Goal: Task Accomplishment & Management: Manage account settings

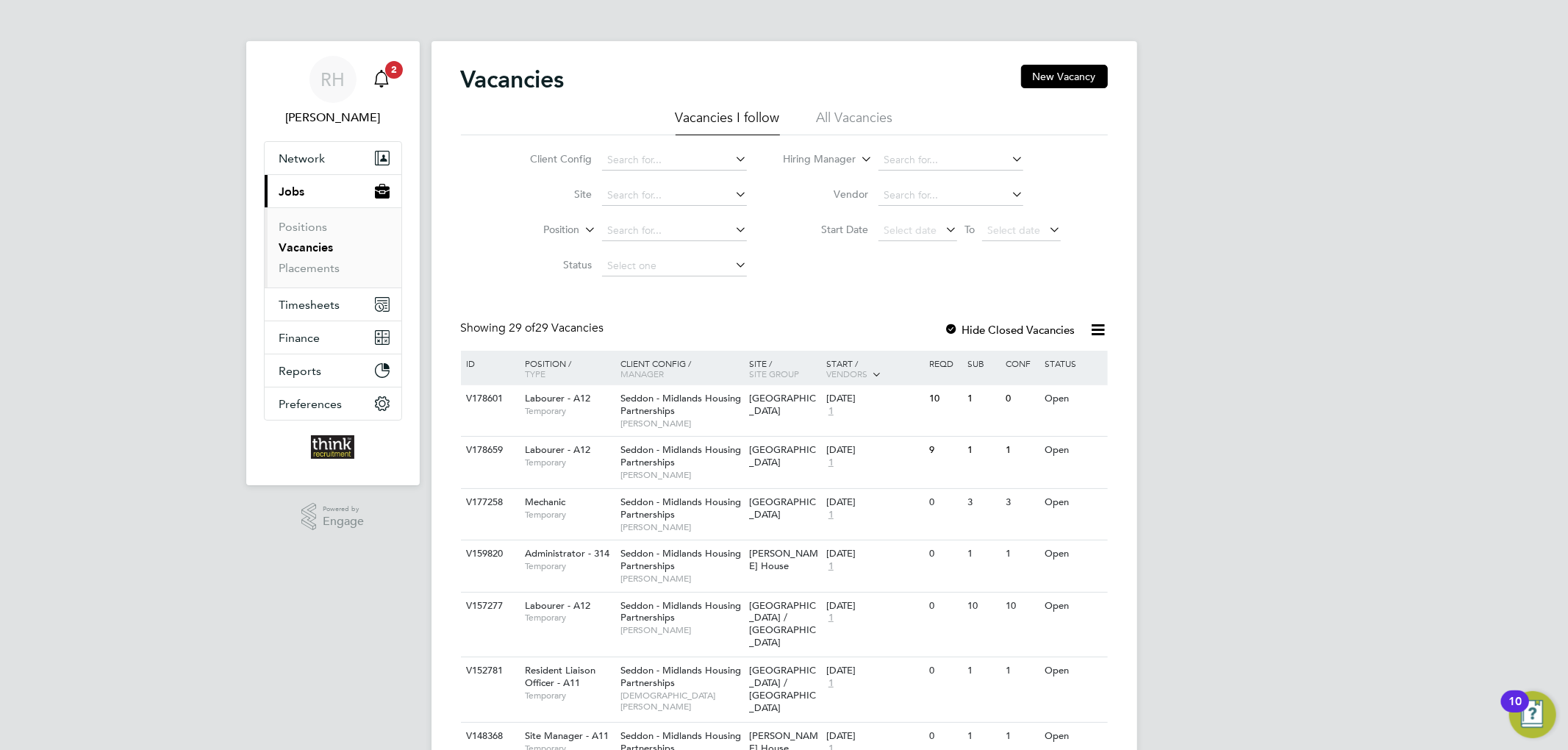
click at [388, 84] on icon "Main navigation" at bounding box center [382, 77] width 14 height 15
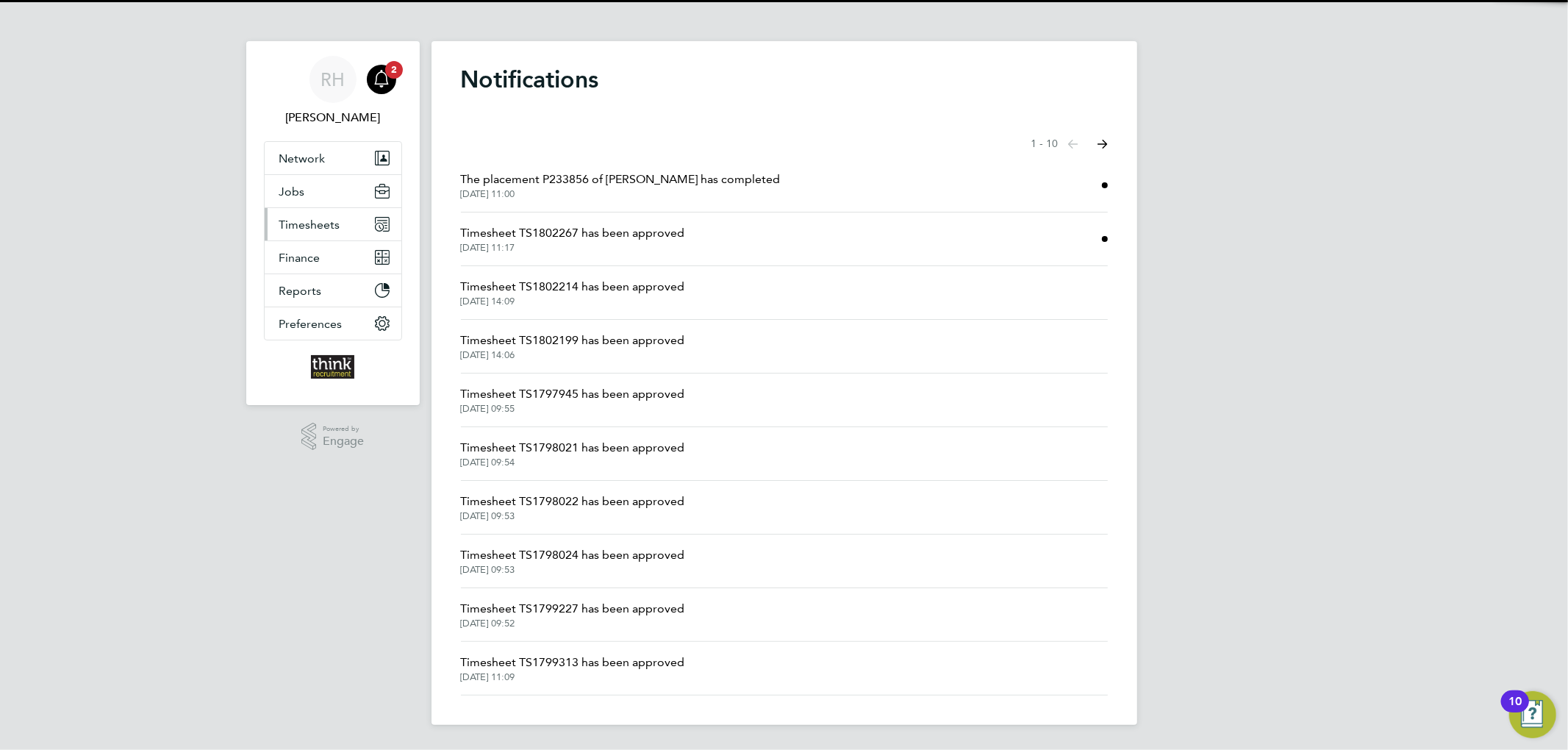
click at [293, 221] on span "Timesheets" at bounding box center [309, 225] width 61 height 14
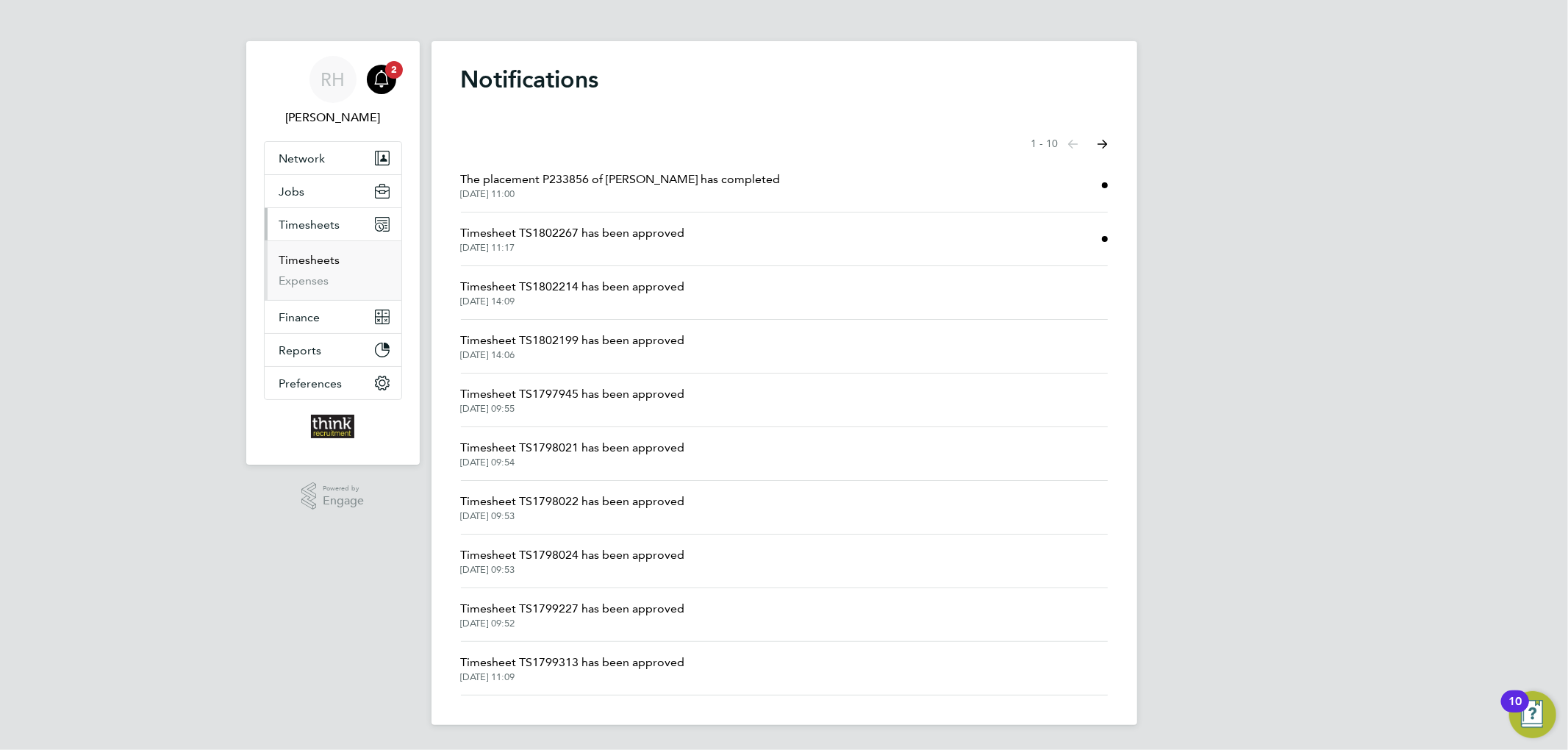
click at [313, 253] on link "Timesheets" at bounding box center [309, 260] width 61 height 14
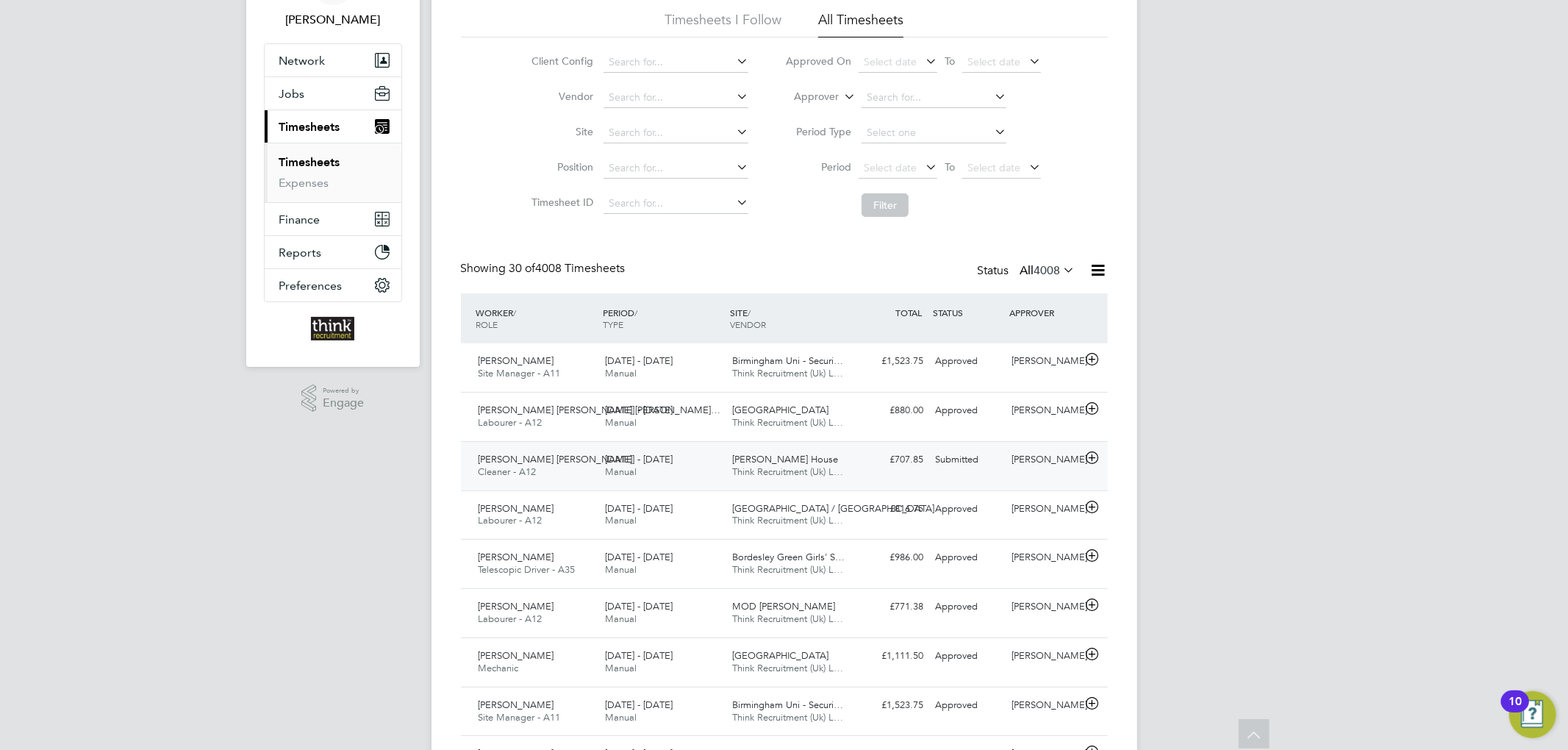
click at [711, 459] on div "[DATE] - [DATE] Manual" at bounding box center [662, 466] width 127 height 37
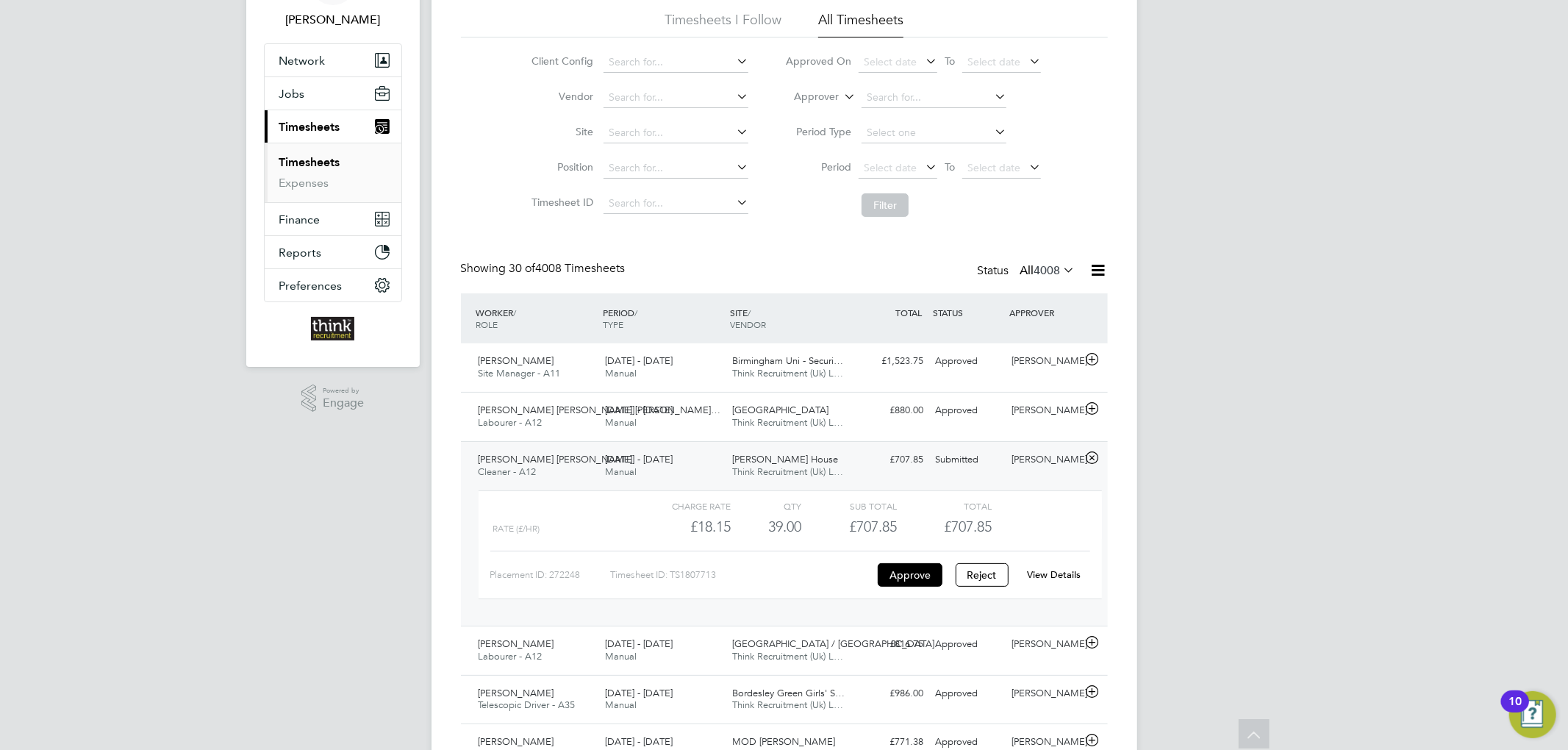
click at [711, 459] on div "[DATE] - [DATE] Manual" at bounding box center [662, 466] width 127 height 37
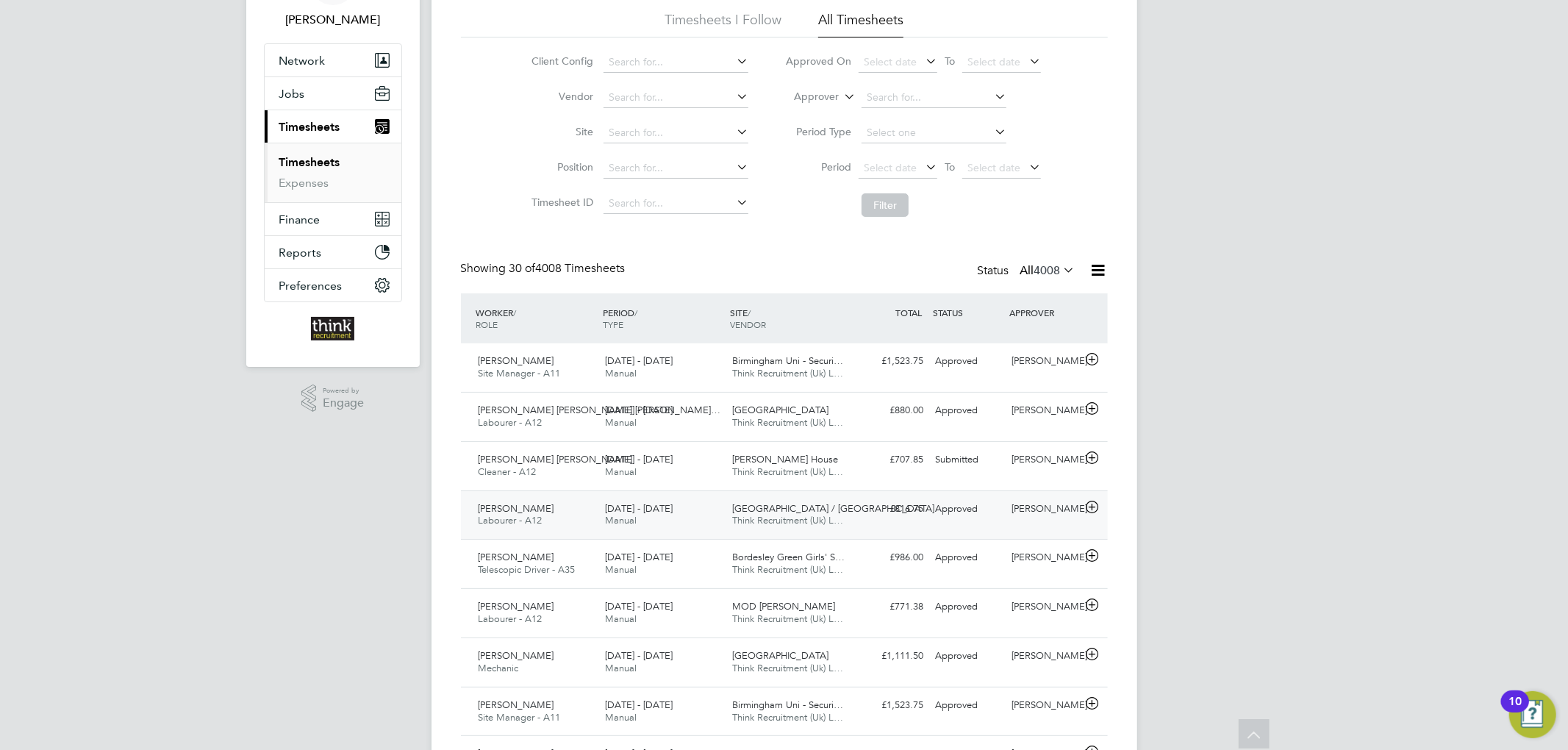
click at [865, 513] on div "£816.75 Approved" at bounding box center [891, 508] width 77 height 24
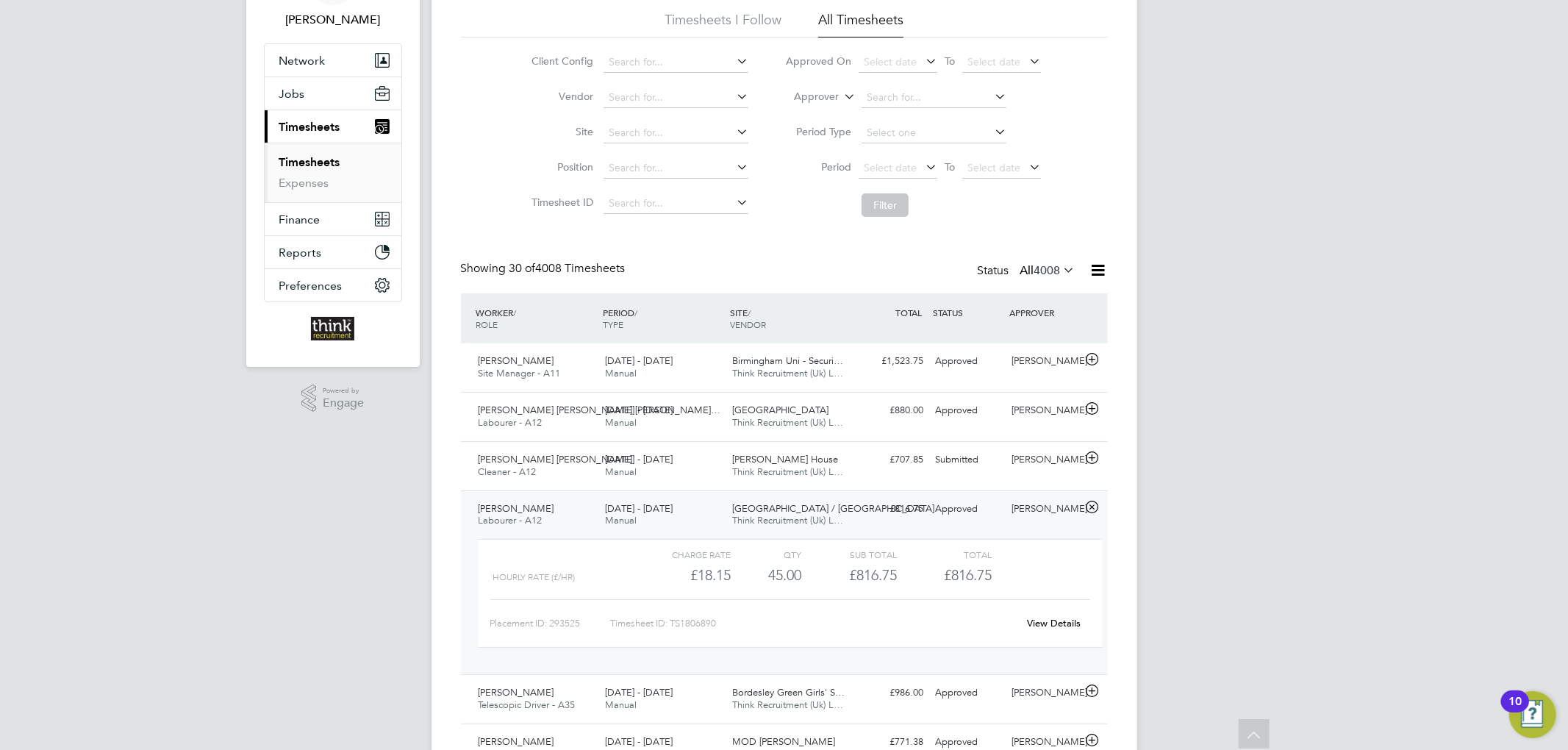
click at [865, 512] on div "£816.75 Approved" at bounding box center [891, 508] width 77 height 24
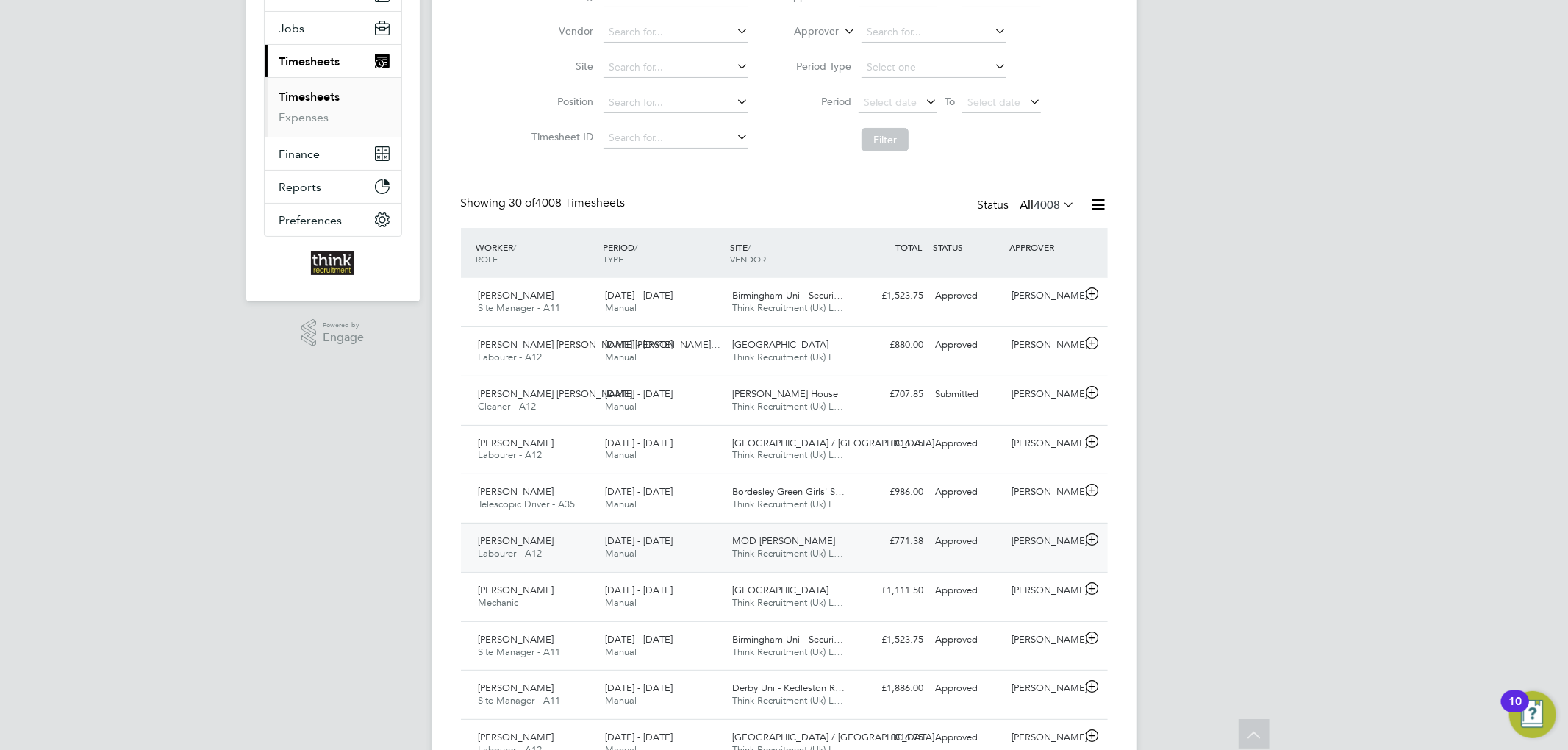
scroll to position [196, 0]
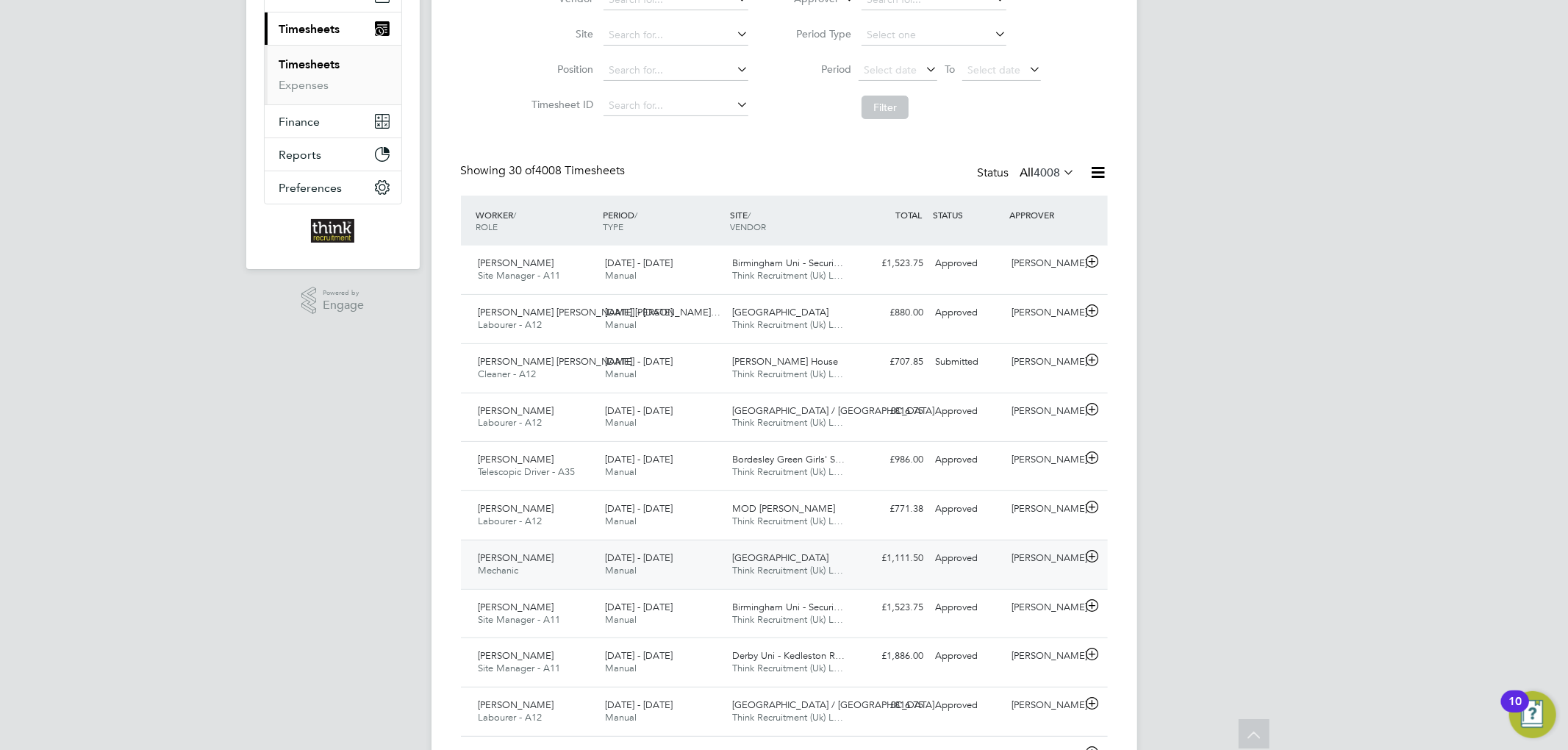
click at [700, 565] on div "[DATE] - [DATE] Manual" at bounding box center [662, 564] width 127 height 37
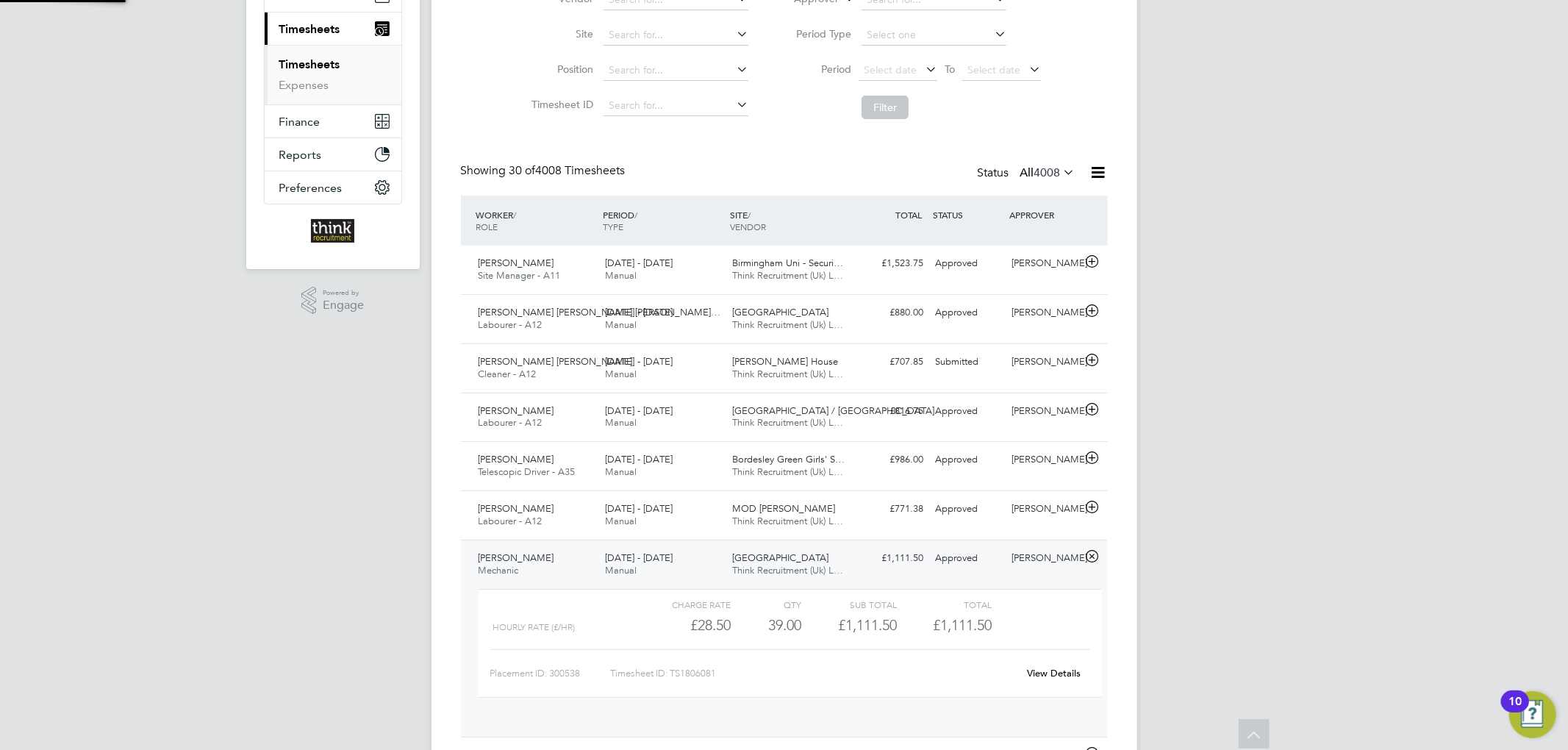
scroll to position [24, 143]
click at [696, 557] on div "[DATE] - [DATE] Manual" at bounding box center [662, 564] width 127 height 37
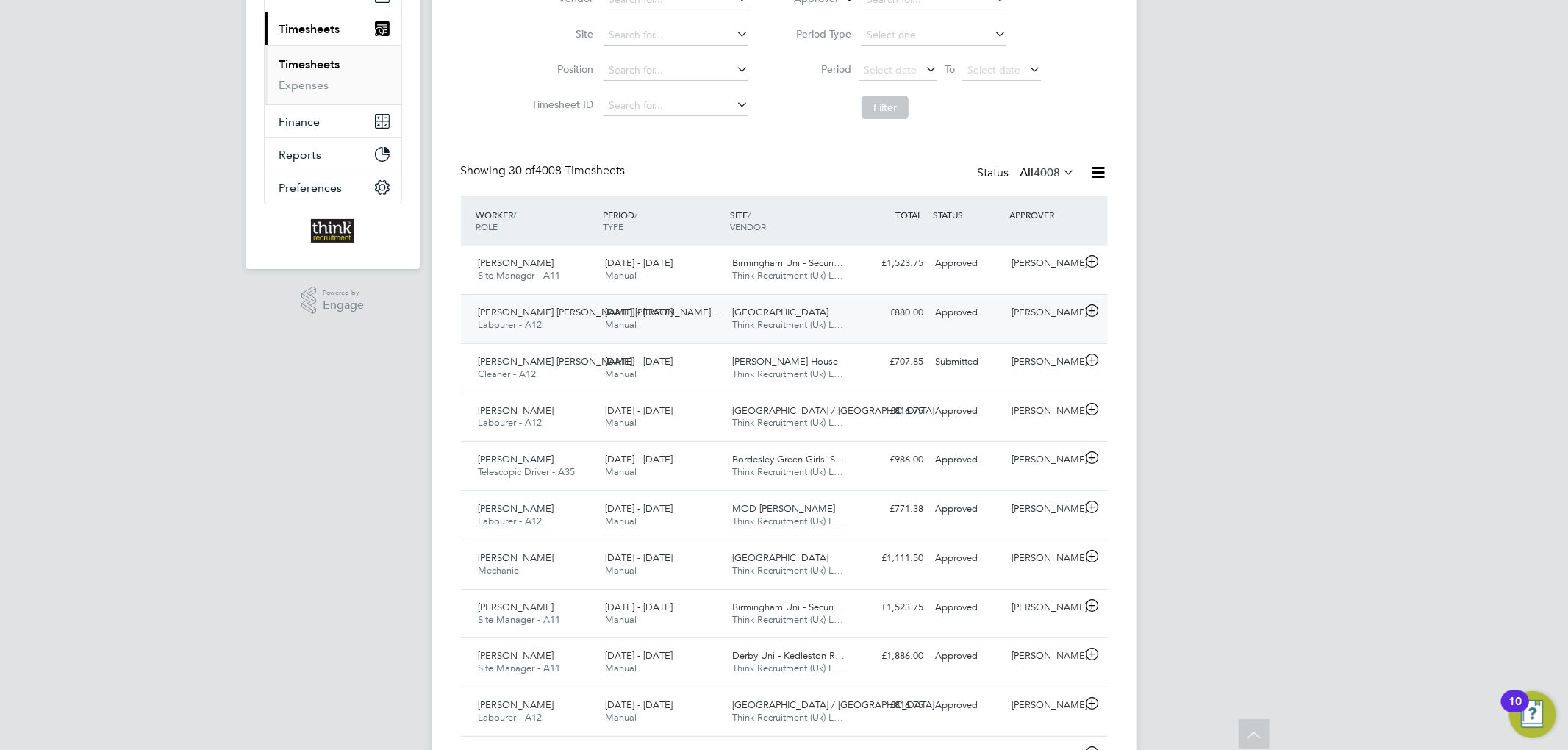
click at [703, 313] on div "18 - 24 Aug 2025 Manual" at bounding box center [662, 319] width 127 height 37
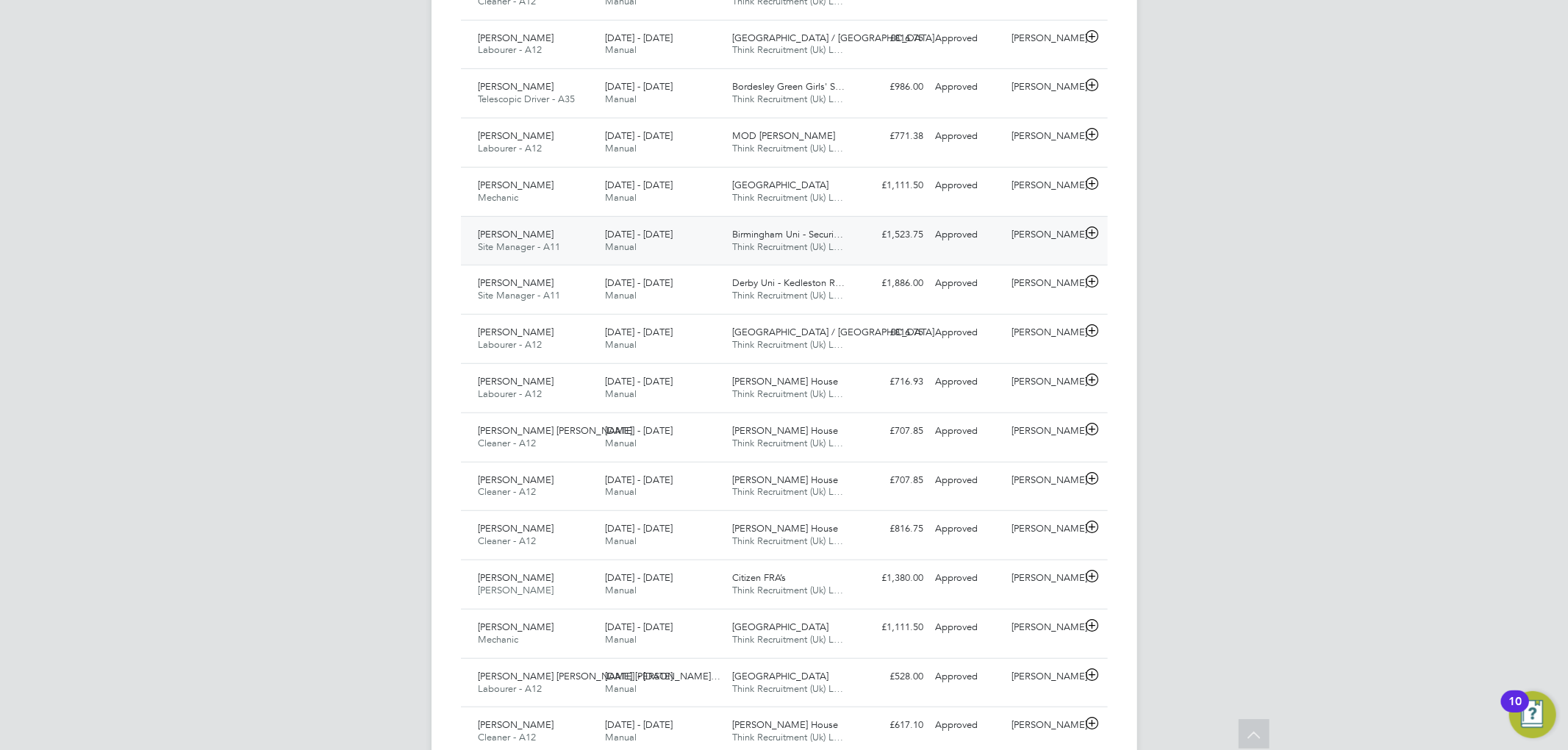
scroll to position [882, 0]
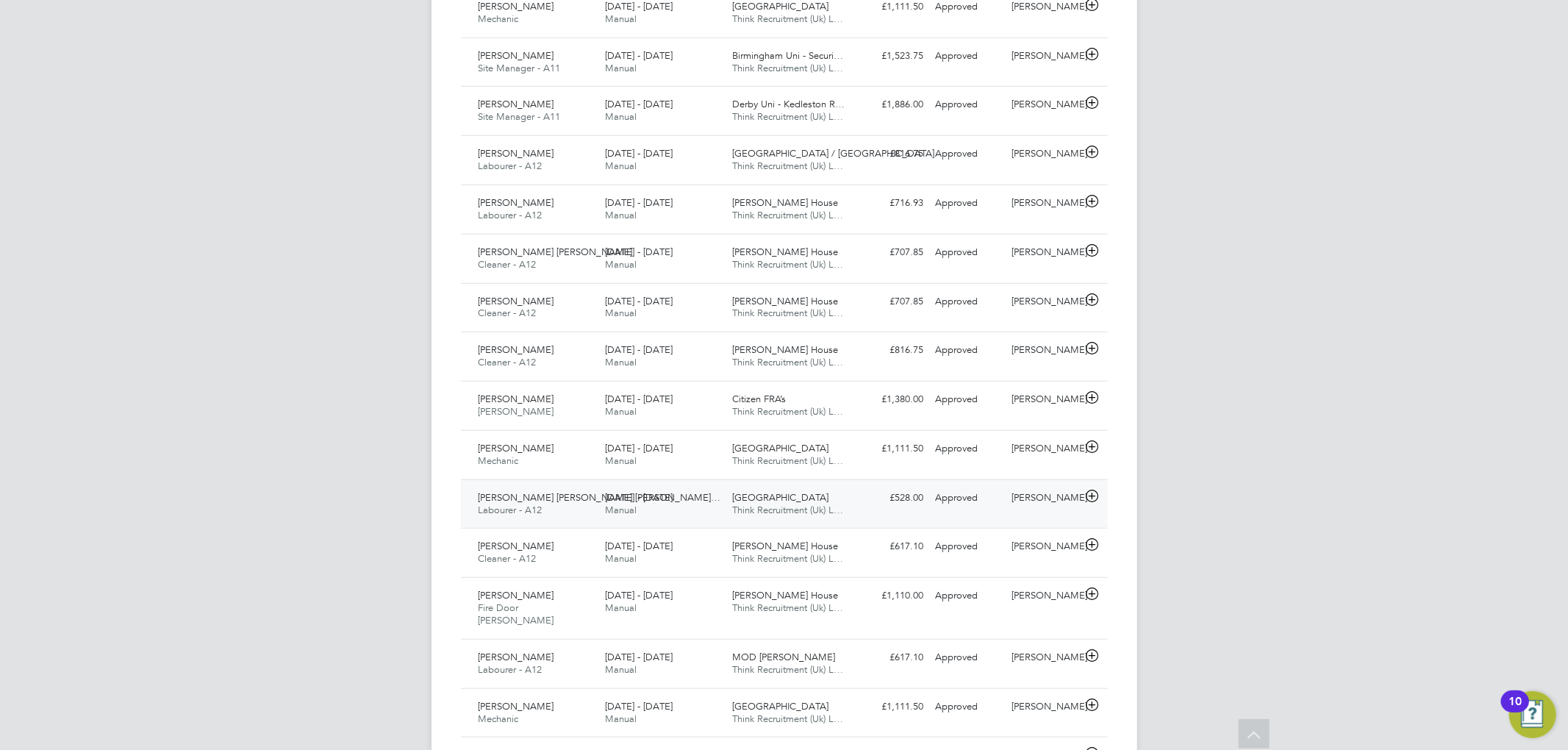
click at [710, 497] on div "11 - 17 Aug 2025 Manual" at bounding box center [662, 504] width 127 height 37
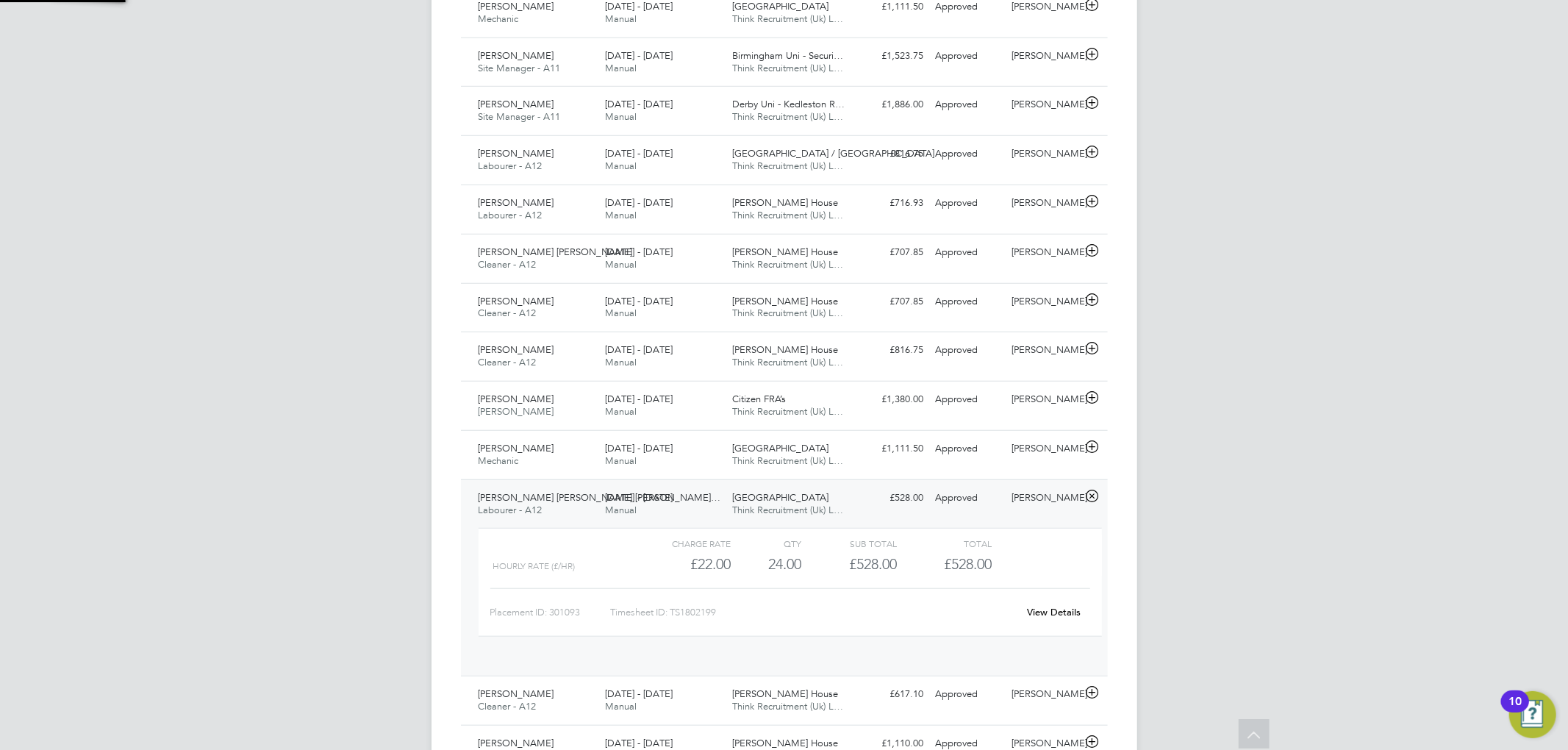
scroll to position [24, 143]
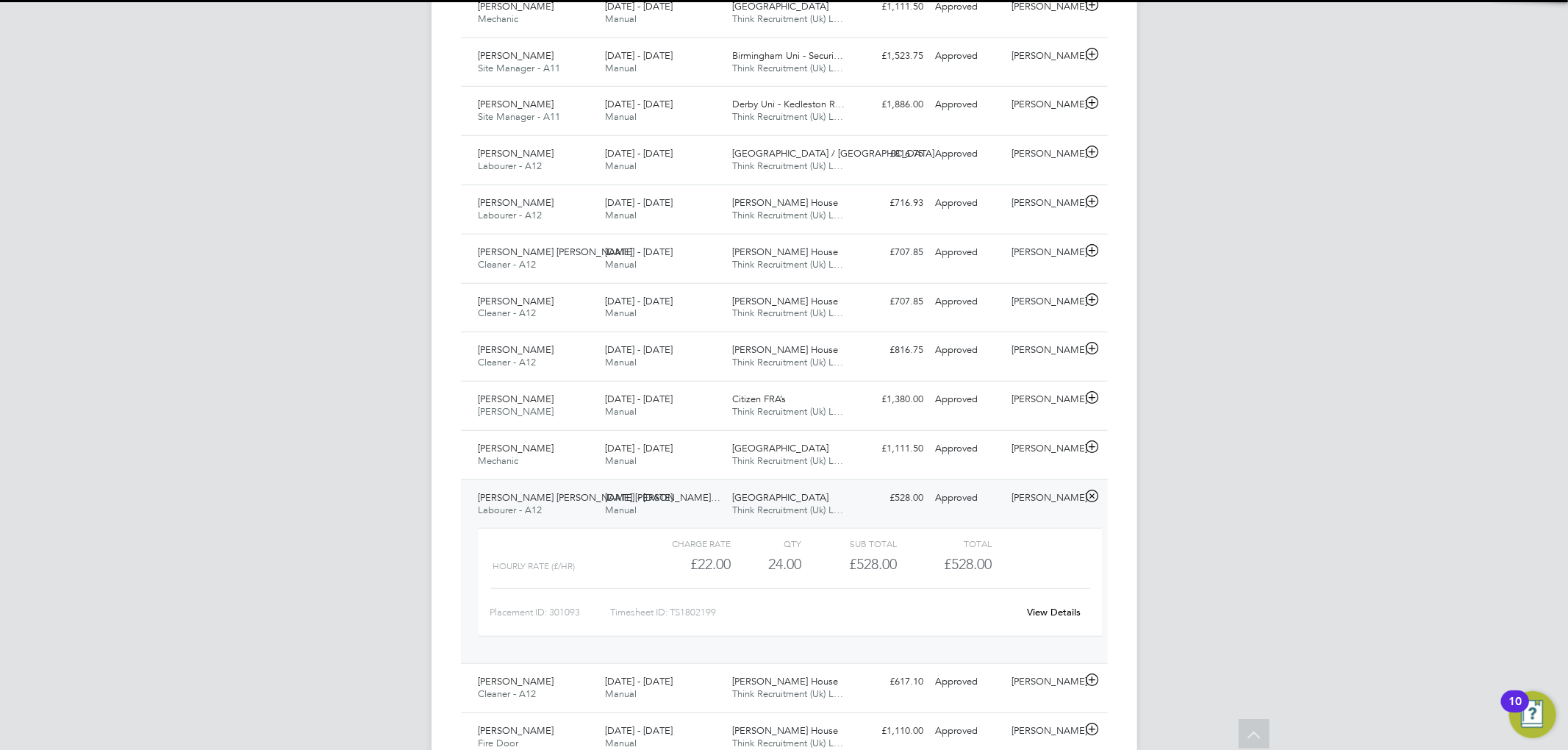
click at [710, 497] on div "11 - 17 Aug 2025 Manual" at bounding box center [662, 504] width 127 height 37
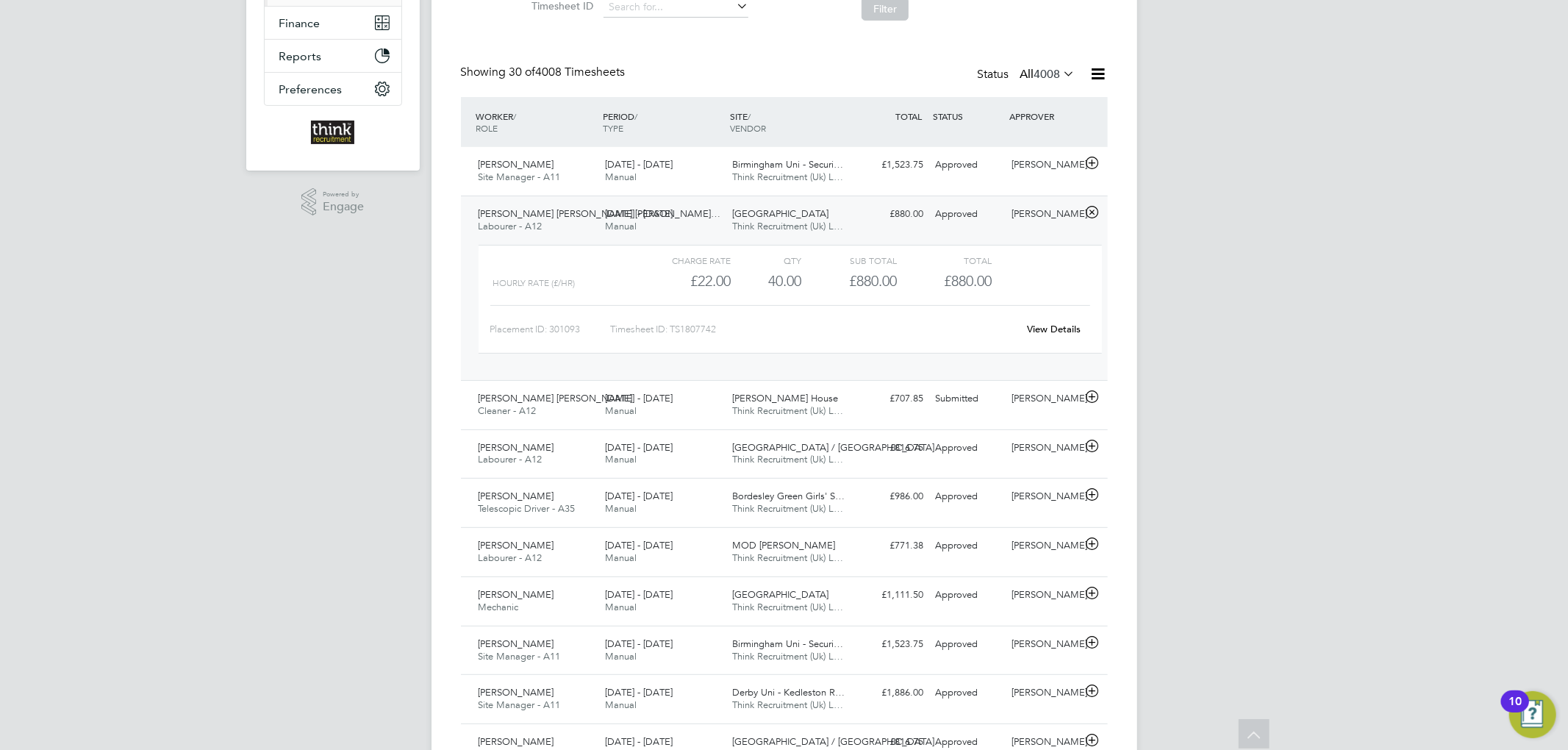
scroll to position [0, 0]
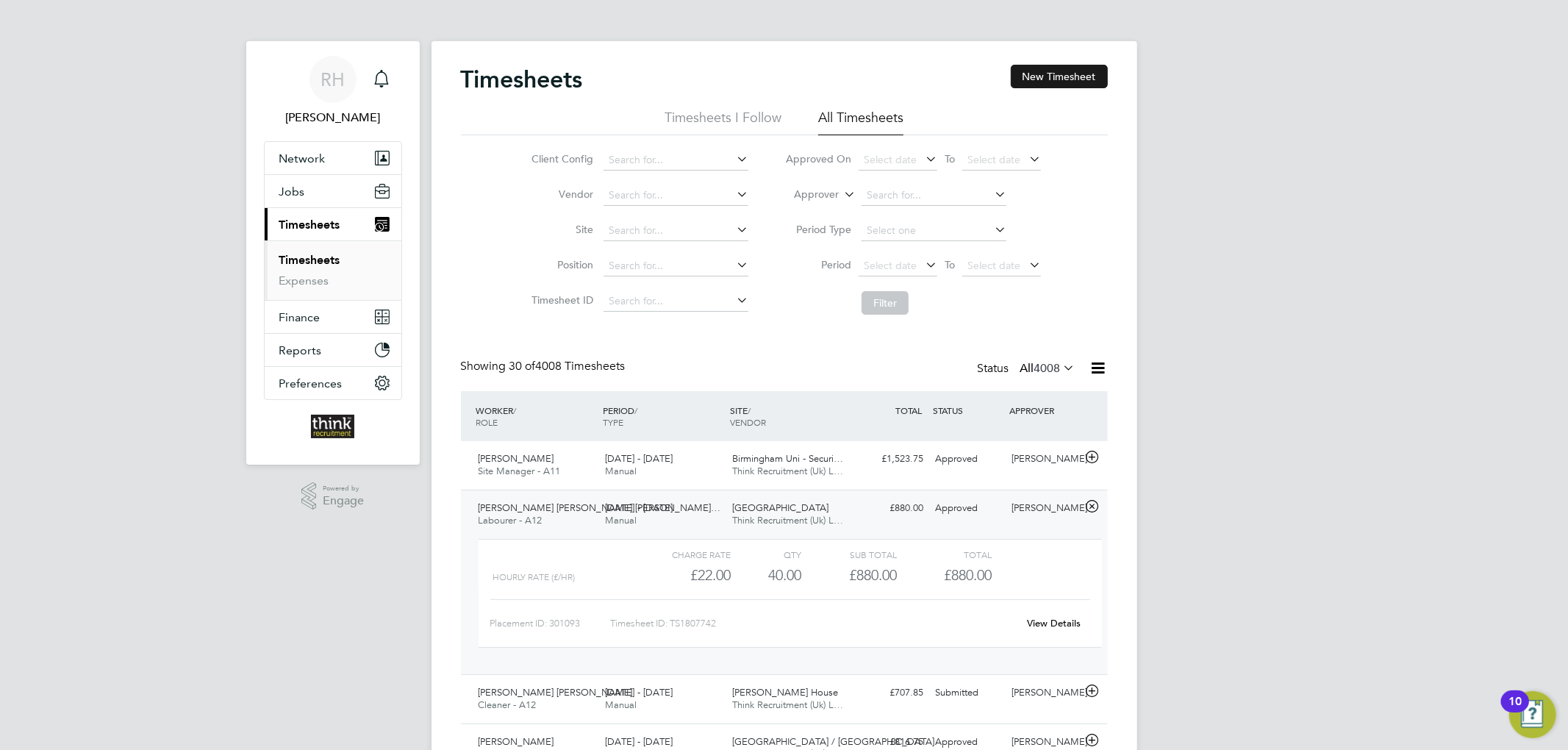
click at [1064, 87] on button "New Timesheet" at bounding box center [1059, 77] width 97 height 24
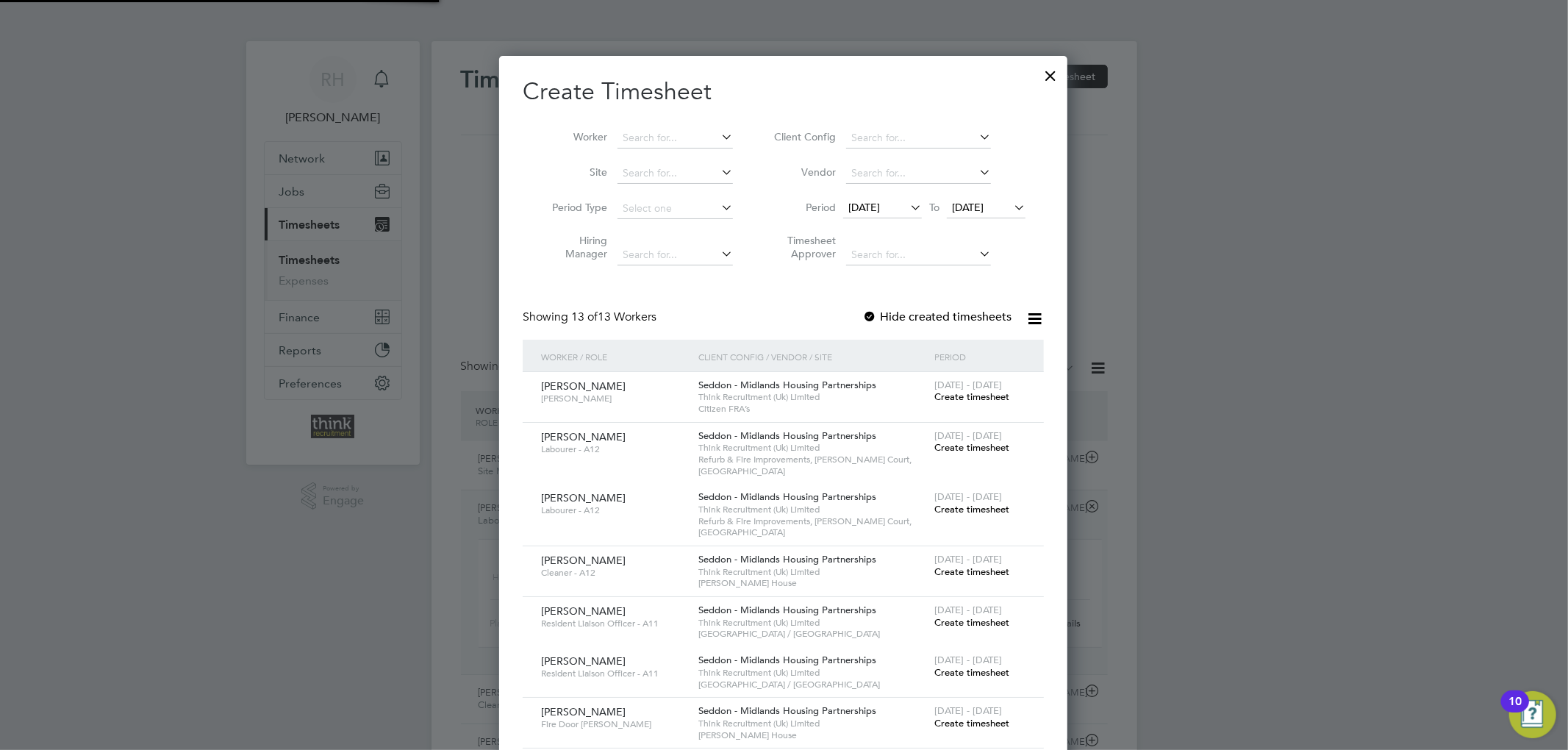
scroll to position [1260, 569]
click at [682, 130] on input at bounding box center [675, 138] width 115 height 21
click at [684, 174] on li "Ade ola Joseph" at bounding box center [675, 178] width 117 height 20
type input "Adeola Joseph"
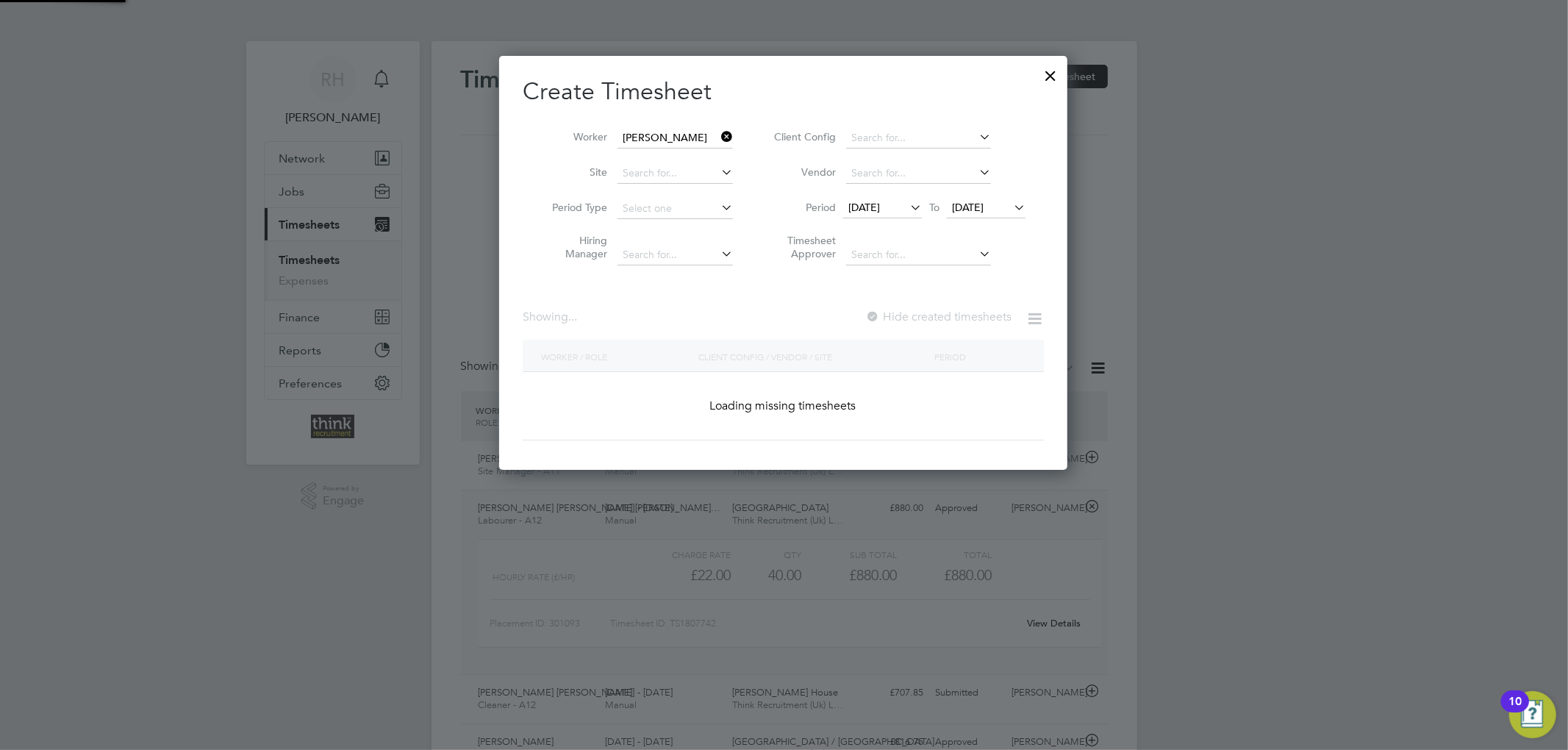
scroll to position [397, 569]
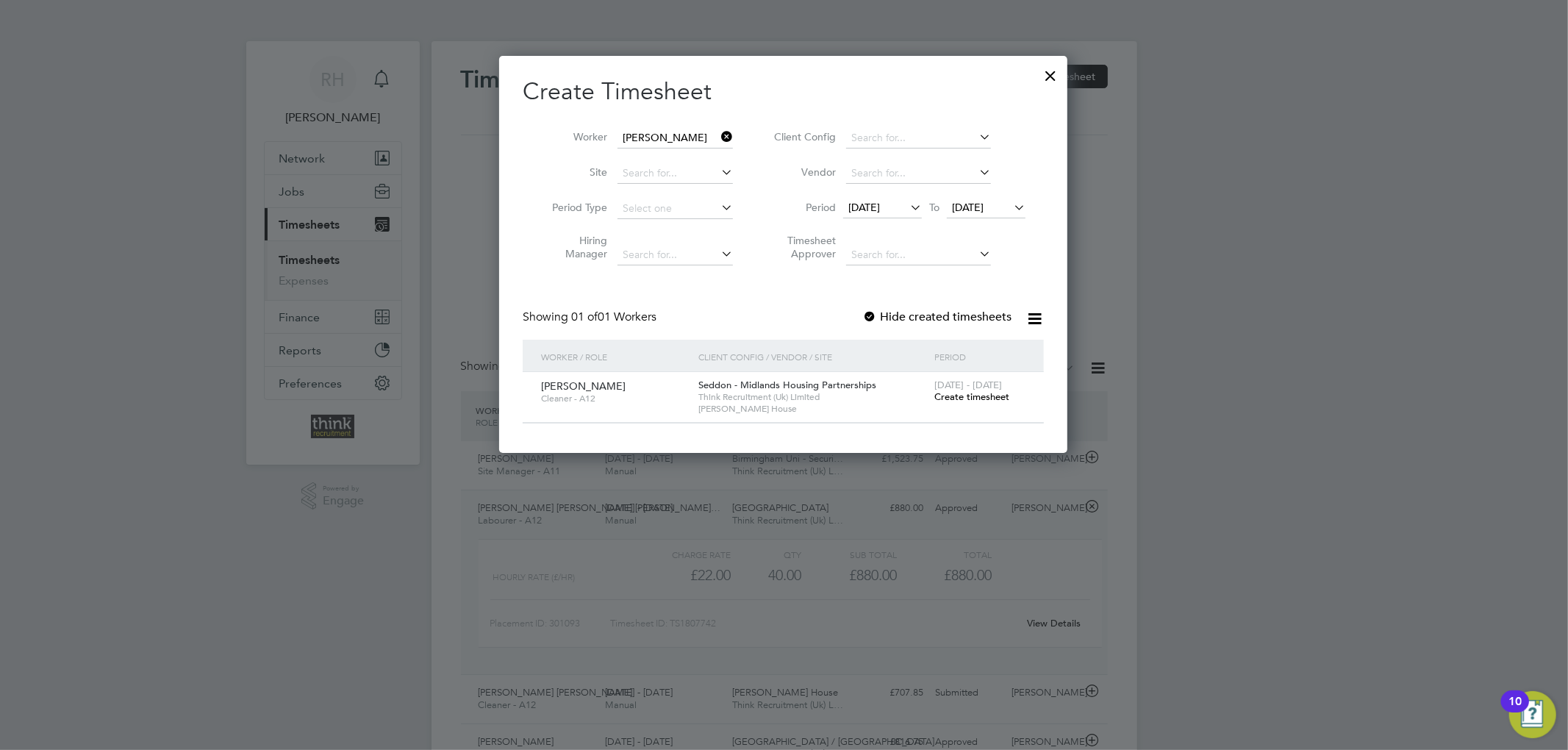
click at [956, 399] on span "Create timesheet" at bounding box center [971, 396] width 75 height 13
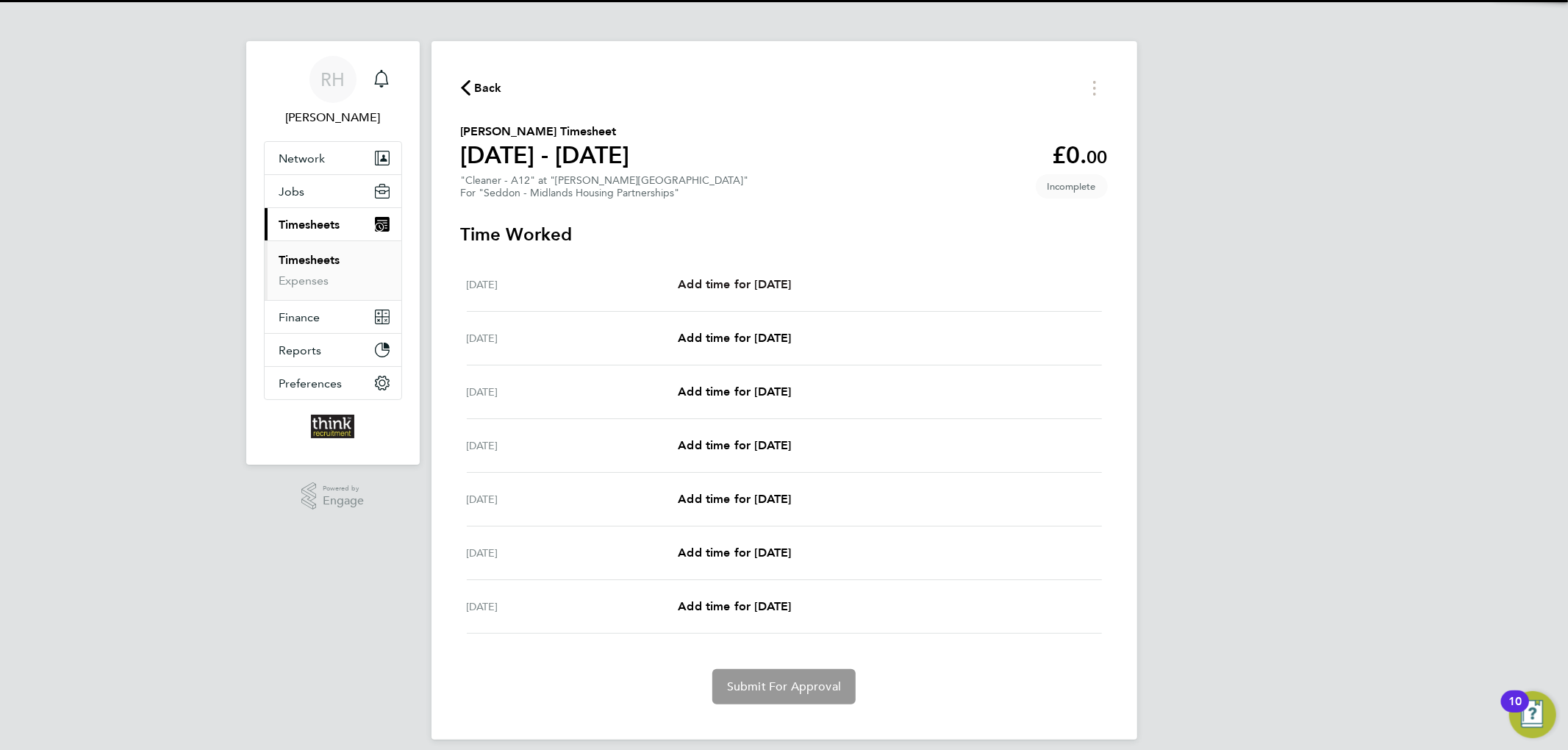
click at [716, 281] on span "Add time for Mon 18 Aug" at bounding box center [733, 284] width 113 height 14
select select "30"
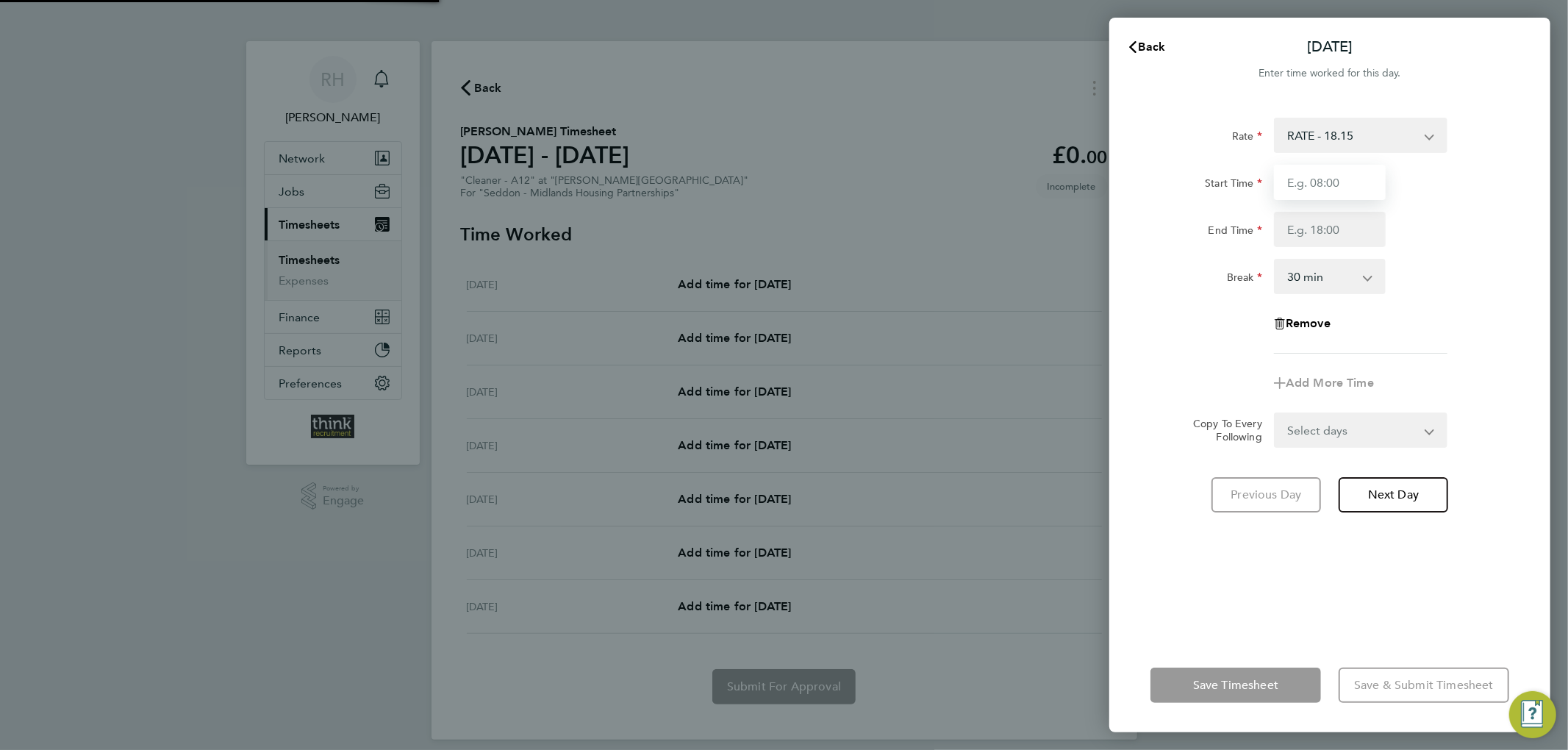
click at [1356, 186] on input "Start Time" at bounding box center [1330, 182] width 112 height 36
type input "08:00"
click at [1320, 227] on input "End Time" at bounding box center [1330, 229] width 112 height 36
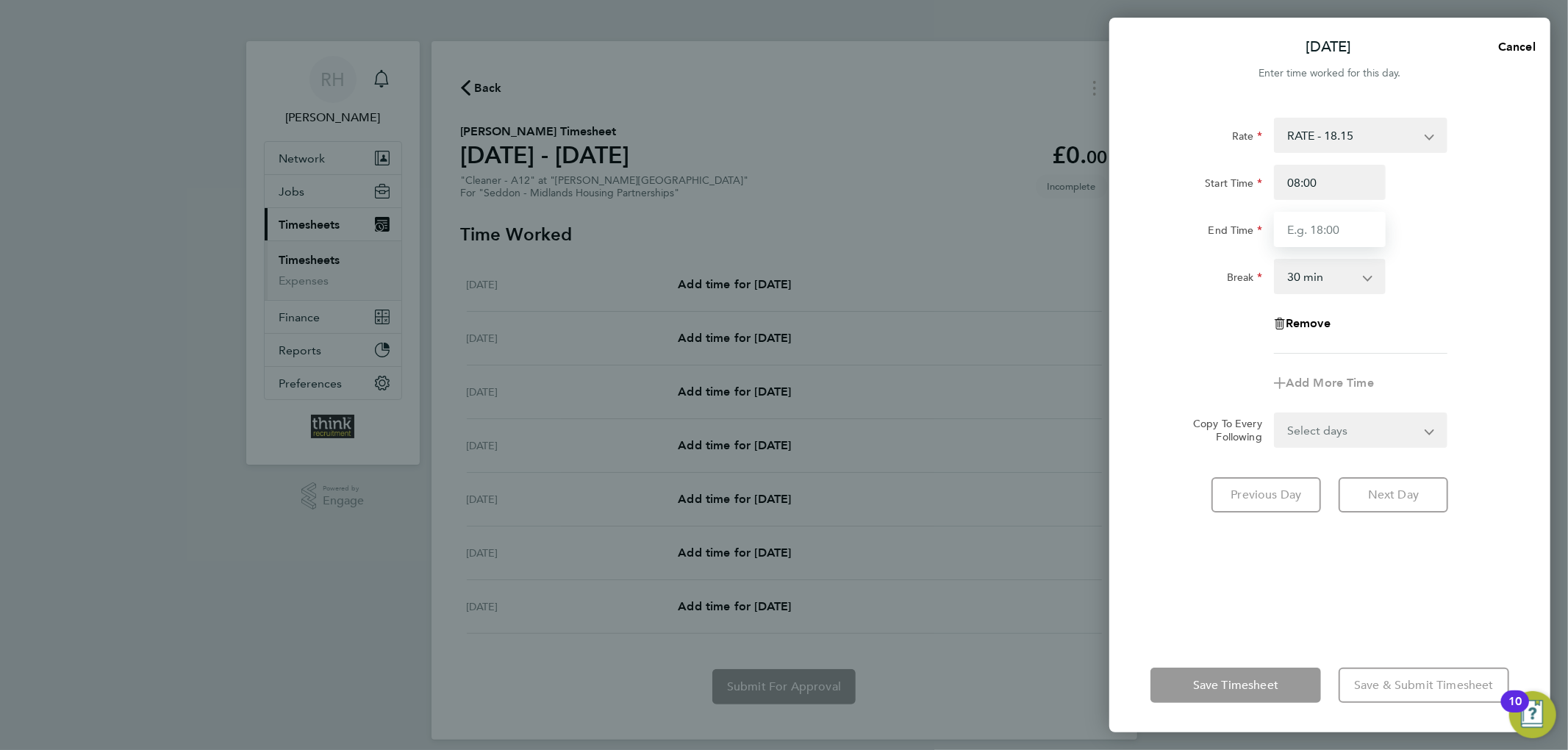
type input "17:00"
drag, startPoint x: 1320, startPoint y: 429, endPoint x: 1333, endPoint y: 463, distance: 36.4
click at [1320, 429] on form "Rate RATE - 18.15 Start Time 08:00 End Time 17:00 Break 0 min 15 min 30 min 45 …" at bounding box center [1330, 283] width 358 height 330
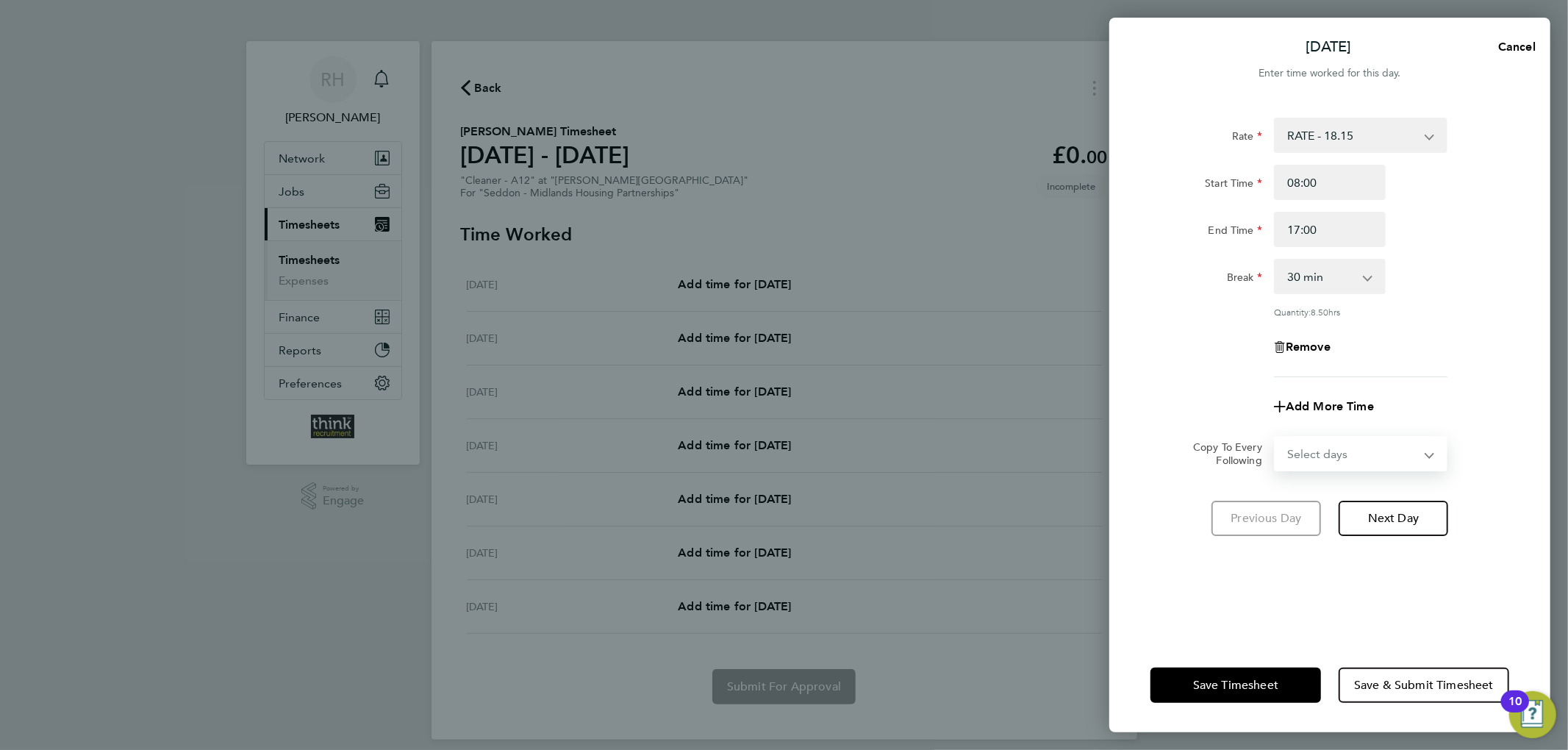
select select "WEEKDAY"
click at [1275, 437] on select "Select days Day Weekday (Mon-Fri) Weekend (Sat-Sun) Tuesday Wednesday Thursday …" at bounding box center [1352, 453] width 155 height 32
select select "2025-08-24"
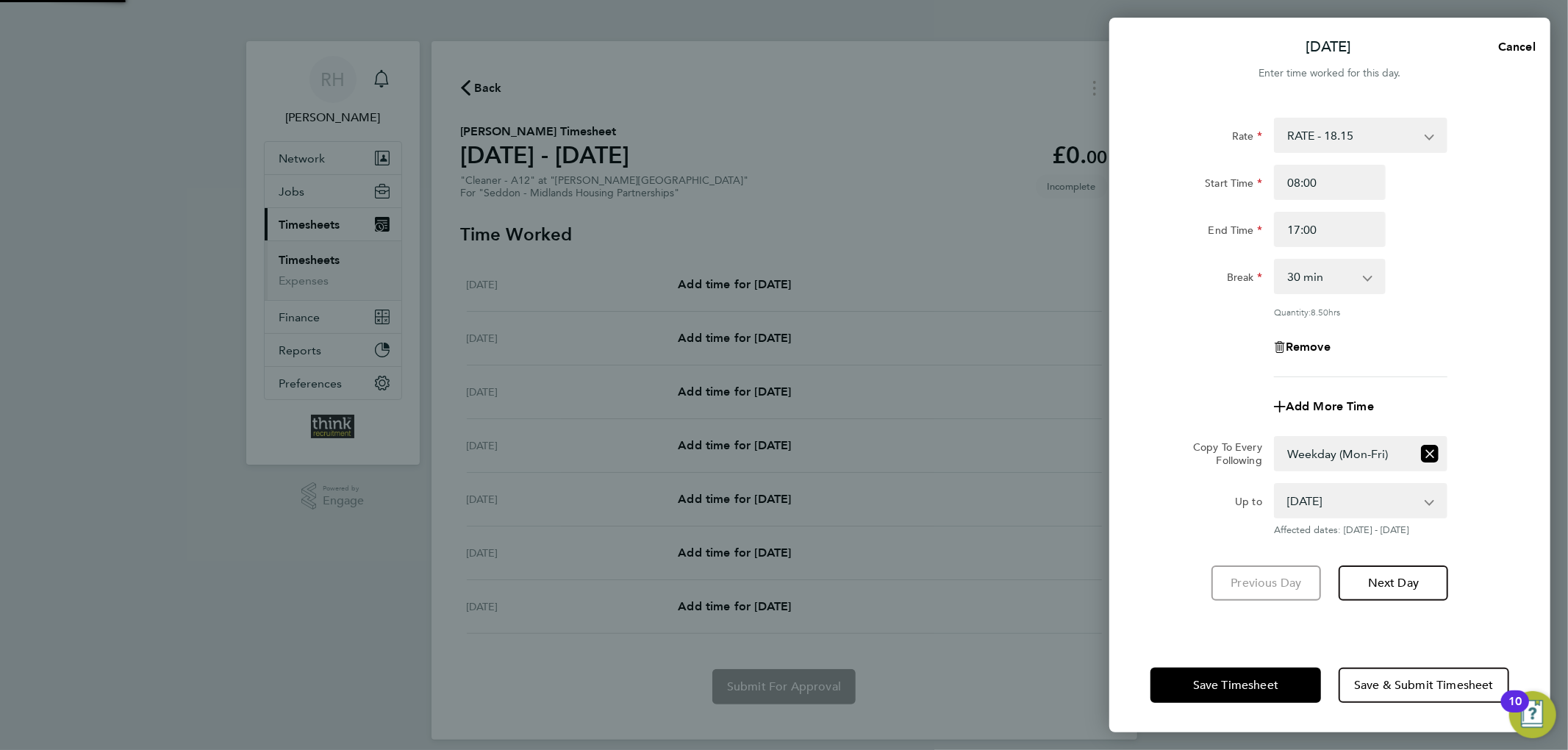
click at [1488, 456] on div "Copy To Every Following Select days Day Weekday (Mon-Fri) Weekend (Sat-Sun) Tue…" at bounding box center [1330, 453] width 370 height 36
click at [1252, 680] on span "Save Timesheet" at bounding box center [1236, 684] width 85 height 15
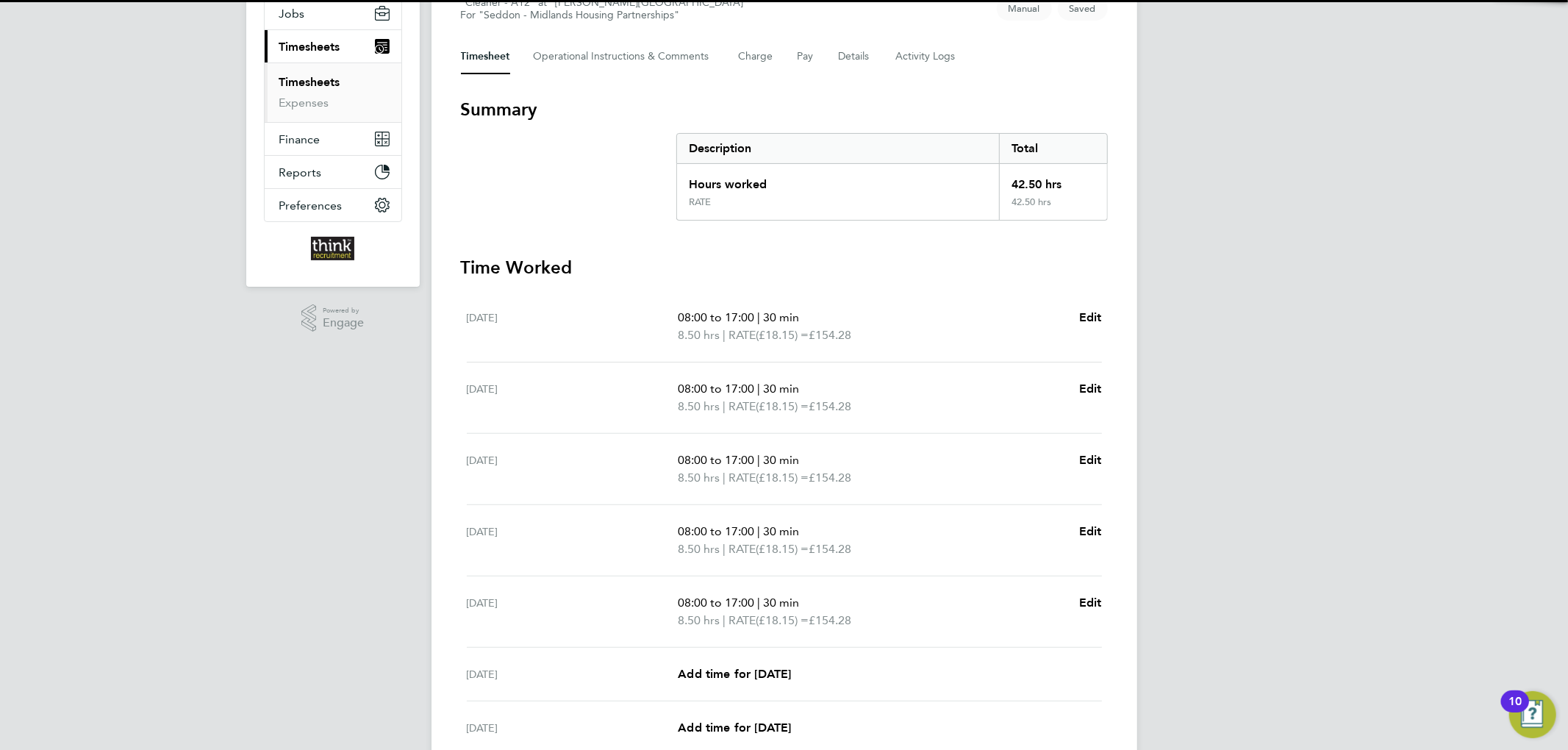
scroll to position [314, 0]
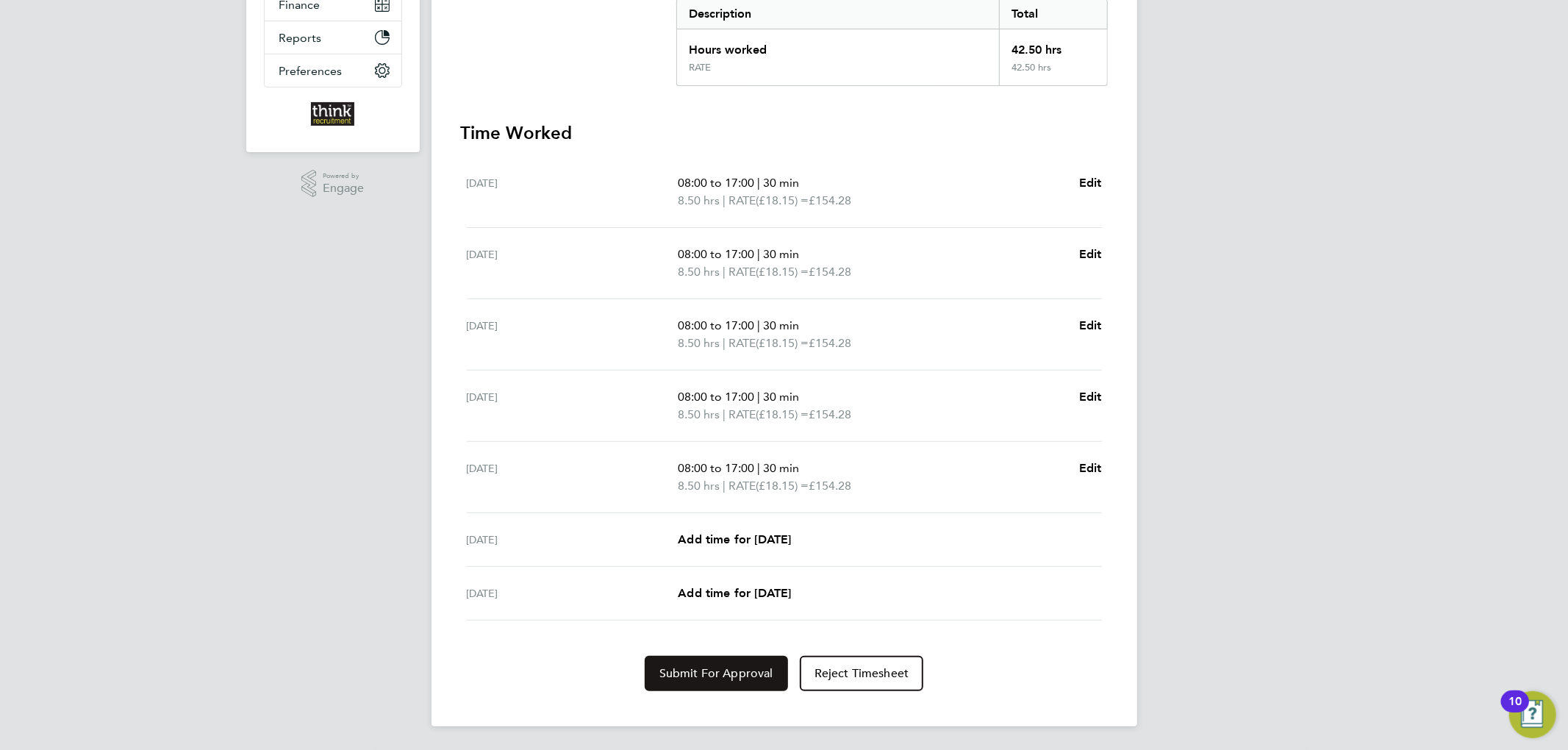
click at [748, 671] on span "Submit For Approval" at bounding box center [716, 673] width 114 height 15
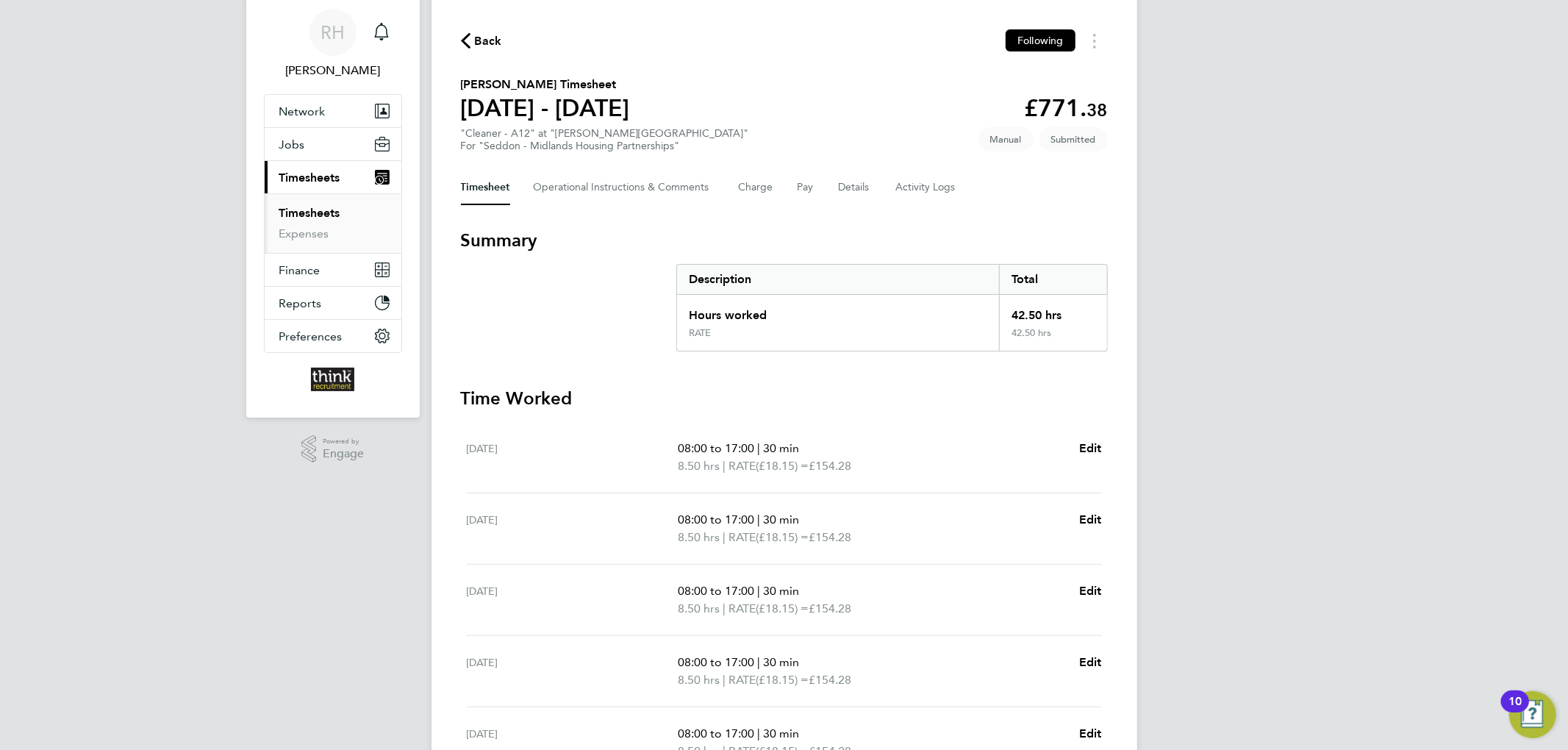
scroll to position [0, 0]
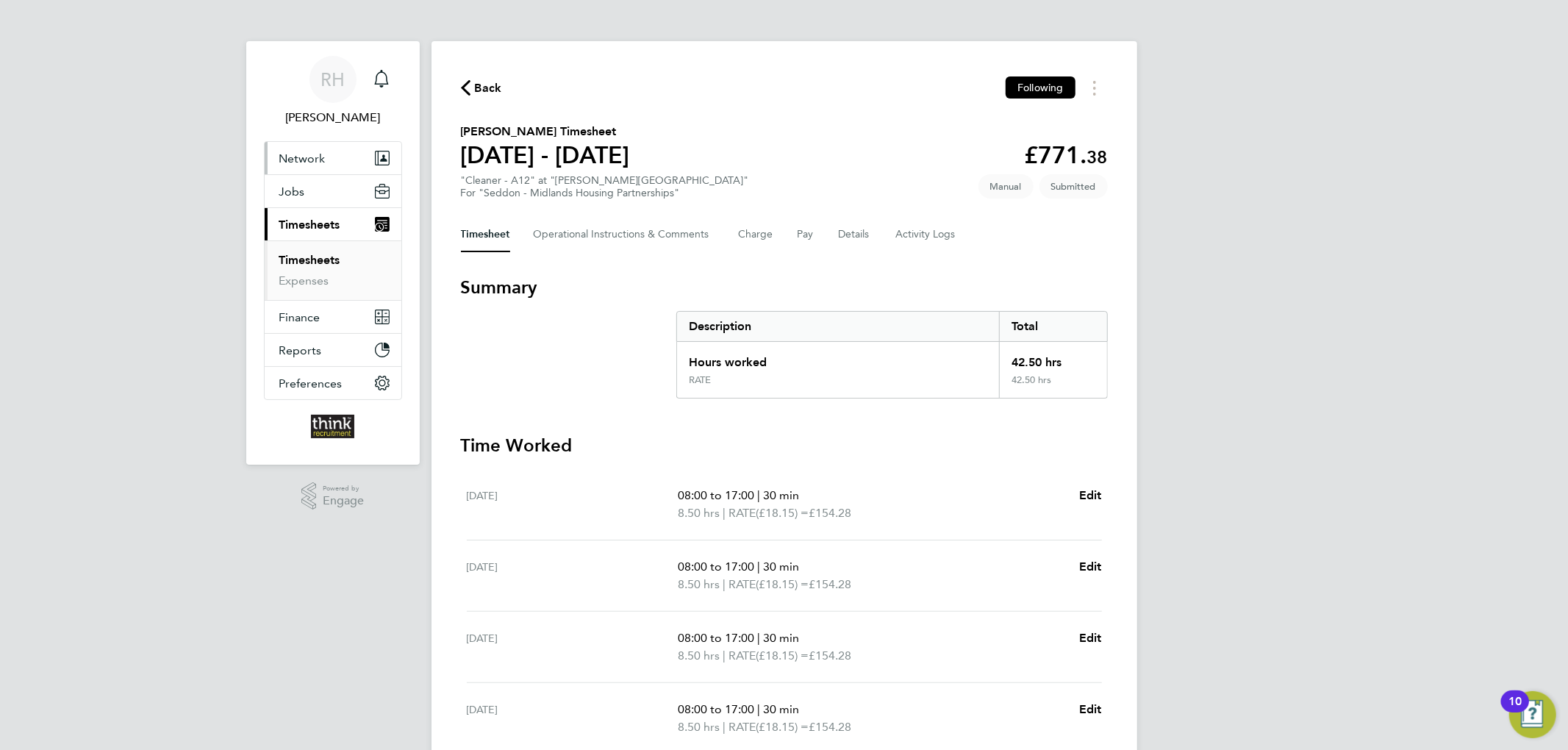
click at [332, 159] on button "Network" at bounding box center [332, 158] width 137 height 32
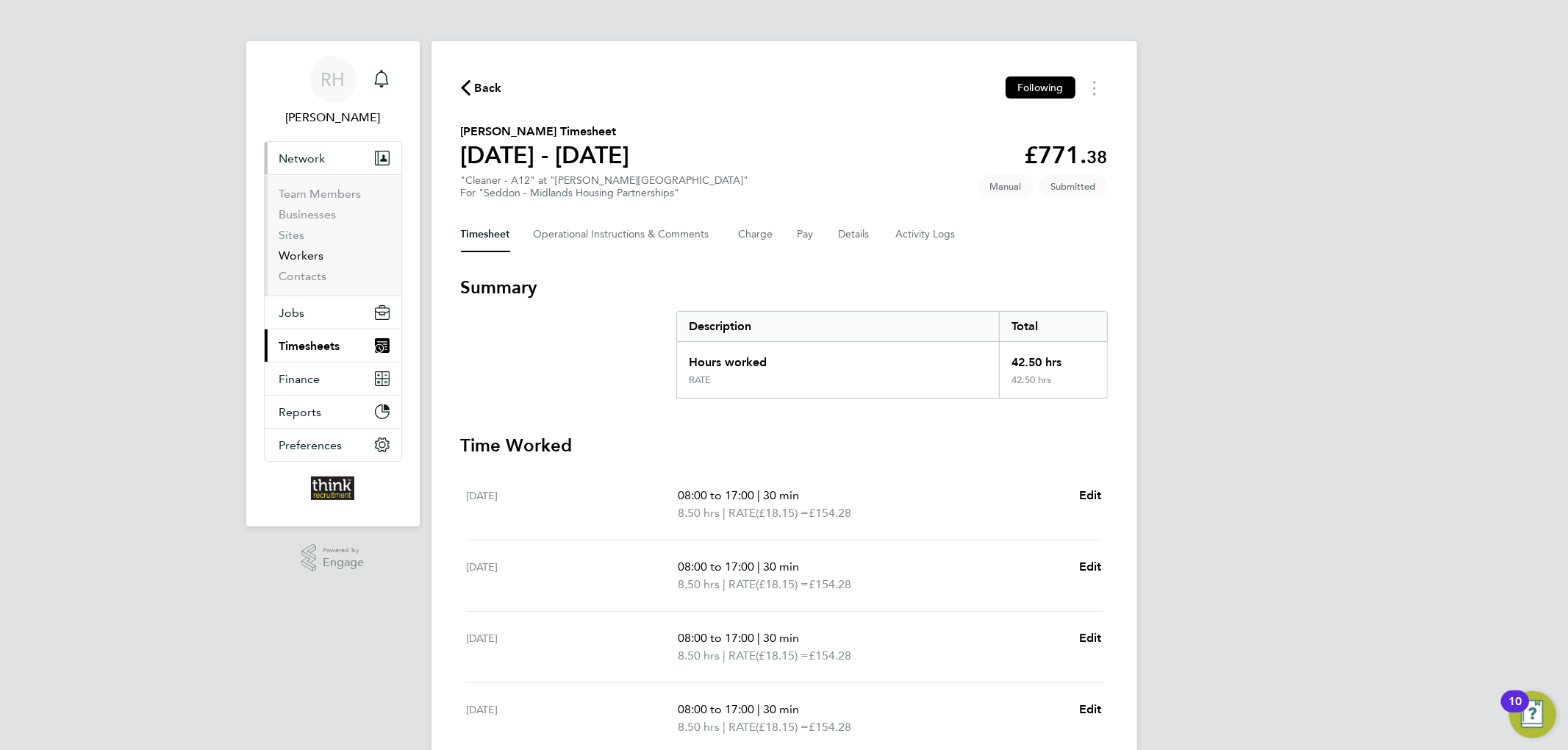
click at [303, 253] on link "Workers" at bounding box center [302, 256] width 45 height 14
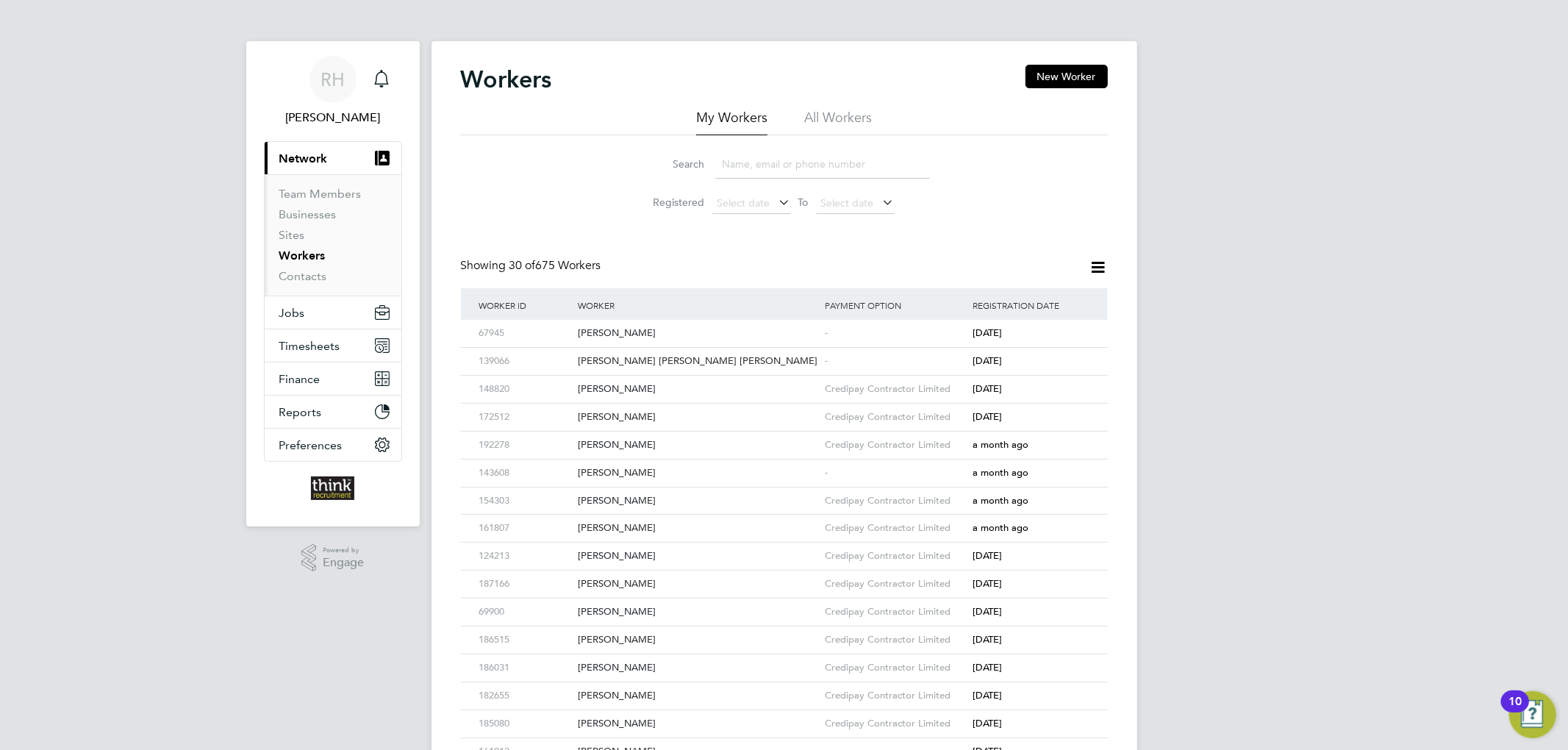
click at [751, 156] on input at bounding box center [823, 164] width 215 height 28
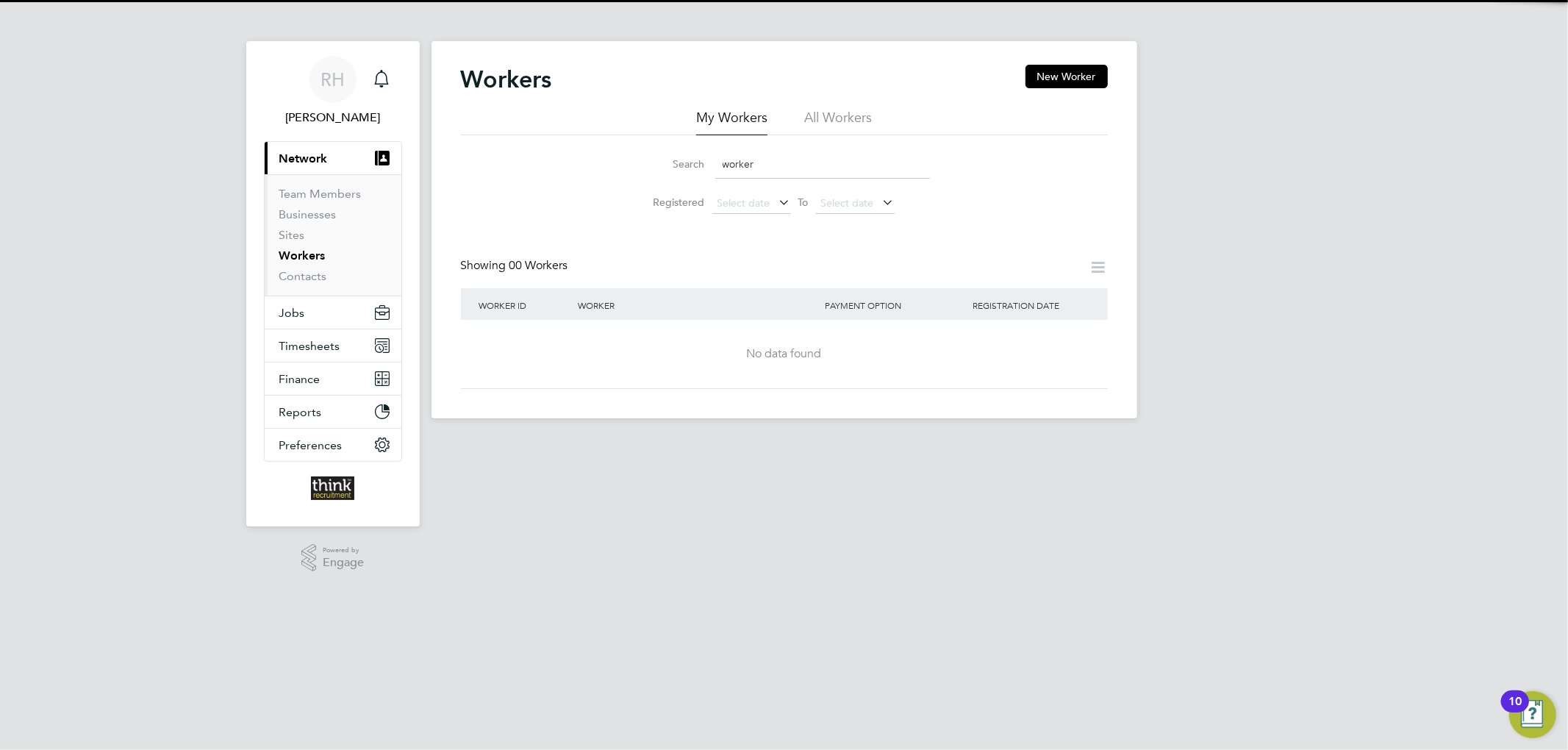
drag, startPoint x: 756, startPoint y: 159, endPoint x: 613, endPoint y: 165, distance: 143.1
click at [613, 165] on div "Search worker Registered Select date To Select date" at bounding box center [784, 178] width 647 height 86
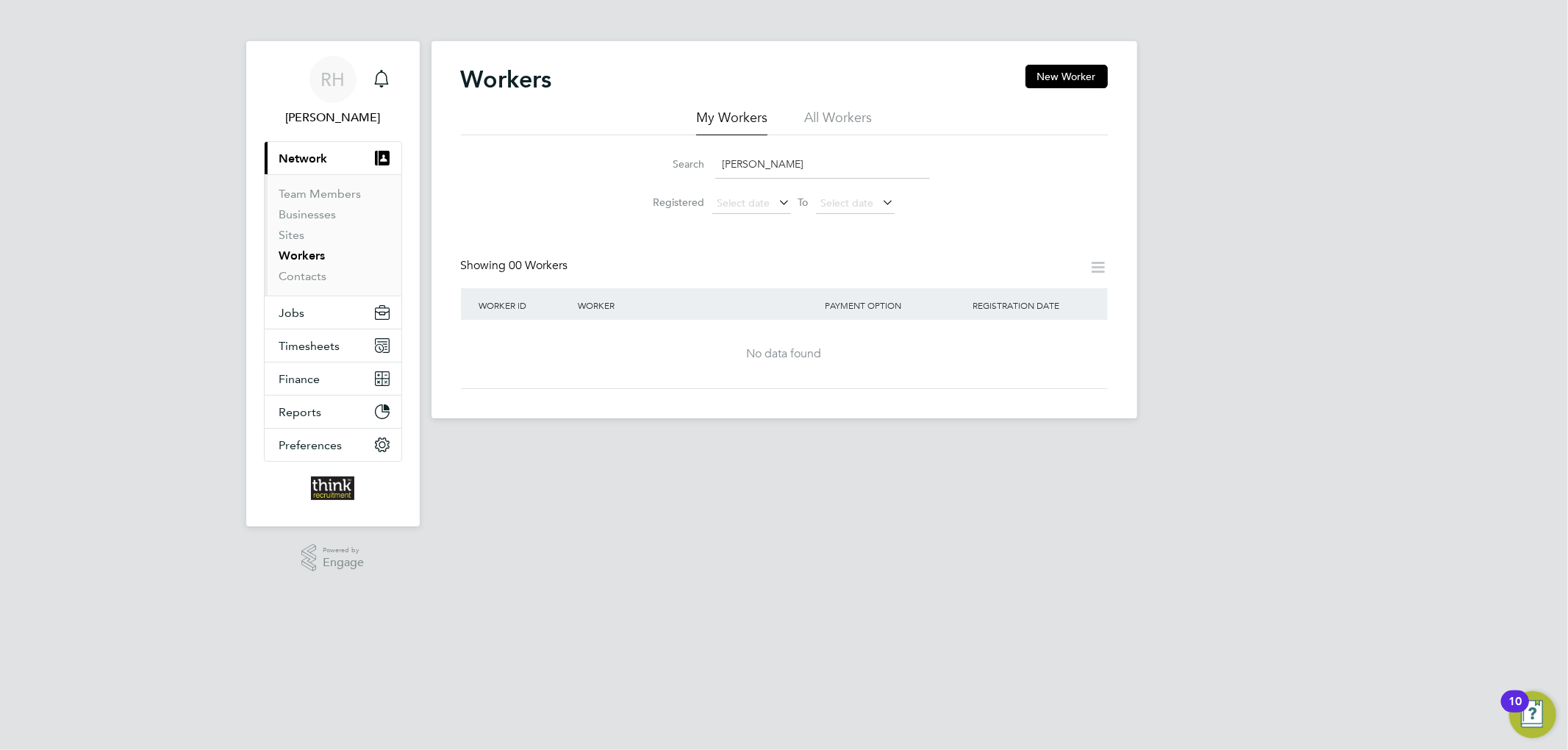
type input "dani"
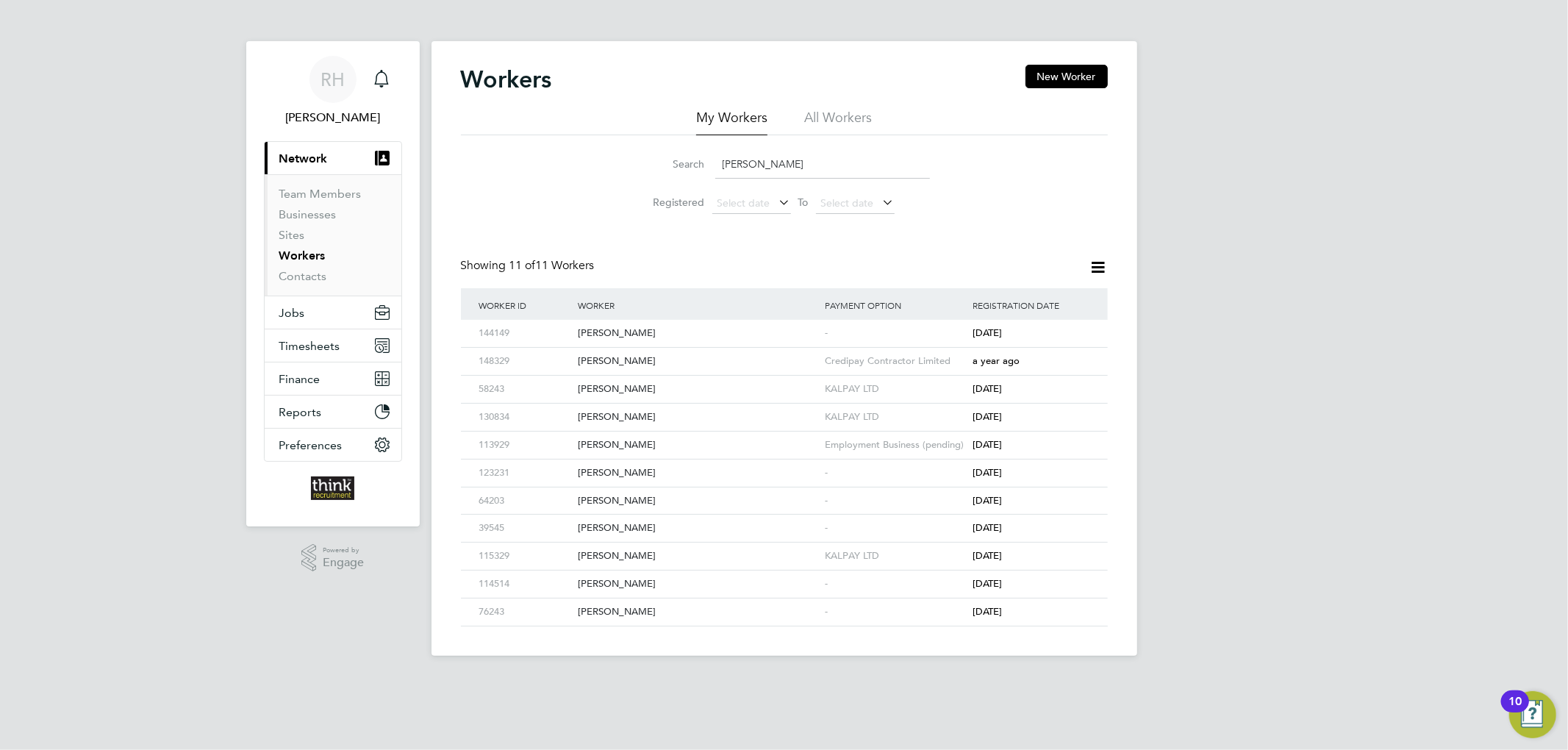
drag, startPoint x: 771, startPoint y: 165, endPoint x: 610, endPoint y: 165, distance: 161.0
click at [610, 165] on div "Search dani Registered Select date To Select date" at bounding box center [784, 178] width 647 height 86
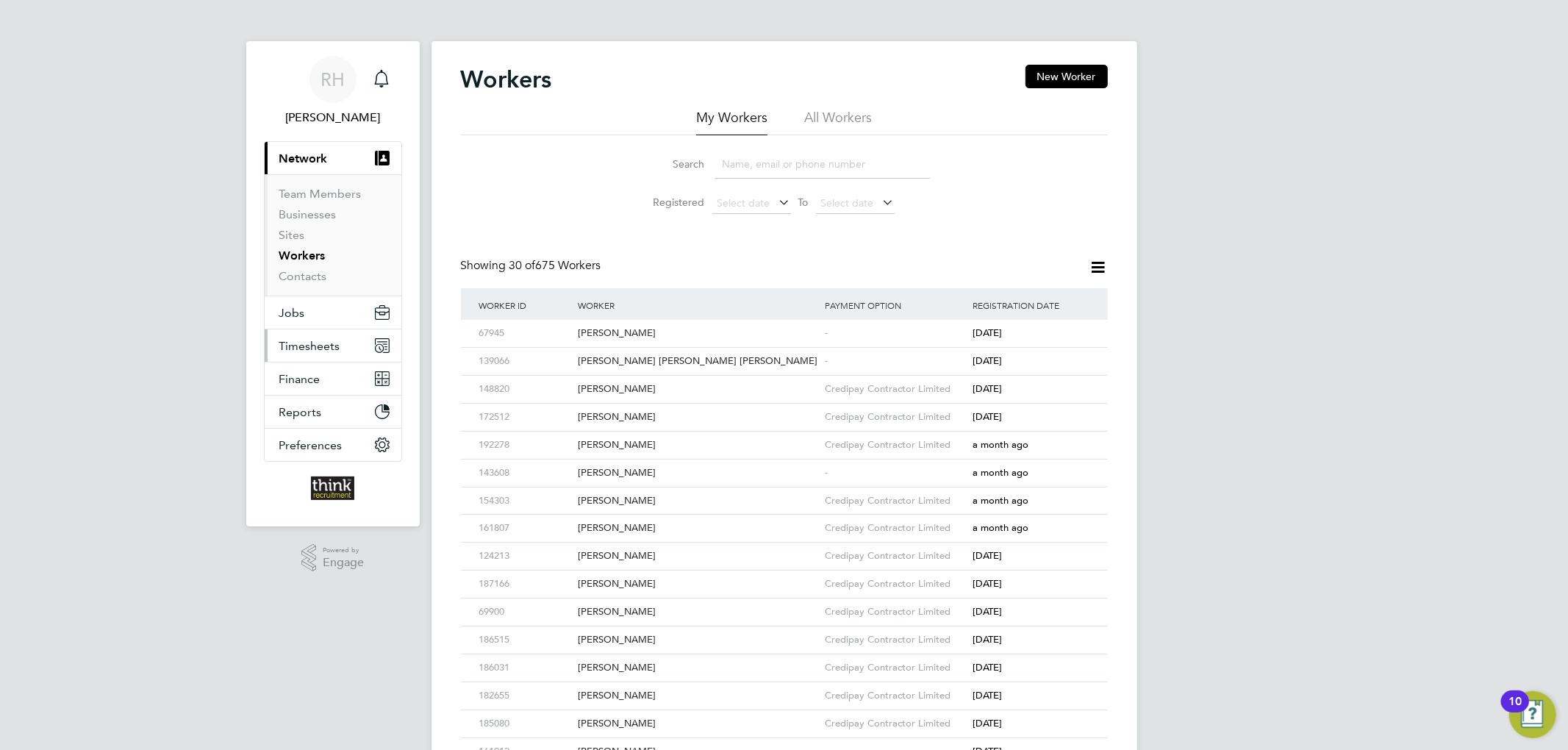
click at [341, 344] on button "Timesheets" at bounding box center [332, 345] width 137 height 32
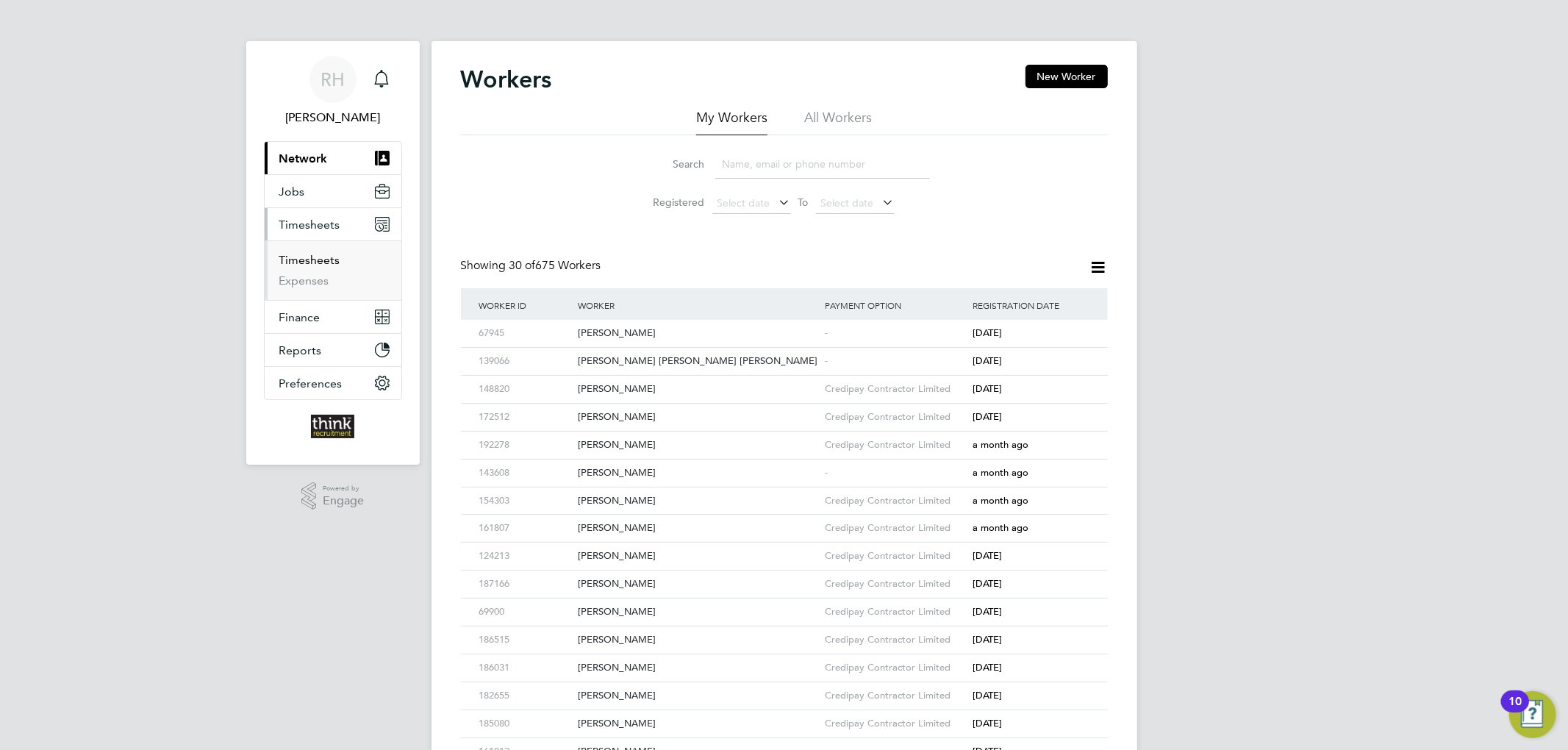
click at [324, 260] on link "Timesheets" at bounding box center [309, 260] width 61 height 14
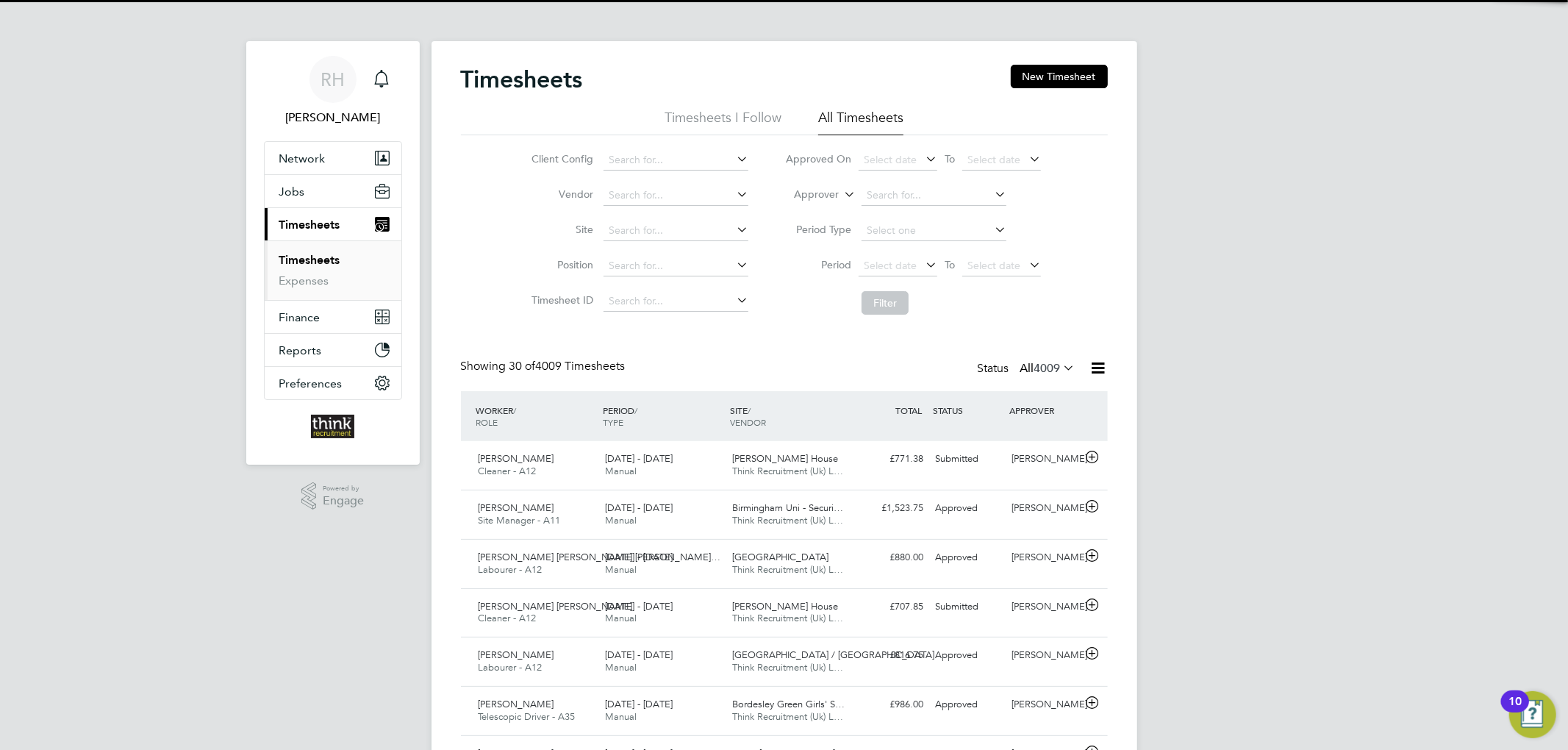
scroll to position [37, 128]
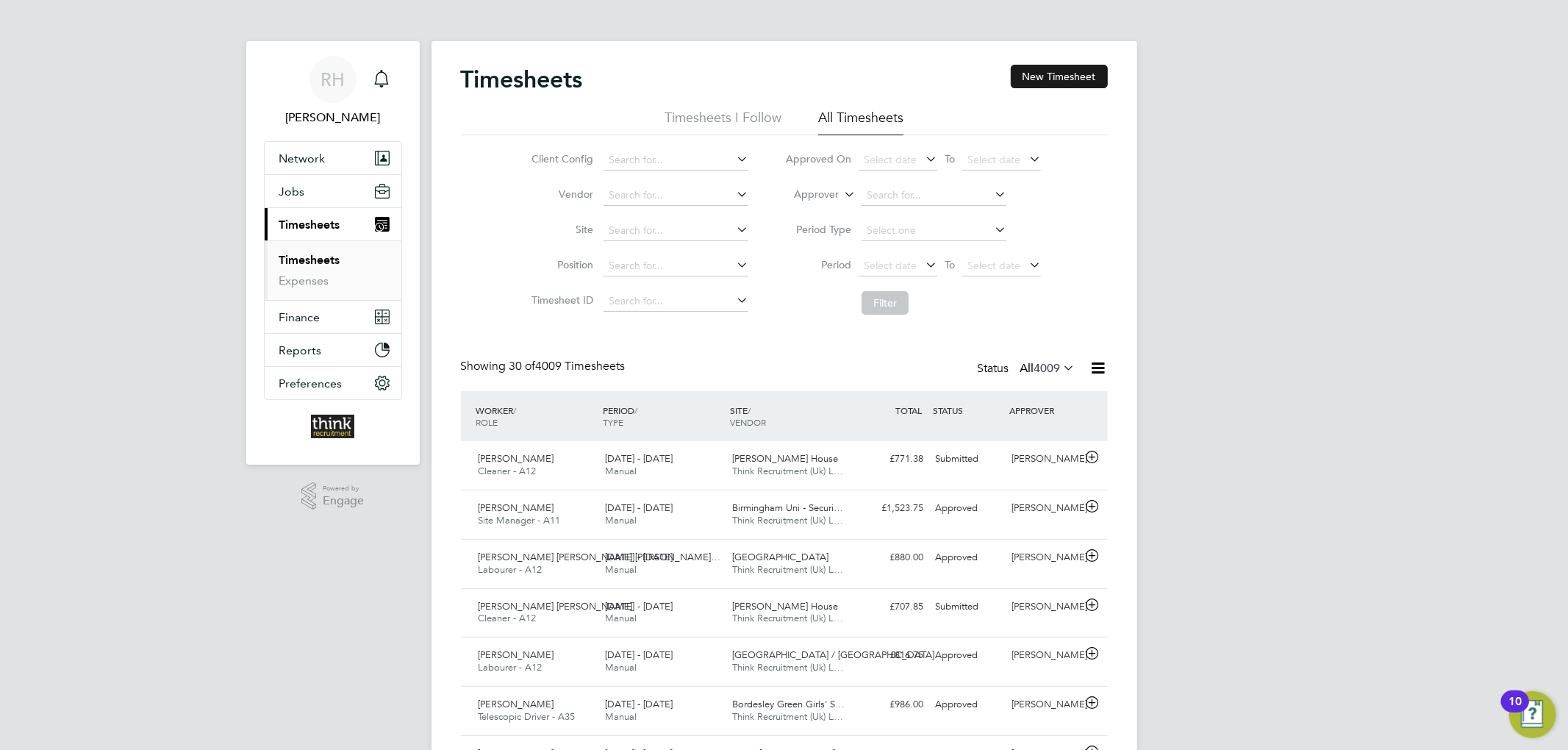
click at [1041, 81] on button "New Timesheet" at bounding box center [1059, 77] width 97 height 24
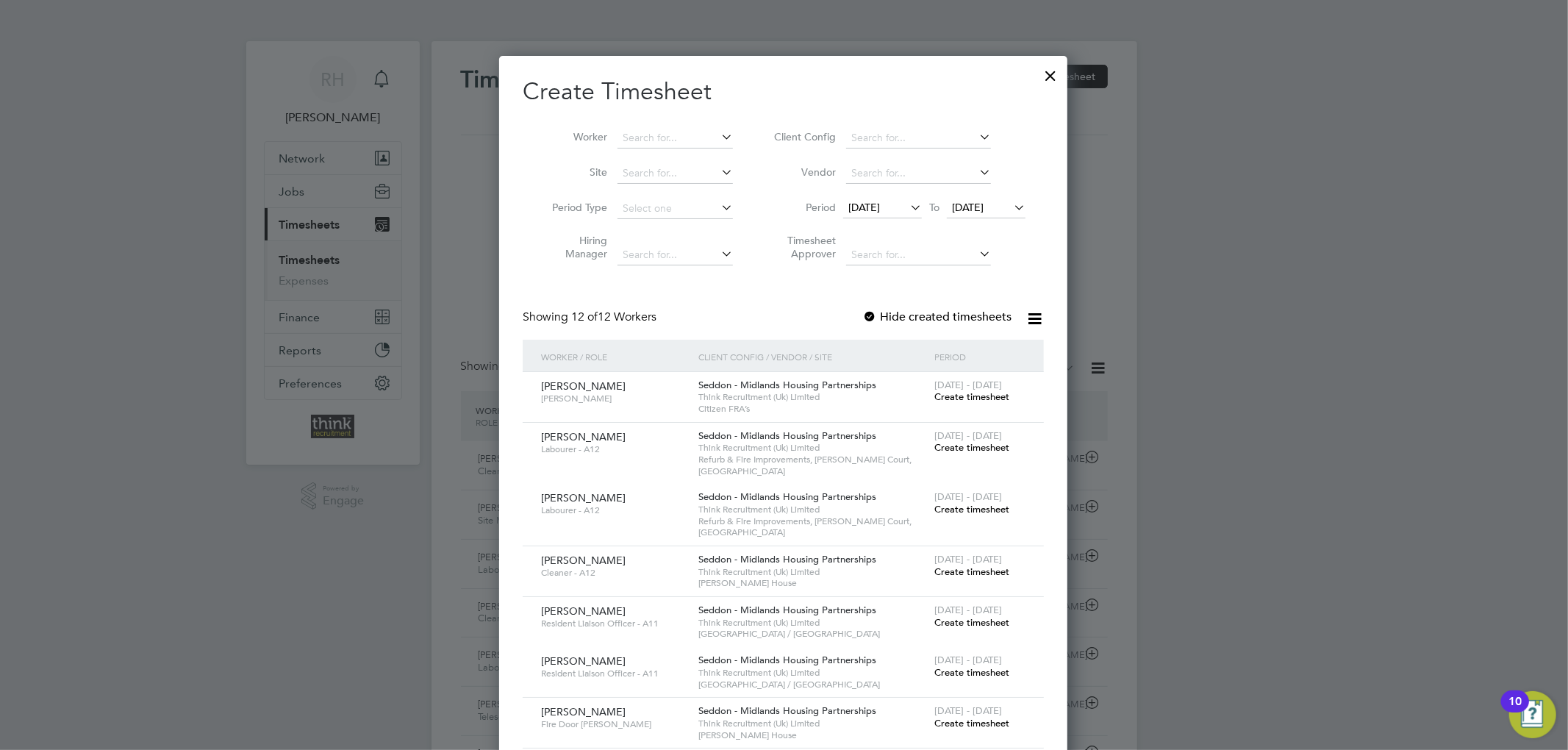
click at [718, 137] on icon at bounding box center [718, 137] width 0 height 21
click at [662, 133] on input at bounding box center [675, 138] width 115 height 21
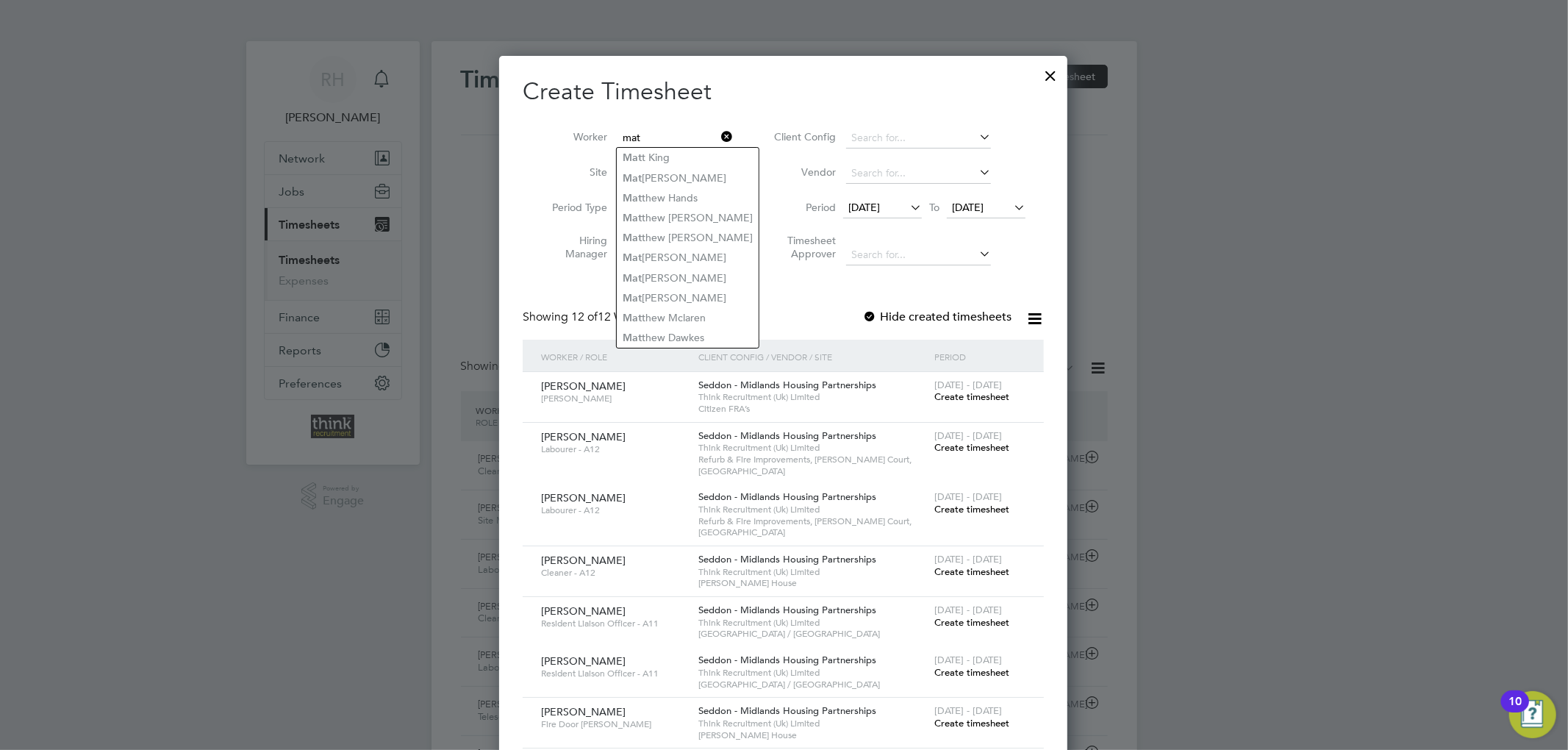
click at [666, 133] on input "mat" at bounding box center [675, 138] width 115 height 21
click at [679, 328] on li "Matt hew Newman" at bounding box center [707, 337] width 182 height 20
type input "Matthew Newman"
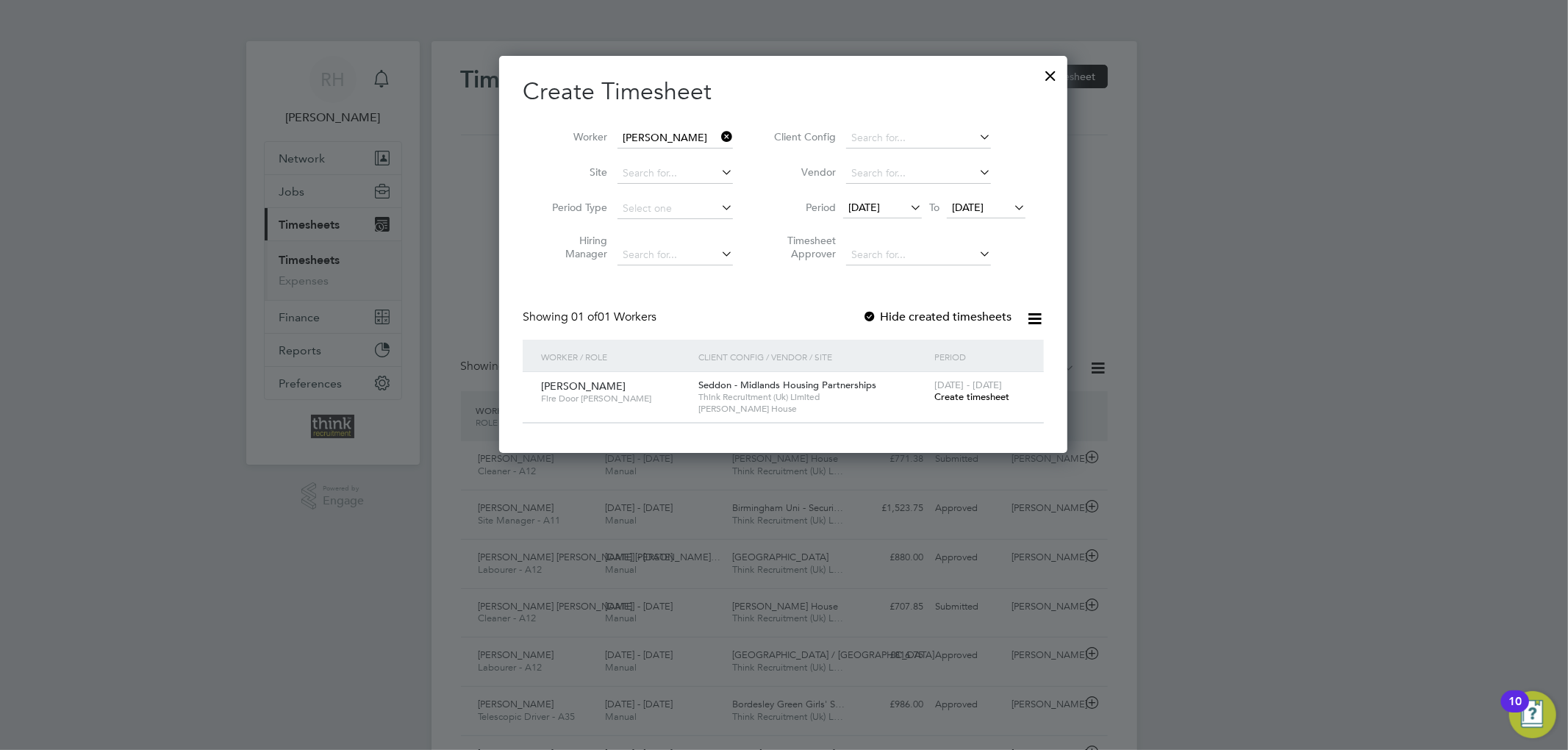
click at [956, 397] on span "Create timesheet" at bounding box center [971, 396] width 75 height 13
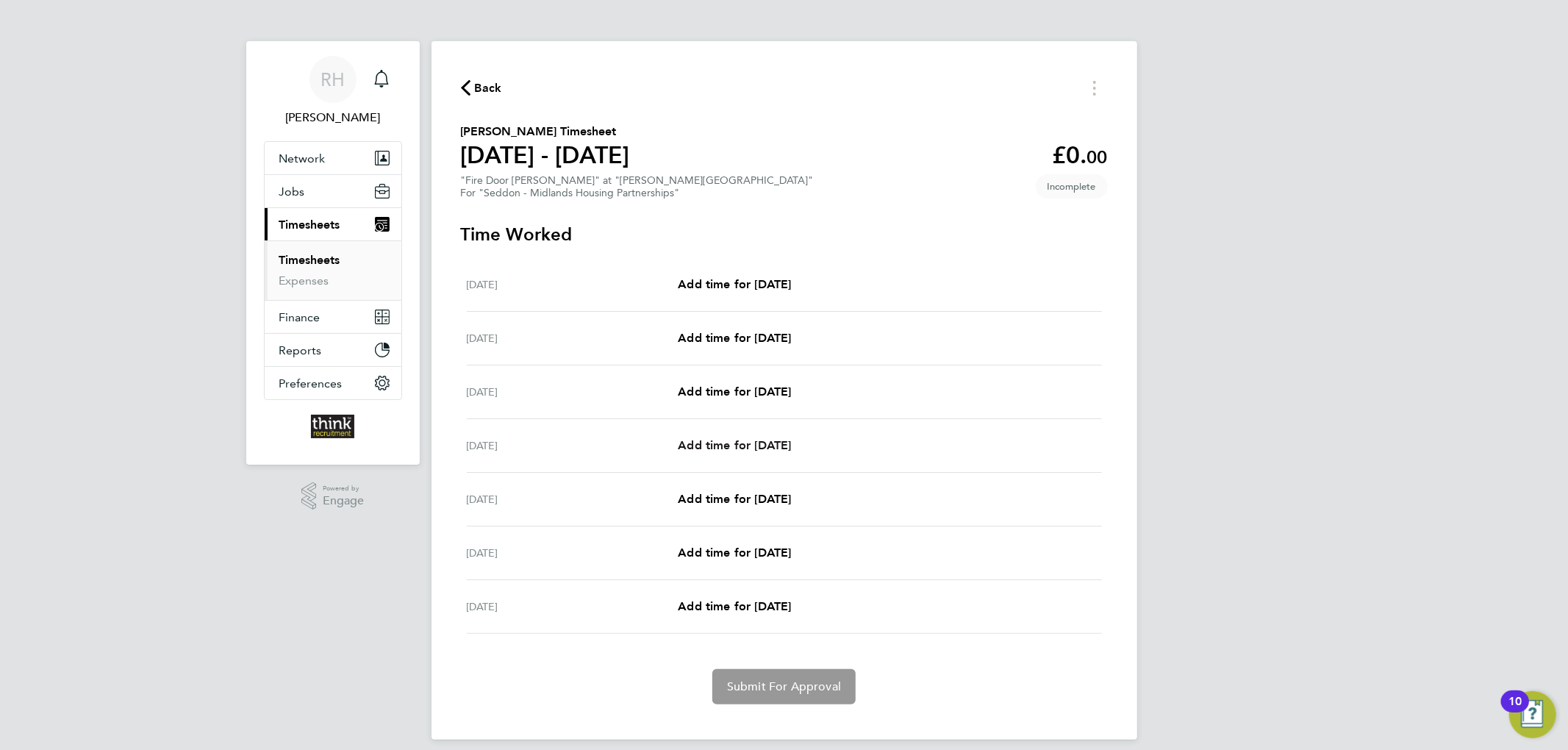
click at [741, 445] on span "Add time for Thu 21 Aug" at bounding box center [733, 445] width 113 height 14
select select "30"
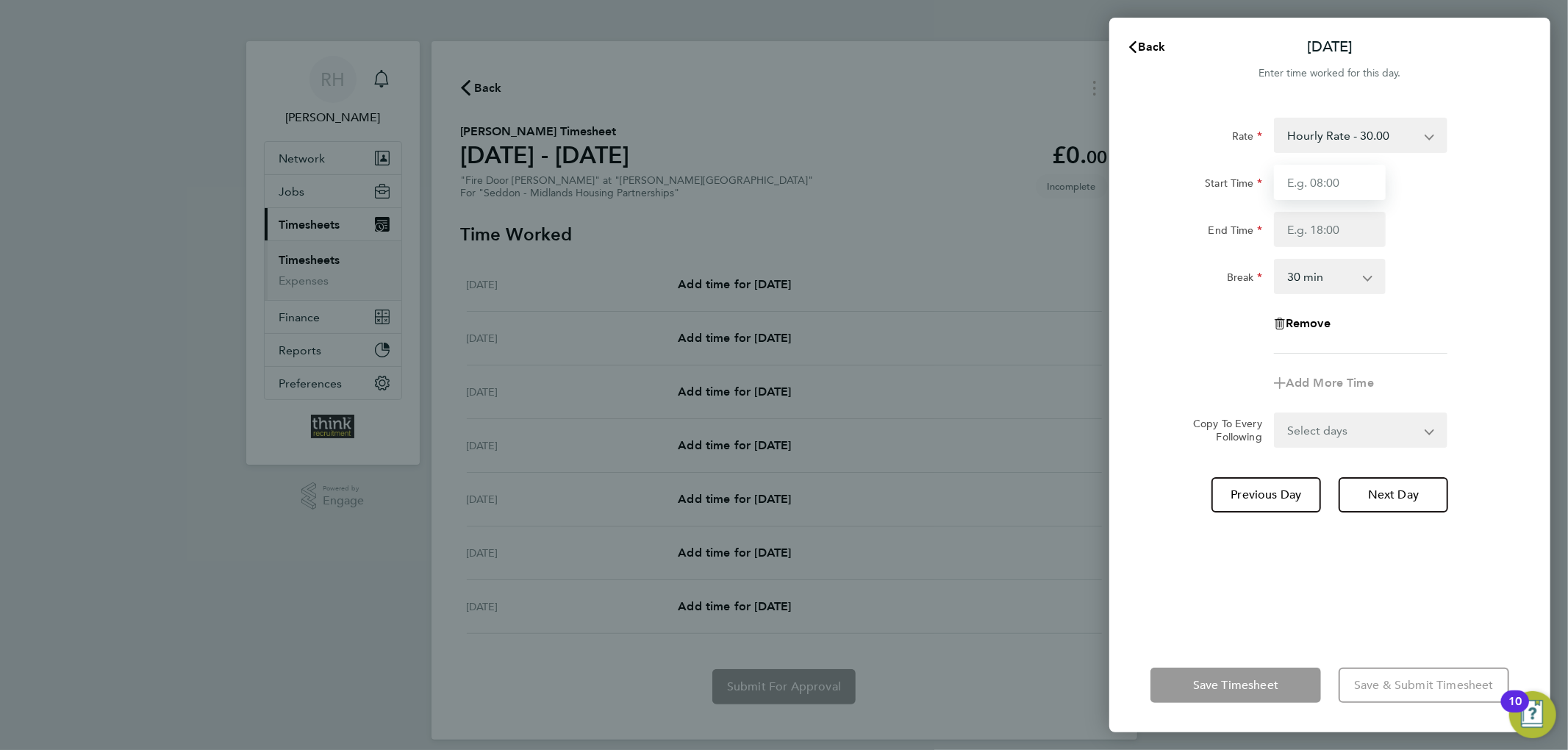
click at [1300, 183] on input "Start Time" at bounding box center [1330, 182] width 112 height 36
type input "07:00"
click at [1327, 231] on input "End Time" at bounding box center [1330, 229] width 112 height 36
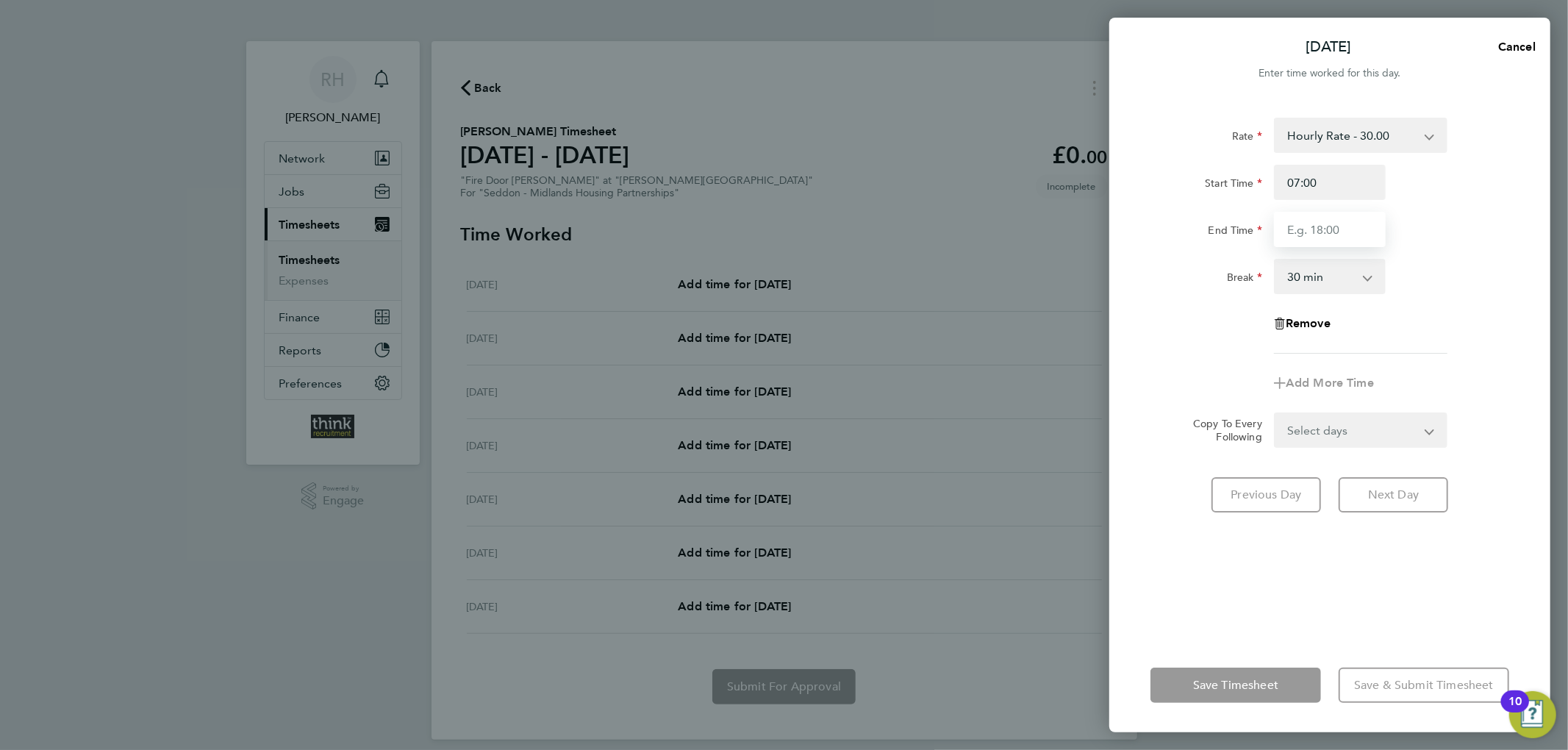
type input "17:00"
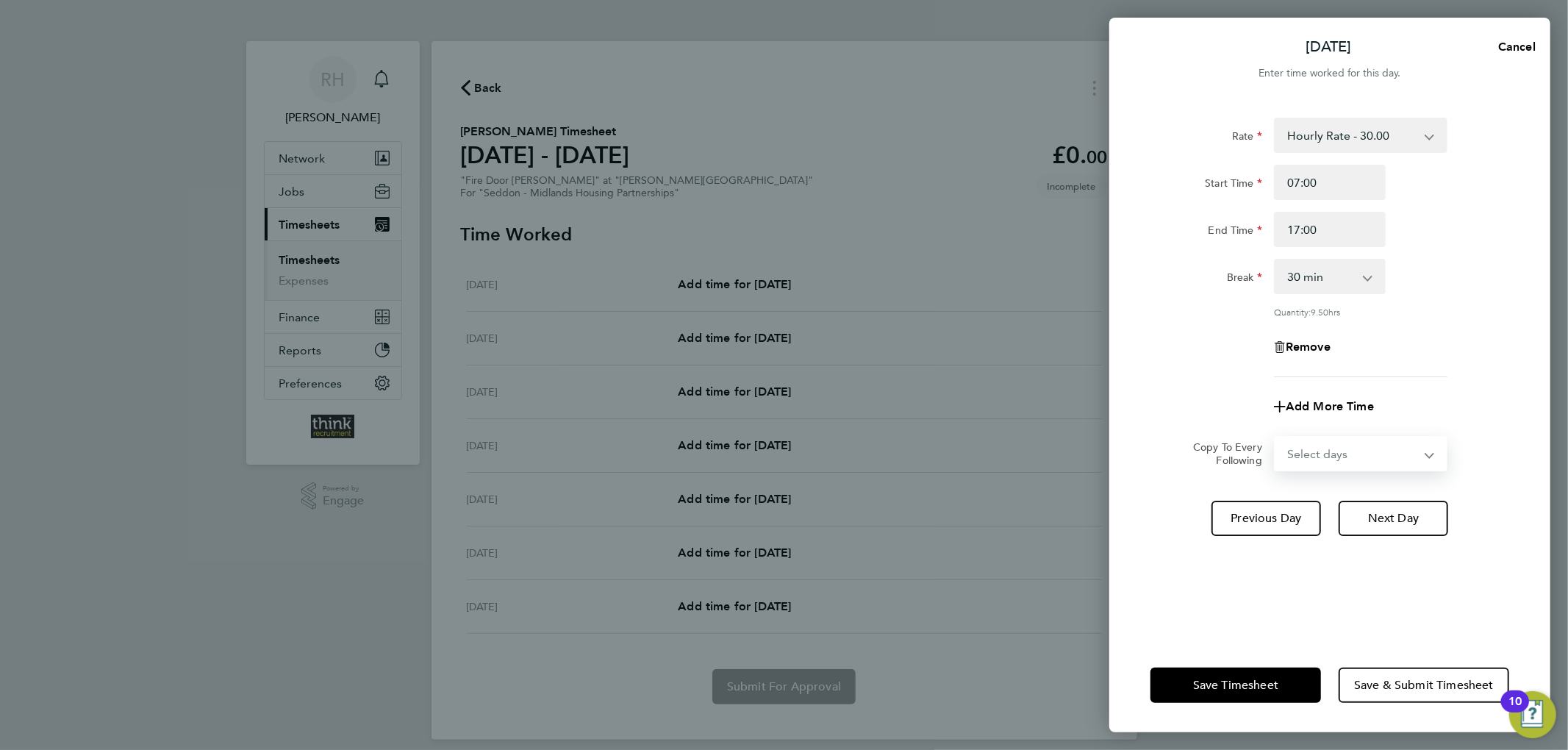
click at [1294, 422] on form "Rate Hourly Rate - 30.00 Start Time 07:00 End Time 17:00 Break 0 min 15 min 30 …" at bounding box center [1330, 294] width 358 height 354
click at [1154, 379] on app-timesheet-line-form-group "Rate Hourly Rate - 30.00 Start Time 07:00 End Time 17:00 Break 0 min 15 min 30 …" at bounding box center [1330, 271] width 358 height 306
click at [1236, 691] on span "Save Timesheet" at bounding box center [1236, 684] width 85 height 15
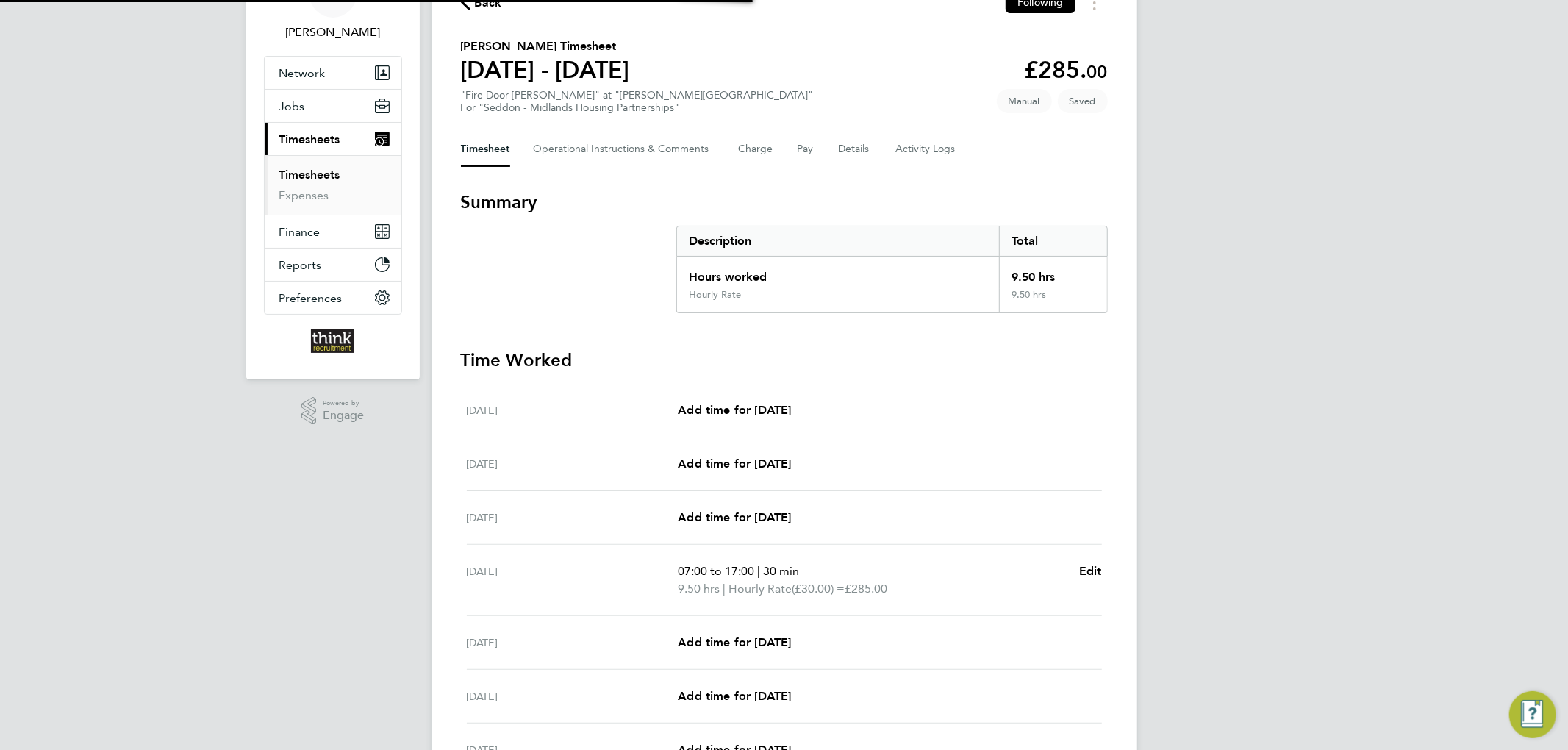
scroll to position [244, 0]
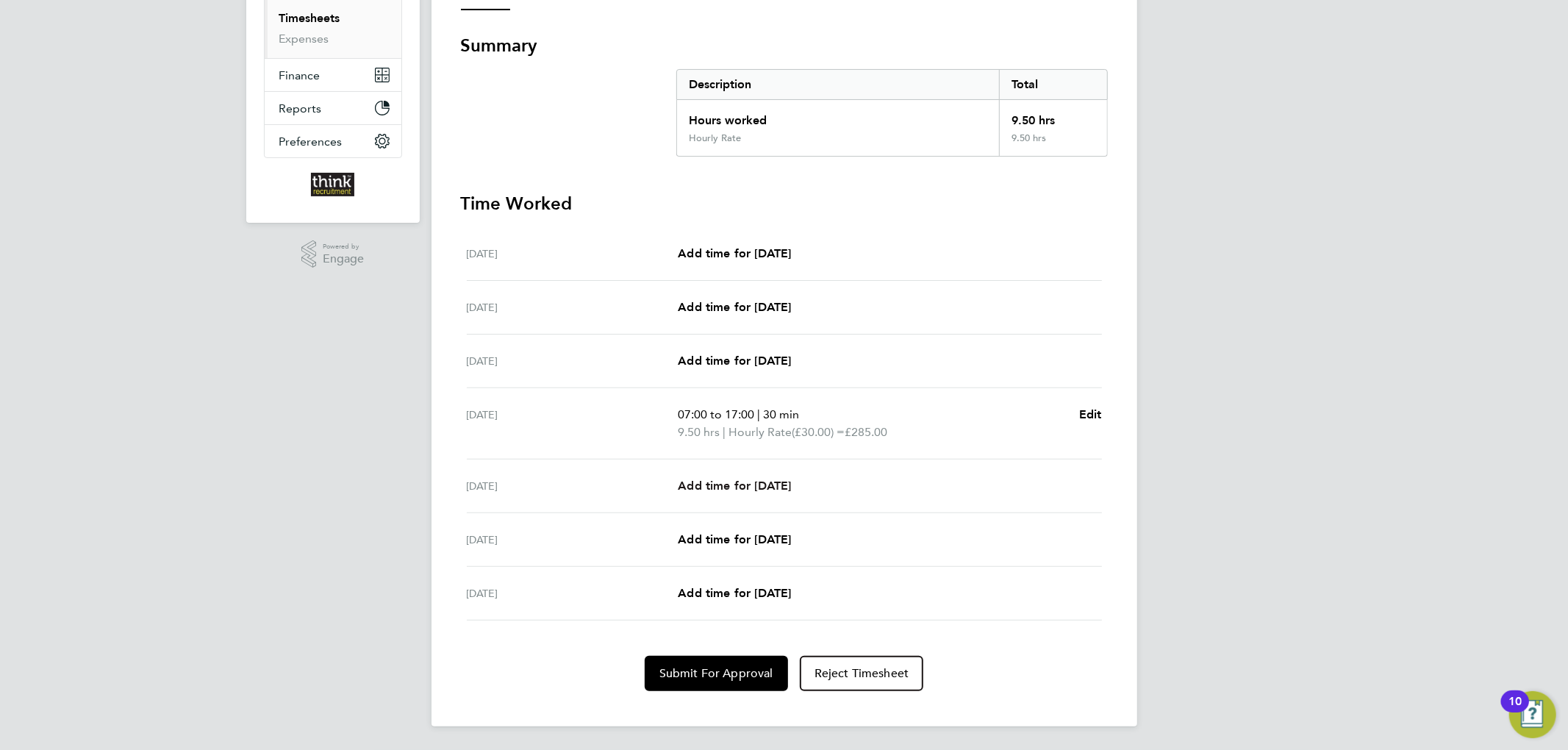
click at [738, 478] on span "Add time for Fri 22 Aug" at bounding box center [733, 486] width 113 height 14
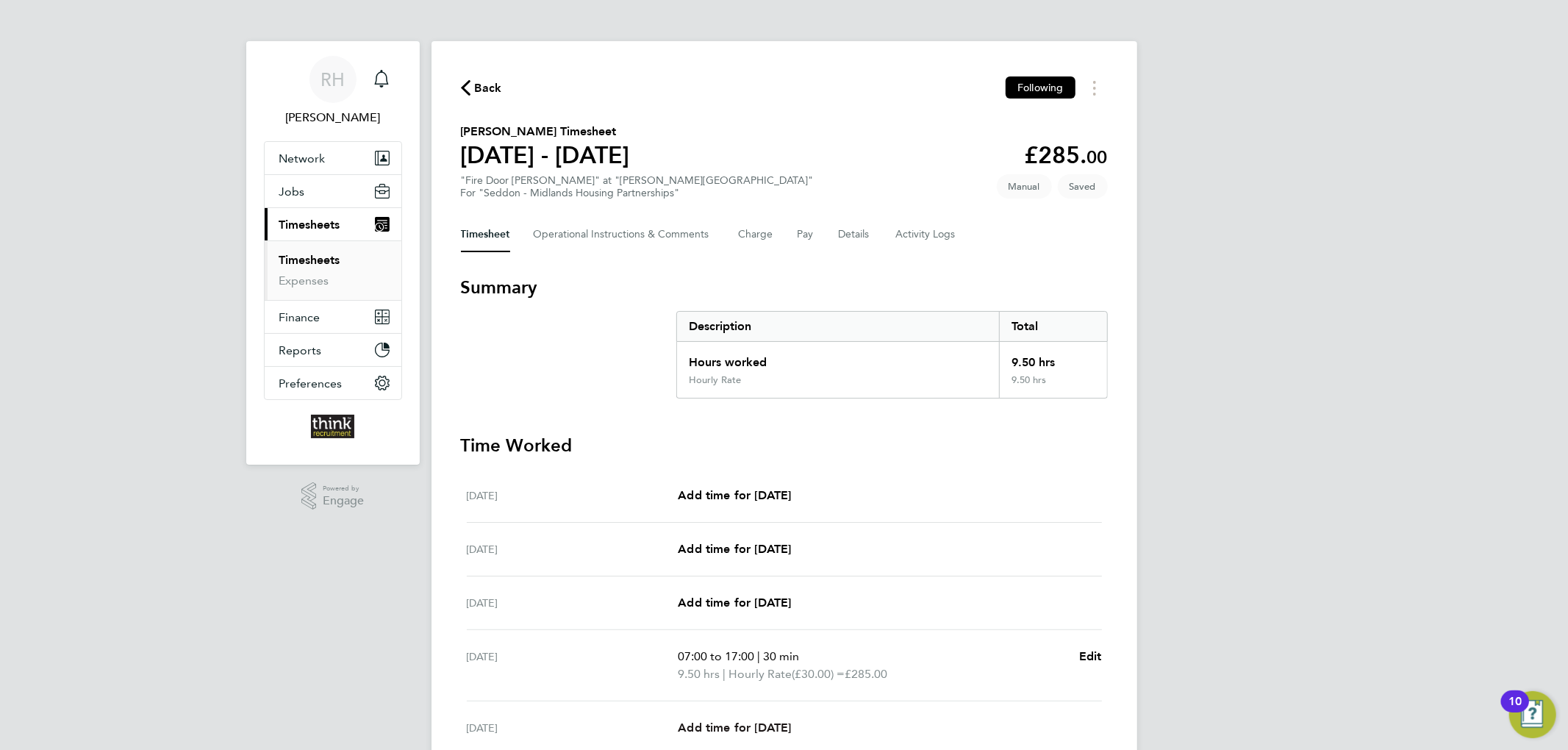
select select "30"
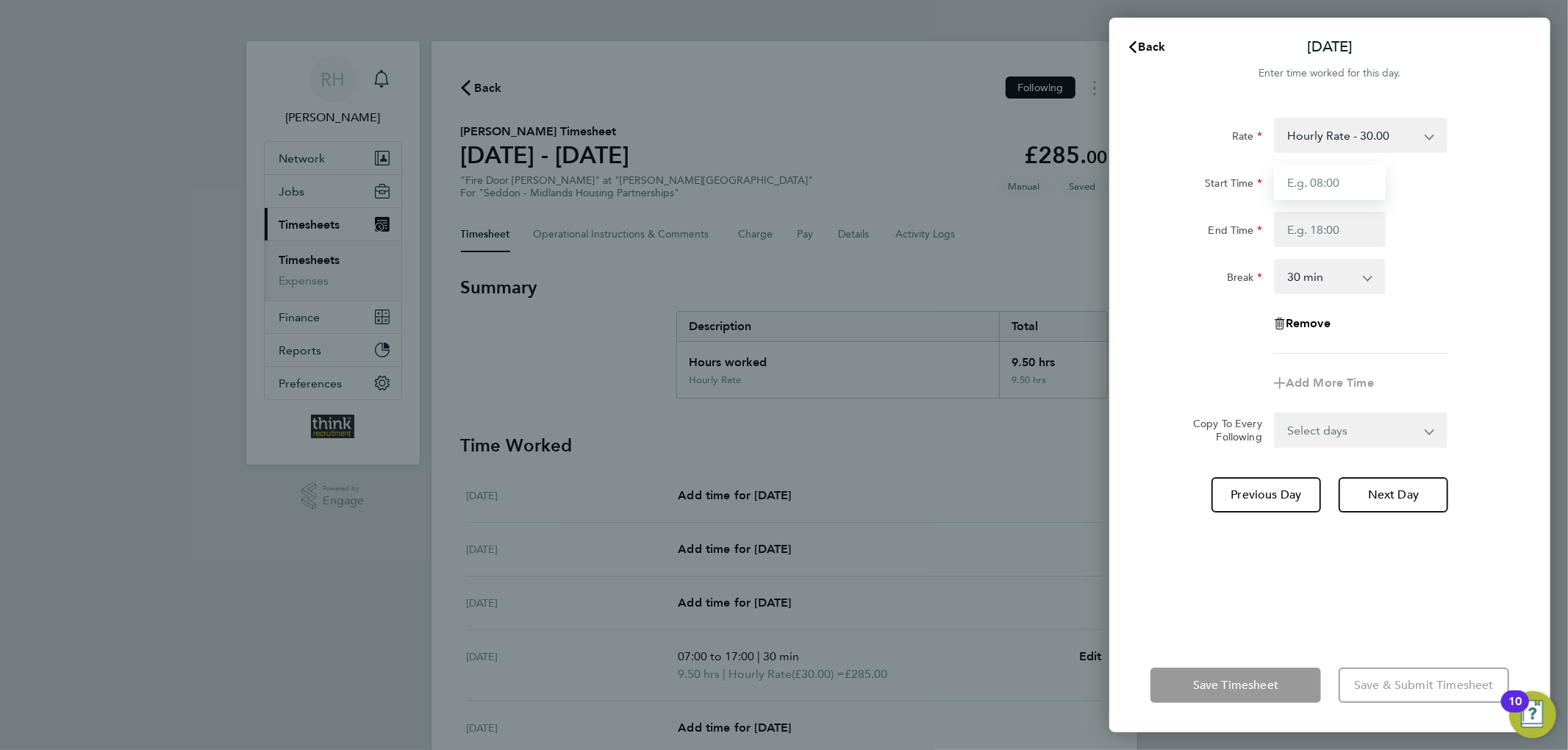
click at [1326, 182] on input "Start Time" at bounding box center [1330, 182] width 112 height 36
type input "07:00"
click at [1326, 235] on input "End Time" at bounding box center [1330, 229] width 112 height 36
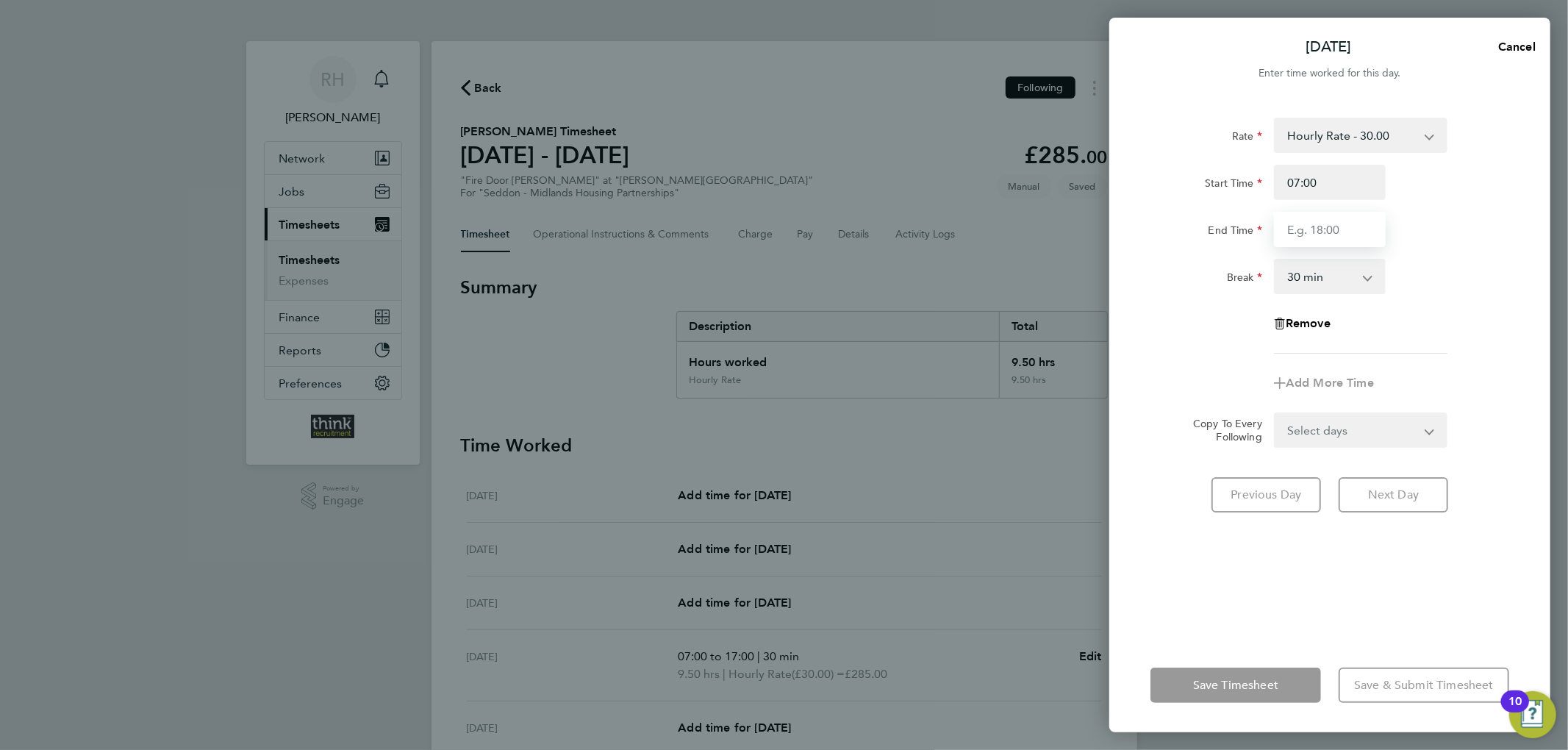
type input "16:00"
click at [1151, 283] on div "Break" at bounding box center [1206, 273] width 112 height 29
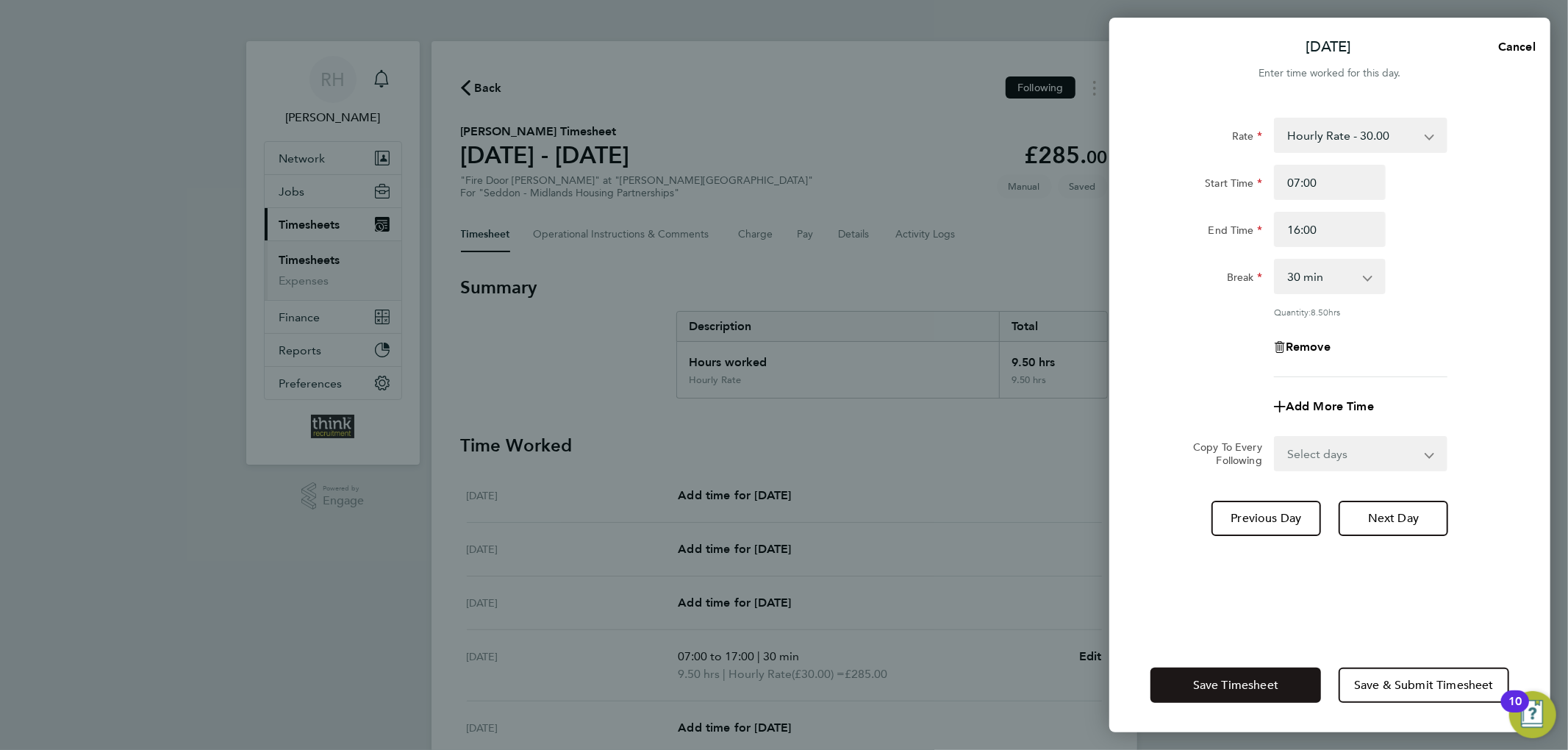
click at [1233, 679] on span "Save Timesheet" at bounding box center [1236, 684] width 85 height 15
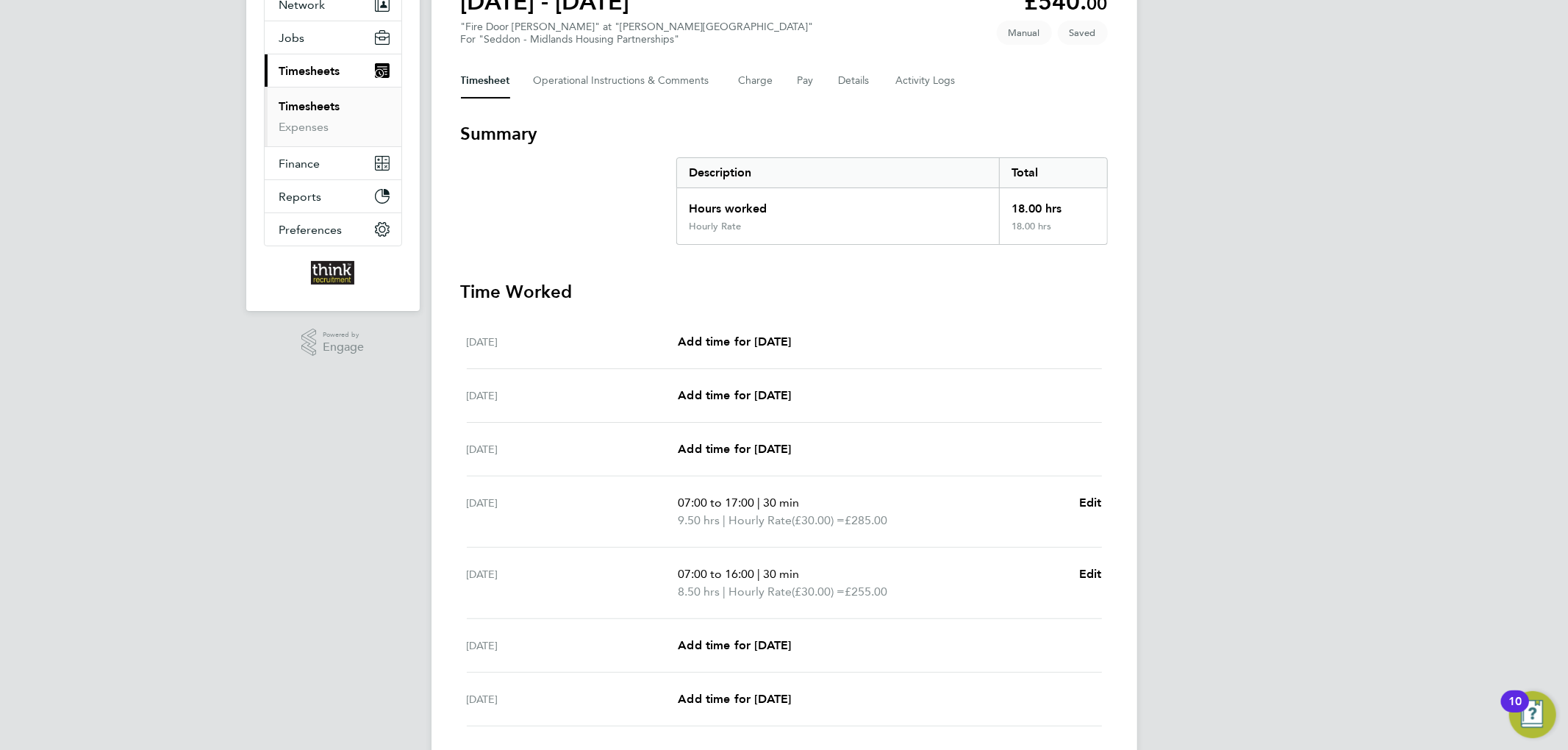
scroll to position [261, 0]
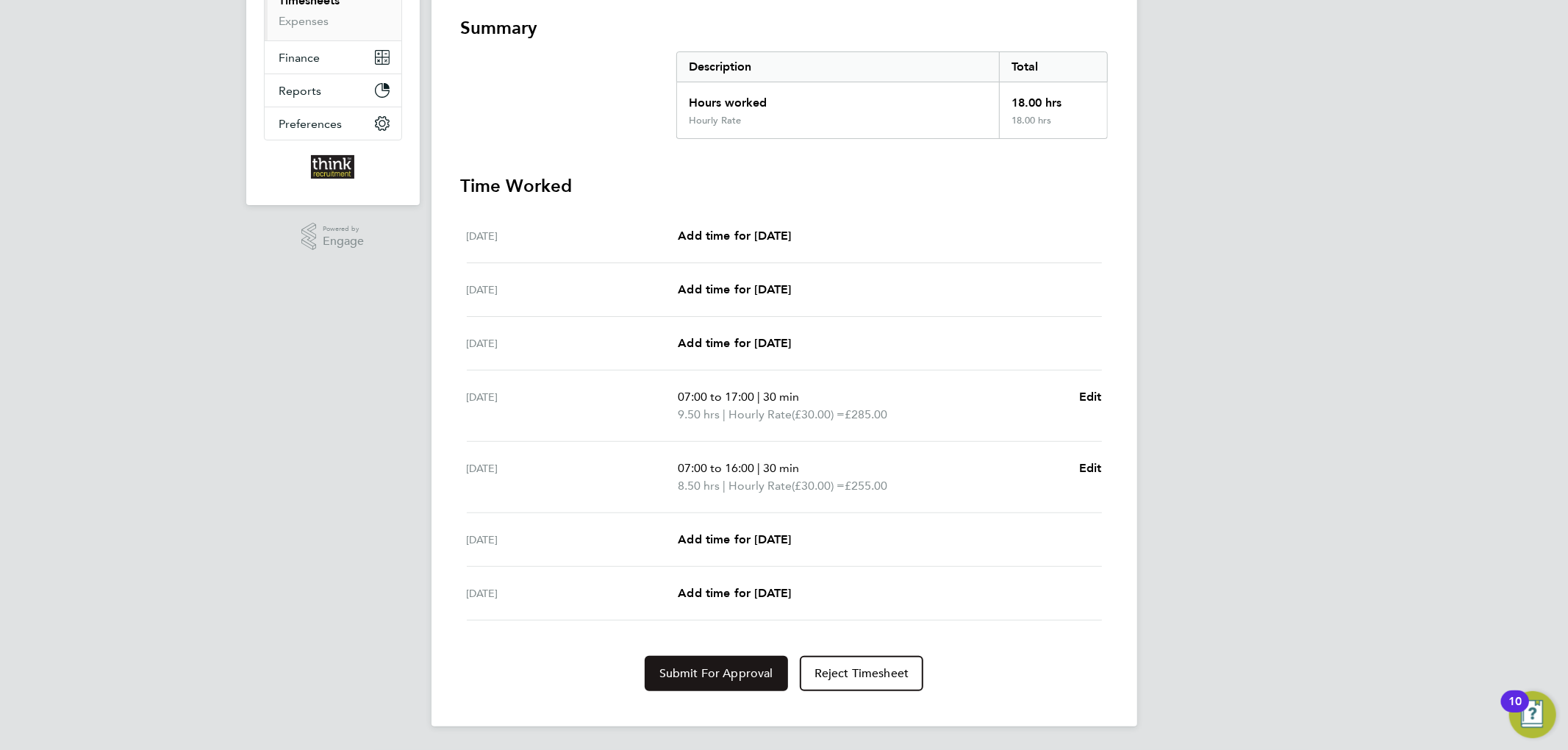
click at [700, 681] on button "Submit For Approval" at bounding box center [716, 673] width 144 height 36
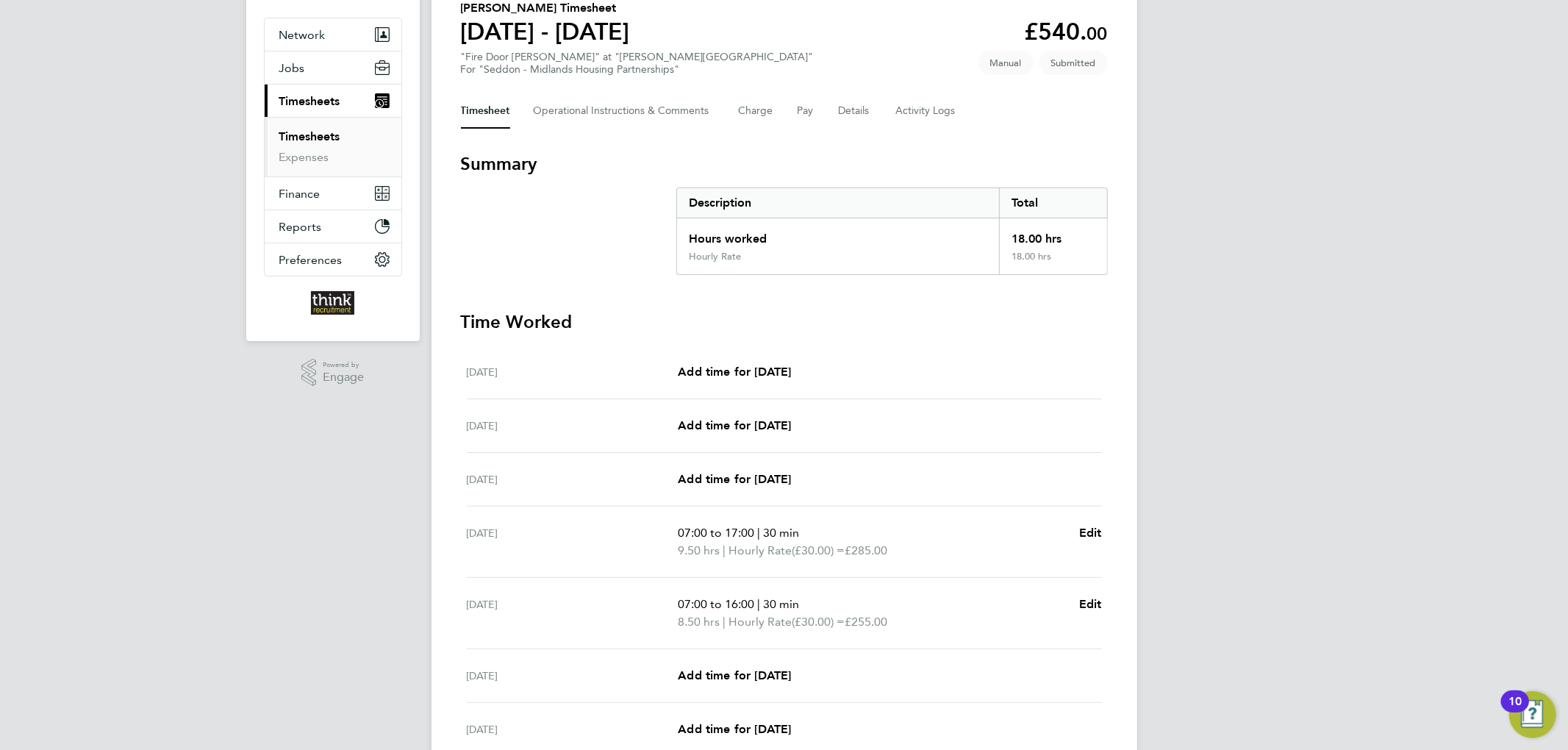
scroll to position [0, 0]
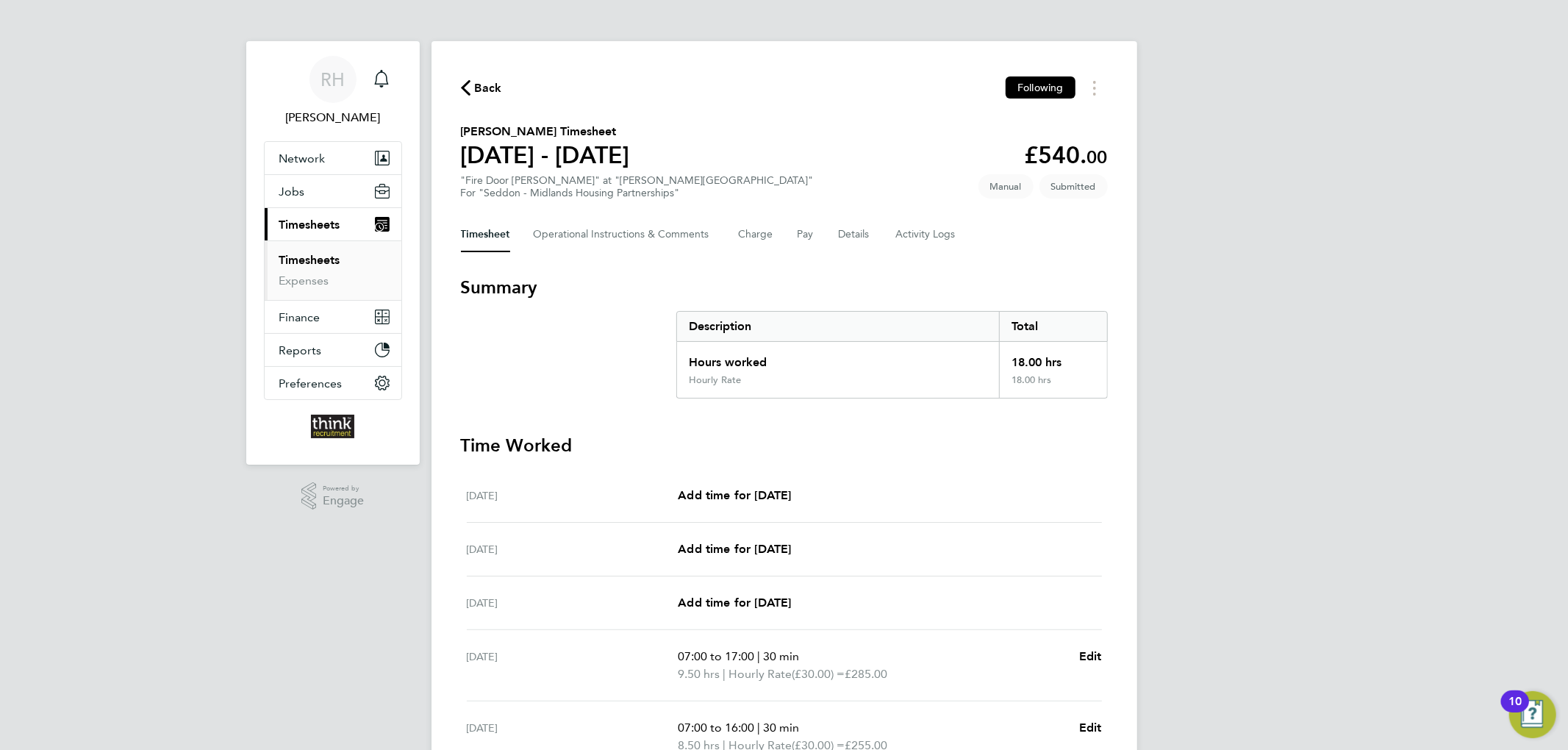
click at [482, 83] on span "Back" at bounding box center [488, 88] width 27 height 17
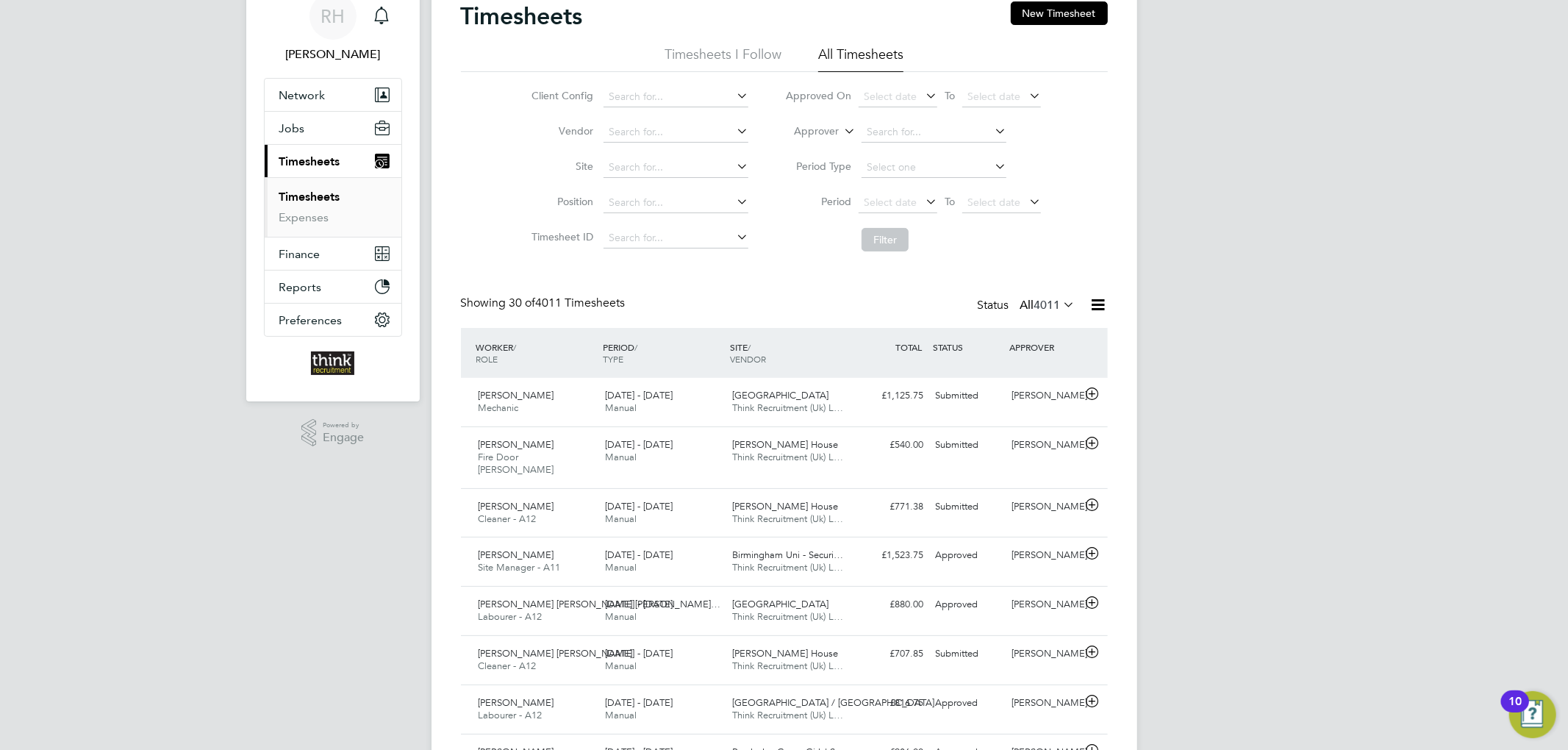
scroll to position [98, 0]
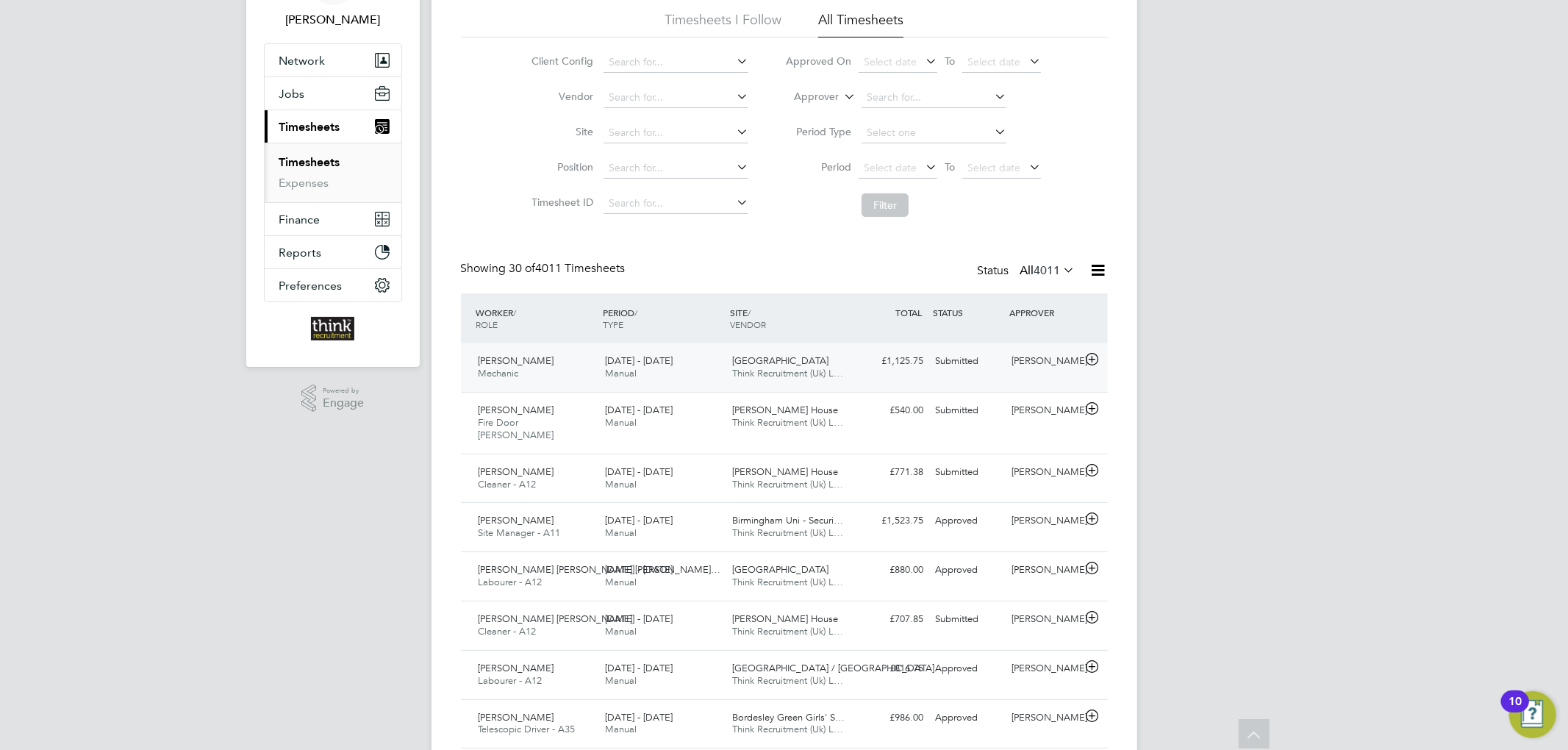
click at [707, 366] on div "18 - 24 Aug 2025 Manual" at bounding box center [662, 367] width 127 height 37
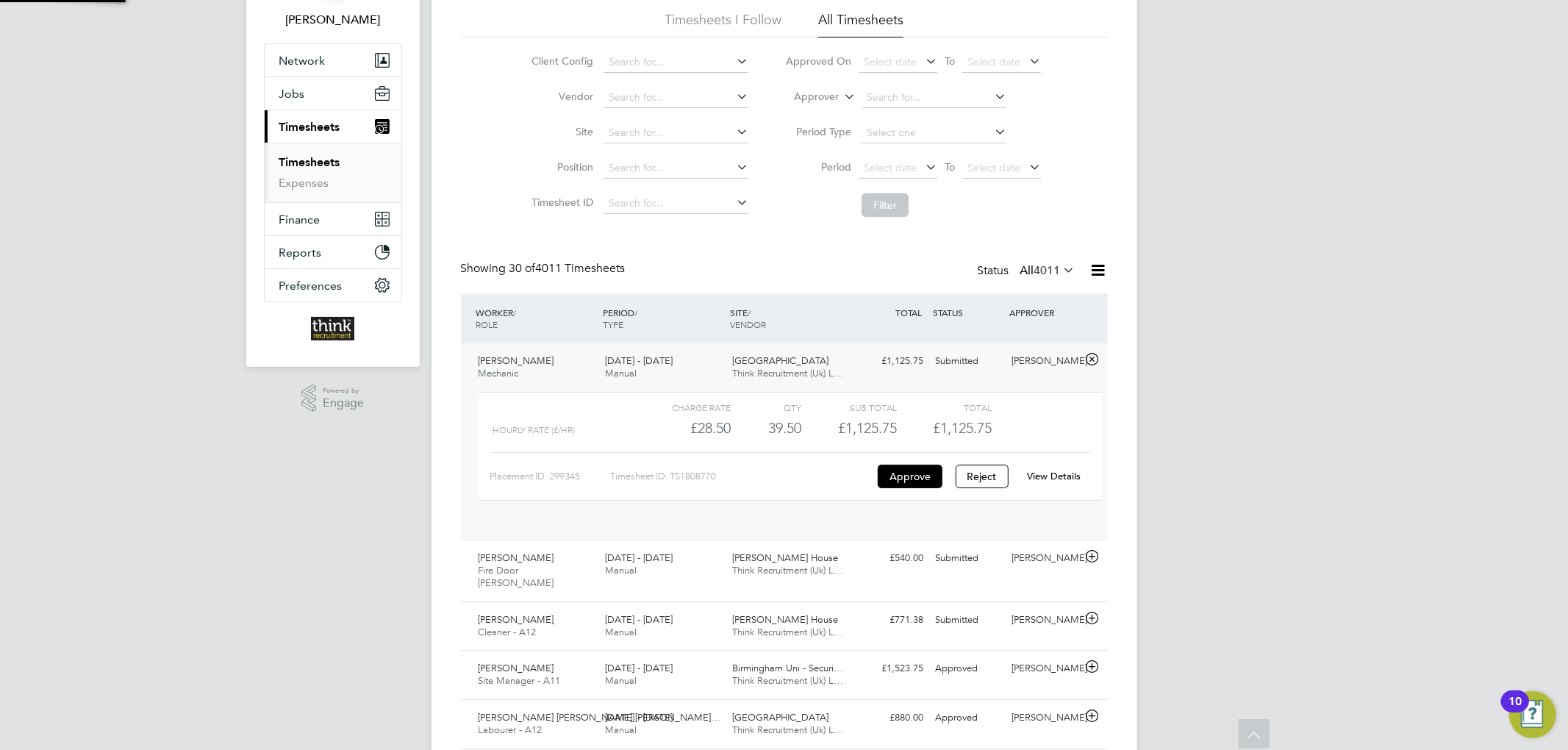
scroll to position [24, 143]
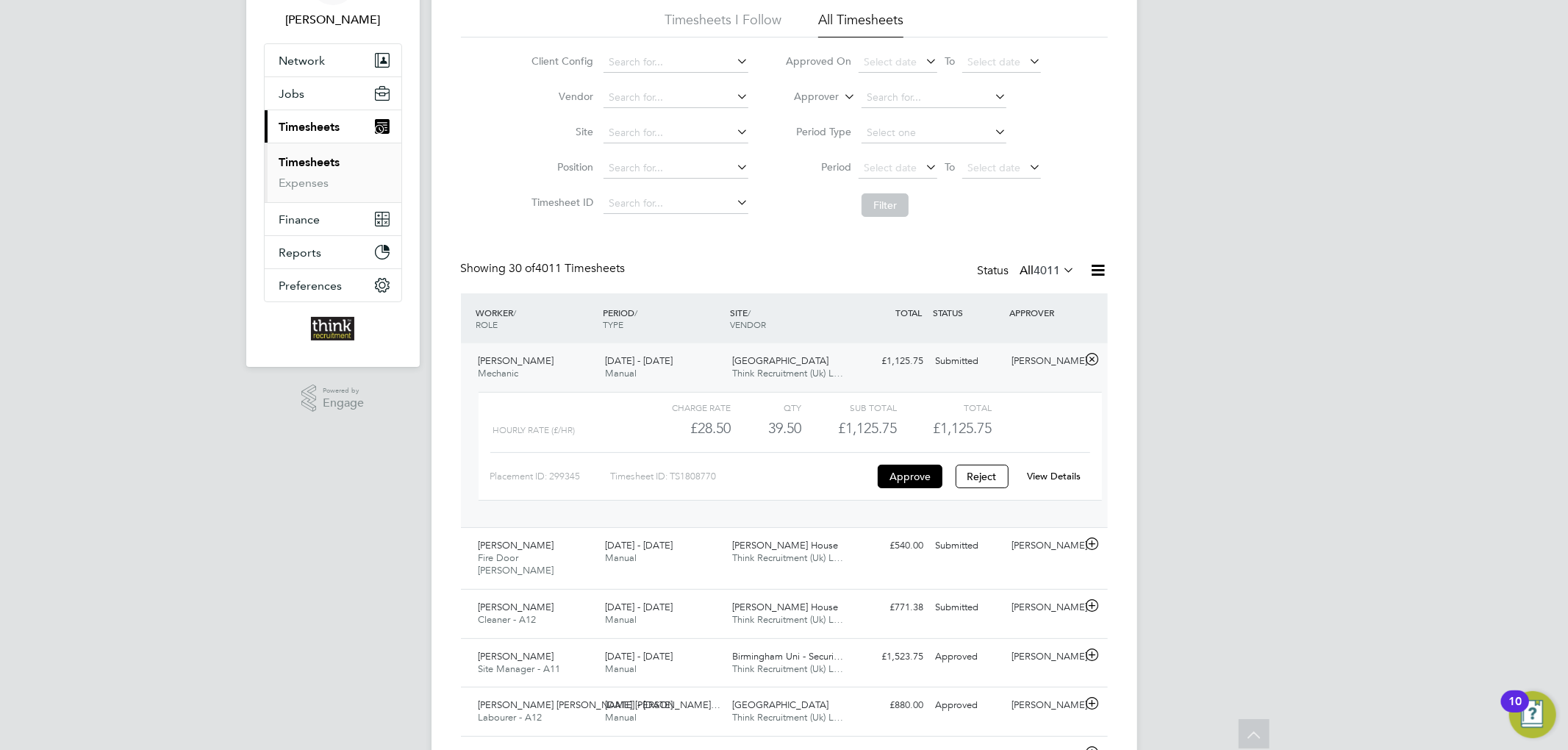
click at [710, 366] on div "18 - 24 Aug 2025 Manual" at bounding box center [662, 367] width 127 height 37
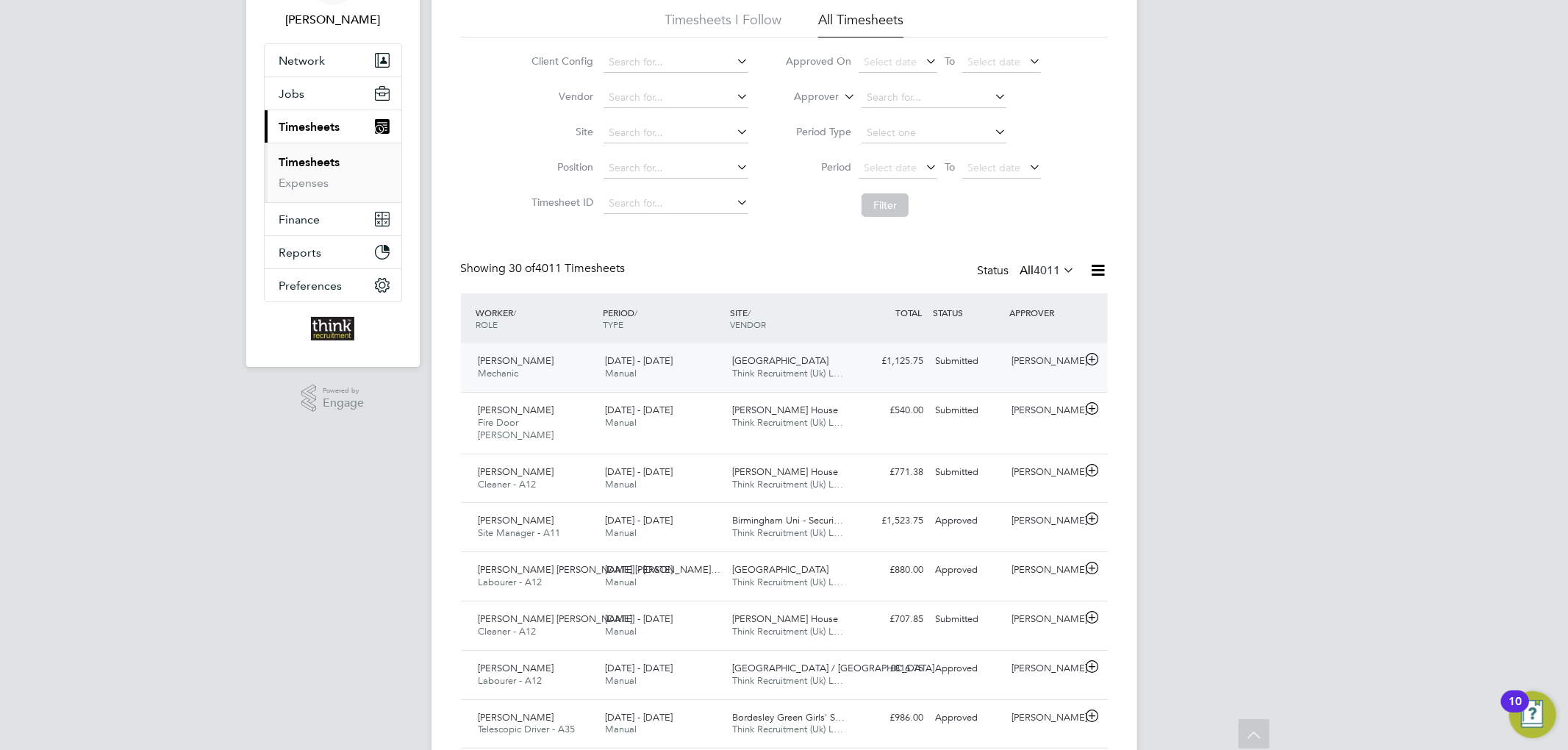
click at [711, 362] on div "18 - 24 Aug 2025 Manual" at bounding box center [662, 367] width 127 height 37
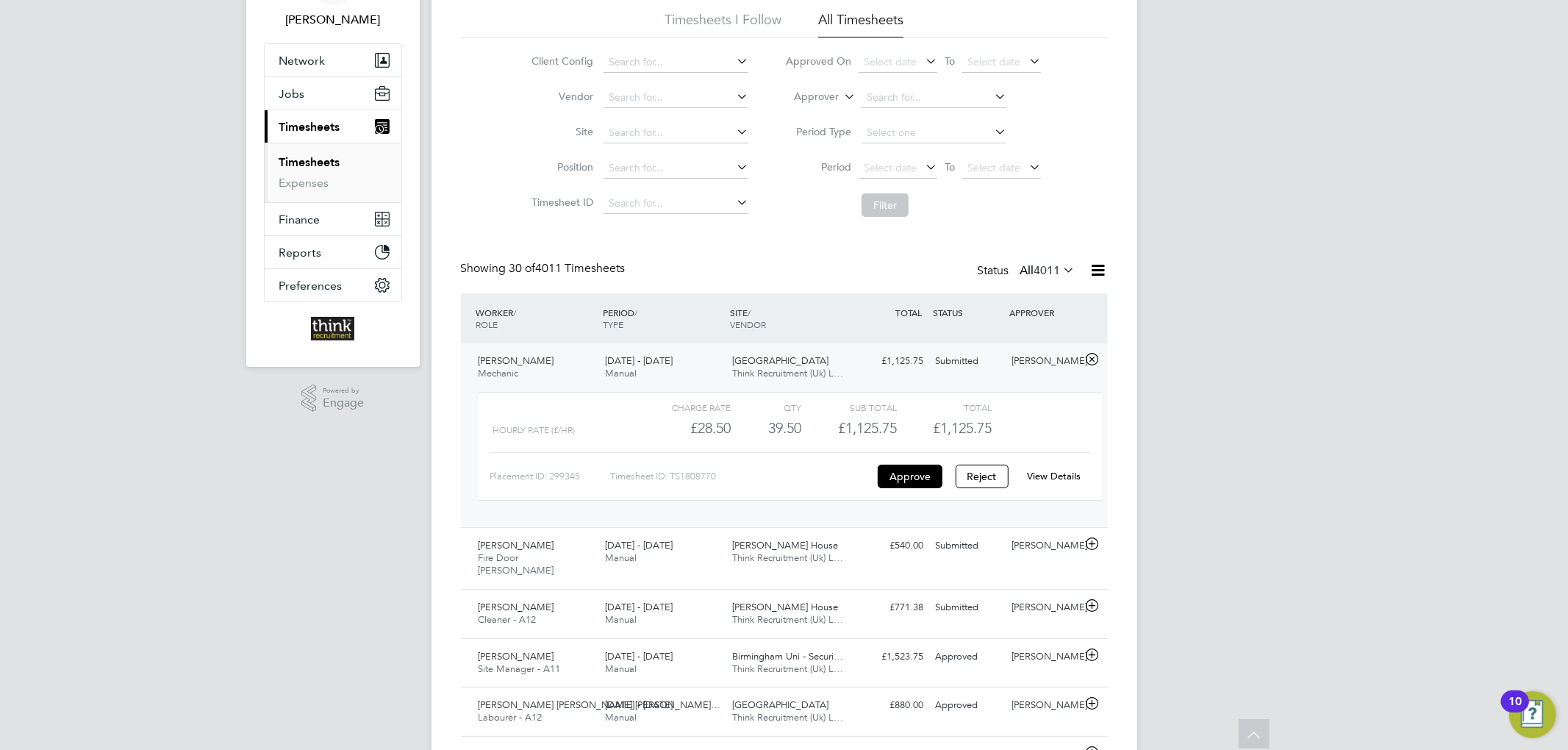
click at [692, 362] on div "18 - 24 Aug 2025 Manual" at bounding box center [662, 367] width 127 height 37
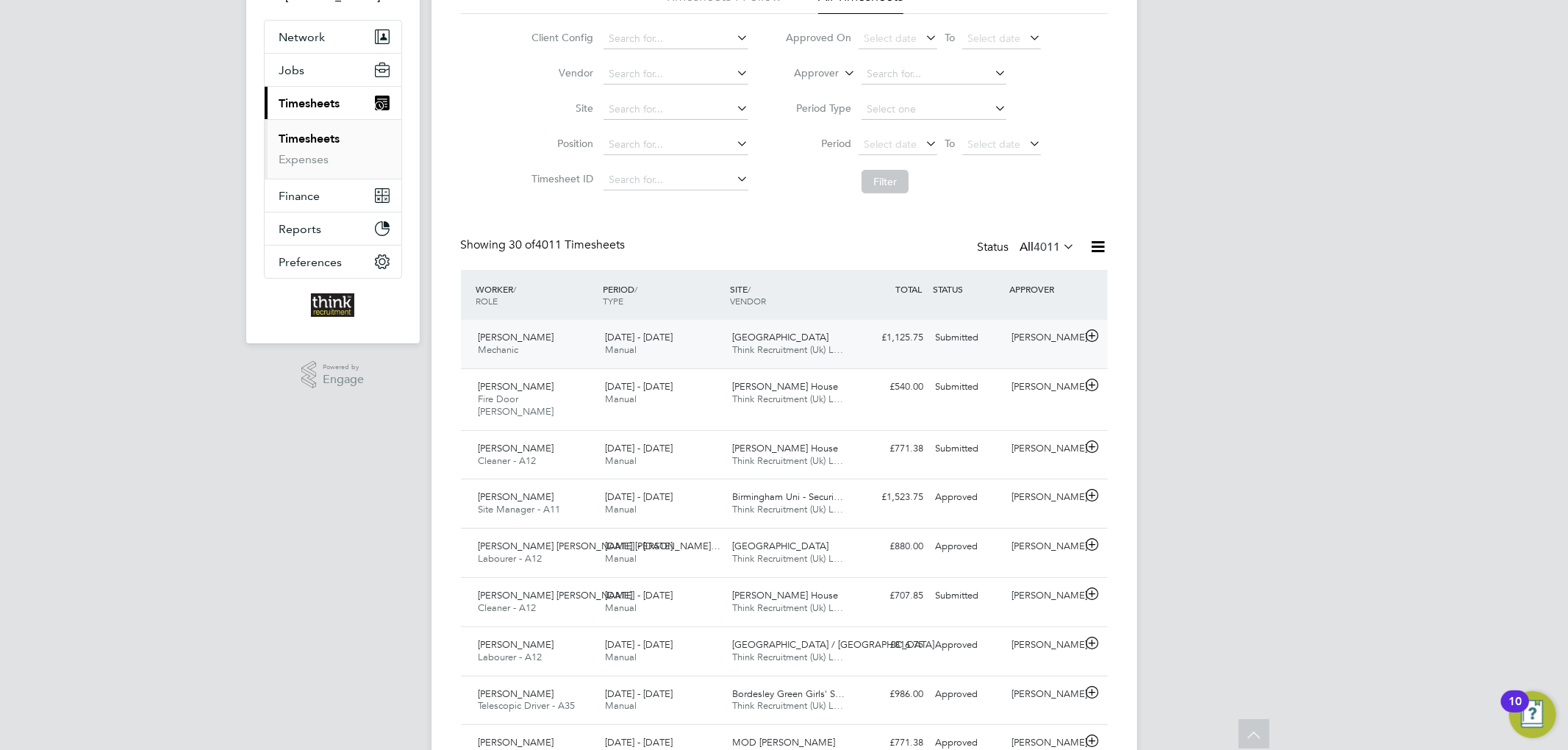
scroll to position [196, 0]
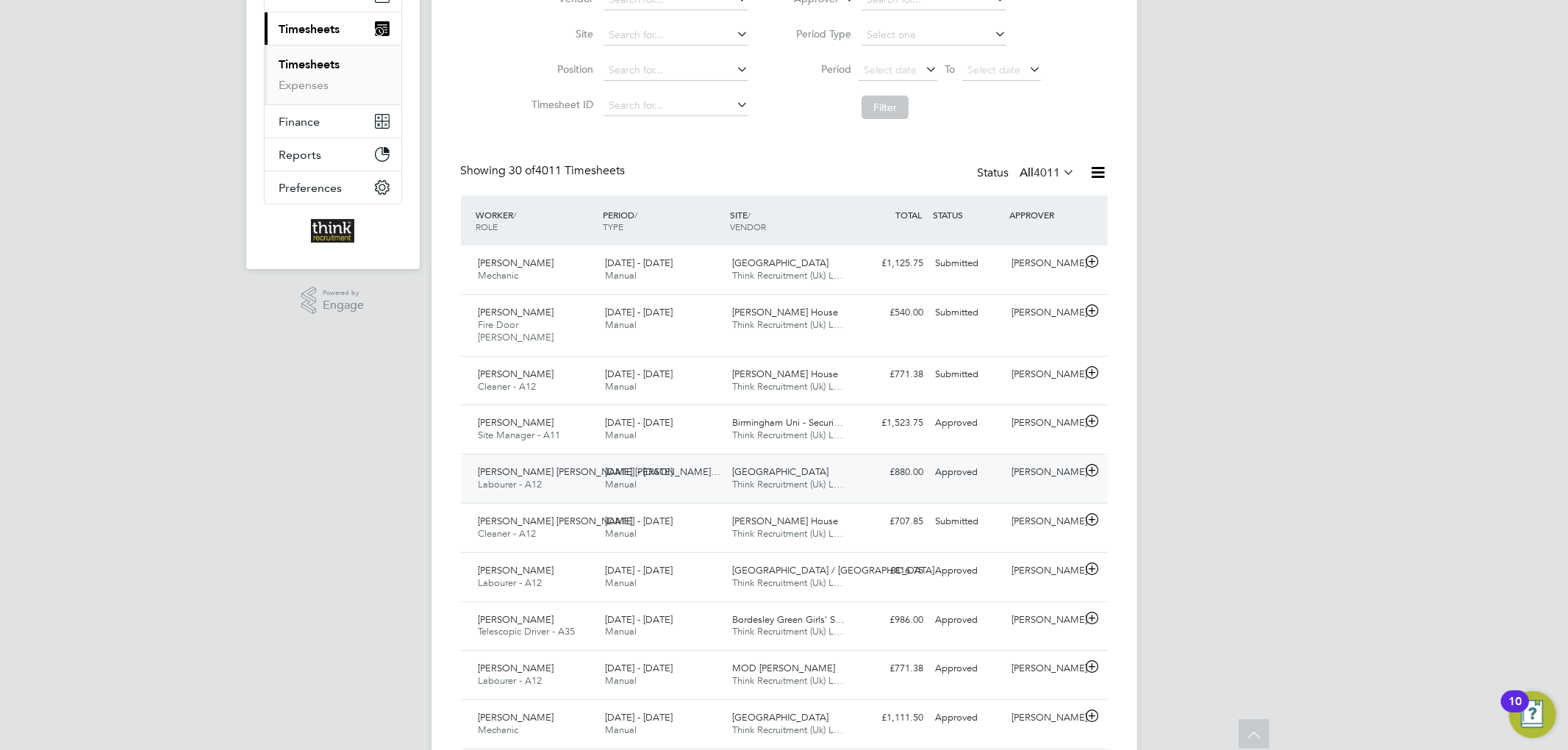
click at [709, 463] on div "18 - 24 Aug 2025 Manual" at bounding box center [662, 478] width 127 height 37
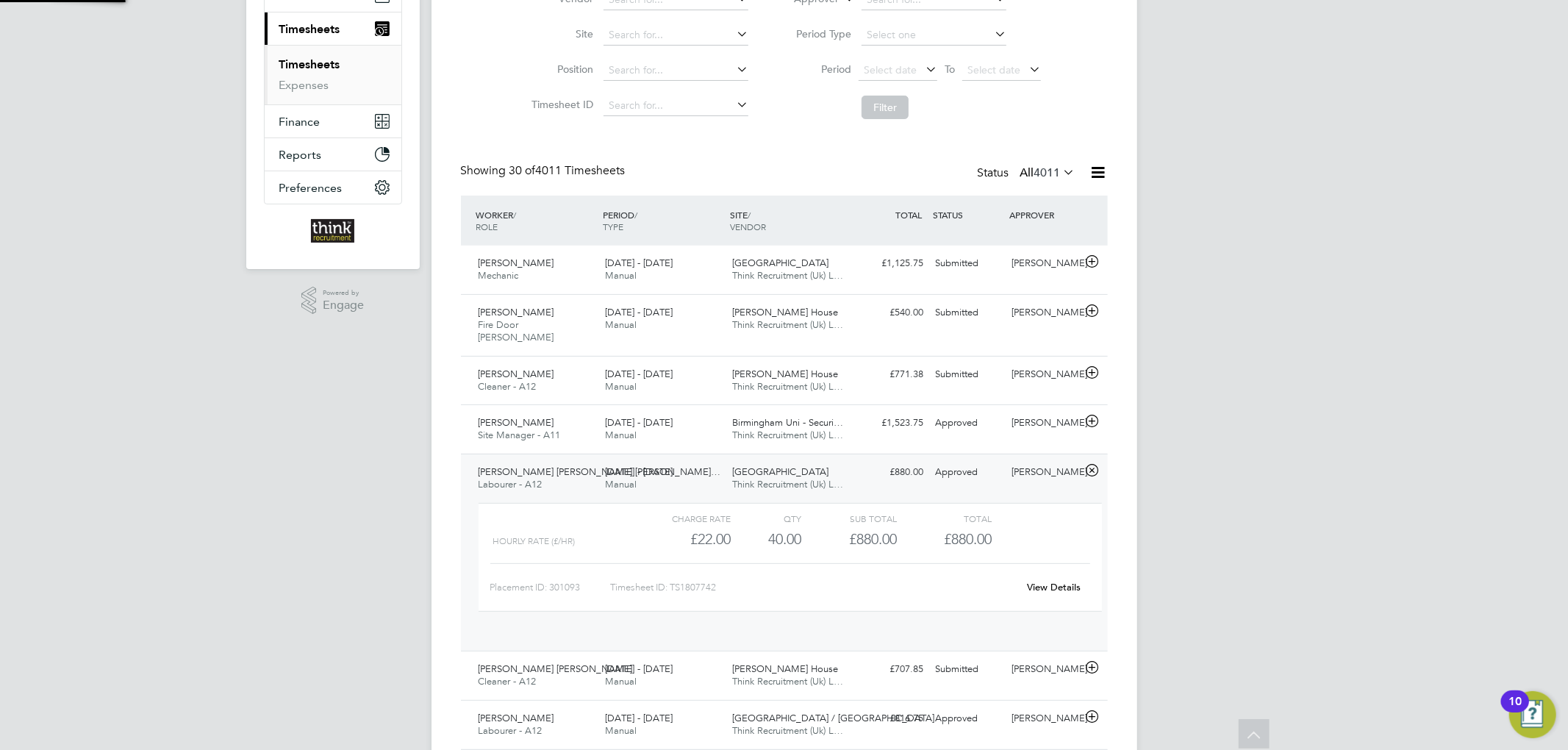
scroll to position [24, 143]
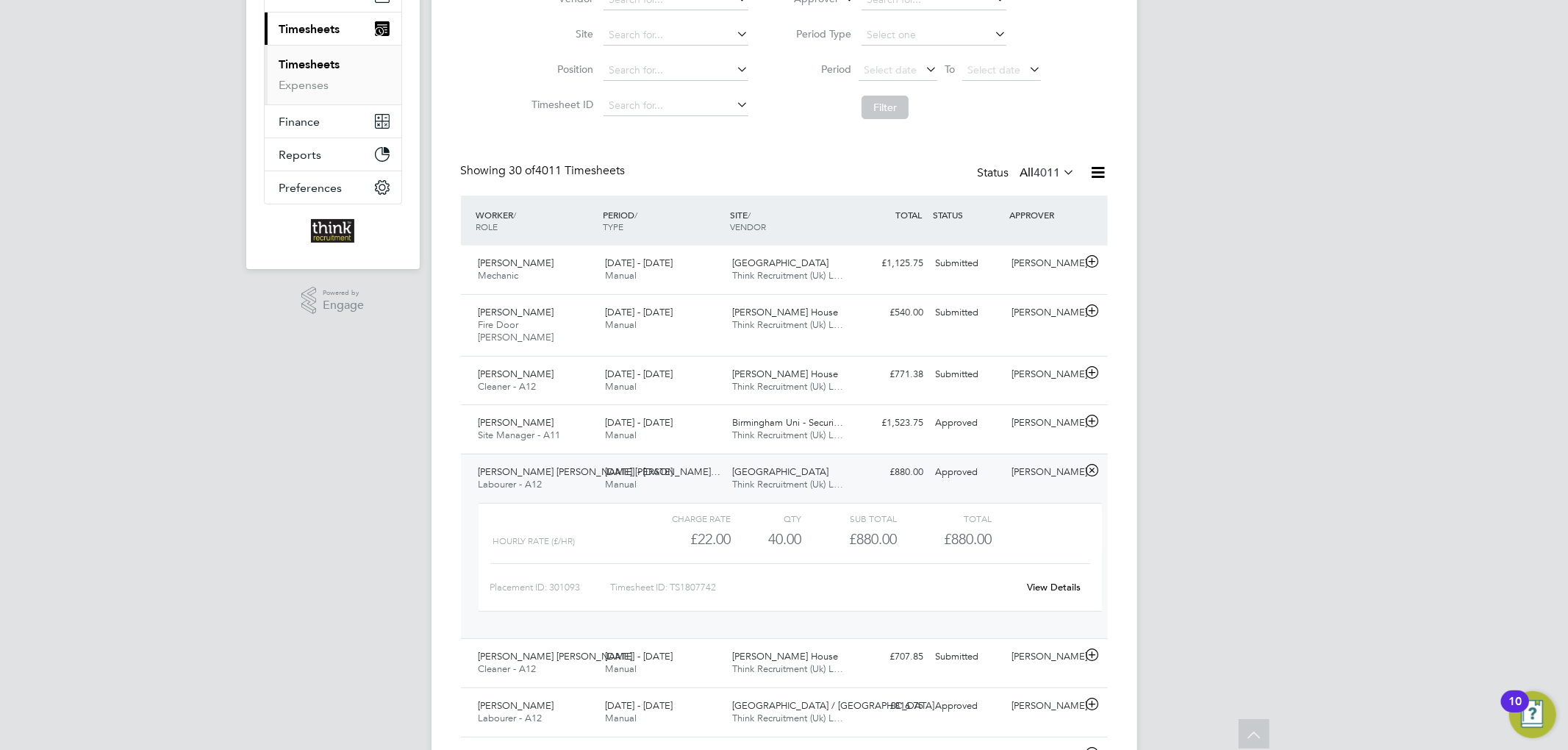
click at [710, 463] on div "18 - 24 Aug 2025 Manual" at bounding box center [662, 478] width 127 height 37
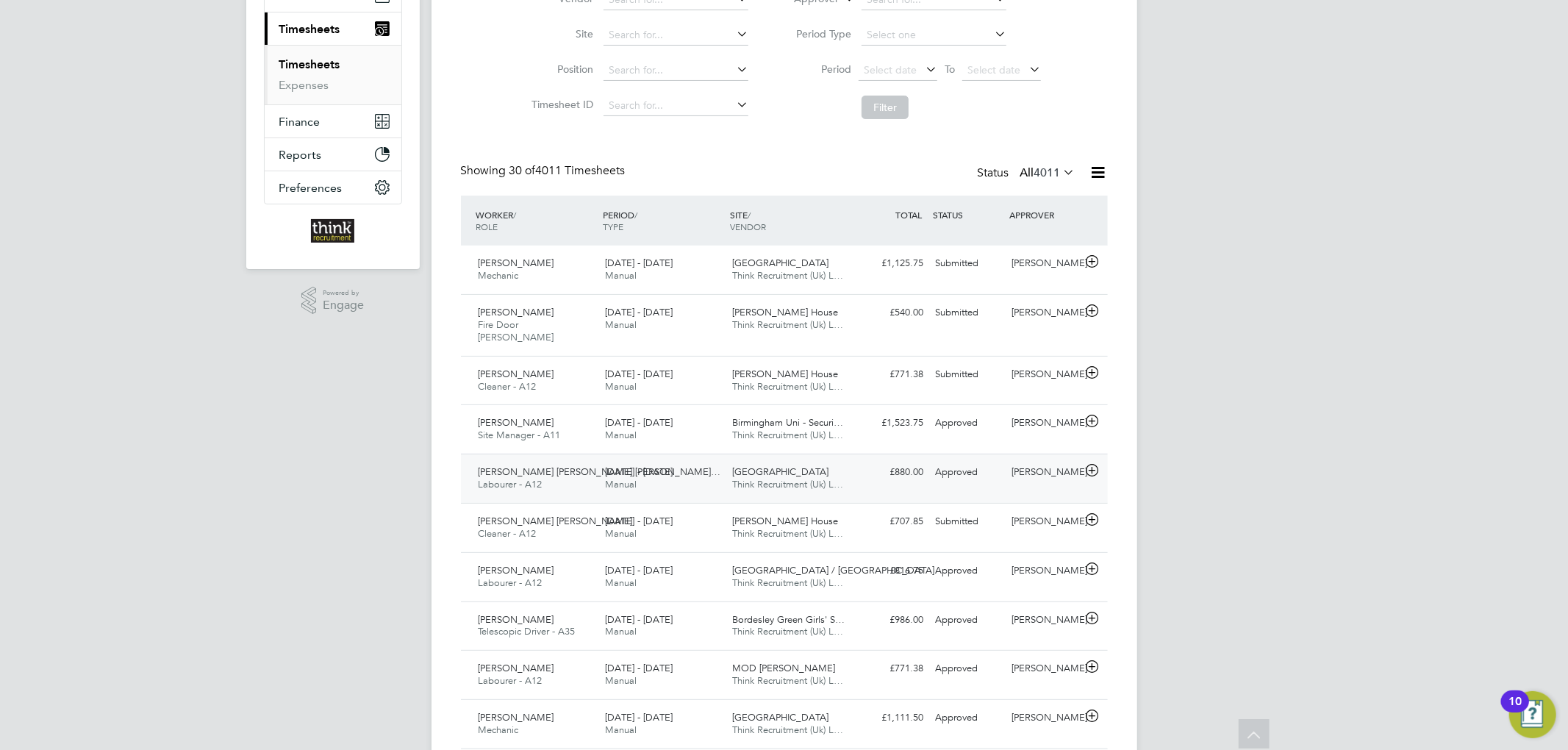
click at [710, 463] on div "18 - 24 Aug 2025 Manual" at bounding box center [662, 478] width 127 height 37
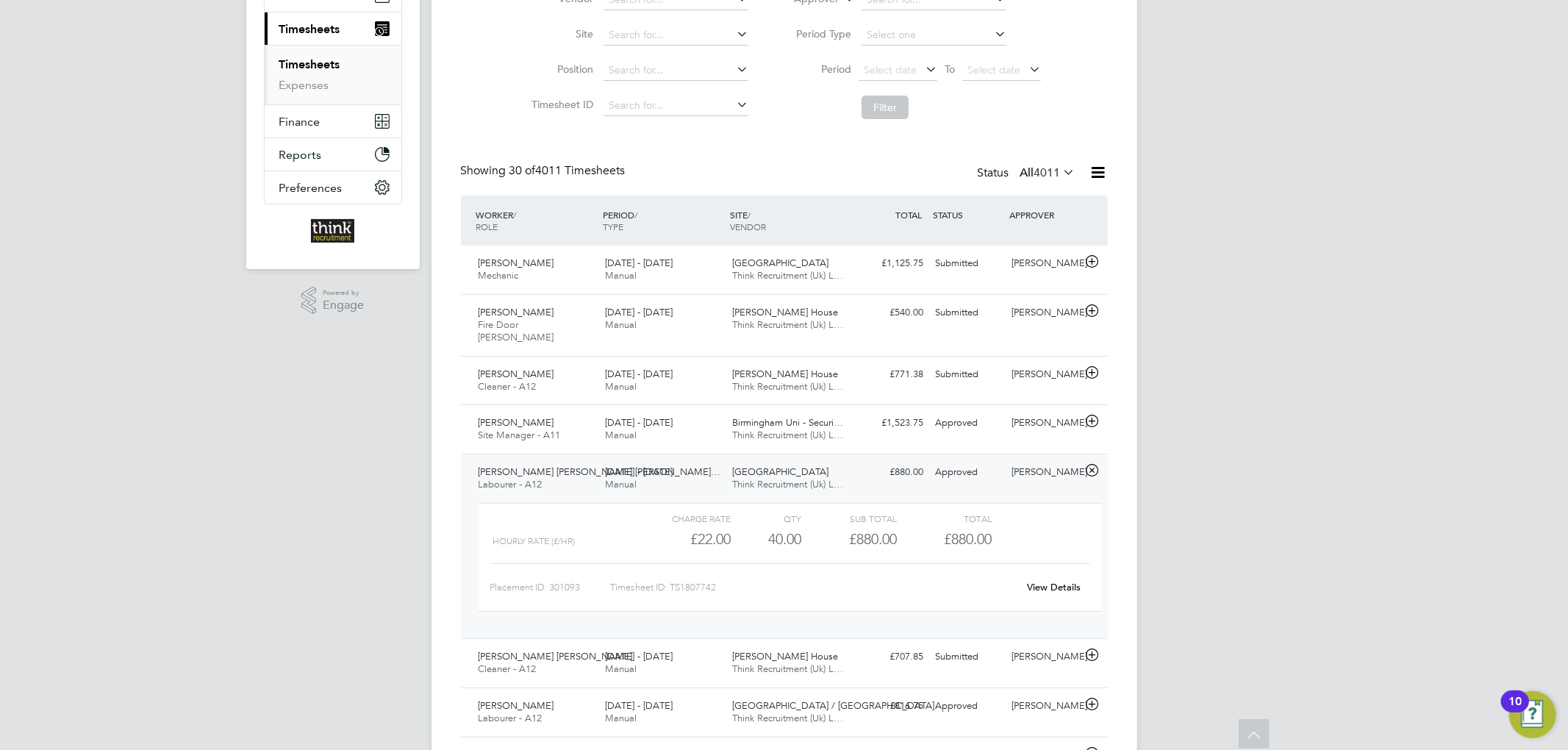
click at [710, 463] on div "18 - 24 Aug 2025 Manual" at bounding box center [662, 478] width 127 height 37
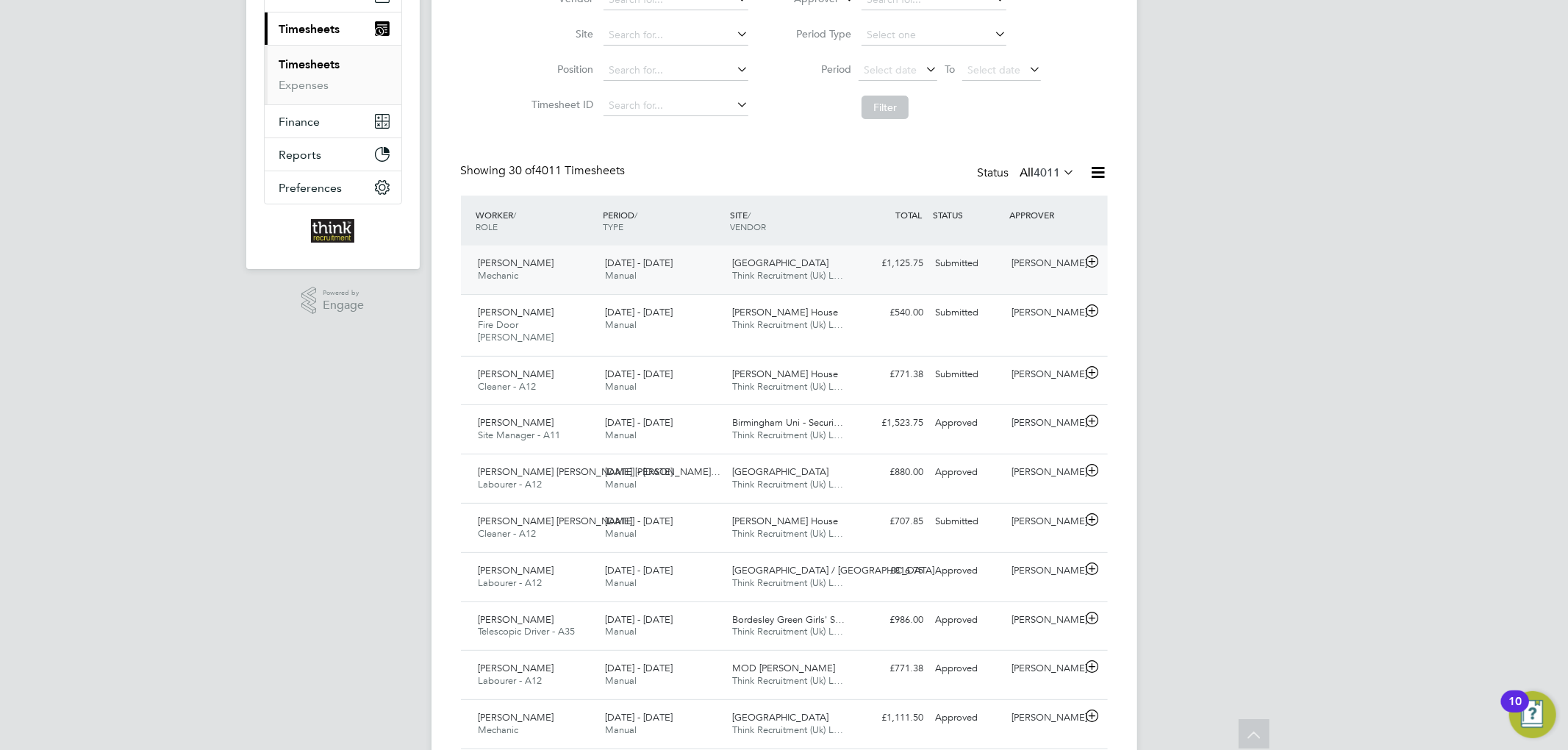
click at [692, 273] on div "18 - 24 Aug 2025 Manual" at bounding box center [662, 269] width 127 height 37
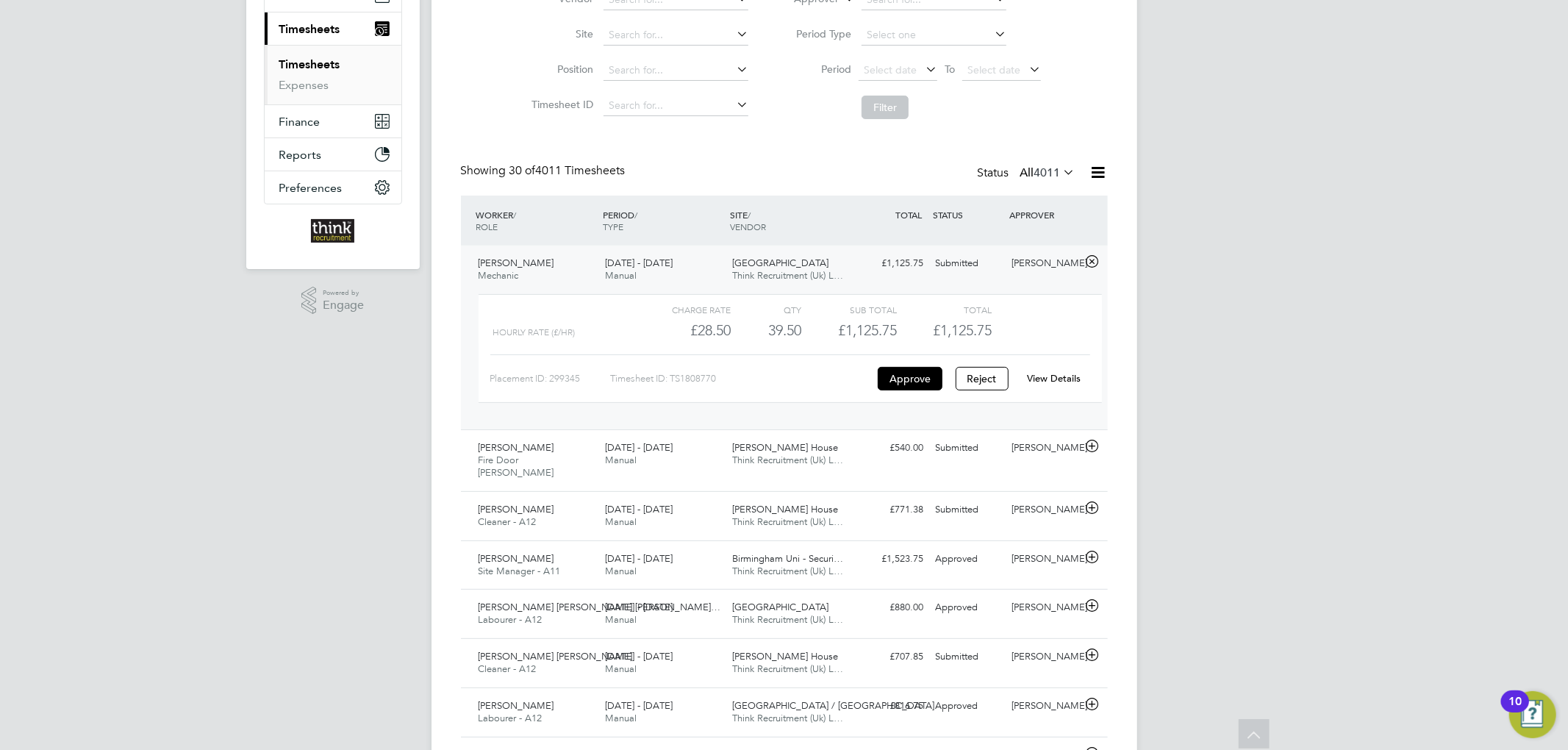
click at [1048, 381] on link "View Details" at bounding box center [1054, 378] width 54 height 13
click at [876, 263] on div "£1,125.75 Submitted" at bounding box center [891, 263] width 77 height 24
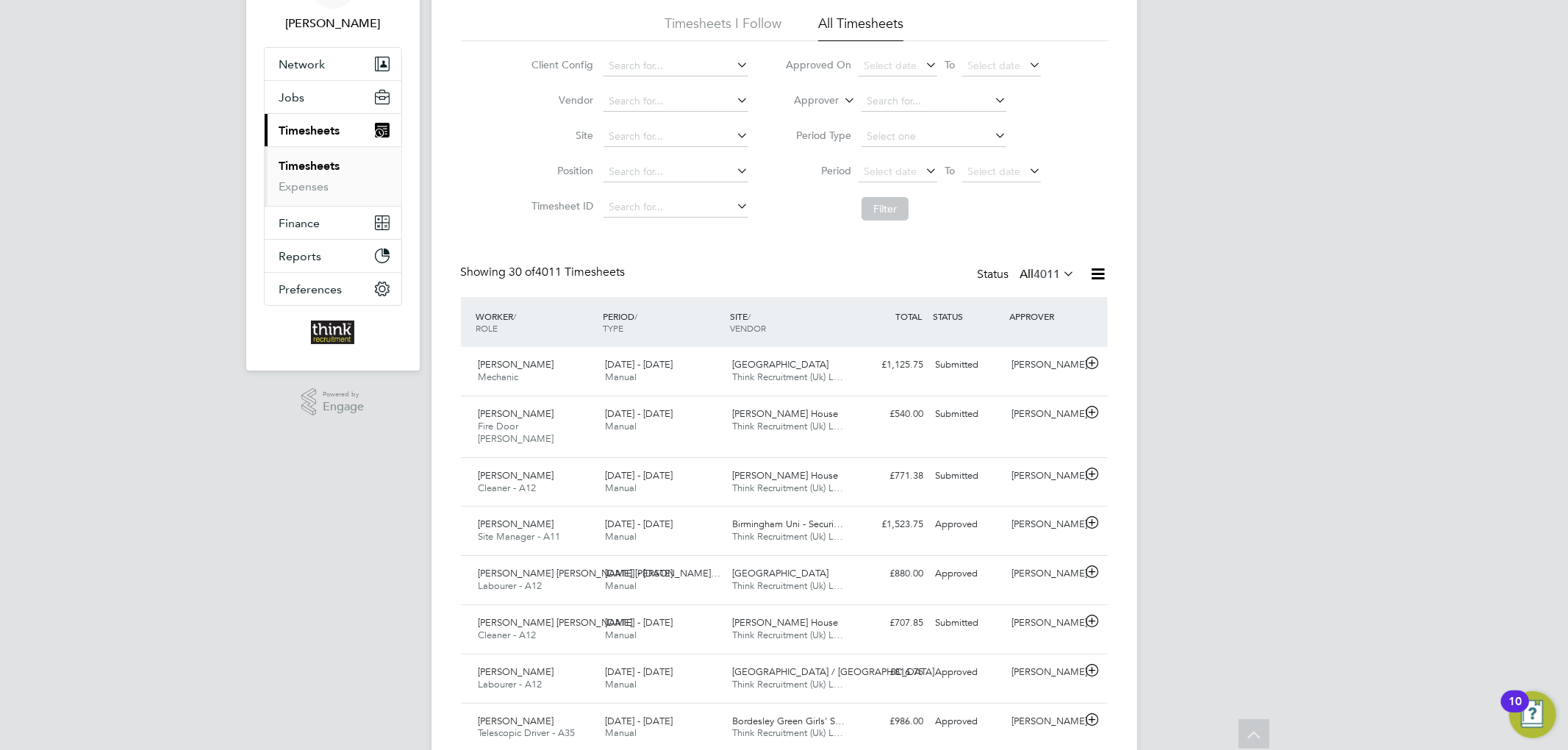
scroll to position [0, 0]
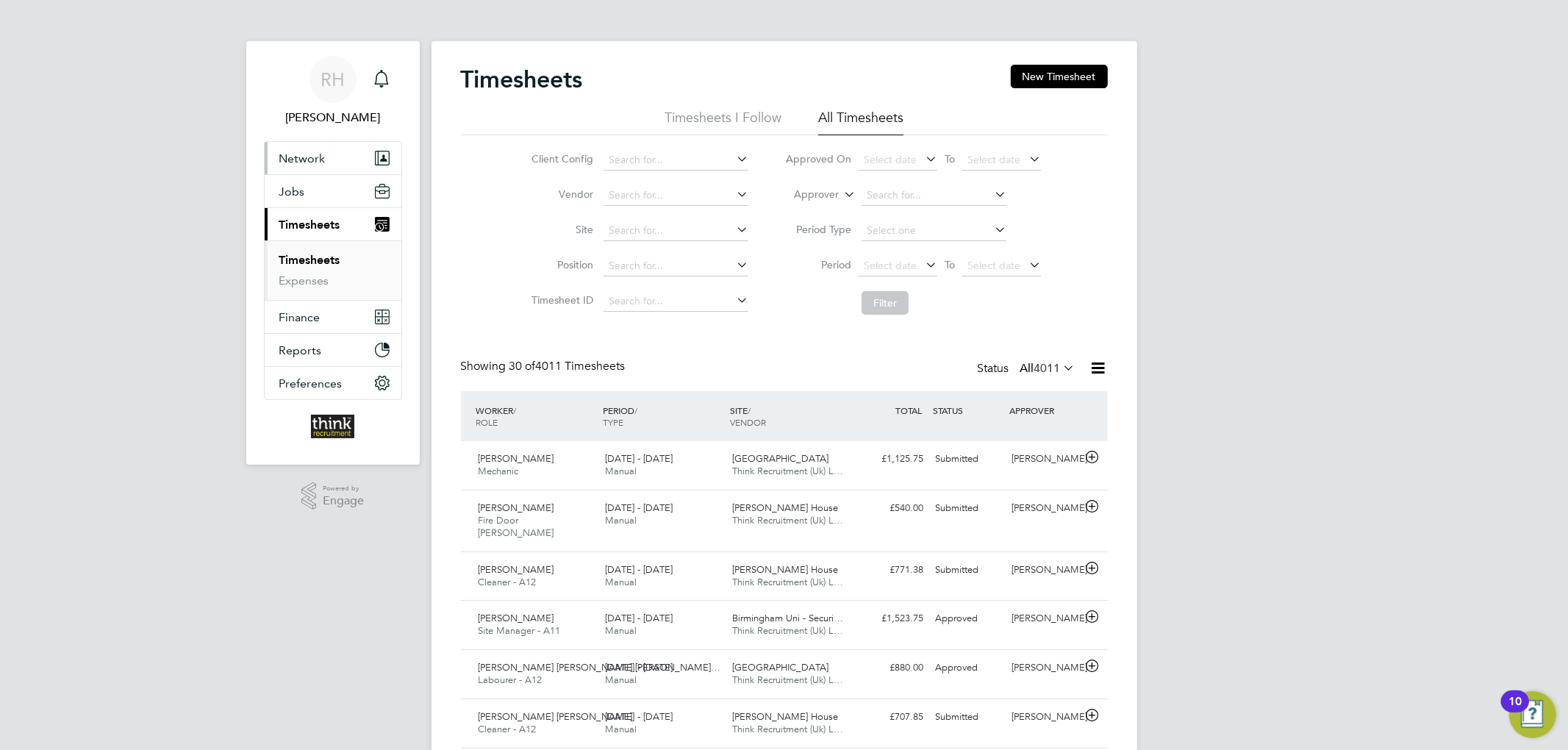
click at [312, 155] on span "Network" at bounding box center [302, 159] width 47 height 14
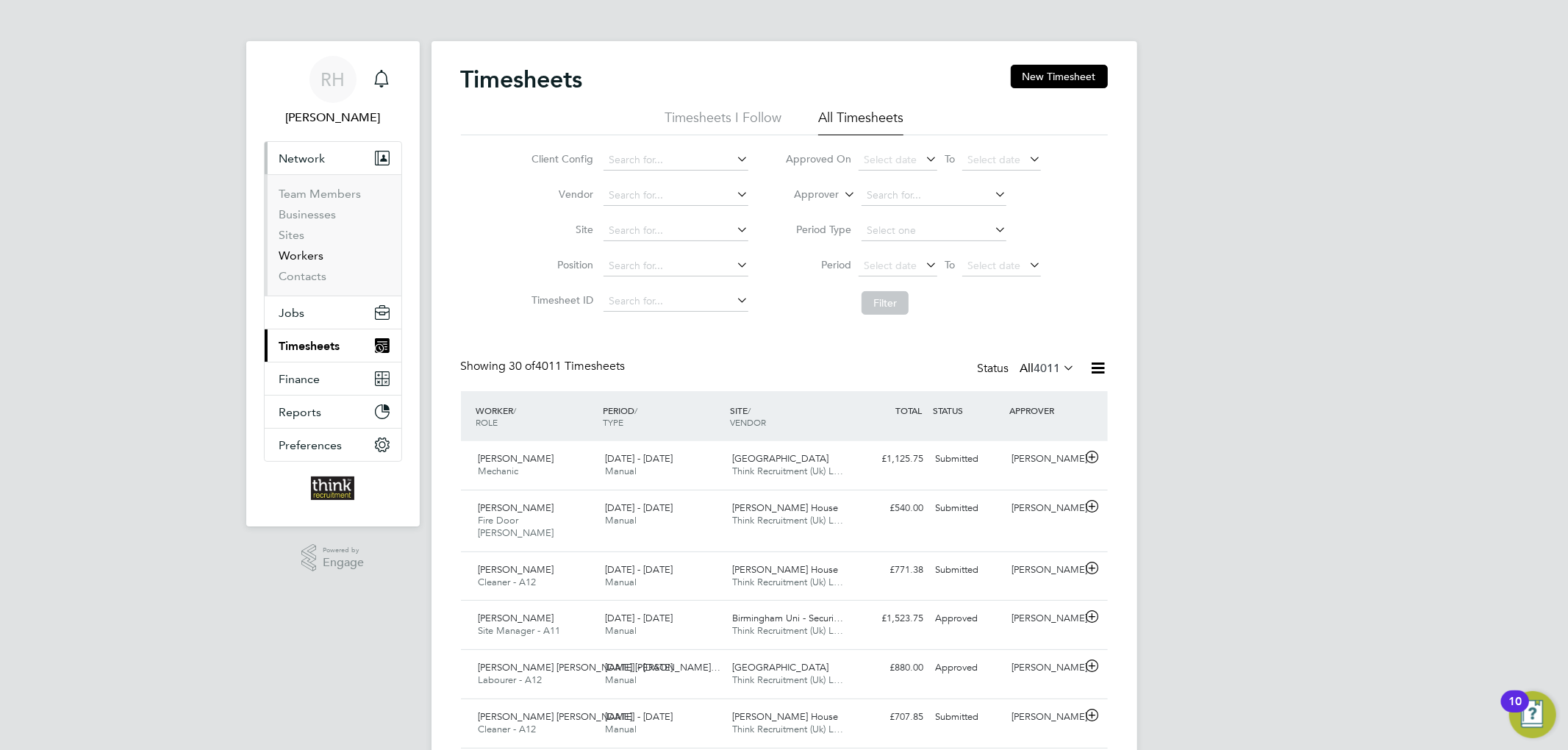
click at [288, 250] on link "Workers" at bounding box center [302, 256] width 45 height 14
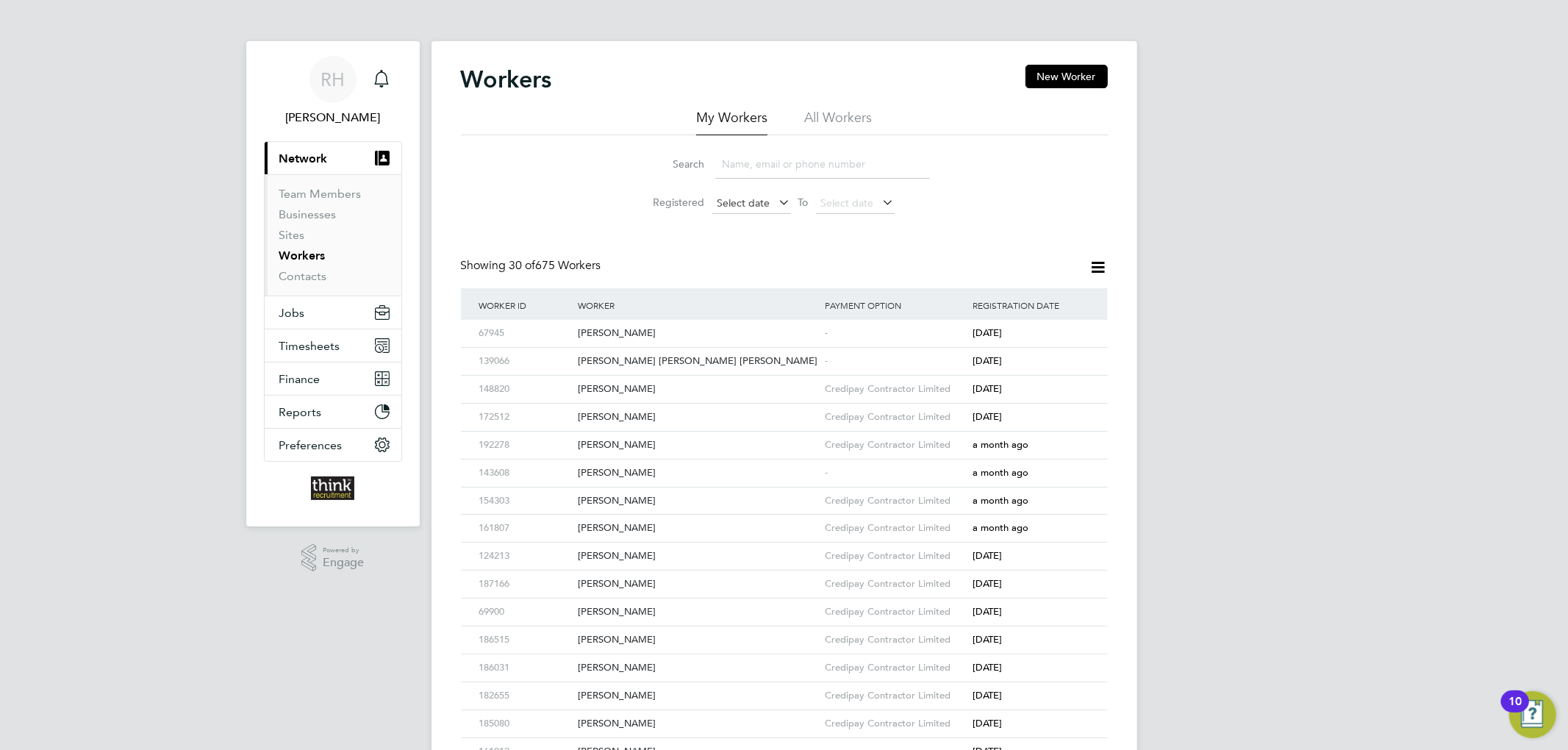
drag, startPoint x: 1079, startPoint y: 80, endPoint x: 768, endPoint y: 194, distance: 331.2
click at [1079, 80] on button "New Worker" at bounding box center [1067, 77] width 82 height 24
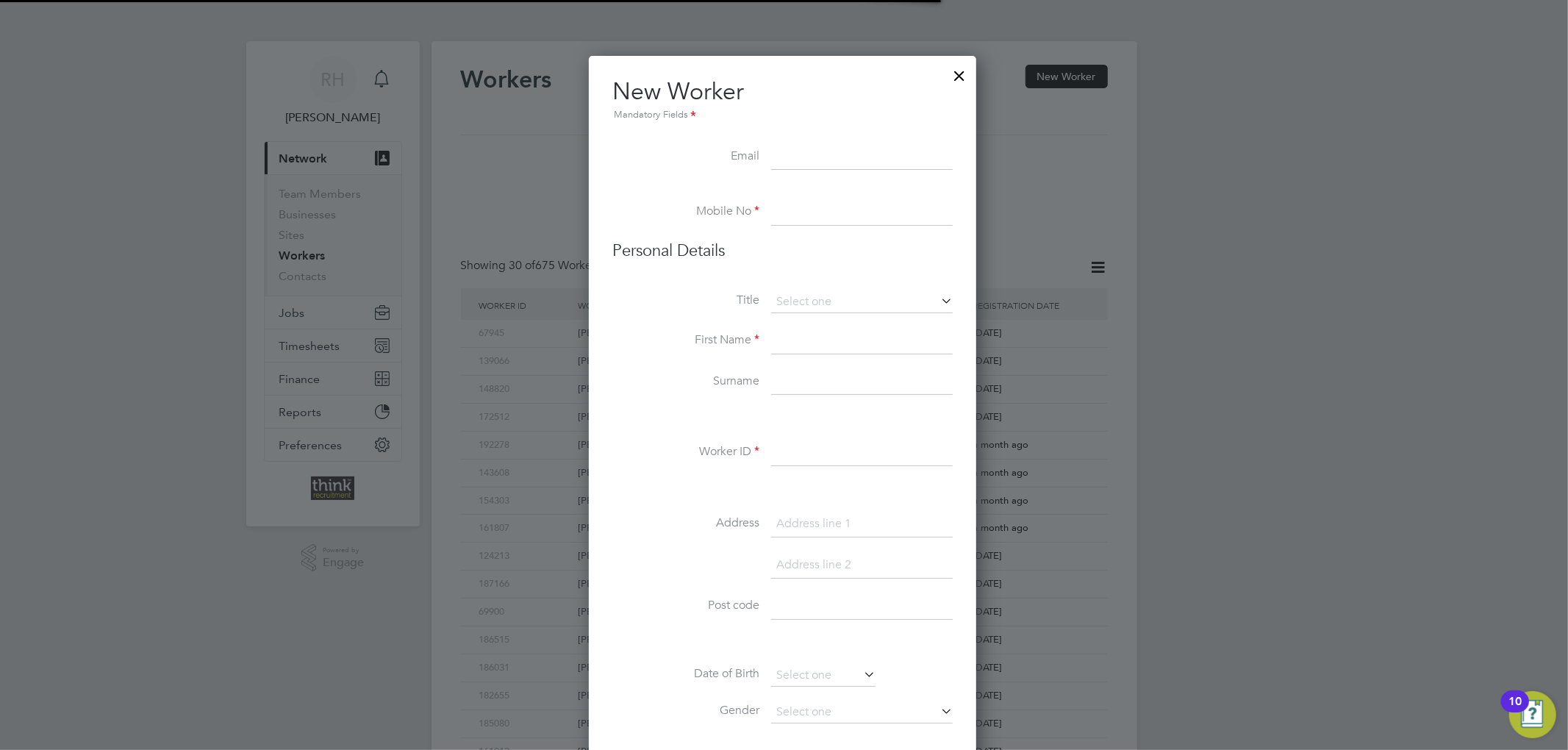
scroll to position [1253, 391]
click at [805, 159] on input at bounding box center [862, 157] width 182 height 27
paste input "abdullirvs@gmail.com>"
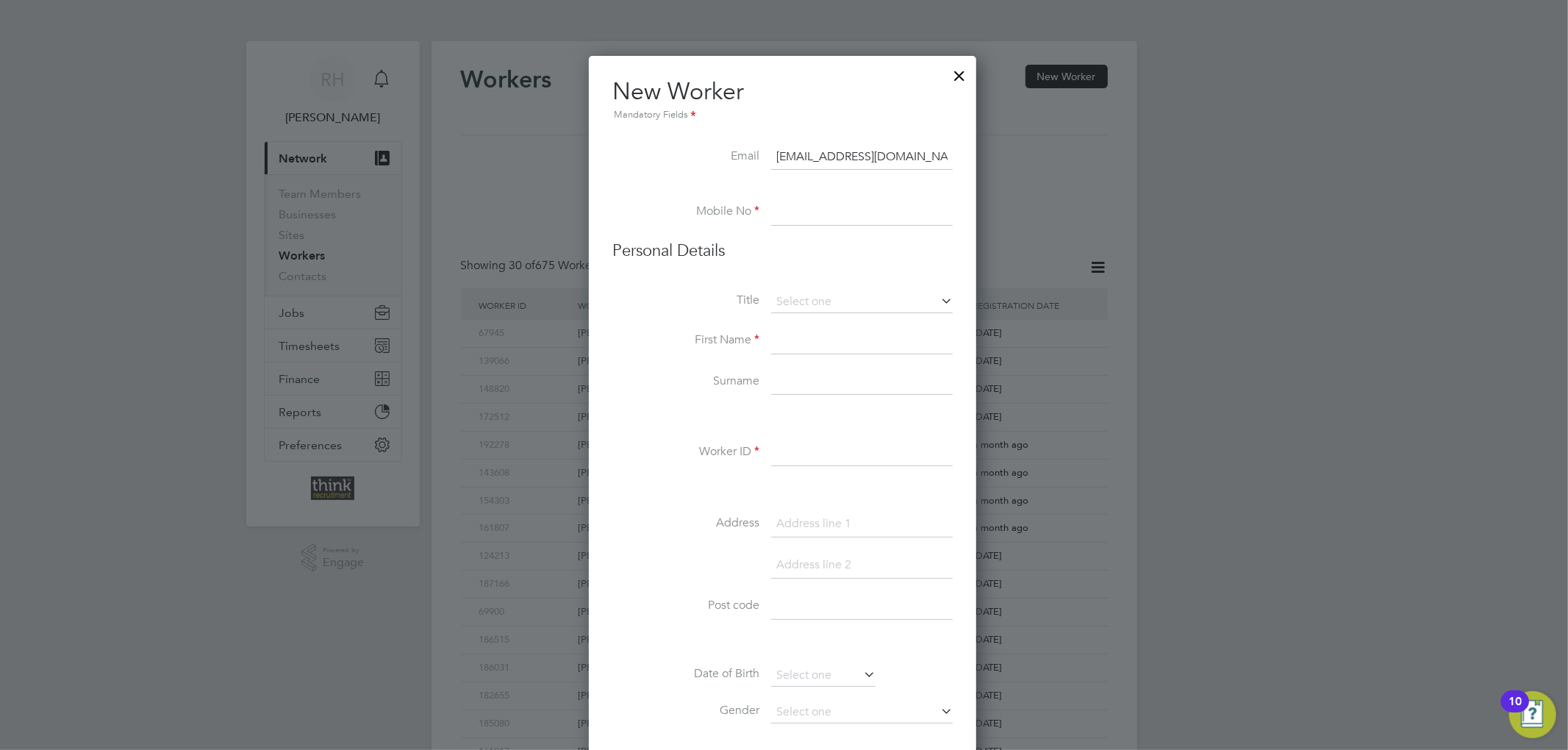
type input "abdullirvs@gmail.com"
click at [853, 208] on input at bounding box center [862, 212] width 182 height 27
click at [846, 215] on input at bounding box center [862, 212] width 182 height 27
click at [831, 212] on input at bounding box center [862, 212] width 182 height 27
paste input "0749634018"
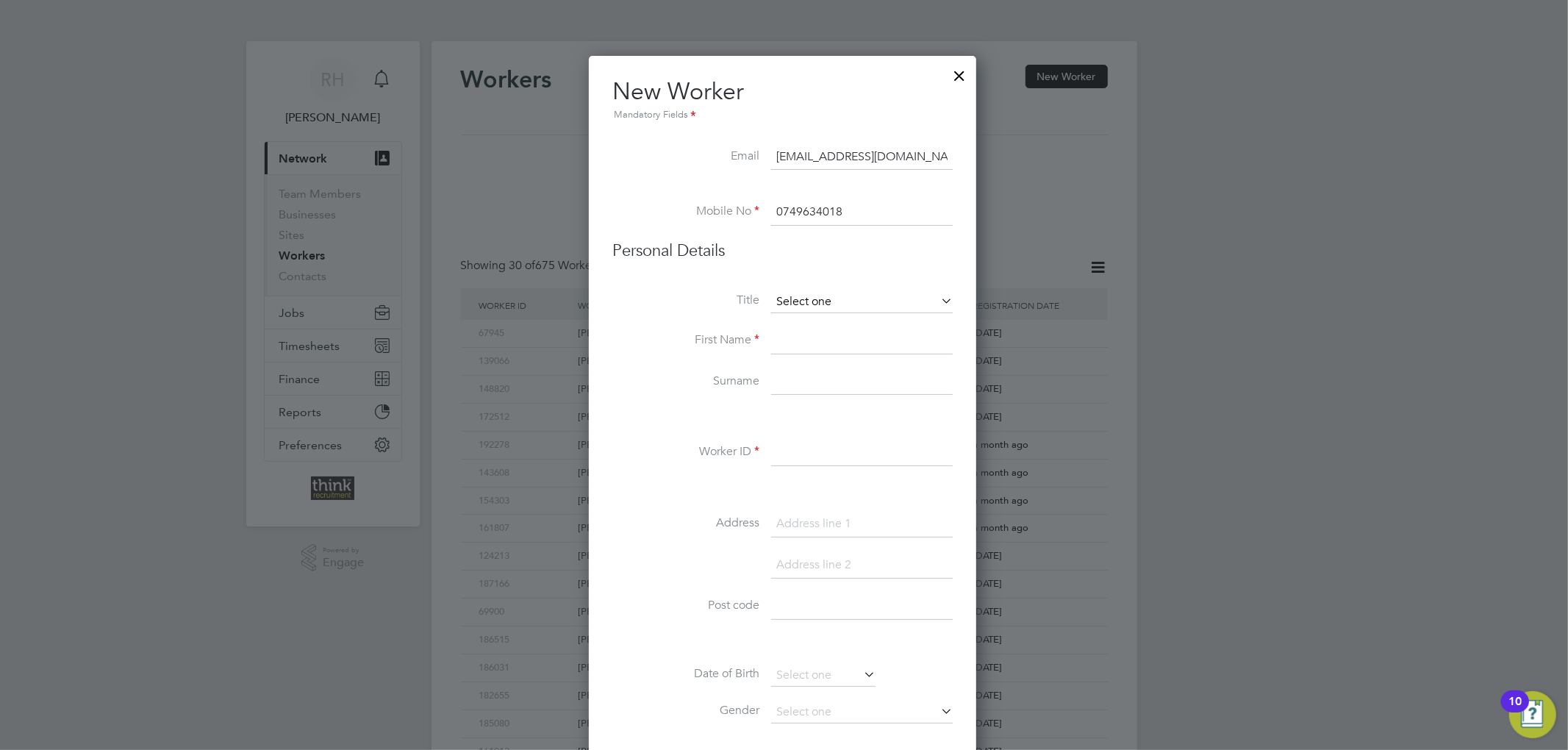
type input "0749634018"
click at [812, 301] on input at bounding box center [862, 302] width 182 height 22
click at [801, 322] on li "Mr" at bounding box center [862, 323] width 183 height 19
type input "Mr"
click at [788, 336] on input at bounding box center [862, 341] width 182 height 27
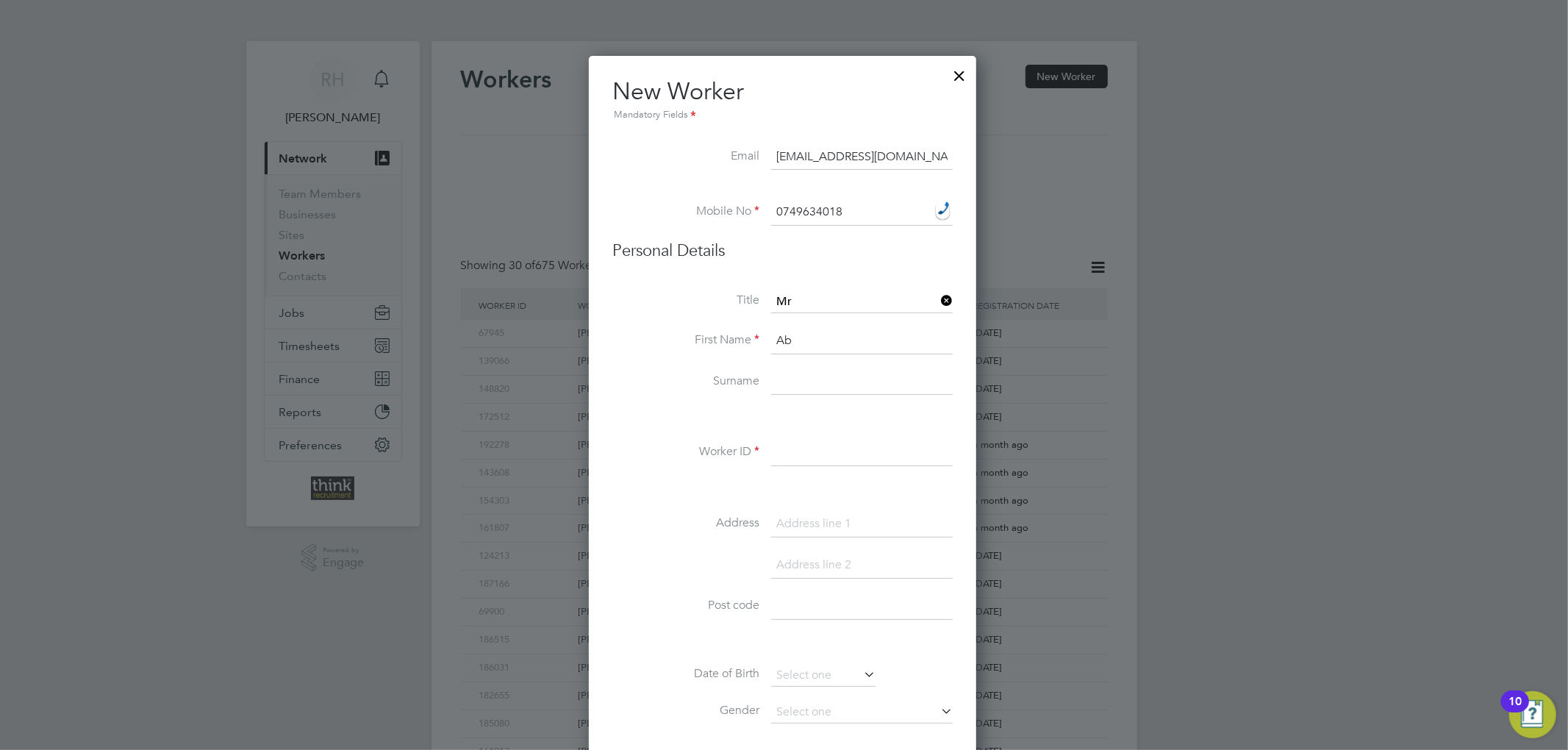
click at [835, 342] on input "Ab" at bounding box center [862, 341] width 182 height 27
type input "Abdullah"
type input "Viera"
click at [813, 450] on input at bounding box center [862, 453] width 182 height 27
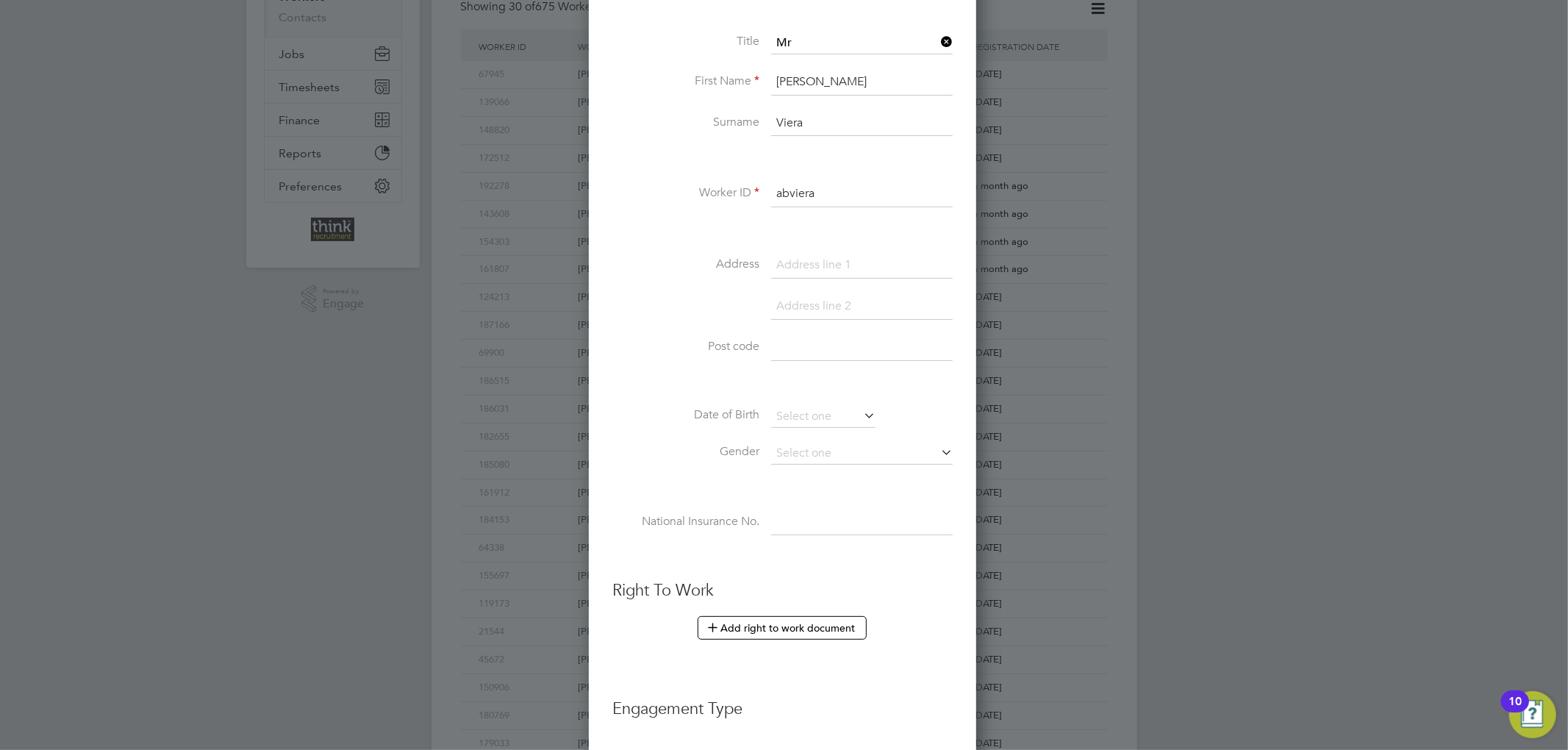
scroll to position [294, 0]
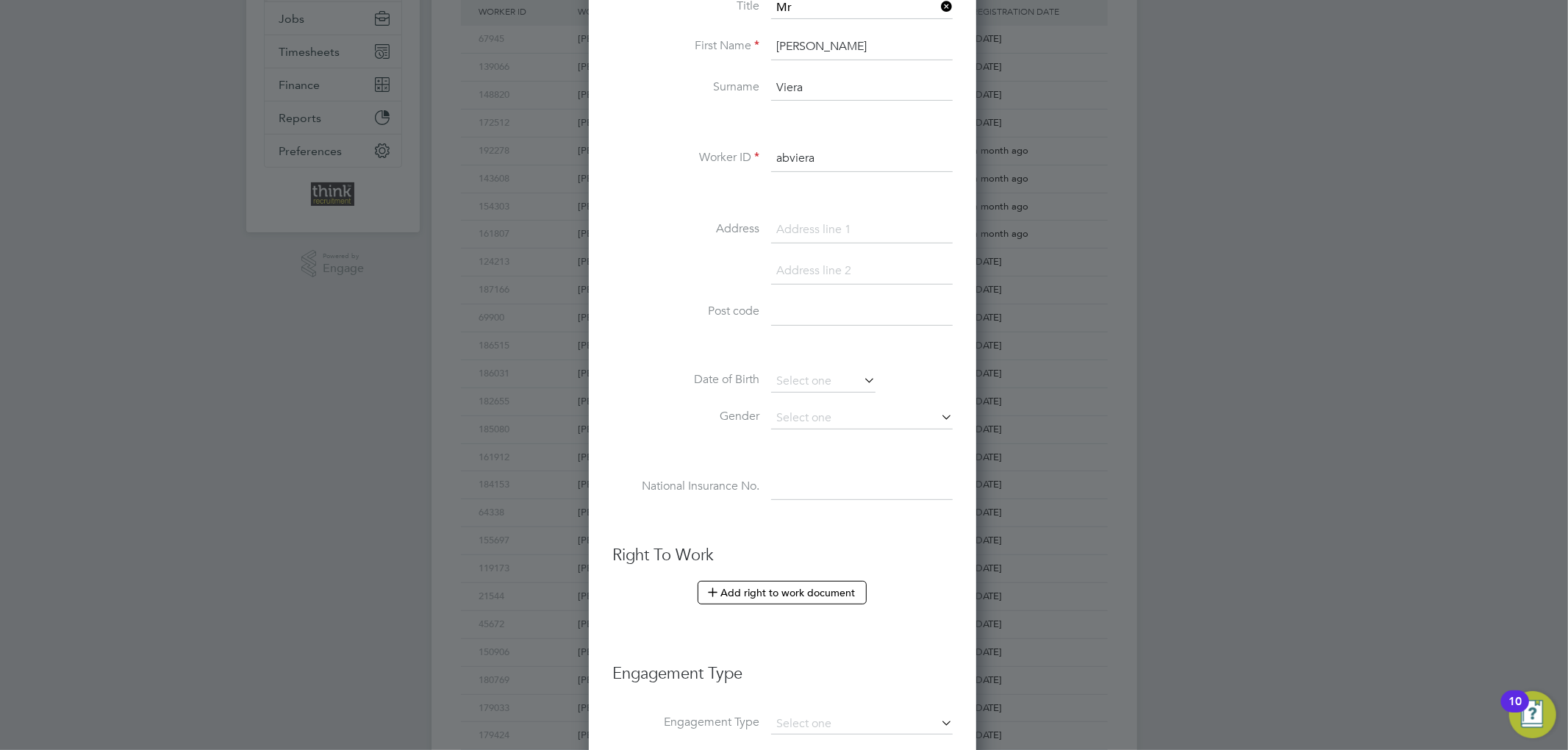
type input "abviera"
click at [820, 583] on button "Add right to work document" at bounding box center [782, 592] width 169 height 24
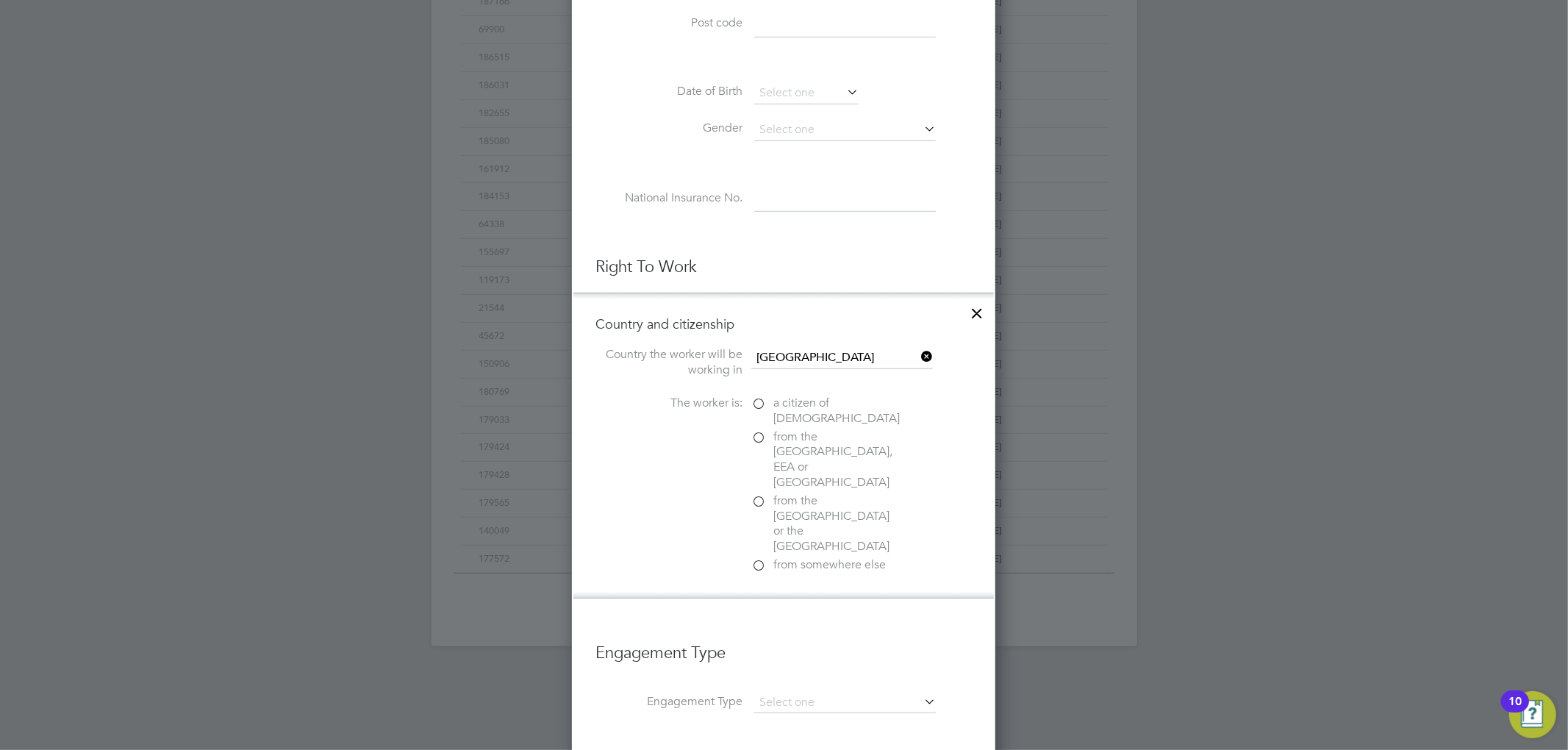
scroll to position [588, 0]
click at [756, 400] on label "a citizen of United Kingdom" at bounding box center [824, 404] width 147 height 31
click at [0, 0] on input "a citizen of United Kingdom" at bounding box center [0, 0] width 0 height 0
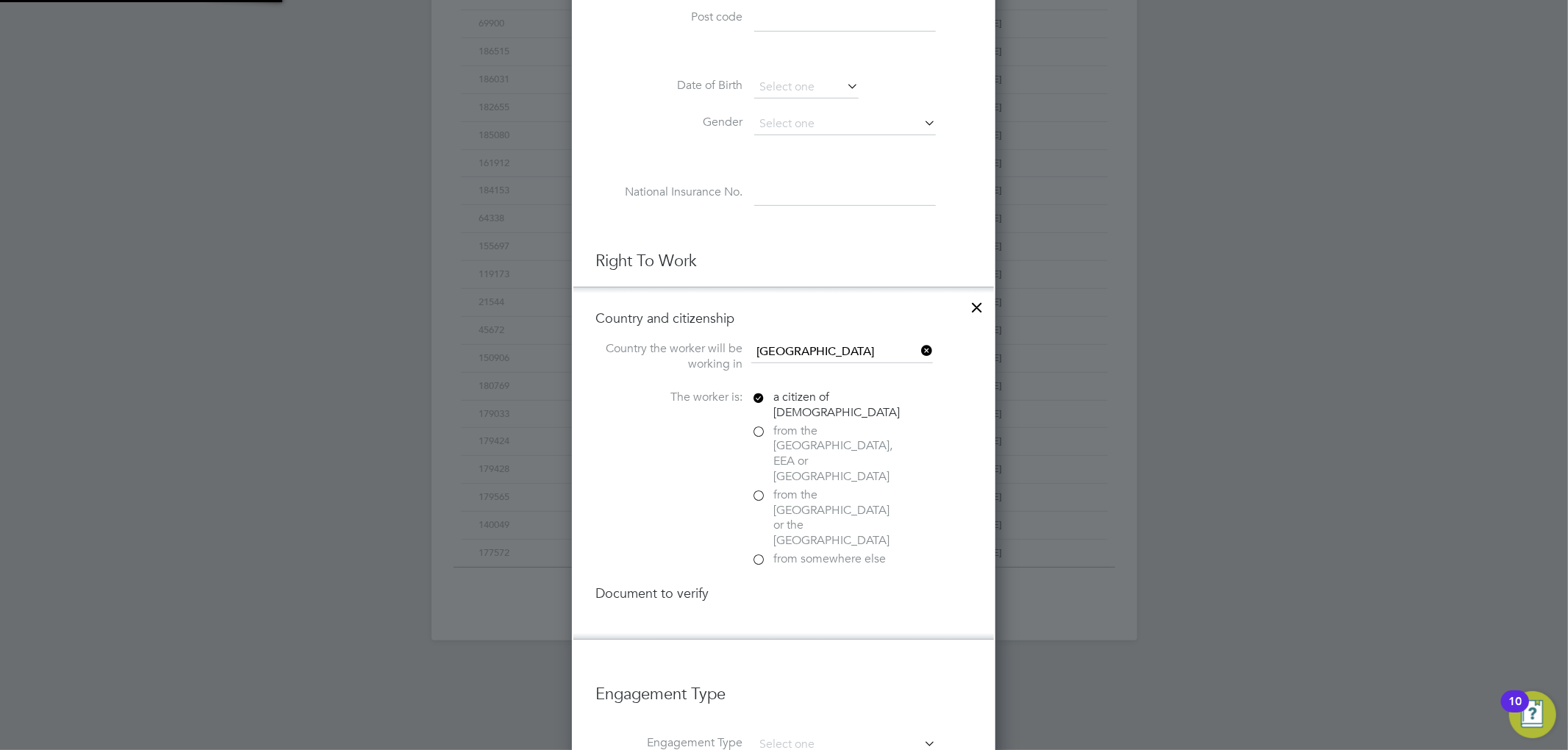
scroll to position [1554, 424]
click at [764, 617] on div at bounding box center [758, 624] width 15 height 15
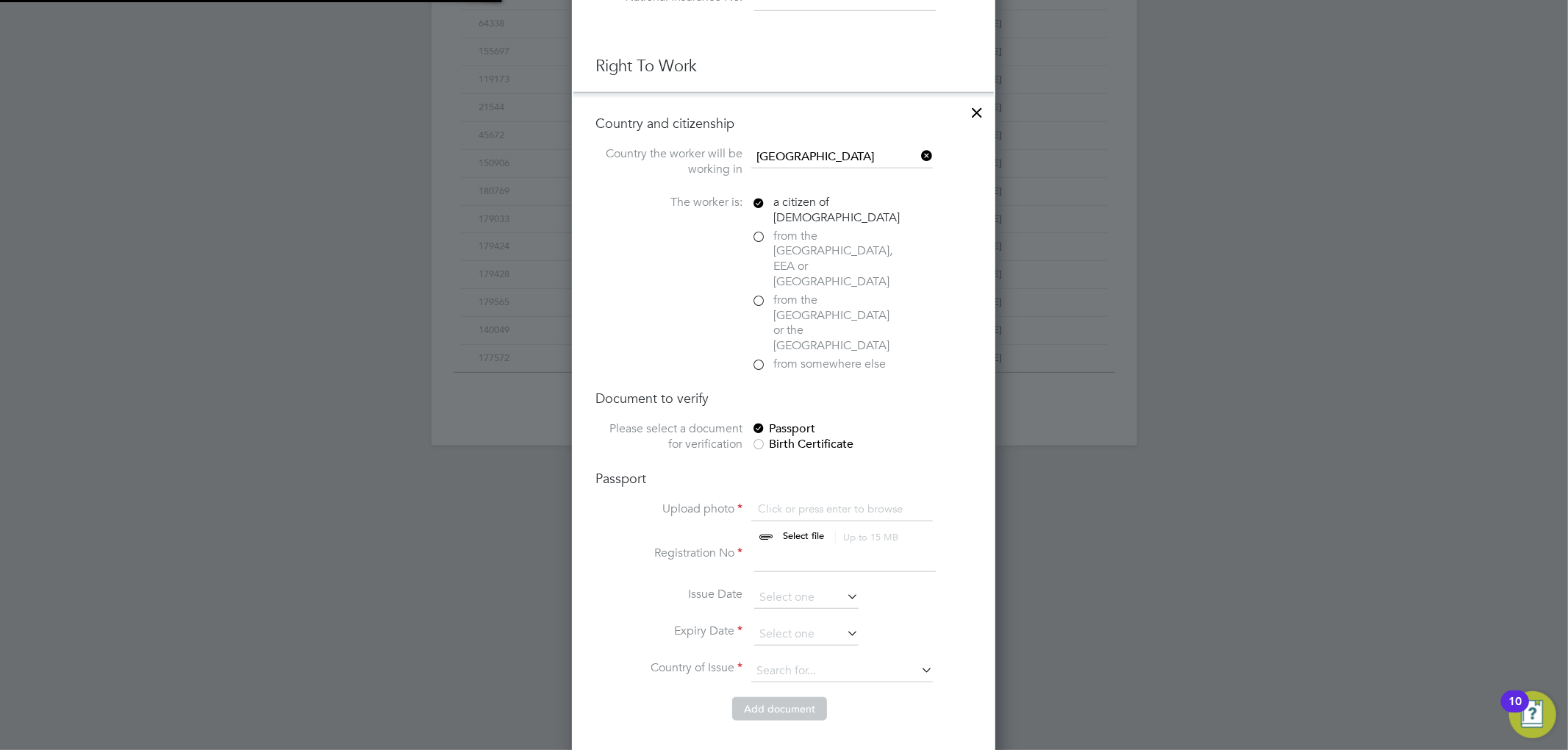
scroll to position [783, 0]
click at [775, 501] on input "file" at bounding box center [817, 523] width 231 height 44
type input "C:\fakepath\Passport.jpeg"
click at [788, 545] on input at bounding box center [845, 558] width 182 height 27
click at [793, 545] on input at bounding box center [845, 558] width 182 height 27
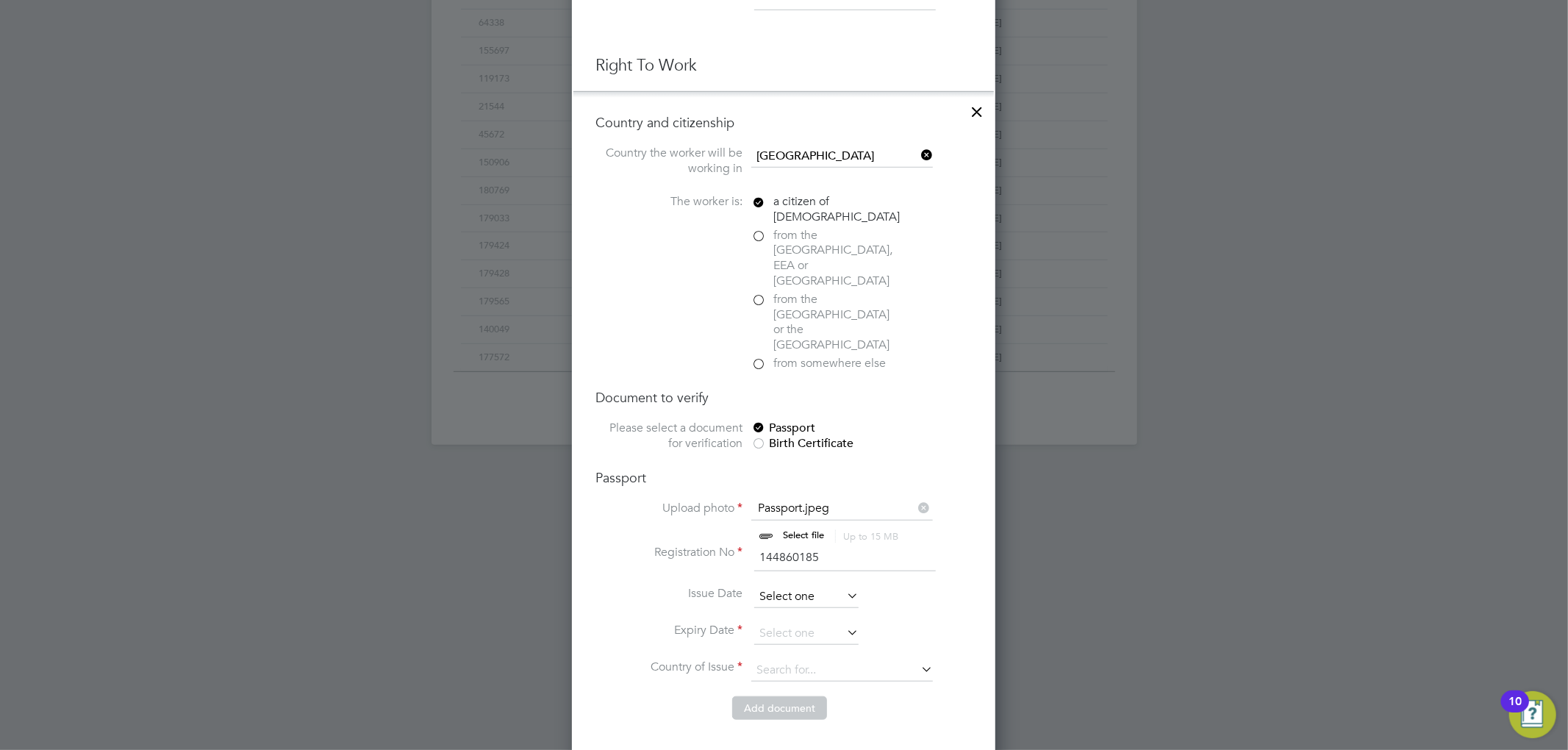
type input "144860185"
click at [805, 586] on input at bounding box center [806, 597] width 104 height 22
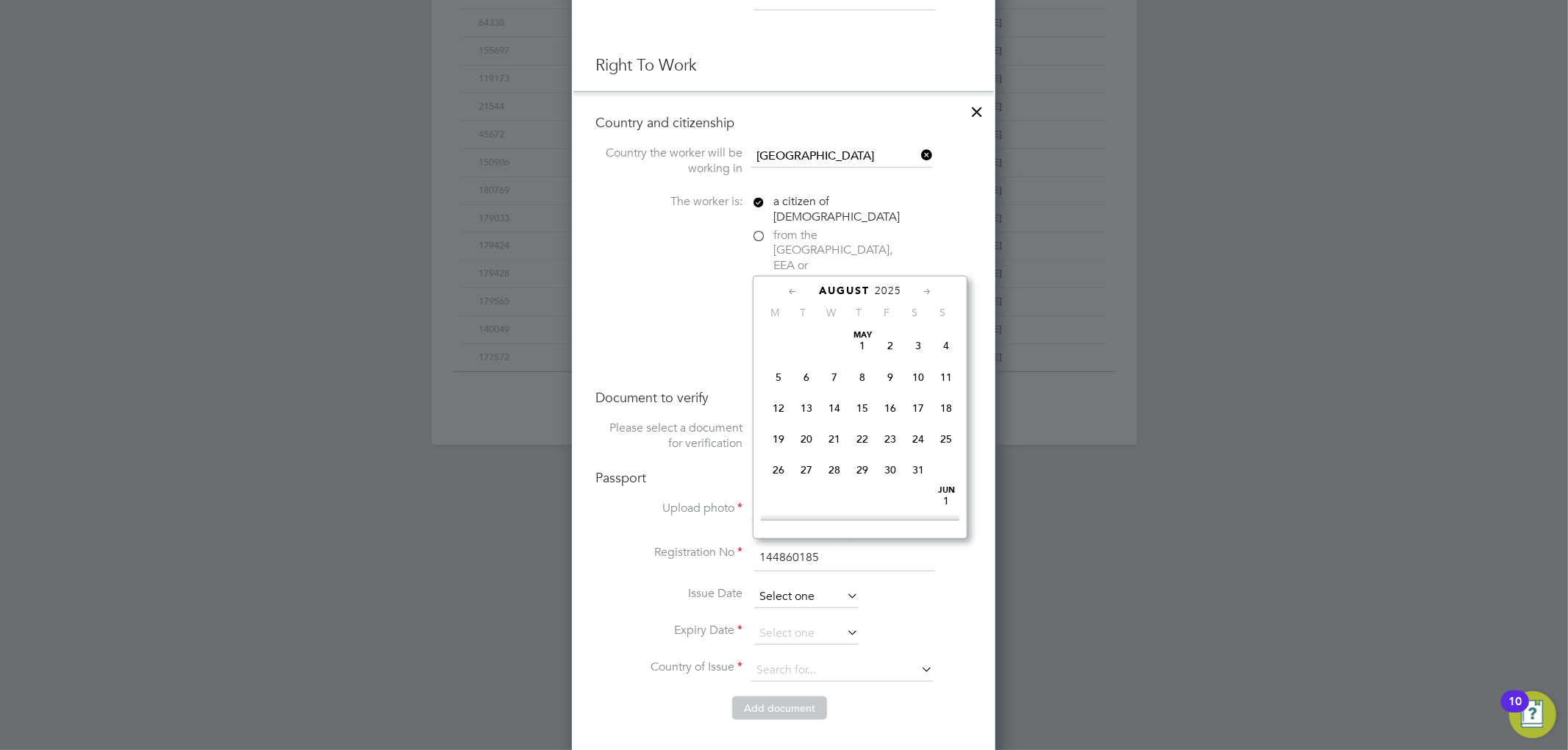
scroll to position [568, 0]
click at [689, 586] on label "Issue Date" at bounding box center [669, 594] width 147 height 16
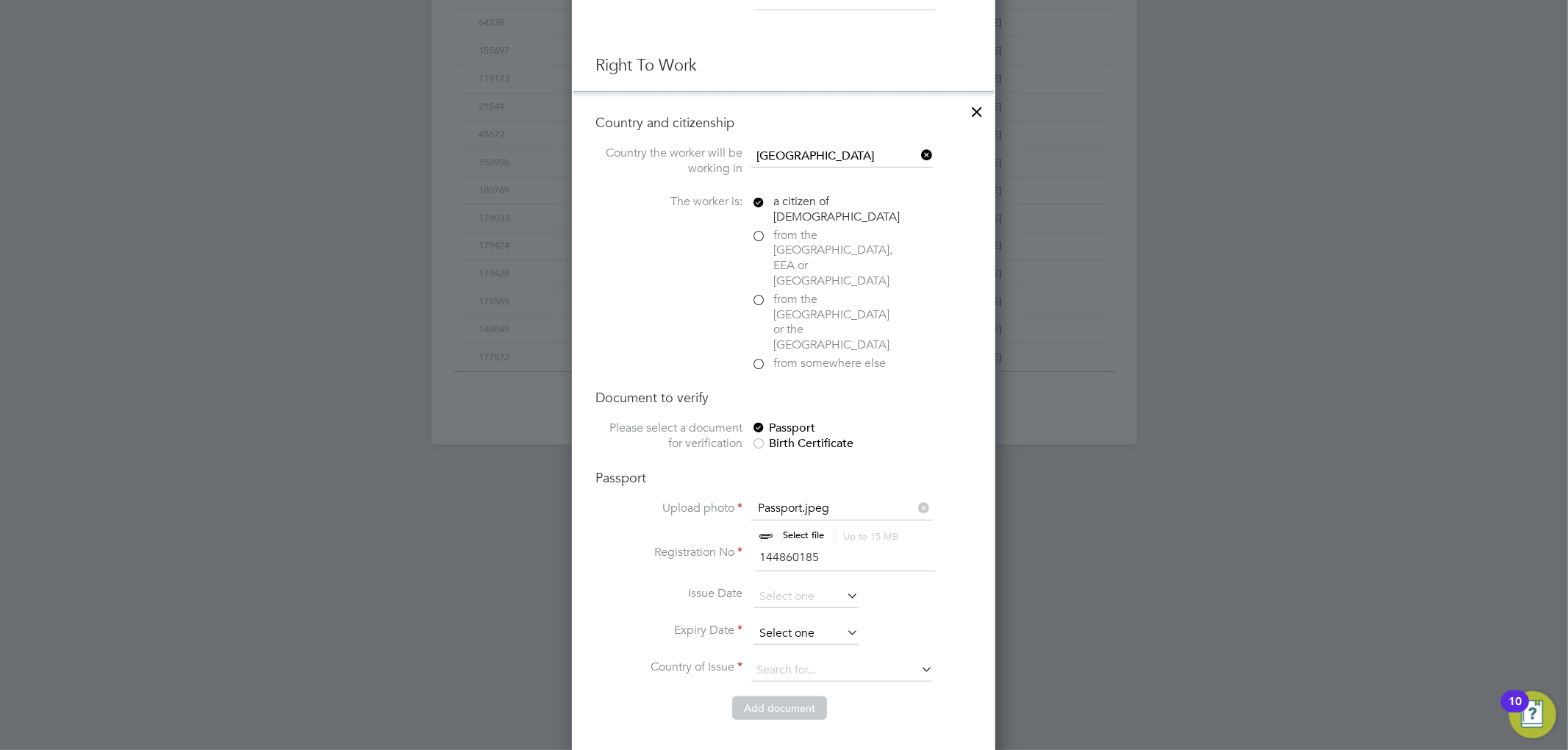
click at [786, 623] on input at bounding box center [806, 634] width 104 height 22
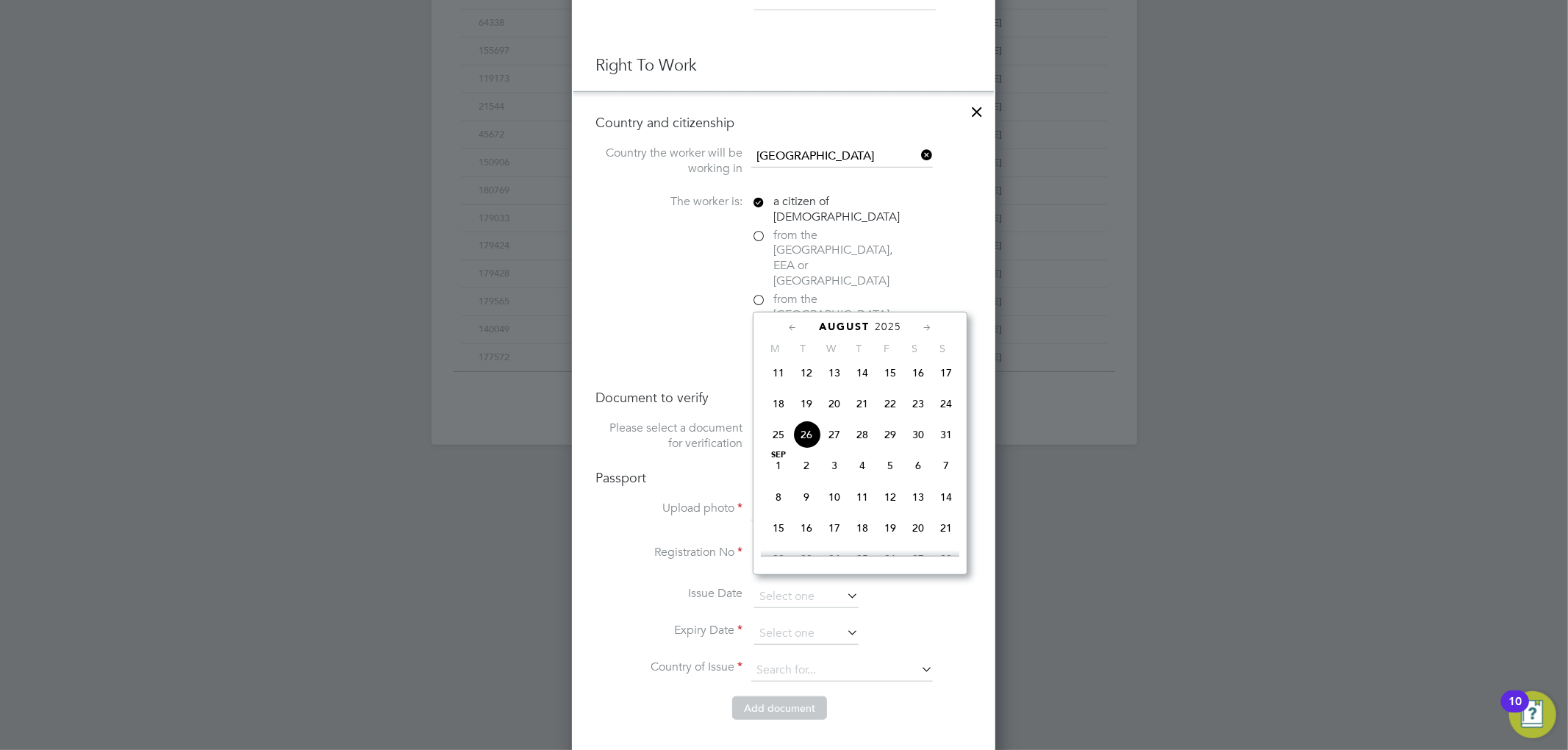
click at [888, 325] on span "2025" at bounding box center [888, 327] width 27 height 13
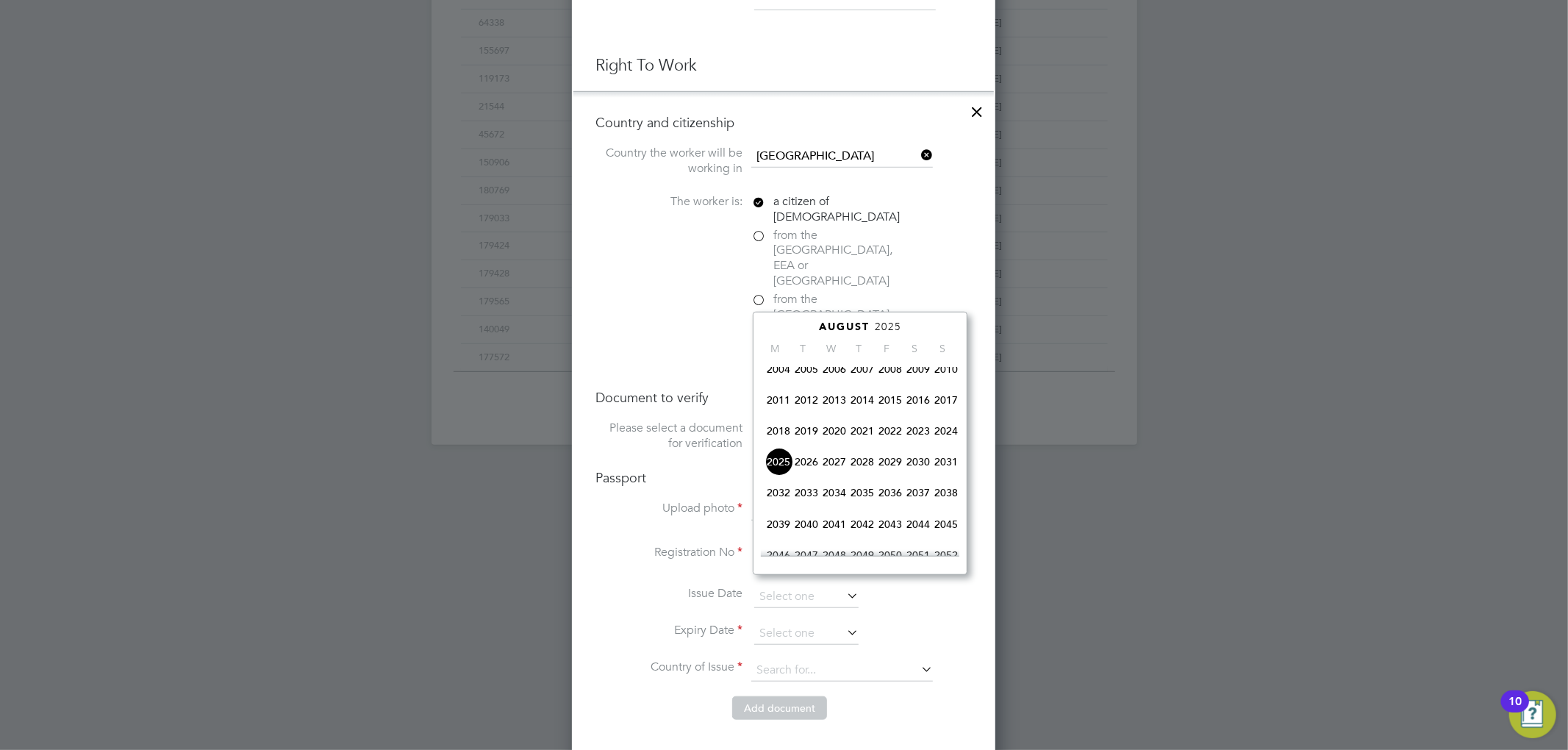
click at [815, 497] on span "2033" at bounding box center [806, 492] width 28 height 28
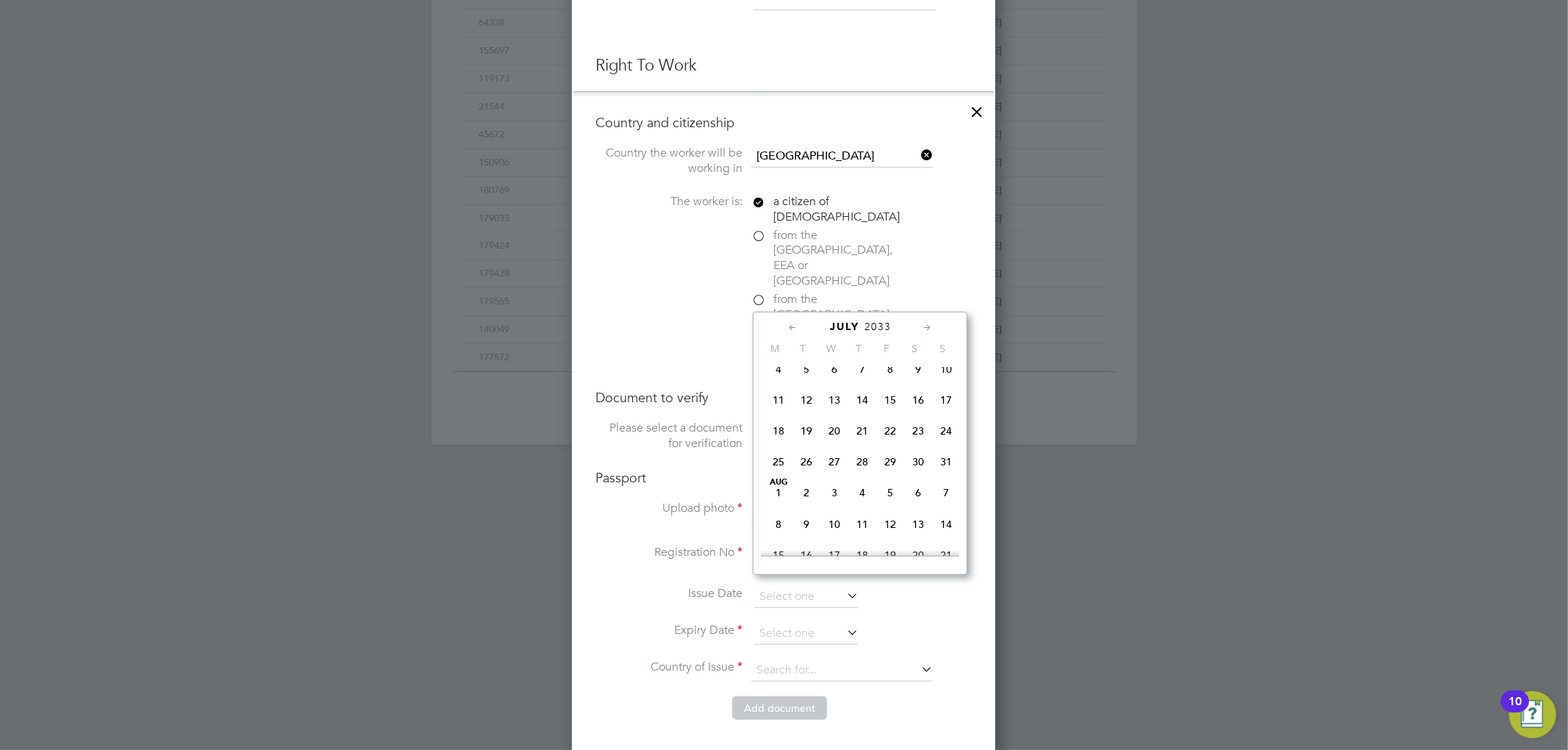
click at [924, 329] on icon at bounding box center [928, 328] width 14 height 16
click at [923, 331] on icon at bounding box center [928, 328] width 14 height 16
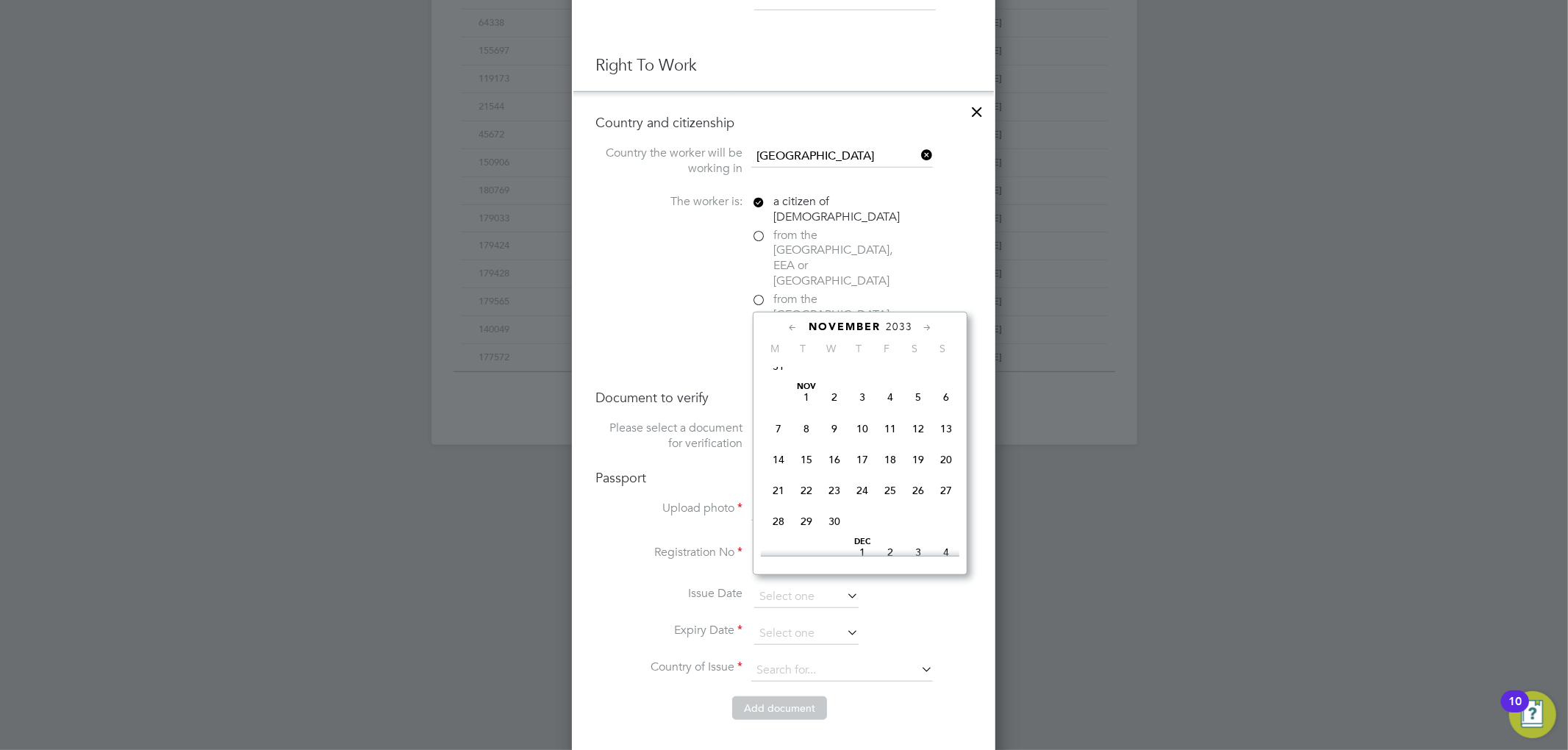
click at [838, 534] on span "30" at bounding box center [834, 520] width 28 height 28
type input "30 Nov 2033"
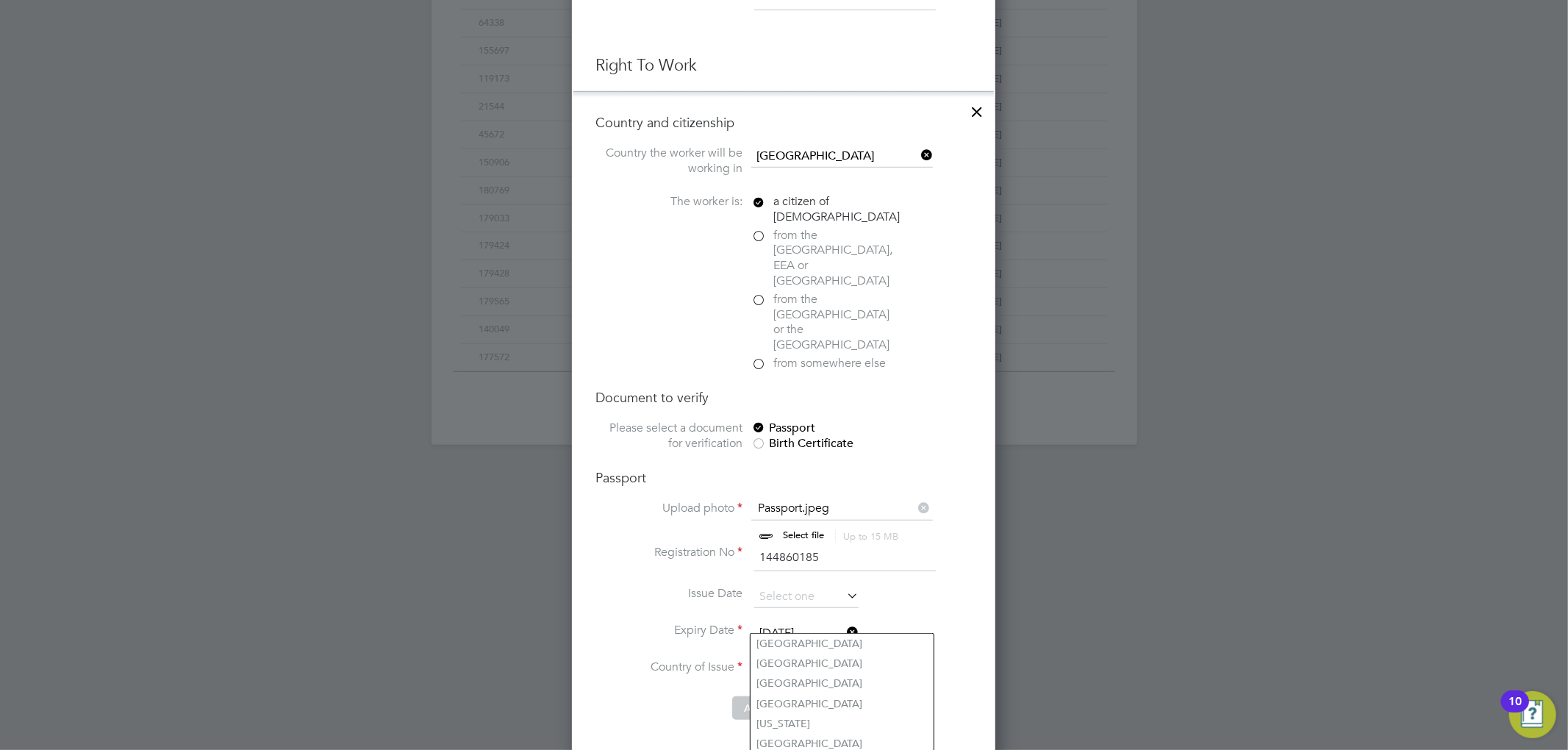
click at [792, 659] on input at bounding box center [842, 670] width 182 height 22
click at [821, 681] on li "United Kingdom" at bounding box center [854, 683] width 207 height 20
type input "United Kingdom"
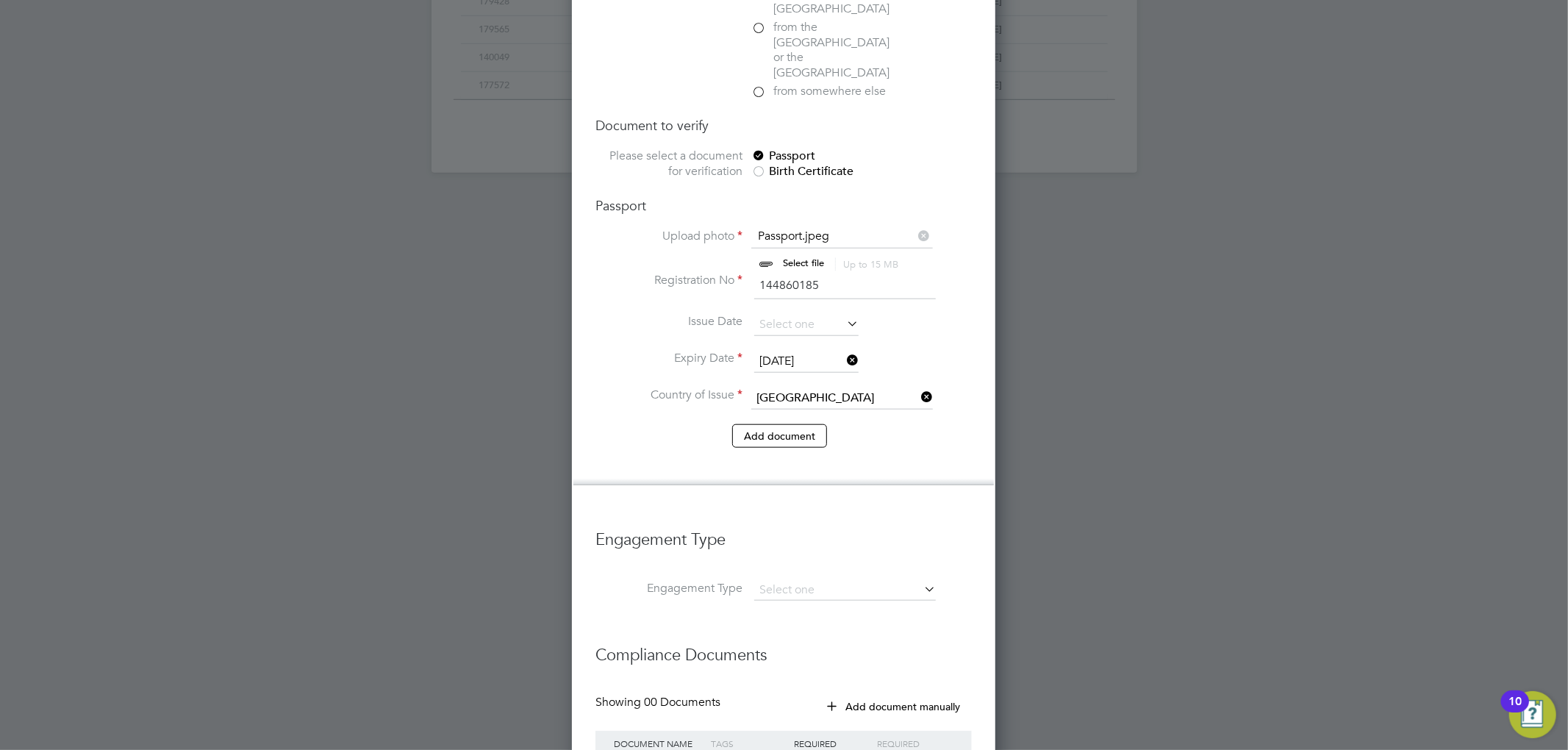
scroll to position [1078, 0]
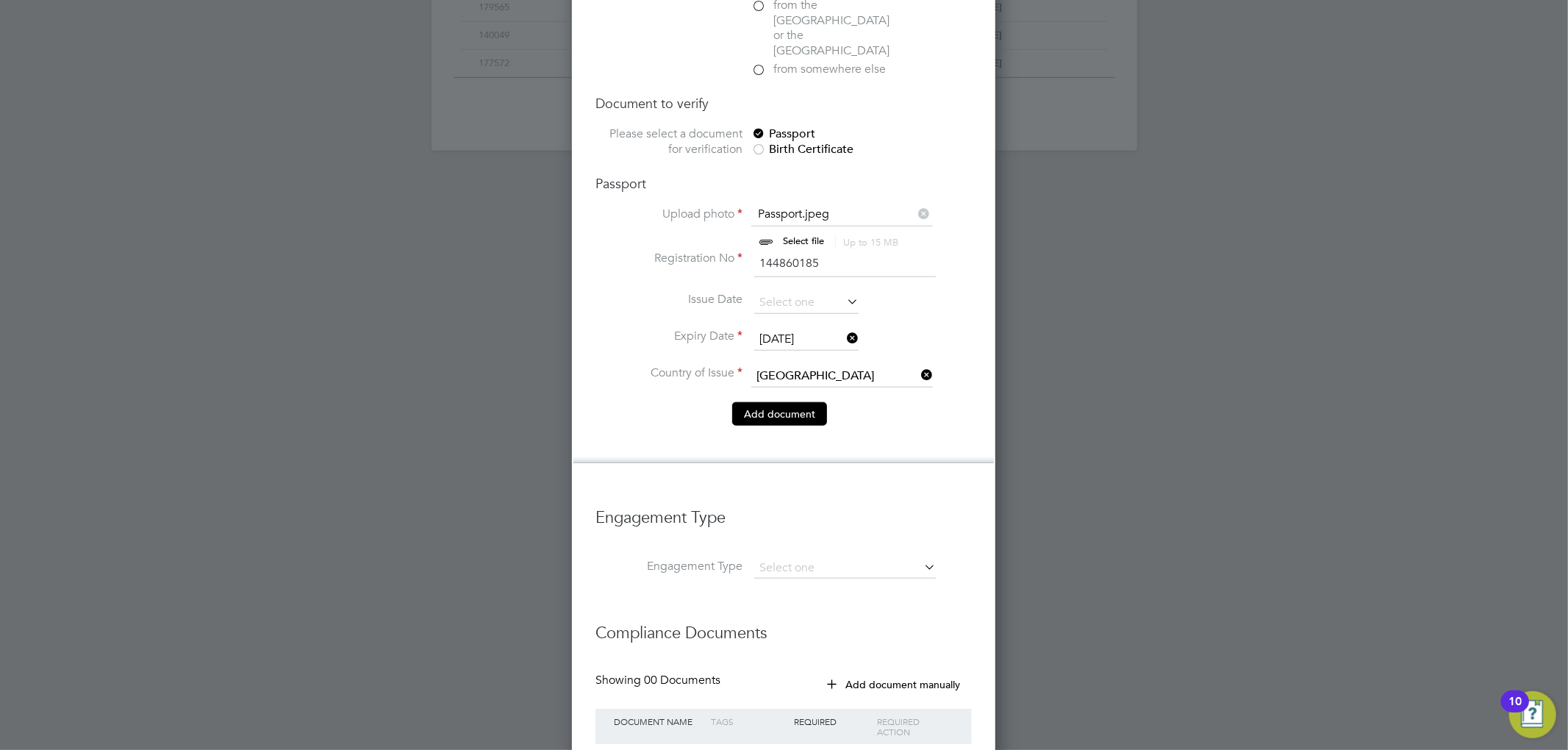
click at [785, 402] on button "Add document" at bounding box center [779, 414] width 95 height 24
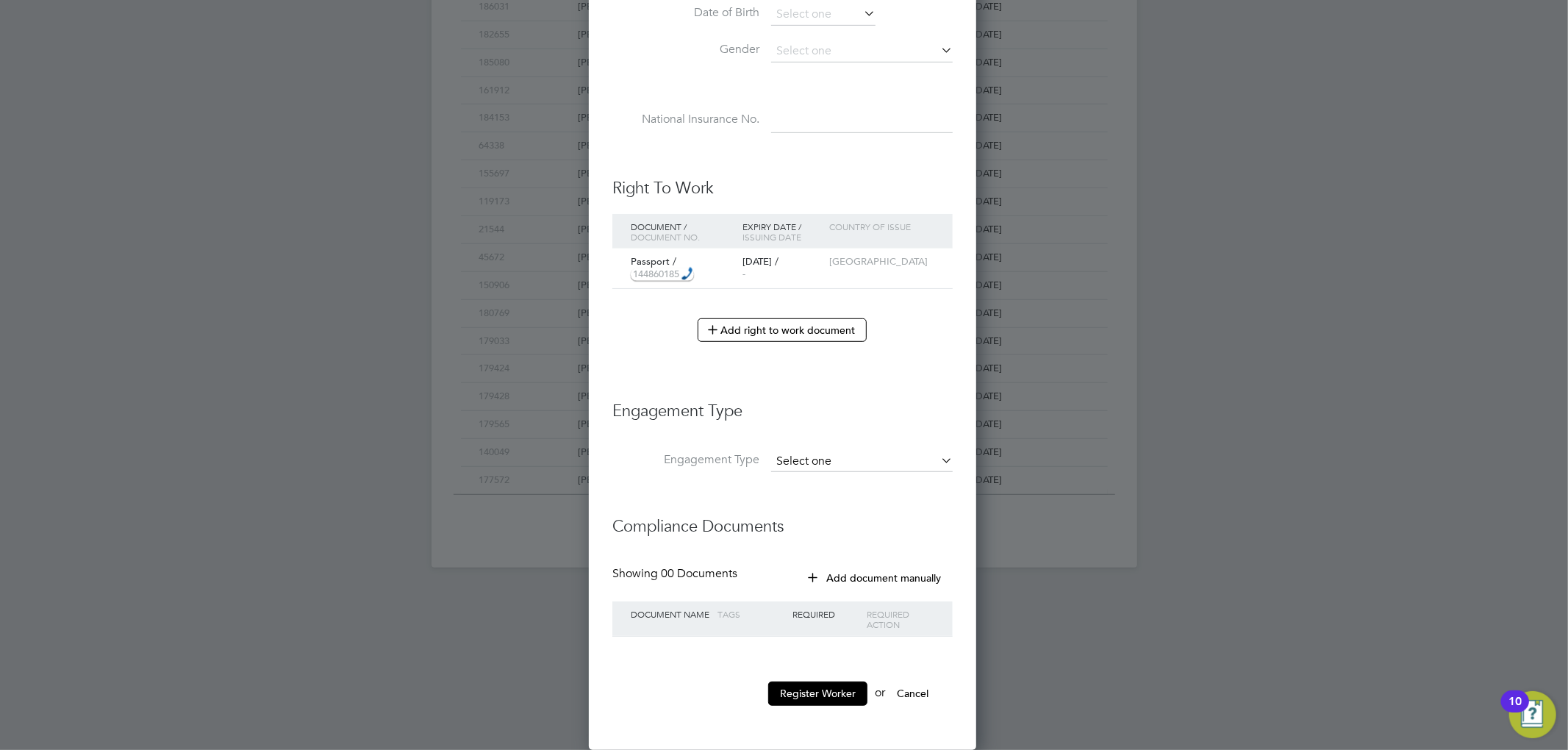
click at [812, 459] on input at bounding box center [862, 462] width 182 height 21
click at [826, 482] on li "Umbrella" at bounding box center [862, 483] width 183 height 21
type input "Umbrella"
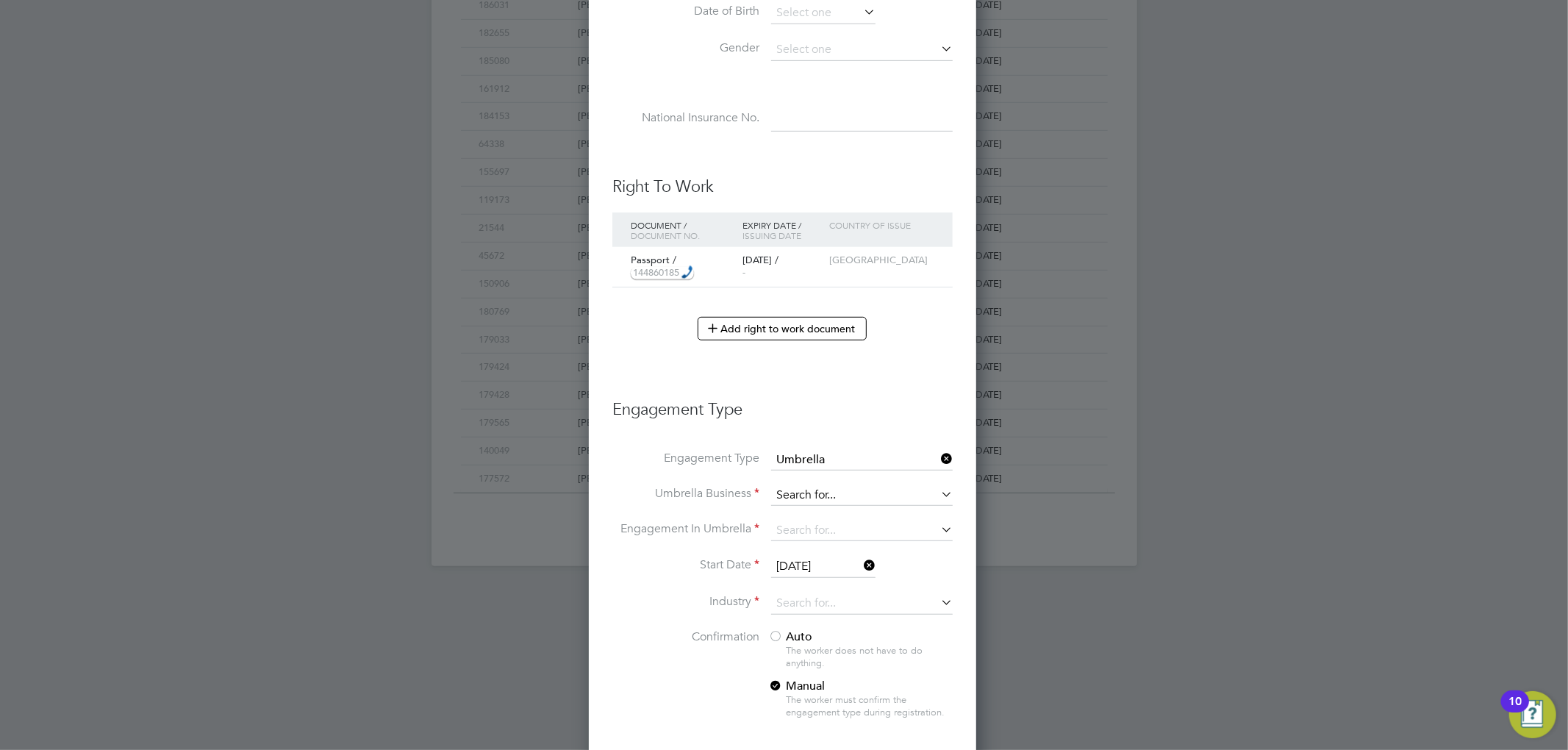
click at [815, 497] on input at bounding box center [862, 495] width 182 height 21
click at [833, 522] on li "Credipay Contractor Limited" at bounding box center [862, 516] width 183 height 21
type input "Credipay Contractor Limited"
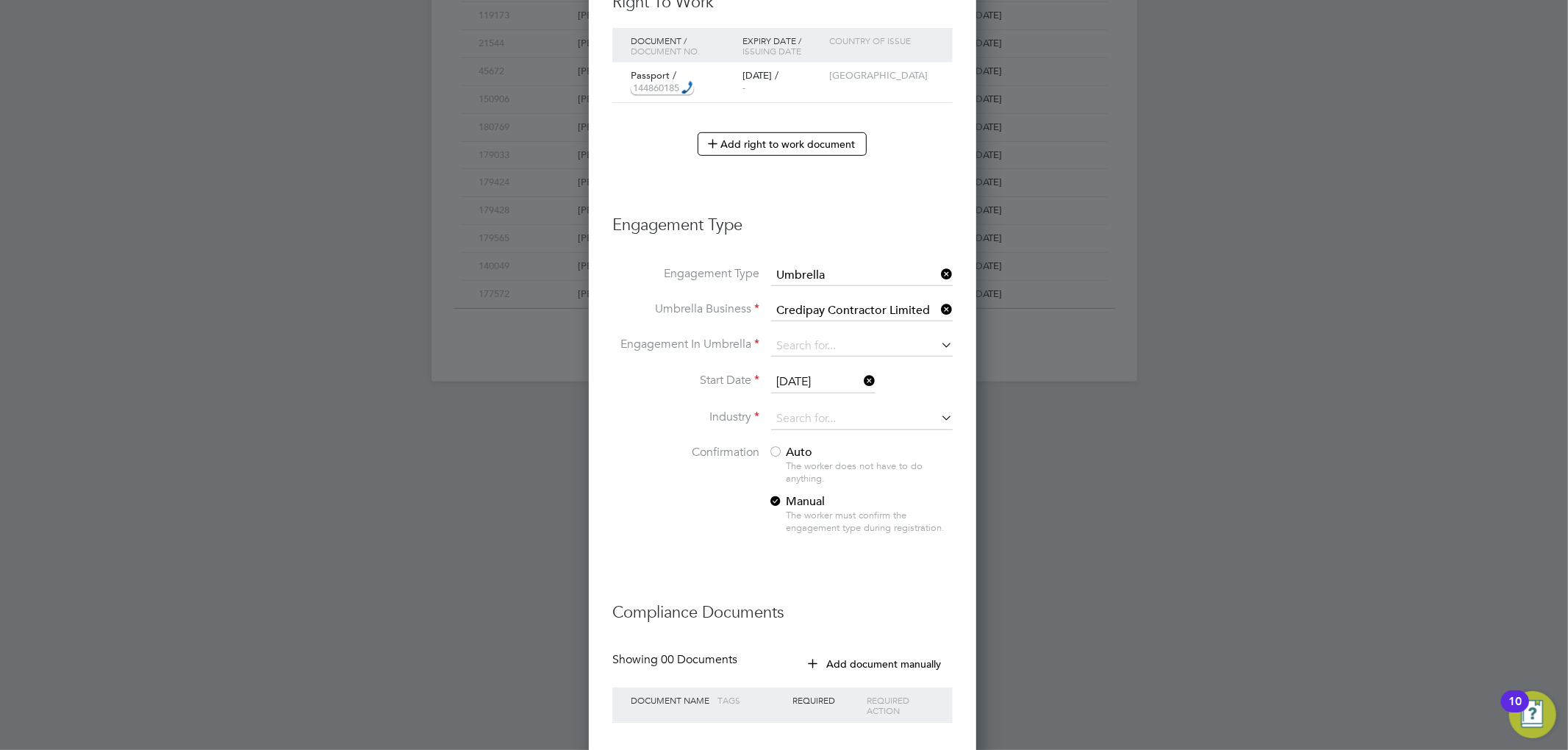
scroll to position [858, 0]
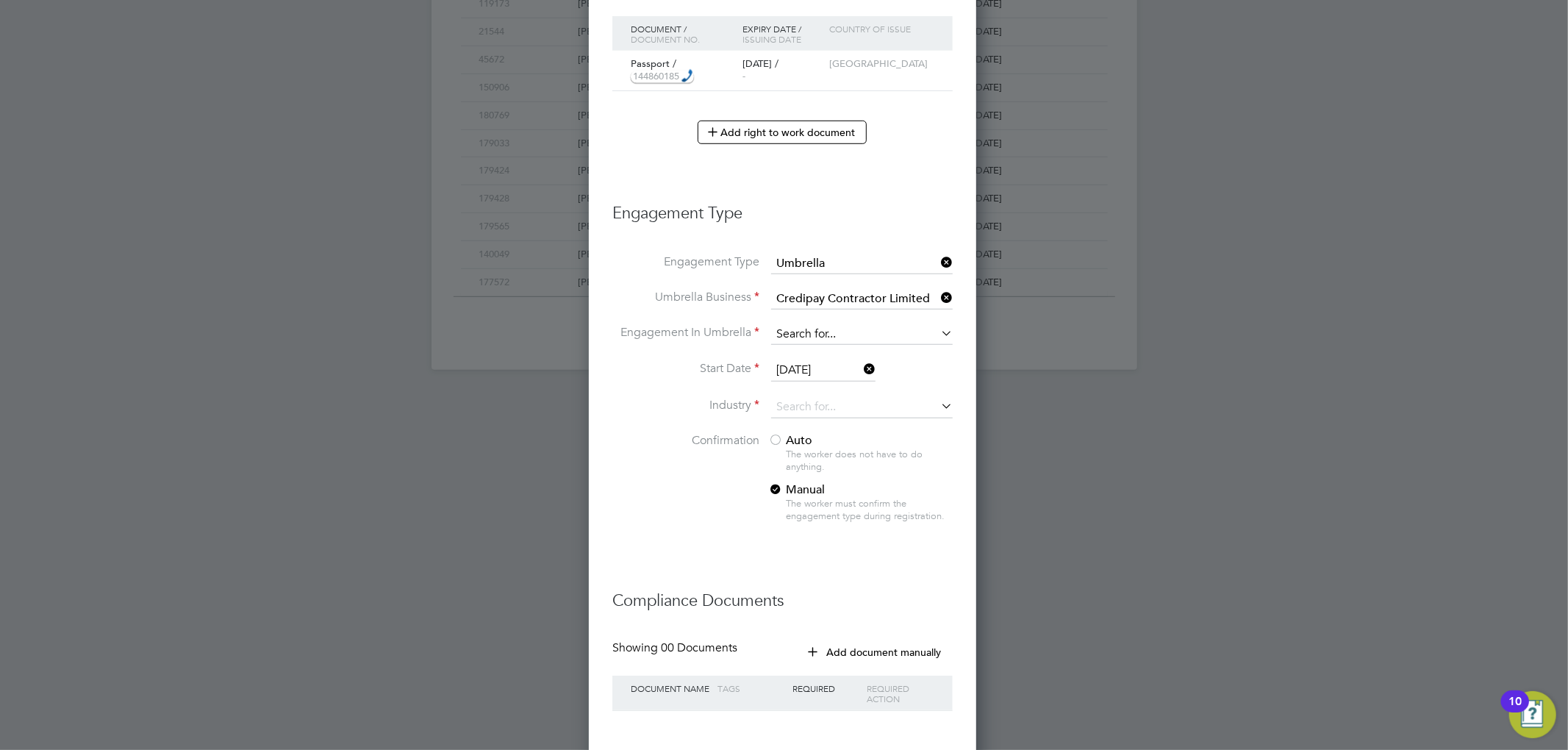
click at [800, 339] on input at bounding box center [862, 335] width 182 height 21
click at [820, 359] on li "CIS Limited Company" at bounding box center [862, 357] width 183 height 21
type input "CIS Limited Company"
click at [819, 329] on input at bounding box center [862, 335] width 182 height 21
click at [844, 381] on li "CIS Self-employed" at bounding box center [862, 377] width 183 height 21
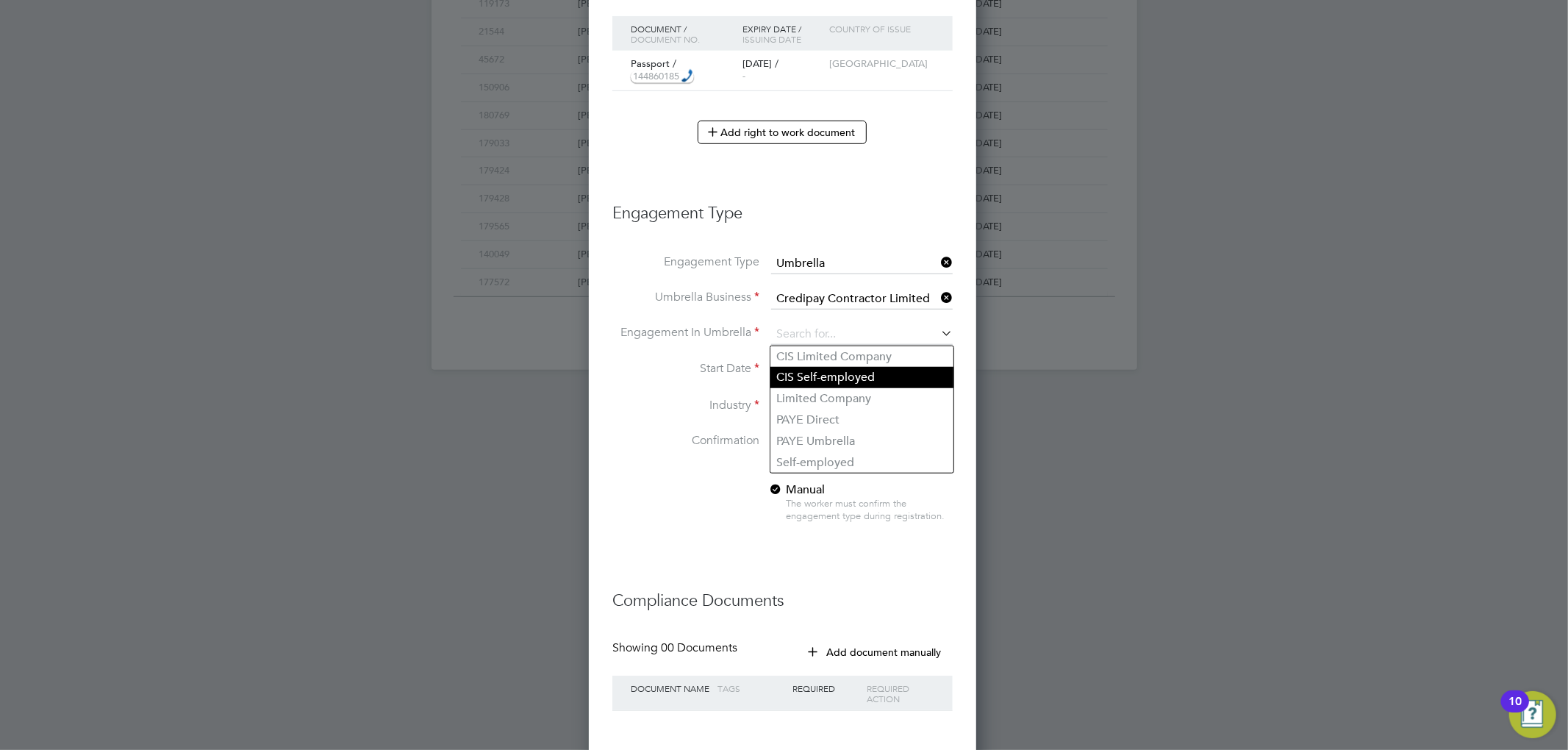
type input "CIS Self-employed"
click at [821, 373] on input "26 Aug 2025" at bounding box center [823, 370] width 104 height 22
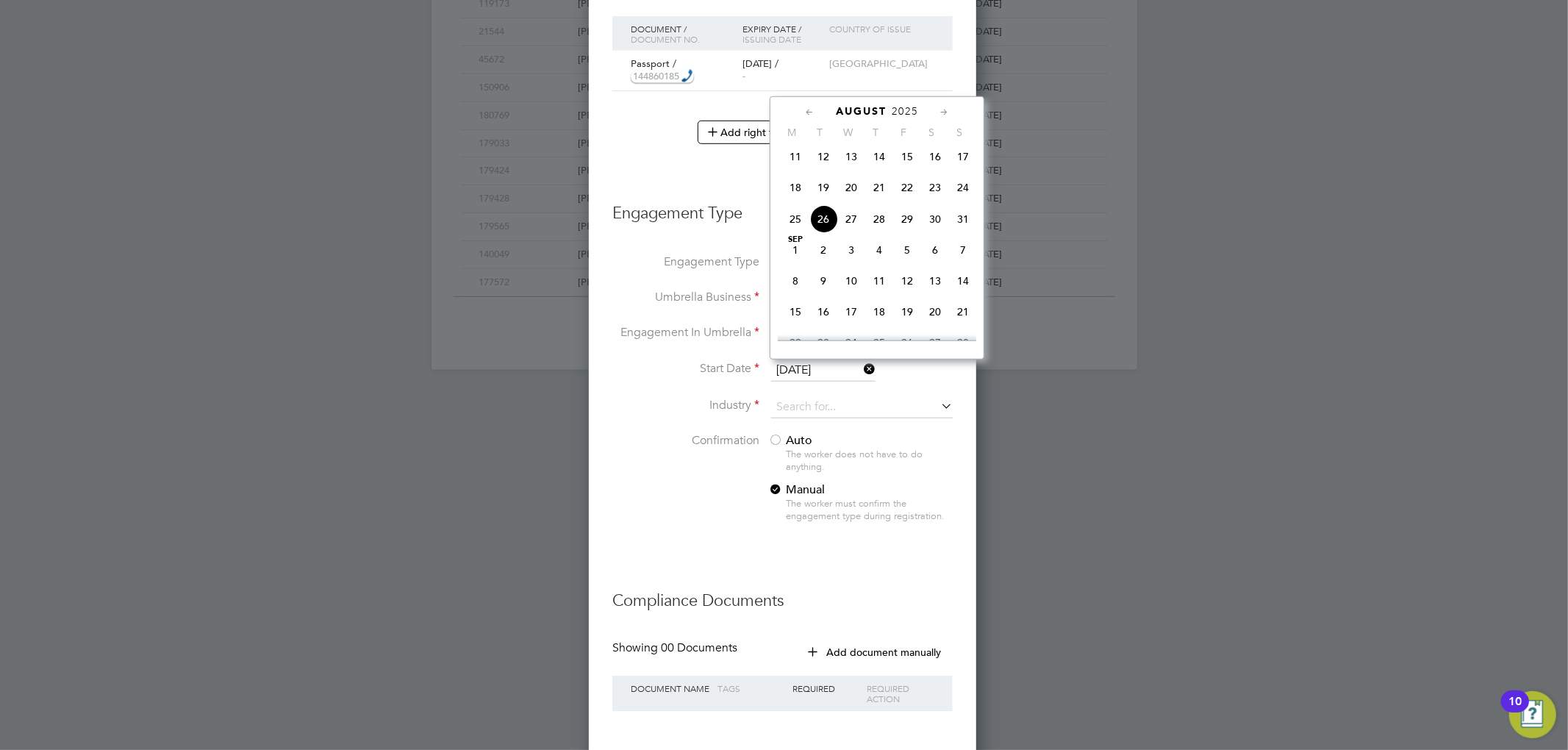
click at [795, 197] on span "18" at bounding box center [795, 187] width 28 height 28
type input "18 Aug 2025"
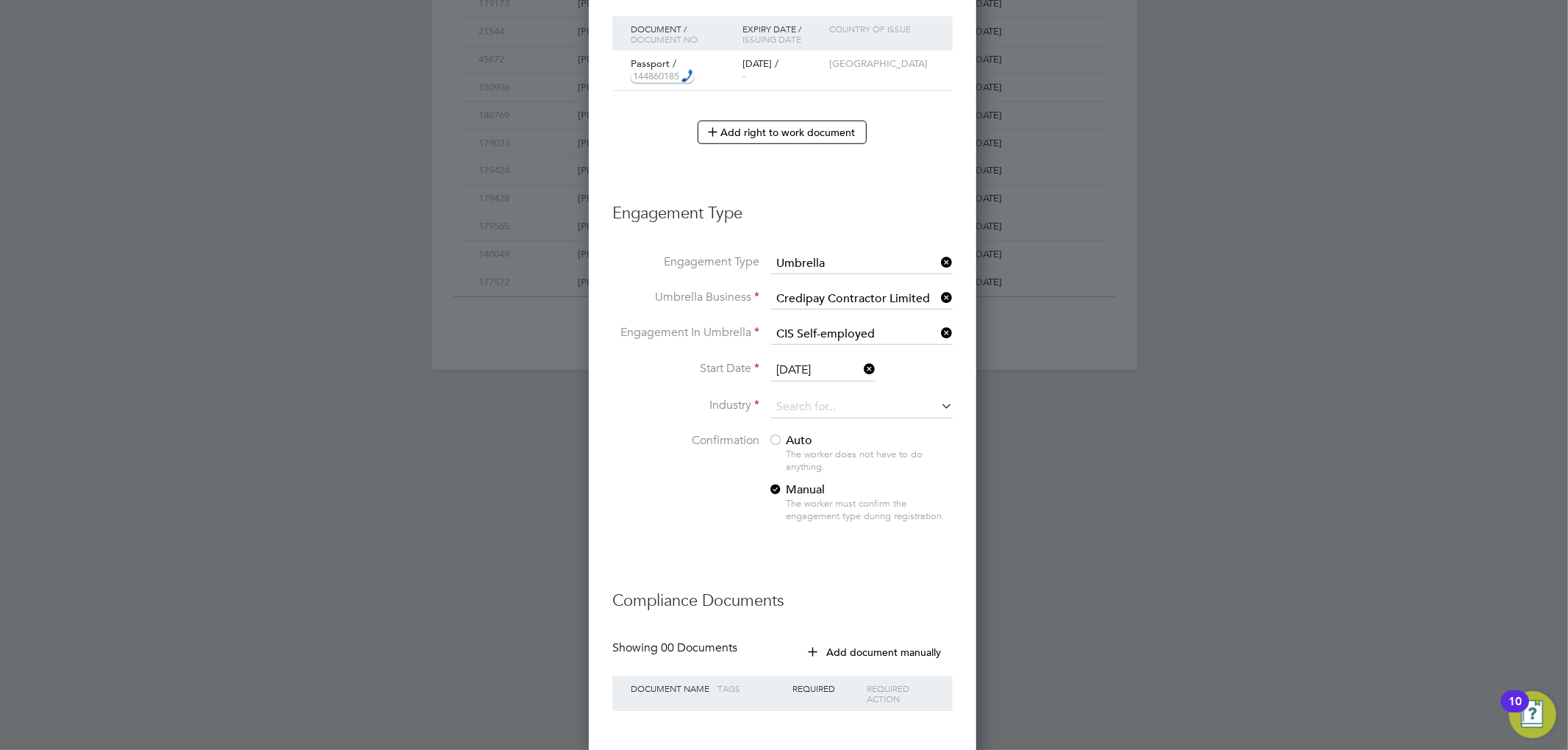
click at [777, 437] on div at bounding box center [775, 441] width 15 height 15
click at [805, 401] on input at bounding box center [862, 407] width 182 height 22
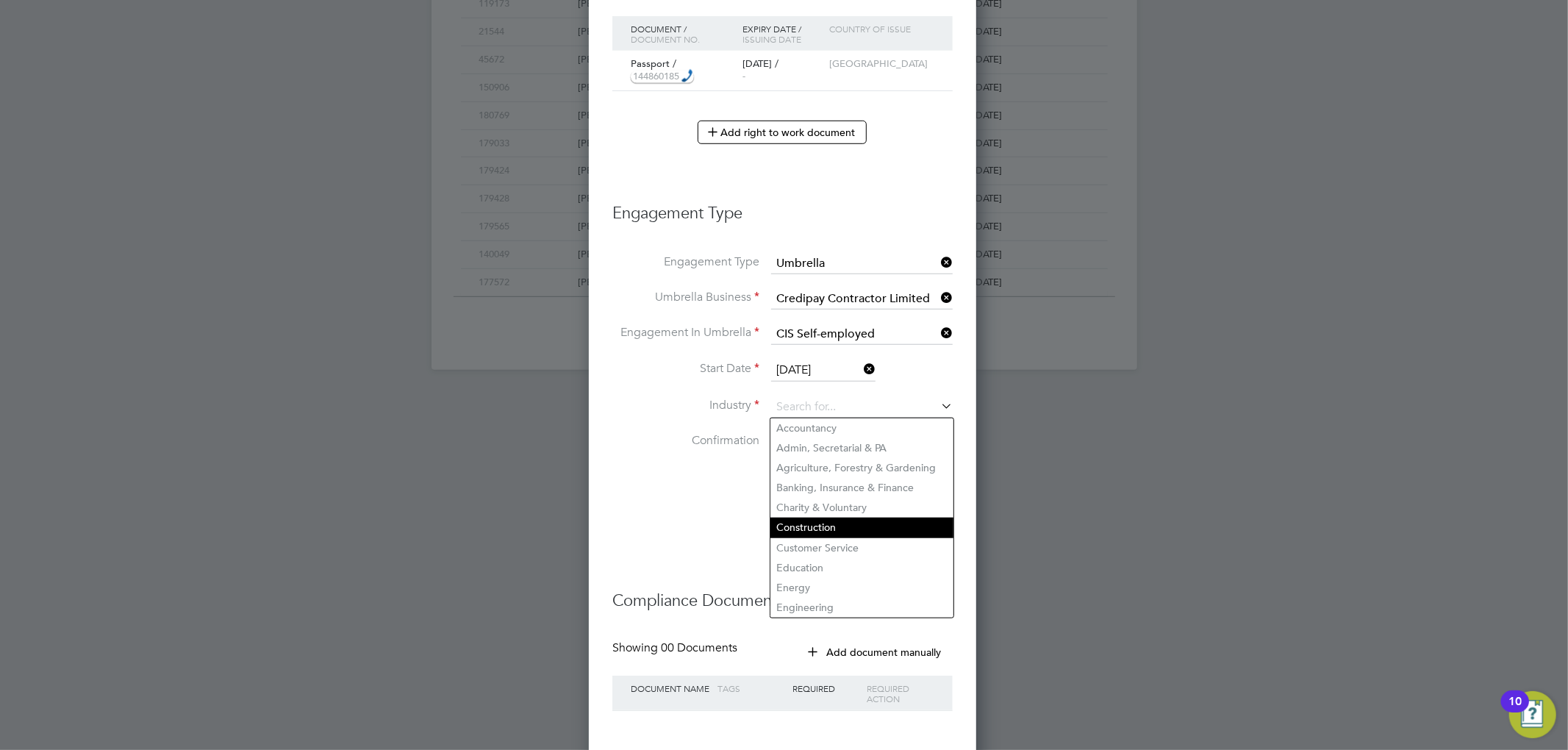
click at [845, 520] on li "Construction" at bounding box center [862, 527] width 183 height 20
type input "Construction"
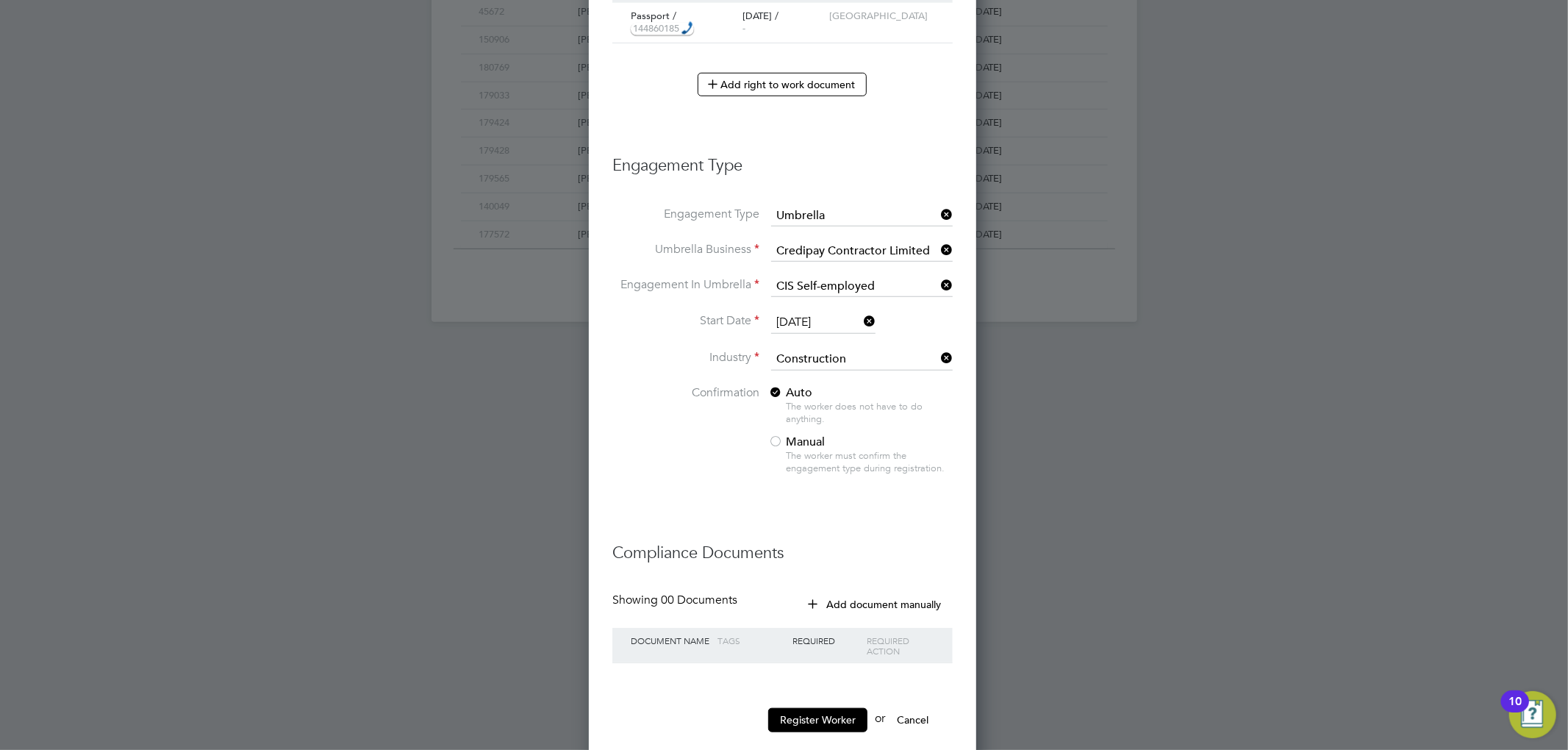
scroll to position [932, 0]
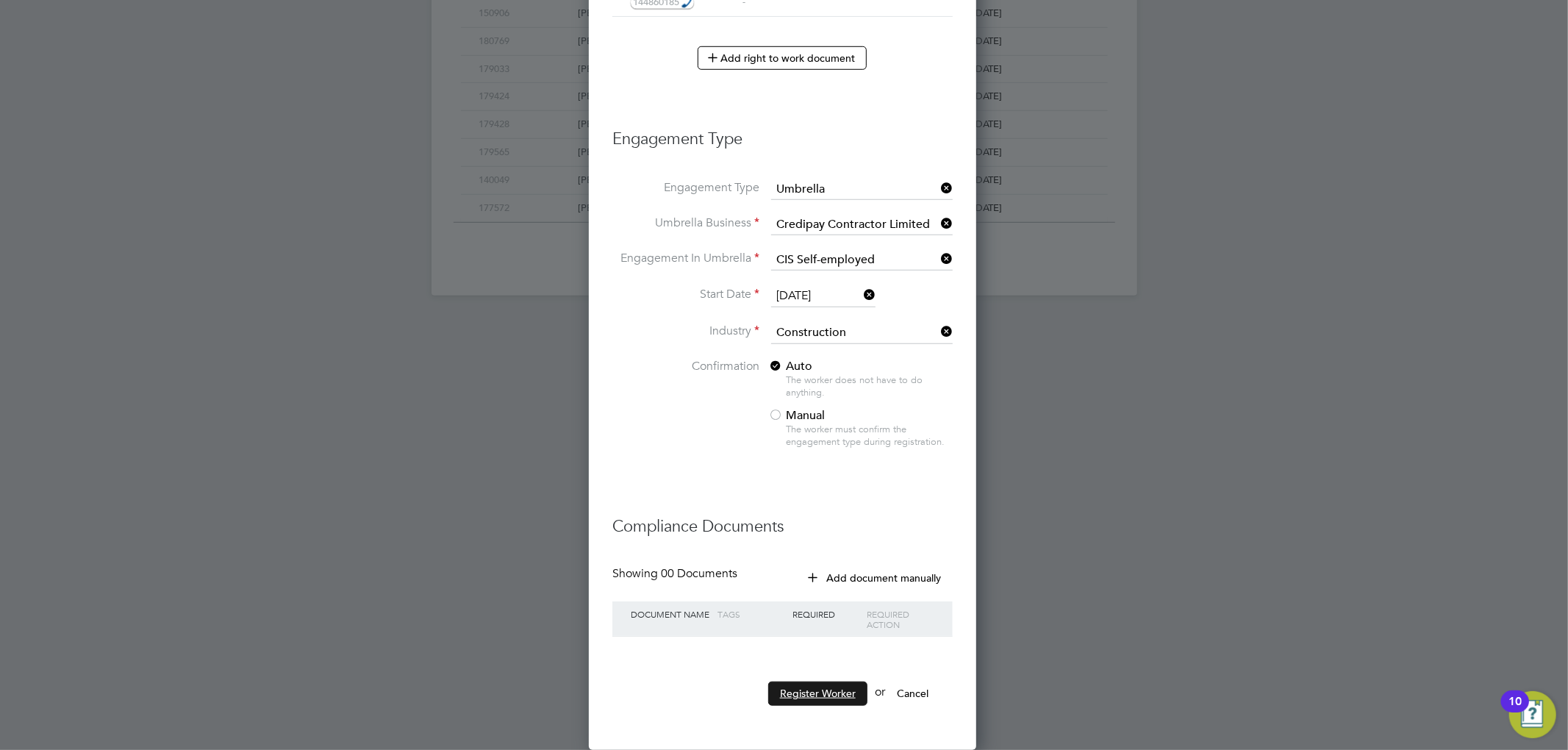
click at [829, 696] on button "Register Worker" at bounding box center [818, 693] width 99 height 24
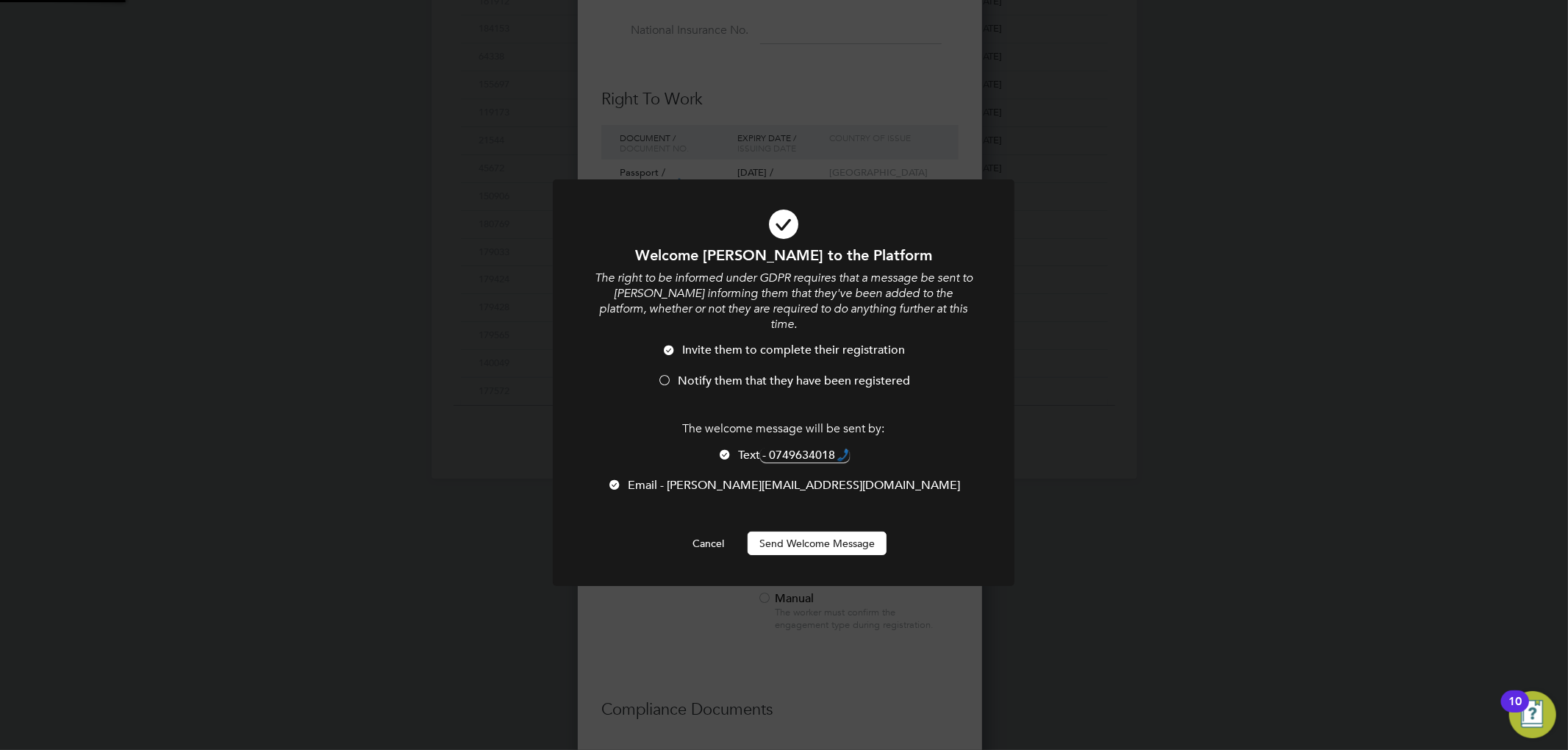
scroll to position [0, 0]
click at [660, 374] on div at bounding box center [664, 381] width 15 height 15
click at [721, 448] on div at bounding box center [725, 456] width 15 height 15
click at [789, 531] on button "Send Welcome Message" at bounding box center [817, 543] width 139 height 24
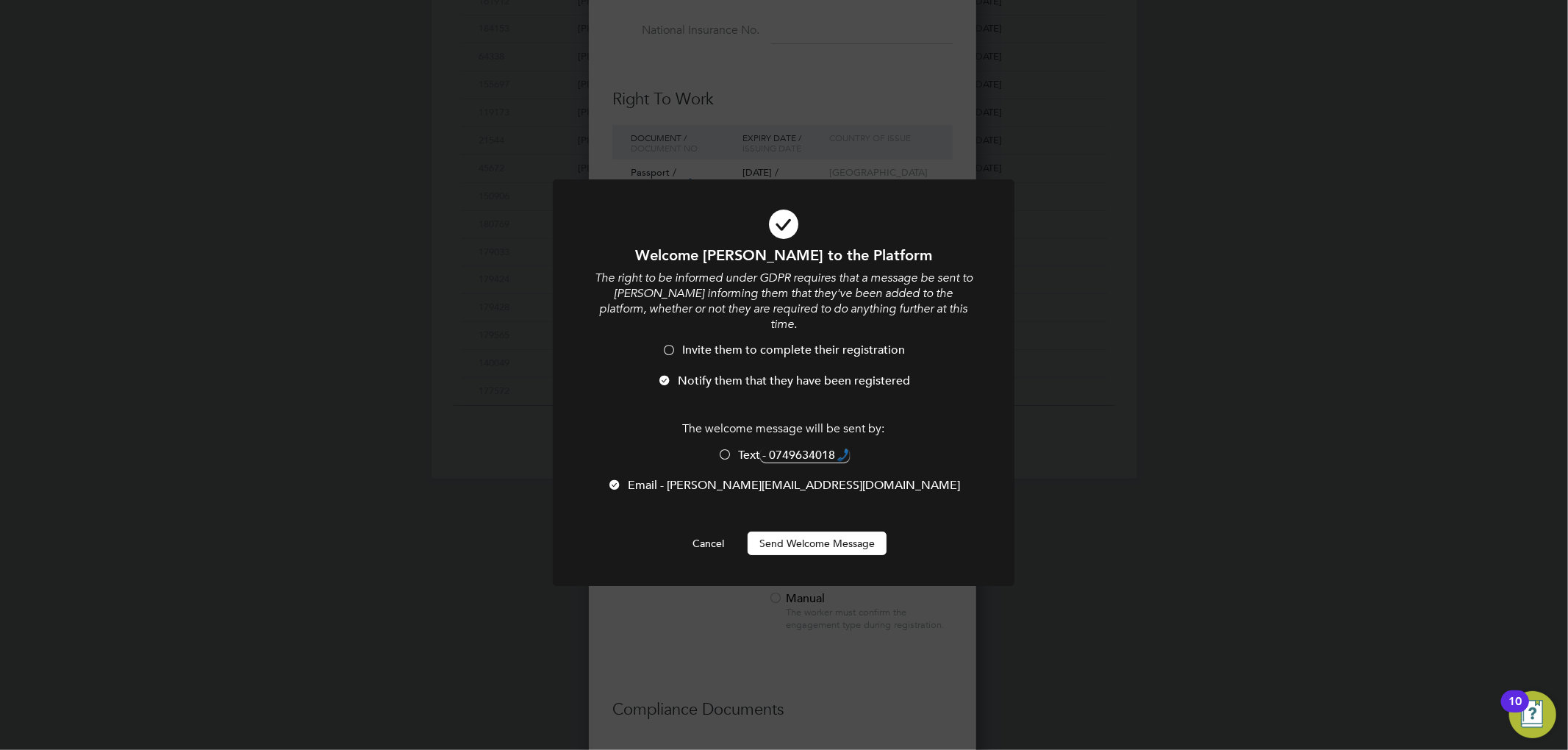
scroll to position [750, 0]
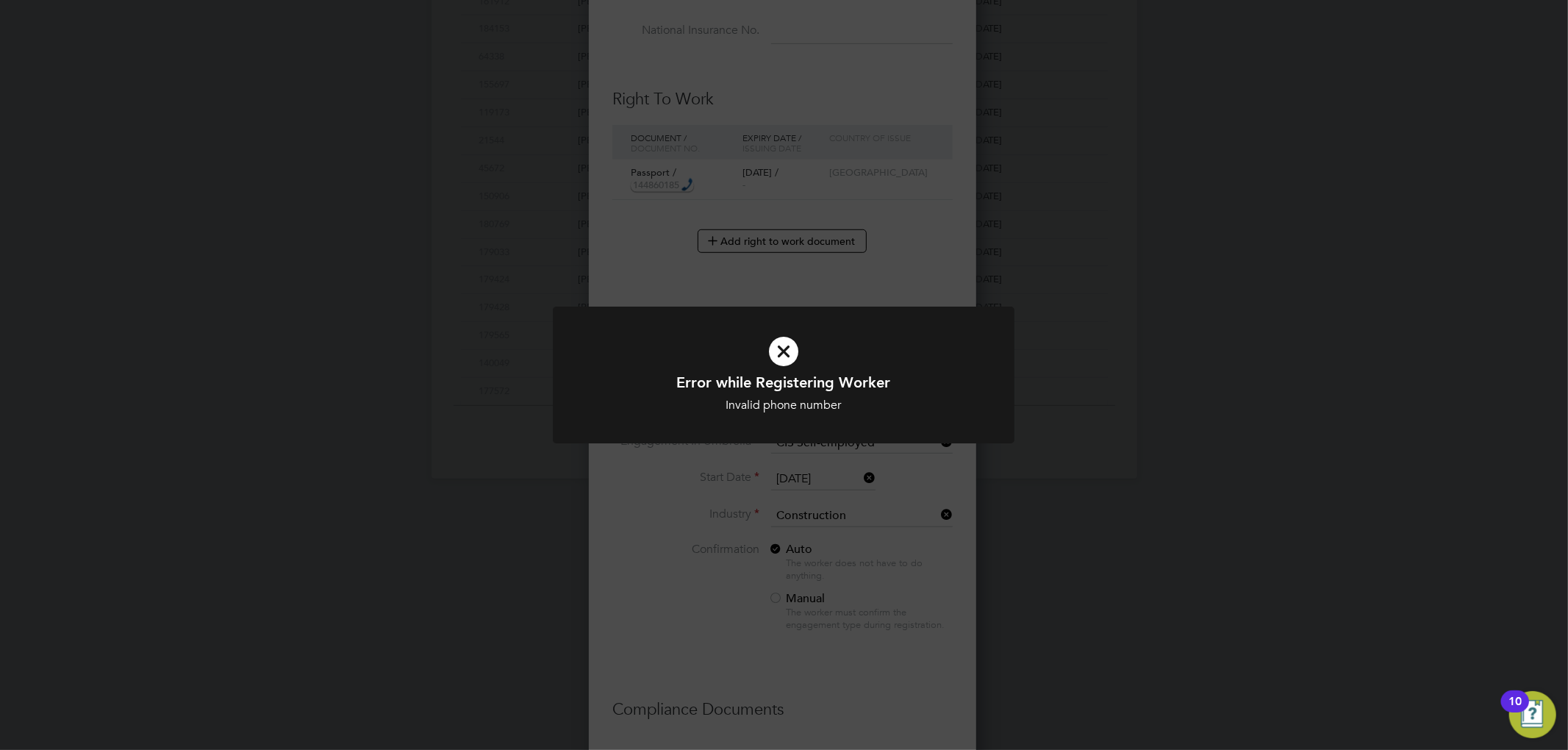
click at [958, 471] on div "Error while Registering Worker Invalid phone number Cancel Okay" at bounding box center [784, 375] width 1568 height 750
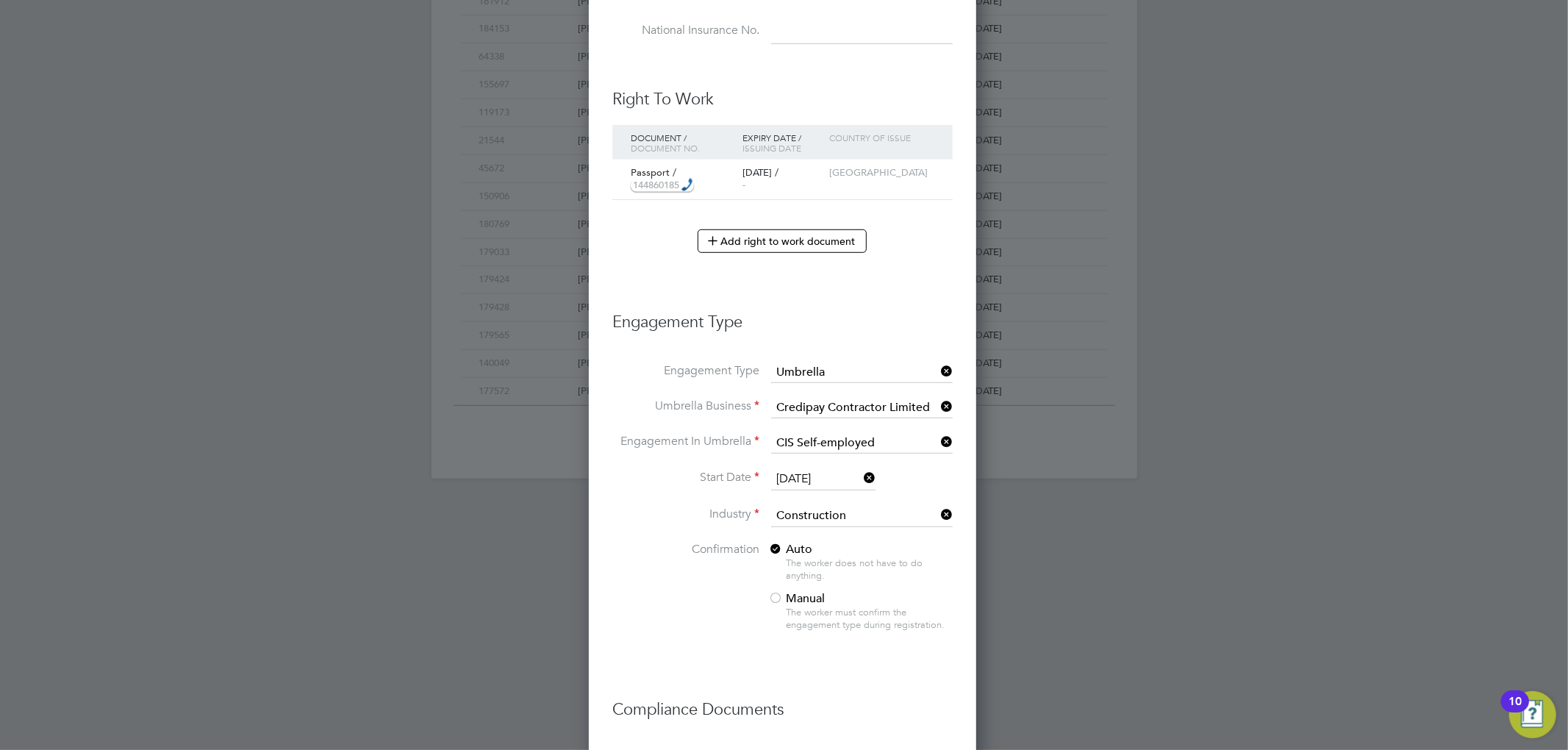
scroll to position [0, 0]
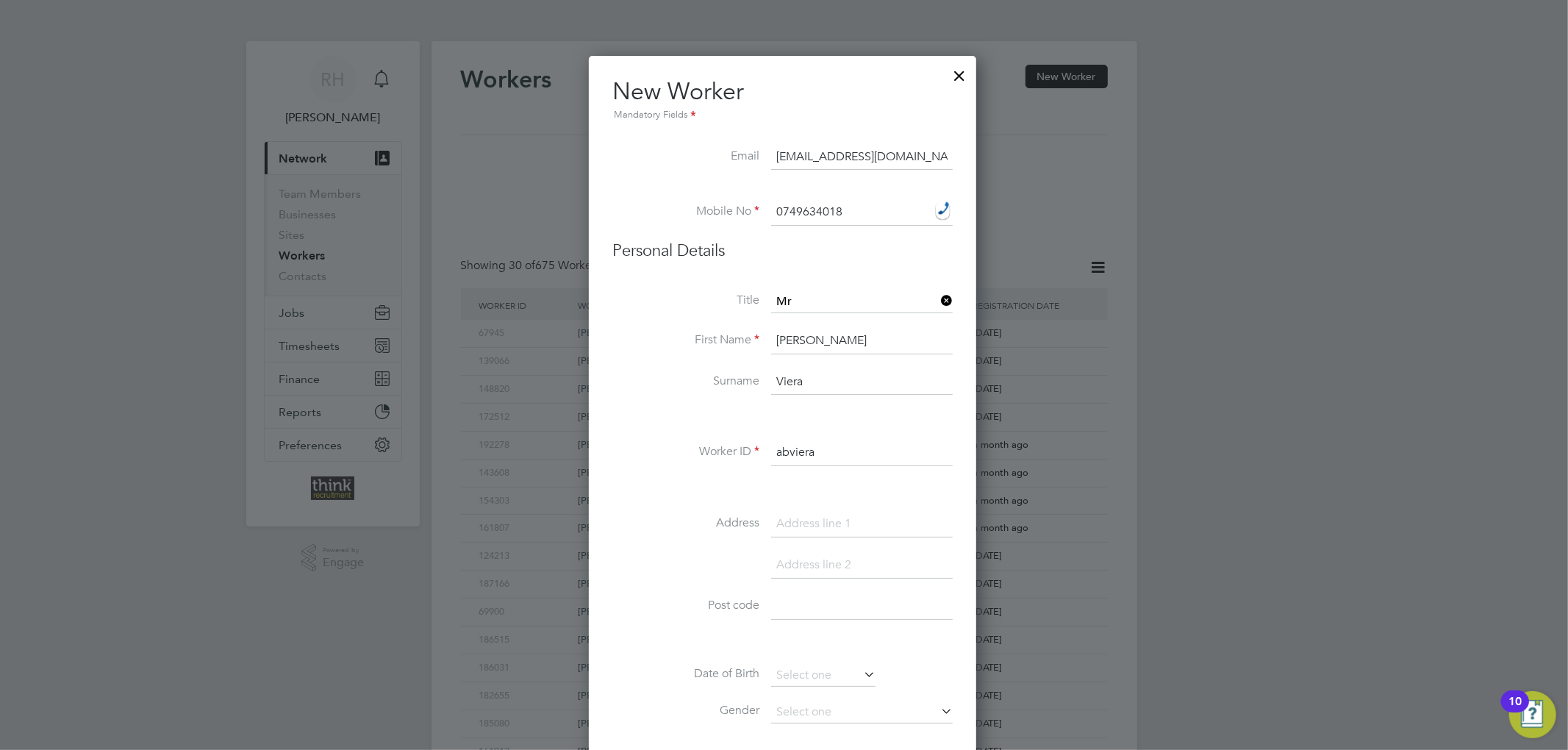
drag, startPoint x: 848, startPoint y: 212, endPoint x: 724, endPoint y: 210, distance: 124.0
click at [724, 210] on li "Mobile No 0749634018" at bounding box center [782, 219] width 340 height 41
click at [797, 209] on input at bounding box center [862, 212] width 182 height 27
click at [823, 209] on input at bounding box center [862, 212] width 182 height 27
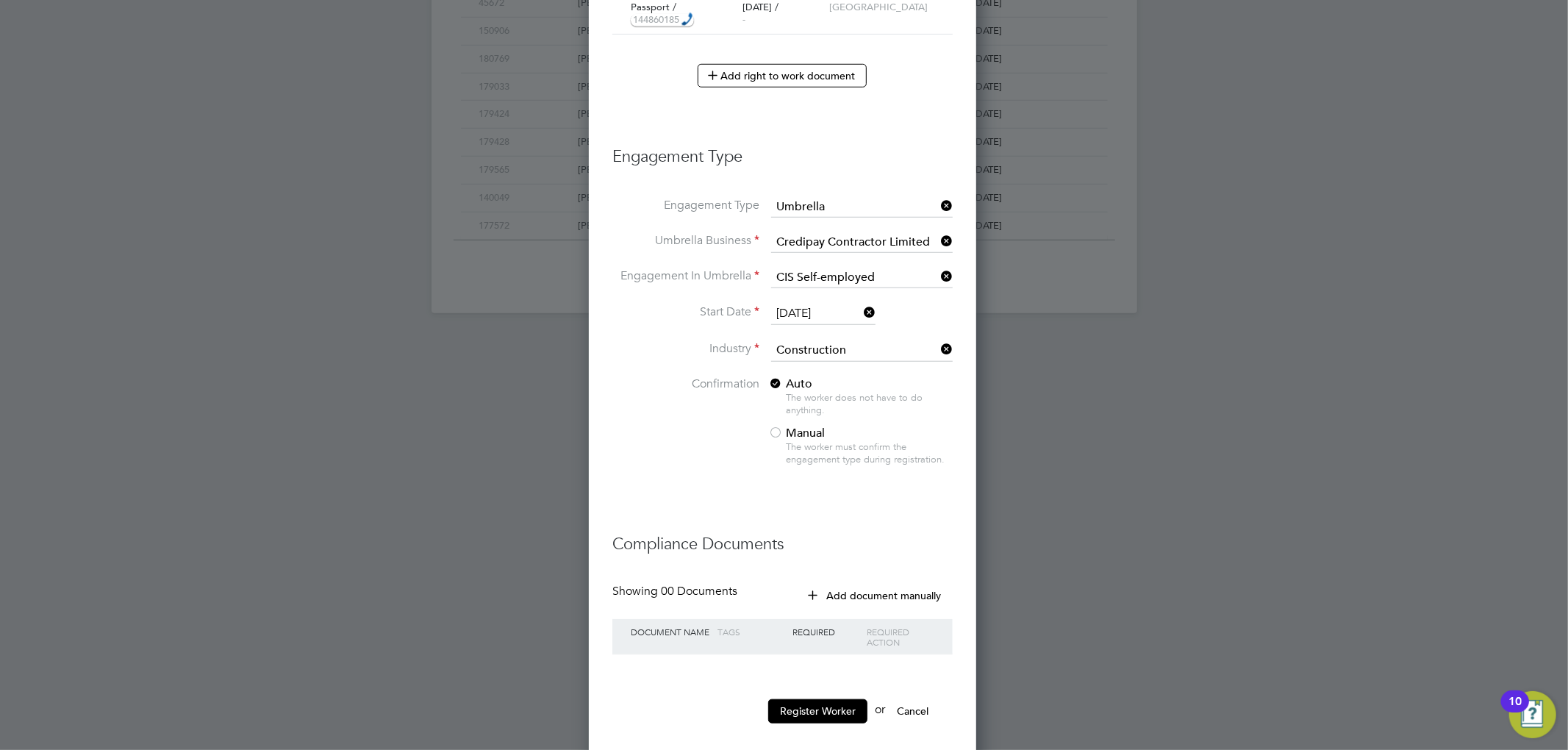
scroll to position [932, 0]
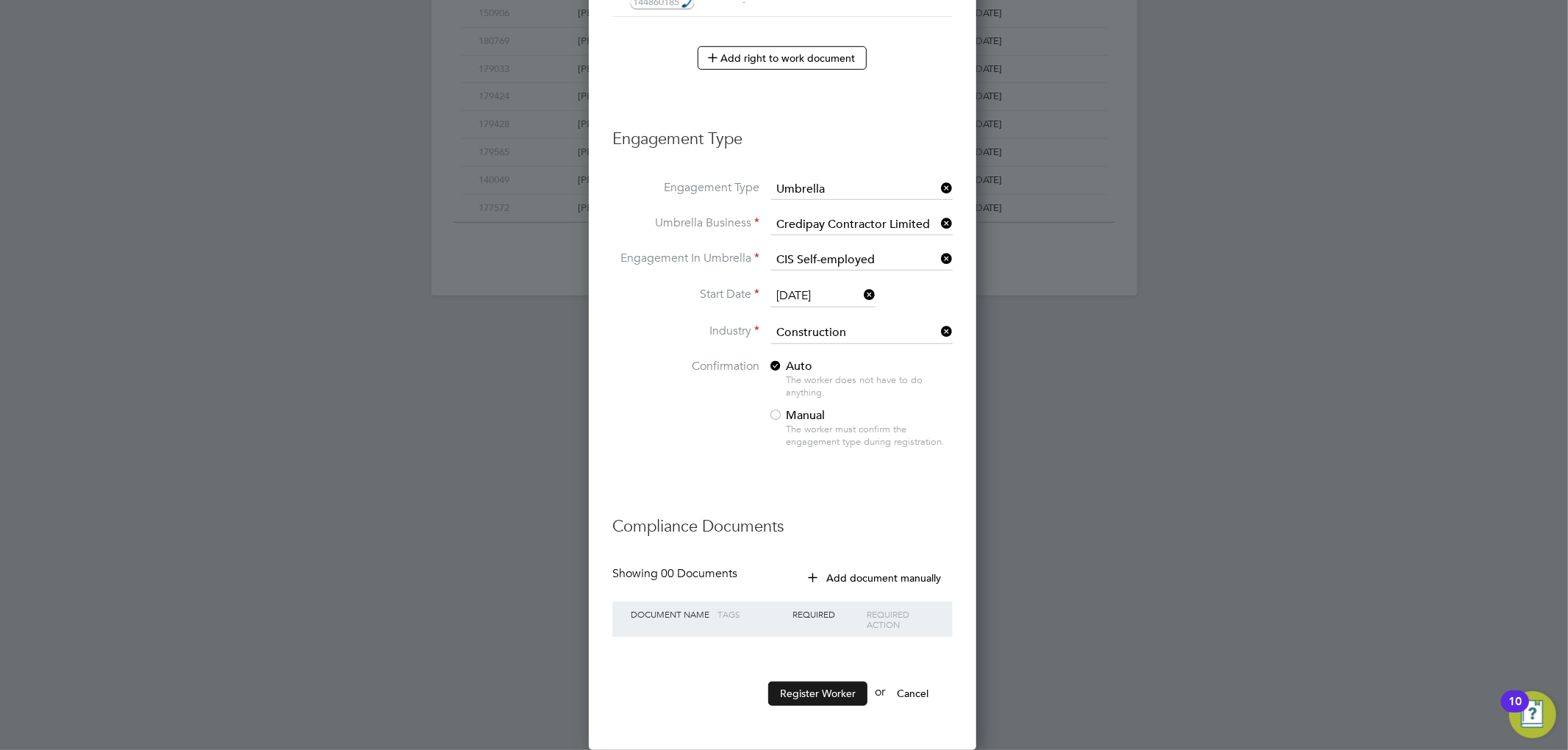
type input "07987752238"
click at [825, 688] on button "Register Worker" at bounding box center [818, 693] width 99 height 24
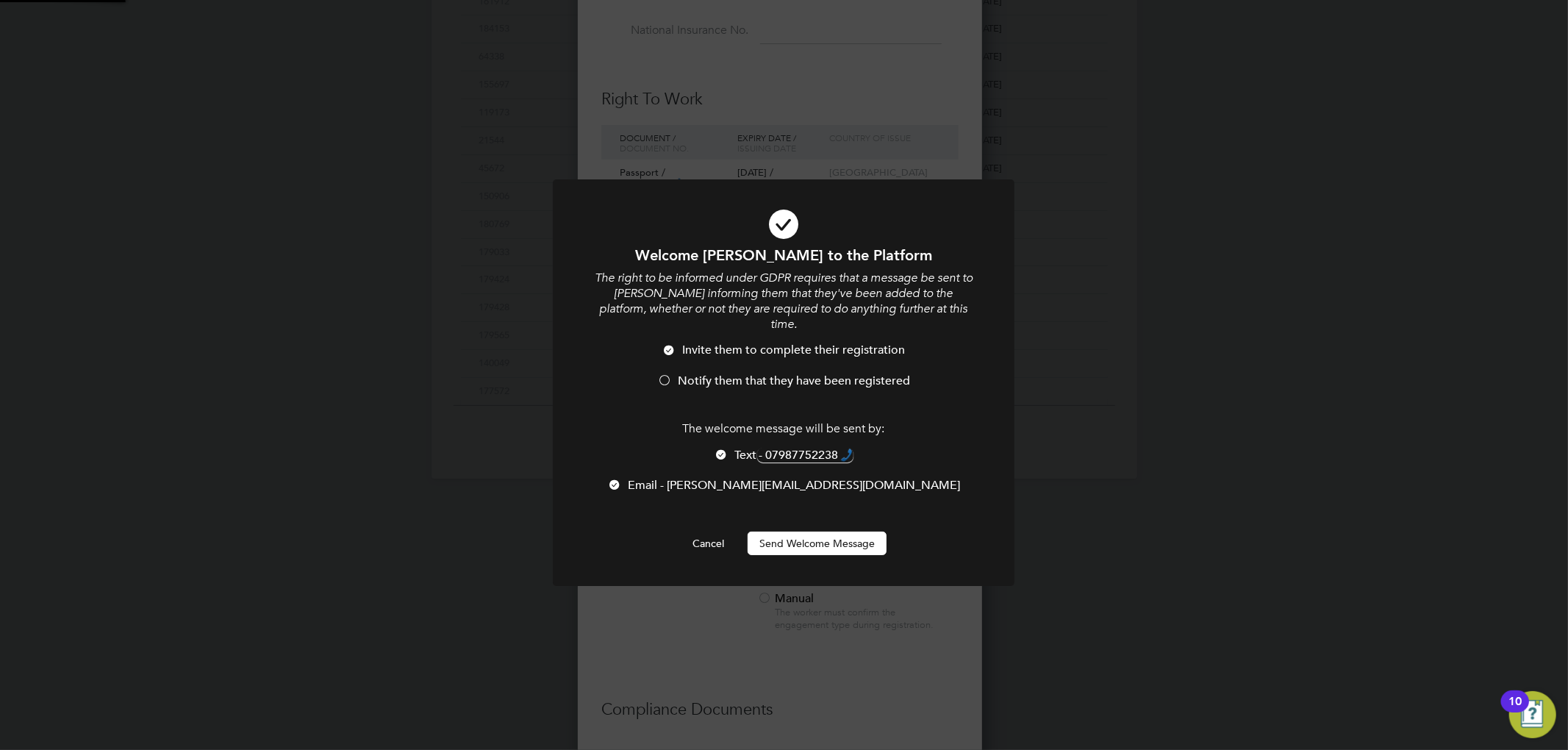
scroll to position [0, 0]
click at [669, 374] on div at bounding box center [664, 381] width 15 height 15
click at [715, 448] on div at bounding box center [722, 456] width 15 height 15
click at [805, 535] on button "Send Welcome Message" at bounding box center [817, 543] width 139 height 24
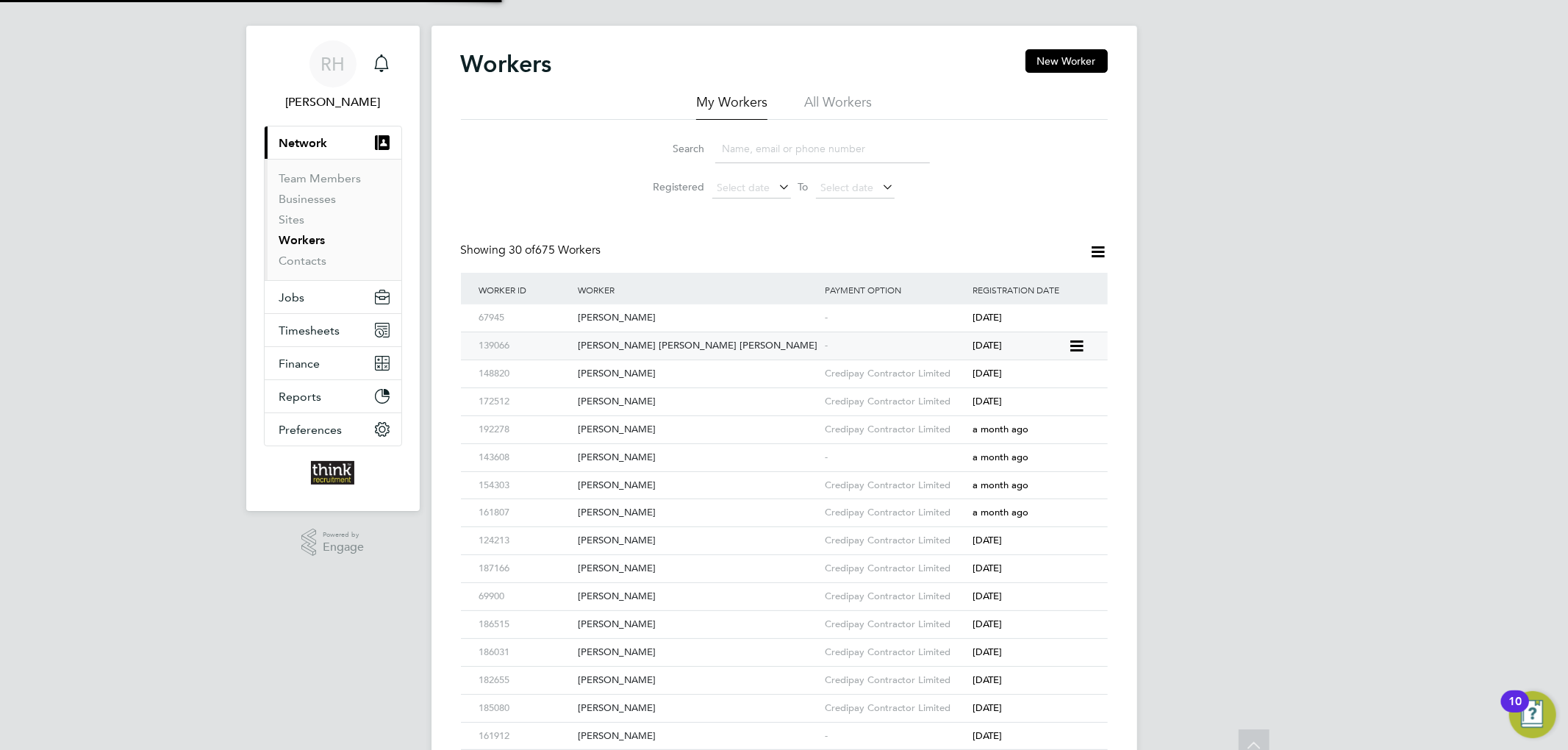
scroll to position [0, 0]
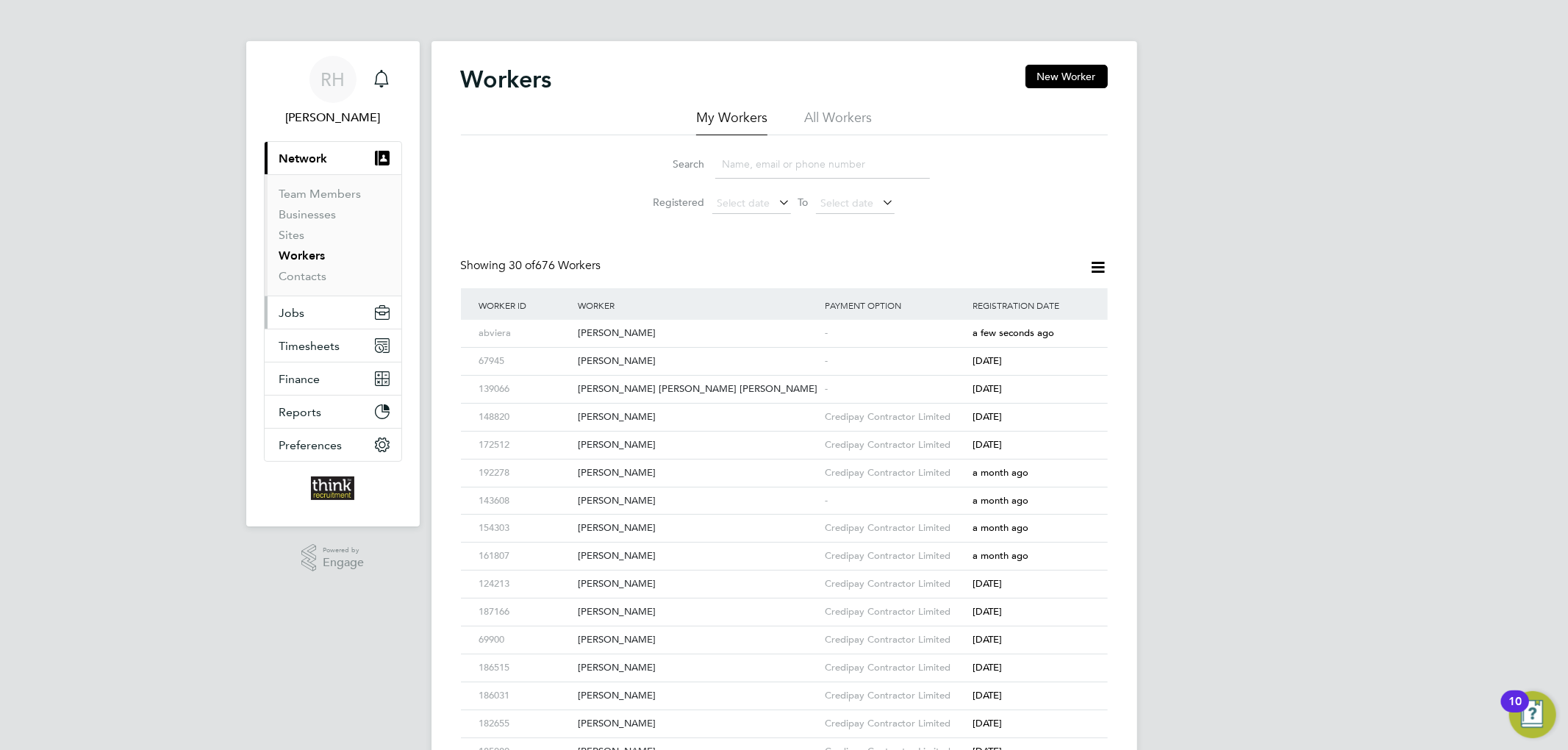
click at [301, 303] on button "Jobs" at bounding box center [332, 312] width 137 height 32
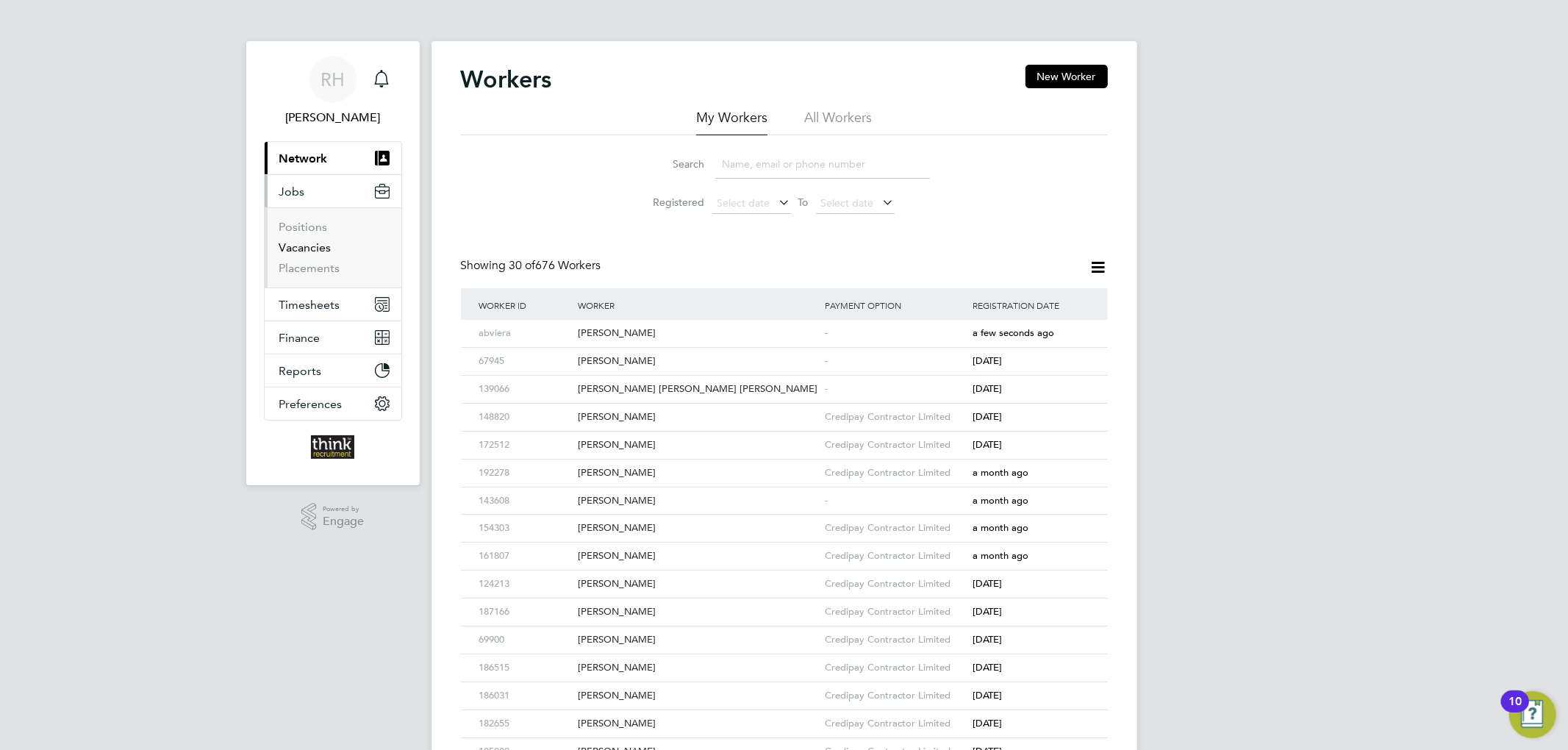
click at [304, 249] on link "Vacancies" at bounding box center [306, 247] width 52 height 14
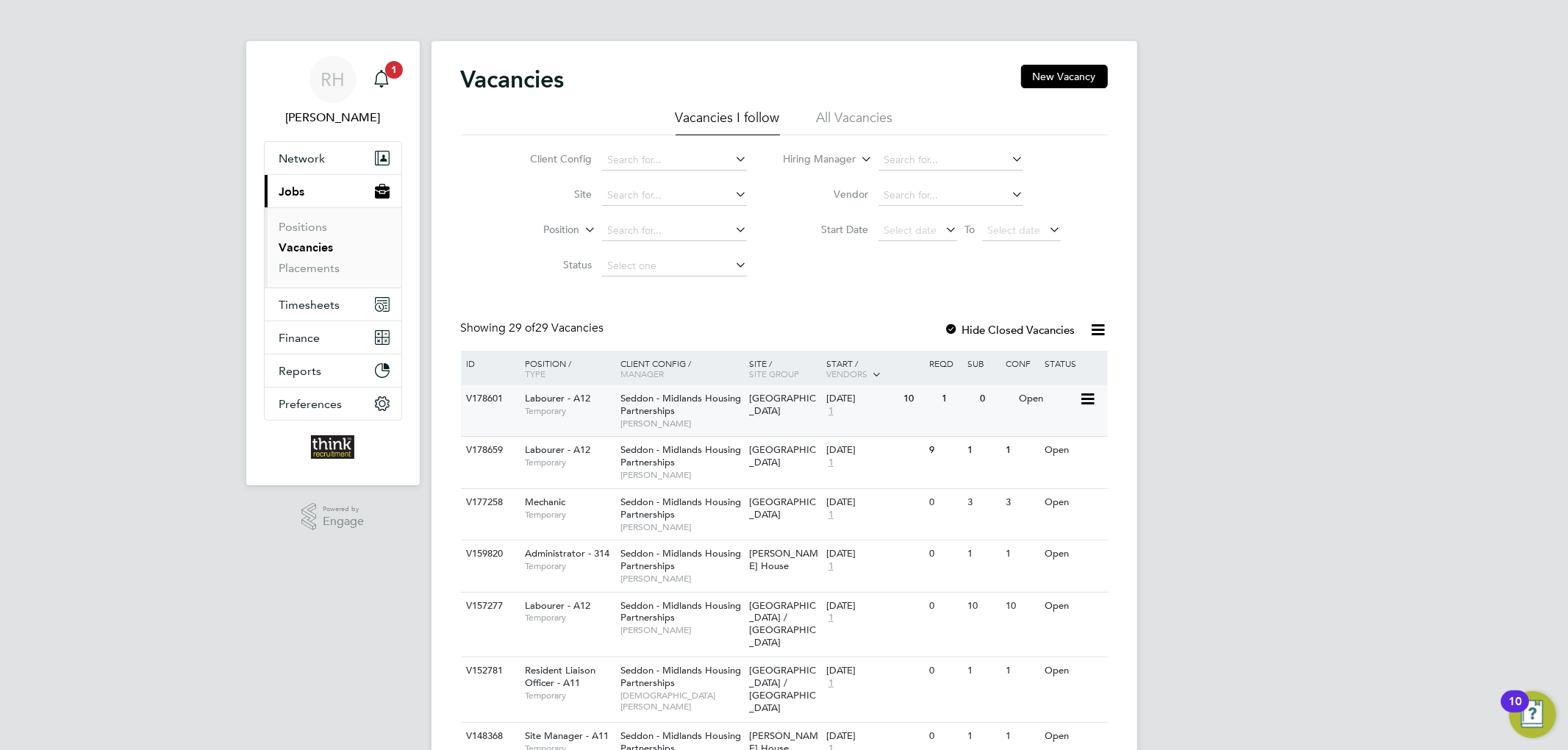
click at [927, 418] on div "V178601 Labourer - A12 Temporary Seddon - Midlands Housing Partnerships Robert …" at bounding box center [784, 411] width 647 height 51
click at [913, 459] on div "9" at bounding box center [919, 450] width 38 height 27
click at [892, 466] on div "11 Aug 2025 1" at bounding box center [861, 456] width 77 height 39
click at [312, 302] on span "Timesheets" at bounding box center [309, 305] width 61 height 14
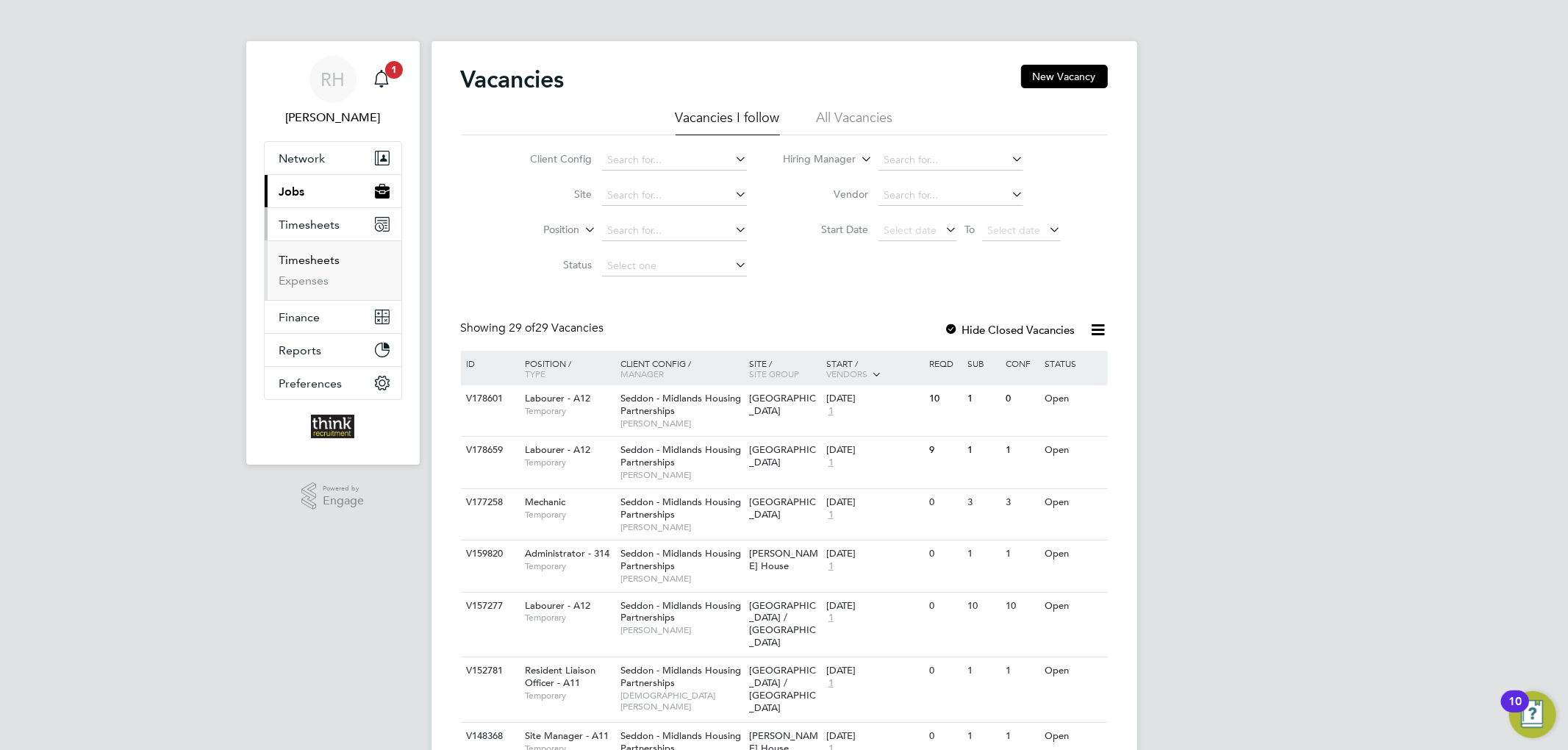
click at [321, 263] on link "Timesheets" at bounding box center [309, 260] width 61 height 14
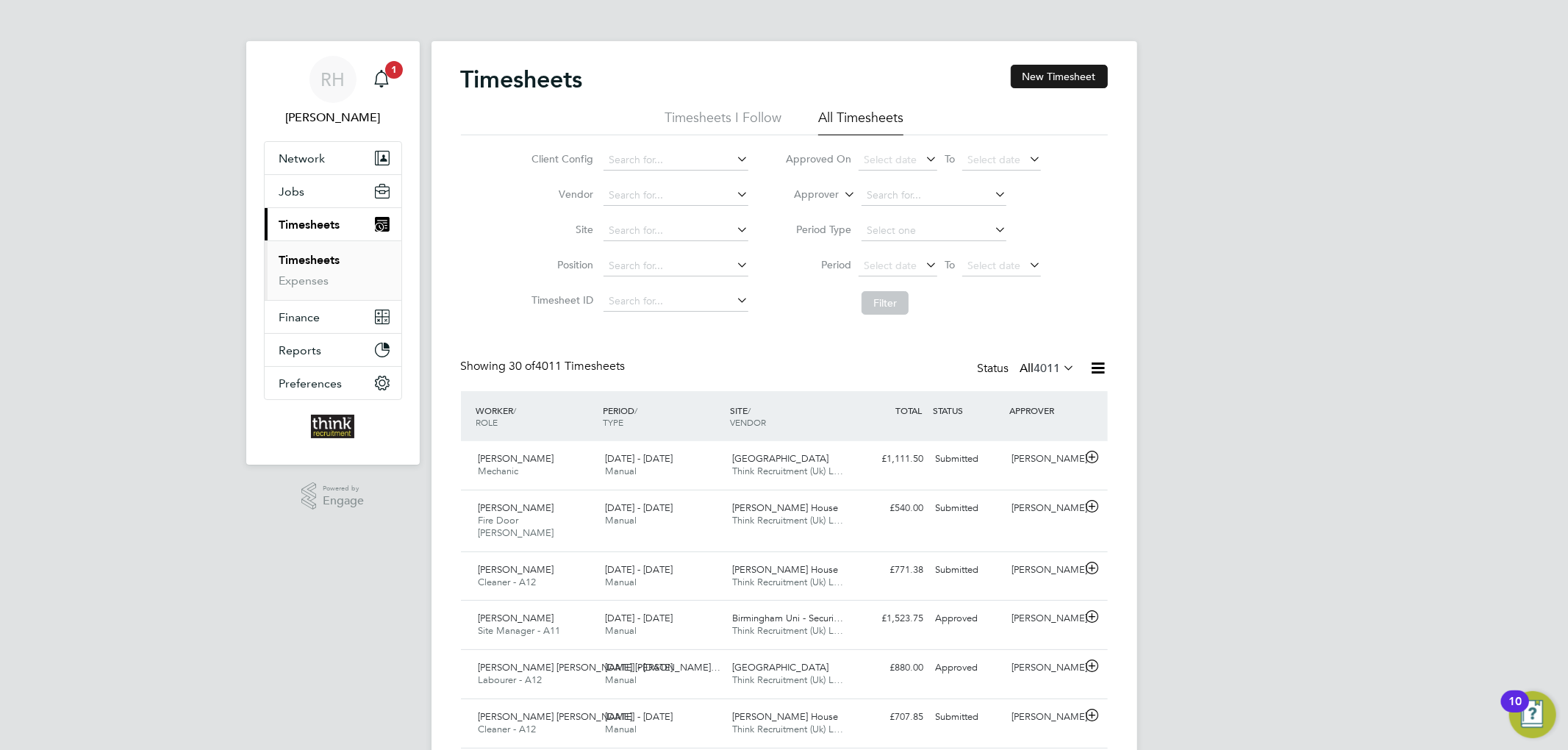
scroll to position [37, 128]
click at [1053, 80] on button "New Timesheet" at bounding box center [1059, 77] width 97 height 24
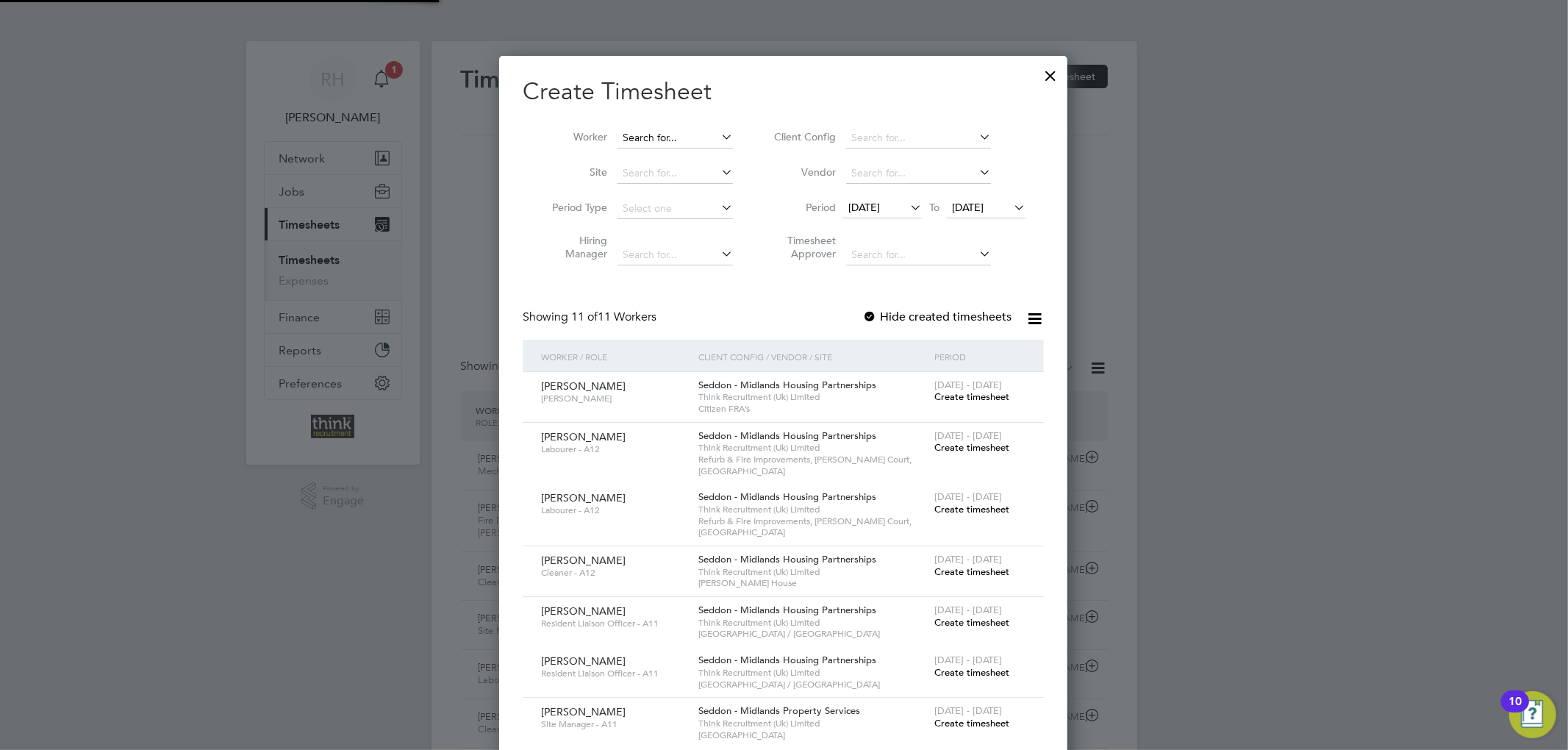
click at [656, 131] on input at bounding box center [675, 138] width 115 height 21
click at [687, 192] on li "Abdu llah Viera" at bounding box center [675, 197] width 117 height 20
type input "[PERSON_NAME]"
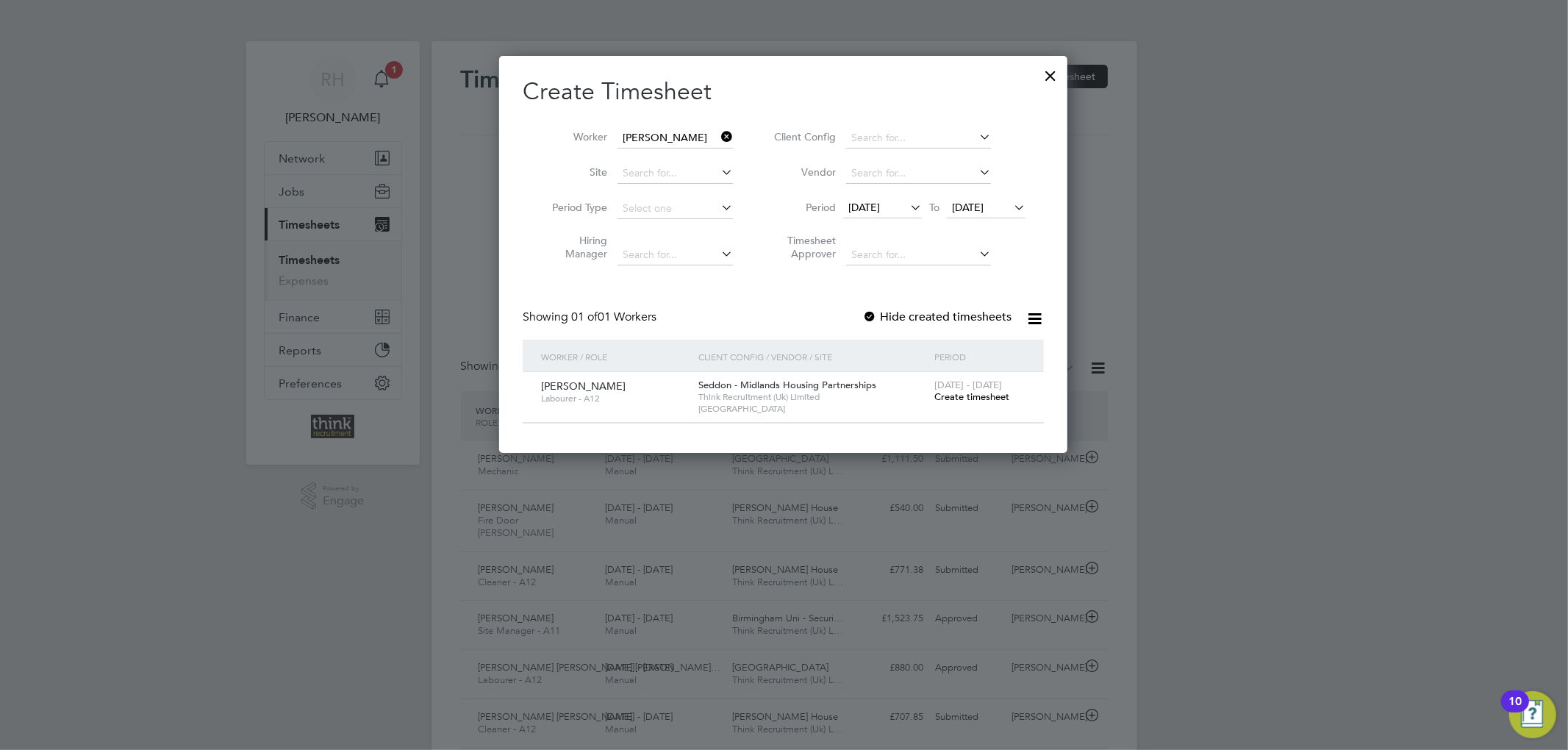
click at [960, 398] on span "Create timesheet" at bounding box center [971, 396] width 75 height 13
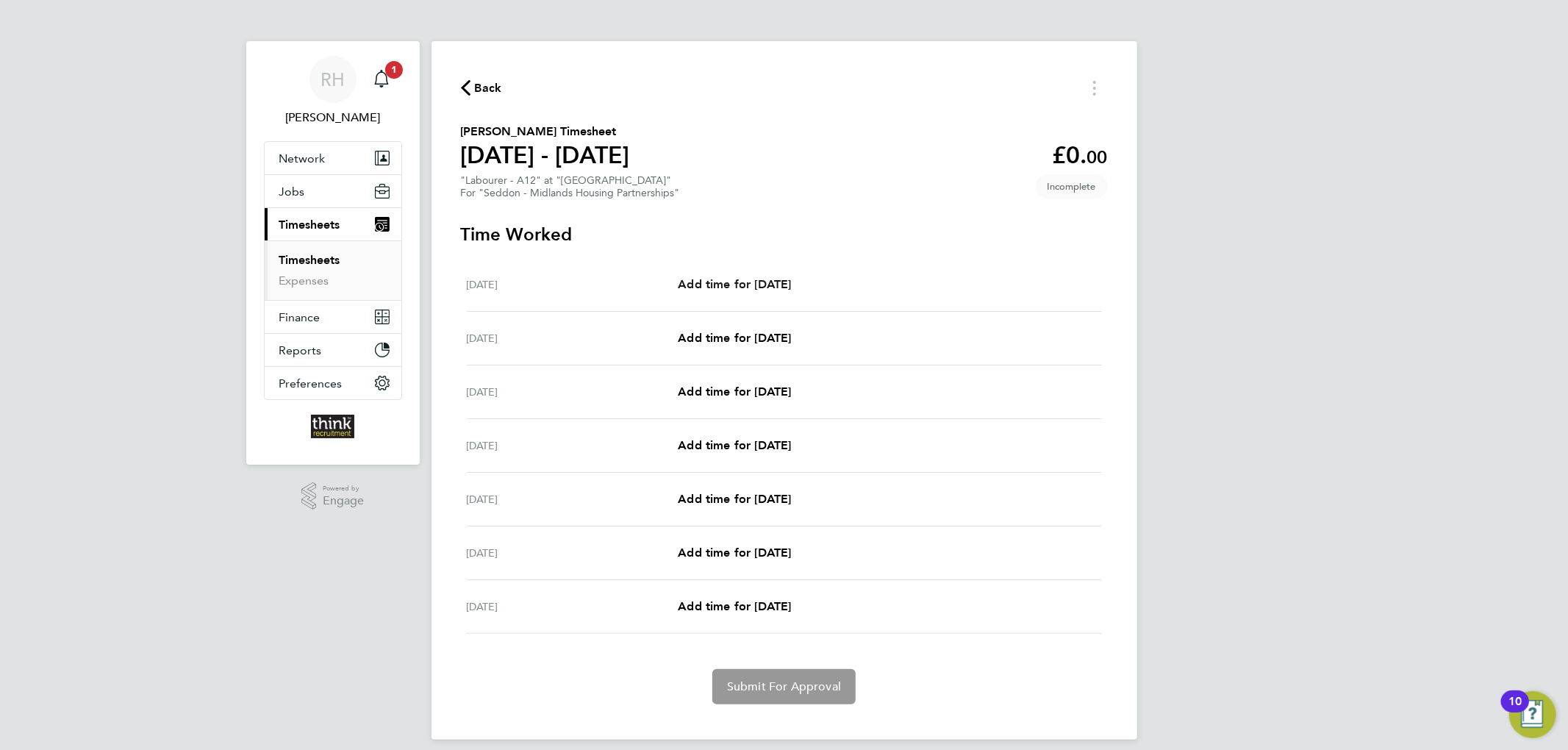
click at [748, 281] on span "Add time for Mon 18 Aug" at bounding box center [733, 284] width 113 height 14
select select "30"
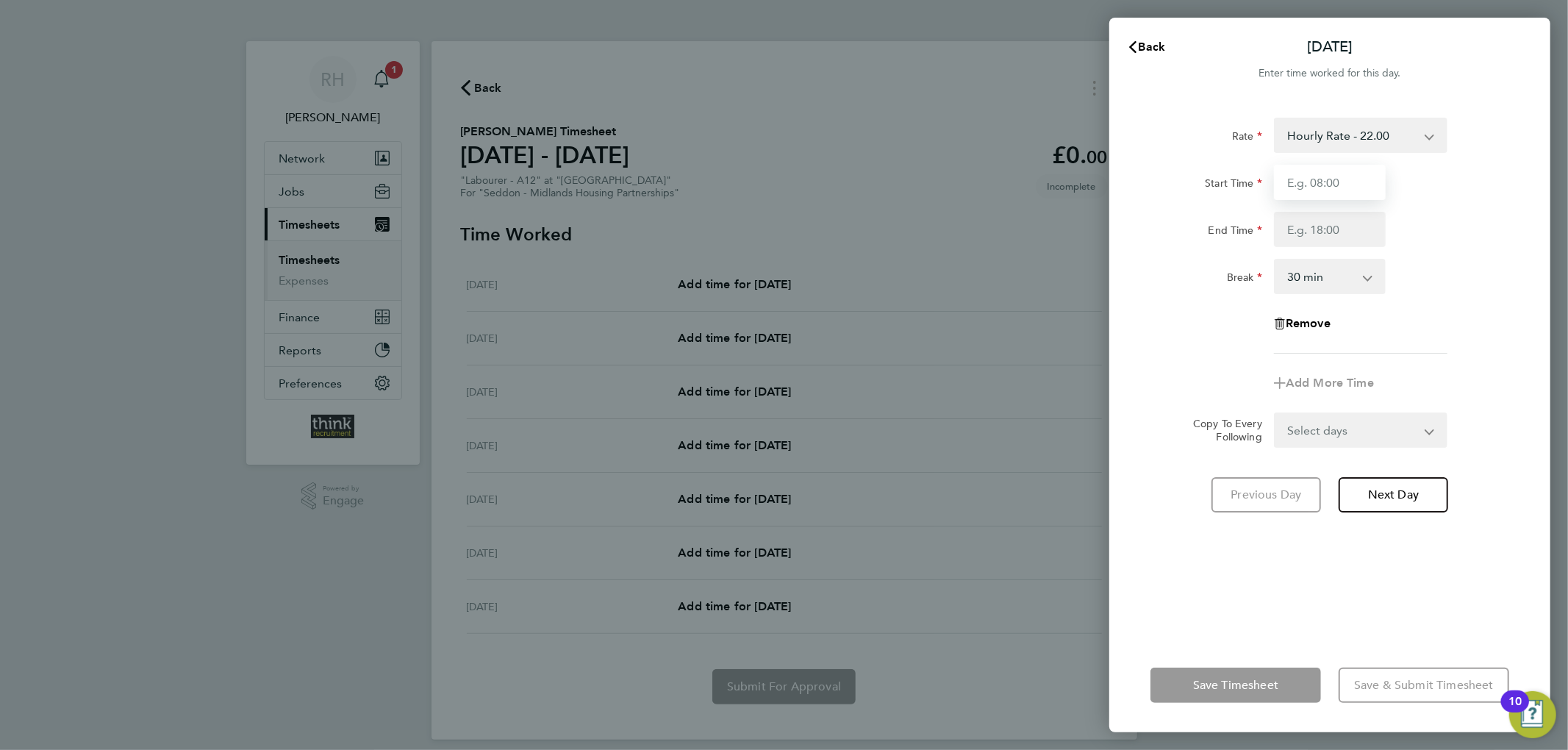
click at [1339, 184] on input "Start Time" at bounding box center [1330, 182] width 112 height 36
drag, startPoint x: 1306, startPoint y: 184, endPoint x: 1523, endPoint y: 172, distance: 217.3
click at [1308, 186] on input "07:30" at bounding box center [1330, 182] width 112 height 36
type input "07:00"
click at [1363, 228] on input "End Time" at bounding box center [1330, 229] width 112 height 36
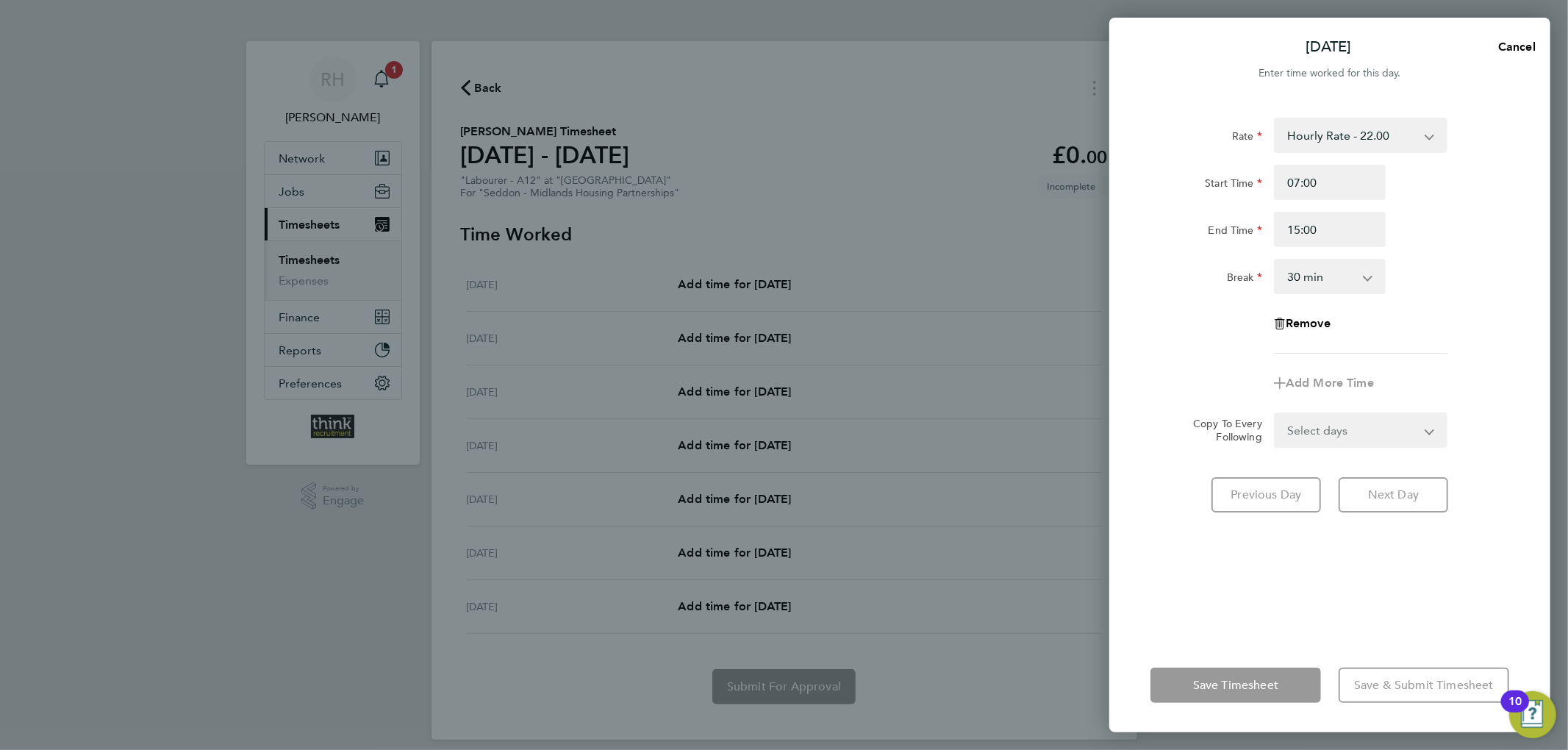
click at [1495, 274] on div "Break 0 min 15 min 30 min 45 min 60 min 75 min 90 min" at bounding box center [1330, 276] width 370 height 36
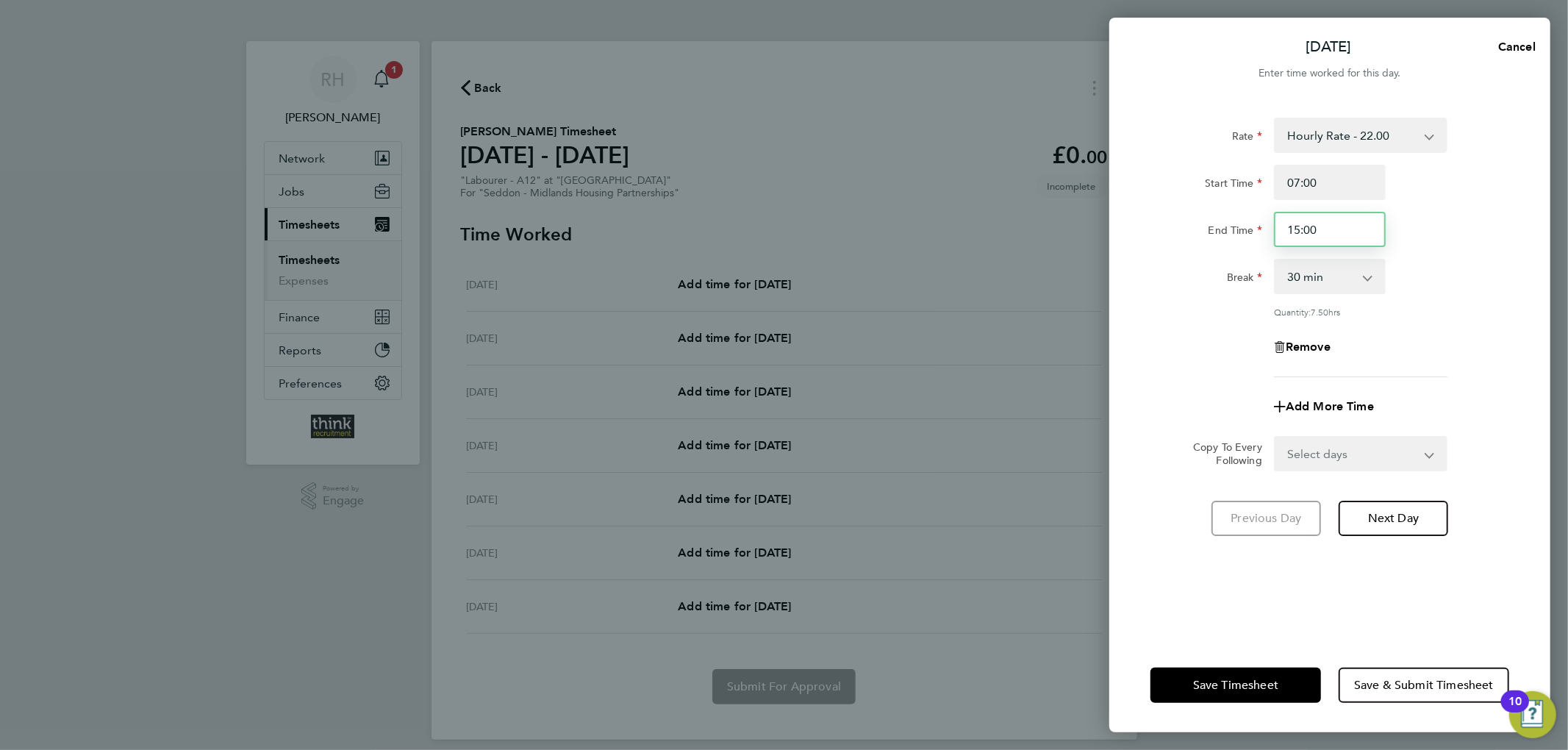
click at [1300, 229] on input "15:00" at bounding box center [1330, 229] width 112 height 36
type input "16:00"
click at [1506, 347] on div "Remove" at bounding box center [1330, 347] width 370 height 36
drag, startPoint x: 1330, startPoint y: 456, endPoint x: 1337, endPoint y: 466, distance: 12.2
click at [1336, 456] on select "Select days Day Weekday (Mon-Fri) Weekend (Sat-Sun) Tuesday Wednesday Thursday …" at bounding box center [1352, 453] width 155 height 32
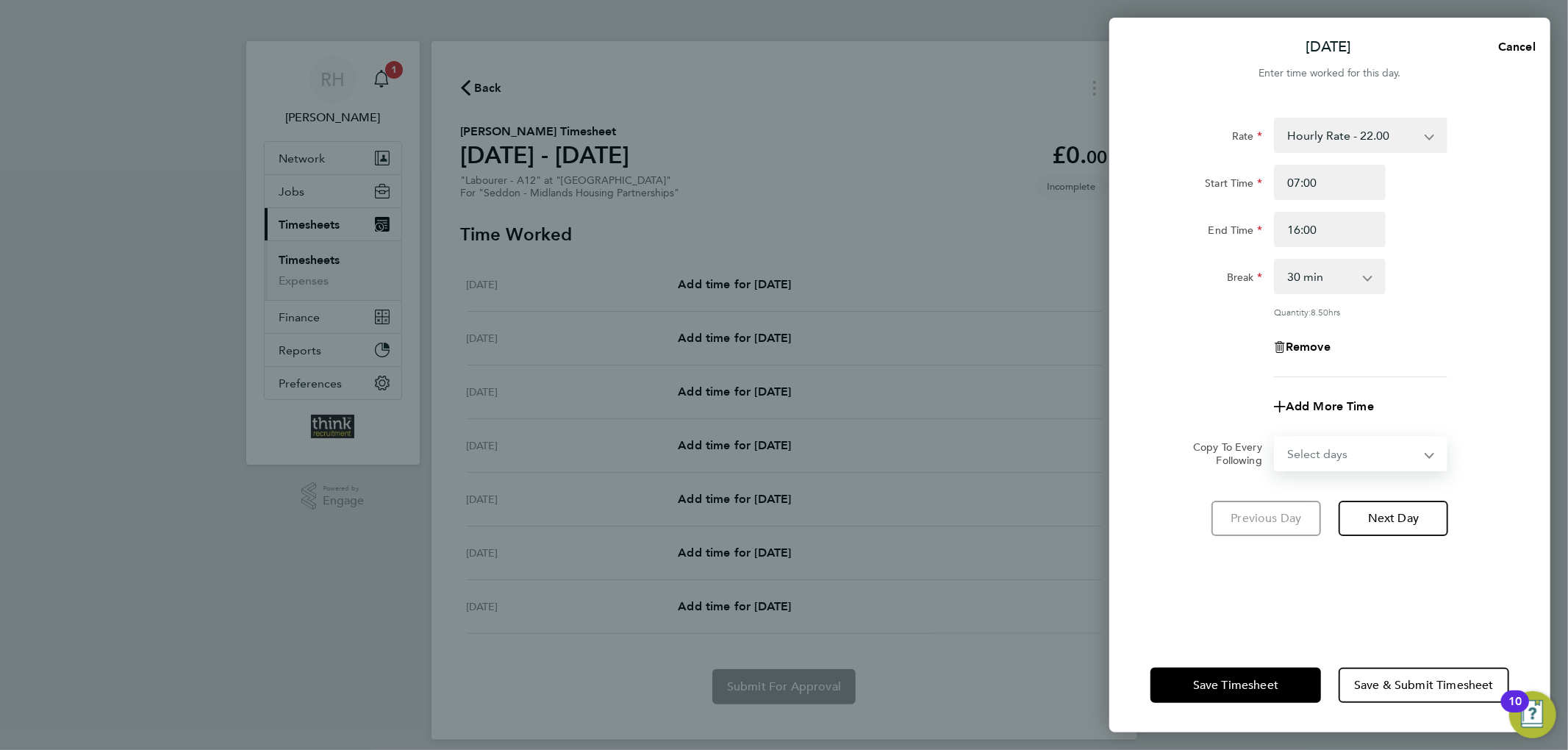
select select "WEEKDAY"
click at [1275, 437] on select "Select days Day Weekday (Mon-Fri) Weekend (Sat-Sun) Tuesday Wednesday Thursday …" at bounding box center [1352, 453] width 155 height 32
select select "2025-08-24"
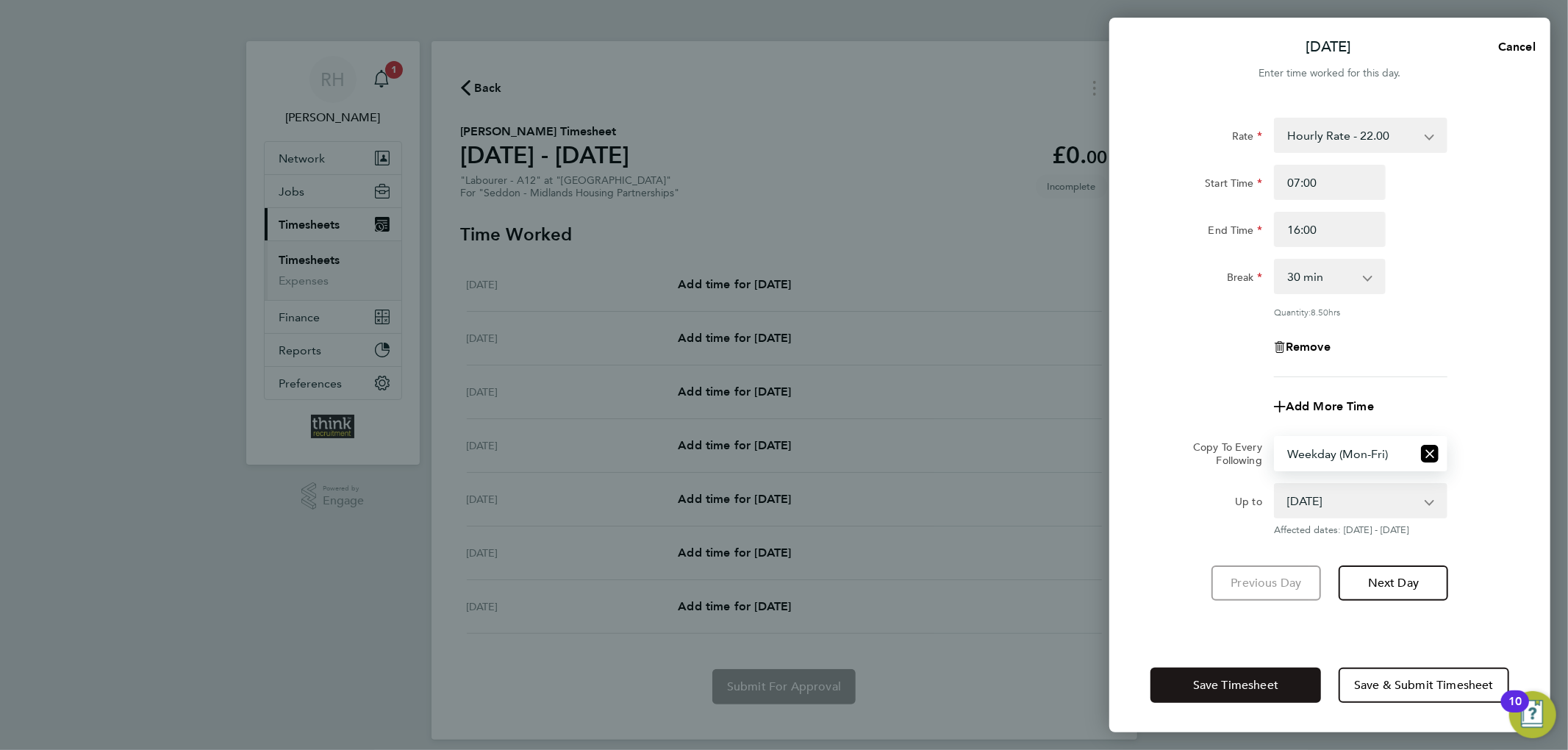
click at [1228, 669] on button "Save Timesheet" at bounding box center [1236, 684] width 171 height 36
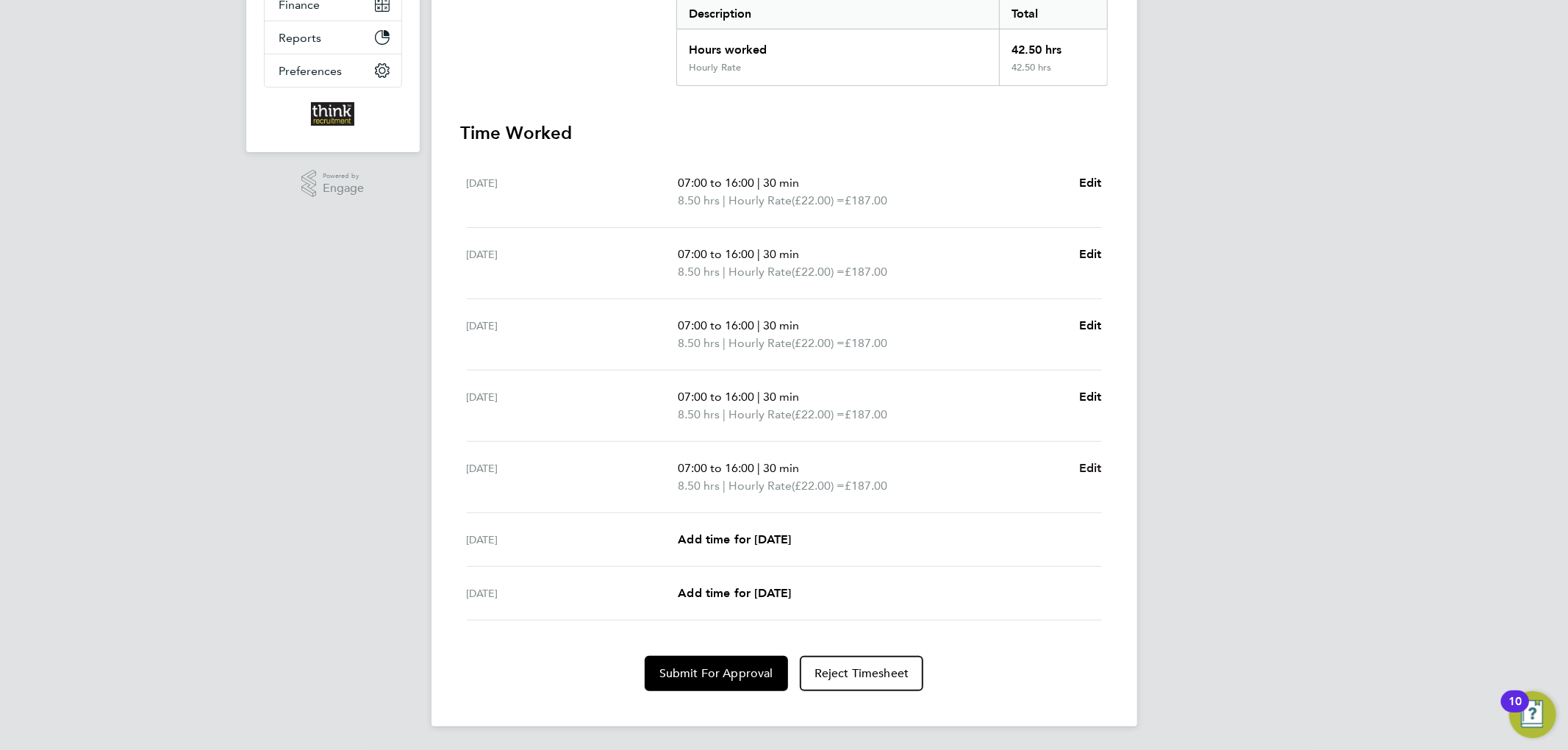
click at [1088, 462] on span "Edit" at bounding box center [1090, 468] width 23 height 14
select select "30"
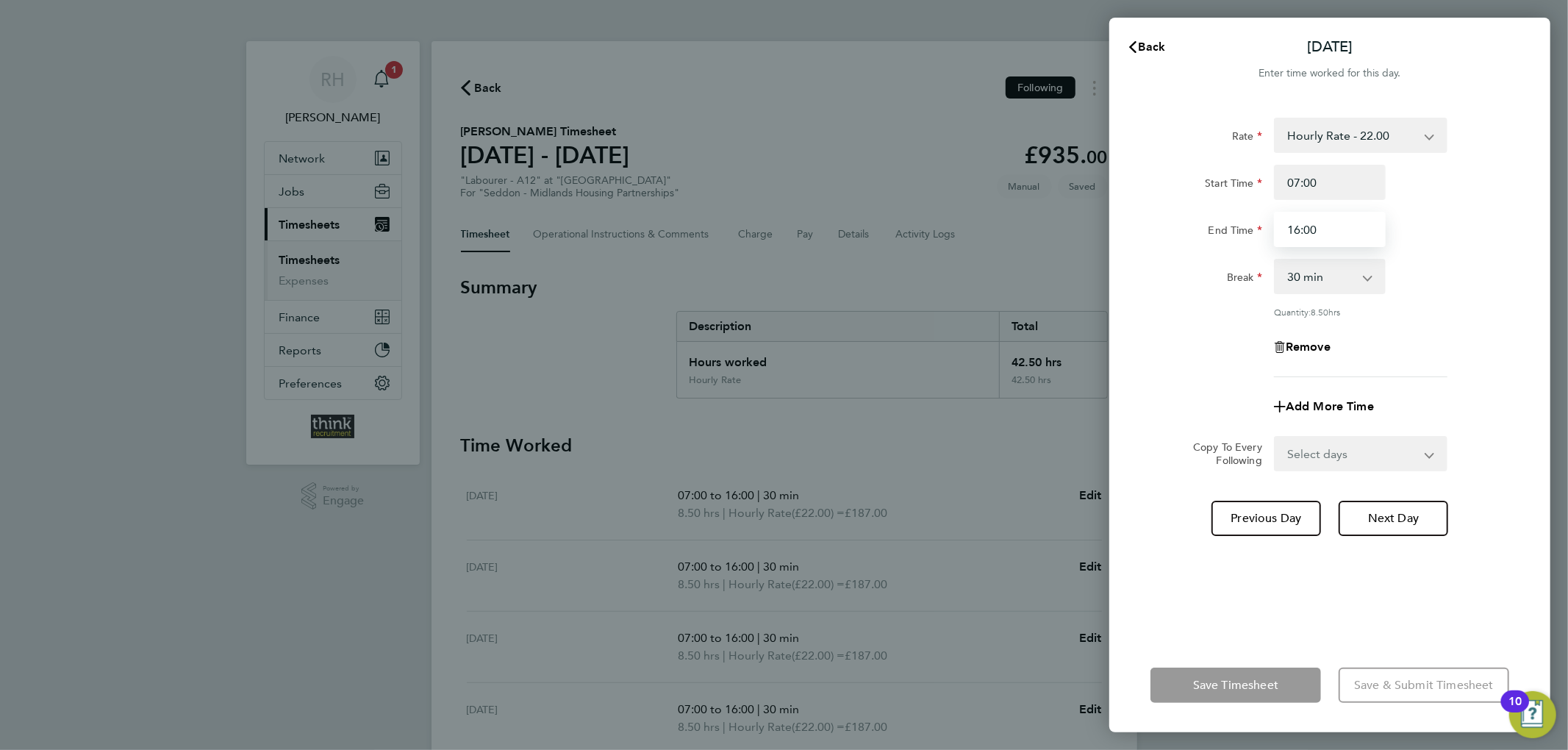
drag, startPoint x: 1322, startPoint y: 228, endPoint x: 1177, endPoint y: 227, distance: 145.0
click at [1184, 228] on div "End Time 16:00" at bounding box center [1330, 229] width 370 height 36
type input "15:00"
click at [1177, 227] on div "End Time" at bounding box center [1206, 226] width 112 height 29
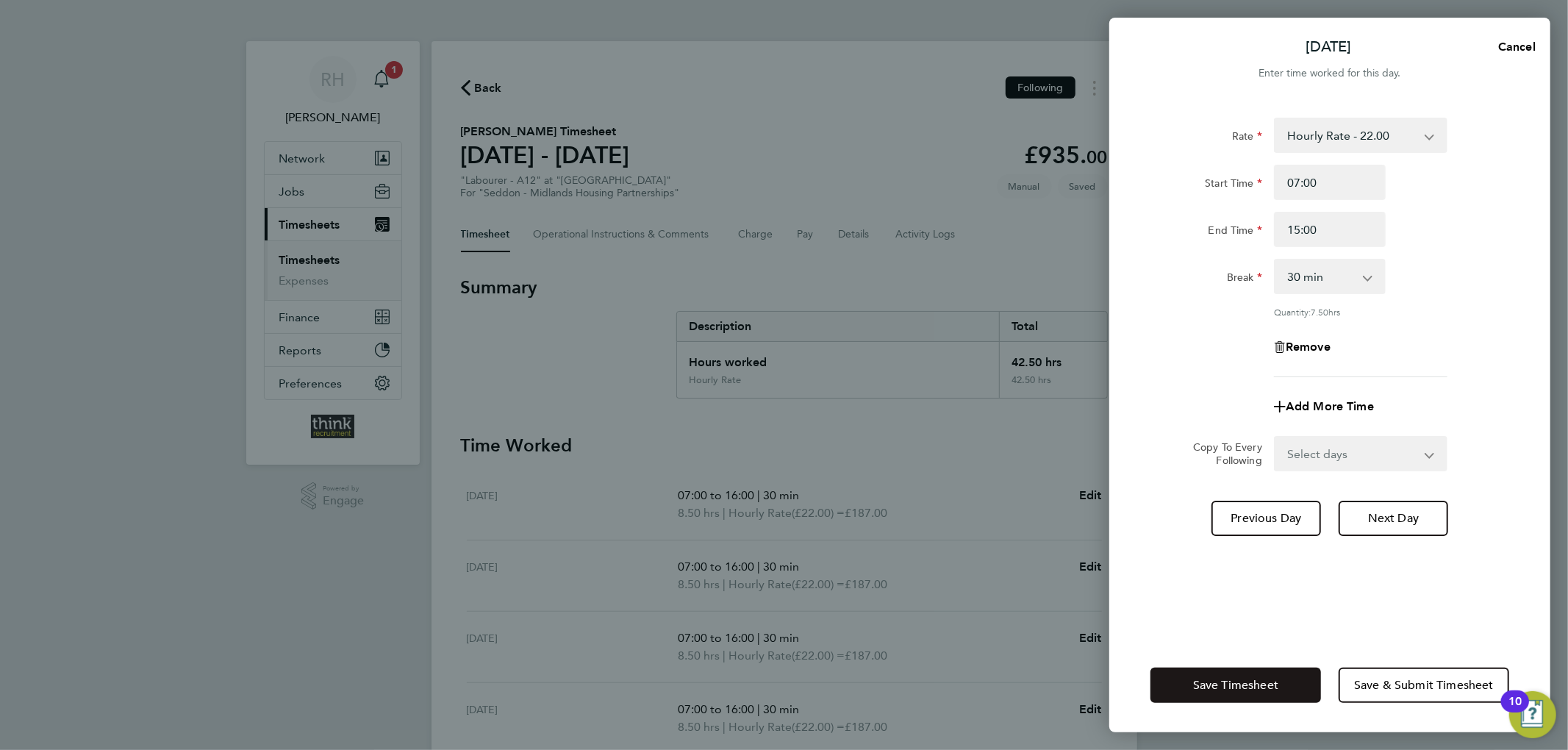
click at [1262, 679] on span "Save Timesheet" at bounding box center [1236, 684] width 85 height 15
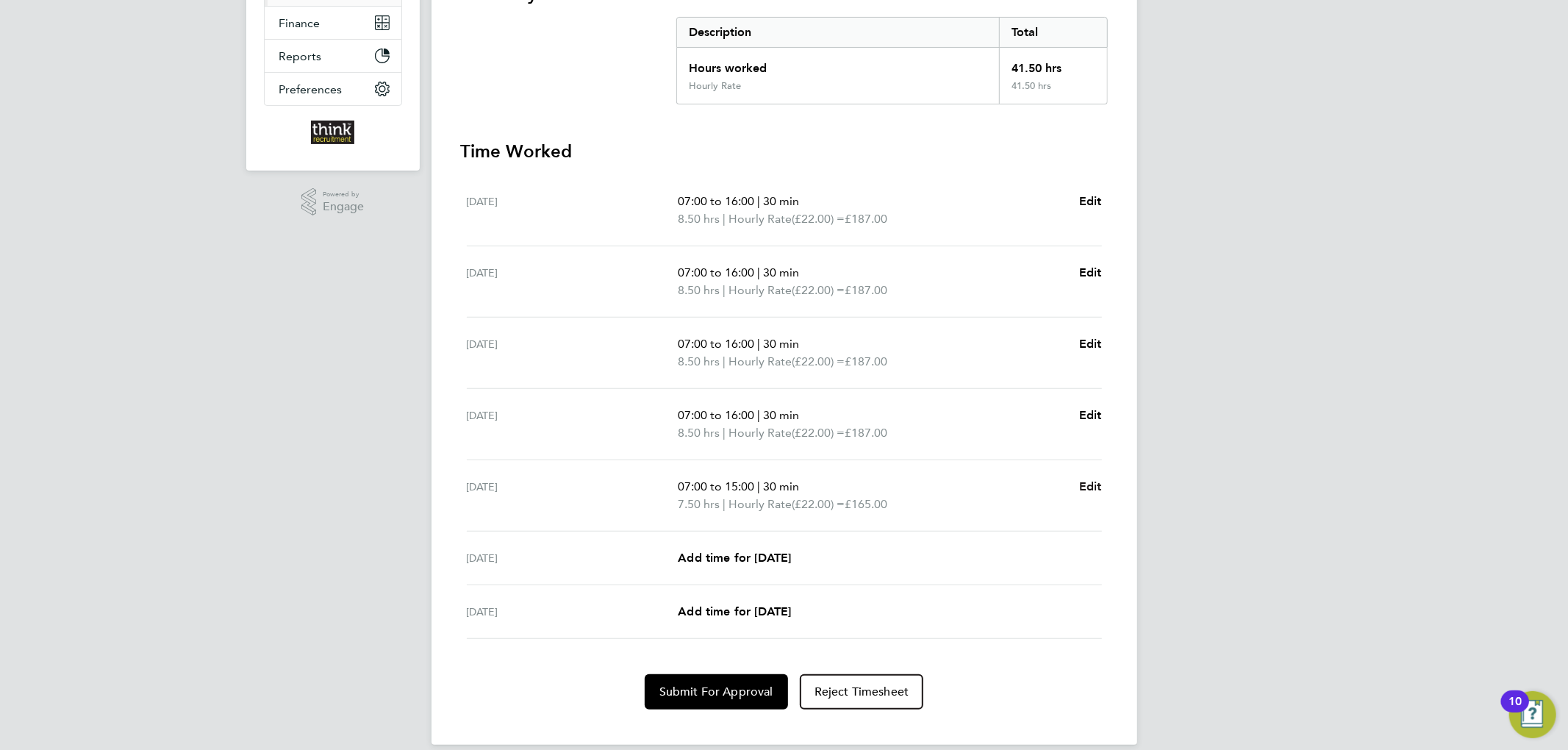
click at [1097, 486] on span "Edit" at bounding box center [1090, 486] width 23 height 14
select select "30"
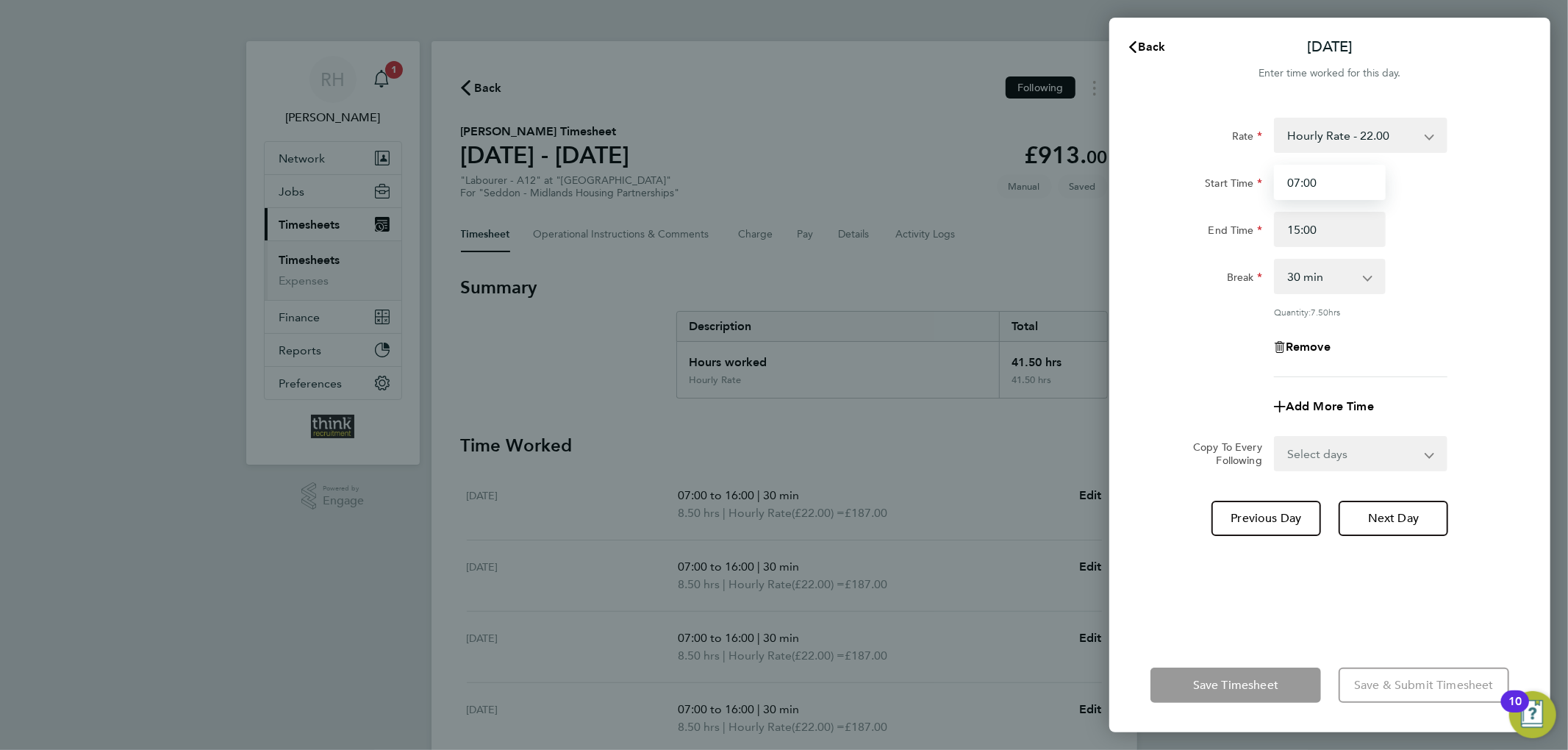
click at [1307, 178] on input "07:00" at bounding box center [1330, 182] width 112 height 36
type input "07:30"
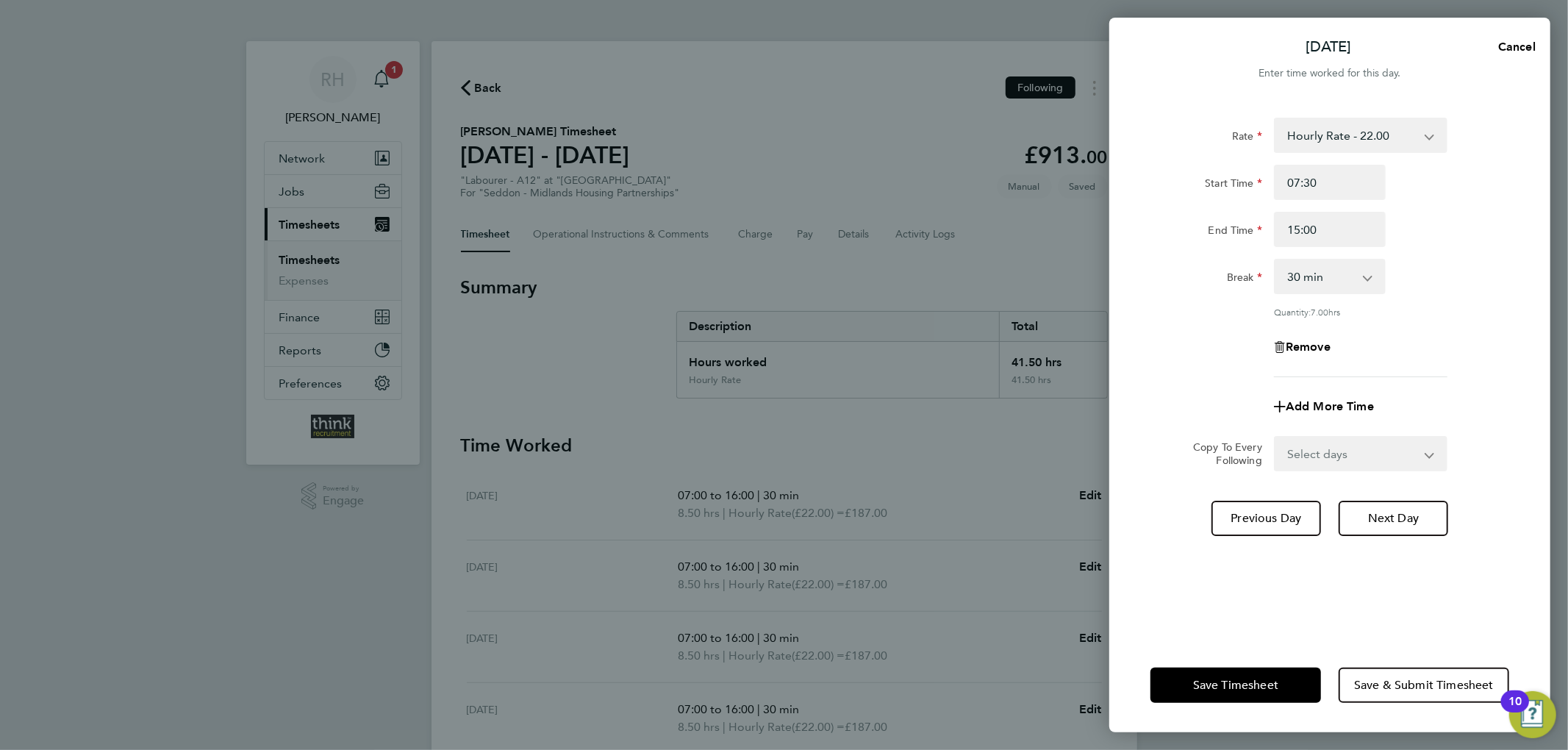
click at [1244, 679] on app-form-button "Save Timesheet" at bounding box center [1240, 684] width 179 height 36
click at [1228, 682] on span "Save Timesheet" at bounding box center [1236, 684] width 85 height 15
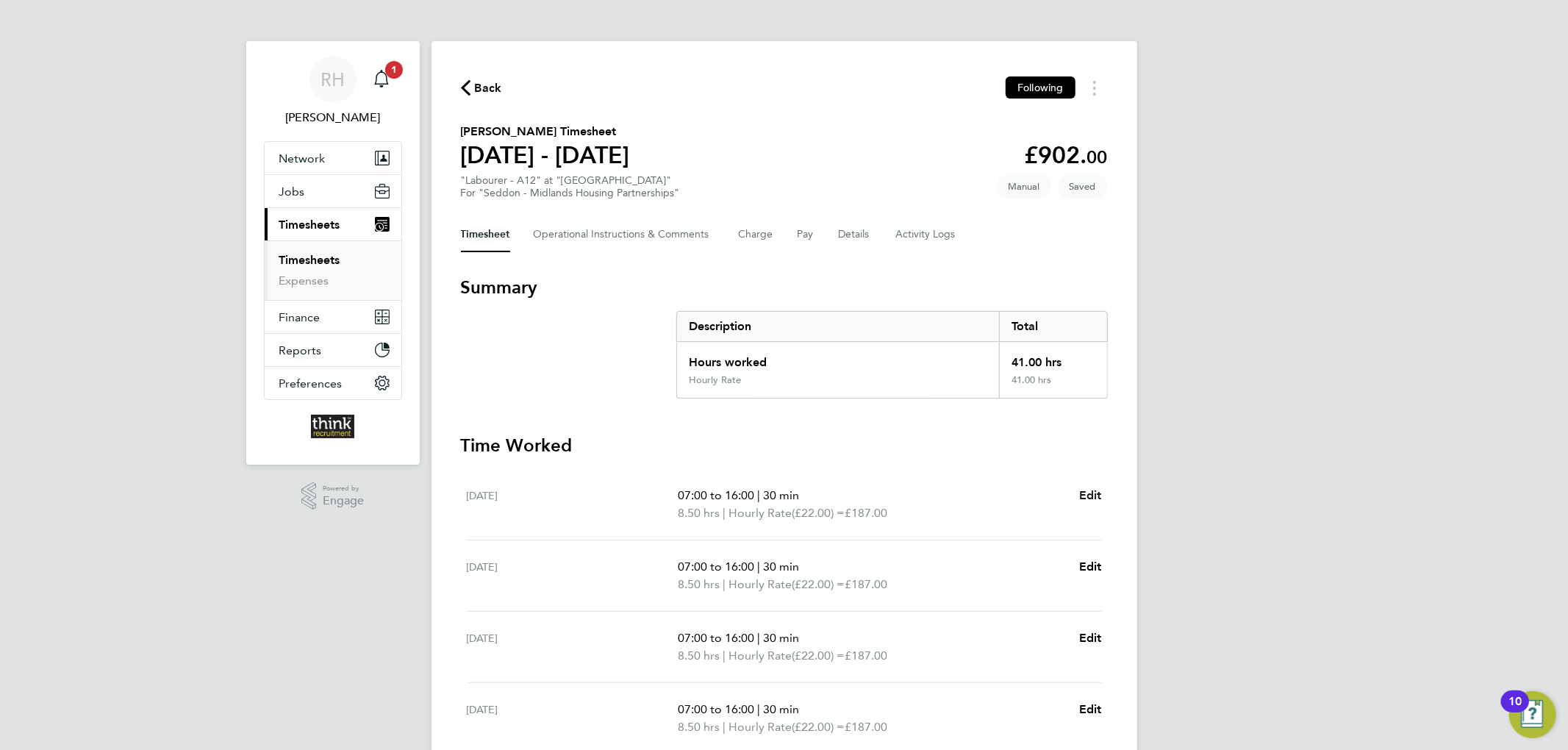
click at [1091, 494] on span "Edit" at bounding box center [1090, 495] width 23 height 14
select select "30"
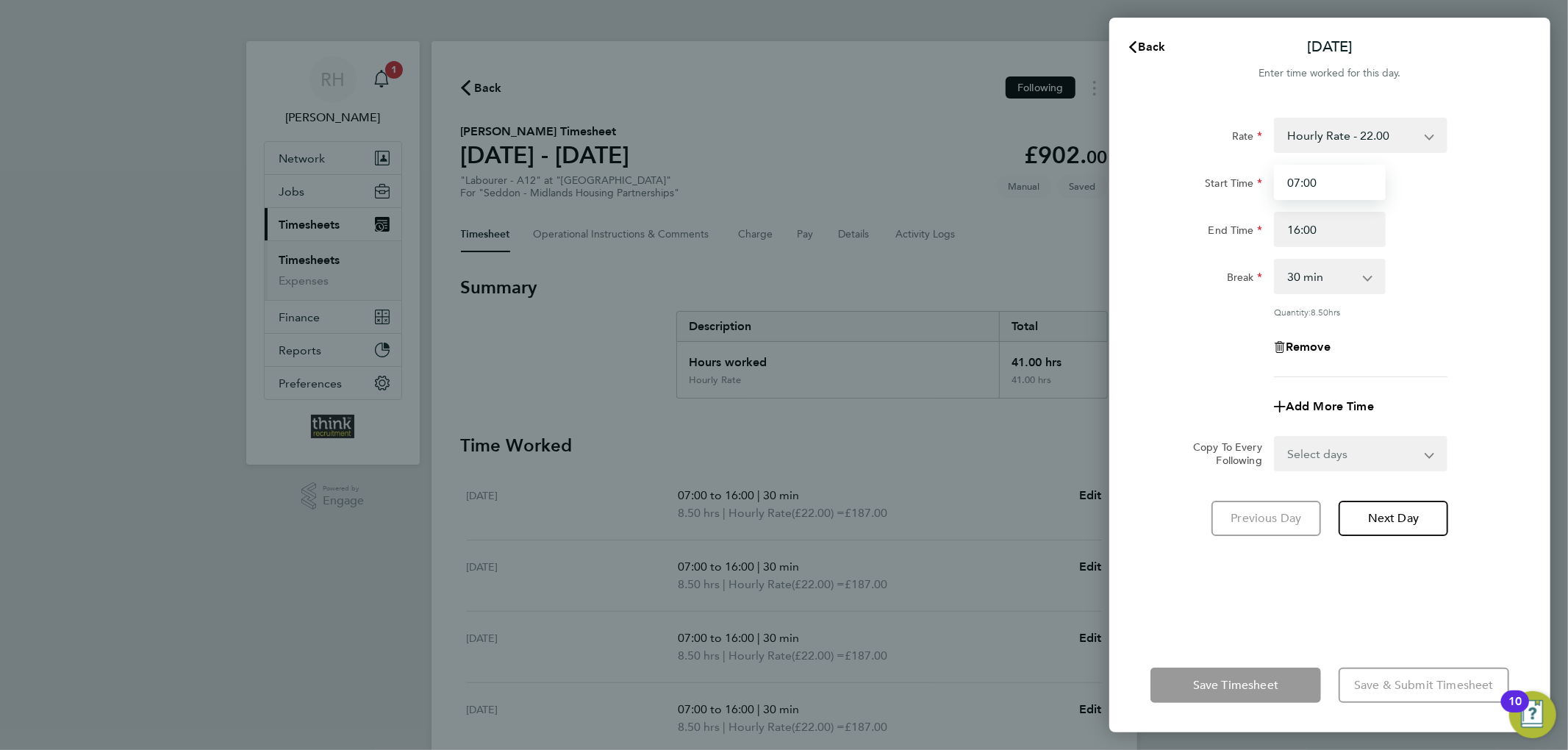
click at [1309, 177] on input "07:00" at bounding box center [1330, 182] width 112 height 36
type input "07:30"
click at [1350, 445] on select "Select days Day Weekday (Mon-Fri) Weekend (Sat-Sun) Tuesday Wednesday Thursday …" at bounding box center [1352, 453] width 155 height 32
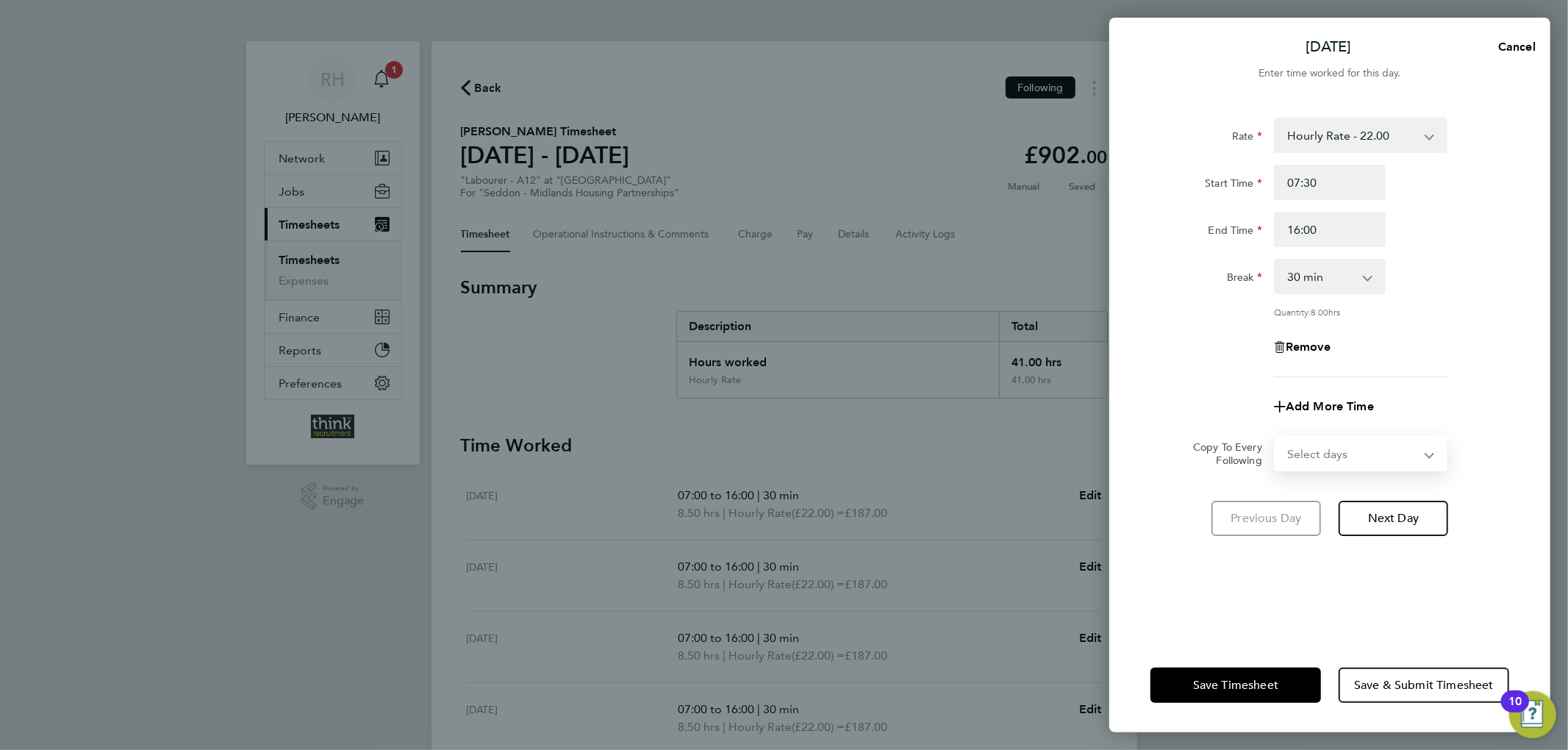
select select "TUE"
click at [1275, 437] on select "Select days Day Weekday (Mon-Fri) Weekend (Sat-Sun) Tuesday Wednesday Thursday …" at bounding box center [1352, 453] width 155 height 32
select select "2025-08-24"
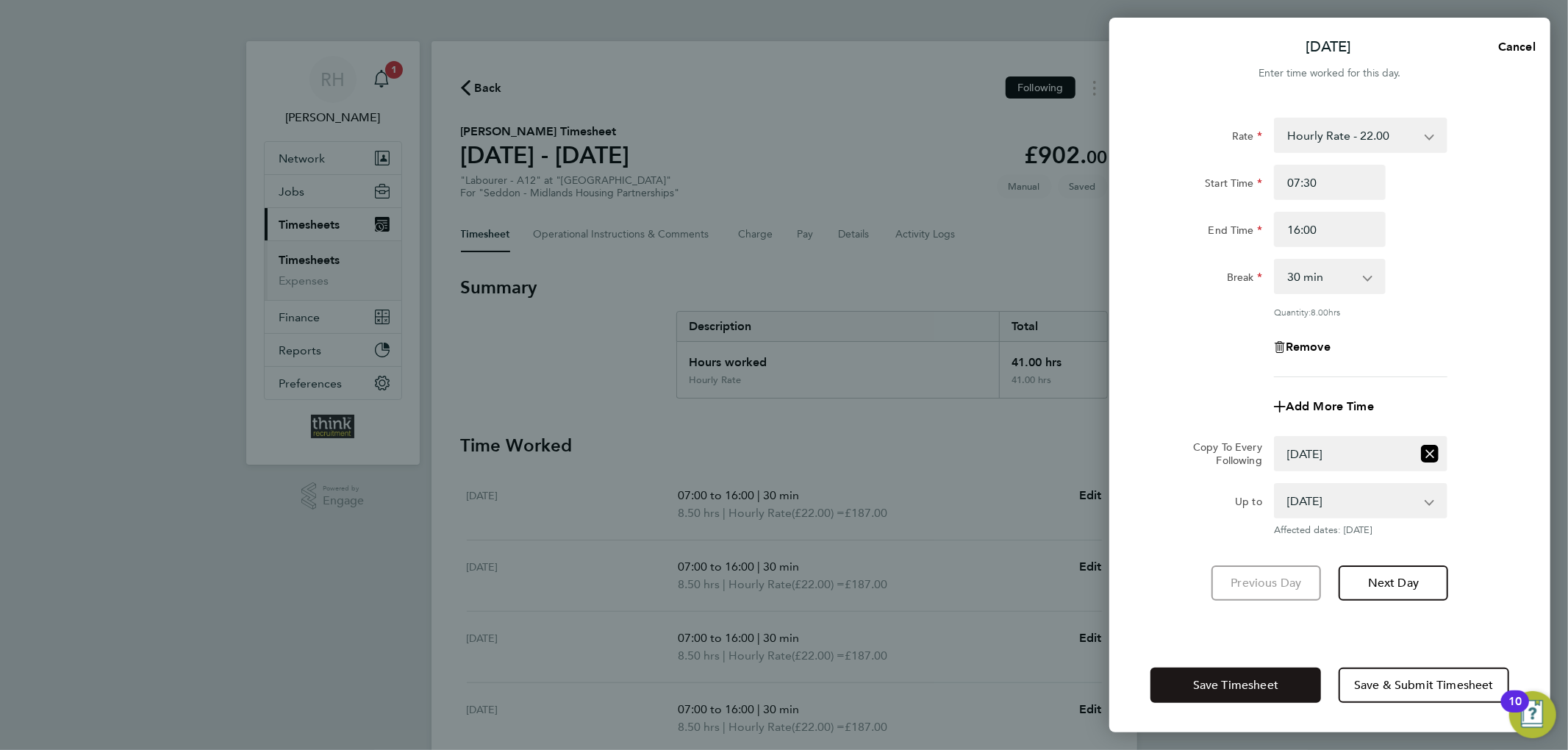
click at [1197, 685] on span "Save Timesheet" at bounding box center [1236, 684] width 85 height 15
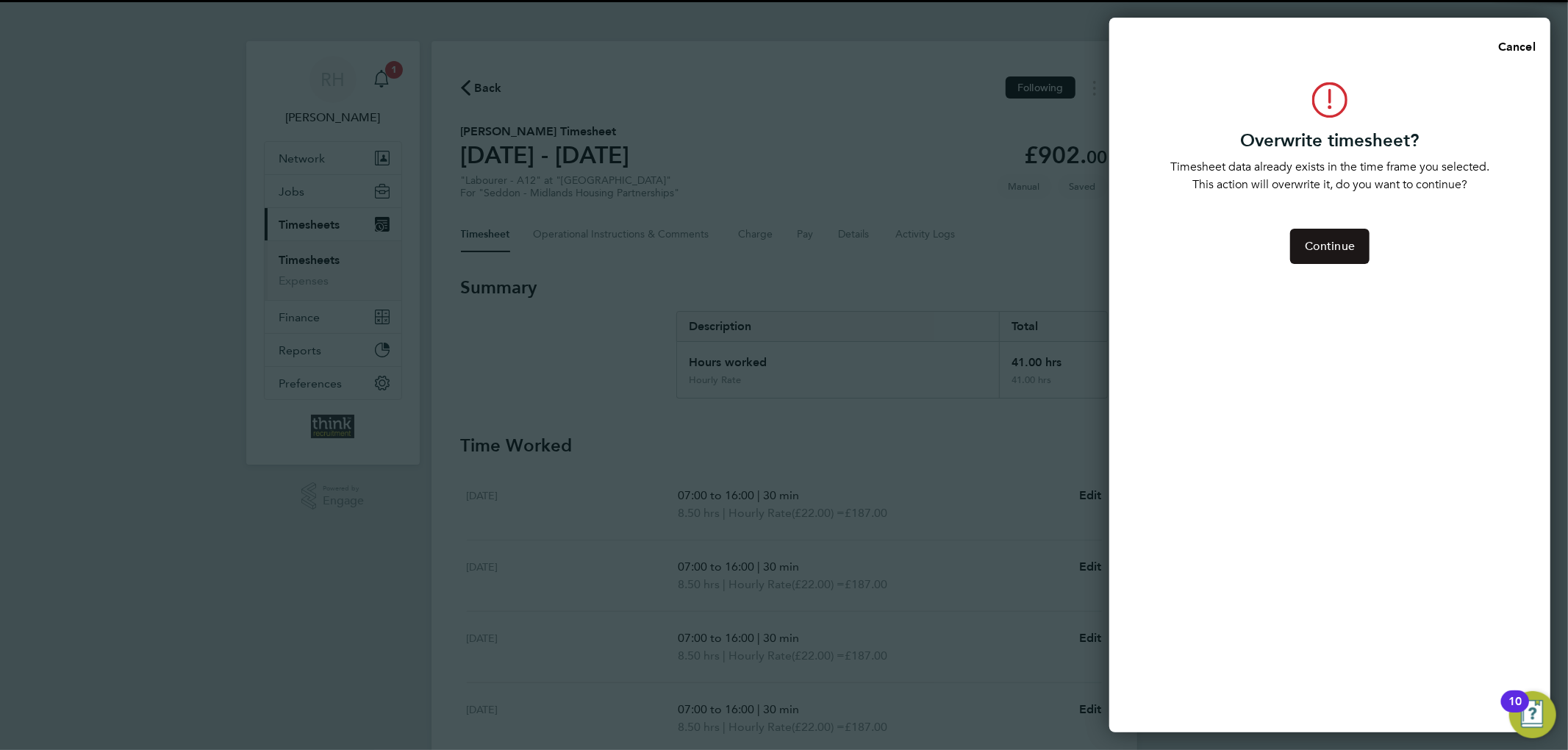
click at [1338, 257] on button "Continue" at bounding box center [1330, 246] width 80 height 36
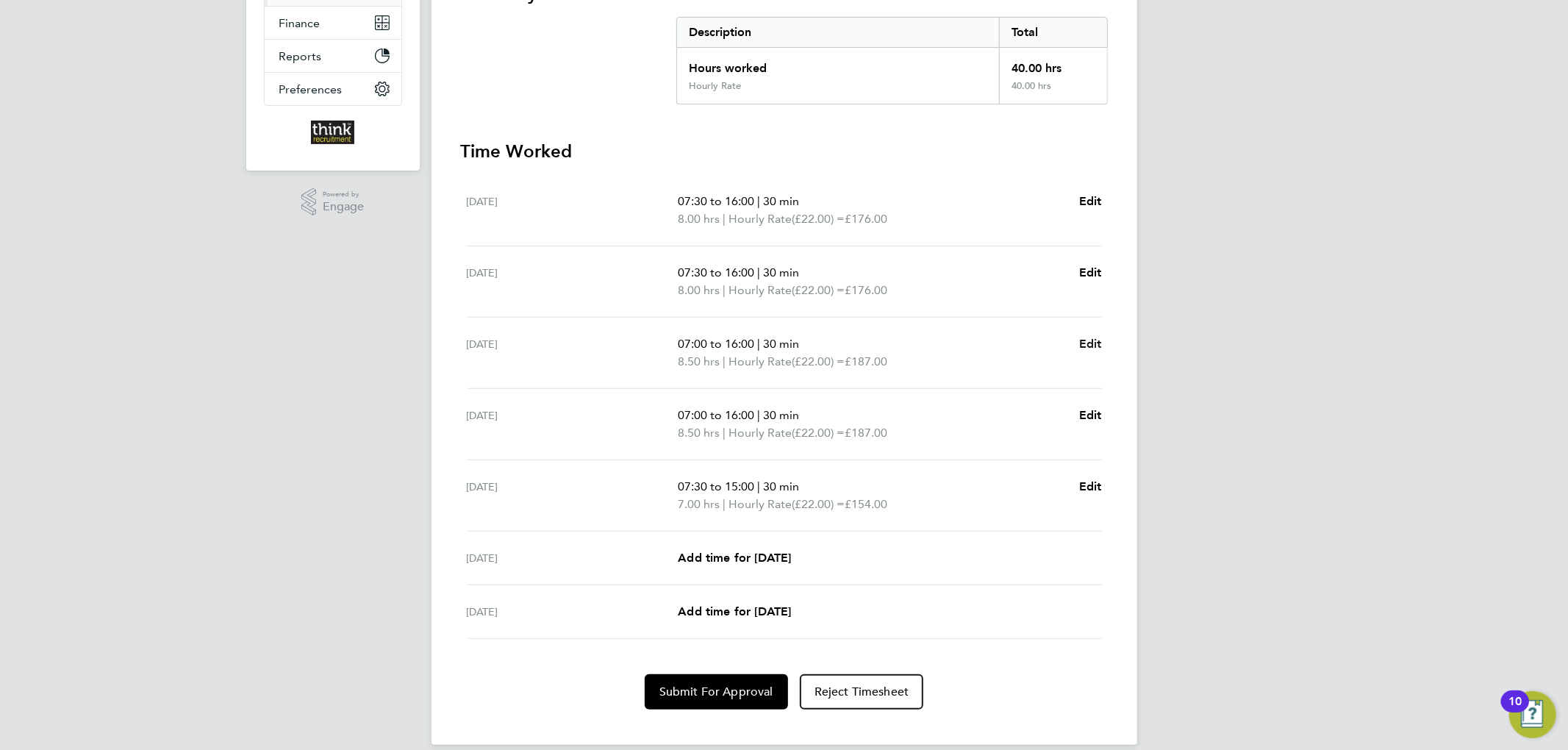
click at [1086, 345] on span "Edit" at bounding box center [1090, 343] width 23 height 14
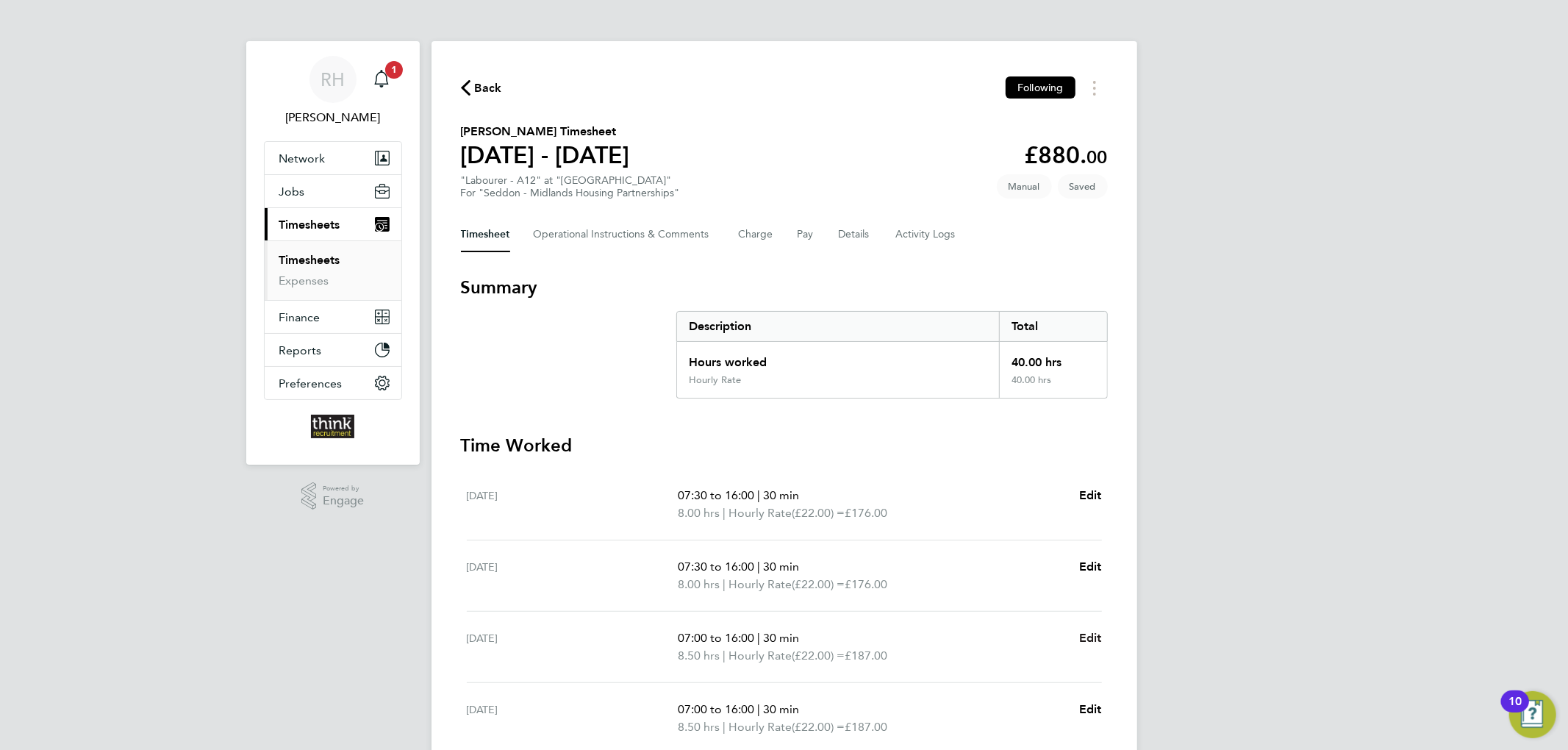
select select "30"
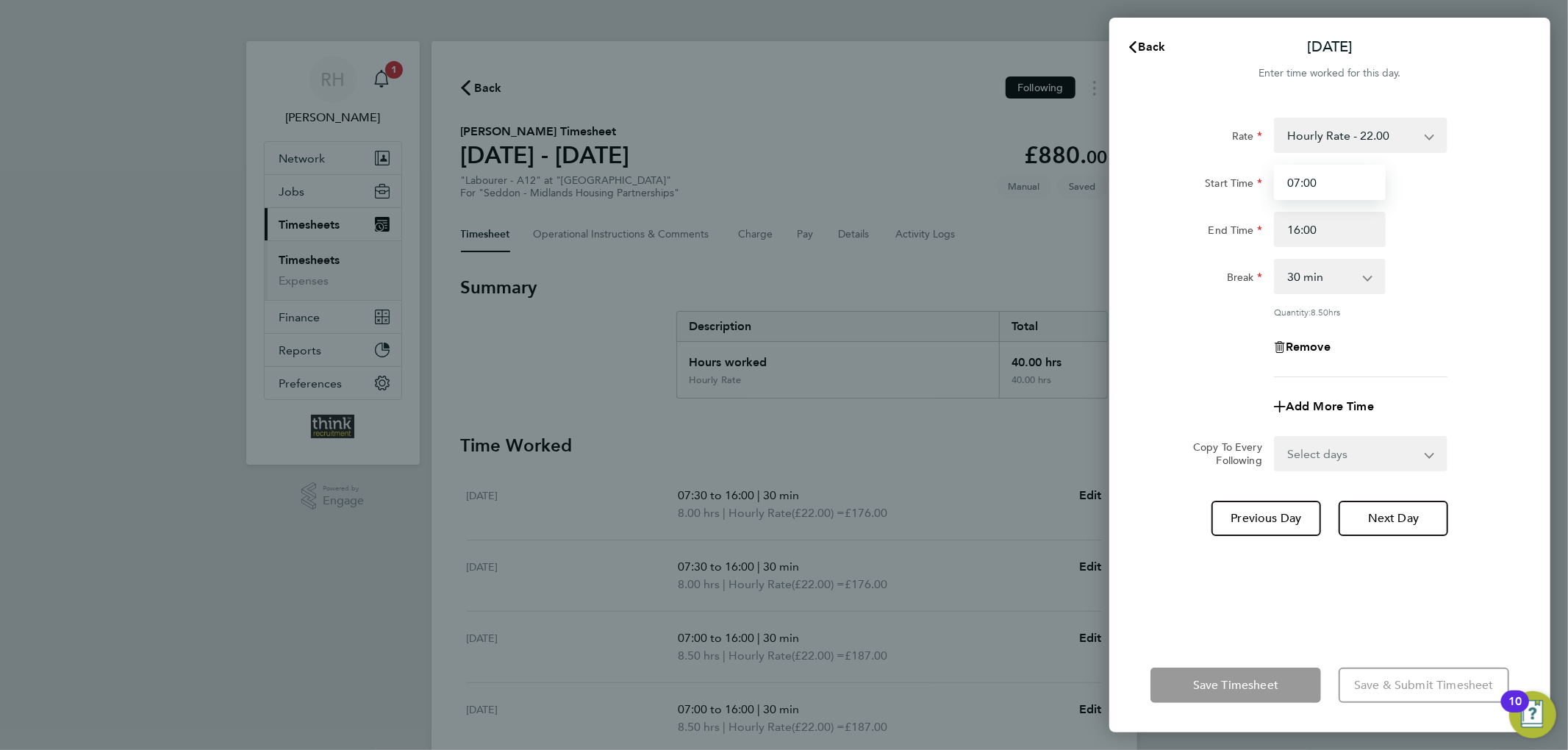
click at [1308, 180] on input "07:00" at bounding box center [1330, 182] width 112 height 36
type input "07:30"
click at [1353, 444] on select "Select days Day Weekday (Mon-Fri) Weekend (Sat-Sun) Thursday Friday Saturday Su…" at bounding box center [1352, 453] width 155 height 32
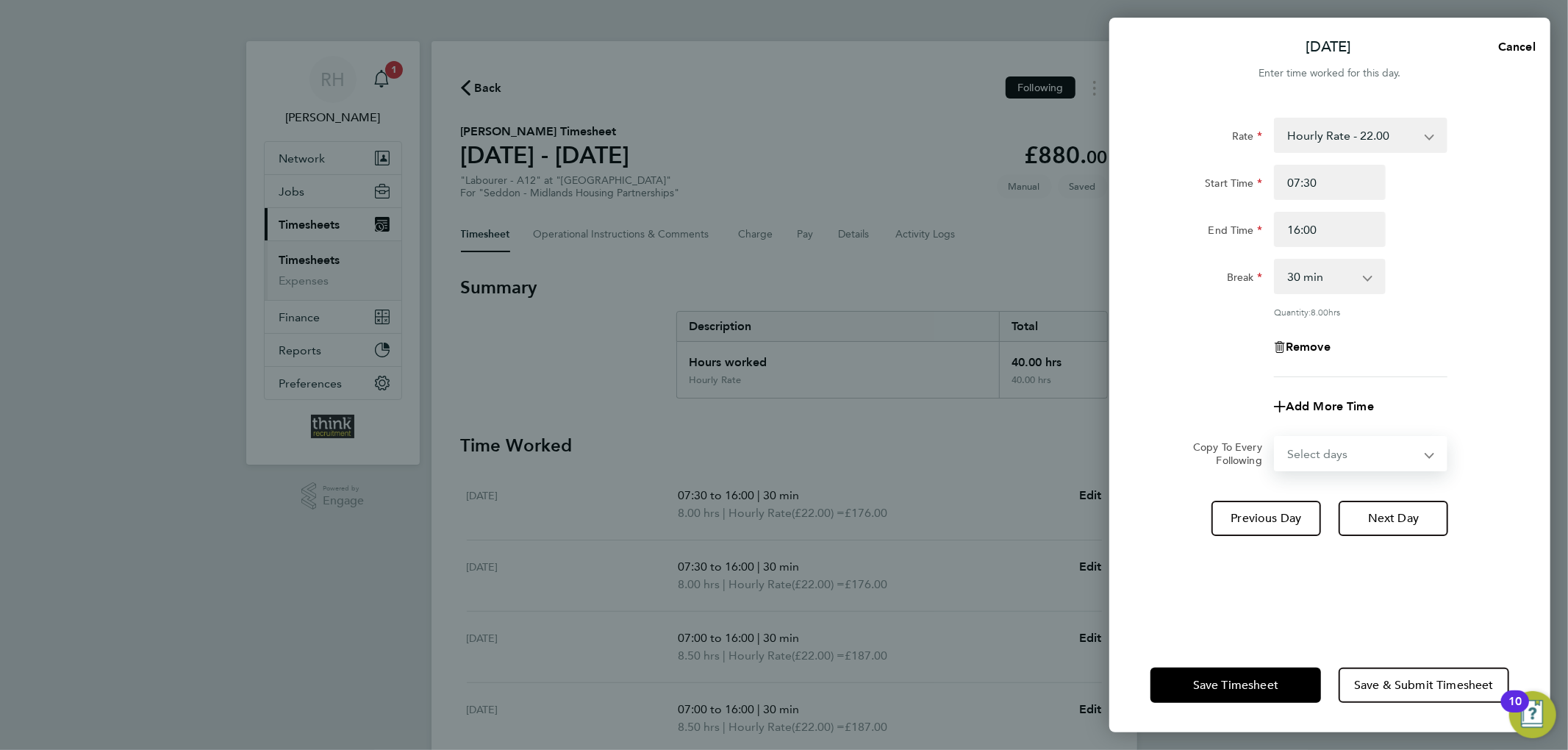
select select "THU"
click at [1275, 437] on select "Select days Day Weekday (Mon-Fri) Weekend (Sat-Sun) Thursday Friday Saturday Su…" at bounding box center [1352, 453] width 155 height 32
select select "2025-08-24"
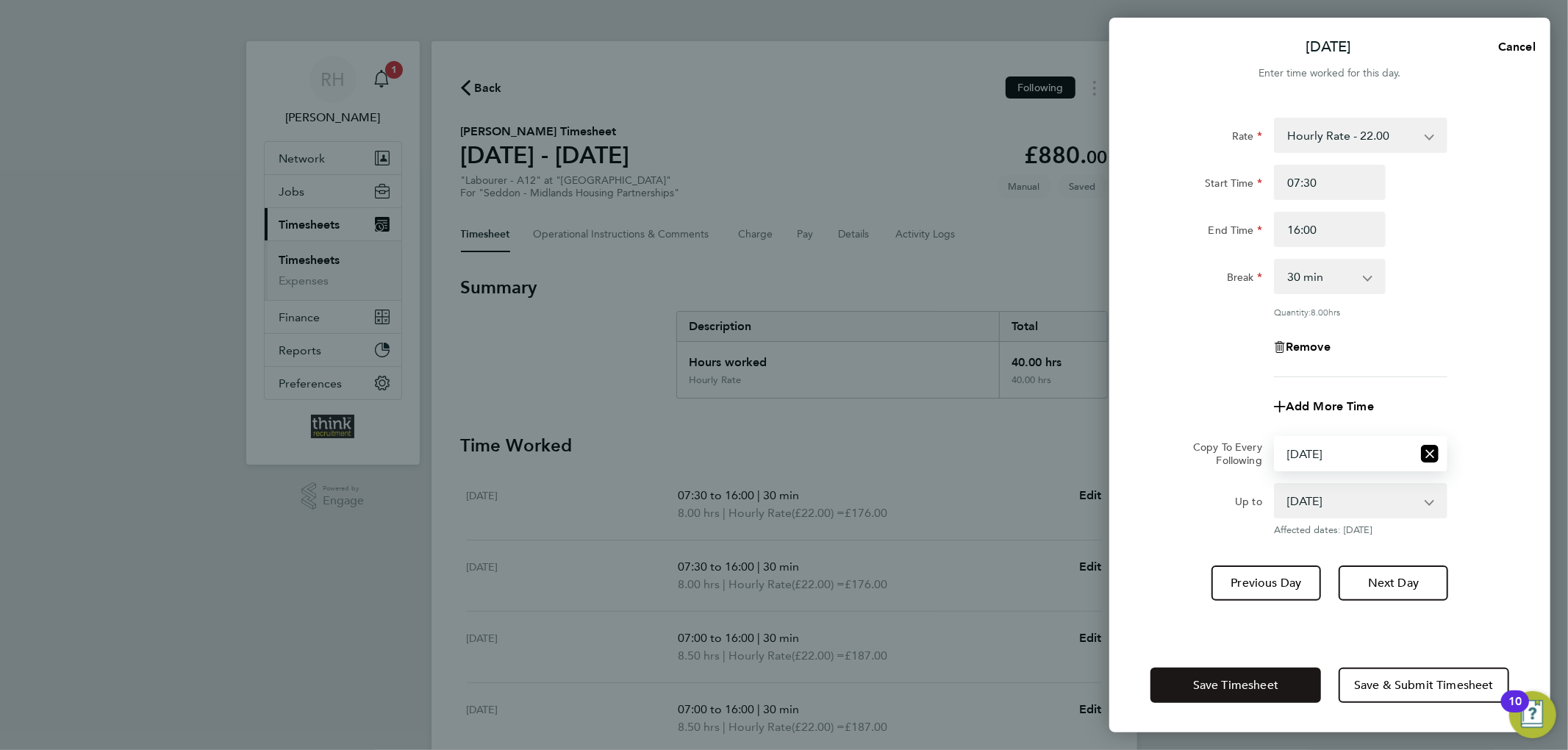
click at [1277, 665] on div "Save Timesheet Save & Submit Timesheet" at bounding box center [1330, 684] width 441 height 94
click at [1260, 680] on span "Save Timesheet" at bounding box center [1236, 684] width 85 height 15
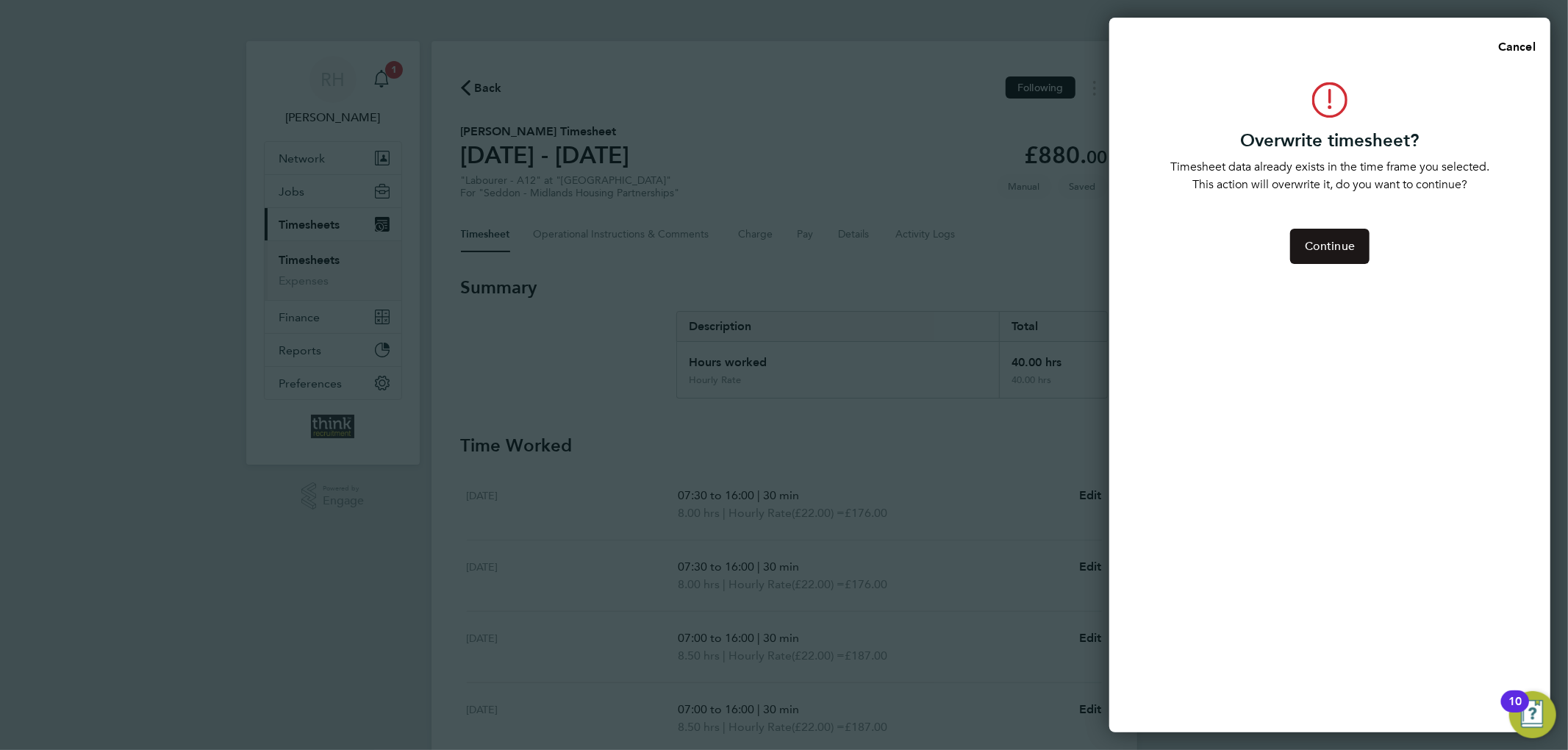
click at [1334, 237] on button "Continue" at bounding box center [1330, 246] width 80 height 36
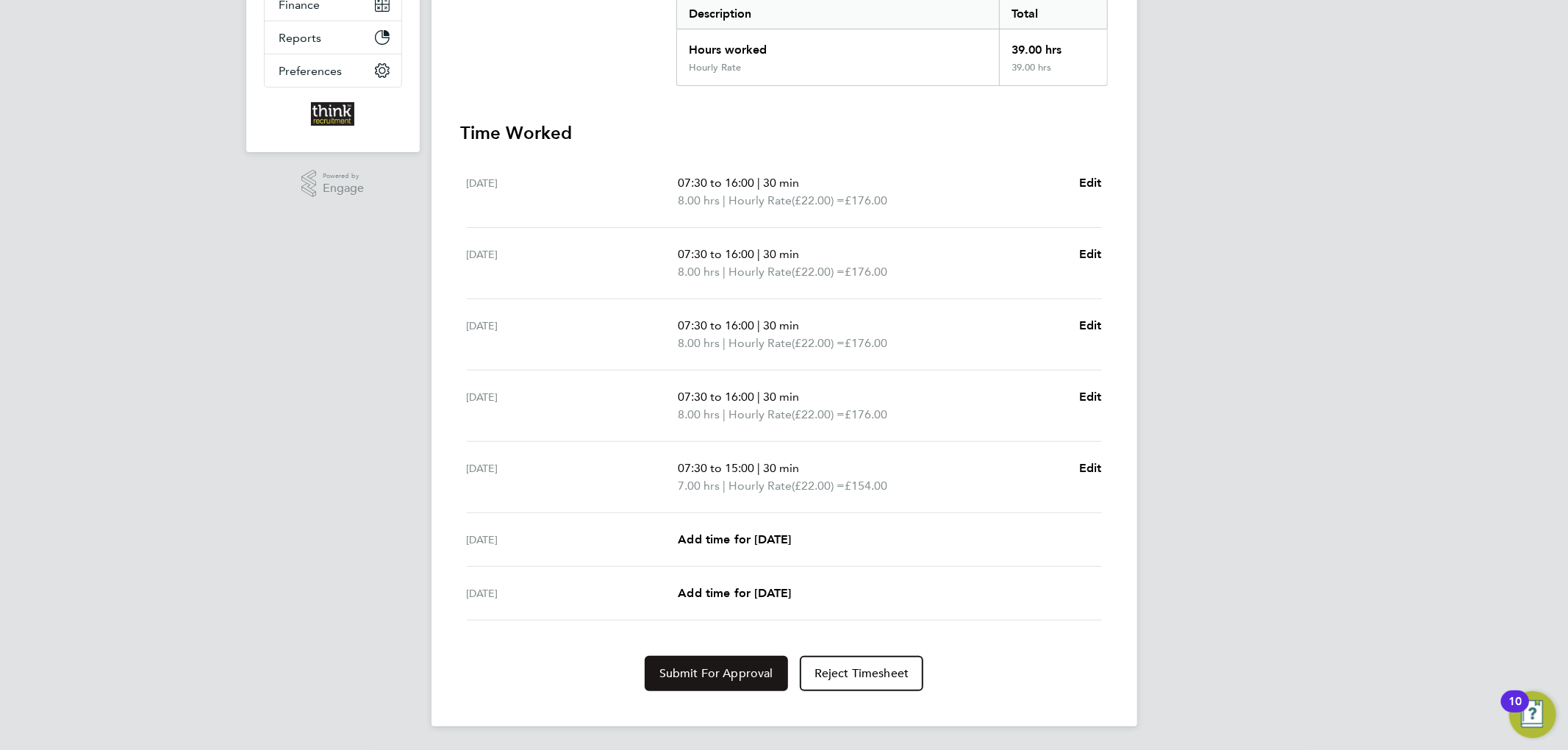
click at [736, 671] on span "Submit For Approval" at bounding box center [716, 673] width 114 height 15
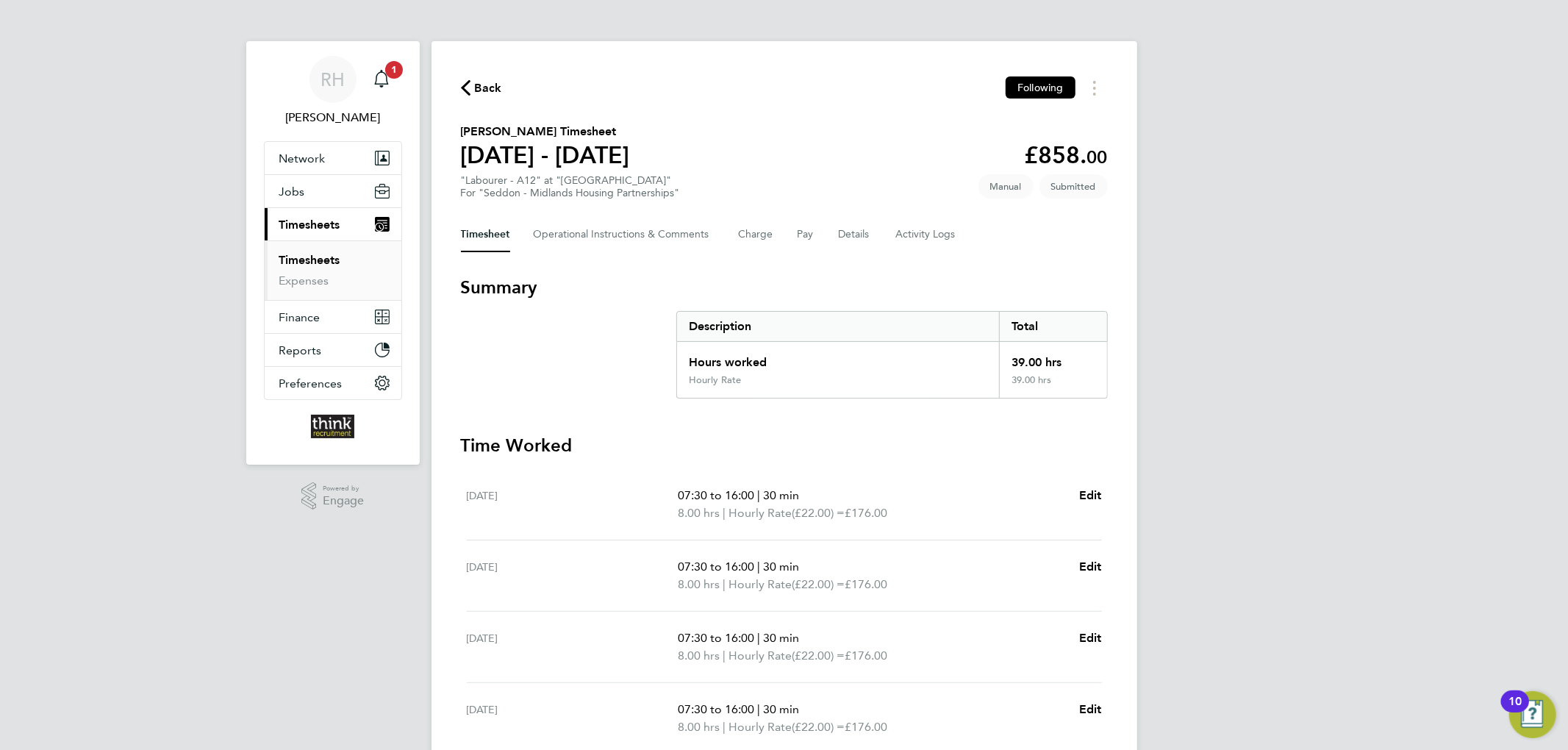
click at [490, 88] on span "Back" at bounding box center [488, 88] width 27 height 17
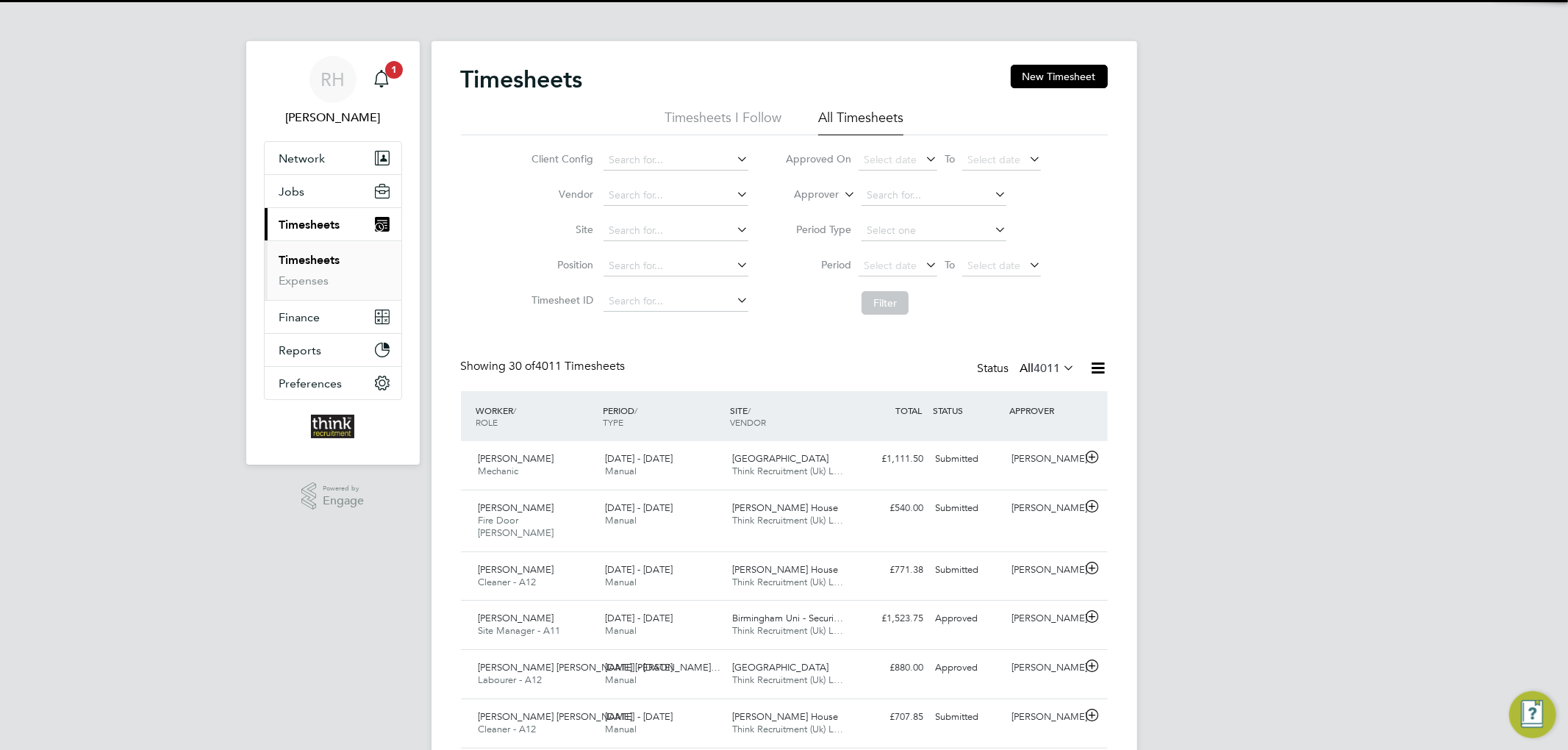
scroll to position [37, 128]
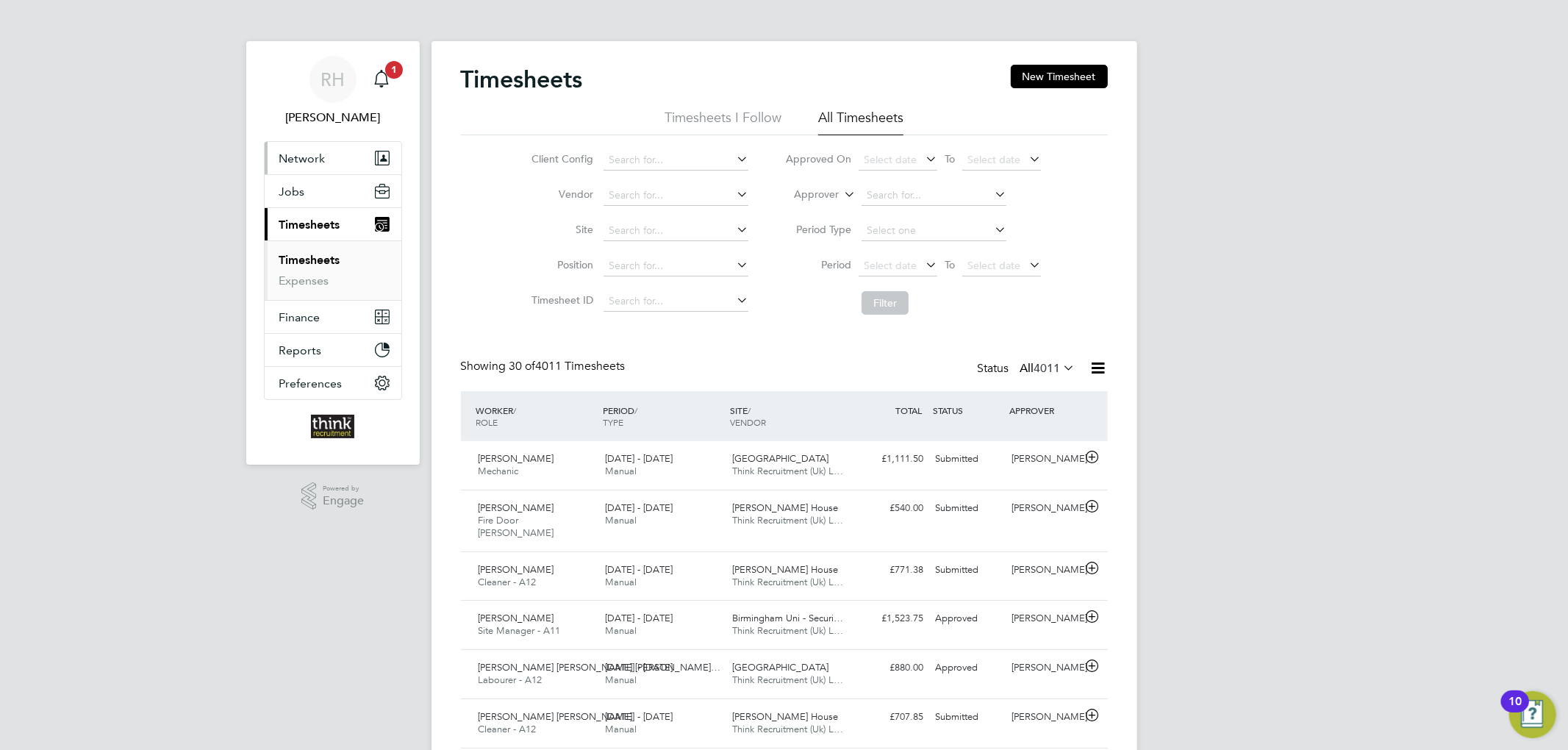
click at [304, 167] on button "Network" at bounding box center [332, 158] width 137 height 32
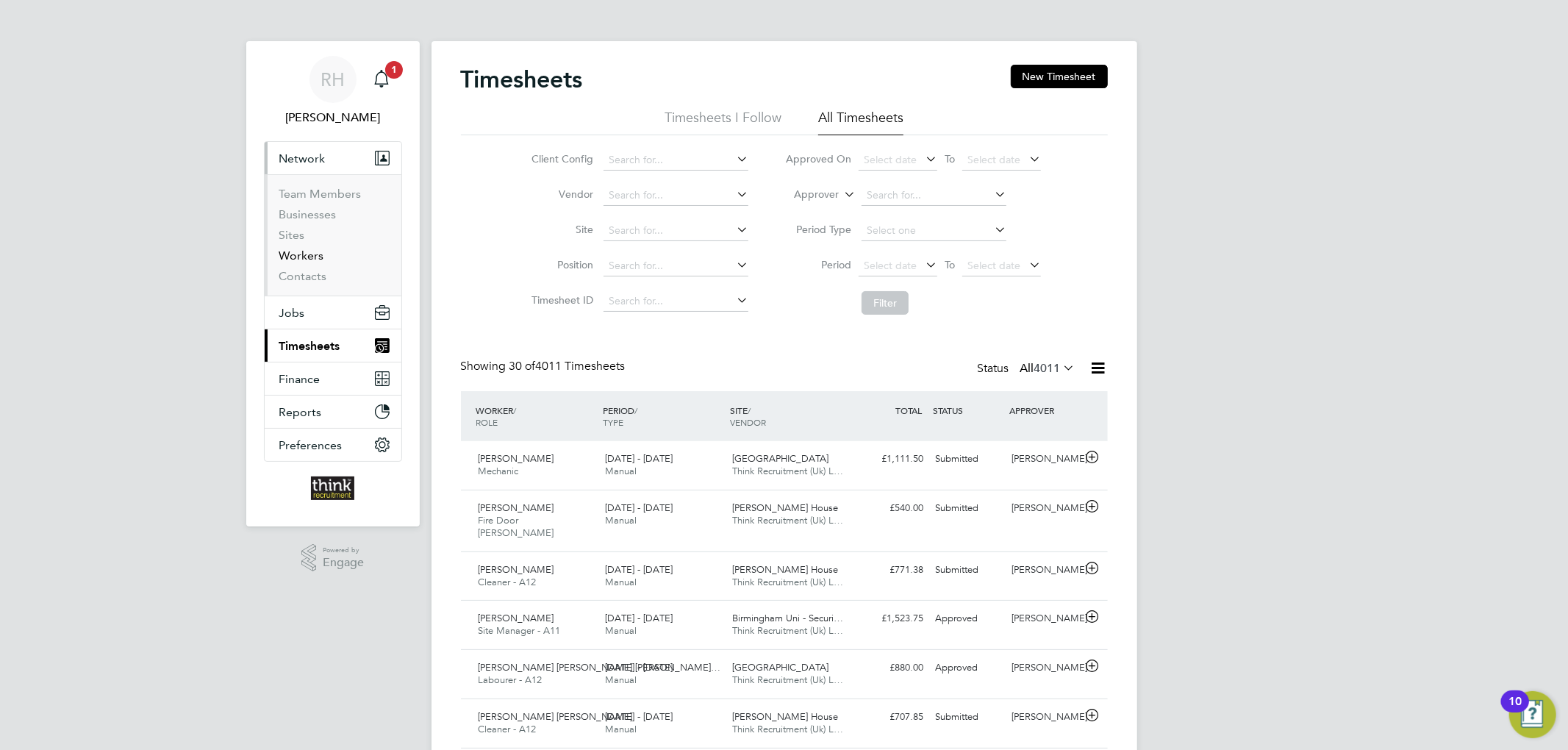
click at [298, 259] on link "Workers" at bounding box center [302, 256] width 45 height 14
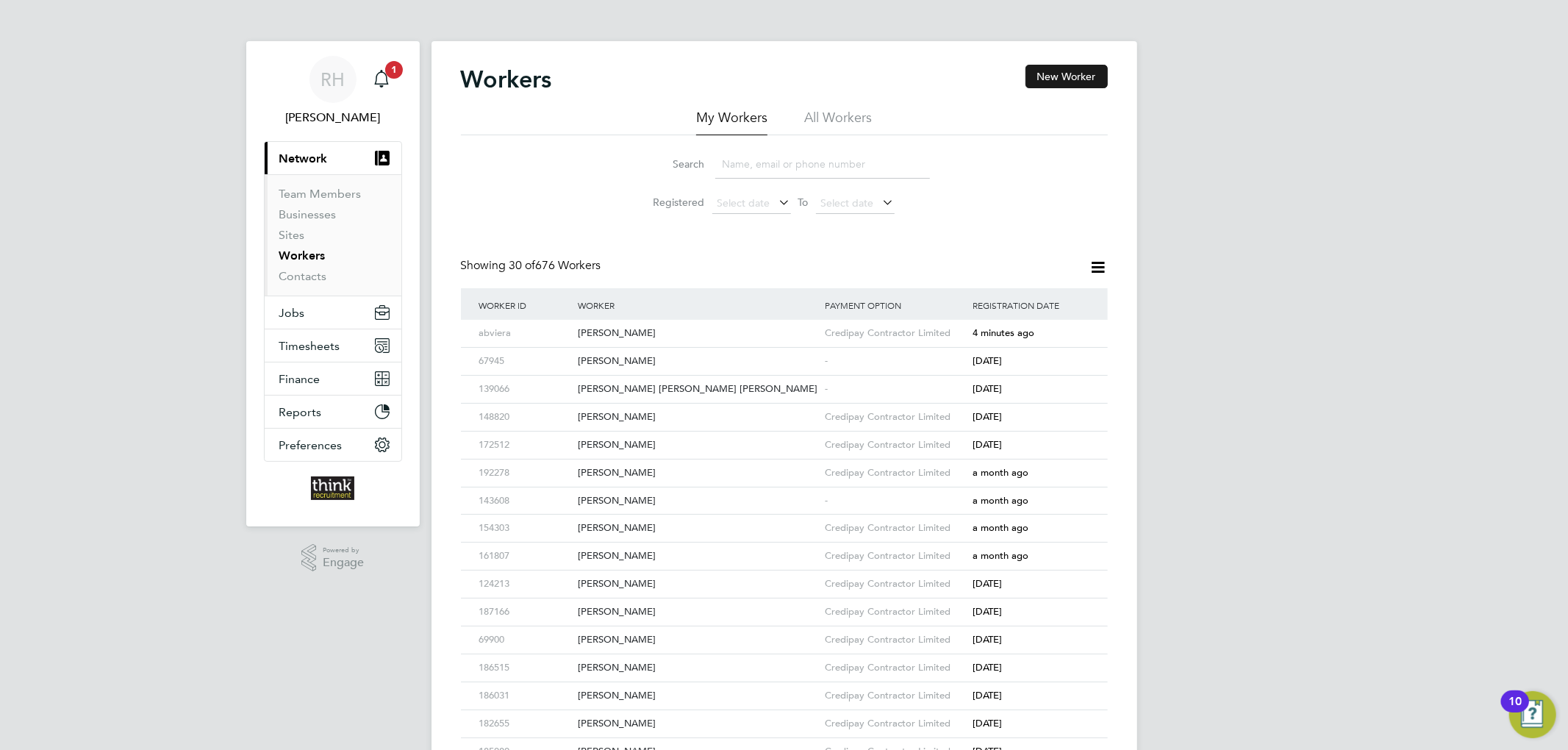
click at [1063, 80] on button "New Worker" at bounding box center [1067, 77] width 82 height 24
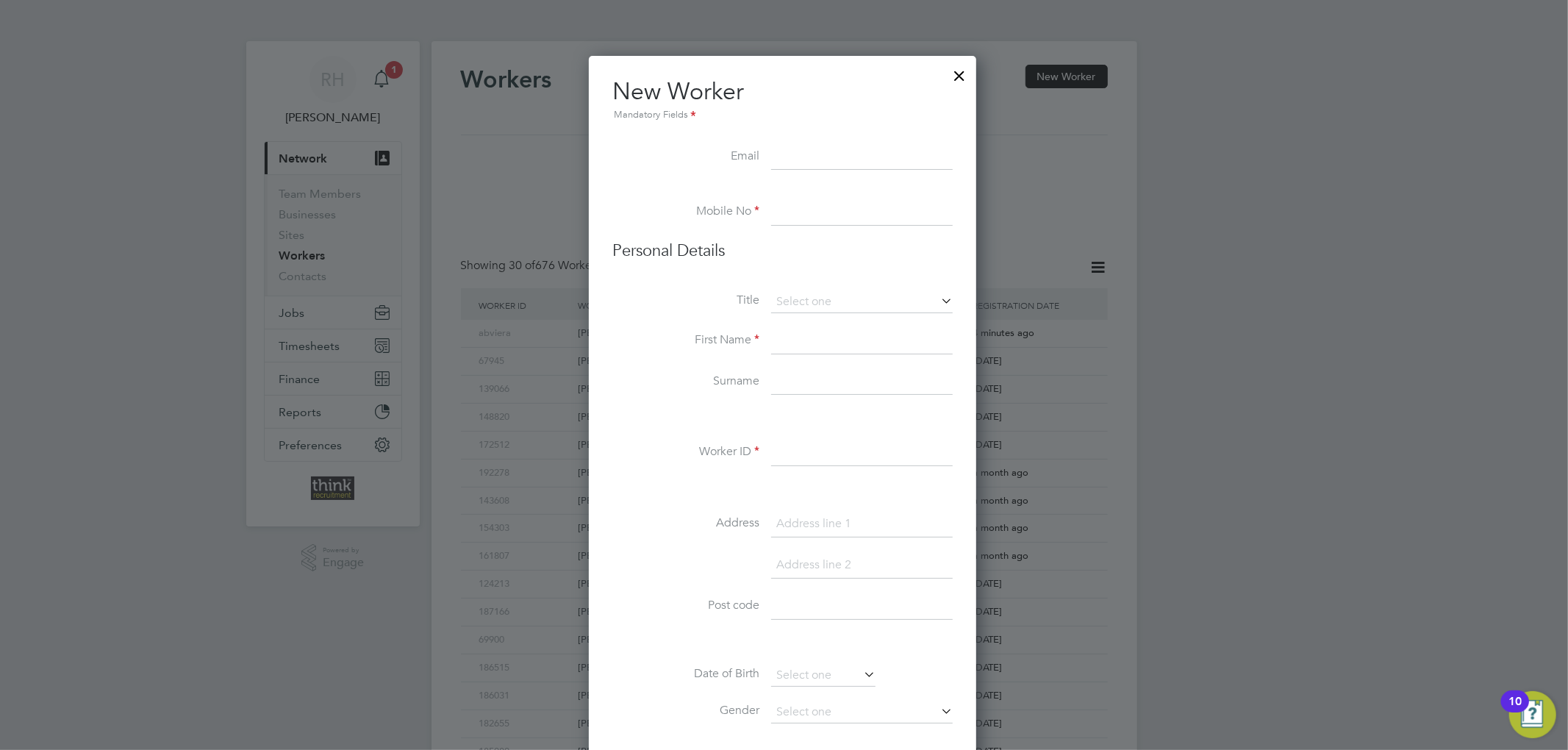
drag, startPoint x: 786, startPoint y: 163, endPoint x: 829, endPoint y: 172, distance: 43.9
click at [786, 163] on input at bounding box center [862, 157] width 182 height 27
paste input "hawksleyphilip@yahoo.co.uk"
type input "hawksleyphilip@yahoo.co.uk"
click at [857, 215] on input at bounding box center [862, 212] width 182 height 27
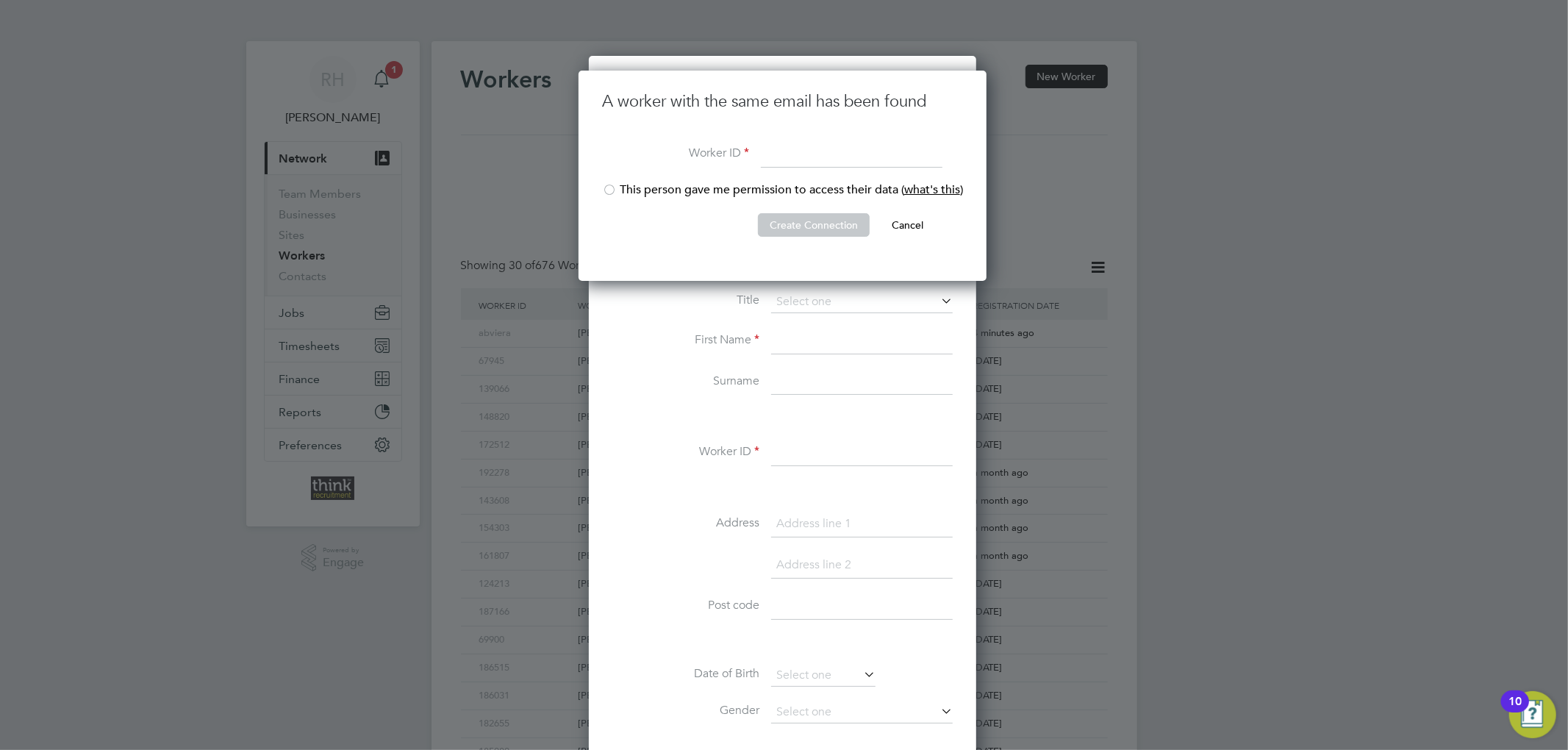
click at [609, 186] on div at bounding box center [609, 191] width 15 height 15
click at [789, 153] on input at bounding box center [852, 156] width 182 height 27
click at [785, 151] on input at bounding box center [852, 156] width 182 height 27
type input "69629"
click at [780, 224] on button "Create Connection" at bounding box center [814, 225] width 112 height 24
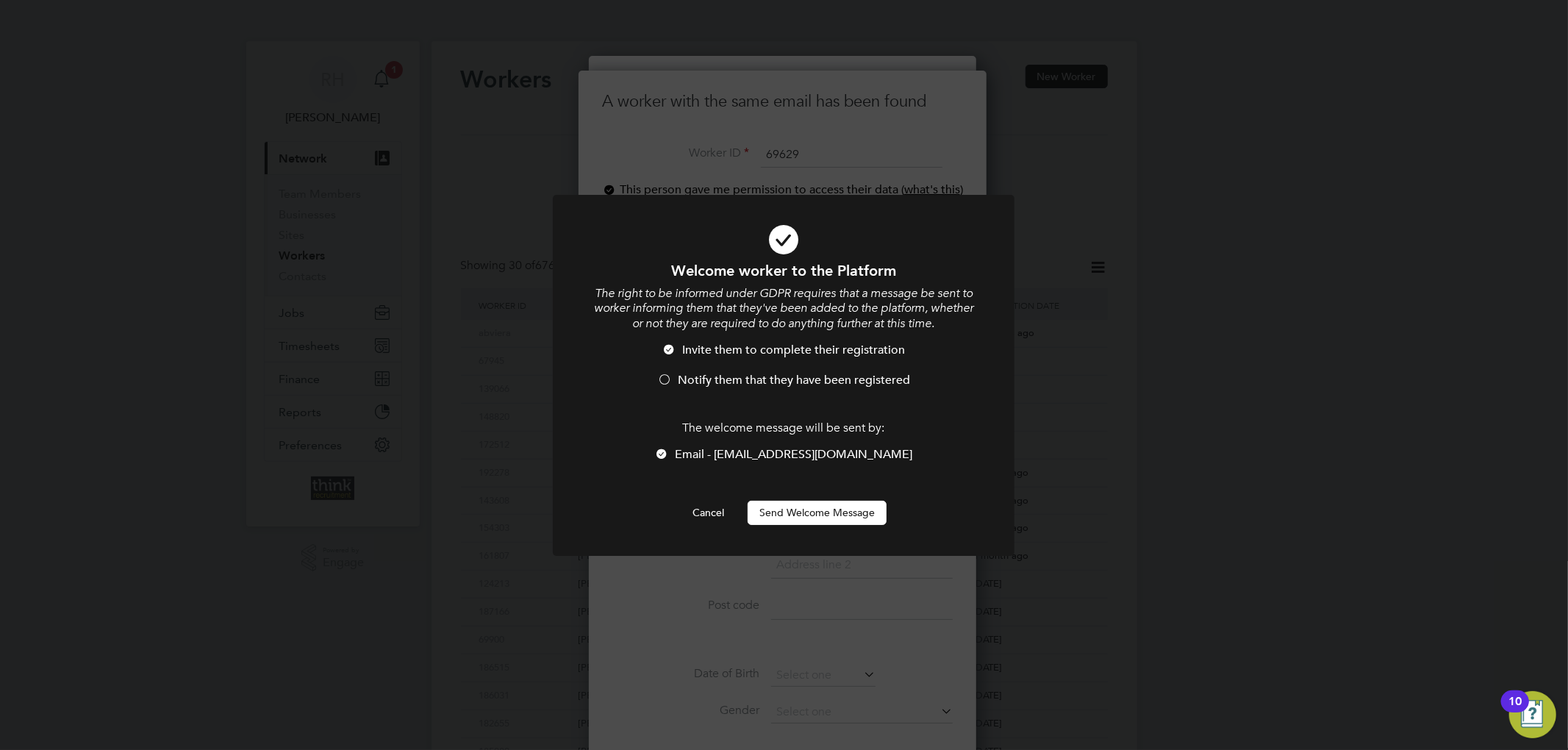
click at [655, 374] on li "Notify them that they have been registered" at bounding box center [783, 388] width 382 height 30
click at [805, 506] on button "Send Welcome Message" at bounding box center [817, 512] width 139 height 24
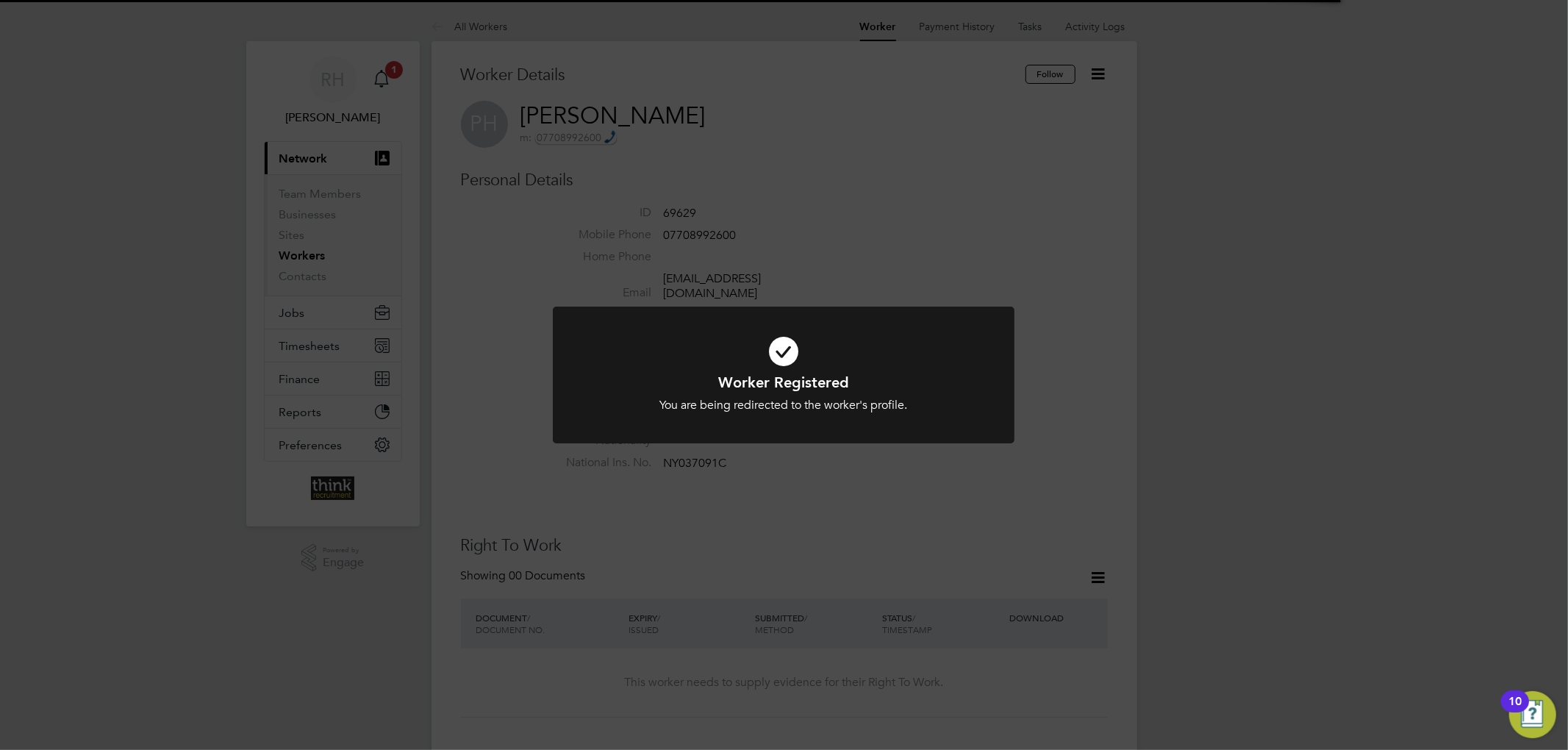
click at [997, 216] on div "Worker Registered You are being redirected to the worker's profile. Cancel Okay" at bounding box center [784, 375] width 1568 height 750
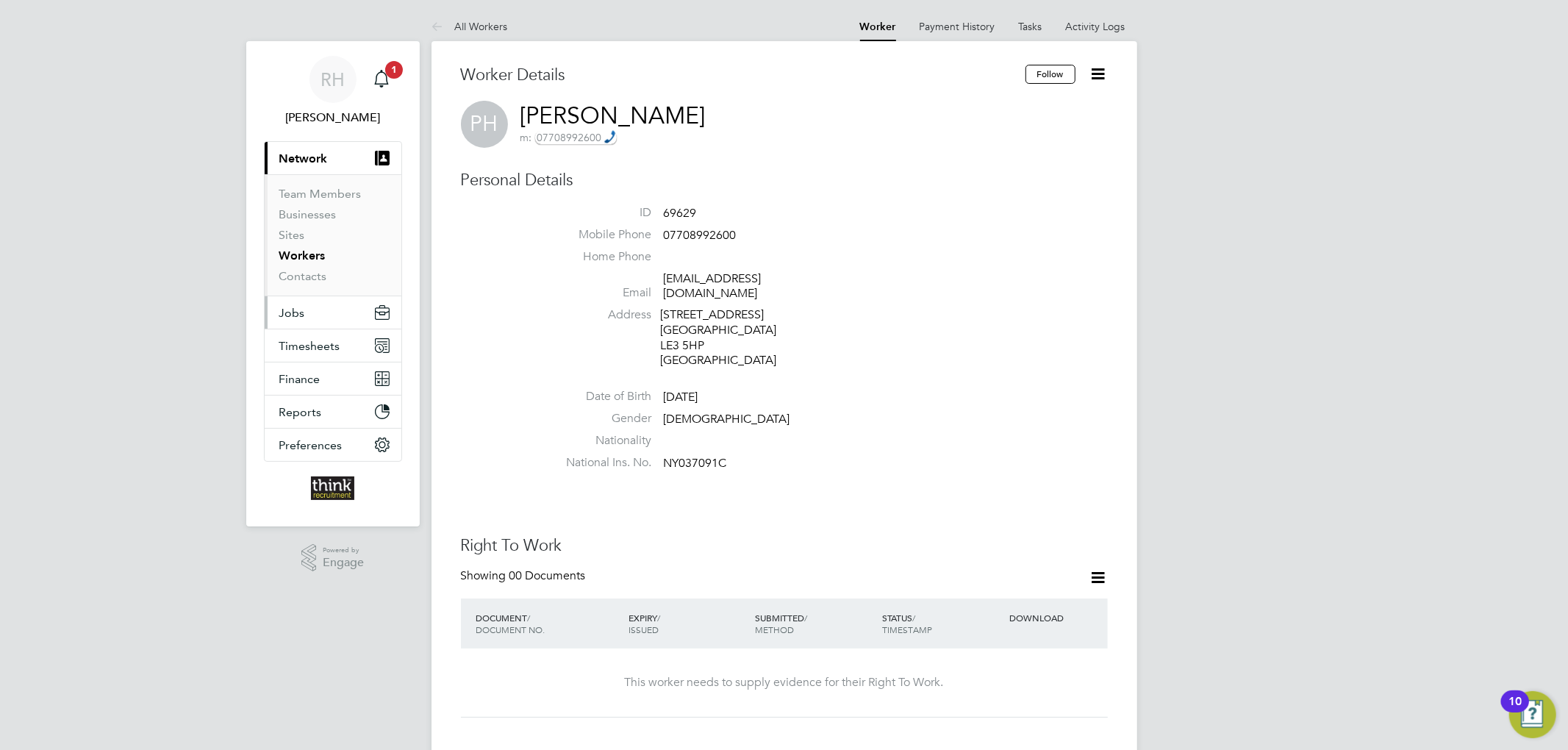
click at [310, 306] on button "Jobs" at bounding box center [332, 312] width 137 height 32
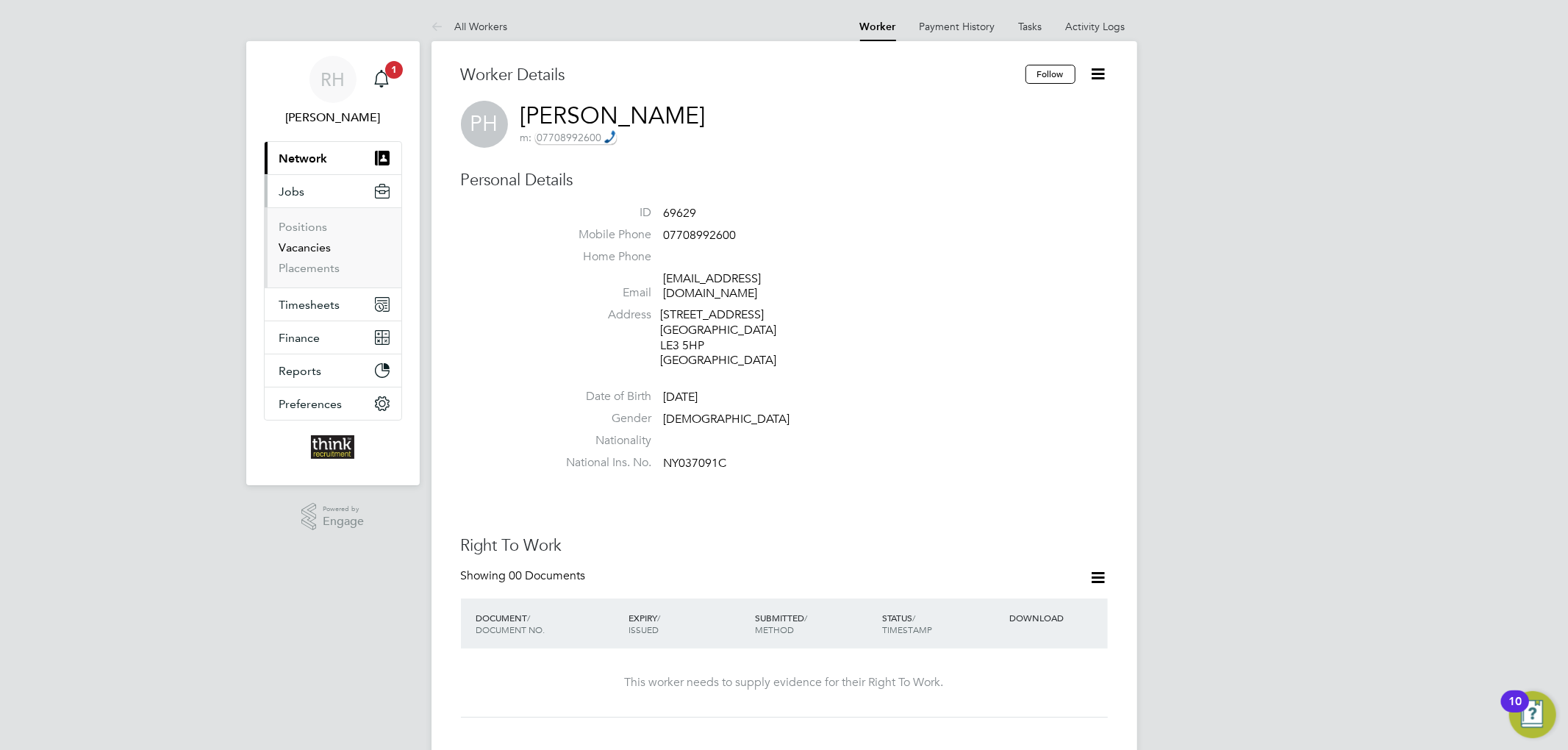
click at [315, 242] on link "Vacancies" at bounding box center [306, 247] width 52 height 14
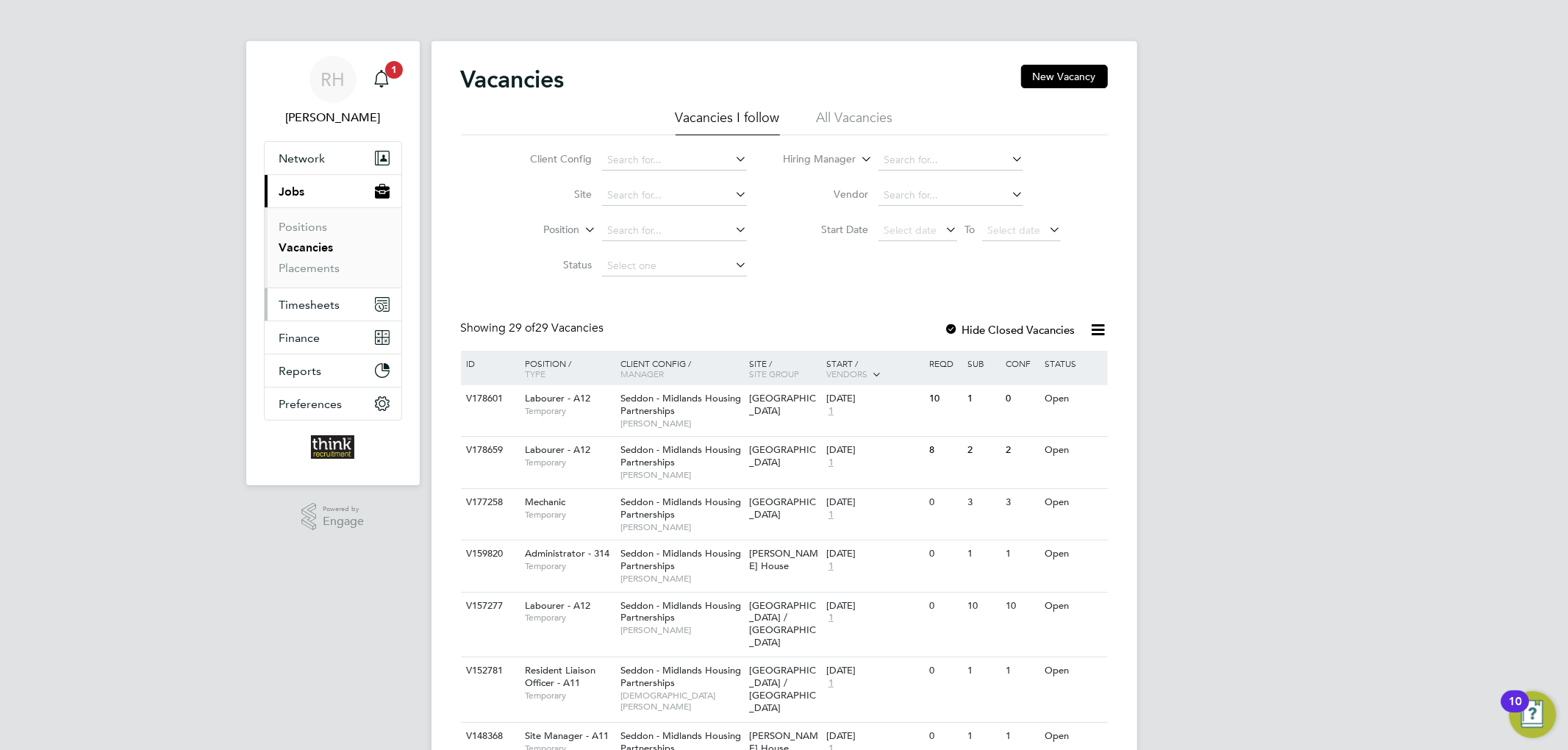
click at [306, 310] on span "Timesheets" at bounding box center [309, 305] width 61 height 14
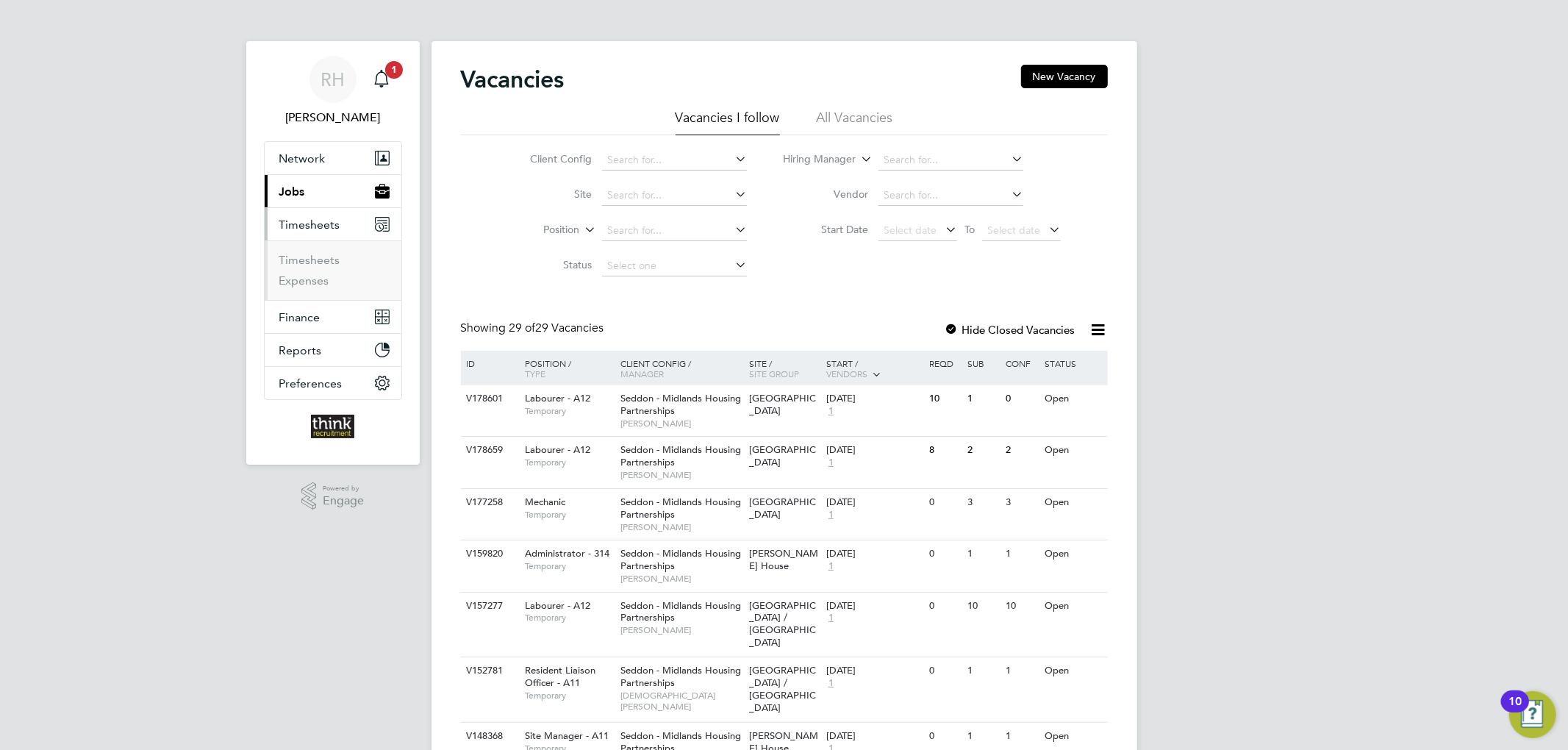
click at [324, 251] on ul "Timesheets Expenses" at bounding box center [332, 269] width 137 height 59
click at [321, 262] on link "Timesheets" at bounding box center [309, 260] width 61 height 14
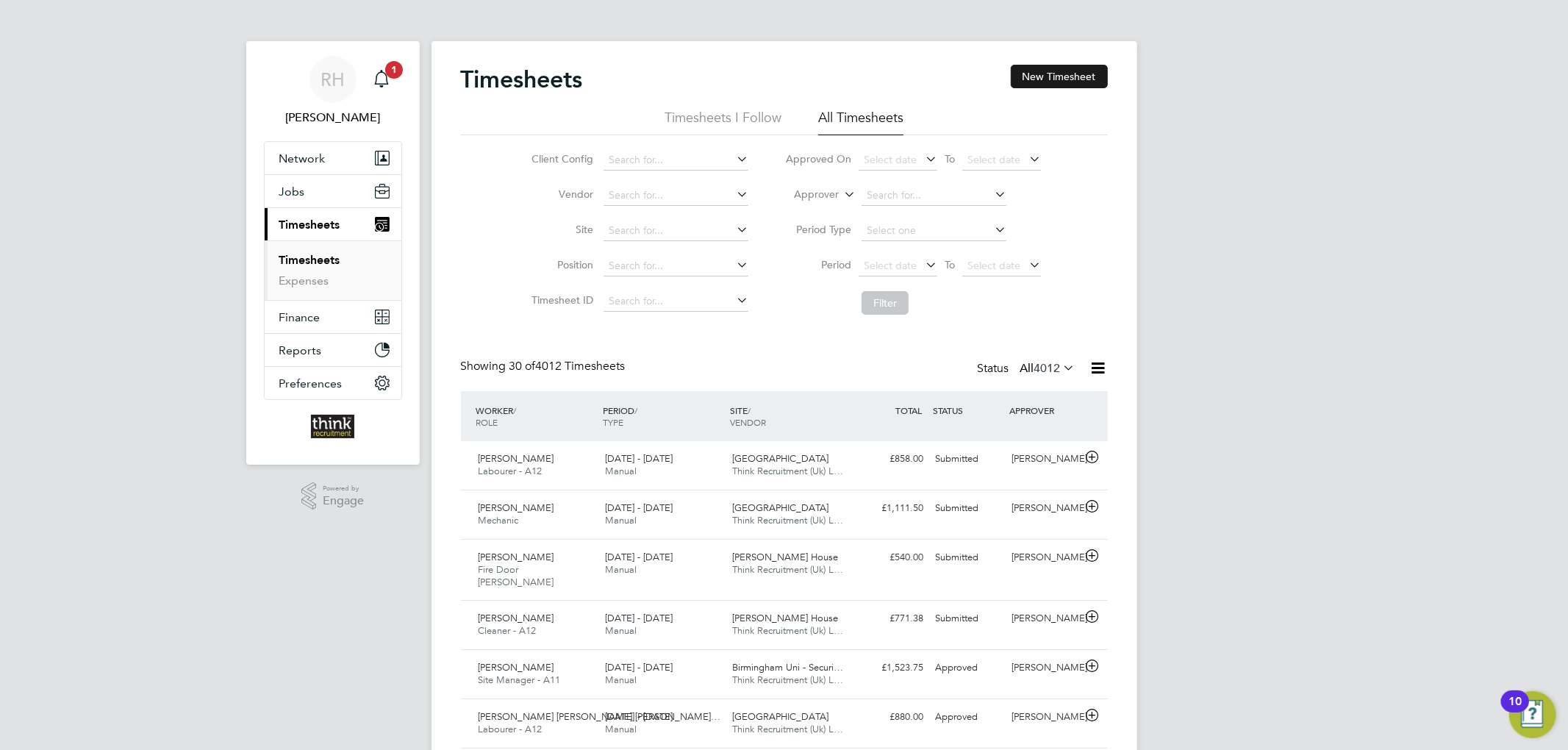
scroll to position [37, 128]
click at [1049, 71] on button "New Timesheet" at bounding box center [1059, 77] width 97 height 24
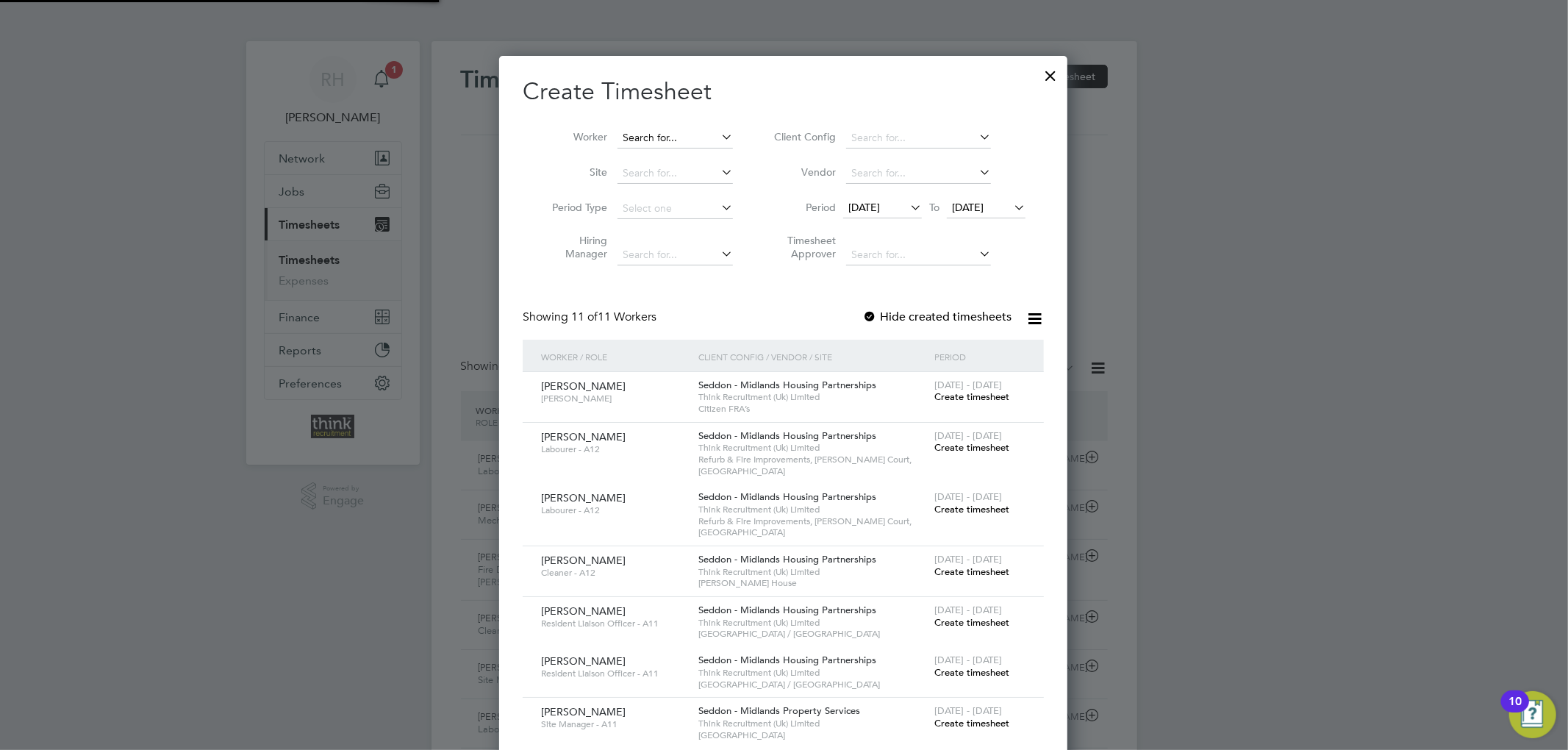
click at [651, 136] on input at bounding box center [675, 138] width 115 height 21
click at [666, 148] on li "Phil ip Hawksley" at bounding box center [681, 157] width 130 height 20
type input "Philip Hawksley"
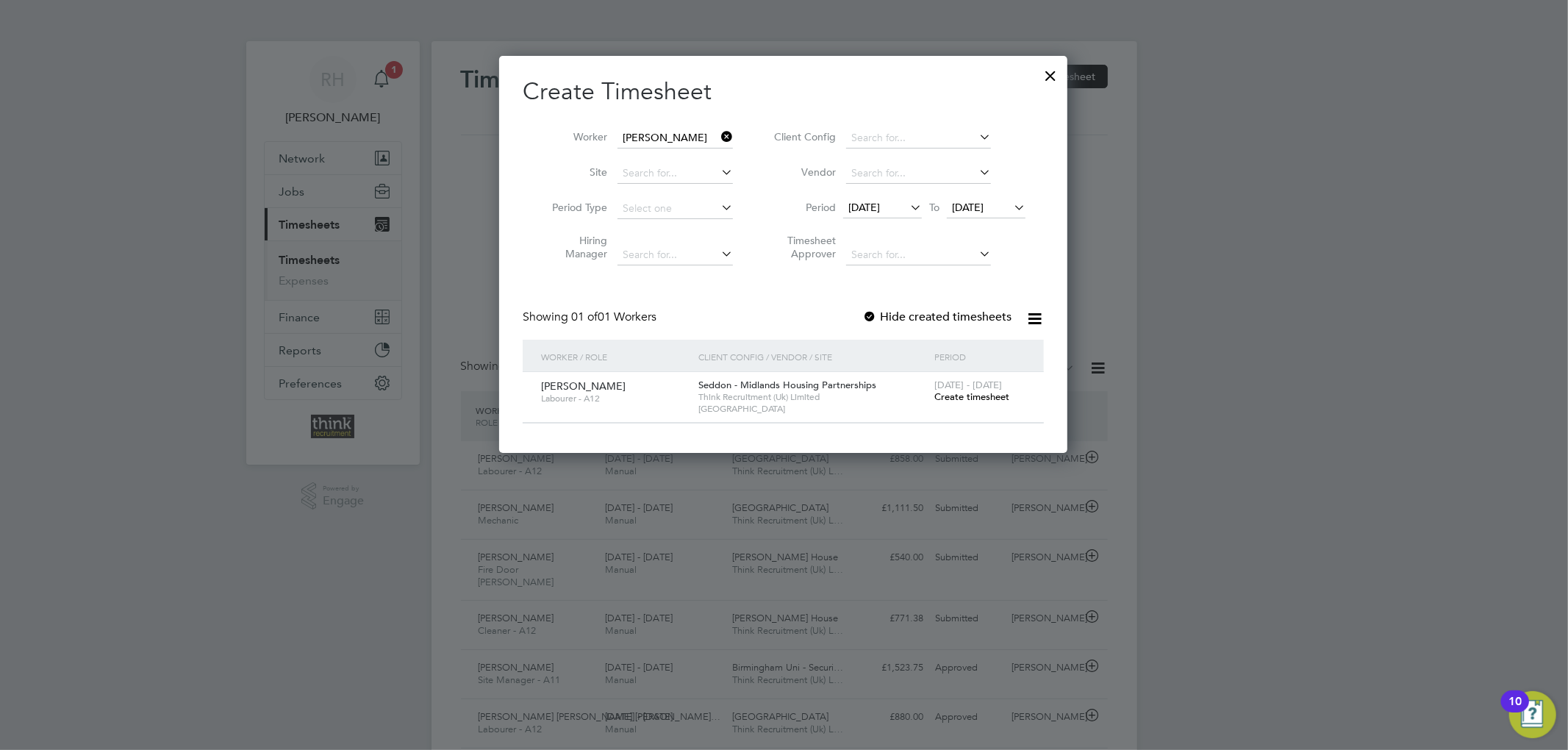
click at [967, 392] on span "Create timesheet" at bounding box center [971, 396] width 75 height 13
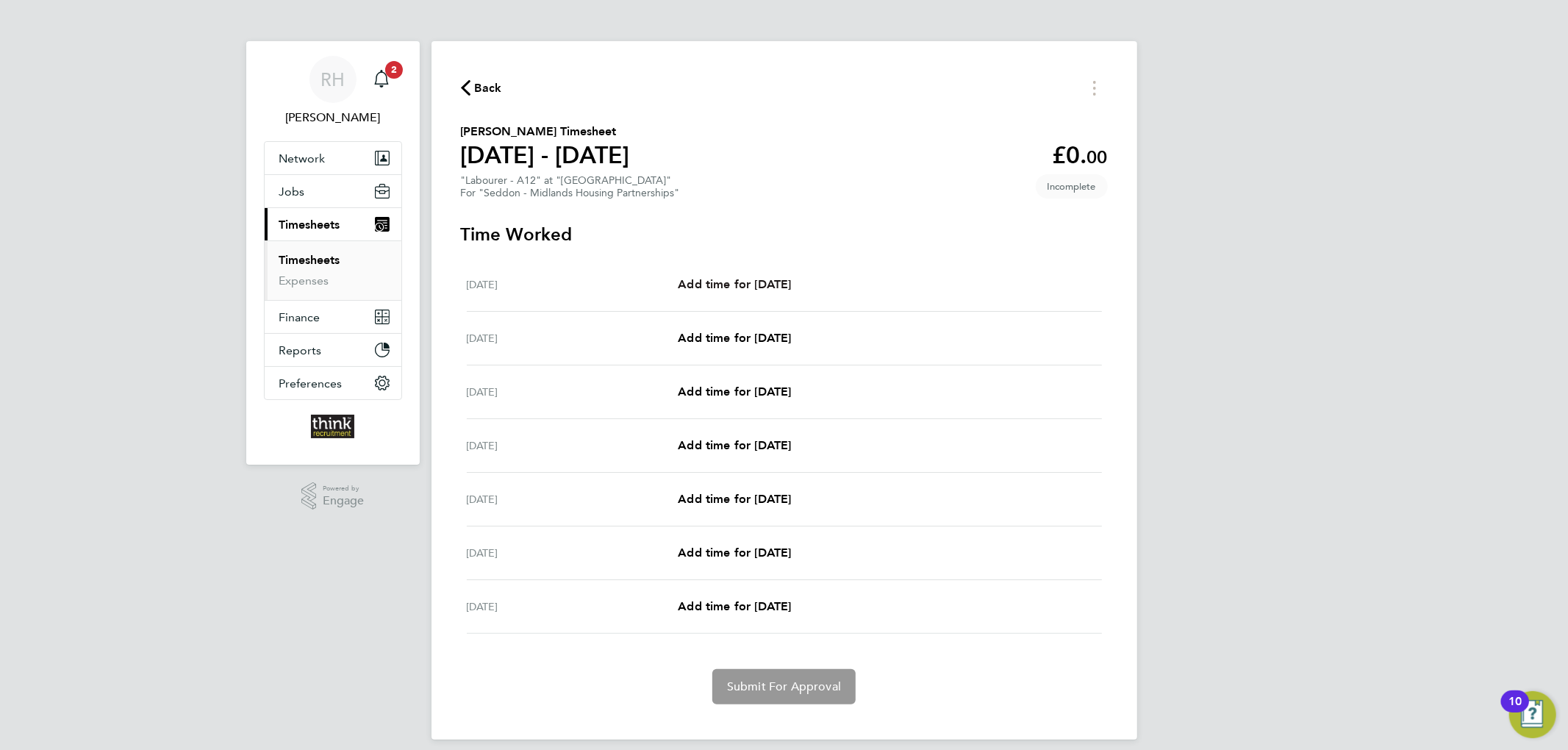
click at [725, 280] on span "Add time for Mon 18 Aug" at bounding box center [733, 284] width 113 height 14
select select "30"
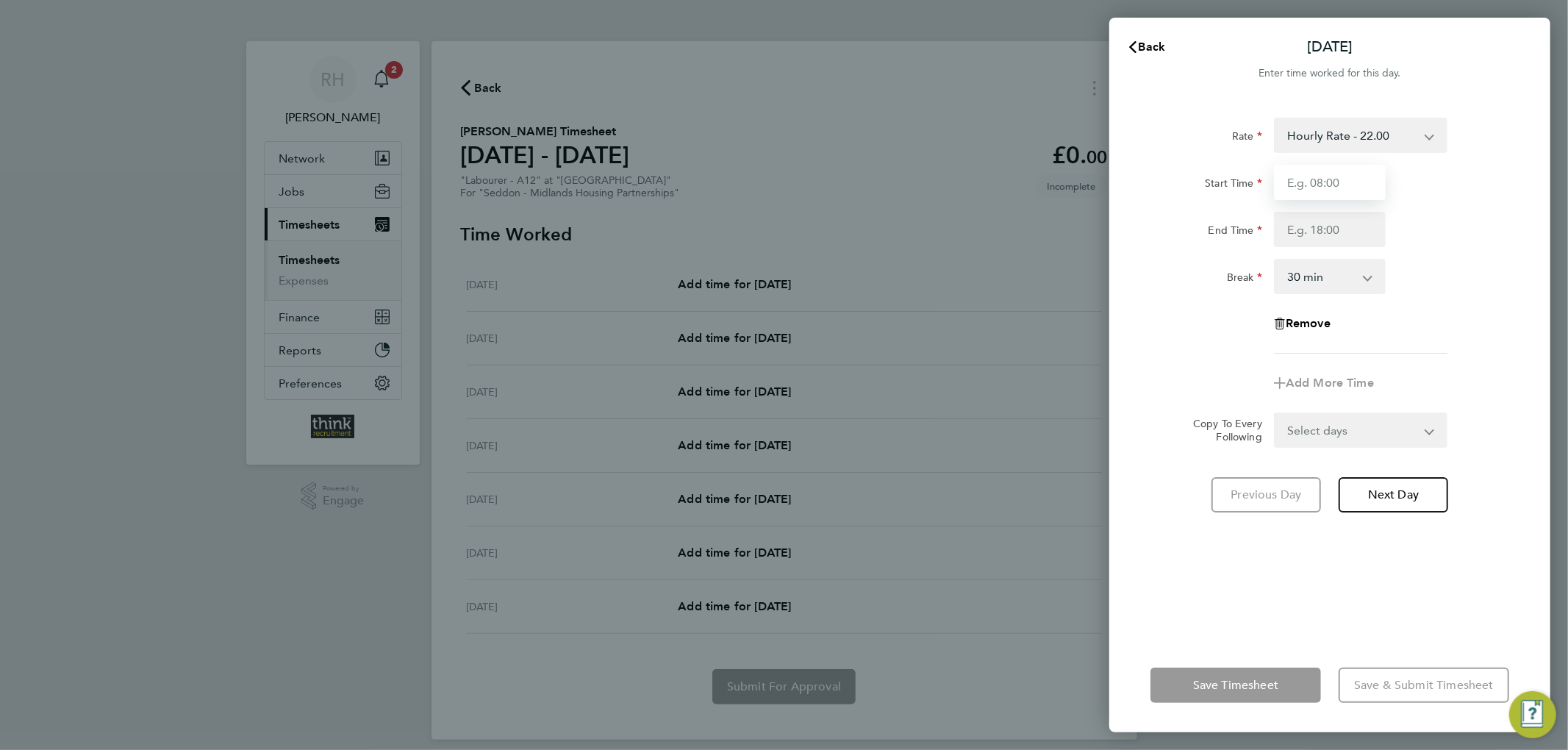
click at [1320, 182] on input "Start Time" at bounding box center [1330, 182] width 112 height 36
type input "07:30"
click at [1301, 228] on input "End Time" at bounding box center [1330, 229] width 112 height 36
type input "16:00"
click at [1318, 429] on form "Rate Hourly Rate - 22.00 Start Time 07:30 End Time 16:00 Break 0 min 15 min 30 …" at bounding box center [1330, 283] width 358 height 330
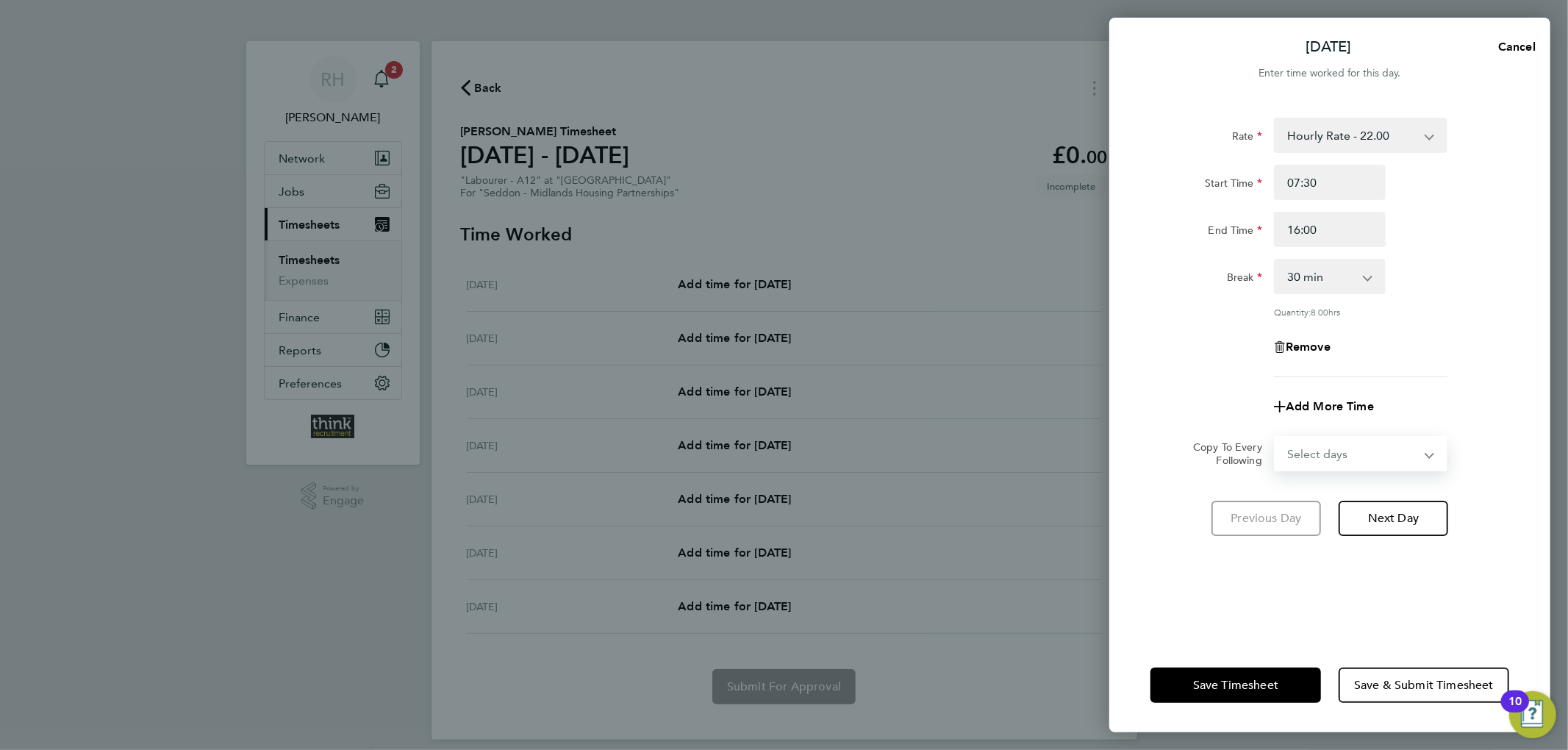
select select "WEEKDAY"
click at [1275, 437] on select "Select days Day Weekday (Mon-Fri) Weekend (Sat-Sun) Tuesday Wednesday Thursday …" at bounding box center [1352, 453] width 155 height 32
select select "2025-08-24"
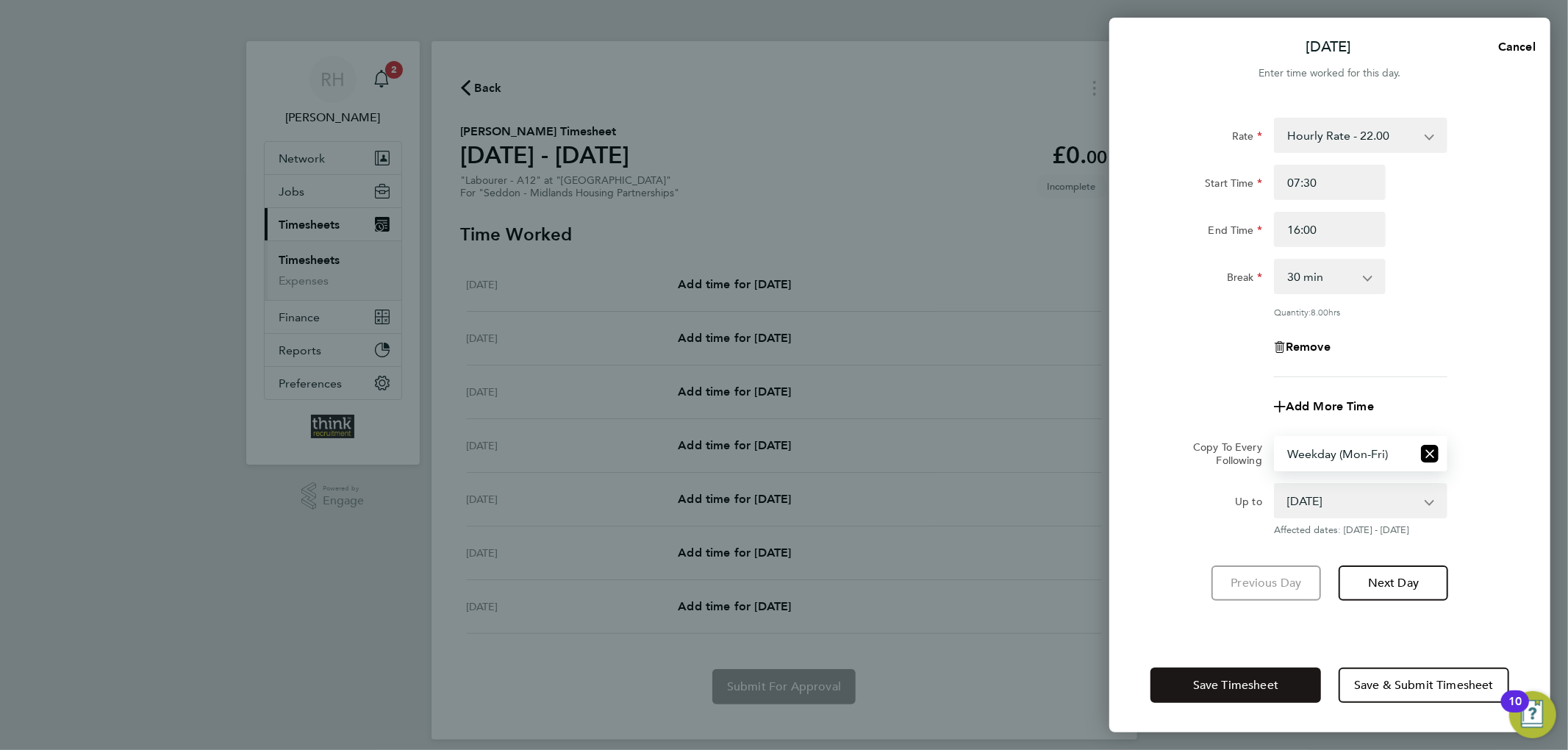
click at [1251, 673] on button "Save Timesheet" at bounding box center [1236, 684] width 171 height 36
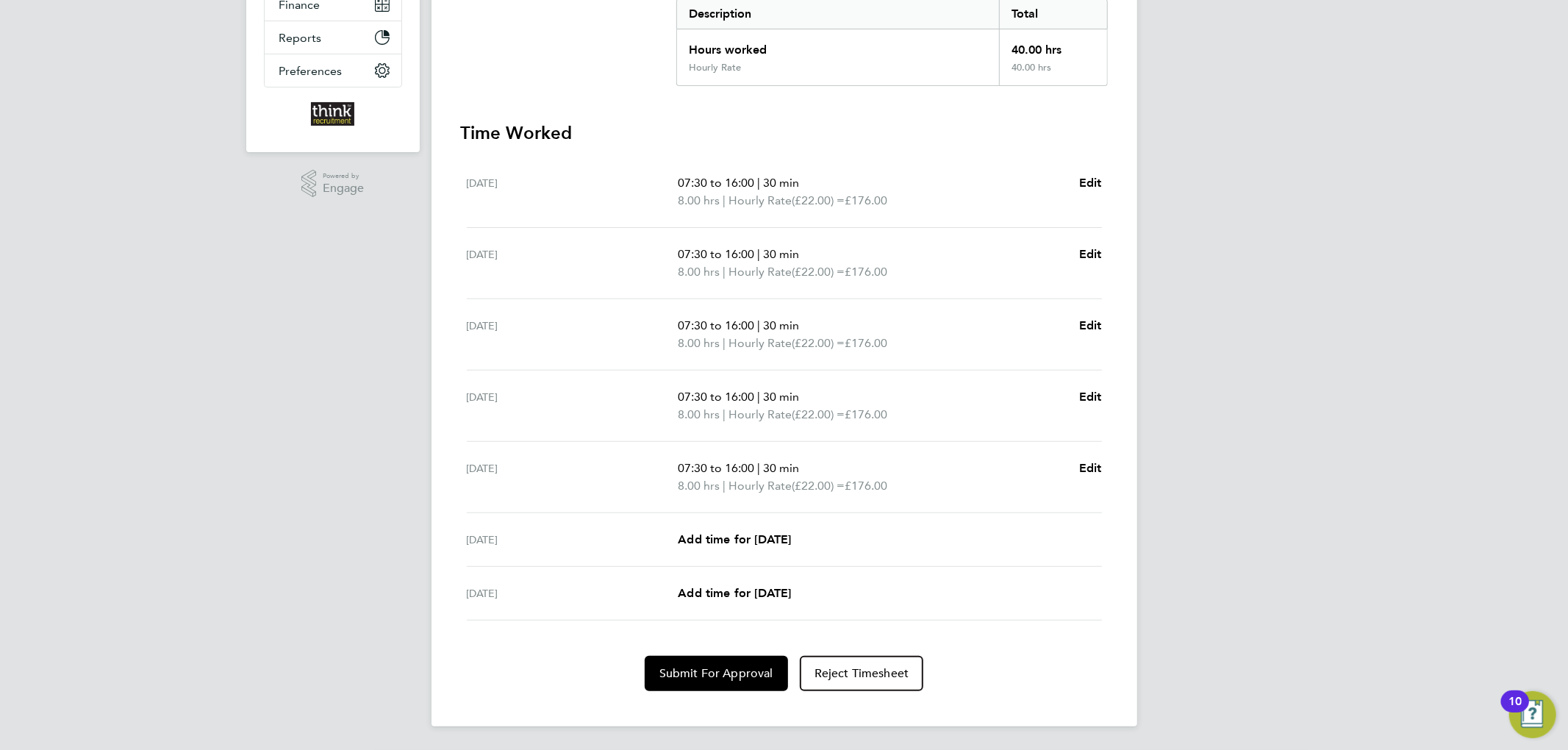
click at [1101, 465] on ul "Mon 18 Aug 07:30 to 16:00 | 30 min 8.00 hrs | Hourly Rate (£22.00) = £176.00 Ed…" at bounding box center [784, 388] width 647 height 463
click at [1091, 459] on link "Edit" at bounding box center [1090, 468] width 23 height 17
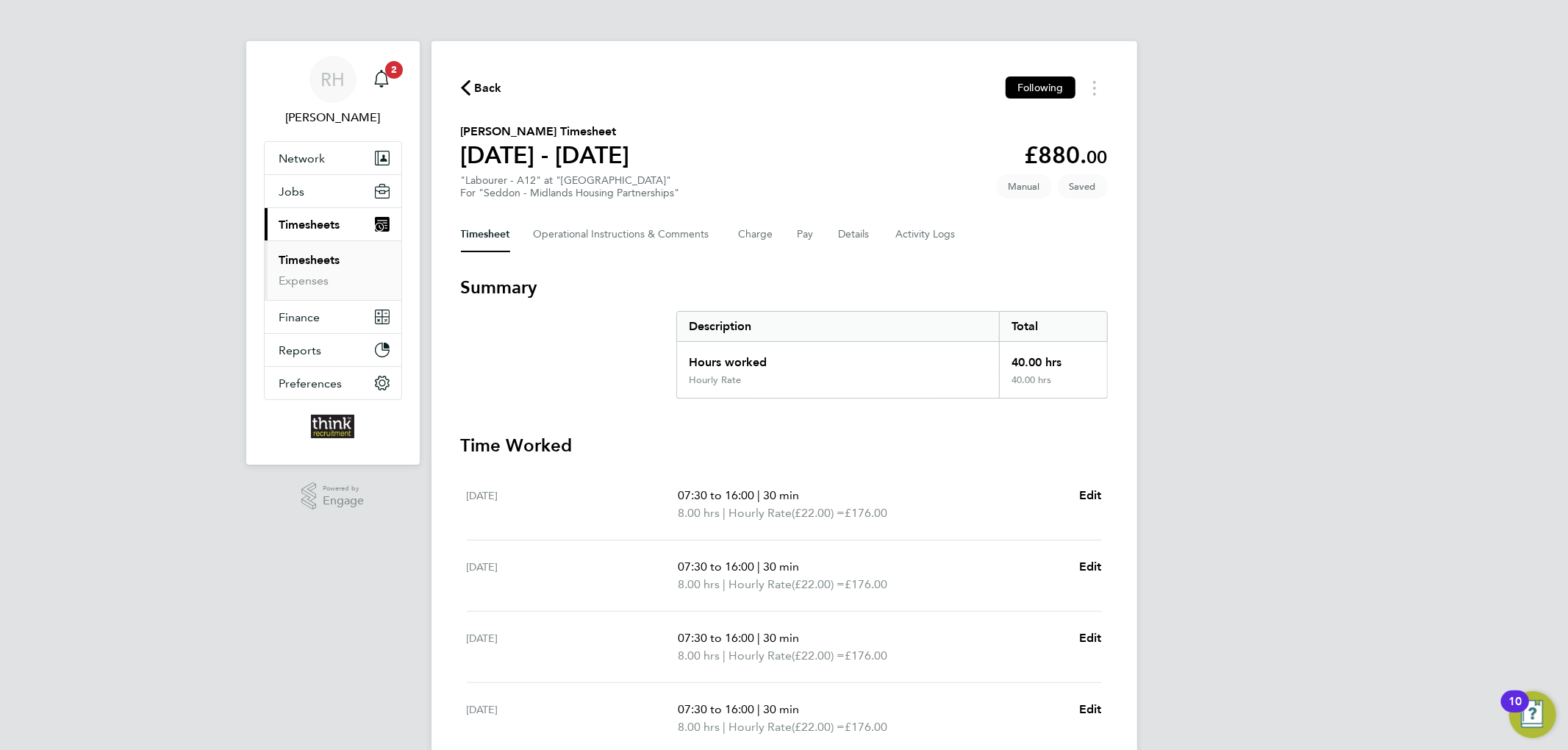
select select "30"
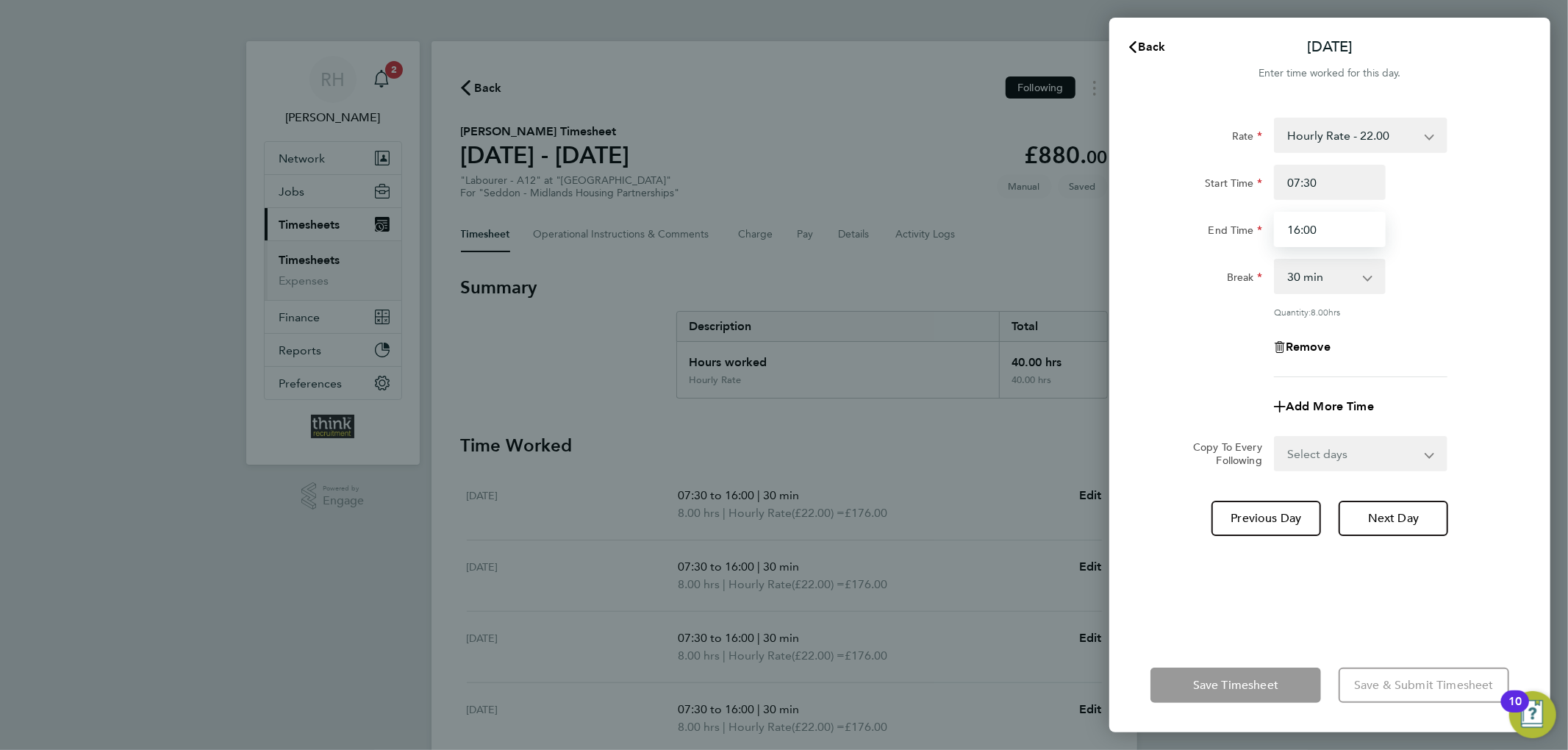
drag, startPoint x: 1353, startPoint y: 227, endPoint x: 1134, endPoint y: 218, distance: 219.2
click at [1134, 218] on div "Rate Hourly Rate - 22.00 Start Time 07:30 End Time 16:00 Break 0 min 15 min 30 …" at bounding box center [1330, 369] width 441 height 538
type input "15:00"
click at [1138, 212] on div "Rate Hourly Rate - 22.00 Start Time 07:30 End Time 15:00 Break 0 min 15 min 30 …" at bounding box center [1330, 369] width 441 height 538
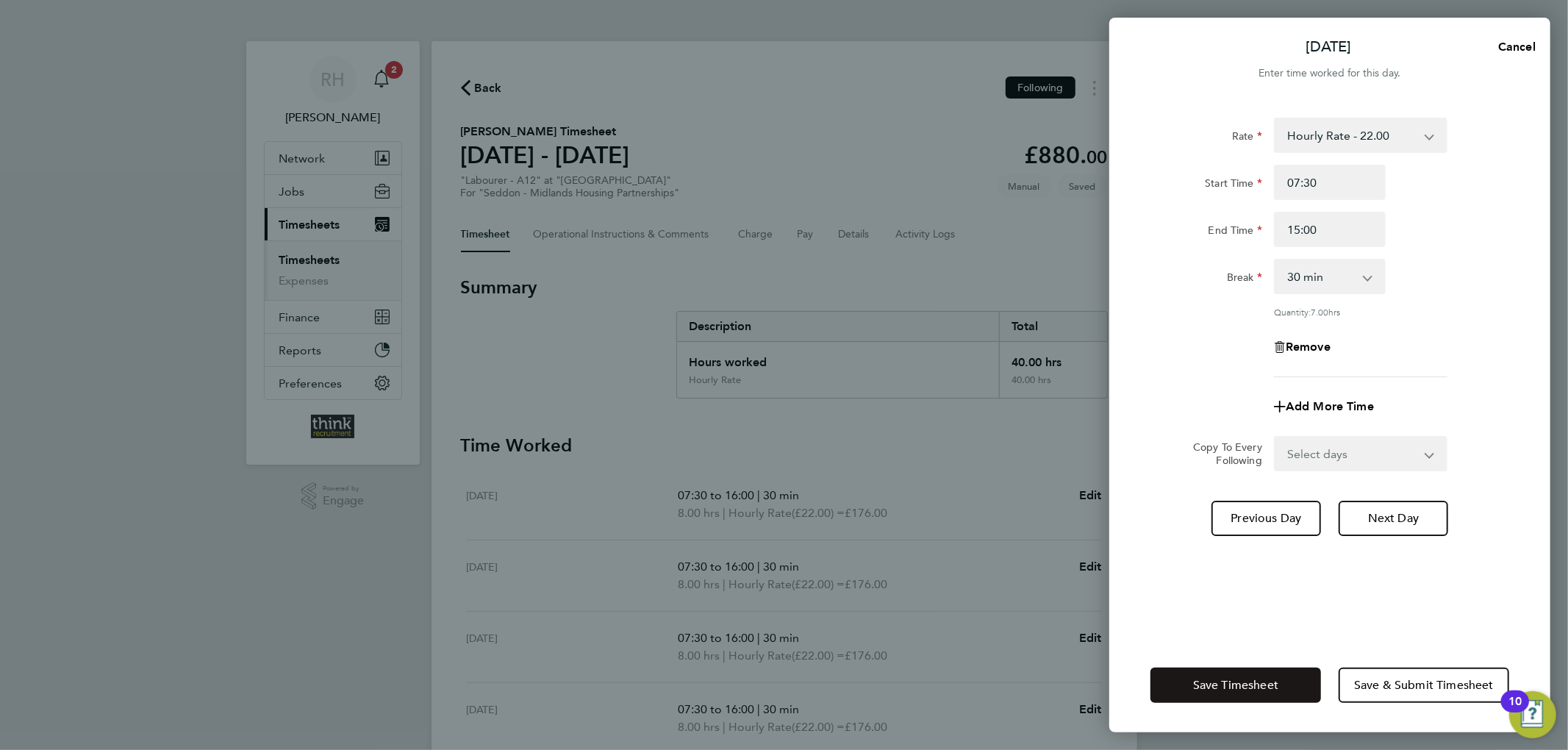
click at [1289, 692] on button "Save Timesheet" at bounding box center [1236, 684] width 171 height 36
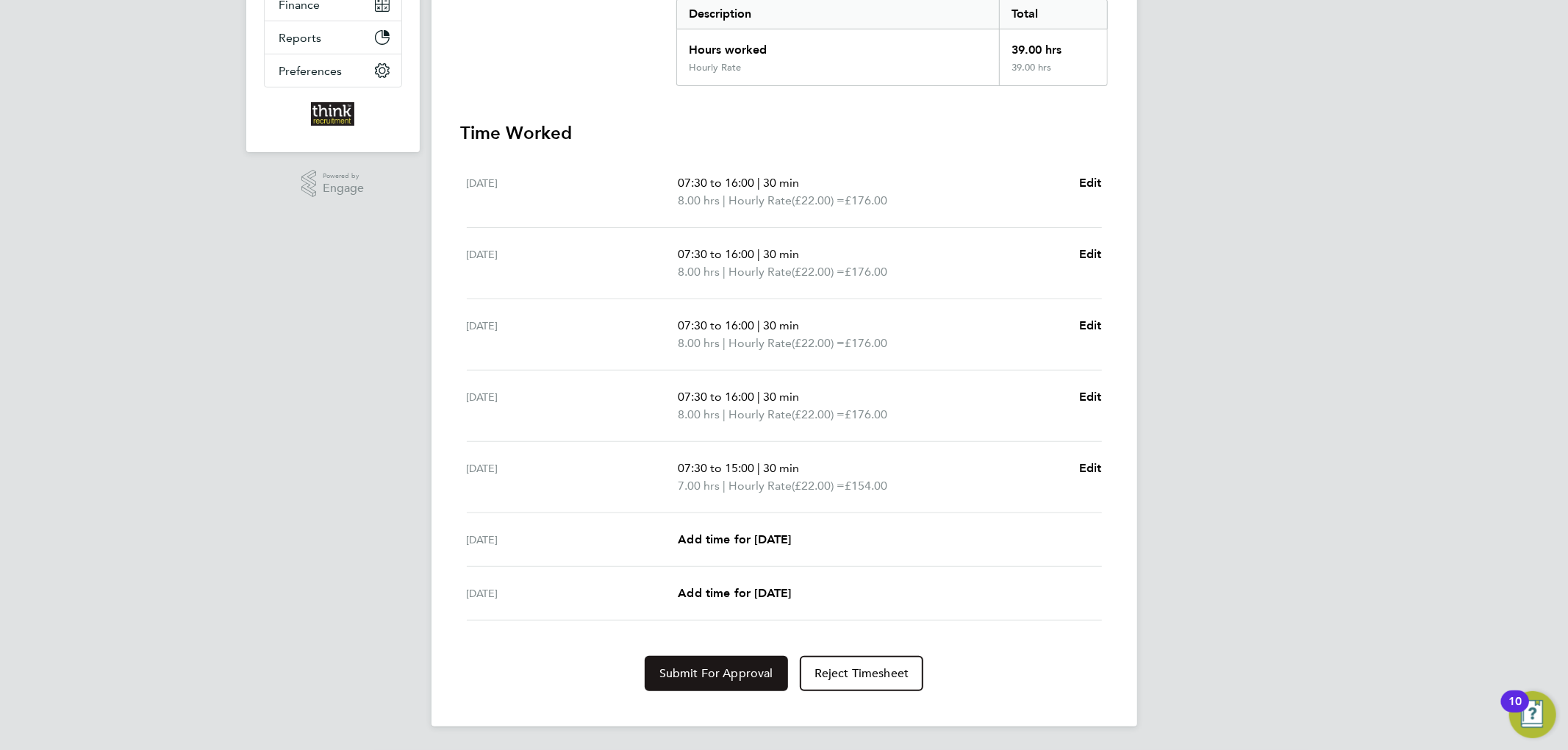
click at [686, 669] on span "Submit For Approval" at bounding box center [716, 673] width 114 height 15
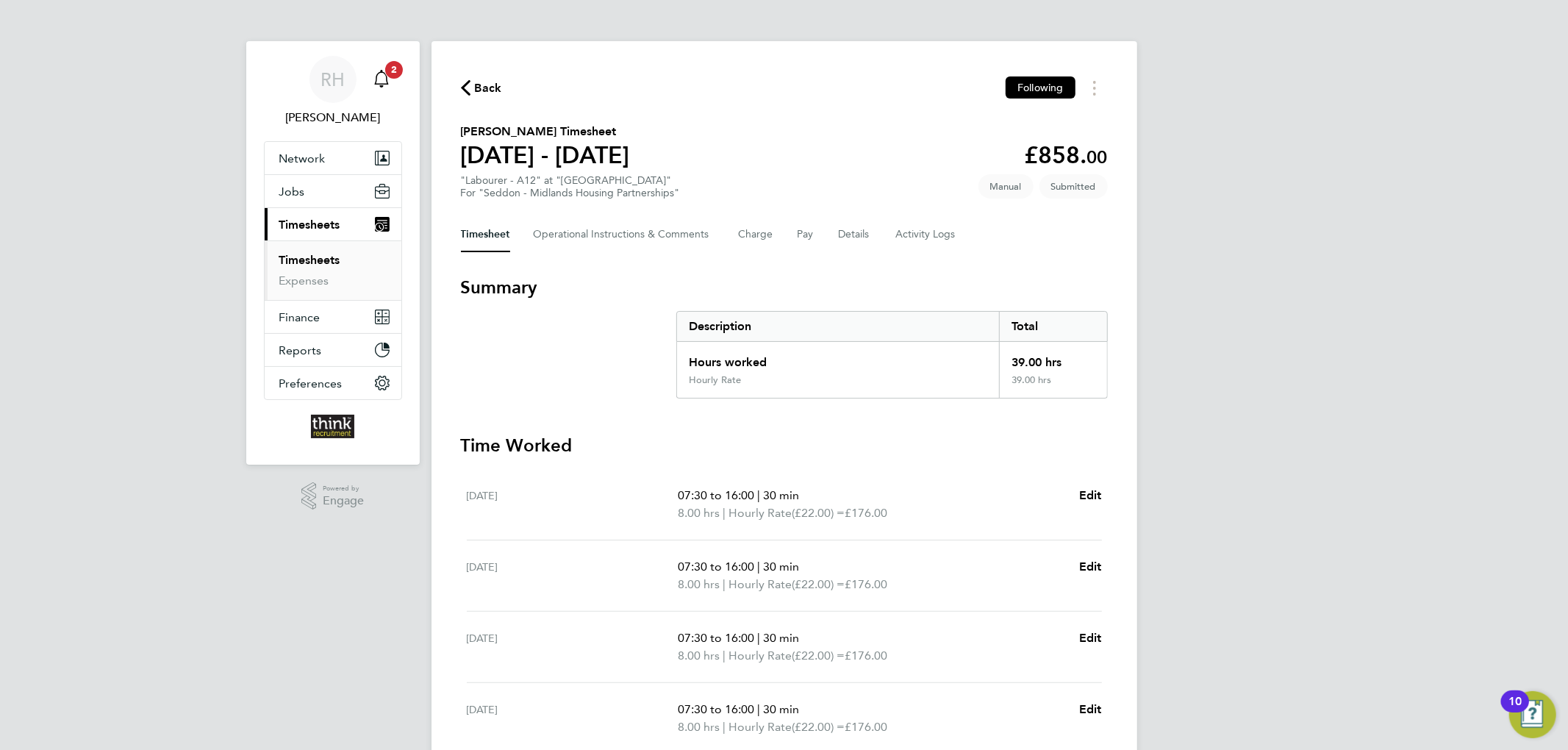
click at [395, 92] on link "Notifications 2" at bounding box center [381, 80] width 29 height 47
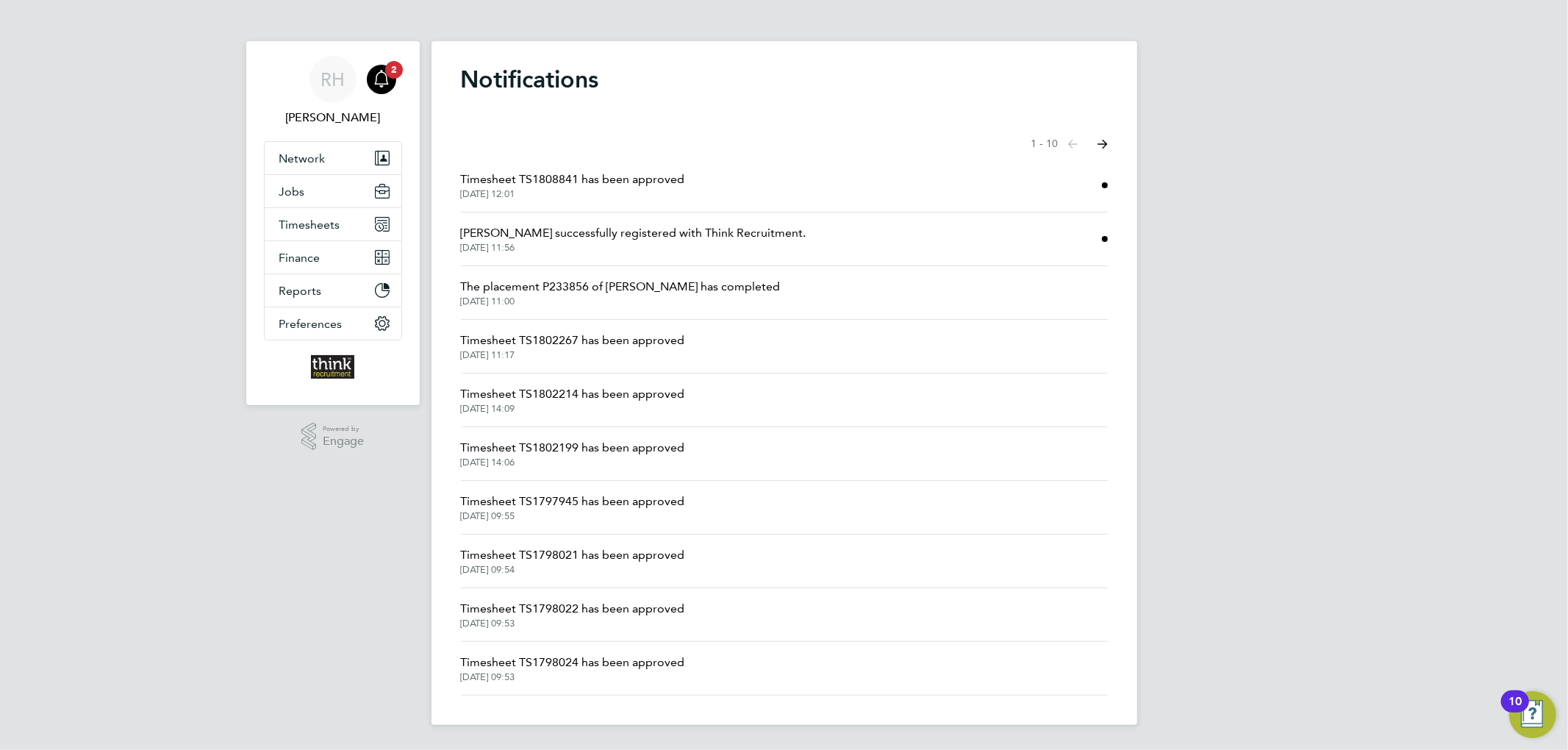
click at [534, 176] on span "Timesheet TS1808841 has been approved" at bounding box center [573, 179] width 224 height 17
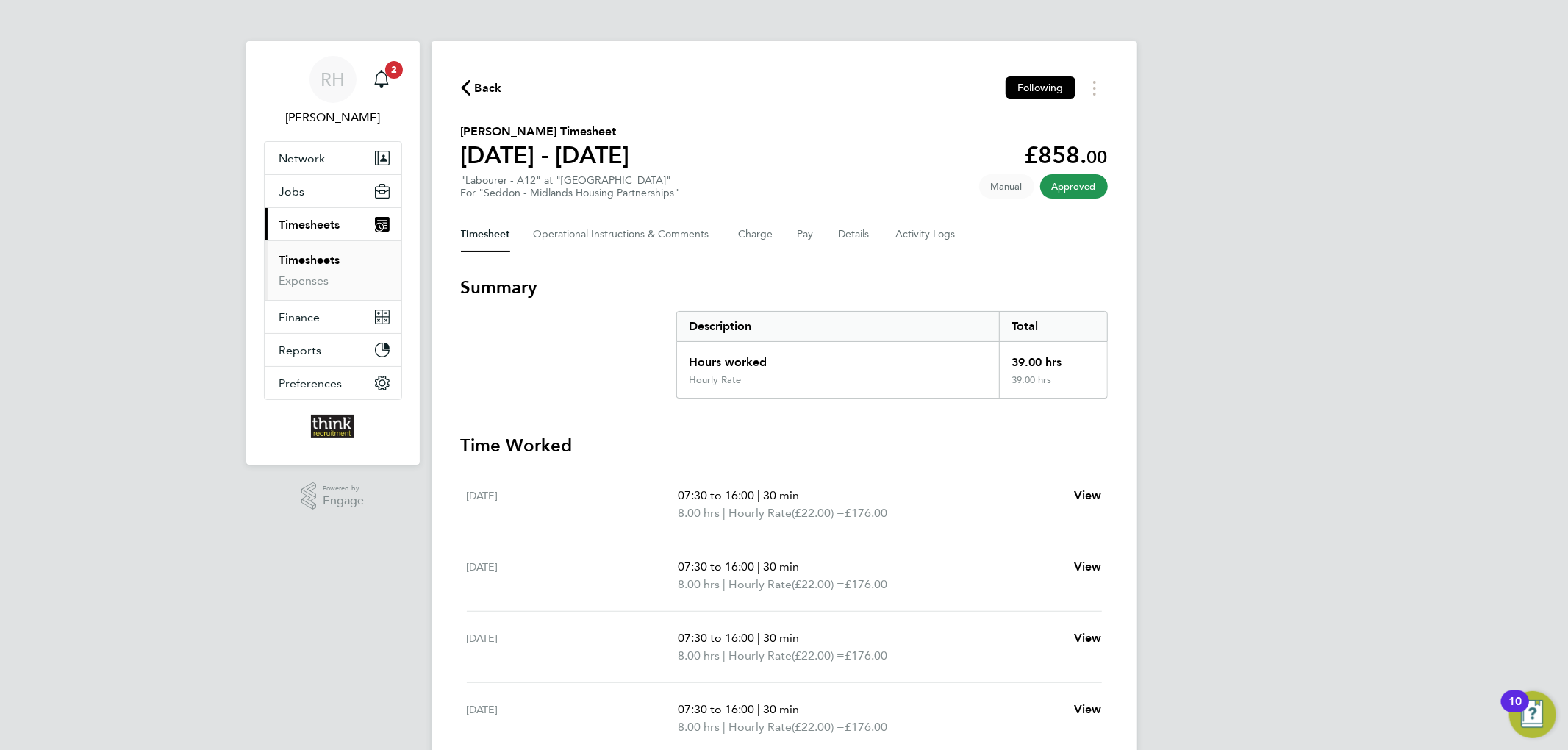
click at [476, 82] on span "Back" at bounding box center [488, 88] width 27 height 17
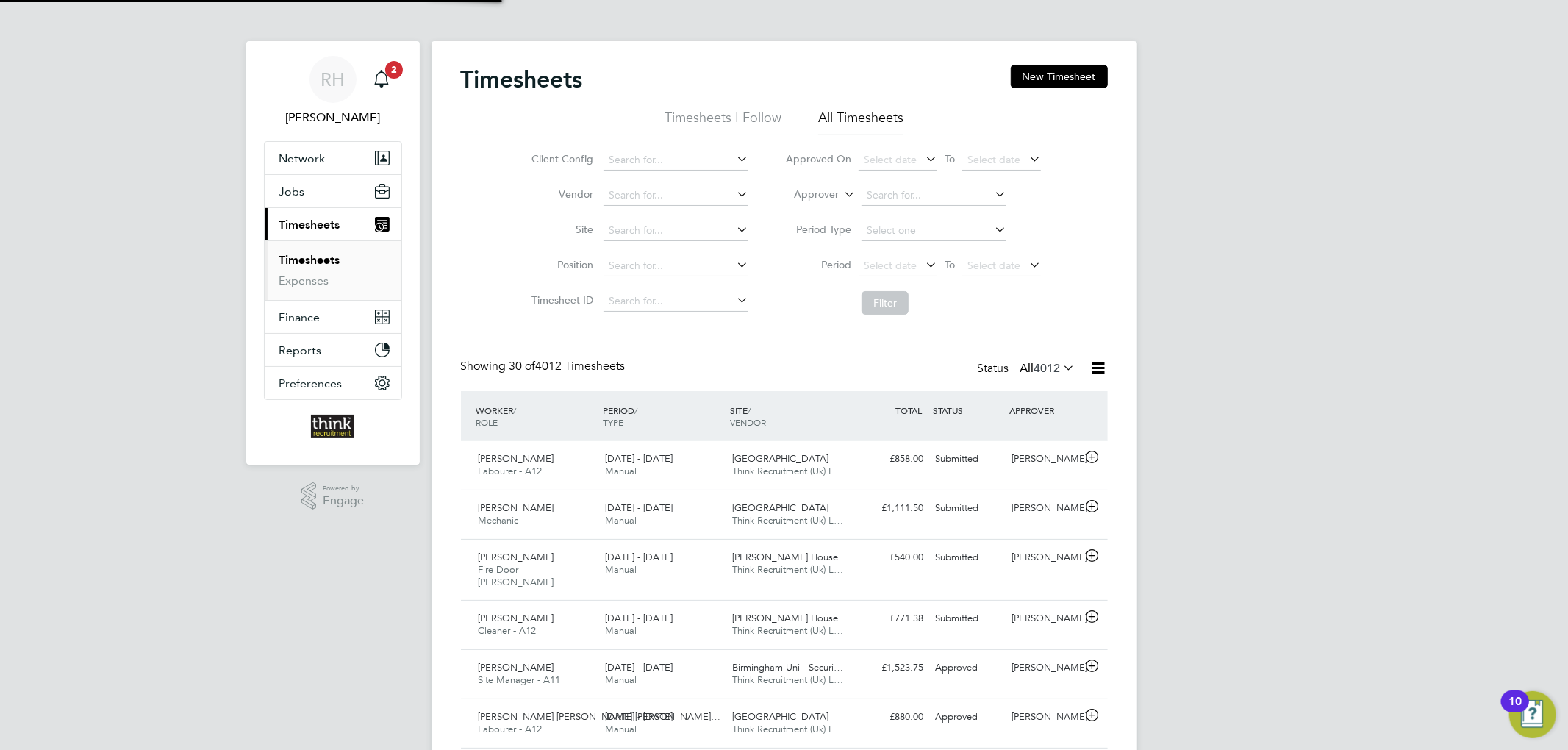
scroll to position [37, 128]
click at [1048, 66] on button "New Timesheet" at bounding box center [1059, 77] width 97 height 24
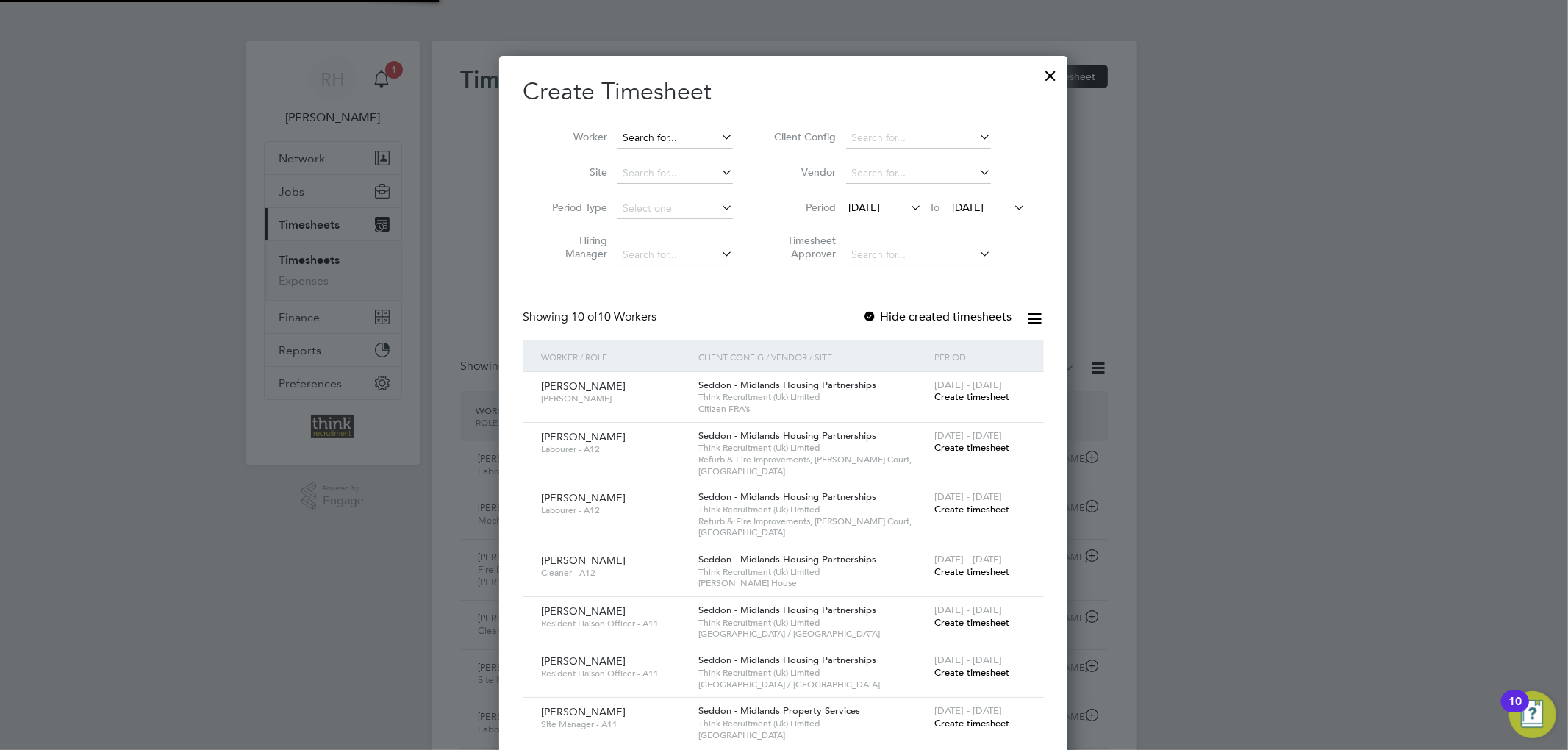
click at [669, 128] on input at bounding box center [675, 138] width 115 height 21
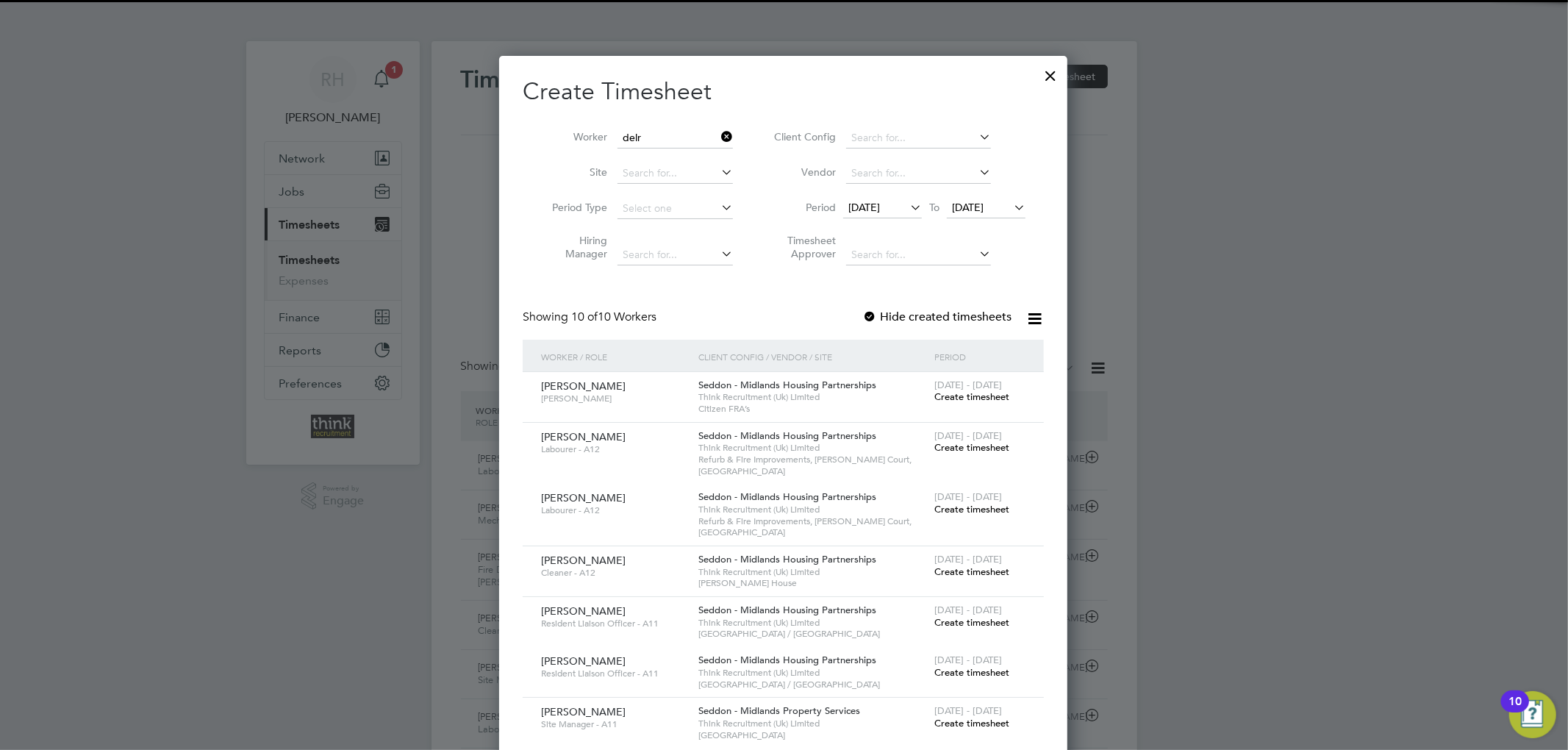
click at [672, 159] on li "Delr oy Johnson" at bounding box center [675, 157] width 117 height 20
type input "Delroy Johnson"
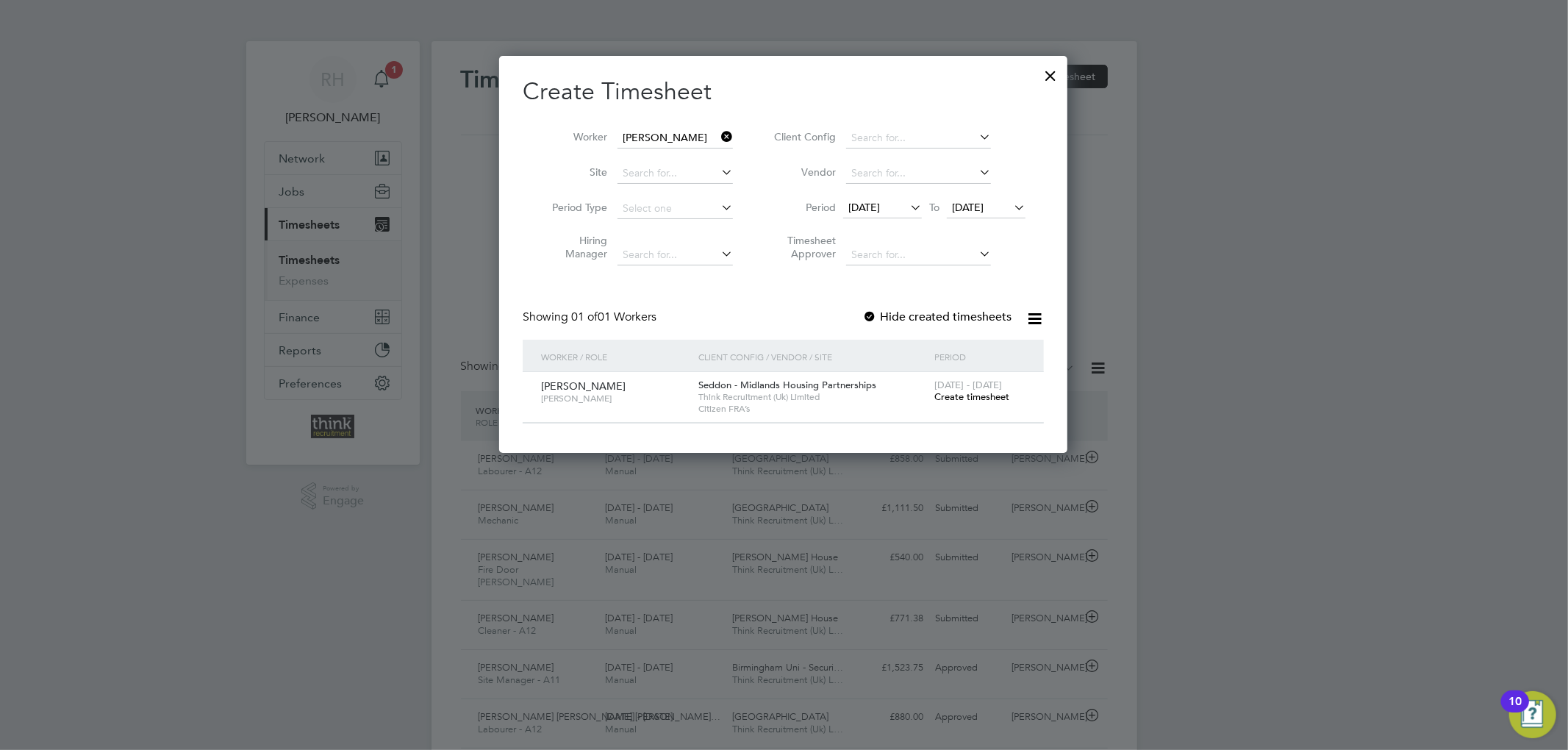
click at [958, 391] on span "Create timesheet" at bounding box center [971, 396] width 75 height 13
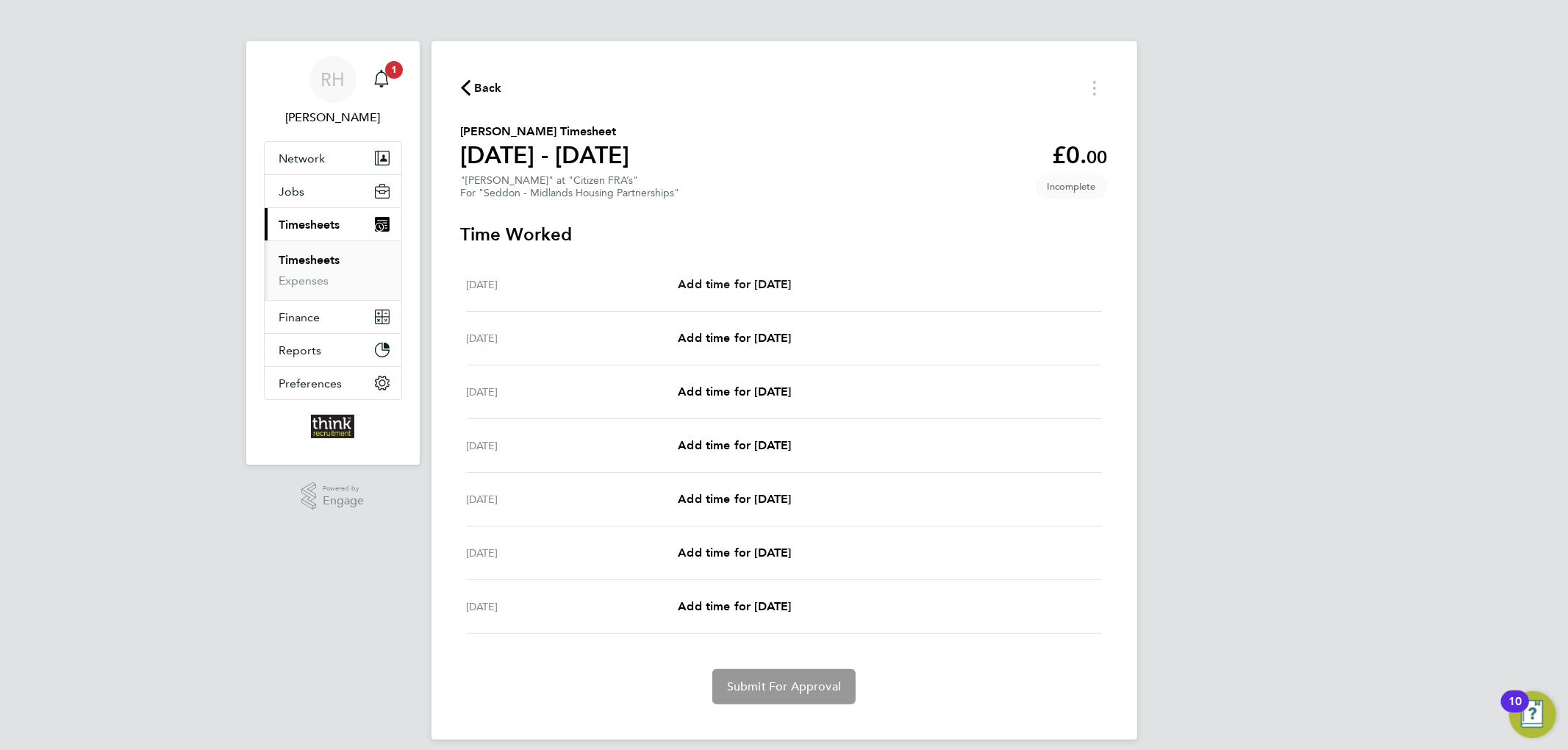
click at [741, 281] on span "Add time for Mon 18 Aug" at bounding box center [733, 284] width 113 height 14
select select "30"
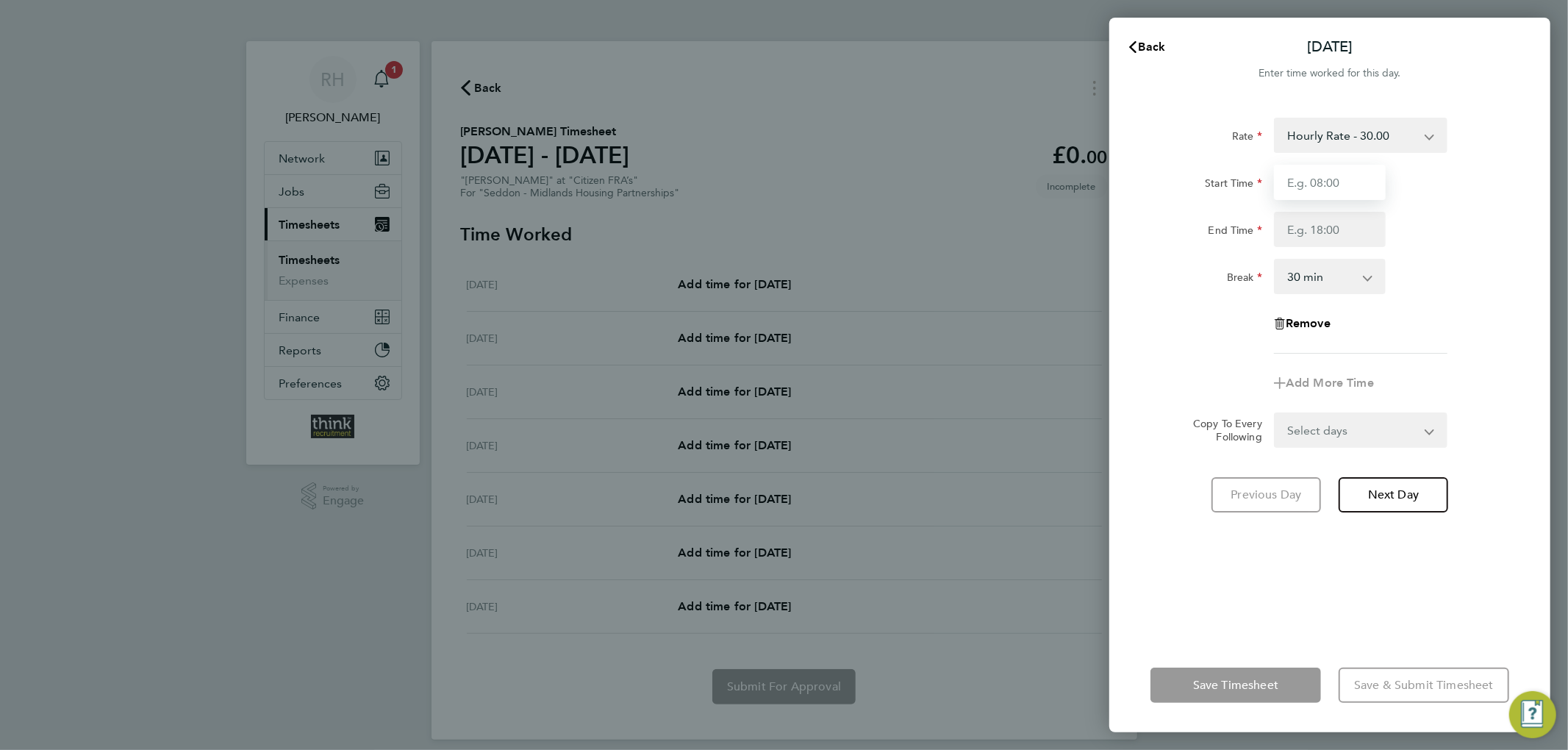
drag, startPoint x: 1370, startPoint y: 172, endPoint x: 1361, endPoint y: 176, distance: 9.8
click at [1370, 172] on input "Start Time" at bounding box center [1330, 182] width 112 height 36
type input "07:30"
drag, startPoint x: 1326, startPoint y: 218, endPoint x: 1335, endPoint y: 231, distance: 15.8
click at [1326, 218] on input "End Time" at bounding box center [1330, 229] width 112 height 36
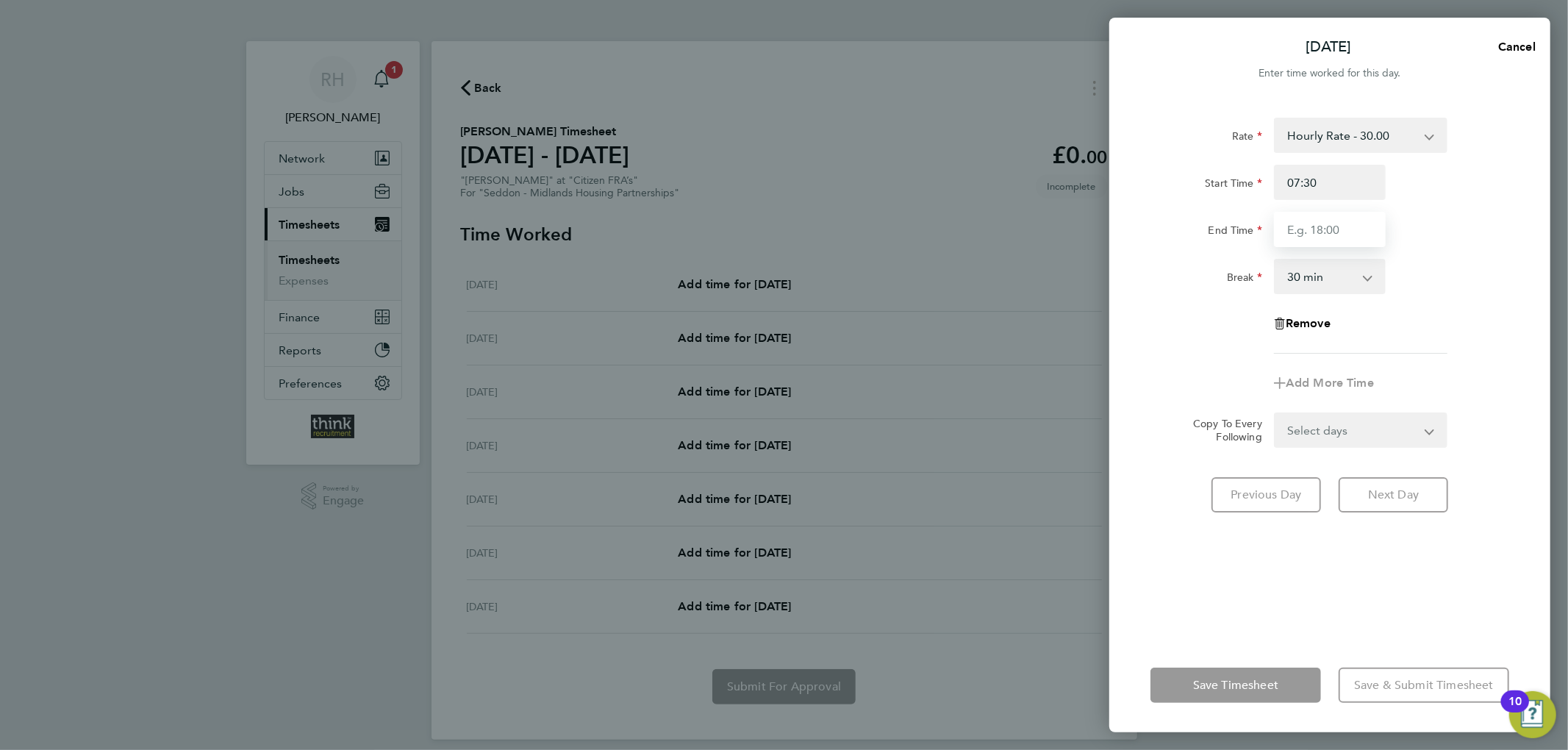
type input "17:00"
click at [1501, 300] on div "Rate Hourly Rate - 30.00 Start Time 07:30 End Time 17:00 Break 0 min 15 min 30 …" at bounding box center [1330, 235] width 358 height 236
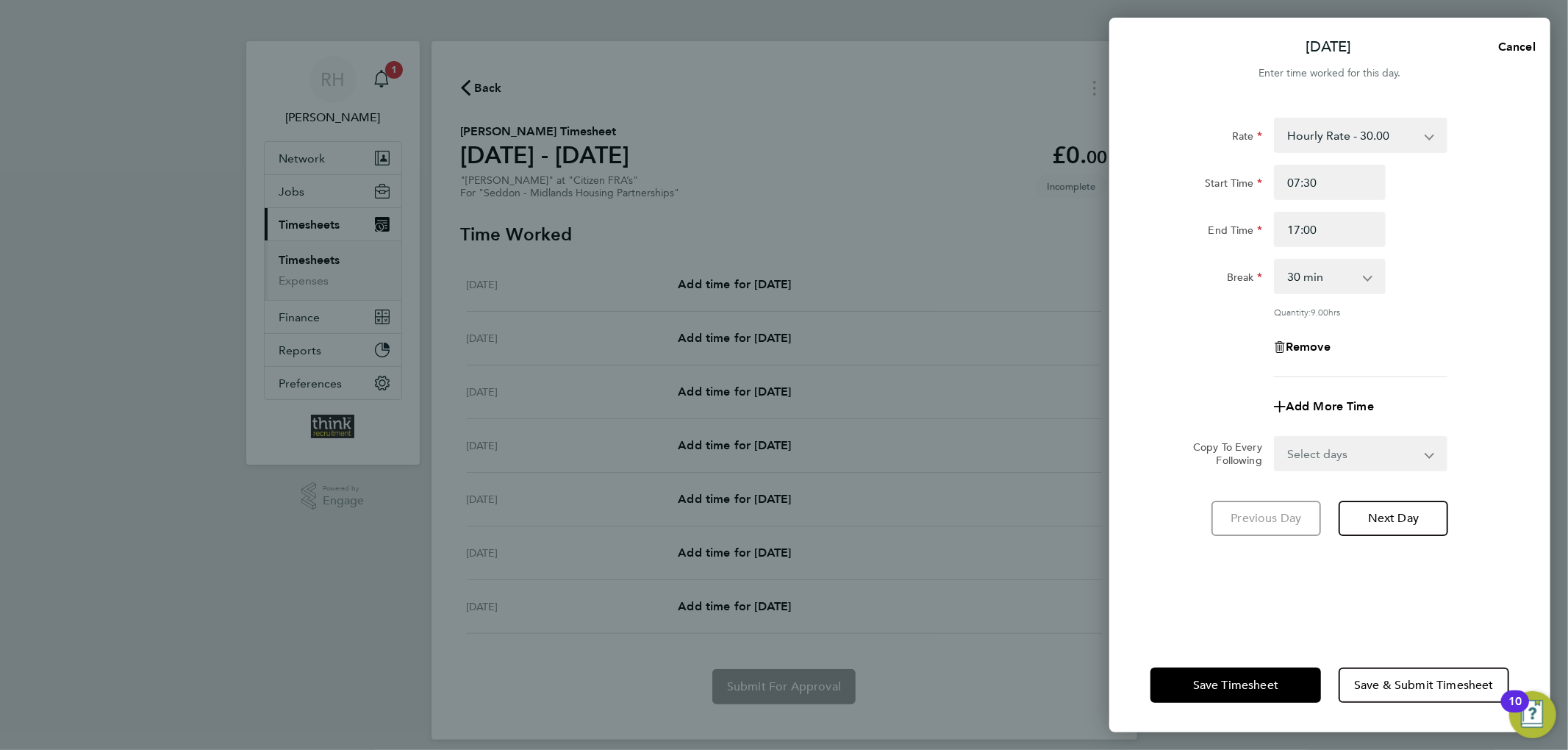
click at [1330, 457] on select "Select days Day Weekday (Mon-Fri) Weekend (Sat-Sun) Tuesday Wednesday Thursday …" at bounding box center [1352, 453] width 155 height 32
select select "WEEKDAY"
click at [1275, 437] on select "Select days Day Weekday (Mon-Fri) Weekend (Sat-Sun) Tuesday Wednesday Thursday …" at bounding box center [1352, 453] width 155 height 32
select select "2025-08-24"
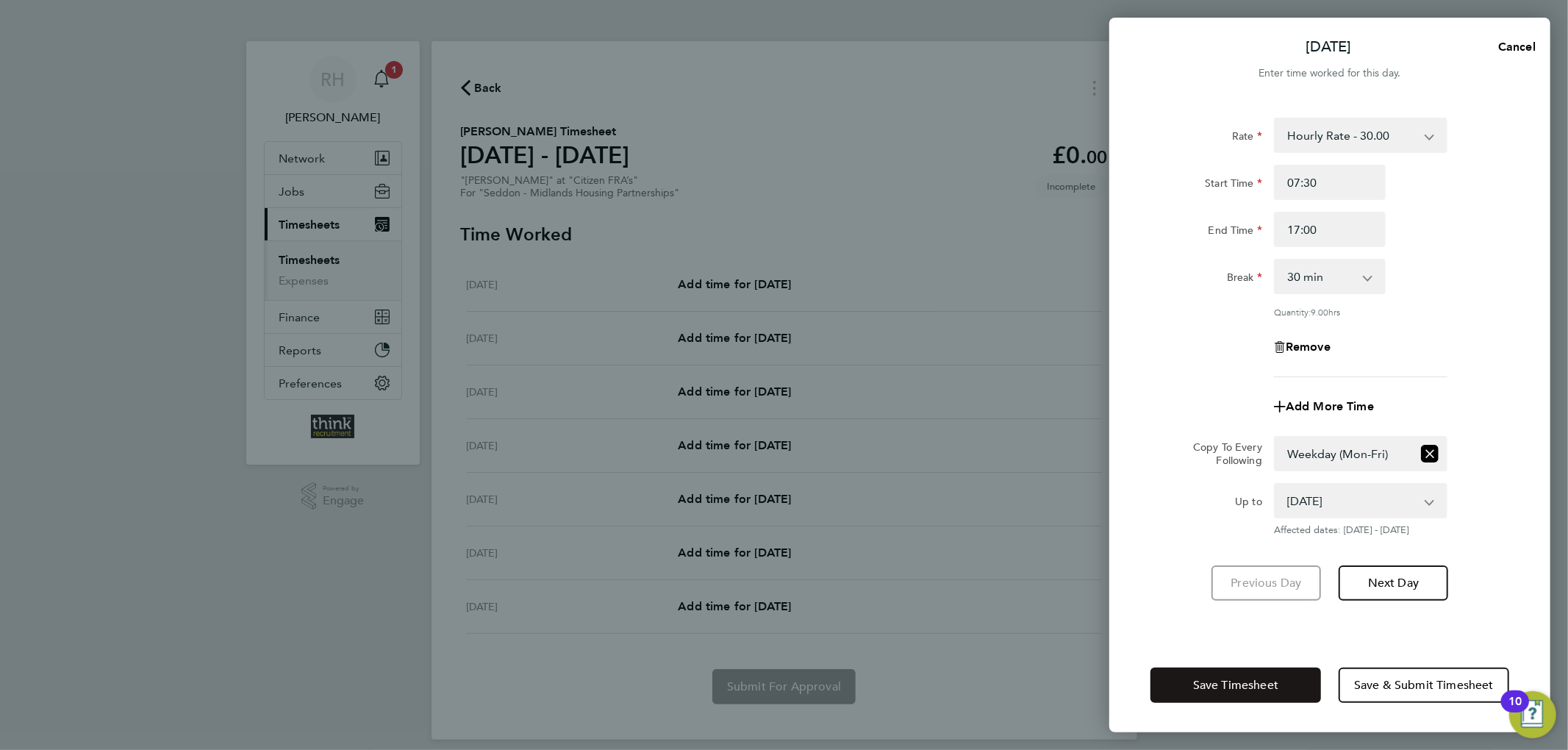
click at [1236, 672] on button "Save Timesheet" at bounding box center [1236, 684] width 171 height 36
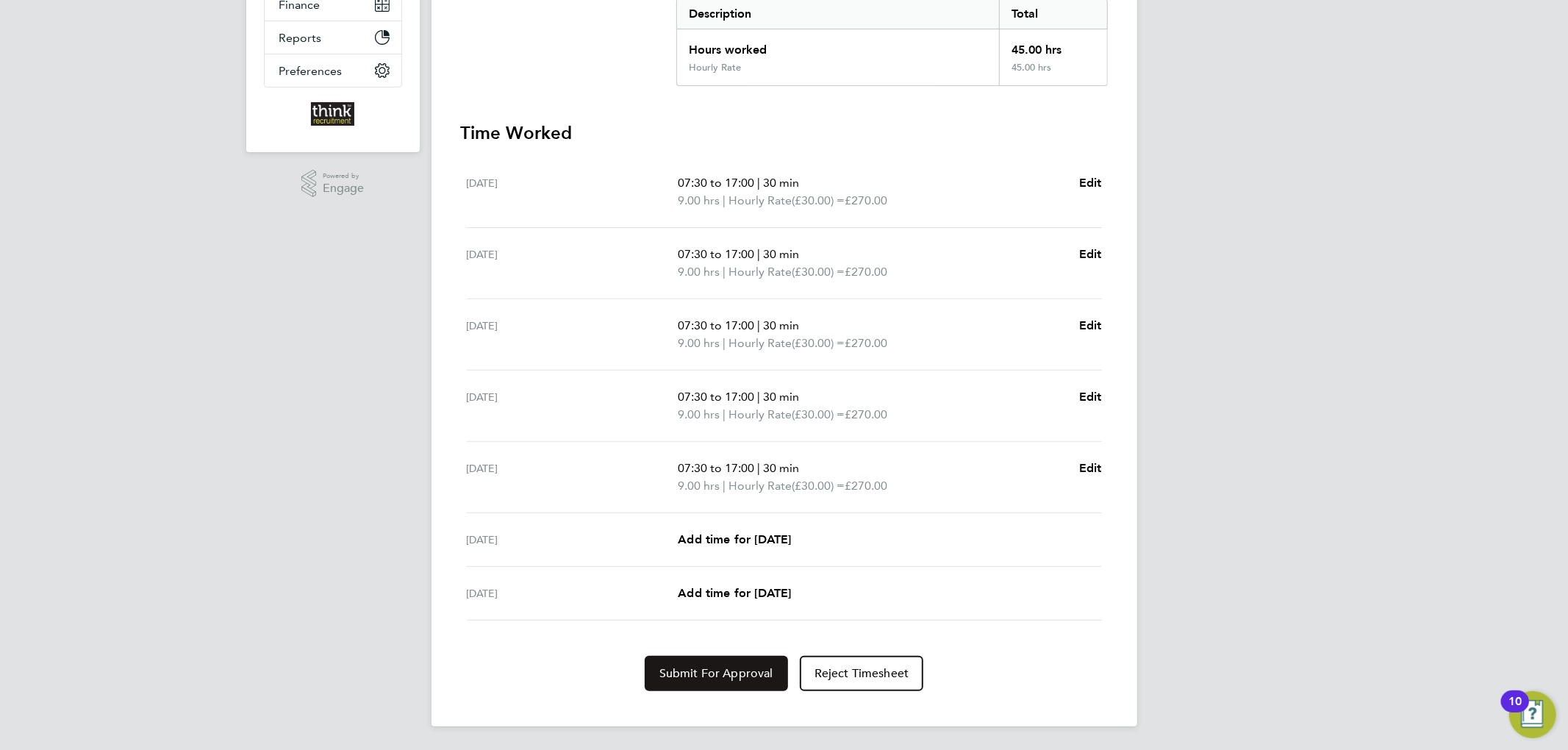
click at [754, 671] on span "Submit For Approval" at bounding box center [716, 673] width 114 height 15
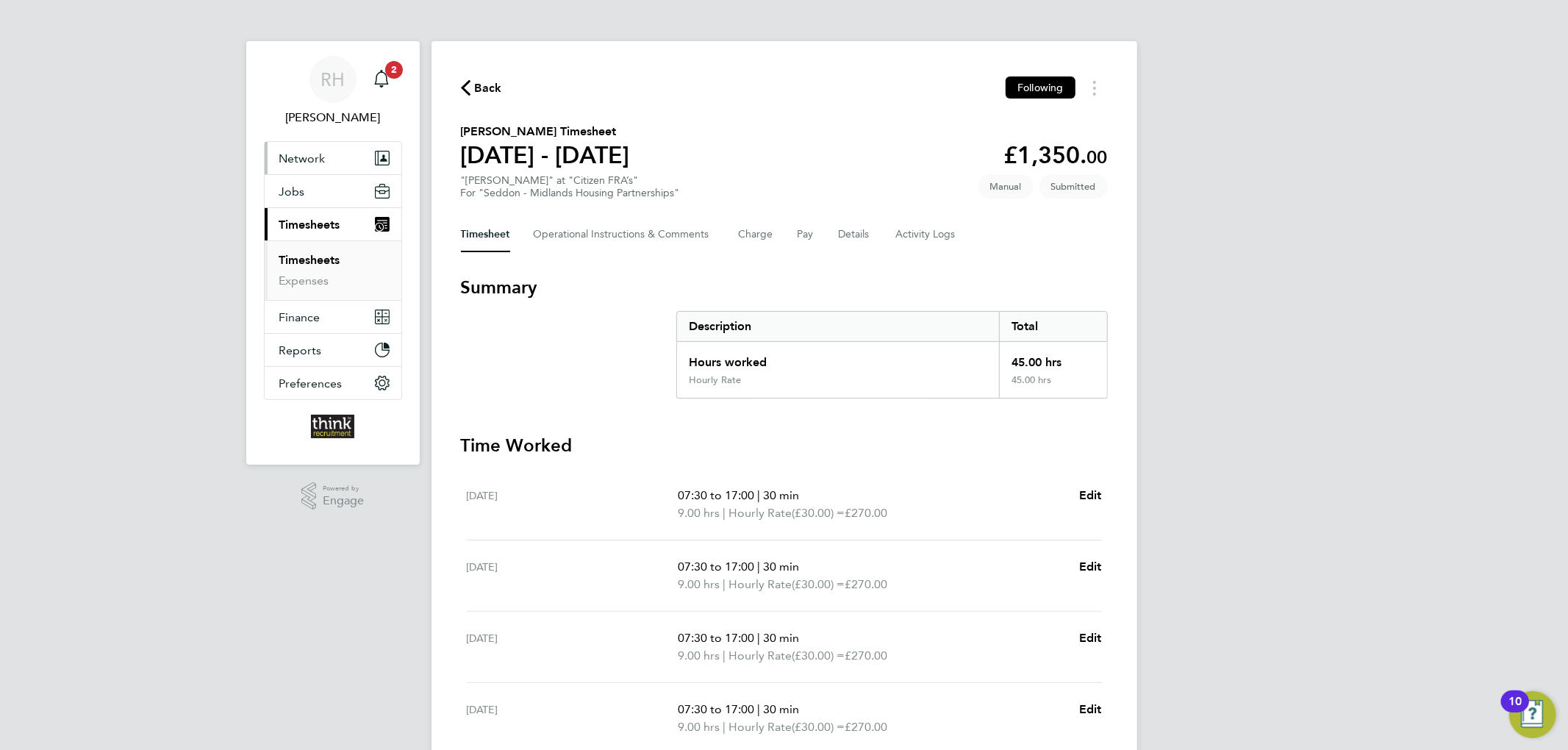
drag, startPoint x: 315, startPoint y: 259, endPoint x: 389, endPoint y: 166, distance: 118.8
click at [315, 259] on link "Timesheets" at bounding box center [309, 260] width 61 height 14
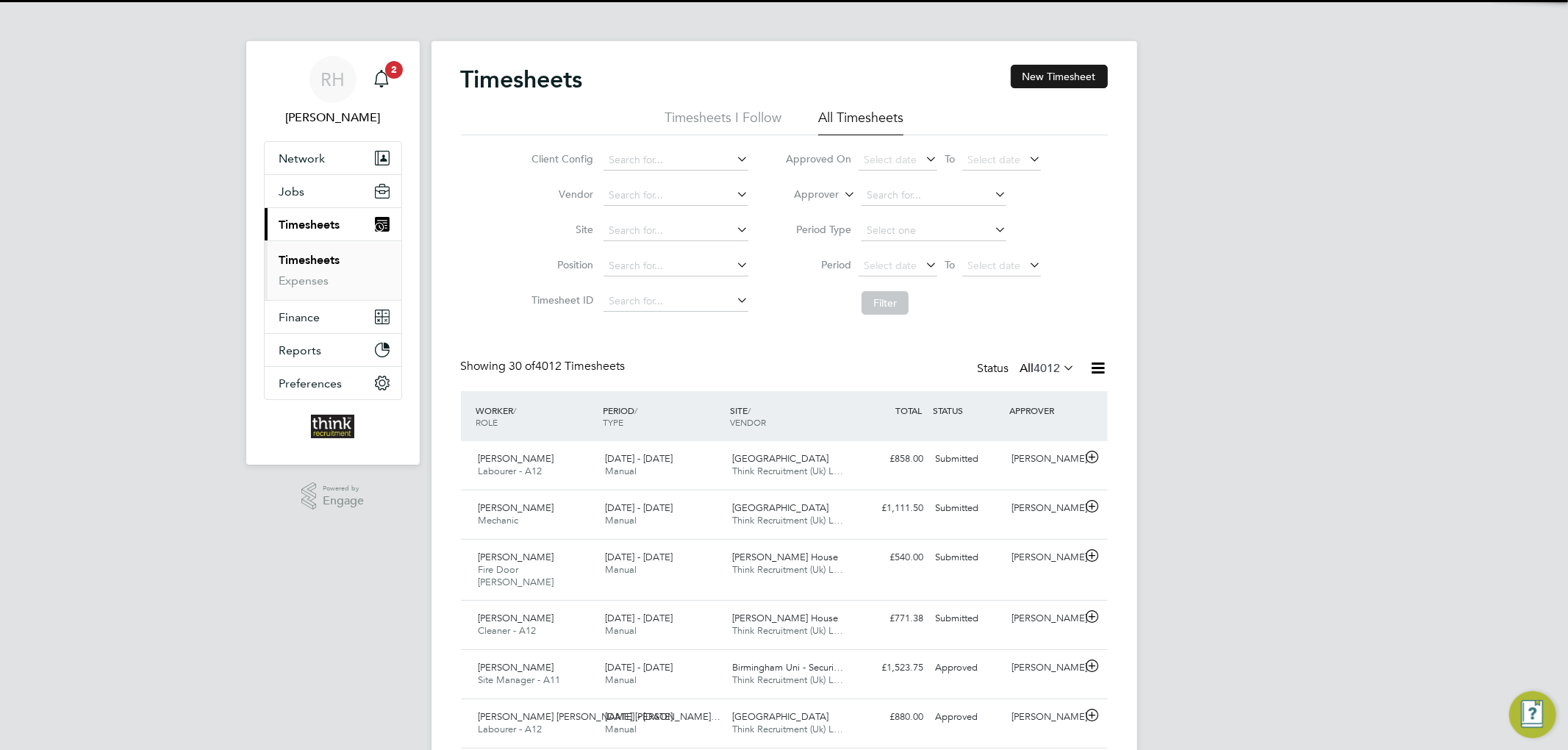
scroll to position [37, 128]
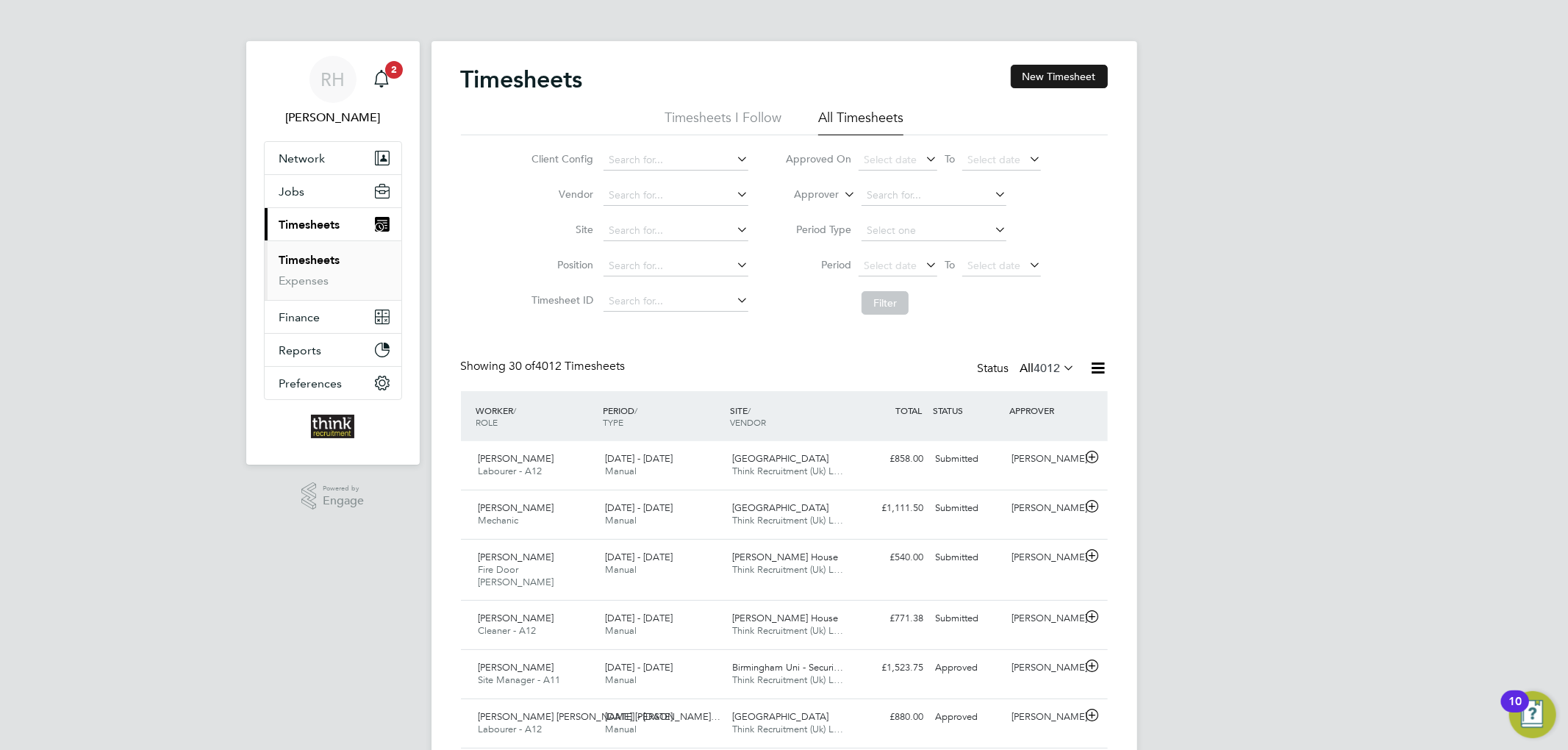
click at [1065, 74] on button "New Timesheet" at bounding box center [1059, 77] width 97 height 24
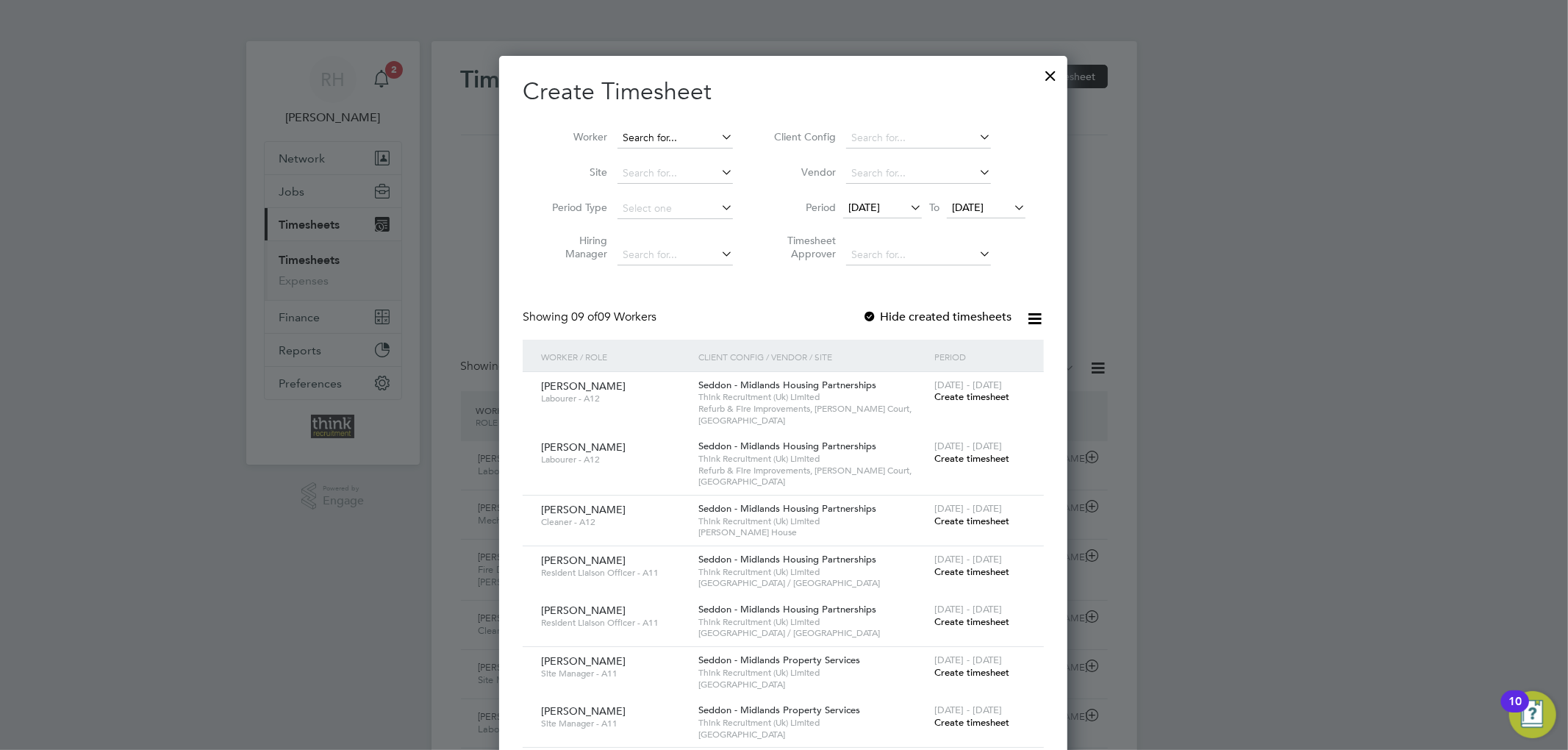
click at [655, 142] on input at bounding box center [675, 138] width 115 height 21
click at [663, 159] on li "Esther Akinyede" at bounding box center [687, 157] width 141 height 20
type input "[PERSON_NAME]"
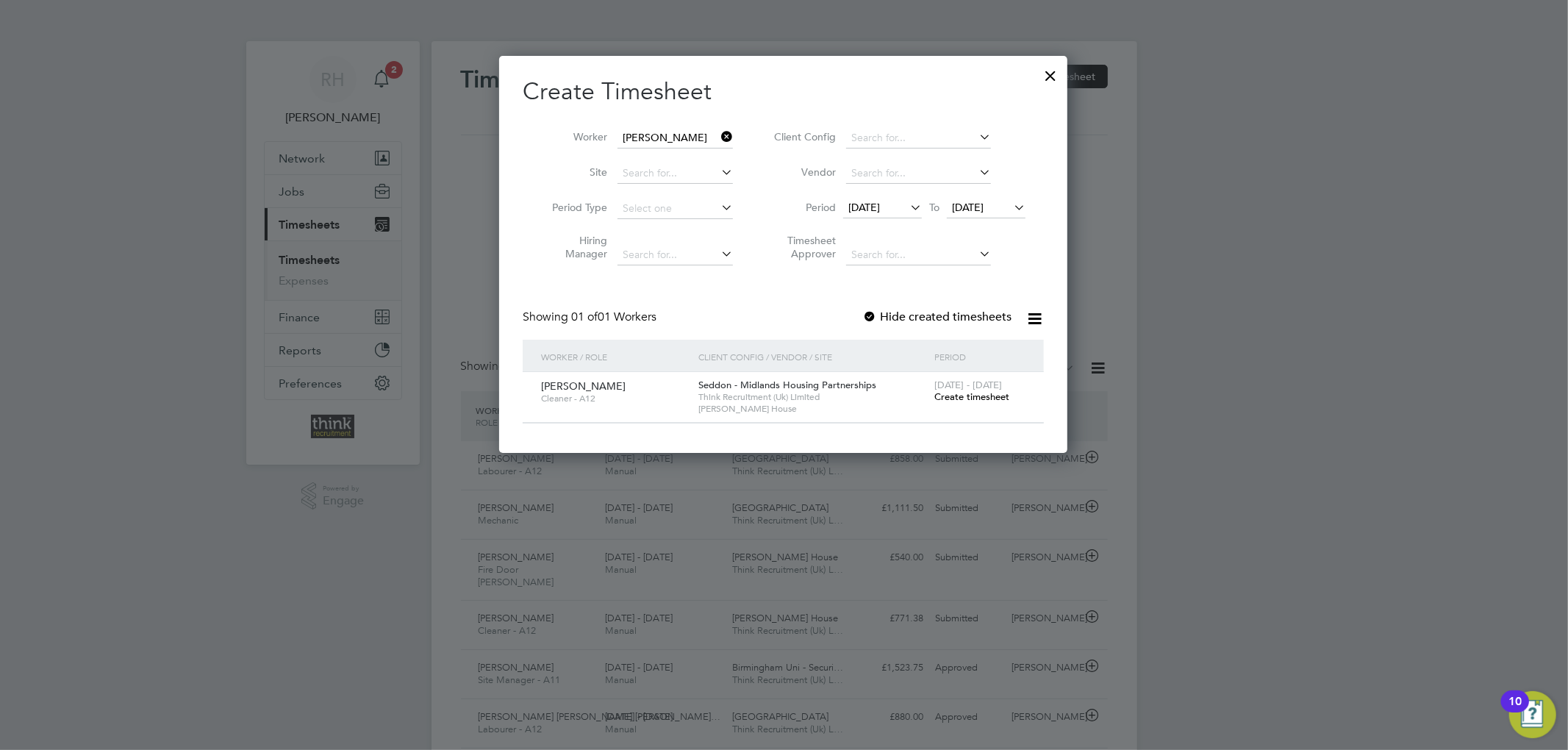
click at [954, 394] on span "Create timesheet" at bounding box center [971, 396] width 75 height 13
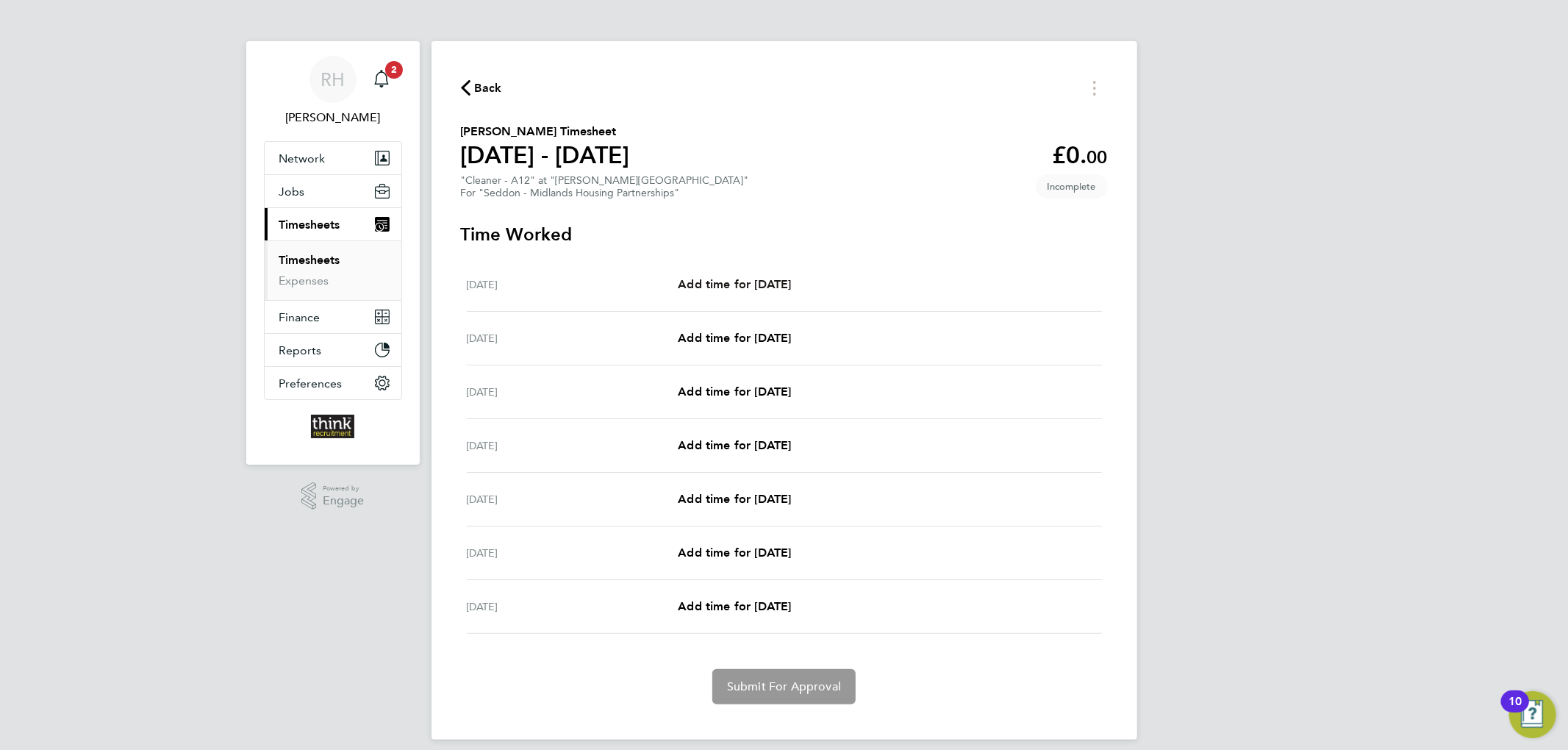
click at [756, 291] on span "Add time for Mon 18 Aug" at bounding box center [733, 284] width 113 height 14
select select "30"
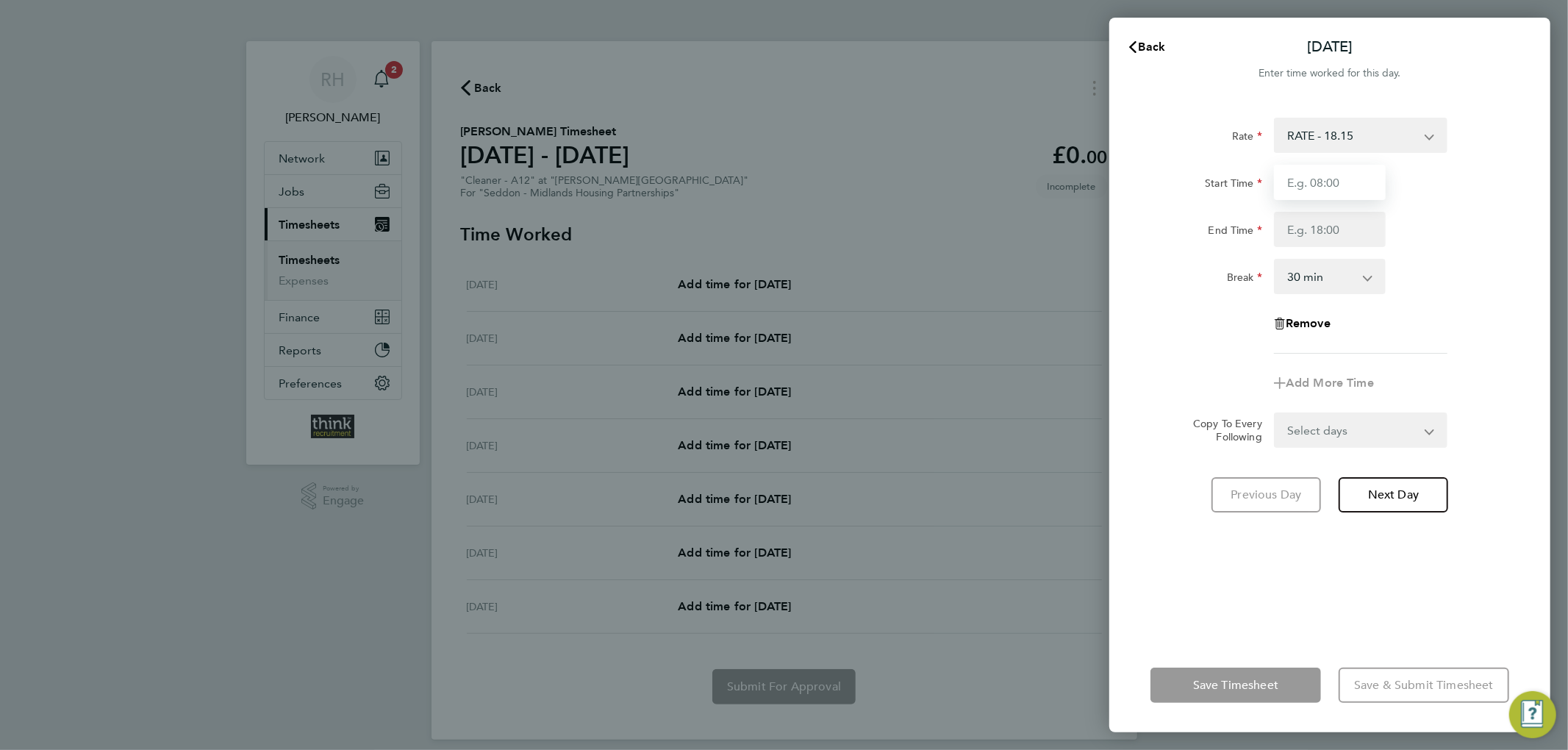
click at [1322, 197] on input "Start Time" at bounding box center [1330, 182] width 112 height 36
type input "08:00"
click at [1325, 218] on input "End Time" at bounding box center [1330, 229] width 112 height 36
click at [1472, 292] on div "Break 0 min 15 min 30 min 45 min 60 min 75 min 90 min" at bounding box center [1330, 276] width 370 height 36
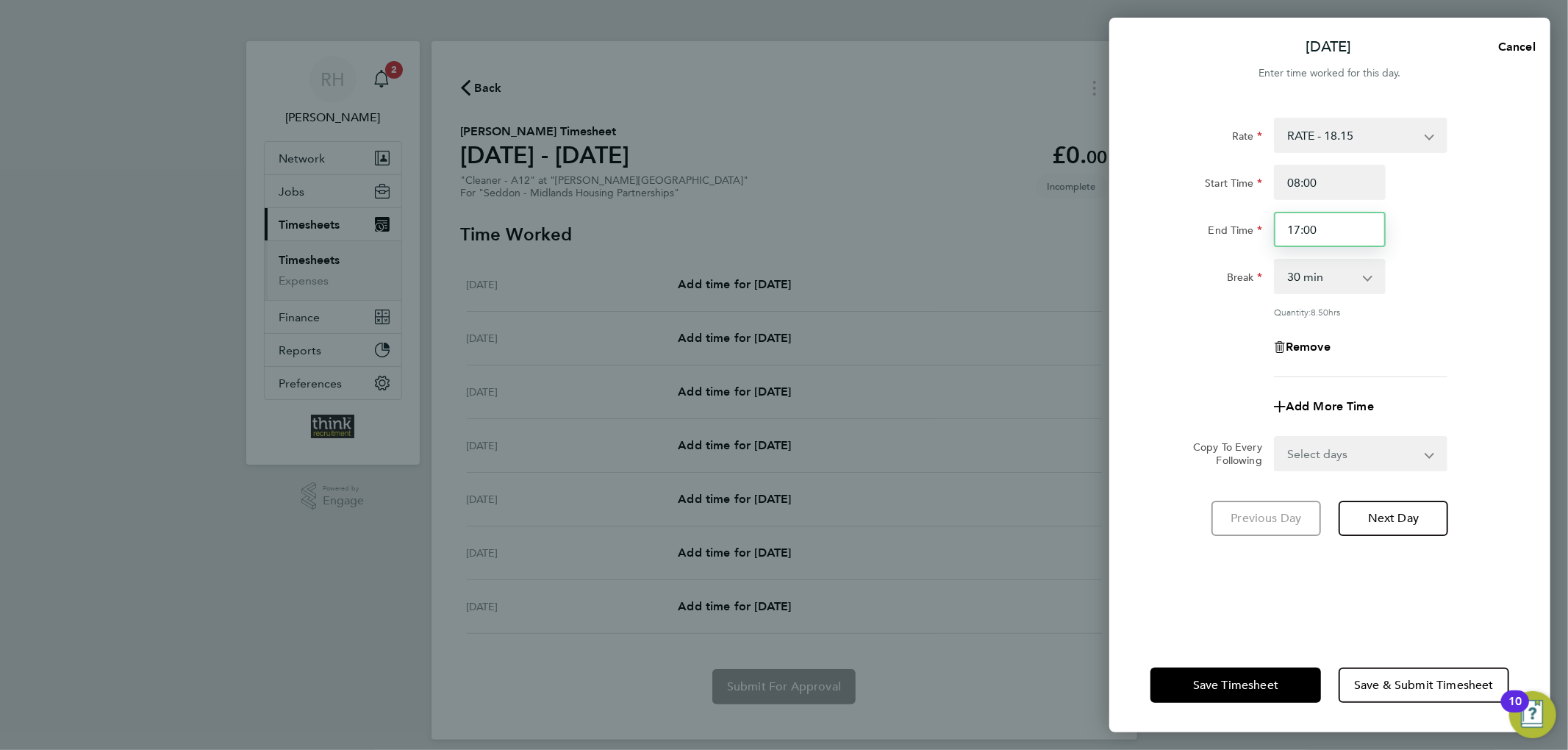
click at [1300, 227] on input "17:00" at bounding box center [1330, 229] width 112 height 36
click at [1503, 285] on div "Break 0 min 15 min 30 min 45 min 60 min 75 min 90 min" at bounding box center [1330, 276] width 370 height 36
click at [1298, 182] on input "08:00" at bounding box center [1330, 182] width 112 height 36
drag, startPoint x: 1330, startPoint y: 228, endPoint x: 1204, endPoint y: 225, distance: 126.0
click at [1204, 225] on div "End Time 16:30" at bounding box center [1330, 229] width 370 height 36
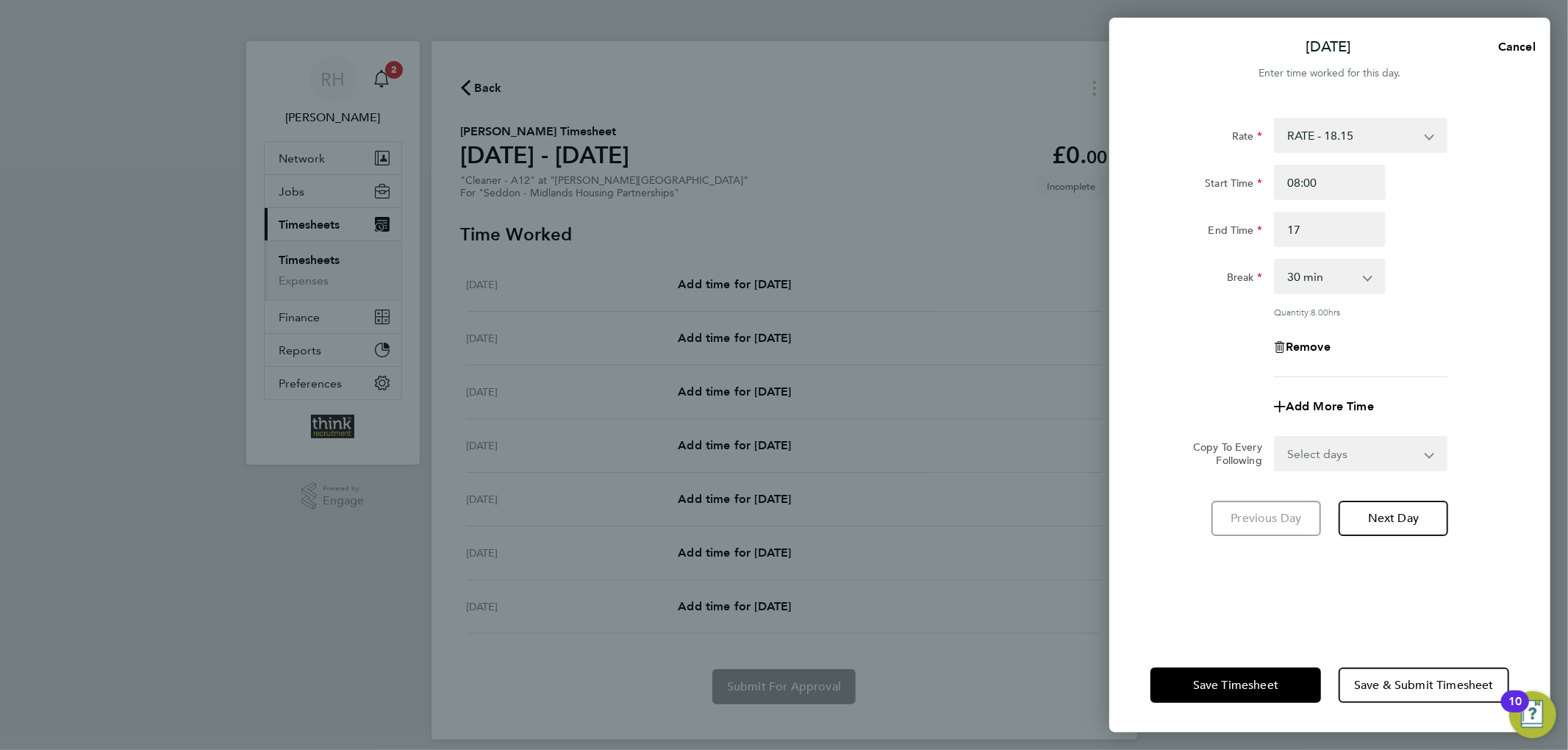
type input "17:00"
click at [1518, 235] on div "Rate RATE - 18.15 Start Time 08:00 End Time 17:00 Break 0 min 15 min 30 min 45 …" at bounding box center [1330, 369] width 441 height 538
click at [1334, 459] on select "Select days Day Weekday (Mon-Fri) Weekend (Sat-Sun) Tuesday Wednesday Thursday …" at bounding box center [1352, 453] width 155 height 32
select select "WEEKDAY"
click at [1275, 437] on select "Select days Day Weekday (Mon-Fri) Weekend (Sat-Sun) Tuesday Wednesday Thursday …" at bounding box center [1352, 453] width 155 height 32
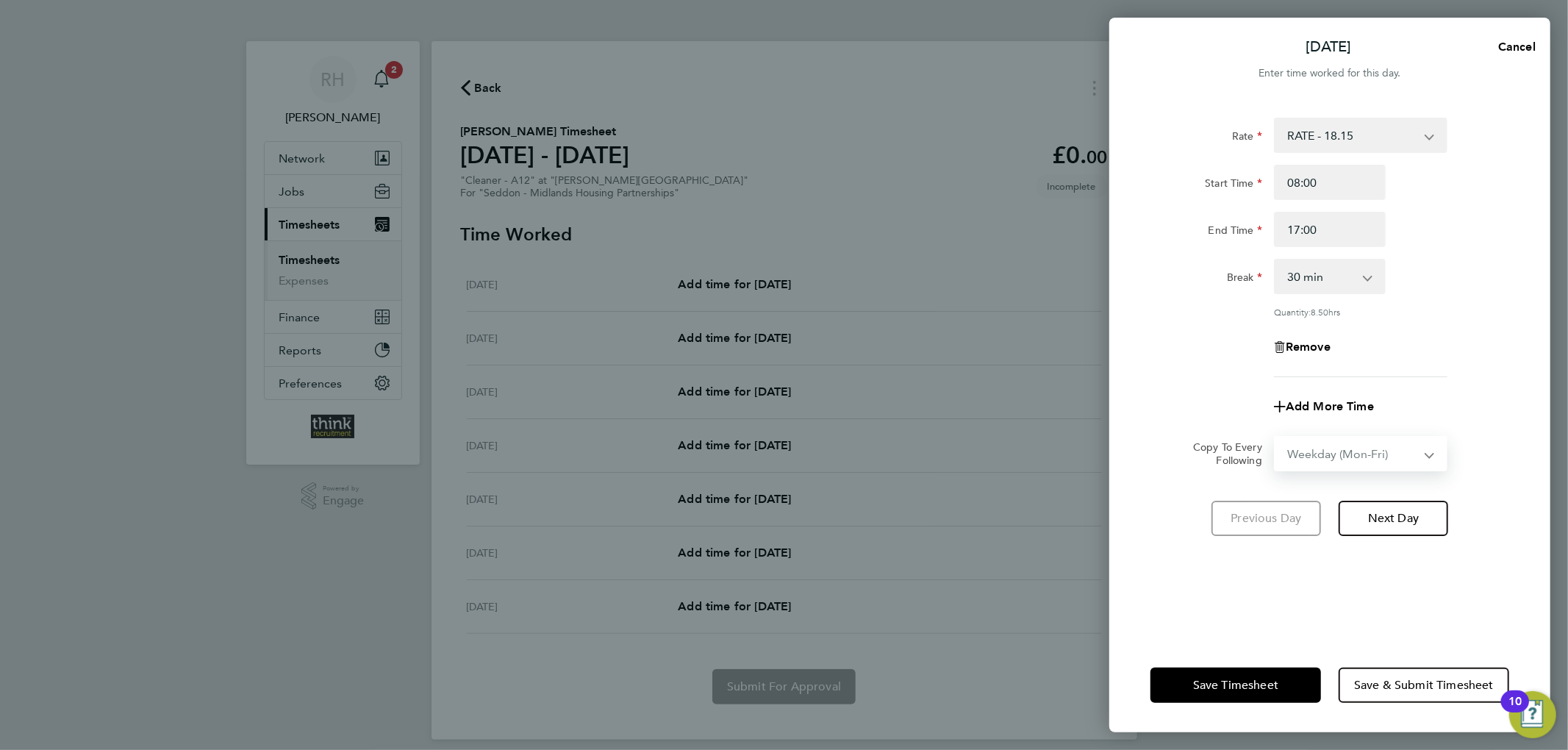
select select "2025-08-24"
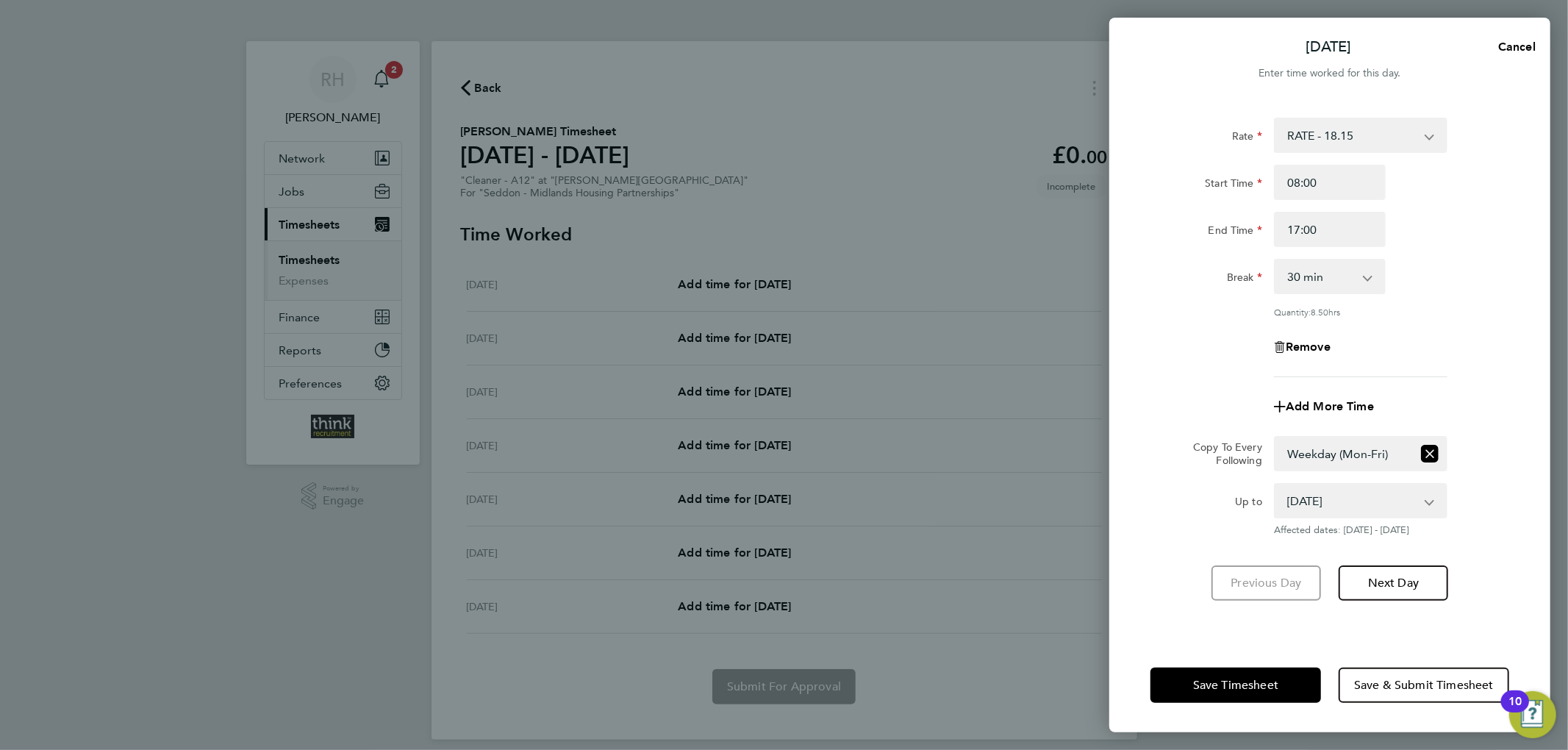
click at [1170, 339] on div "Remove" at bounding box center [1330, 347] width 370 height 36
click at [1233, 674] on button "Save Timesheet" at bounding box center [1236, 684] width 171 height 36
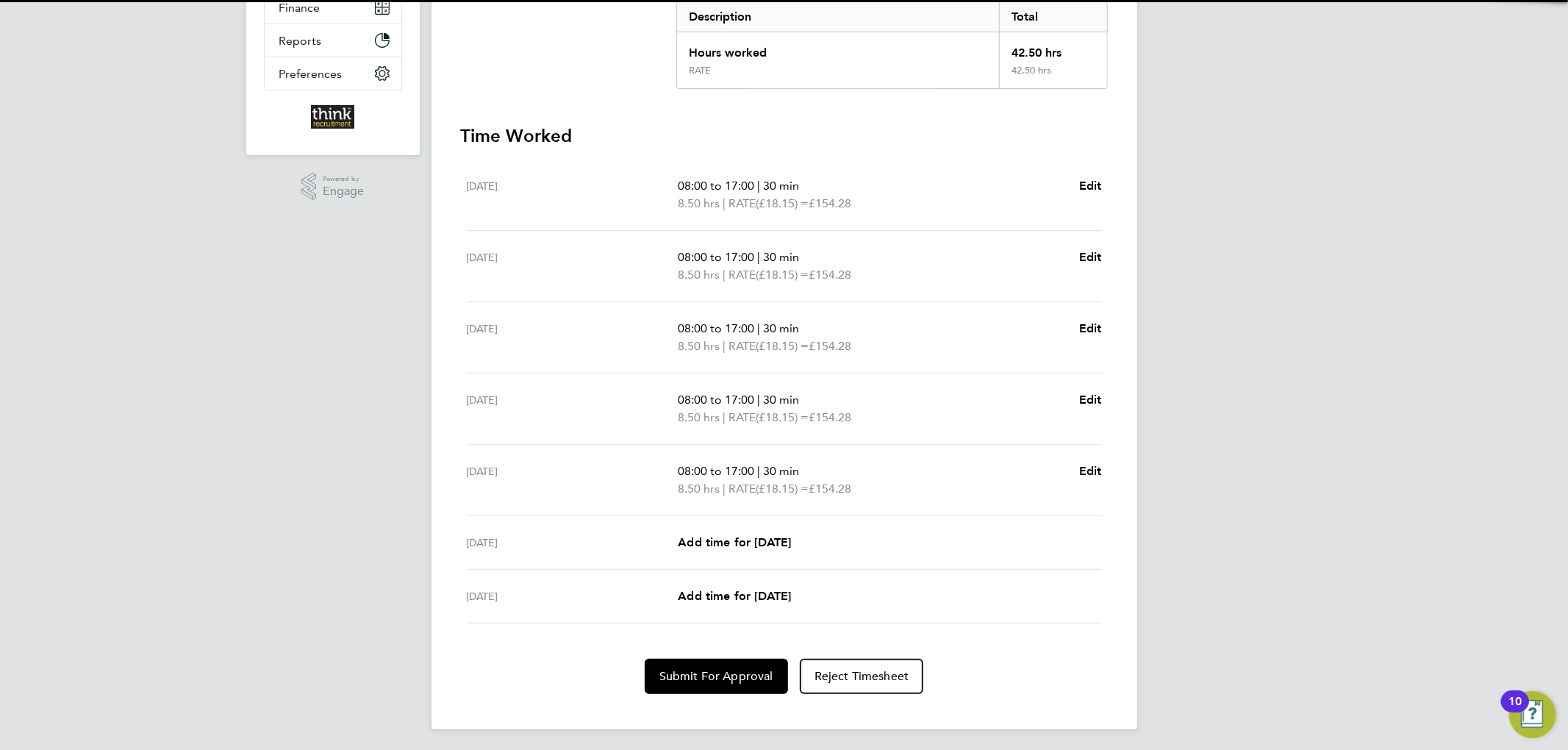
scroll to position [314, 0]
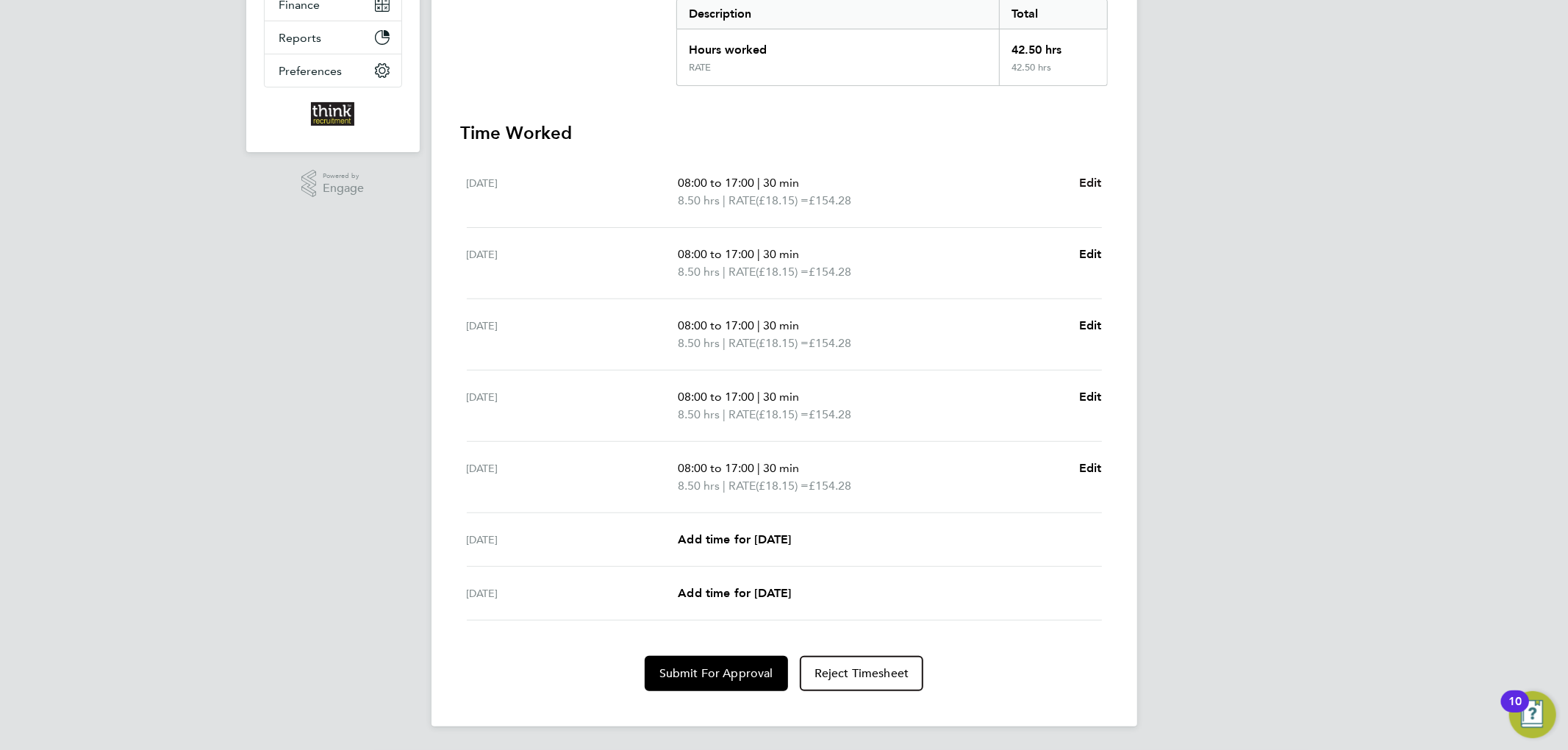
click at [1085, 184] on span "Edit" at bounding box center [1090, 183] width 23 height 14
select select "30"
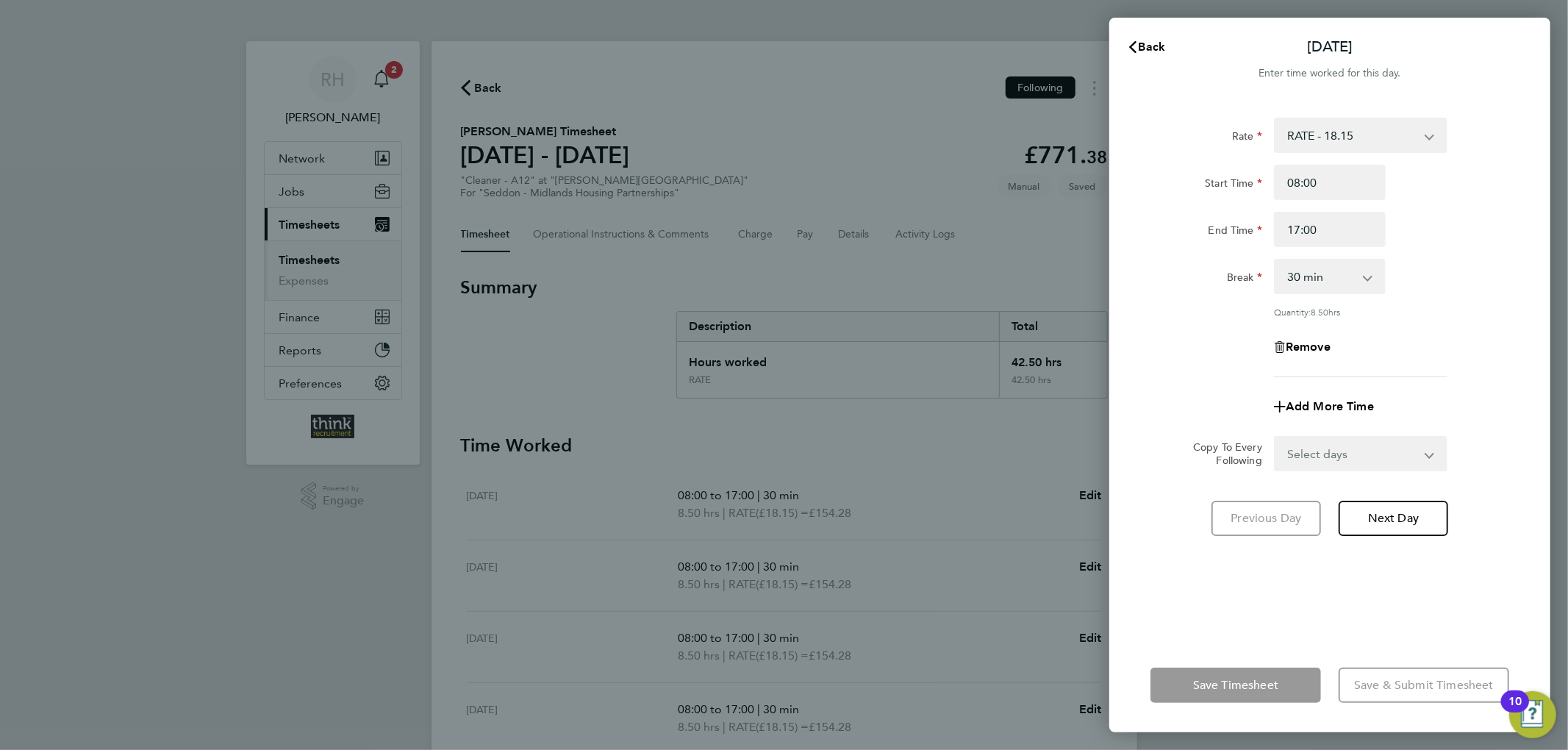
click at [1216, 641] on div "Save Timesheet Save & Submit Timesheet" at bounding box center [1330, 684] width 441 height 94
click at [1153, 54] on button "Back" at bounding box center [1146, 47] width 69 height 29
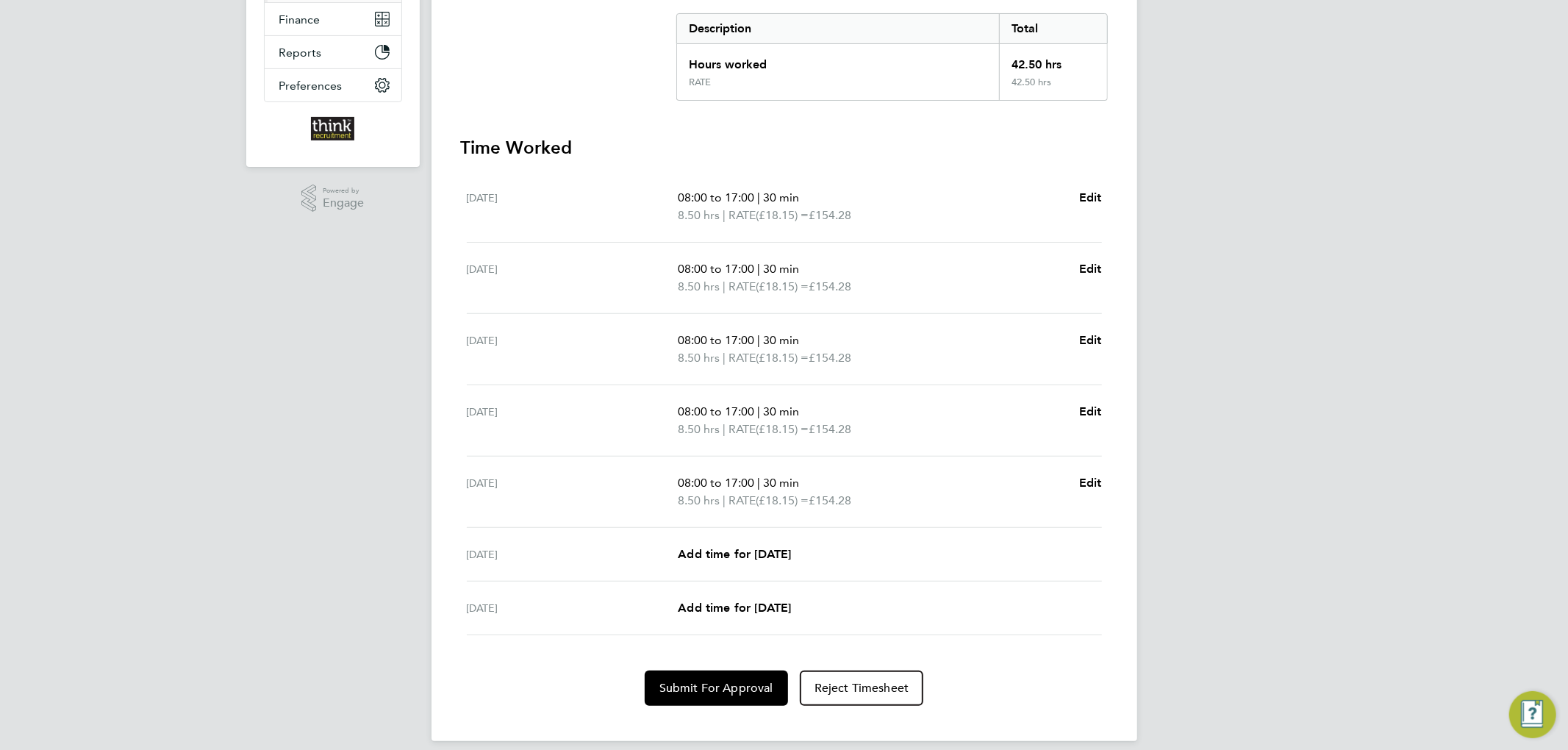
scroll to position [314, 0]
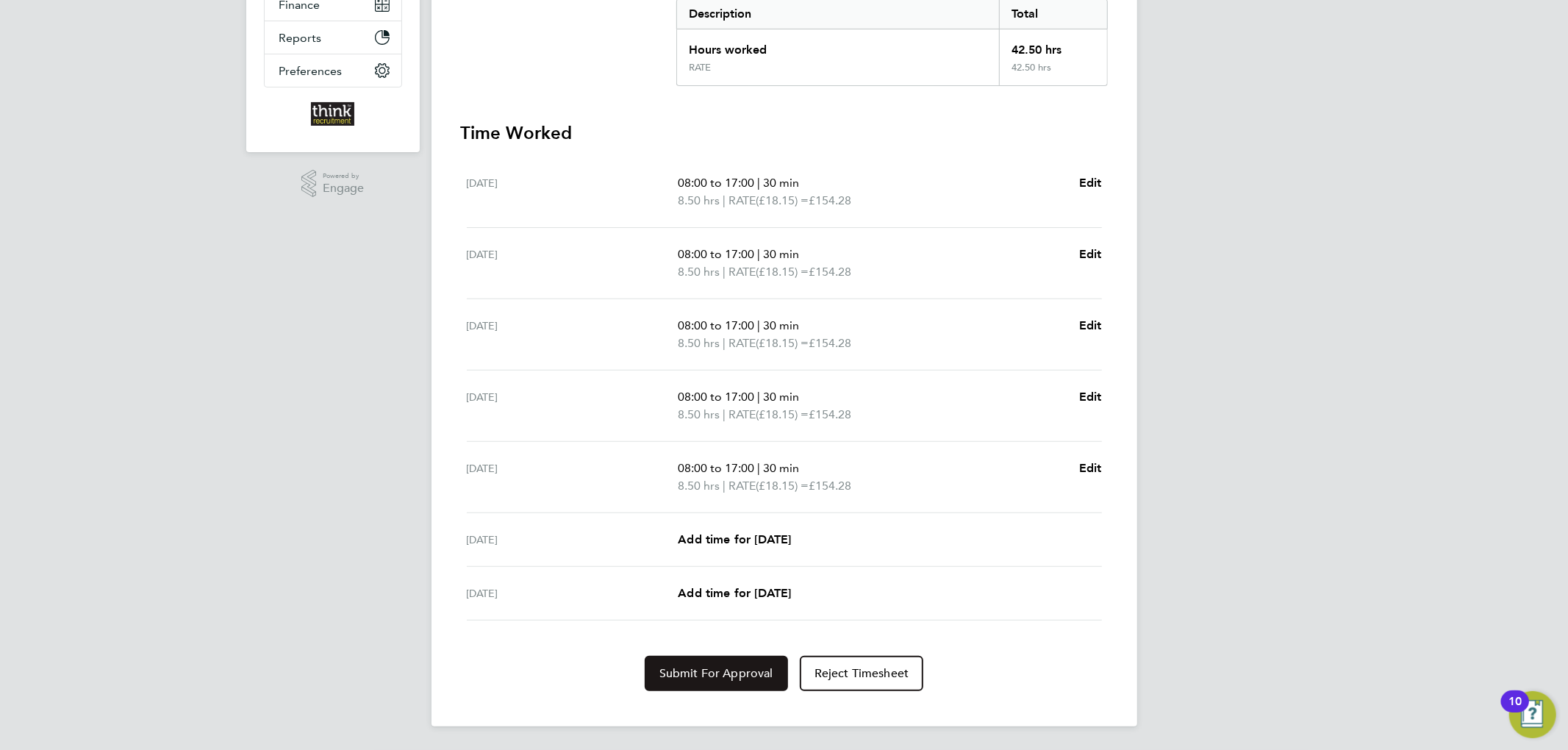
click at [722, 673] on span "Submit For Approval" at bounding box center [716, 673] width 114 height 15
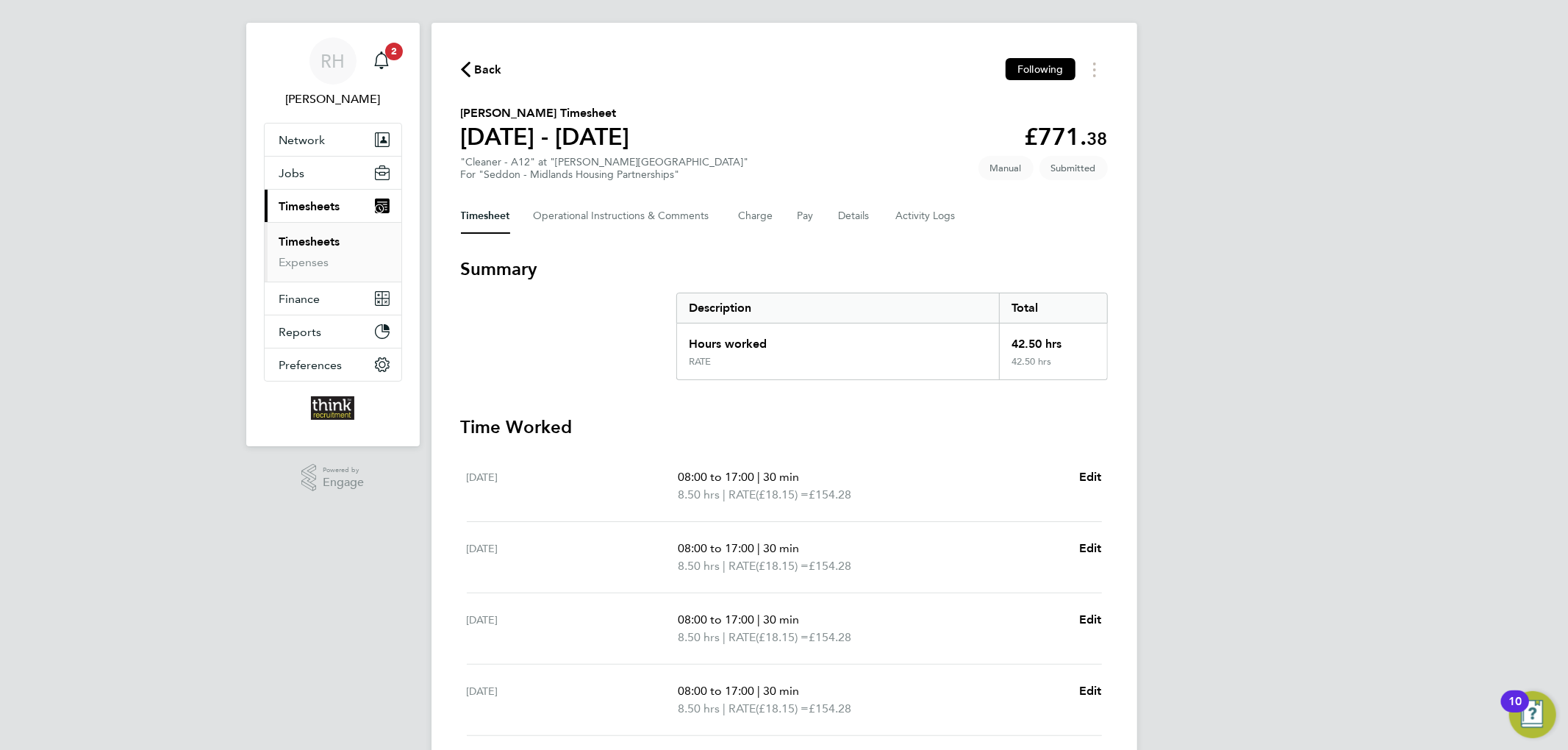
scroll to position [0, 0]
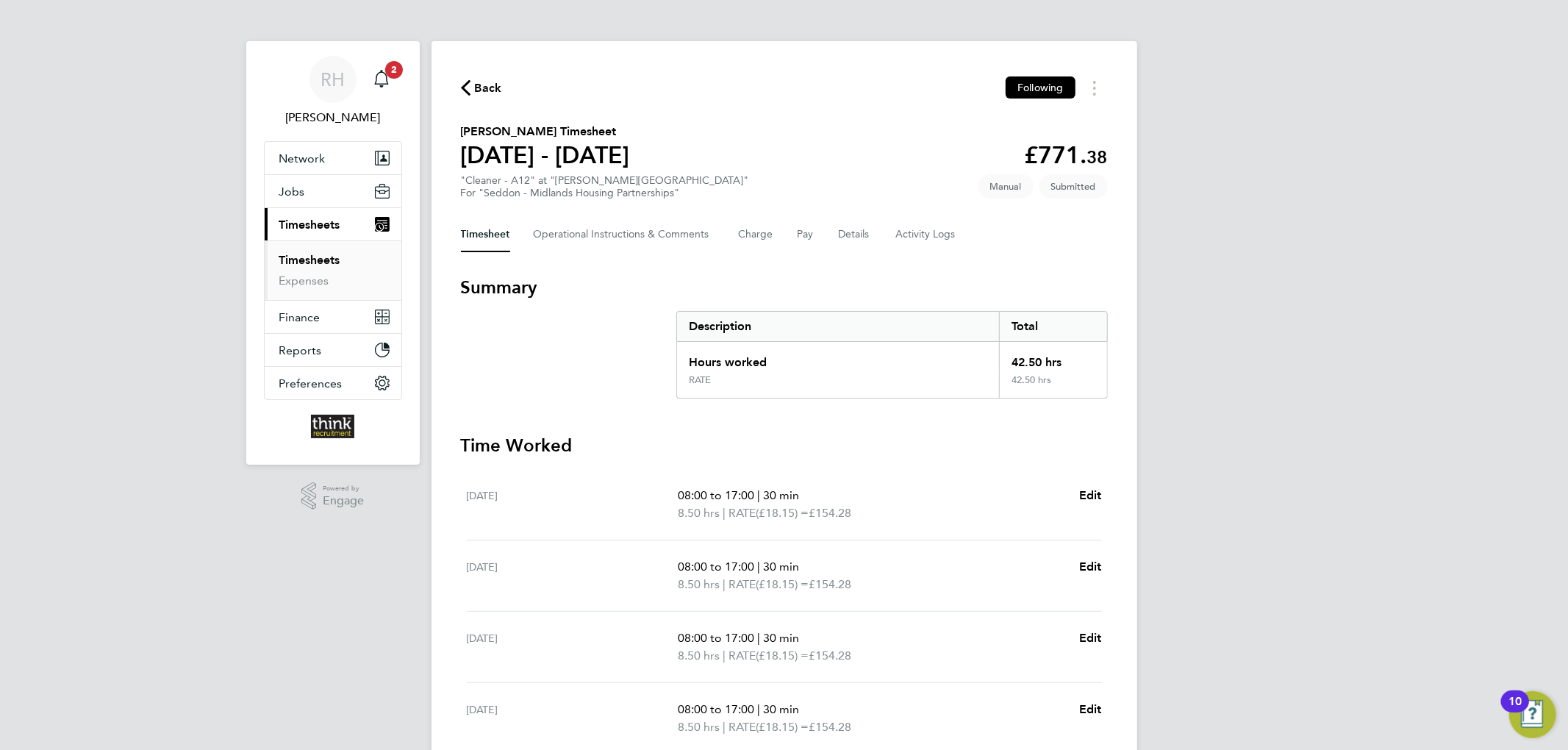
click at [482, 90] on span "Back" at bounding box center [488, 88] width 27 height 17
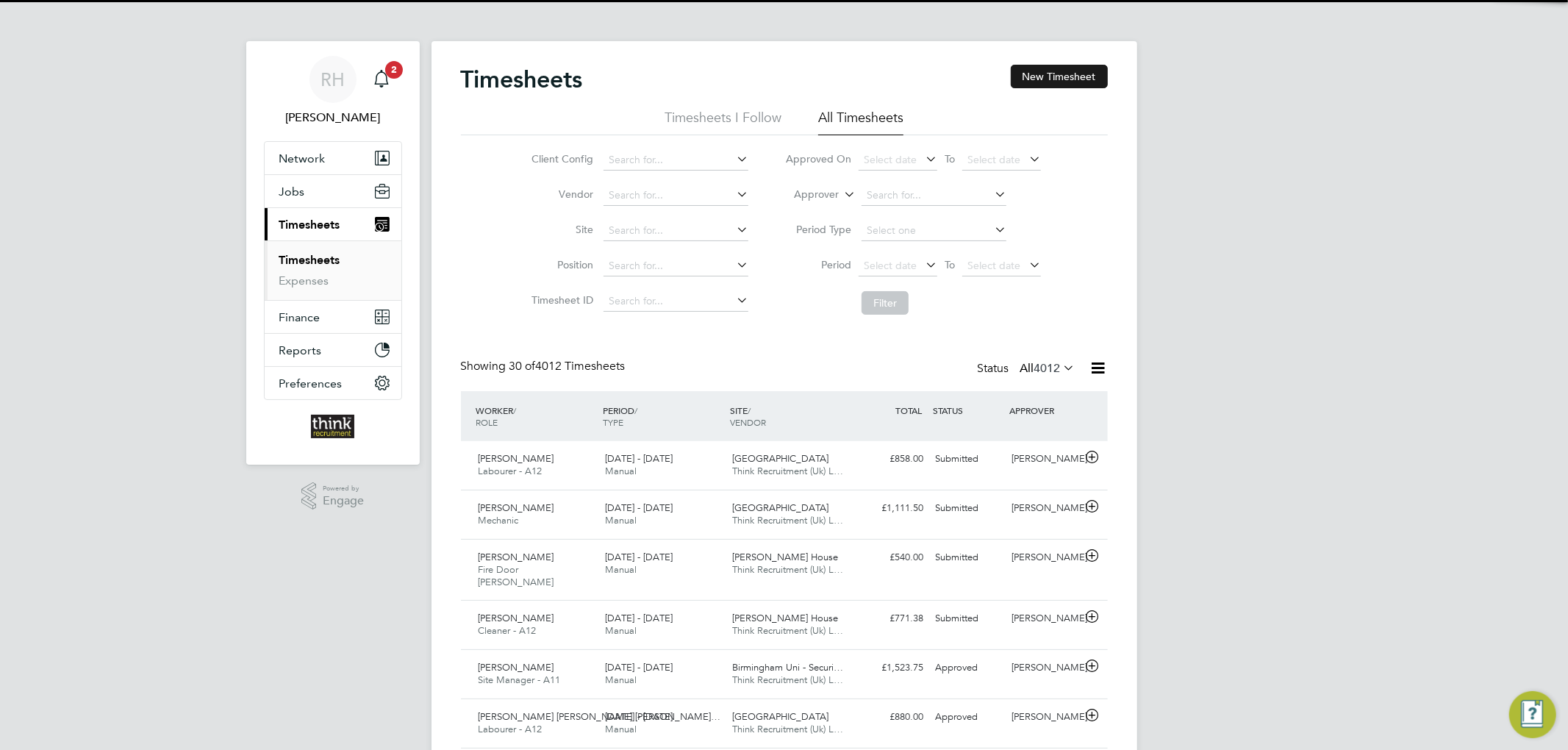
scroll to position [37, 128]
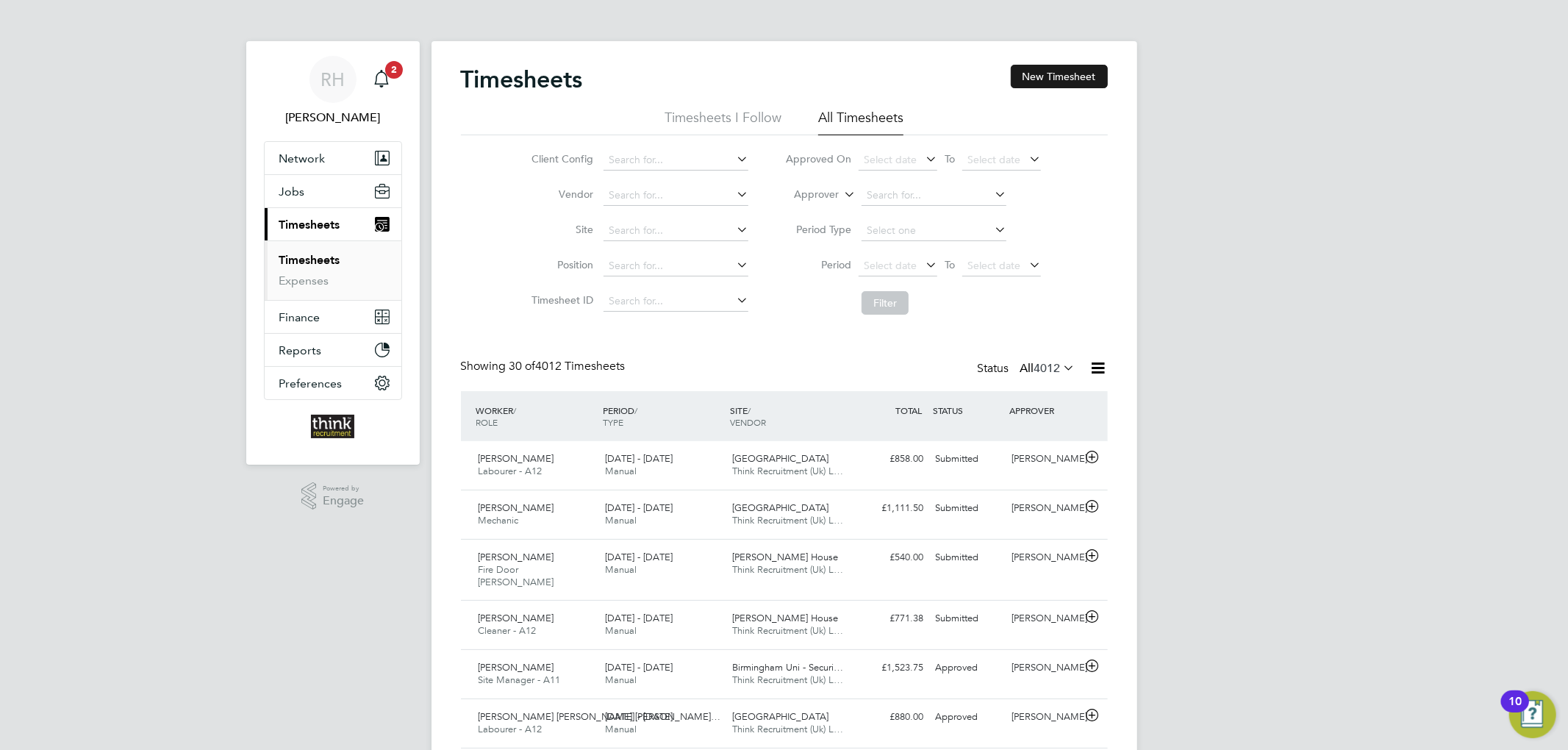
drag, startPoint x: 1051, startPoint y: 81, endPoint x: 1038, endPoint y: 80, distance: 13.0
click at [1050, 81] on button "New Timesheet" at bounding box center [1059, 77] width 97 height 24
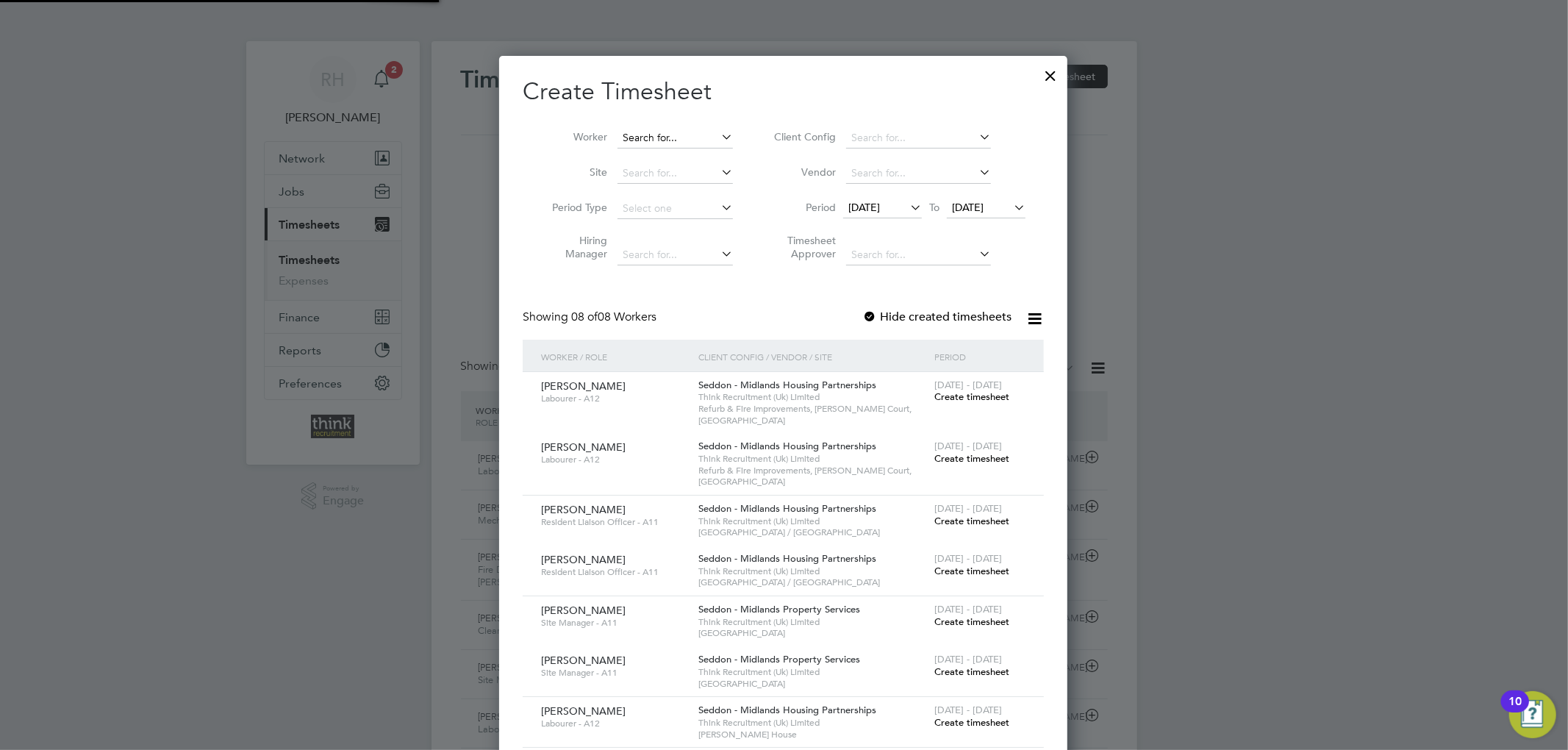
click at [658, 139] on input at bounding box center [675, 138] width 115 height 21
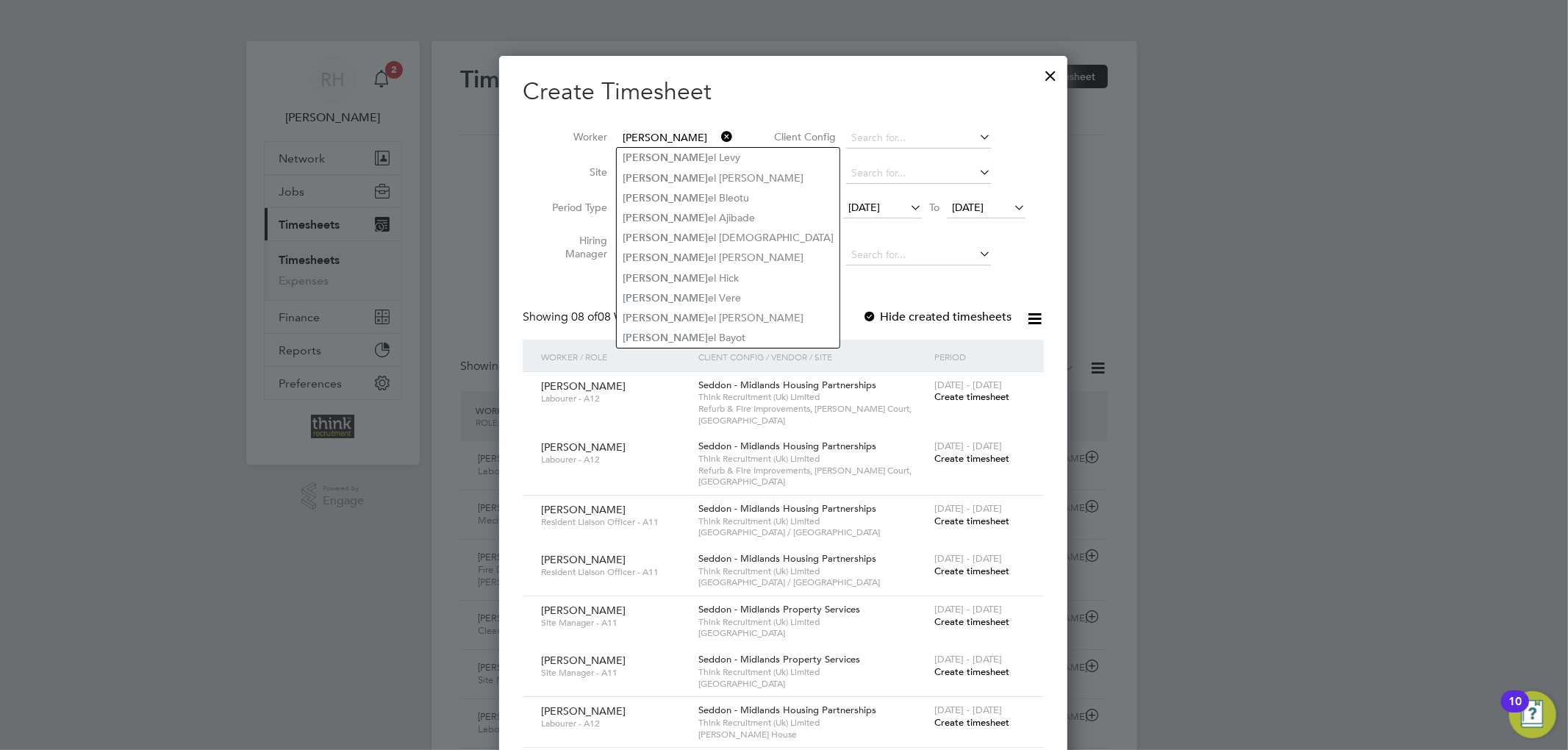
type input "dani"
click at [1056, 80] on div at bounding box center [1051, 72] width 27 height 27
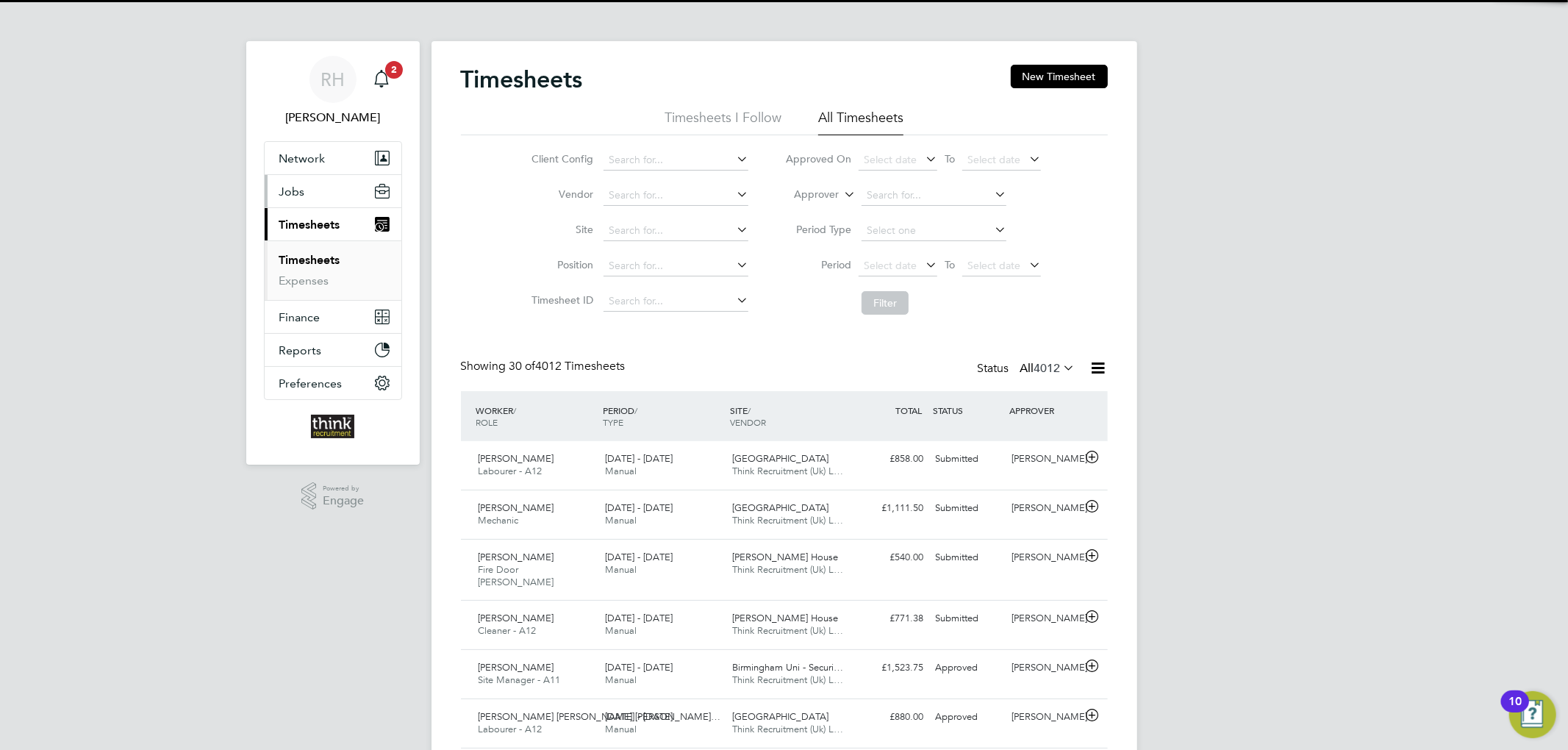
click at [325, 195] on button "Jobs" at bounding box center [332, 191] width 137 height 32
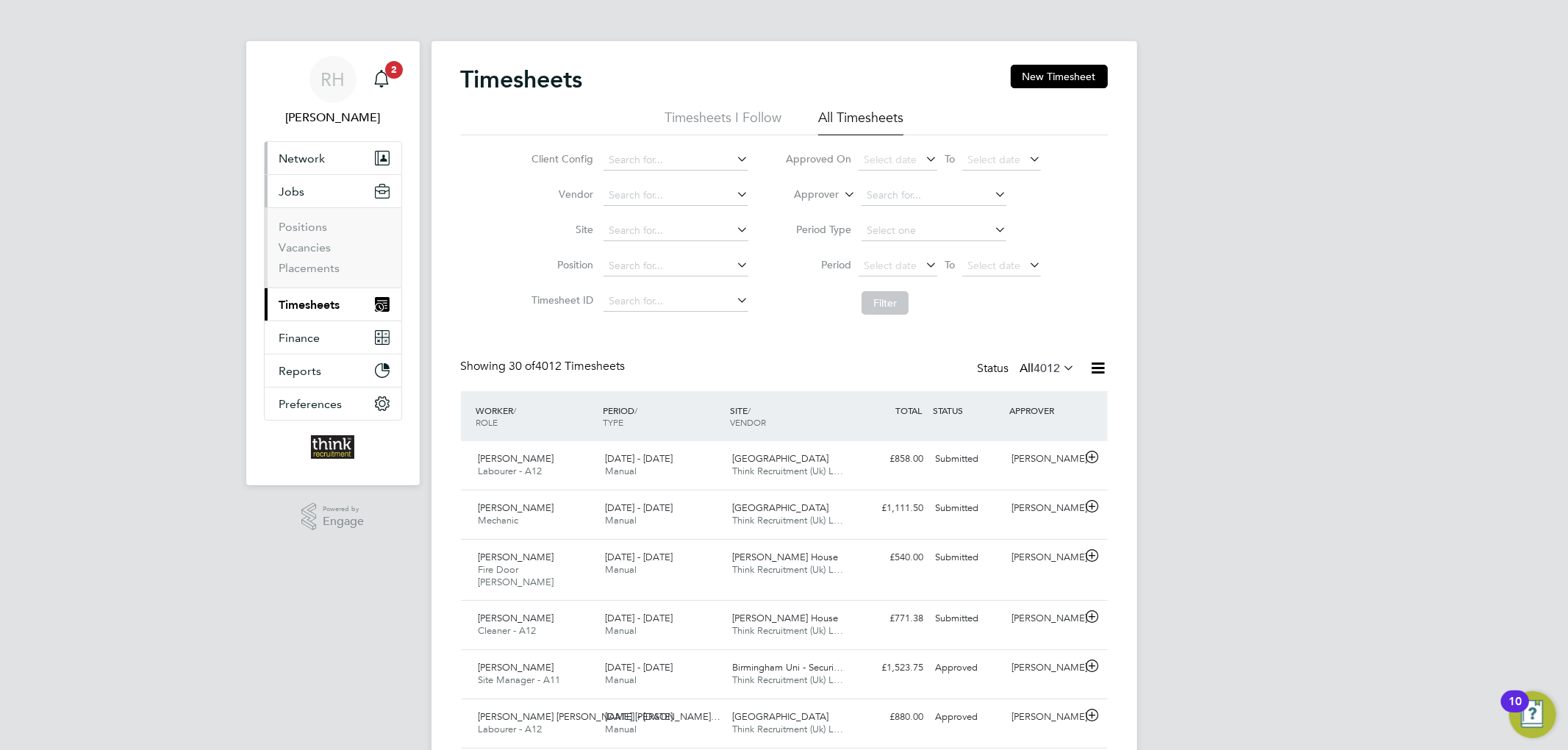
click at [332, 154] on button "Network" at bounding box center [332, 158] width 137 height 32
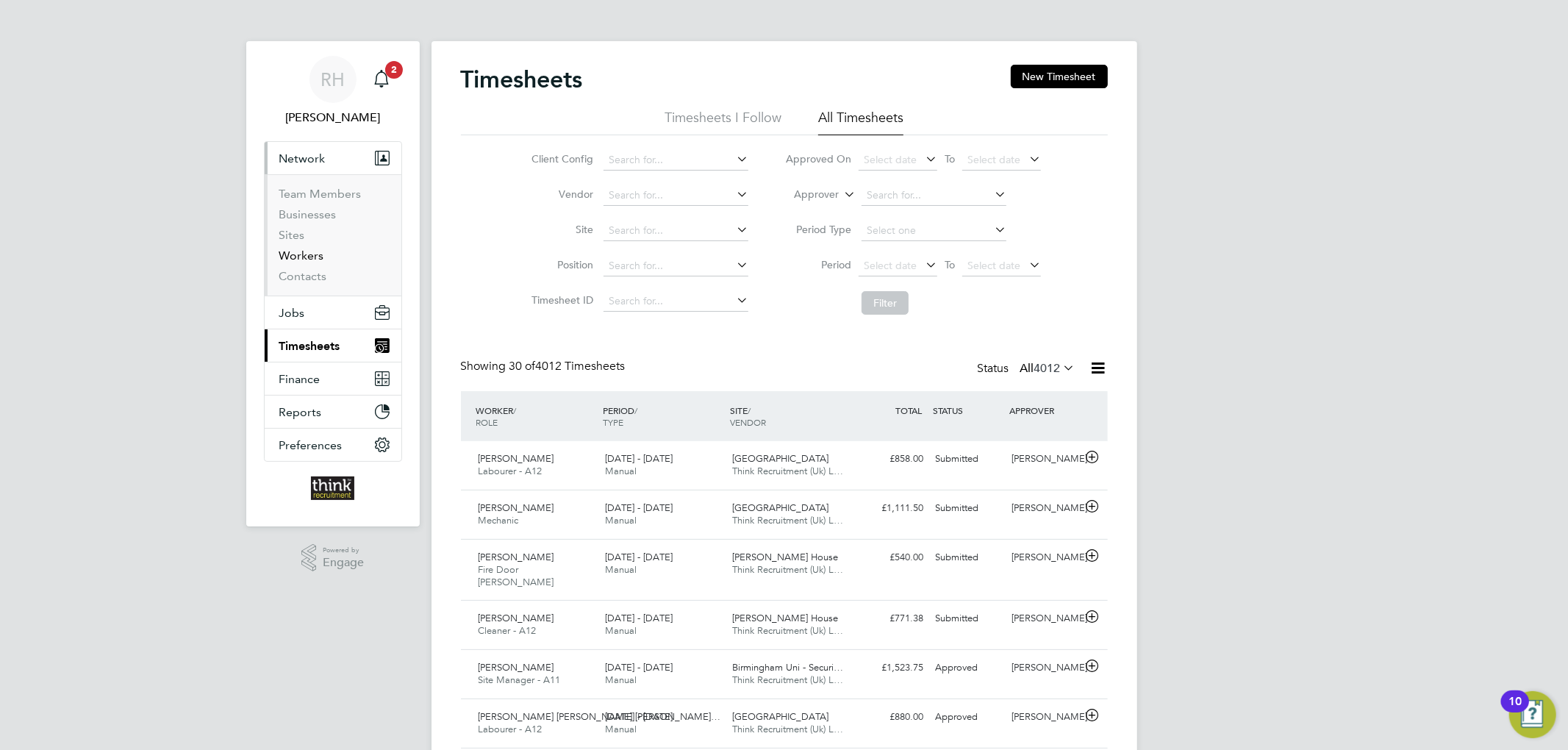
click at [306, 253] on link "Workers" at bounding box center [302, 256] width 45 height 14
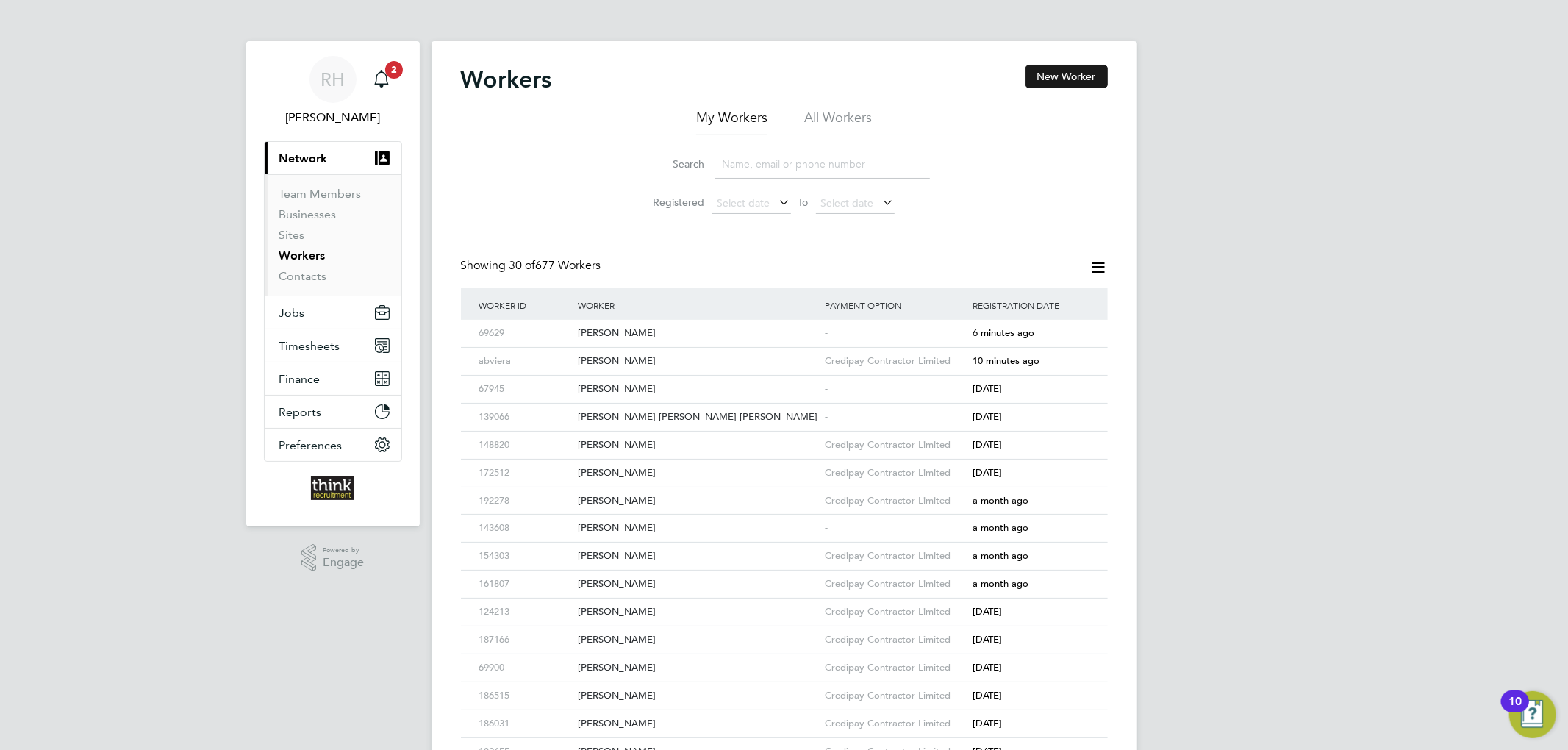
click at [1071, 83] on button "New Worker" at bounding box center [1067, 77] width 82 height 24
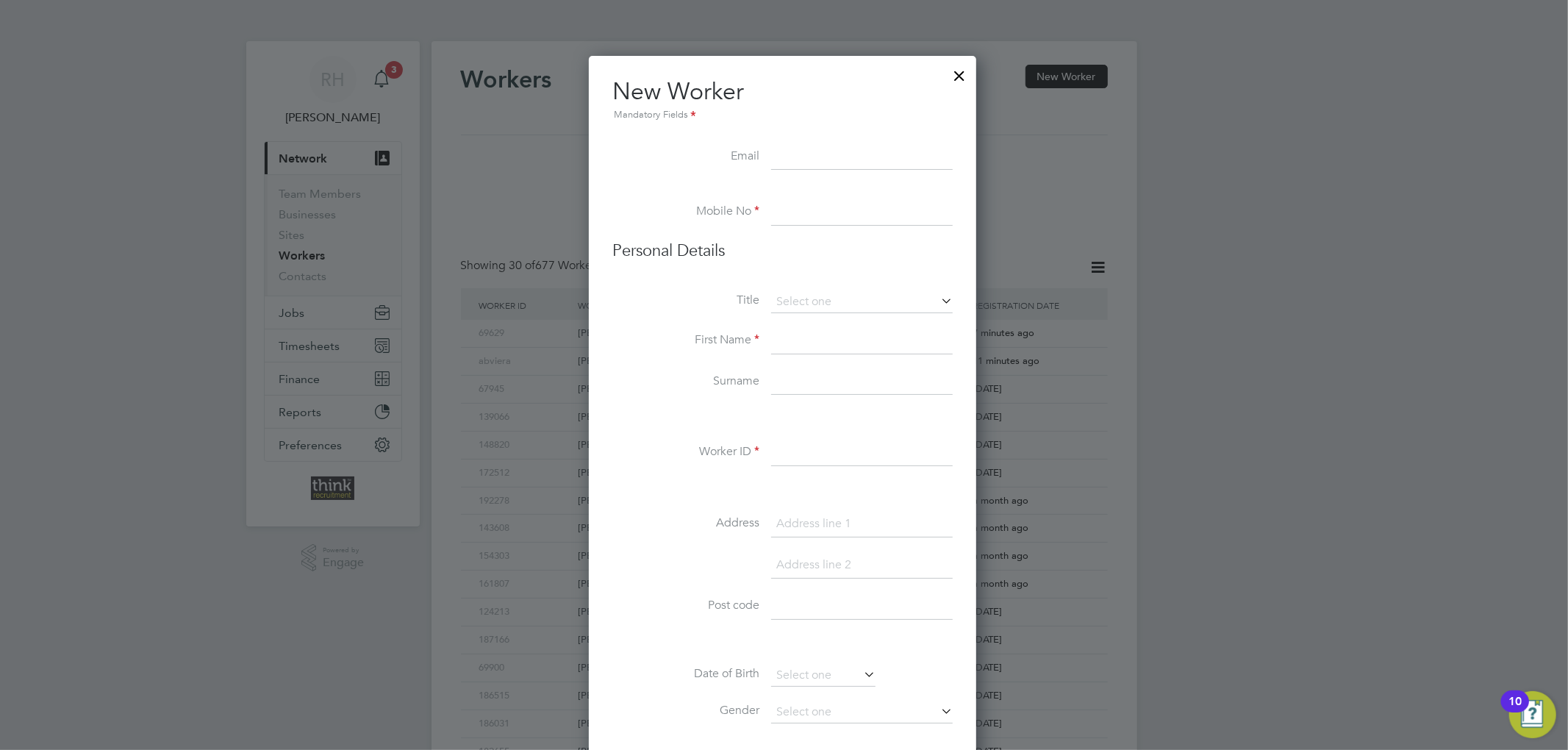
click at [838, 218] on input at bounding box center [862, 212] width 182 height 27
paste input "07768879663"
type input "07768879663"
click at [833, 155] on input at bounding box center [862, 157] width 182 height 27
paste input "danjohndix@hotmail.co.uk"
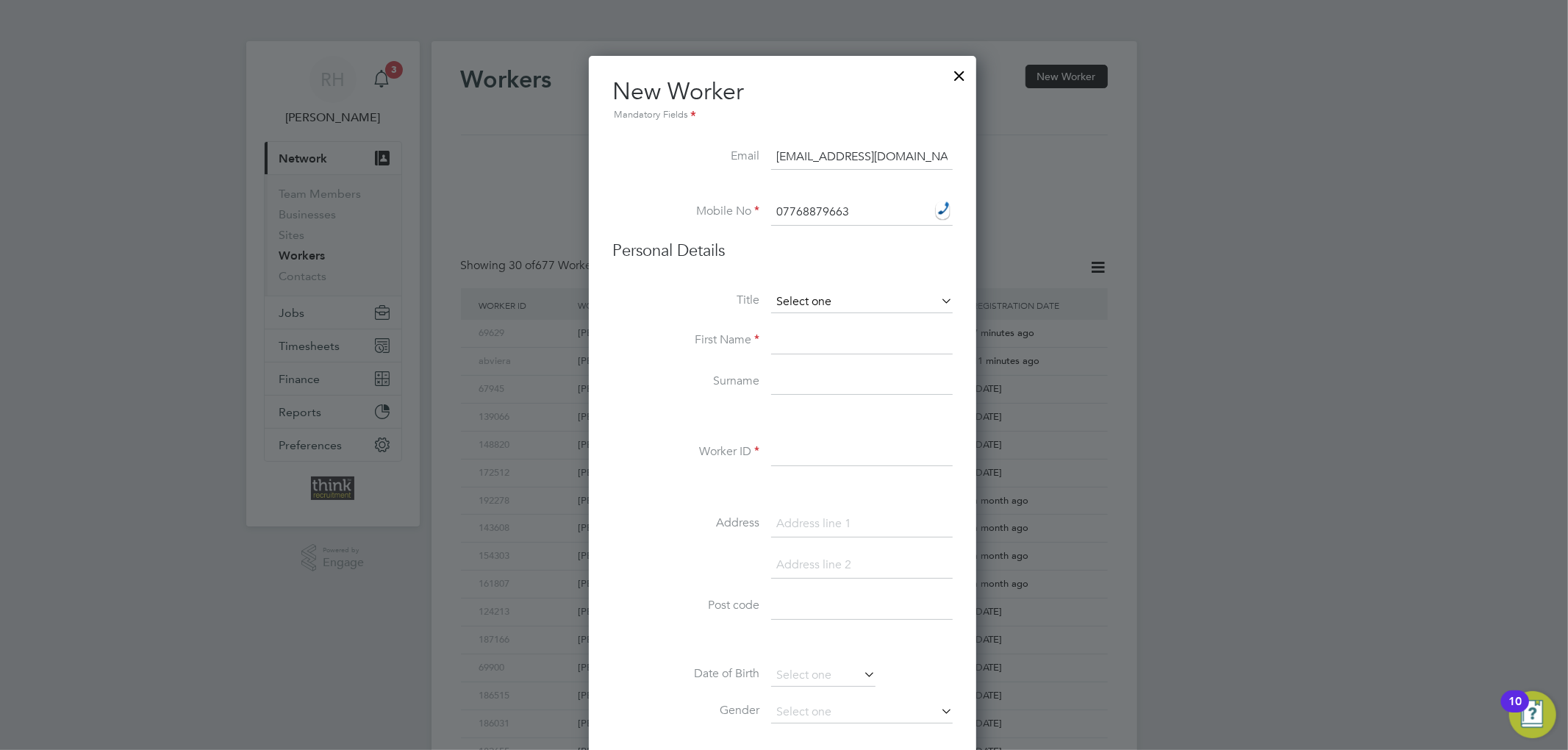
type input "danjohndix@hotmail.co.uk"
click at [806, 298] on input at bounding box center [862, 302] width 182 height 22
drag, startPoint x: 805, startPoint y: 306, endPoint x: 815, endPoint y: 319, distance: 16.4
click at [815, 319] on div "Workers New Worker My Workers All Workers Search Registered Select date To Sele…" at bounding box center [784, 635] width 706 height 1187
click at [816, 325] on li "Mr" at bounding box center [862, 323] width 183 height 19
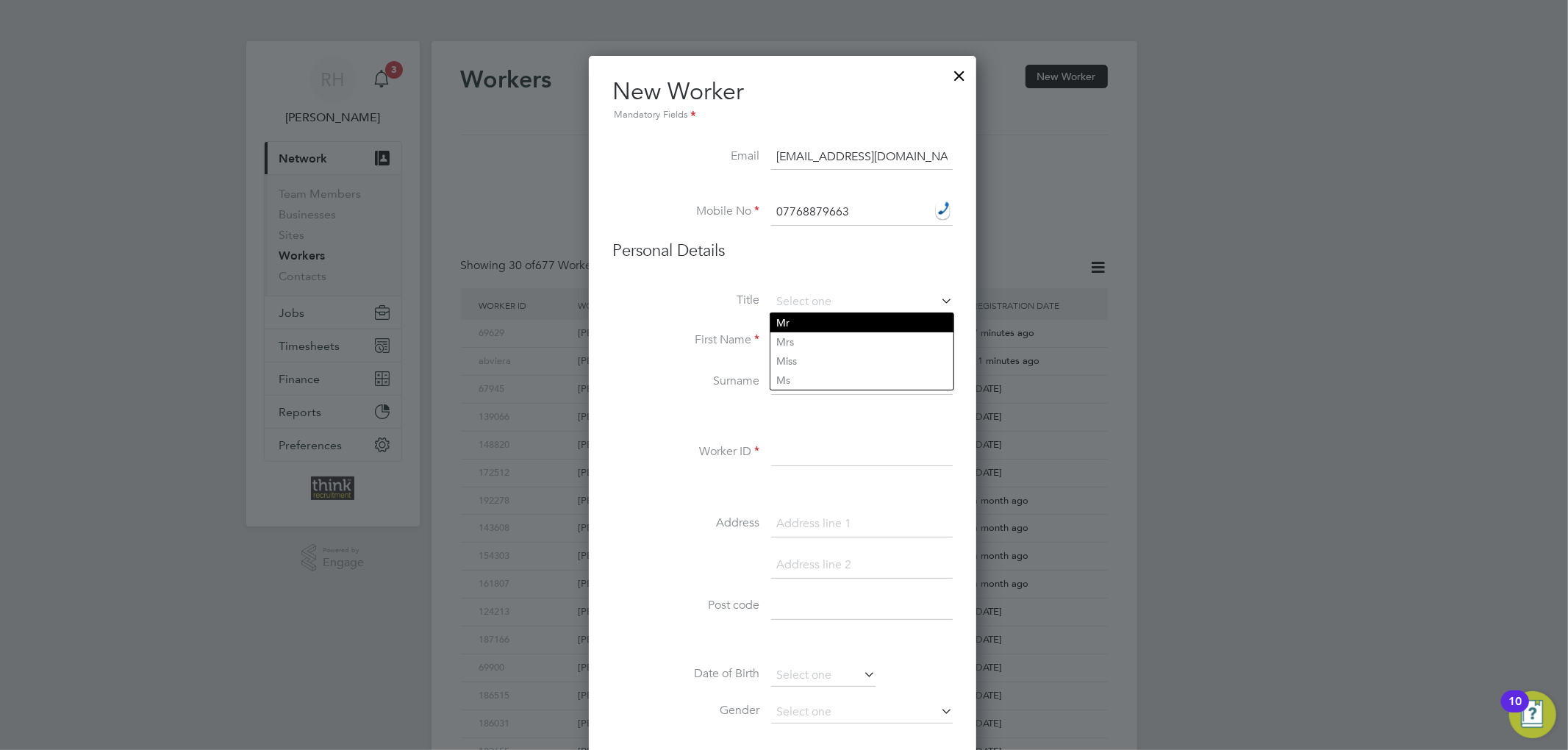
type input "Mr"
click at [807, 334] on input at bounding box center [862, 341] width 182 height 27
type input "Daniel"
type input "Dix"
type input "194310"
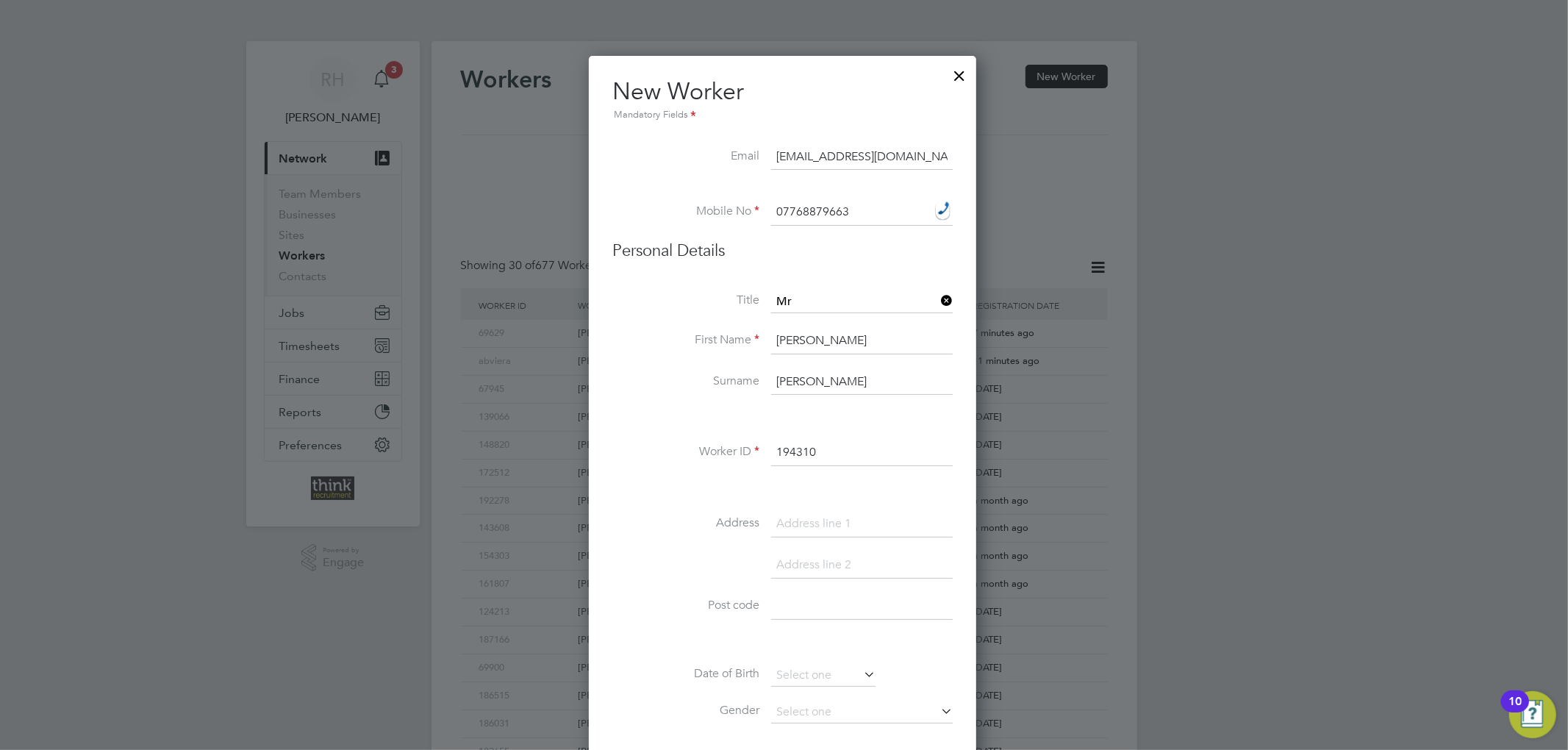
click at [662, 374] on label "Surname" at bounding box center [686, 381] width 147 height 16
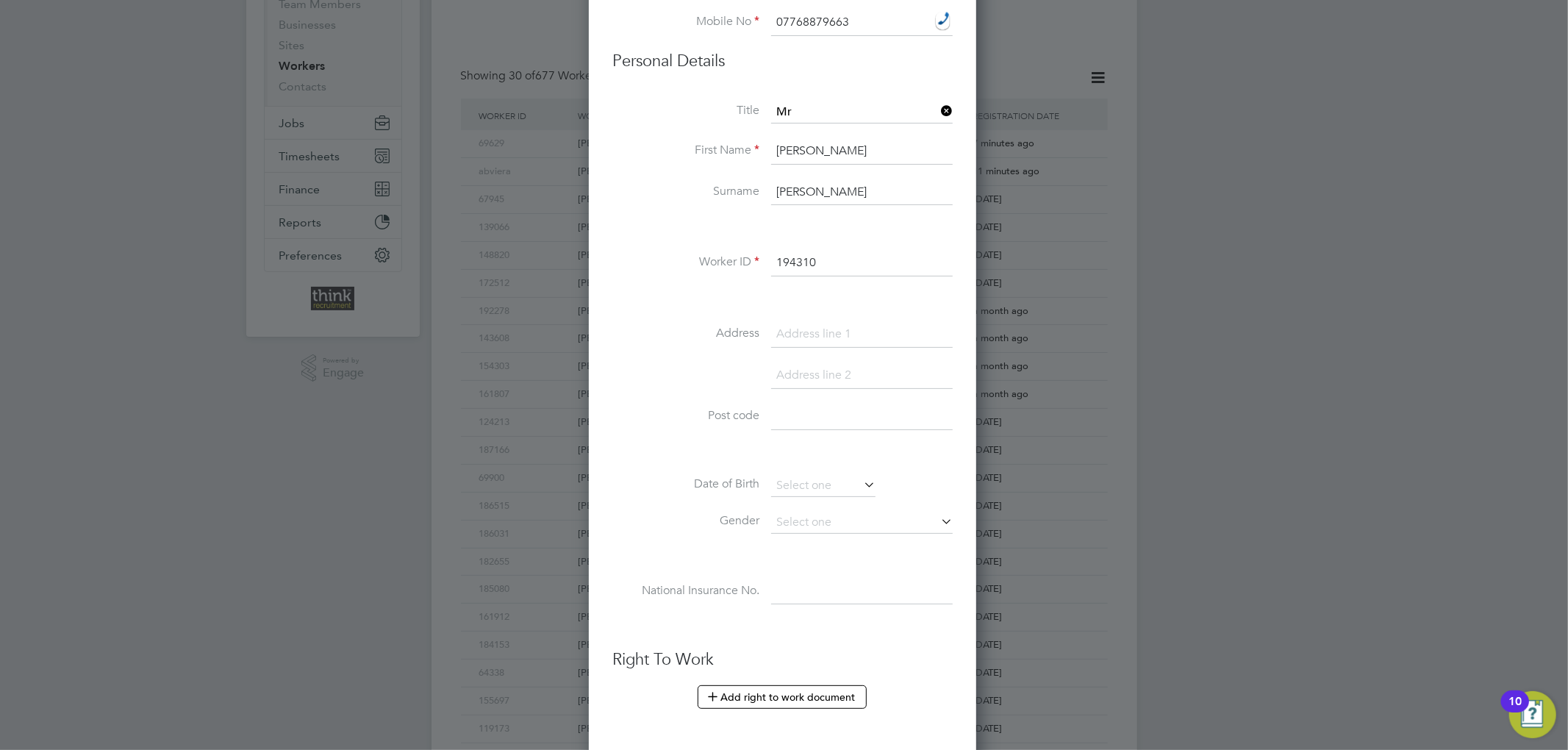
scroll to position [489, 0]
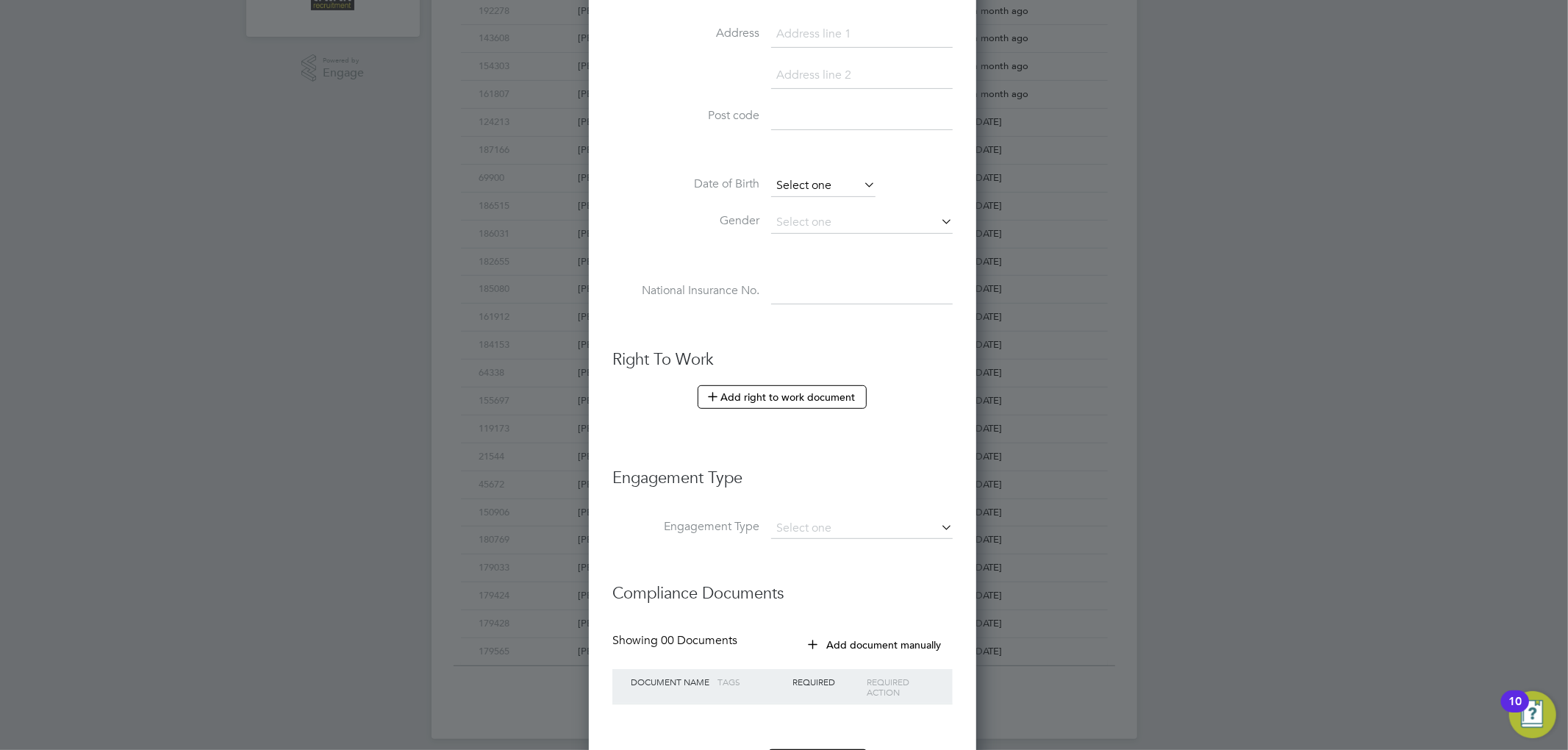
click at [812, 182] on input at bounding box center [823, 186] width 104 height 22
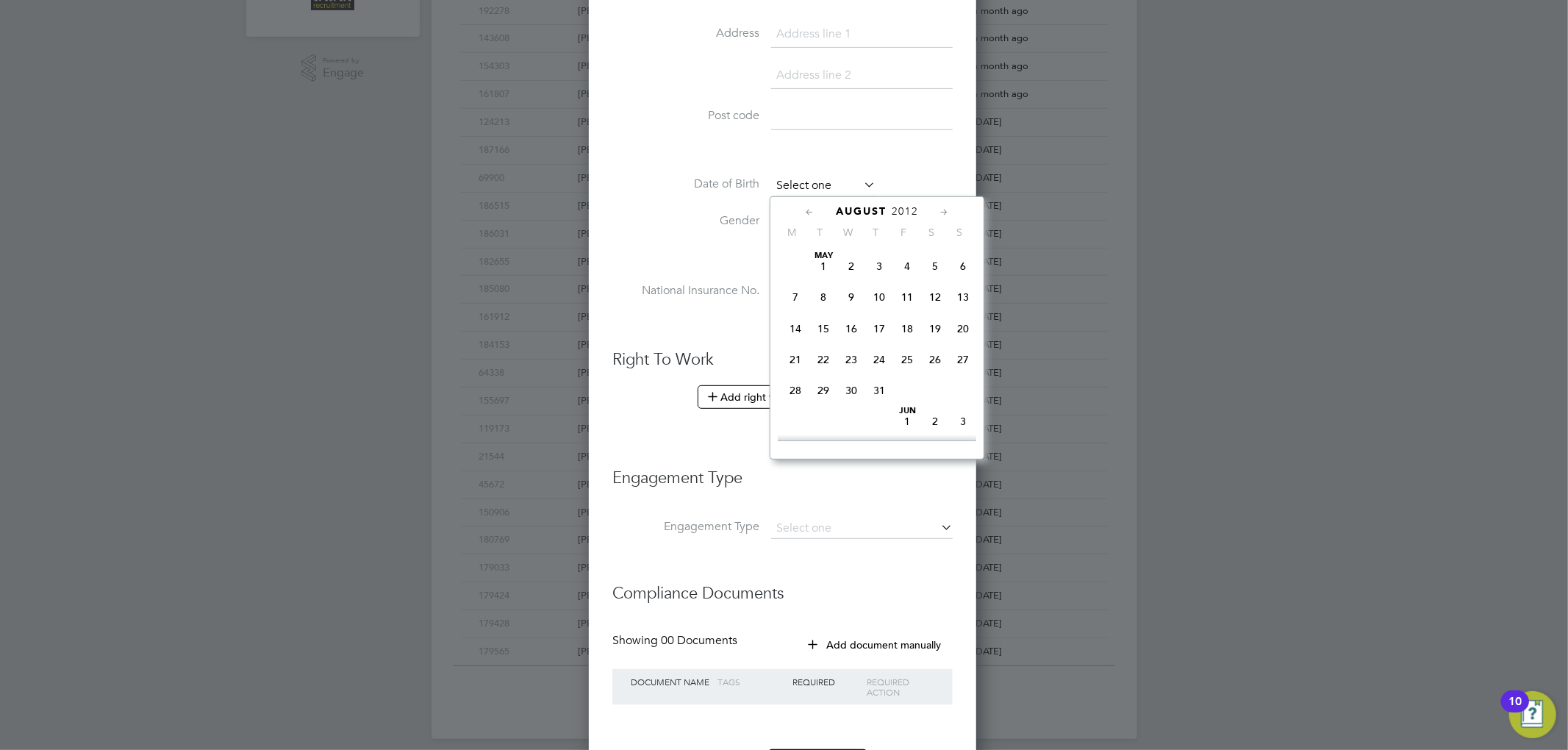
scroll to position [536, 0]
click at [670, 160] on div "Title Mr First Name Daniel Surname Dix Worker ID 194310 Address Post code Date …" at bounding box center [782, 69] width 340 height 534
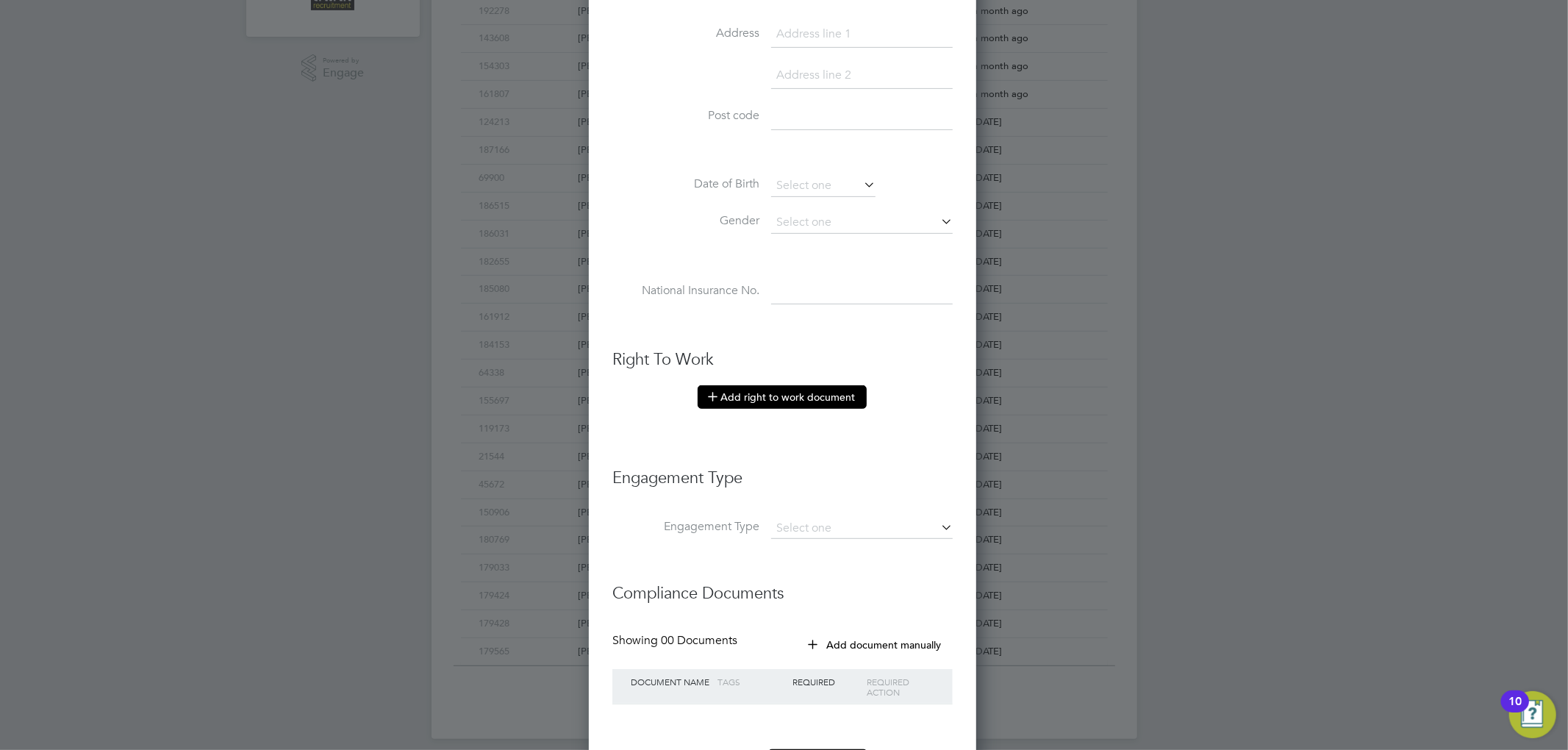
click at [741, 387] on button "Add right to work document" at bounding box center [782, 397] width 169 height 24
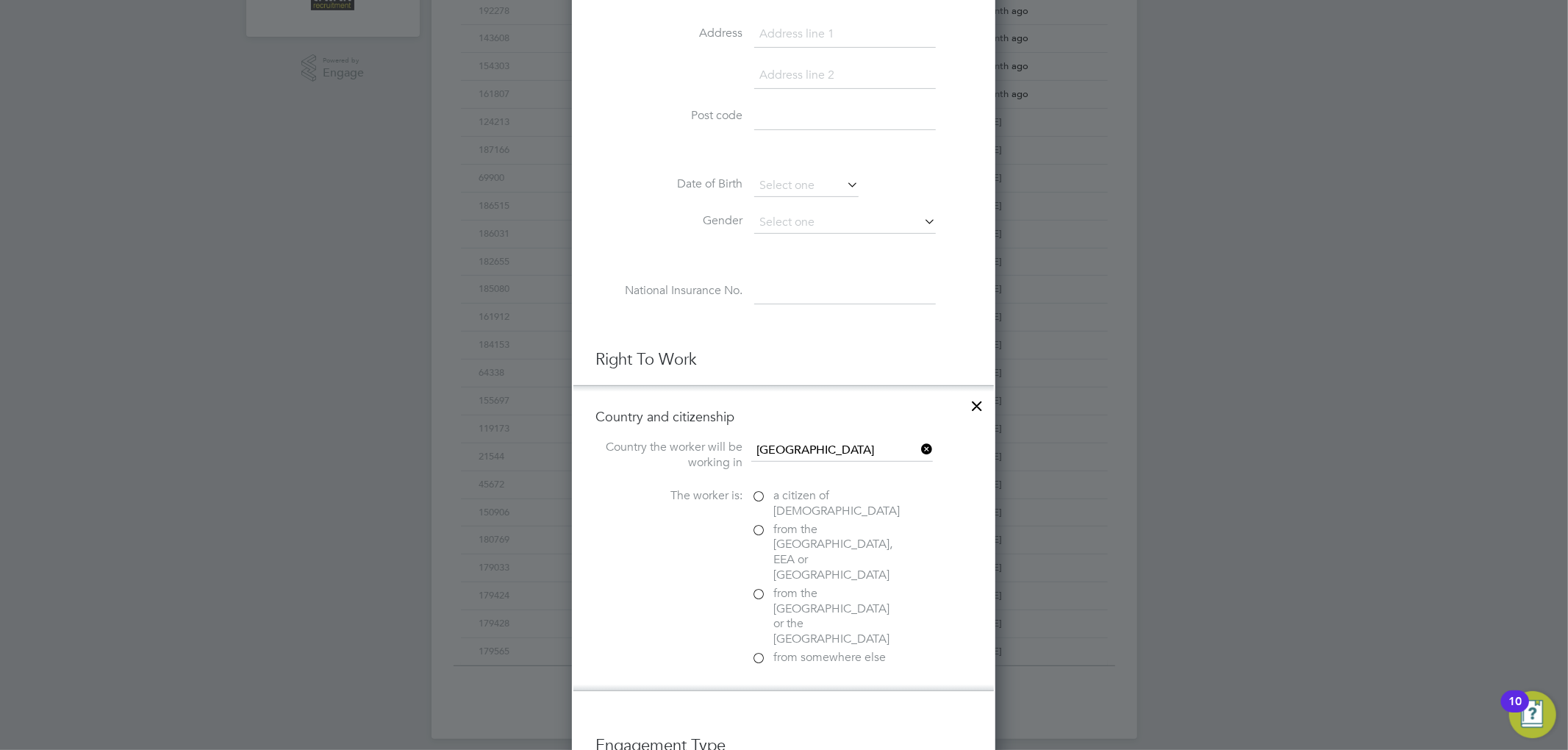
scroll to position [1474, 424]
click at [765, 494] on label "a citizen of United Kingdom" at bounding box center [824, 503] width 147 height 31
click at [0, 0] on input "a citizen of United Kingdom" at bounding box center [0, 0] width 0 height 0
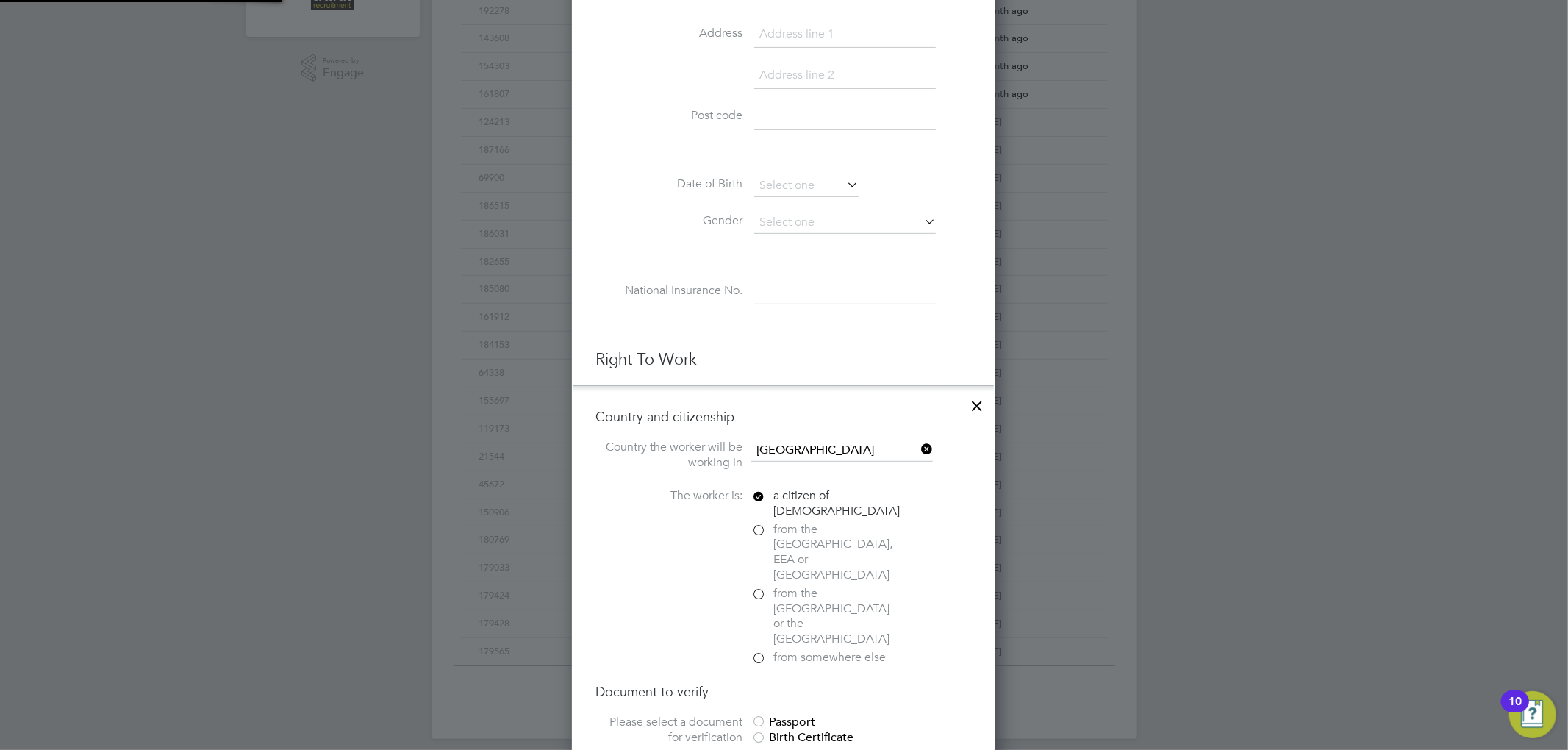
scroll to position [859, 0]
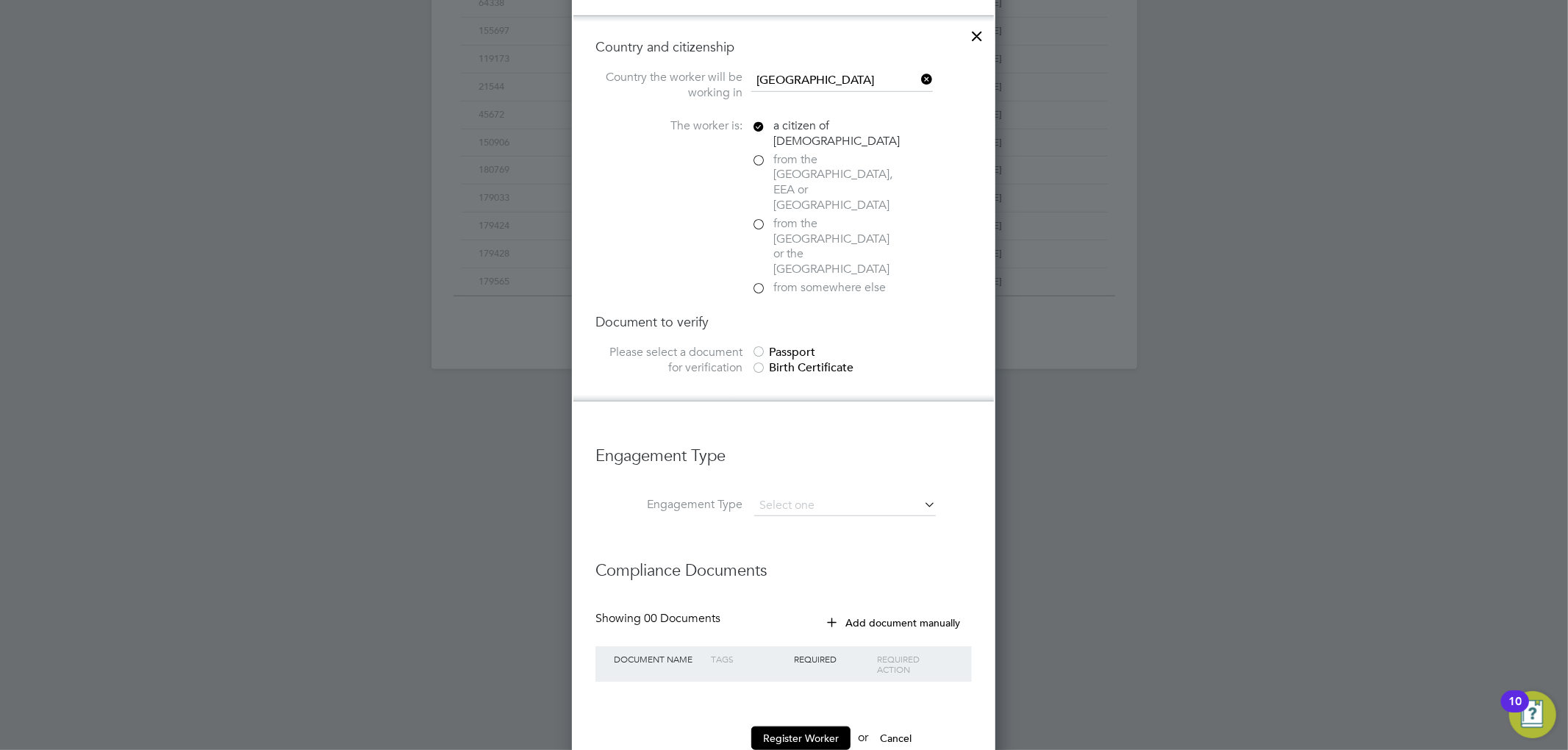
click at [790, 345] on div "Passport" at bounding box center [861, 353] width 220 height 16
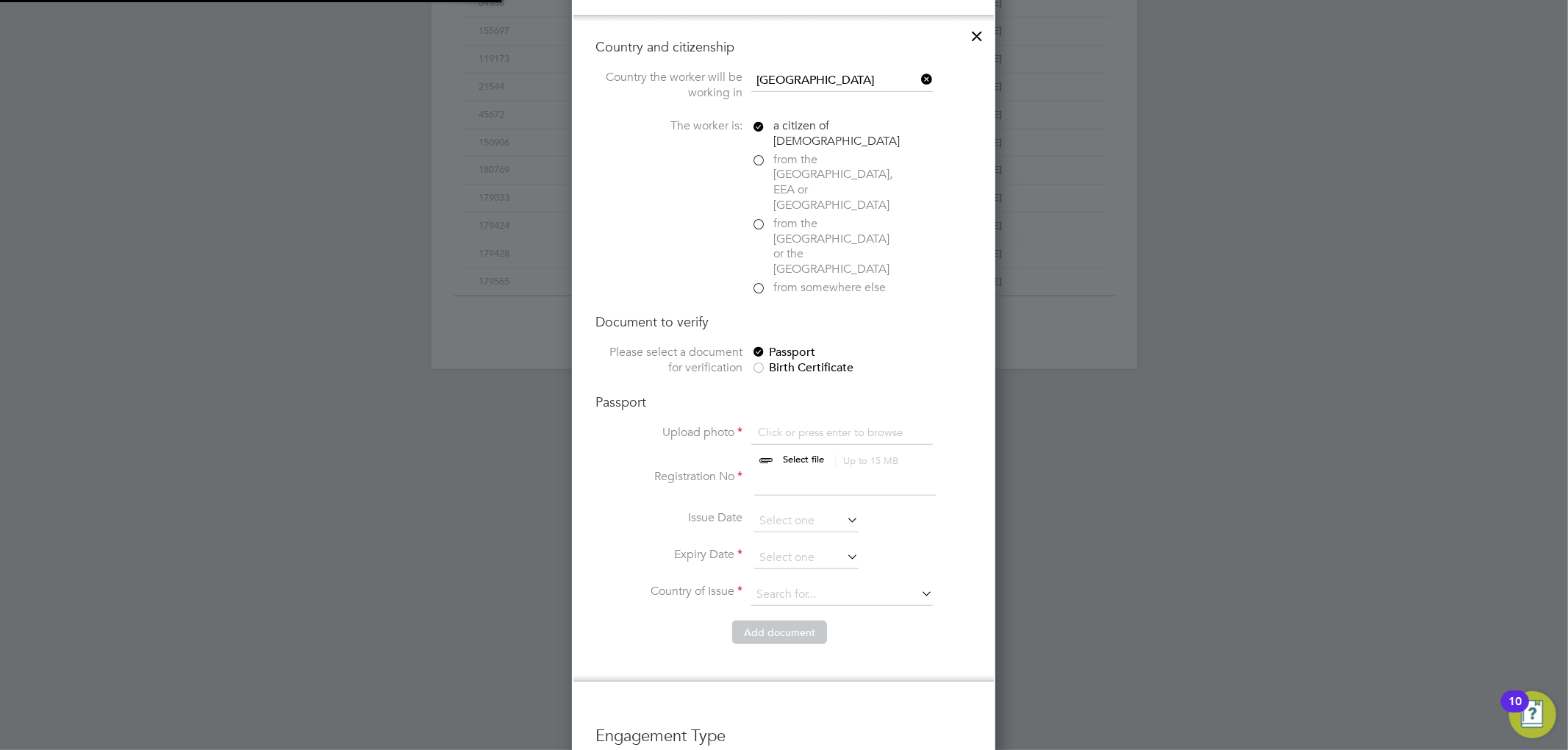
scroll to position [19, 182]
click at [795, 425] on input "file" at bounding box center [817, 447] width 231 height 44
type input "C:\fakepath\Passport.jpg"
click at [812, 425] on input "file" at bounding box center [817, 447] width 231 height 44
click at [788, 469] on input at bounding box center [845, 482] width 182 height 27
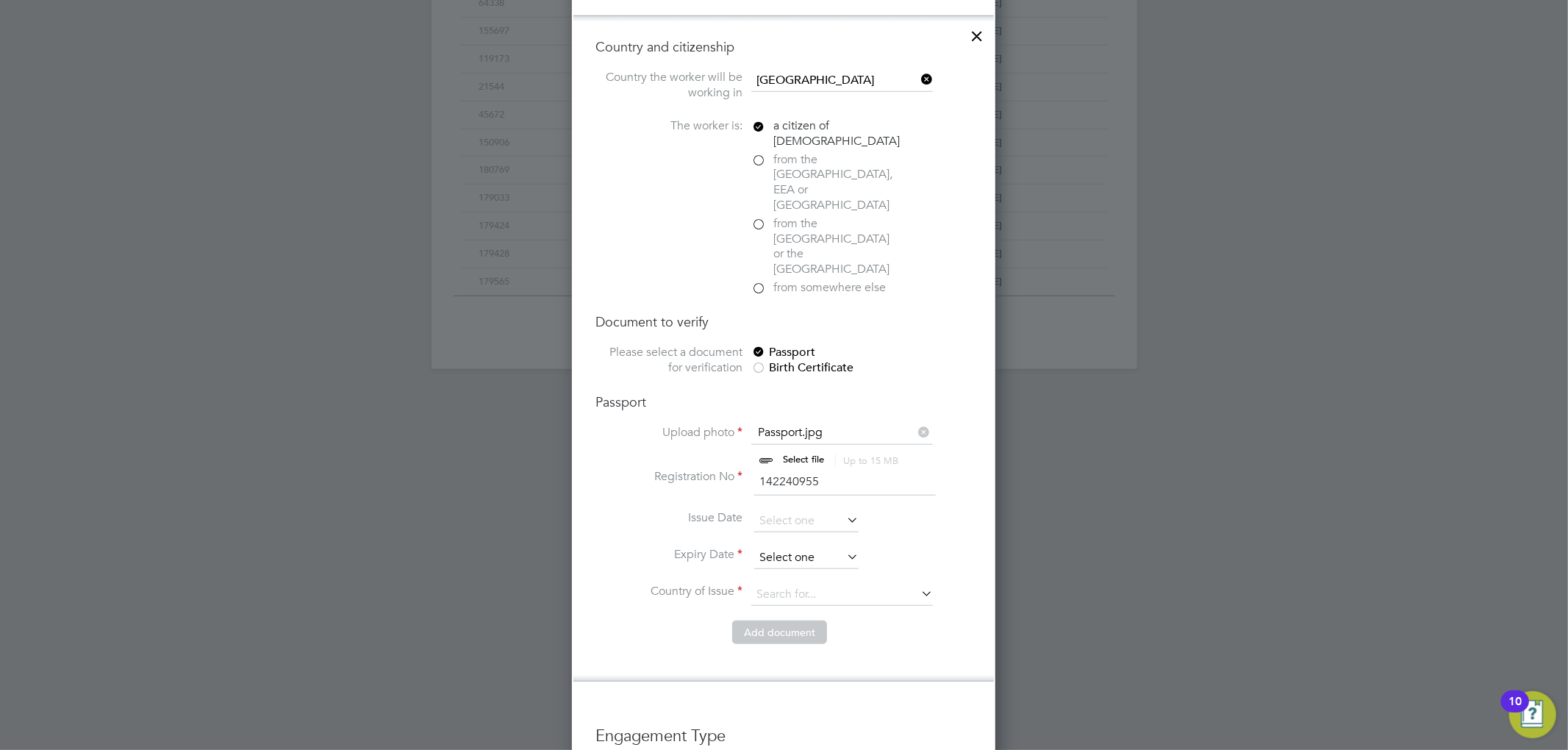
type input "142240955"
click at [782, 547] on input at bounding box center [806, 558] width 104 height 22
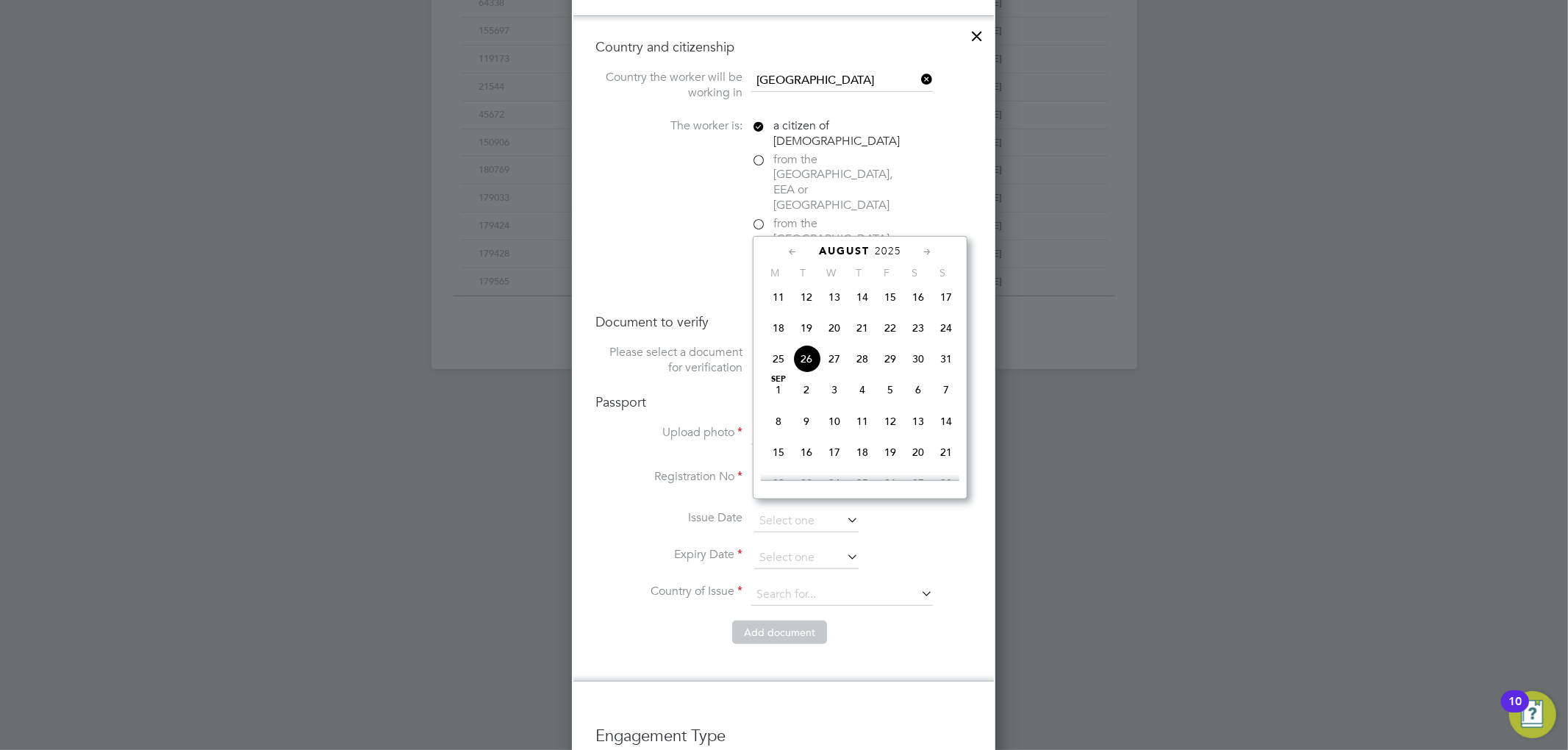
click at [779, 334] on span "18" at bounding box center [778, 328] width 28 height 28
type input "18 Aug 2025"
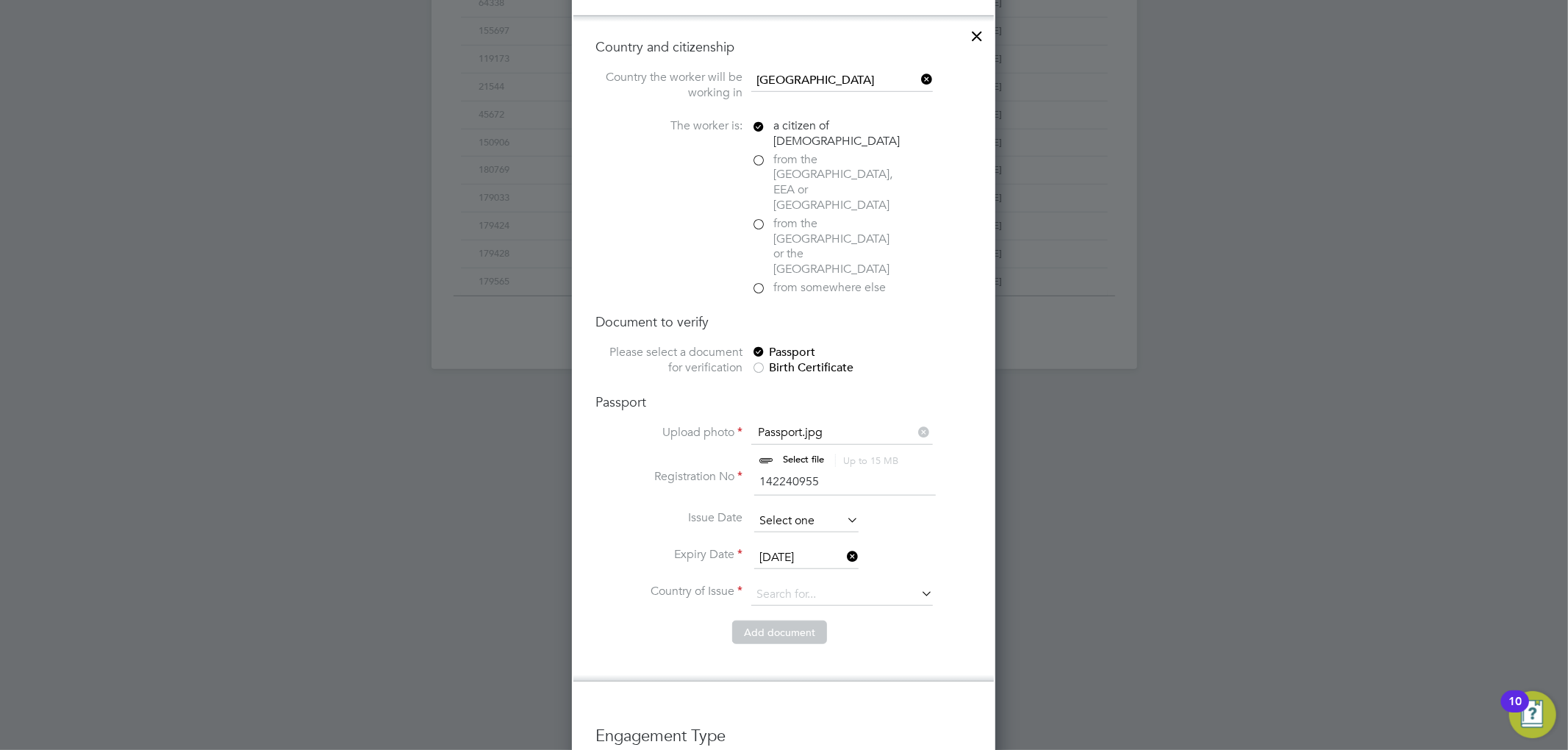
click at [801, 510] on input at bounding box center [806, 521] width 104 height 22
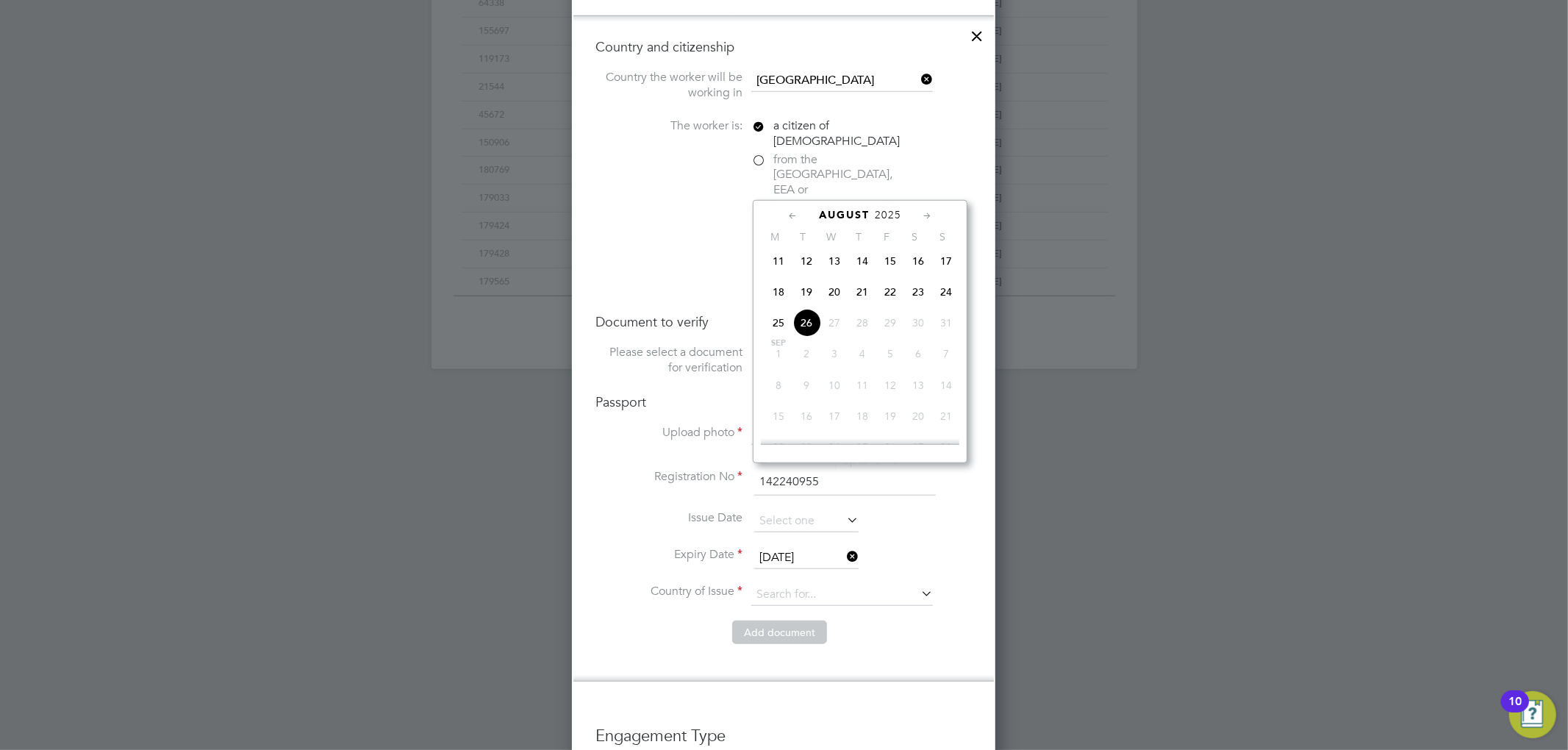
click at [654, 469] on label "Registration No" at bounding box center [669, 477] width 147 height 16
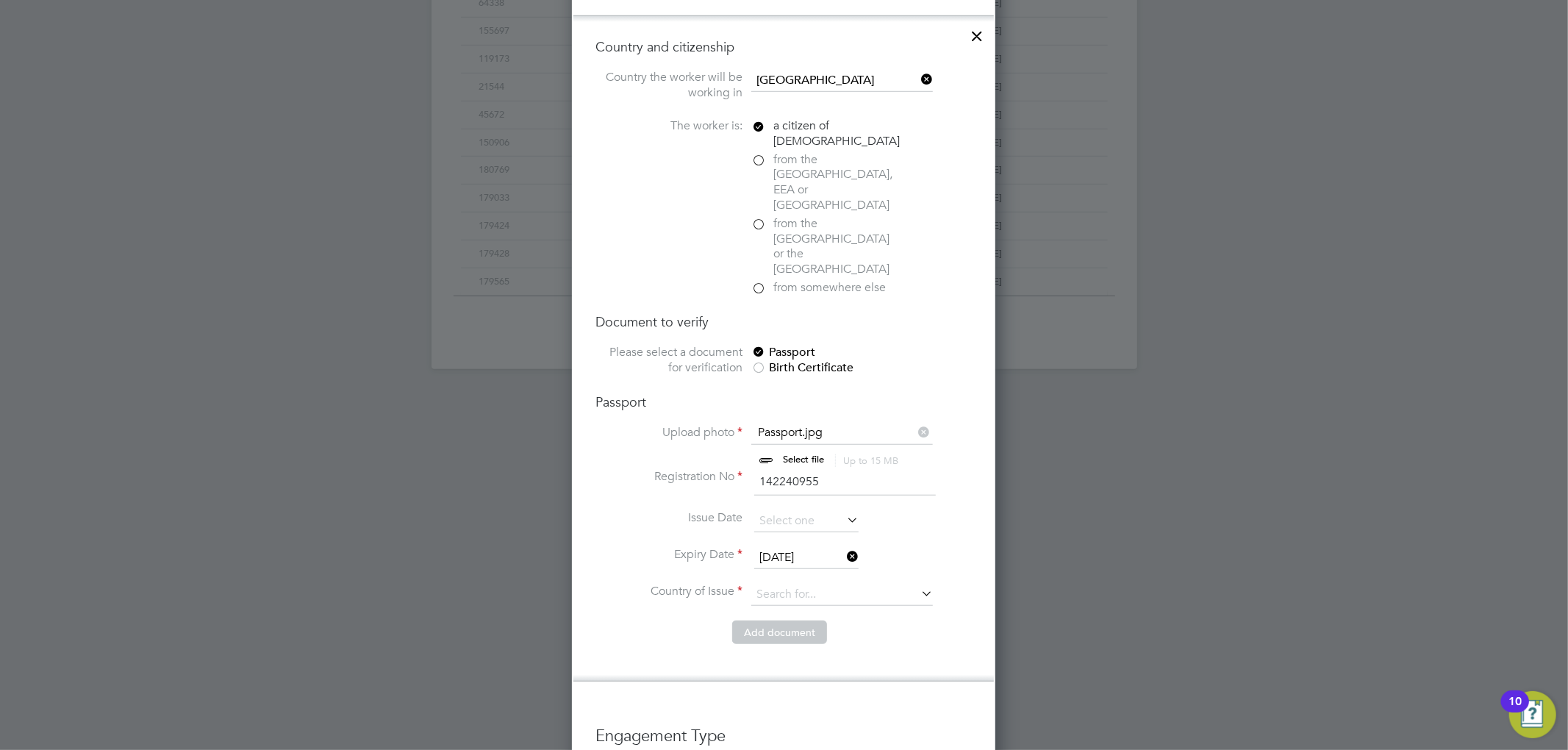
click at [783, 547] on li "Expiry Date 18 Aug 2025" at bounding box center [783, 565] width 377 height 37
click at [804, 583] on input at bounding box center [842, 594] width 182 height 22
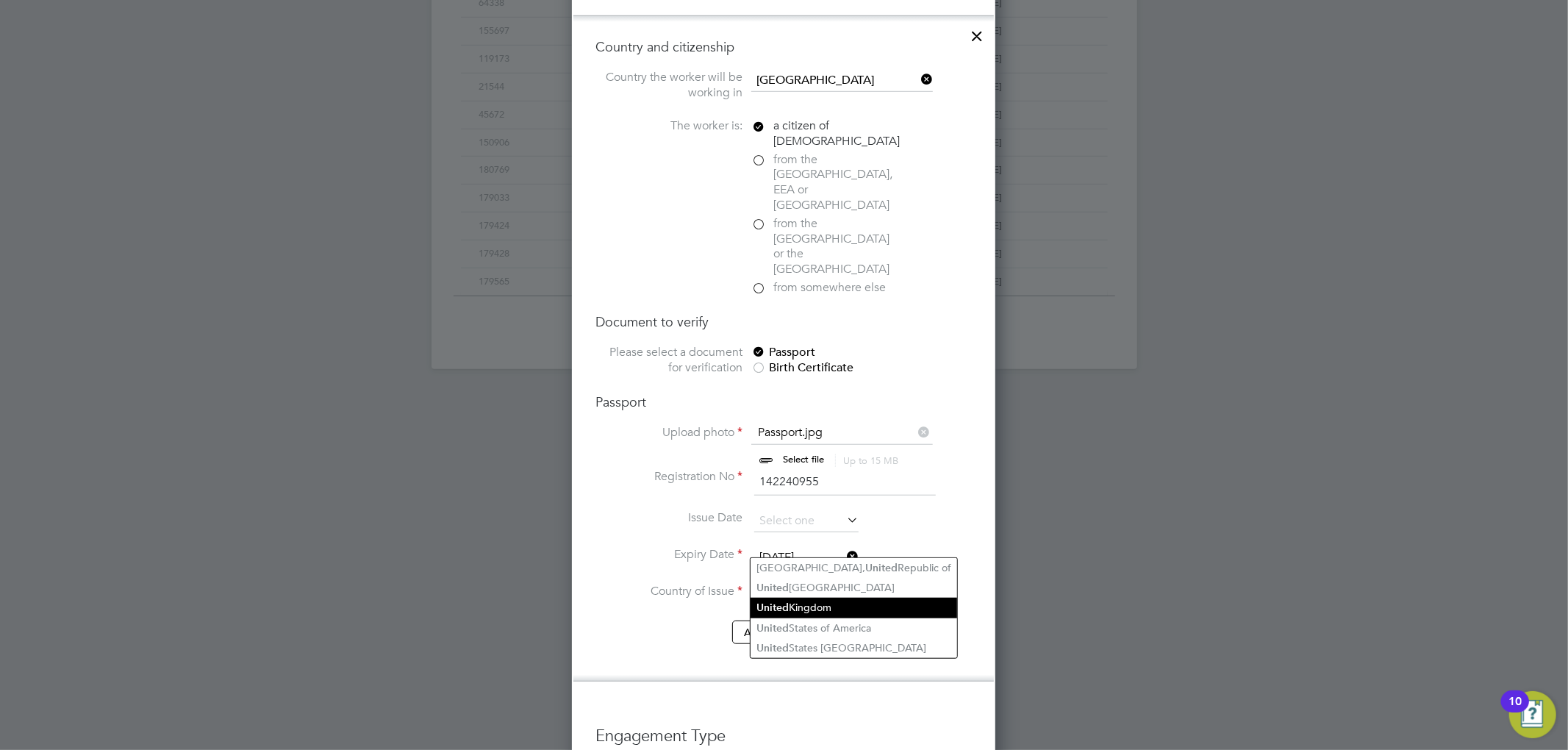
click at [833, 609] on li "United Kingdom" at bounding box center [854, 607] width 207 height 20
type input "United Kingdom"
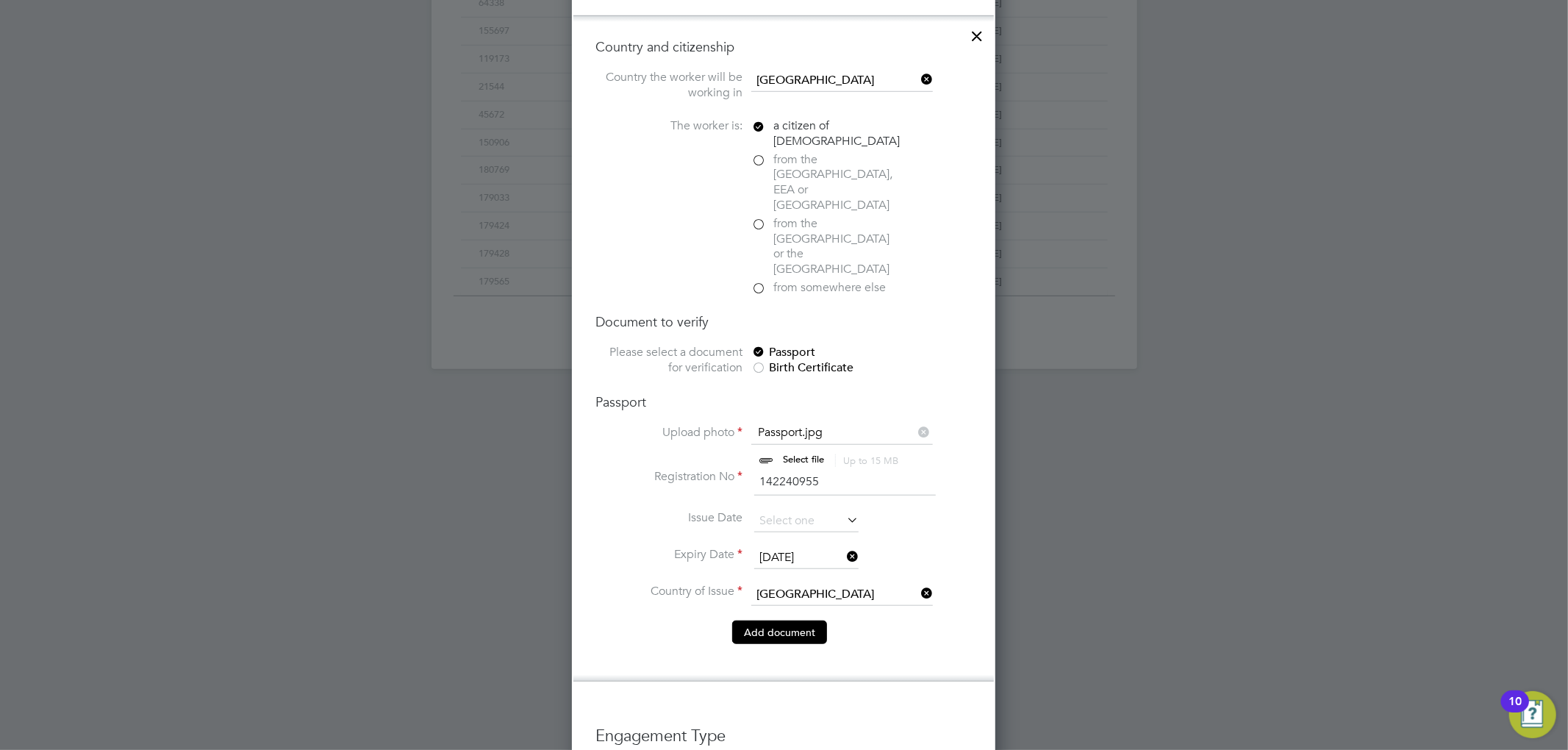
click at [773, 621] on button "Add document" at bounding box center [779, 632] width 95 height 24
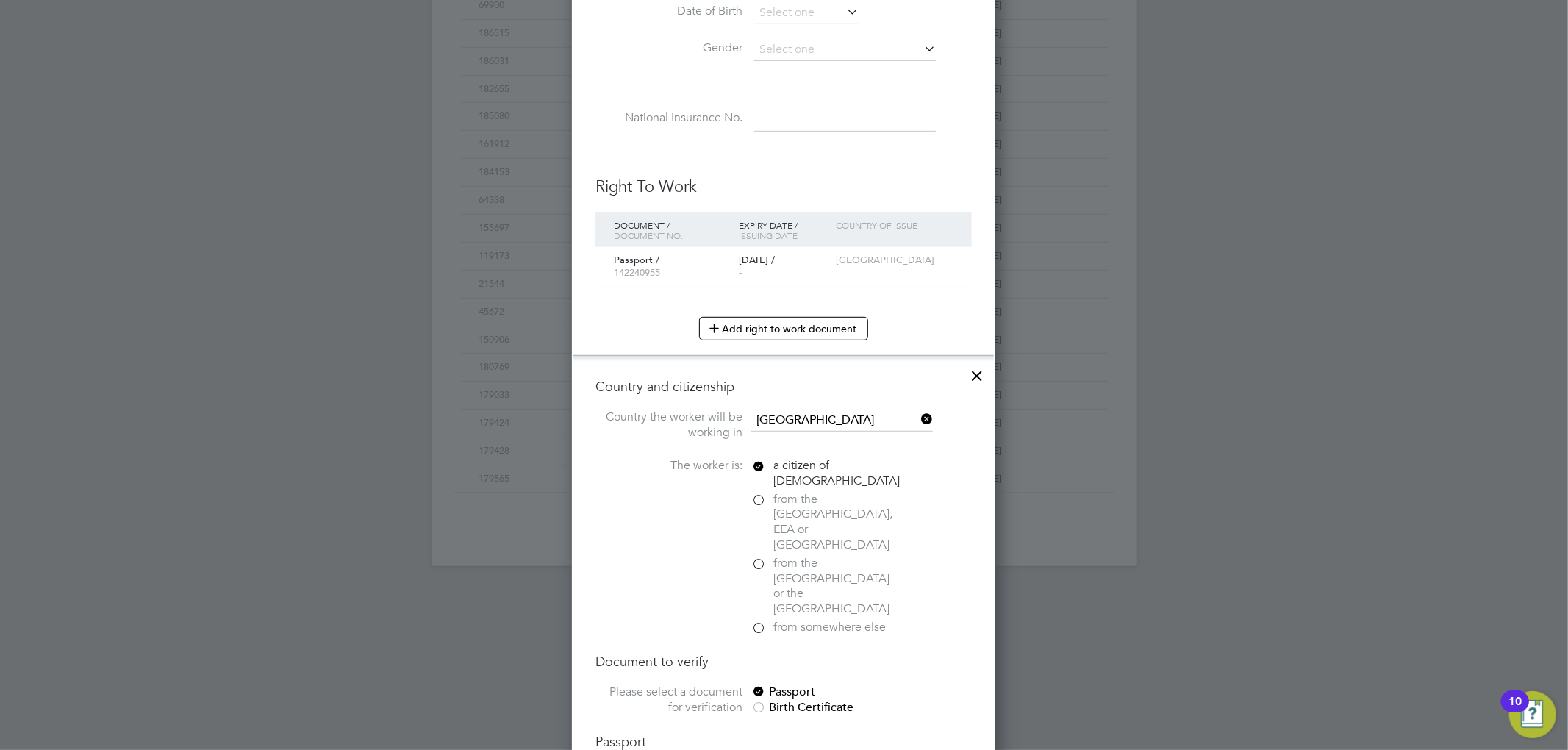
scroll to position [1357, 391]
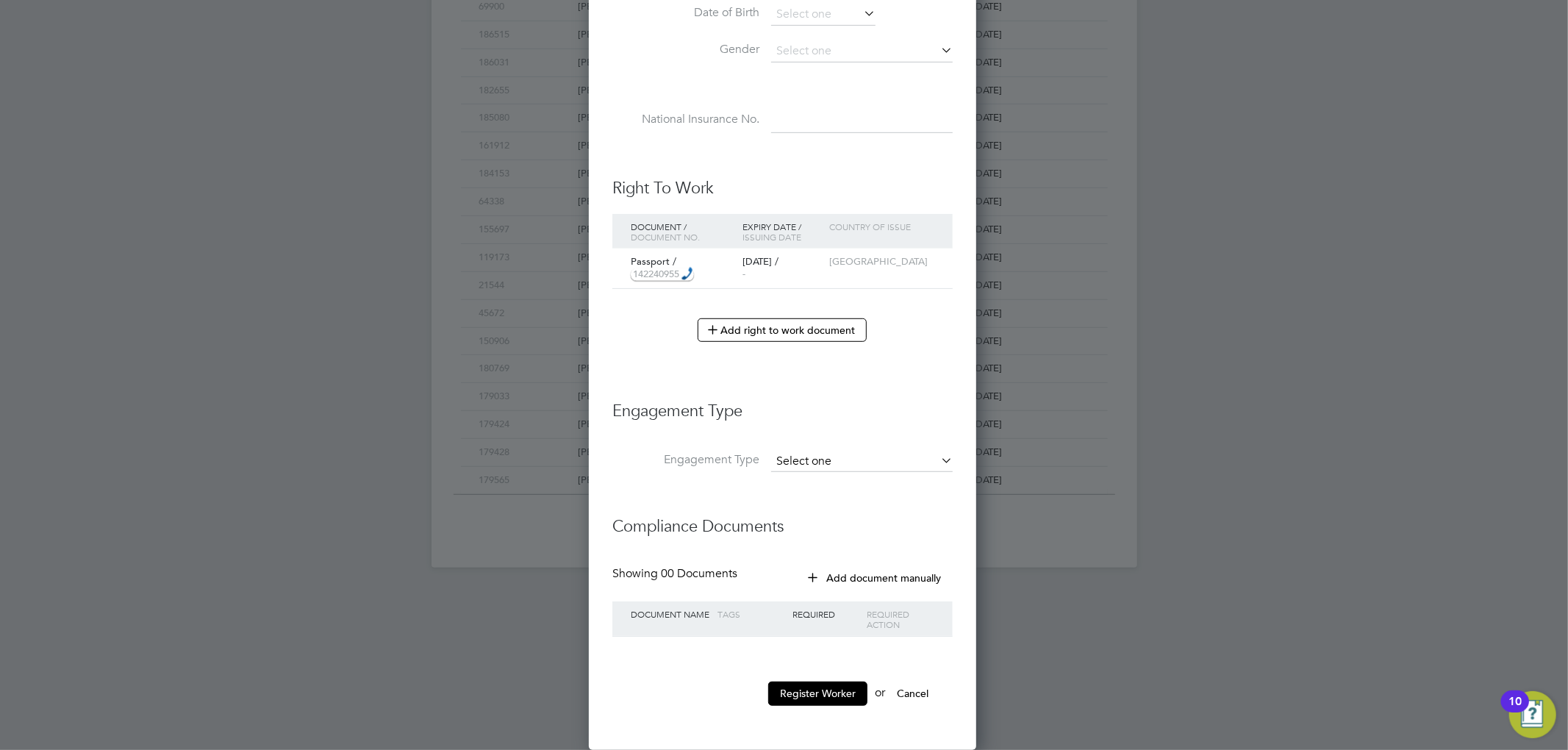
click at [838, 456] on input at bounding box center [862, 462] width 182 height 21
click at [839, 483] on li "Umbrella" at bounding box center [862, 483] width 183 height 21
type input "Umbrella"
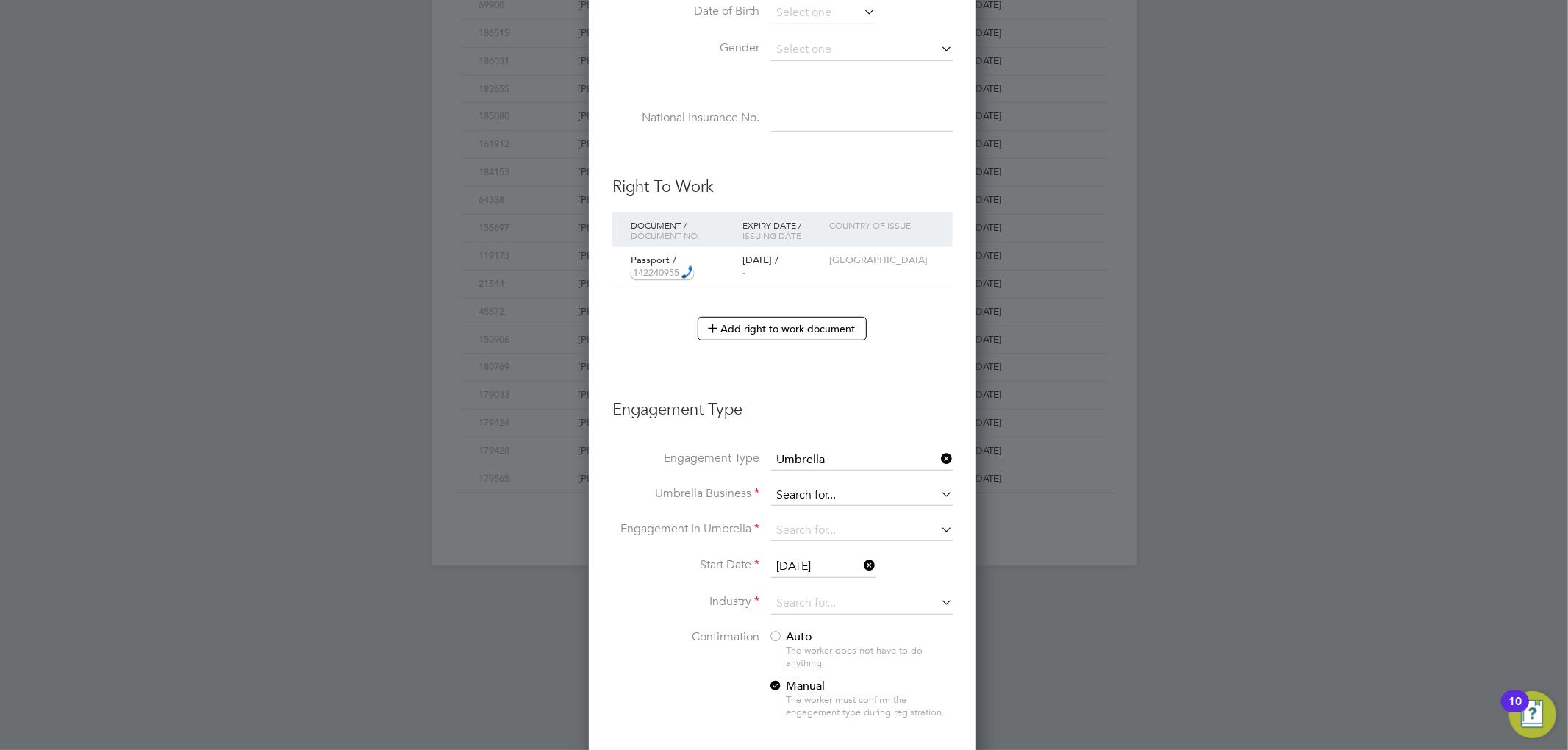
click at [815, 495] on input at bounding box center [862, 495] width 182 height 21
click at [835, 518] on li "Credipay Contractor Limited" at bounding box center [862, 516] width 183 height 21
type input "Credipay Contractor Limited"
click at [805, 536] on input at bounding box center [862, 531] width 182 height 21
click at [831, 574] on li "CIS Self-employed" at bounding box center [862, 573] width 183 height 21
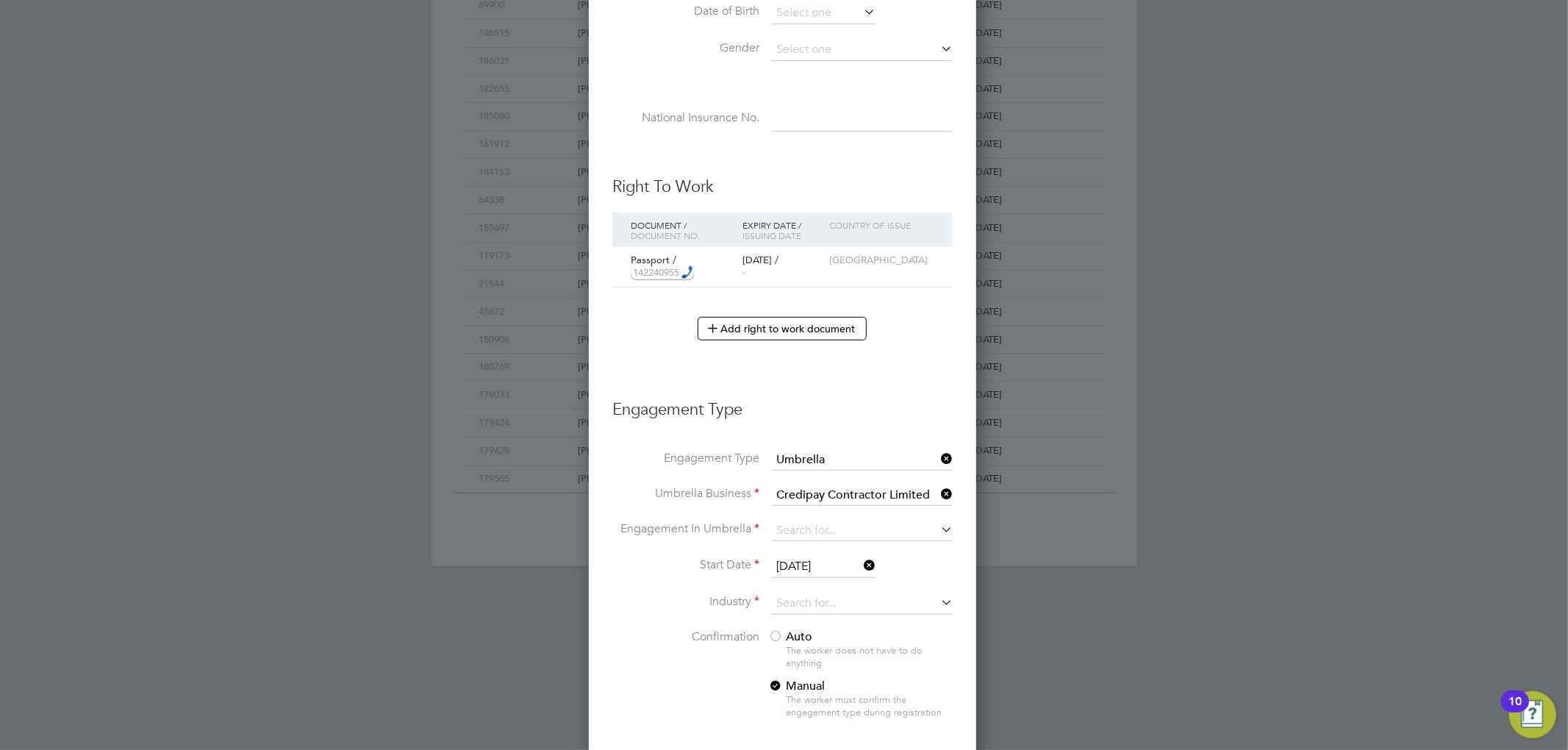
type input "CIS Self-employed"
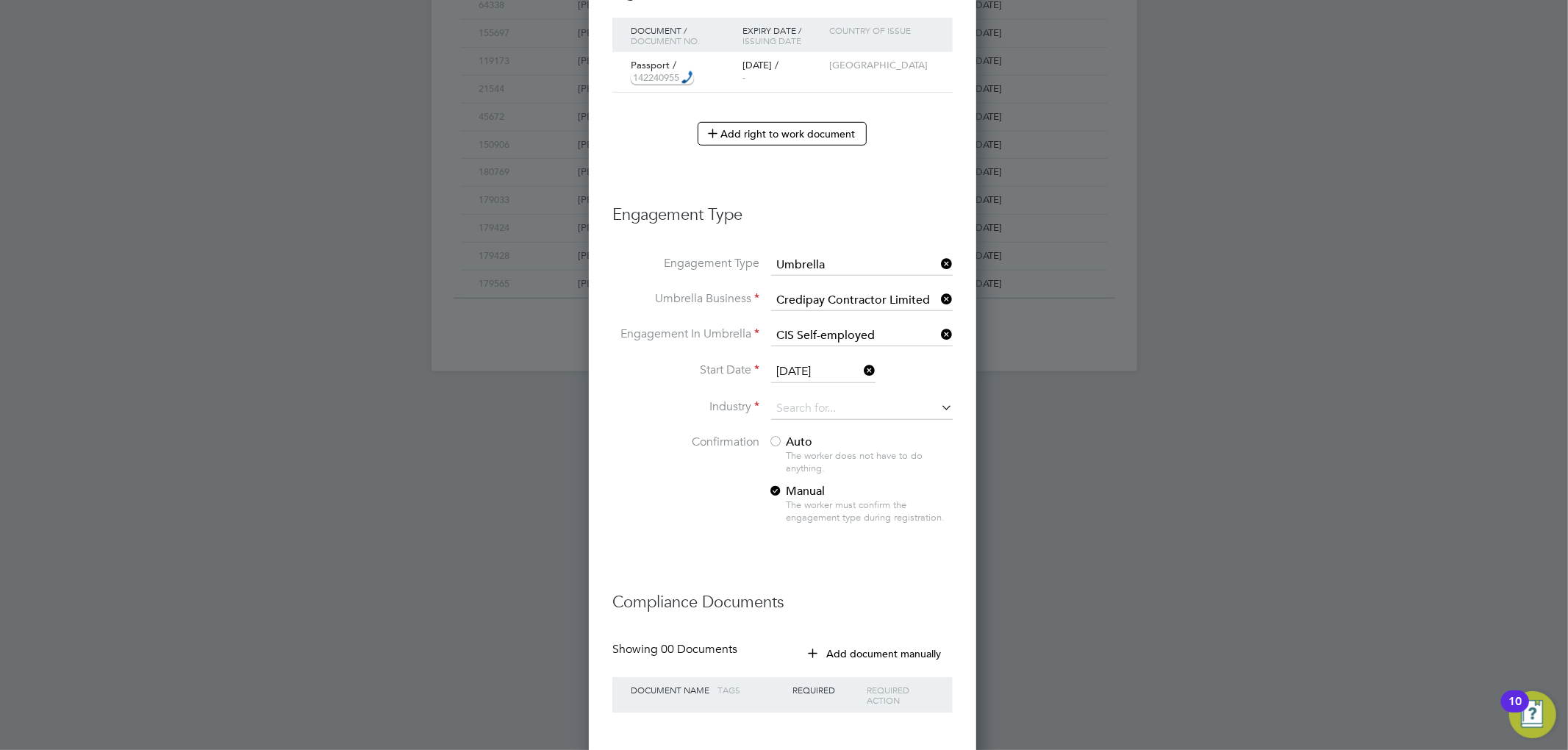
scroll to position [858, 0]
click at [819, 374] on input "26 Aug 2025" at bounding box center [823, 370] width 104 height 22
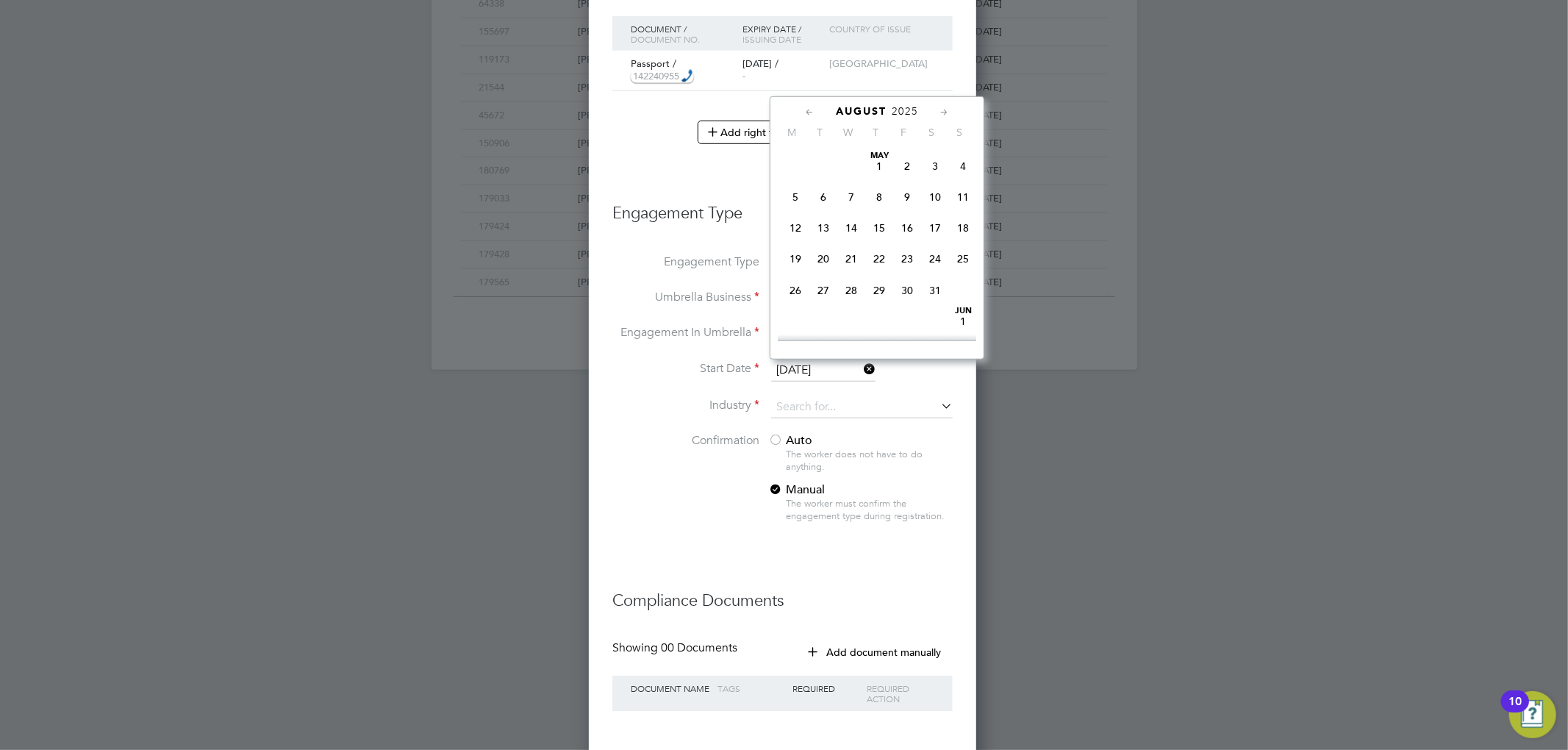
scroll to position [568, 0]
click at [794, 200] on span "18" at bounding box center [795, 187] width 28 height 28
type input "18 Aug 2025"
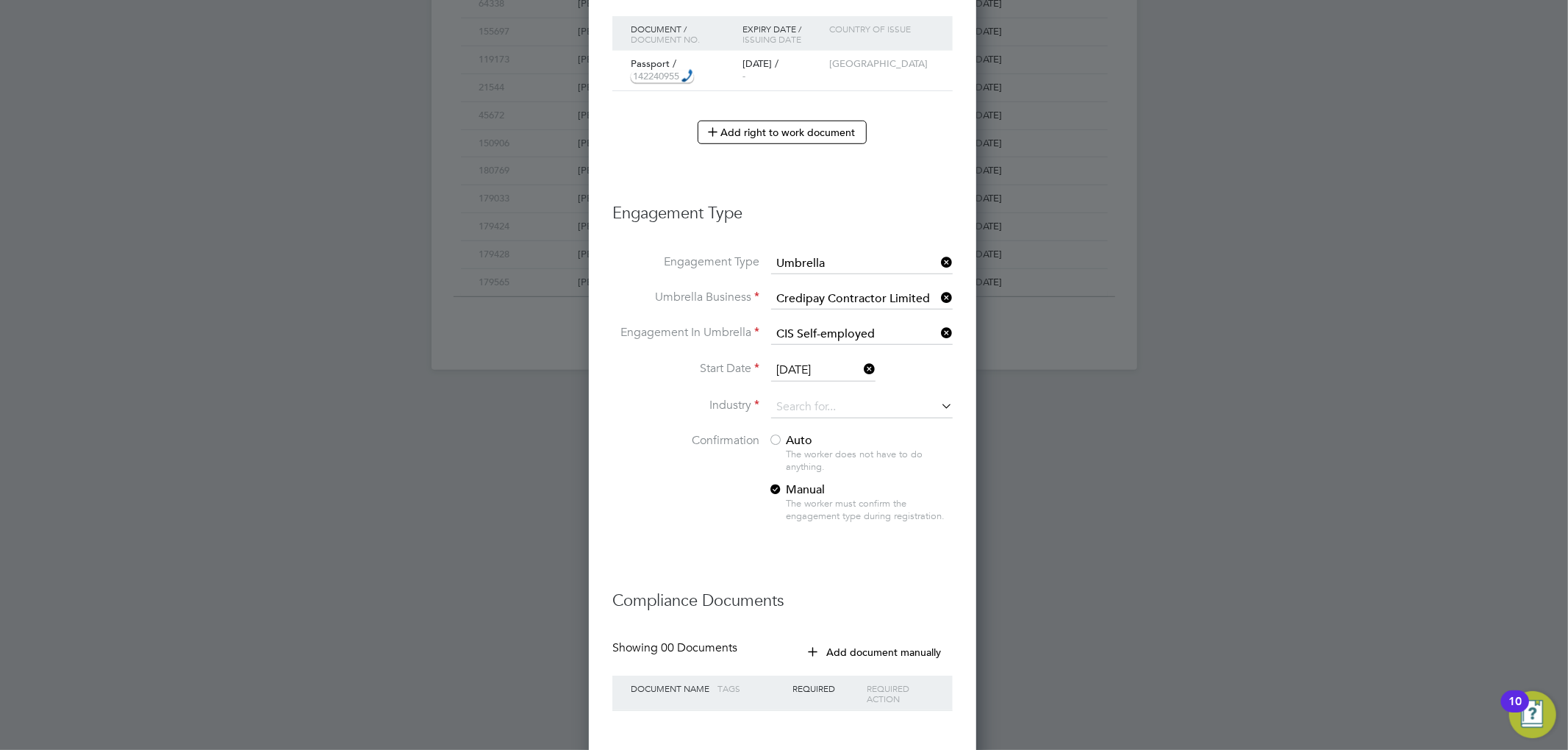
click at [782, 439] on div at bounding box center [775, 441] width 15 height 15
click at [794, 409] on input at bounding box center [862, 407] width 182 height 22
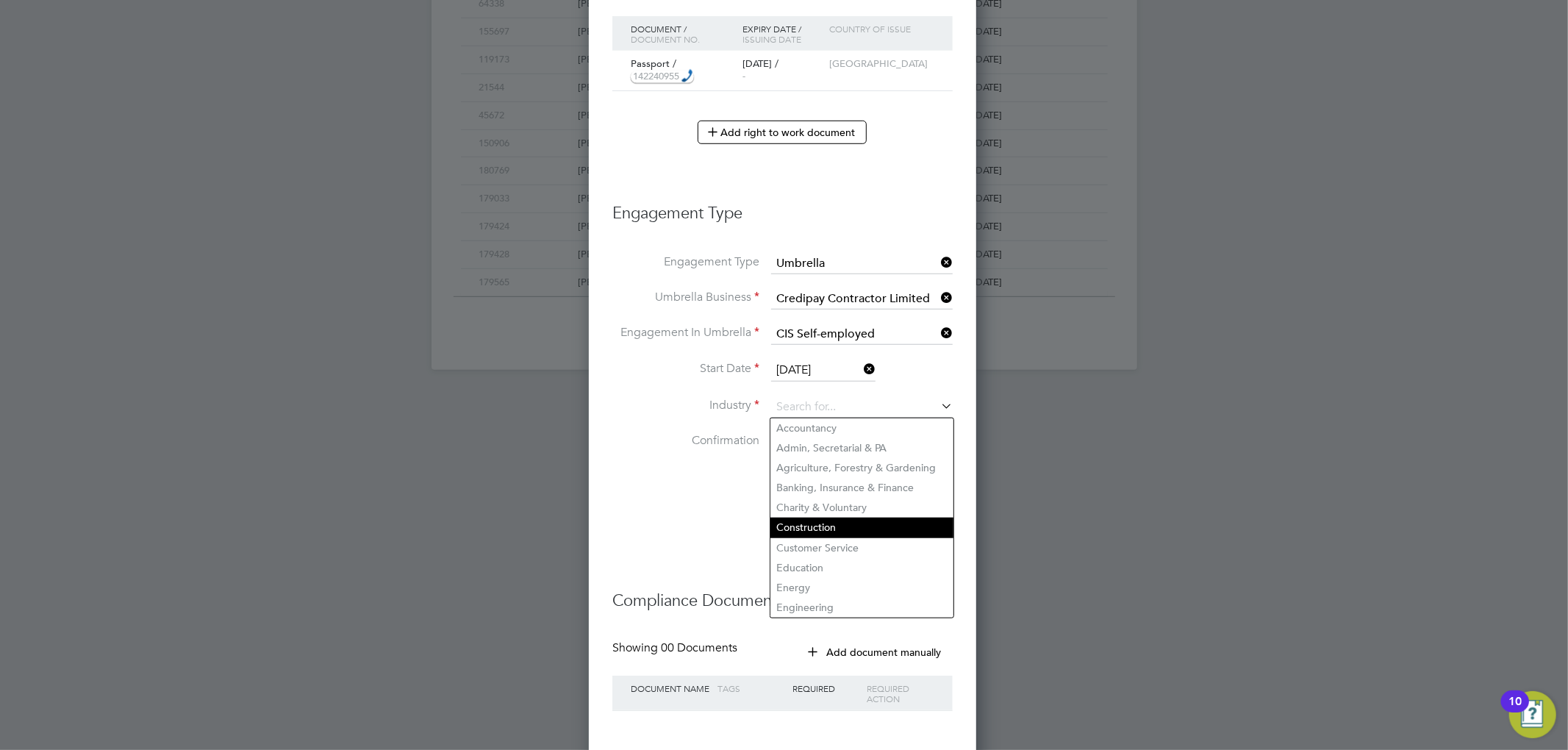
click at [824, 520] on li "Construction" at bounding box center [862, 527] width 183 height 20
type input "Construction"
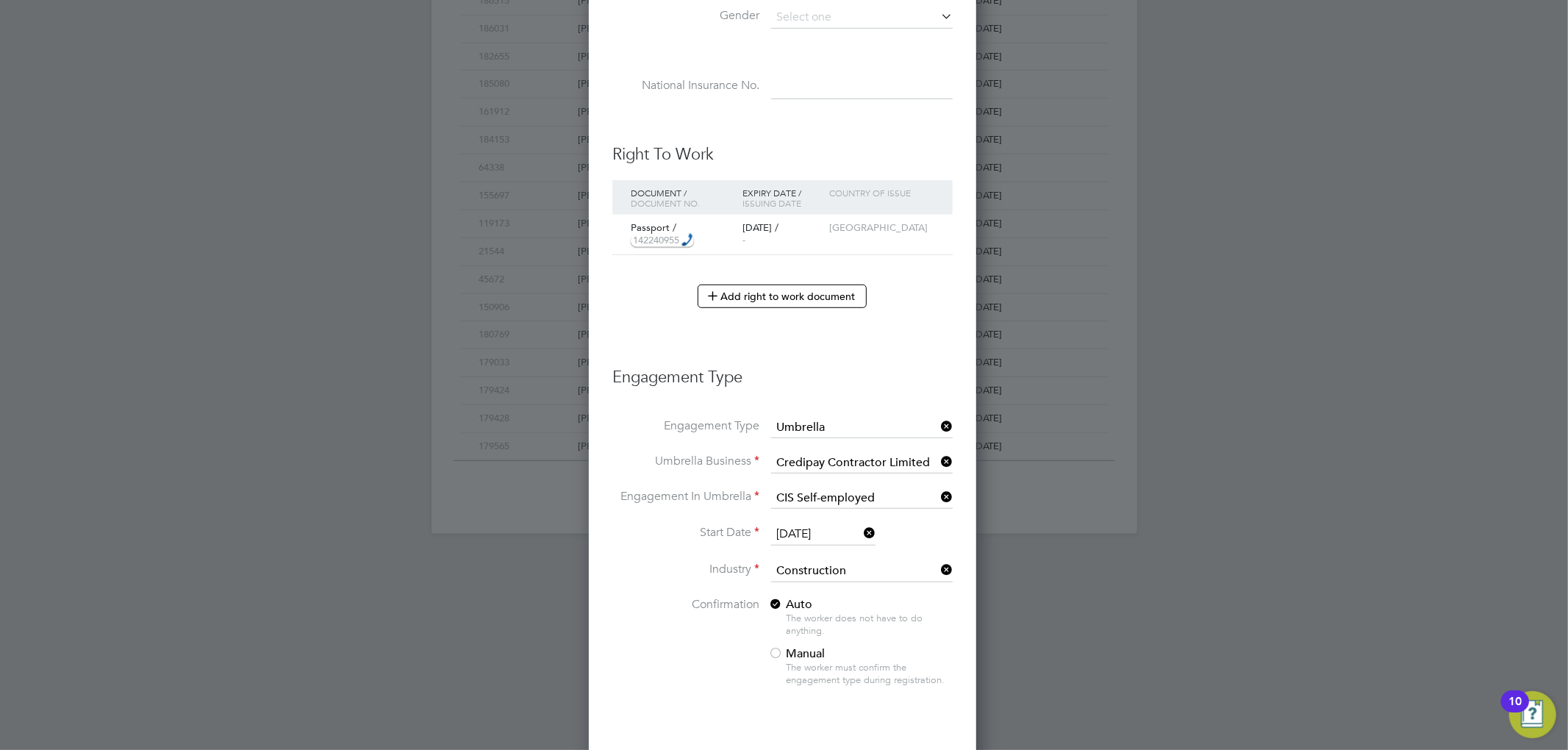
scroll to position [932, 0]
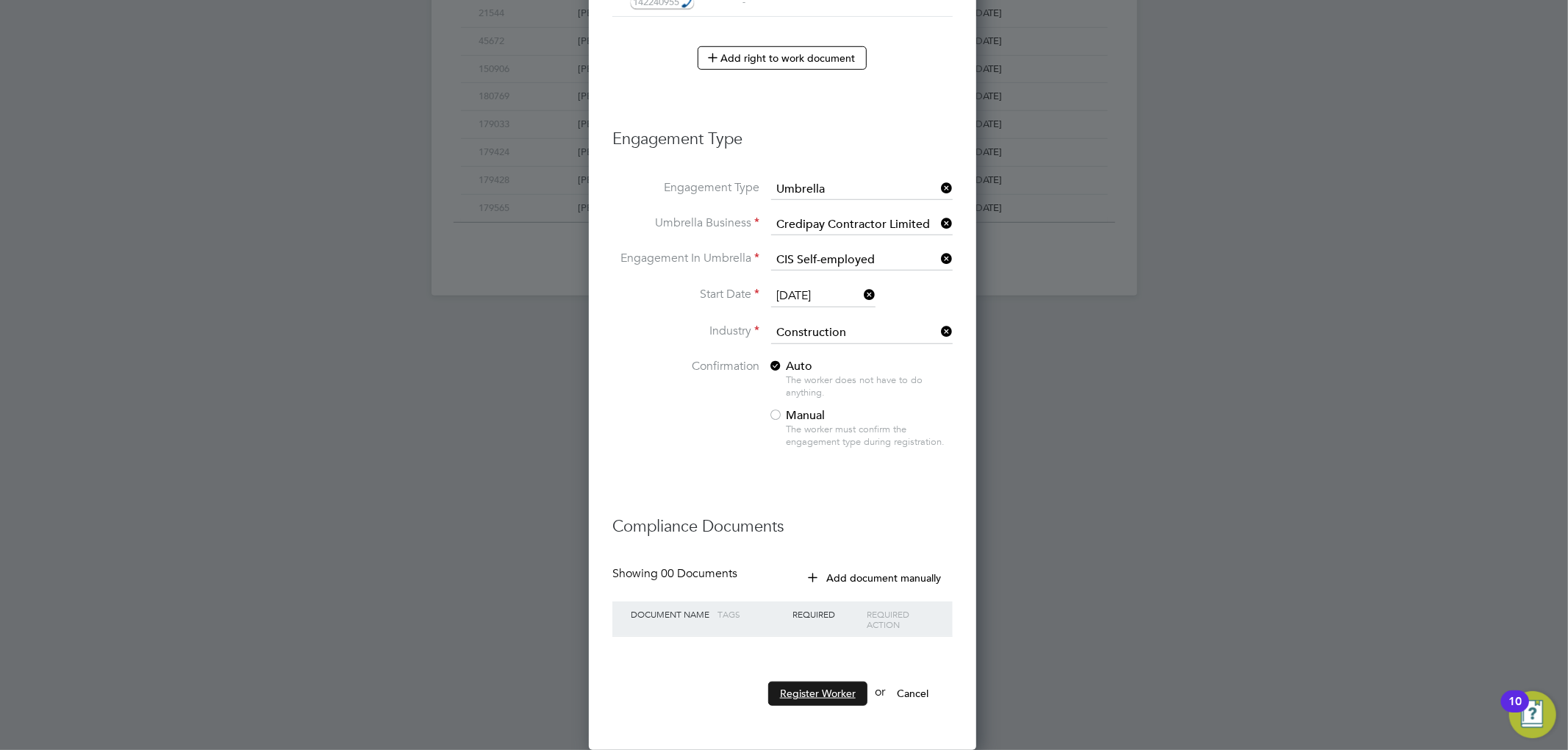
click at [805, 695] on button "Register Worker" at bounding box center [818, 693] width 99 height 24
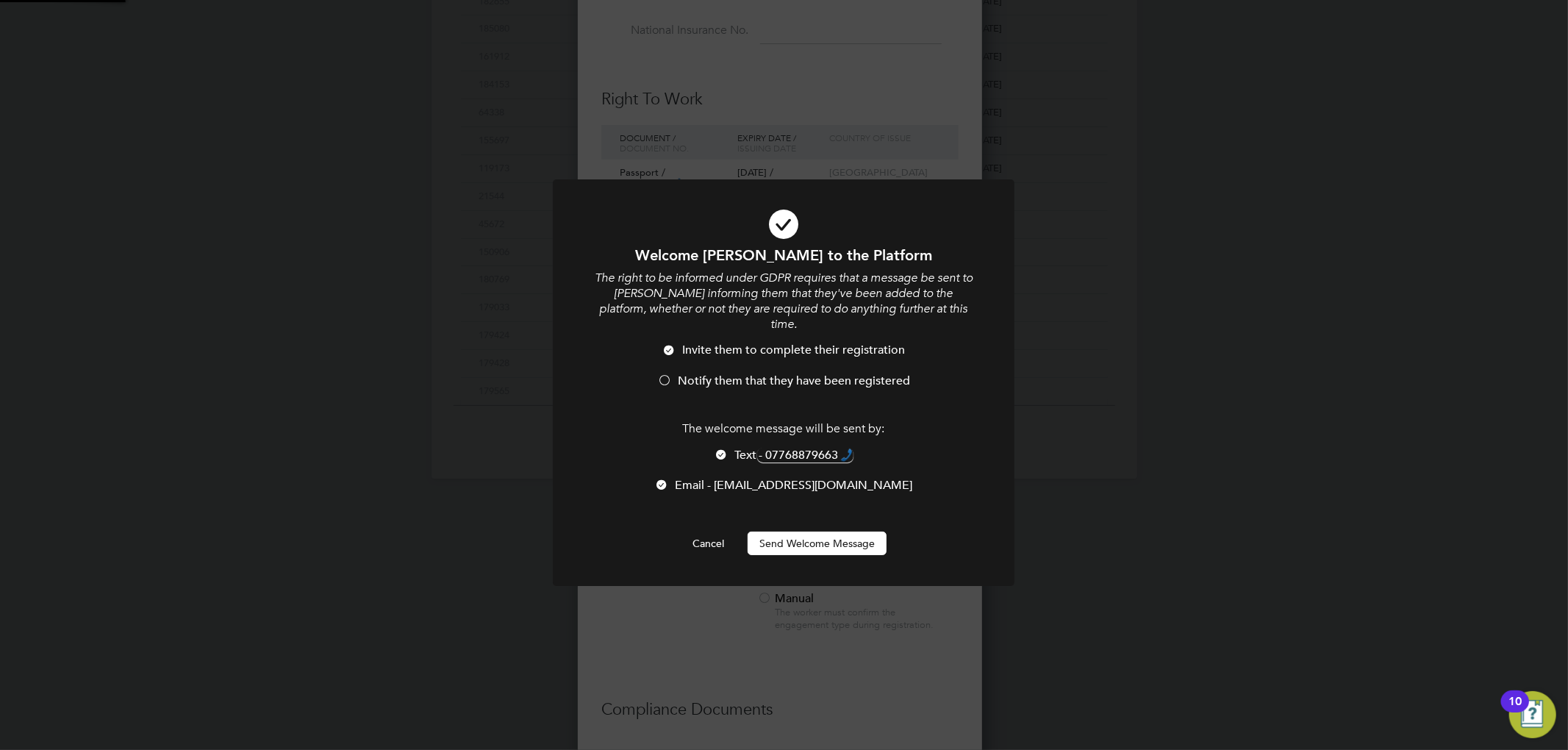
scroll to position [0, 0]
click at [662, 374] on div at bounding box center [664, 381] width 15 height 15
click at [715, 448] on div at bounding box center [722, 456] width 15 height 15
click at [792, 531] on button "Send Welcome Message" at bounding box center [817, 543] width 139 height 24
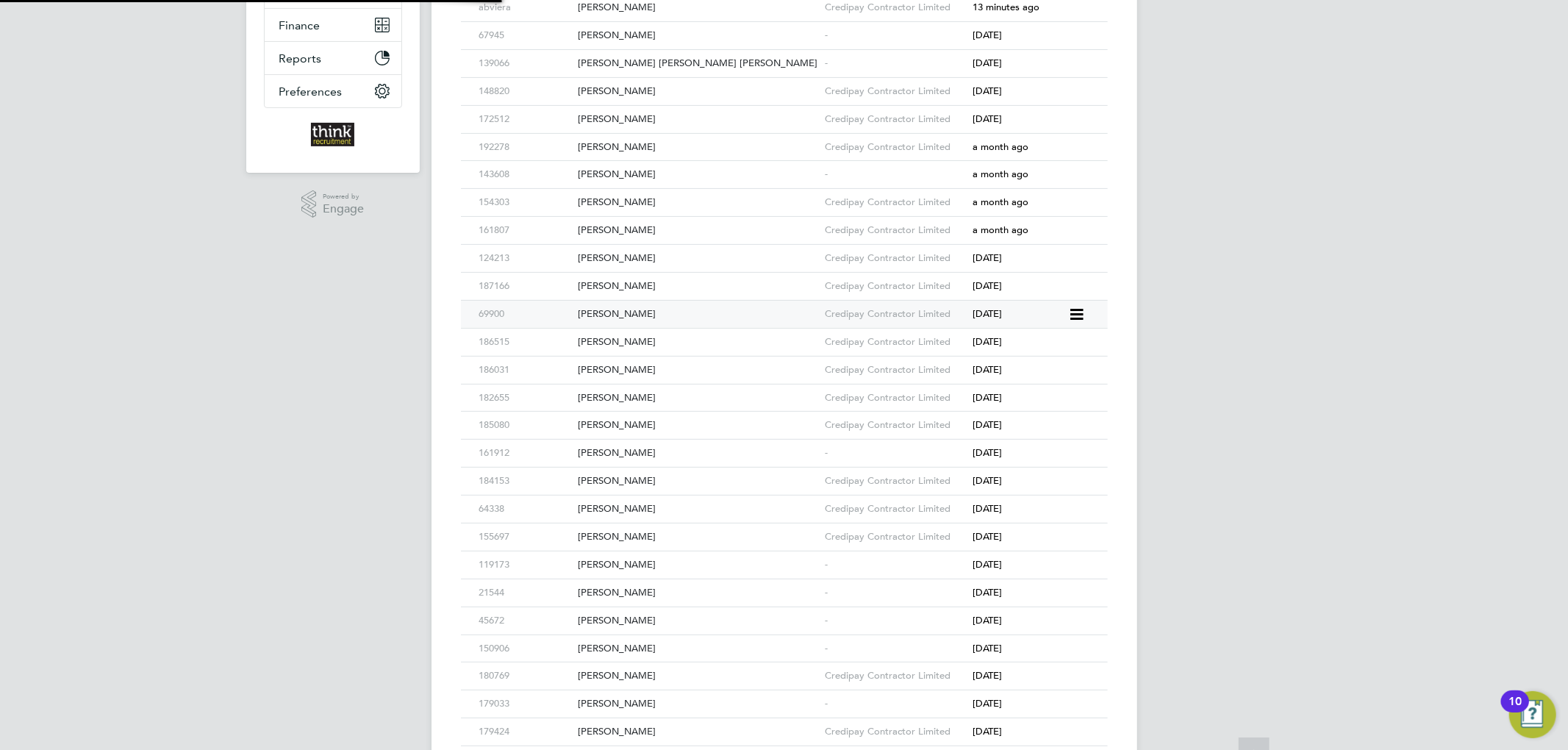
scroll to position [0, 0]
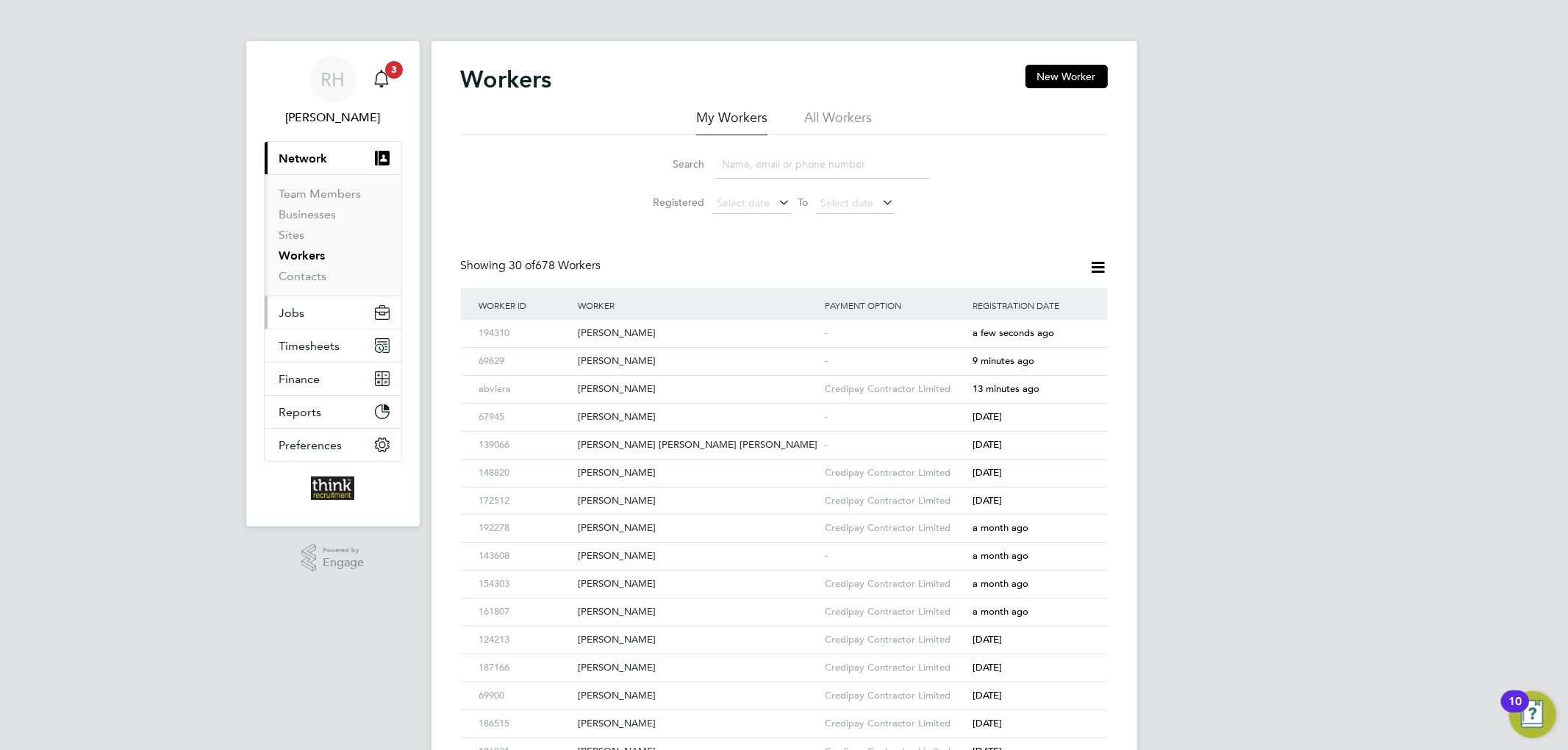
click at [312, 310] on button "Jobs" at bounding box center [332, 312] width 137 height 32
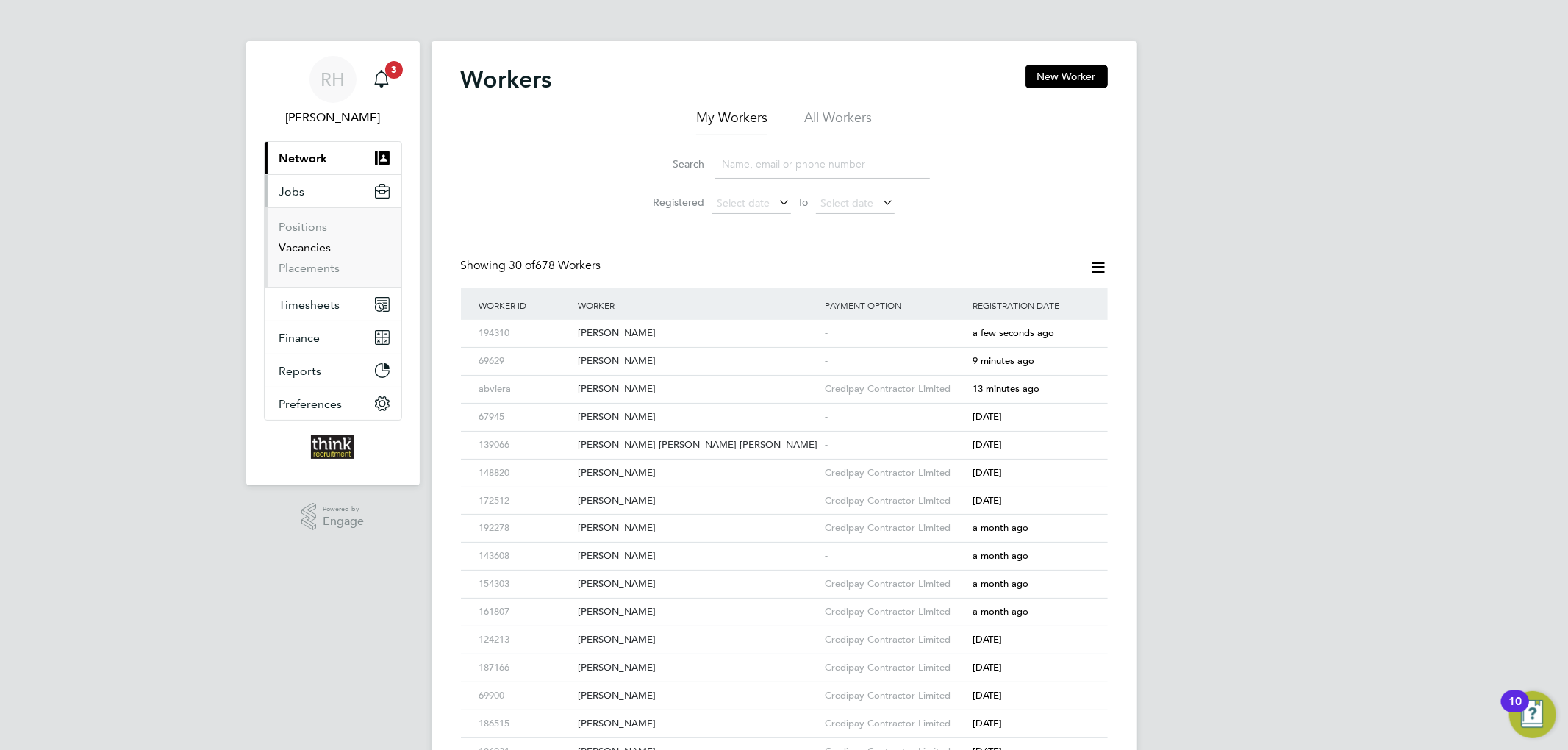
click at [314, 250] on link "Vacancies" at bounding box center [306, 247] width 52 height 14
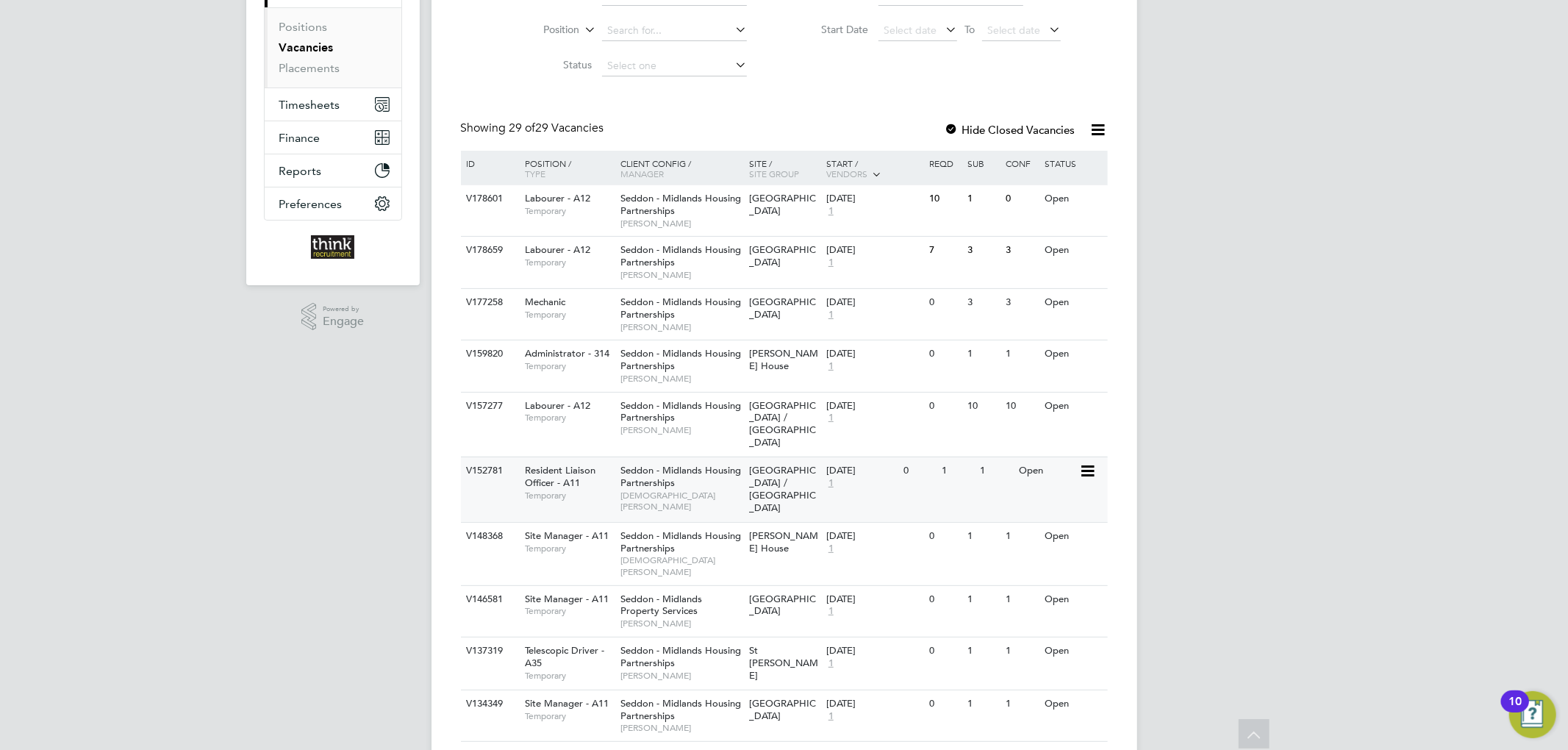
scroll to position [98, 0]
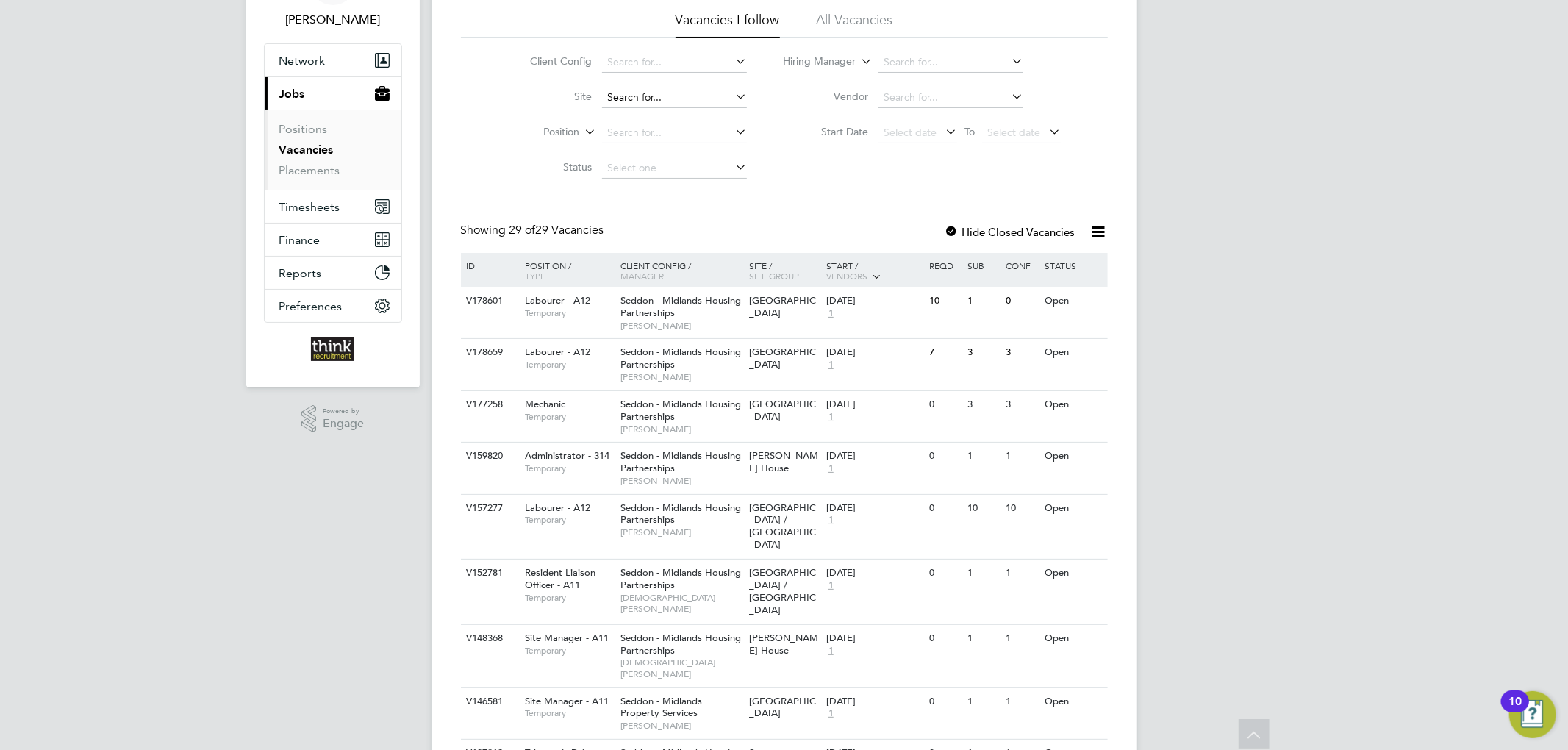
click at [691, 92] on input at bounding box center [673, 98] width 144 height 21
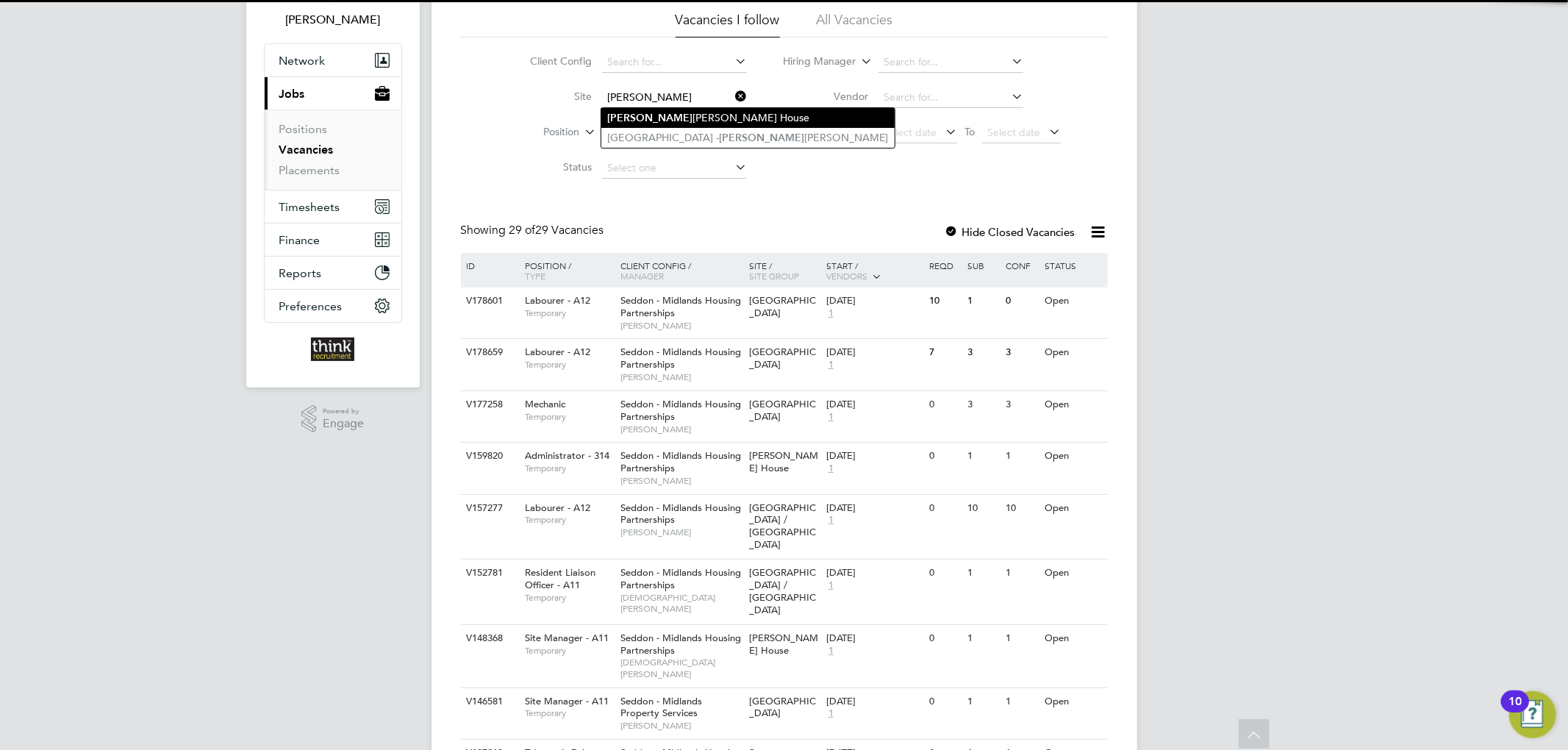
click at [672, 118] on li "Alfred Gunn House" at bounding box center [748, 118] width 293 height 20
type input "[PERSON_NAME] House"
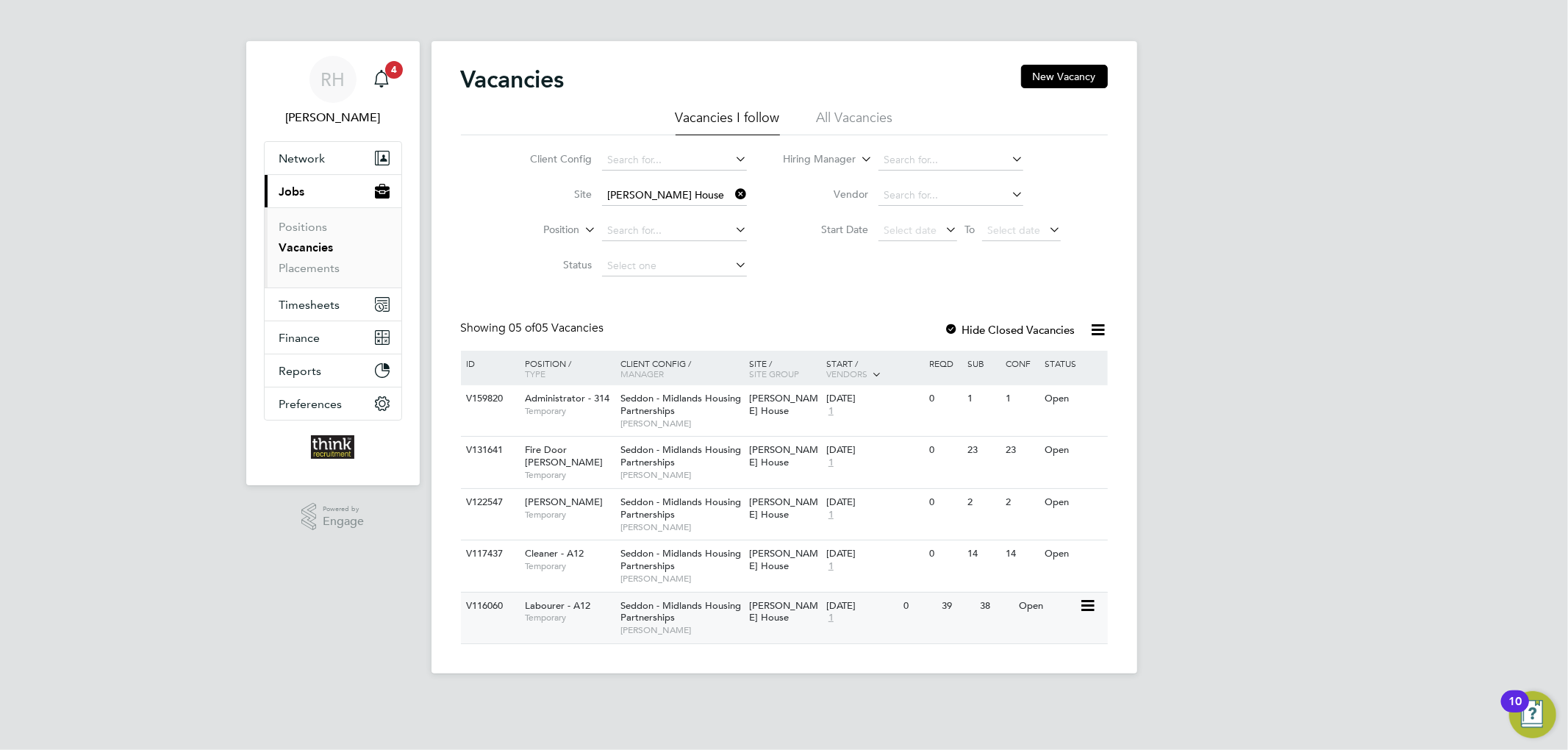
click at [898, 621] on div "12 Feb 2024 1" at bounding box center [861, 612] width 77 height 39
click at [336, 304] on span "Timesheets" at bounding box center [309, 305] width 61 height 14
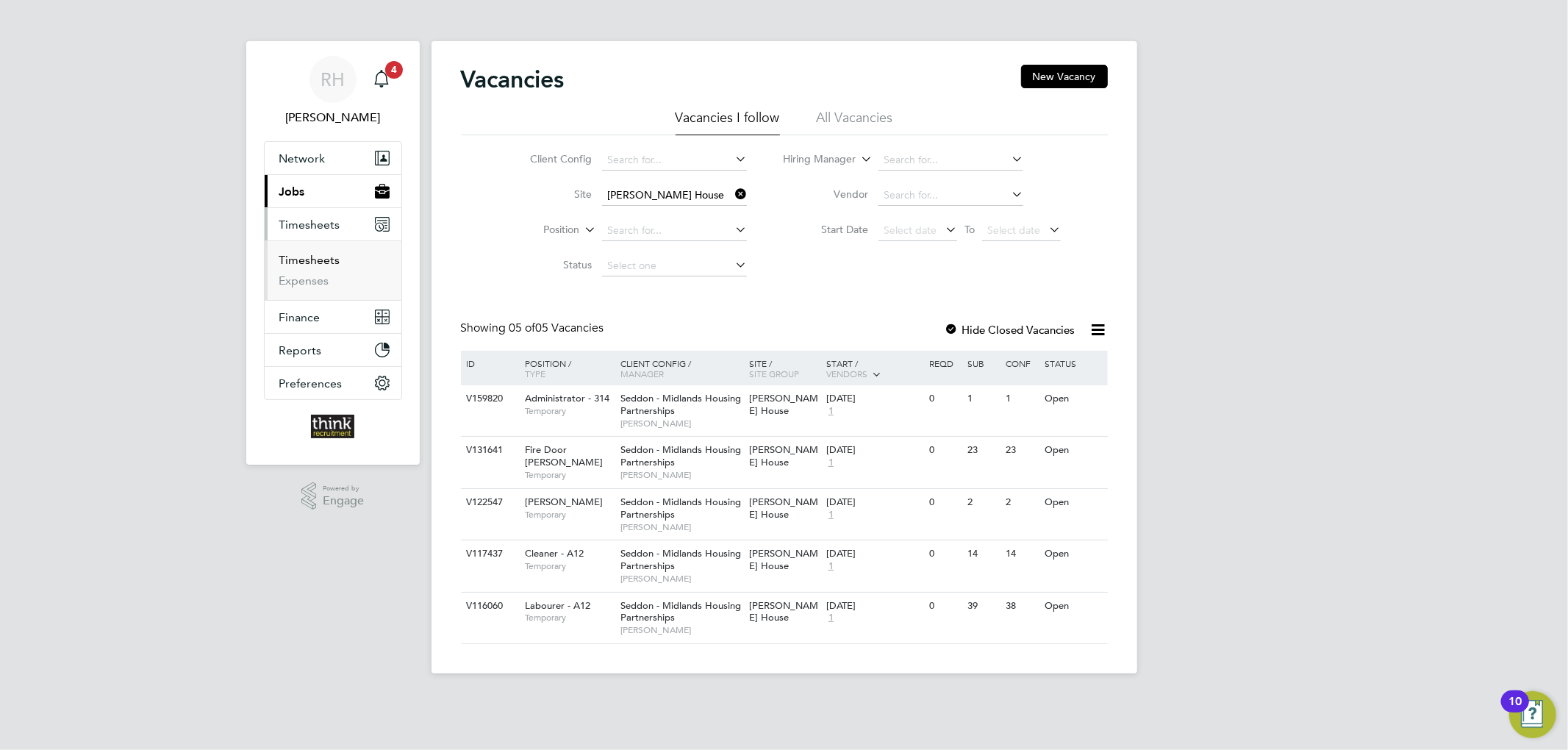
click at [319, 257] on link "Timesheets" at bounding box center [309, 260] width 61 height 14
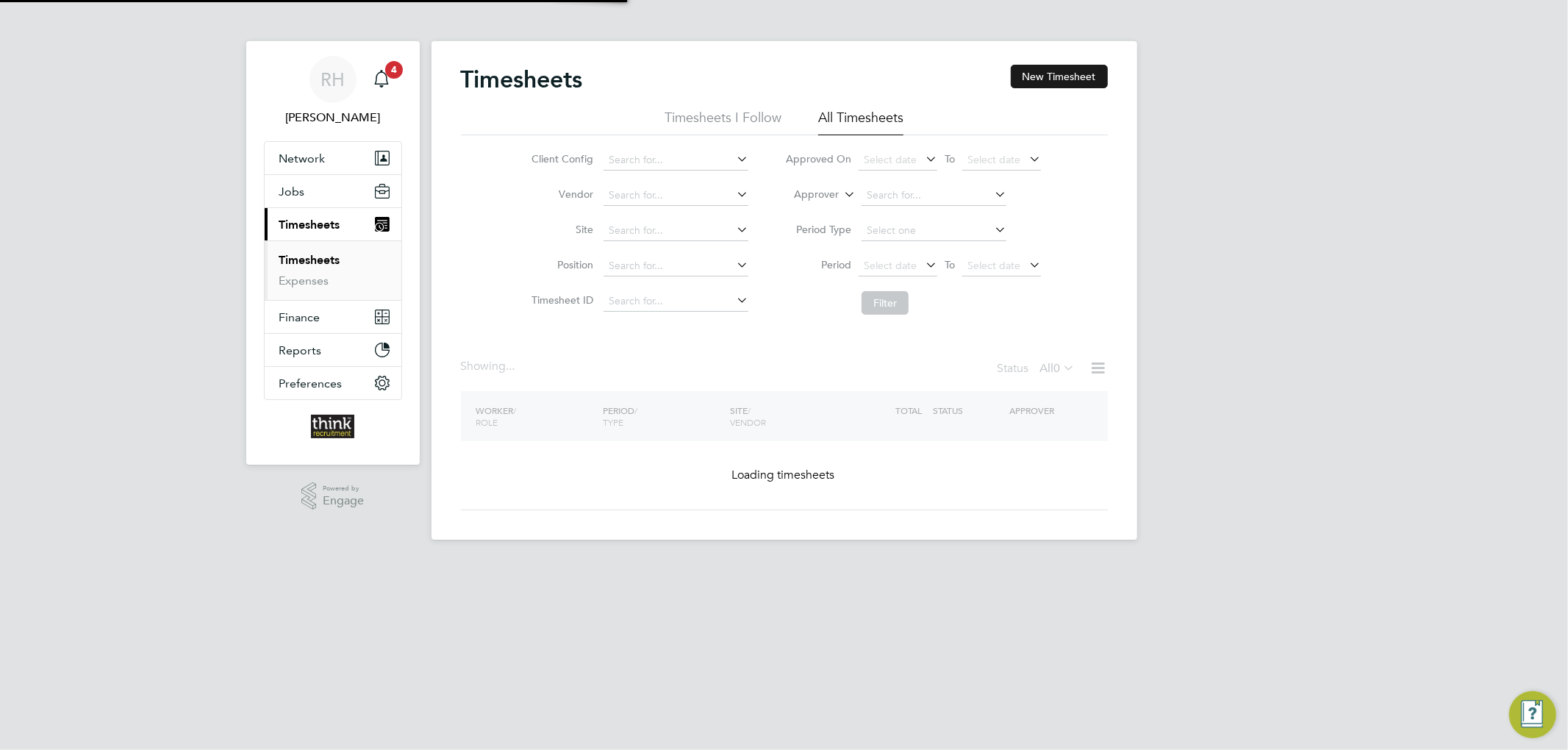
click at [1082, 70] on button "New Timesheet" at bounding box center [1059, 77] width 97 height 24
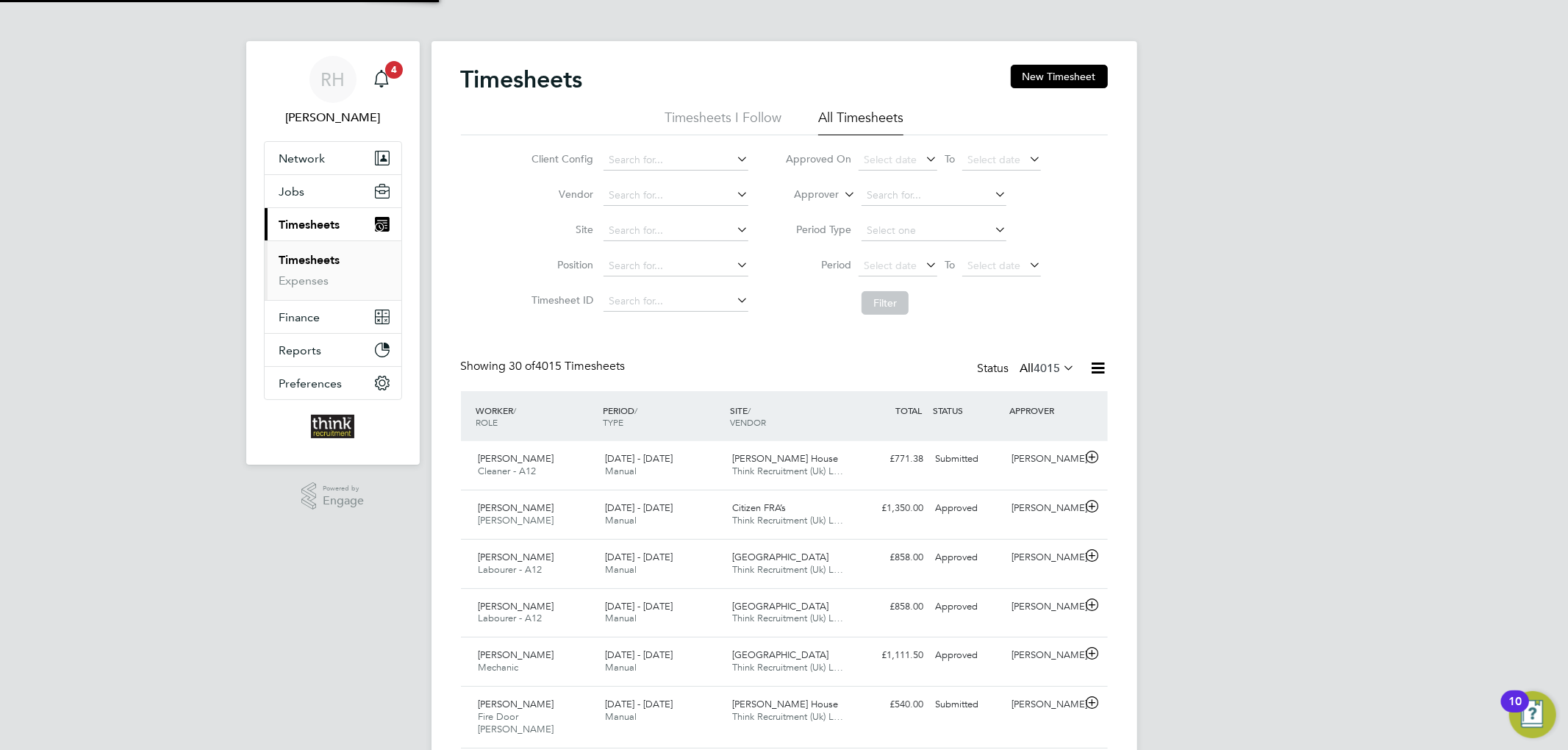
scroll to position [37, 128]
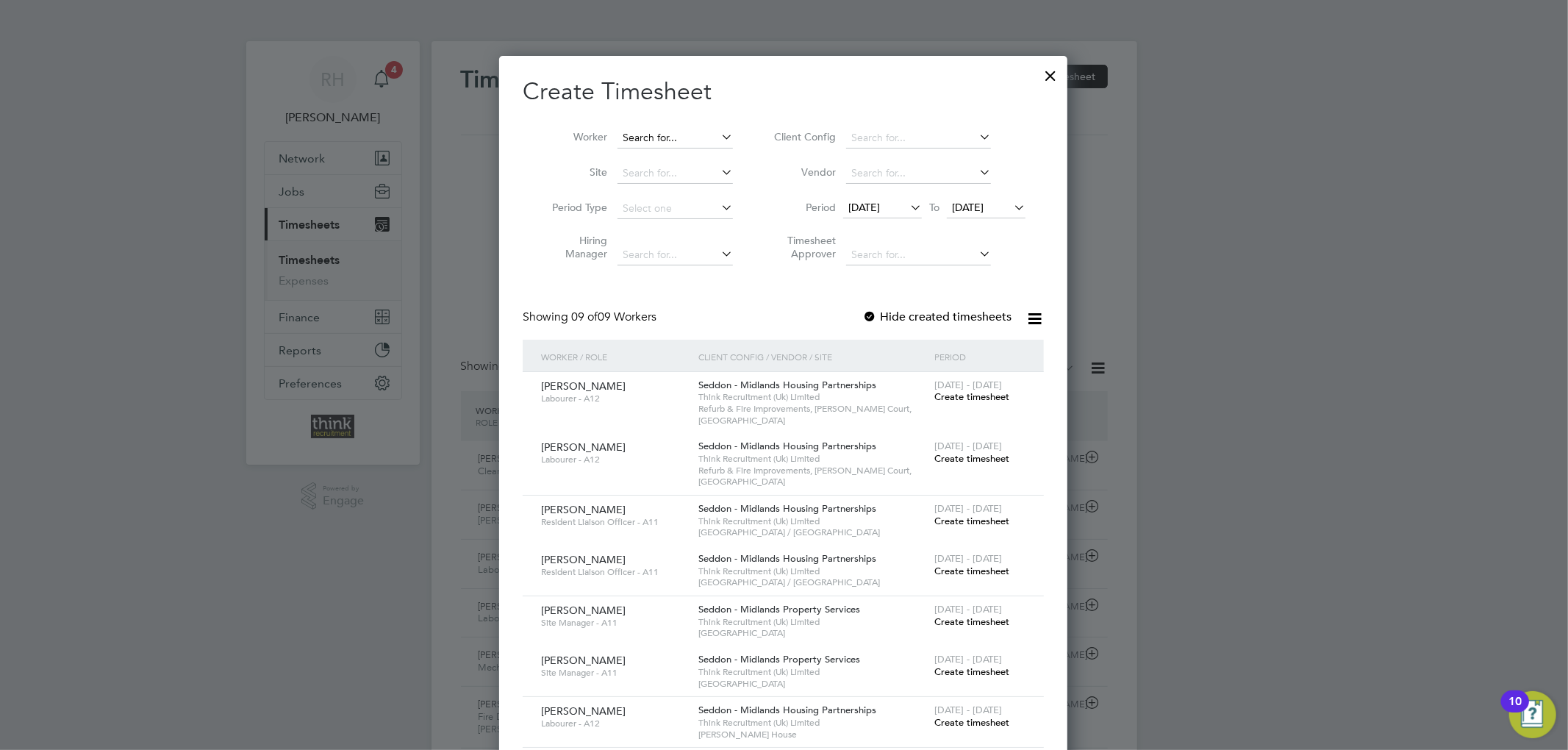
click at [681, 139] on input at bounding box center [675, 138] width 115 height 21
click at [668, 159] on li "Daniel Di x" at bounding box center [675, 157] width 117 height 20
type input "Daniel Dix"
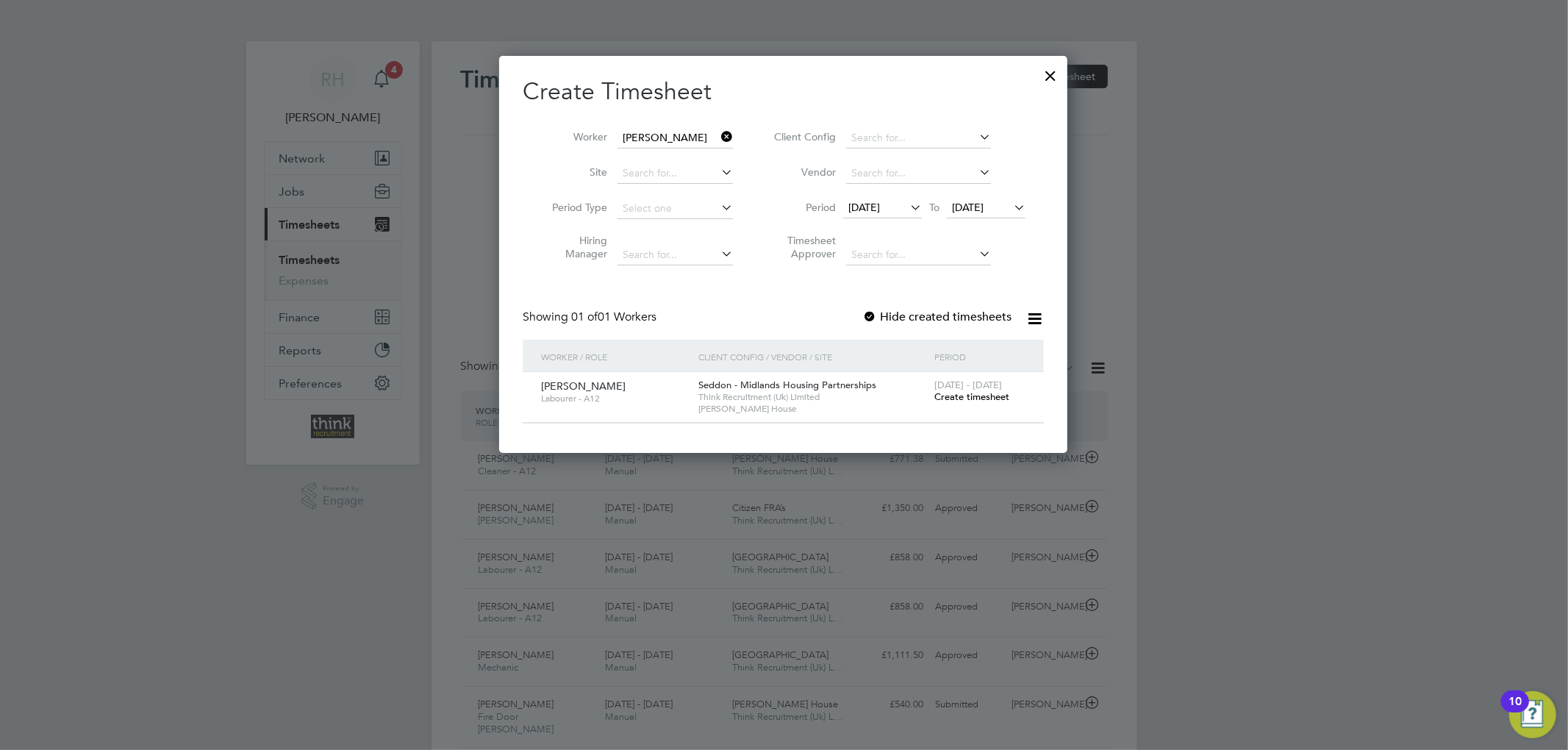
click at [955, 395] on span "Create timesheet" at bounding box center [971, 396] width 75 height 13
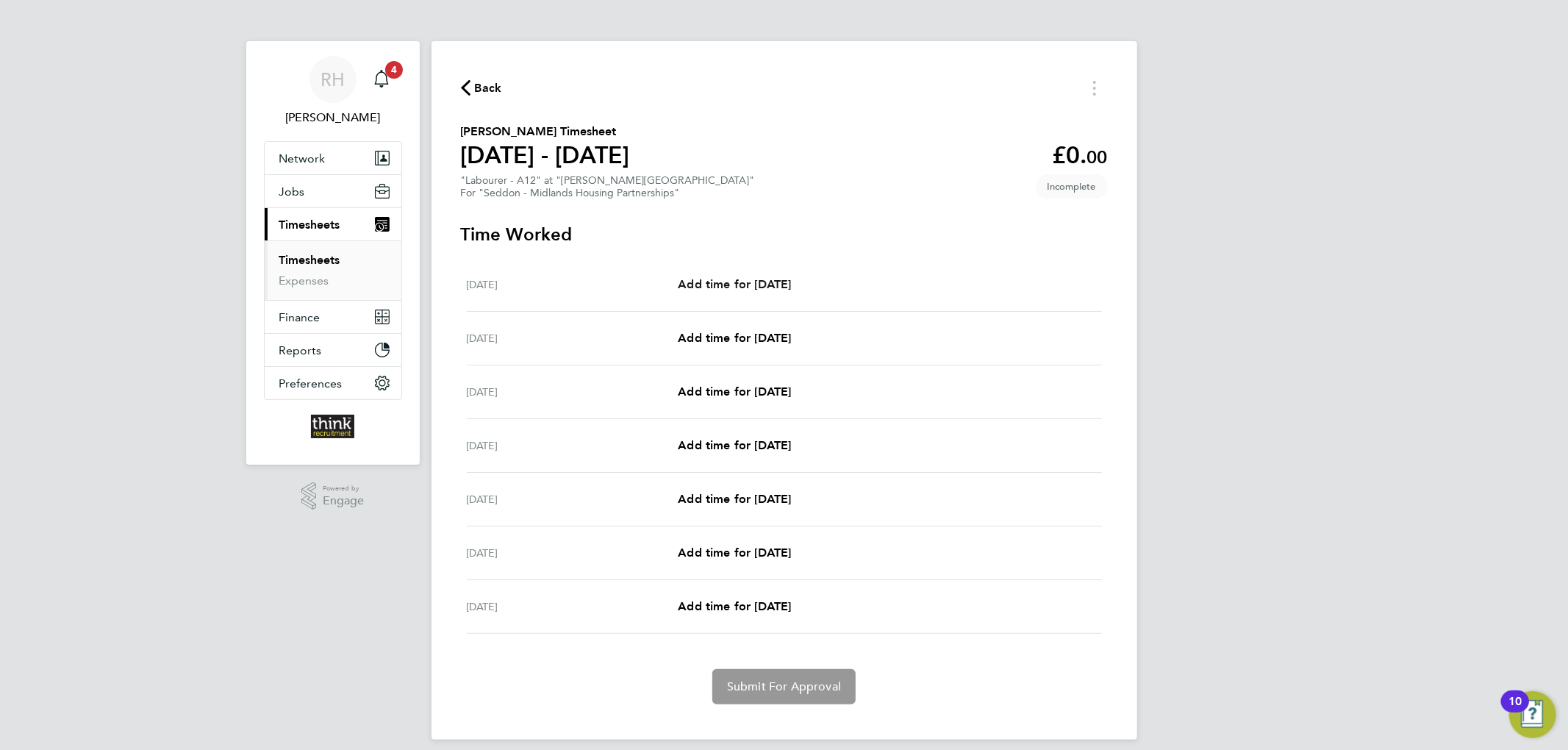
click at [738, 286] on span "Add time for Mon 18 Aug" at bounding box center [733, 284] width 113 height 14
select select "30"
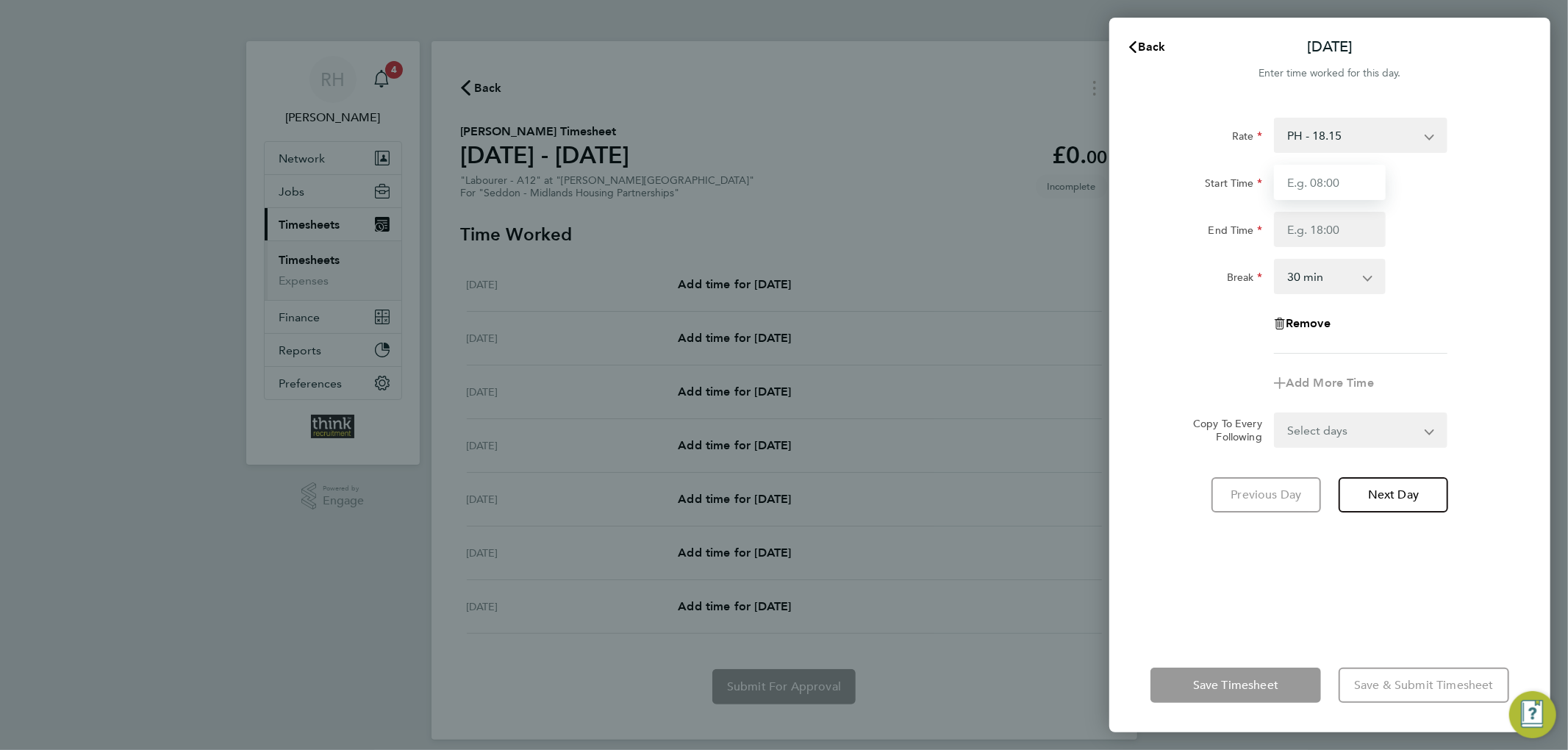
click at [1366, 168] on input "Start Time" at bounding box center [1330, 182] width 112 height 36
type input "08:00"
click at [1317, 220] on input "End Time" at bounding box center [1330, 229] width 112 height 36
click at [1495, 236] on div "End Time 17:00" at bounding box center [1330, 229] width 370 height 36
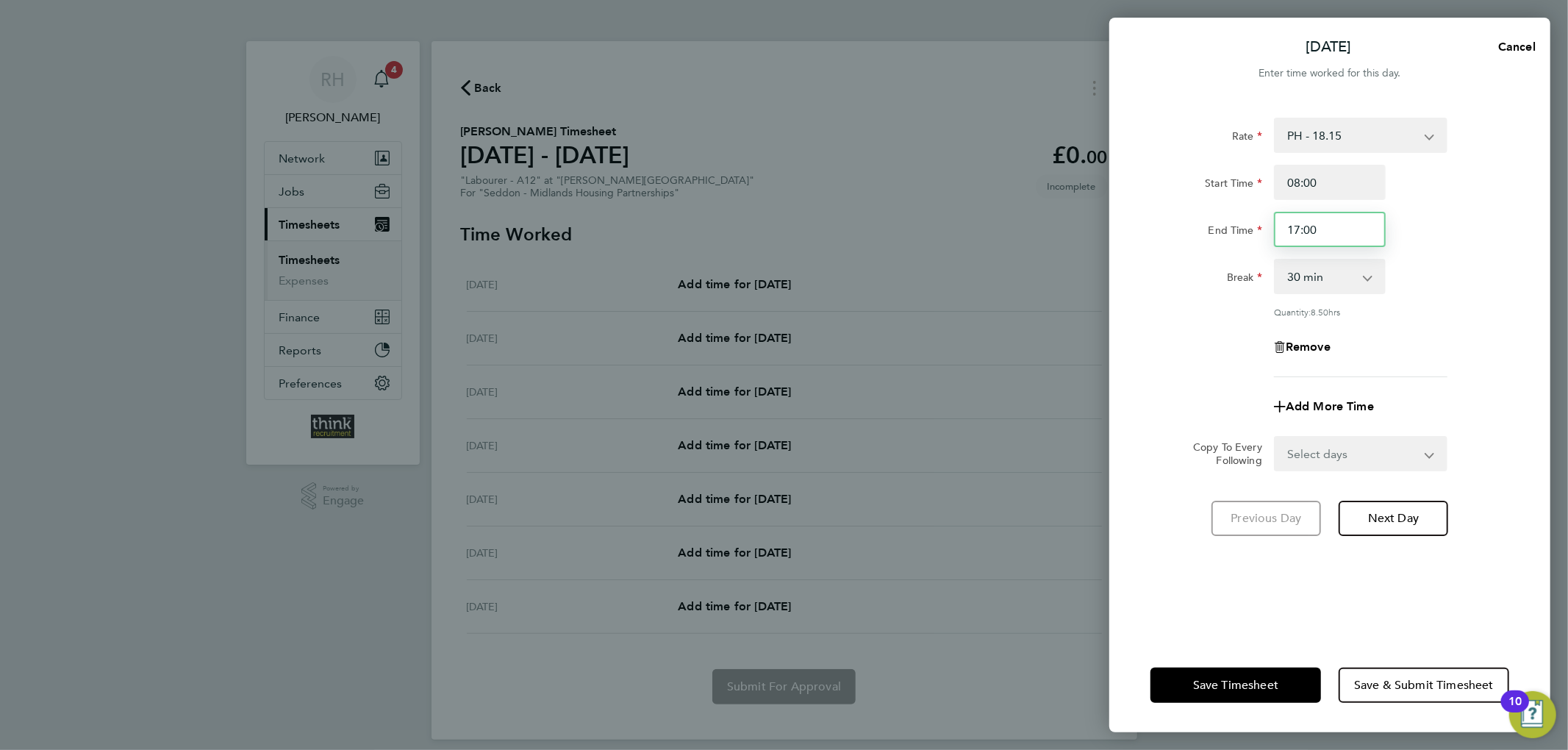
click at [1300, 229] on input "17:00" at bounding box center [1330, 229] width 112 height 36
type input "16:30"
click at [1521, 230] on div "Rate PH - 18.15 Start Time 08:00 End Time 16:30 Break 0 min 15 min 30 min 45 mi…" at bounding box center [1330, 369] width 441 height 538
click at [1342, 460] on select "Select days Day Weekday (Mon-Fri) Weekend (Sat-Sun) Tuesday Wednesday Thursday …" at bounding box center [1352, 453] width 155 height 32
select select "WEEKDAY"
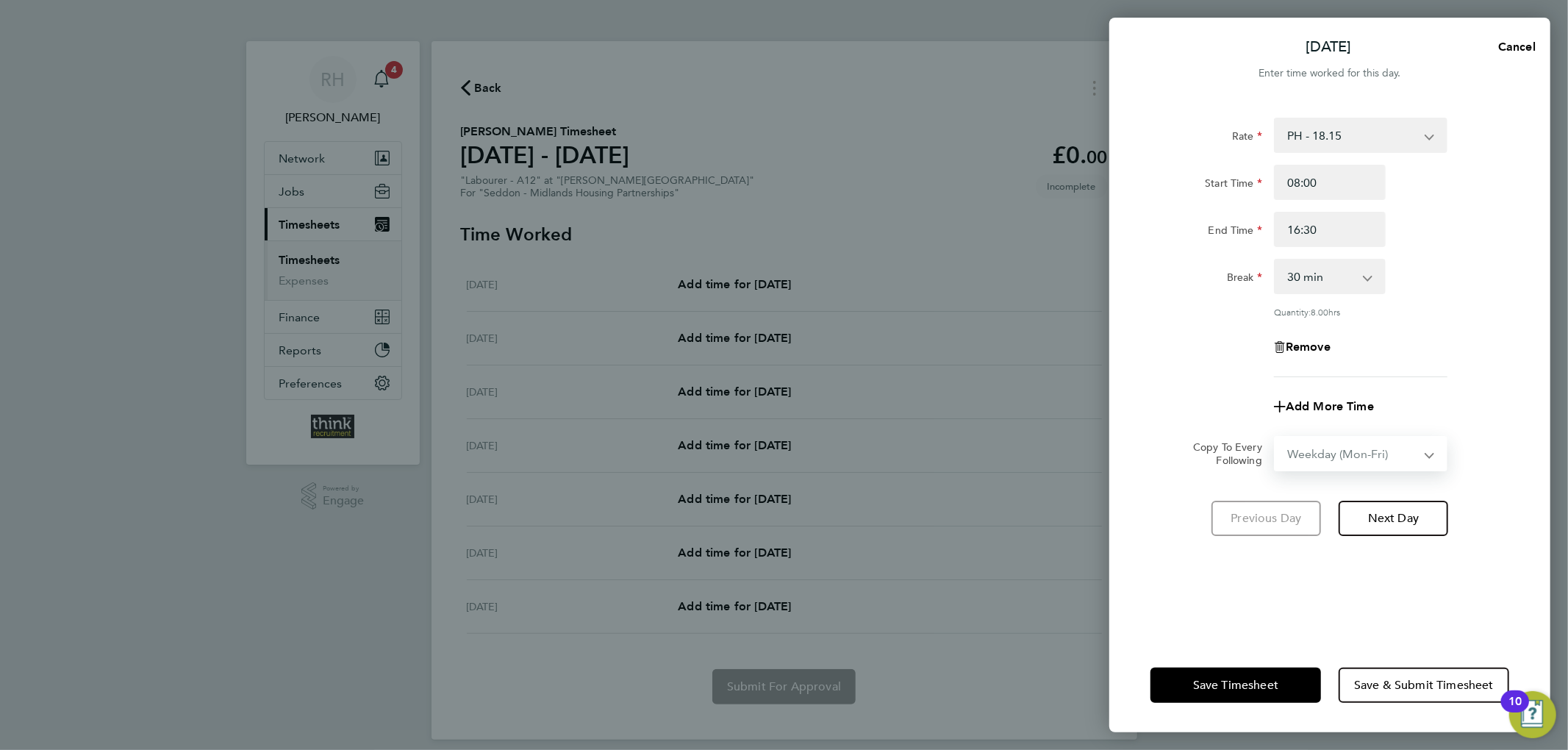
click at [1275, 437] on select "Select days Day Weekday (Mon-Fri) Weekend (Sat-Sun) Tuesday Wednesday Thursday …" at bounding box center [1352, 453] width 155 height 32
select select "2025-08-24"
click at [1252, 659] on div "Save Timesheet Save & Submit Timesheet" at bounding box center [1330, 684] width 441 height 94
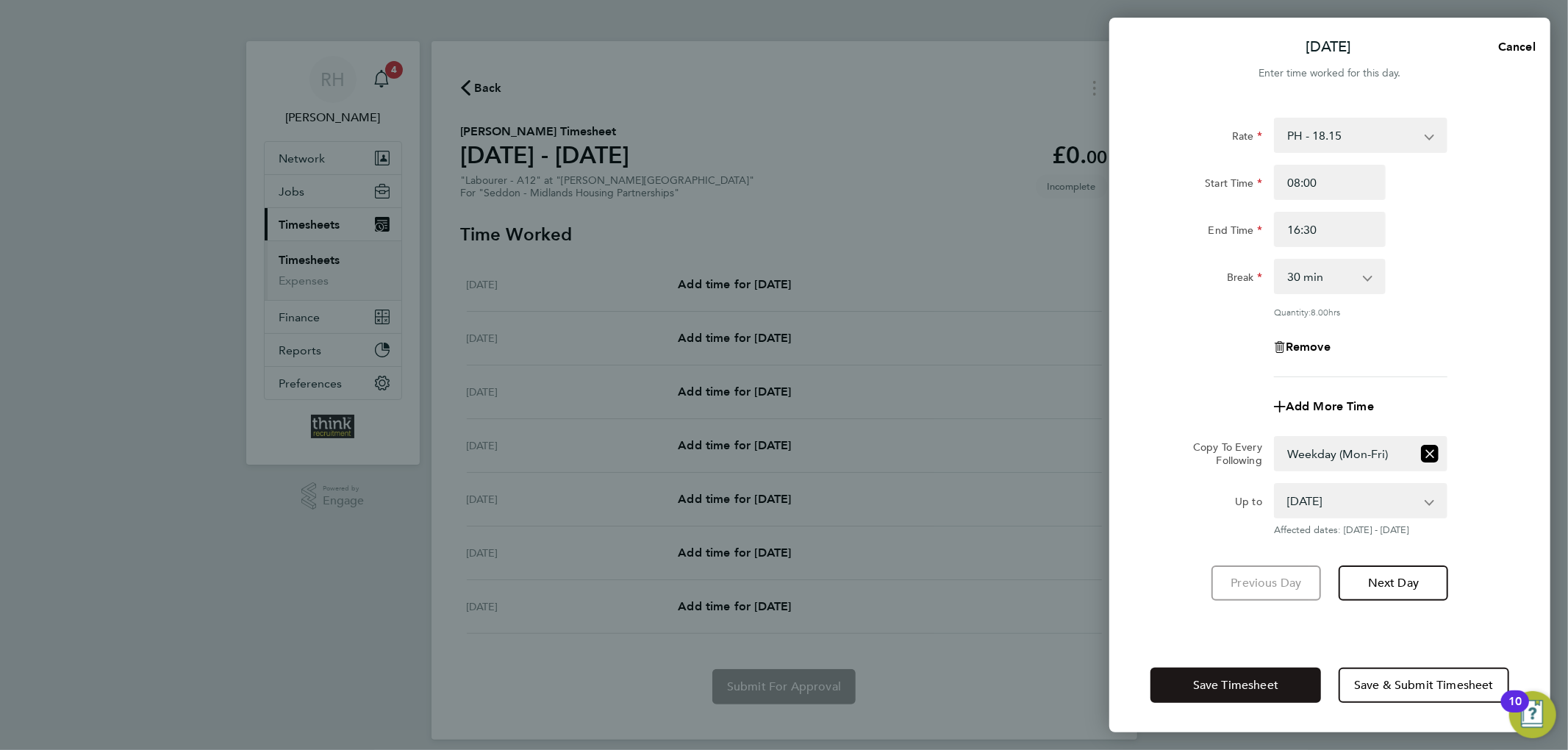
click at [1251, 684] on span "Save Timesheet" at bounding box center [1236, 684] width 85 height 15
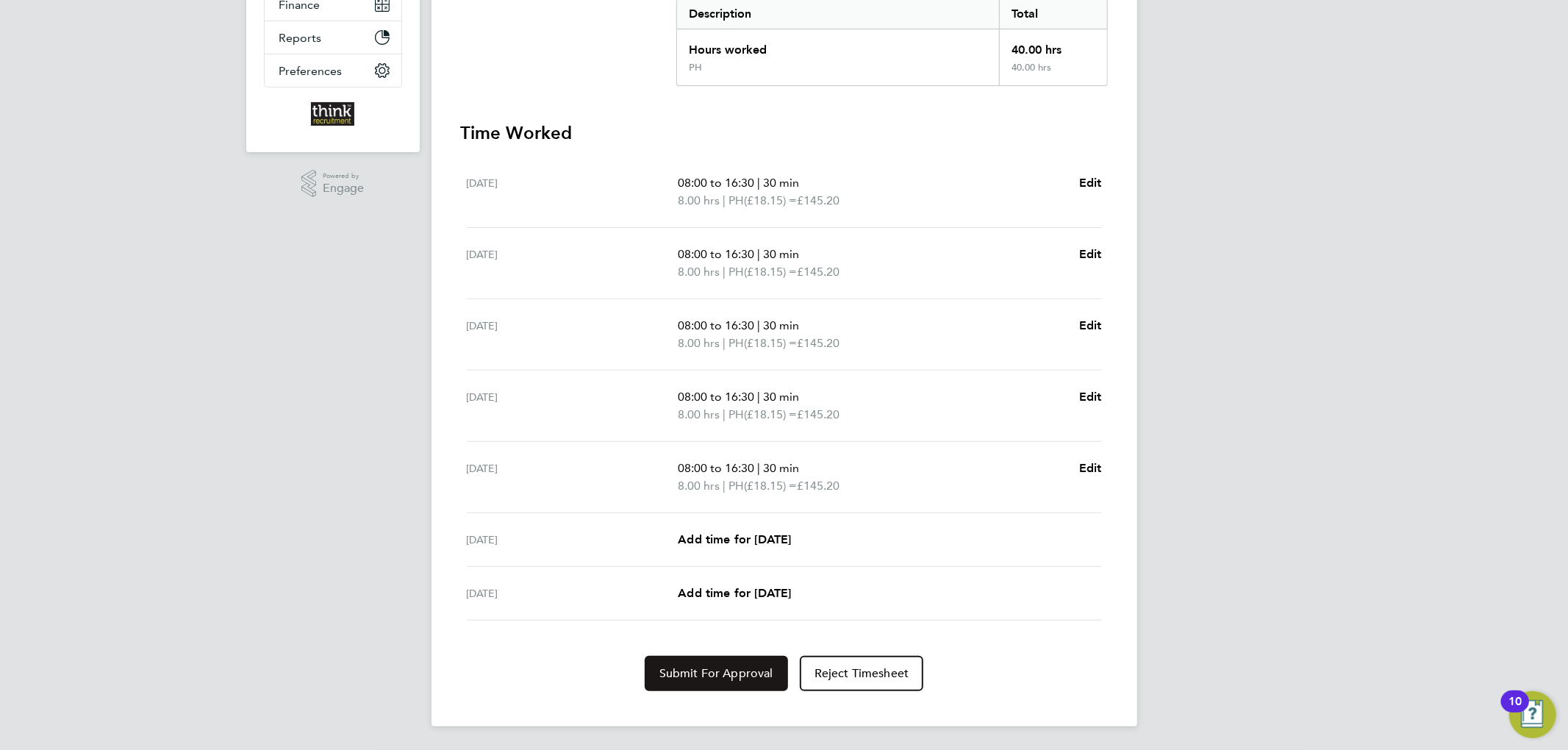
drag, startPoint x: 689, startPoint y: 668, endPoint x: 700, endPoint y: 662, distance: 12.5
click at [689, 668] on span "Submit For Approval" at bounding box center [716, 673] width 114 height 15
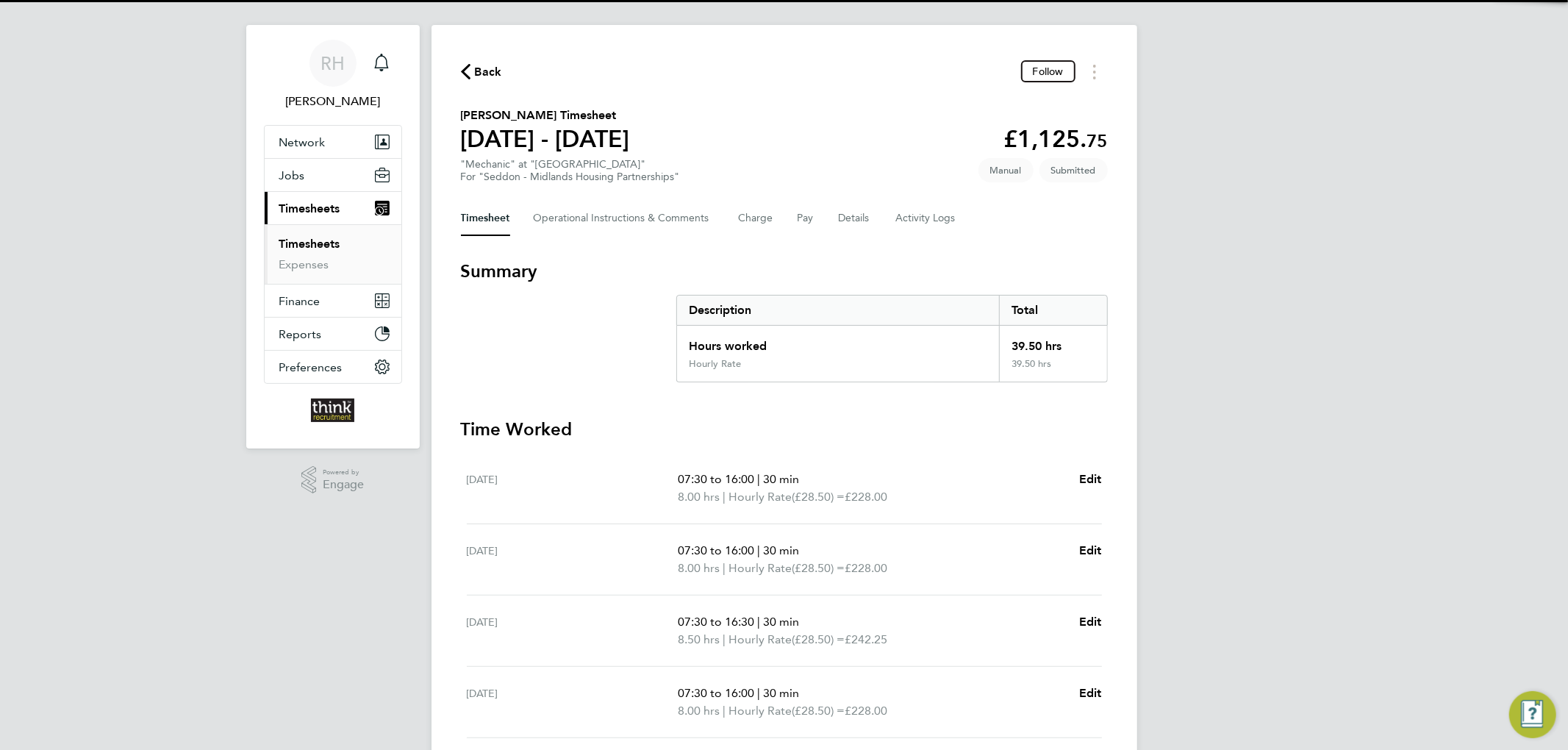
scroll to position [294, 0]
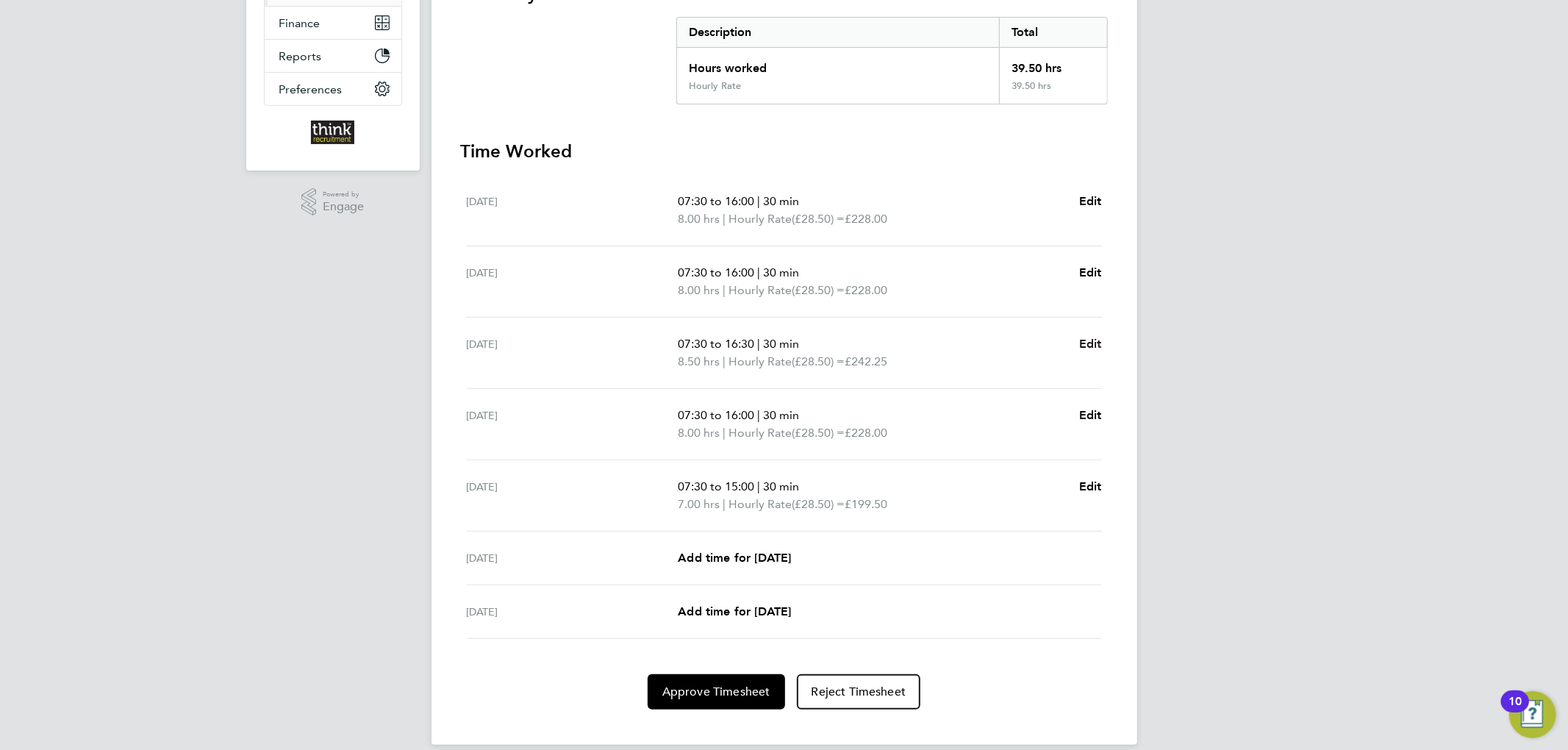
click at [1086, 351] on link "Edit" at bounding box center [1090, 344] width 23 height 17
select select "30"
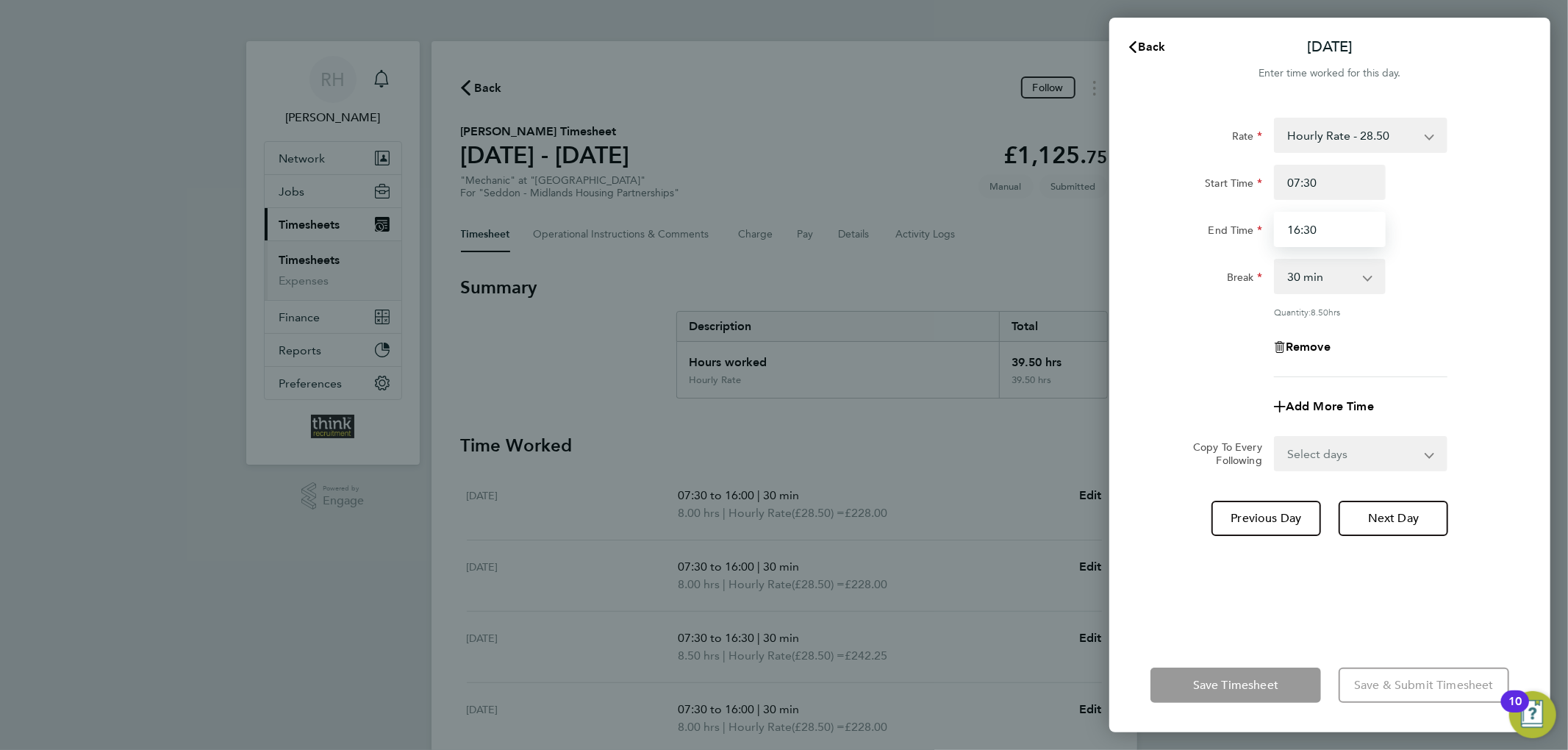
click at [1337, 219] on input "16:30" at bounding box center [1330, 229] width 112 height 36
type input "16:00"
click at [1492, 249] on div "Rate Hourly Rate - 28.50 Start Time 07:30 End Time 16:00 Break 0 min 15 min 30 …" at bounding box center [1330, 247] width 358 height 260
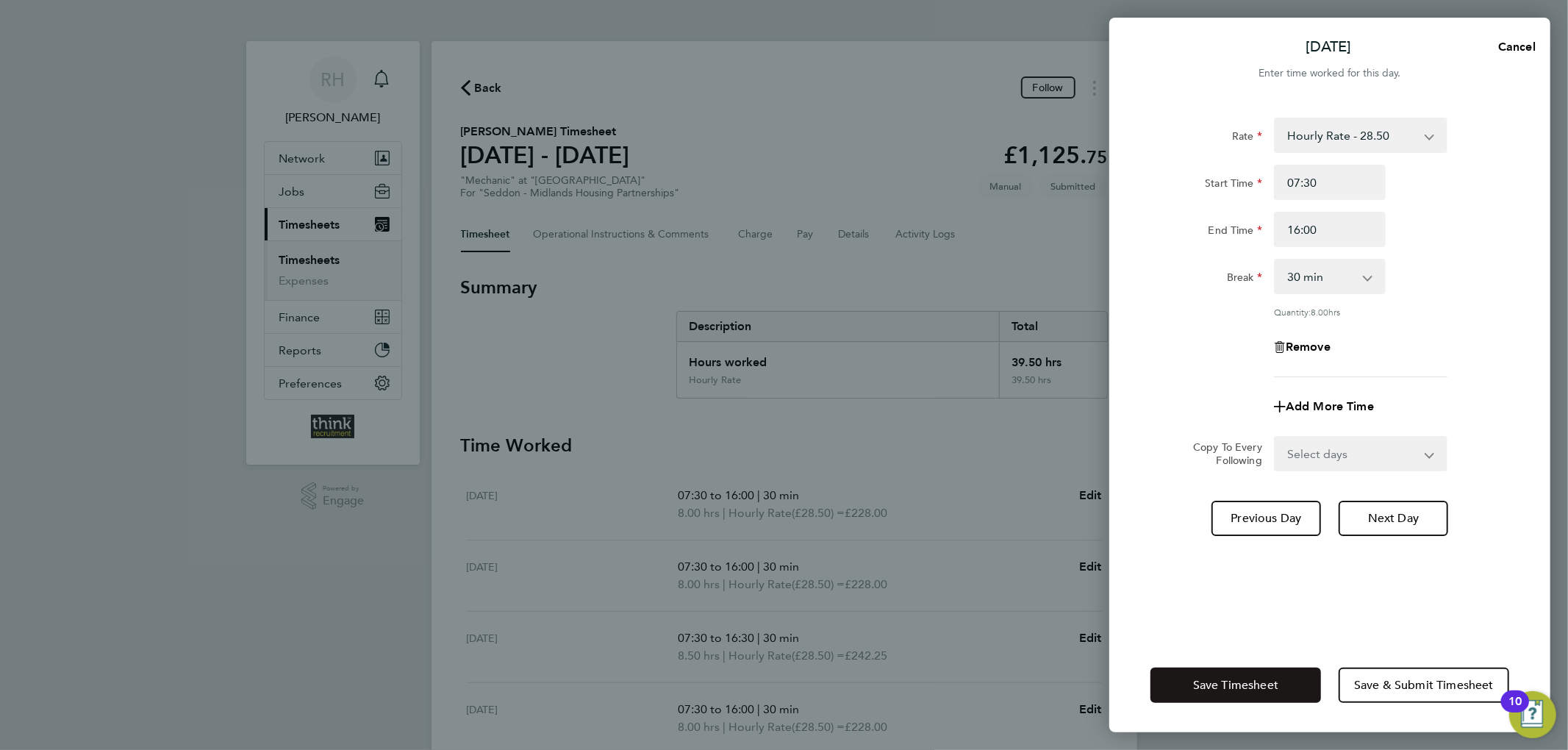
click at [1279, 685] on button "Save Timesheet" at bounding box center [1236, 684] width 171 height 36
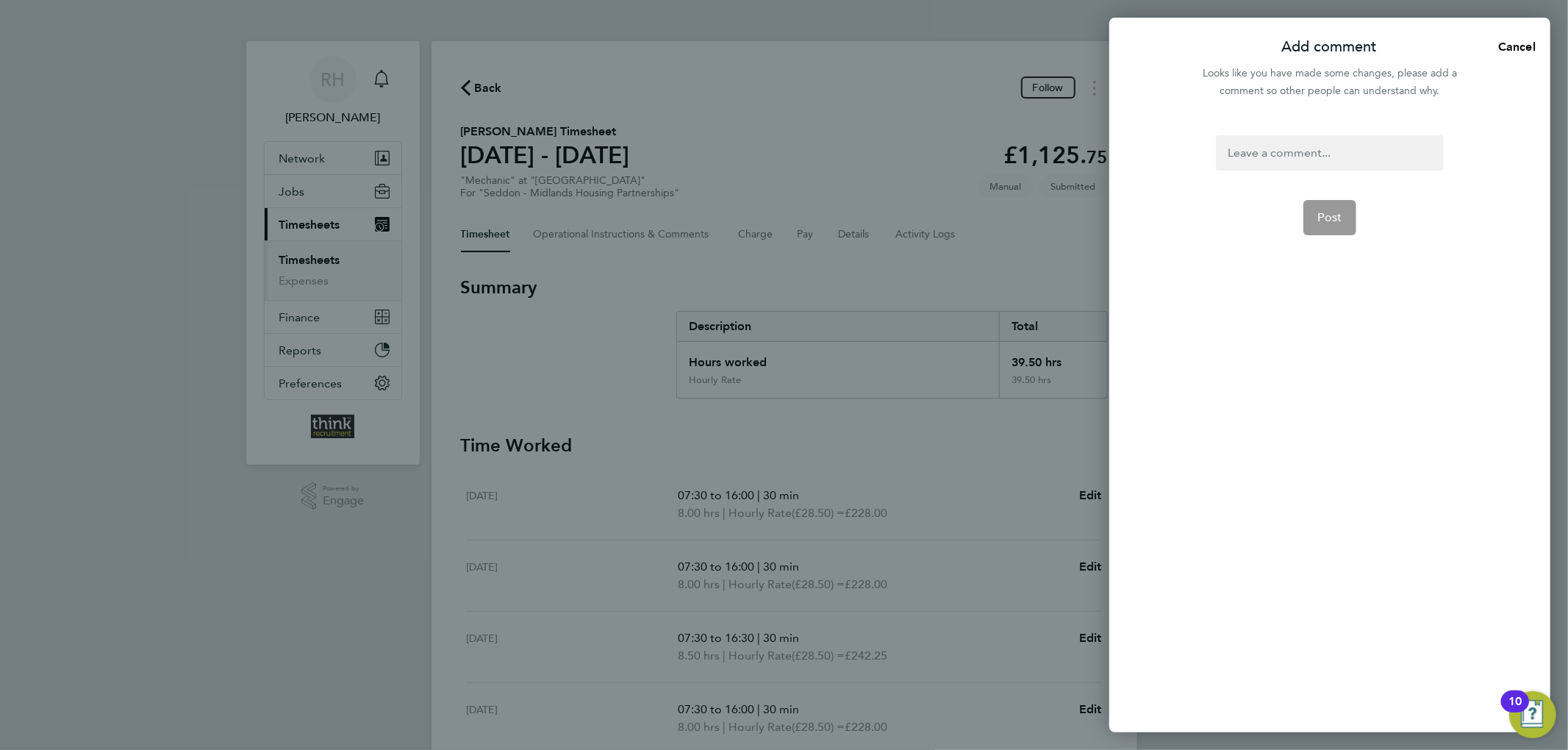
click at [1310, 139] on div at bounding box center [1330, 152] width 227 height 36
click at [1300, 234] on form "Amended Post" at bounding box center [1329, 328] width 239 height 386
click at [1336, 212] on span "Post" at bounding box center [1330, 217] width 24 height 15
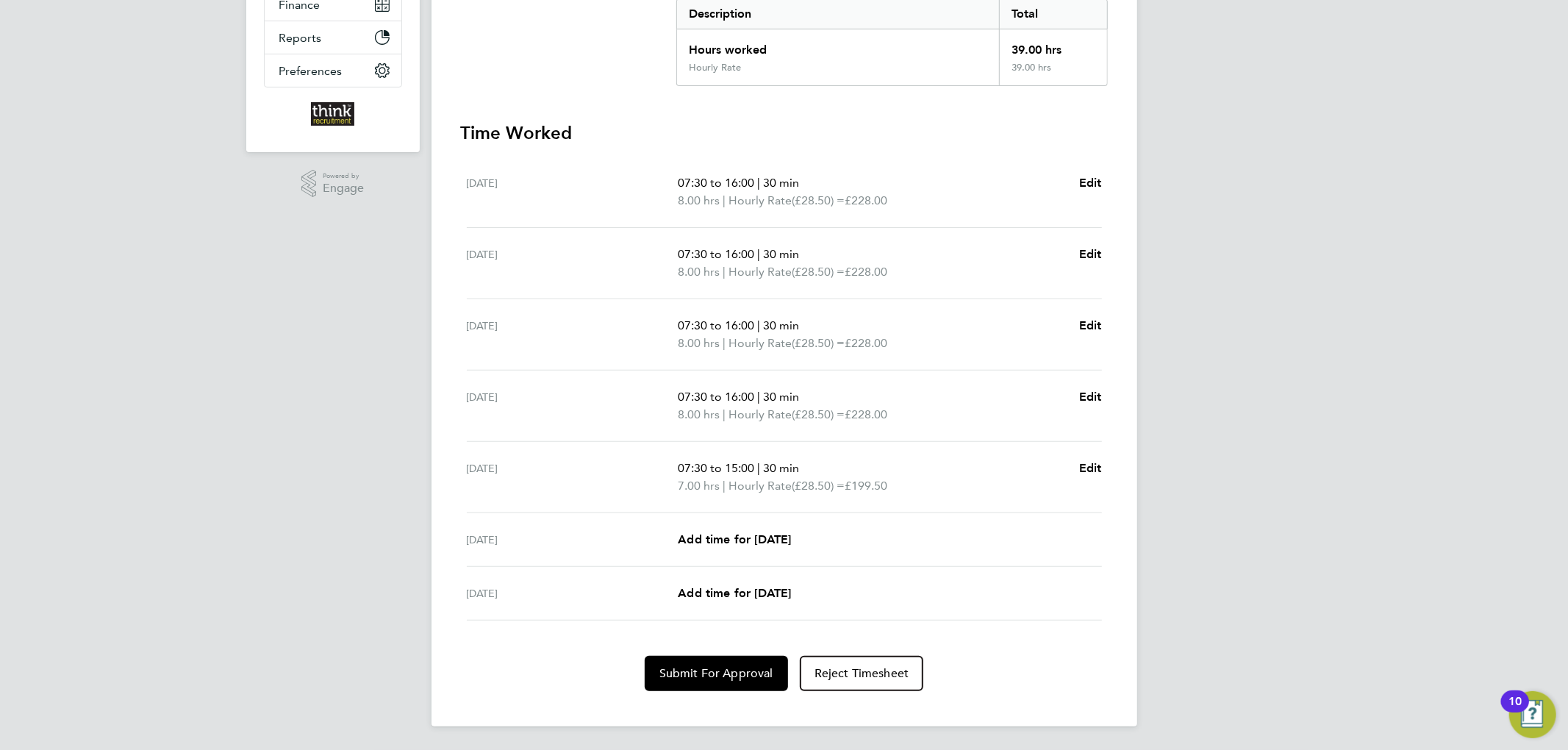
scroll to position [314, 0]
click at [667, 669] on span "Submit For Approval" at bounding box center [716, 673] width 114 height 15
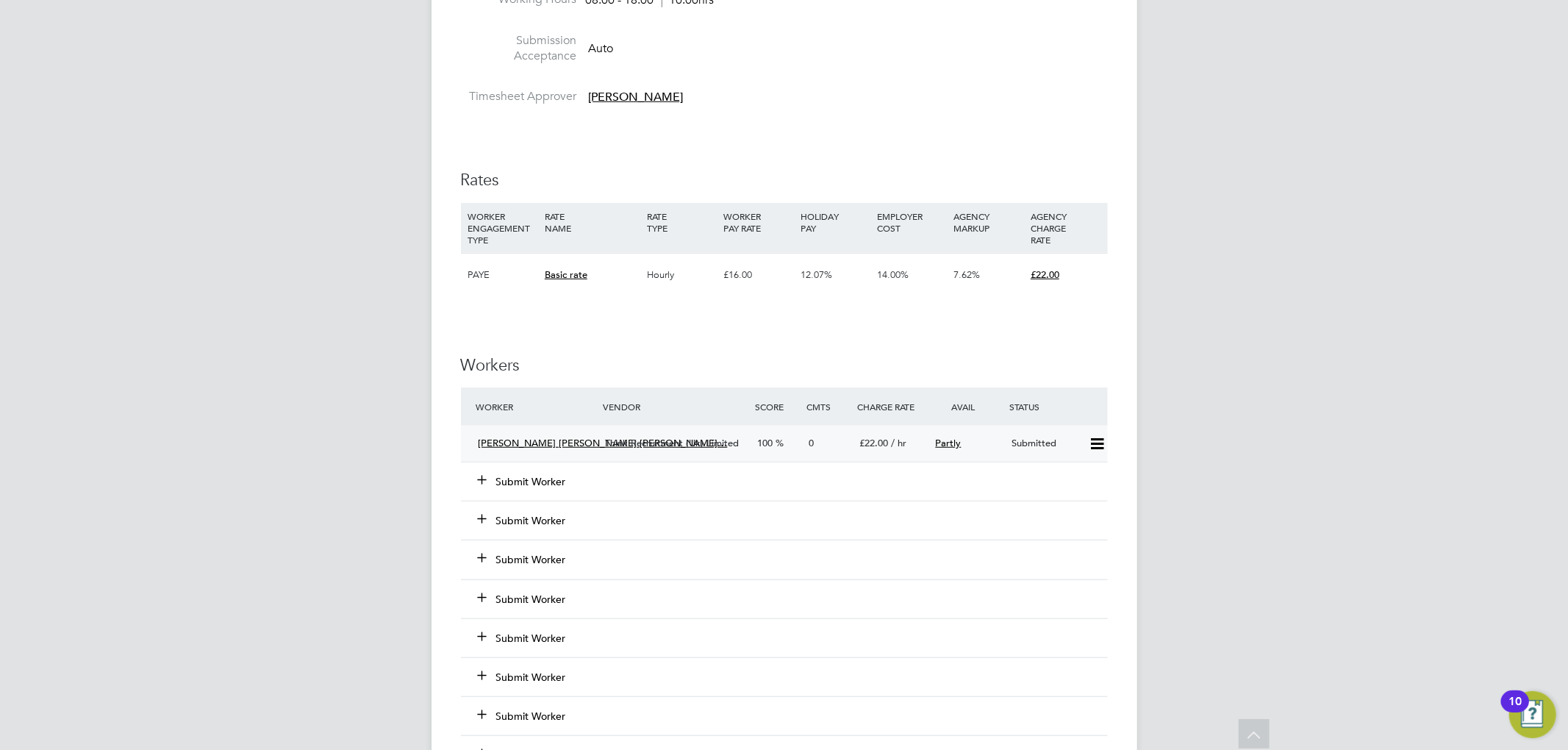
click at [1098, 441] on icon at bounding box center [1097, 444] width 18 height 12
click at [830, 444] on div "0" at bounding box center [828, 443] width 51 height 24
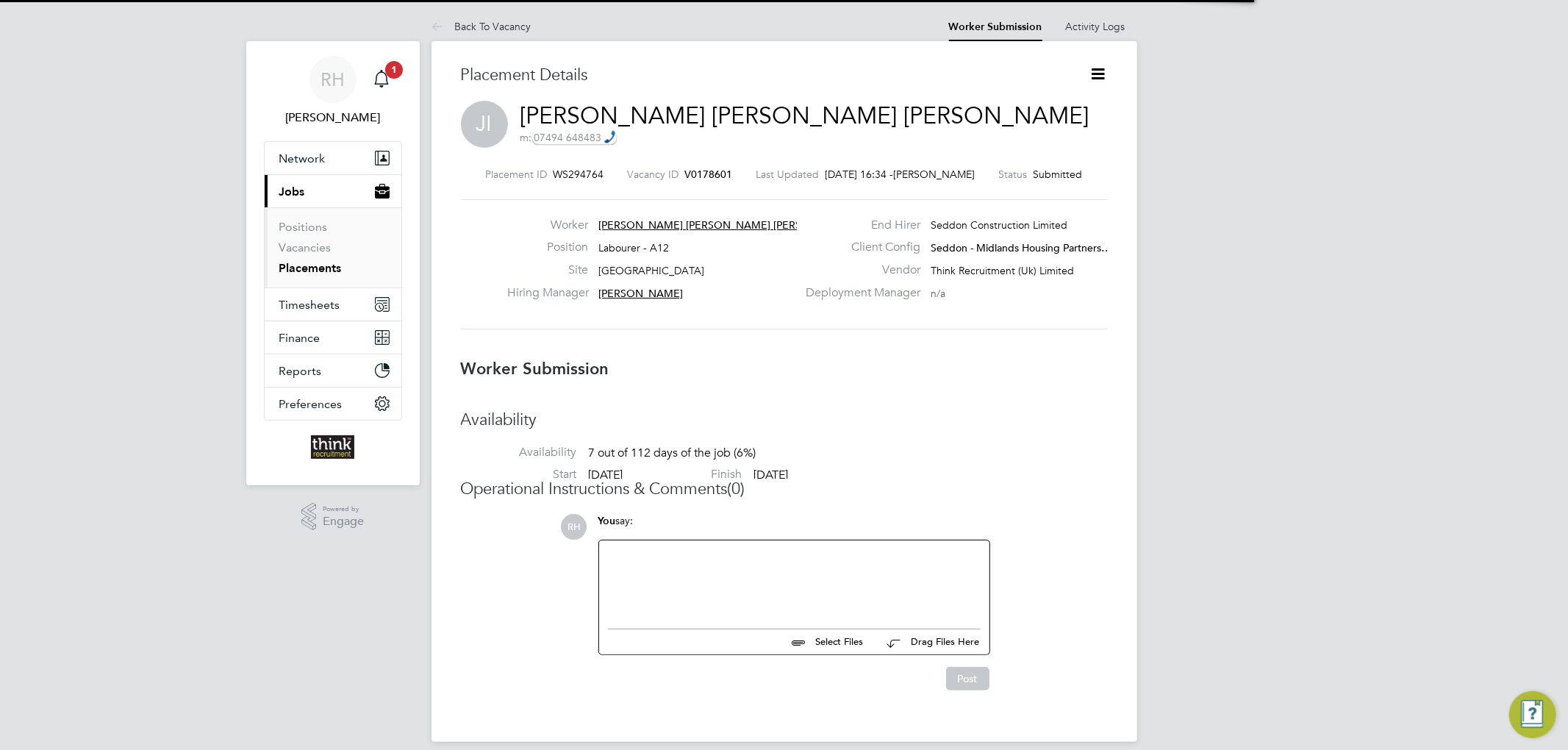
scroll to position [7, 7]
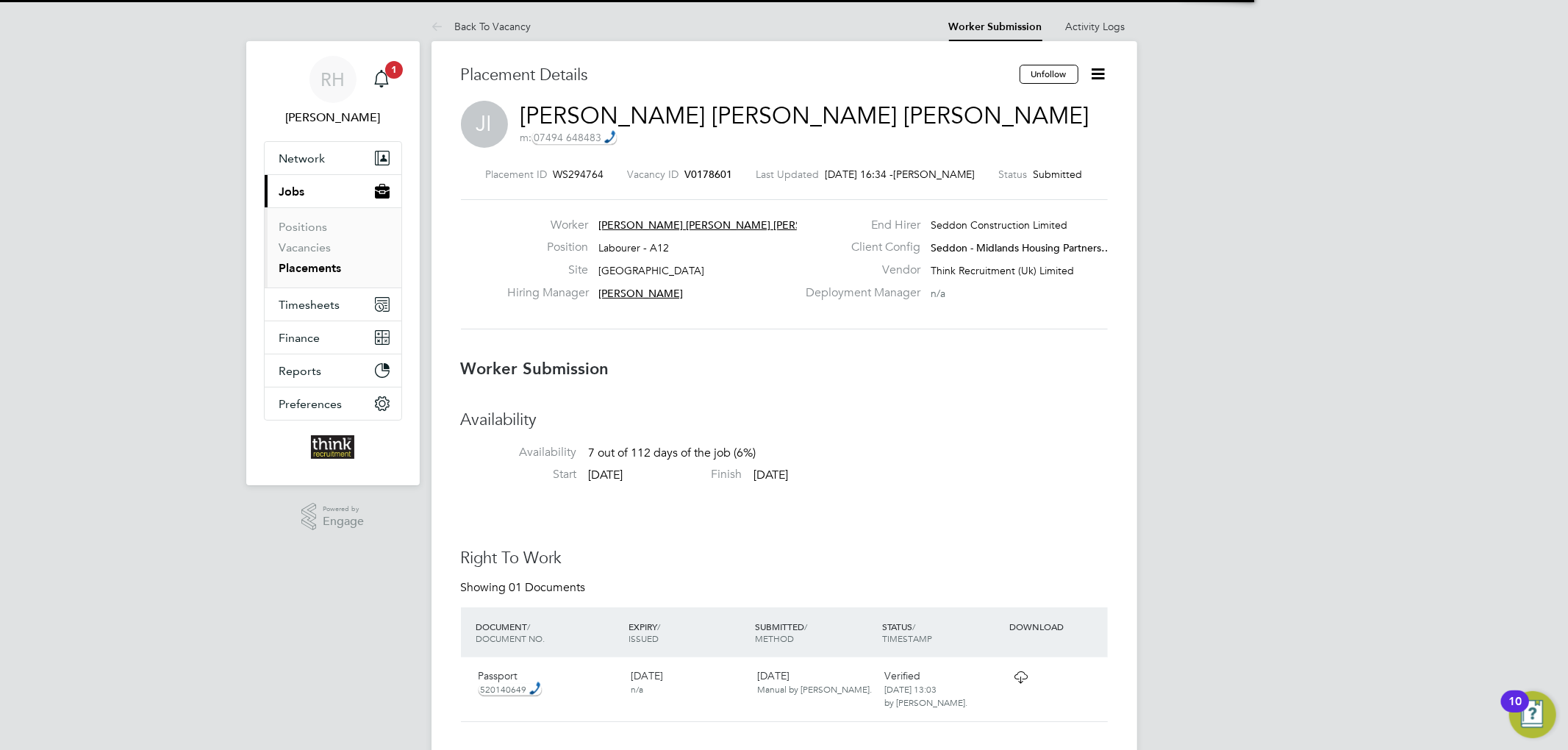
click at [1106, 68] on icon at bounding box center [1098, 73] width 18 height 18
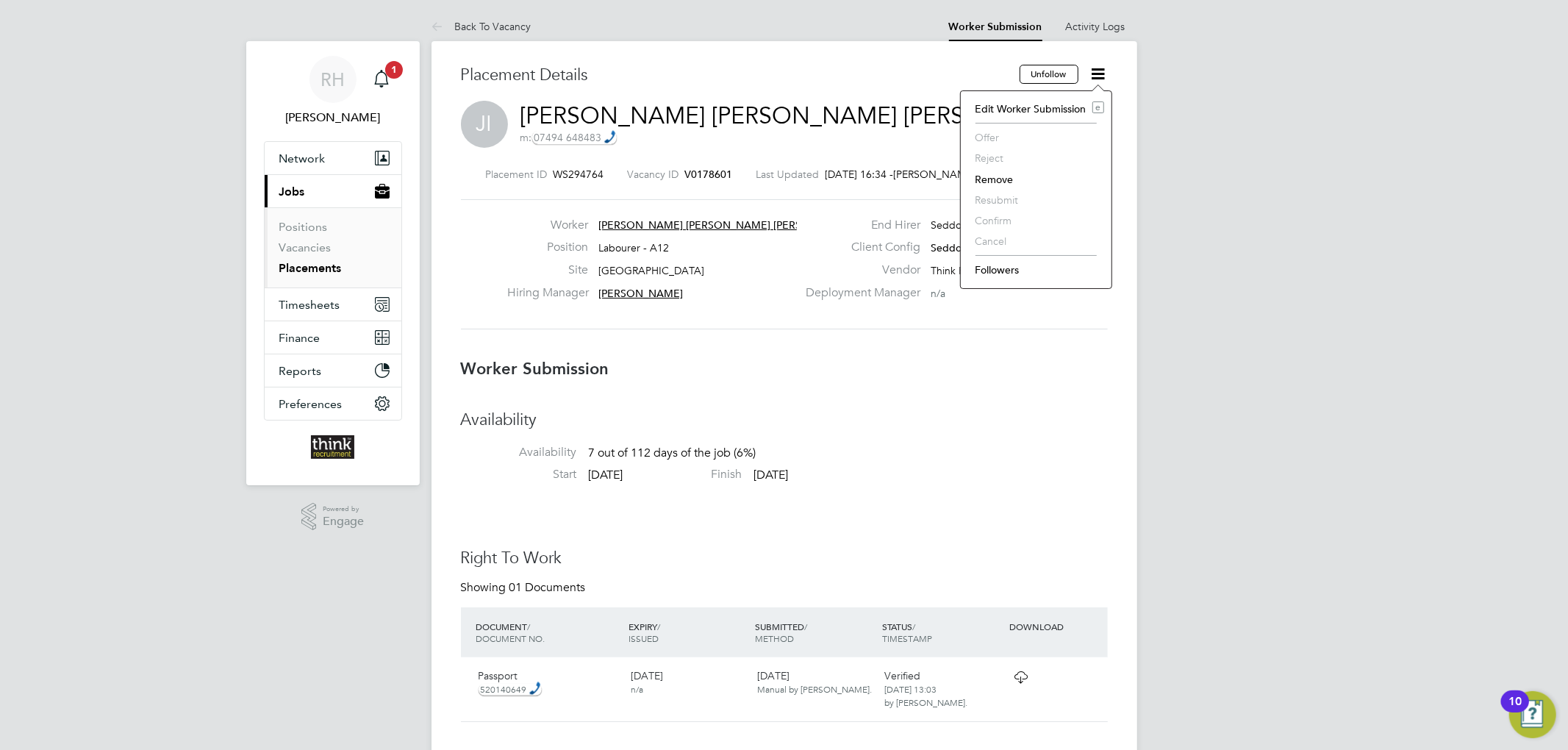
click at [1051, 107] on li "Edit Worker Submission e" at bounding box center [1036, 109] width 136 height 21
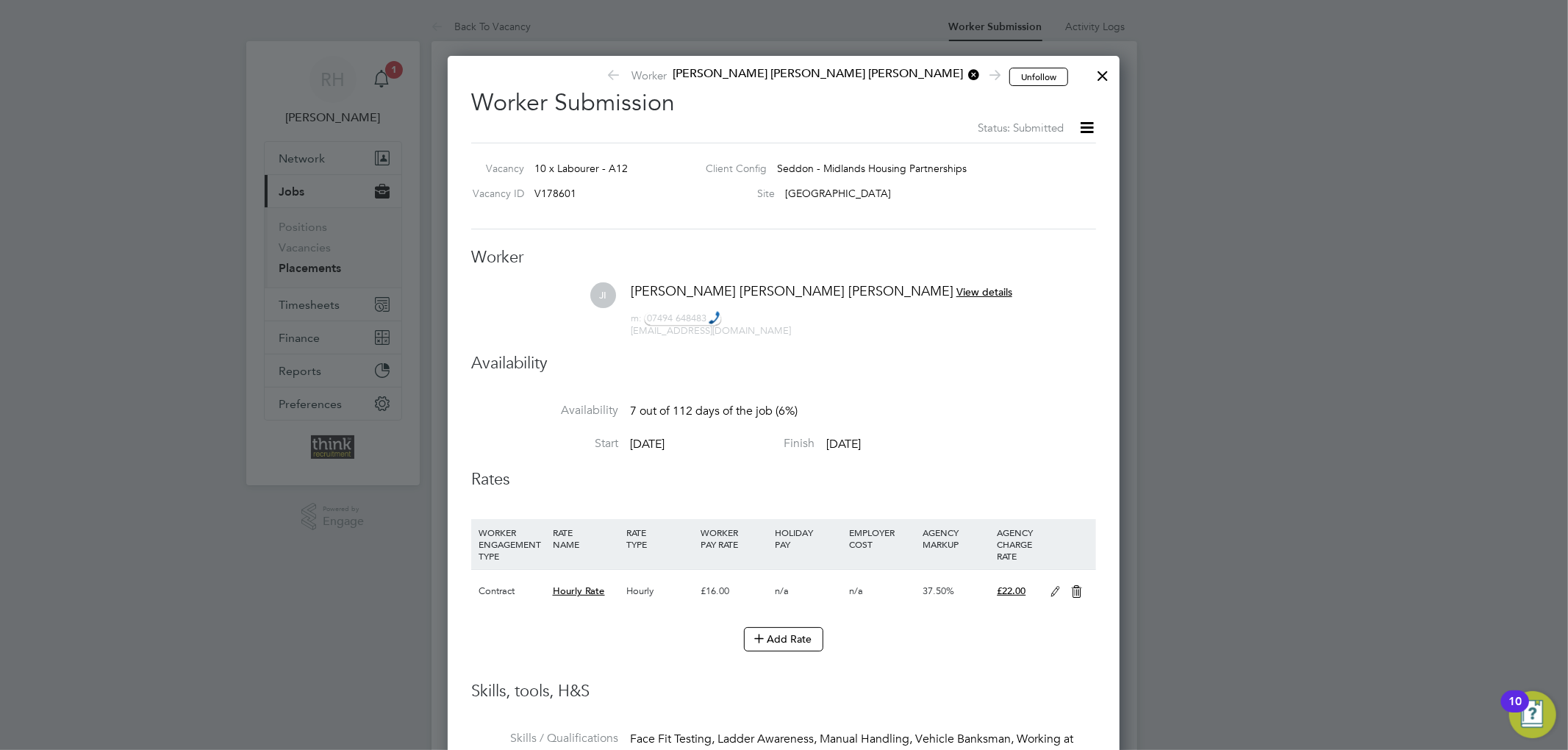
click at [1101, 77] on div at bounding box center [1103, 72] width 27 height 27
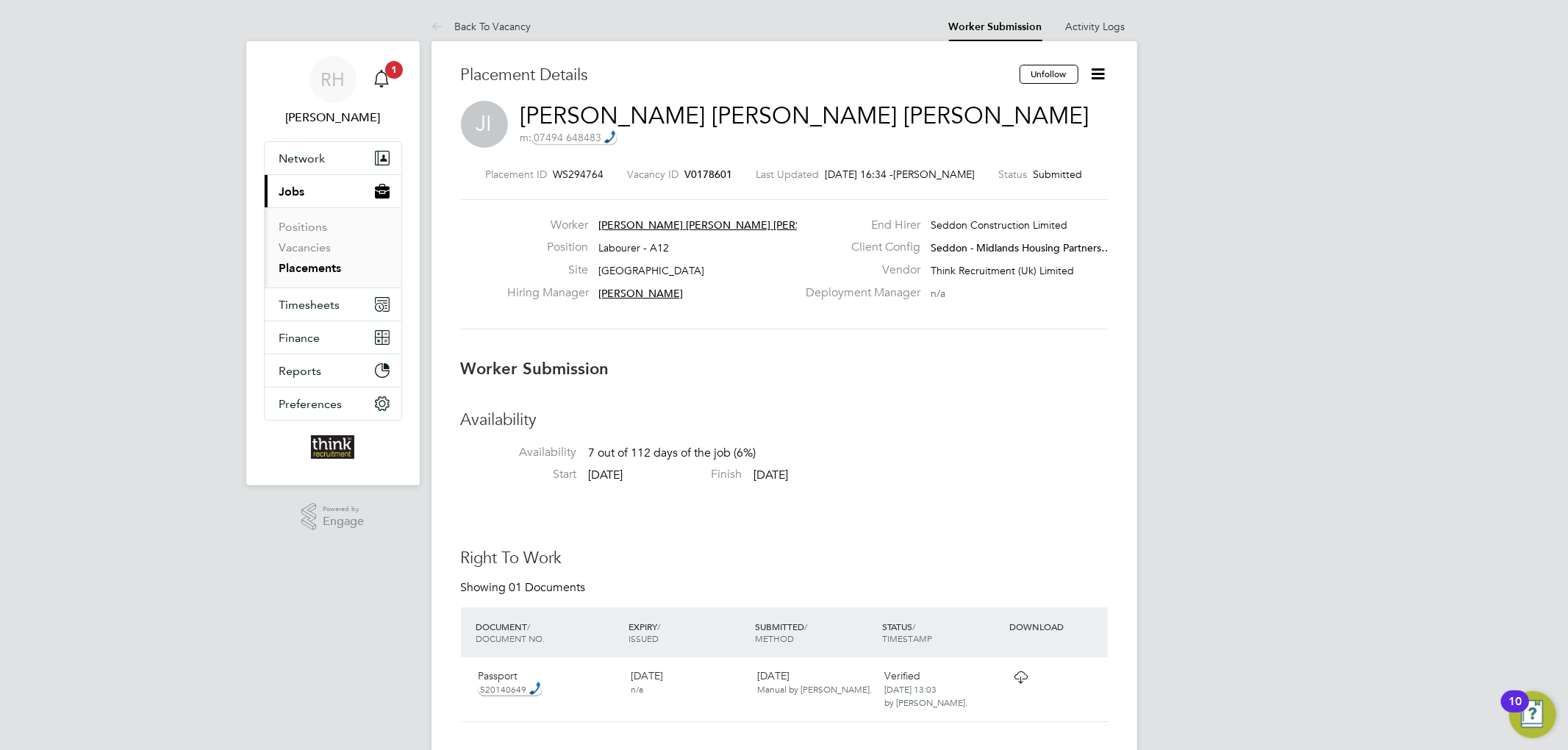
click at [1098, 72] on icon at bounding box center [1098, 73] width 18 height 18
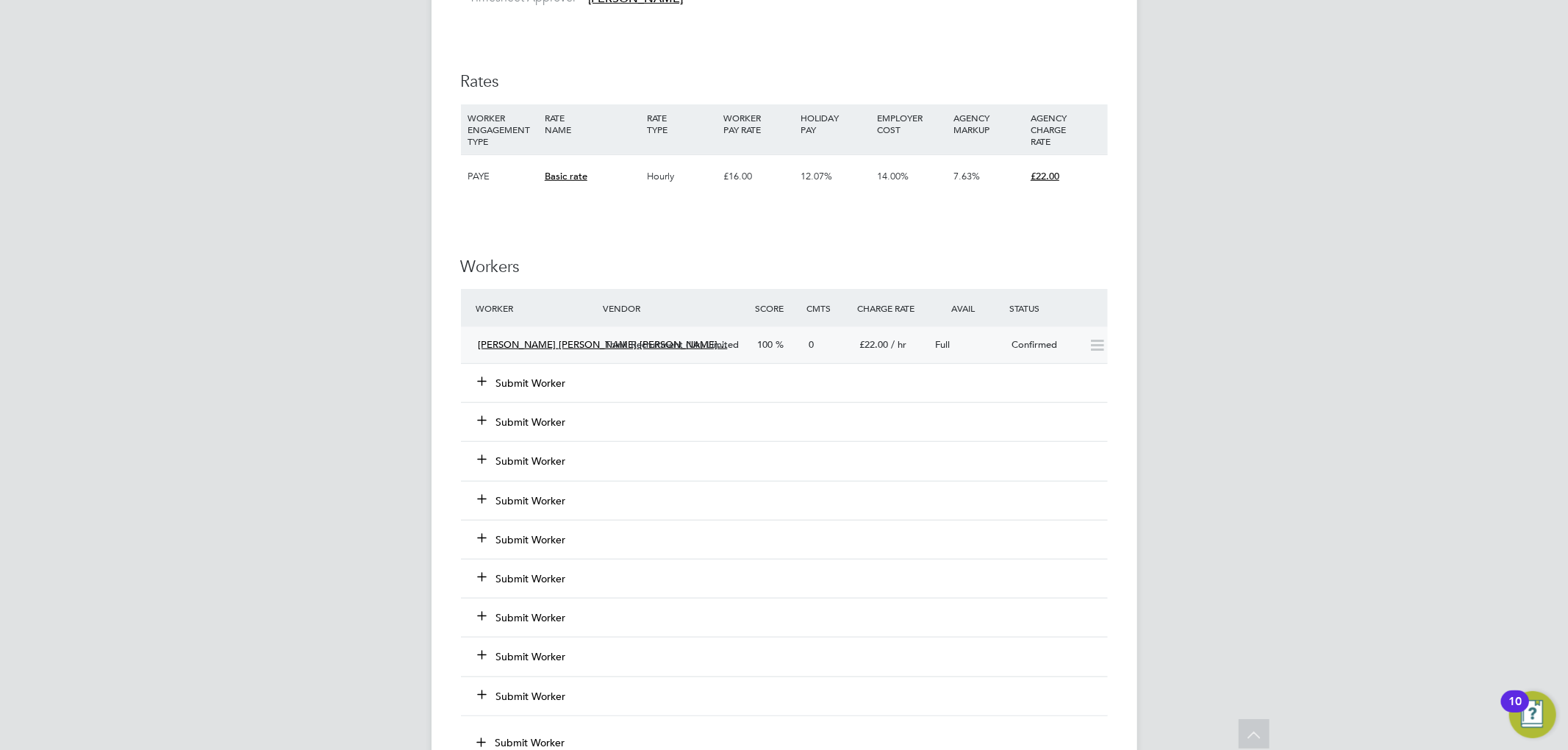
click at [1095, 351] on icon at bounding box center [1097, 345] width 18 height 12
click at [975, 345] on div "Full" at bounding box center [968, 345] width 77 height 24
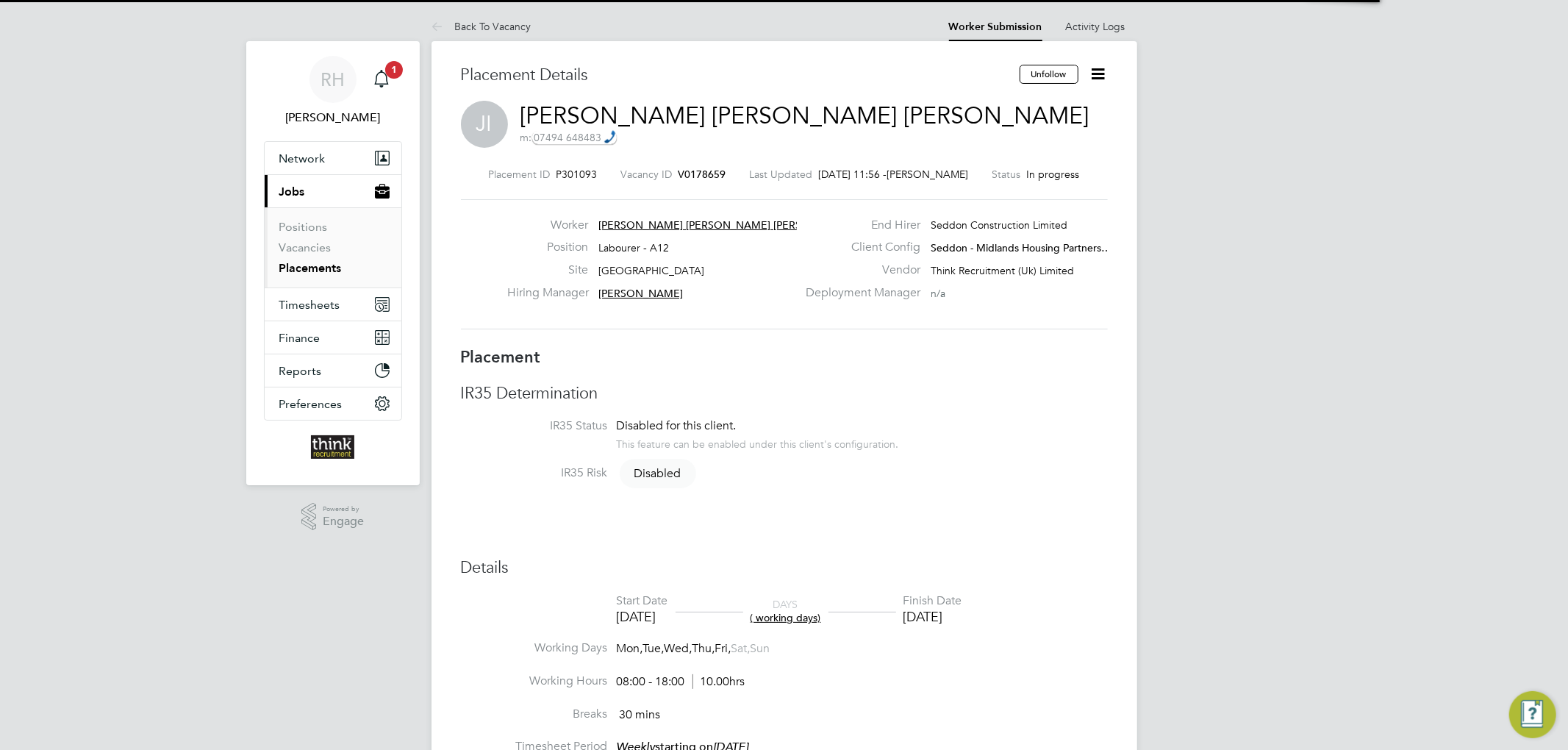
scroll to position [15, 85]
click at [1090, 77] on icon at bounding box center [1098, 73] width 18 height 18
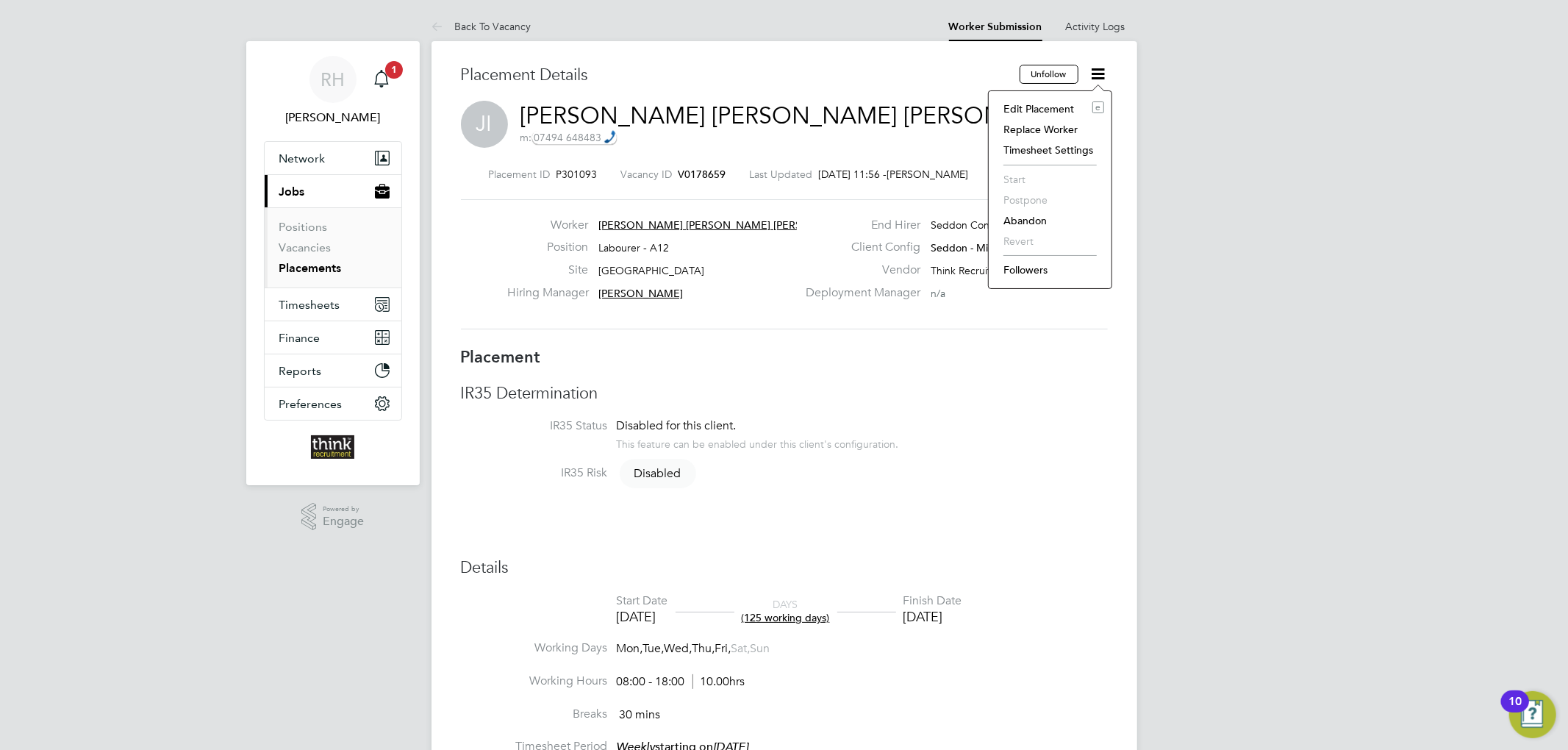
click at [1044, 104] on li "Edit Placement e" at bounding box center [1050, 109] width 108 height 21
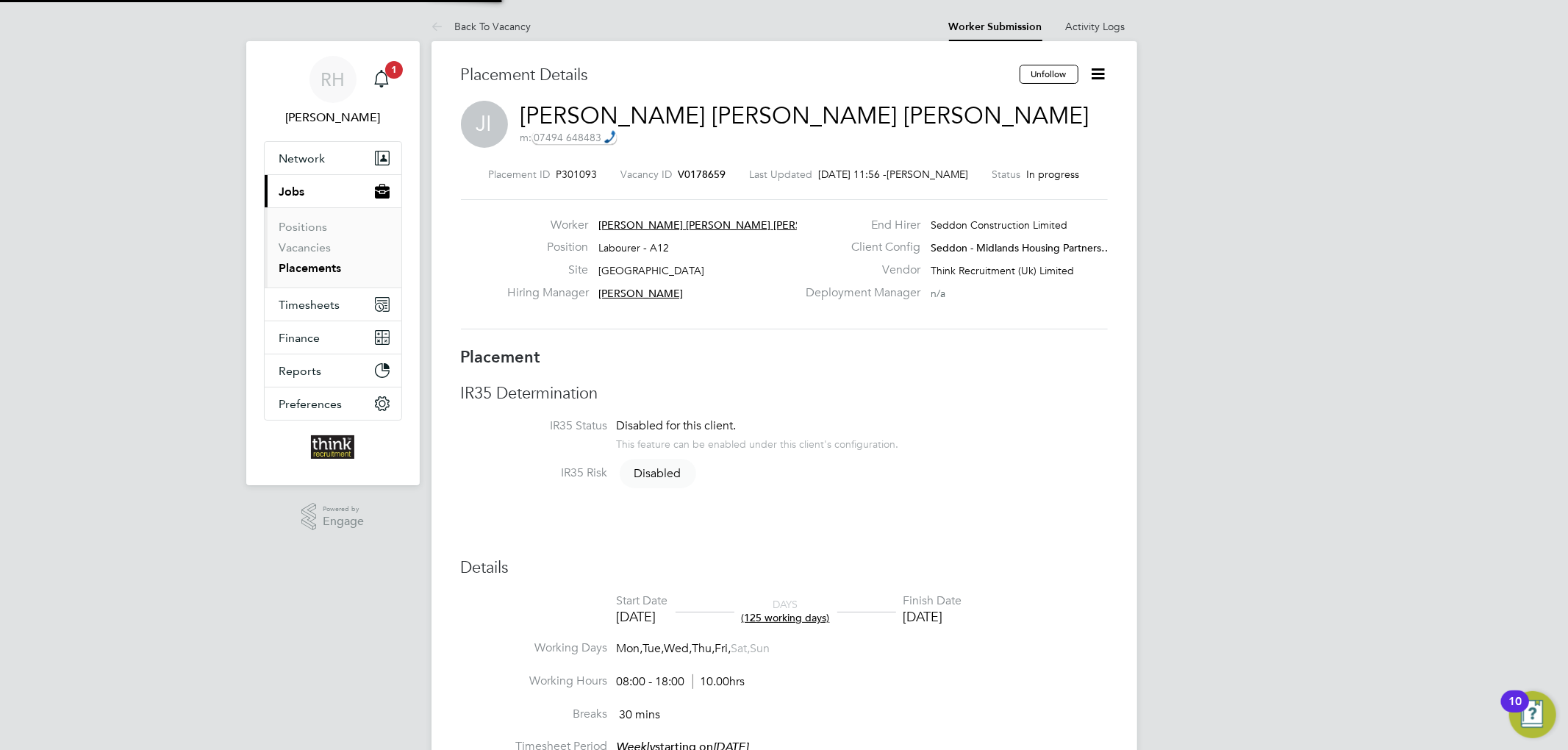
type input "[PERSON_NAME]"
type input "[DATE]"
type input "08:00"
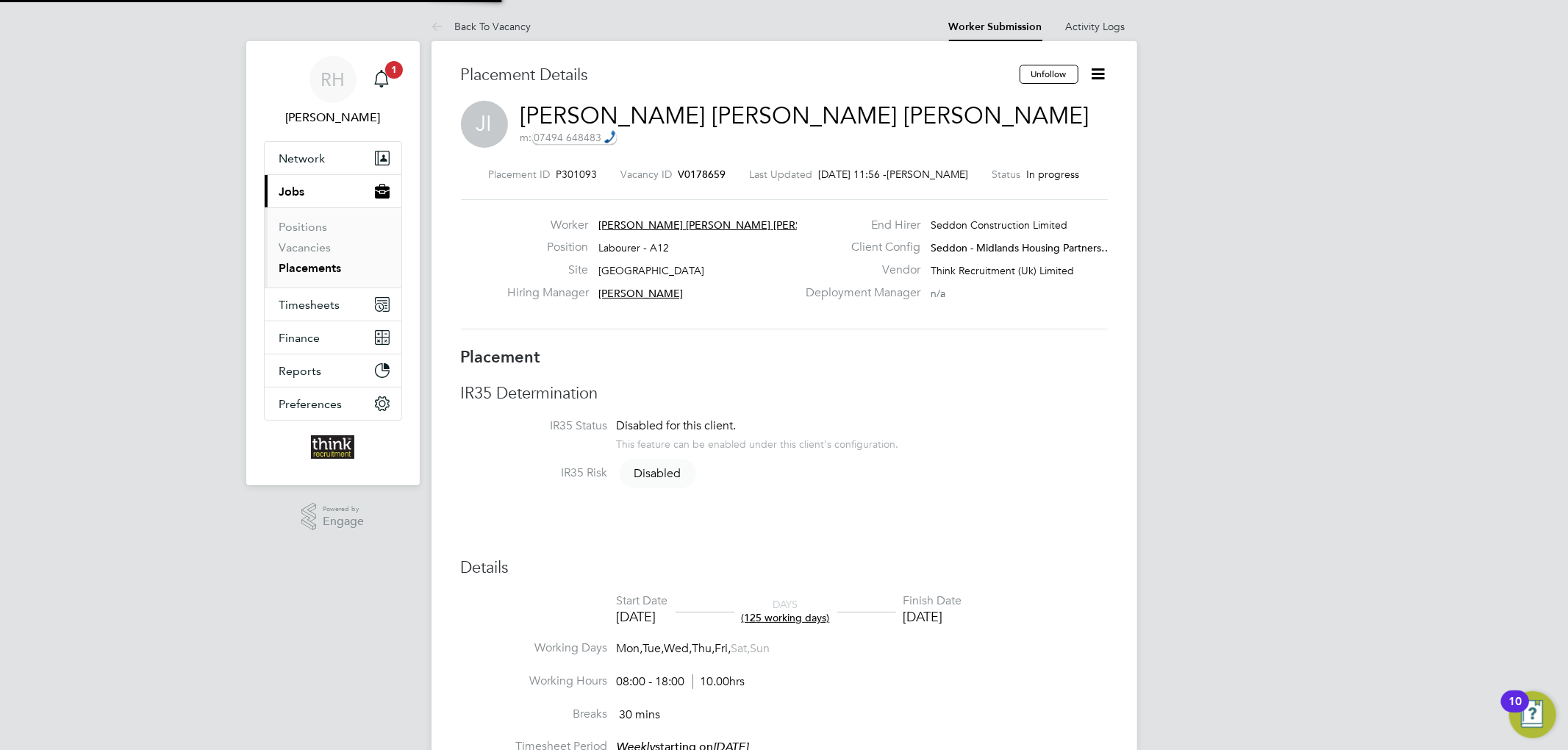
type input "18:00"
type input "139066"
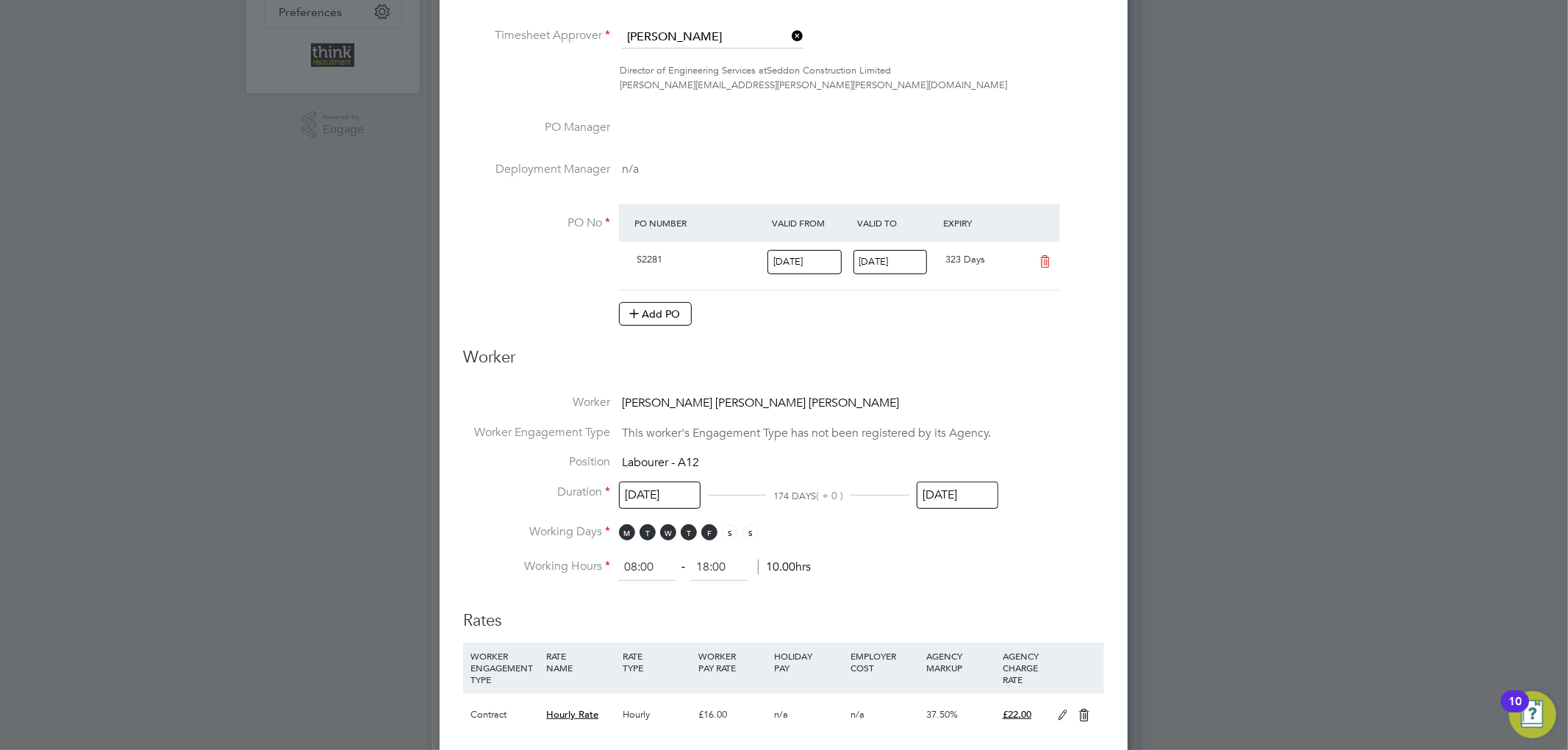
click at [939, 482] on input "[DATE]" at bounding box center [957, 495] width 81 height 27
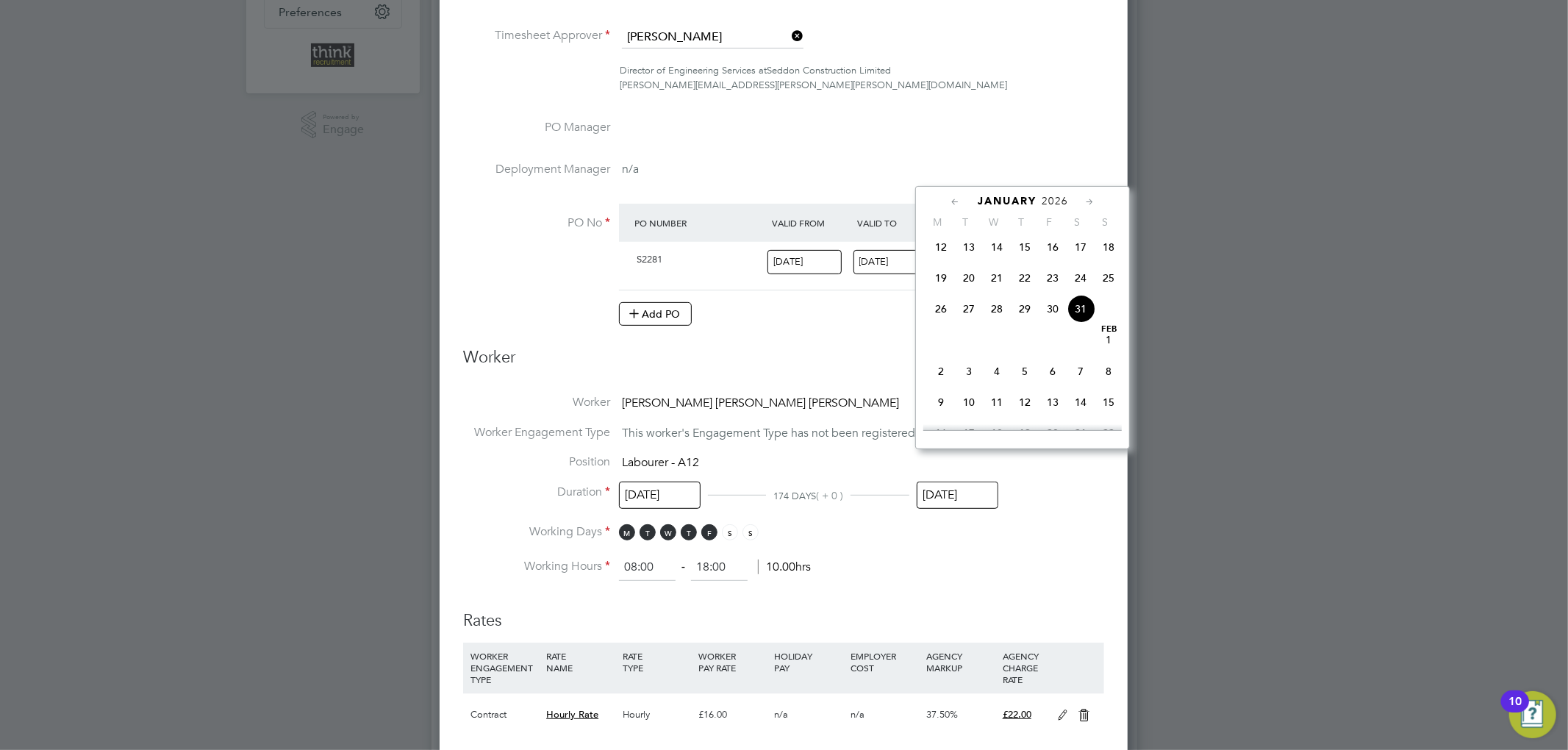
click at [1109, 283] on span "25" at bounding box center [1108, 277] width 28 height 28
type input "[DATE]"
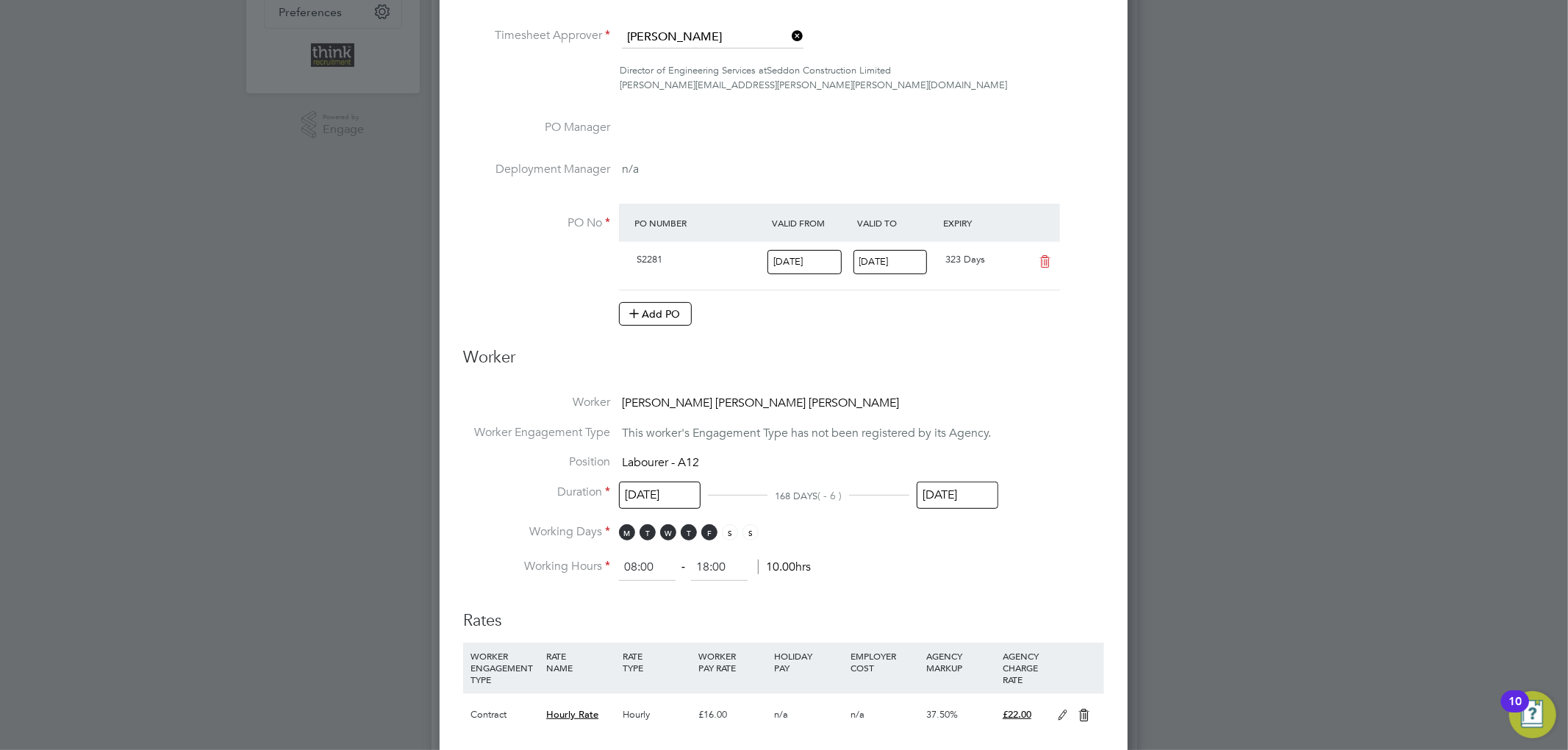
click at [951, 482] on input "[DATE]" at bounding box center [957, 495] width 81 height 27
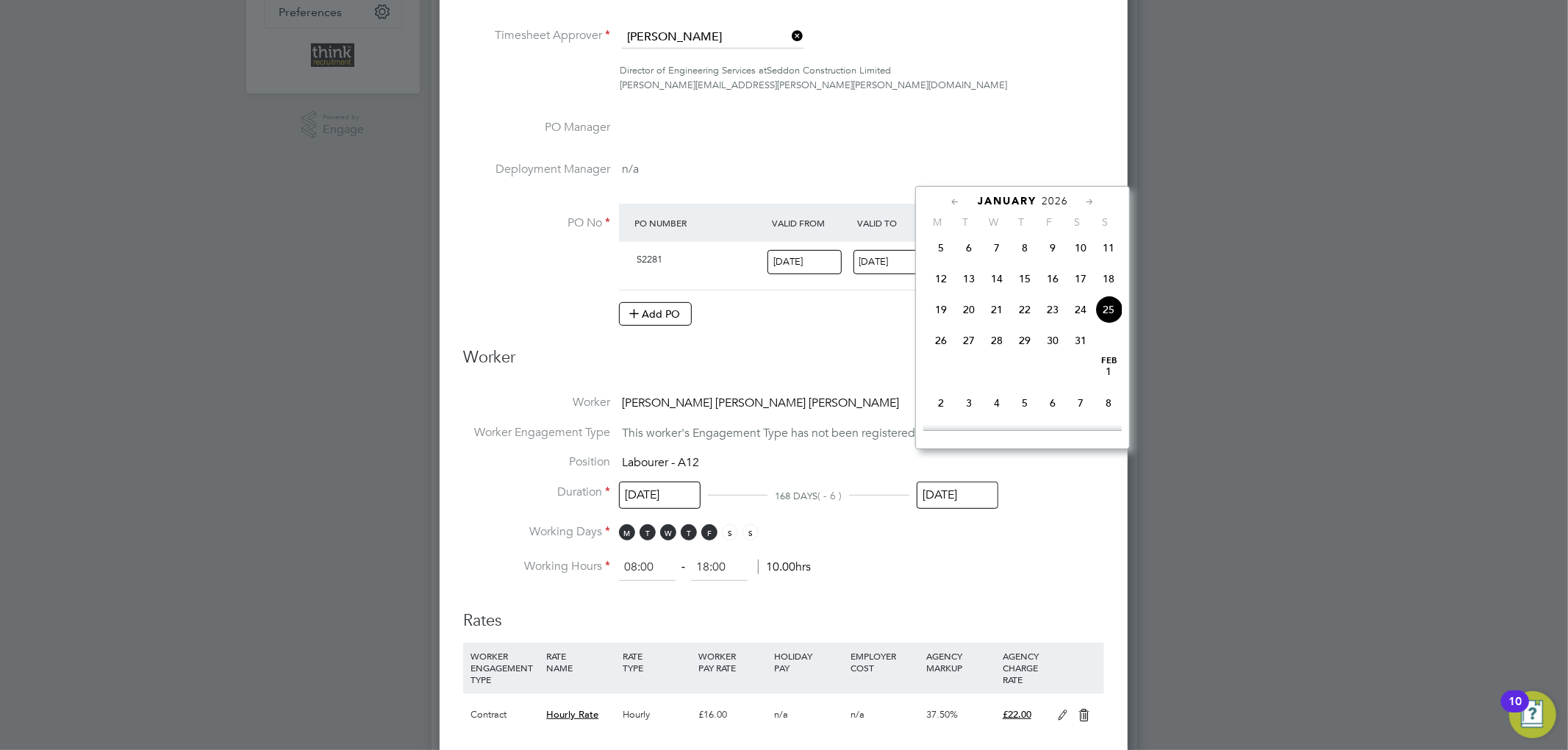
click at [857, 347] on h3 "Worker" at bounding box center [784, 363] width 641 height 33
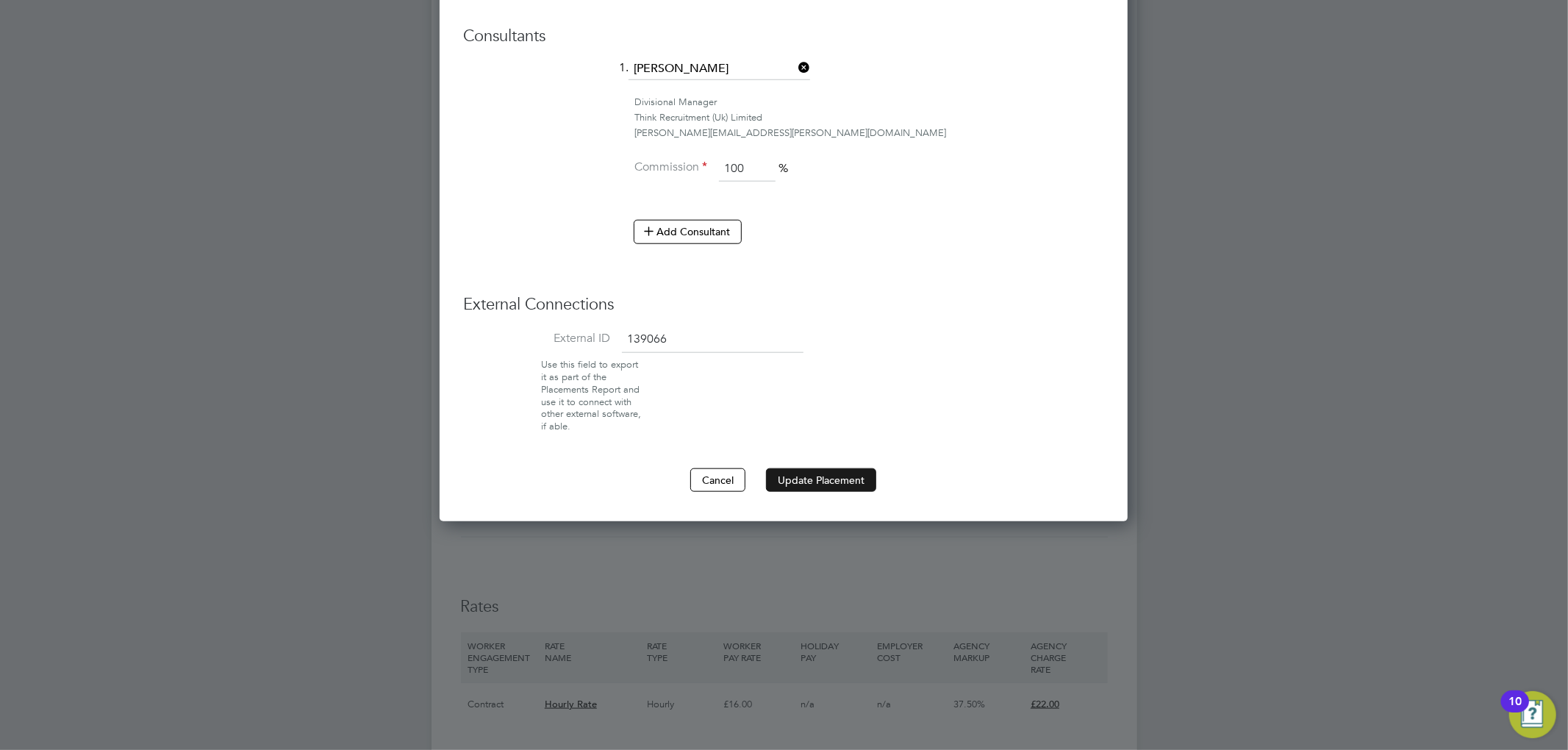
click at [823, 468] on button "Update Placement" at bounding box center [821, 480] width 111 height 24
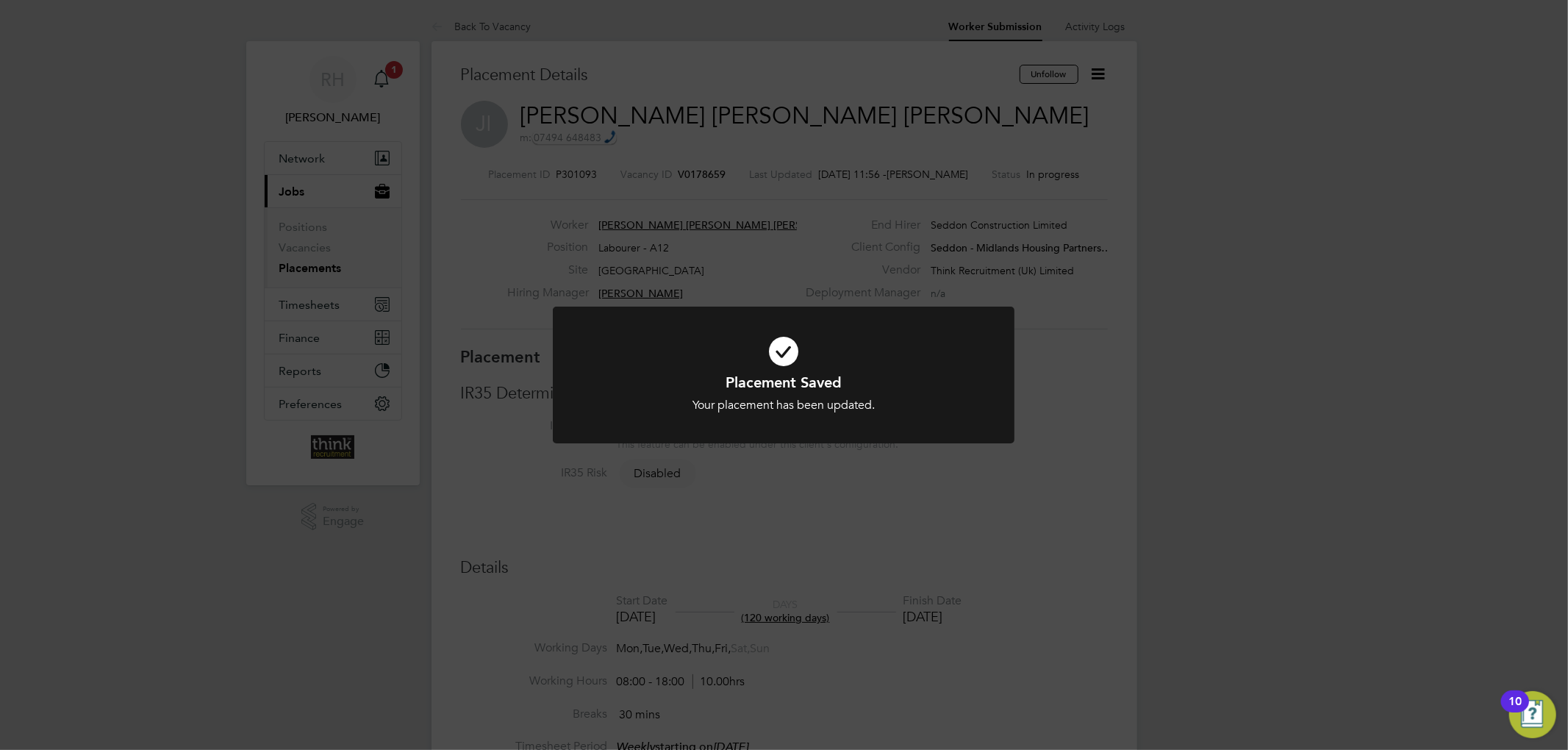
click at [1114, 300] on div "Placement Saved Your placement has been updated. Cancel Okay" at bounding box center [784, 375] width 1568 height 750
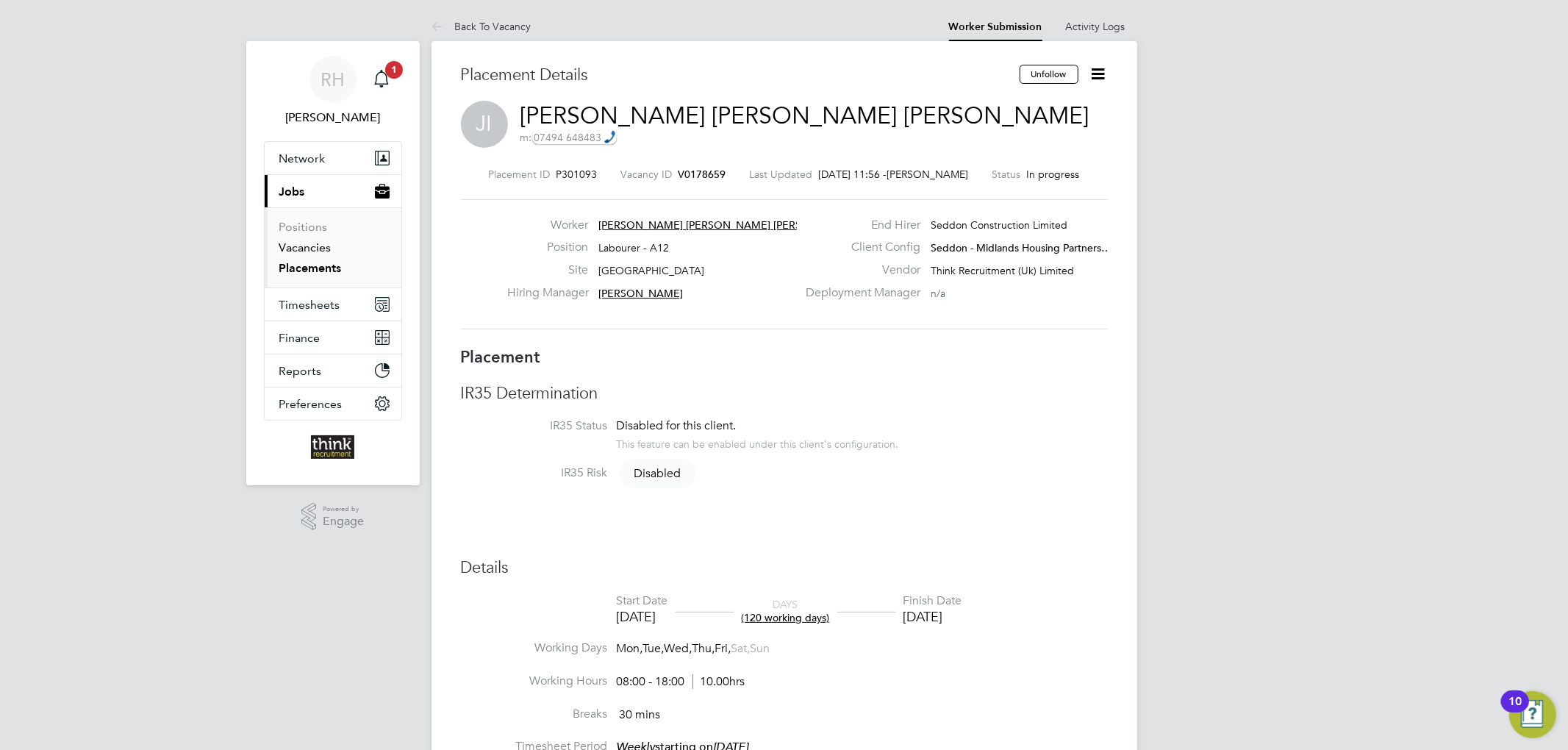
click at [325, 250] on link "Vacancies" at bounding box center [306, 247] width 52 height 14
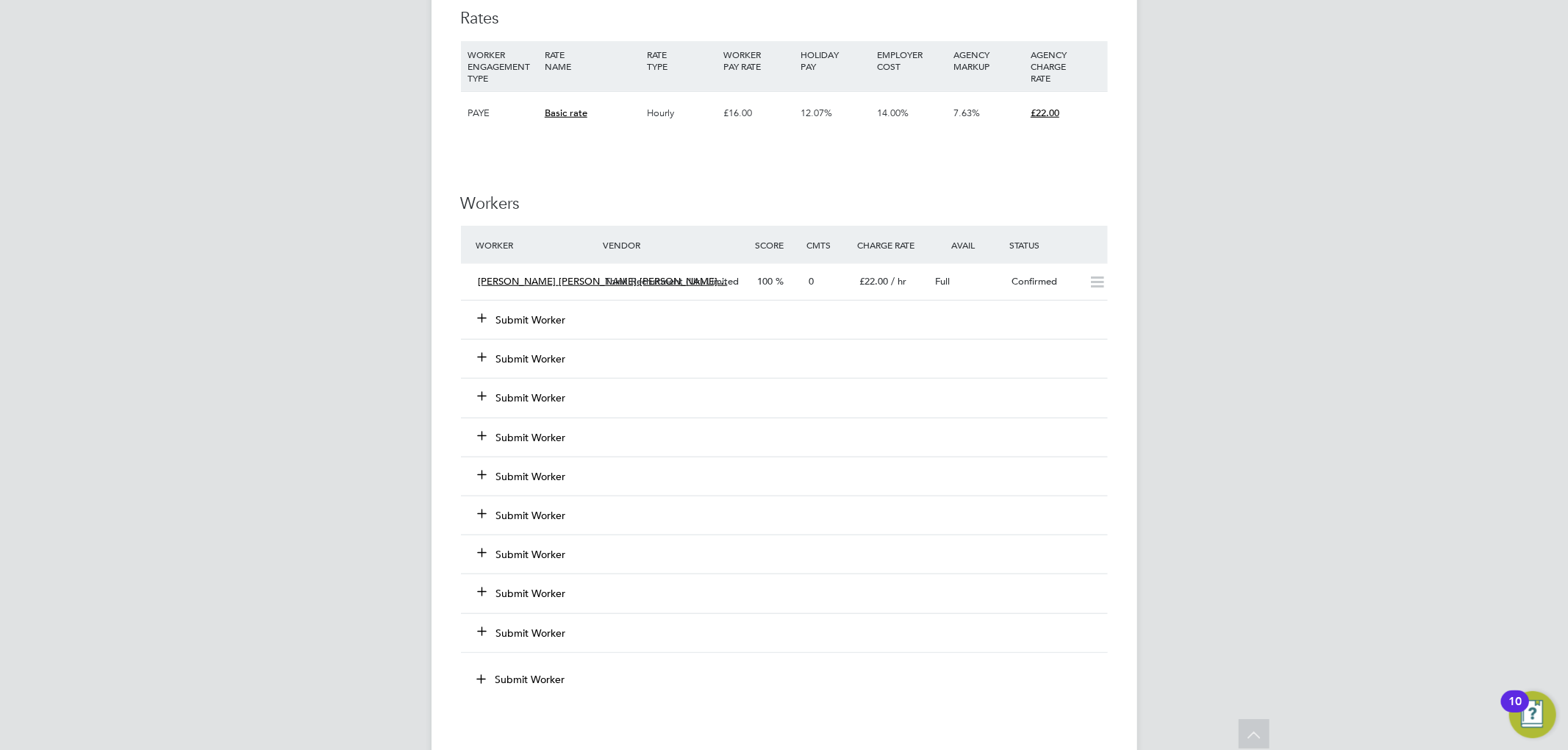
scroll to position [980, 0]
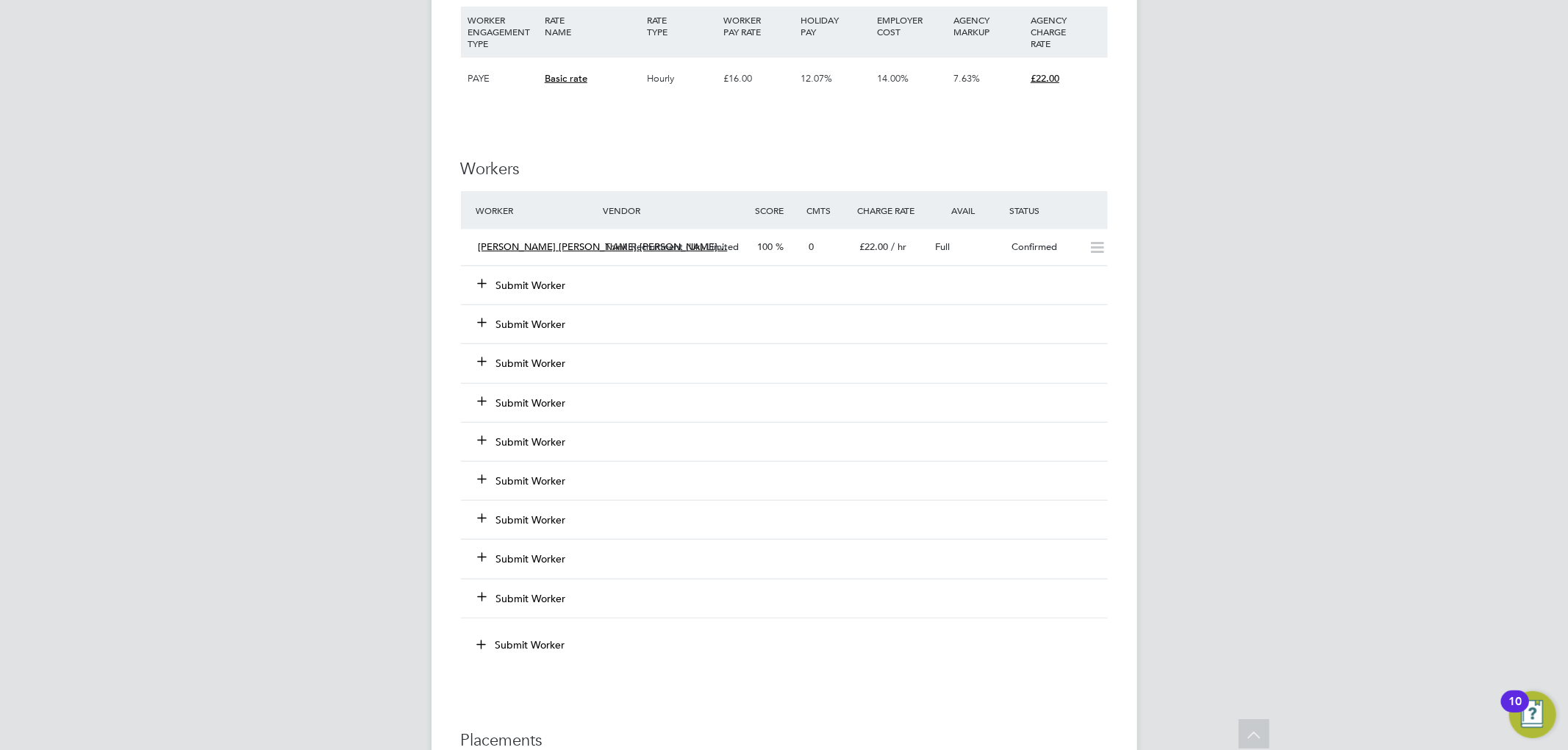
click at [541, 291] on button "Submit Worker" at bounding box center [523, 285] width 88 height 15
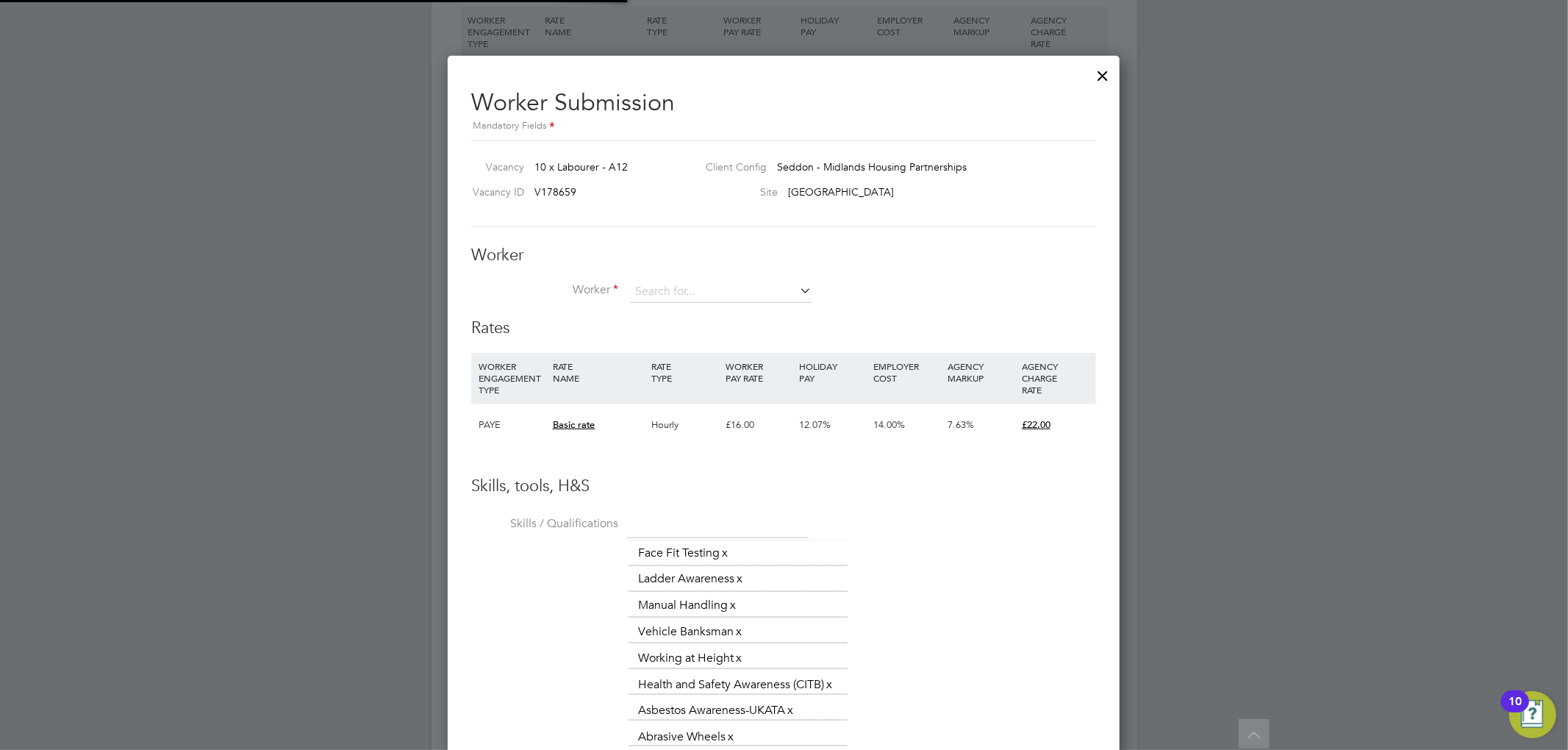
scroll to position [21, 383]
click at [672, 289] on input at bounding box center [721, 292] width 182 height 22
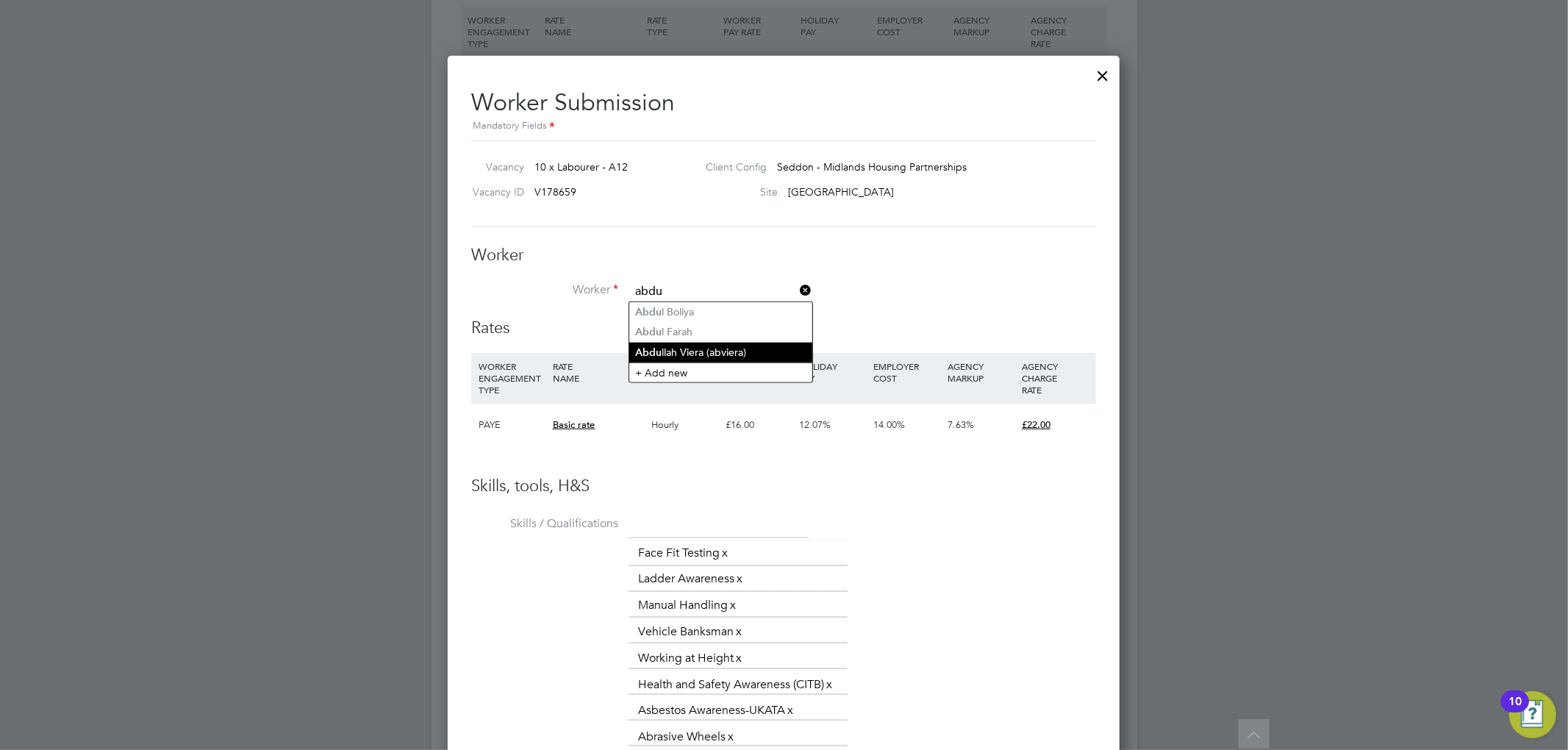
type input "abdu"
click at [688, 351] on div "All Vacancies Vacancy Activity Logs Vacancy Activity Logs All Vacancies Vacancy…" at bounding box center [784, 138] width 706 height 2213
click at [691, 294] on input at bounding box center [721, 292] width 182 height 22
click at [692, 293] on input at bounding box center [721, 292] width 182 height 22
click at [722, 366] on li "Abd [PERSON_NAME] [PERSON_NAME] (abviera)" at bounding box center [752, 372] width 247 height 20
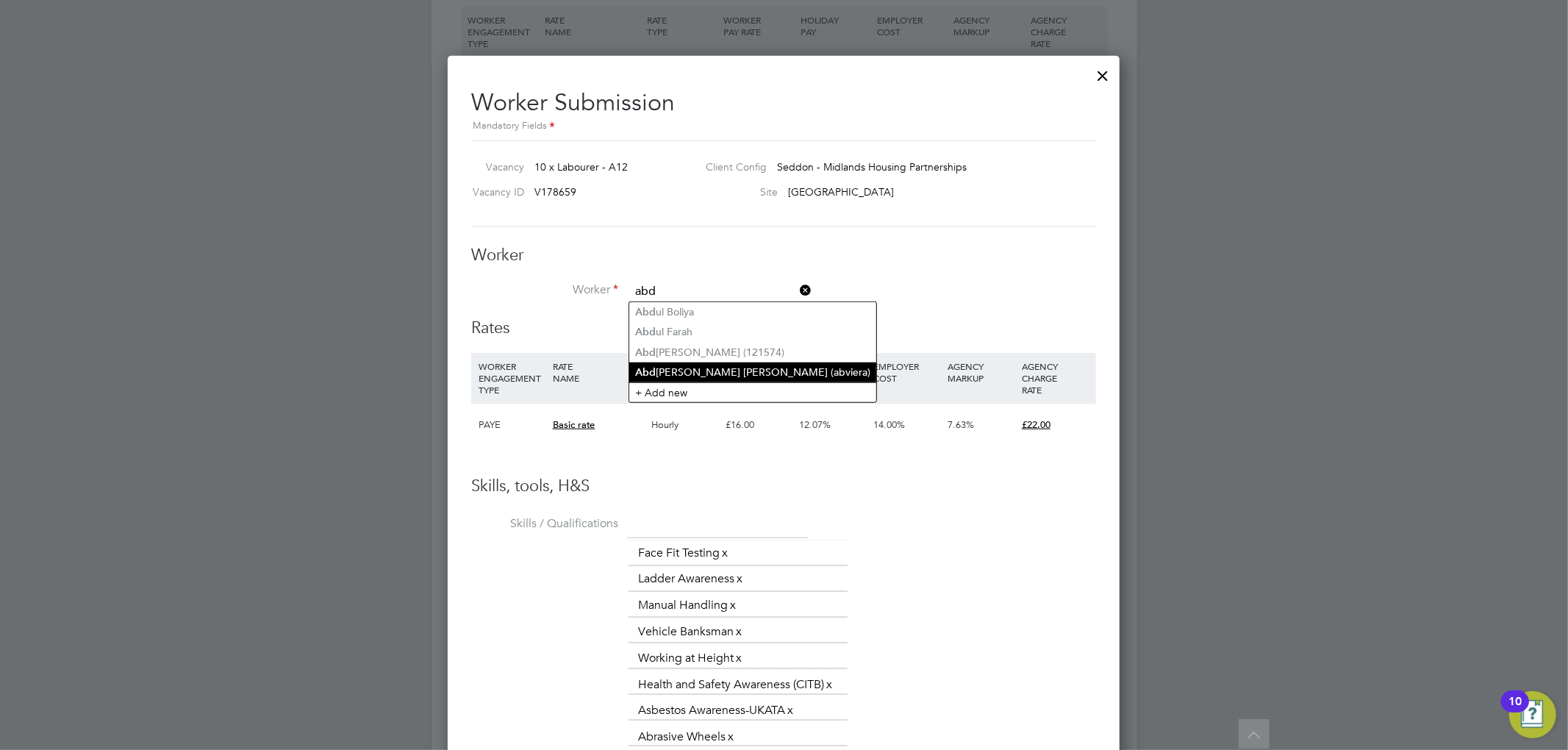
type input "[PERSON_NAME] (abviera)"
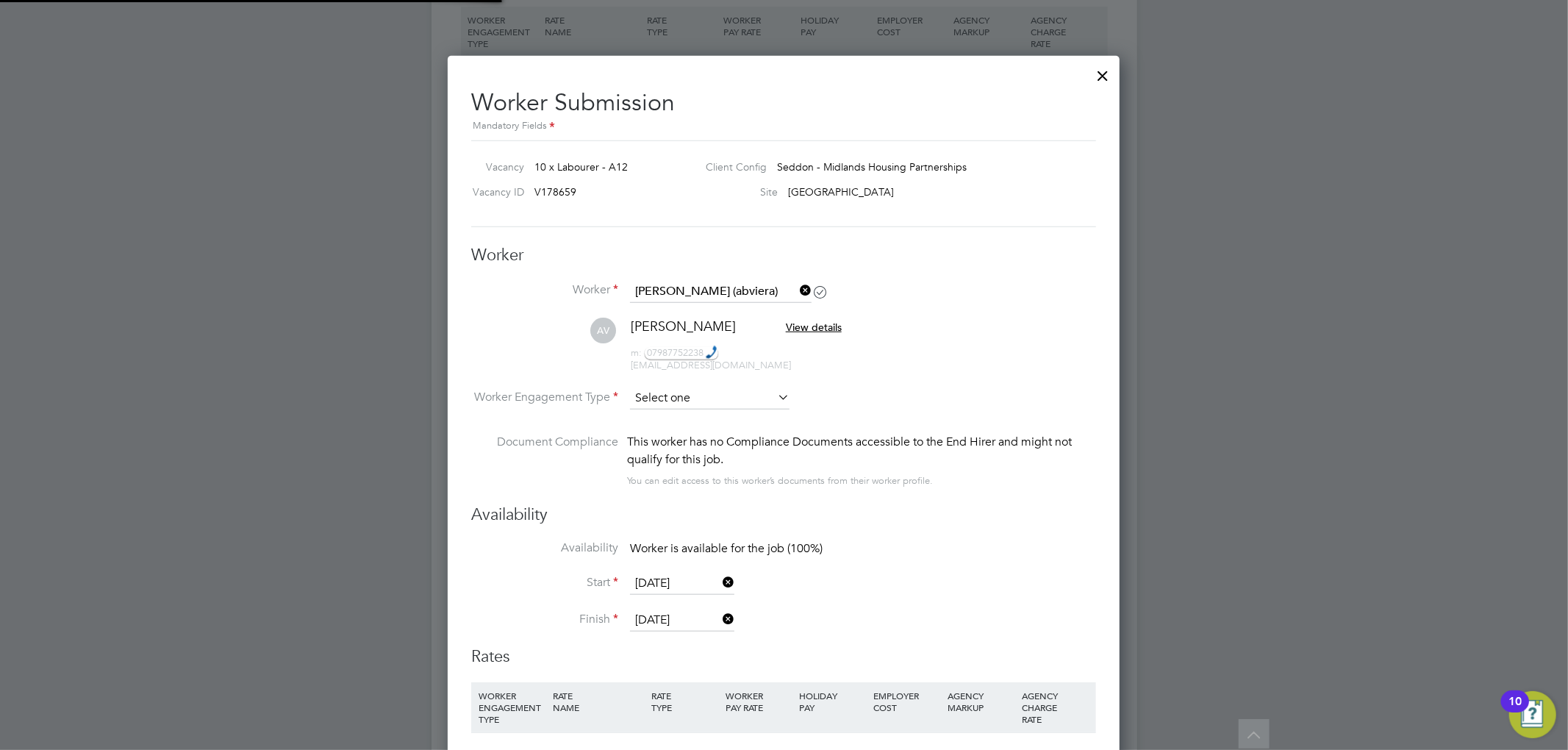
click at [683, 396] on input at bounding box center [710, 399] width 159 height 22
click at [691, 419] on li "Contract" at bounding box center [710, 418] width 161 height 19
type input "Contract"
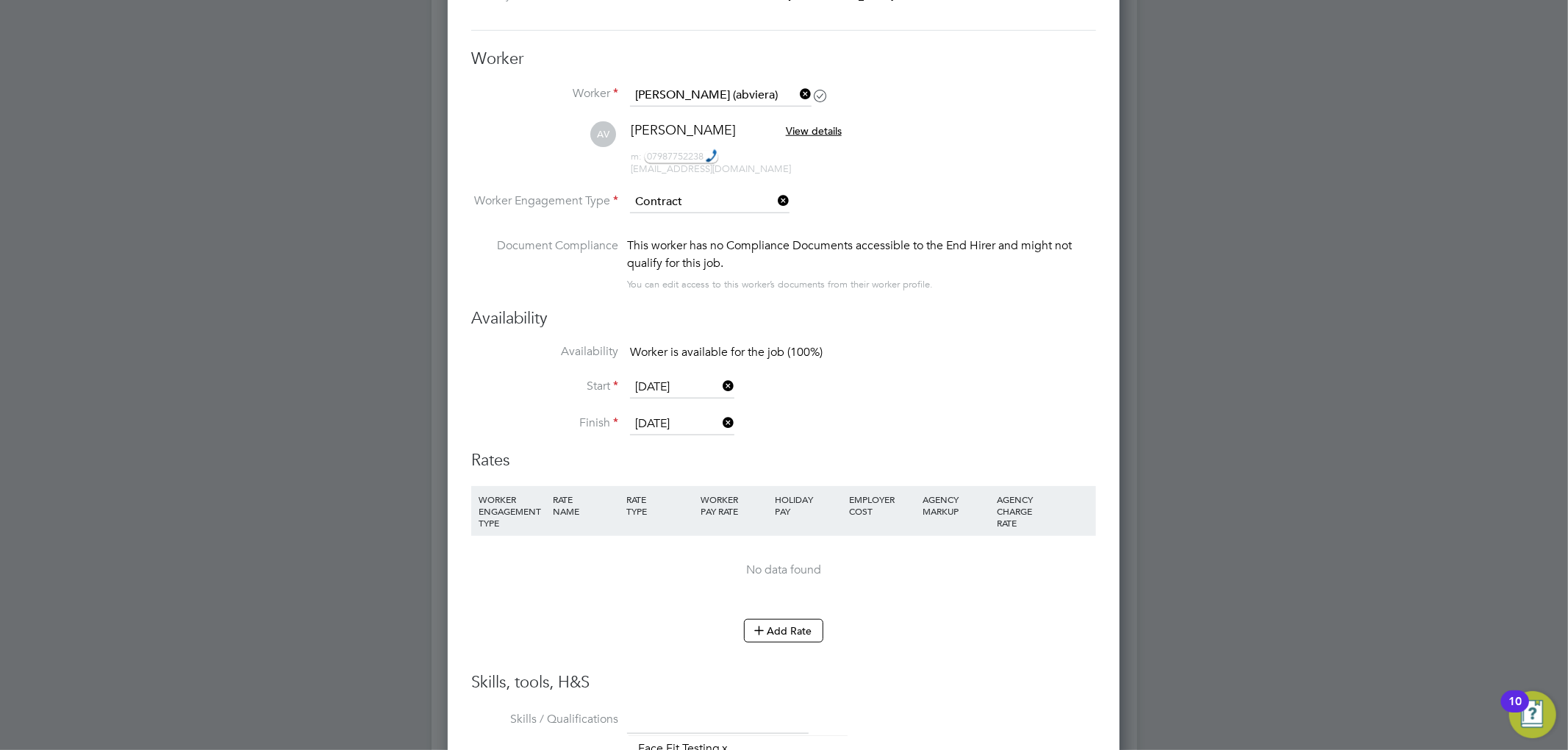
click at [666, 381] on input "[DATE]" at bounding box center [682, 388] width 104 height 22
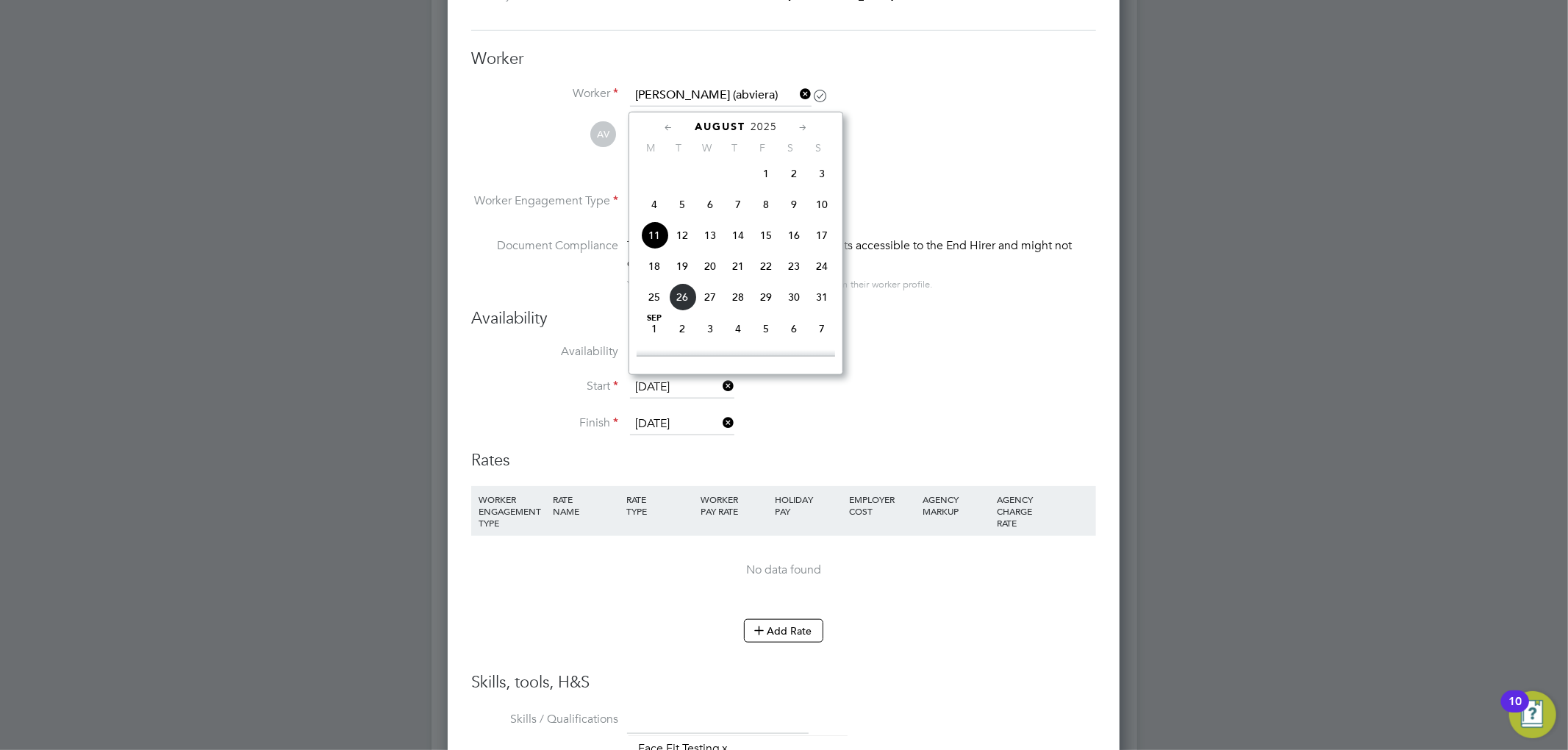
click at [654, 274] on span "18" at bounding box center [654, 265] width 28 height 28
type input "[DATE]"
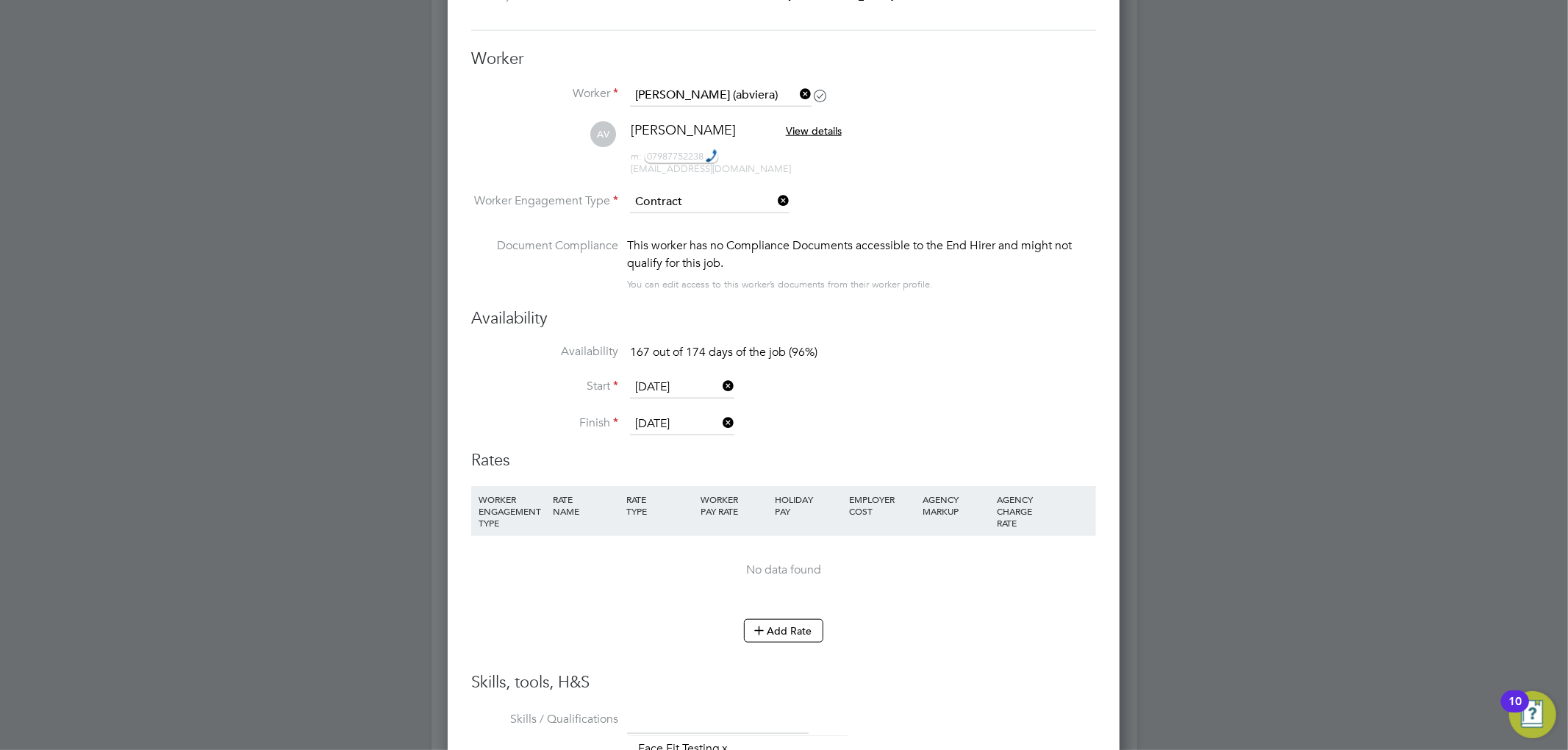
click at [670, 418] on input "[DATE]" at bounding box center [682, 424] width 104 height 22
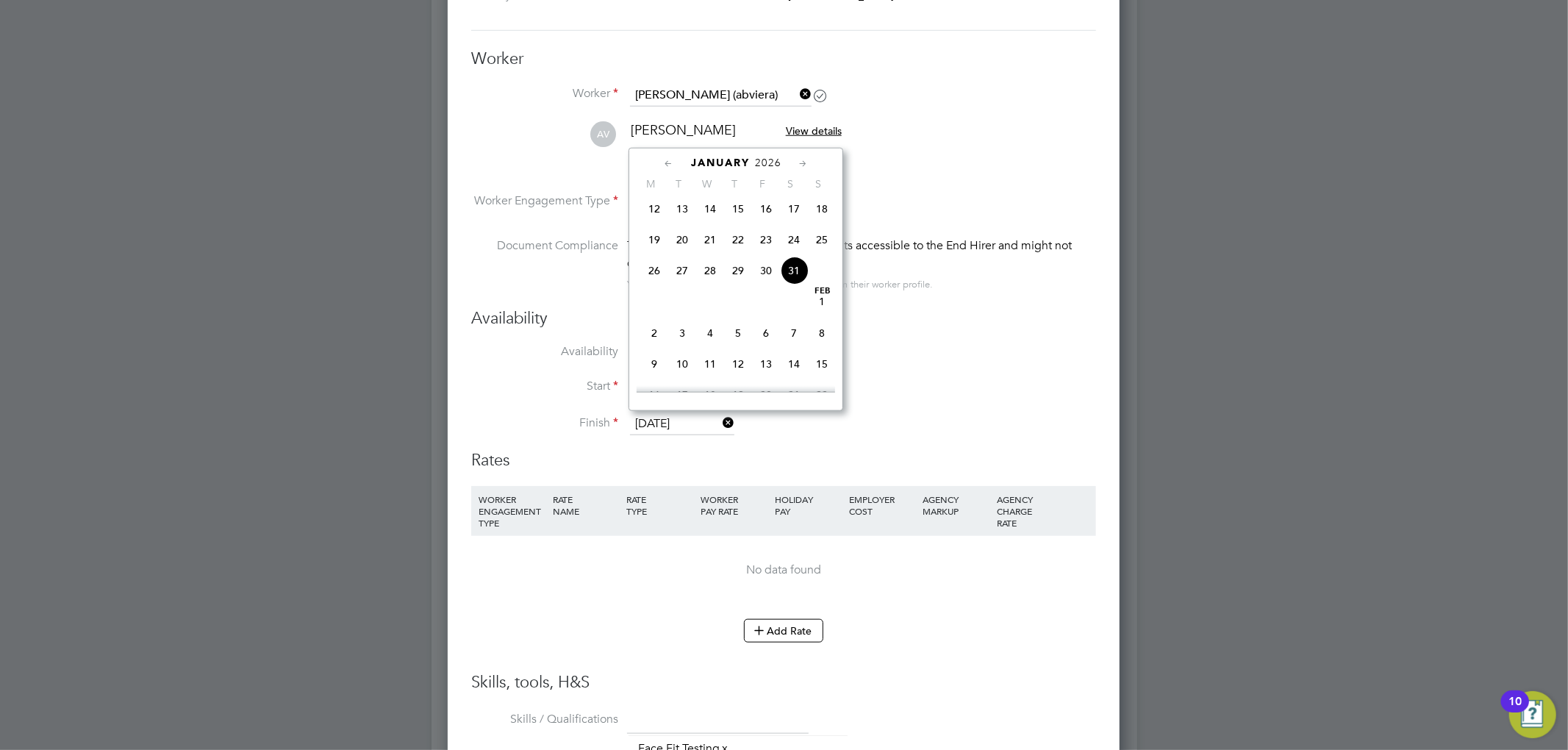
click at [943, 292] on div "This worker has no Compliance Documents accessible to the End Hirer and might n…" at bounding box center [861, 265] width 469 height 57
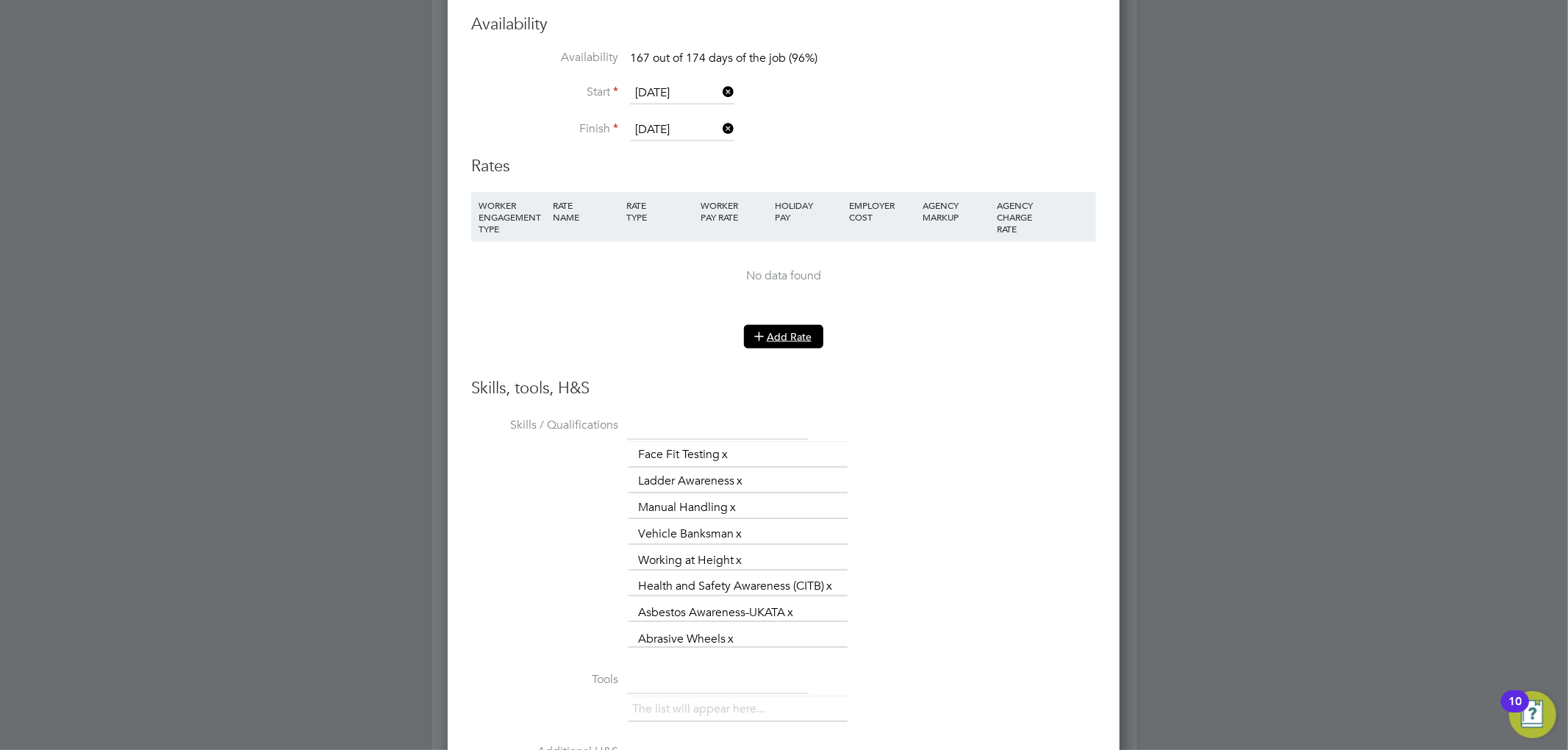
click at [782, 325] on button "Add Rate" at bounding box center [783, 337] width 80 height 24
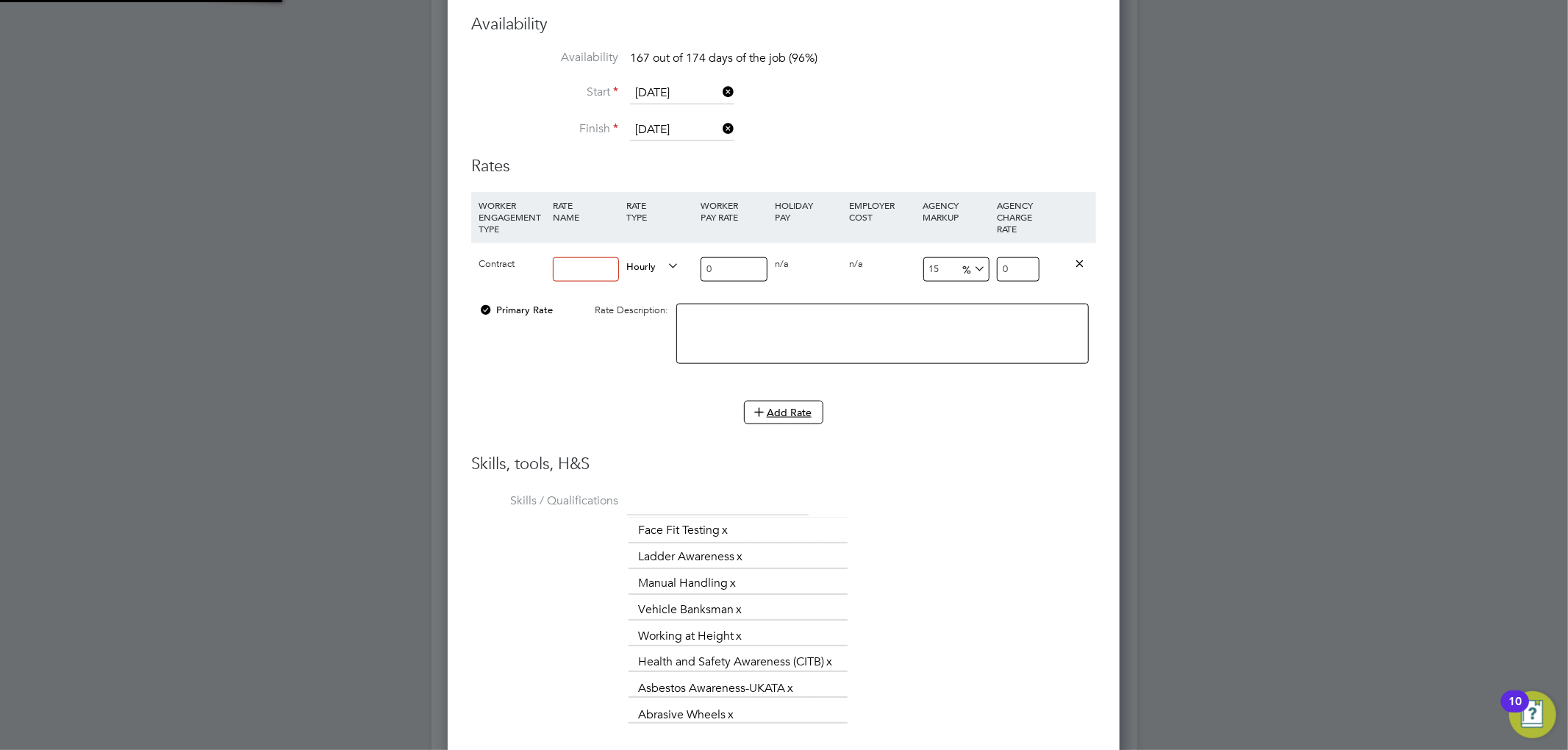
click at [591, 268] on input at bounding box center [586, 269] width 67 height 24
type input "Hourly Rate"
drag, startPoint x: 737, startPoint y: 263, endPoint x: 653, endPoint y: 268, distance: 84.1
click at [653, 268] on div "Contract Hourly Rate Hourly 0 0 n/a 0 n/a 15 0 % 0" at bounding box center [783, 268] width 625 height 54
type input "1"
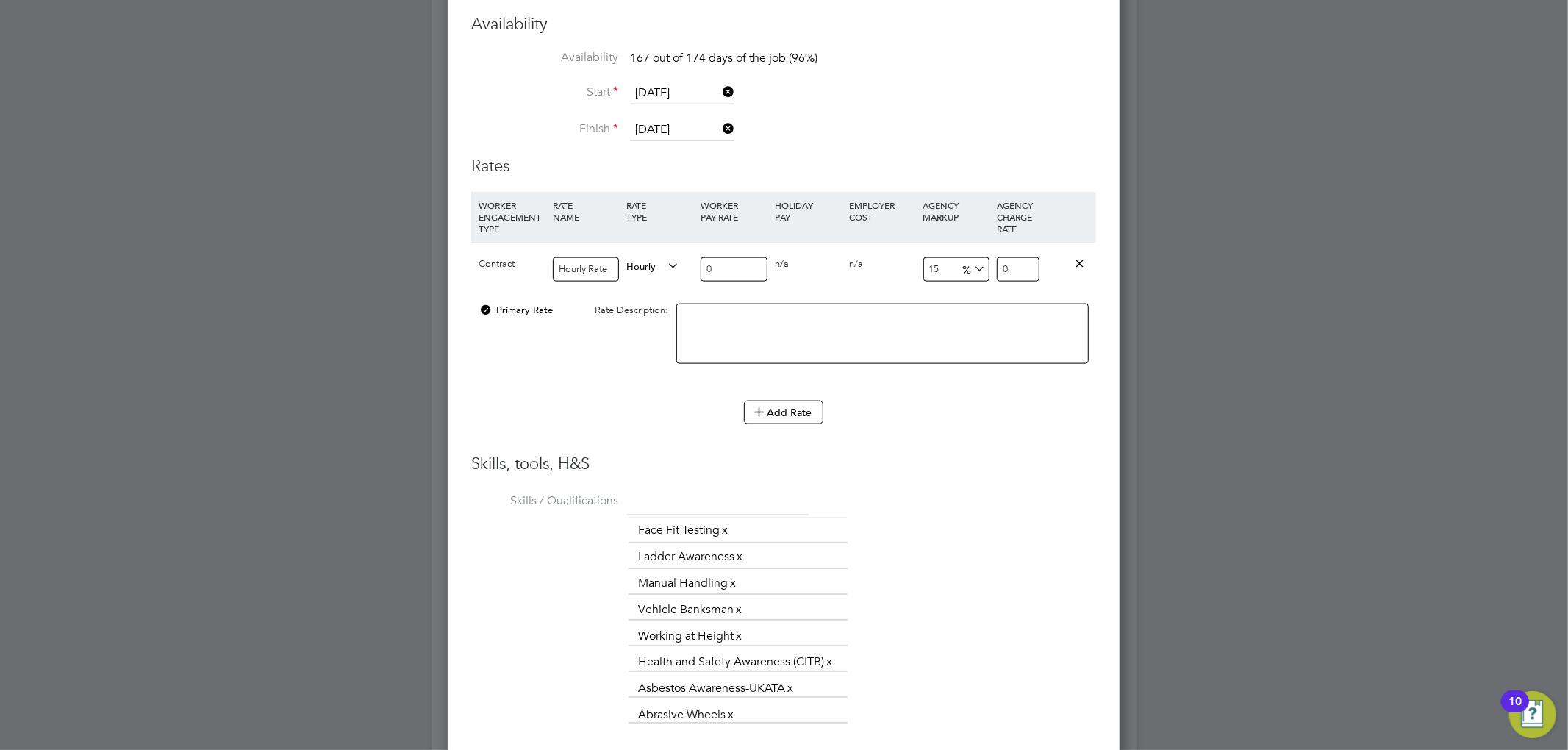
type input "1.15"
type input "15"
type input "17.25"
type input "15"
drag, startPoint x: 1033, startPoint y: 266, endPoint x: 944, endPoint y: 268, distance: 89.0
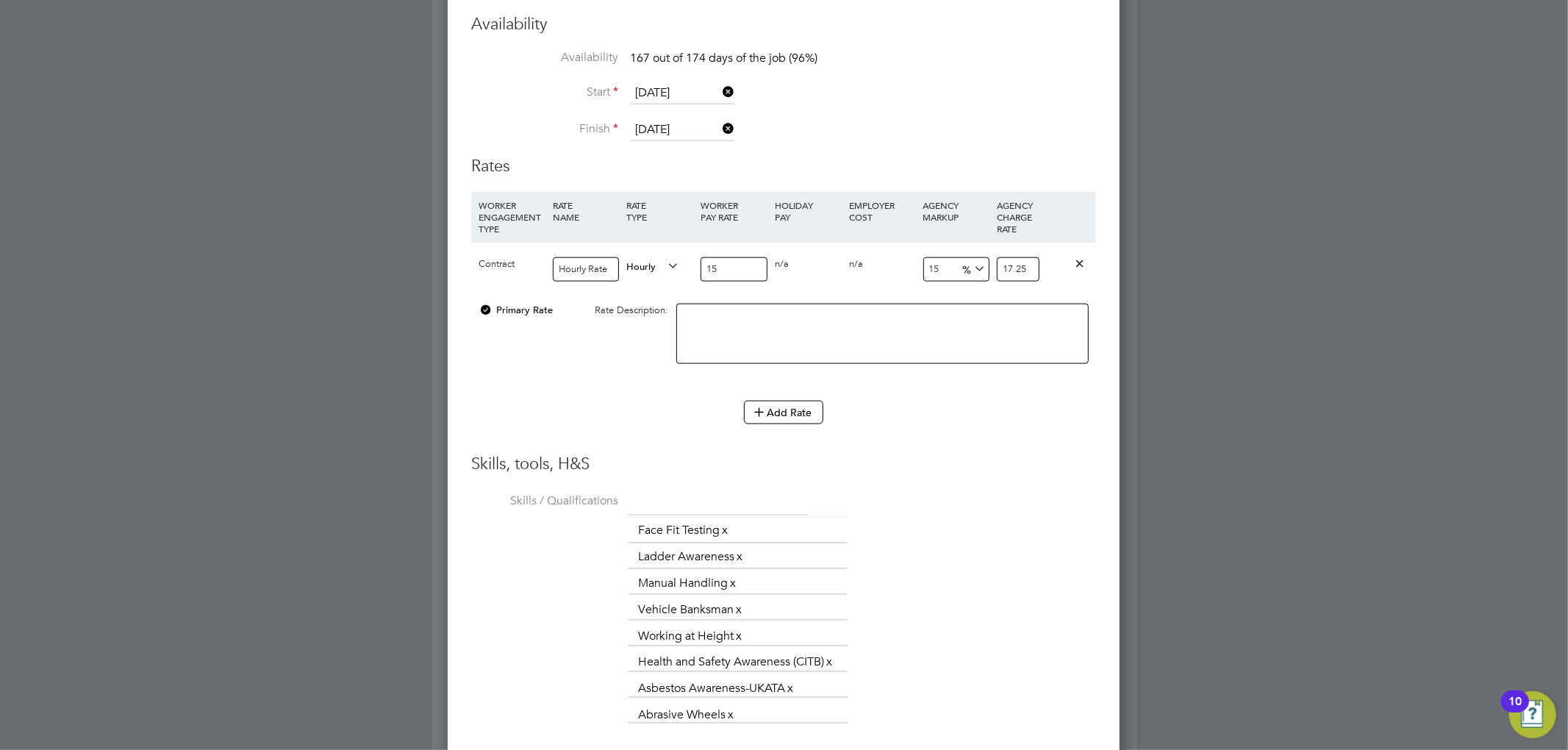
click at [944, 268] on div "Contract Hourly Rate Hourly 15 0 n/a 0 n/a 15 2.25 % 17.25" at bounding box center [783, 268] width 625 height 54
type input "-86.66666666666667"
type input "2"
type input "46.666666666666664"
type input "22"
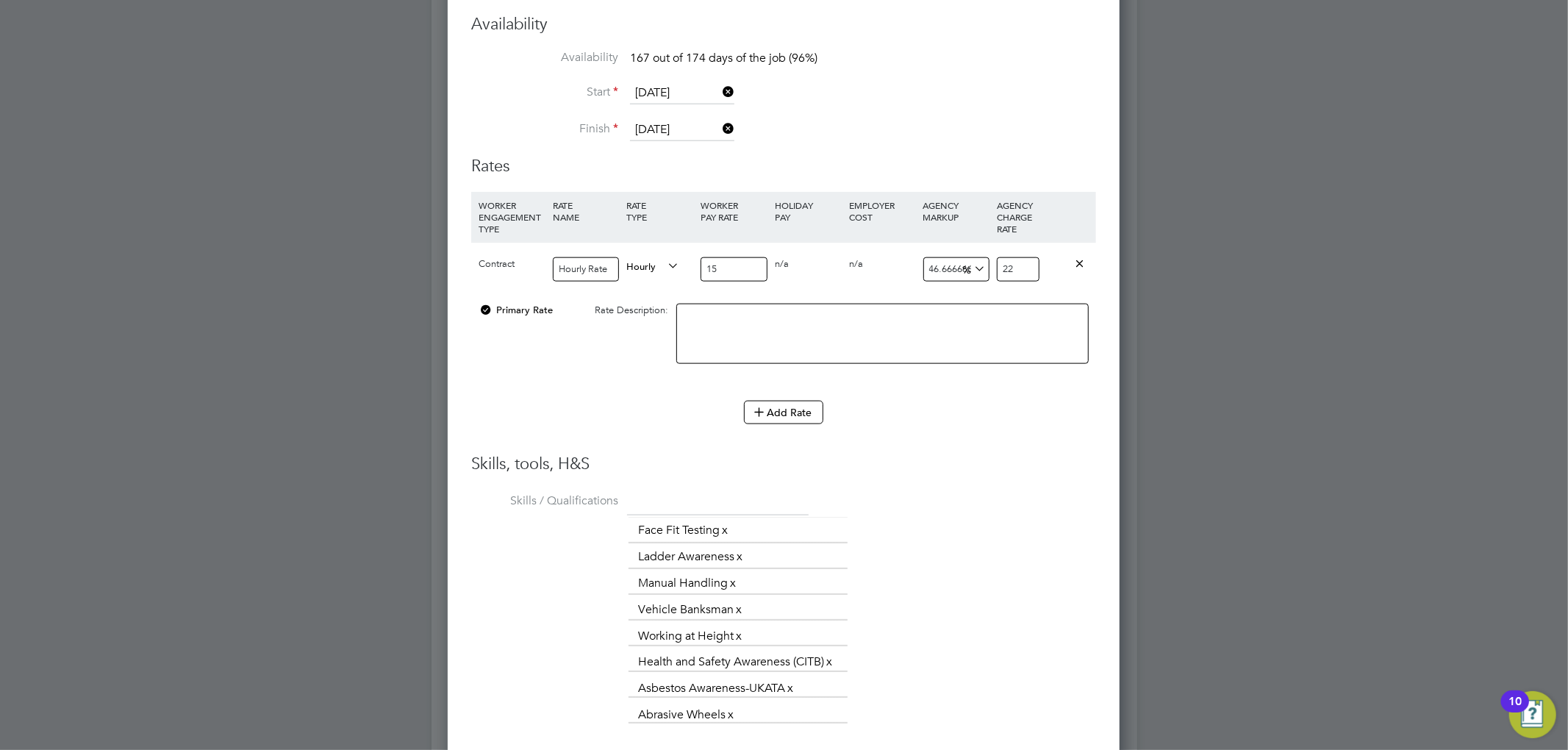
click at [1101, 394] on div "Worker Submission Mandatory Fields Vacancy 10 x Labourer - A12 Client Config Se…" at bounding box center [783, 336] width 672 height 1541
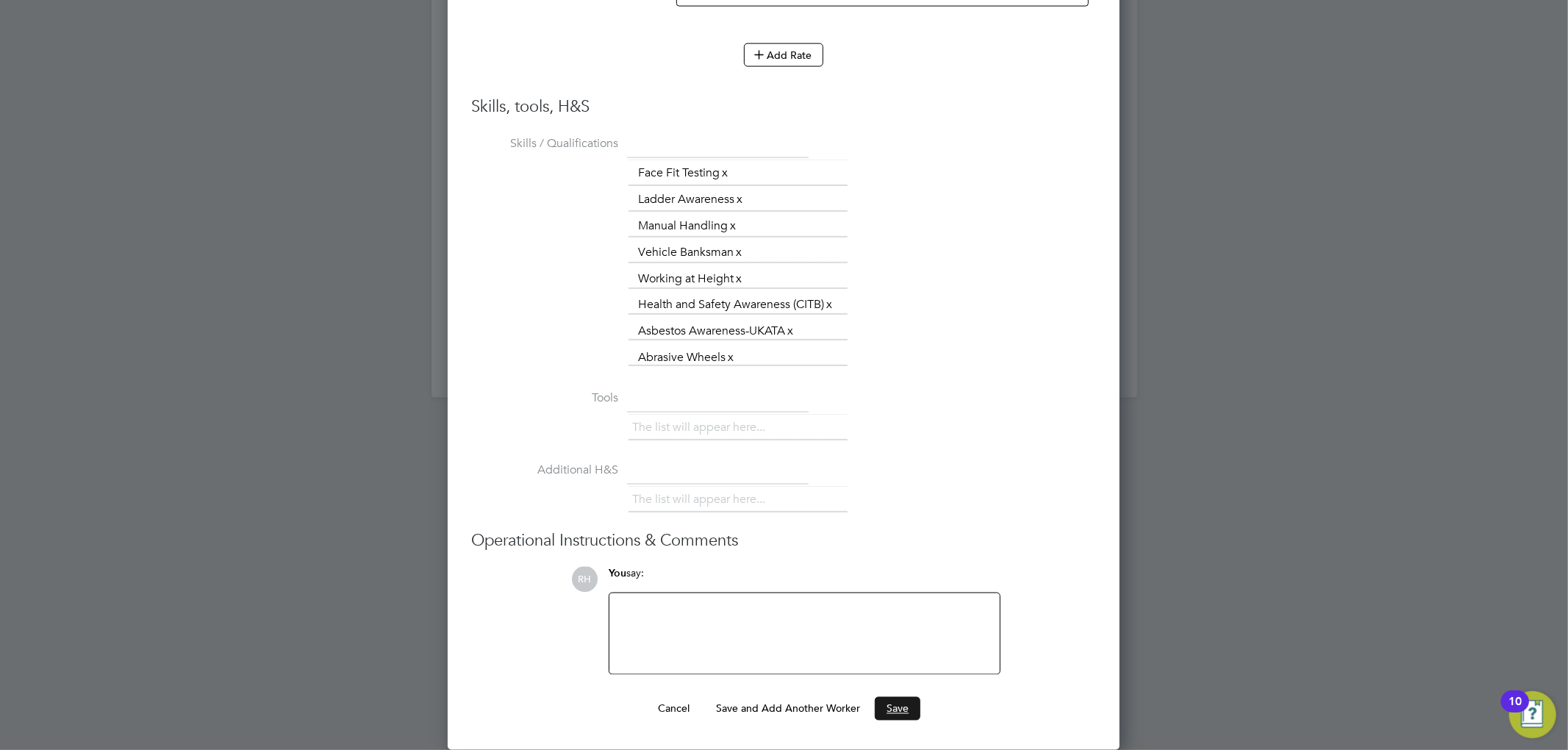
click at [900, 701] on button "Save" at bounding box center [898, 709] width 46 height 24
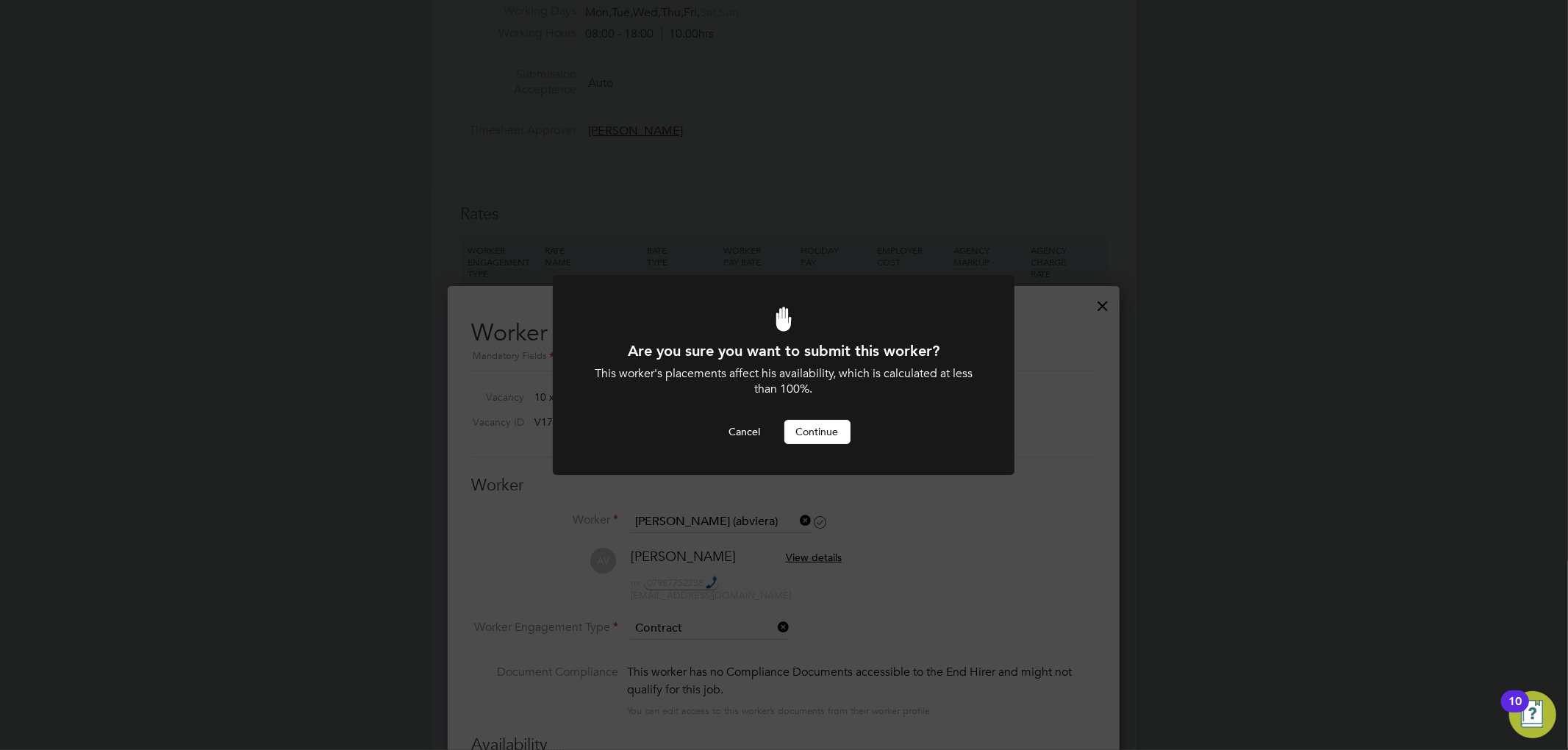
click at [839, 429] on button "Continue" at bounding box center [817, 432] width 66 height 24
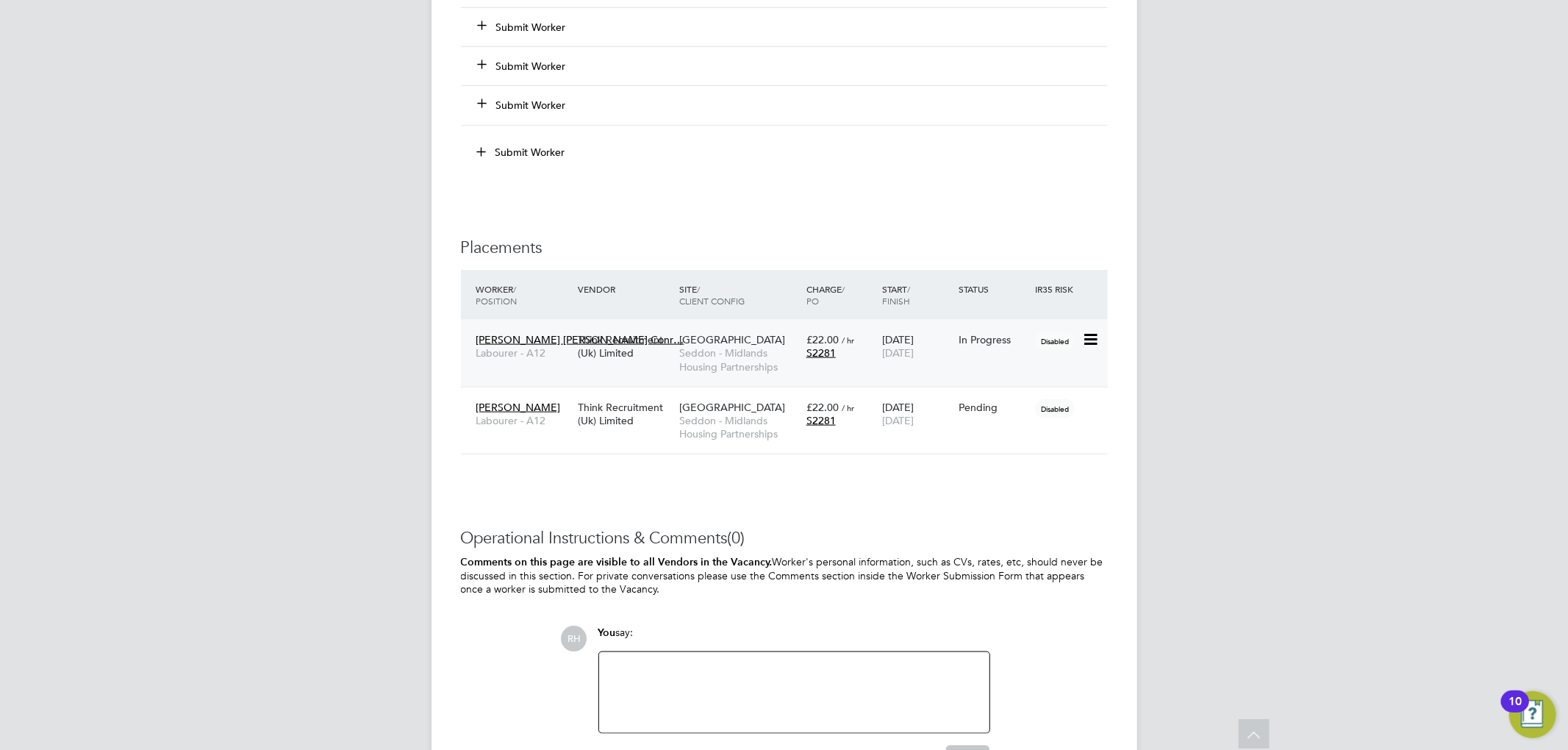
click at [1090, 346] on icon at bounding box center [1089, 339] width 15 height 17
click at [1089, 411] on icon at bounding box center [1089, 407] width 15 height 17
click at [1006, 504] on li "Start" at bounding box center [1045, 507] width 104 height 21
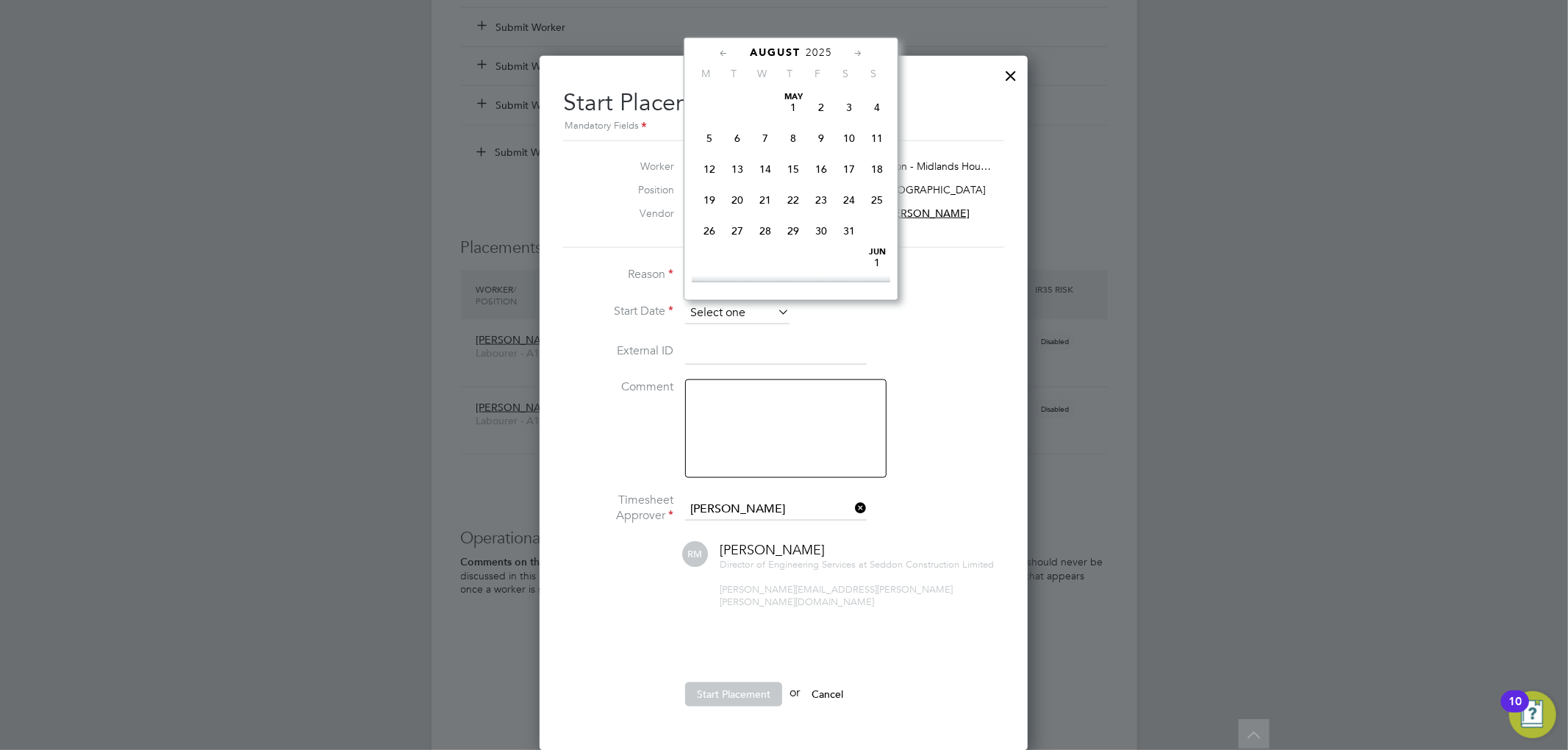
click at [727, 319] on input at bounding box center [737, 313] width 104 height 22
click at [710, 137] on span "18" at bounding box center [709, 128] width 28 height 28
type input "[DATE]"
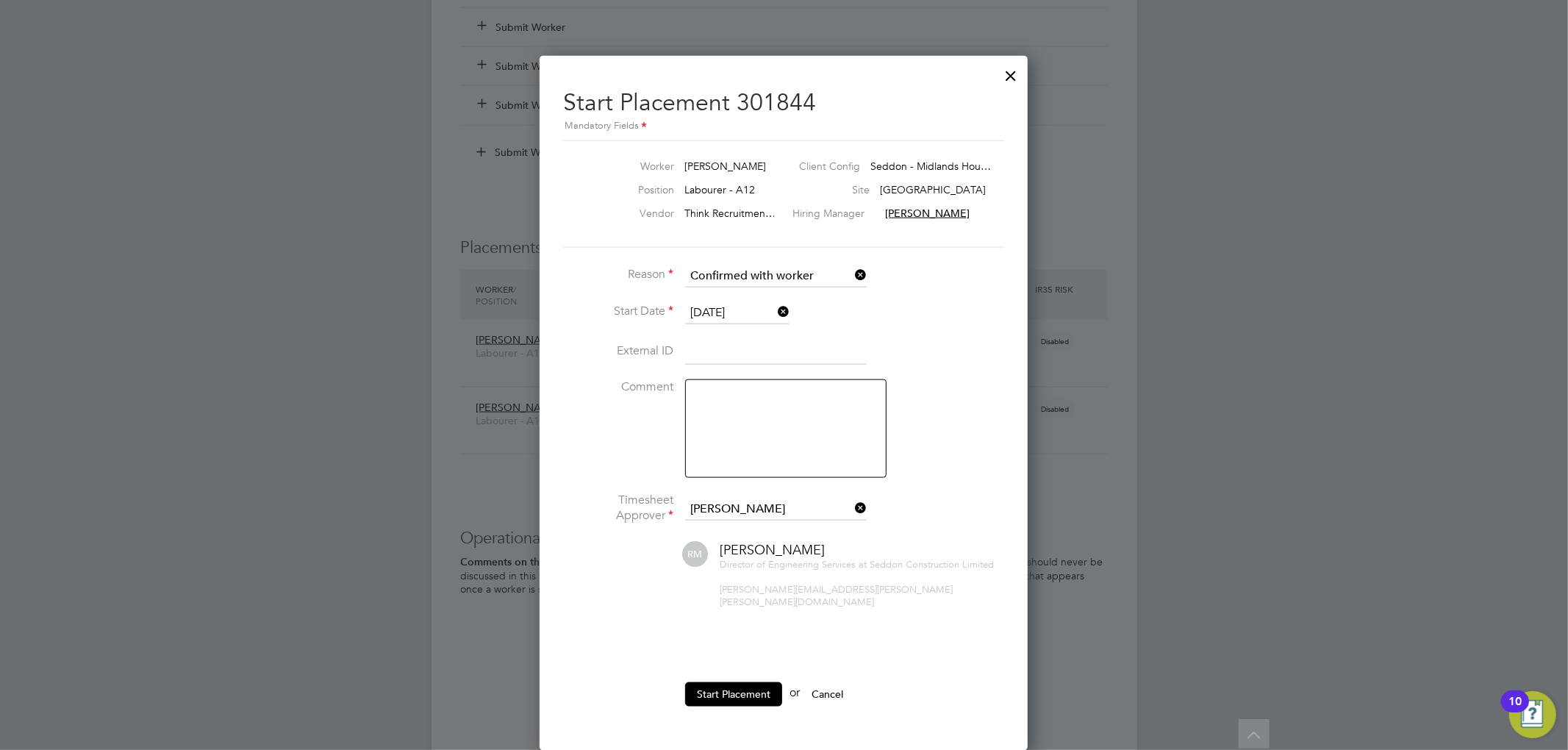
click at [728, 354] on input at bounding box center [776, 352] width 182 height 27
type input "abviera"
click at [972, 421] on li "Comment" at bounding box center [783, 435] width 441 height 113
click at [744, 682] on button "Start Placement" at bounding box center [733, 694] width 97 height 24
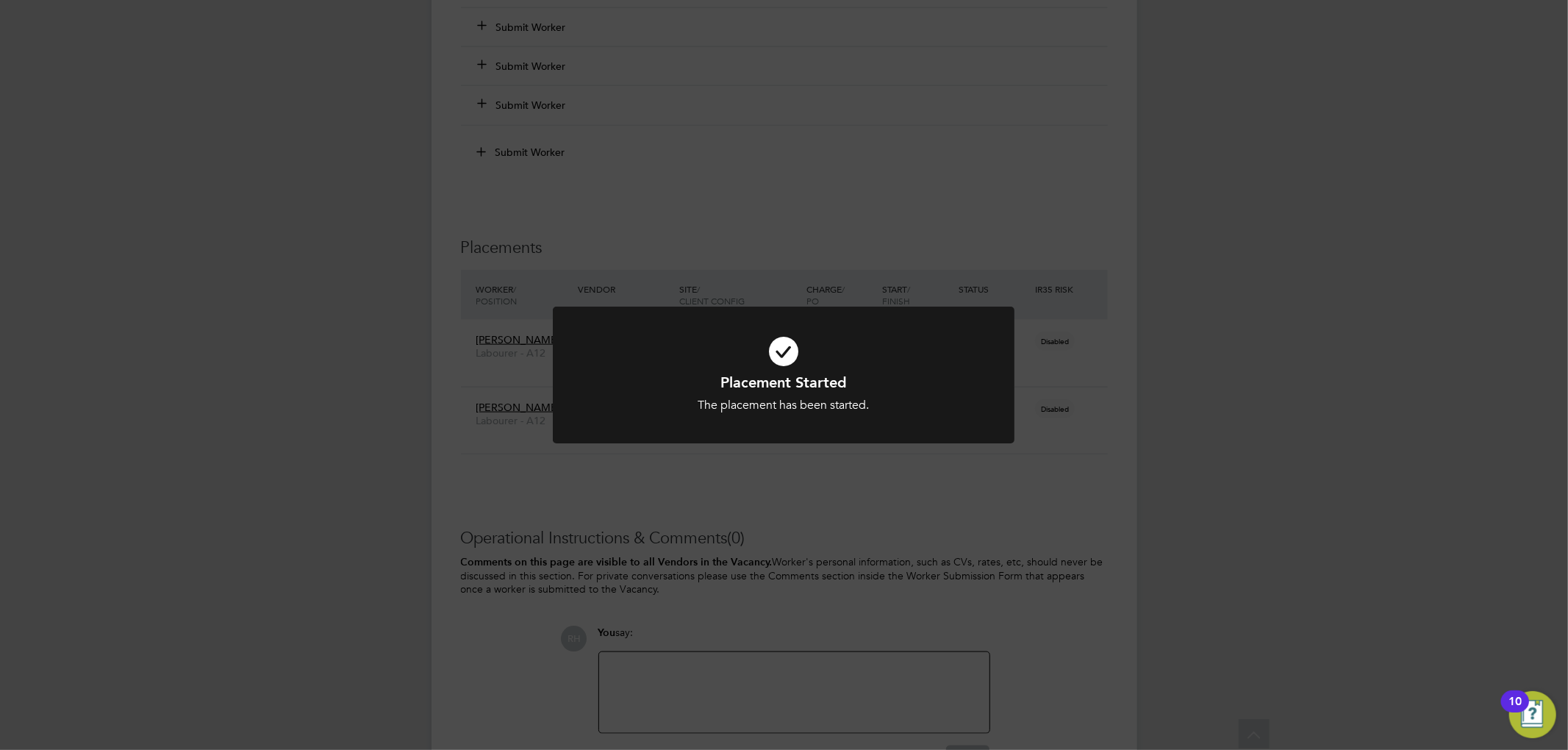
click at [1326, 356] on div "Placement Started The placement has been started. Cancel Okay" at bounding box center [784, 375] width 1568 height 750
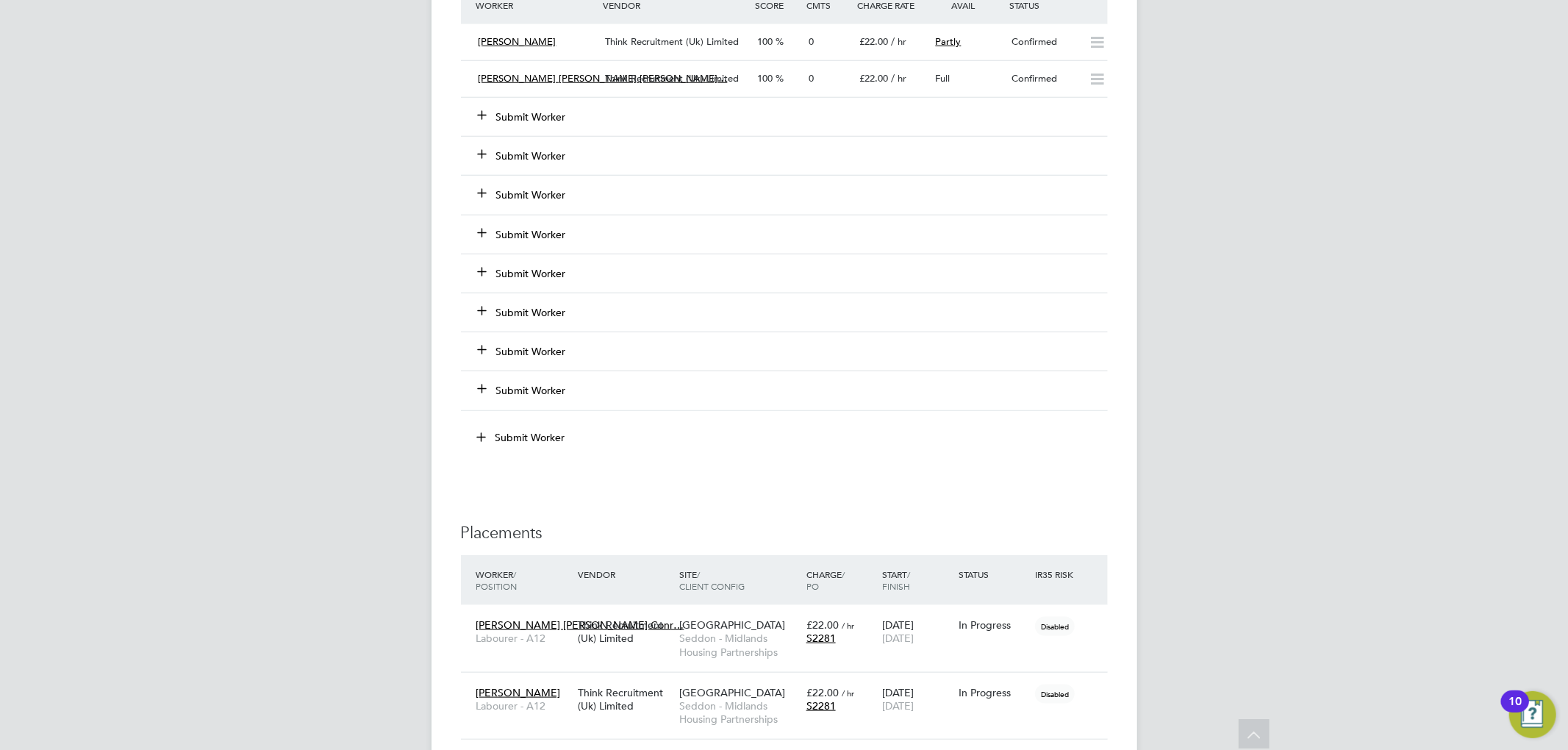
scroll to position [1176, 0]
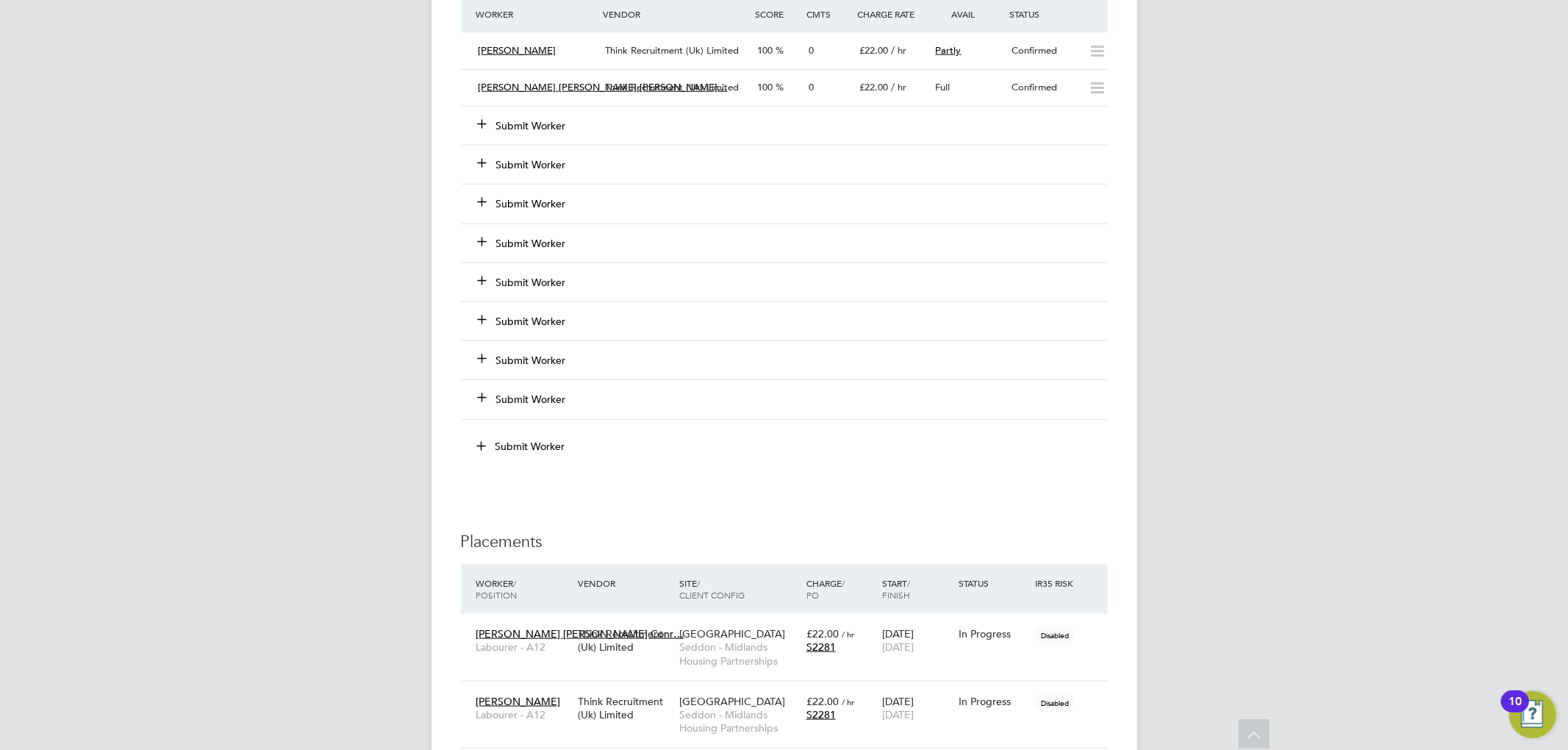
click at [529, 126] on button "Submit Worker" at bounding box center [523, 126] width 88 height 15
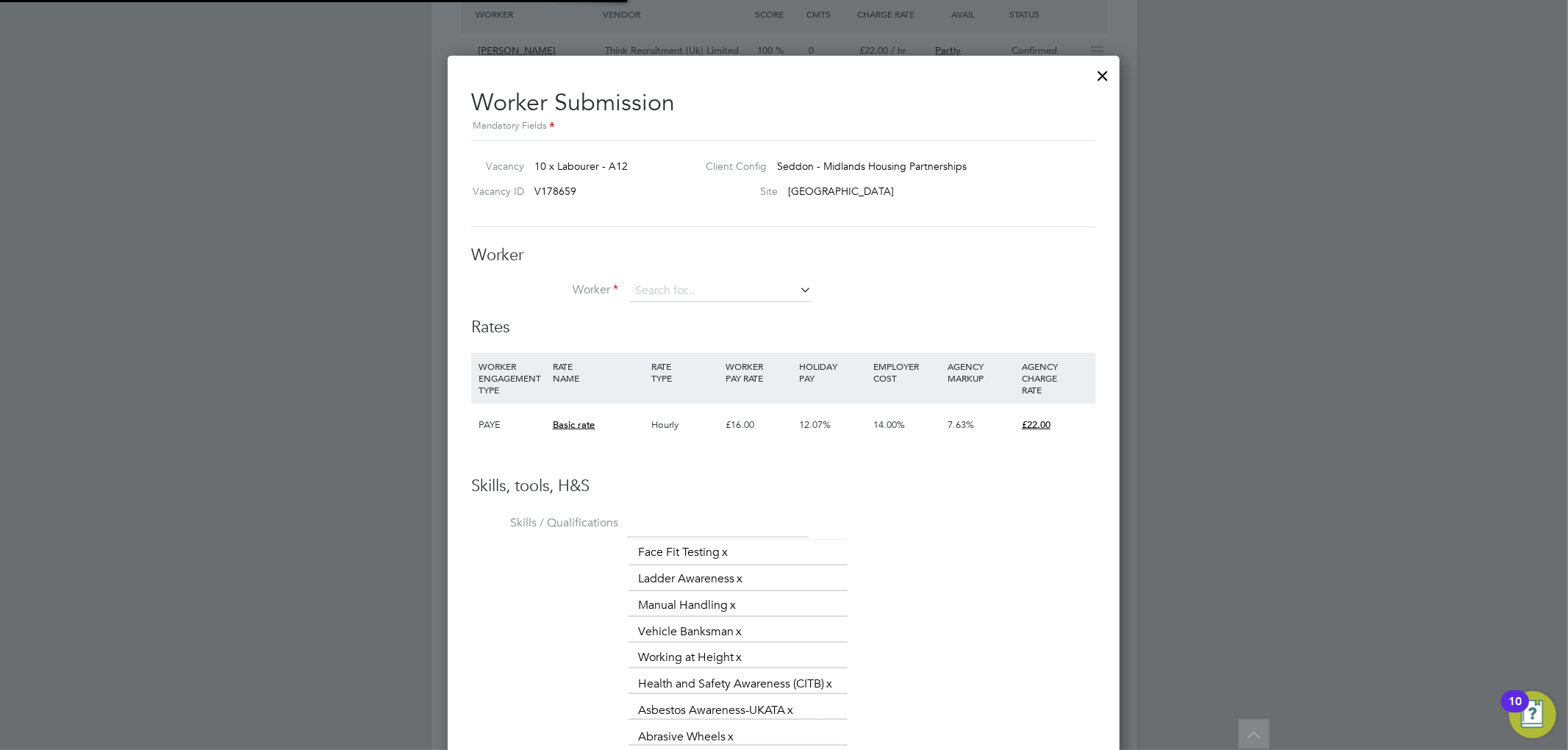
scroll to position [1076, 673]
click at [698, 298] on input at bounding box center [721, 291] width 182 height 22
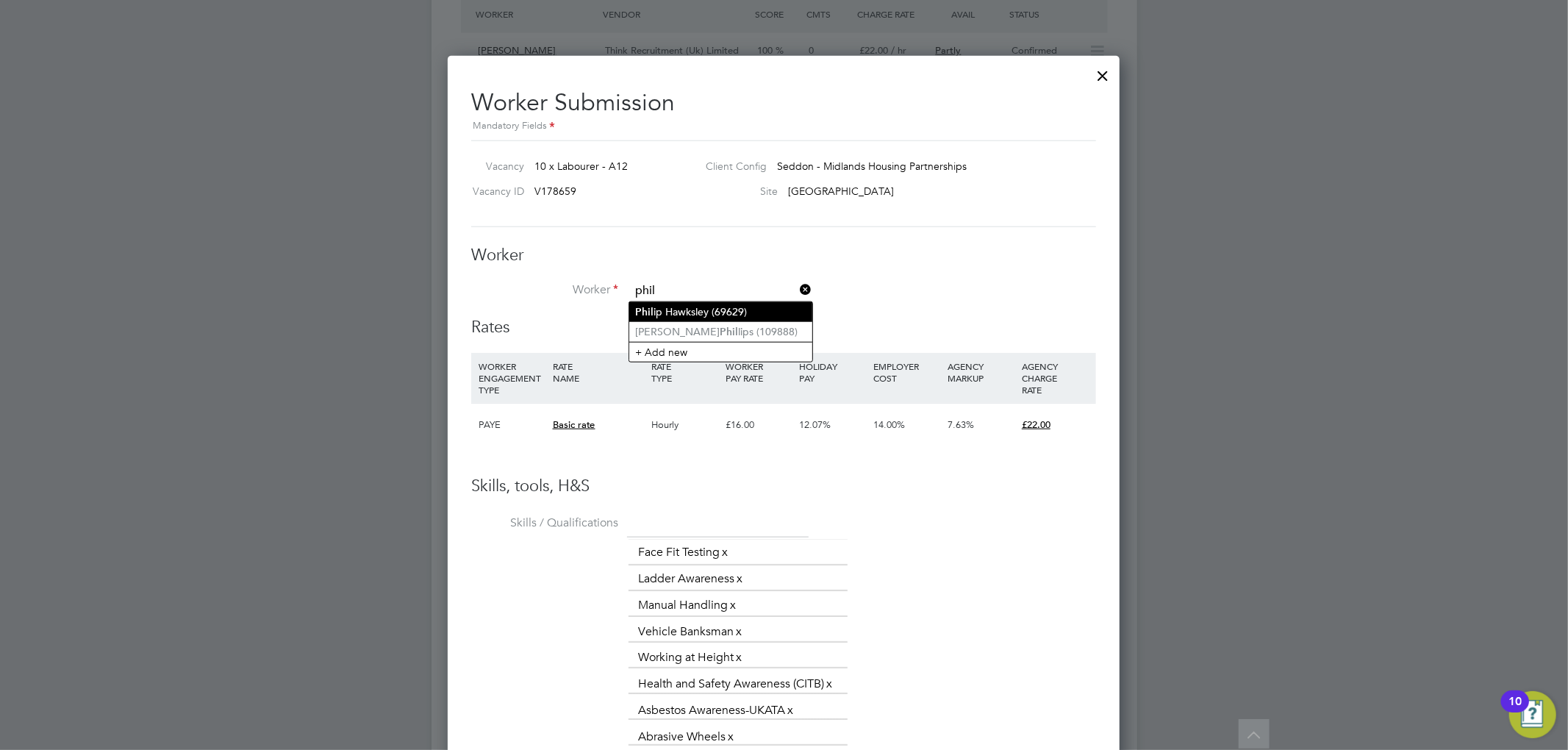
click at [697, 313] on li "Phil ip Hawksley (69629)" at bounding box center [721, 312] width 183 height 20
type input "Philip Hawksley (69629)"
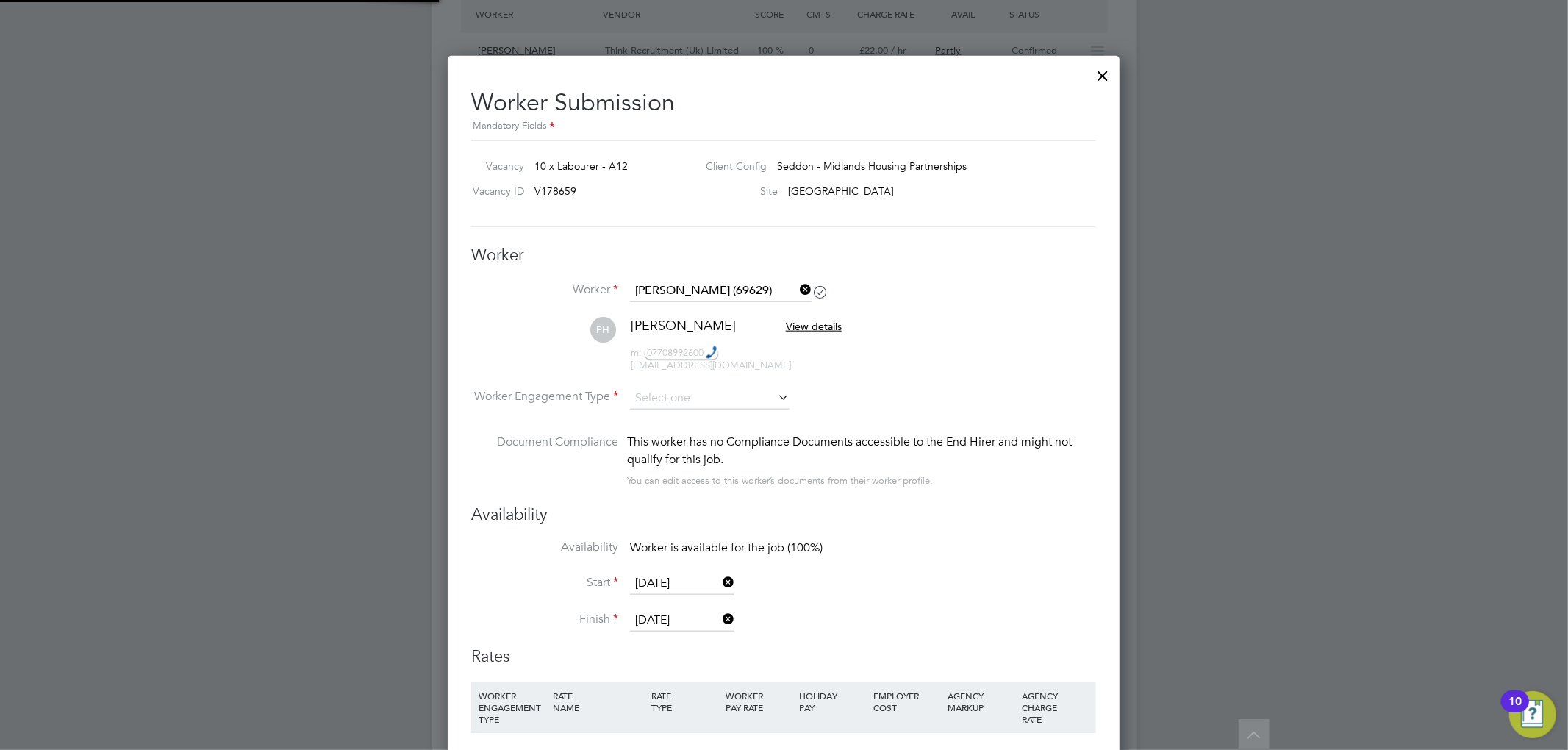
scroll to position [1402, 673]
click at [655, 396] on input at bounding box center [710, 399] width 159 height 22
click at [680, 418] on li "Contract" at bounding box center [710, 418] width 161 height 19
type input "Contract"
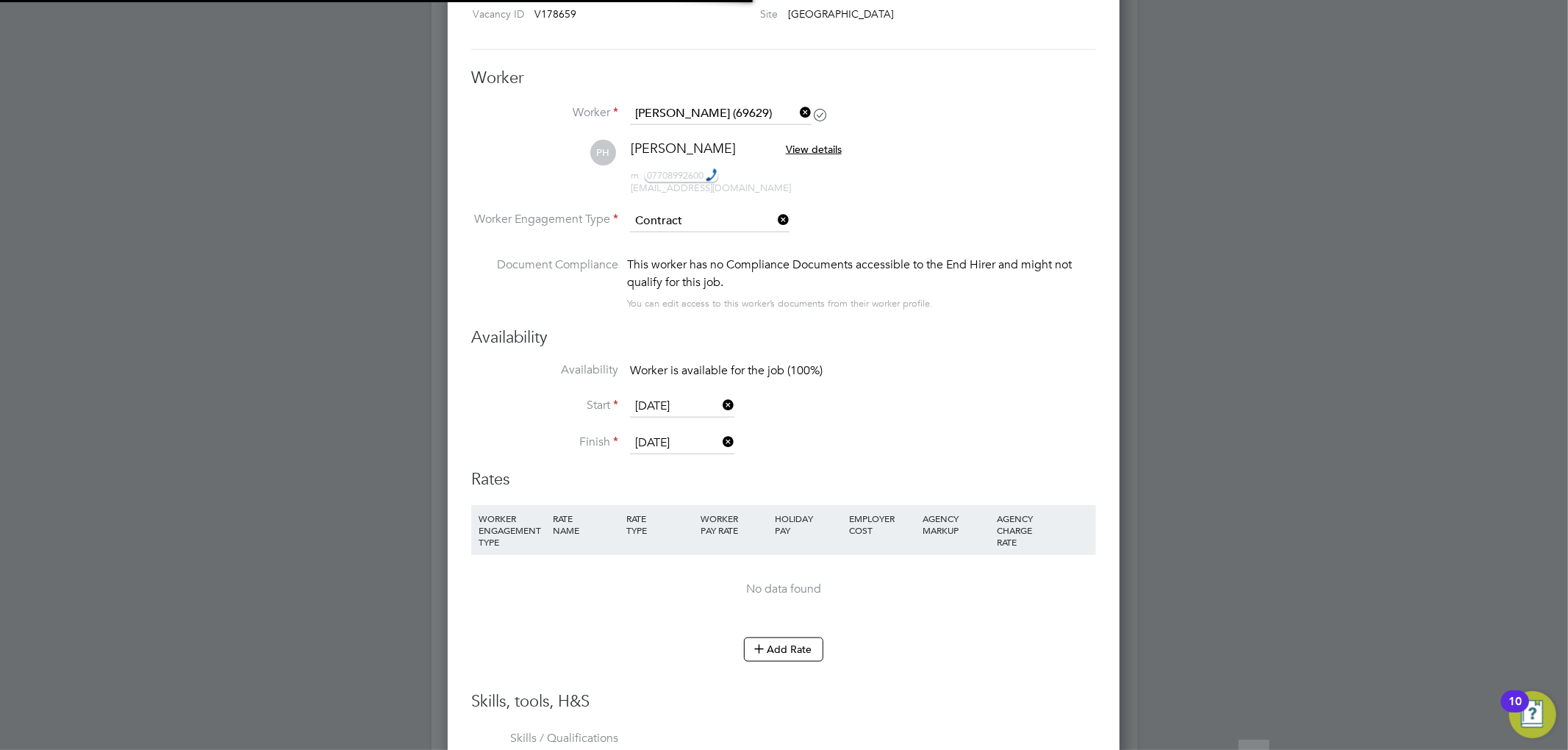
scroll to position [1371, 0]
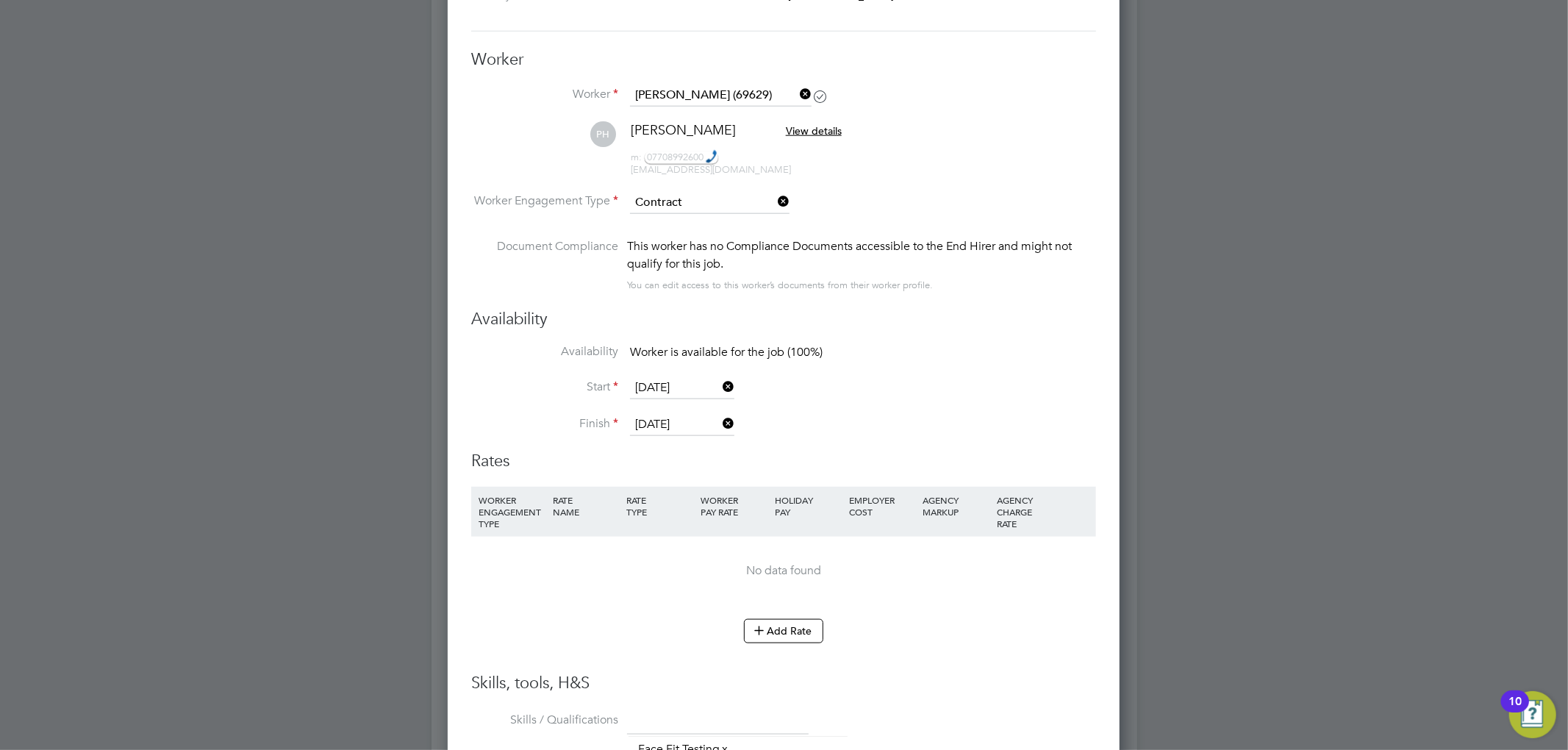
click at [647, 381] on input "11 Aug 2025" at bounding box center [682, 388] width 104 height 22
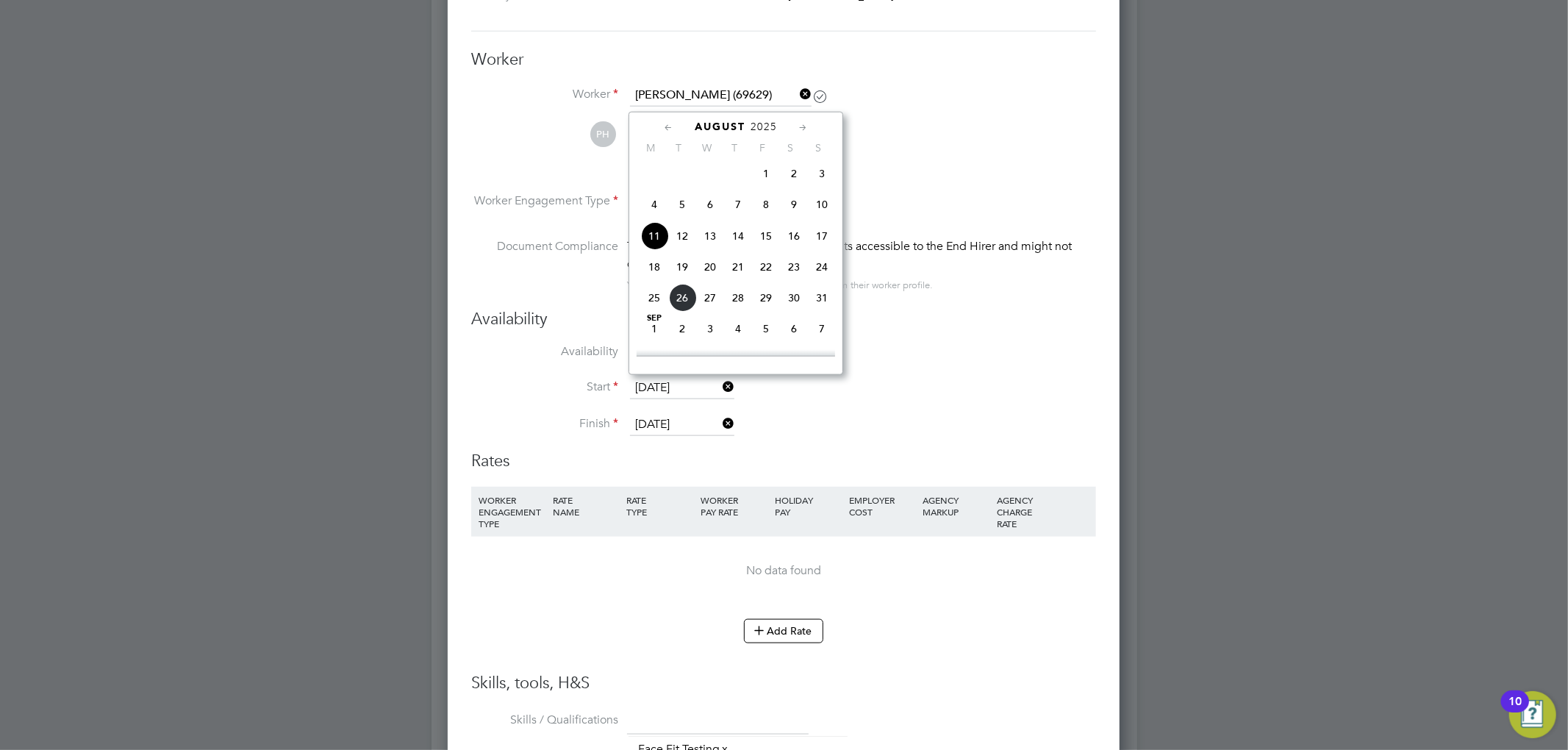
click at [647, 273] on span "18" at bounding box center [654, 266] width 28 height 28
type input "18 Aug 2025"
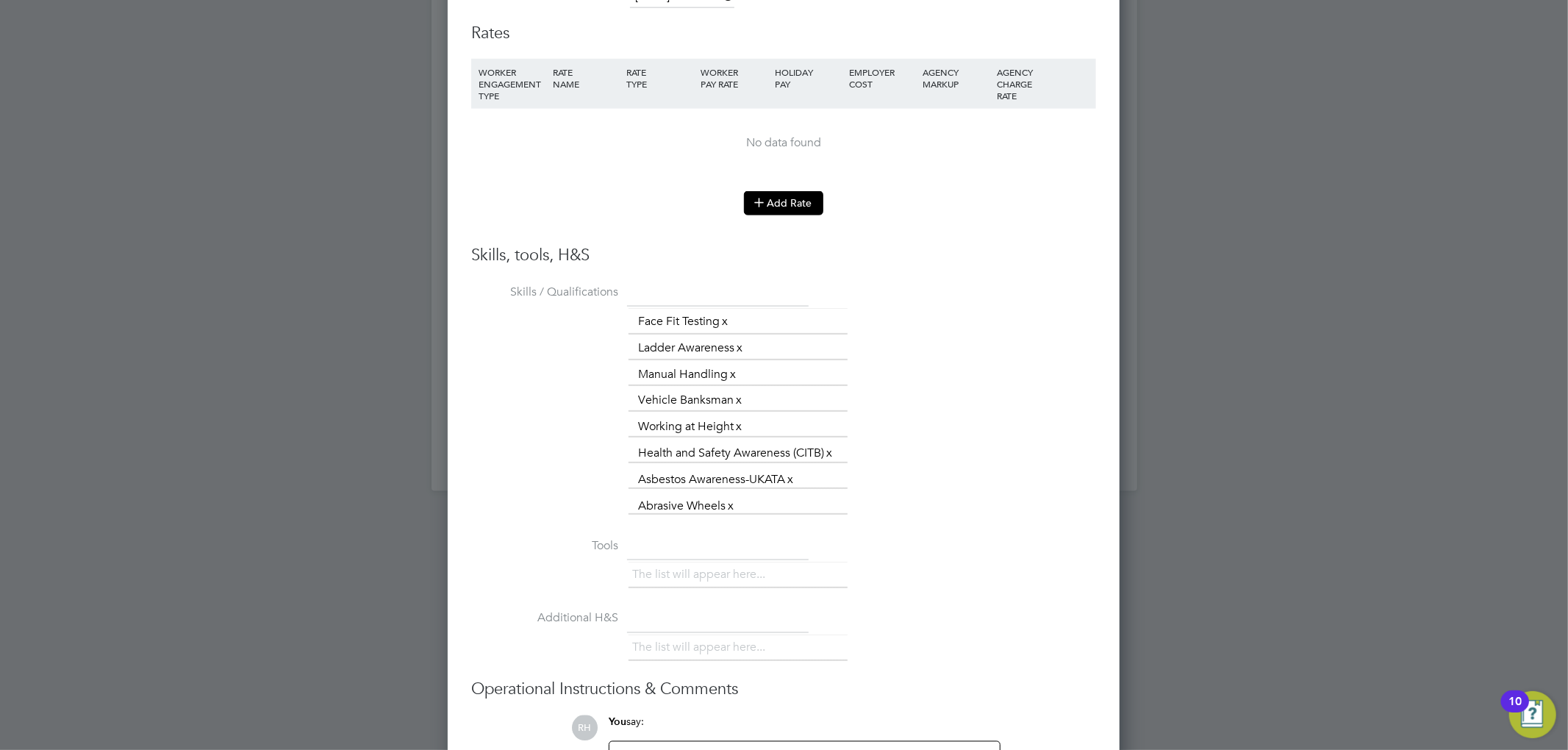
scroll to position [1764, 0]
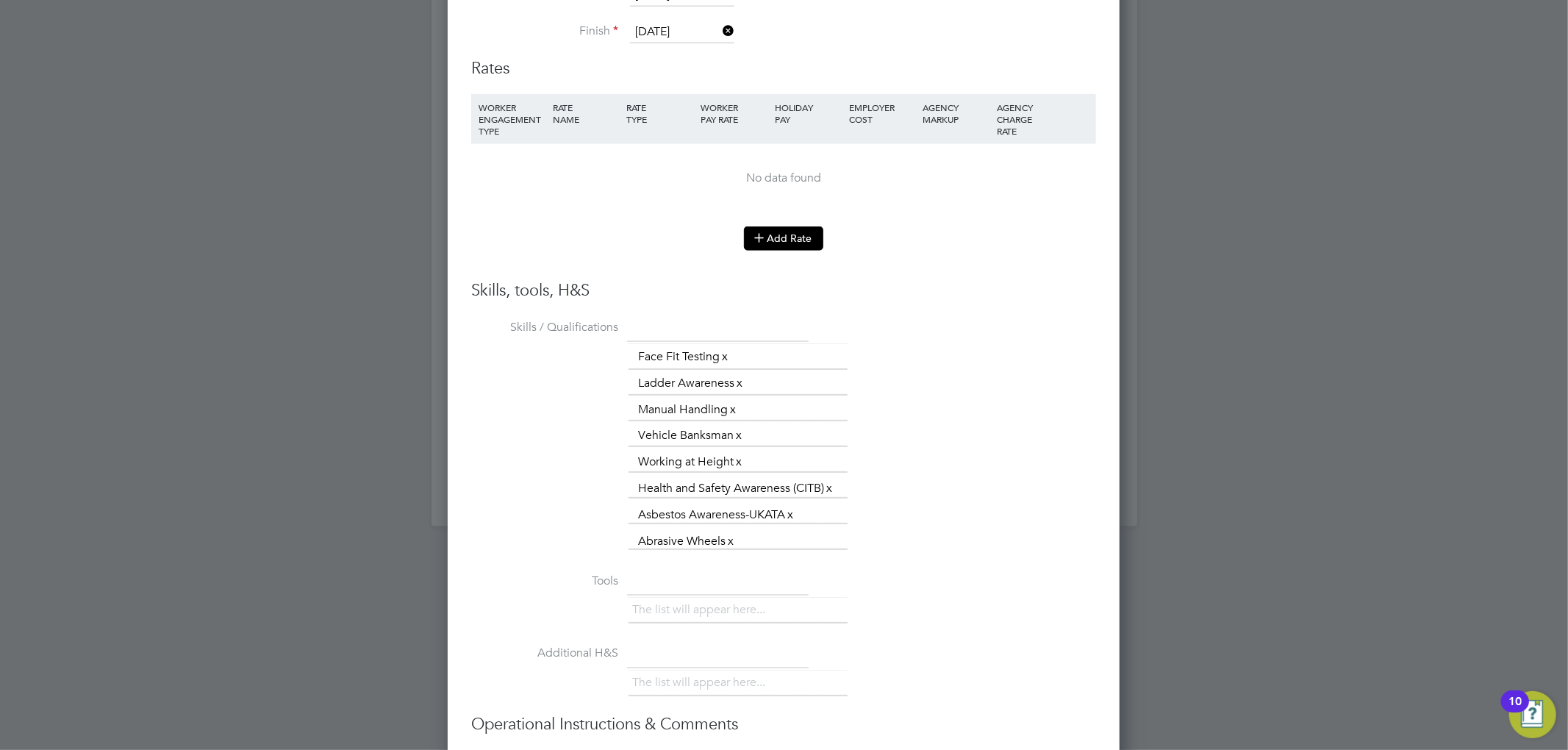
click at [791, 239] on button "Add Rate" at bounding box center [783, 238] width 80 height 24
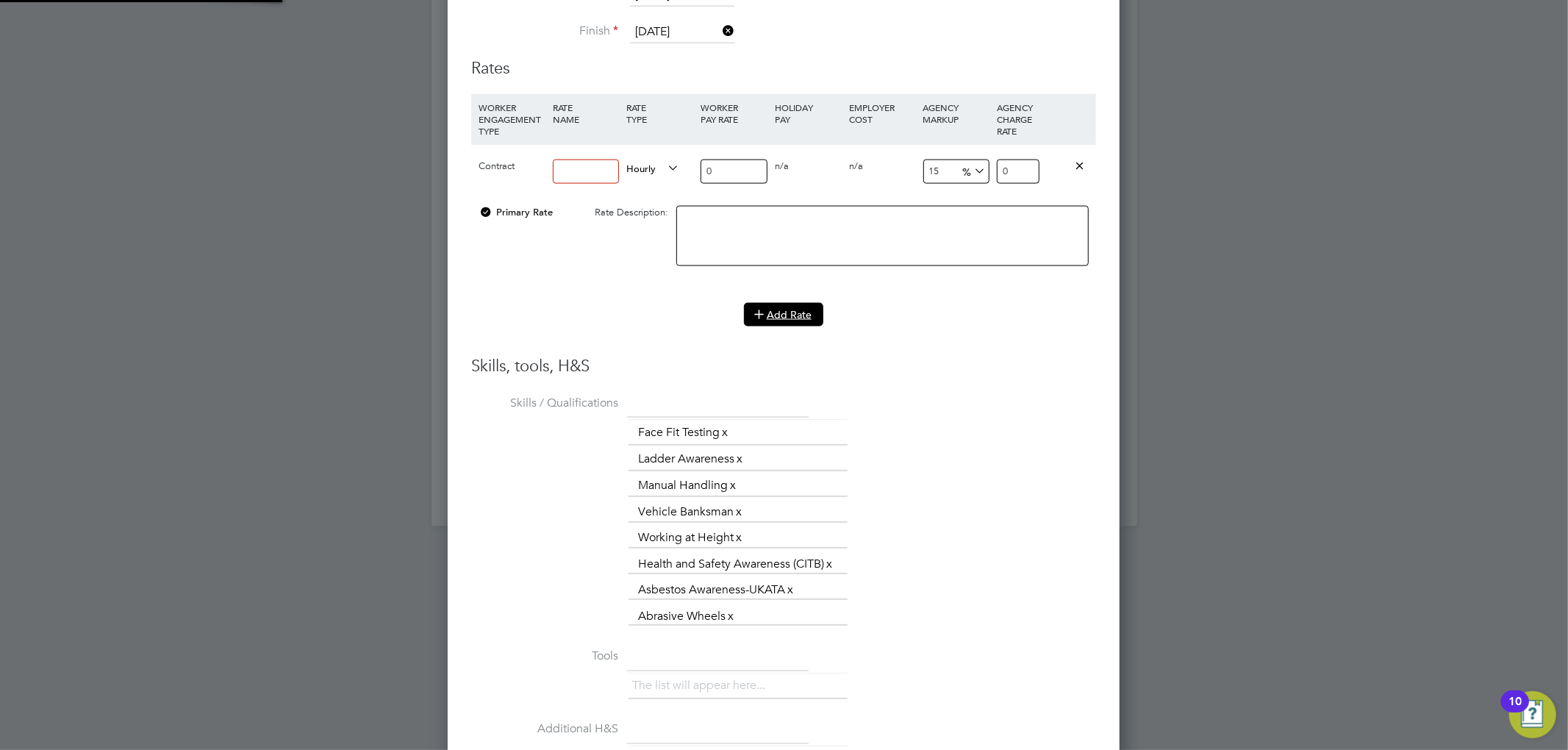
scroll to position [1542, 673]
click at [603, 167] on input at bounding box center [586, 171] width 67 height 24
type input "15"
drag, startPoint x: 730, startPoint y: 165, endPoint x: 639, endPoint y: 159, distance: 91.2
click at [641, 162] on div "Contract 15 Hourly 0 0 n/a 0 n/a 15 0 % 0" at bounding box center [783, 171] width 625 height 54
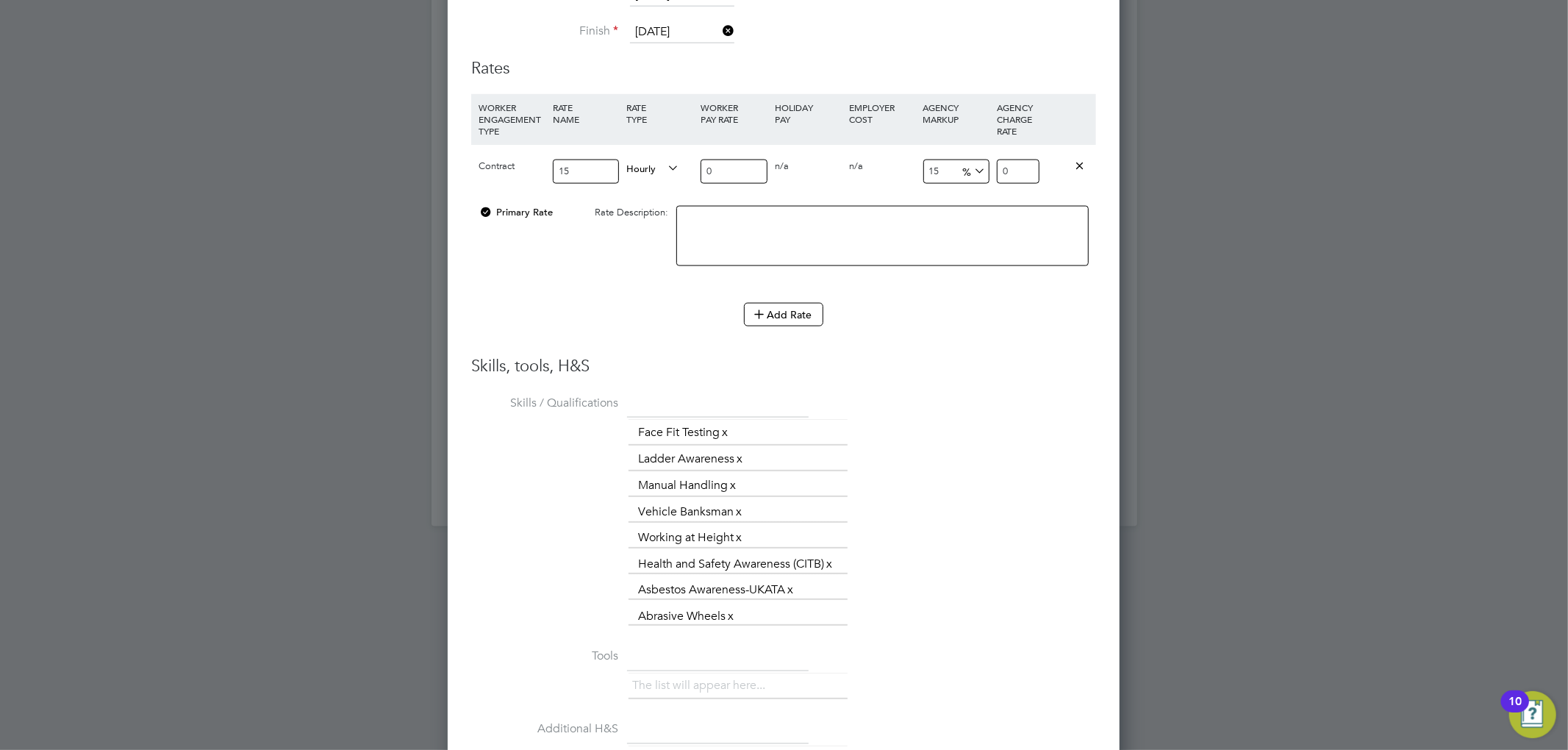
type input "2"
type input "2.3"
type input "22"
type input "25.3"
click at [575, 281] on div "Primary Rate Rate Description:" at bounding box center [783, 243] width 625 height 90
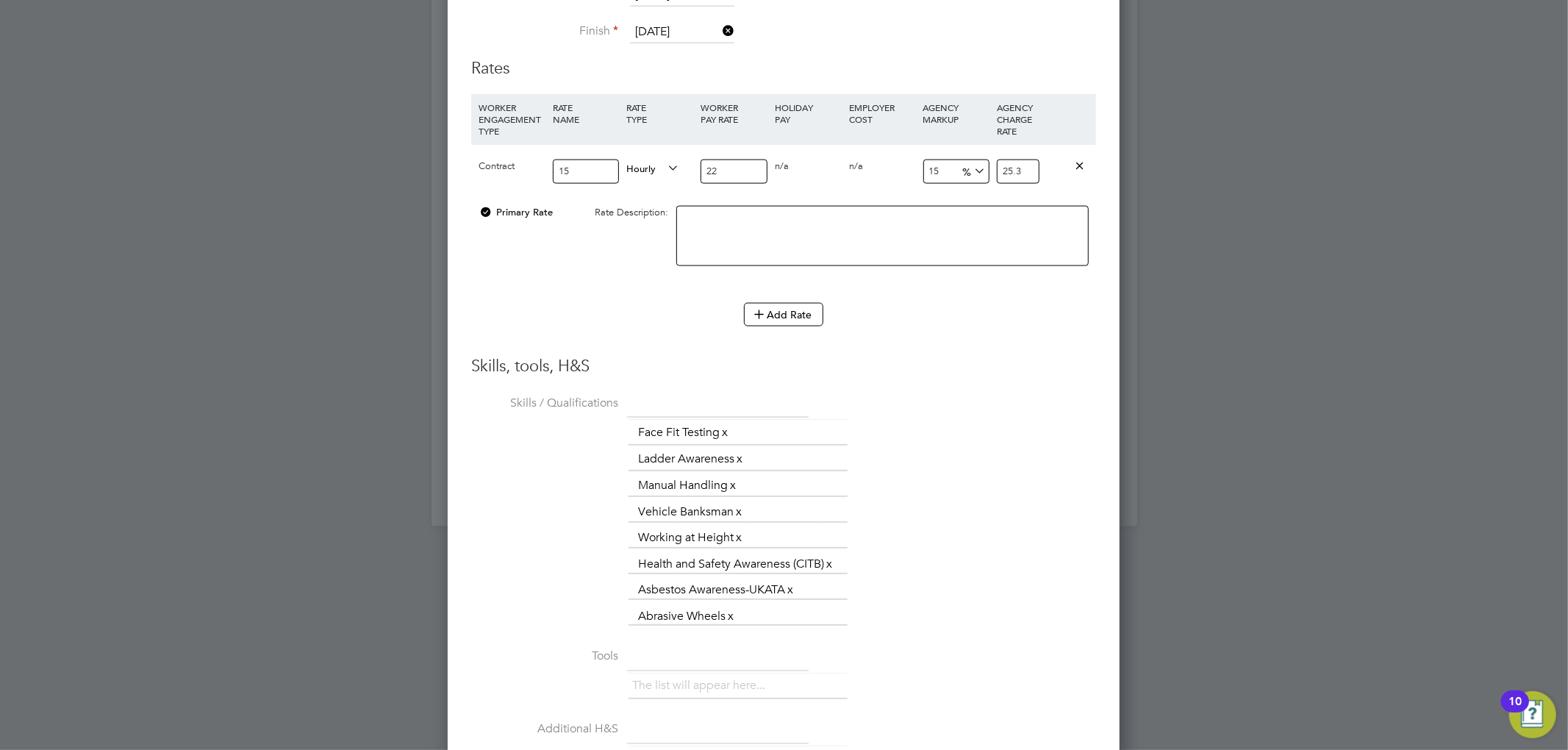
drag, startPoint x: 730, startPoint y: 163, endPoint x: 651, endPoint y: 165, distance: 79.0
click at [651, 165] on div "Contract 15 Hourly 22 0 n/a 0 n/a 15 3.3 % 25.3" at bounding box center [783, 171] width 625 height 54
type input "4"
type input "4.6"
type input "45"
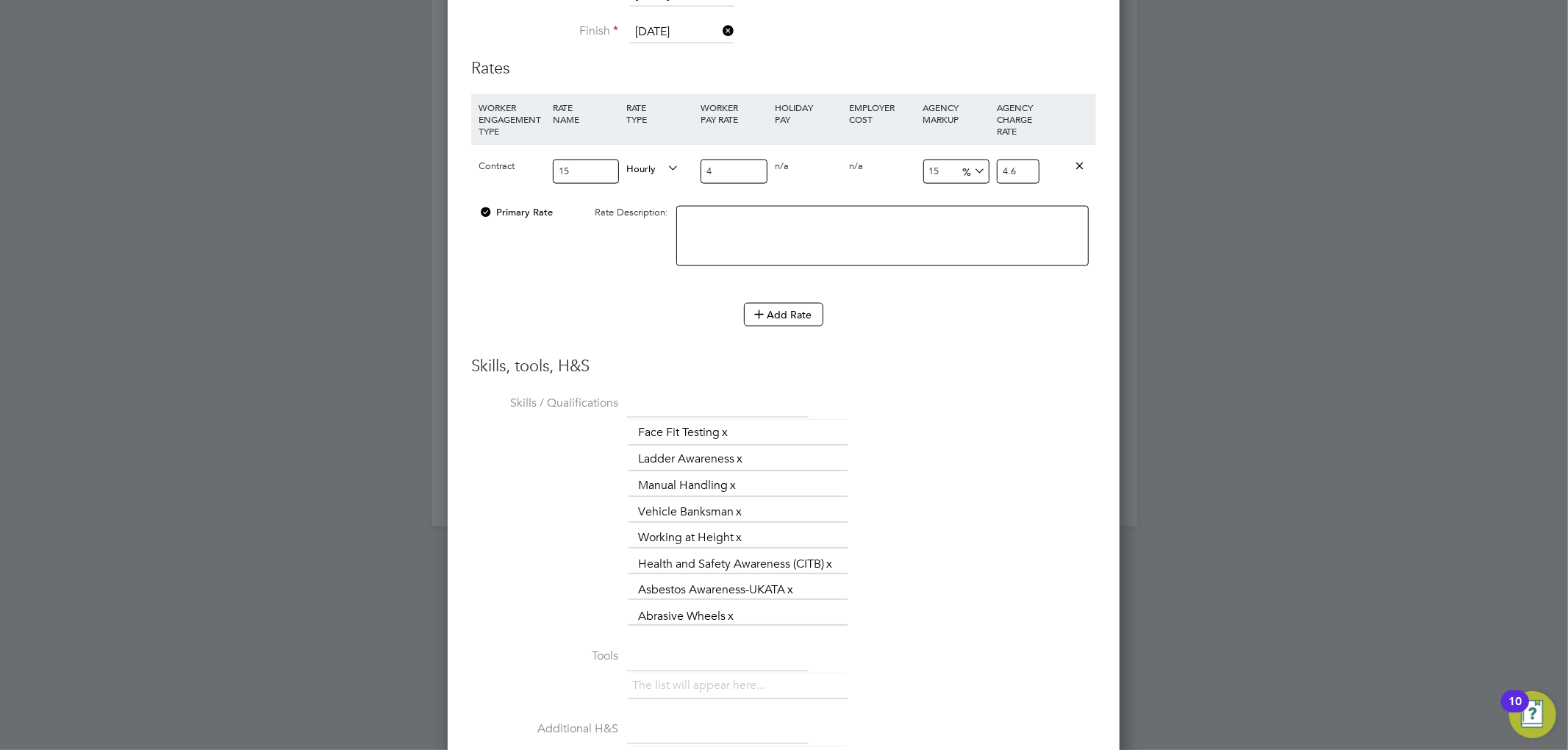
type input "51.75"
type input "4"
type input "4.6"
type input "1"
type input "1.15"
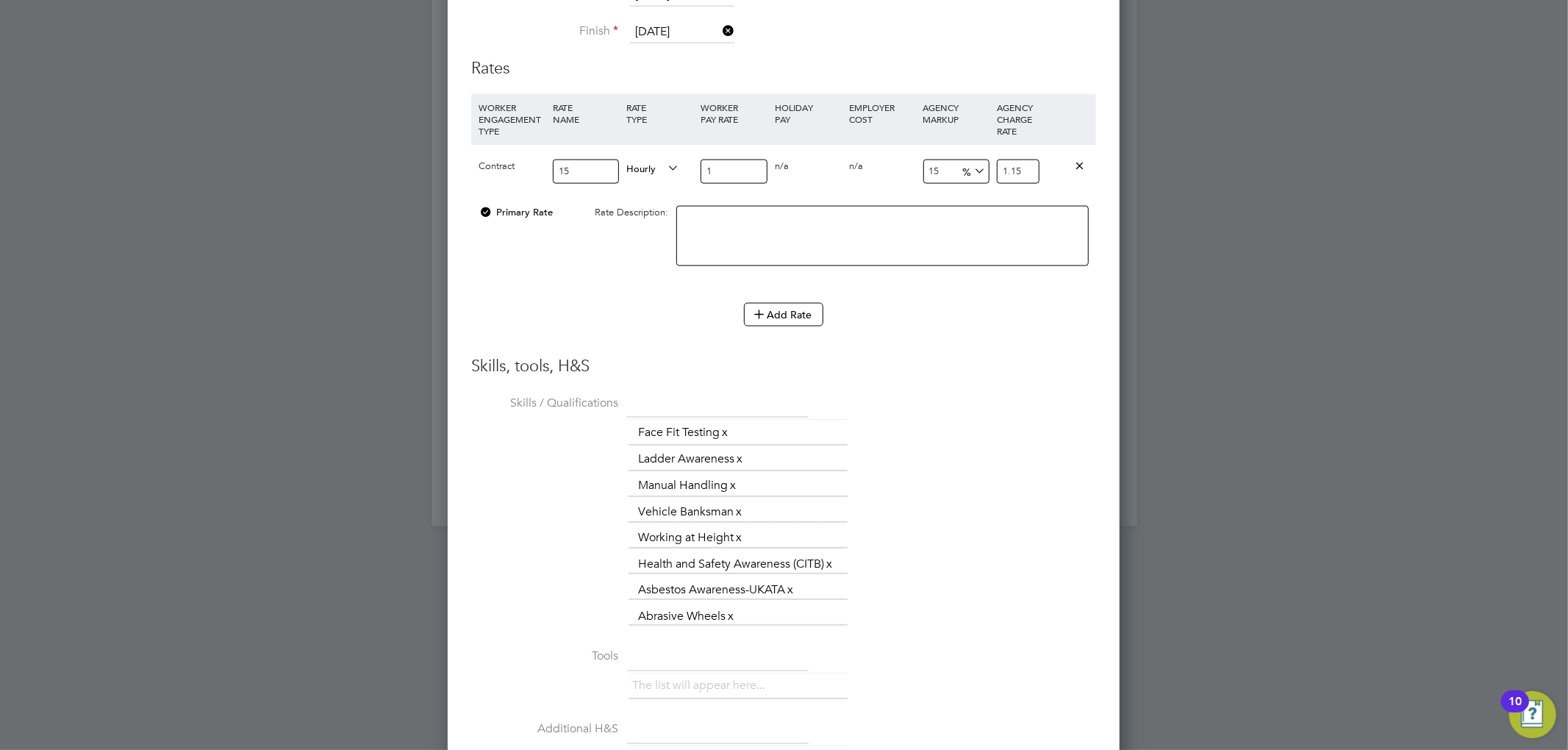
type input "15"
type input "17.25"
type input "15"
click at [553, 163] on input "15" at bounding box center [586, 171] width 67 height 24
drag, startPoint x: 612, startPoint y: 165, endPoint x: 565, endPoint y: 165, distance: 47.0
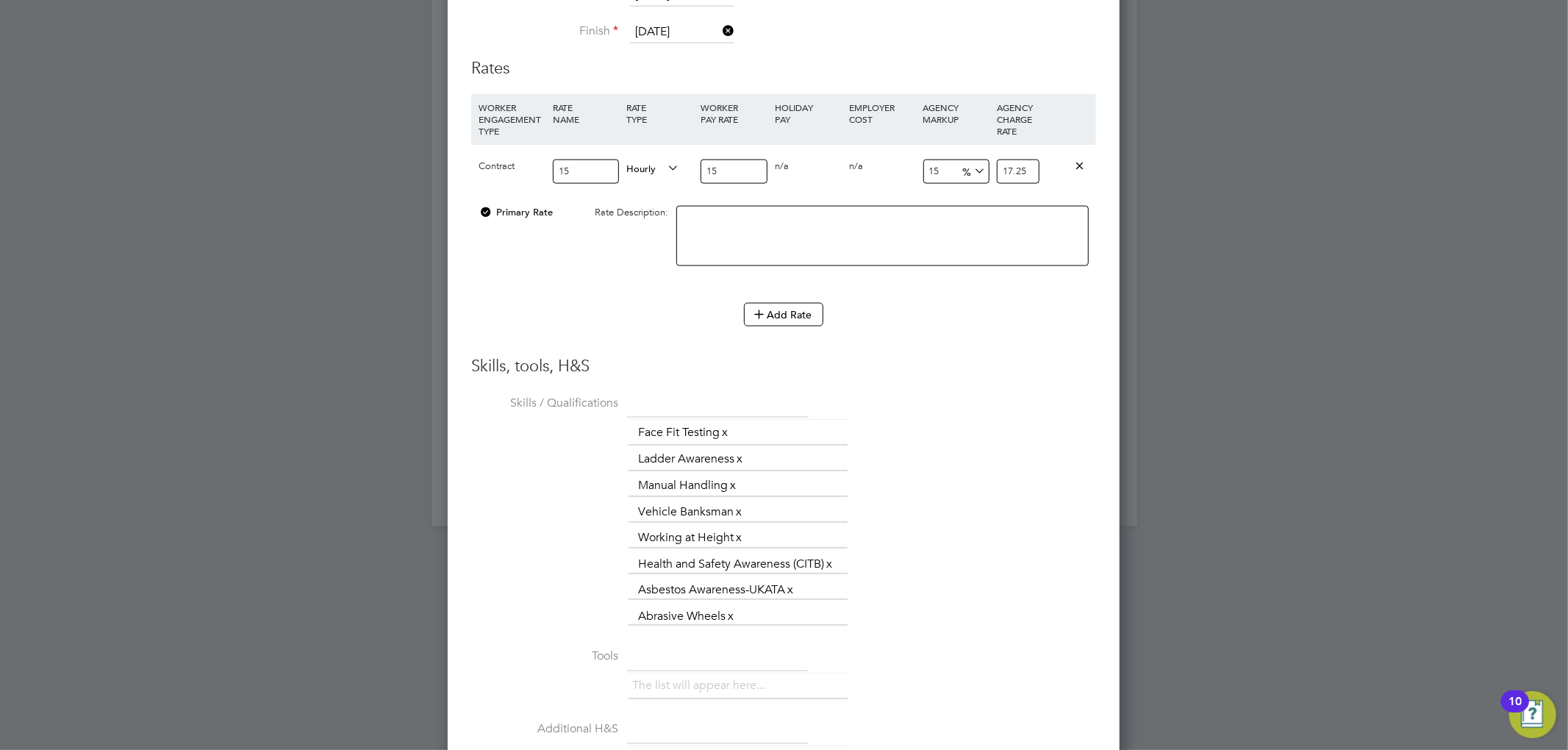
click at [565, 165] on div "Contract 15 Hourly 15 0 n/a 0 n/a 15 2.25 % 17.25" at bounding box center [783, 171] width 625 height 54
drag, startPoint x: 582, startPoint y: 165, endPoint x: 474, endPoint y: 180, distance: 109.0
click at [474, 180] on div "Contract 15 Hourly 15 0 n/a 0 n/a 15 2.25 % 17.25" at bounding box center [783, 171] width 625 height 54
type input "Hourly Rate"
drag, startPoint x: 1028, startPoint y: 174, endPoint x: 944, endPoint y: 174, distance: 84.0
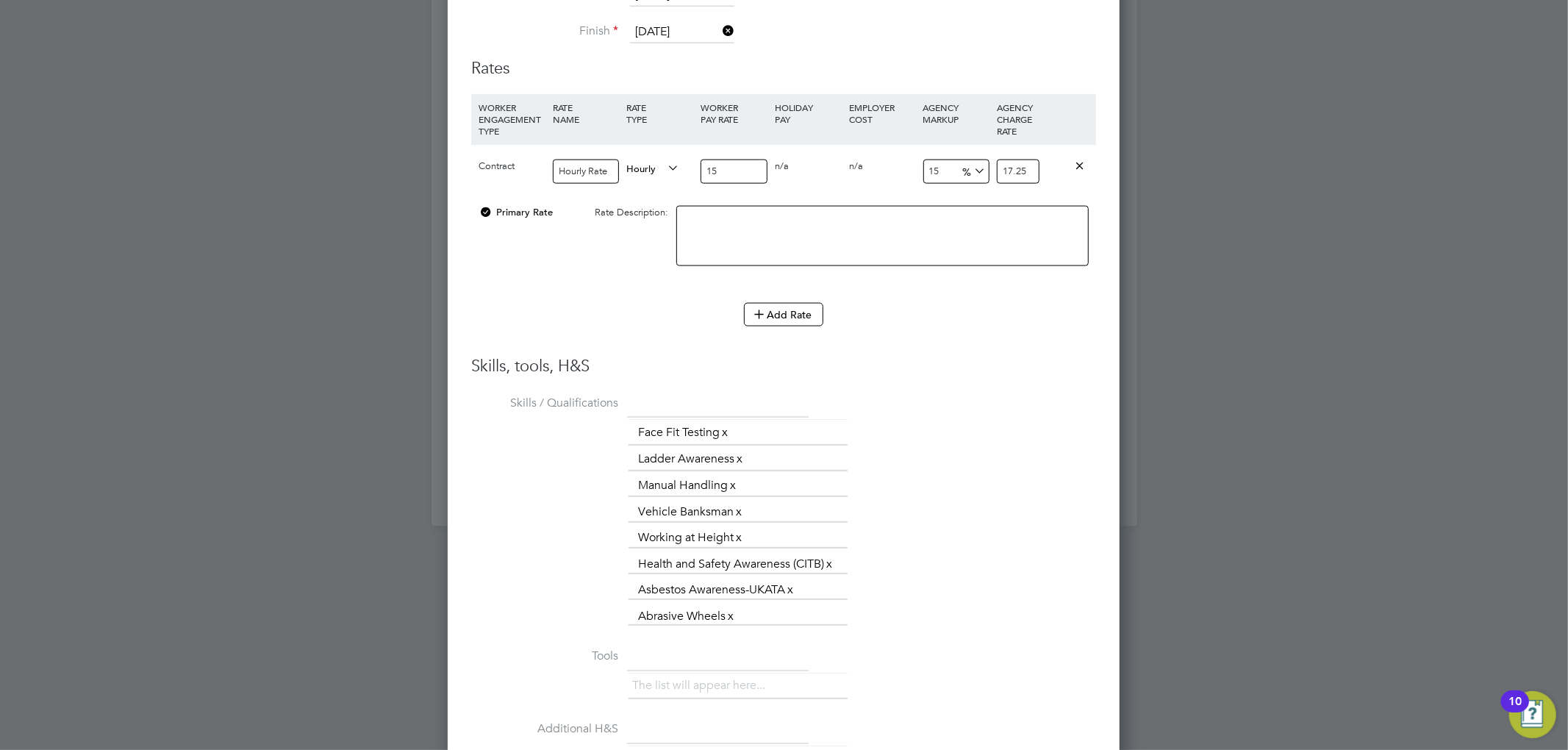
click at [944, 174] on div "Contract Hourly Rate Hourly 15 0 n/a 0 n/a 15 2.25 % 17.25" at bounding box center [783, 171] width 625 height 54
type input "-86.66666666666667"
type input "2"
type input "46.666666666666664"
type input "22"
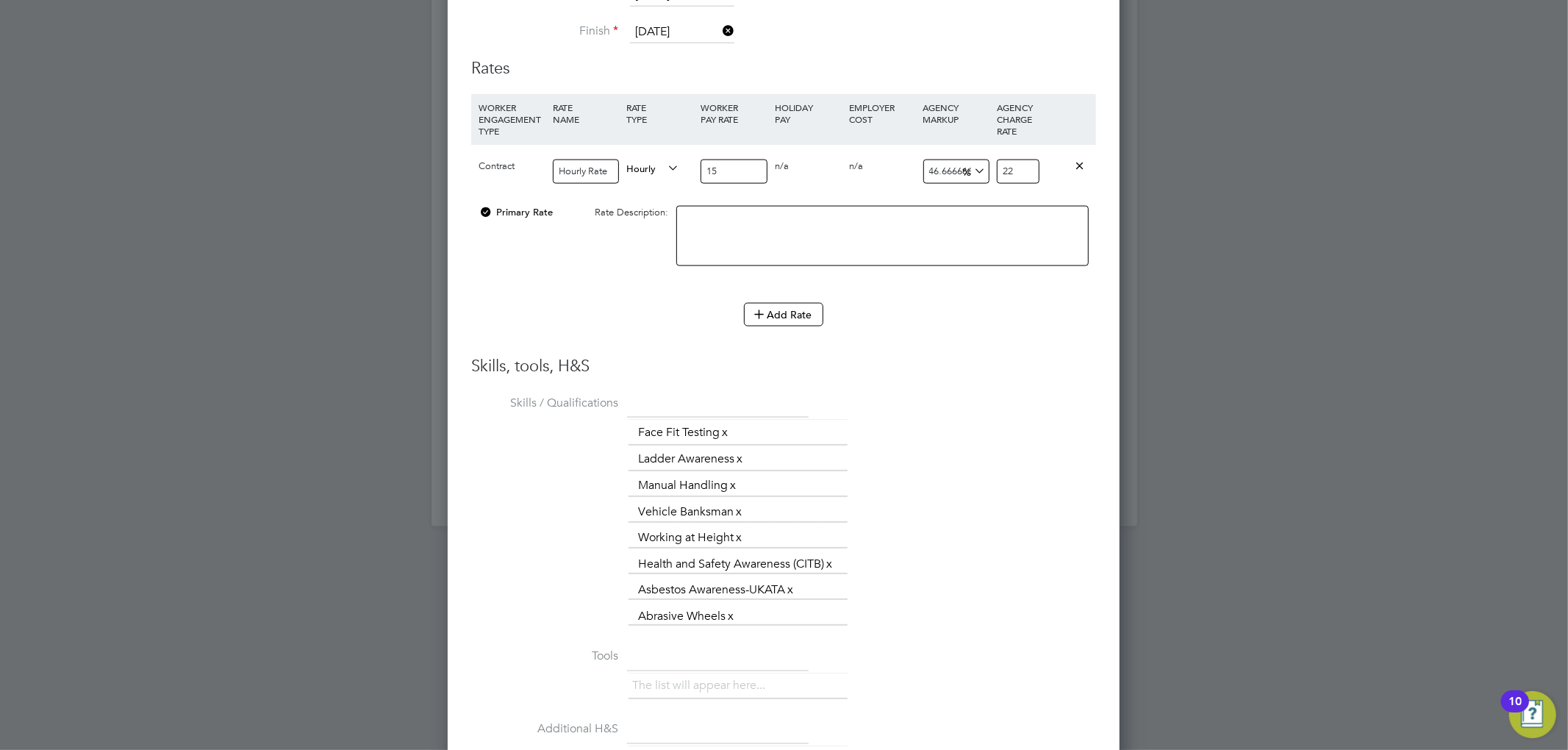
click at [1065, 288] on li "WORKER ENGAGEMENT TYPE RATE NAME RATE TYPE WORKER PAY RATE HOLIDAY PAY EMPLOYER…" at bounding box center [783, 198] width 625 height 208
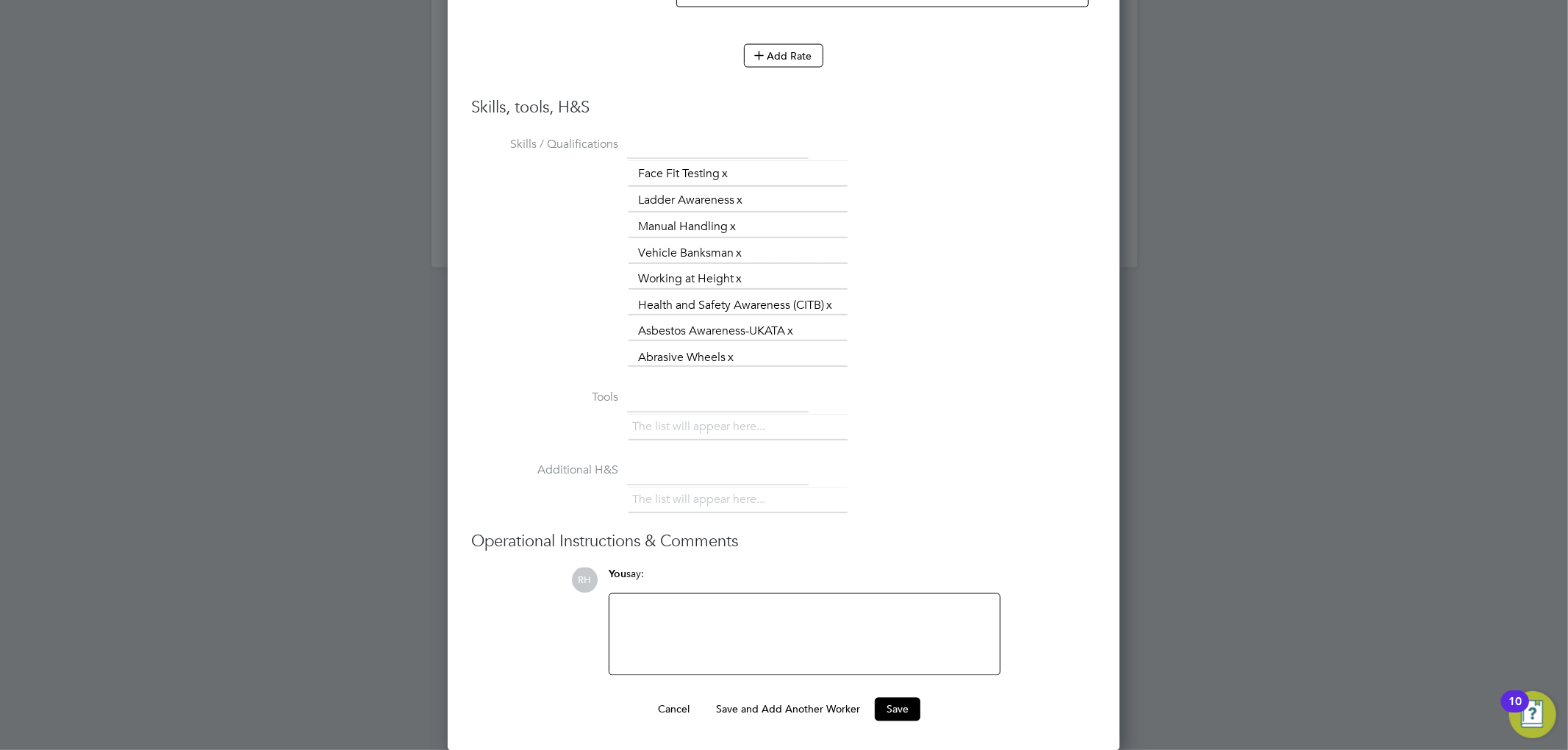
scroll to position [2024, 0]
click at [914, 704] on button "Save" at bounding box center [898, 709] width 46 height 24
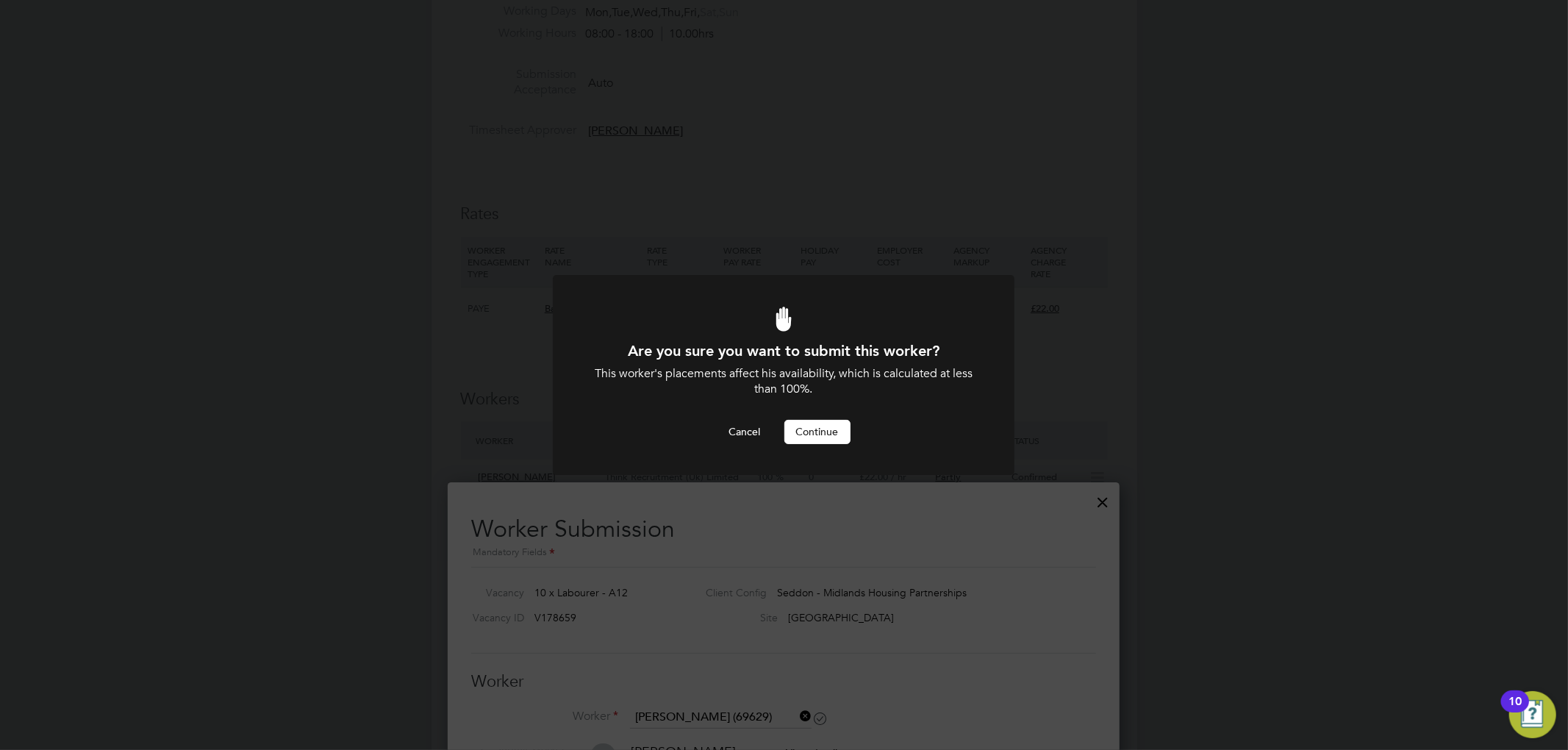
scroll to position [0, 0]
click at [815, 415] on div "Are you sure you want to submit this worker? This worker's placements affect hi…" at bounding box center [783, 392] width 382 height 103
click at [853, 435] on div "Cancel Continue" at bounding box center [783, 432] width 382 height 24
click at [835, 432] on button "Continue" at bounding box center [817, 432] width 66 height 24
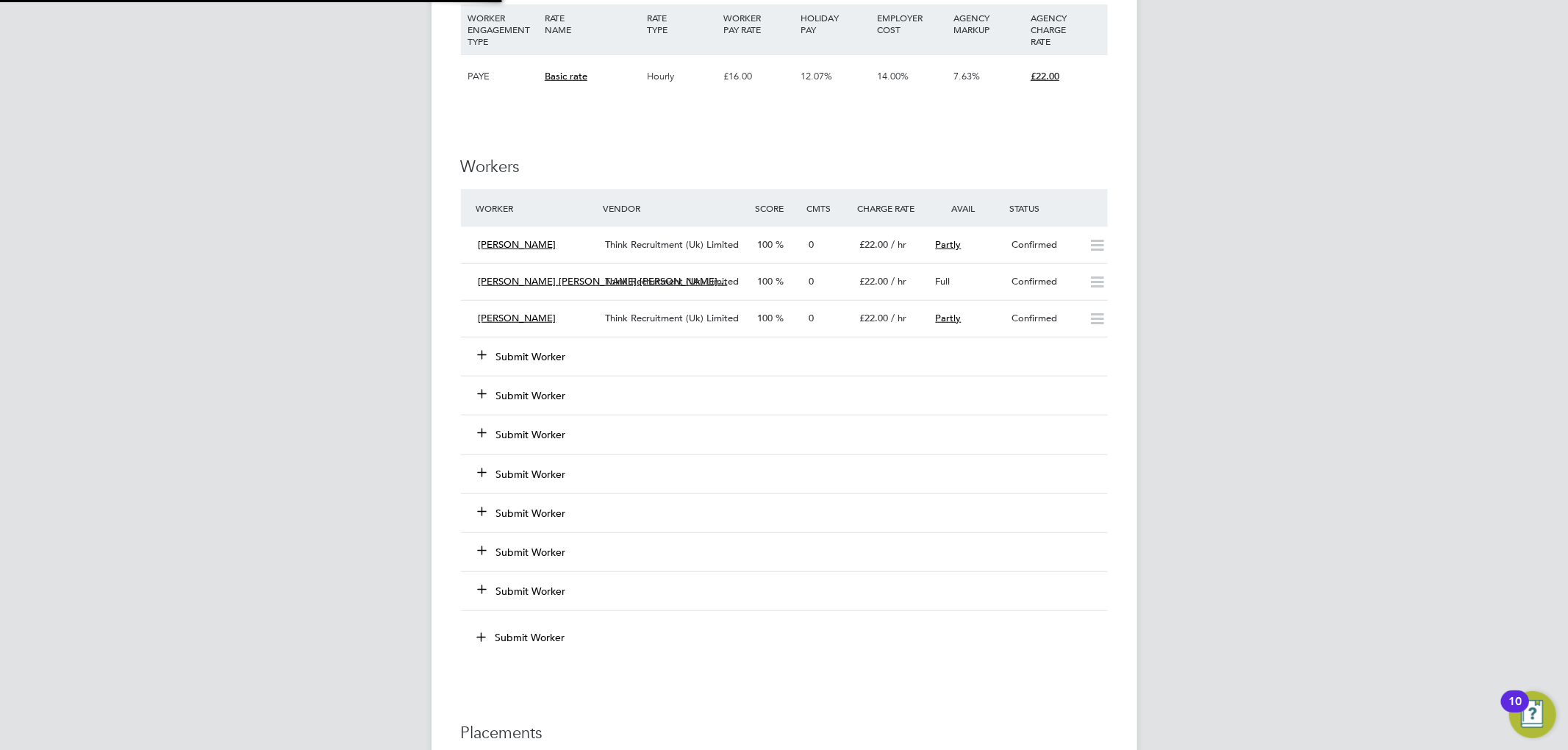
scroll to position [25, 128]
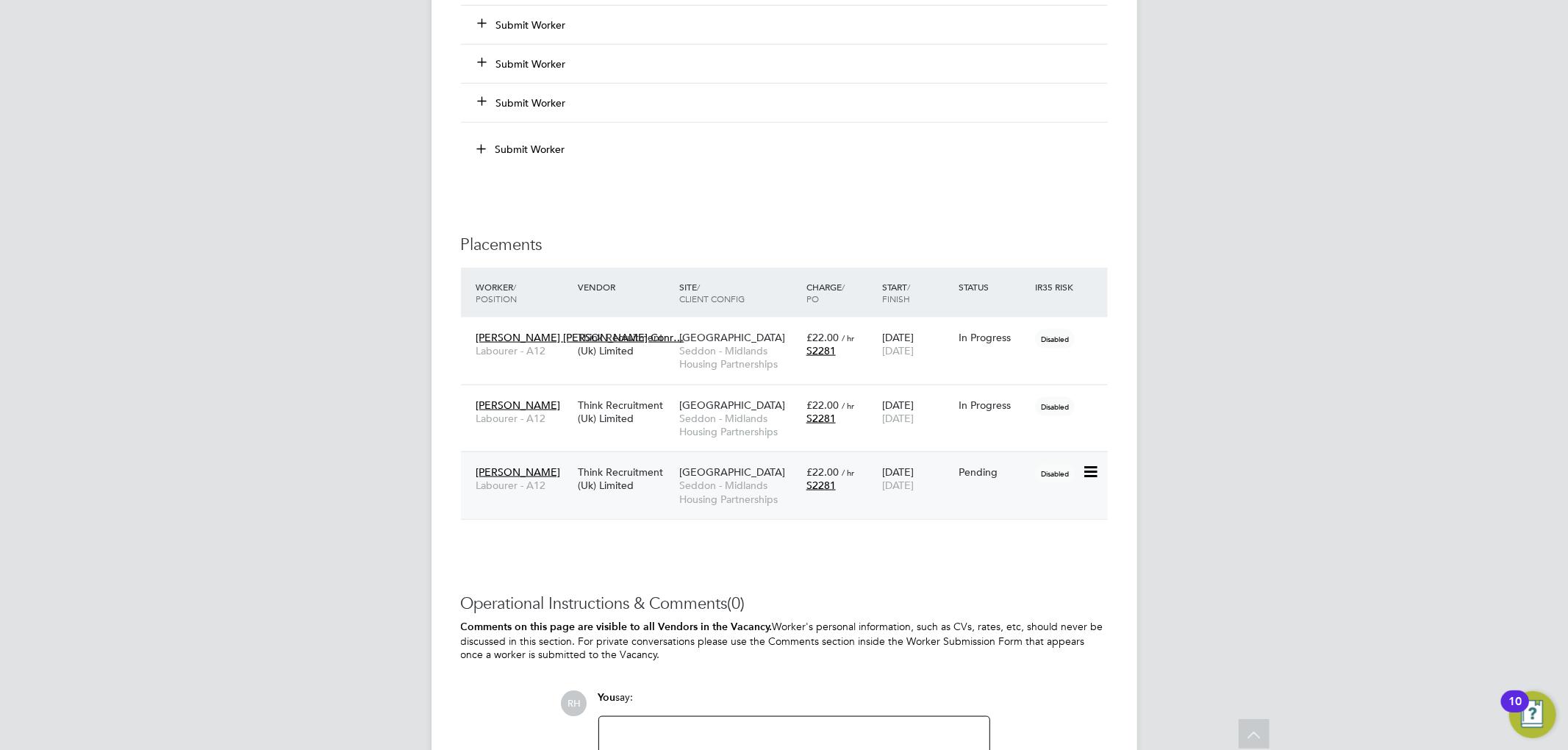
click at [1090, 481] on icon at bounding box center [1089, 472] width 15 height 17
click at [1011, 574] on li "Start" at bounding box center [1045, 572] width 104 height 21
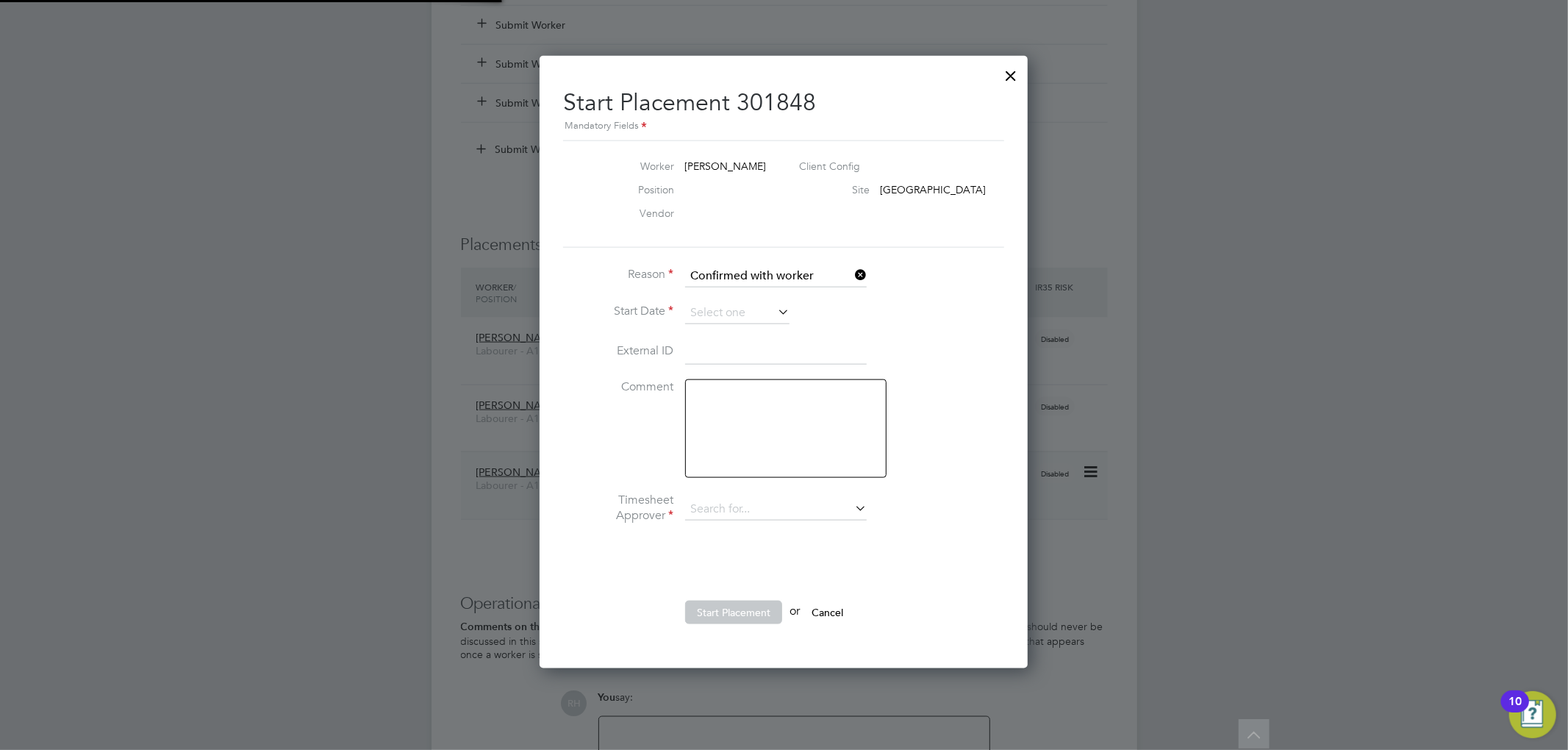
type input "[PERSON_NAME]"
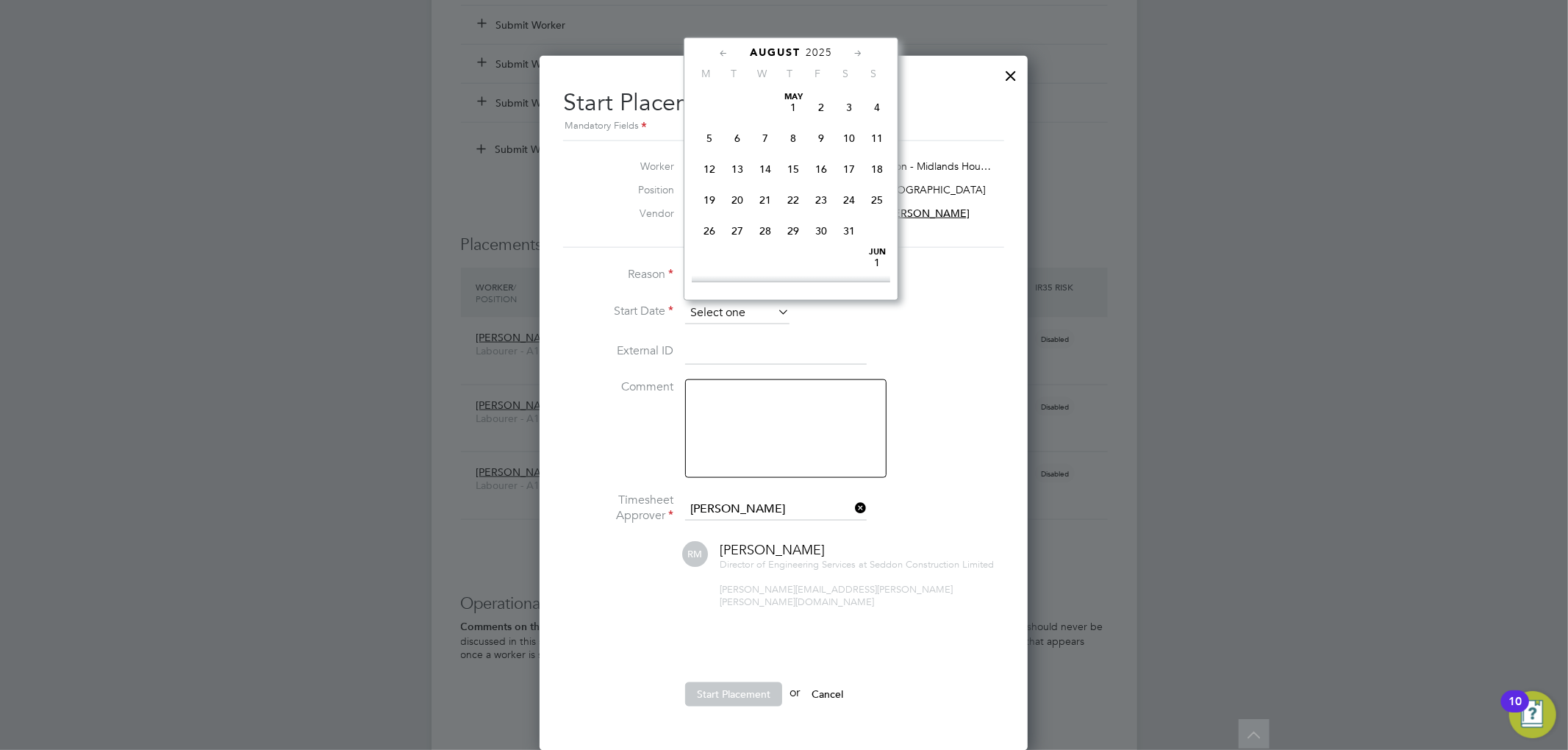
click at [706, 317] on input at bounding box center [737, 313] width 104 height 22
click at [712, 131] on span "18" at bounding box center [709, 128] width 28 height 28
type input "[DATE]"
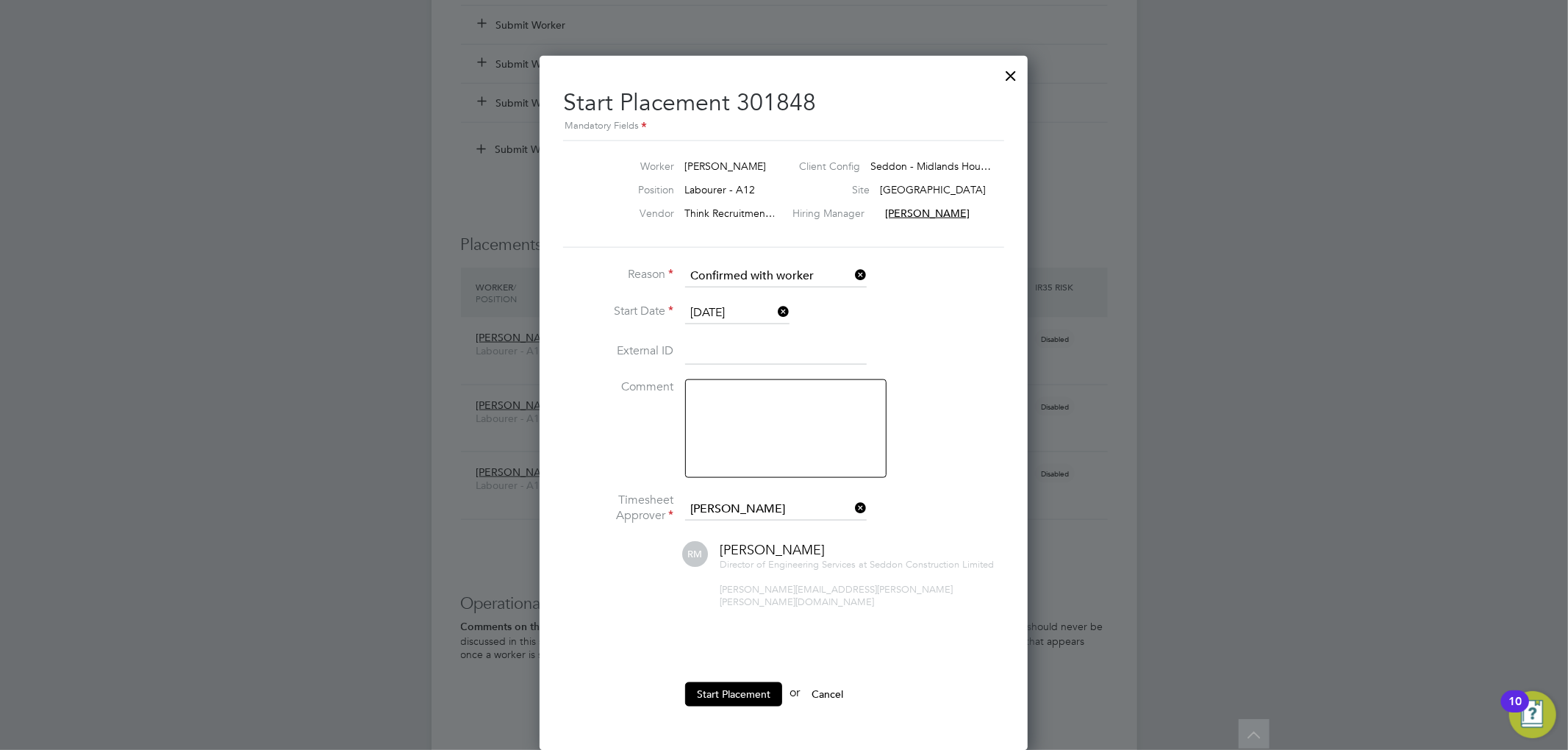
click at [720, 342] on input at bounding box center [776, 352] width 182 height 27
type input "69629"
click at [757, 682] on button "Start Placement" at bounding box center [733, 694] width 97 height 24
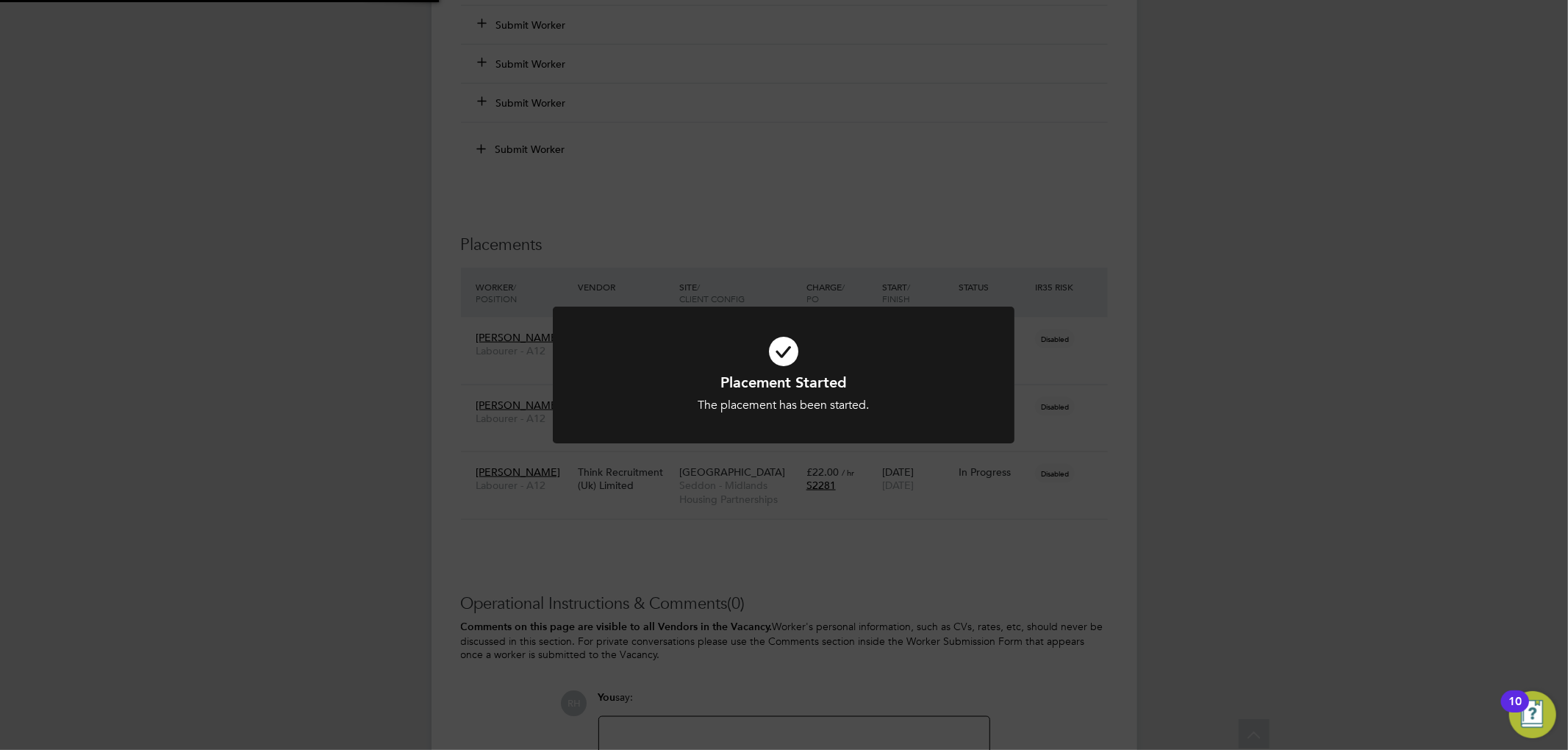
click at [1050, 481] on div "Placement Started The placement has been started. Cancel Okay" at bounding box center [784, 375] width 1568 height 750
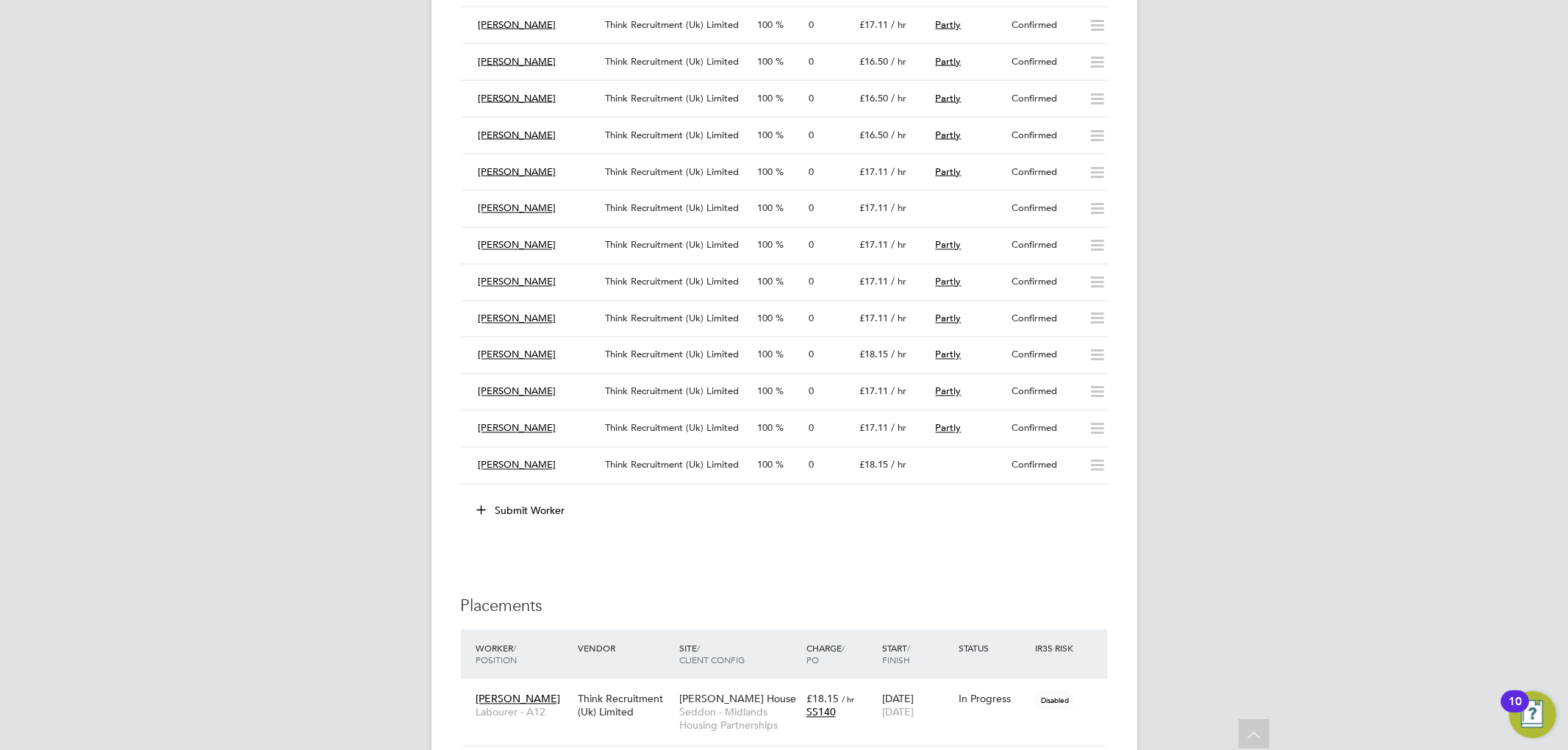
click at [547, 512] on button "Submit Worker" at bounding box center [522, 511] width 111 height 24
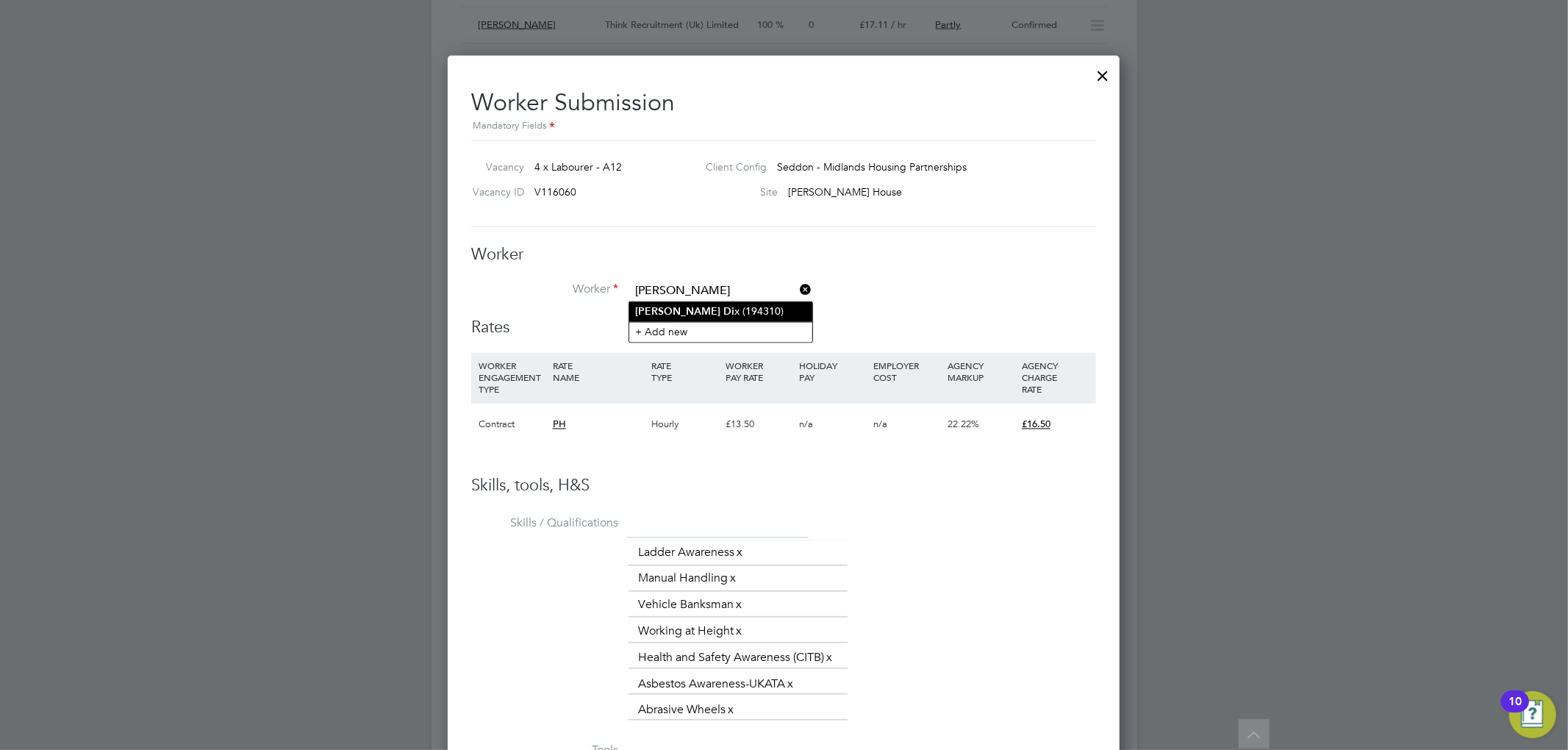
click at [730, 313] on li "[PERSON_NAME] (194310)" at bounding box center [721, 312] width 183 height 20
type input "[PERSON_NAME] (194310)"
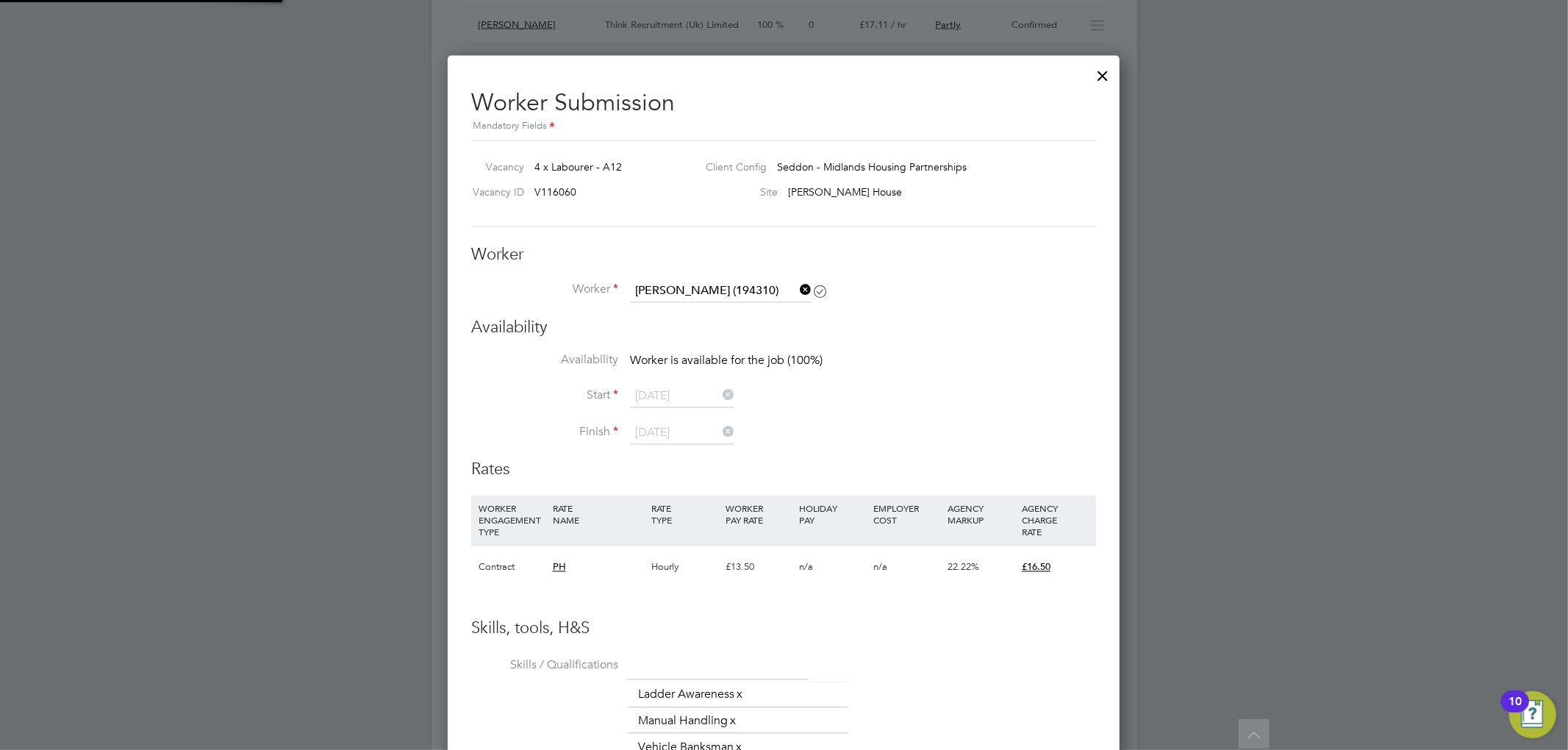
click at [688, 400] on ul "Availability Worker is available for the job (100%) Start [DATE] Finish [DATE]" at bounding box center [783, 406] width 625 height 107
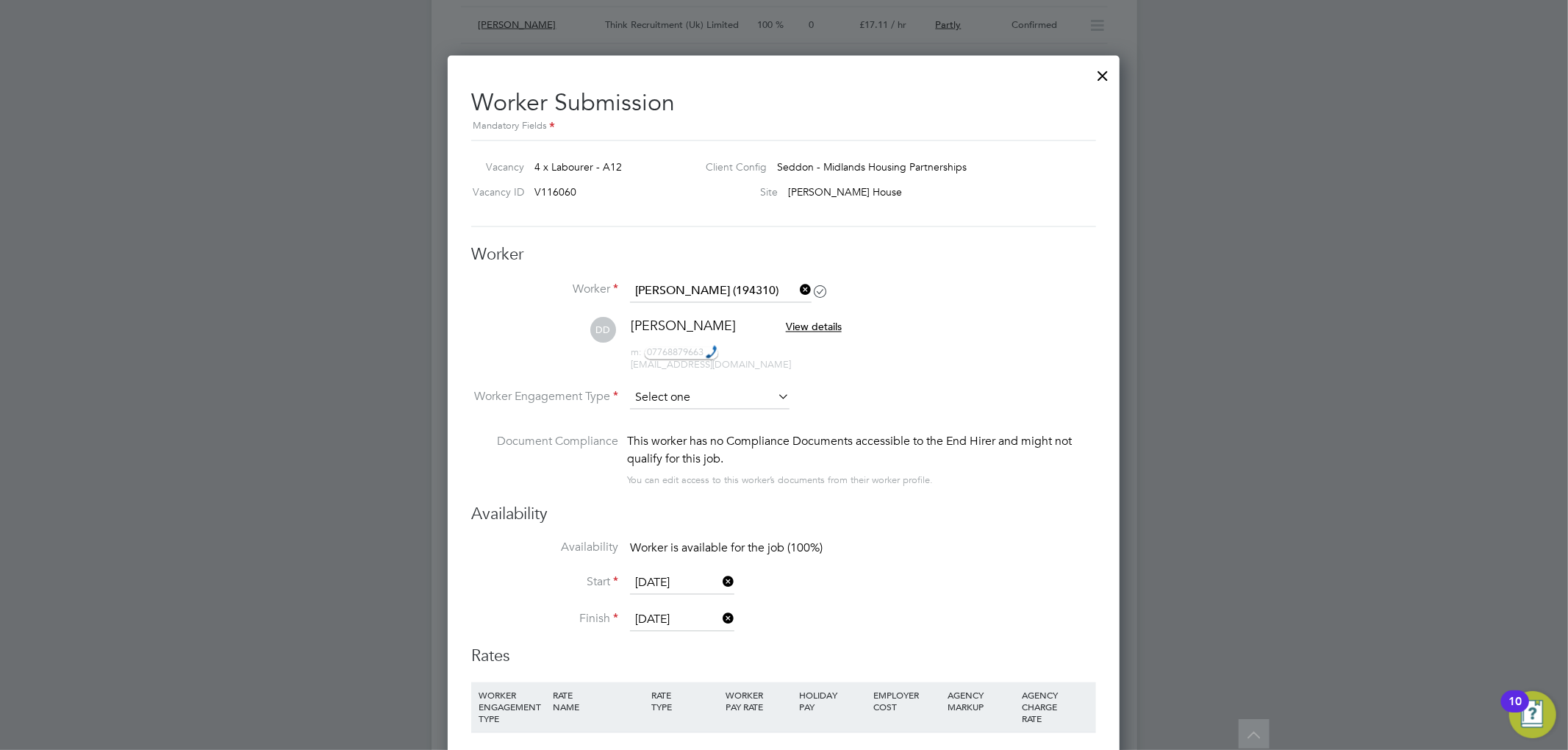
click at [680, 389] on input at bounding box center [710, 399] width 159 height 22
click at [697, 421] on li "Contract" at bounding box center [710, 418] width 161 height 19
type input "Contract"
click at [662, 585] on input "[DATE]" at bounding box center [682, 583] width 104 height 22
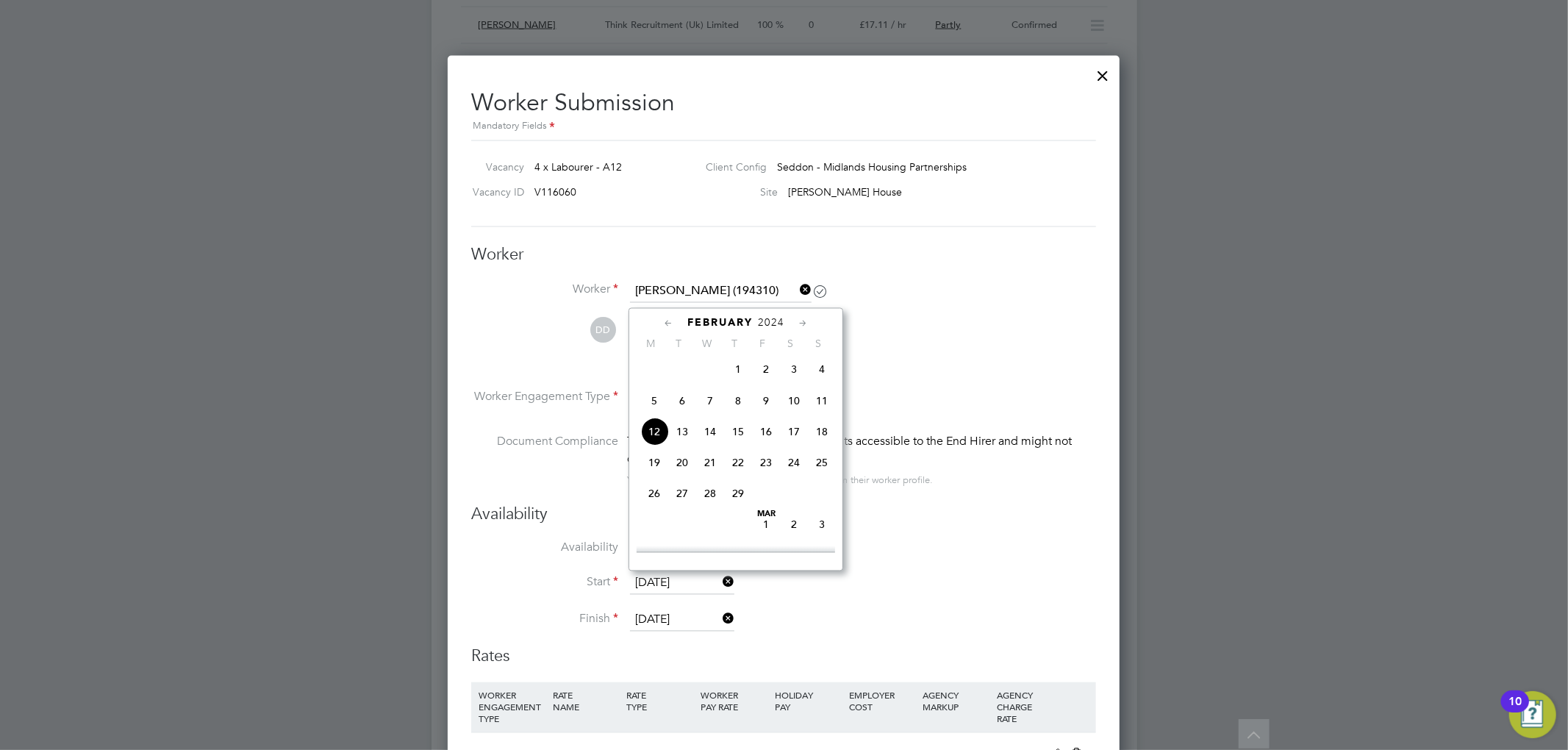
click at [801, 324] on icon at bounding box center [803, 324] width 14 height 16
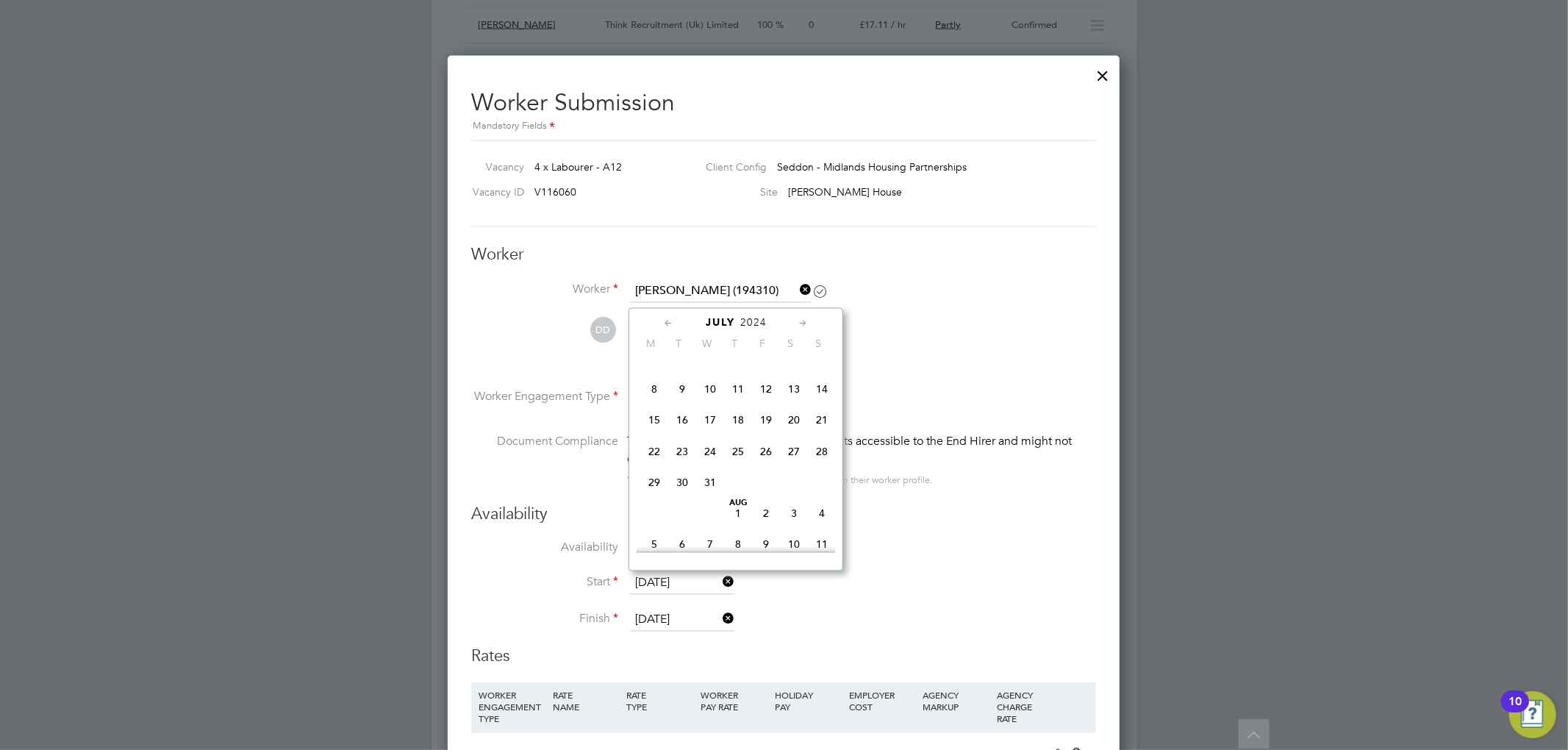
click at [801, 324] on icon at bounding box center [803, 324] width 14 height 16
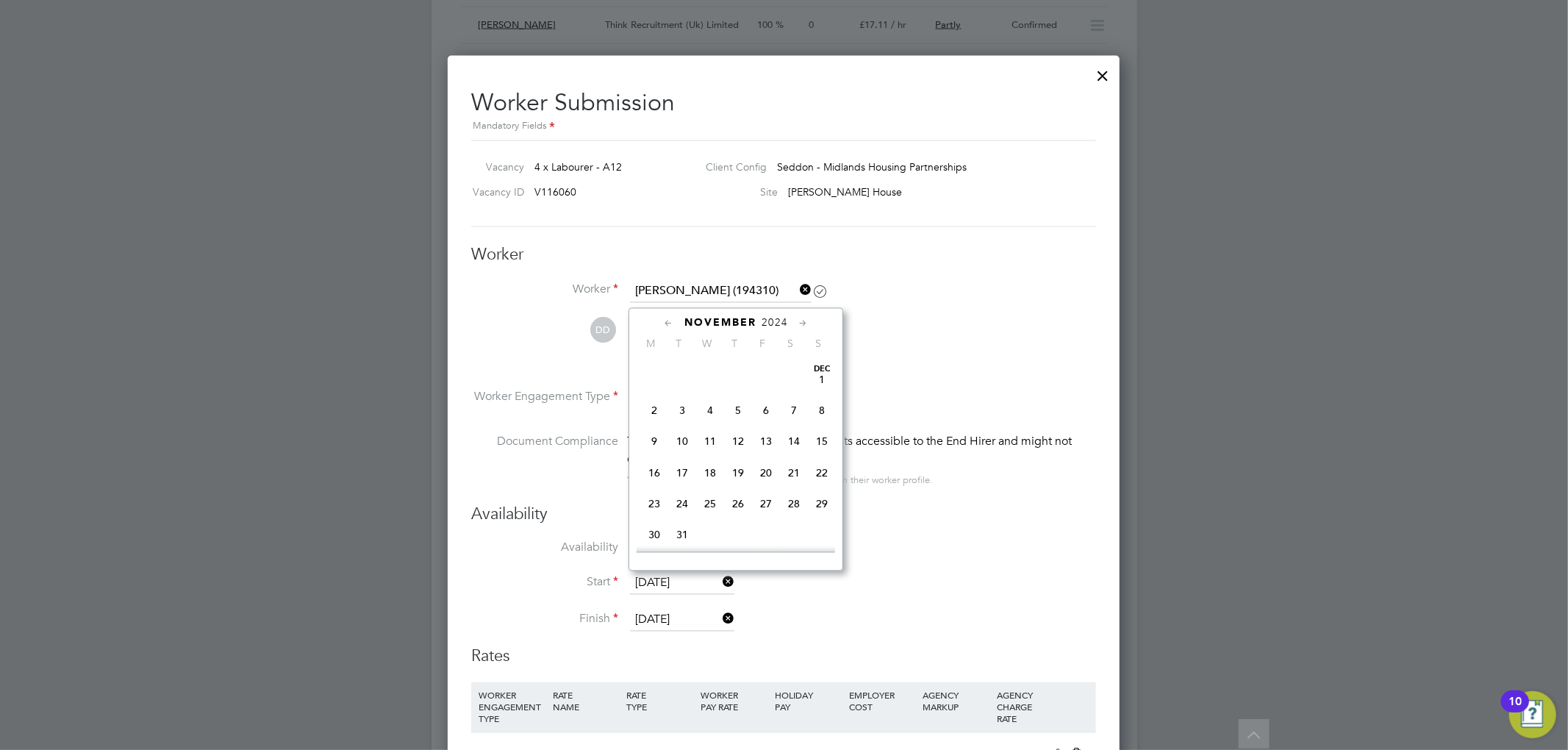
click at [801, 324] on icon at bounding box center [803, 324] width 14 height 16
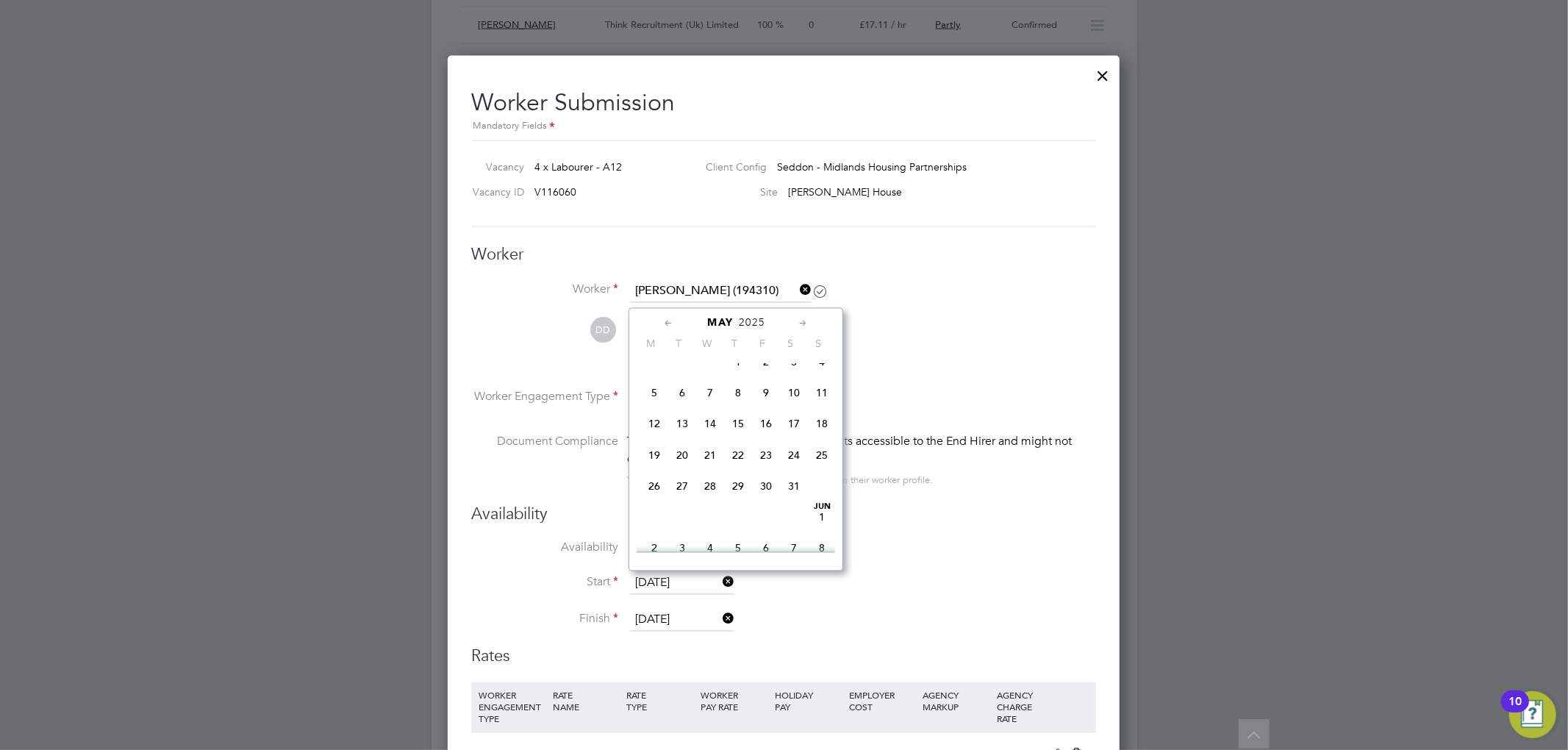
click at [801, 324] on icon at bounding box center [803, 324] width 14 height 16
click at [654, 463] on span "18" at bounding box center [654, 448] width 28 height 28
type input "[DATE]"
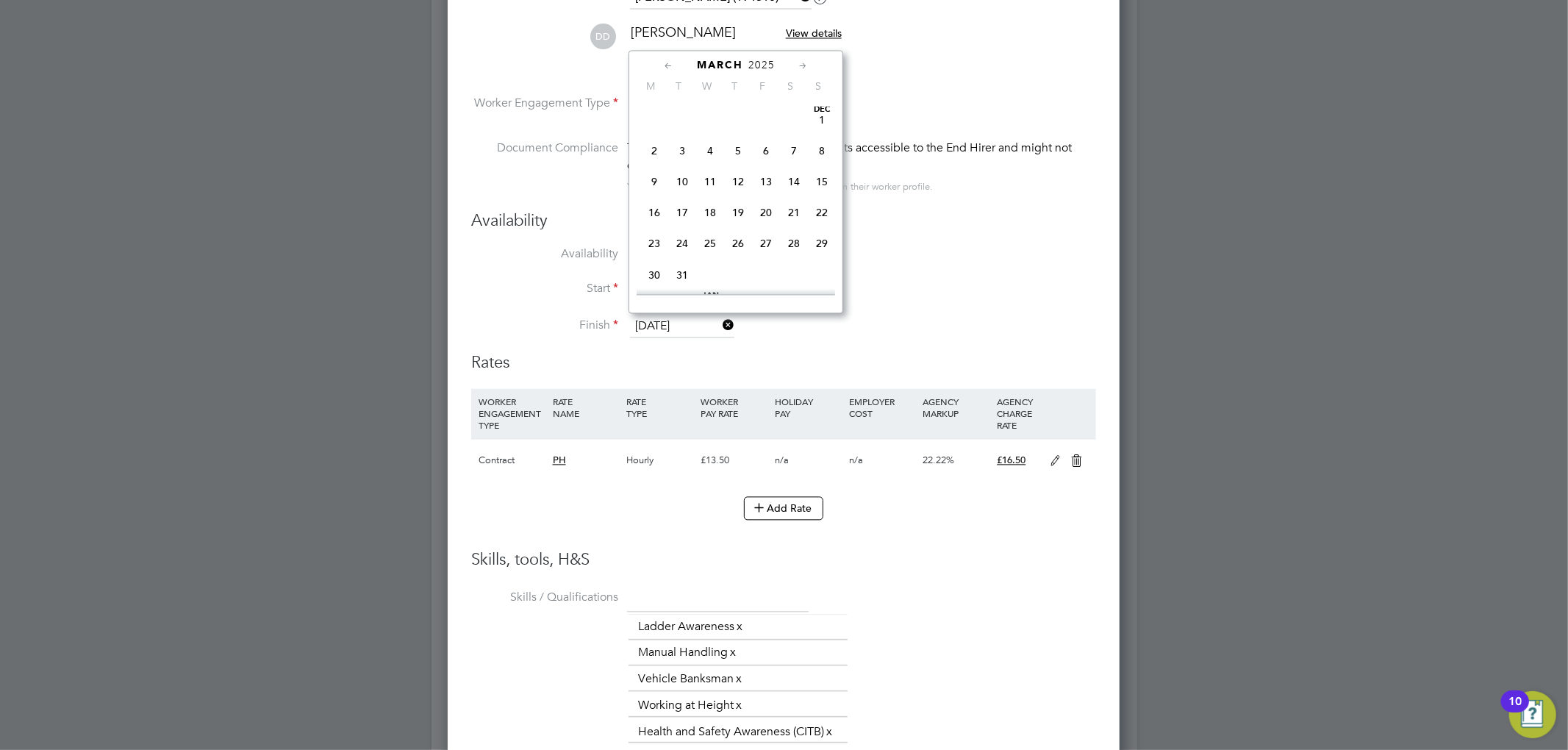
click at [670, 321] on input "[DATE]" at bounding box center [682, 326] width 104 height 22
click at [803, 71] on icon at bounding box center [803, 66] width 14 height 16
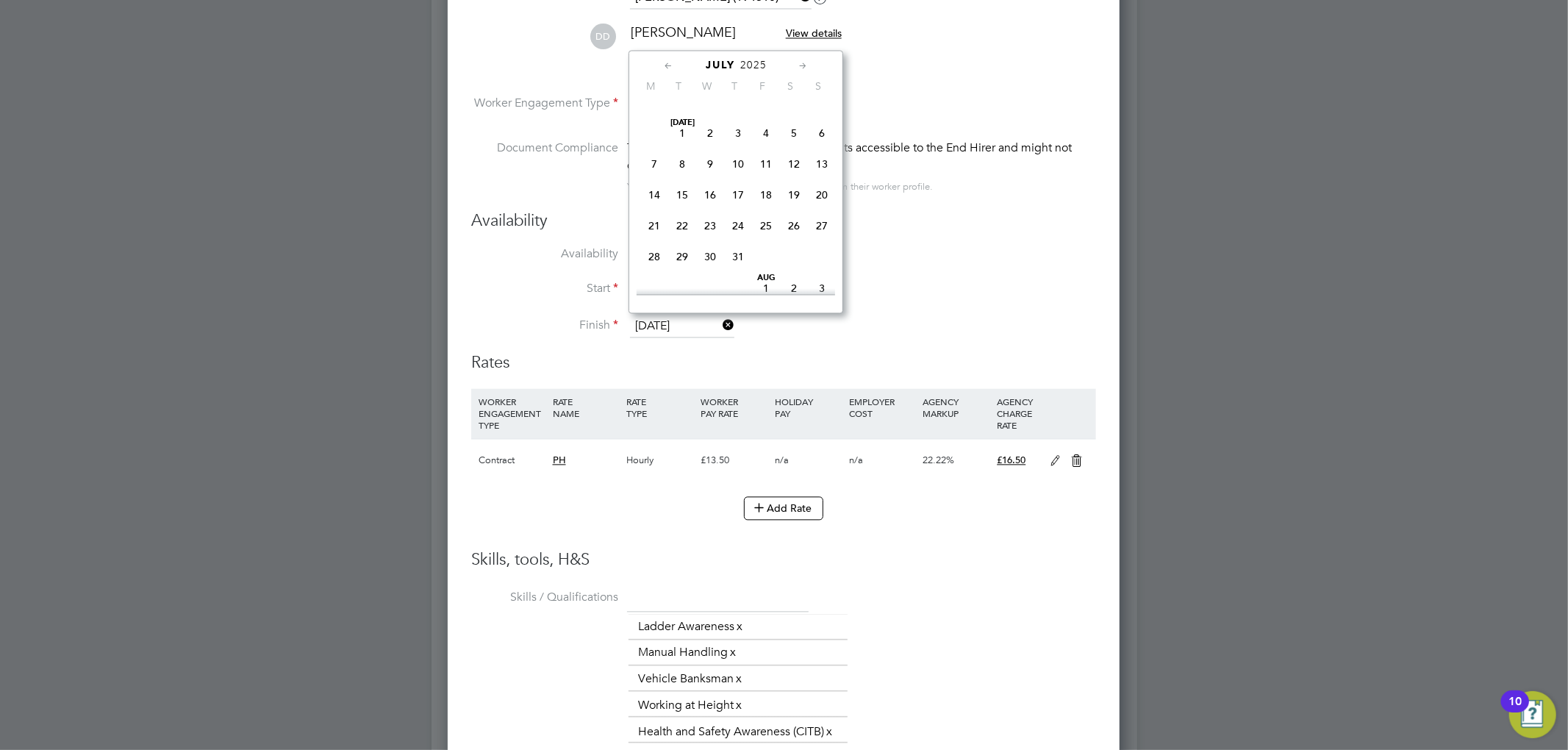
click at [803, 71] on icon at bounding box center [803, 66] width 14 height 16
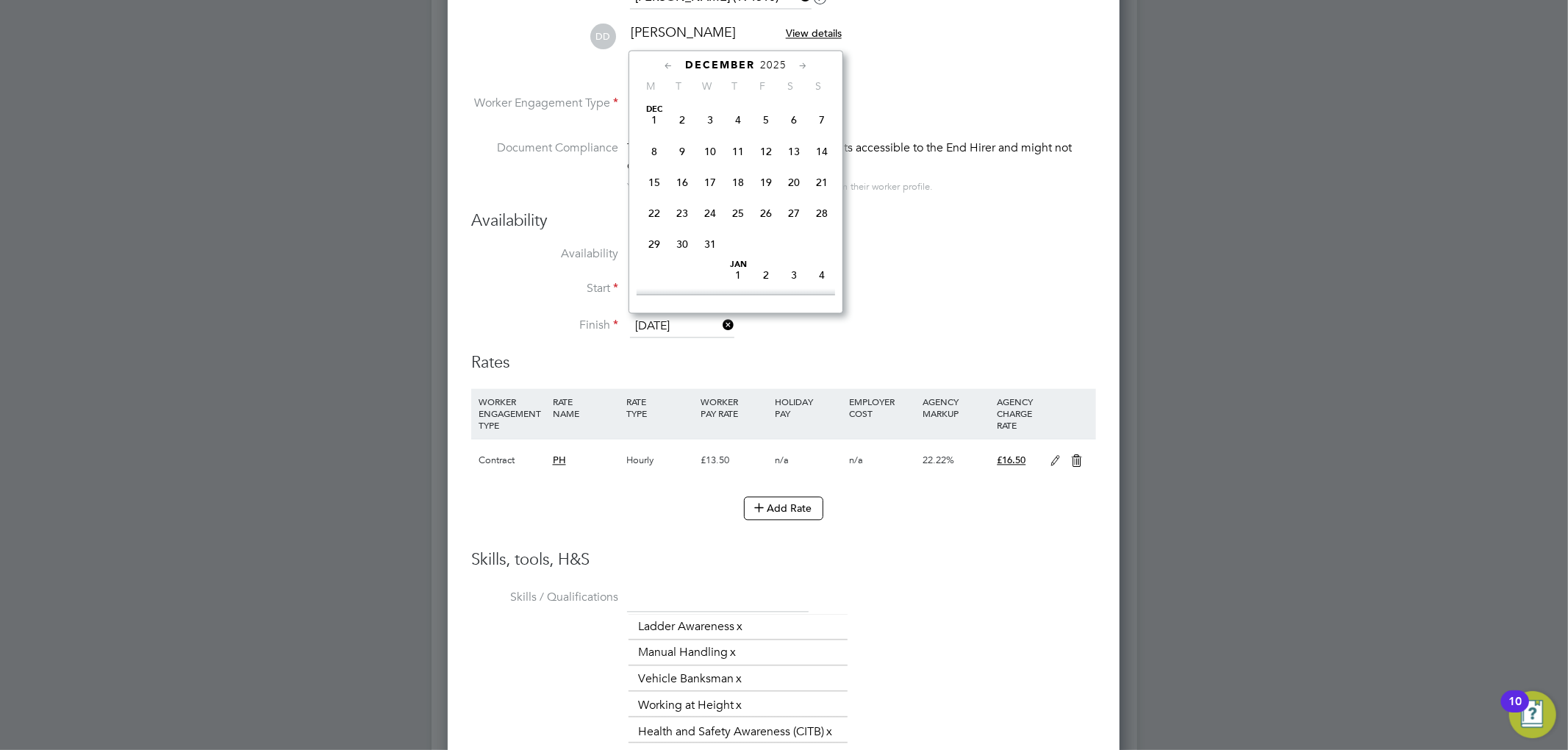
click at [803, 71] on icon at bounding box center [803, 66] width 14 height 16
click at [788, 255] on span "31" at bounding box center [793, 241] width 28 height 28
type input "[DATE]"
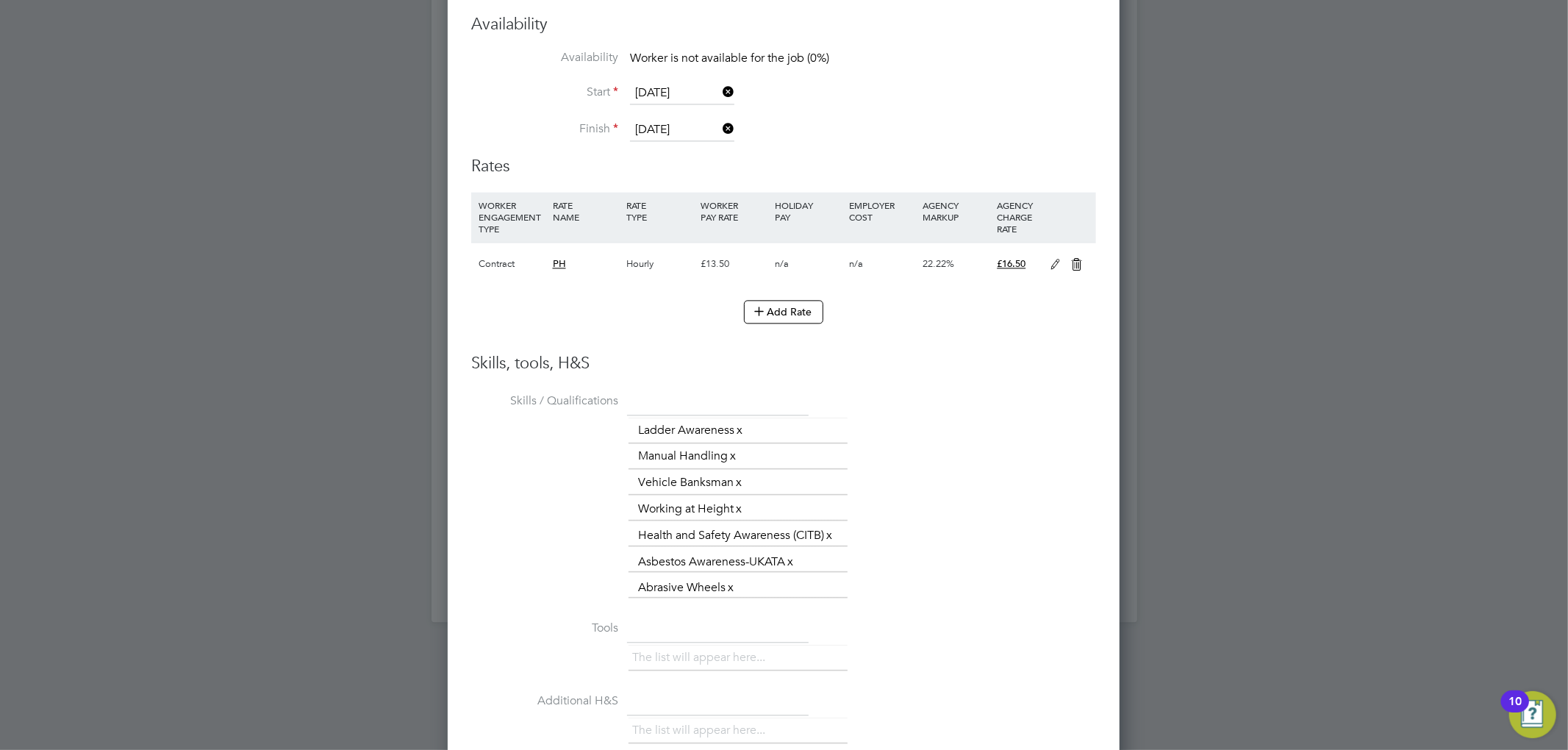
click at [1056, 261] on icon at bounding box center [1056, 264] width 18 height 12
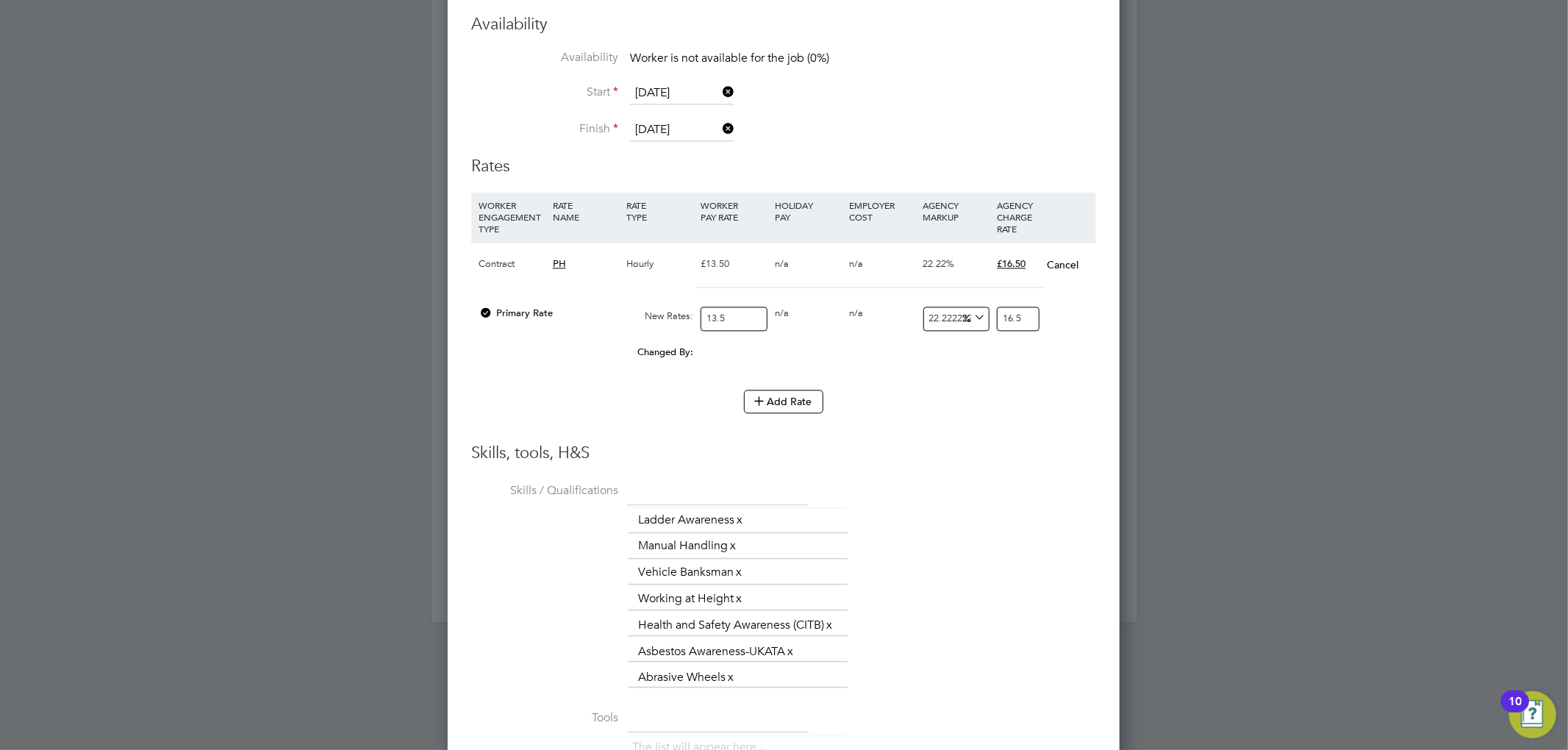
drag, startPoint x: 738, startPoint y: 316, endPoint x: 527, endPoint y: 336, distance: 211.9
click at [527, 336] on div "Primary Rate New Rates: 13.5 0 n/a 0 n/a 22.22222222222222 0 % 16.5" at bounding box center [783, 318] width 625 height 39
click at [741, 313] on input "13.5" at bounding box center [733, 318] width 67 height 24
drag, startPoint x: 733, startPoint y: 316, endPoint x: 677, endPoint y: 315, distance: 56.0
click at [677, 315] on div "Primary Rate New Rates: 13.5 0 n/a 0 n/a 22.22222222222222 3 % 16.5" at bounding box center [783, 318] width 625 height 39
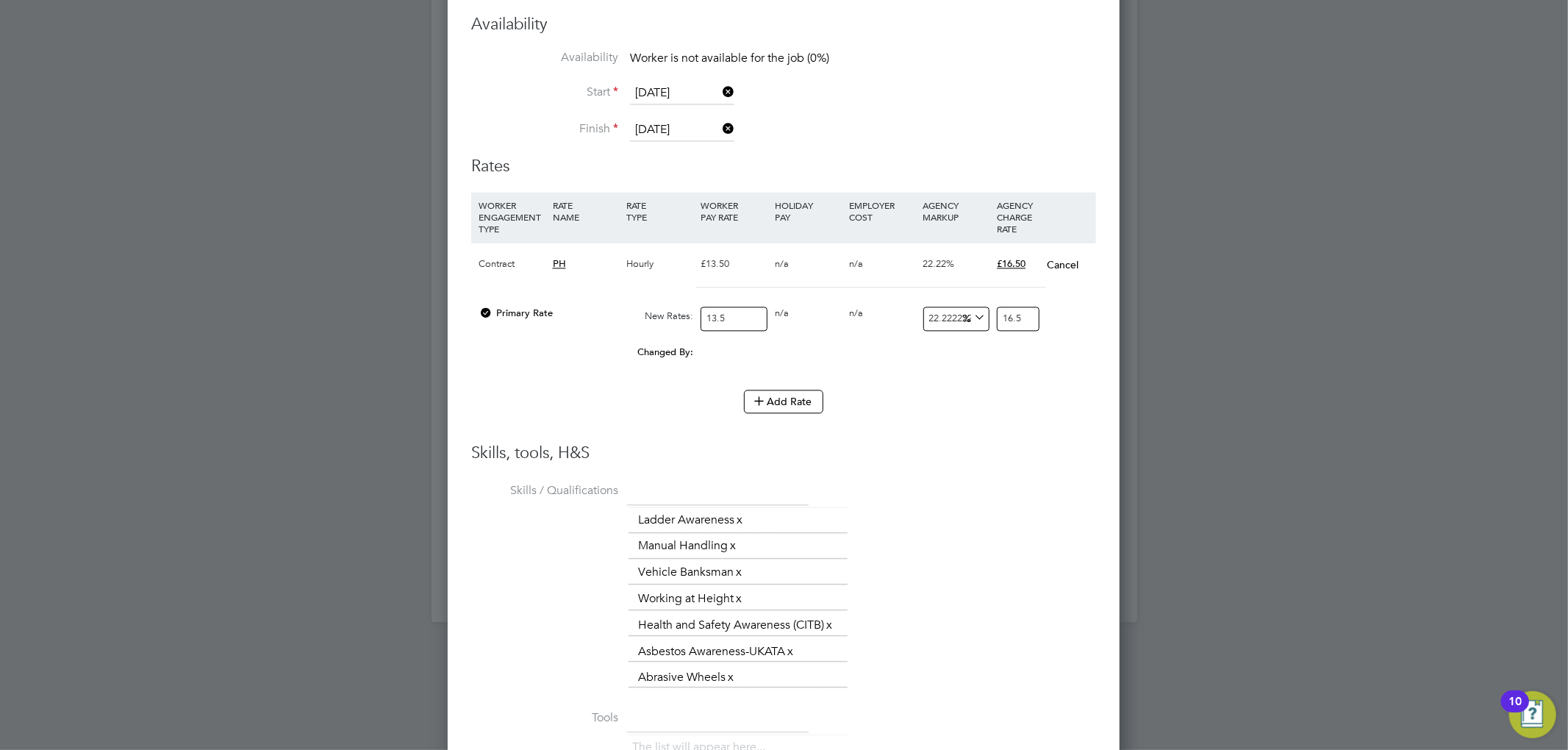
type input "1"
type input "1.222222222222222"
type input "15"
type input "18.333333333333332"
type input "15"
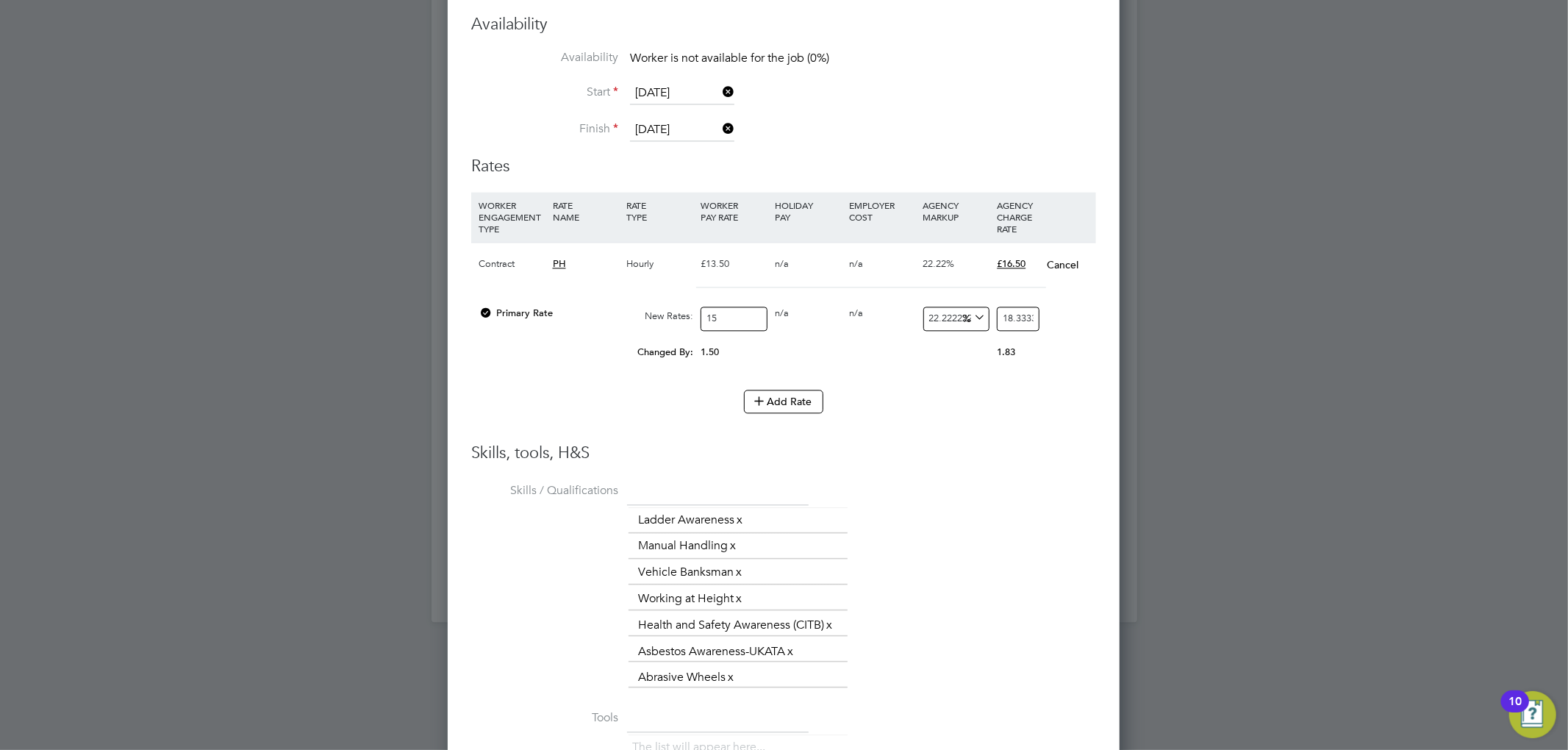
drag, startPoint x: 1033, startPoint y: 321, endPoint x: 954, endPoint y: 314, distance: 79.3
click at [954, 314] on div "Primary Rate New Rates: 15 0 n/a 0 n/a 22.22222222222222 3.333333333333332 % 18…" at bounding box center [783, 318] width 625 height 39
type input "8888888888780"
type input "1333333333332"
type input "122222222222113.33"
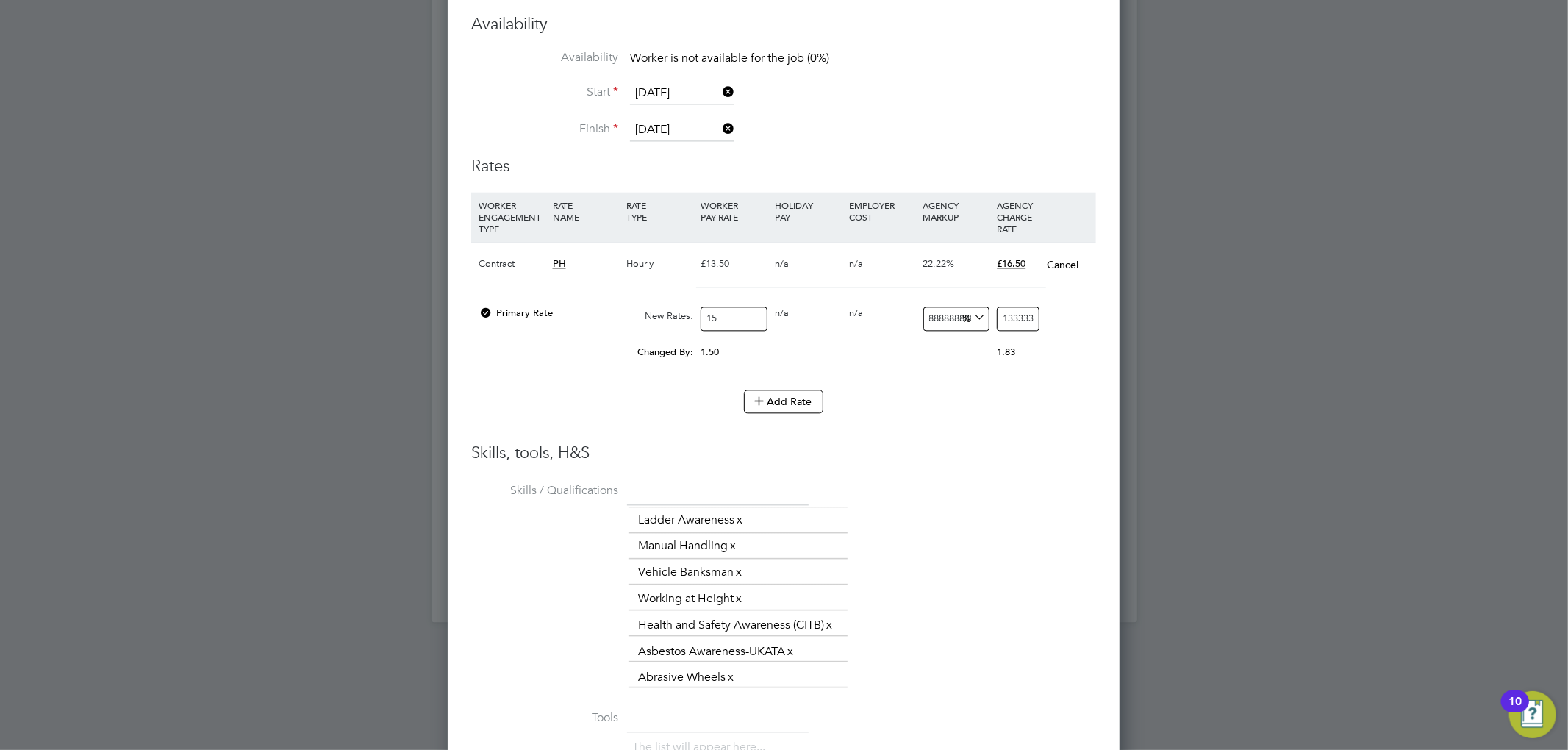
type input "18333333333332"
type input "22.222222222213333"
type input "18.333333333332"
type input "20.888888888888"
type input "18.1333333333332"
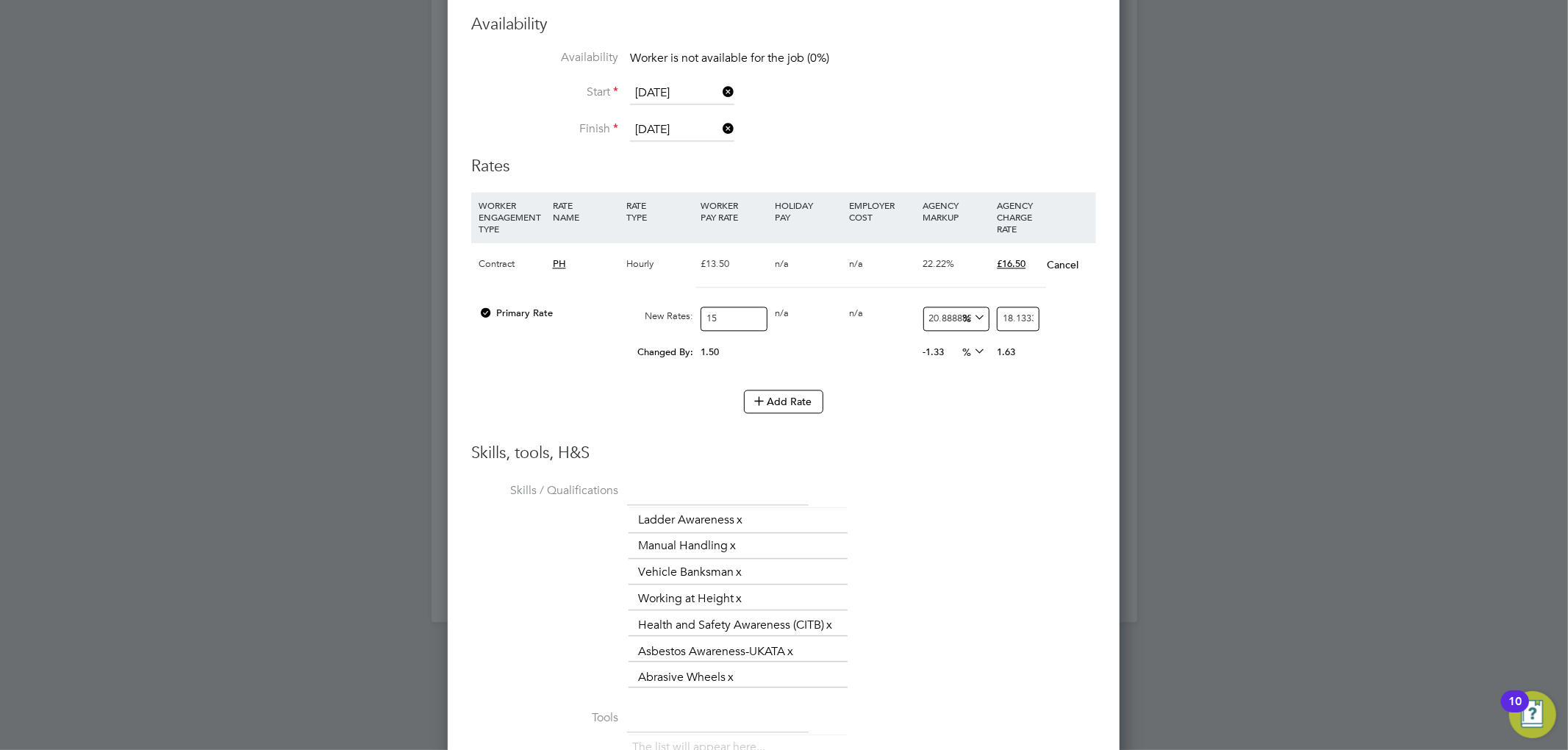
type input "21.022222222222133"
type input "18.153333333333318"
click at [1077, 407] on div "Add Rate" at bounding box center [783, 401] width 625 height 24
click at [1033, 314] on input "18.153333333333318" at bounding box center [1017, 318] width 42 height 24
type input "21.0222222222212"
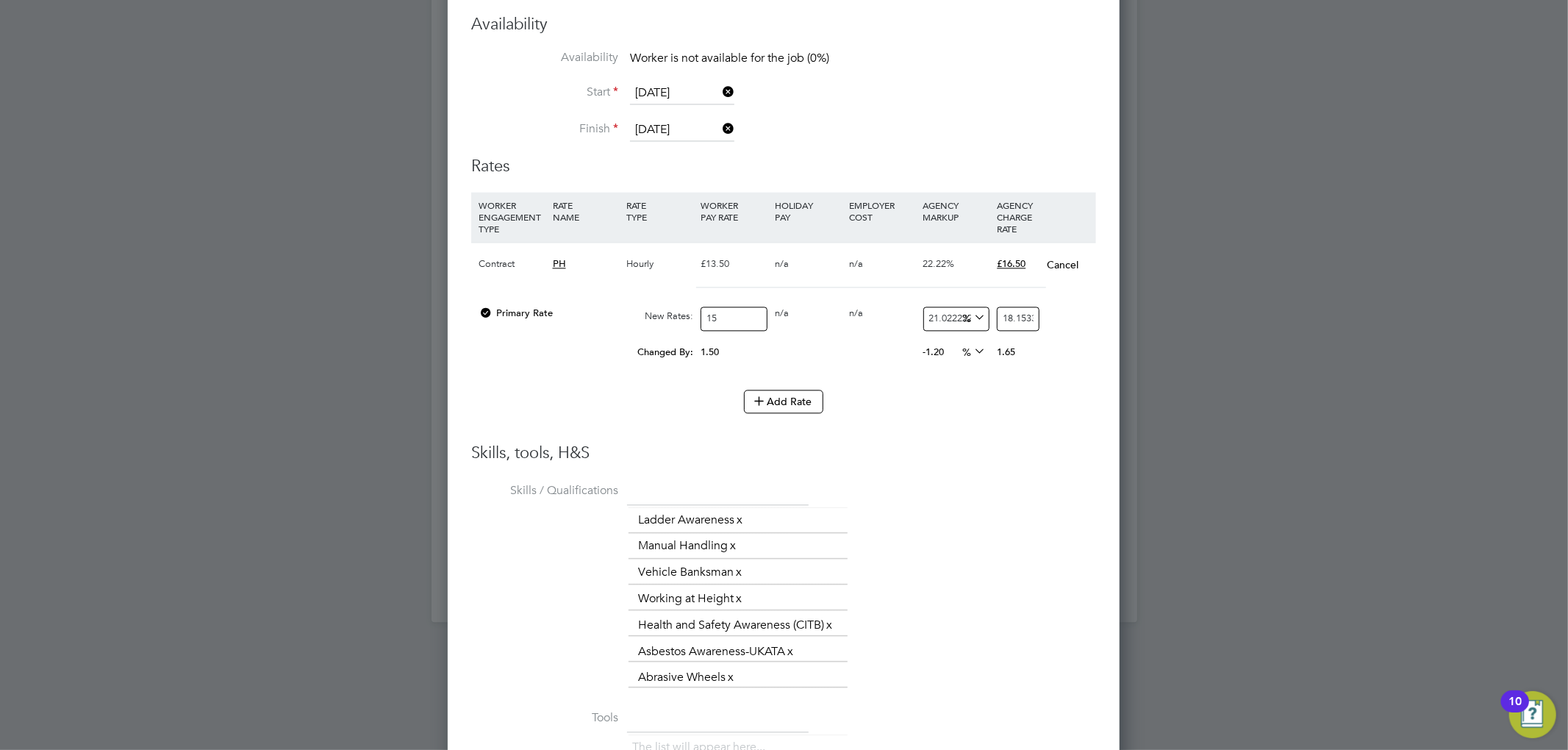
type input "18.15333333333318"
click at [1086, 415] on li "Add Rate" at bounding box center [783, 408] width 625 height 38
click at [1036, 315] on input "18.15333333333318" at bounding box center [1017, 318] width 42 height 24
click at [1033, 313] on input "18.15333333333318" at bounding box center [1017, 318] width 42 height 24
type input "21.022222222212"
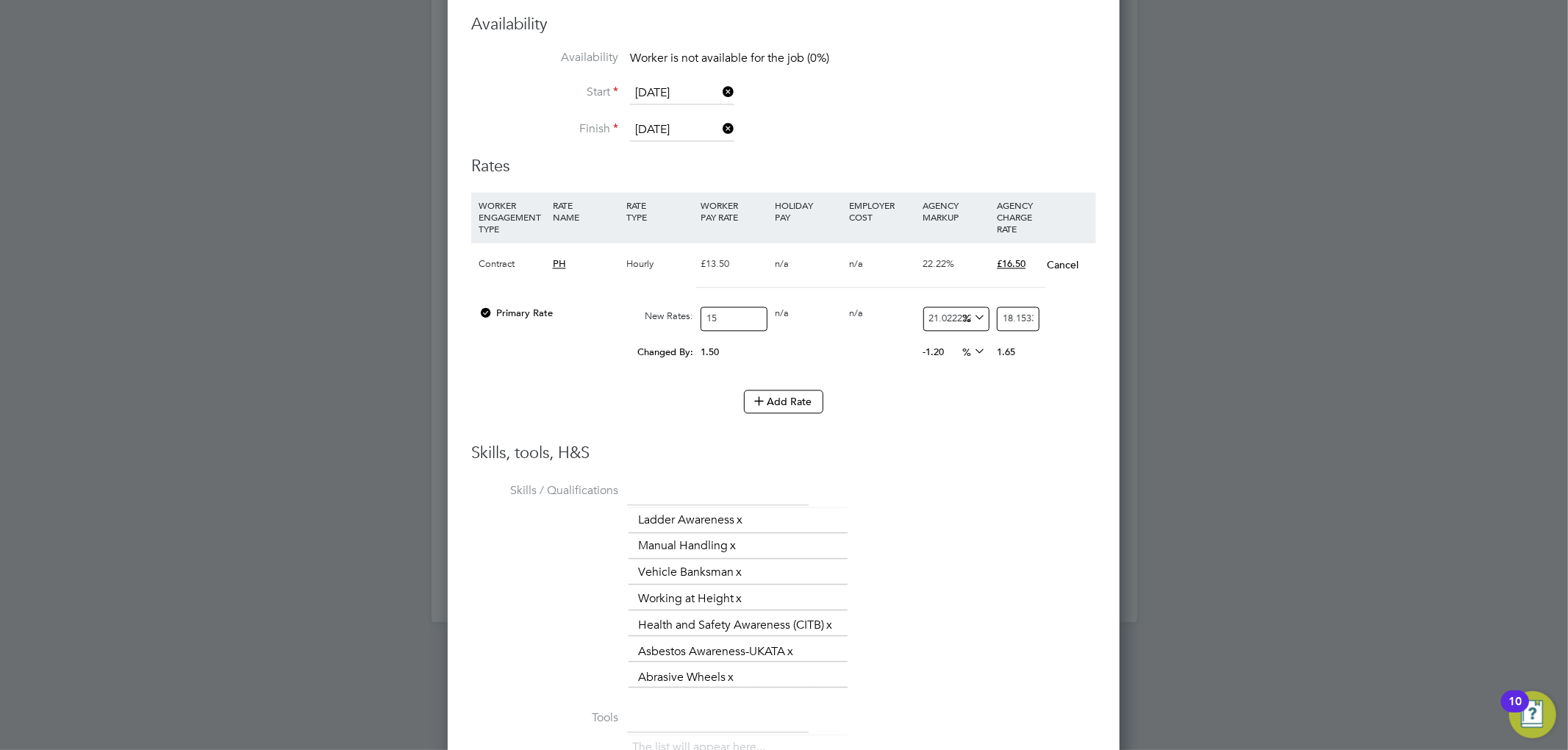
type input "18.1533333333318"
type input "21.02222222212"
type input "18.153333333318"
type input "21.0222222212"
type input "18.15333333318"
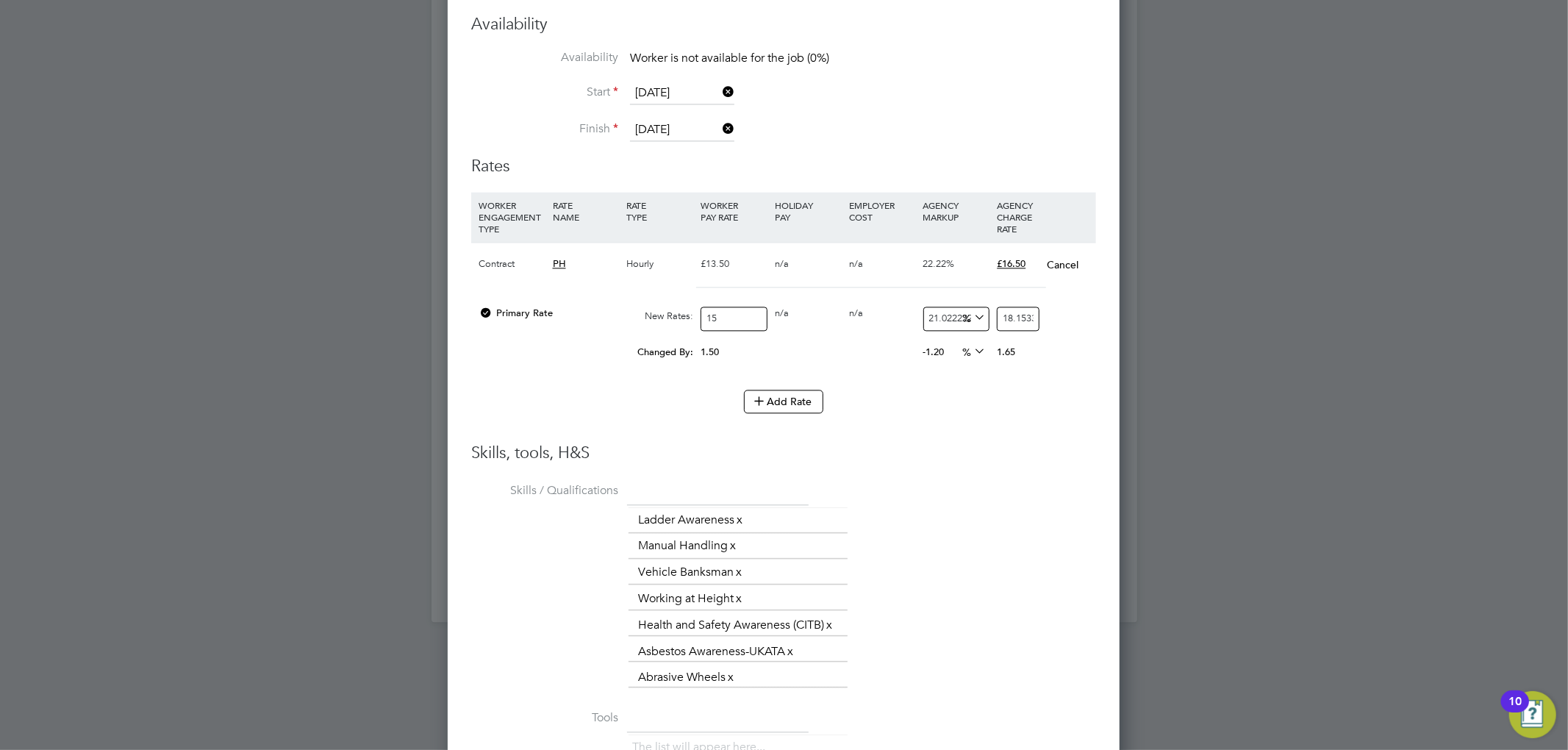
type input "20.888888878666666"
type input "18.1333333318"
type input "22.22222212"
type input "18.333333318"
type input "122222222020"
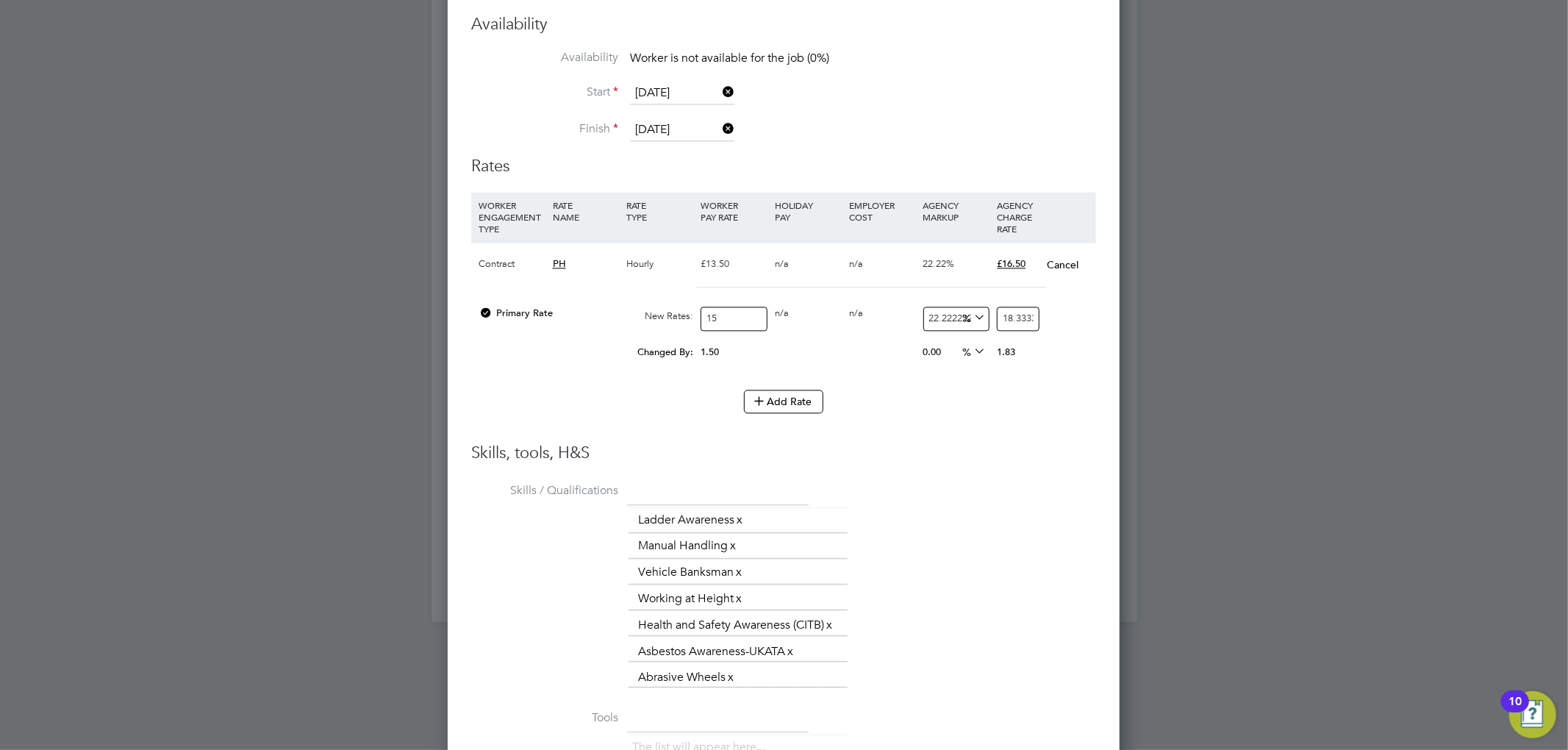
type input "18333333318"
type input "8888888686.666666"
type input "1333333318"
type input "2222222020"
type input "333333318"
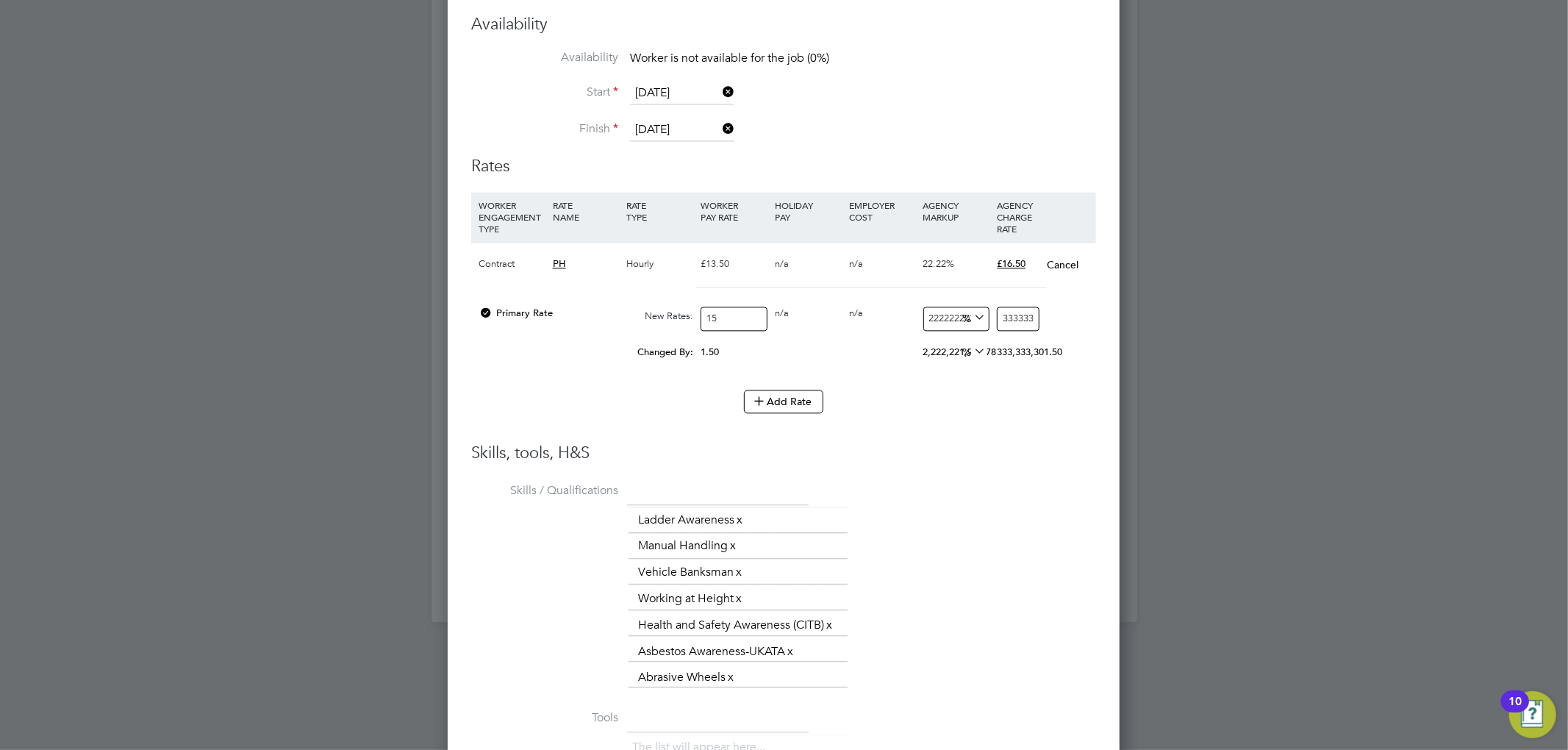
drag, startPoint x: 1033, startPoint y: 318, endPoint x: 943, endPoint y: 313, distance: 90.1
click at [943, 313] on div "Primary Rate New Rates: 15 0 n/a 0 n/a 2222222020 333333303 % 333333318" at bounding box center [783, 318] width 625 height 39
type input "2020"
type input "318"
drag, startPoint x: 1018, startPoint y: 324, endPoint x: 994, endPoint y: 322, distance: 24.1
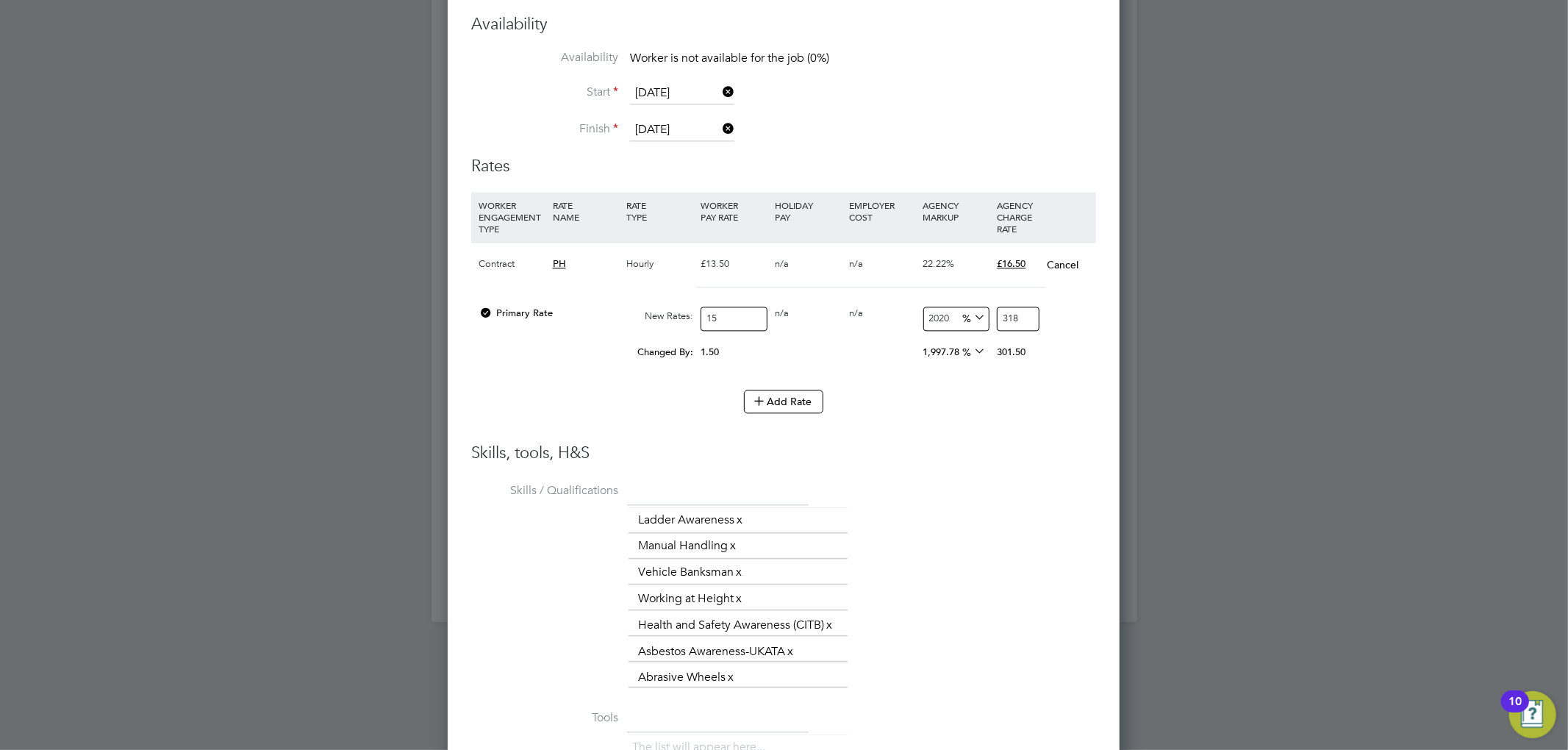
click at [994, 322] on div "318" at bounding box center [1018, 318] width 49 height 39
type input "-93.33333333333333"
type input "1"
type input "20"
type input "180"
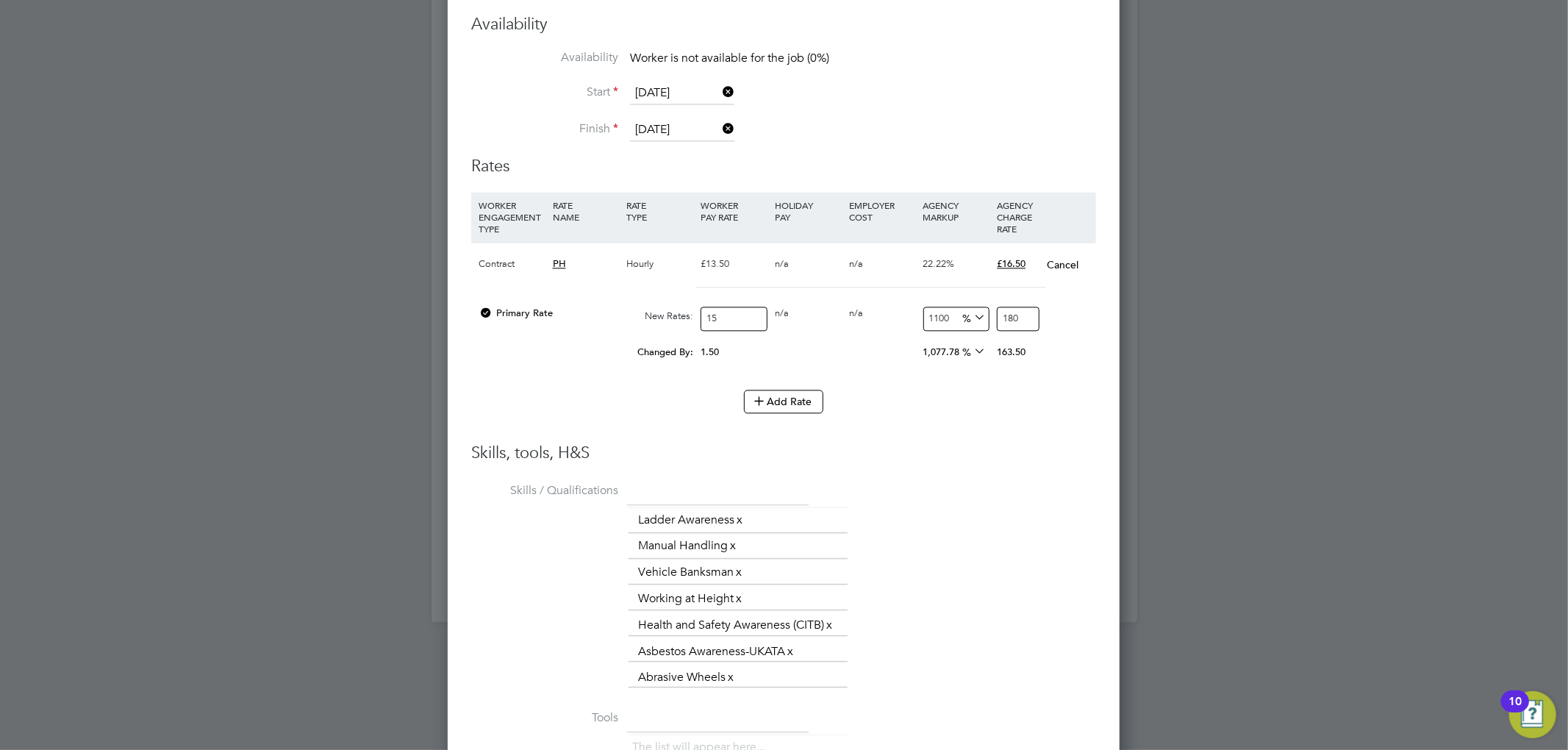
type input "1100.6666666666667"
type input "180.1"
type input "1101"
type input "180.15"
click at [1018, 317] on input "180.15" at bounding box center [1017, 318] width 42 height 24
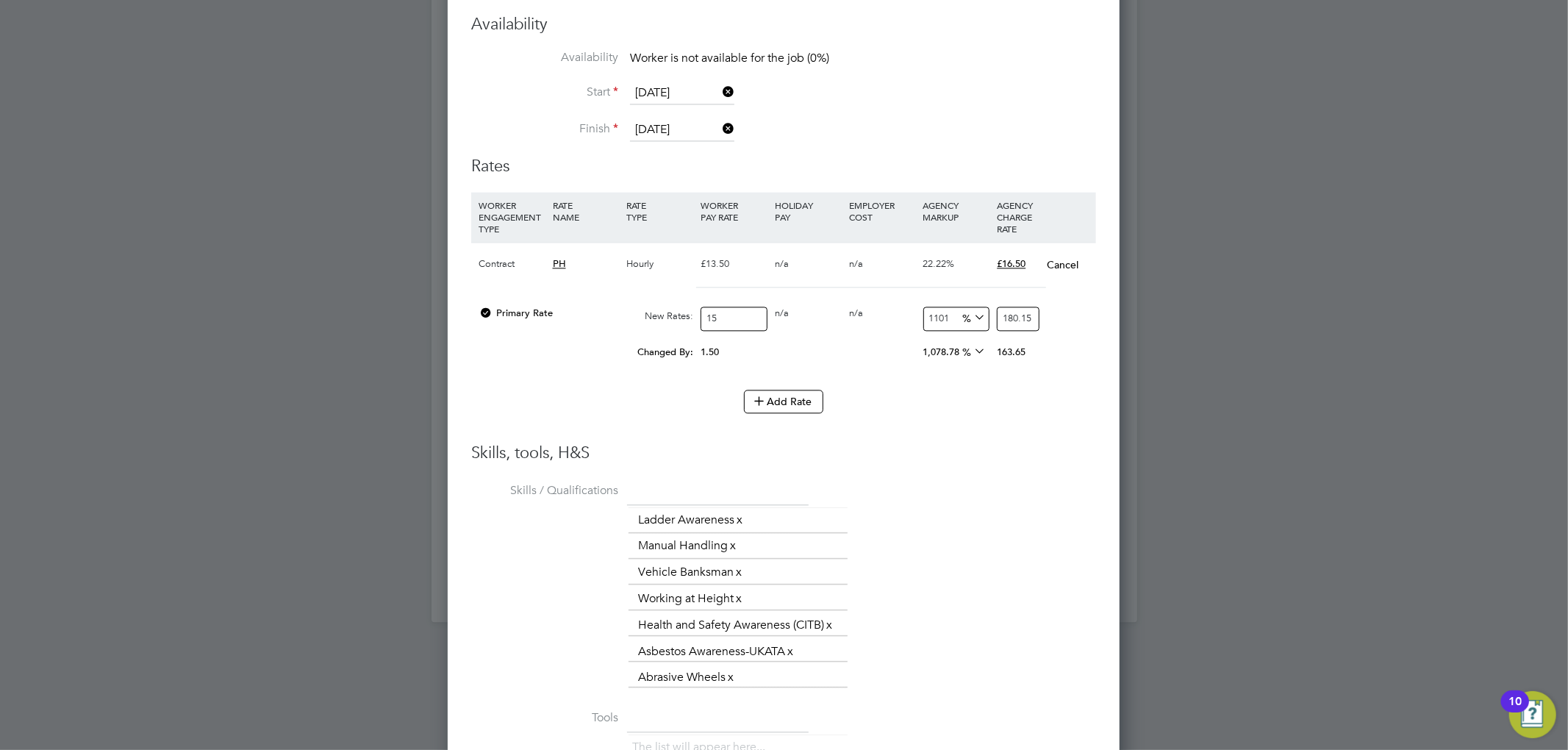
type input "21"
type input "18.15"
click at [1054, 380] on li "WORKER ENGAGEMENT TYPE RATE NAME RATE TYPE WORKER PAY RATE HOLIDAY PAY EMPLOYER…" at bounding box center [783, 291] width 625 height 197
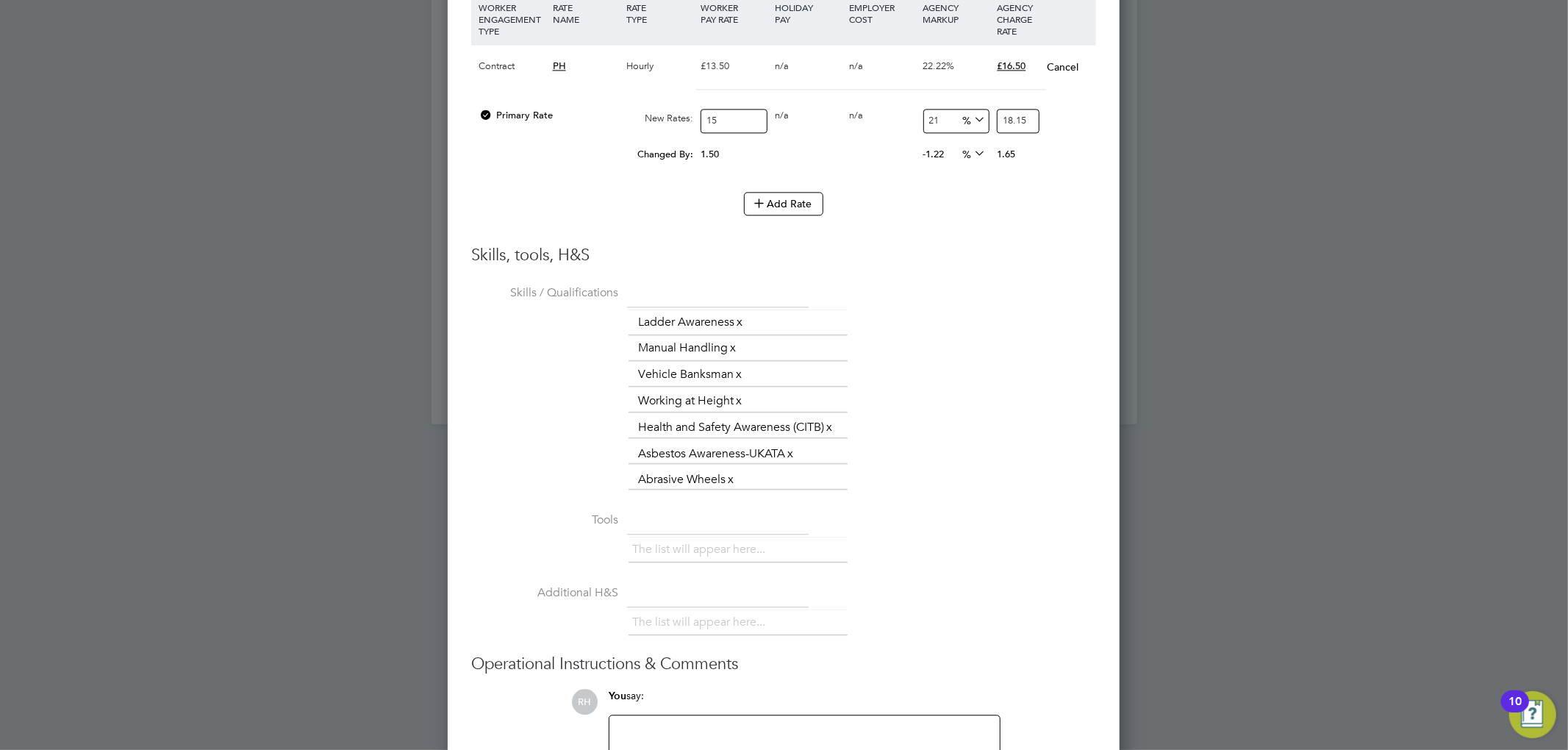
scroll to position [2940, 0]
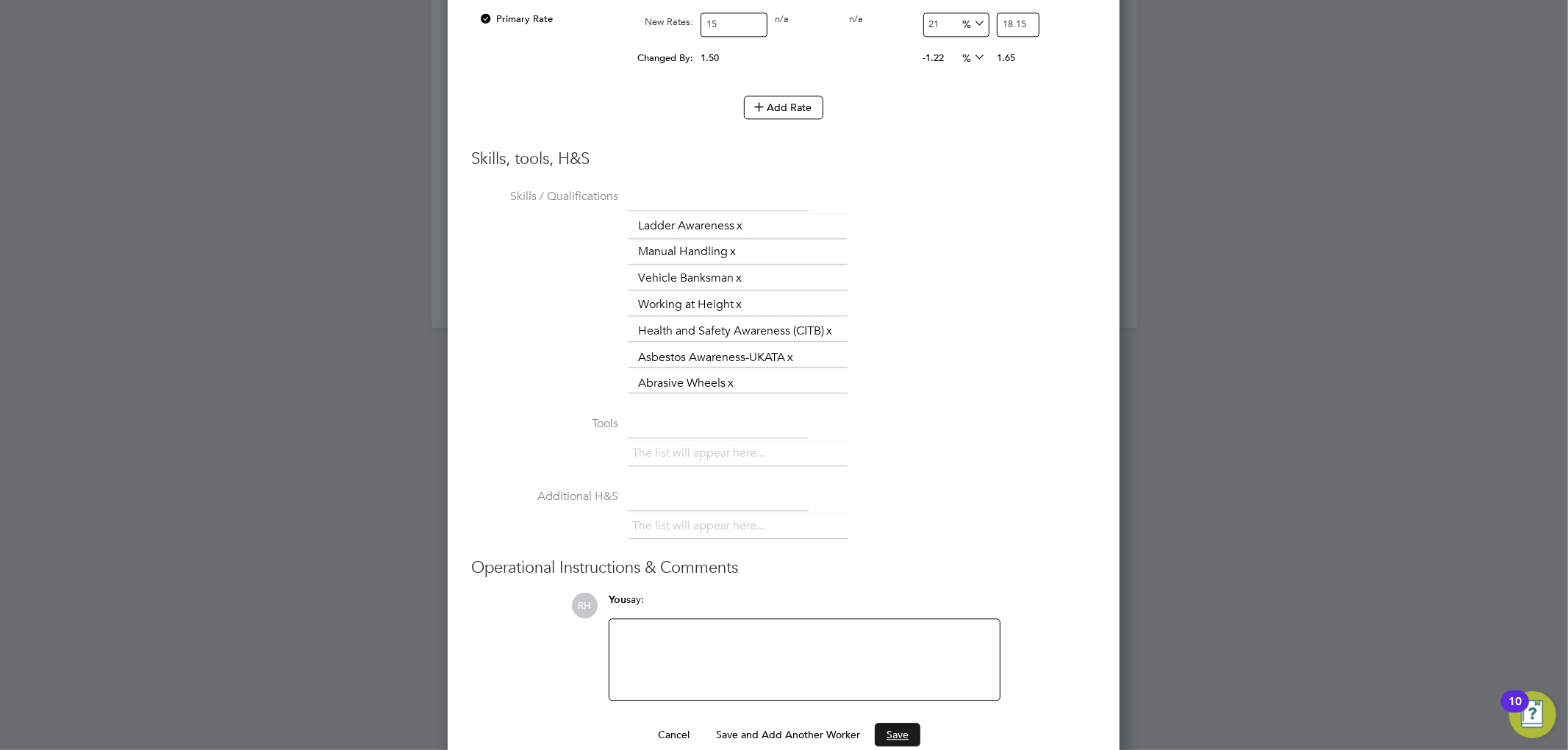
click at [888, 735] on button "Save" at bounding box center [898, 734] width 46 height 24
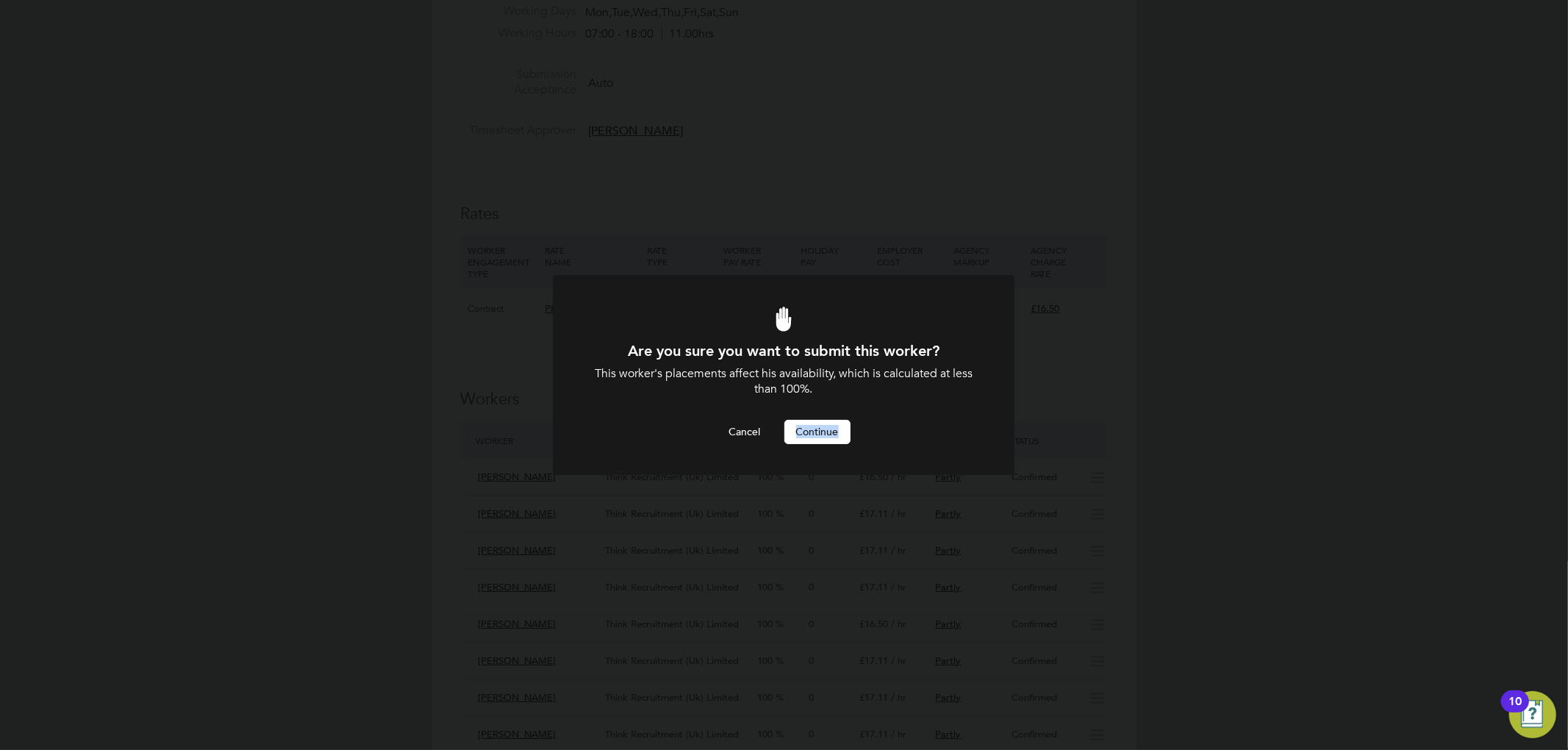
drag, startPoint x: 888, startPoint y: 735, endPoint x: 853, endPoint y: 421, distance: 315.9
click at [859, 428] on div "Are you sure you want to submit this worker? This worker's placements affect hi…" at bounding box center [784, 375] width 1568 height 750
click at [835, 433] on button "Continue" at bounding box center [817, 432] width 66 height 24
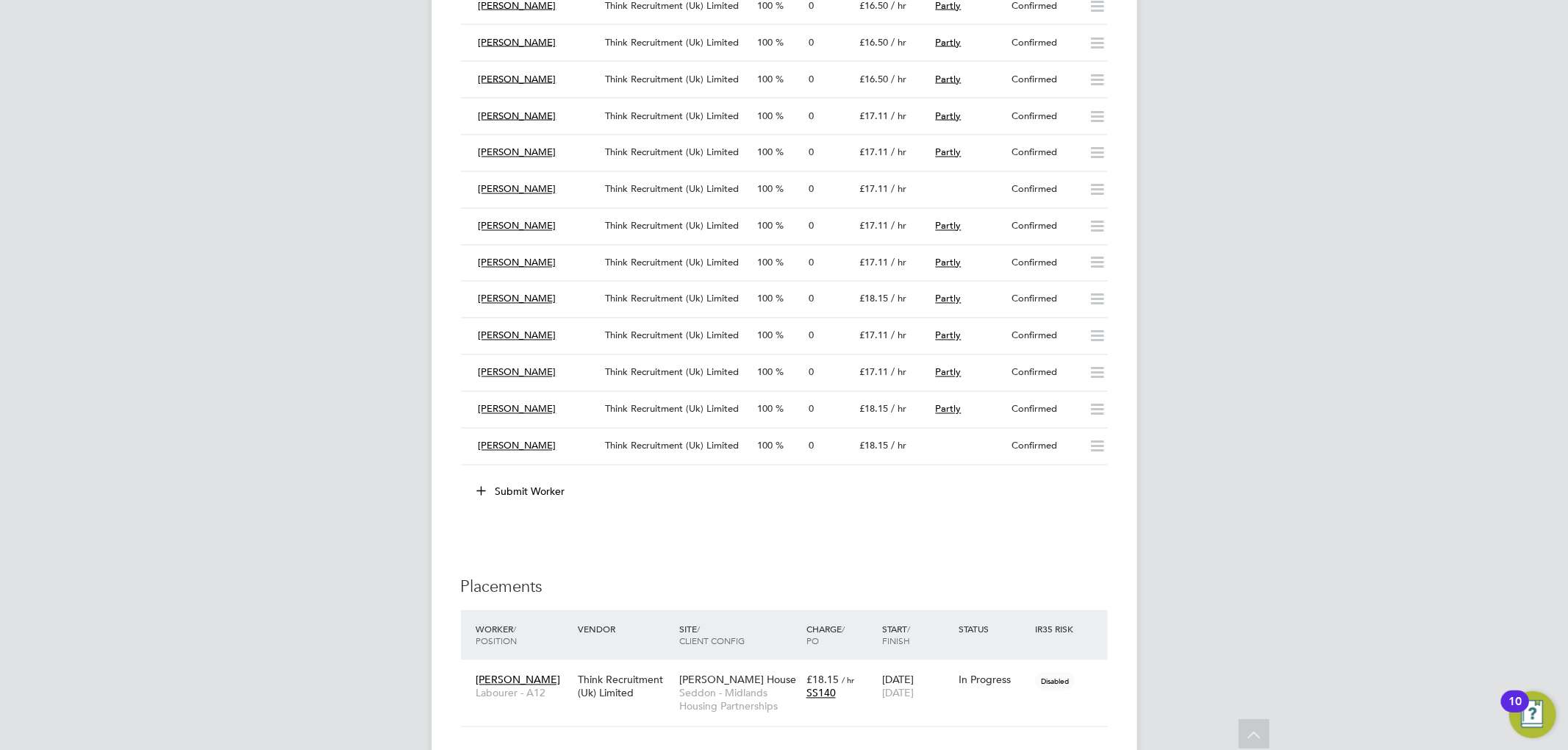
scroll to position [2002, 0]
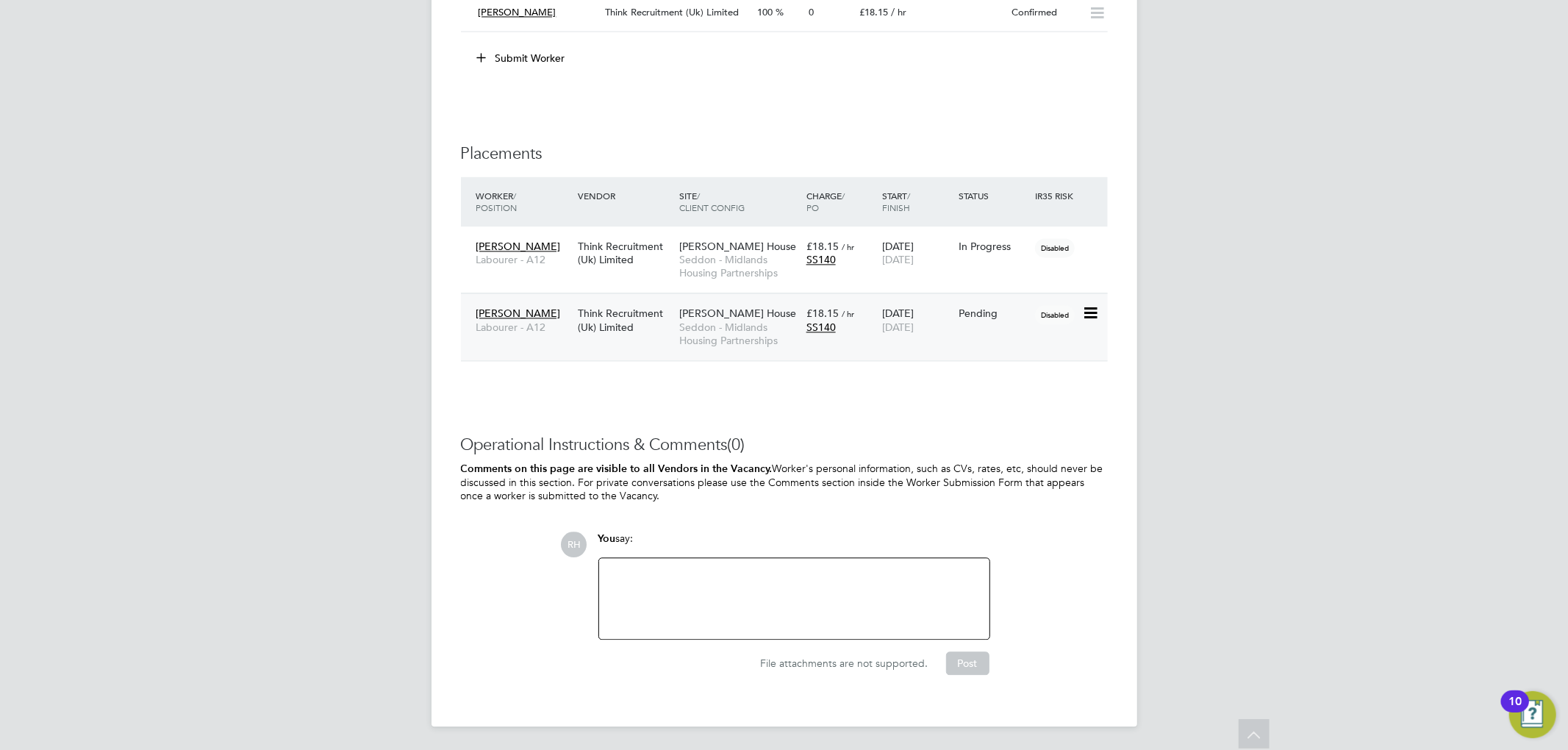
click at [1092, 312] on icon at bounding box center [1089, 313] width 15 height 17
click at [1015, 407] on li "Start" at bounding box center [1045, 417] width 104 height 21
type input "[PERSON_NAME]"
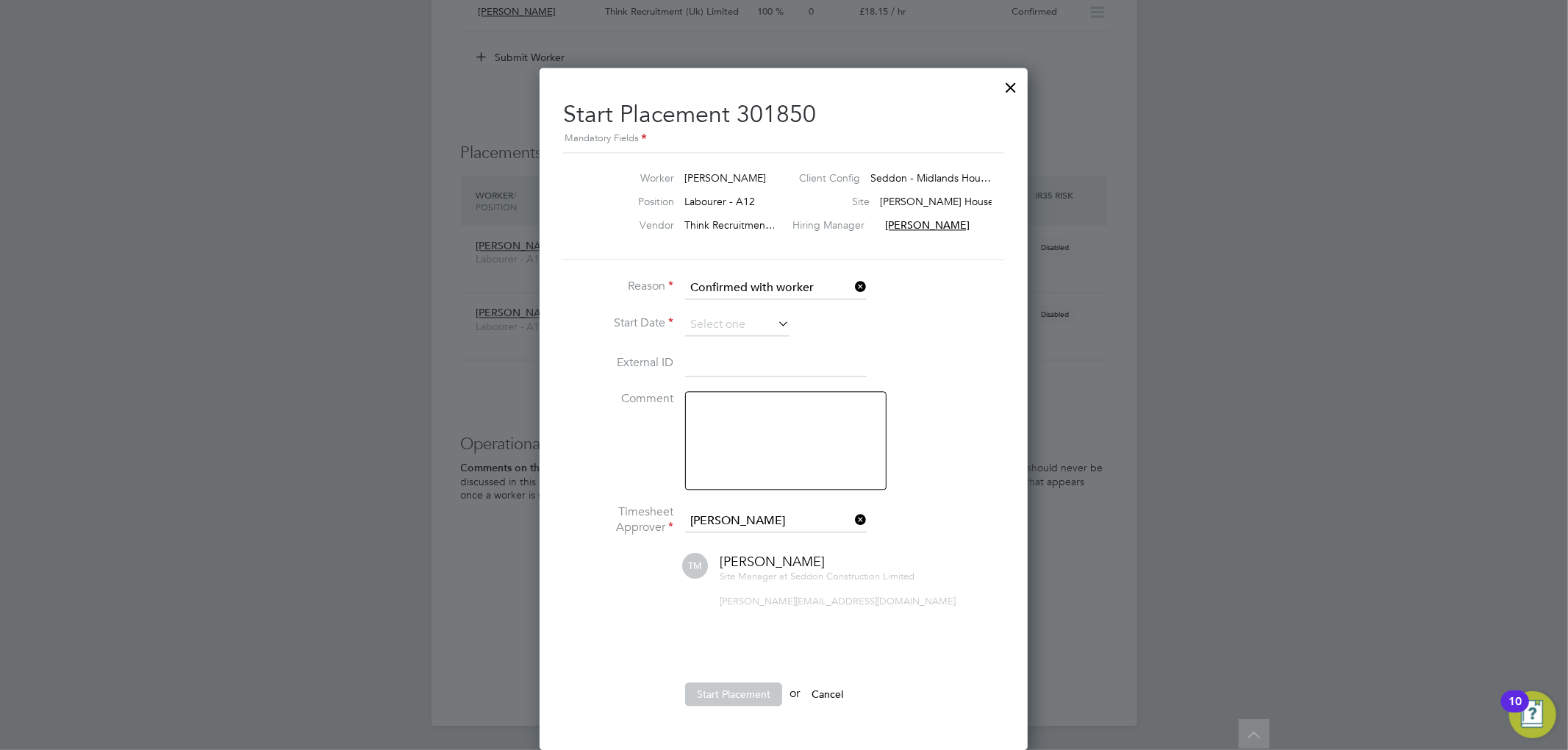
click at [745, 324] on li "Start Date" at bounding box center [783, 332] width 441 height 37
click at [732, 314] on input at bounding box center [737, 325] width 104 height 22
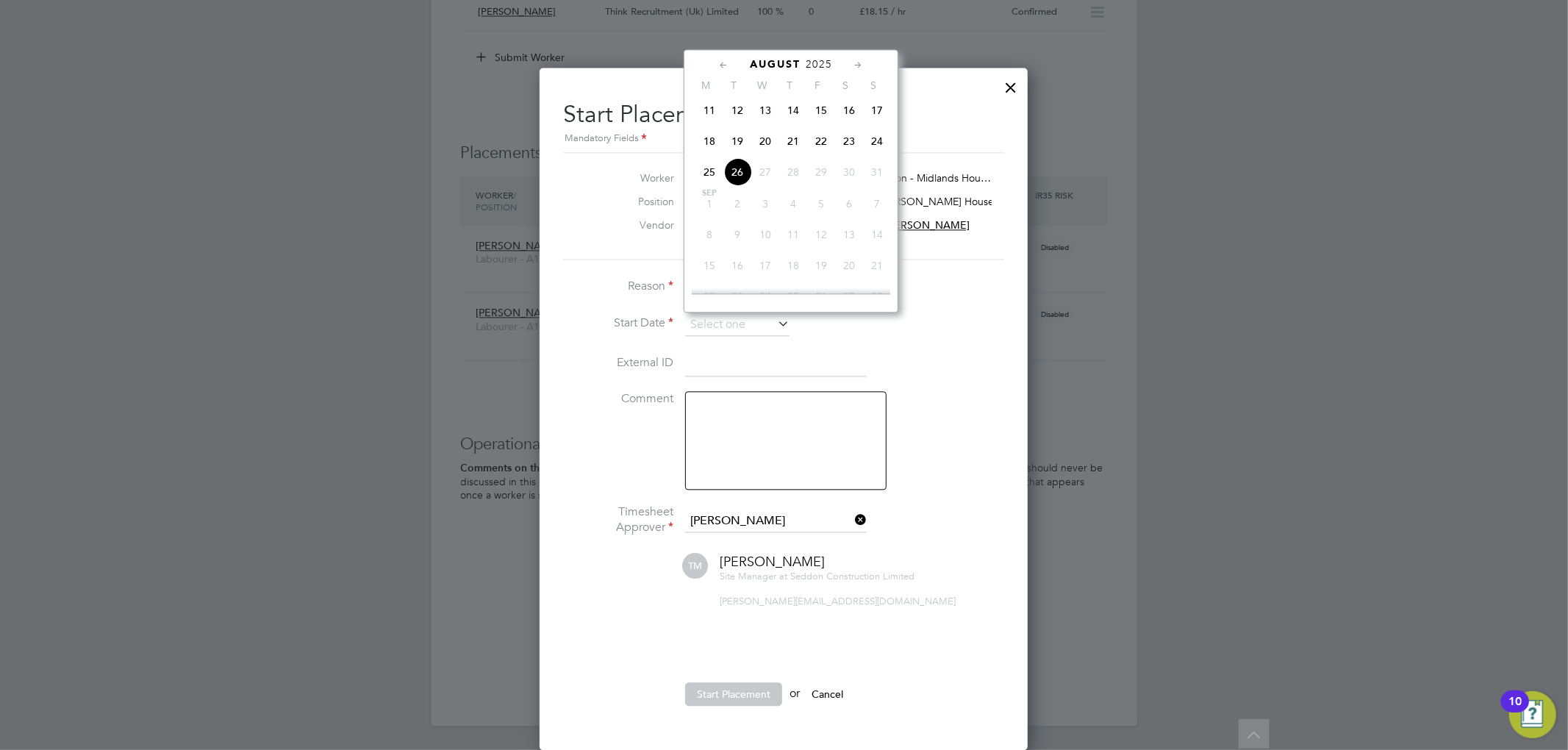
click at [707, 131] on span "18" at bounding box center [709, 140] width 28 height 28
type input "[DATE]"
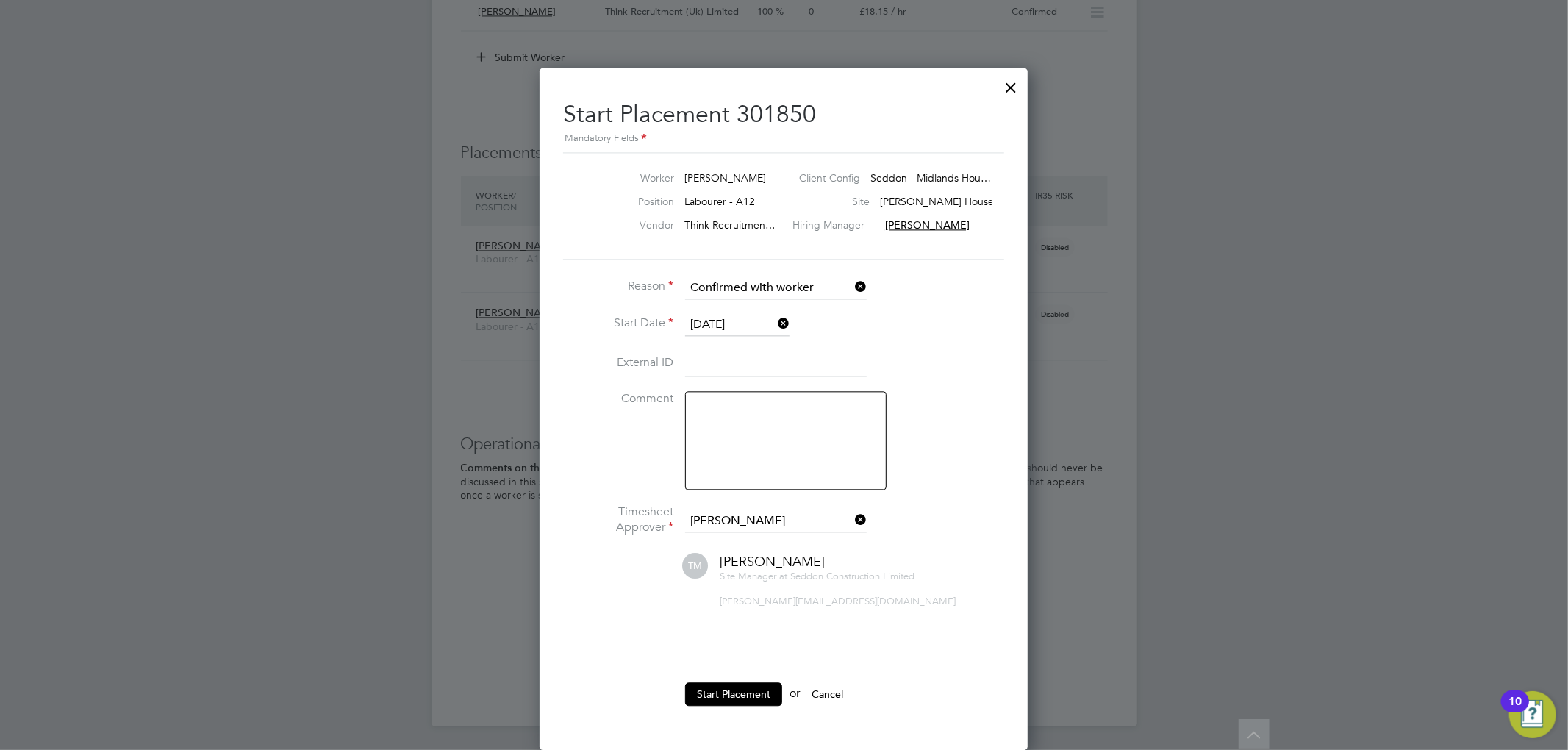
click at [721, 351] on input at bounding box center [776, 364] width 182 height 27
type input "194310"
click at [939, 356] on li "External ID 194310" at bounding box center [783, 371] width 441 height 41
click at [724, 682] on button "Start Placement" at bounding box center [733, 694] width 97 height 24
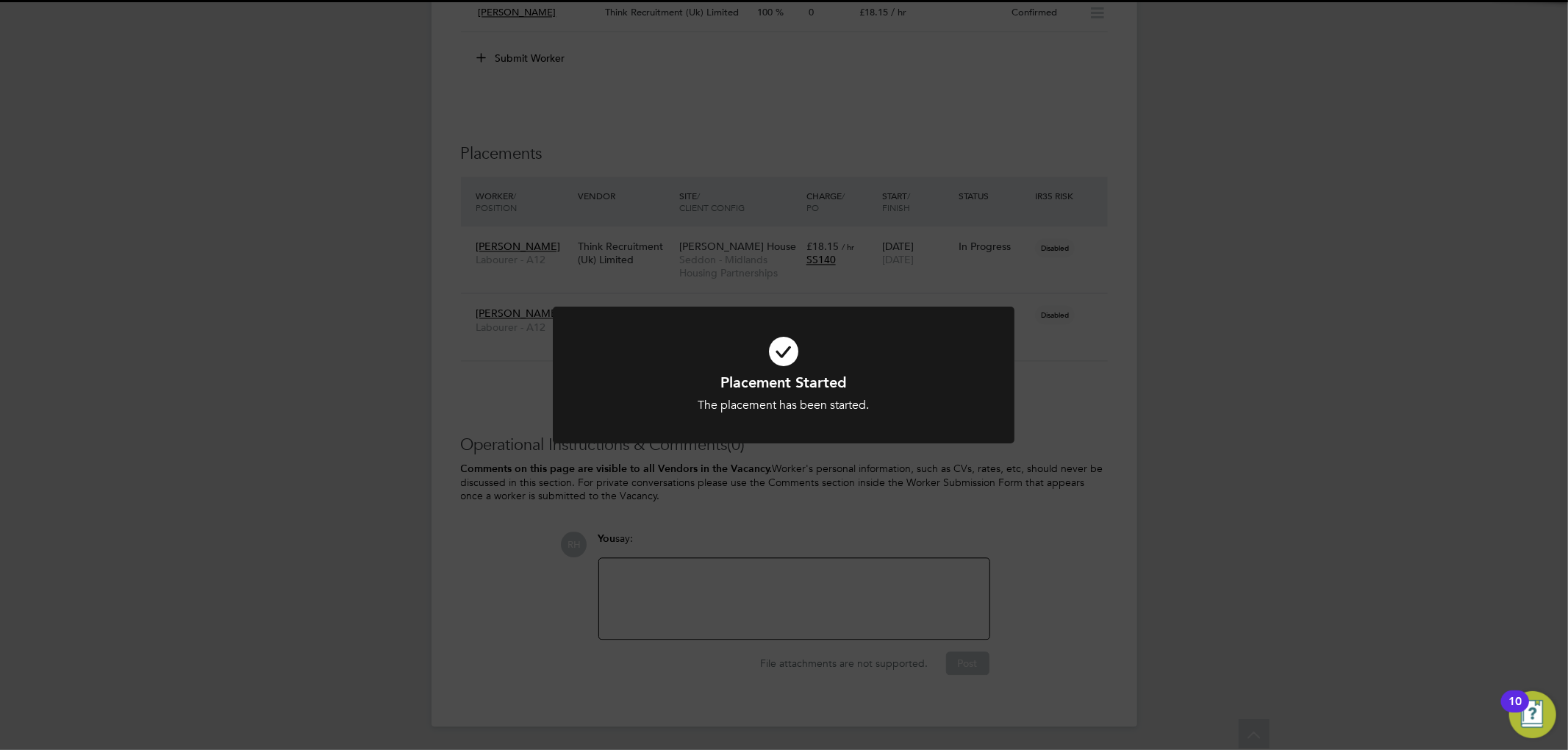
click at [1313, 339] on div "Placement Started The placement has been started. Cancel Okay" at bounding box center [784, 375] width 1568 height 750
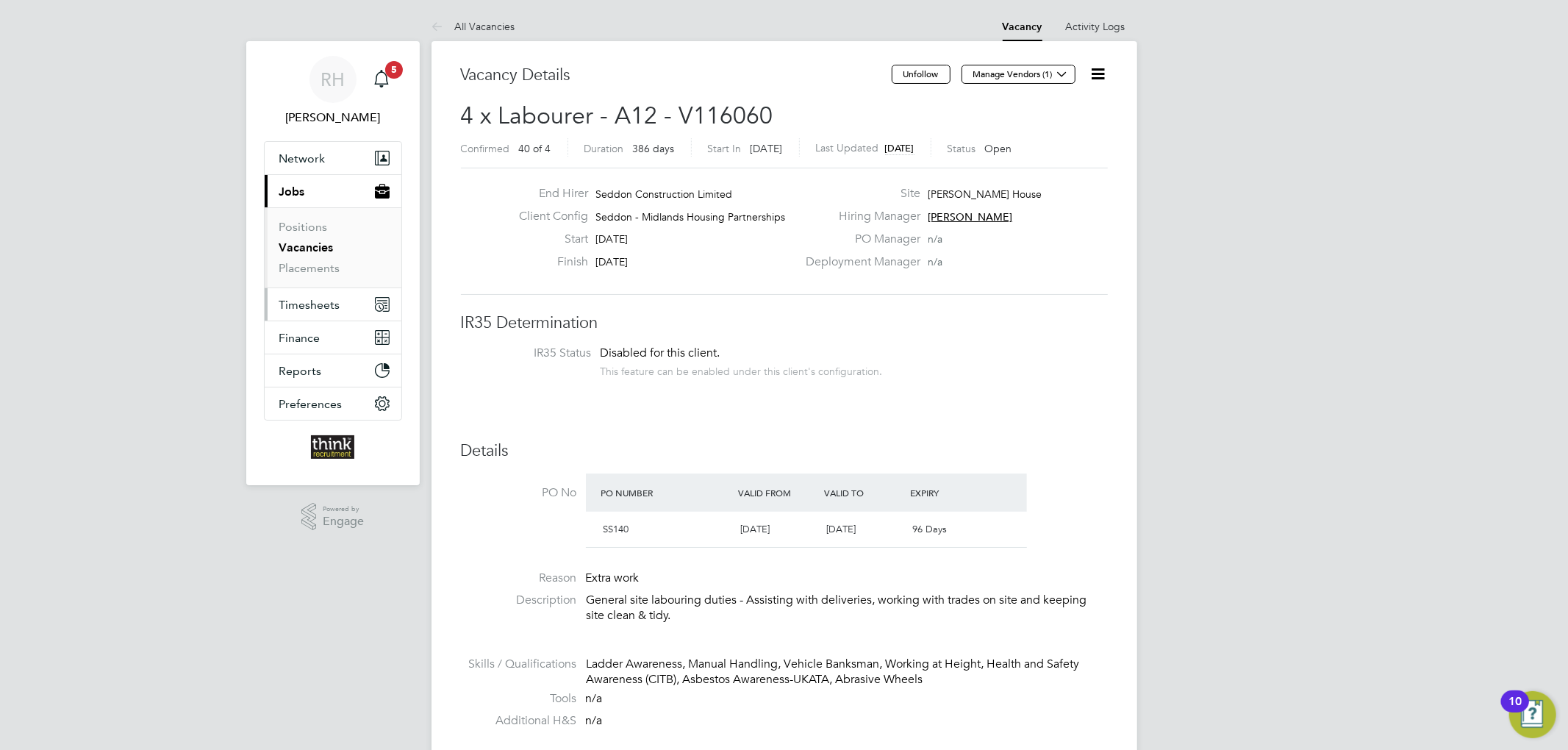
click at [293, 294] on button "Timesheets" at bounding box center [332, 304] width 137 height 32
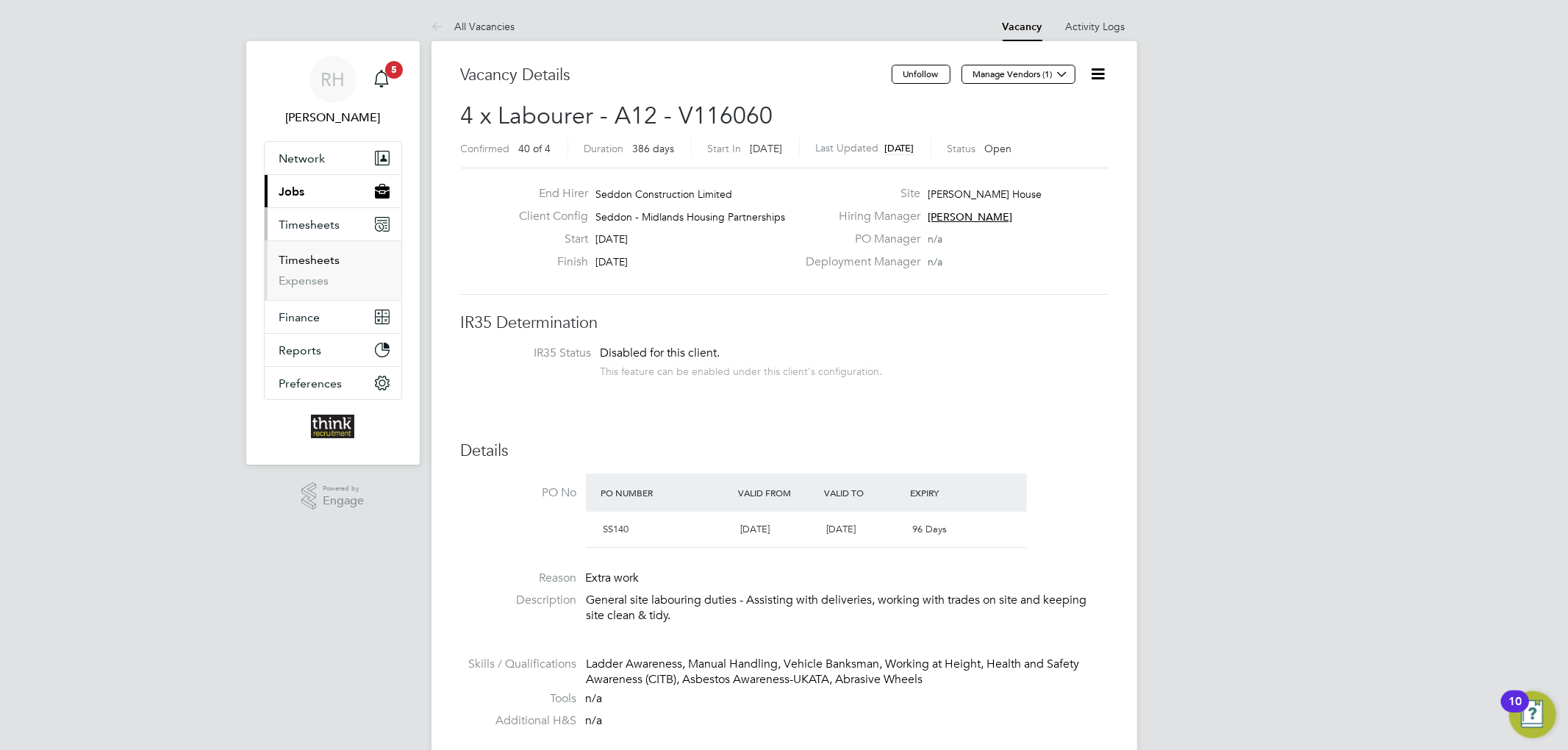
click at [301, 254] on link "Timesheets" at bounding box center [309, 260] width 61 height 14
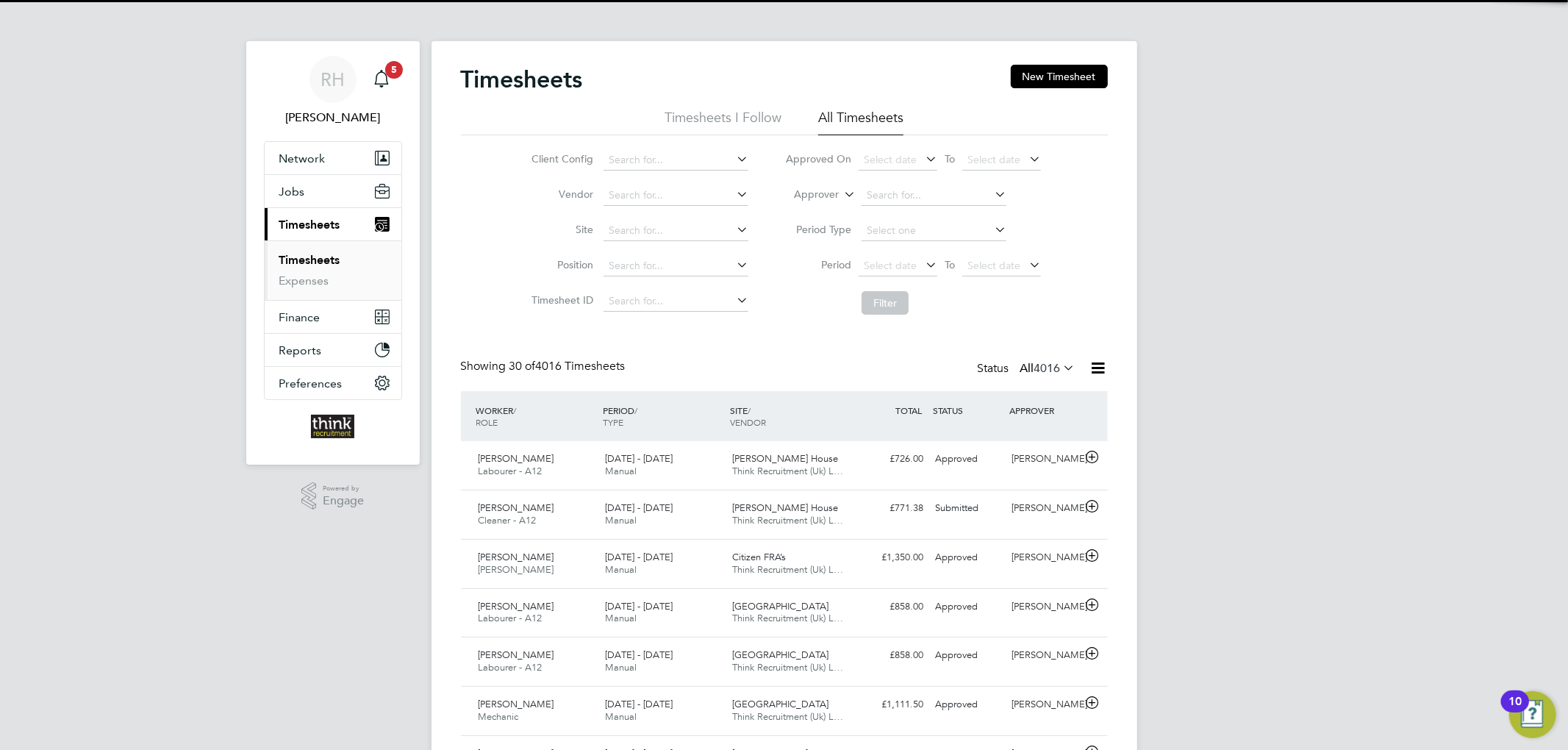
scroll to position [37, 128]
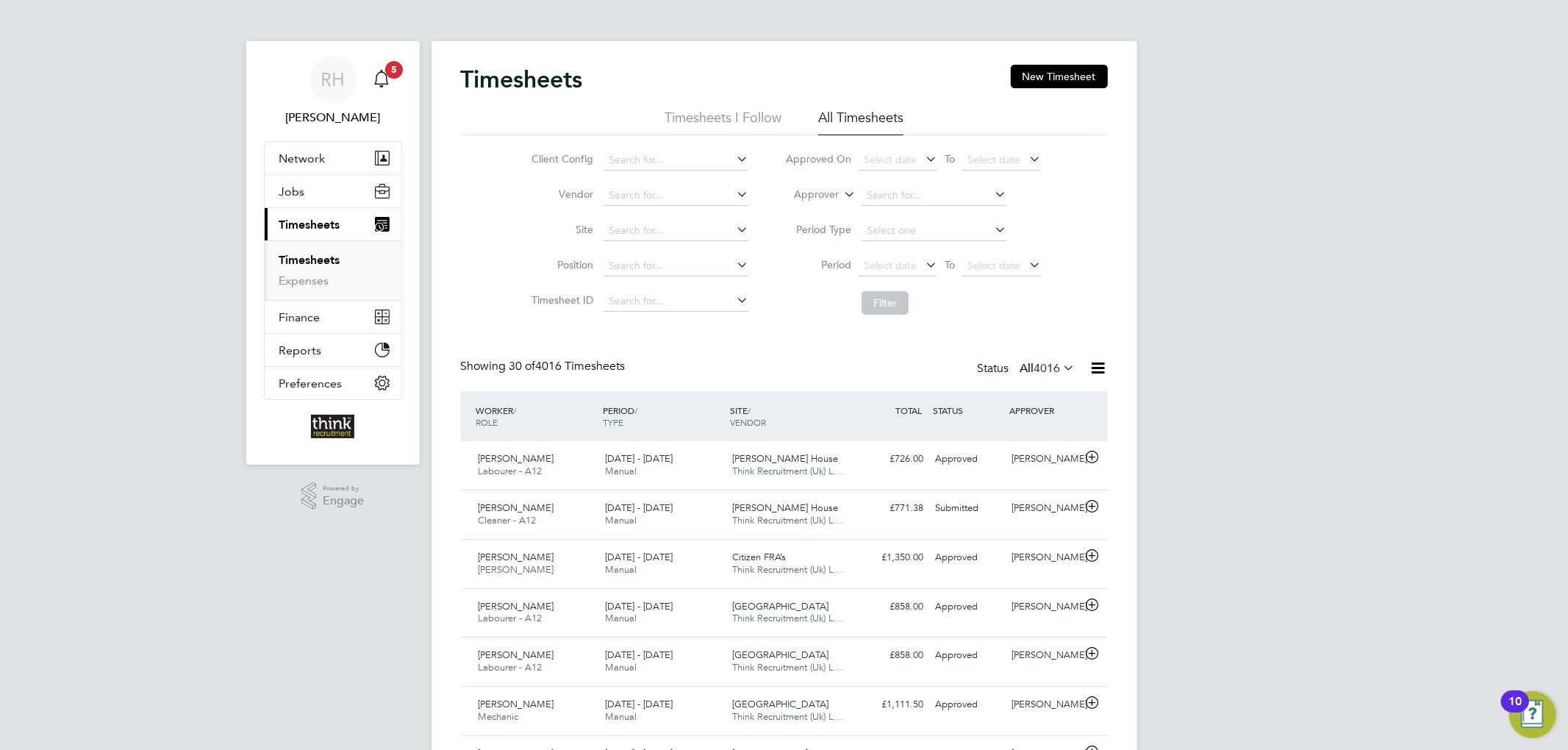
click at [1039, 378] on div "Status All 4016" at bounding box center [1028, 369] width 101 height 21
click at [1041, 368] on span "4016" at bounding box center [1048, 368] width 27 height 15
click at [1035, 432] on li "Submitted" at bounding box center [1030, 436] width 68 height 21
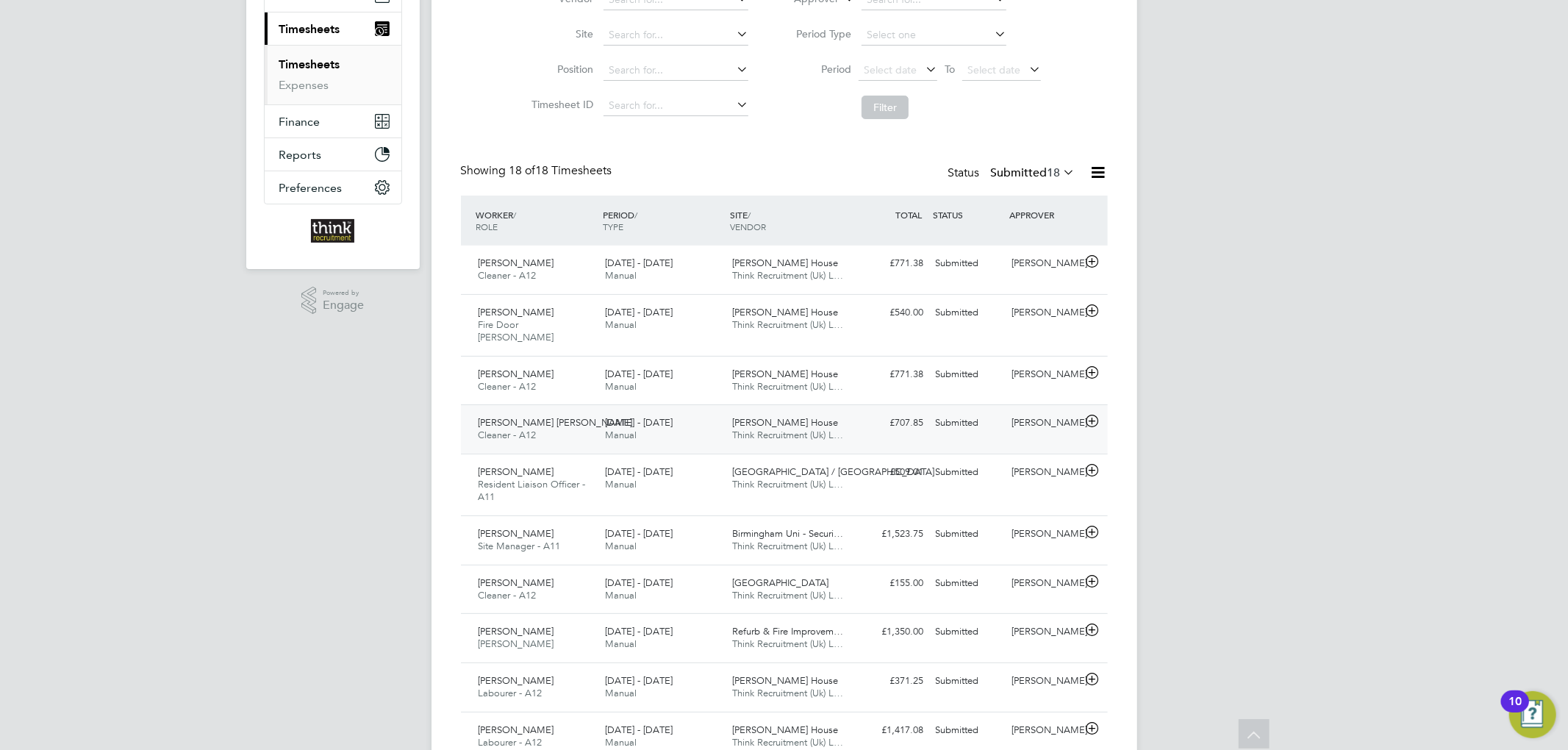
click at [870, 412] on div "£707.85 Submitted" at bounding box center [891, 422] width 77 height 24
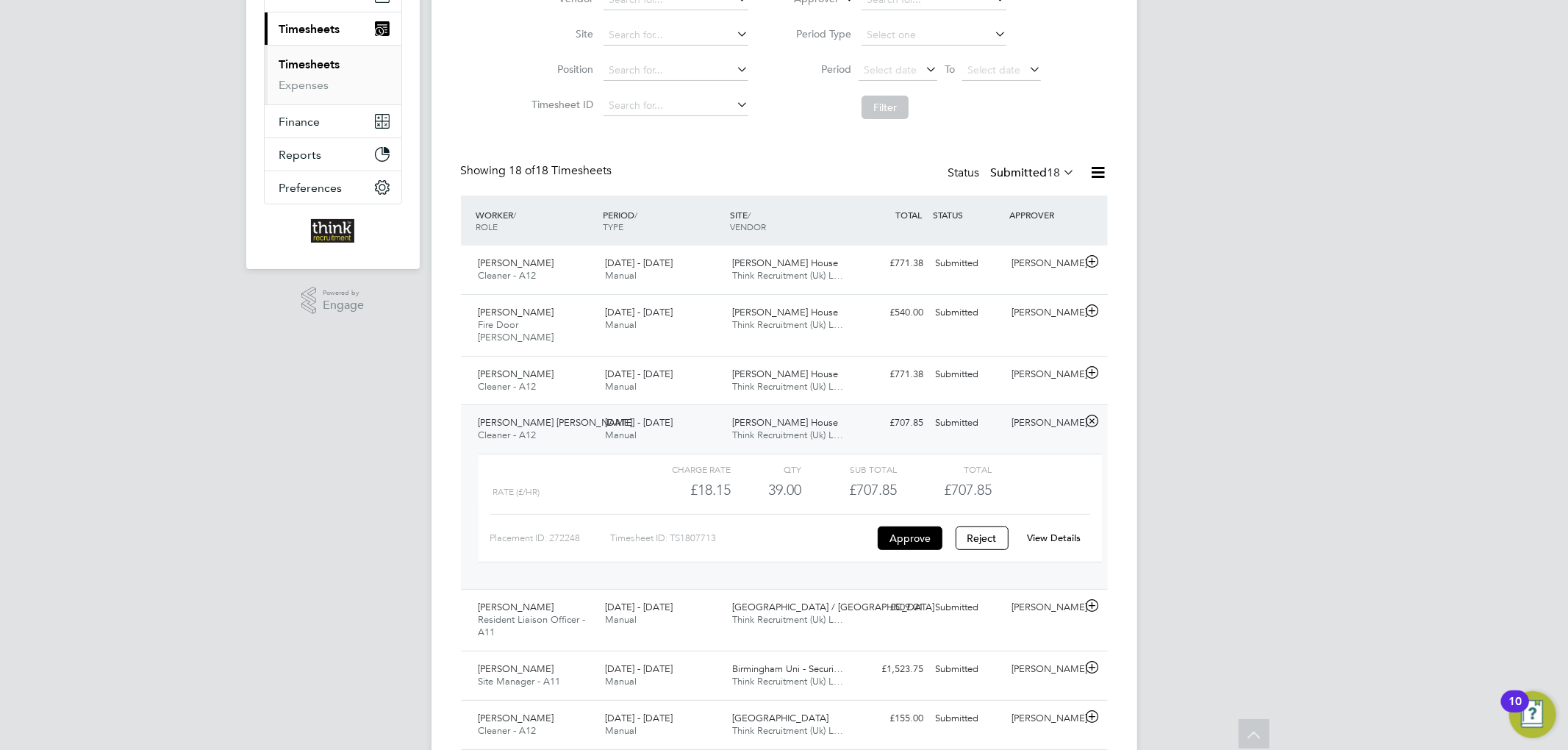
click at [859, 413] on div "£707.85 Submitted" at bounding box center [891, 422] width 77 height 24
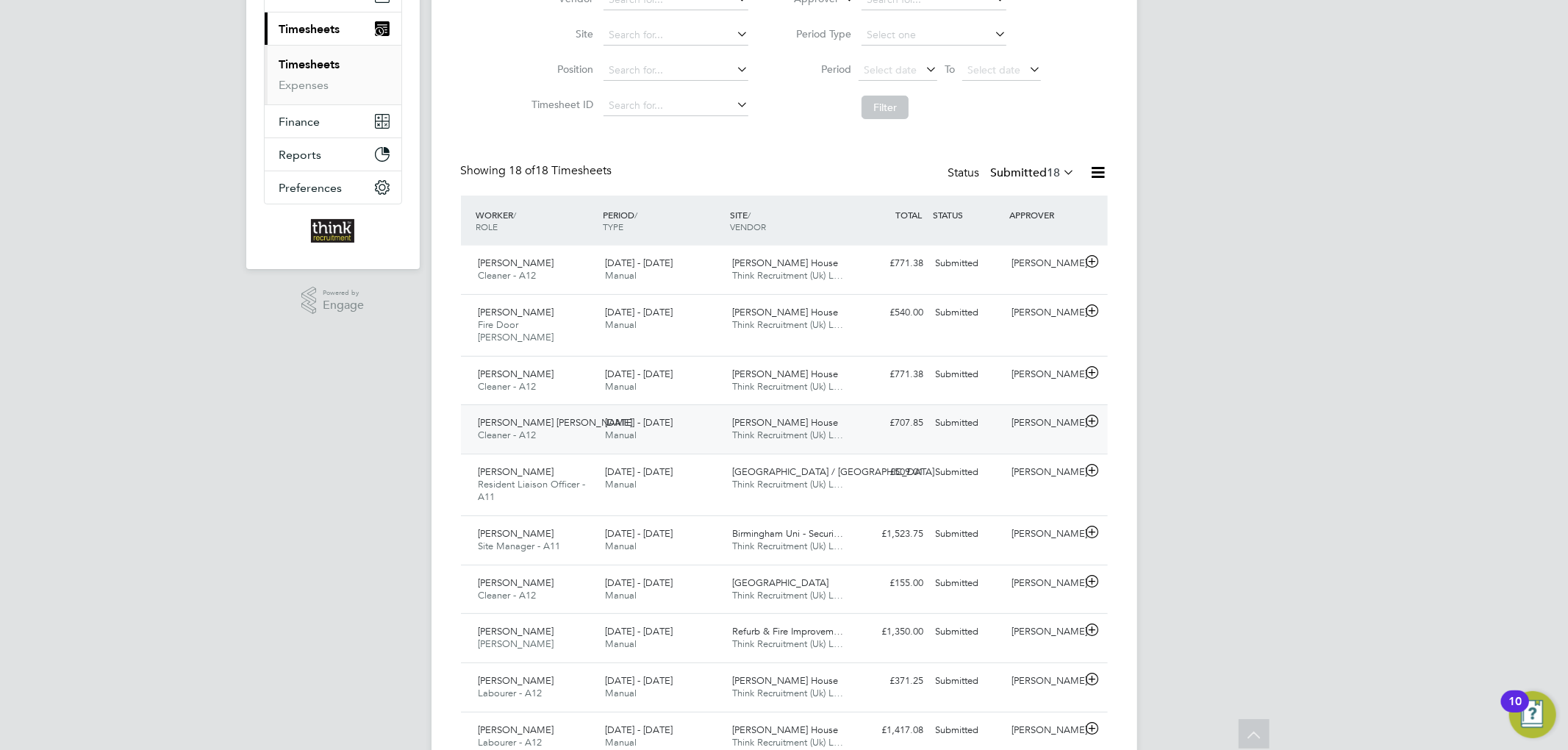
click at [862, 414] on div "£707.85 Submitted" at bounding box center [891, 422] width 77 height 24
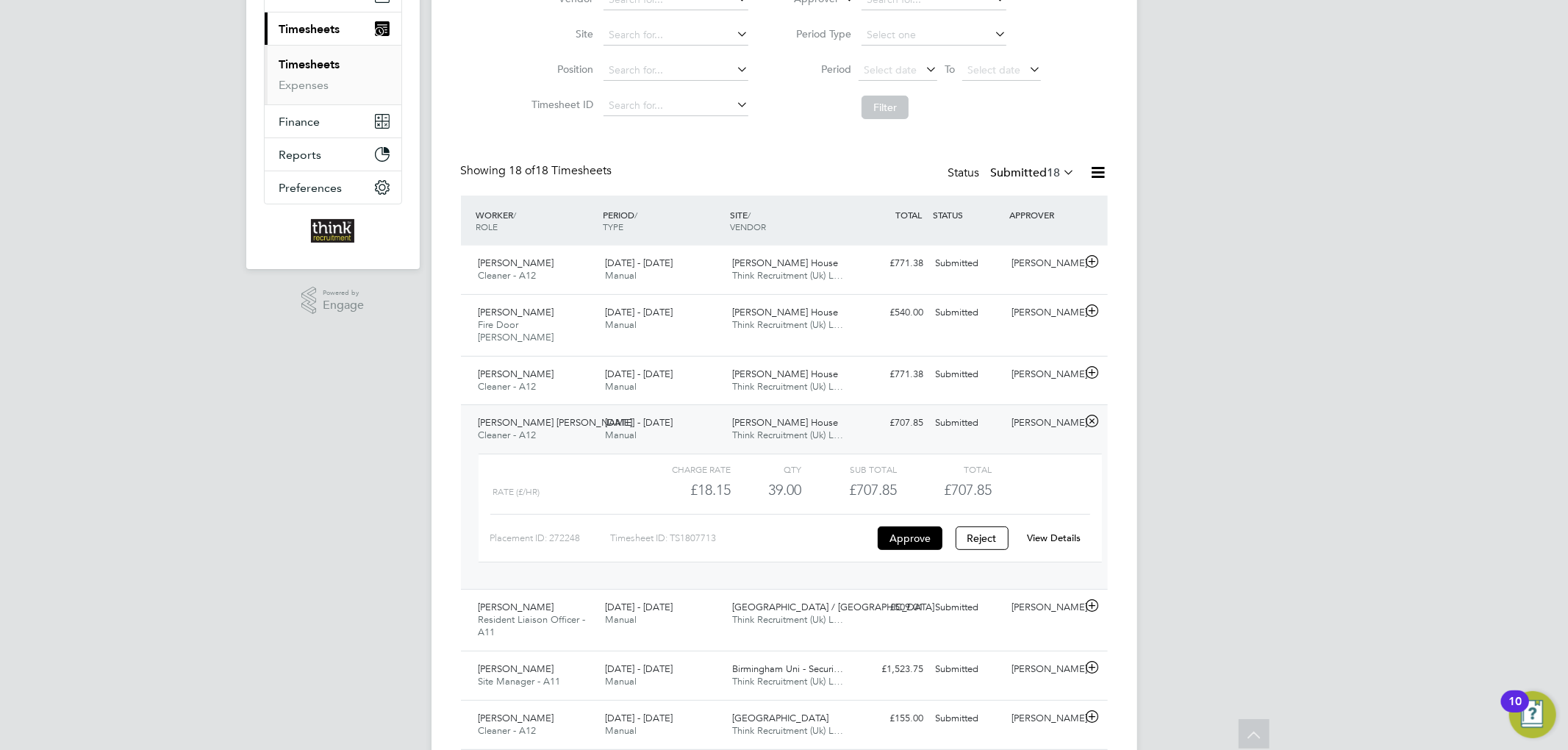
click at [1042, 531] on link "View Details" at bounding box center [1054, 538] width 54 height 13
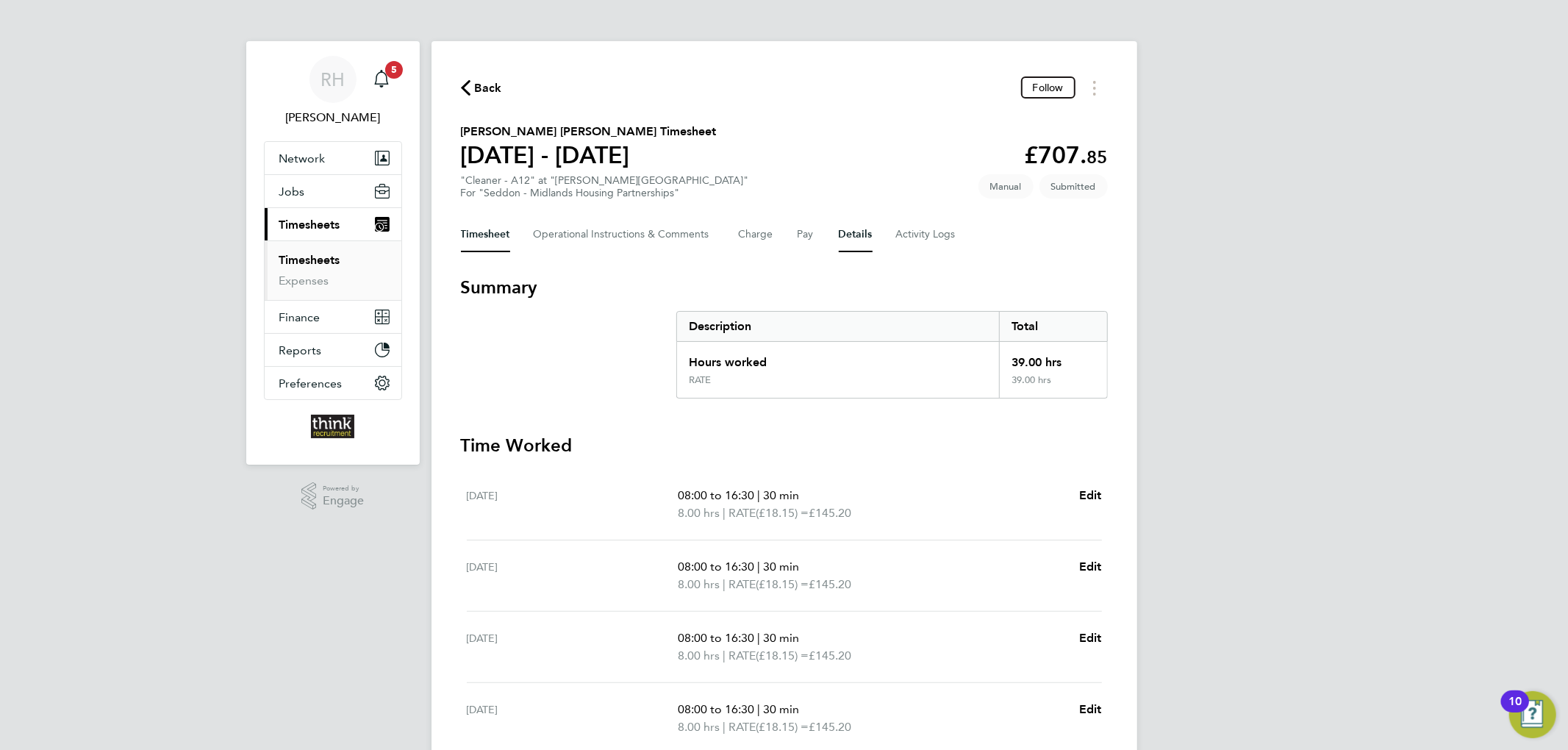
click at [853, 230] on button "Details" at bounding box center [855, 234] width 34 height 36
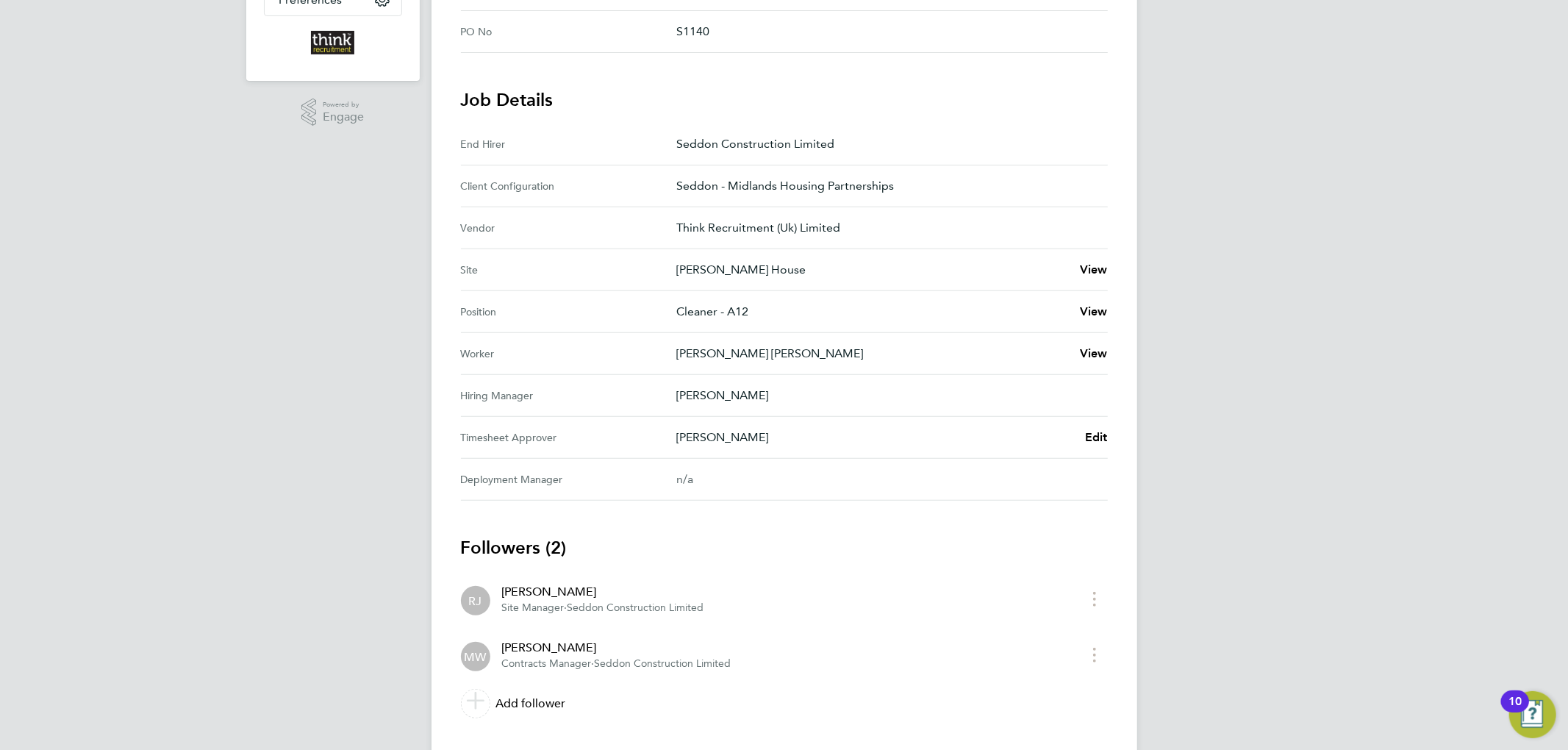
scroll to position [392, 0]
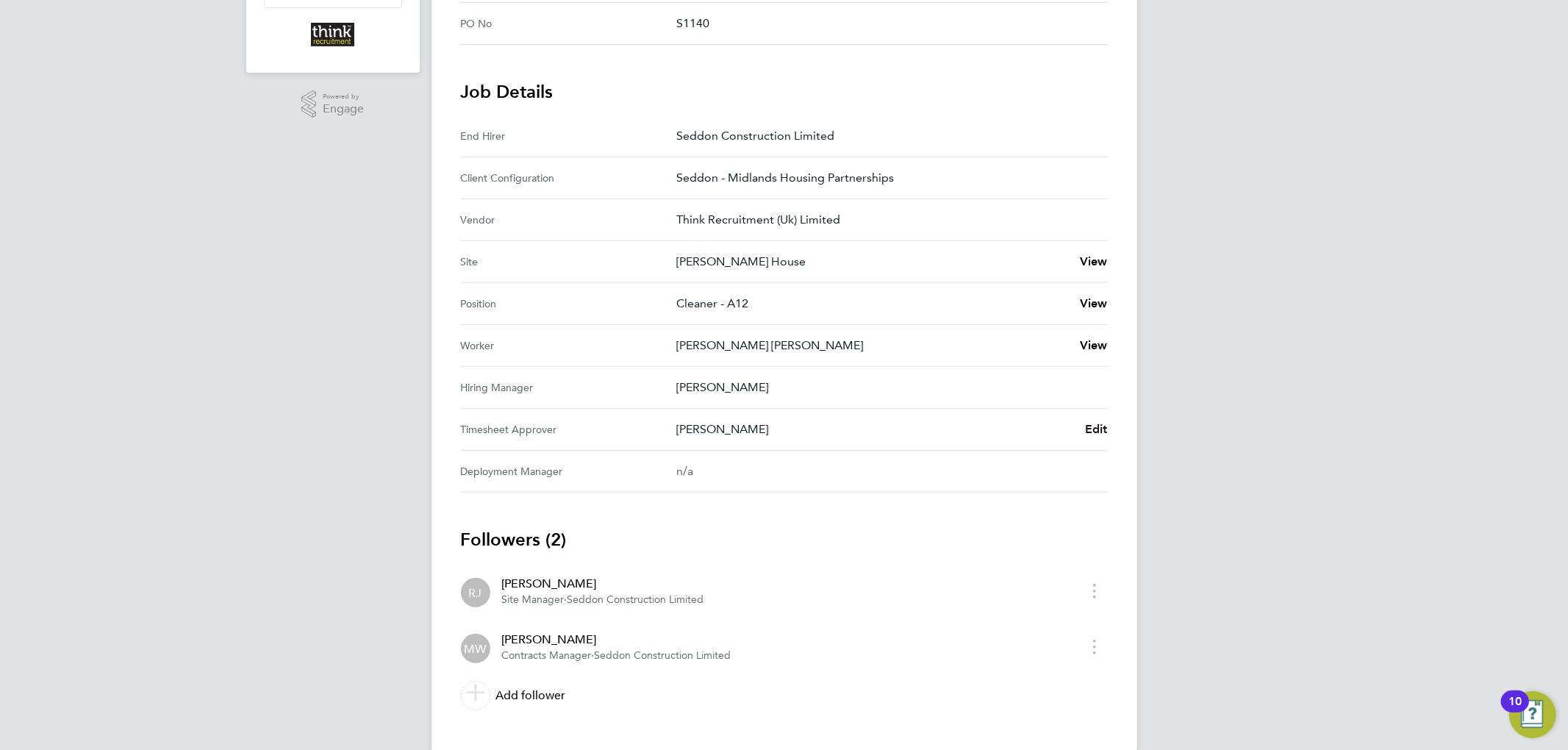
click at [1086, 431] on span "Edit" at bounding box center [1096, 429] width 23 height 14
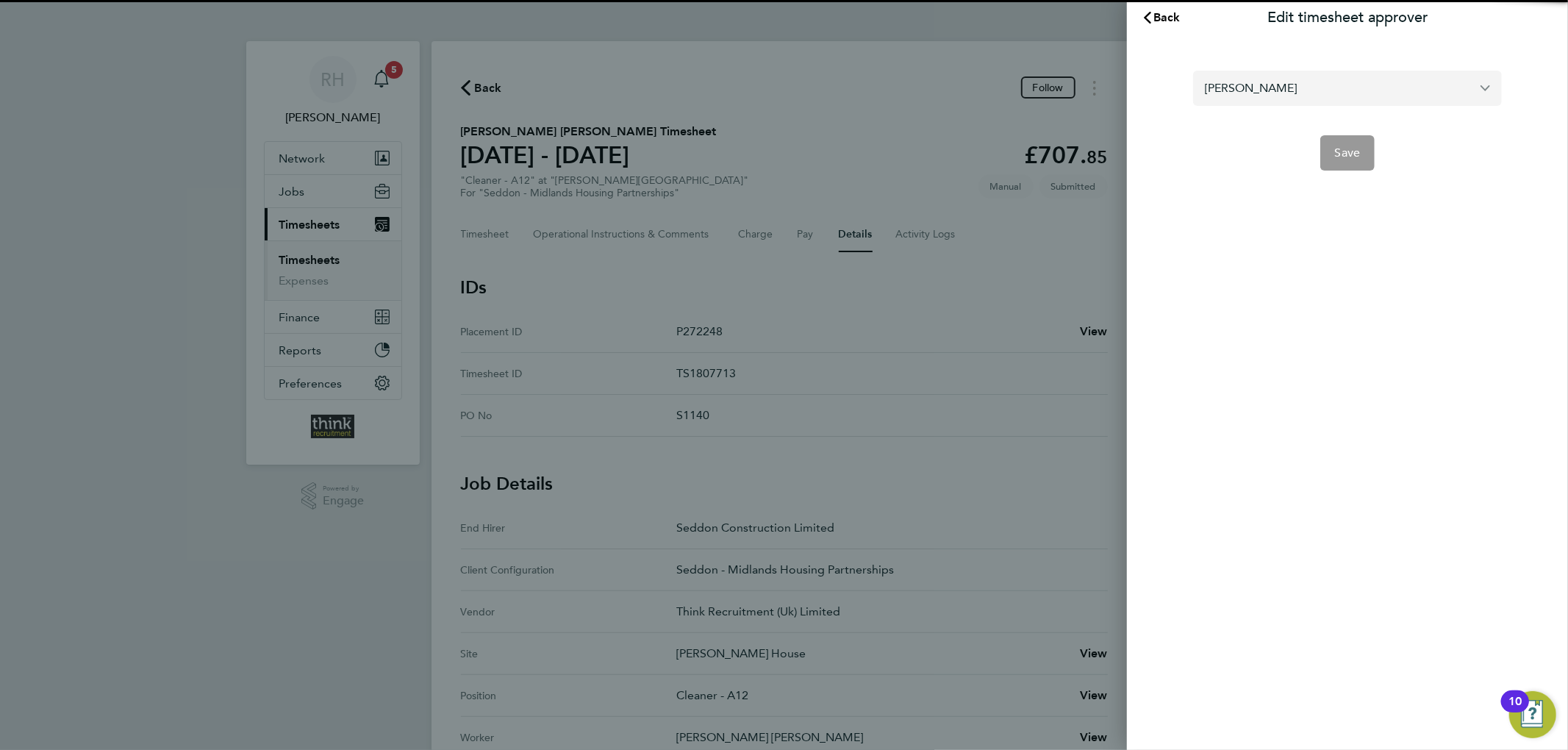
click at [1262, 92] on input "[PERSON_NAME]" at bounding box center [1347, 88] width 309 height 35
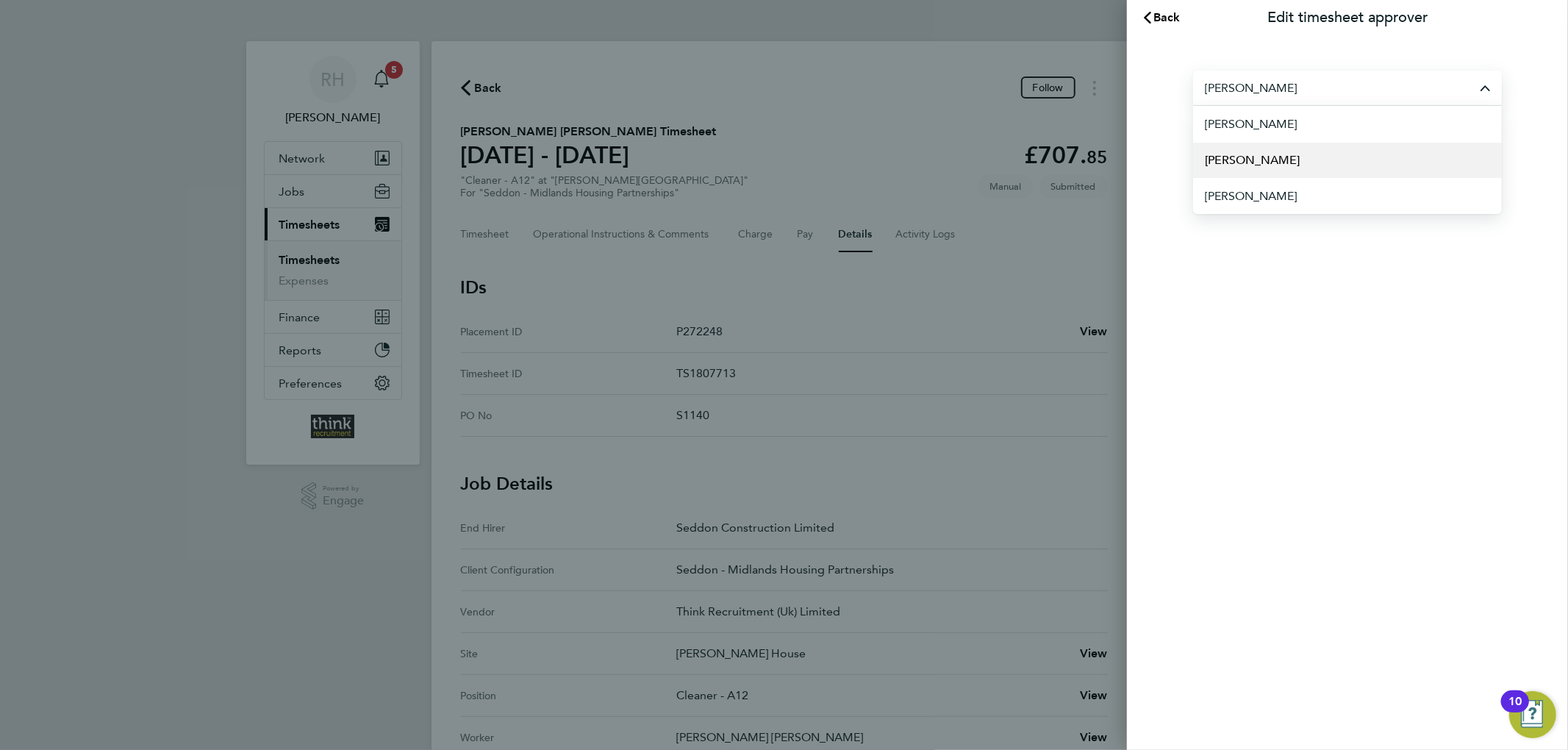
click at [1273, 165] on li "[PERSON_NAME]" at bounding box center [1347, 160] width 309 height 36
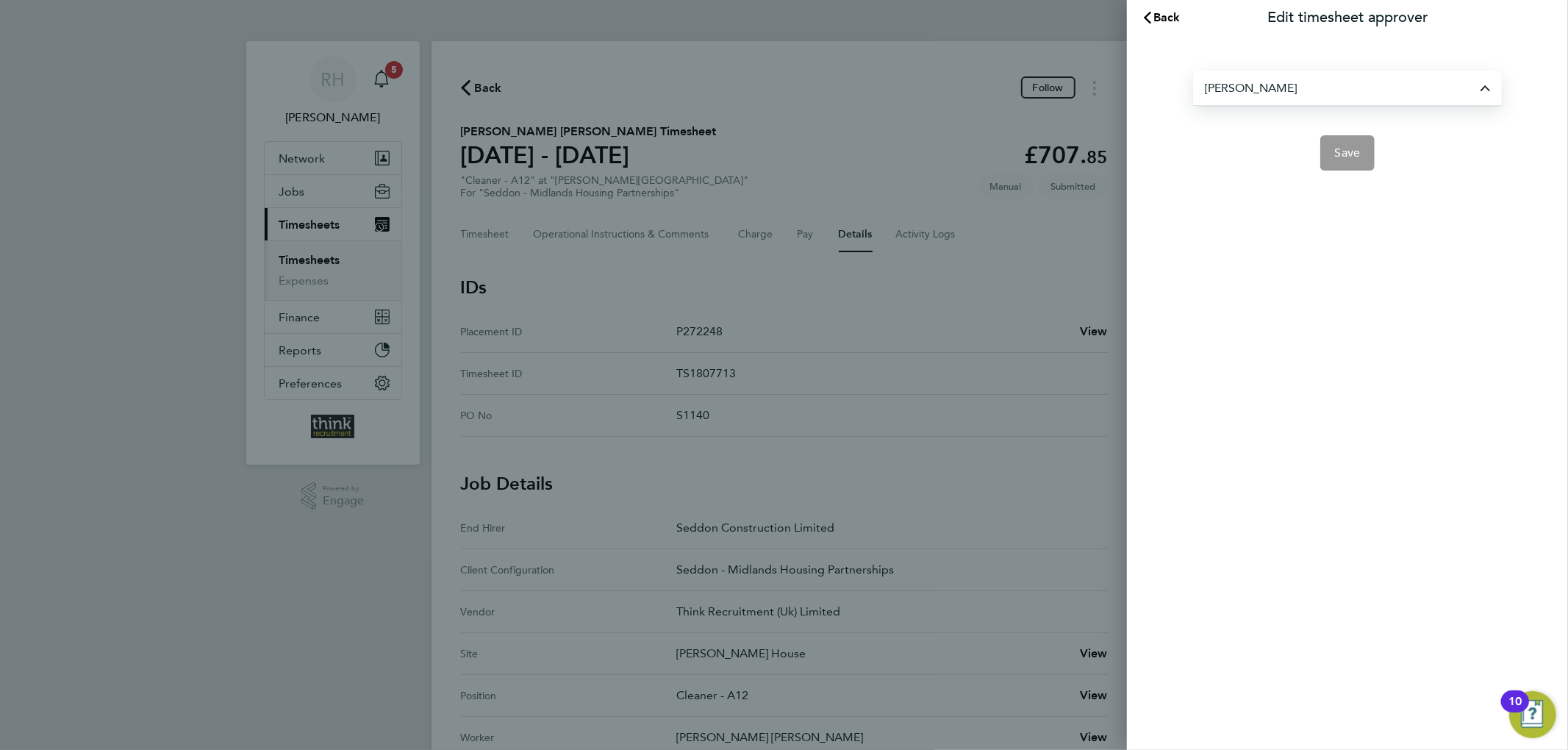
type input "[PERSON_NAME]"
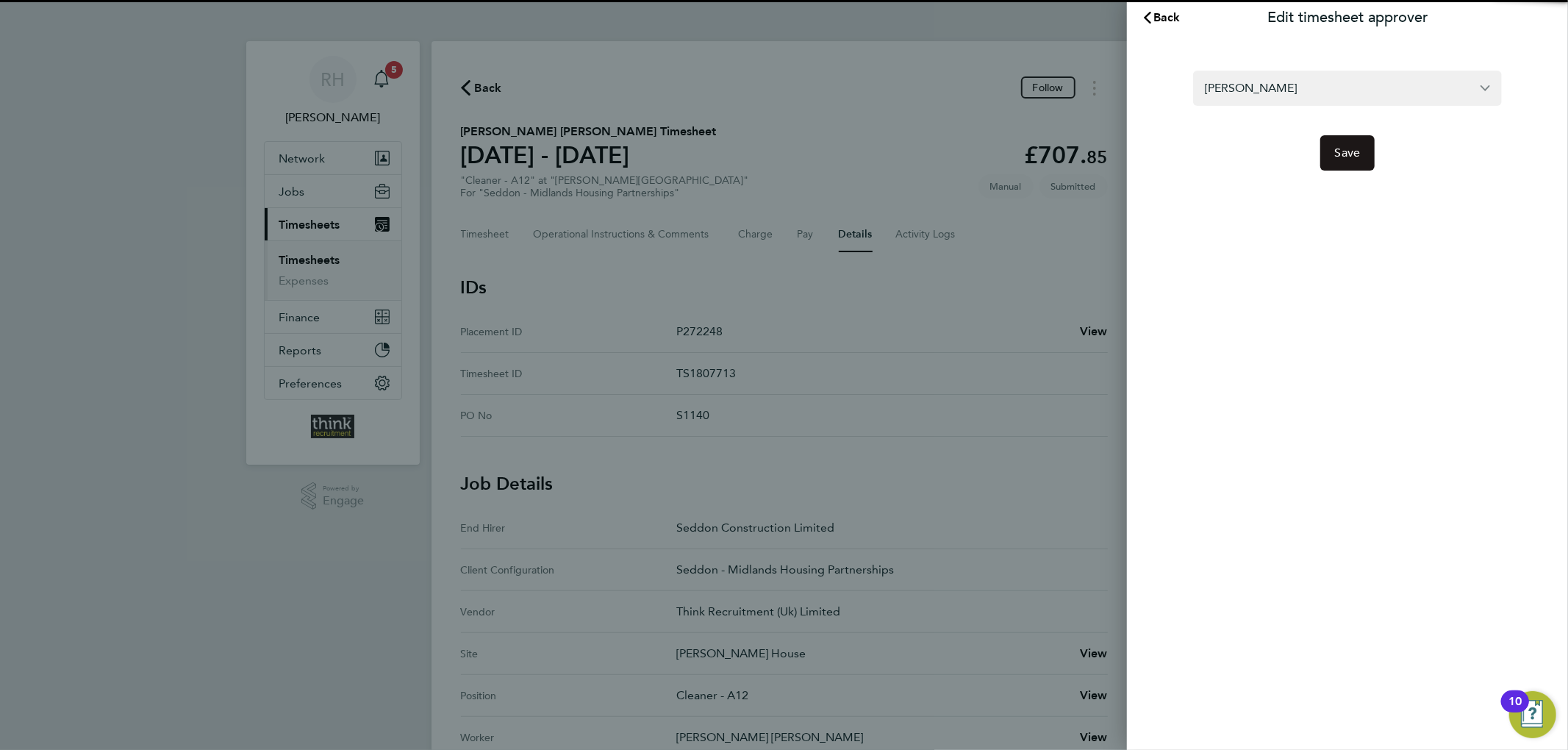
click at [1338, 156] on span "Save" at bounding box center [1348, 152] width 26 height 15
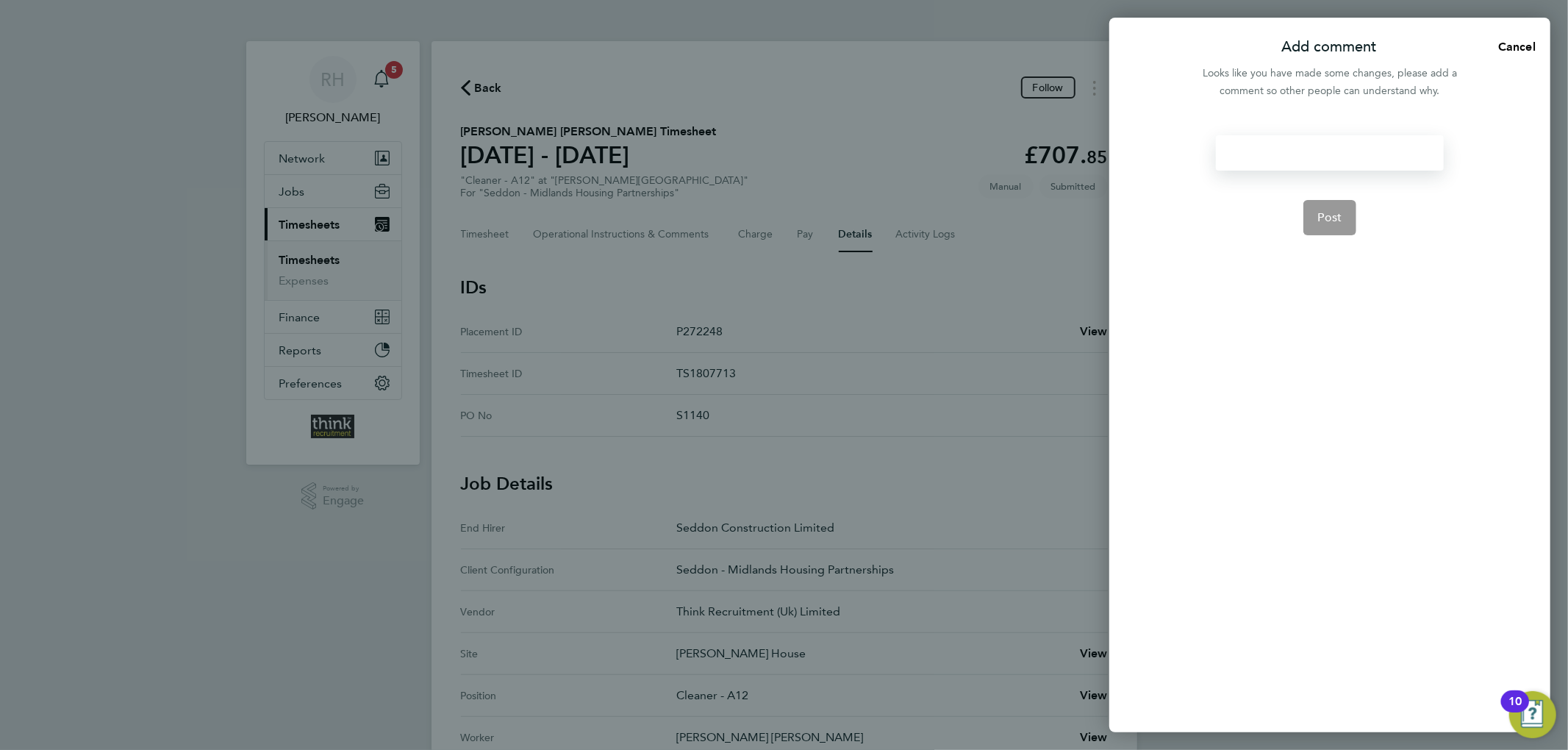
click at [1304, 156] on div at bounding box center [1330, 152] width 227 height 36
click at [1326, 201] on button "Post" at bounding box center [1330, 217] width 54 height 36
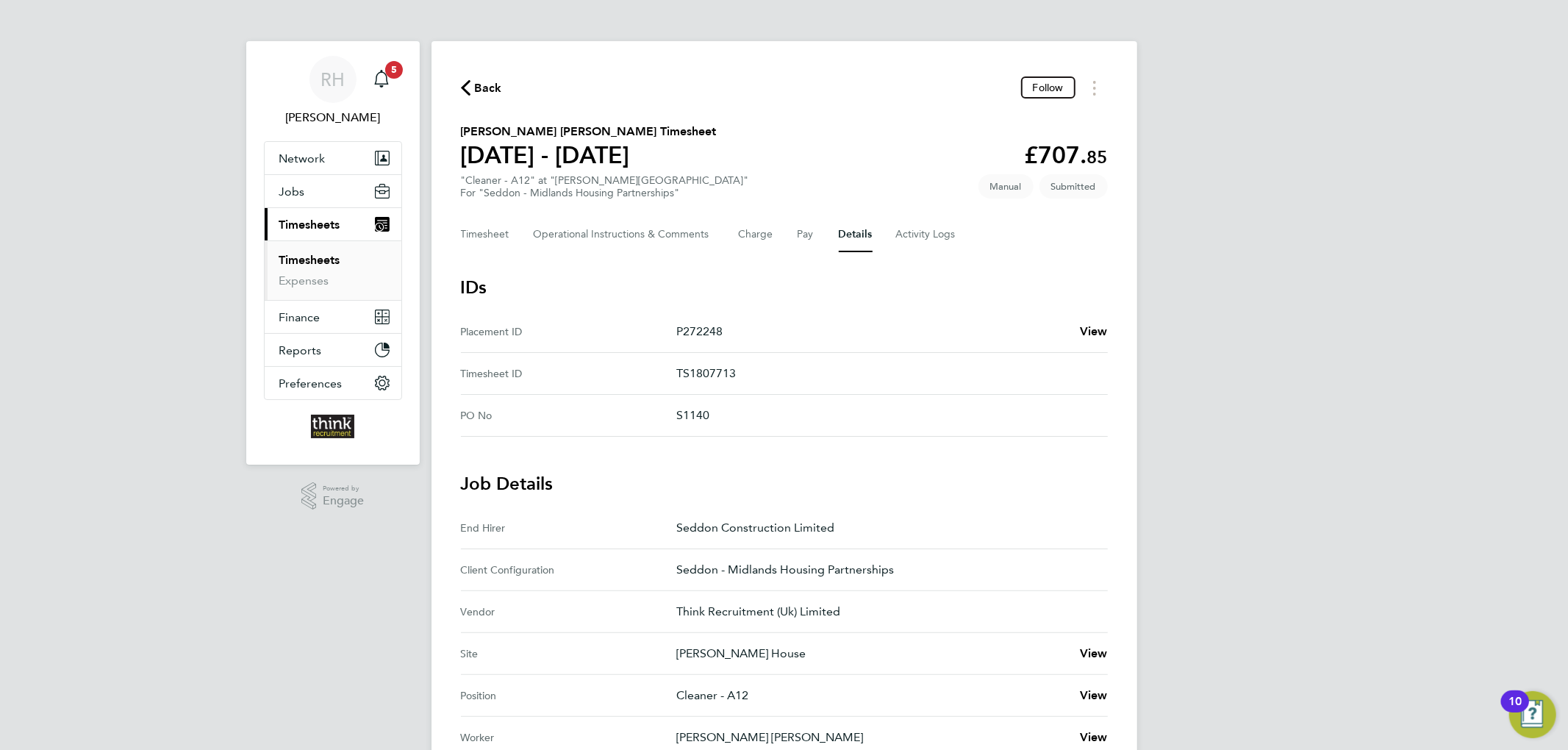
click at [322, 261] on link "Timesheets" at bounding box center [309, 260] width 61 height 14
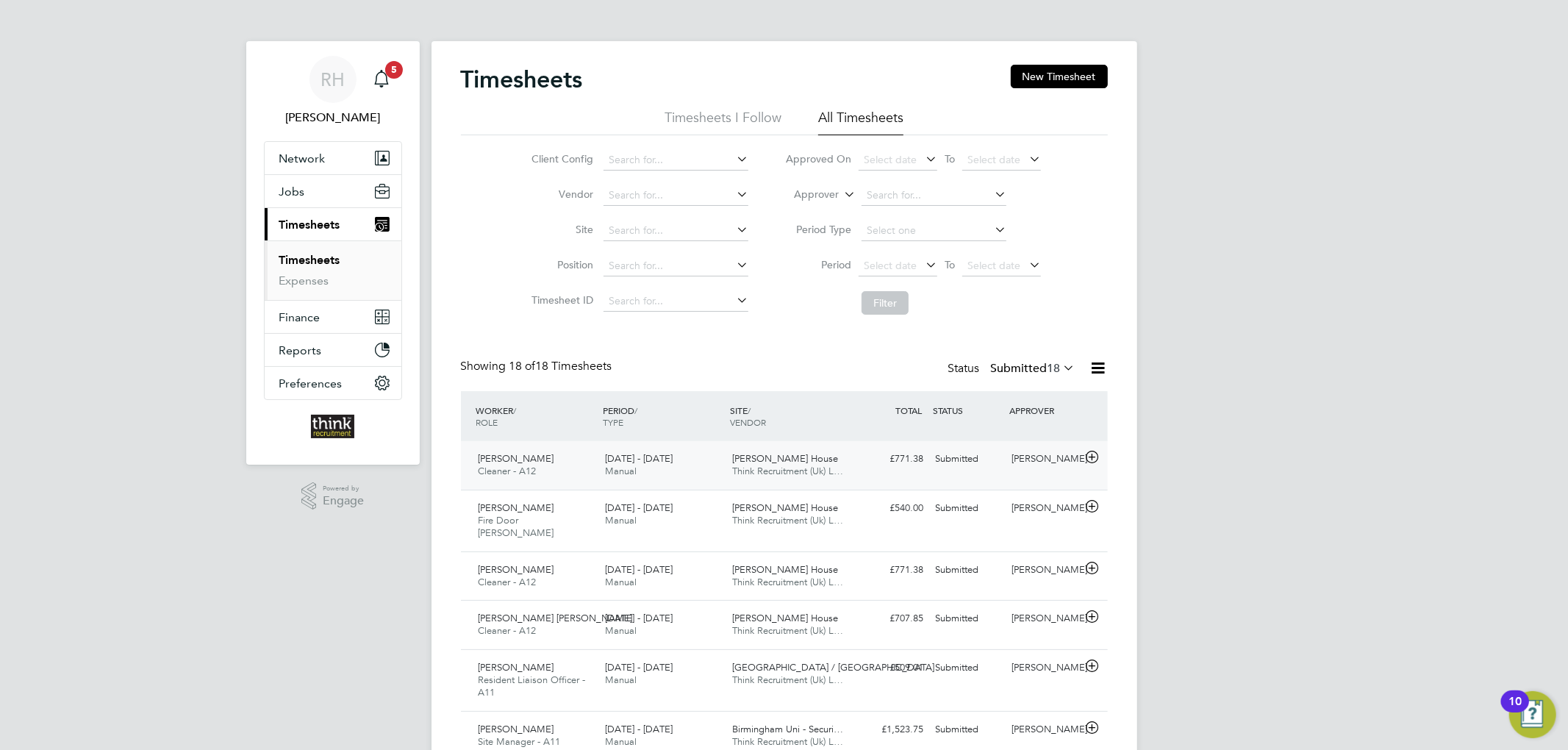
click at [880, 465] on div "£771.38 Submitted" at bounding box center [891, 459] width 77 height 24
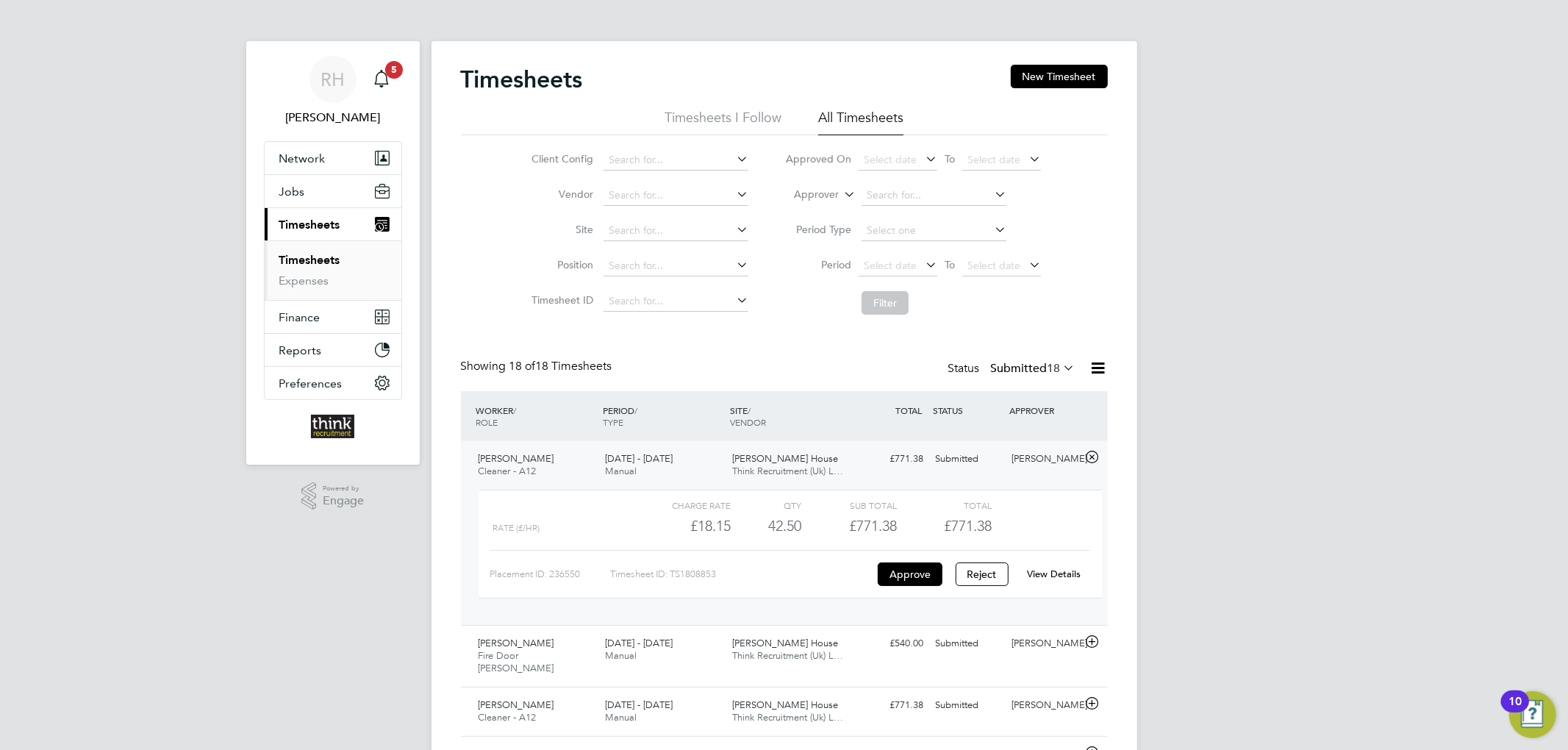
click at [1057, 574] on link "View Details" at bounding box center [1054, 574] width 54 height 13
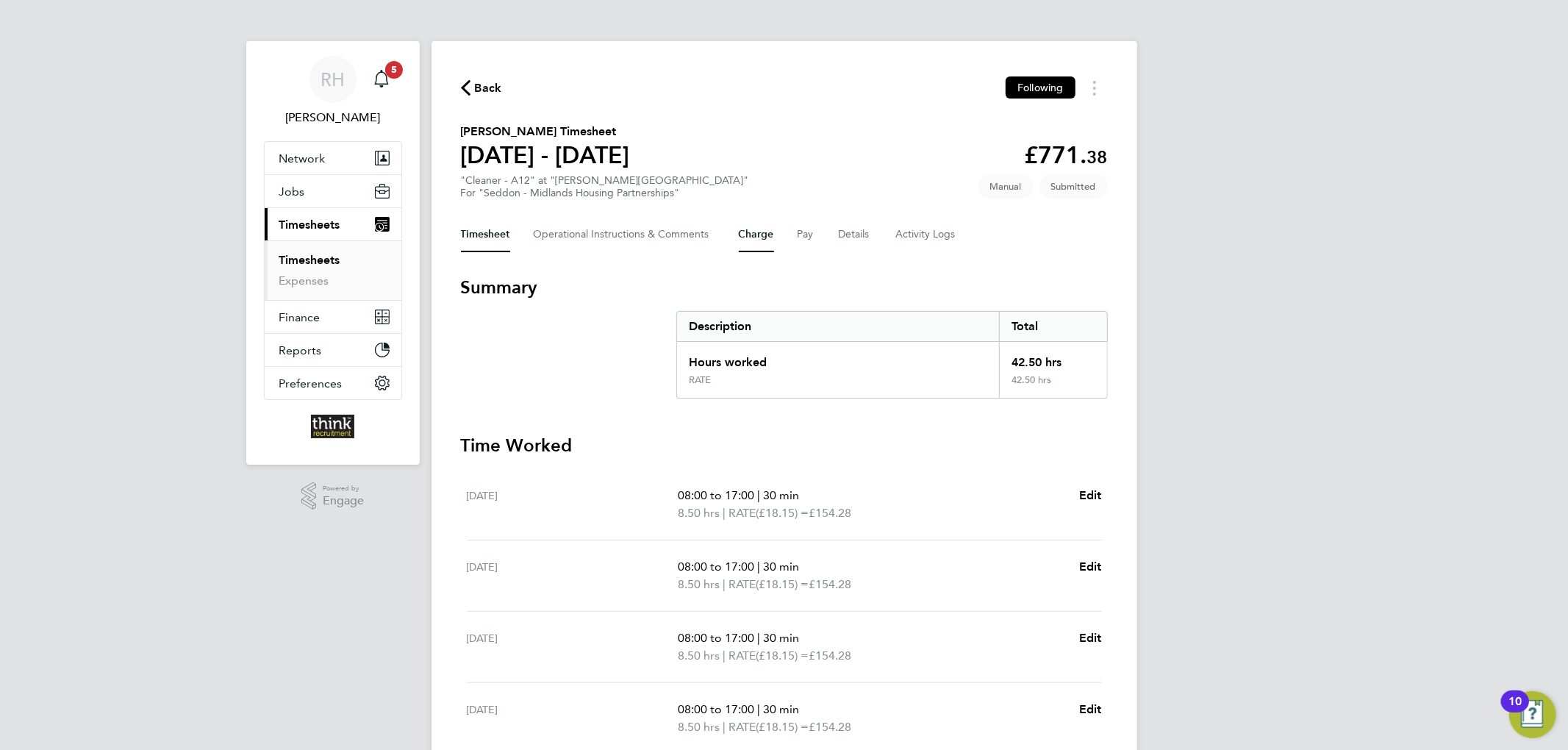
click at [760, 231] on button "Charge" at bounding box center [756, 234] width 36 height 36
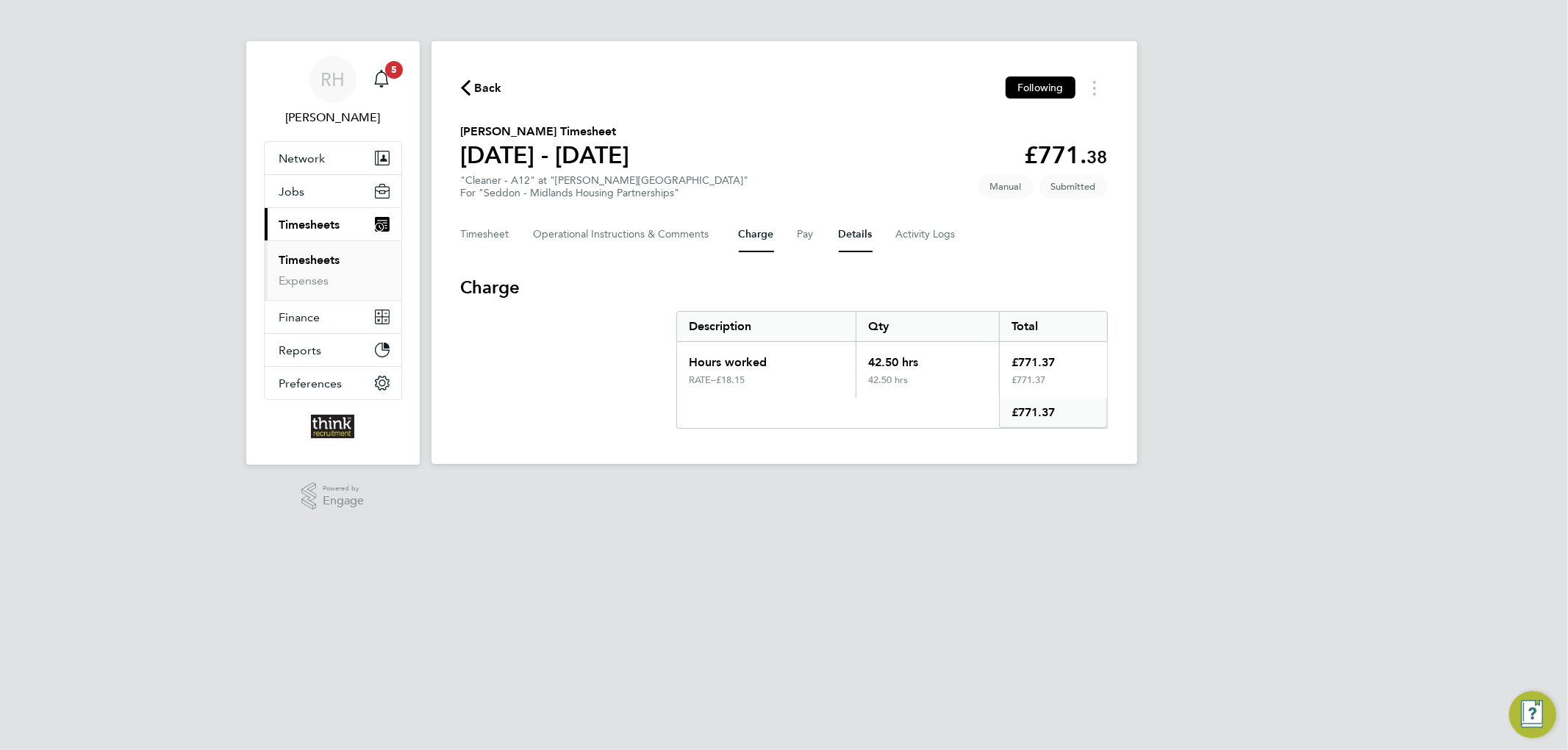
click at [853, 238] on button "Details" at bounding box center [855, 234] width 34 height 36
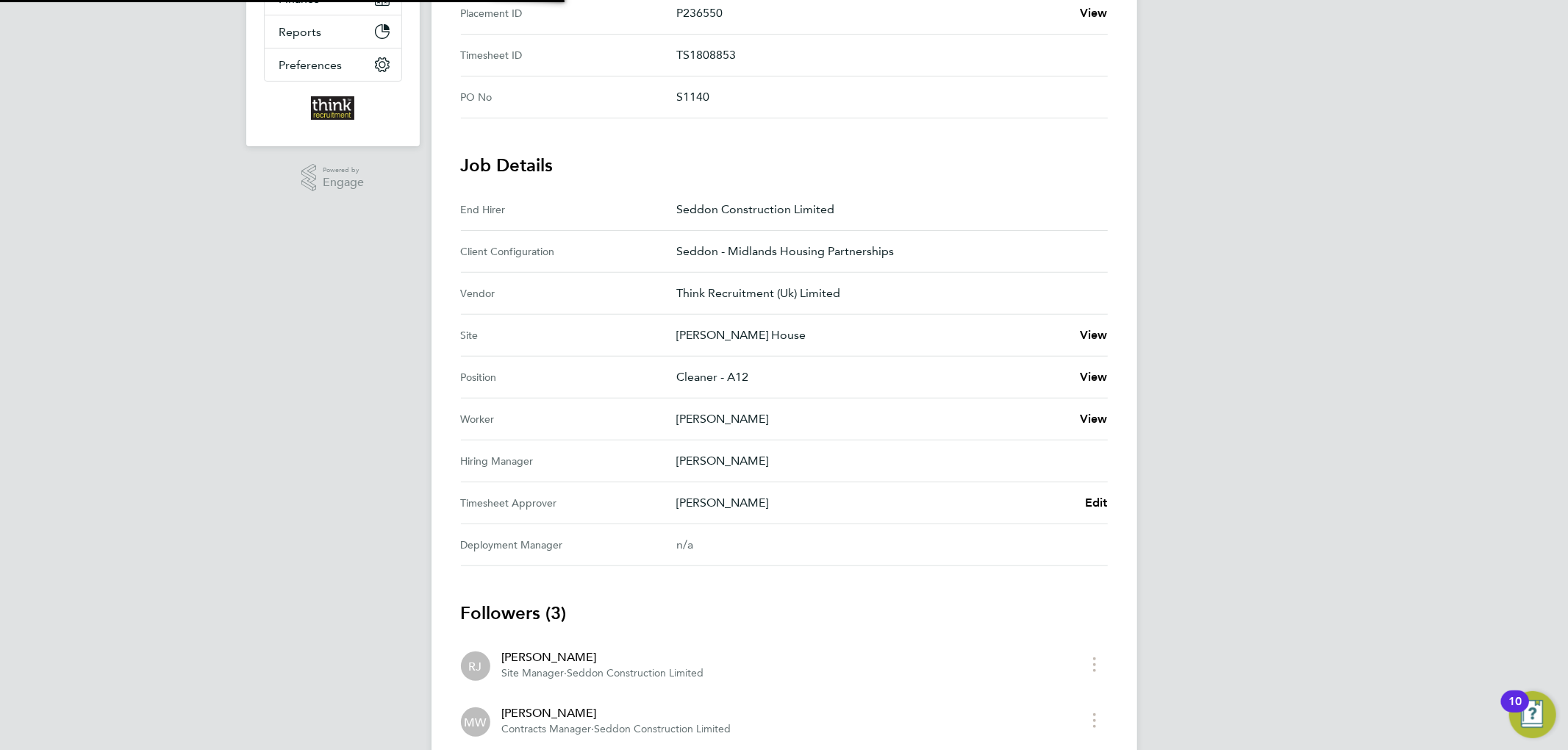
scroll to position [336, 0]
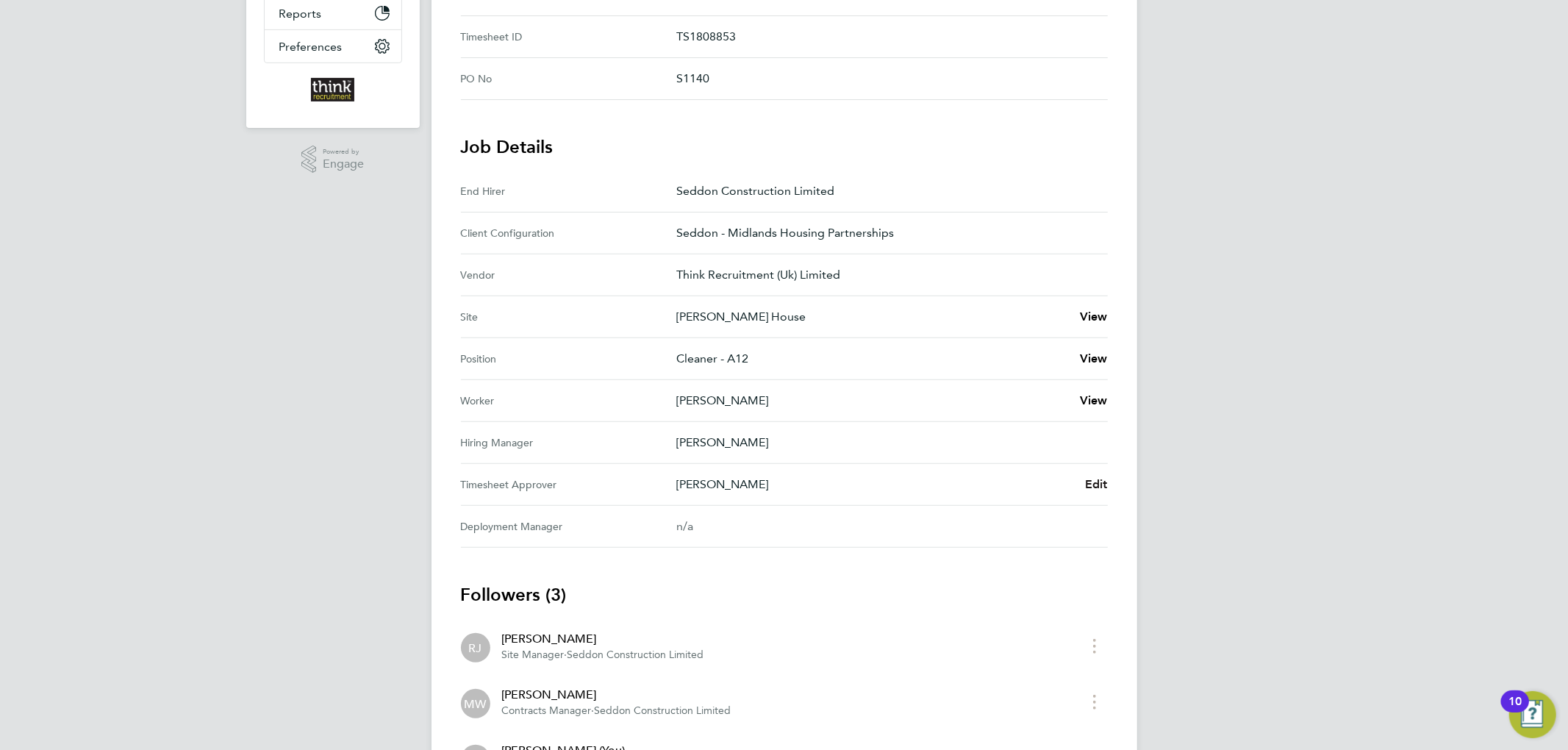
click at [1100, 484] on span "Edit" at bounding box center [1096, 484] width 23 height 14
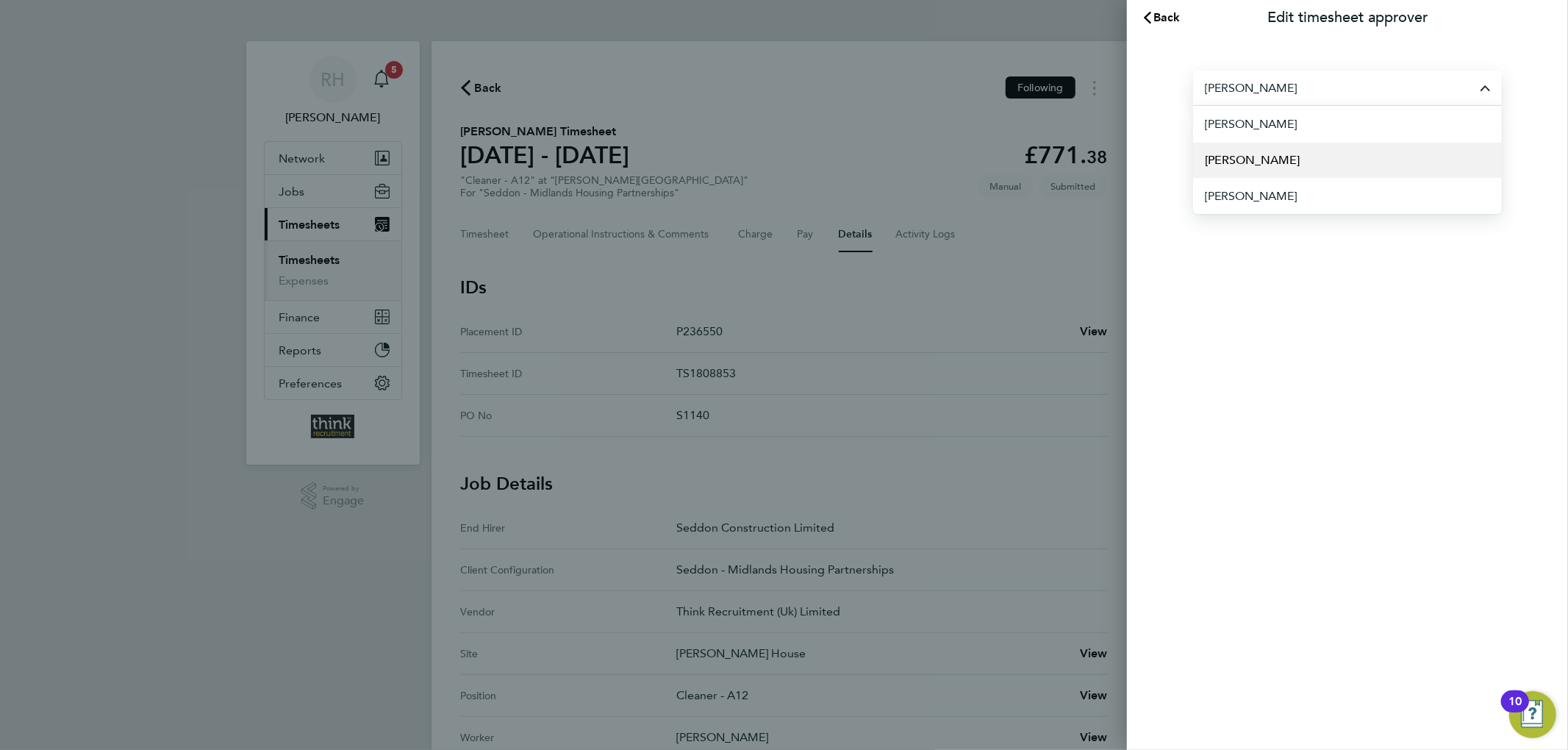
click at [1277, 154] on li "[PERSON_NAME]" at bounding box center [1347, 160] width 309 height 36
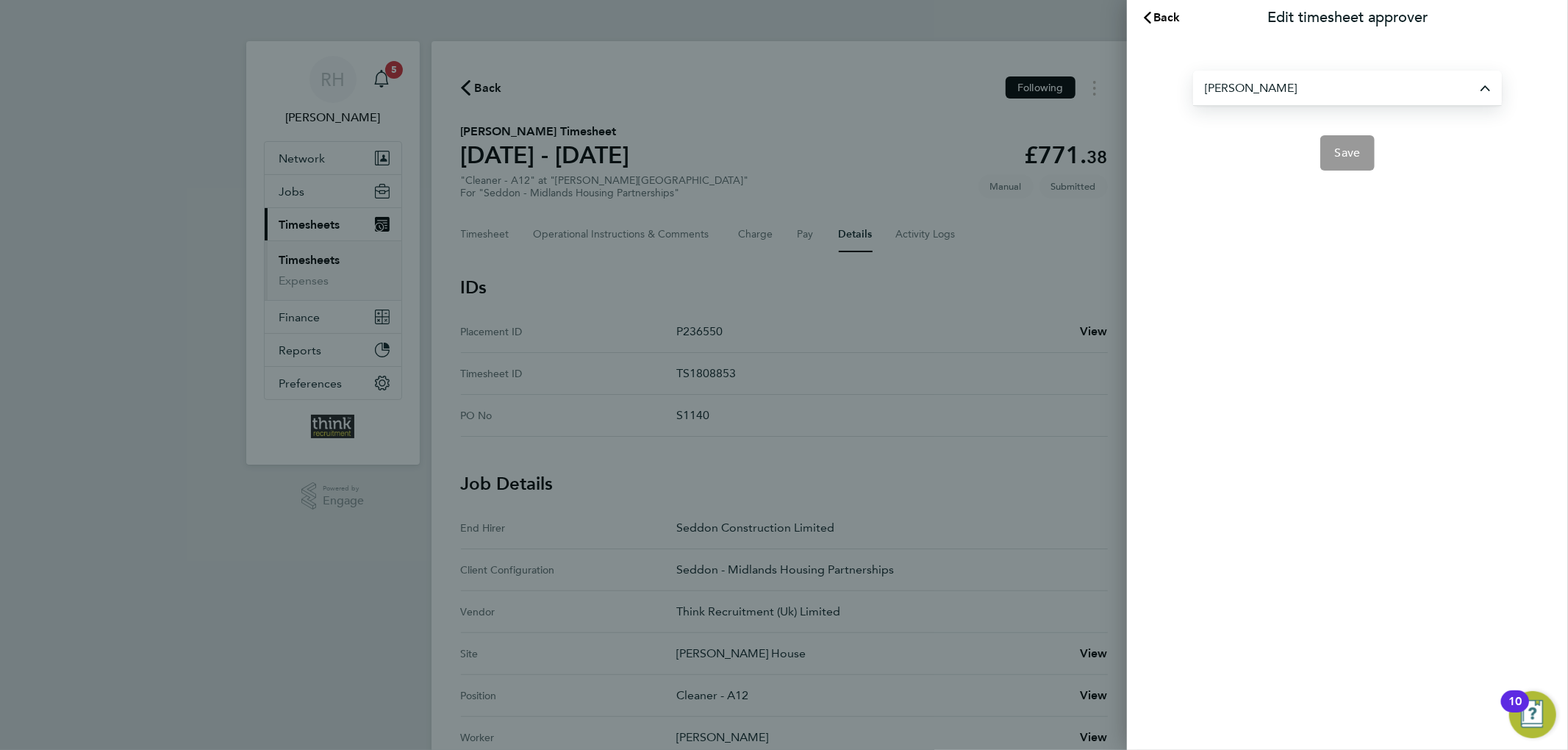
type input "[PERSON_NAME]"
click at [1347, 151] on span "Save" at bounding box center [1348, 152] width 26 height 15
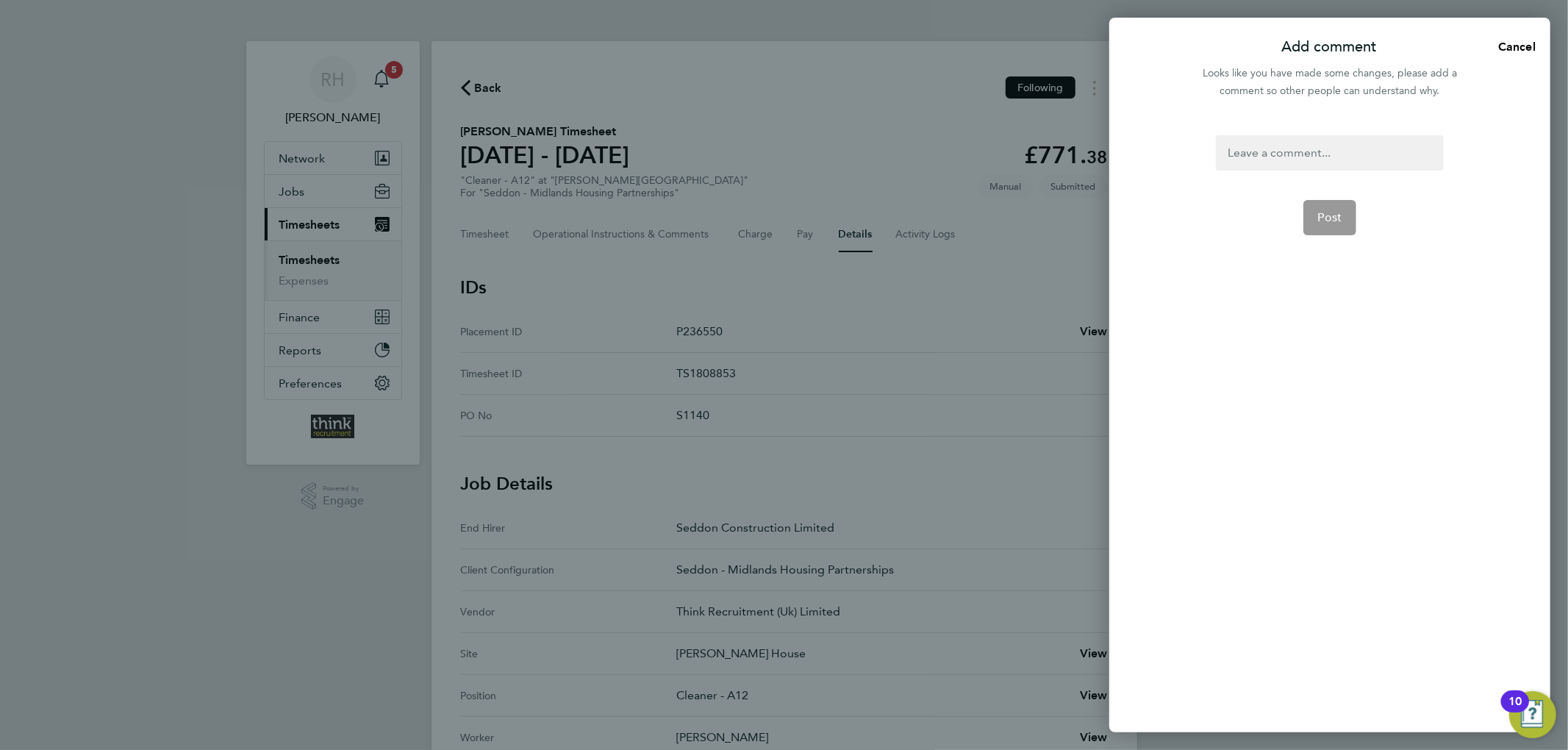
click at [1315, 151] on div at bounding box center [1330, 152] width 227 height 36
click at [1335, 234] on button "Post" at bounding box center [1330, 217] width 54 height 36
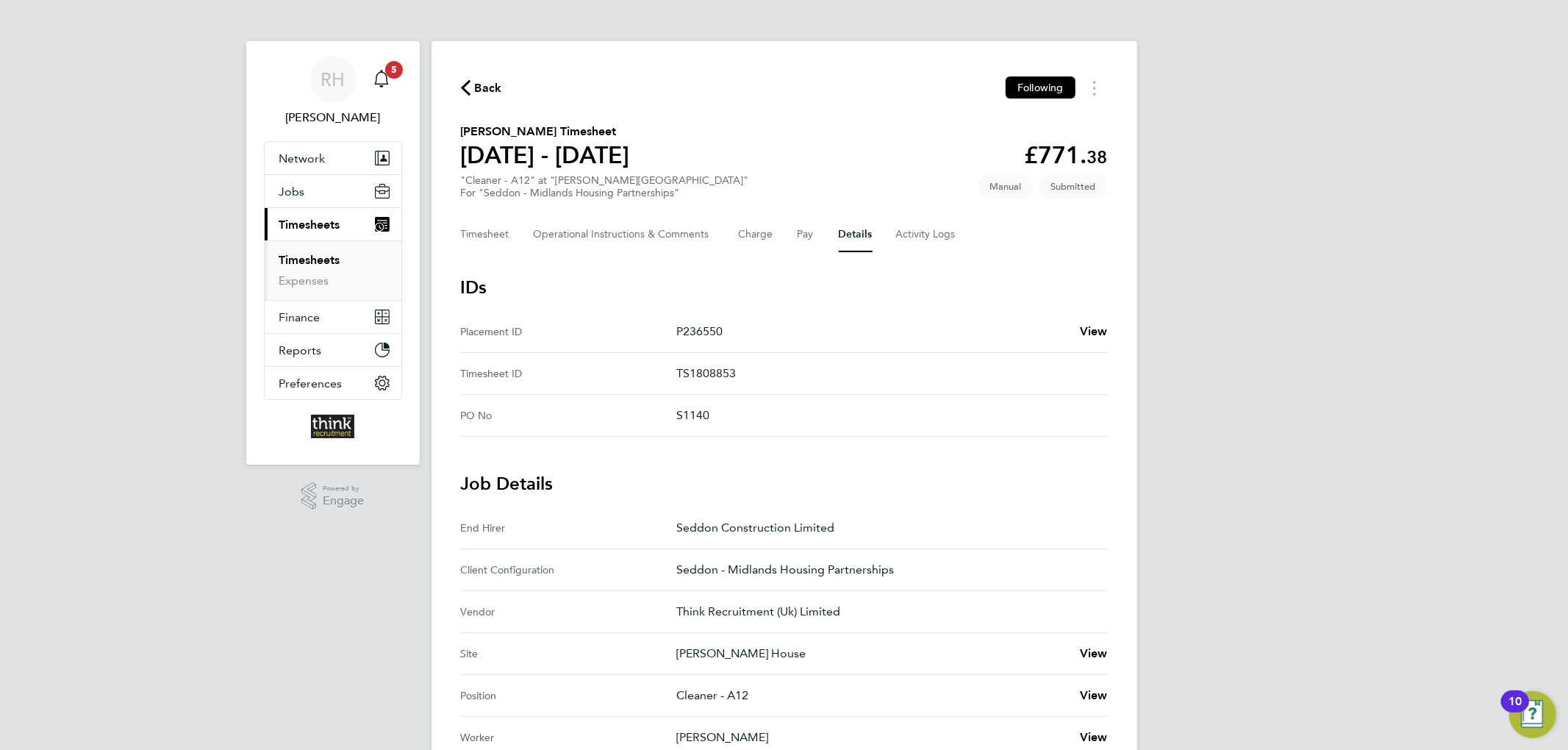
click at [314, 261] on link "Timesheets" at bounding box center [309, 260] width 61 height 14
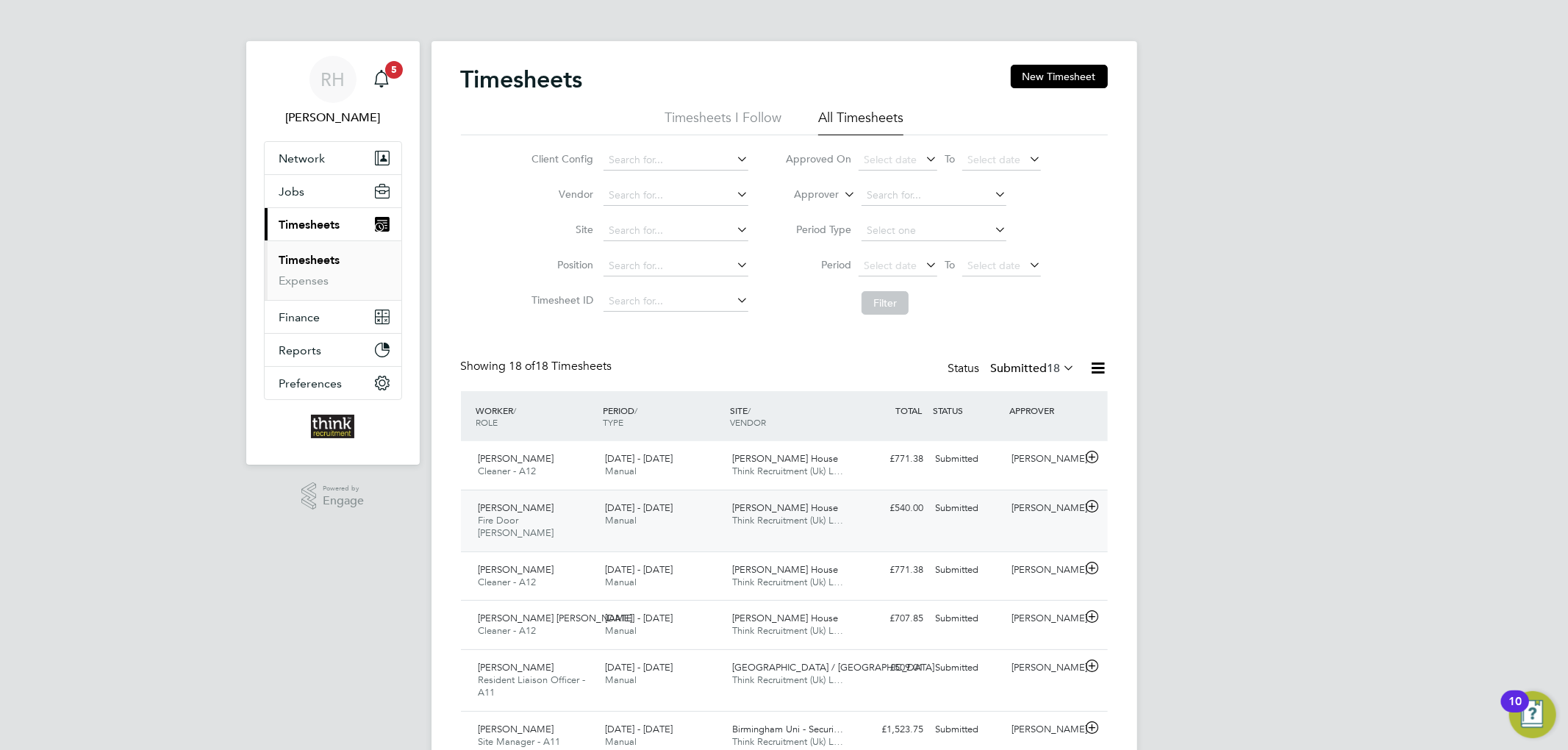
click at [865, 508] on div "£540.00 Submitted" at bounding box center [891, 508] width 77 height 24
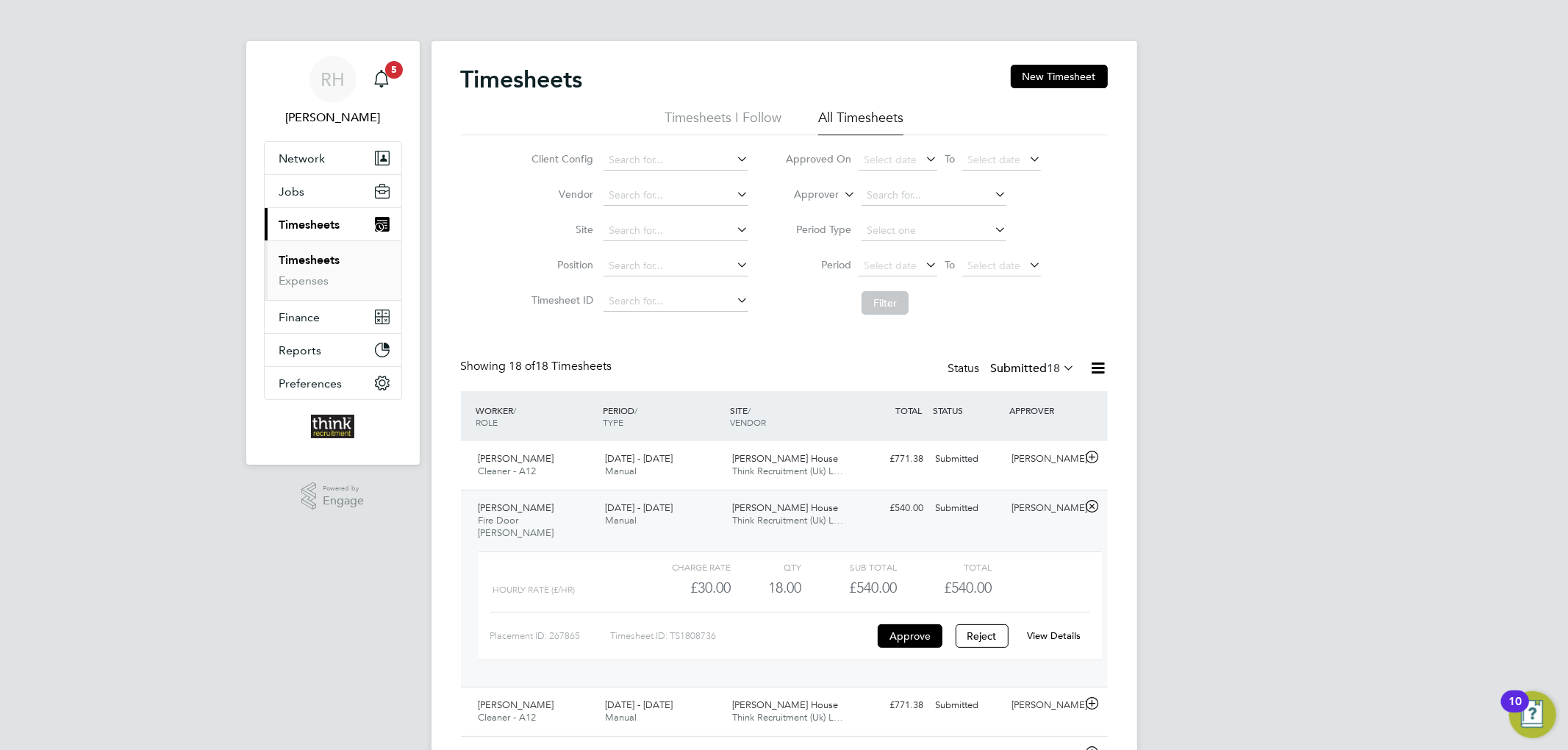
click at [1061, 624] on div "View Details" at bounding box center [1053, 636] width 72 height 24
click at [1063, 629] on link "View Details" at bounding box center [1054, 636] width 54 height 13
click at [888, 509] on div "£540.00 Submitted" at bounding box center [891, 508] width 77 height 24
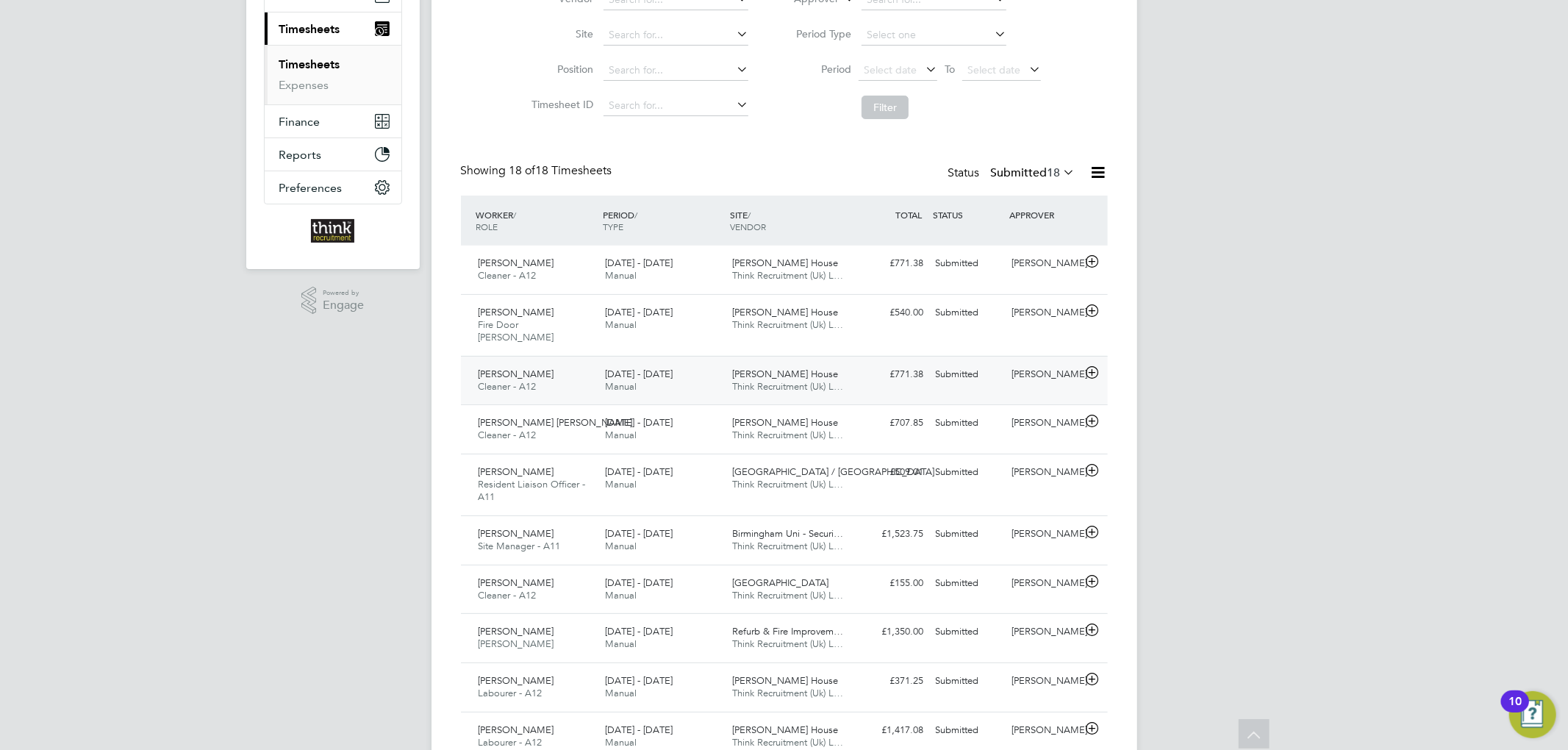
click at [862, 365] on div "£771.38 Submitted" at bounding box center [891, 374] width 77 height 24
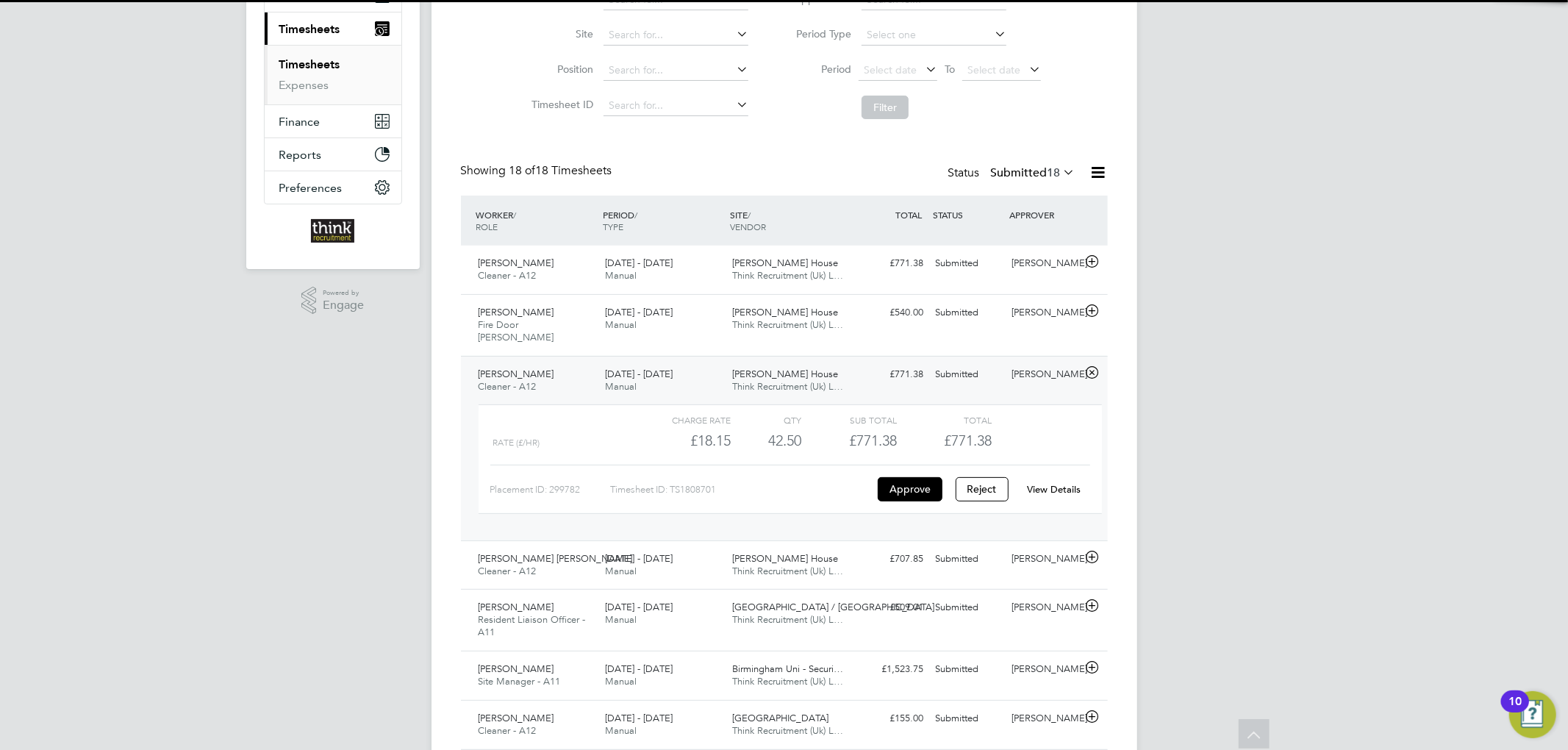
click at [1060, 483] on link "View Details" at bounding box center [1054, 489] width 54 height 13
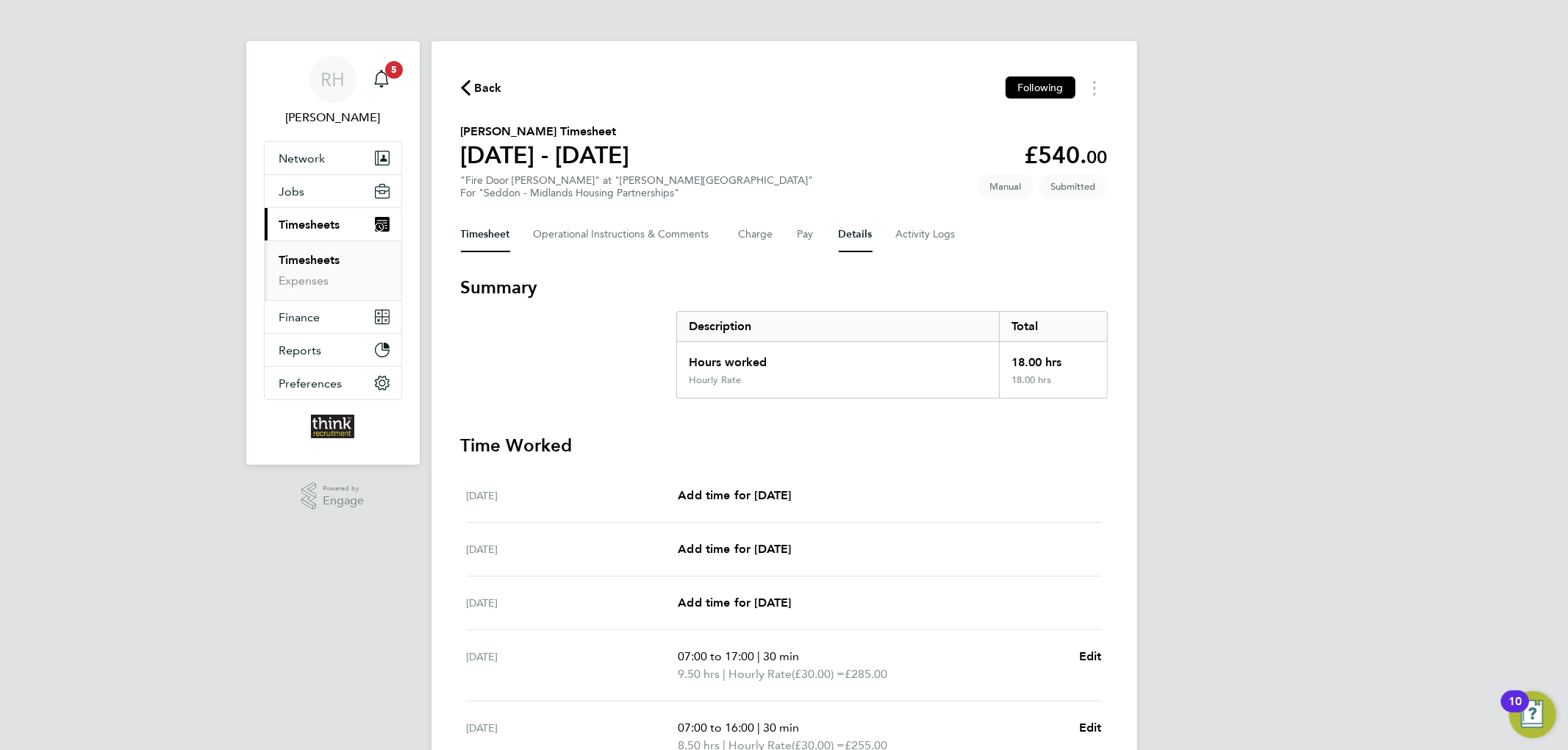
click at [865, 232] on button "Details" at bounding box center [855, 234] width 34 height 36
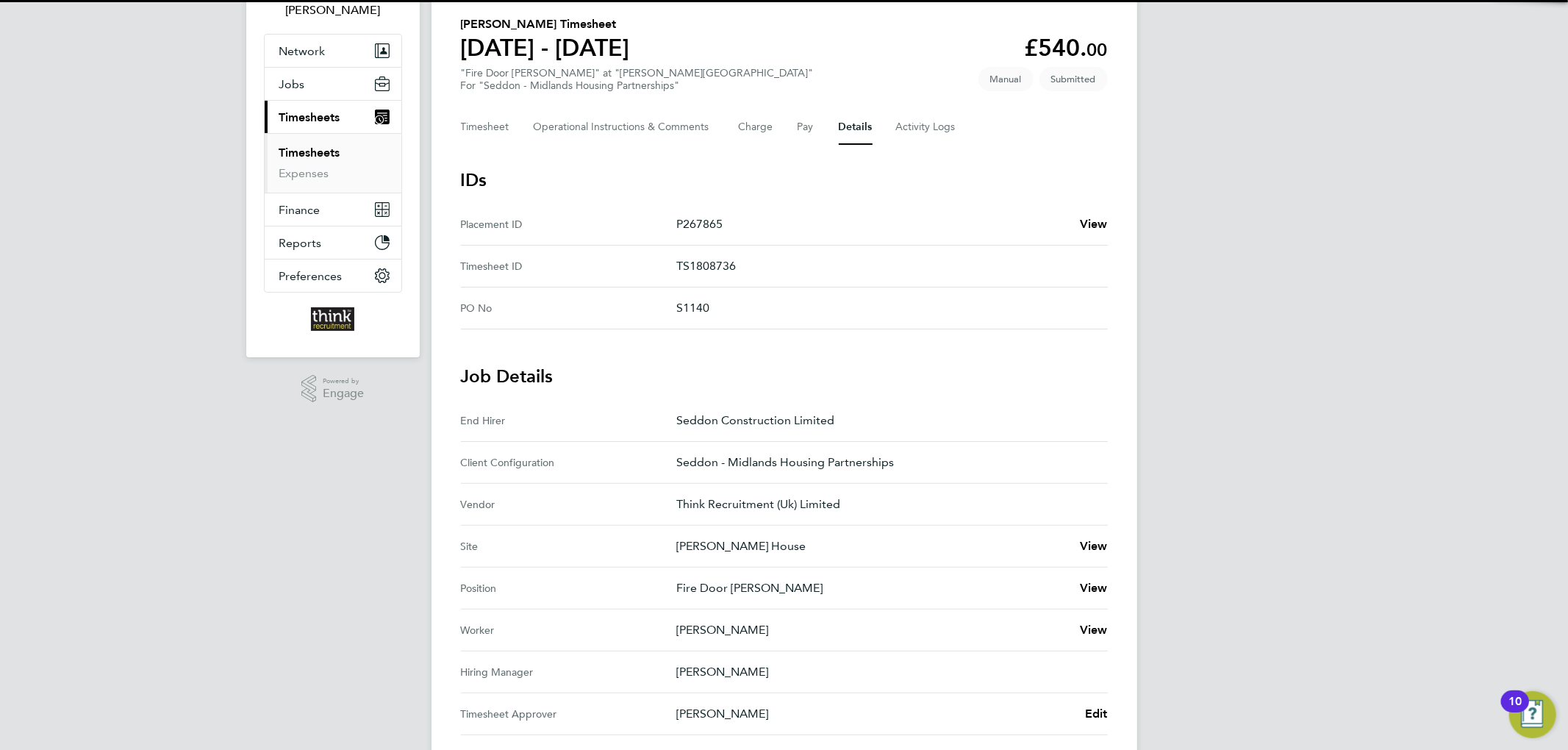
scroll to position [294, 0]
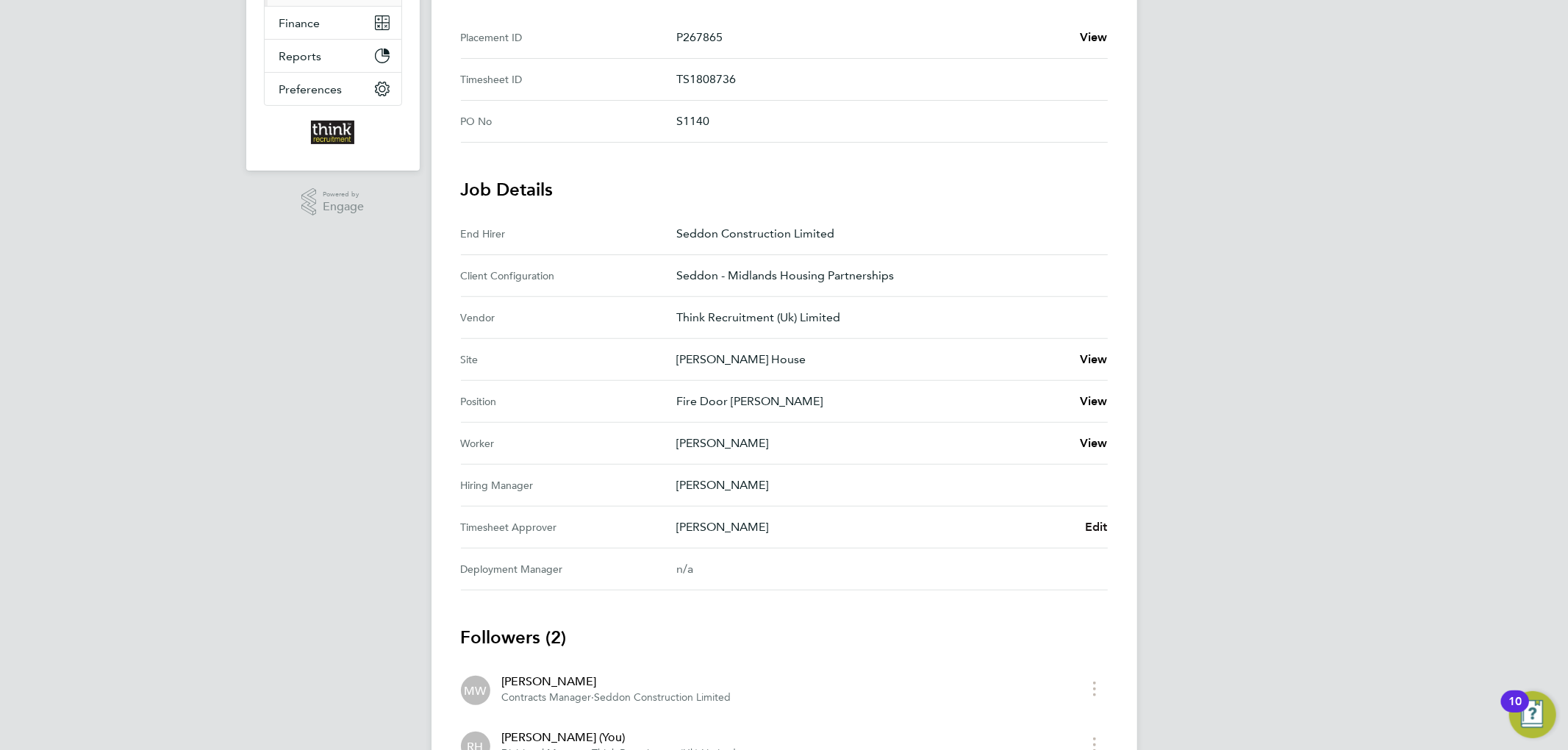
click at [1101, 527] on span "Edit" at bounding box center [1096, 527] width 23 height 14
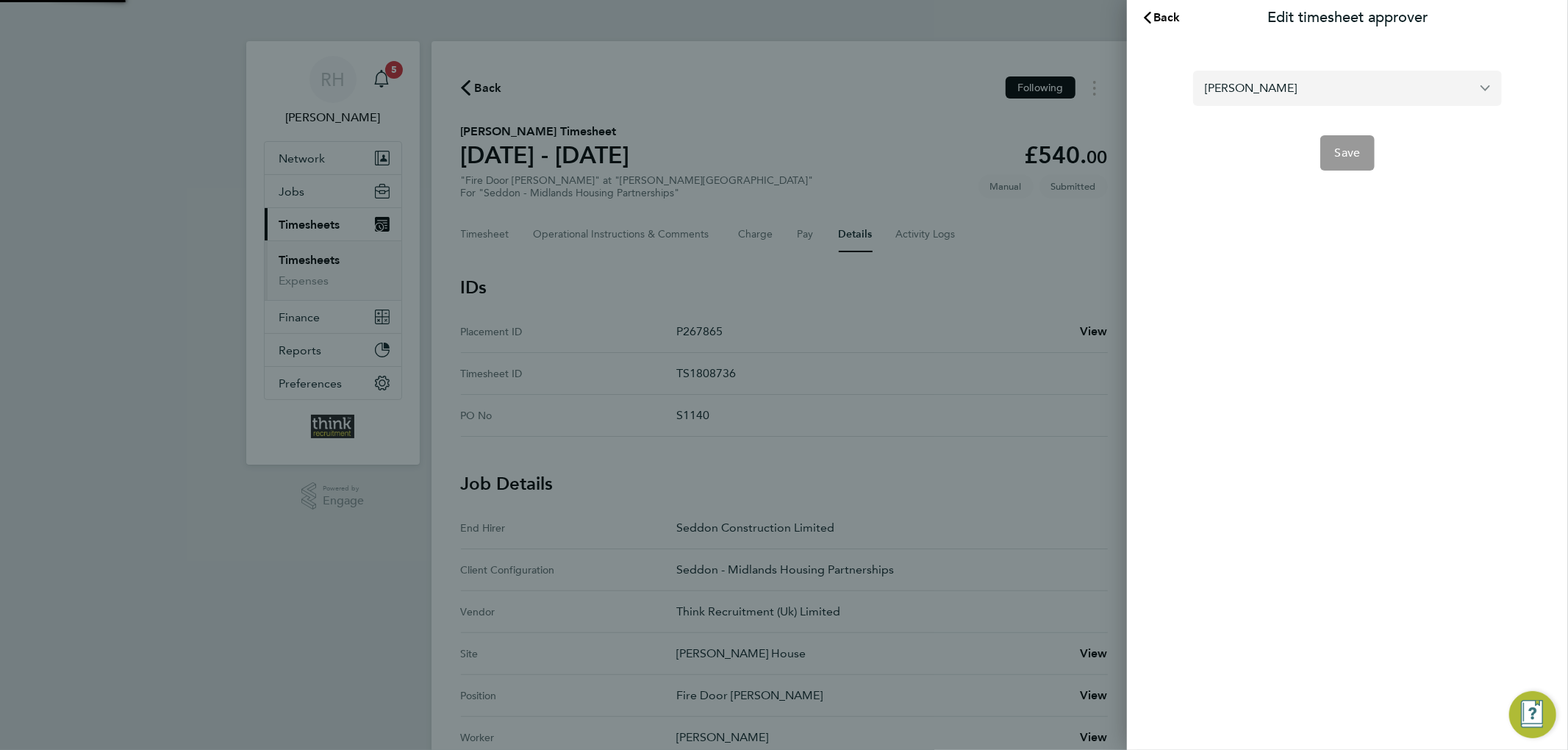
click at [1305, 89] on input "[PERSON_NAME]" at bounding box center [1347, 88] width 309 height 35
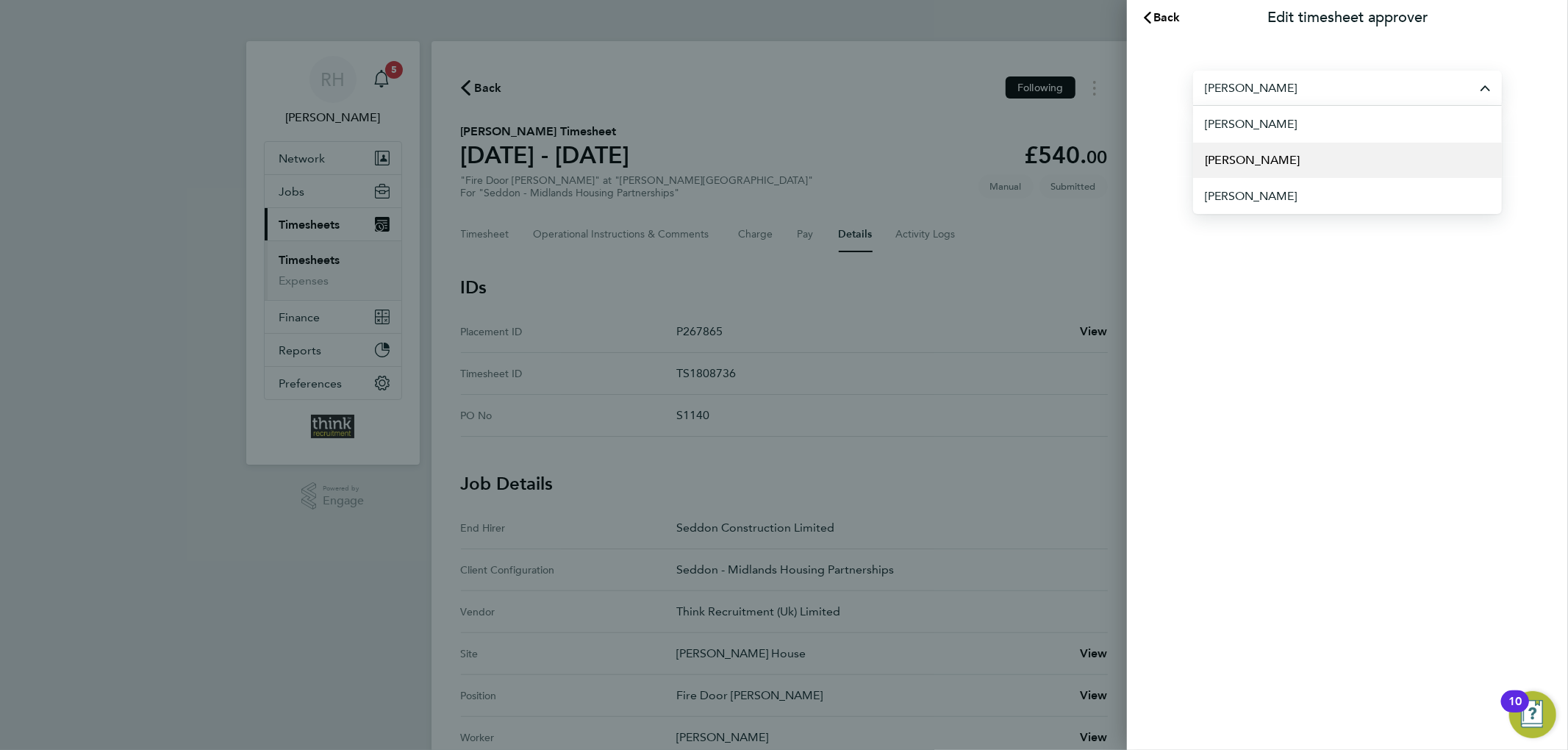
click at [1294, 159] on li "[PERSON_NAME]" at bounding box center [1347, 160] width 309 height 36
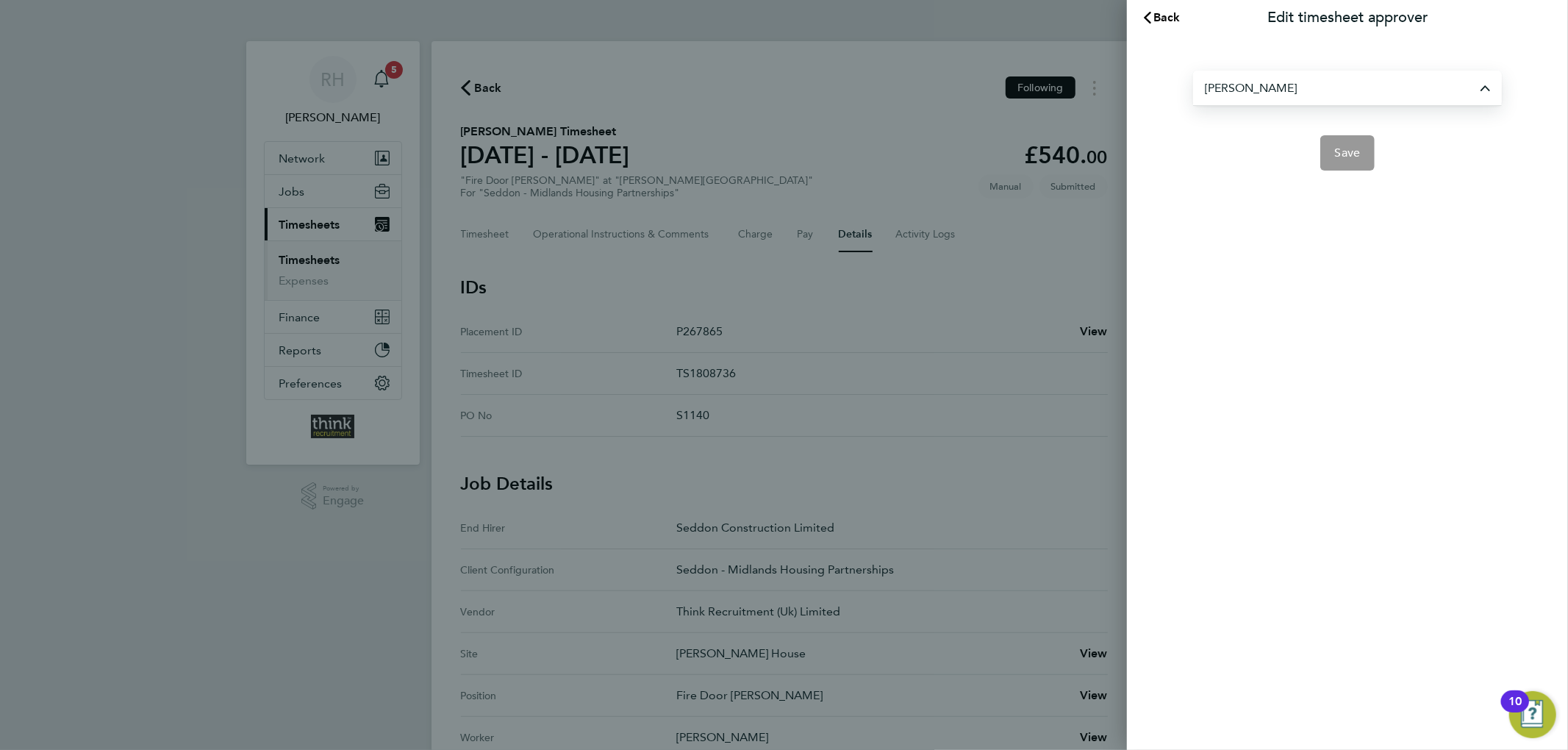
type input "[PERSON_NAME]"
click at [1341, 165] on button "Save" at bounding box center [1348, 152] width 55 height 36
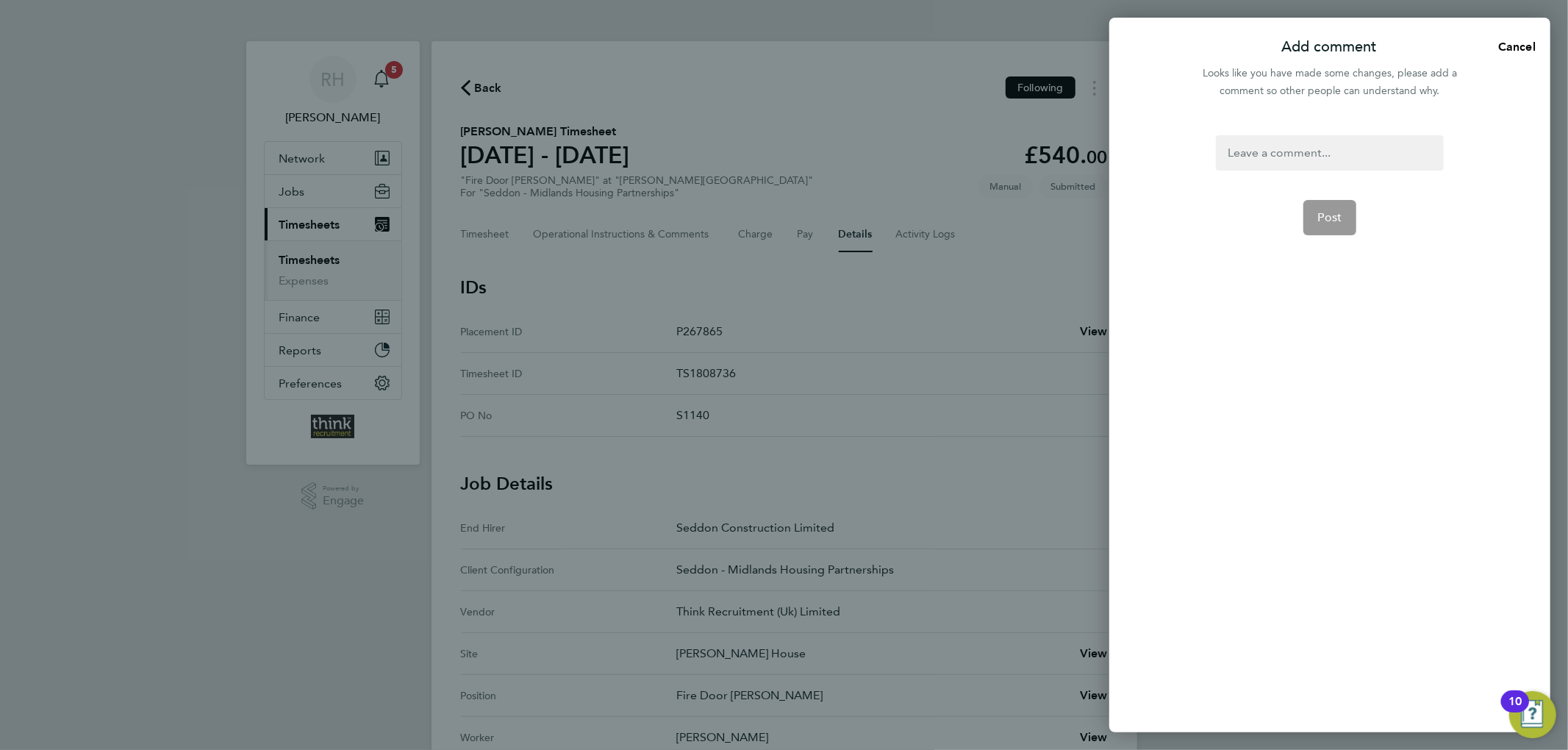
click at [1341, 165] on div at bounding box center [1330, 152] width 227 height 36
click at [1325, 213] on span "Post" at bounding box center [1330, 217] width 24 height 15
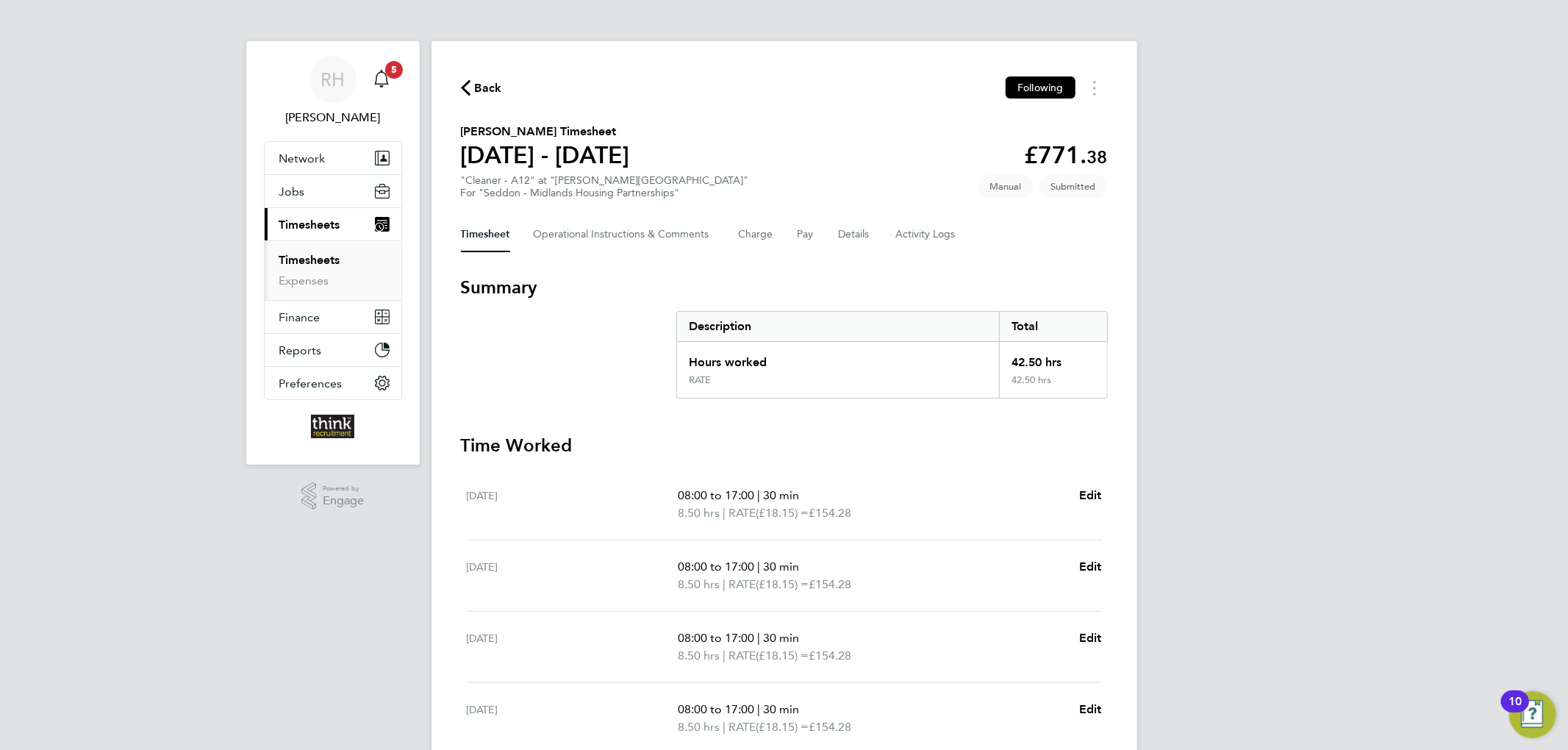
click at [875, 225] on div "Timesheet Operational Instructions & Comments Charge Pay Details Activity Logs" at bounding box center [784, 234] width 647 height 36
click at [857, 230] on button "Details" at bounding box center [855, 234] width 34 height 36
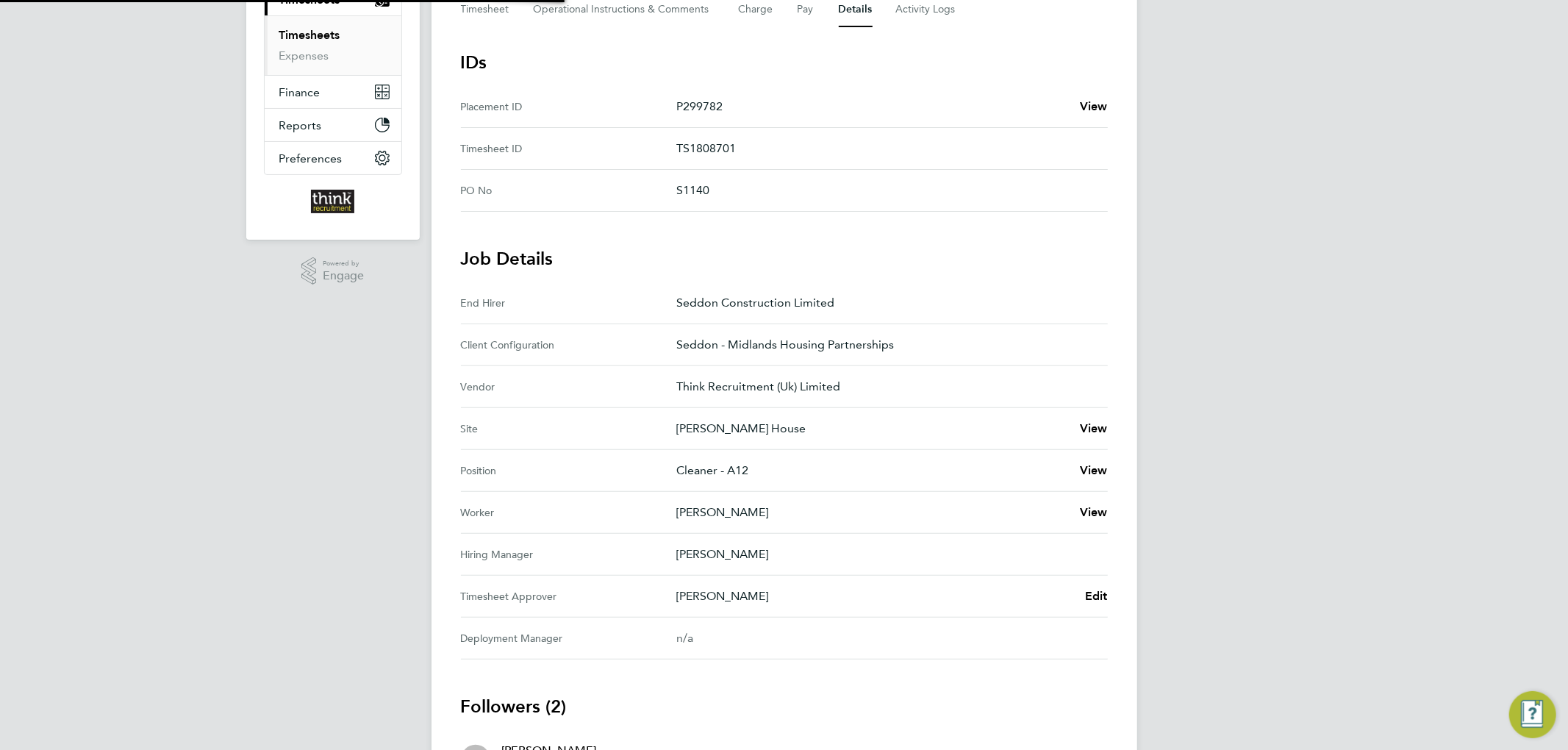
scroll to position [336, 0]
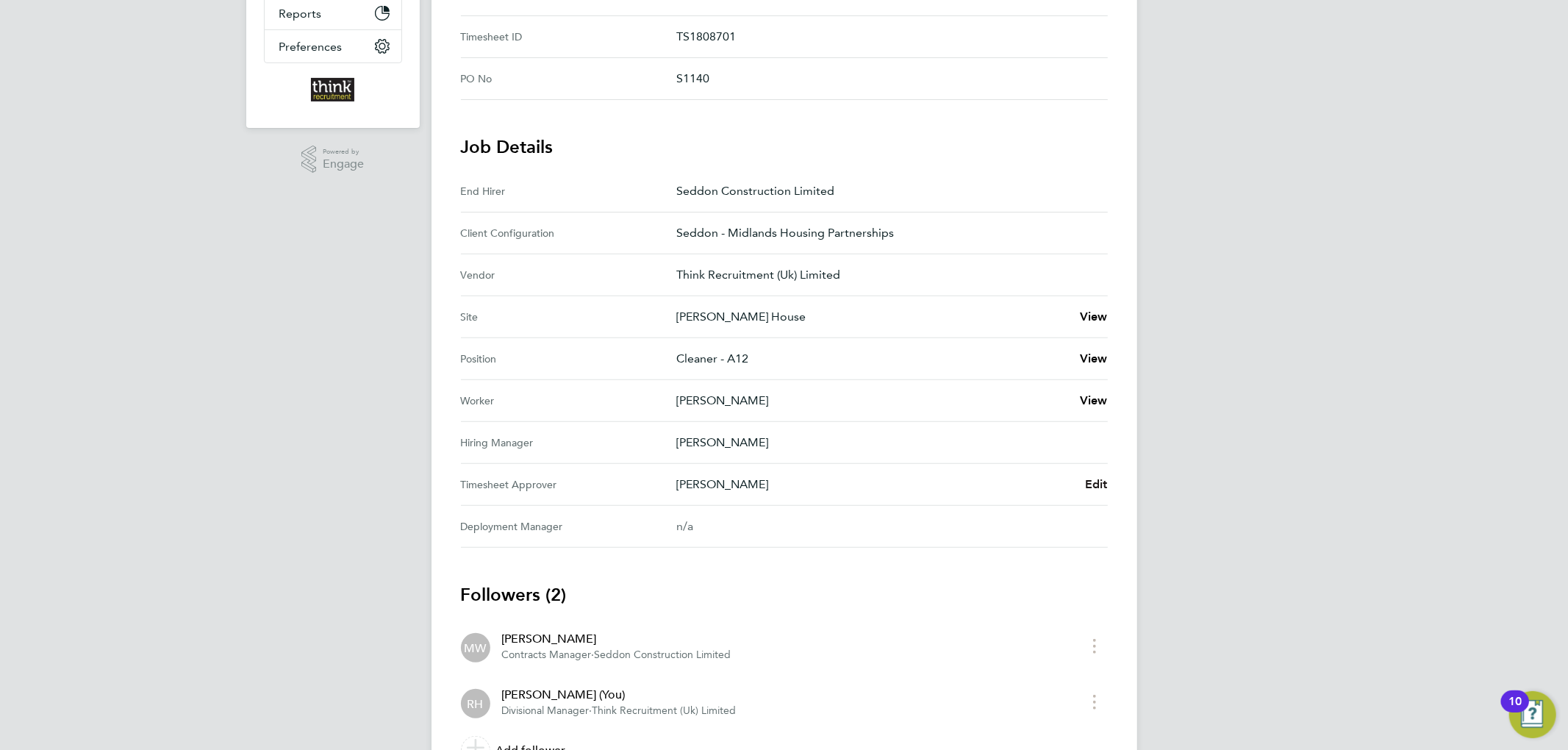
click at [1097, 482] on span "Edit" at bounding box center [1096, 484] width 23 height 14
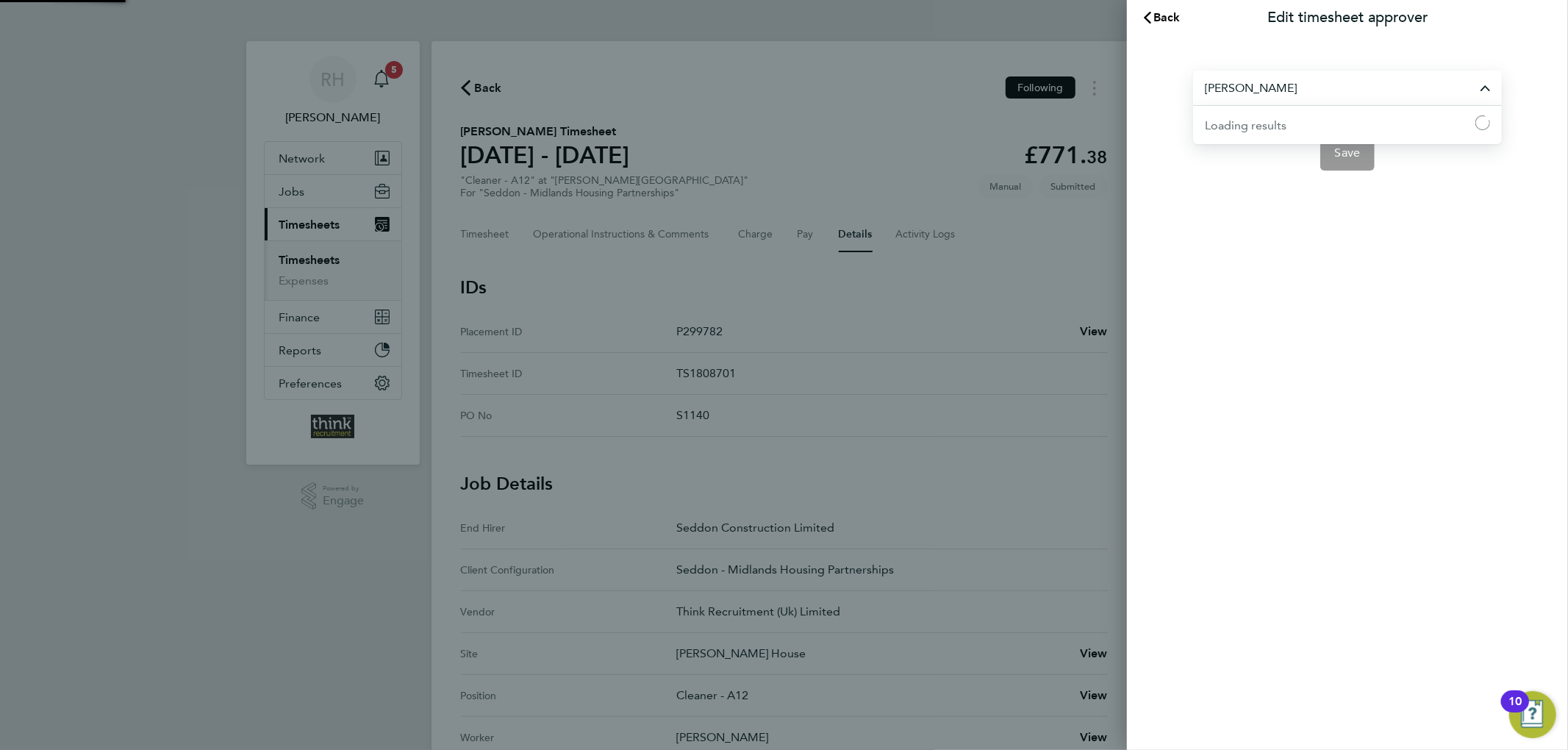
click at [1269, 87] on input "[PERSON_NAME]" at bounding box center [1347, 88] width 309 height 35
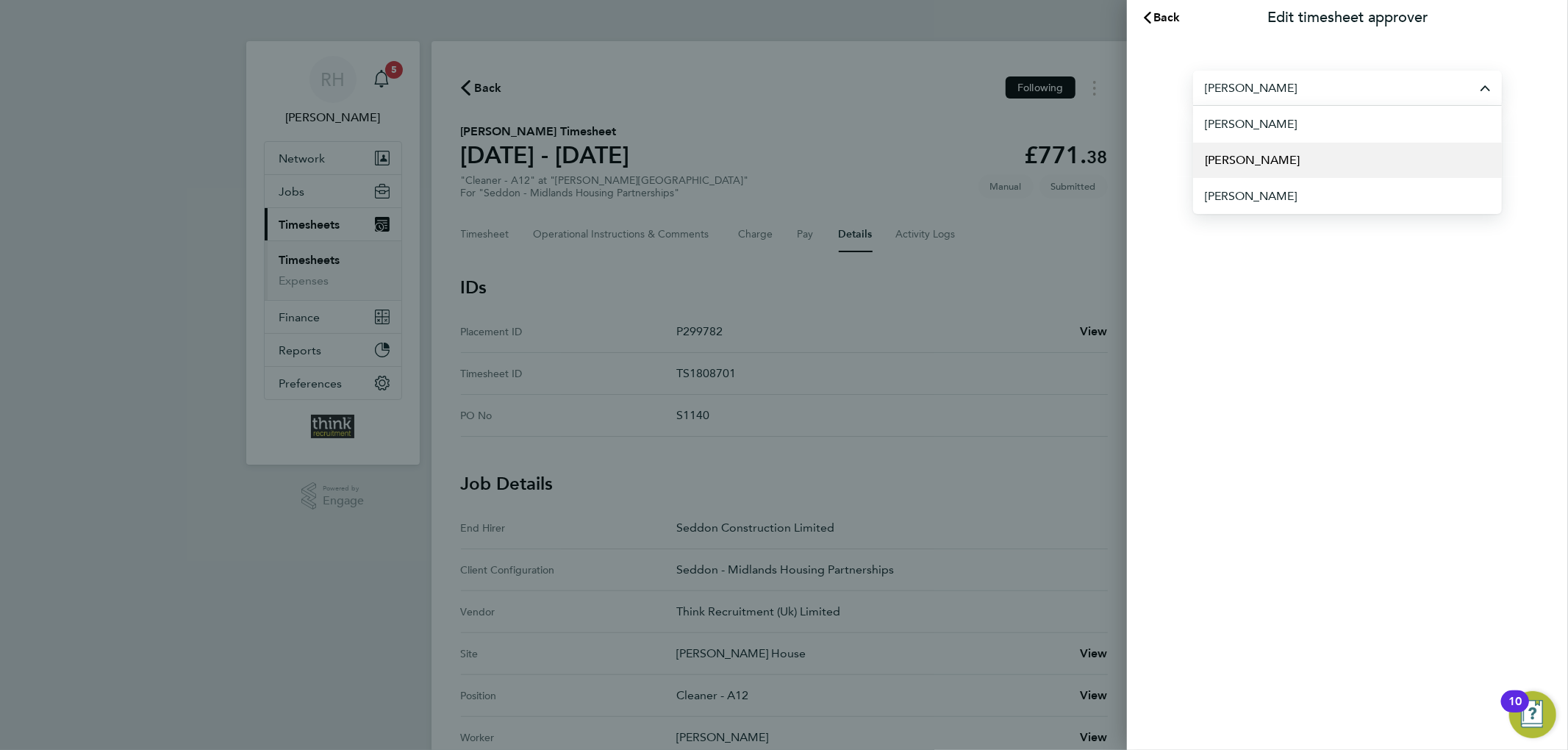
click at [1283, 156] on li "[PERSON_NAME]" at bounding box center [1347, 160] width 309 height 36
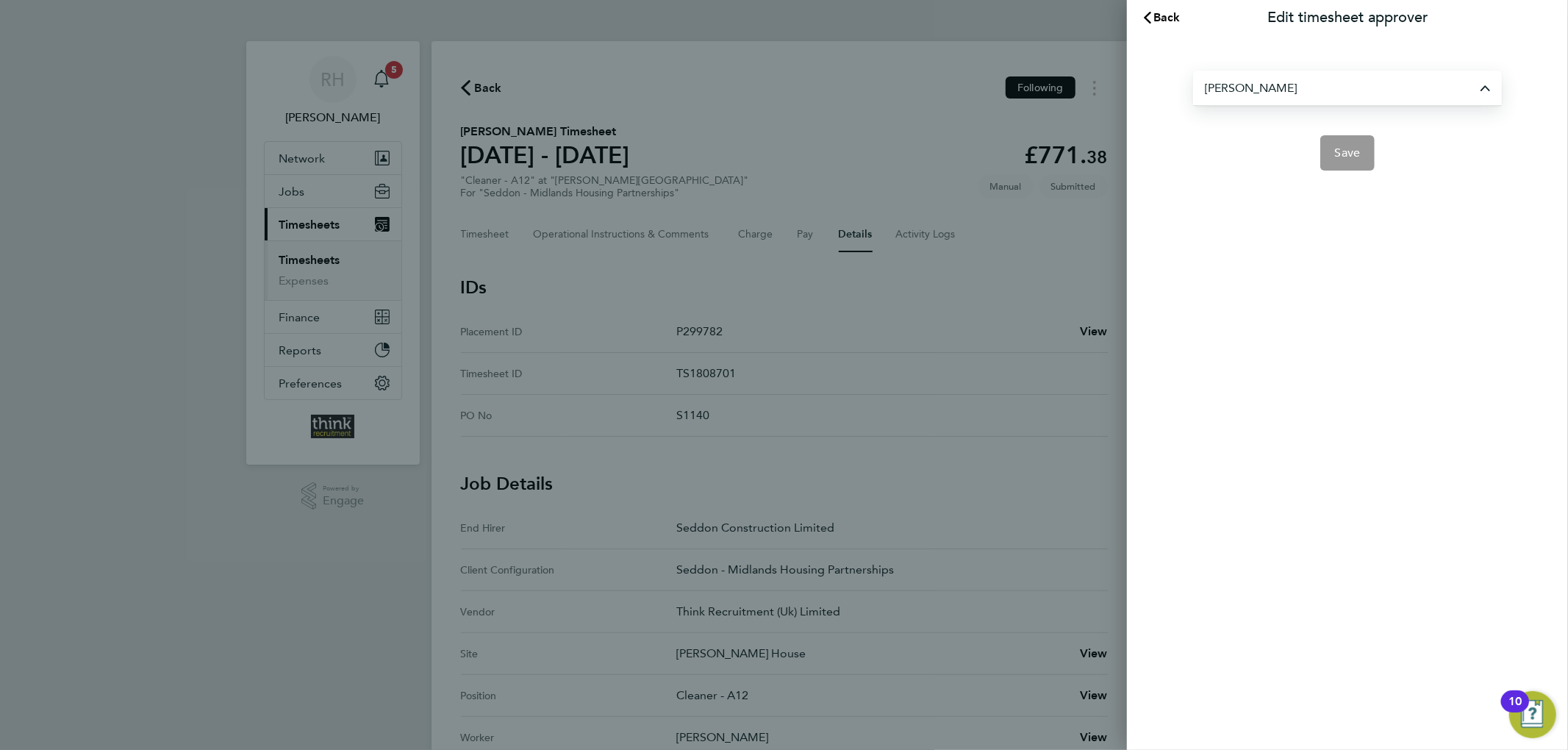
type input "[PERSON_NAME]"
click at [1342, 150] on span "Save" at bounding box center [1348, 152] width 26 height 15
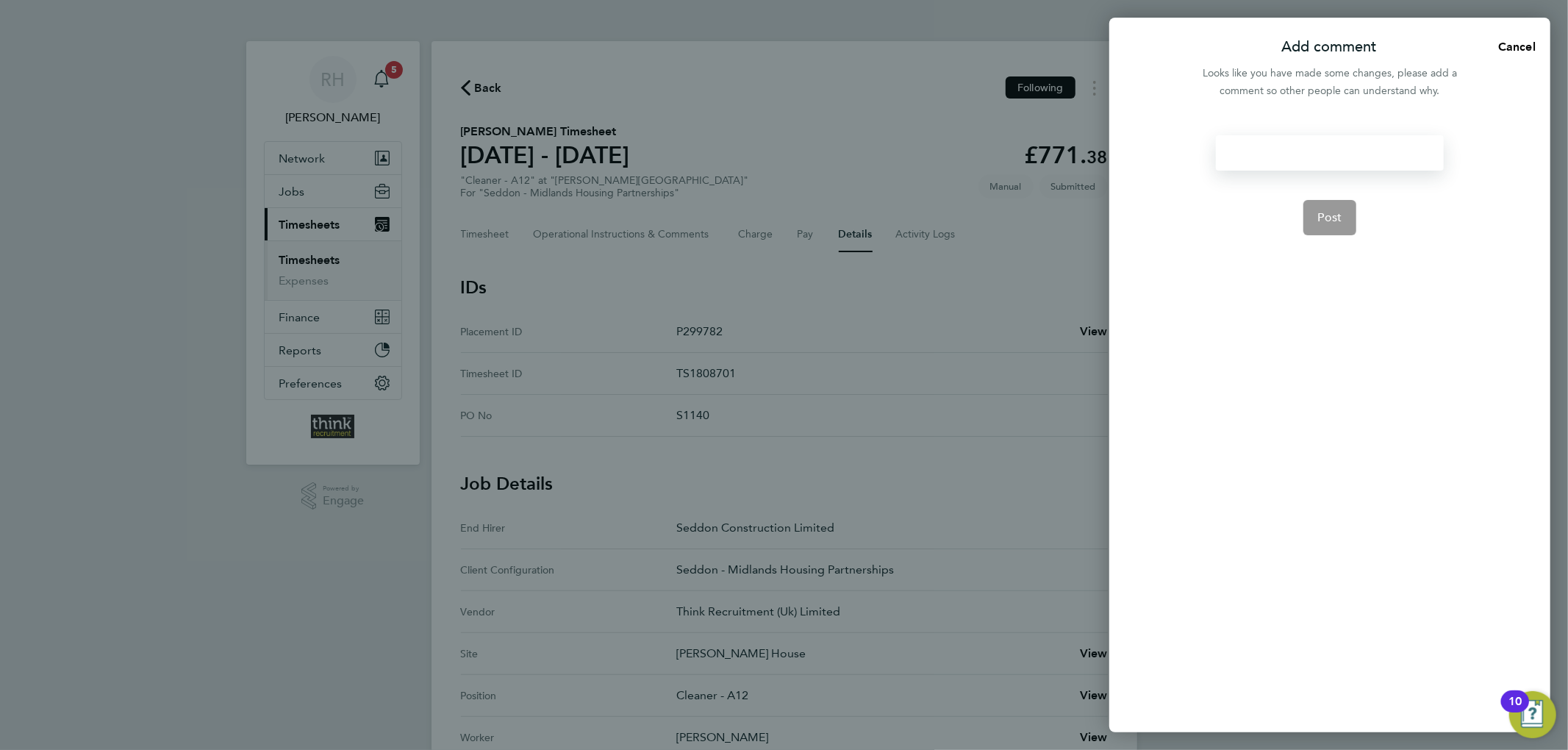
click at [1342, 150] on div at bounding box center [1330, 152] width 227 height 36
click at [1311, 227] on button "Post" at bounding box center [1330, 217] width 54 height 36
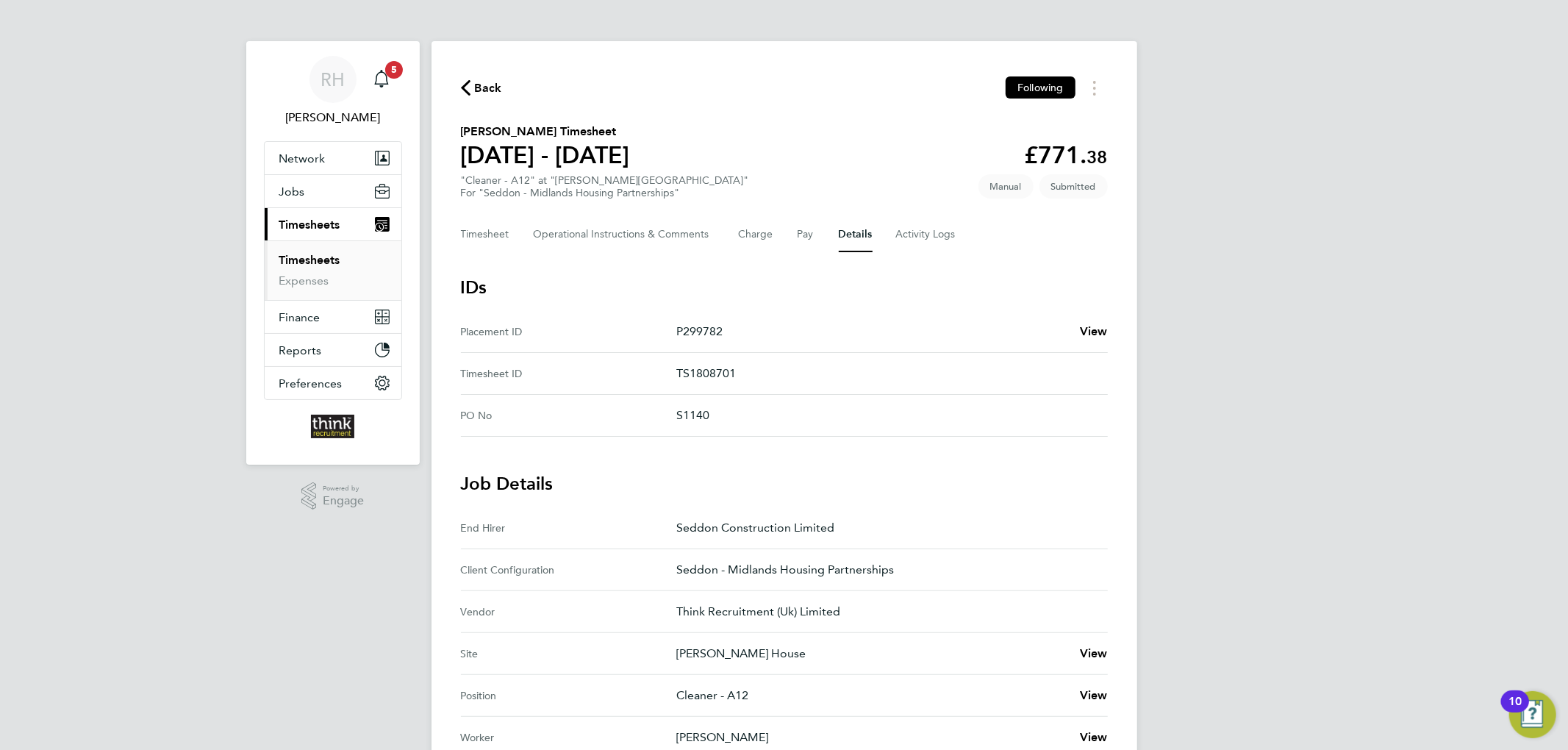
click at [336, 262] on link "Timesheets" at bounding box center [309, 260] width 61 height 14
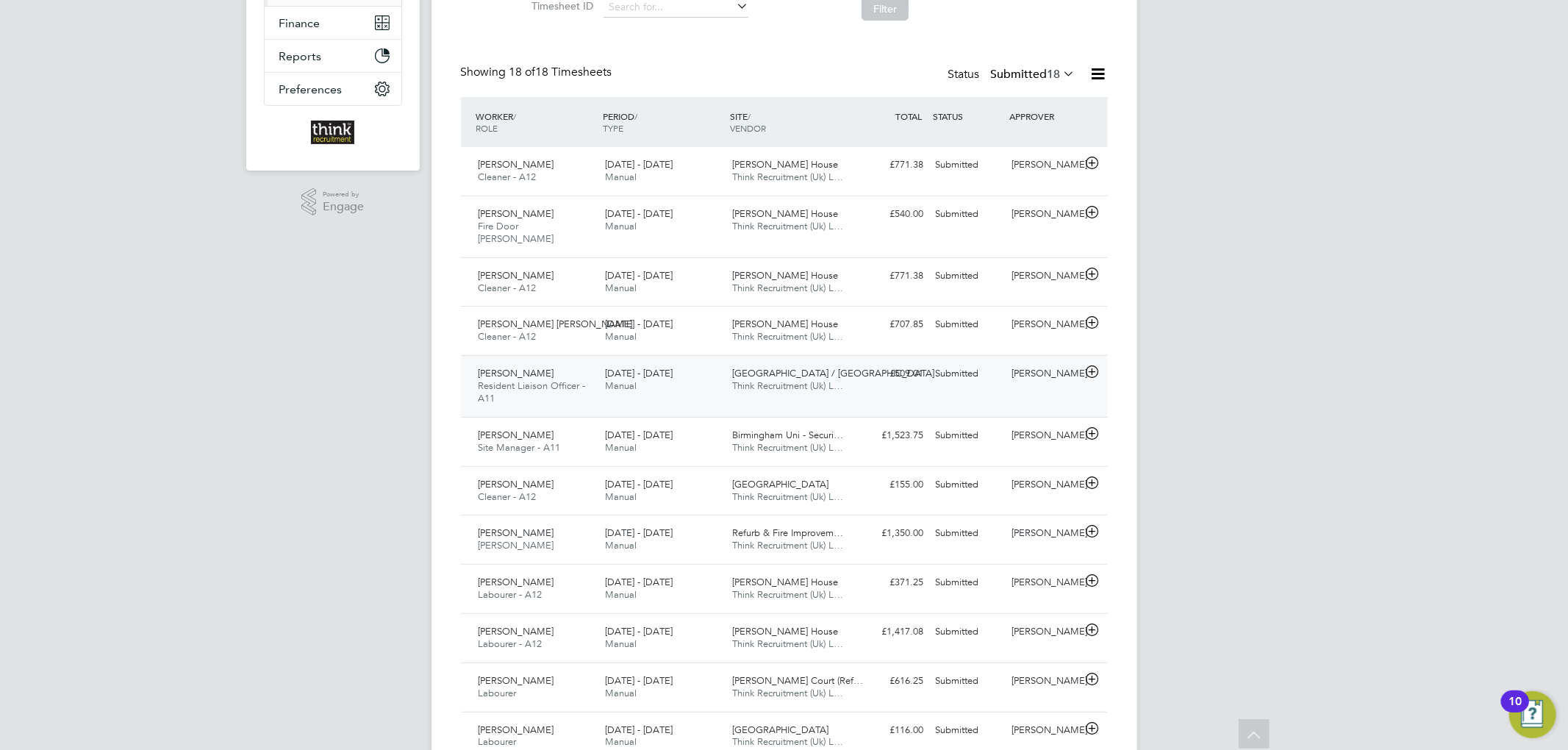
click at [868, 363] on div "£509.01 Submitted" at bounding box center [891, 373] width 77 height 24
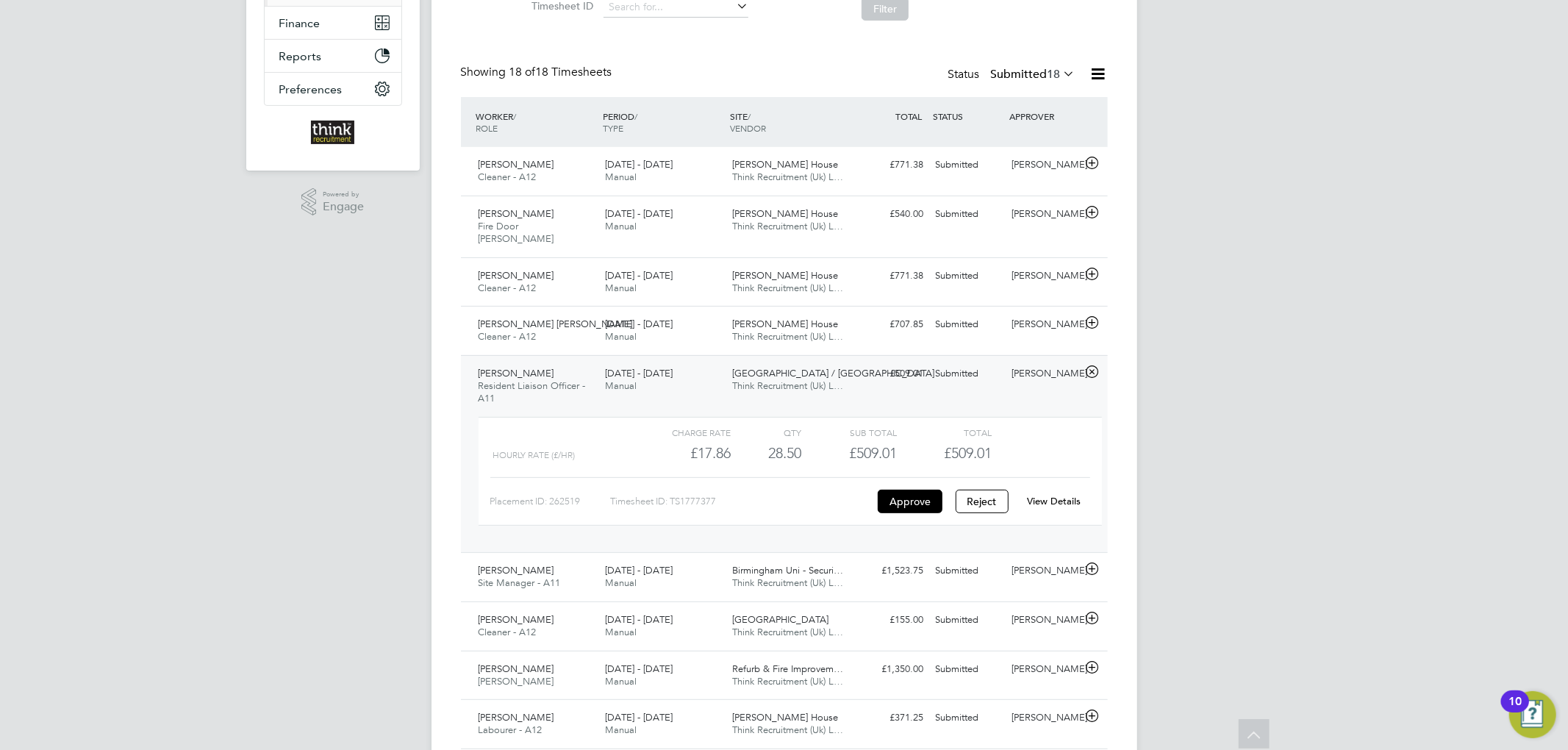
click at [854, 362] on div "£509.01 Submitted" at bounding box center [891, 373] width 77 height 24
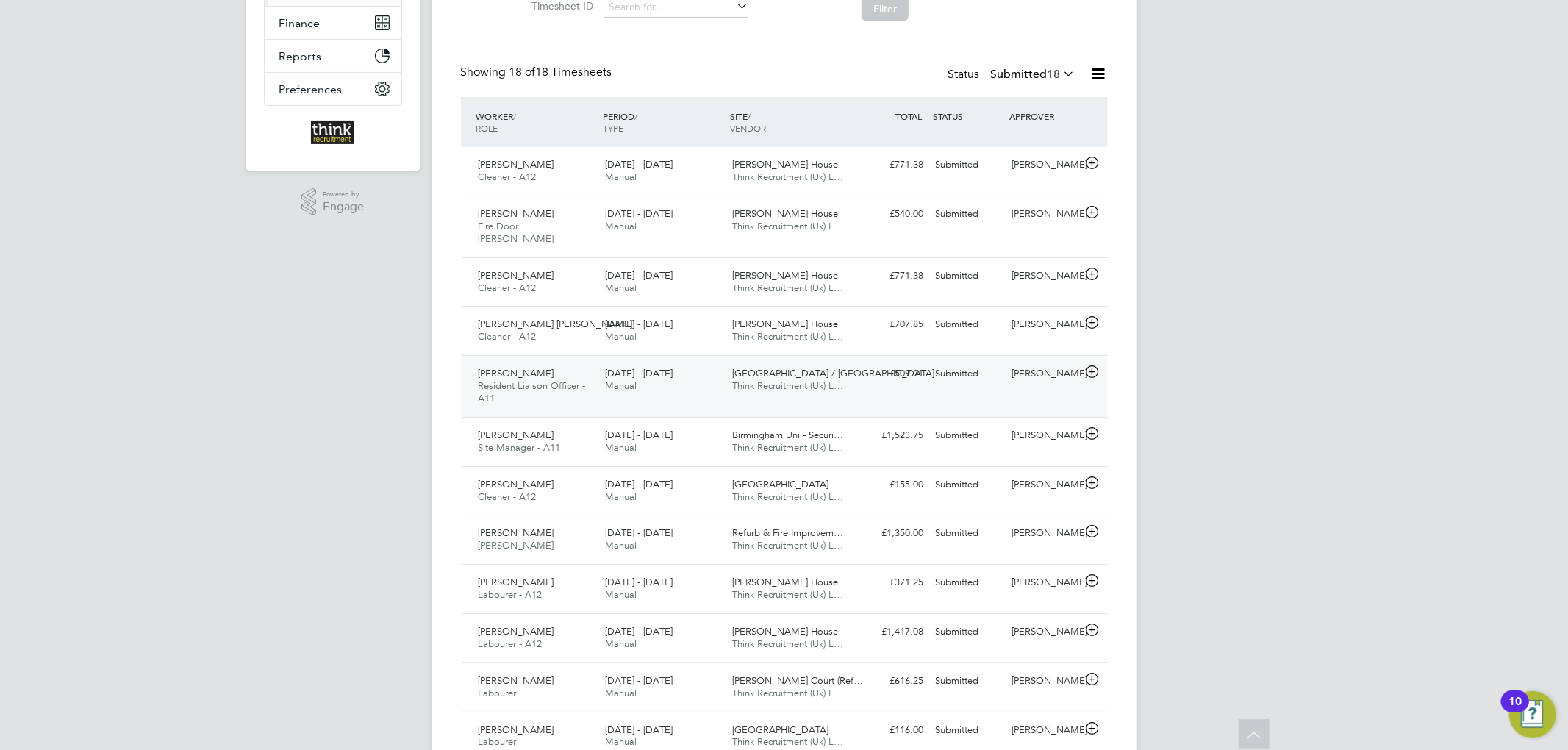
click at [854, 366] on div "£509.01 Submitted" at bounding box center [891, 373] width 77 height 24
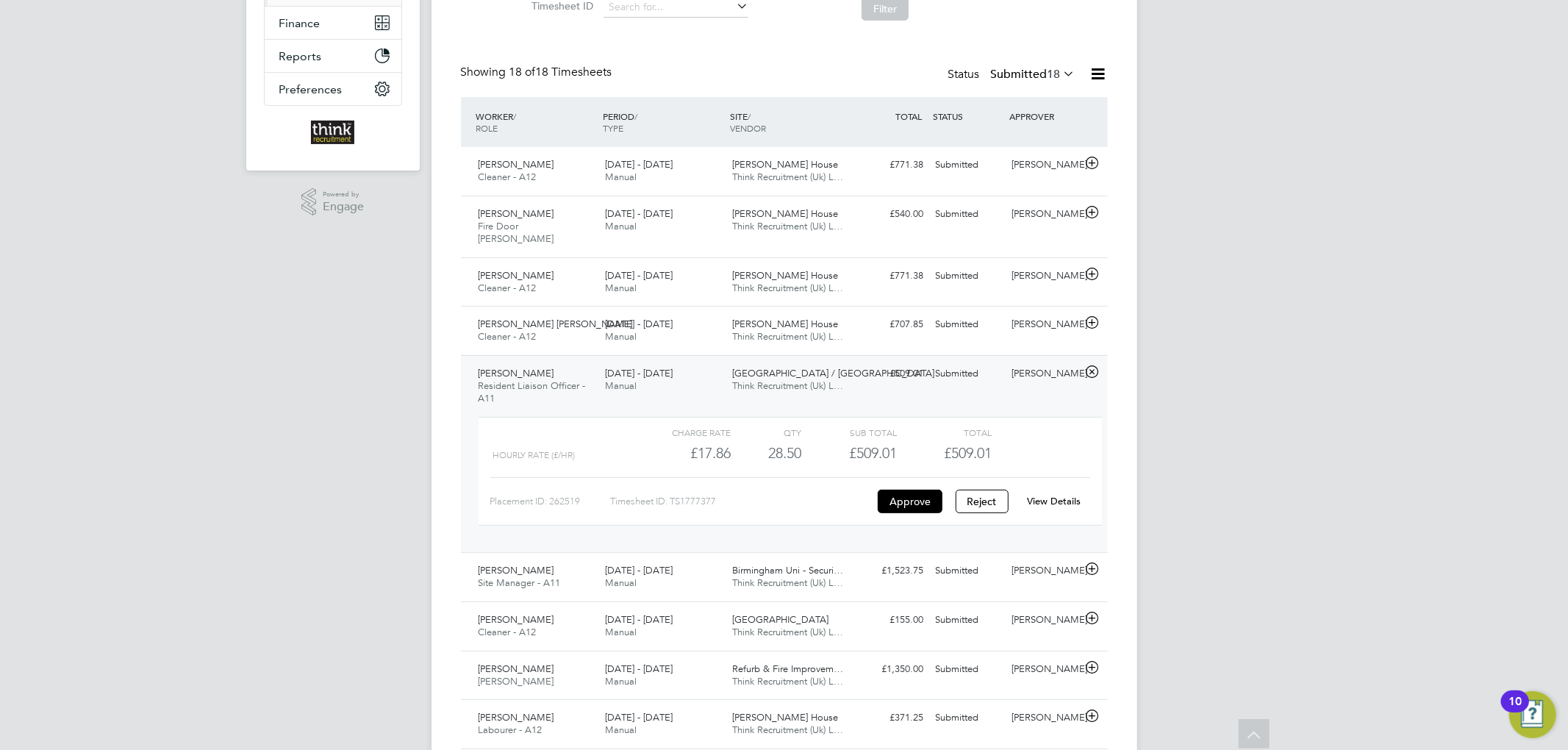
click at [854, 362] on div "£509.01 Submitted" at bounding box center [891, 373] width 77 height 24
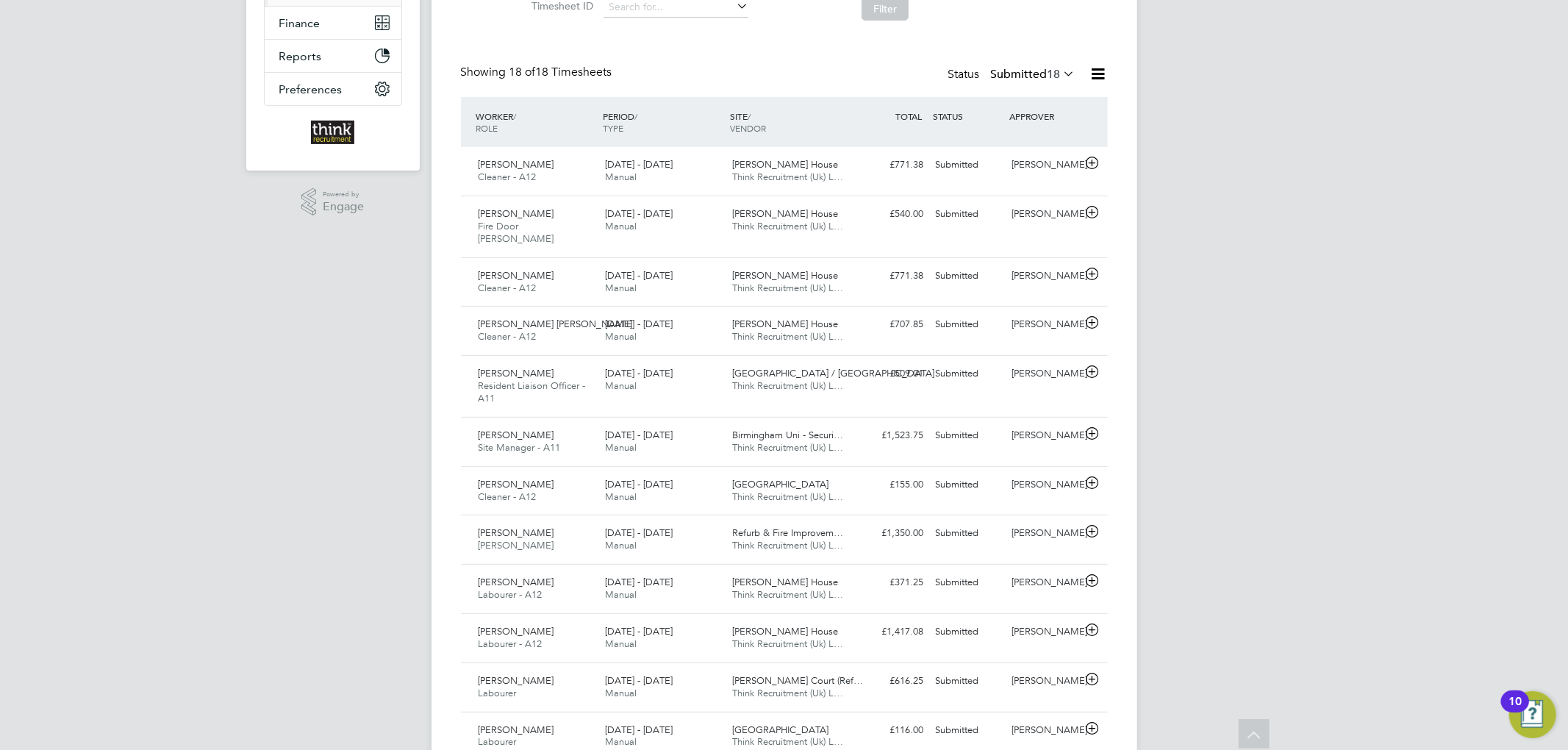
click at [1032, 66] on div "Status Submitted 18" at bounding box center [1013, 75] width 130 height 21
click at [1026, 75] on label "Submitted 18" at bounding box center [1033, 74] width 84 height 15
click at [1025, 163] on li "Approved" at bounding box center [1017, 163] width 68 height 21
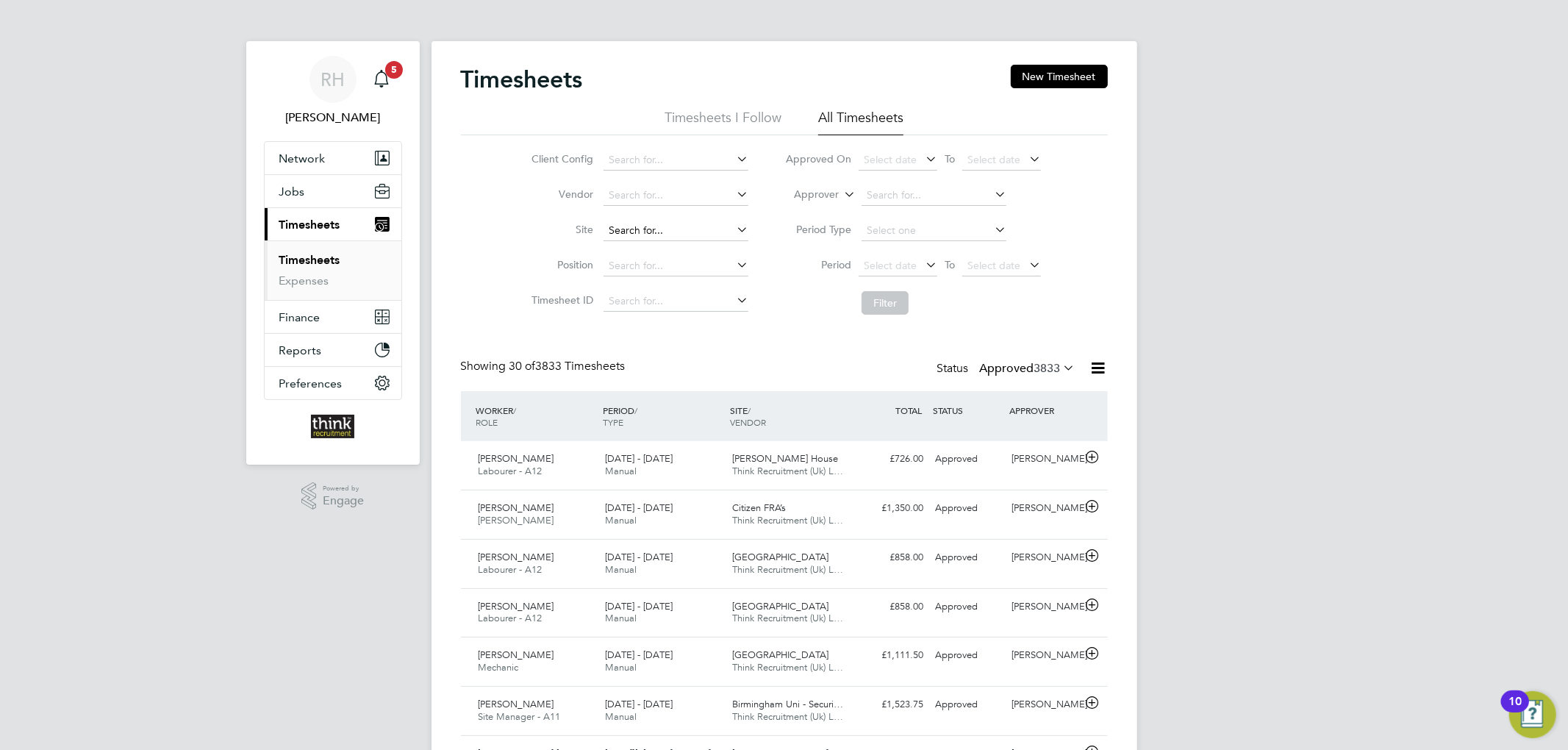
click at [656, 229] on input at bounding box center [675, 231] width 144 height 21
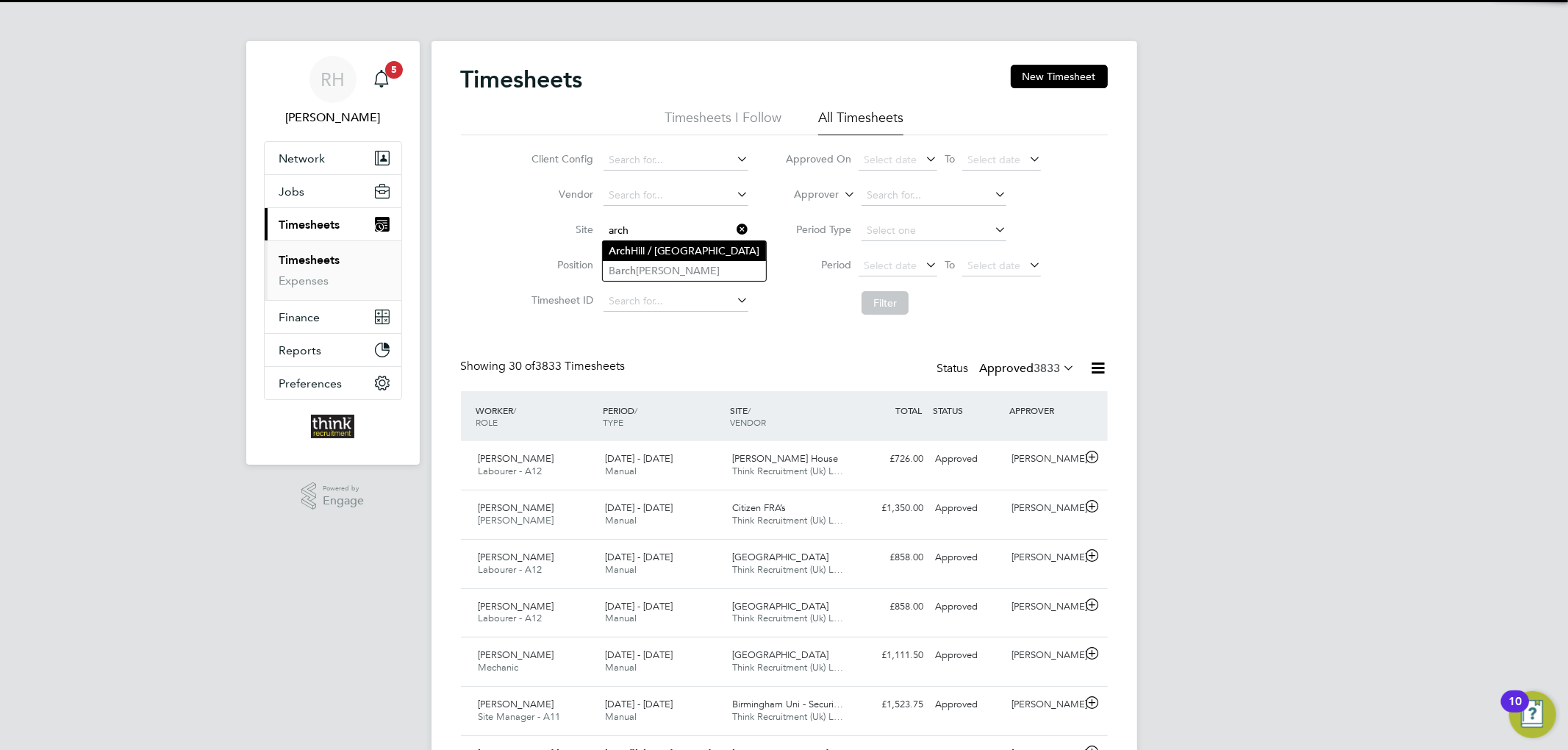
click at [662, 247] on li "Arch Hill / Orchard Street" at bounding box center [684, 250] width 163 height 20
type input "Arch Hill / Orchard Street"
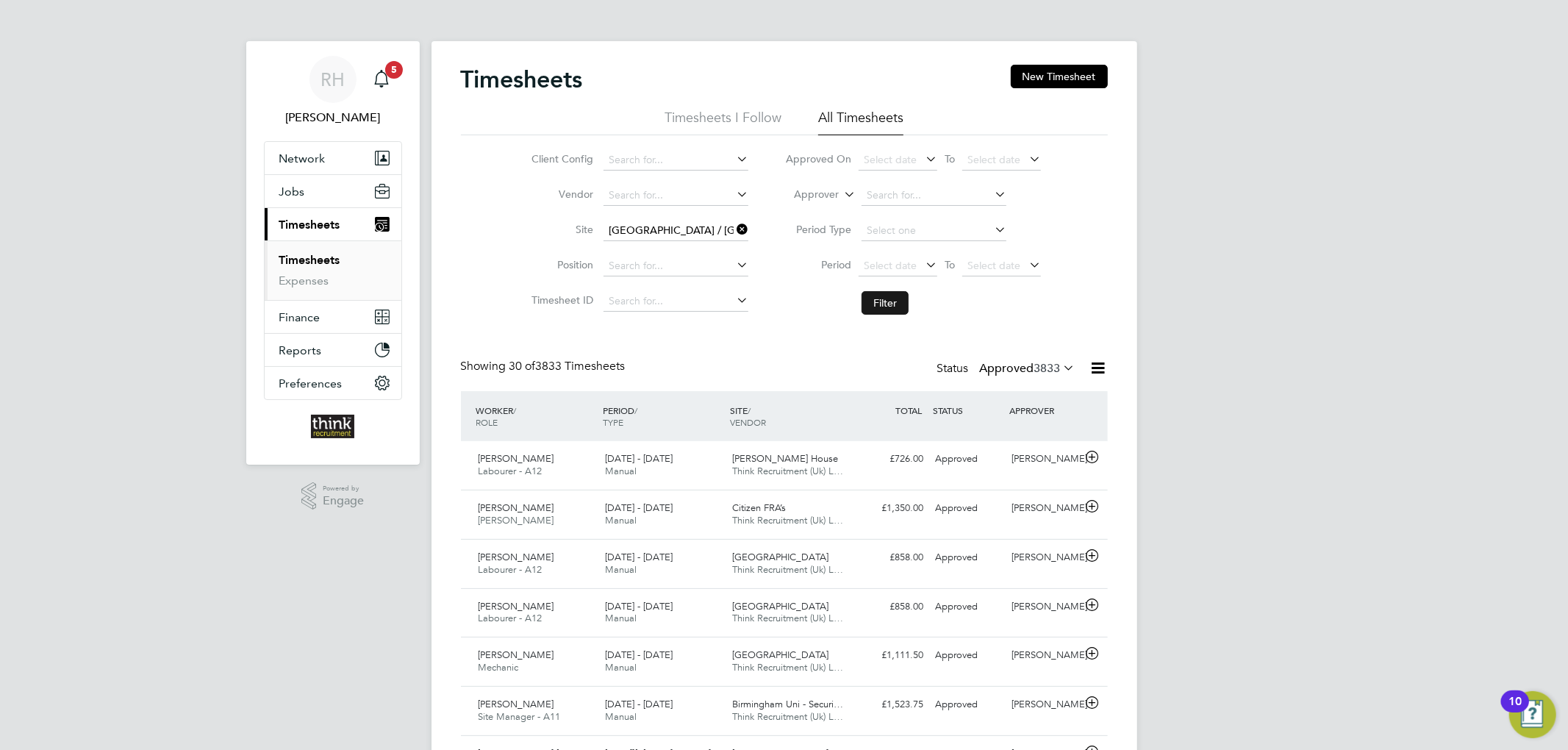
click at [901, 297] on button "Filter" at bounding box center [885, 303] width 47 height 24
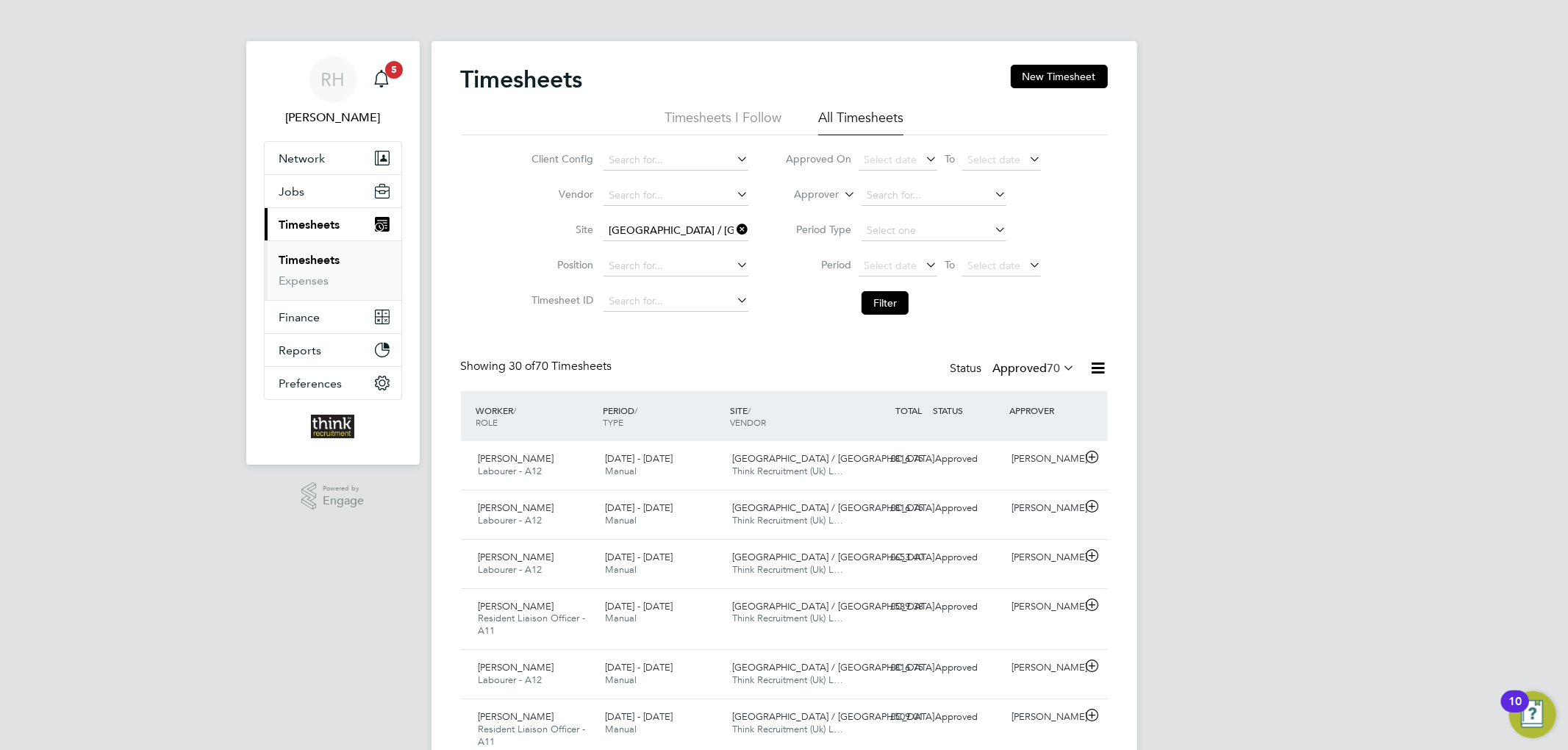
click at [1027, 371] on label "Approved 70" at bounding box center [1034, 368] width 82 height 15
click at [1032, 432] on li "Submitted" at bounding box center [1030, 436] width 68 height 21
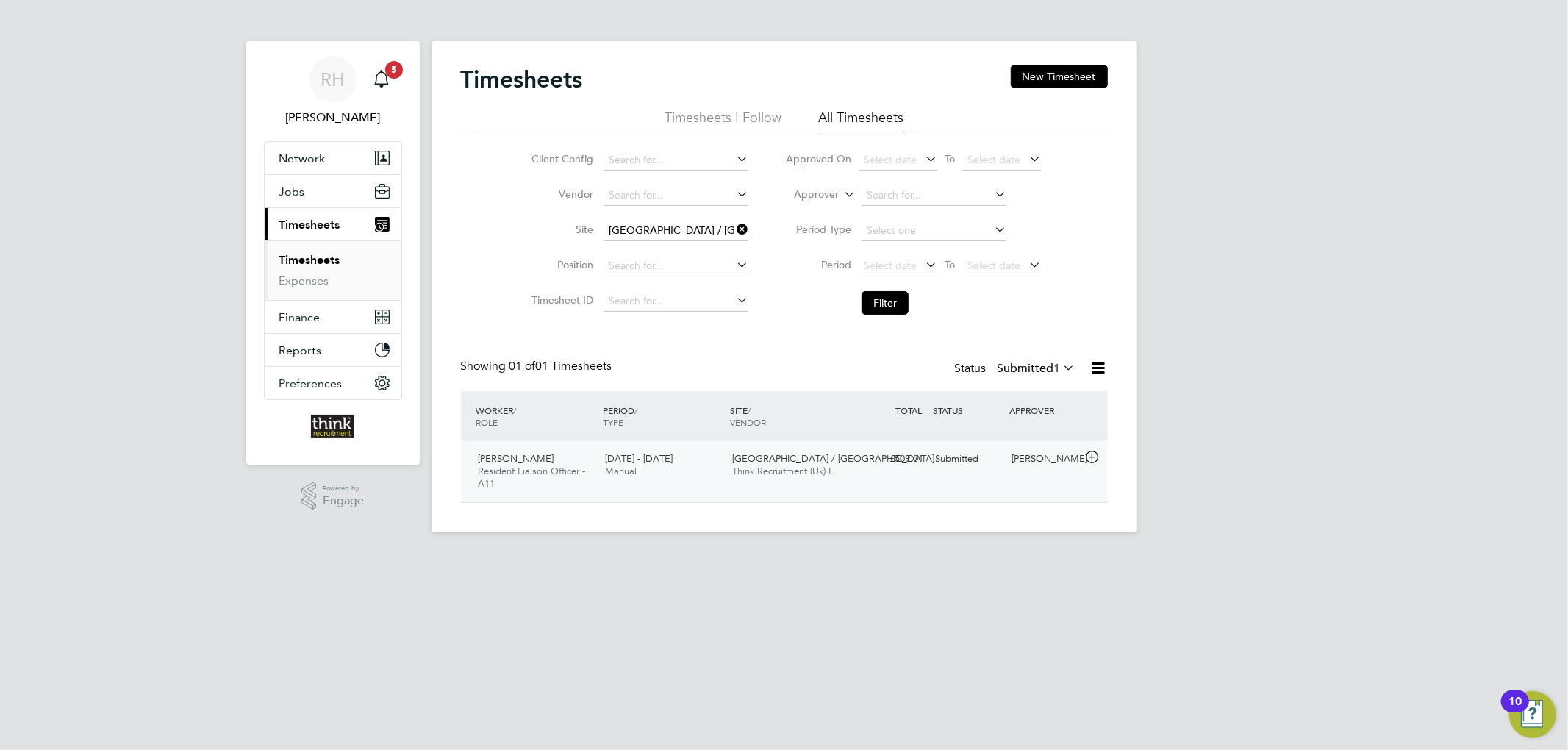
click at [906, 476] on div "Edy Mohammed Resident Liaison Officer - A11 7 - 13 Jul 2025 7 - 13 Jul 2025 Man…" at bounding box center [784, 471] width 647 height 61
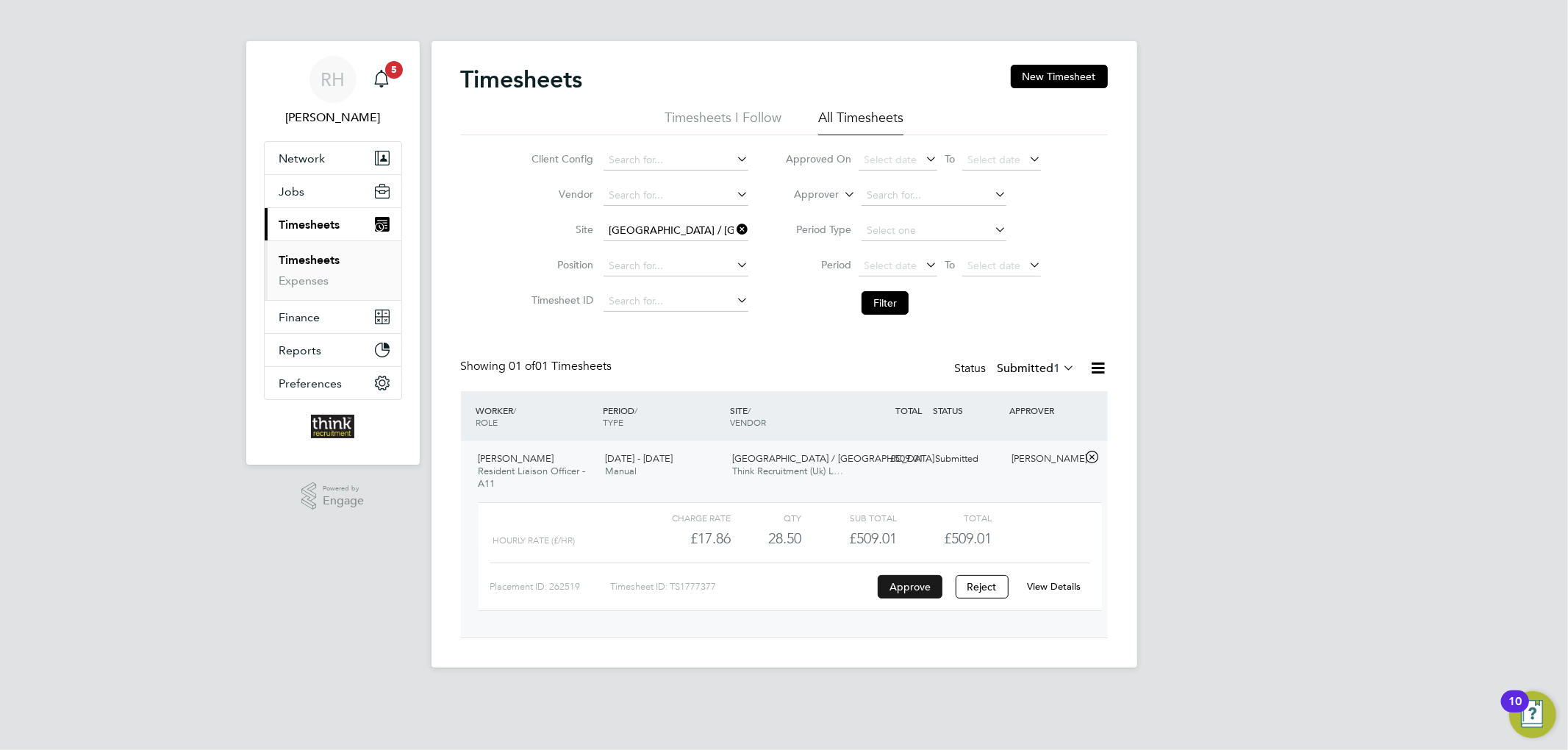
click at [914, 585] on button "Approve" at bounding box center [910, 587] width 65 height 24
click at [886, 459] on div "£509.01 Submitted" at bounding box center [891, 459] width 77 height 24
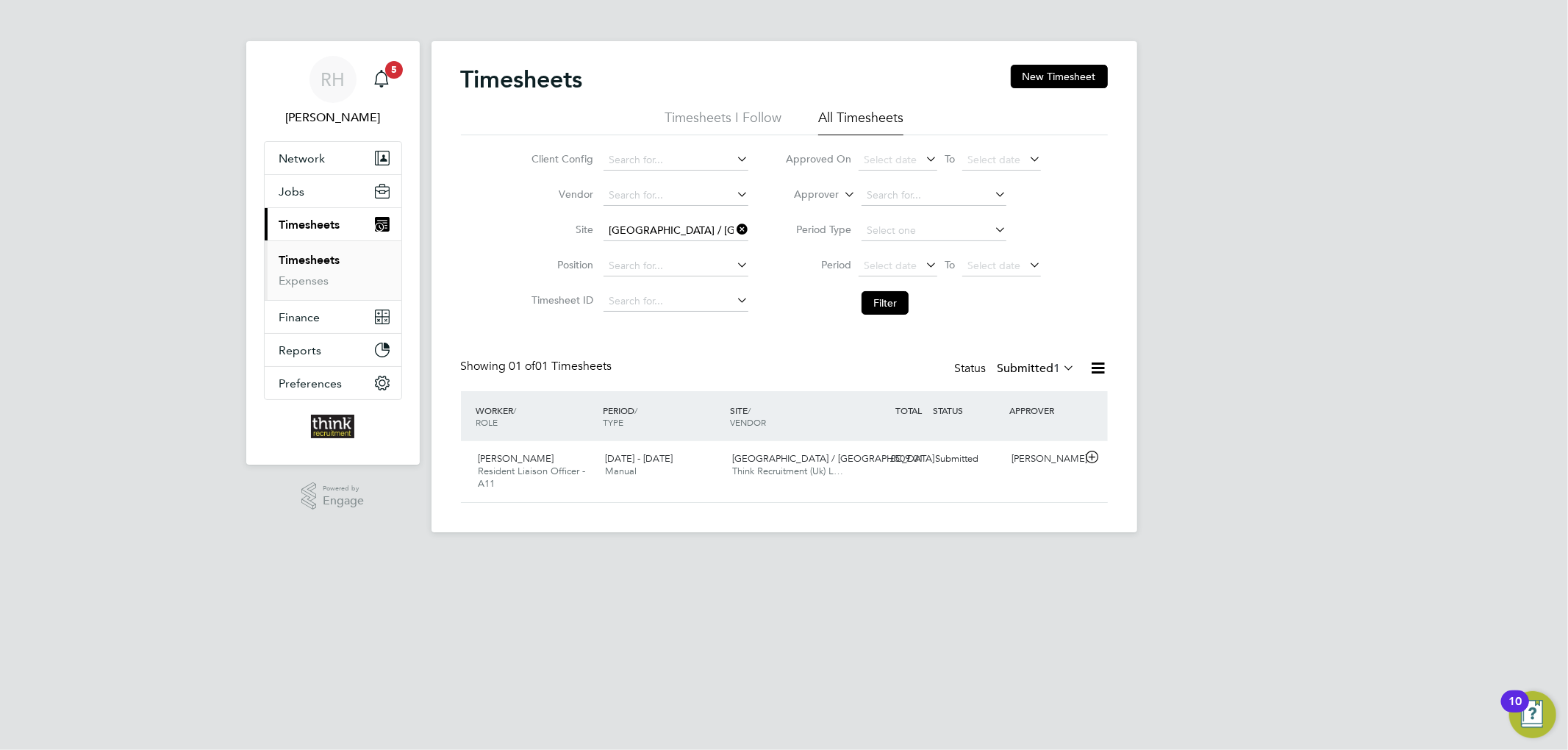
click at [316, 263] on link "Timesheets" at bounding box center [309, 260] width 61 height 14
click at [377, 89] on div "Main navigation" at bounding box center [381, 79] width 29 height 29
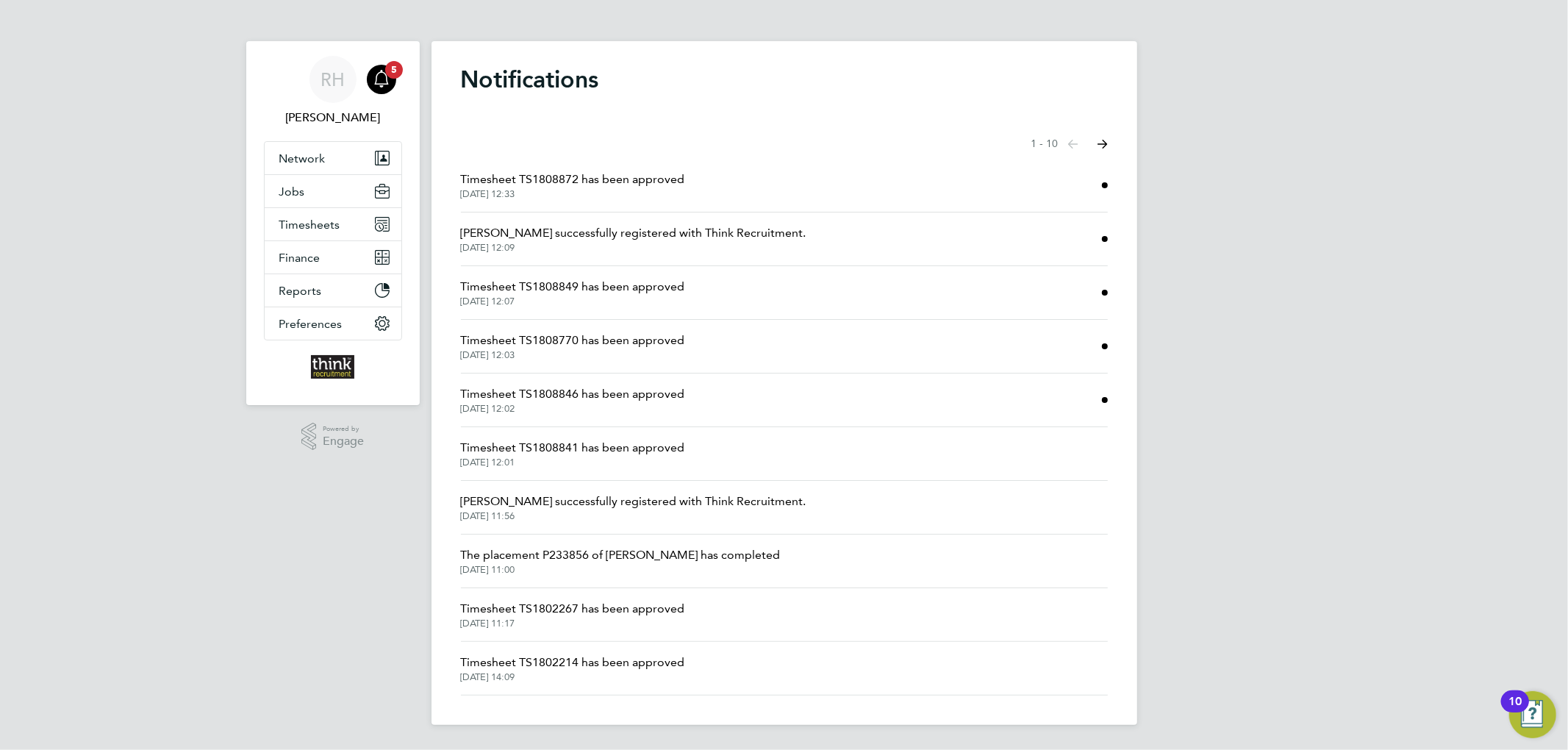
click at [578, 172] on span "Timesheet TS1808872 has been approved" at bounding box center [573, 179] width 224 height 17
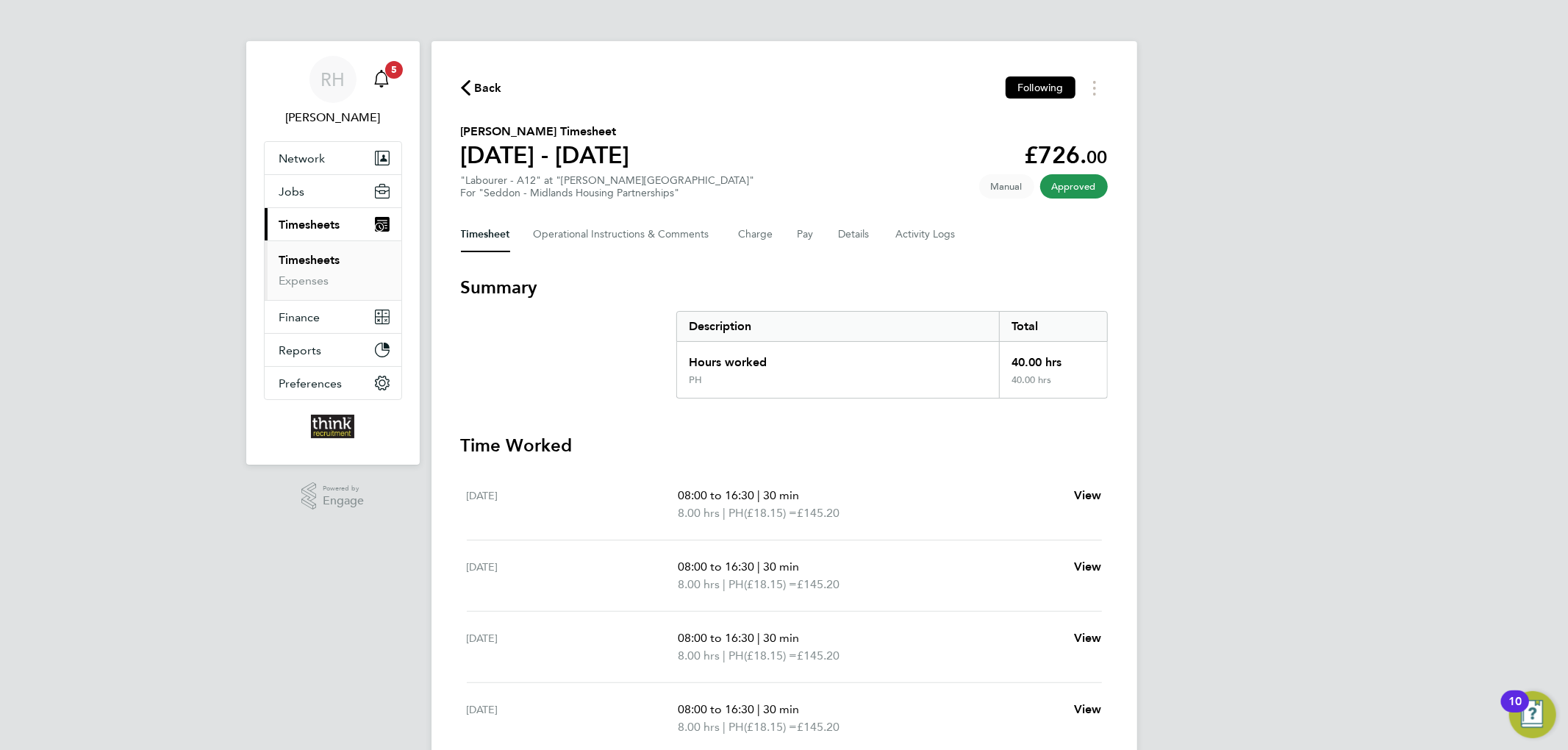
click at [389, 71] on span "5" at bounding box center [394, 69] width 17 height 17
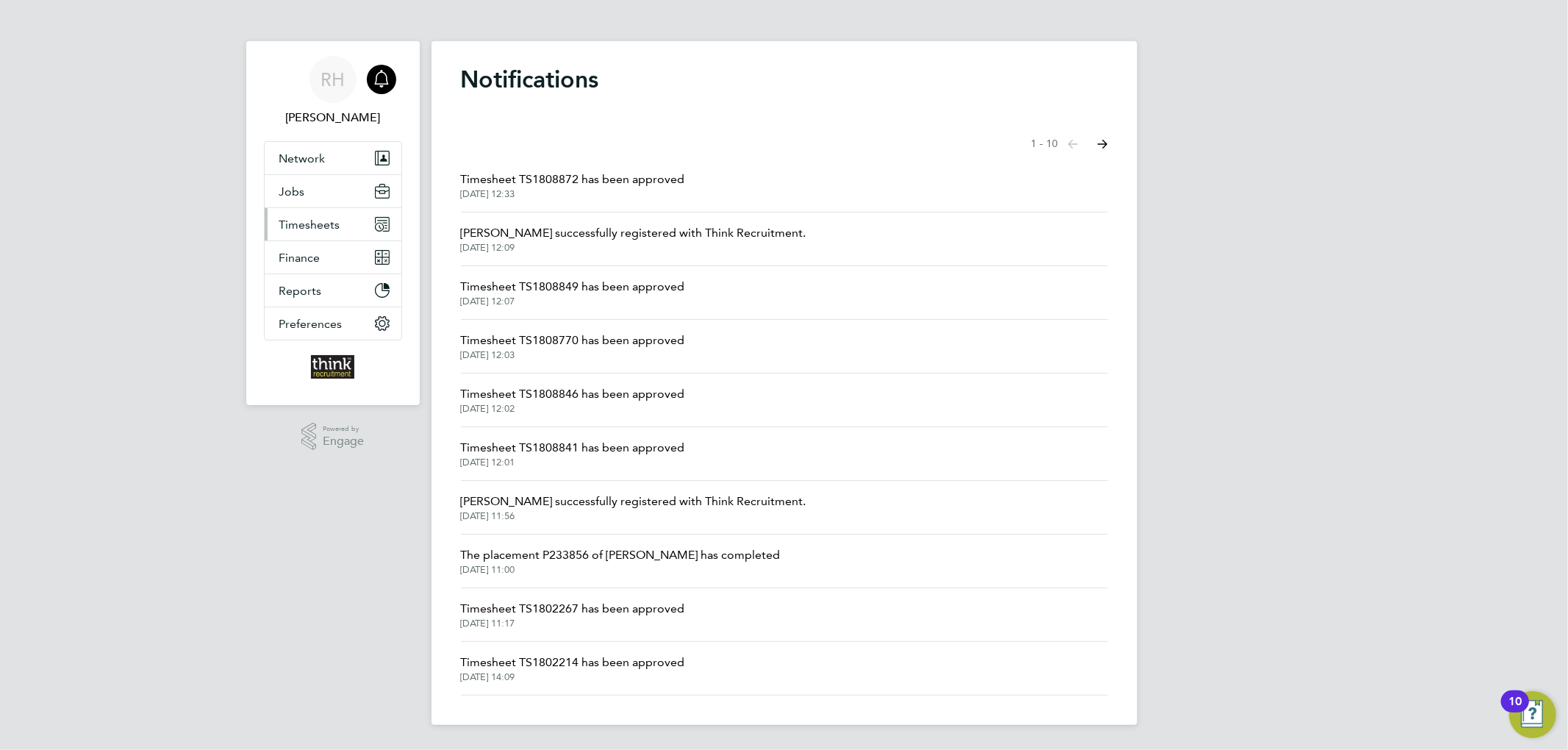
click at [301, 228] on span "Timesheets" at bounding box center [309, 225] width 61 height 14
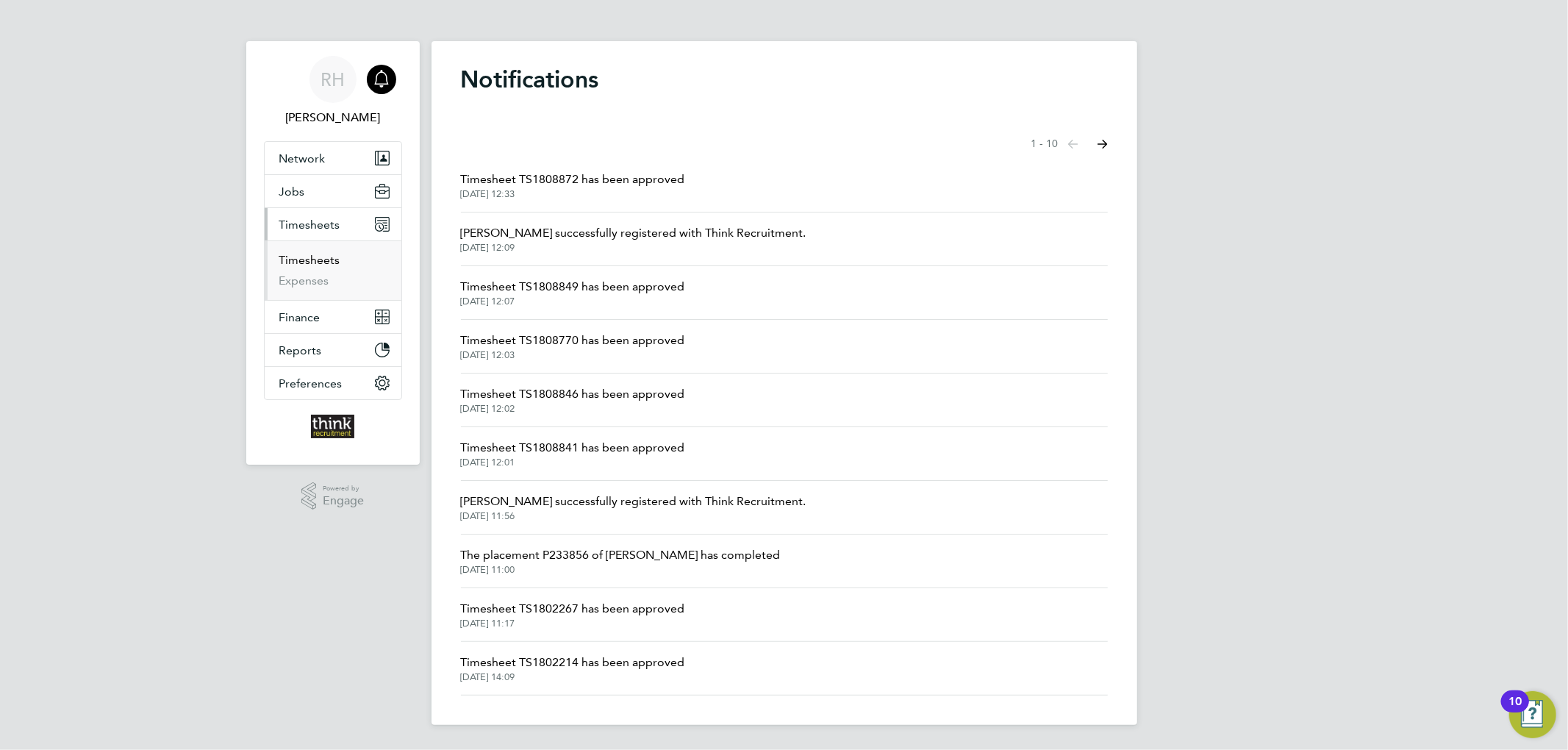
click at [313, 256] on link "Timesheets" at bounding box center [309, 260] width 61 height 14
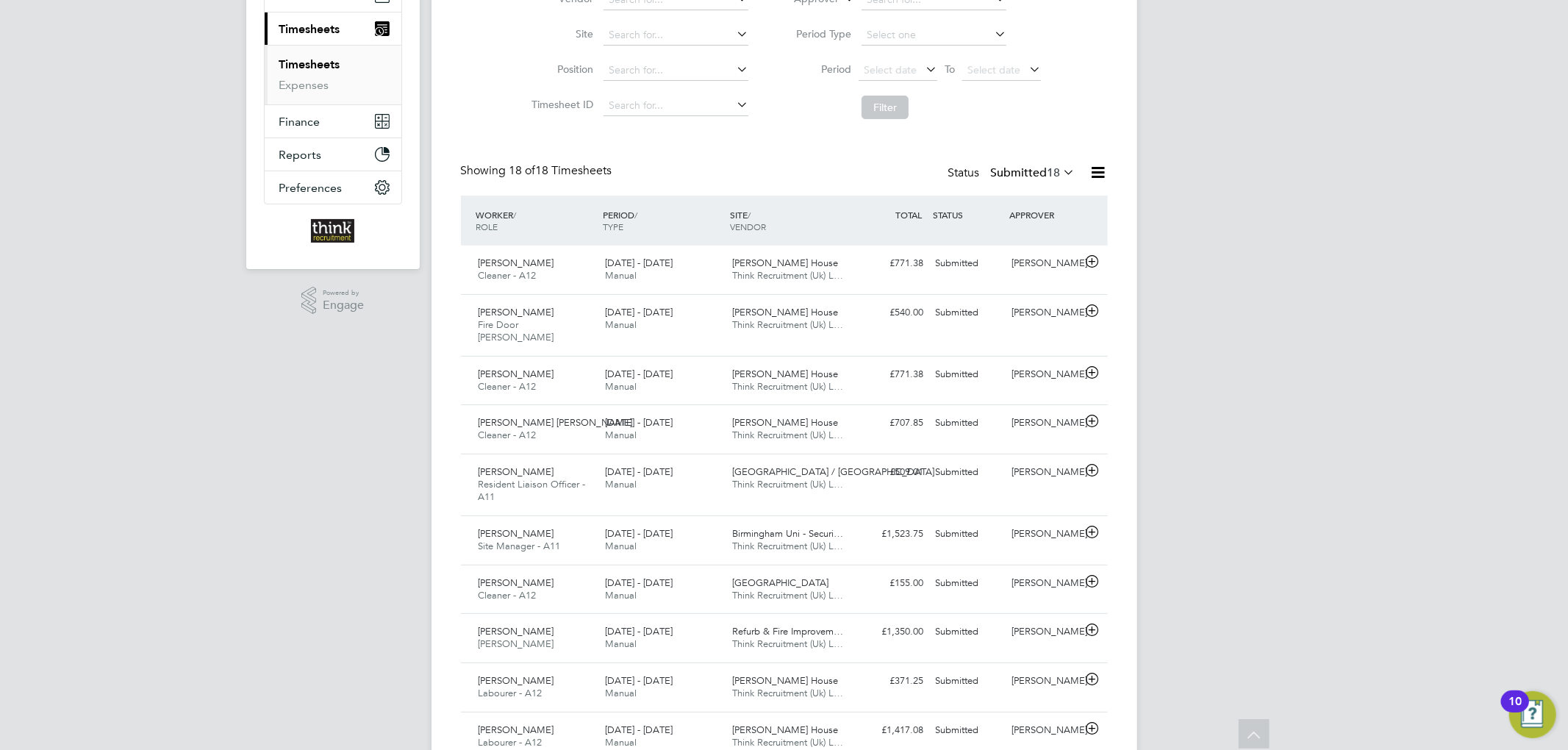
click at [1020, 174] on label "Submitted 18" at bounding box center [1033, 172] width 84 height 15
click at [1012, 260] on li "Approved" at bounding box center [1017, 261] width 68 height 21
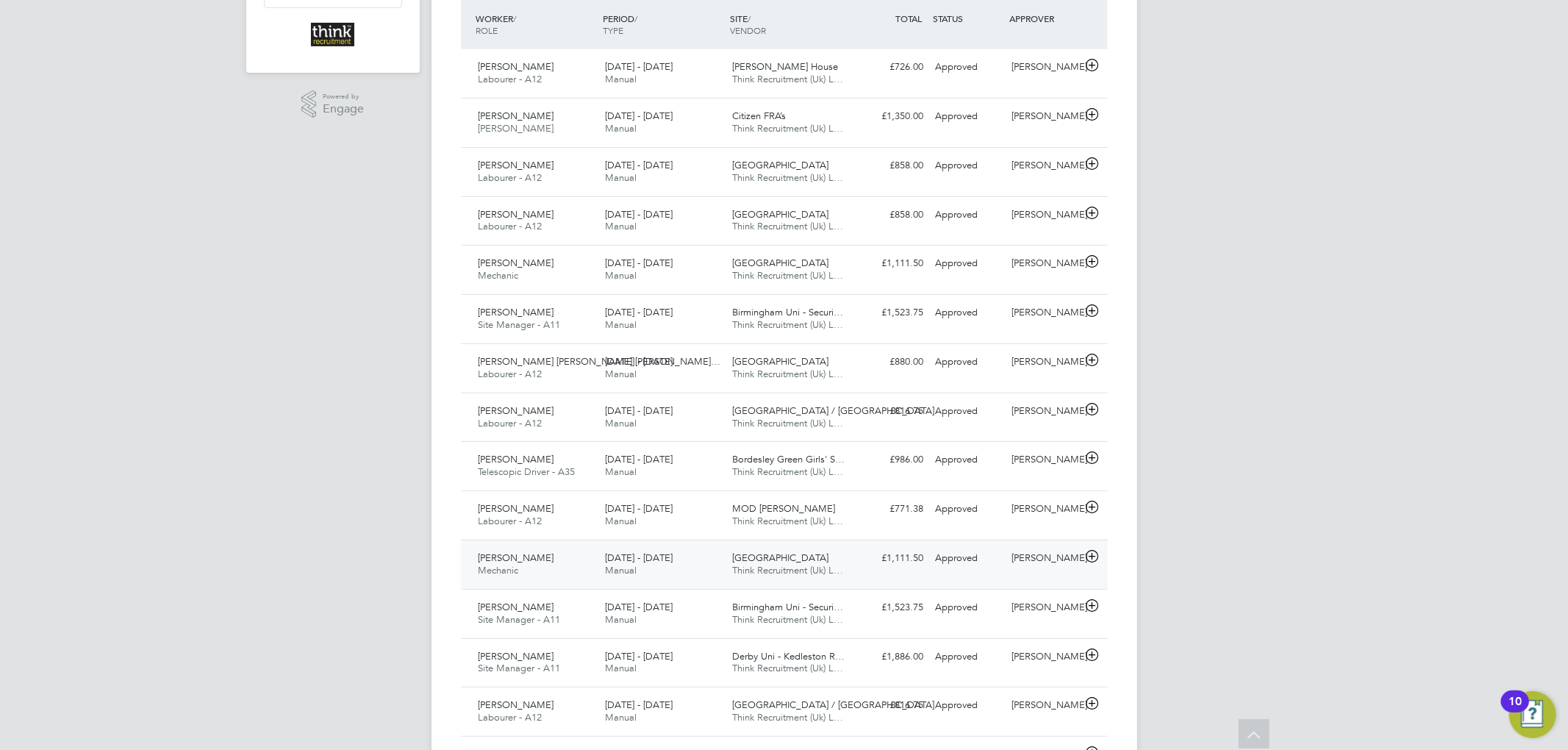
click at [684, 553] on div "18 - 24 Aug 2025 Manual" at bounding box center [662, 564] width 127 height 37
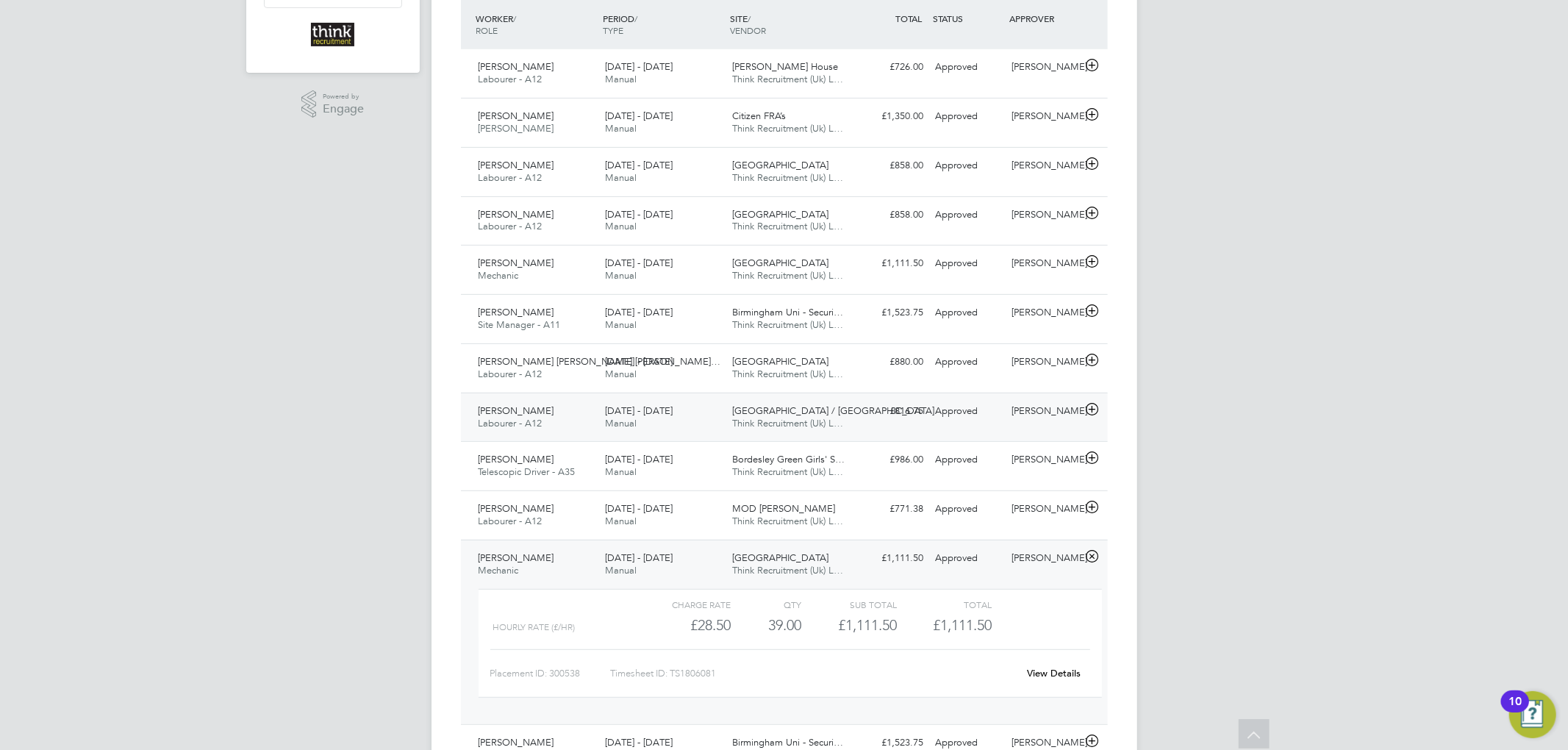
click at [694, 410] on div "18 - 24 Aug 2025 Manual" at bounding box center [662, 418] width 127 height 37
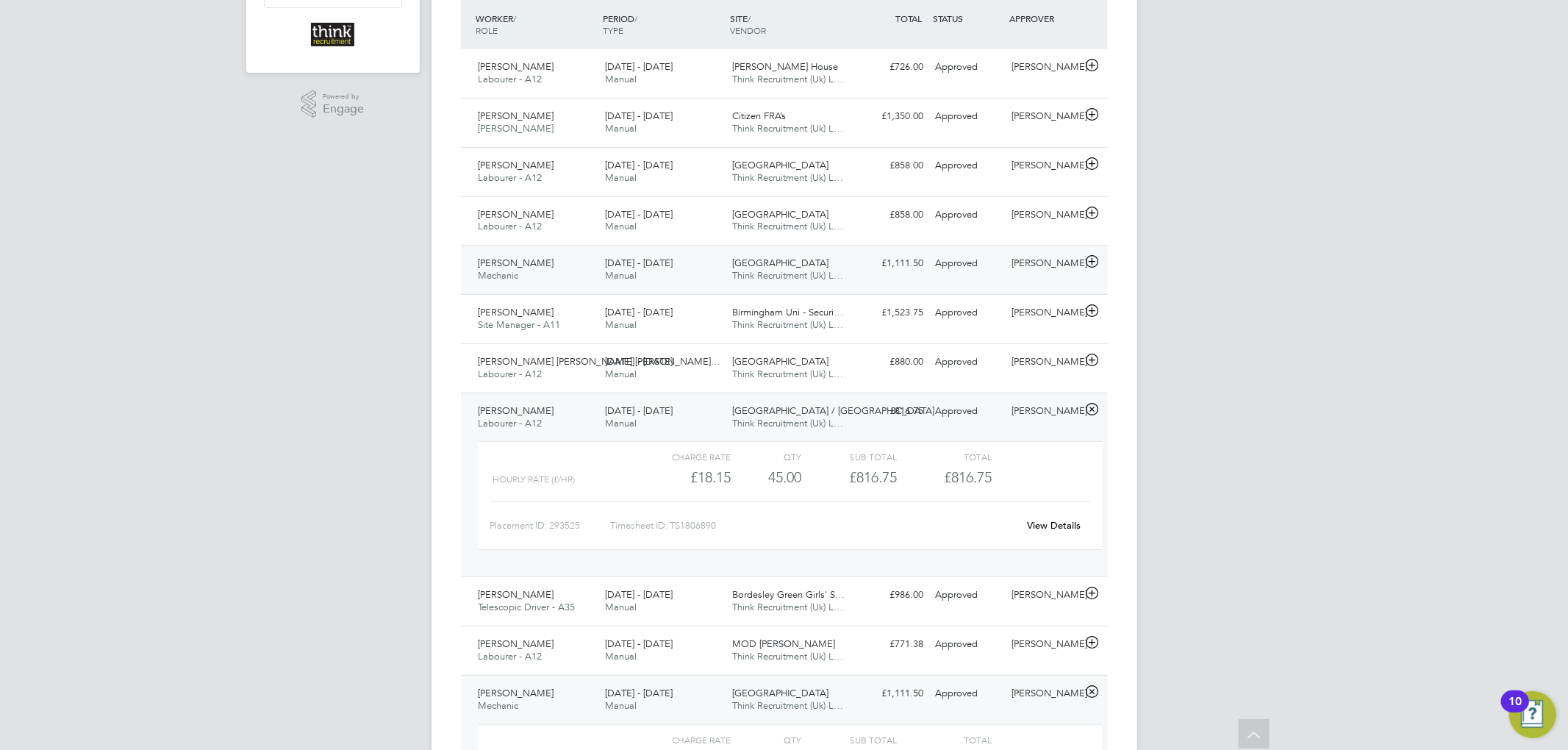
click at [685, 269] on div "18 - 24 Aug 2025 Manual" at bounding box center [662, 269] width 127 height 37
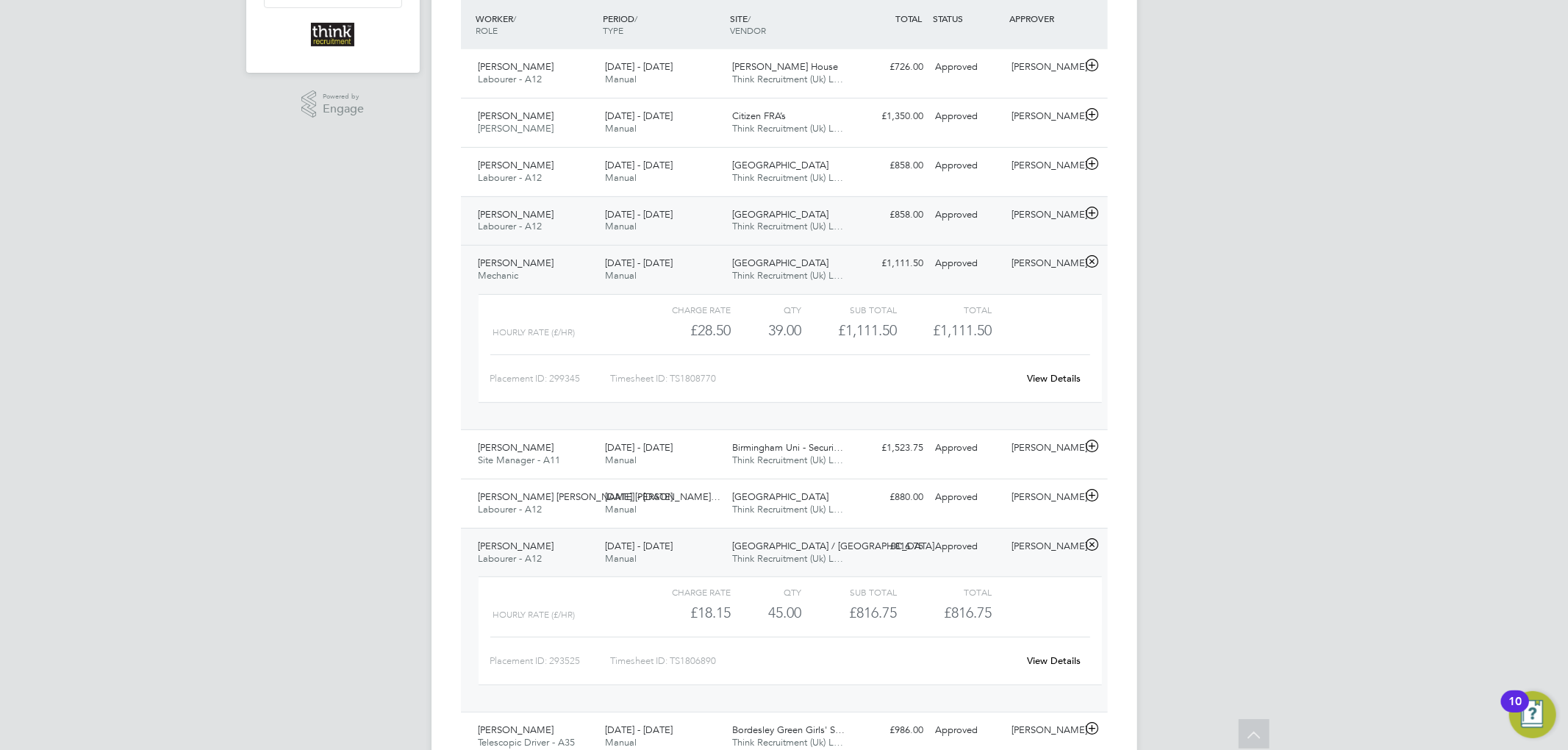
click at [694, 219] on div "18 - 24 Aug 2025 Manual" at bounding box center [662, 221] width 127 height 37
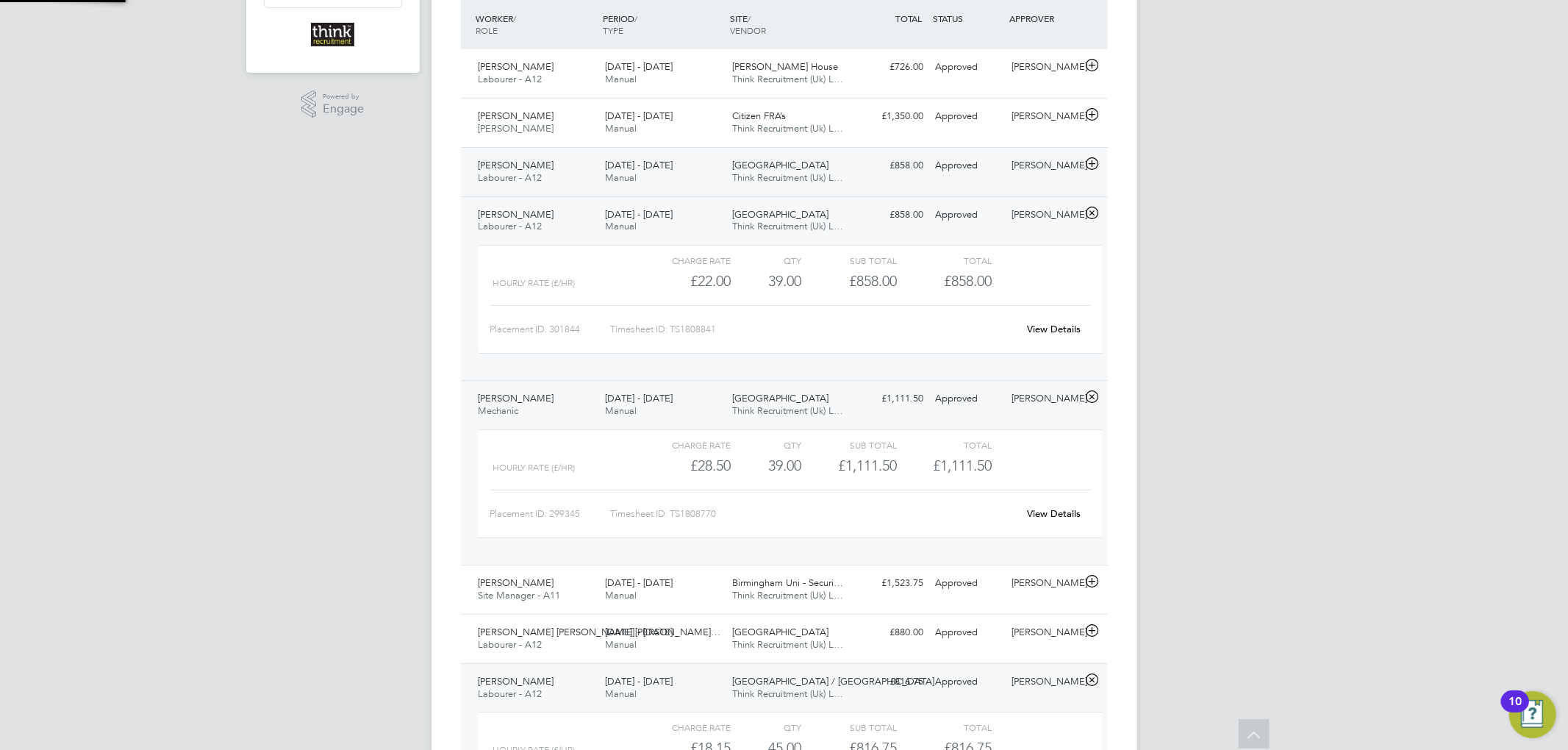
click at [691, 167] on div "18 - 24 Aug 2025 Manual" at bounding box center [662, 172] width 127 height 37
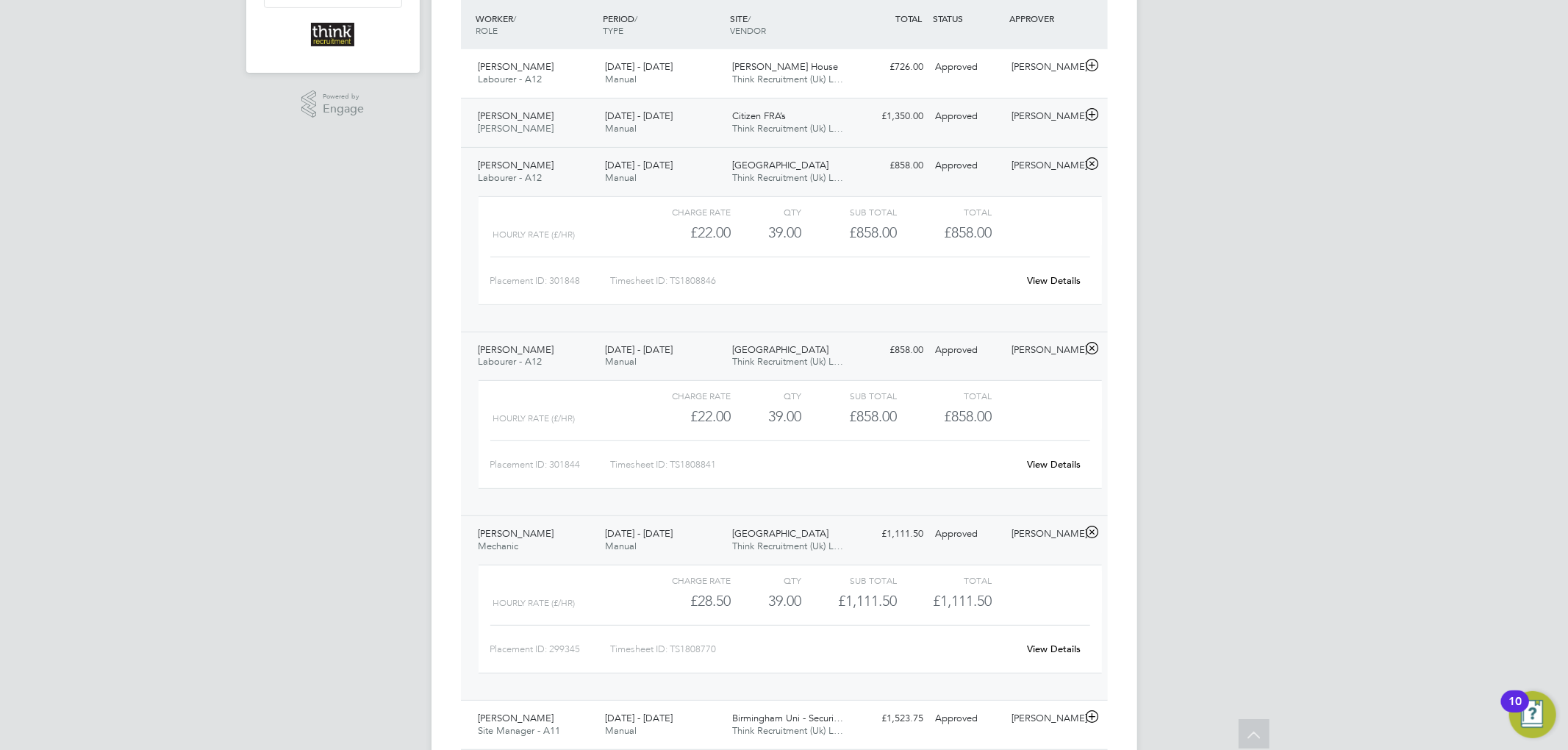
click at [688, 118] on div "18 - 24 Aug 2025 Manual" at bounding box center [662, 122] width 127 height 37
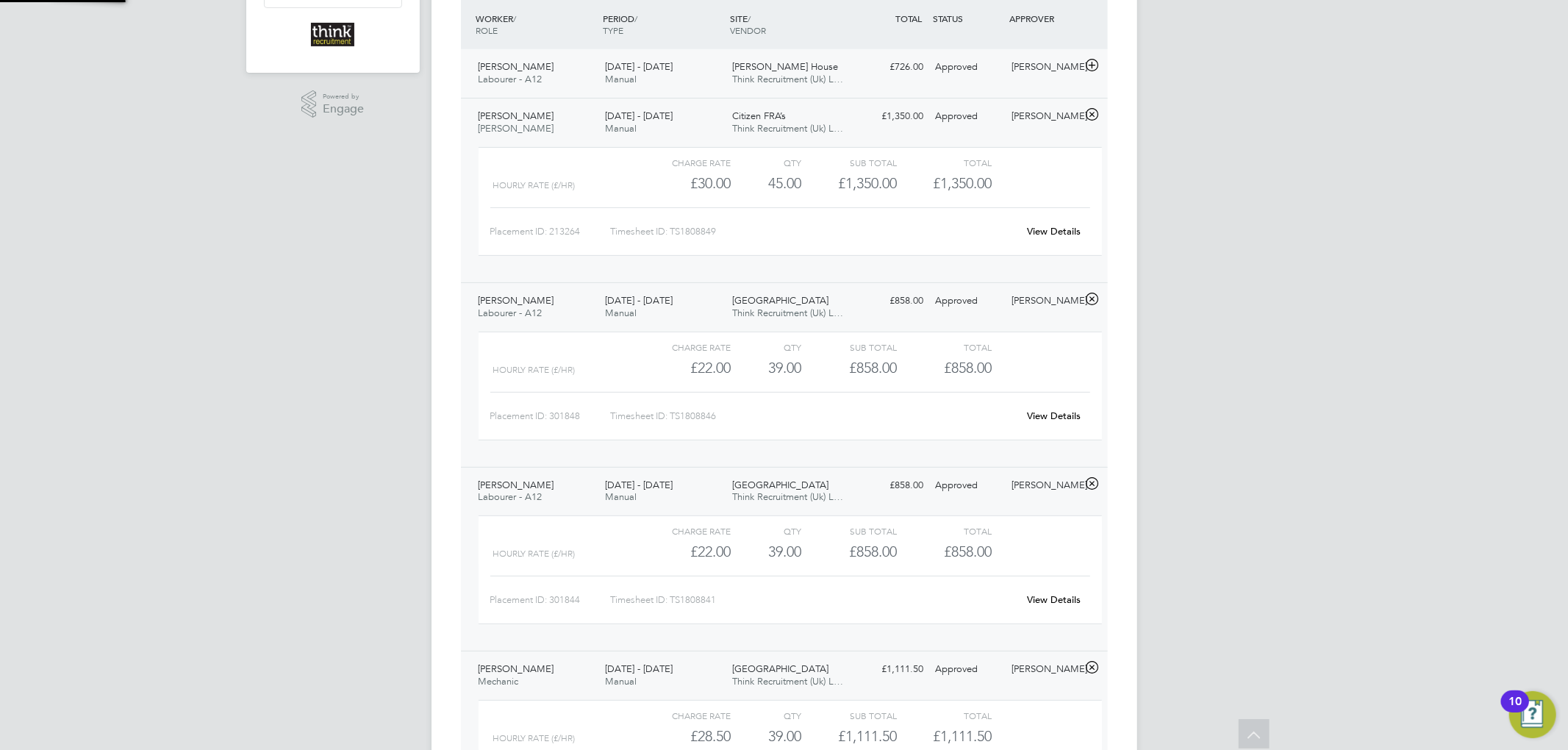
click at [700, 73] on div "18 - 24 Aug 2025 Manual" at bounding box center [662, 73] width 127 height 37
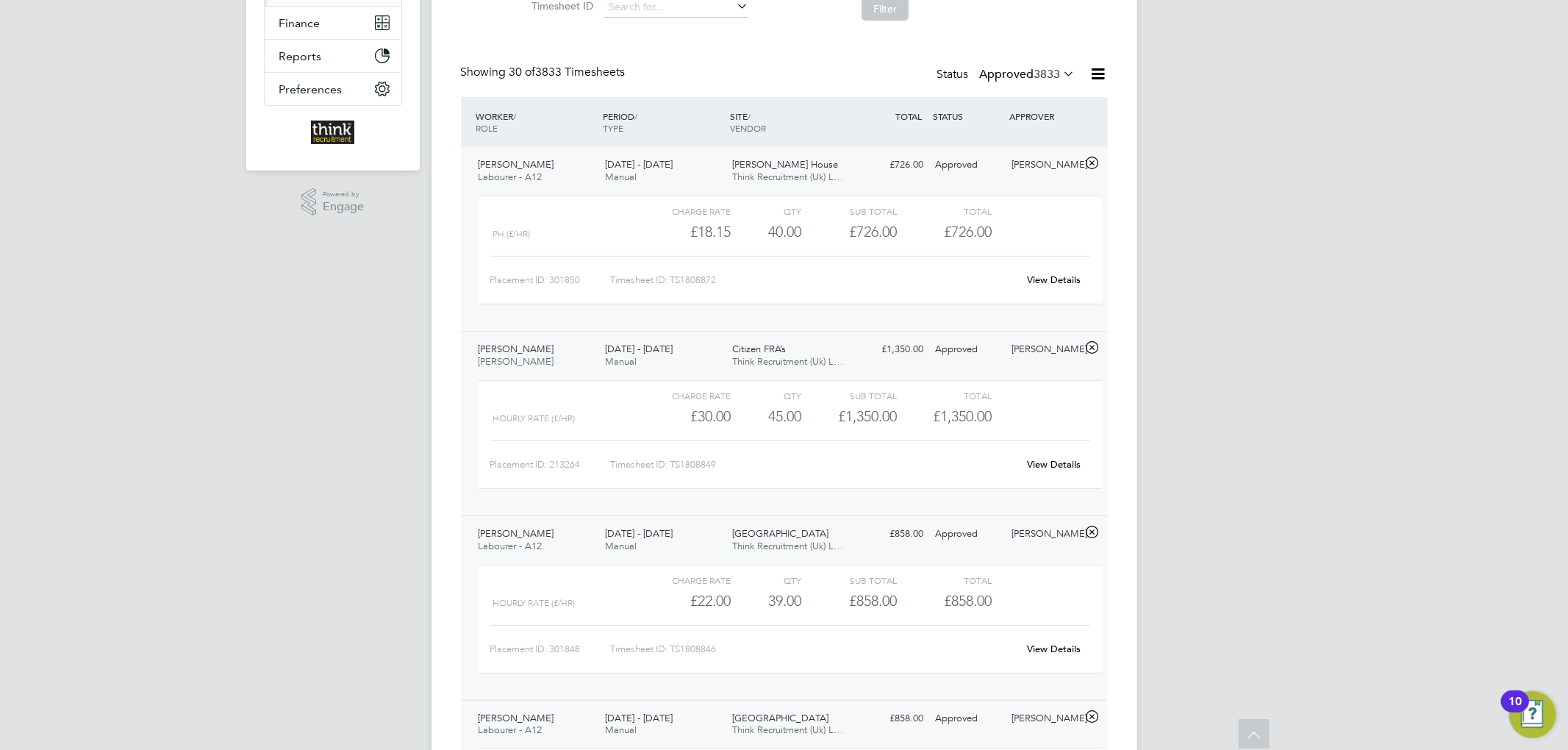
drag, startPoint x: 592, startPoint y: 537, endPoint x: 628, endPoint y: 472, distance: 74.3
click at [592, 537] on div "Philip Hawksley Labourer - A12 18 - 24 Aug 2025" at bounding box center [536, 540] width 127 height 37
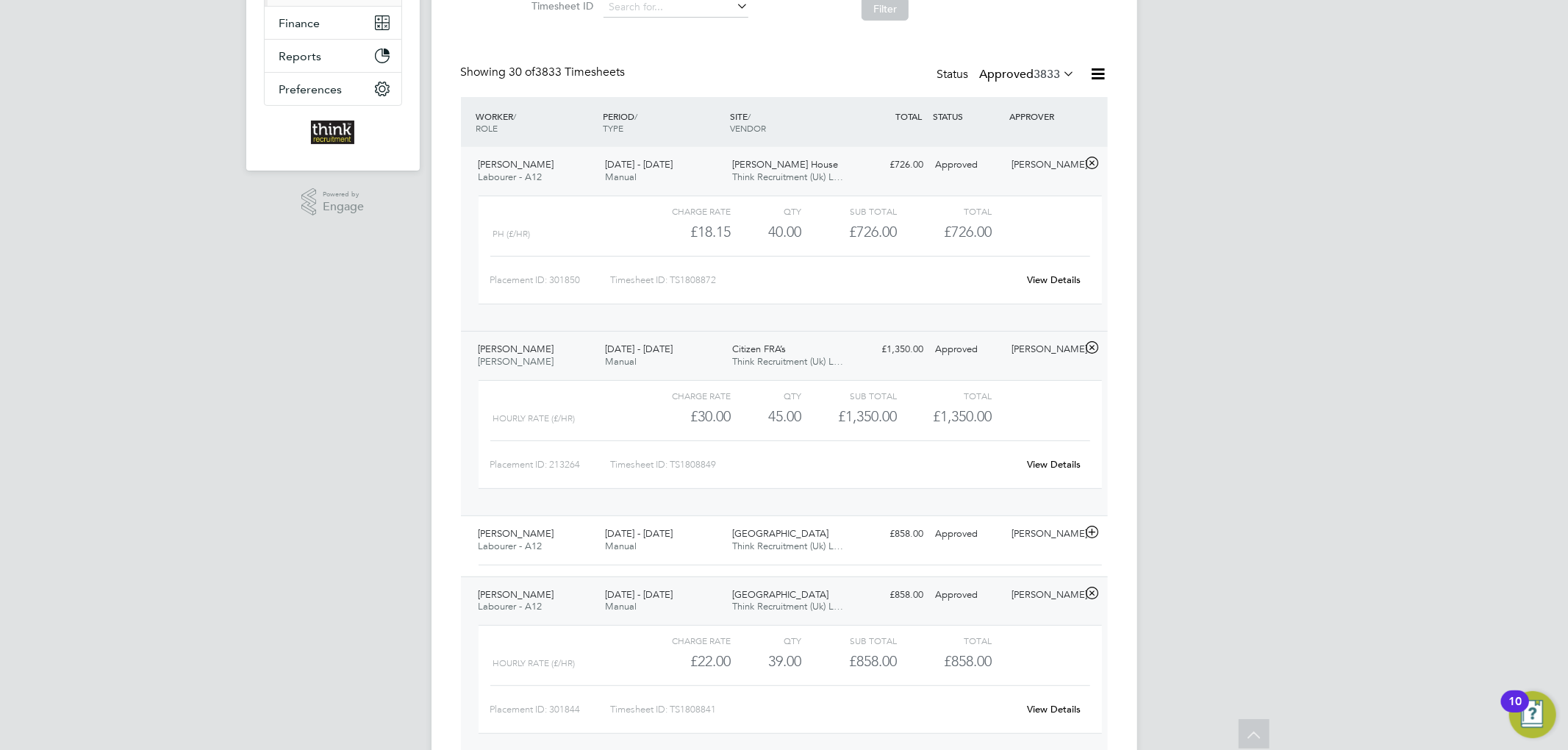
click at [677, 366] on div "18 - 24 Aug 2025 Manual" at bounding box center [662, 355] width 127 height 37
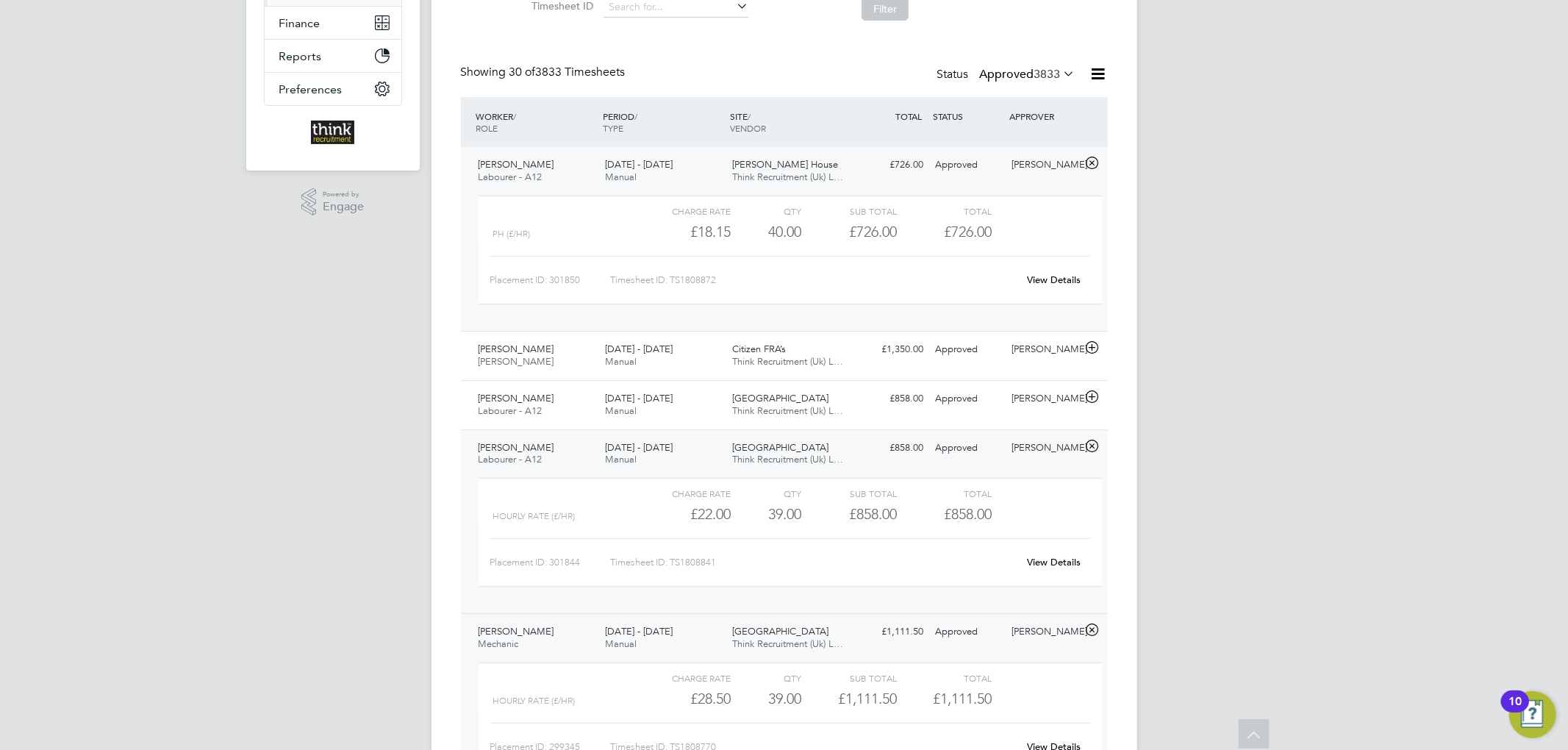
click at [713, 159] on div "18 - 24 Aug 2025 Manual" at bounding box center [662, 171] width 127 height 37
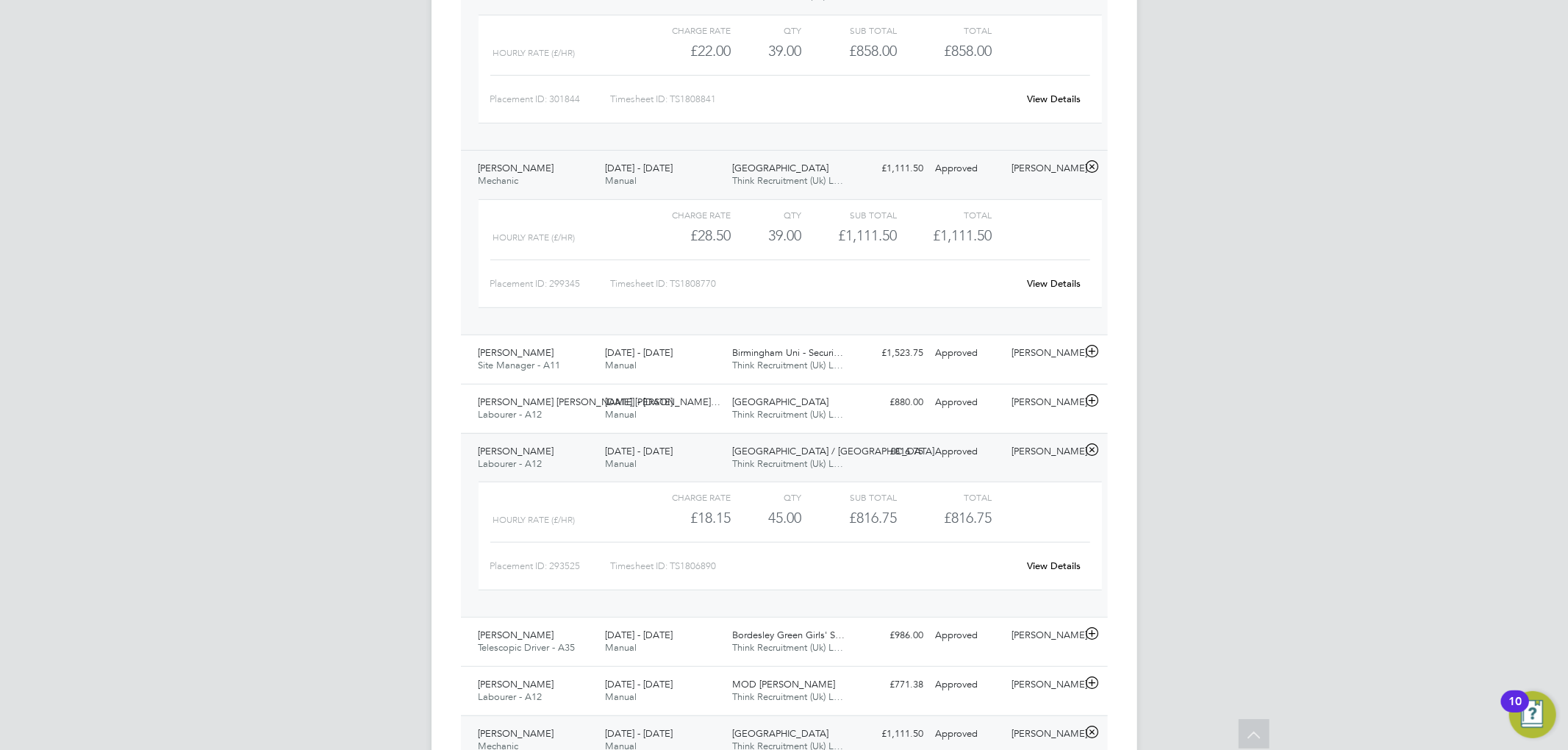
scroll to position [588, 0]
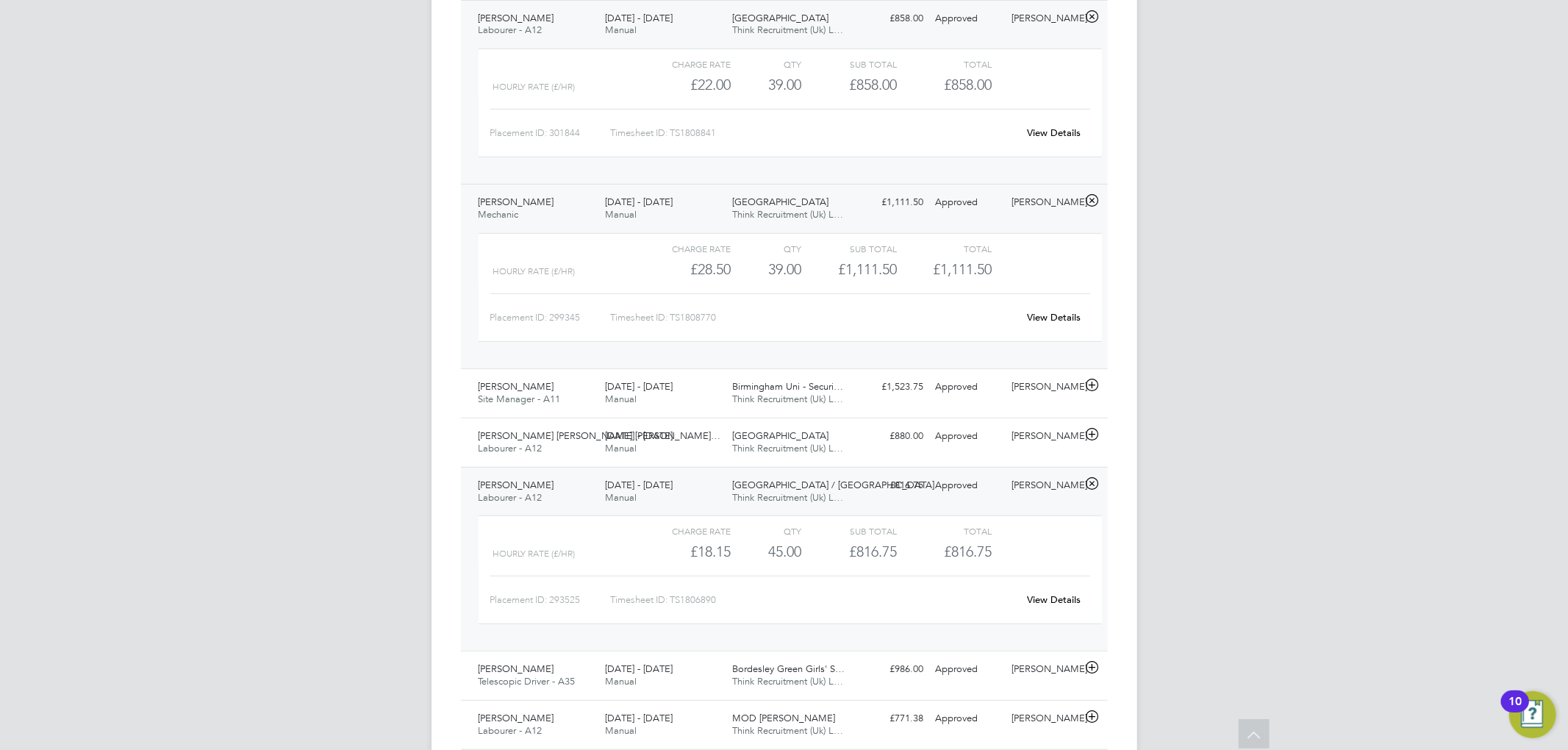
click at [640, 213] on div "18 - 24 Aug 2025 Manual" at bounding box center [662, 208] width 127 height 37
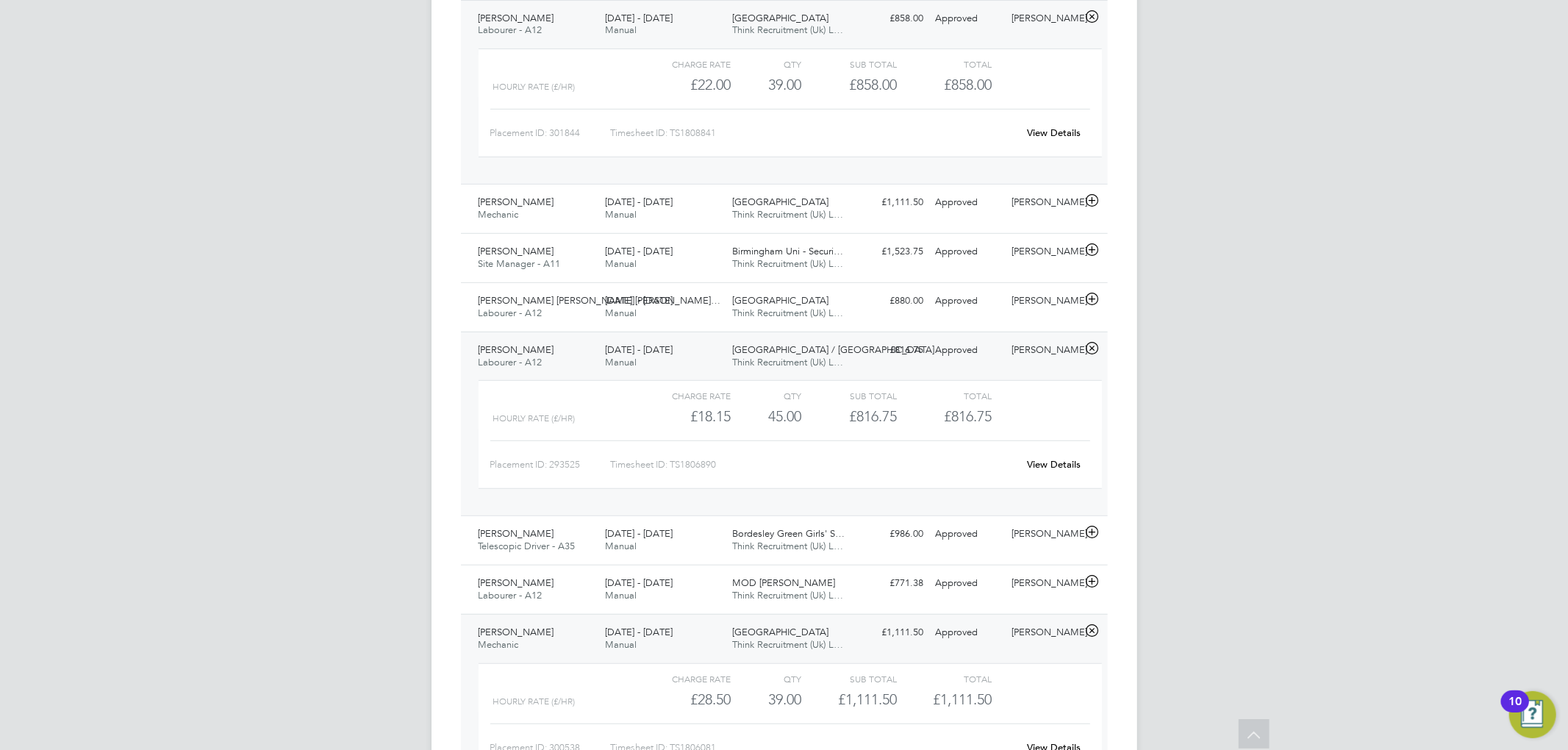
click at [700, 24] on div "18 - 24 Aug 2025 Manual" at bounding box center [662, 24] width 127 height 37
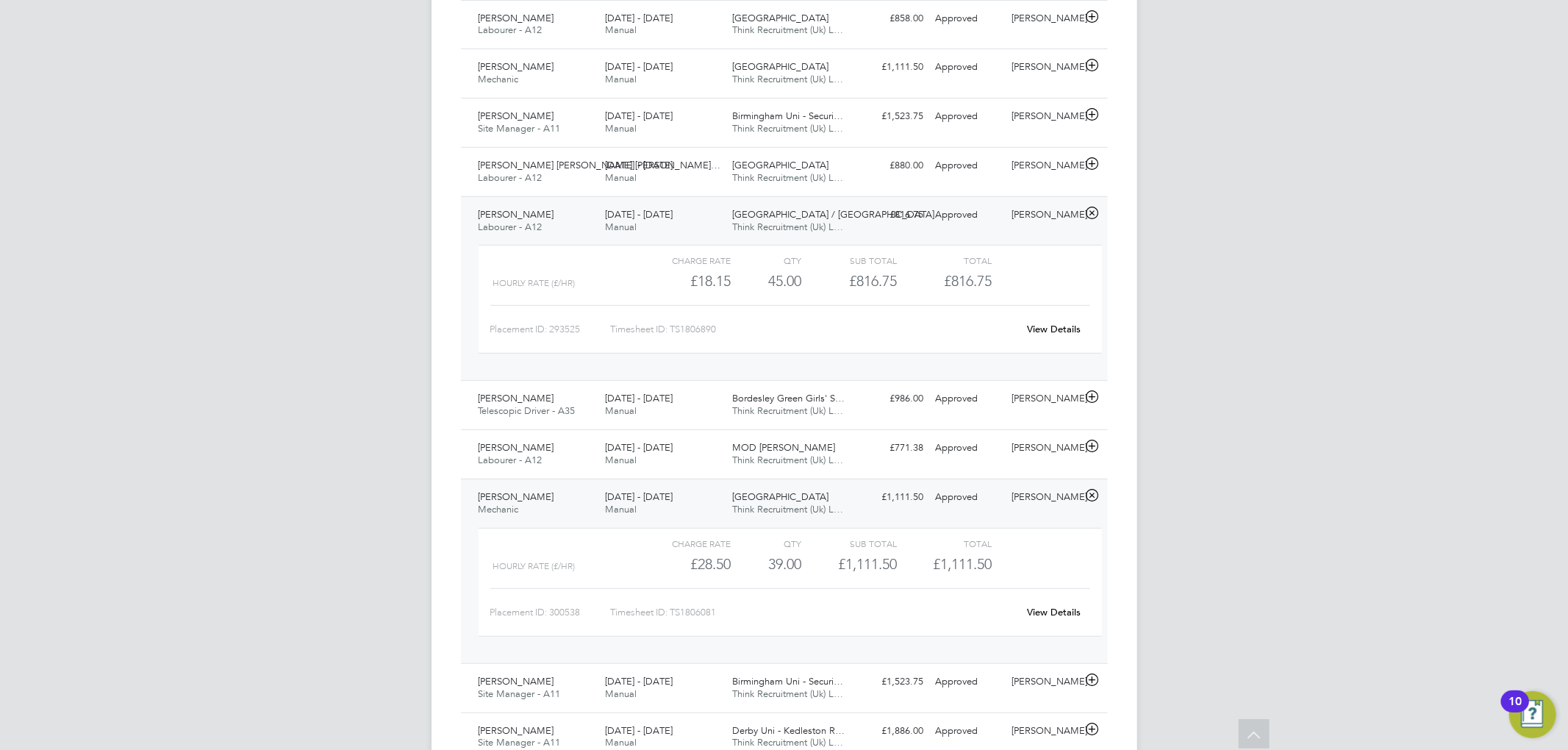
click at [636, 203] on div "Danny Collins Labourer - A12 18 - 24 Aug 2025 18 - 24 Aug 2025 Manual Arch Hill…" at bounding box center [784, 289] width 647 height 185
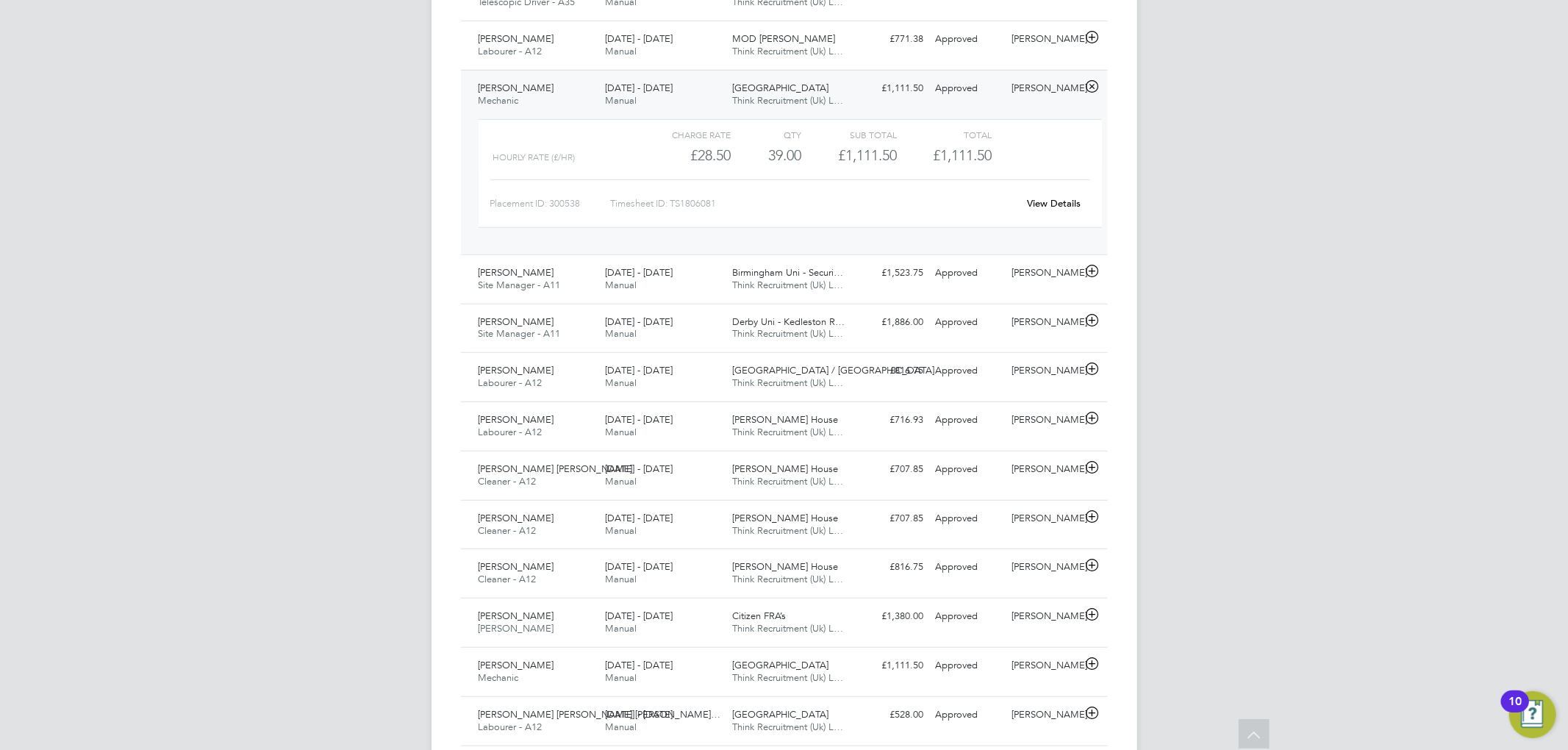
scroll to position [882, 0]
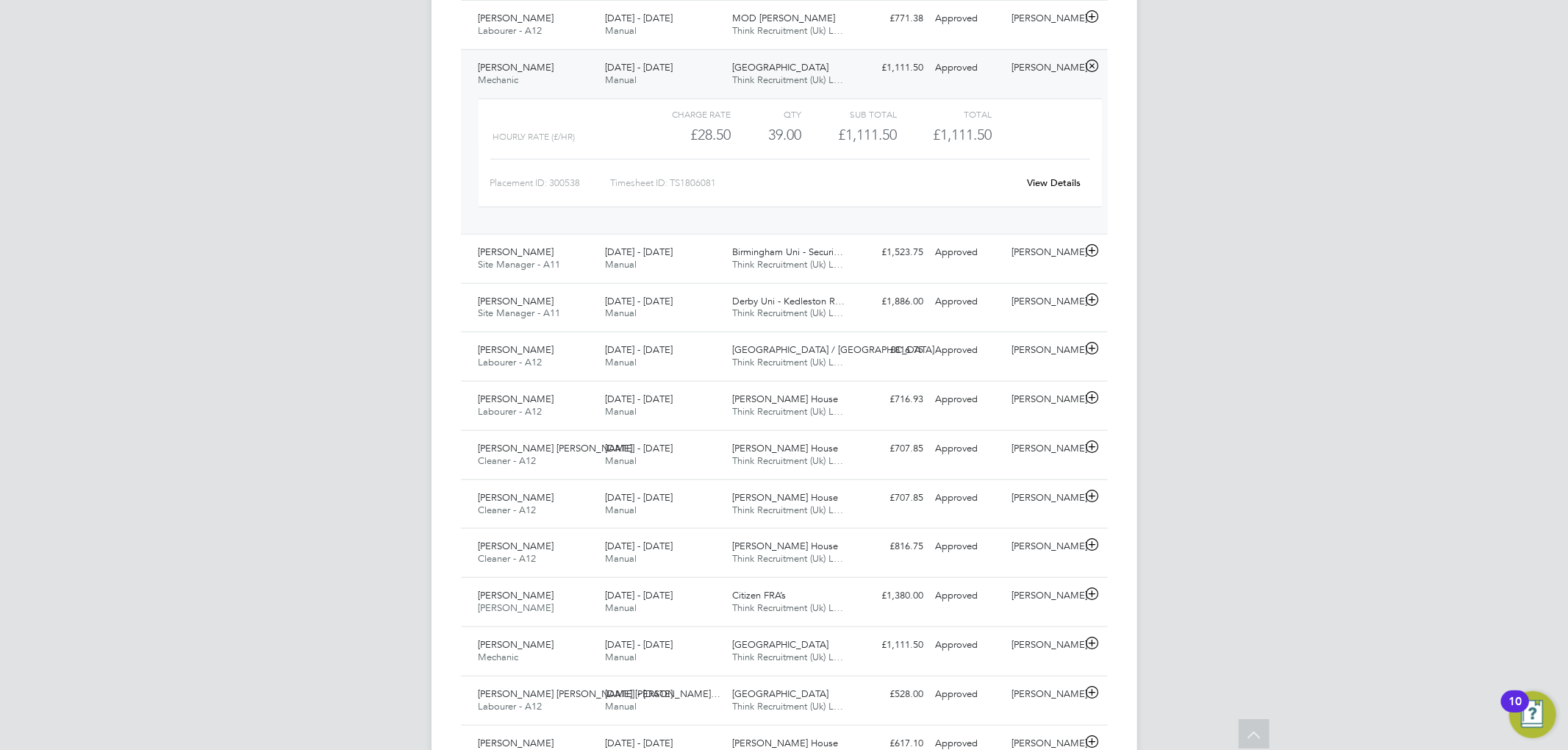
click at [630, 68] on span "18 - 24 Aug 2025" at bounding box center [639, 67] width 68 height 13
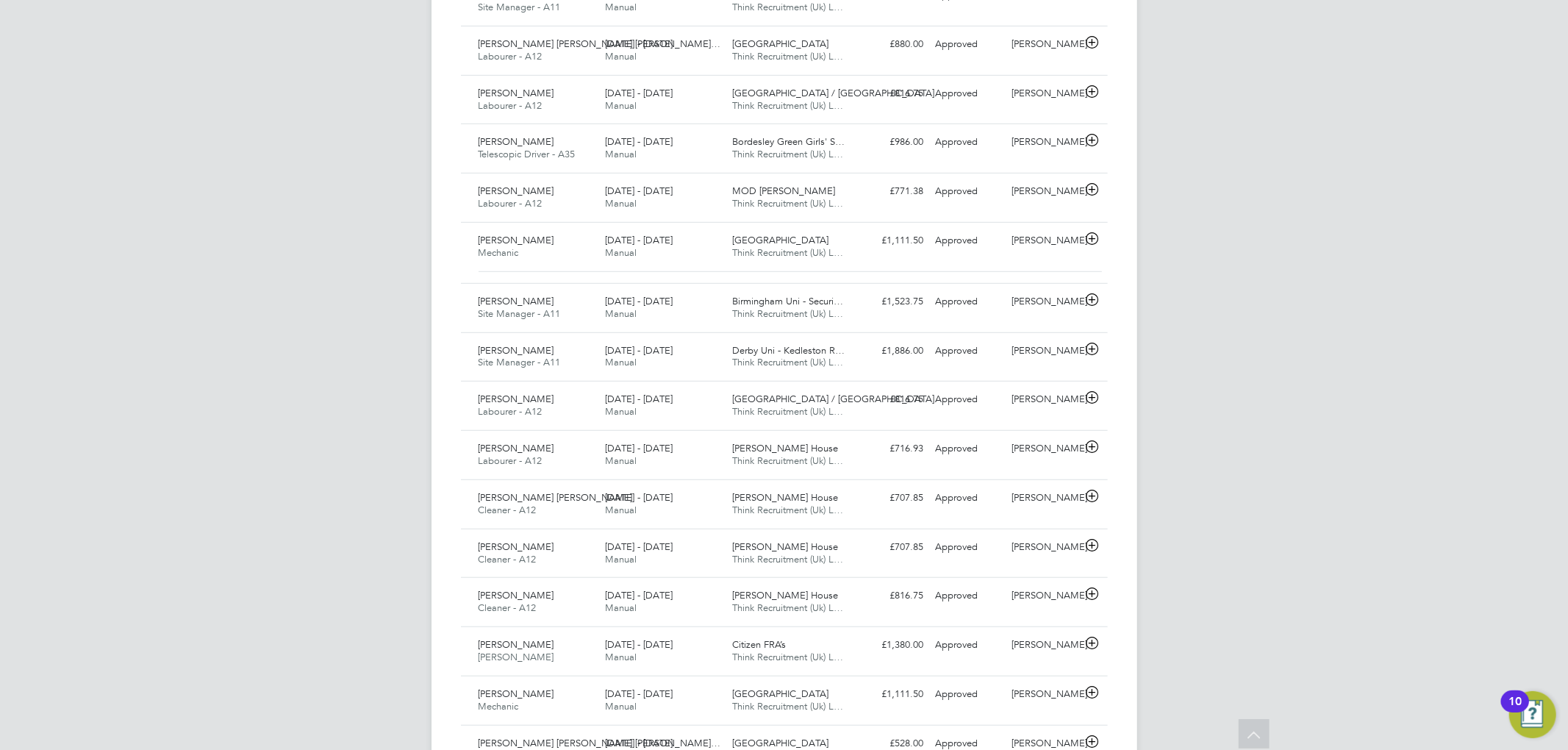
scroll to position [0, 0]
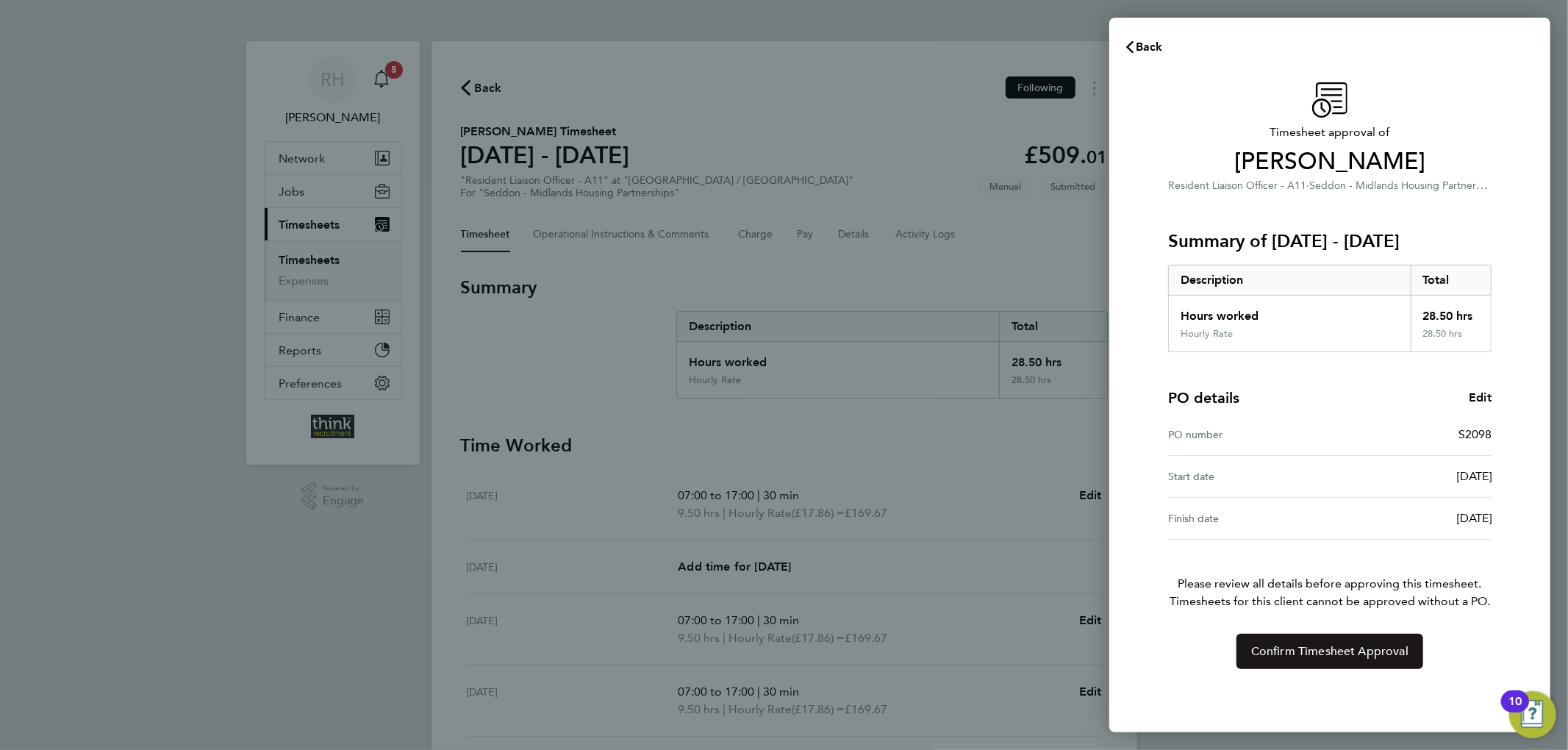
click at [1338, 658] on span "Confirm Timesheet Approval" at bounding box center [1330, 651] width 157 height 15
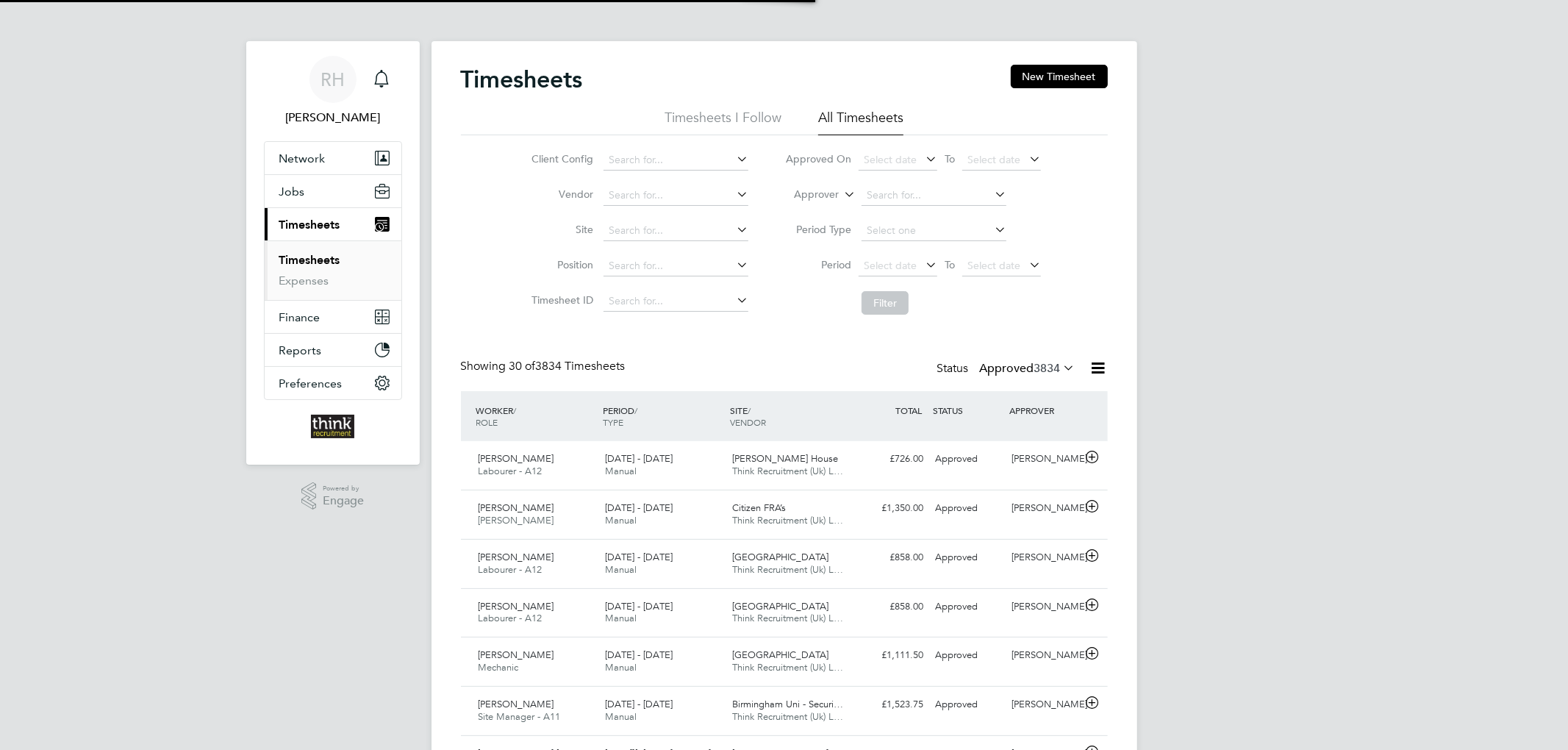
click at [1037, 370] on span "3834" at bounding box center [1048, 368] width 27 height 15
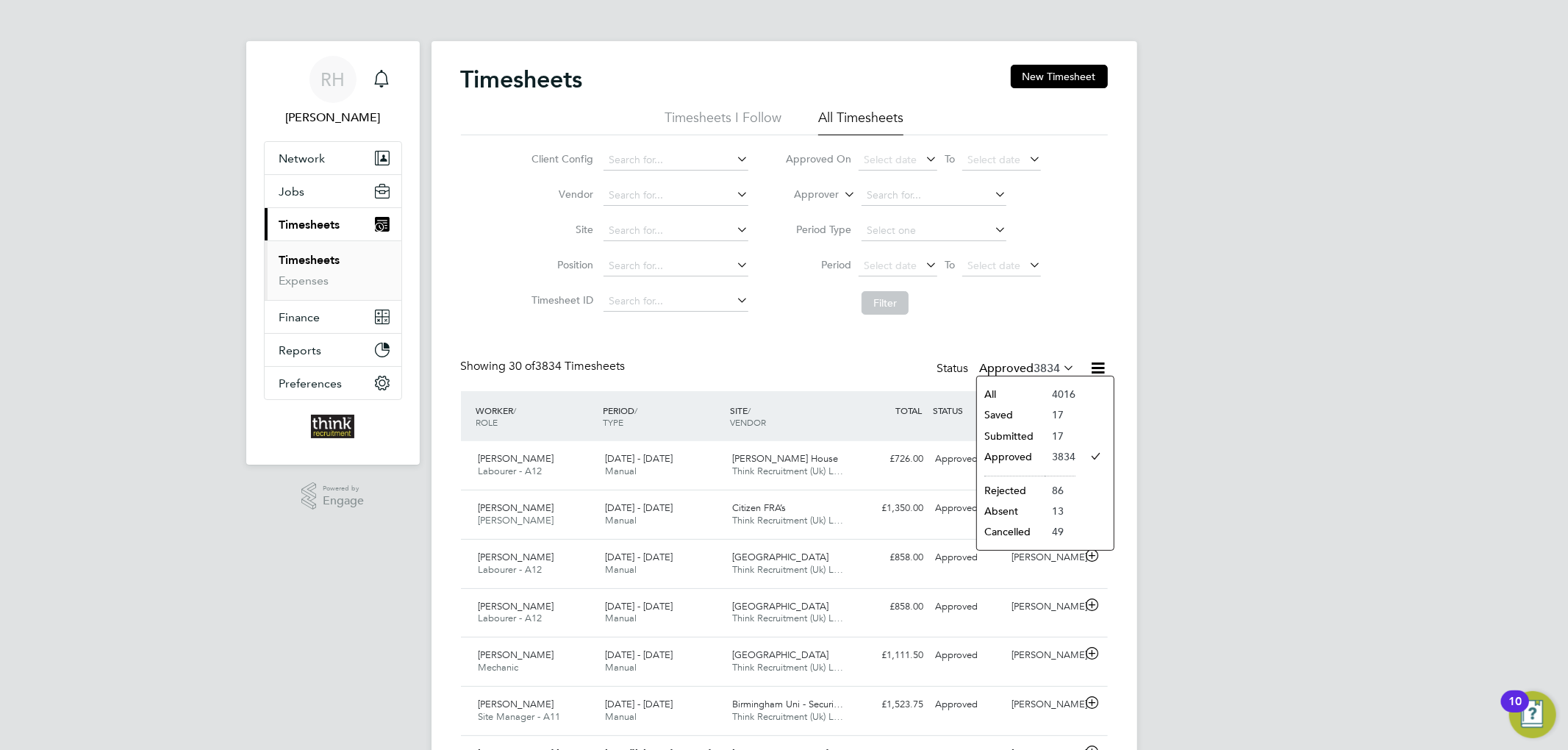
click at [1015, 435] on li "Submitted" at bounding box center [1011, 436] width 68 height 21
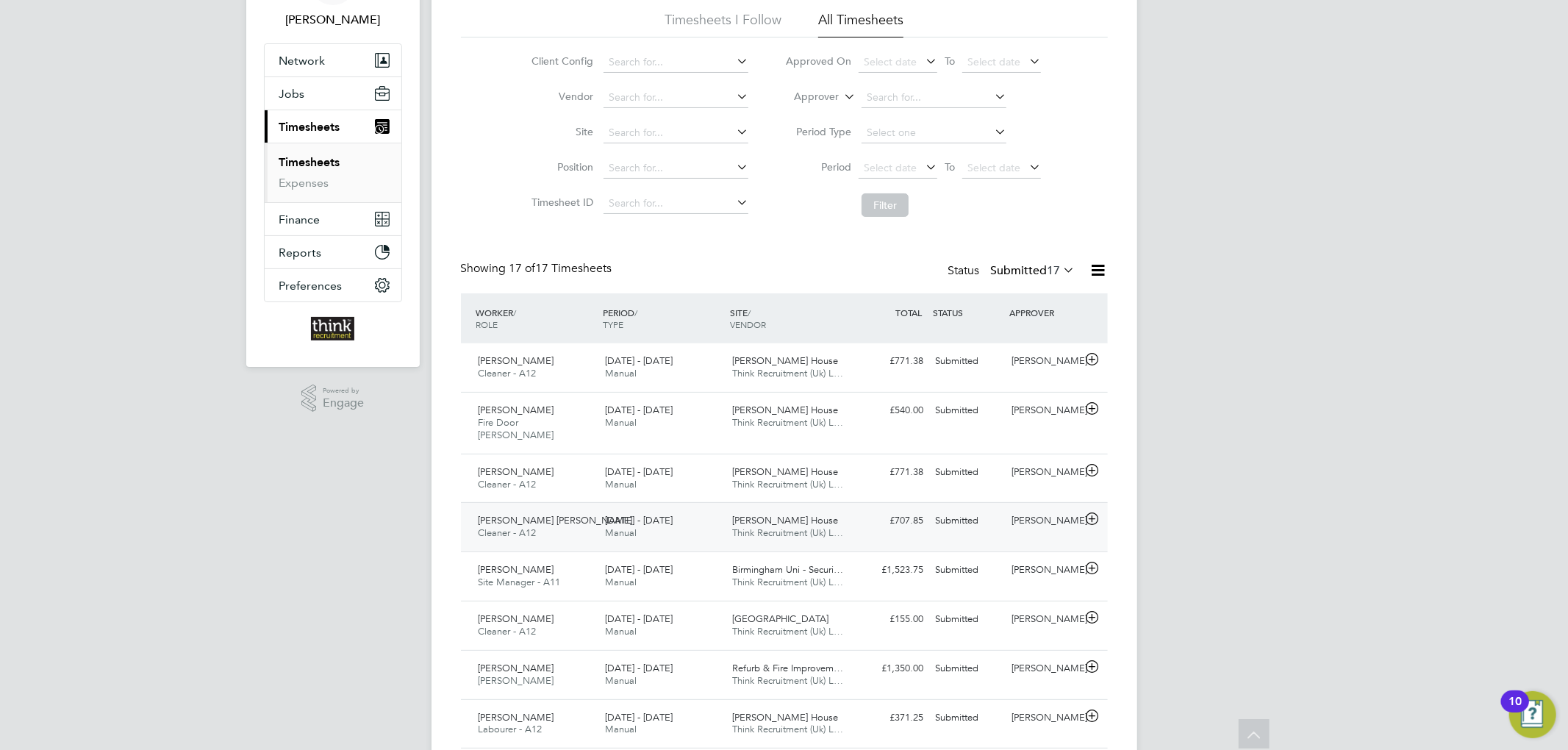
click at [845, 508] on div "[PERSON_NAME] House Think Recruitment (Uk) L…" at bounding box center [790, 527] width 127 height 37
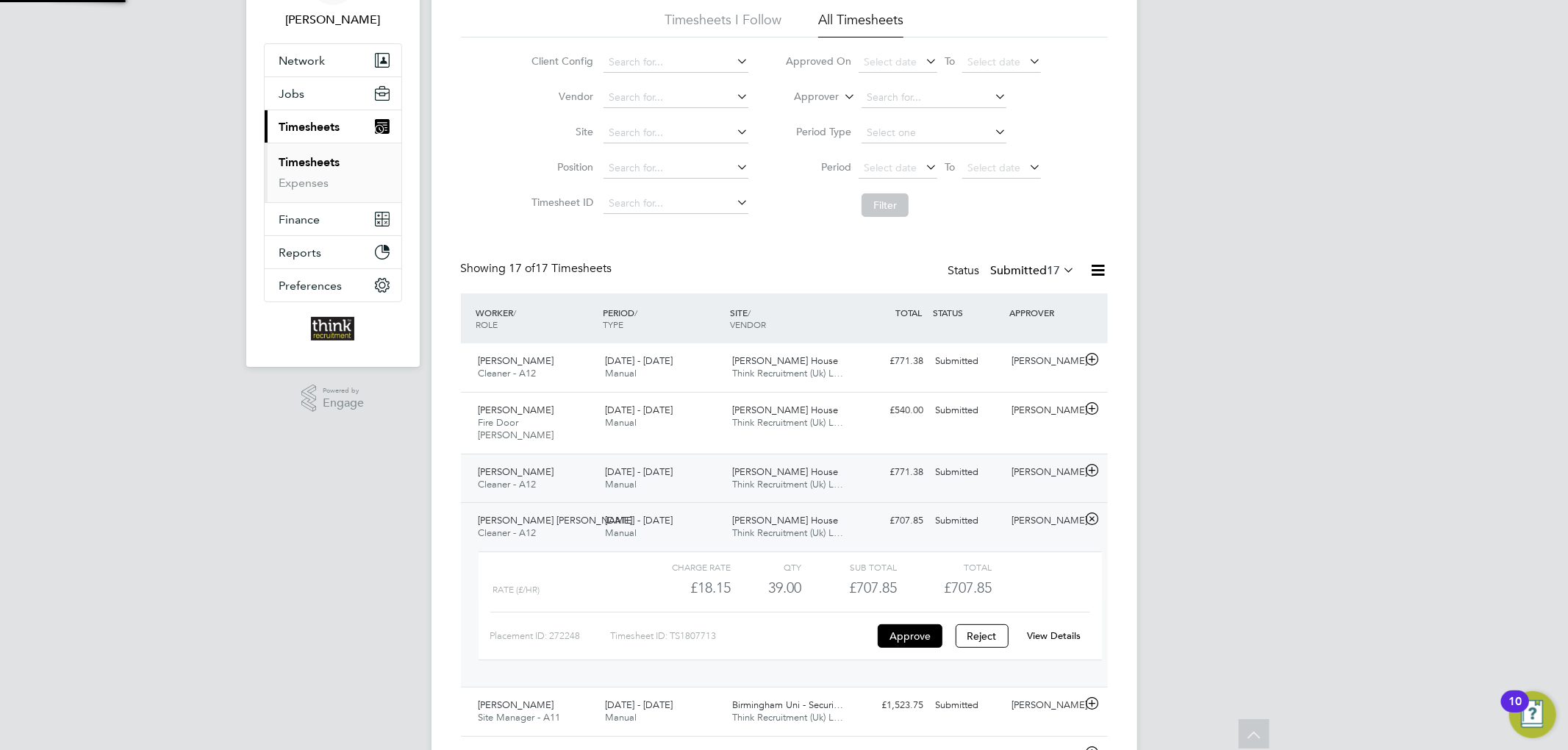
click at [847, 462] on div "[PERSON_NAME] House Think Recruitment (Uk) L…" at bounding box center [790, 478] width 127 height 37
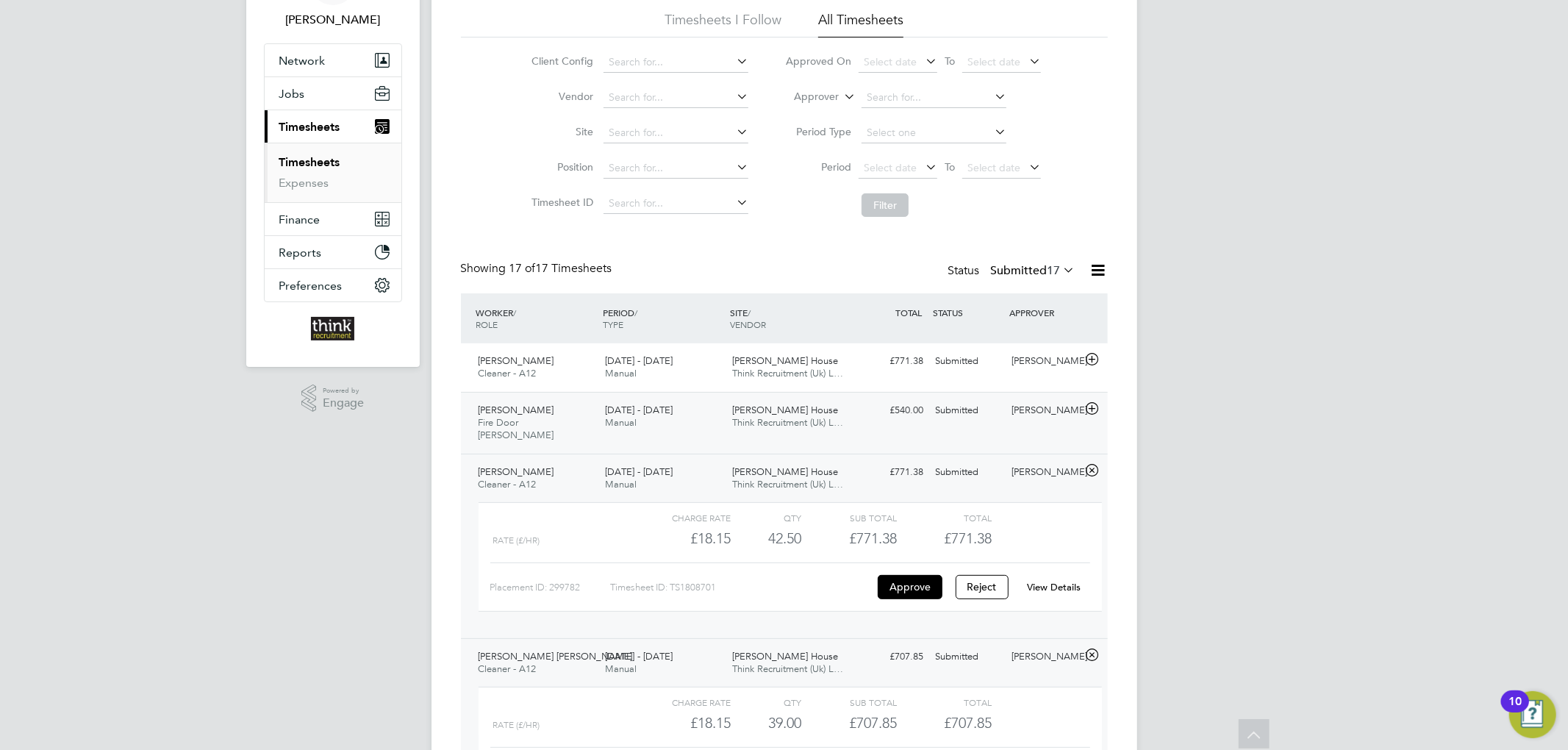
click at [857, 406] on div "£540.00 Submitted" at bounding box center [891, 411] width 77 height 24
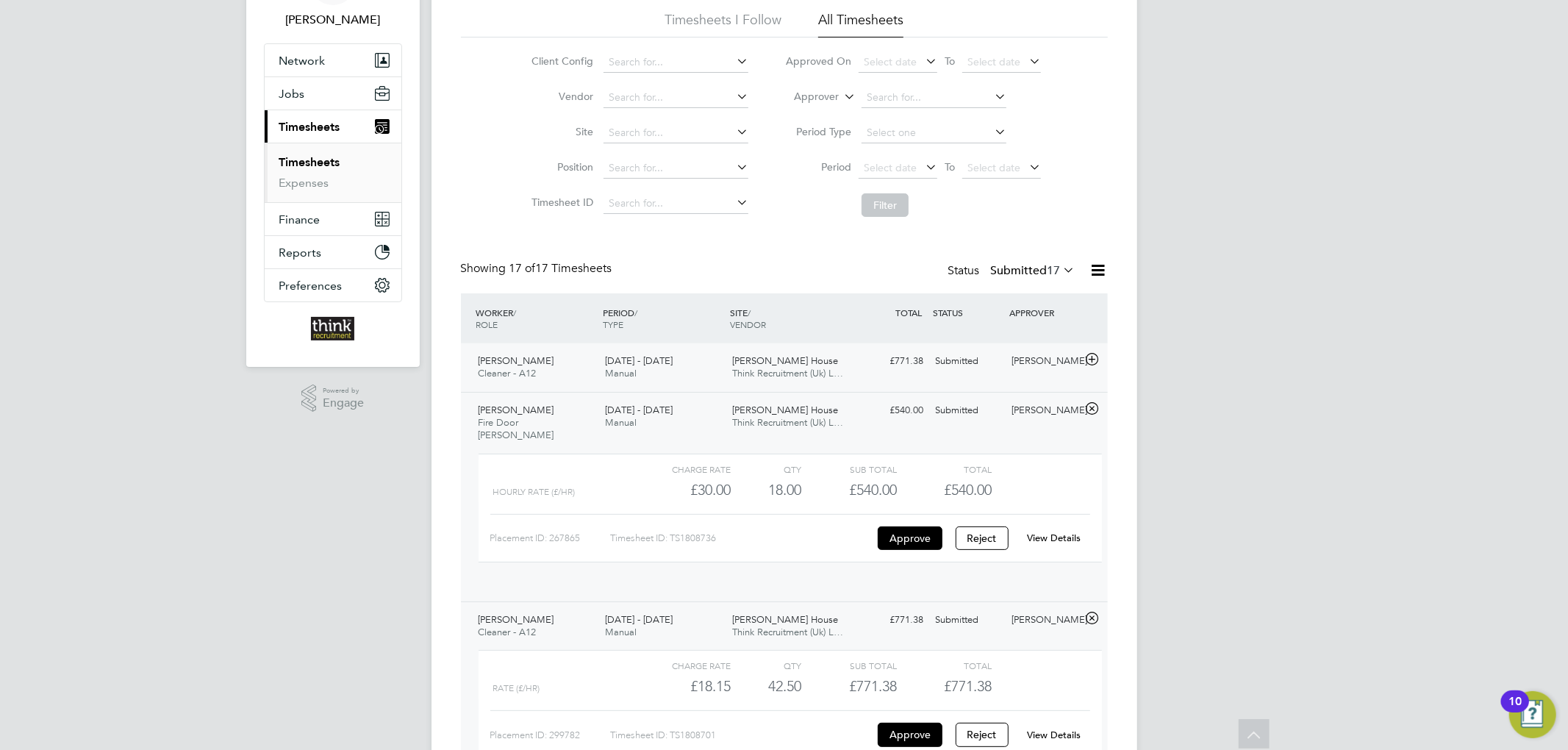
click at [865, 372] on div "£771.38 Submitted" at bounding box center [891, 361] width 77 height 24
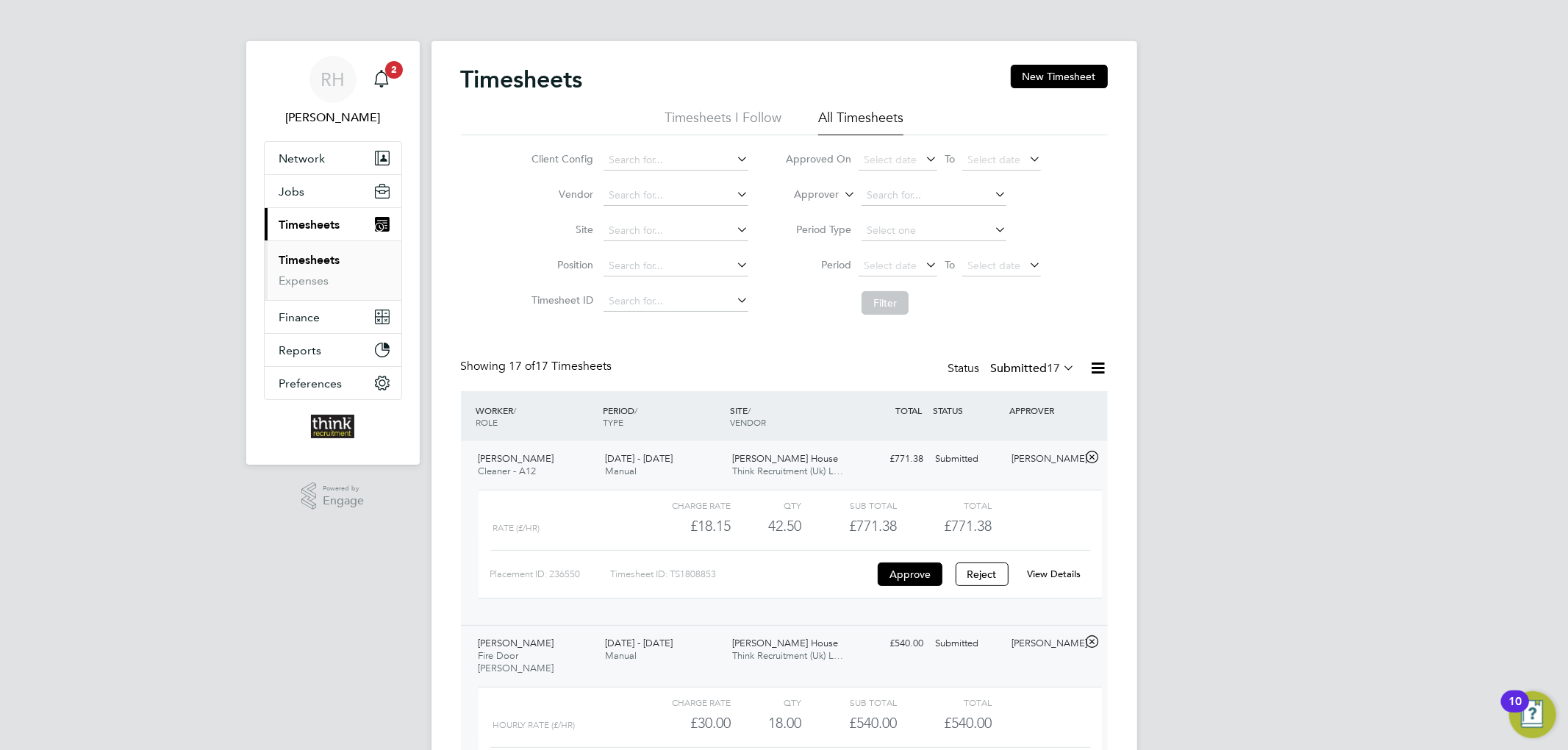
click at [312, 222] on span "Timesheets" at bounding box center [309, 225] width 61 height 14
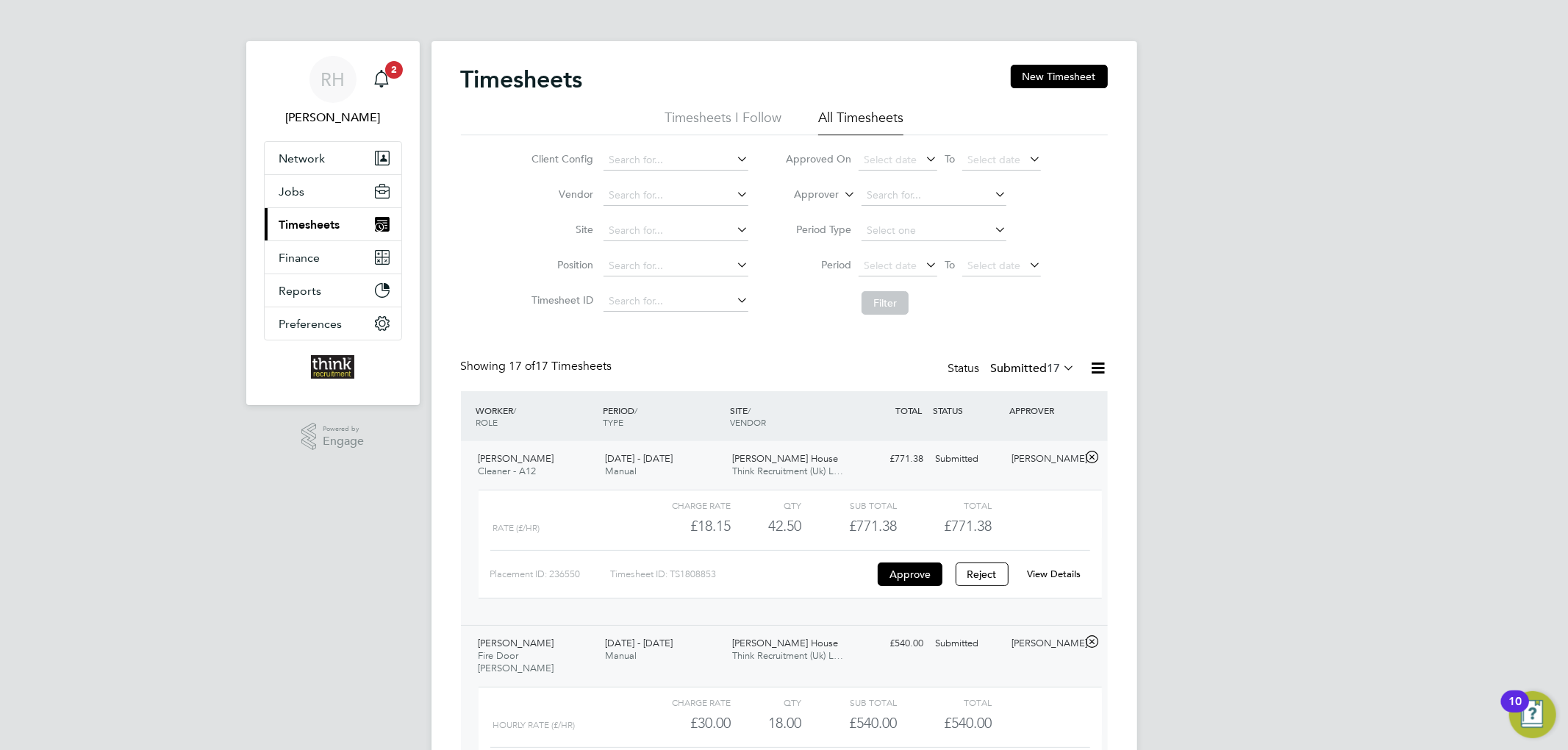
click at [313, 233] on button "Current page: Timesheets" at bounding box center [332, 223] width 137 height 32
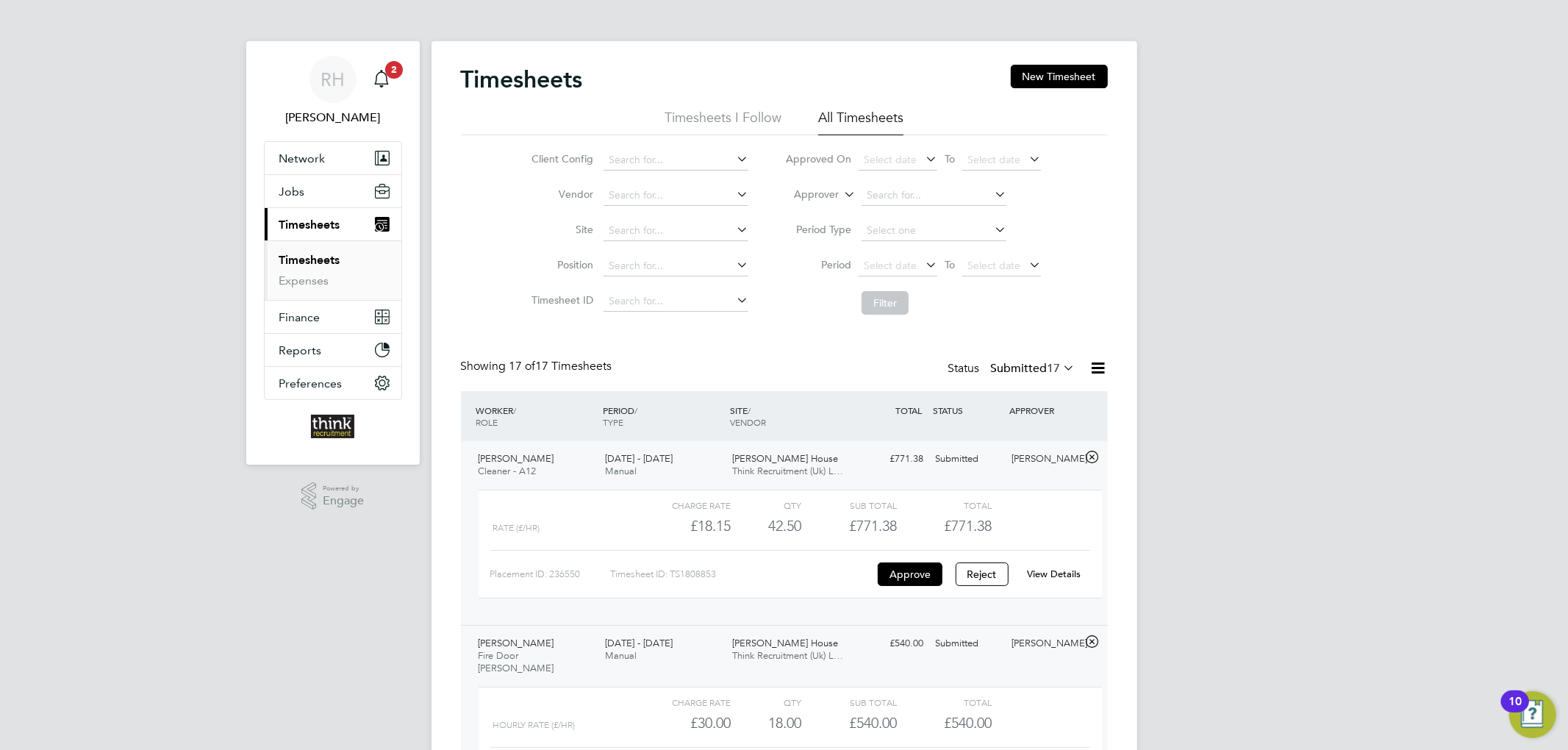
click at [330, 223] on span "Timesheets" at bounding box center [309, 225] width 61 height 14
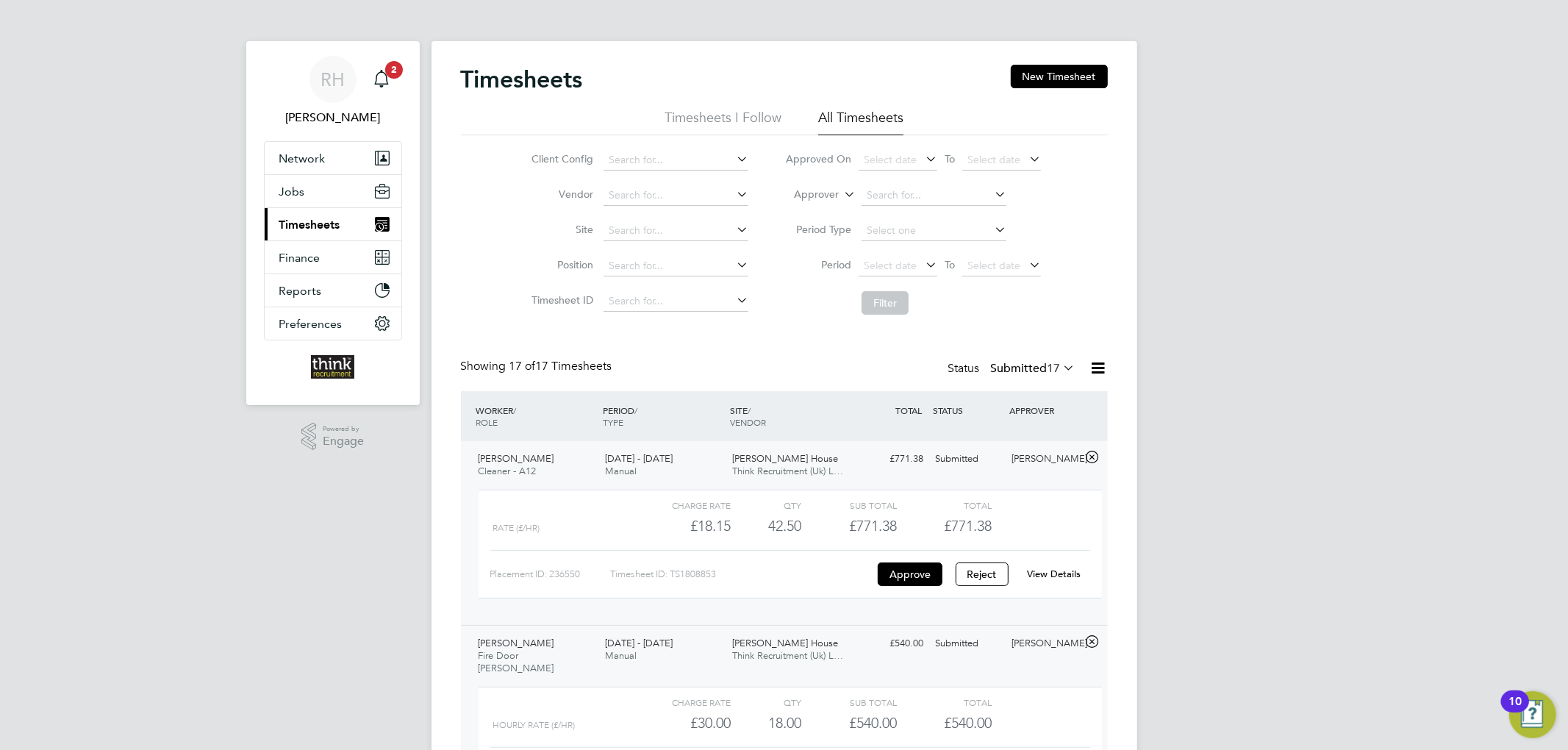
click at [321, 224] on span "Timesheets" at bounding box center [309, 225] width 61 height 14
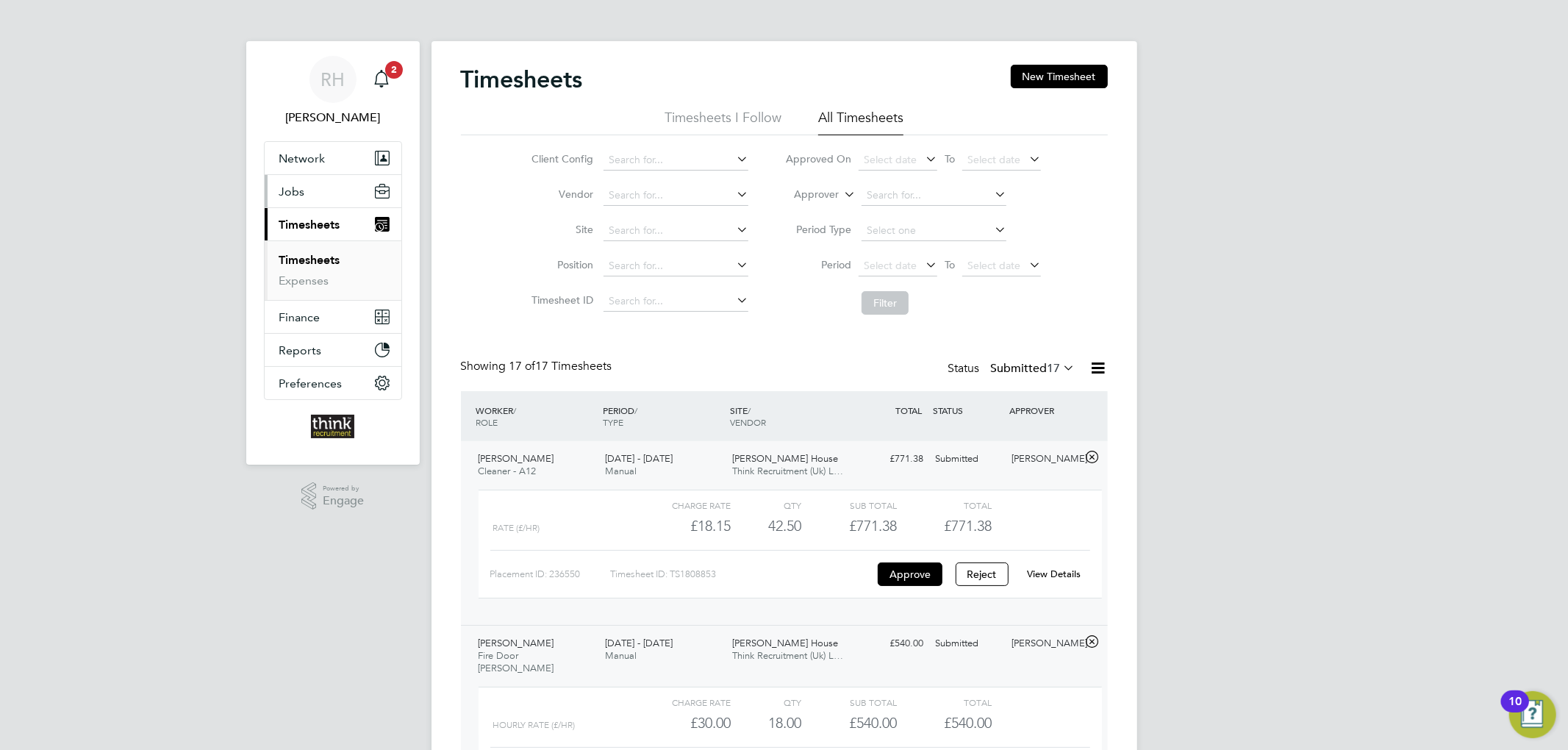
click at [321, 186] on button "Jobs" at bounding box center [332, 191] width 137 height 32
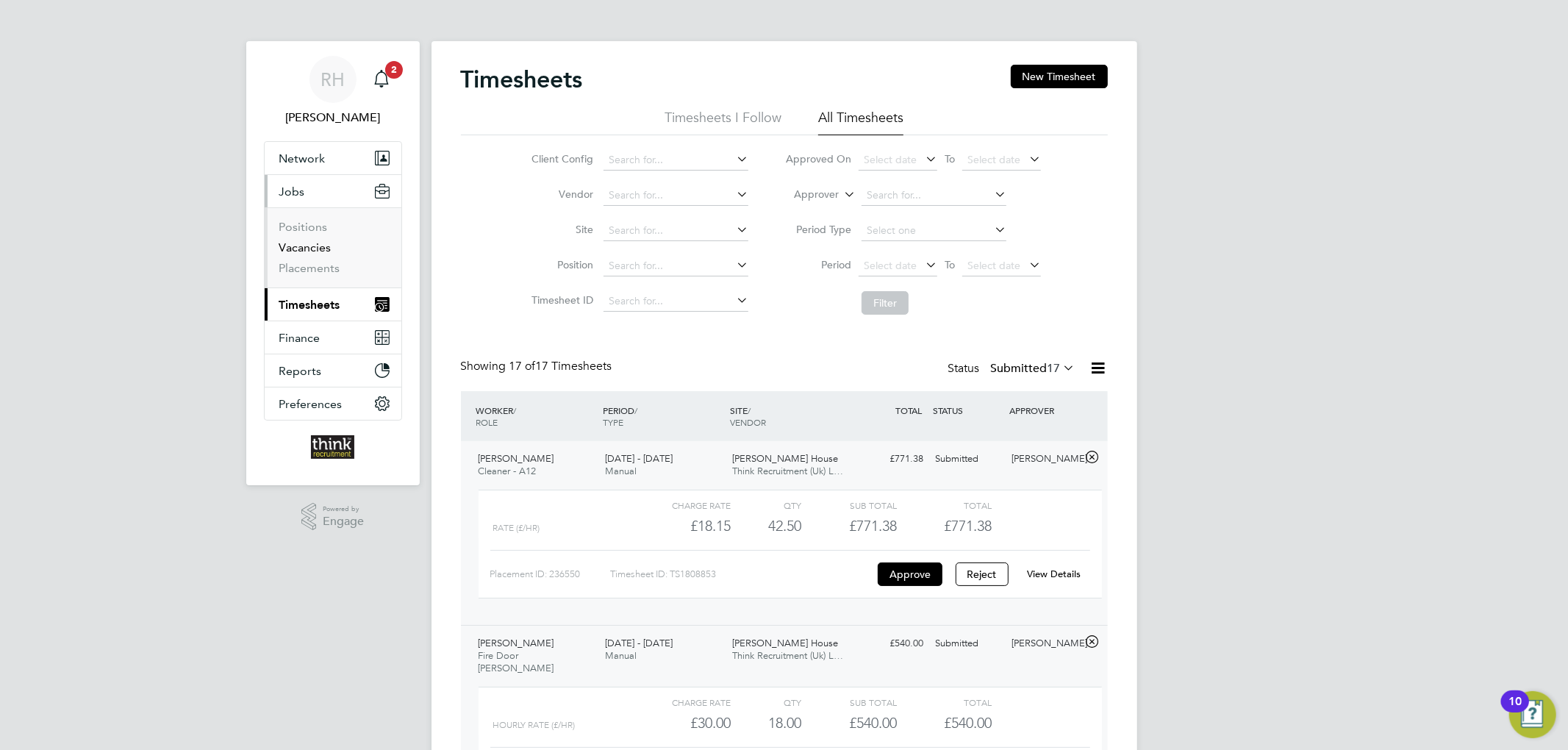
click at [319, 247] on link "Vacancies" at bounding box center [306, 247] width 52 height 14
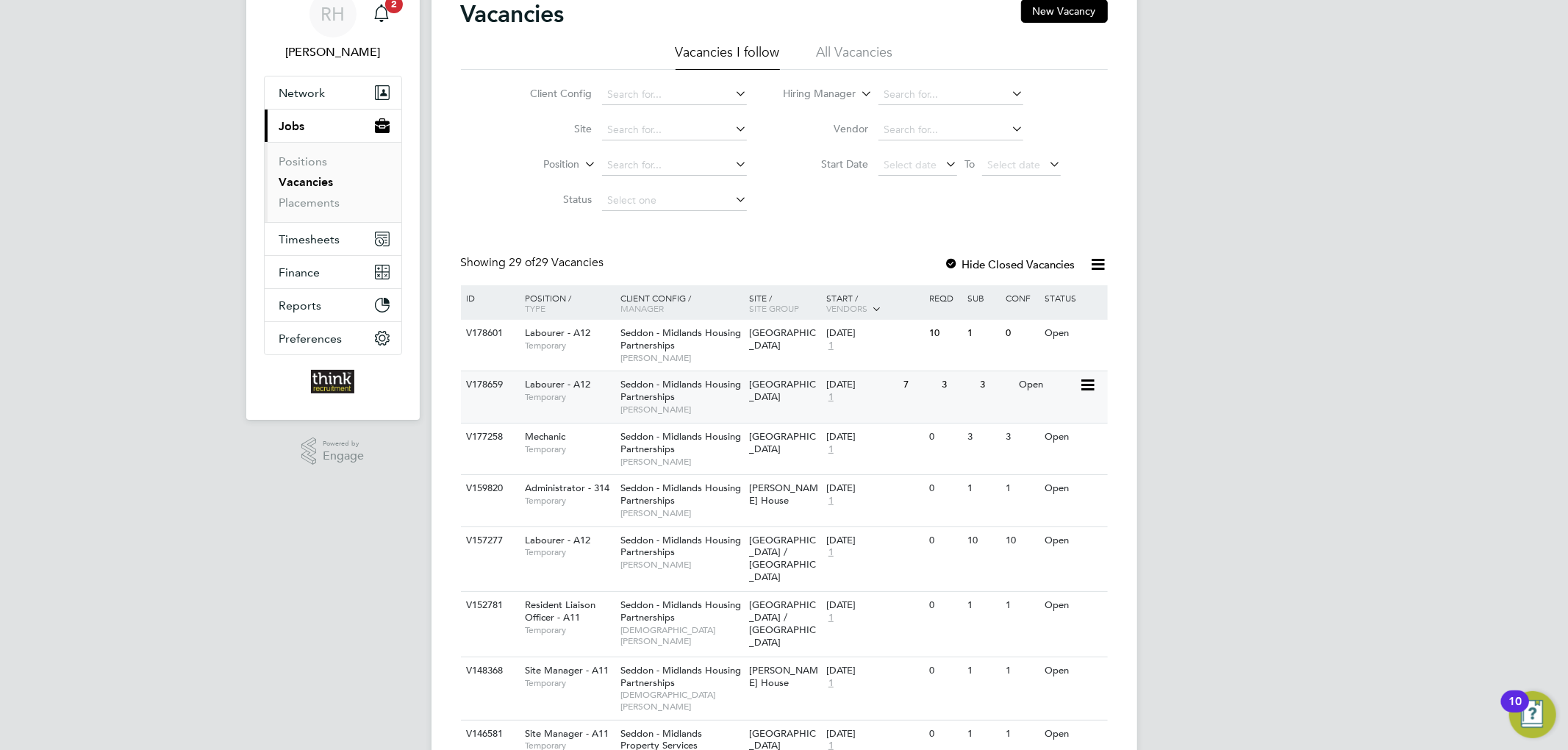
scroll to position [98, 0]
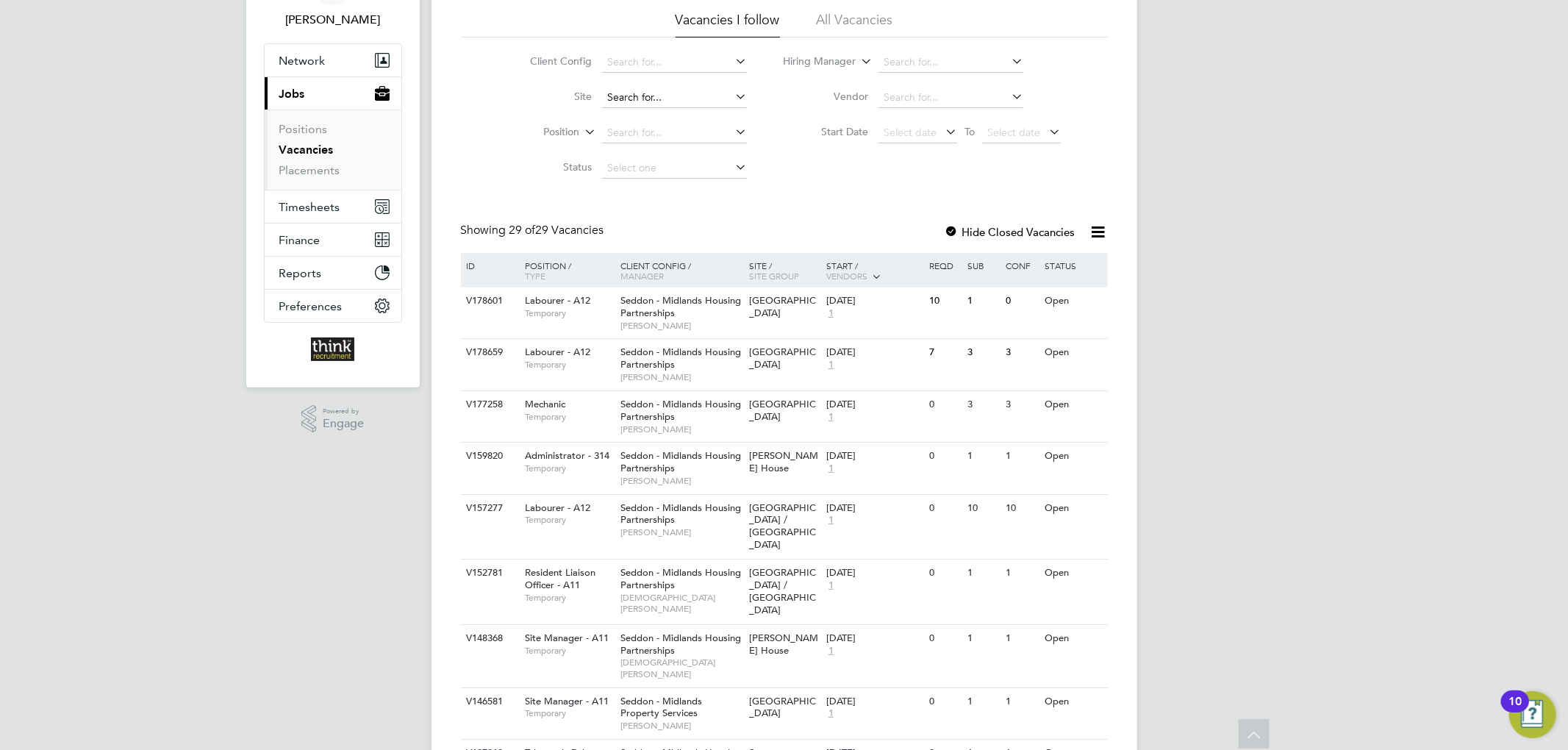
click at [670, 92] on input at bounding box center [673, 98] width 144 height 21
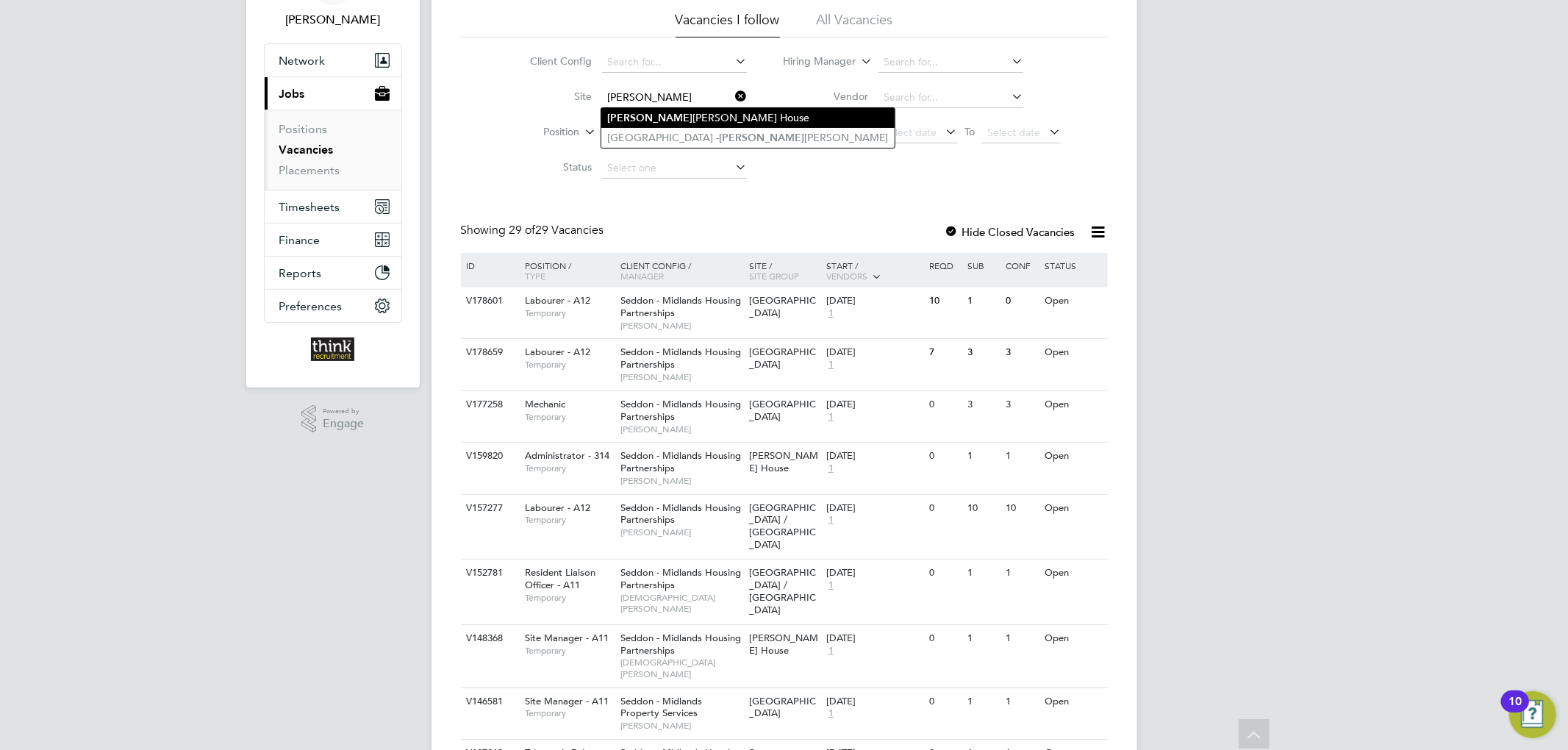
click at [681, 111] on li "[PERSON_NAME] House" at bounding box center [748, 118] width 293 height 20
type input "[PERSON_NAME] House"
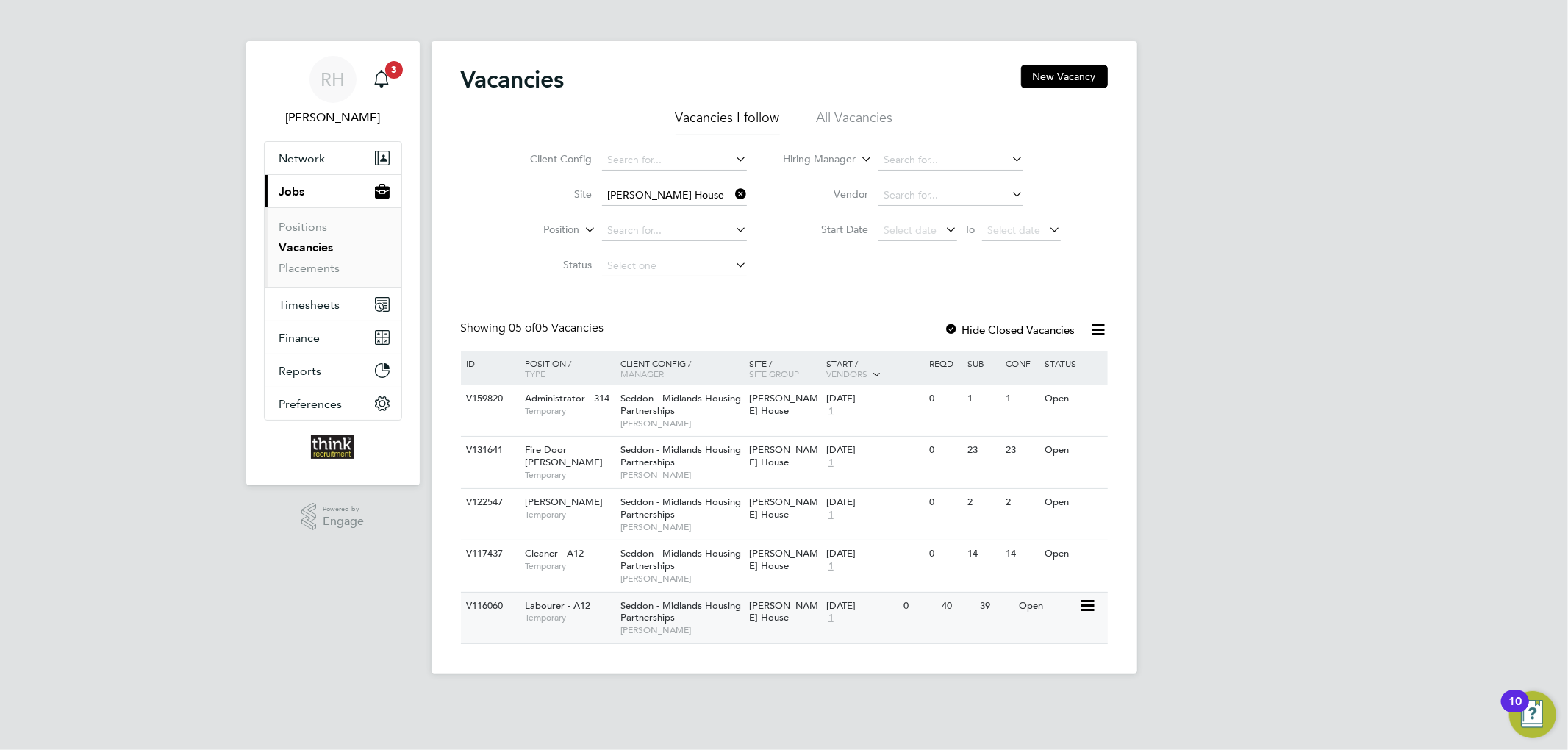
click at [924, 609] on div "0" at bounding box center [919, 606] width 38 height 27
click at [334, 298] on span "Timesheets" at bounding box center [309, 305] width 61 height 14
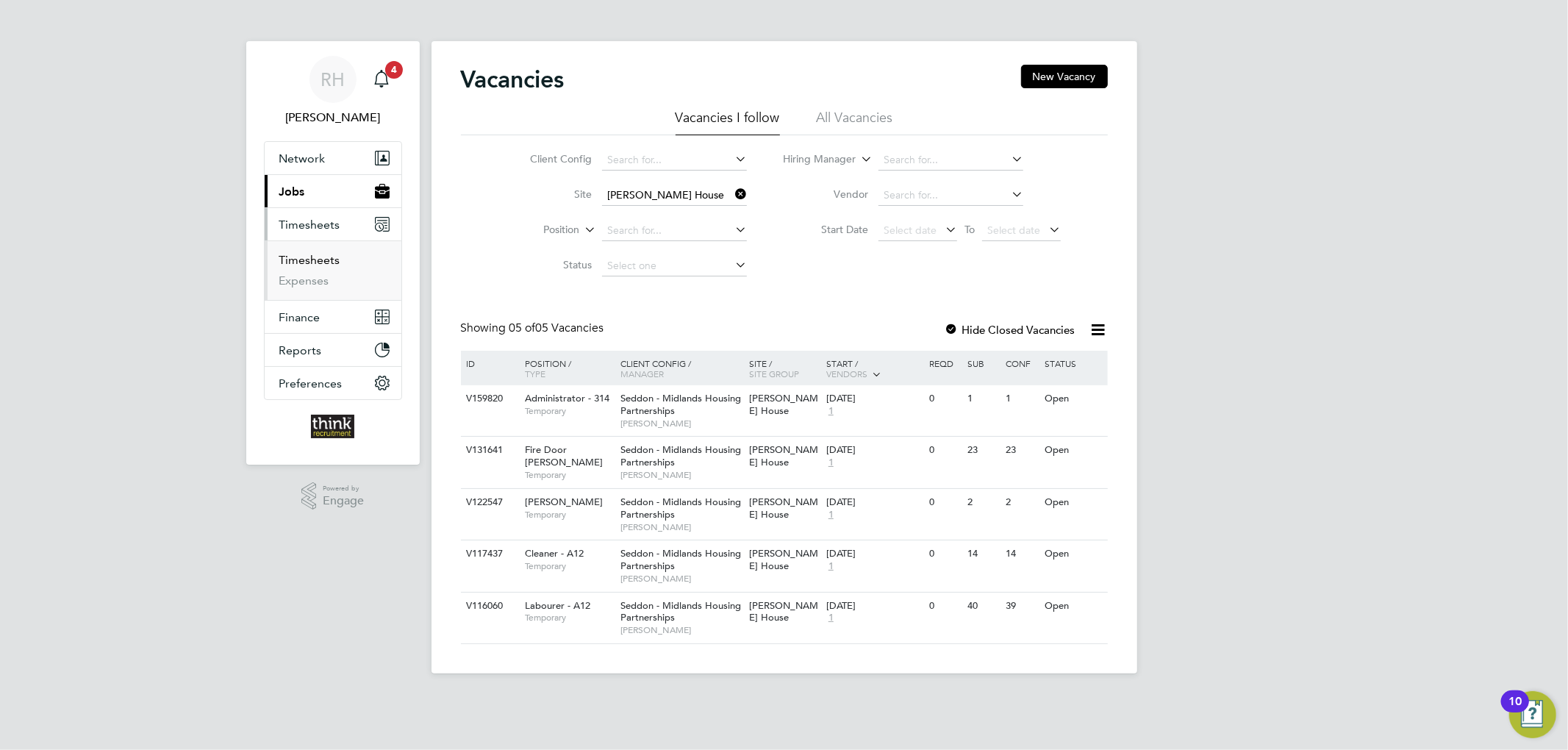
click at [307, 261] on link "Timesheets" at bounding box center [309, 260] width 61 height 14
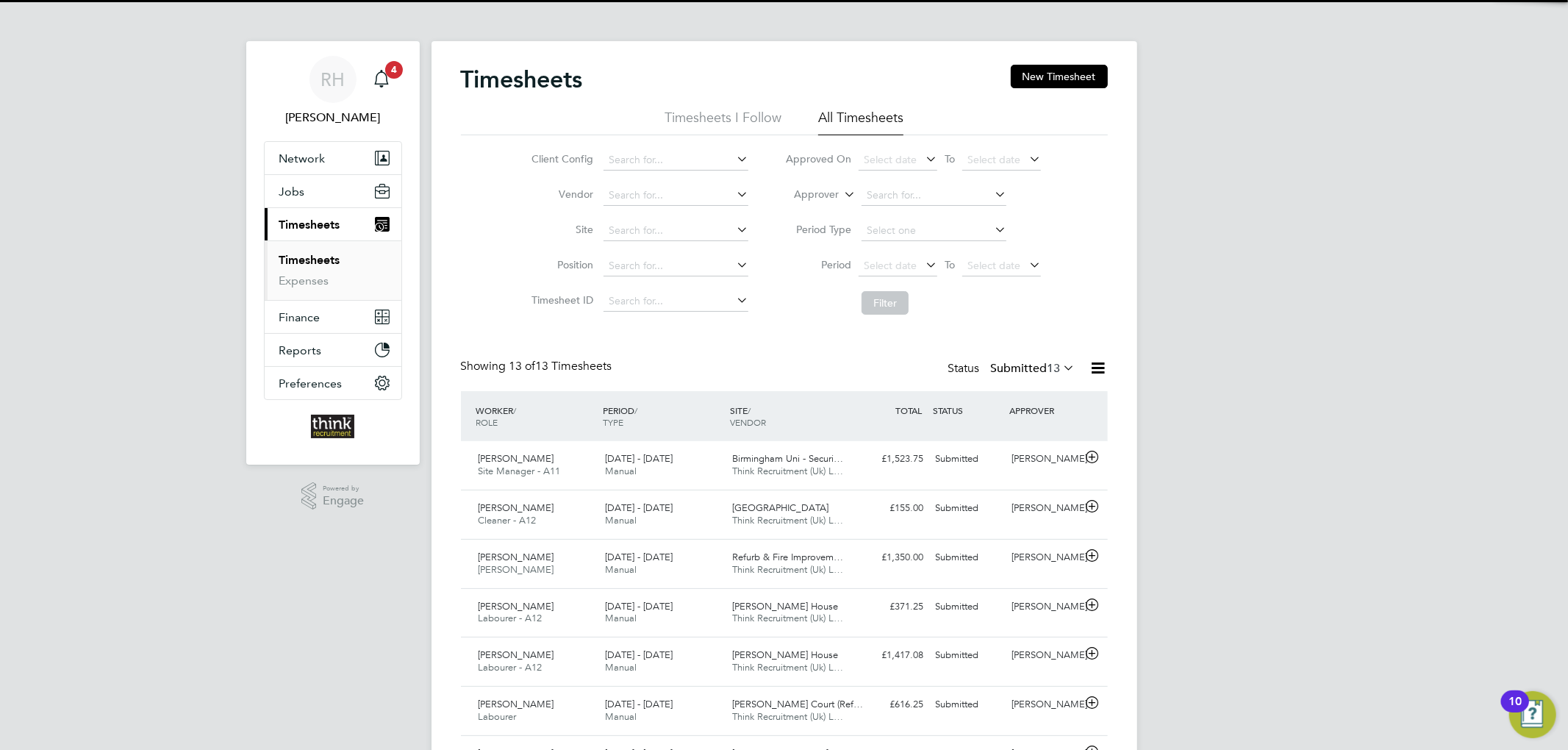
scroll to position [37, 128]
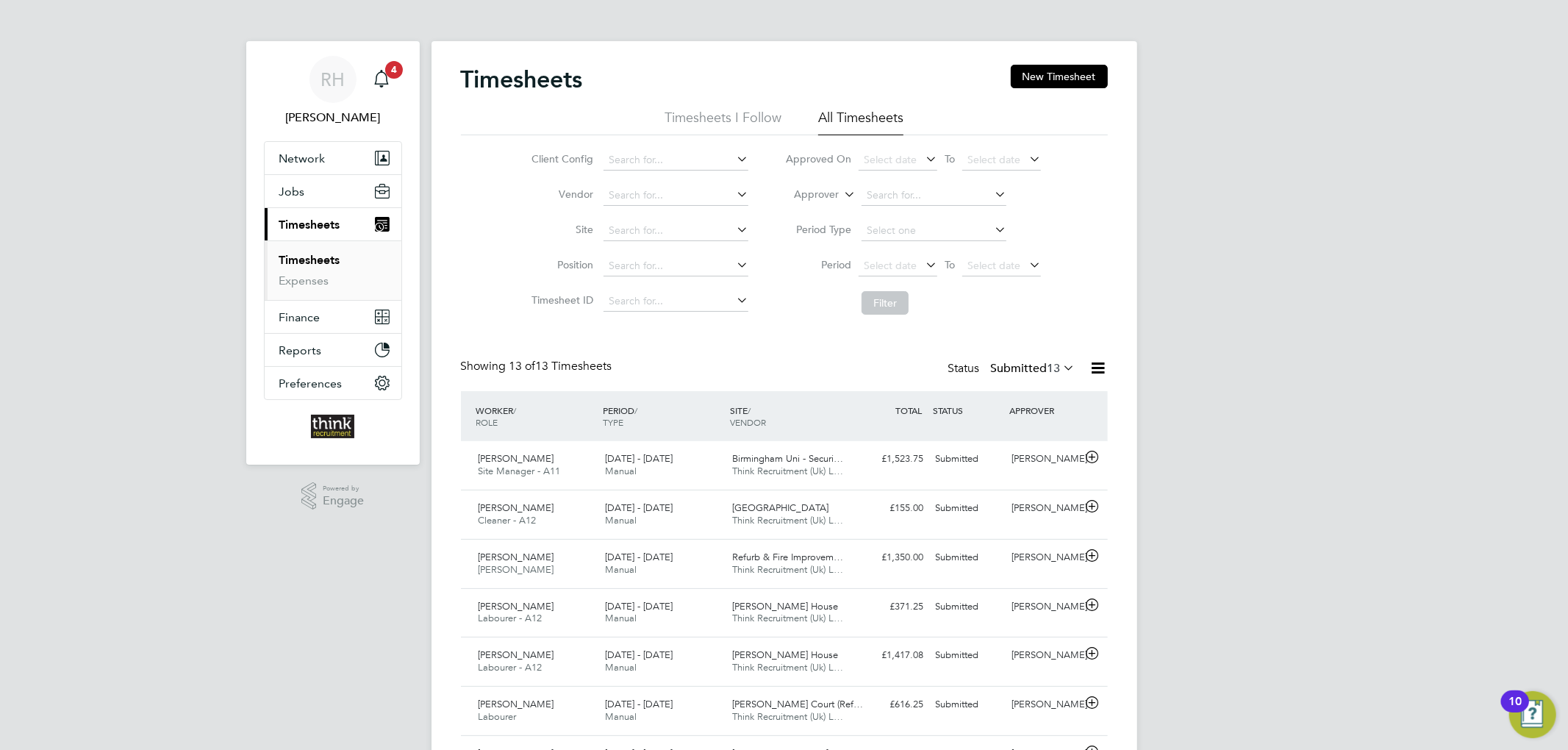
click at [1012, 357] on div "Timesheets New Timesheet Timesheets I Follow All Timesheets Client Config Vendo…" at bounding box center [784, 572] width 647 height 1014
click at [1020, 362] on label "Submitted 13" at bounding box center [1033, 368] width 84 height 15
click at [1028, 457] on li "Approved" at bounding box center [1017, 456] width 68 height 21
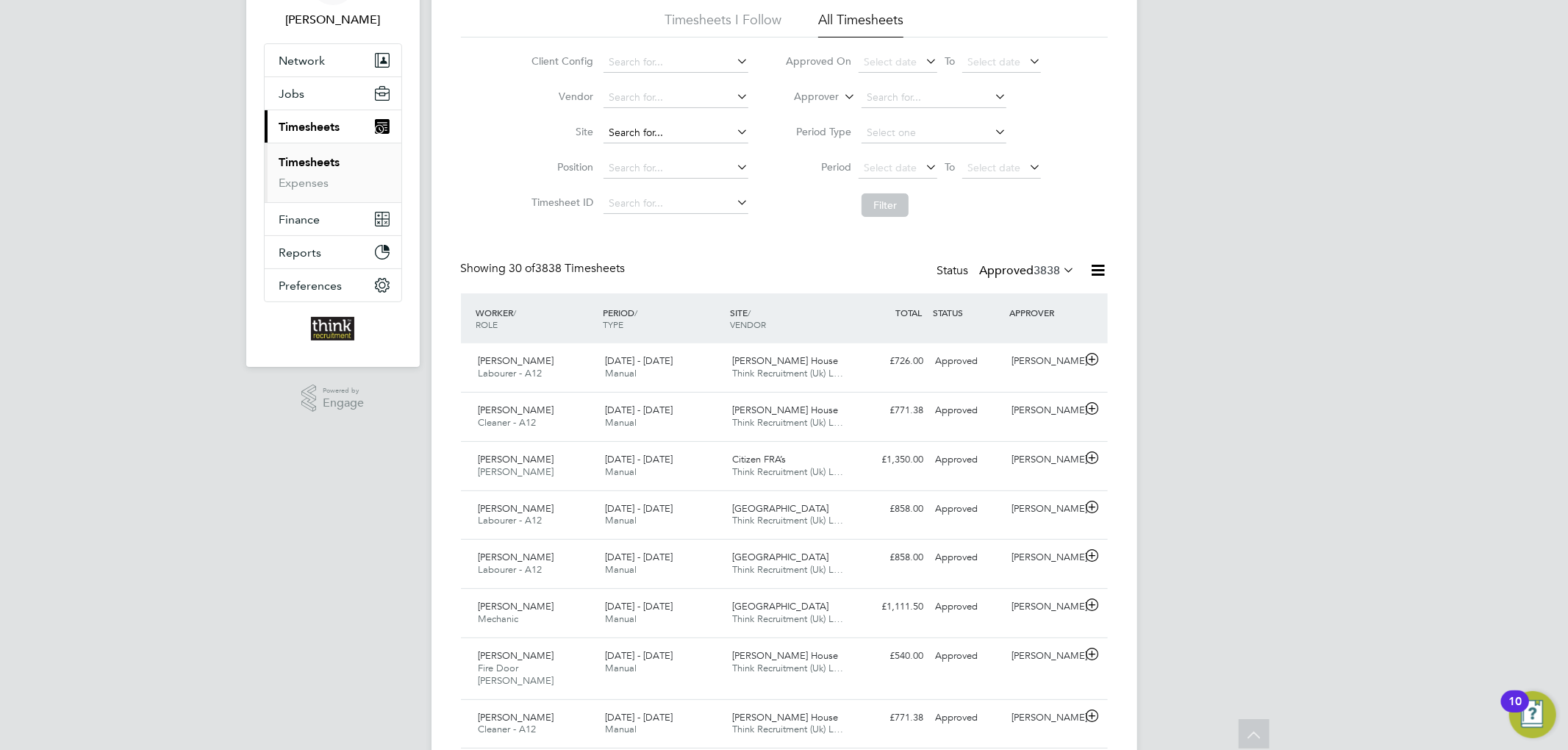
click at [648, 124] on input at bounding box center [675, 133] width 144 height 21
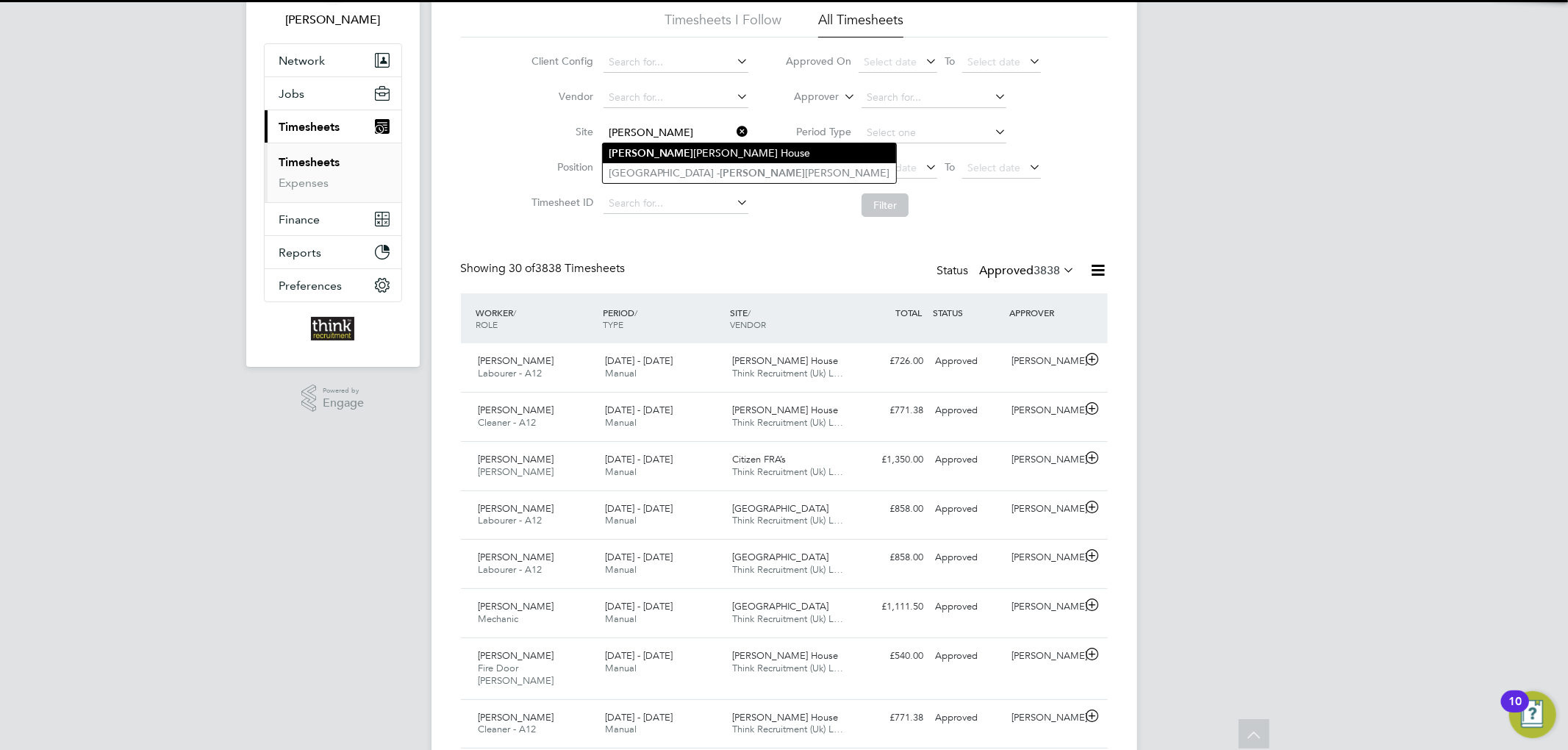
click at [686, 148] on li "[PERSON_NAME] House" at bounding box center [748, 153] width 293 height 20
type input "[PERSON_NAME] House"
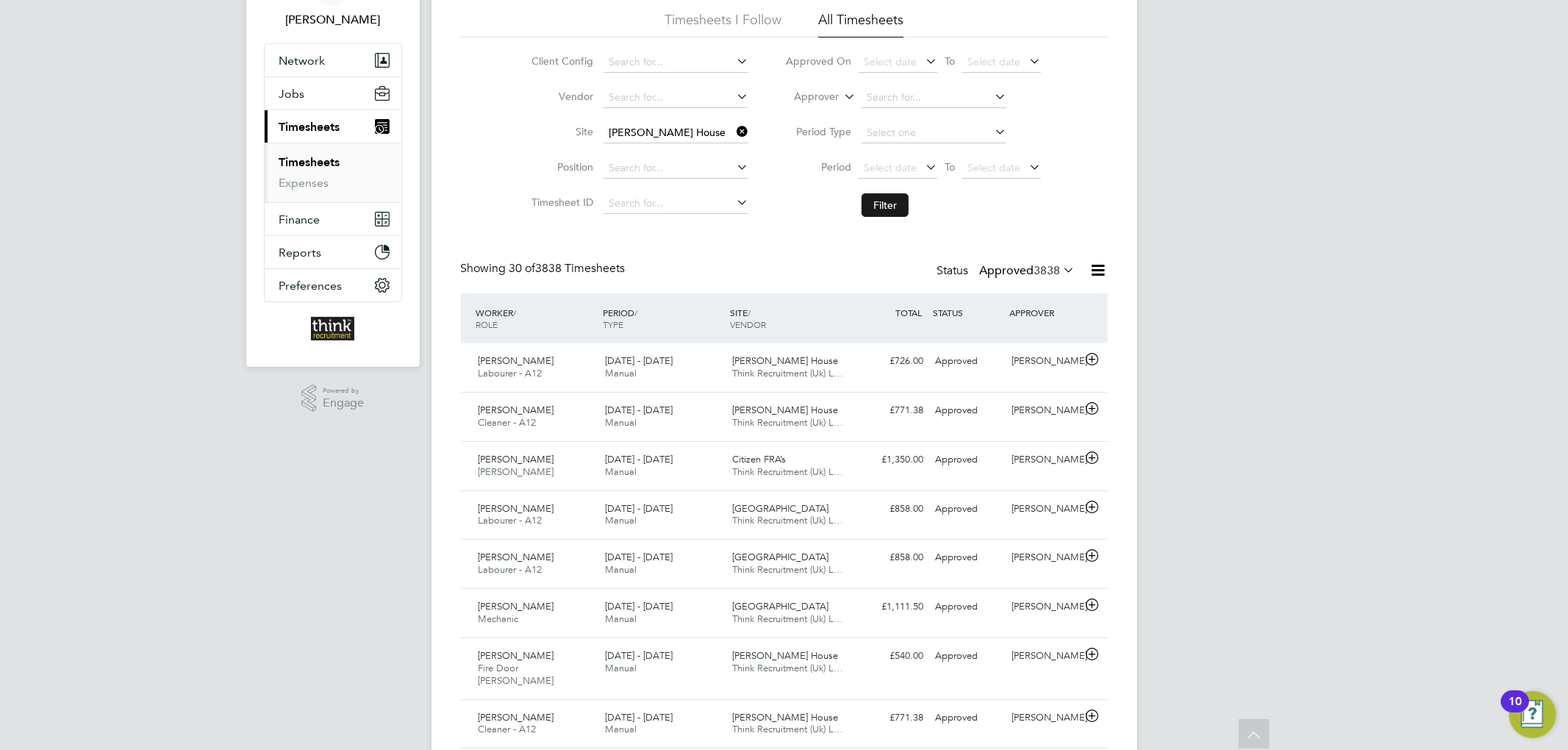
click at [895, 215] on button "Filter" at bounding box center [885, 205] width 47 height 24
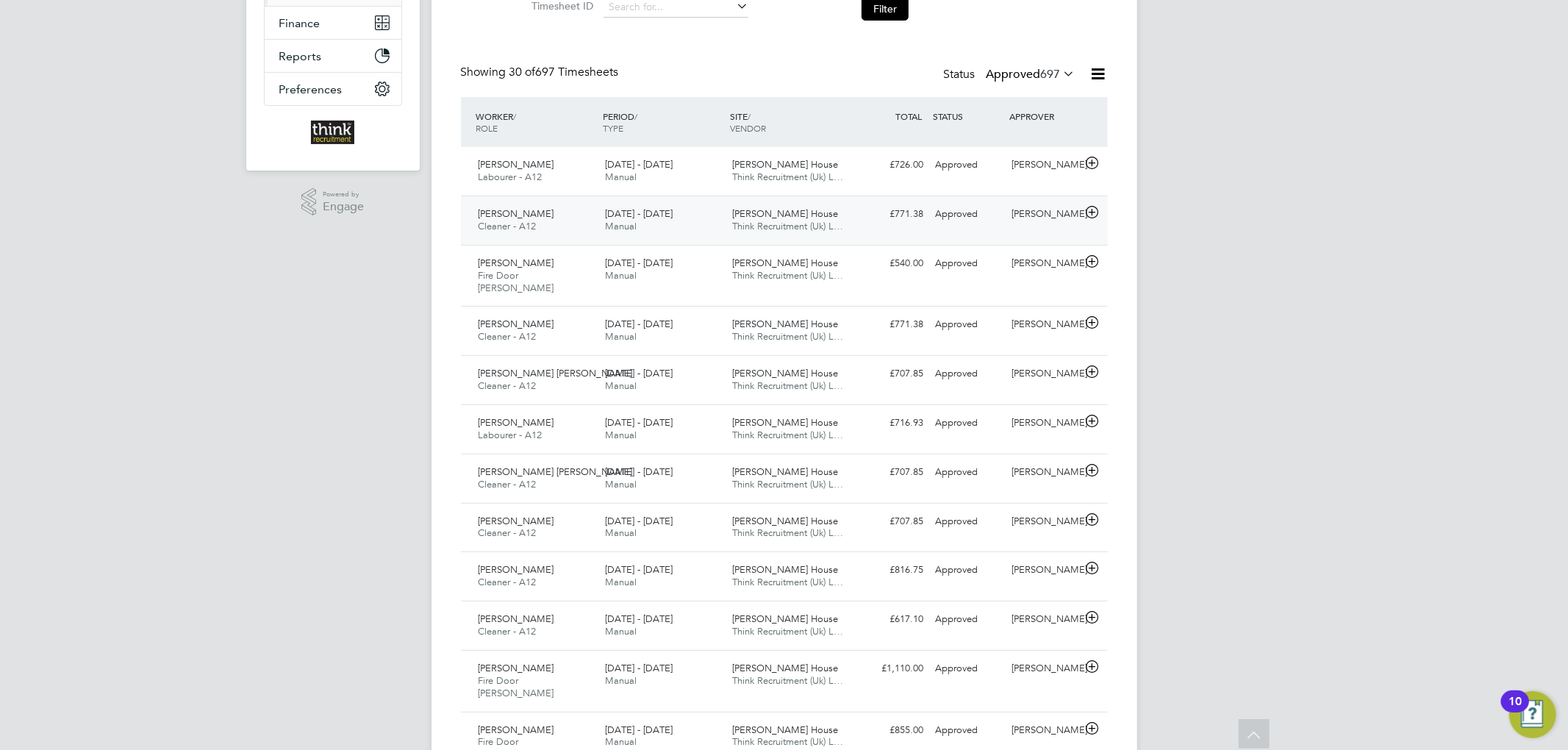
click at [696, 213] on div "[DATE] - [DATE] Manual" at bounding box center [662, 220] width 127 height 37
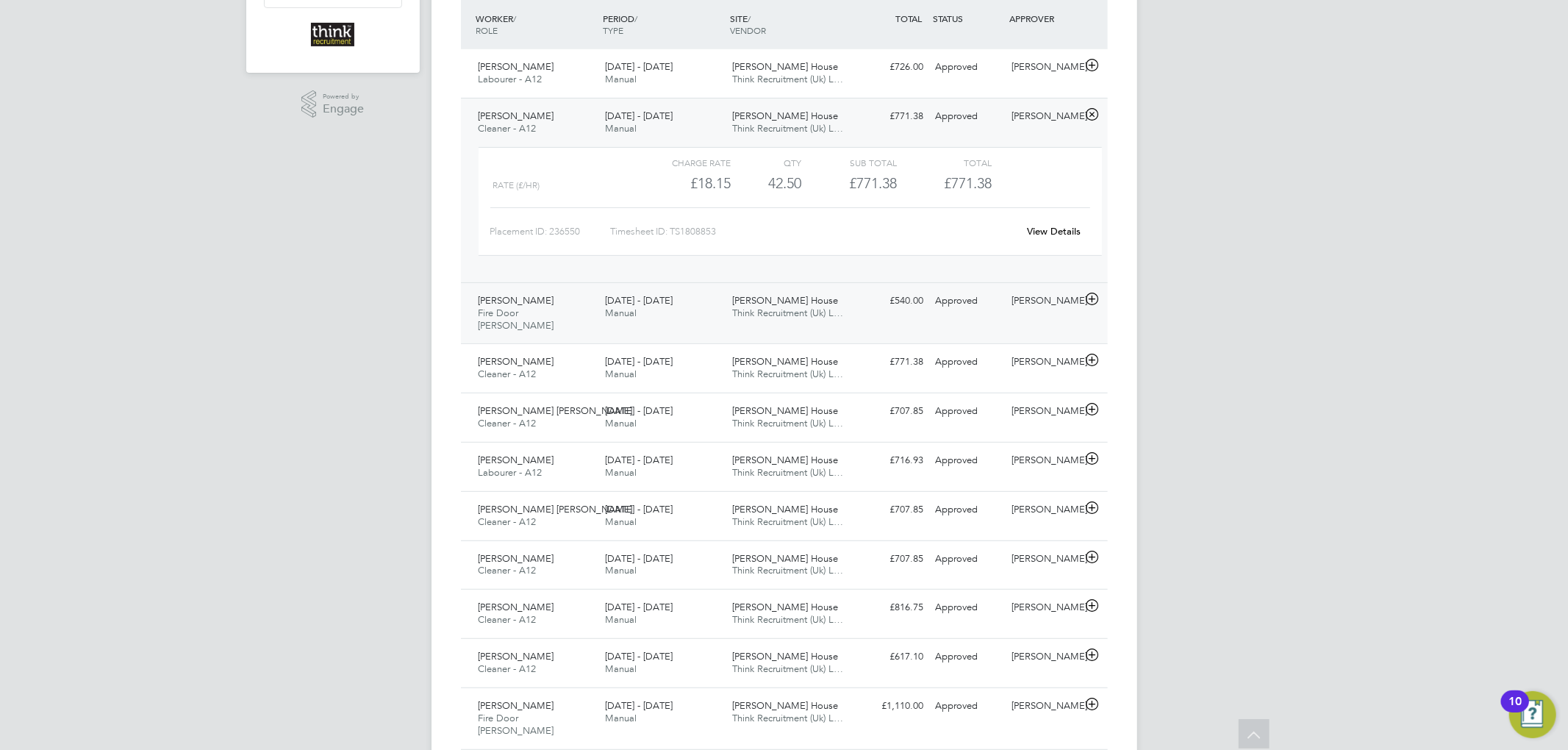
click at [704, 303] on div "[DATE] - [DATE] Manual" at bounding box center [662, 307] width 127 height 37
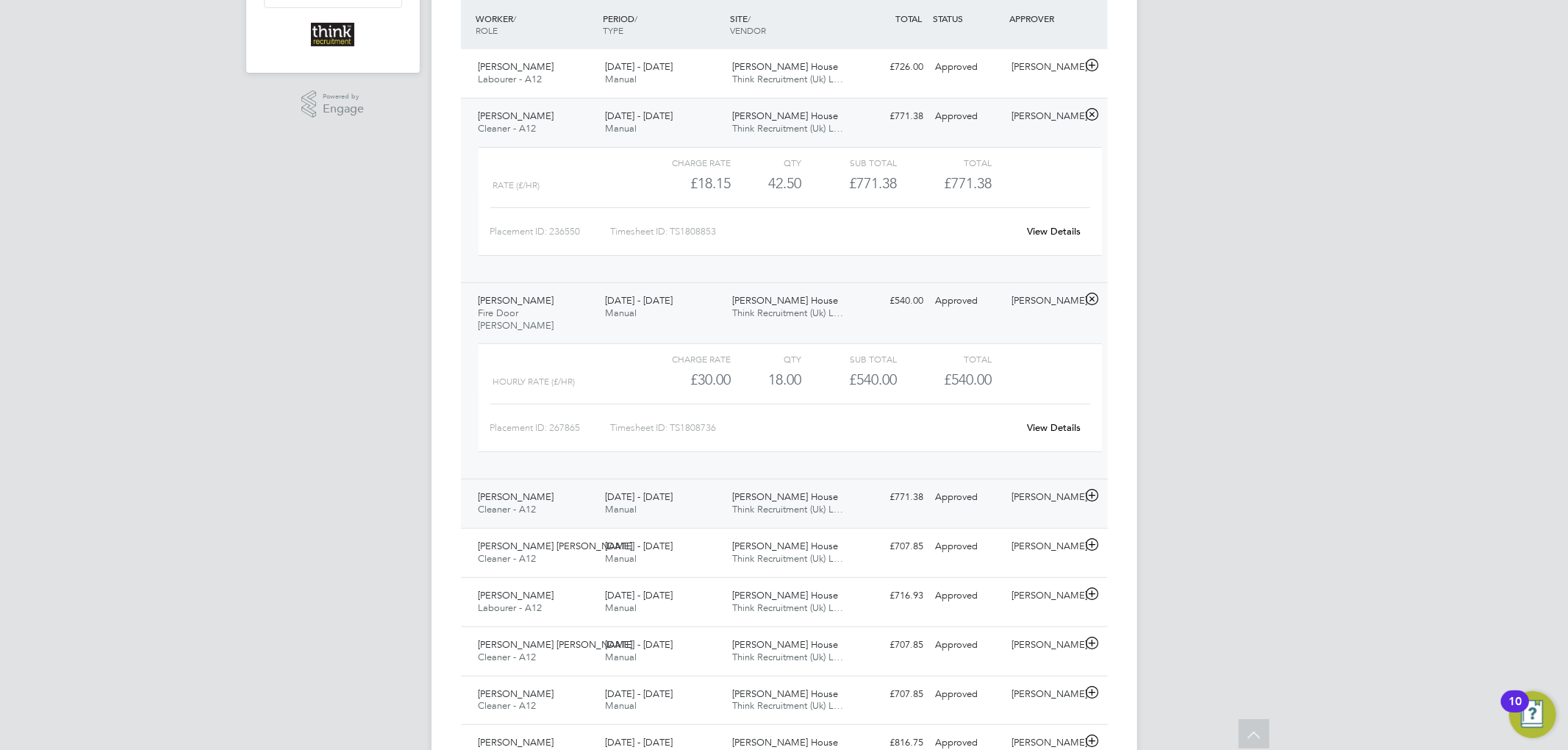
click at [701, 489] on div "[DATE] - [DATE] Manual" at bounding box center [662, 503] width 127 height 37
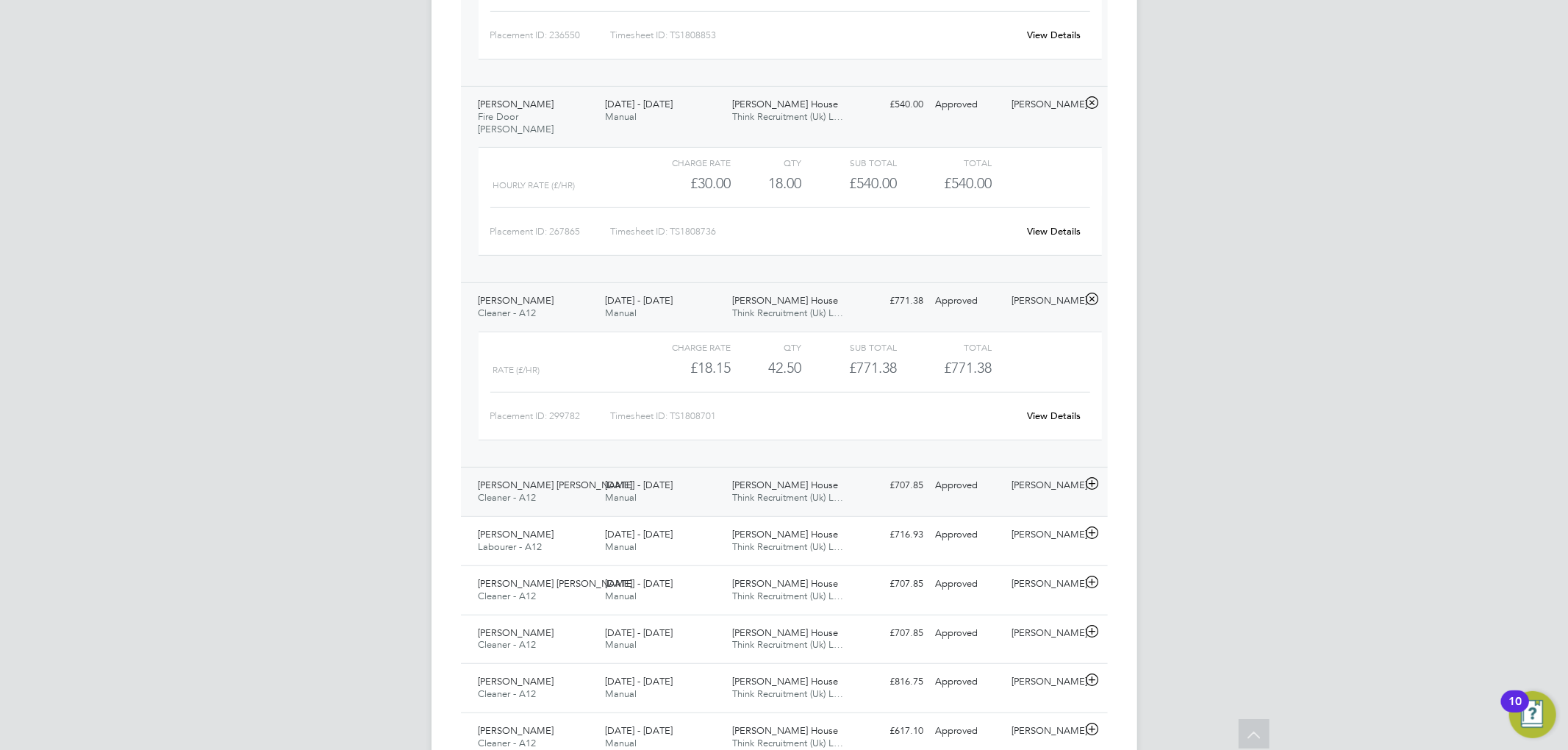
click at [687, 478] on div "[DATE] - [DATE] Manual" at bounding box center [662, 492] width 127 height 37
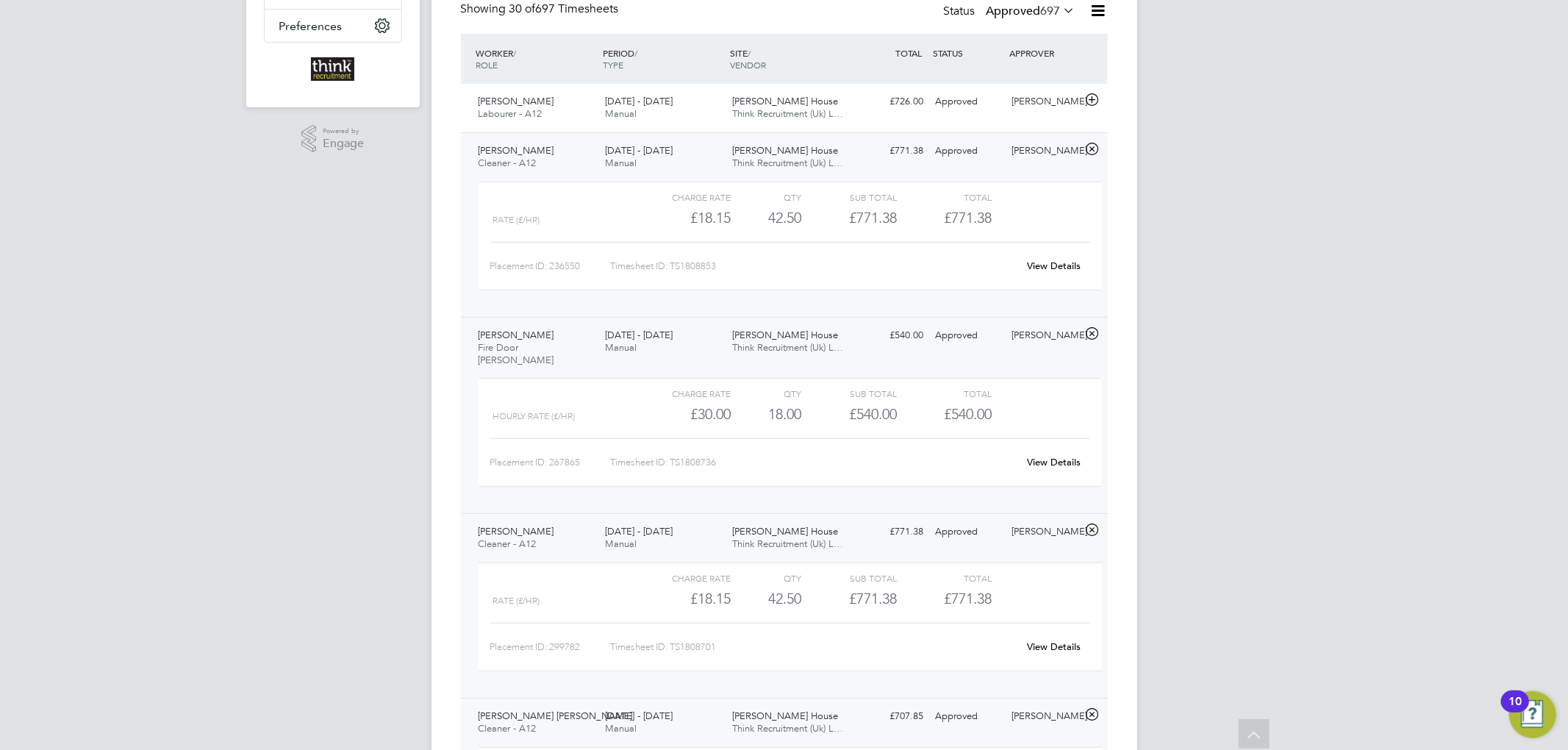
scroll to position [392, 0]
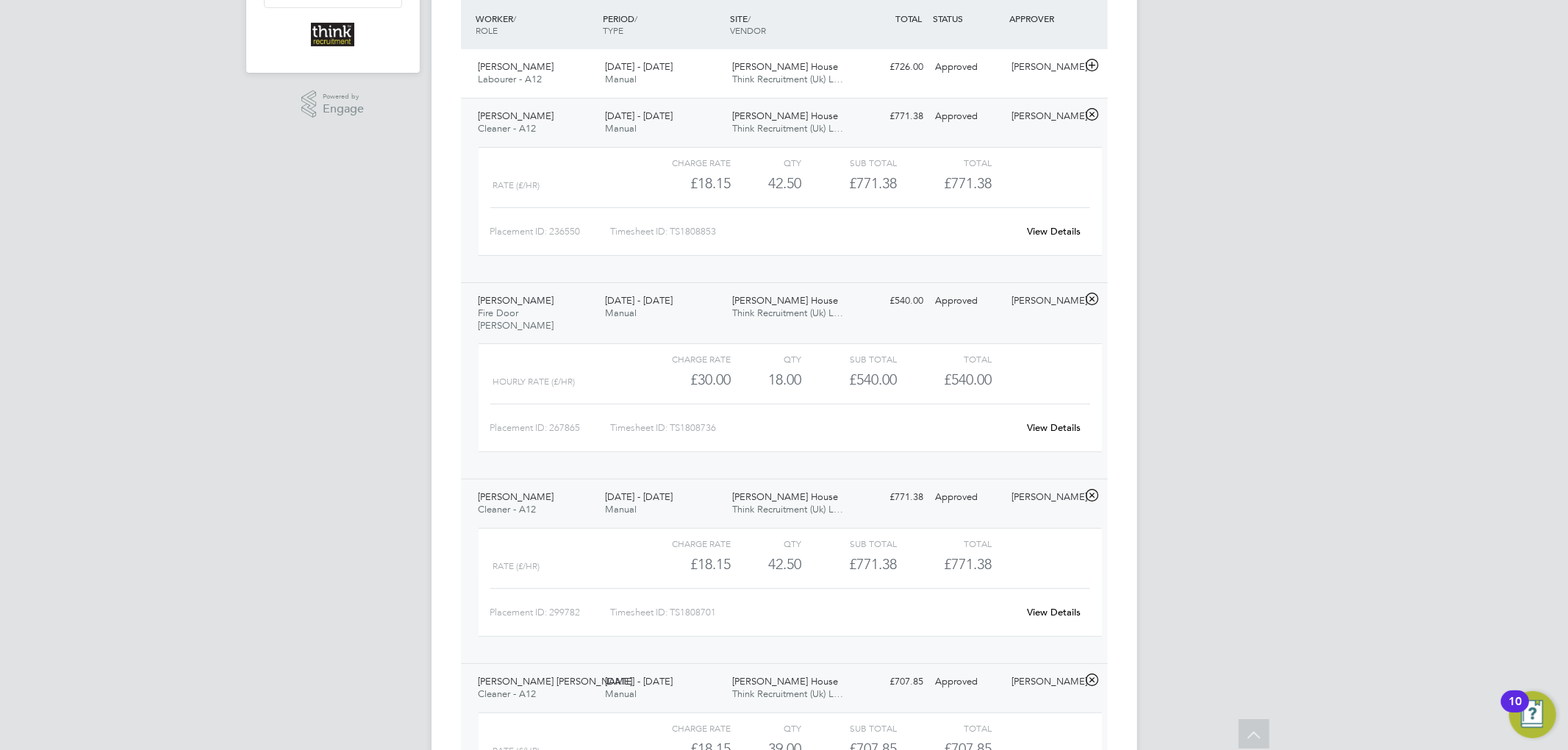
click at [719, 674] on div "[DATE] - [DATE] Manual" at bounding box center [662, 688] width 127 height 37
click at [700, 497] on div "[DATE] - [DATE] Manual" at bounding box center [662, 503] width 127 height 37
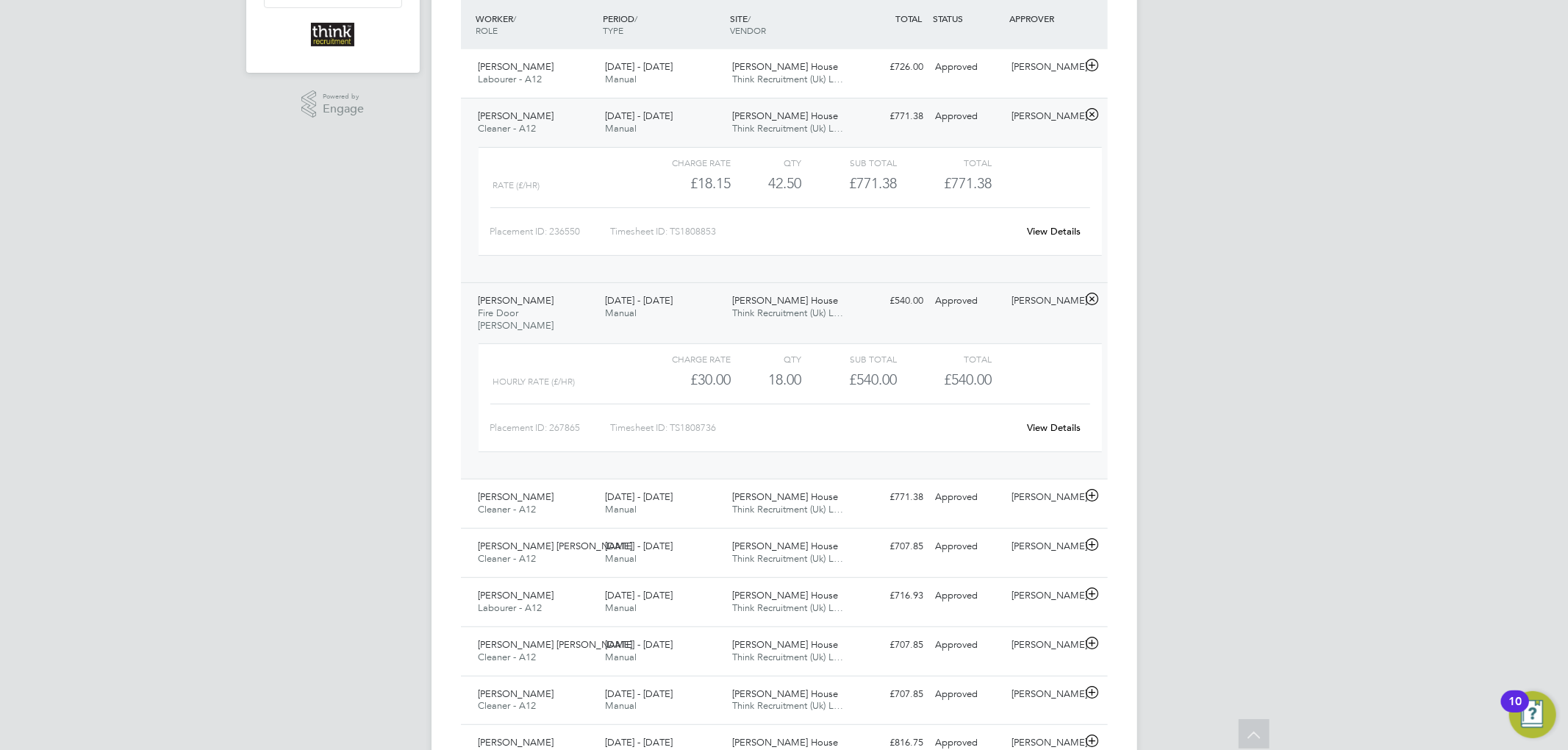
click at [712, 319] on div "[DATE] - [DATE] Manual" at bounding box center [662, 307] width 127 height 37
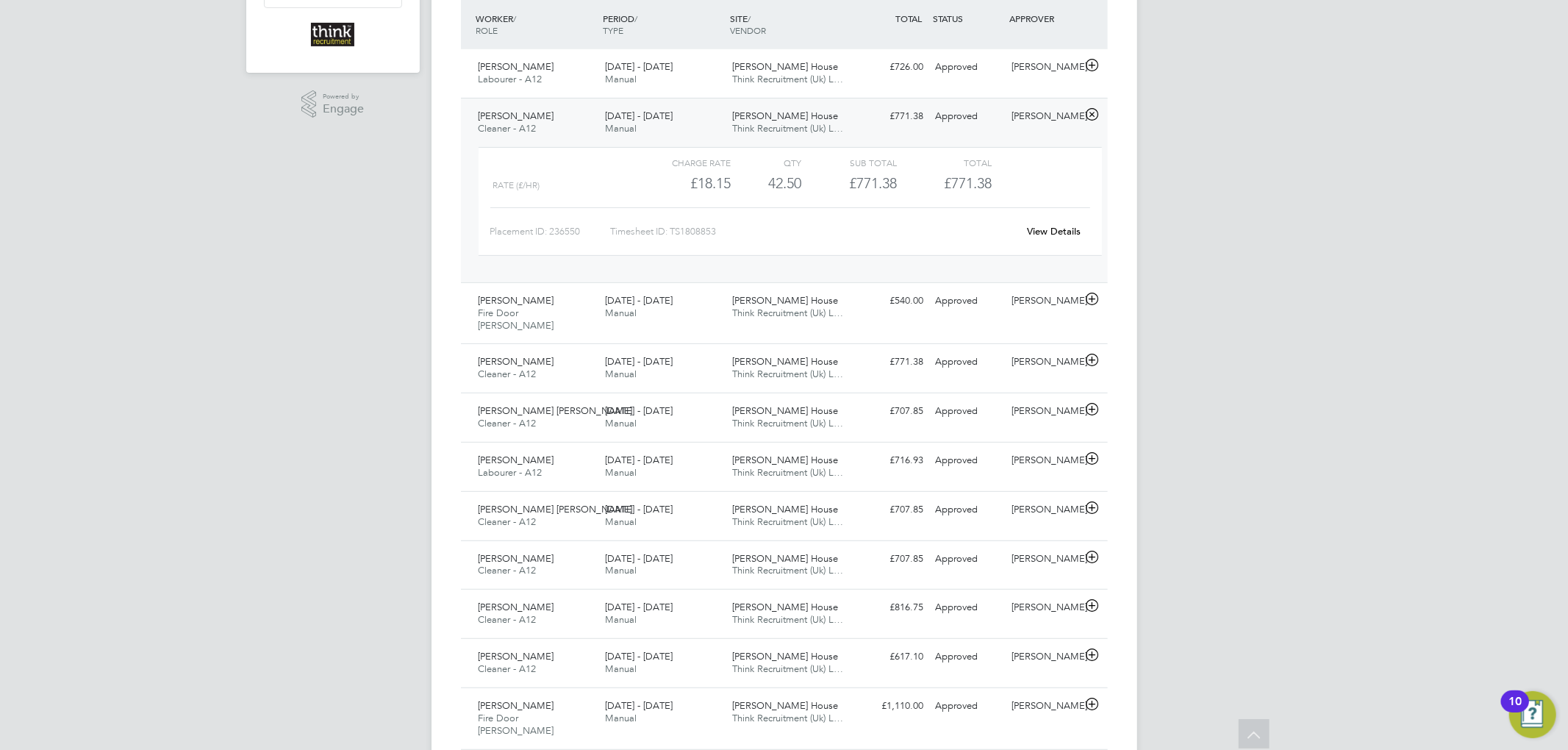
click at [704, 138] on div "[DATE] - [DATE] Manual" at bounding box center [662, 122] width 127 height 37
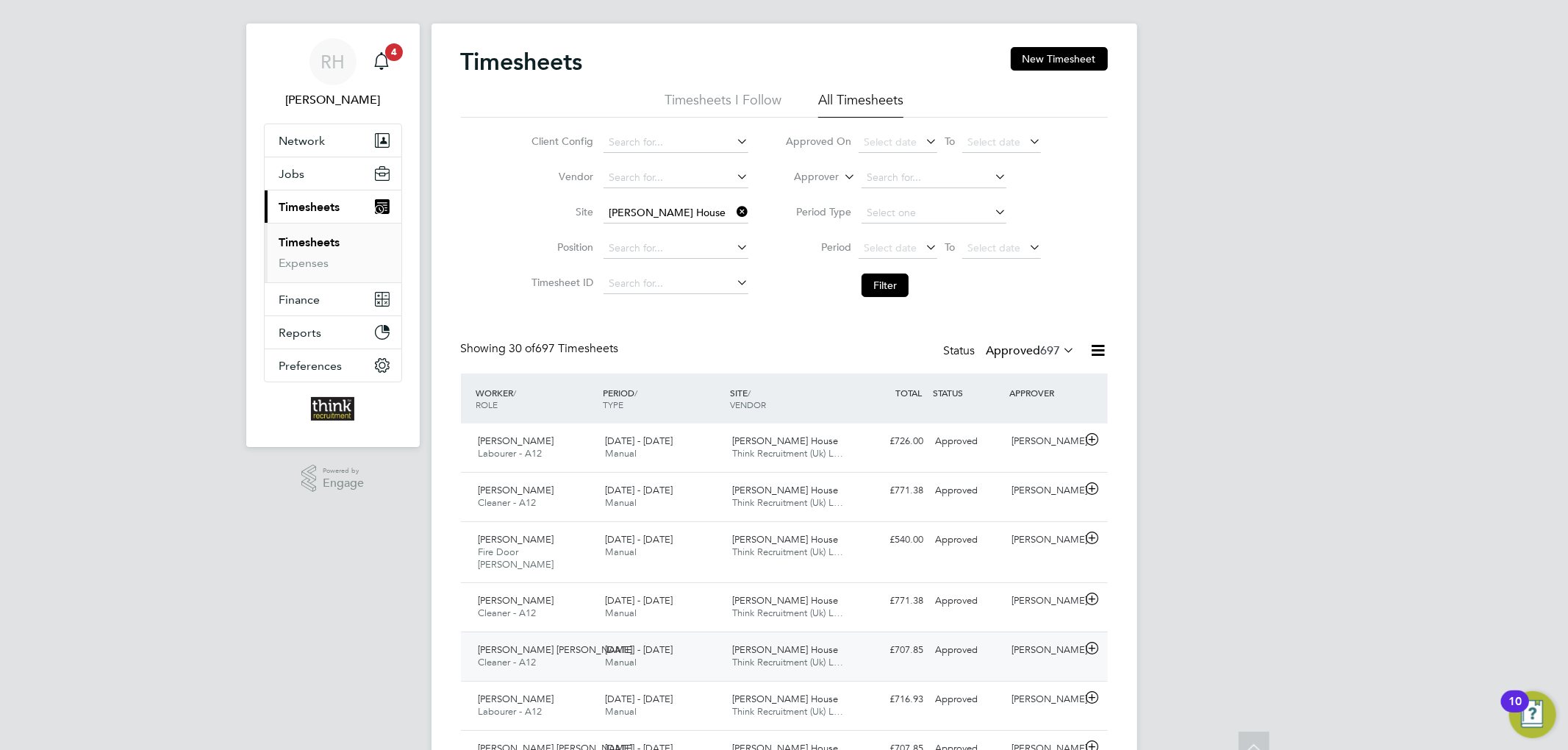
scroll to position [0, 0]
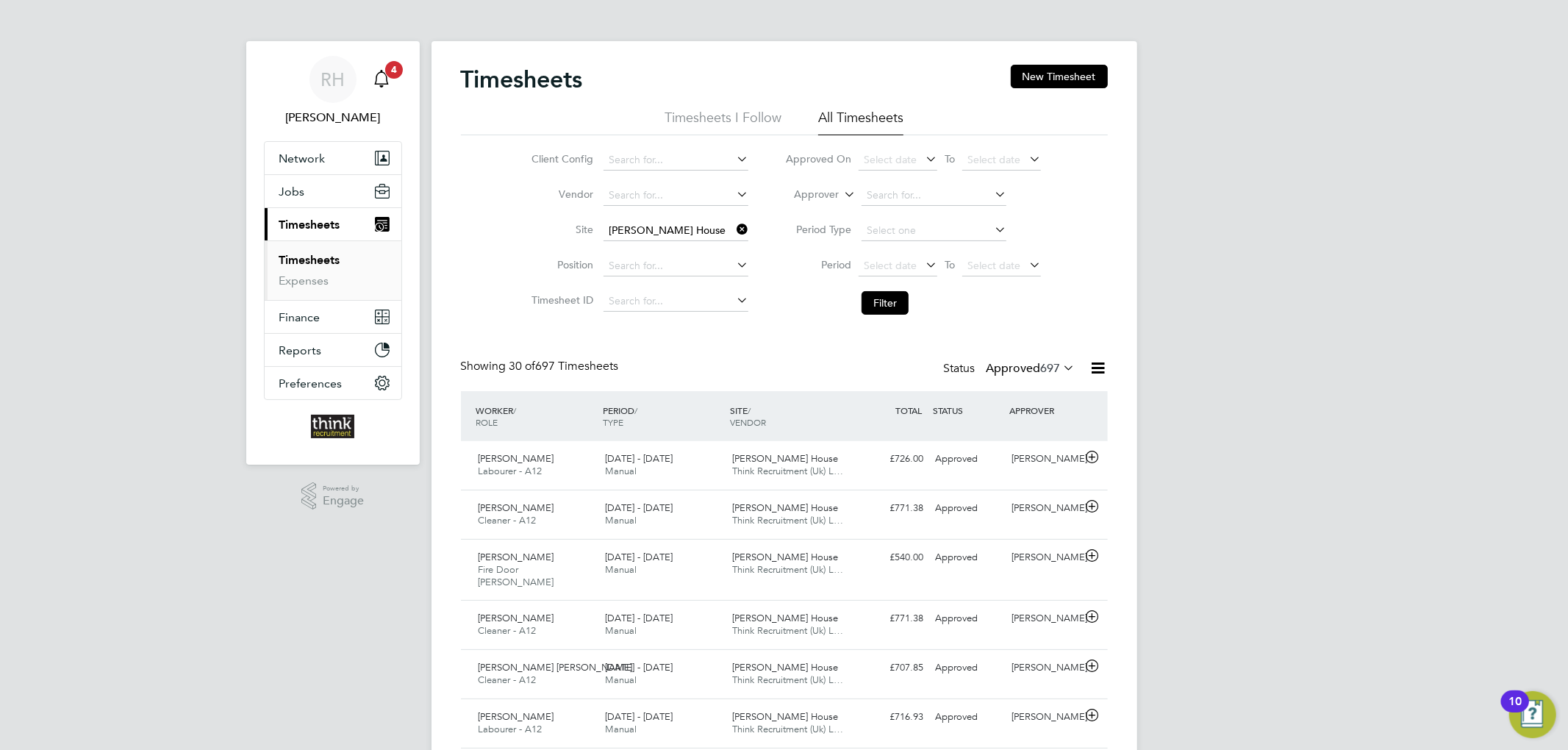
click at [391, 80] on div "Main navigation" at bounding box center [381, 79] width 29 height 29
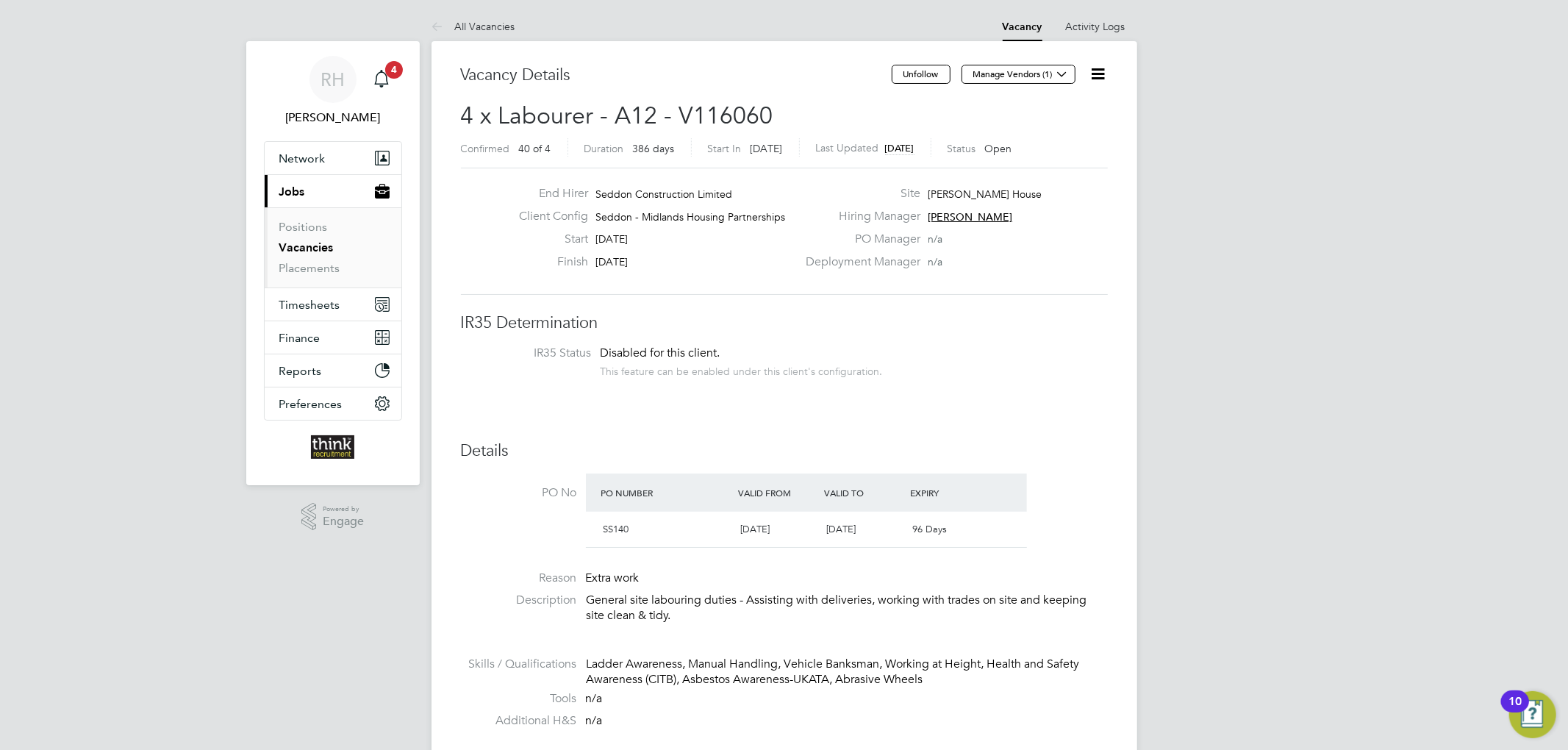
click at [1092, 68] on icon at bounding box center [1098, 73] width 18 height 18
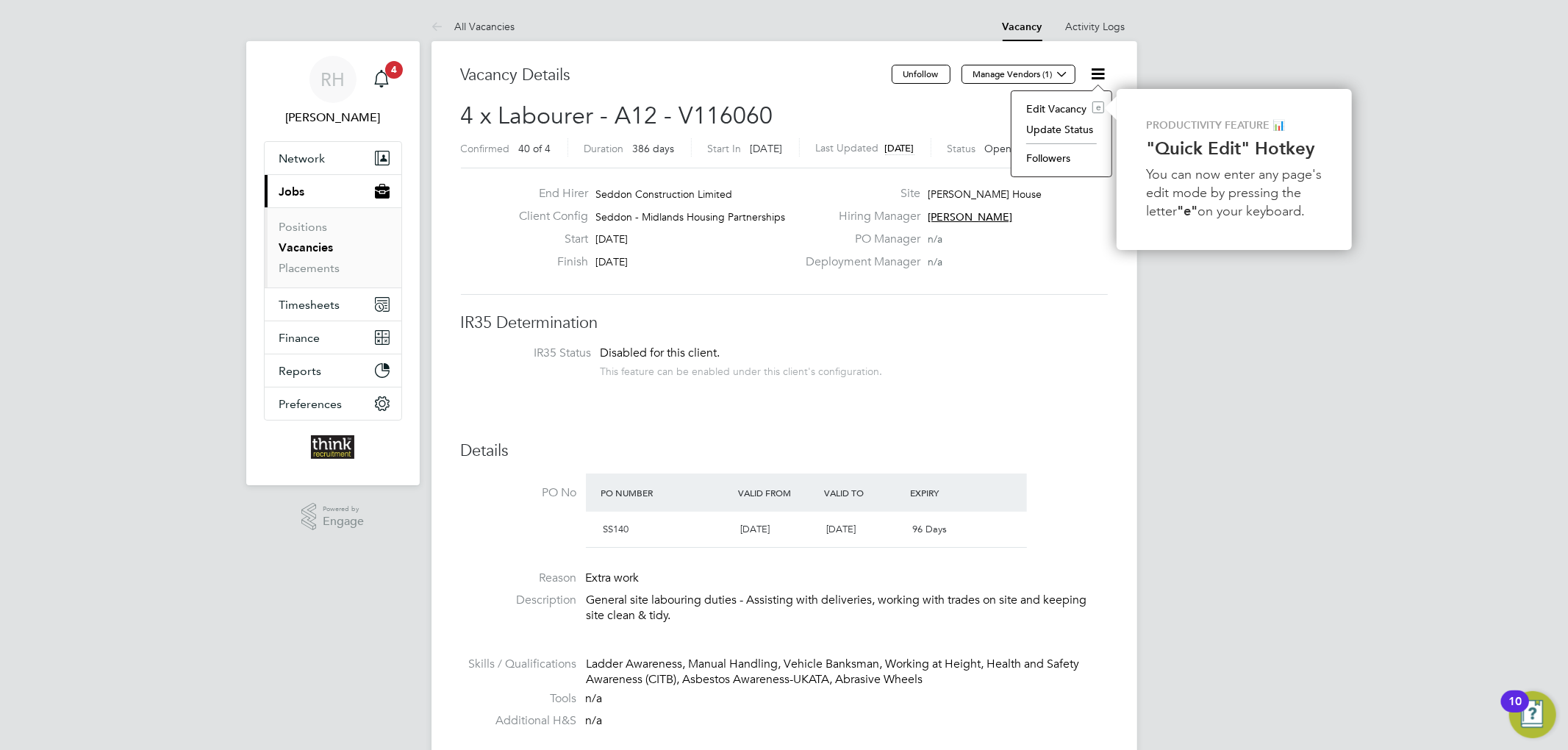
click at [1056, 107] on li "Edit Vacancy e" at bounding box center [1061, 109] width 85 height 21
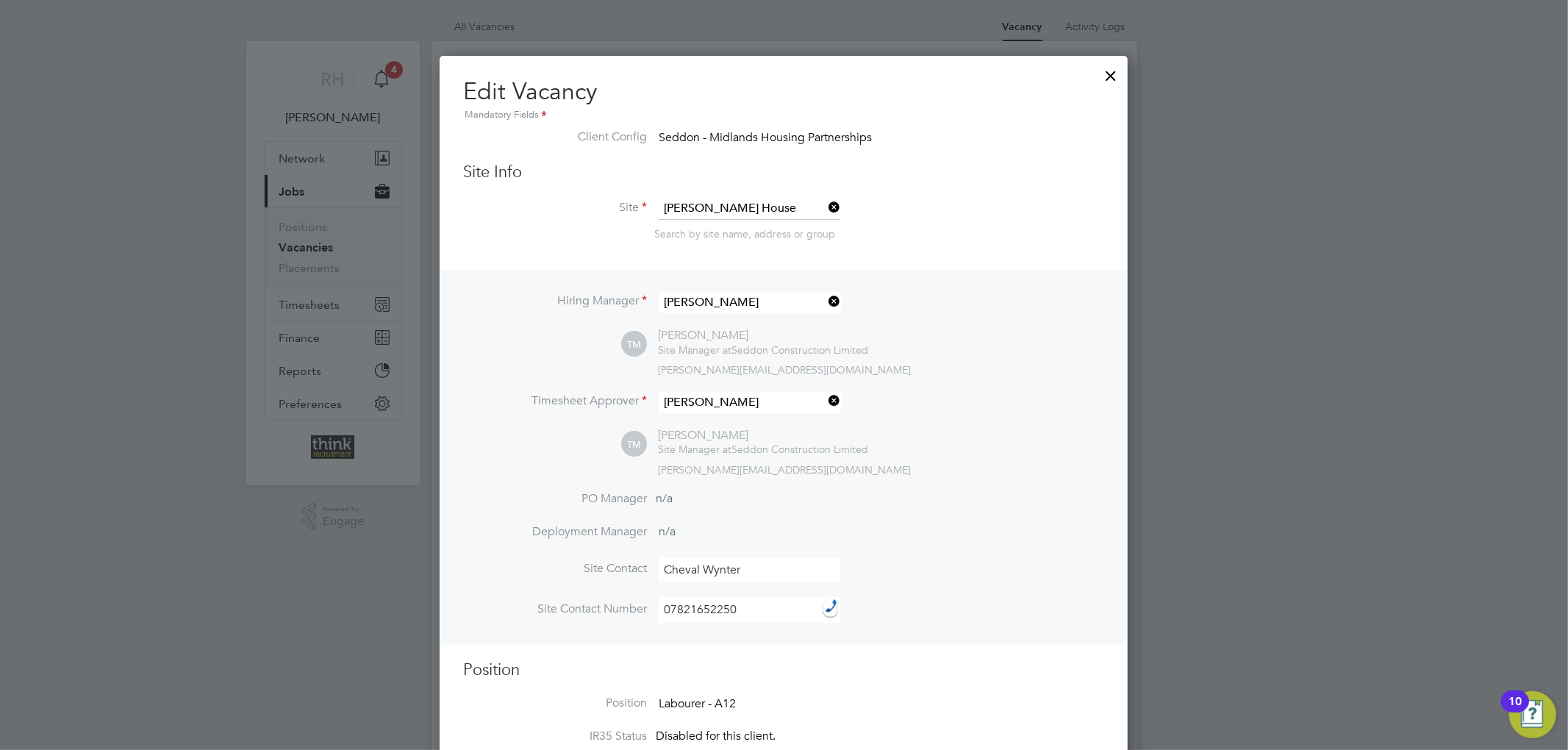
click at [1112, 80] on div at bounding box center [1111, 72] width 27 height 27
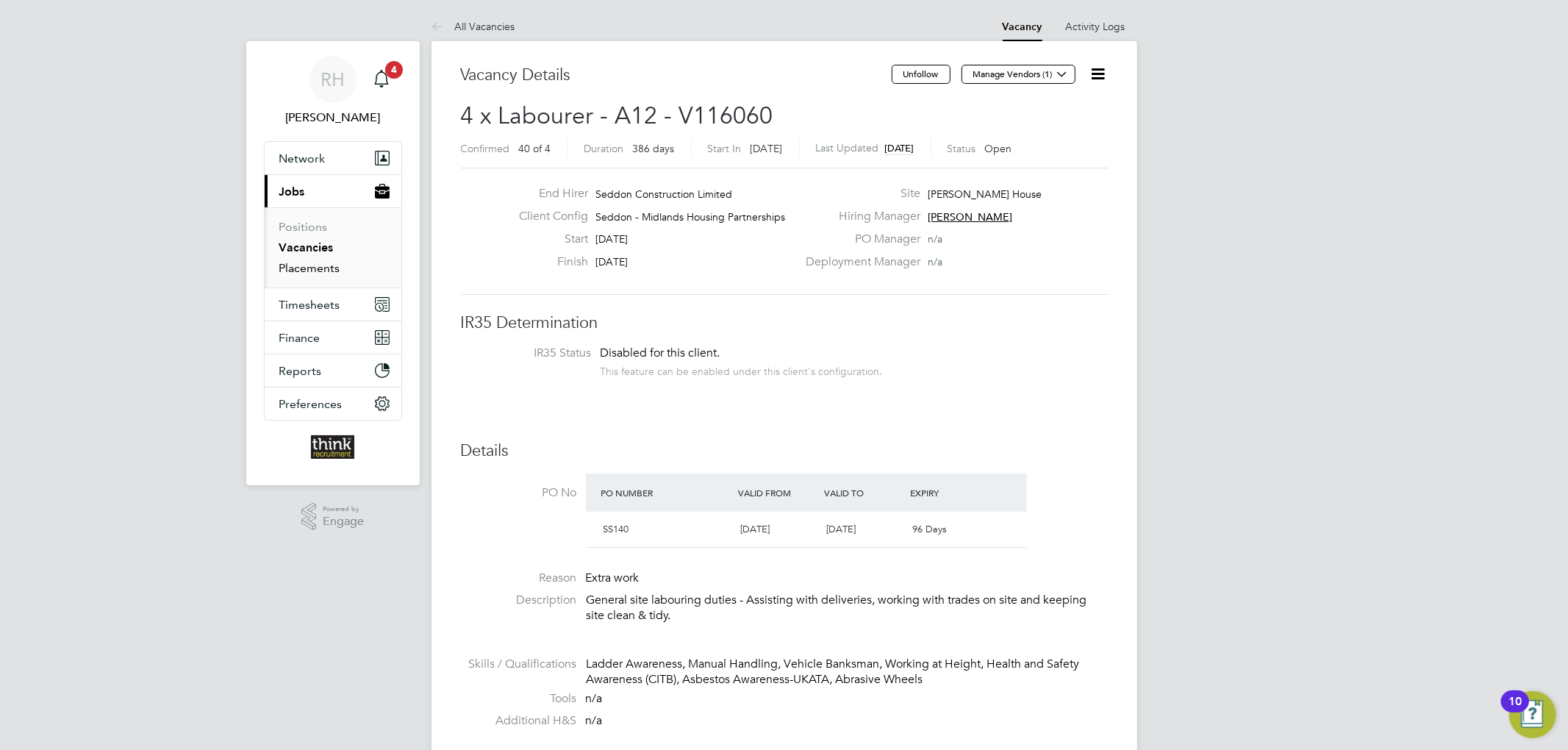
click at [318, 261] on link "Placements" at bounding box center [309, 268] width 61 height 14
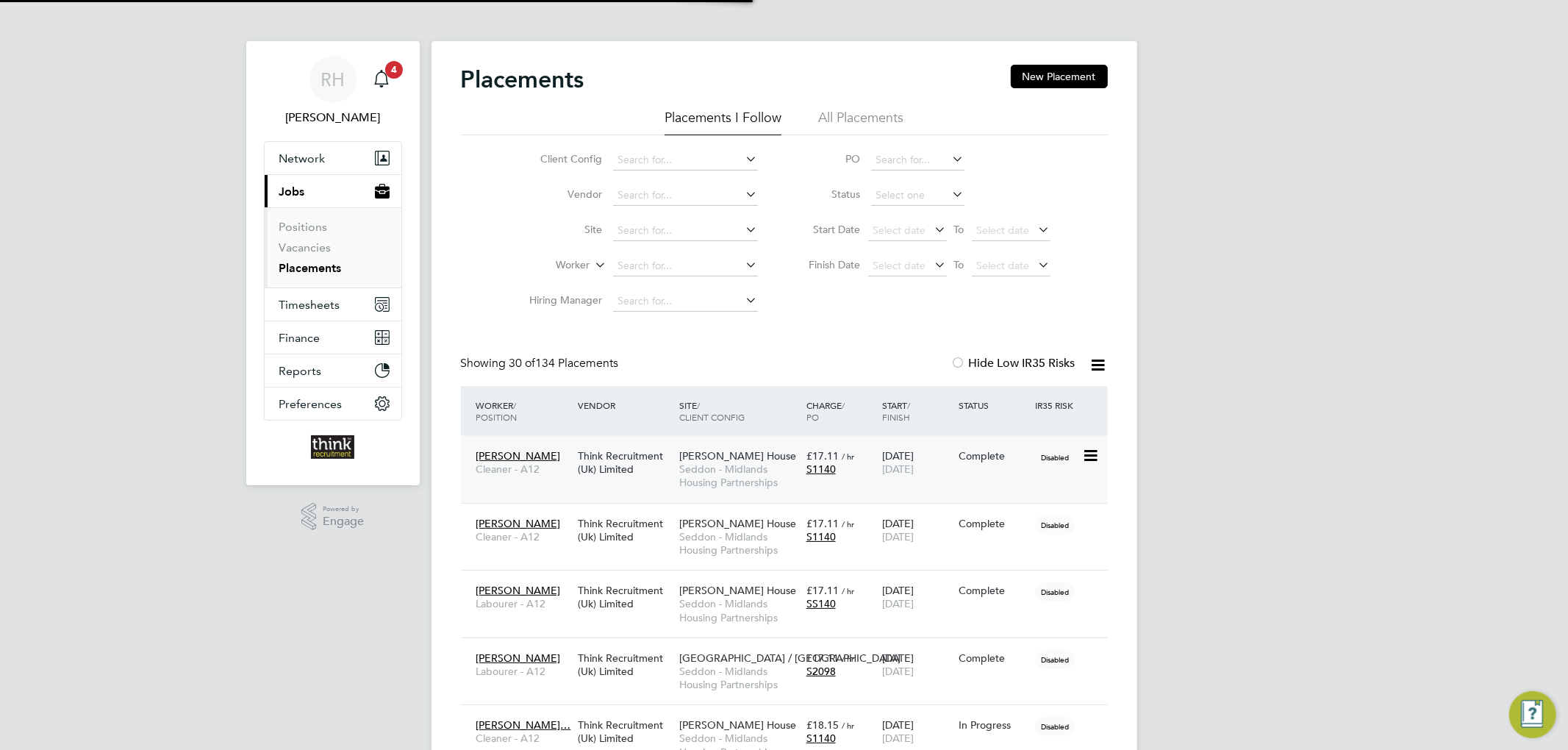
scroll to position [54, 128]
click at [684, 197] on input at bounding box center [685, 196] width 144 height 21
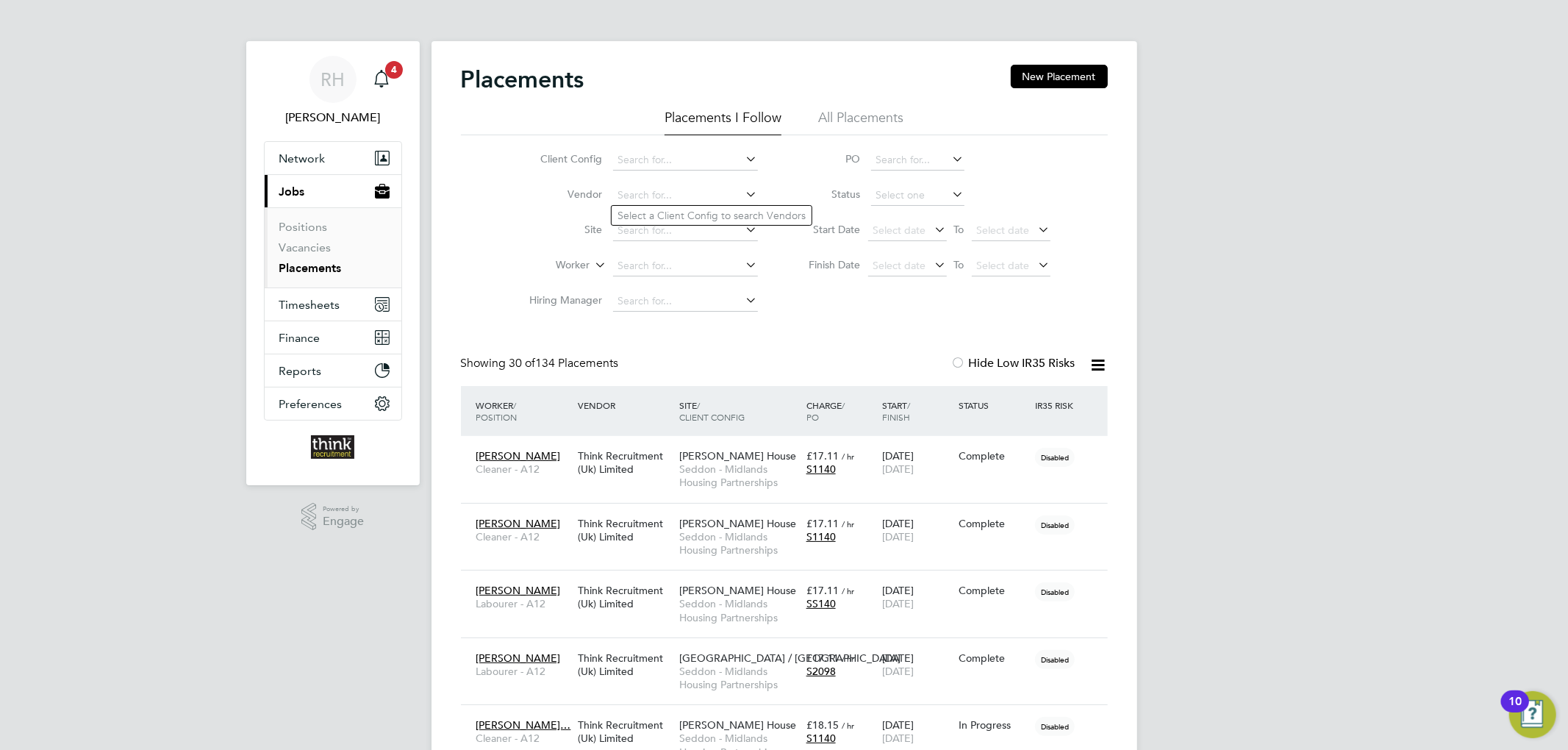
click at [548, 225] on label "Site" at bounding box center [560, 229] width 84 height 13
click at [644, 231] on input at bounding box center [685, 231] width 144 height 21
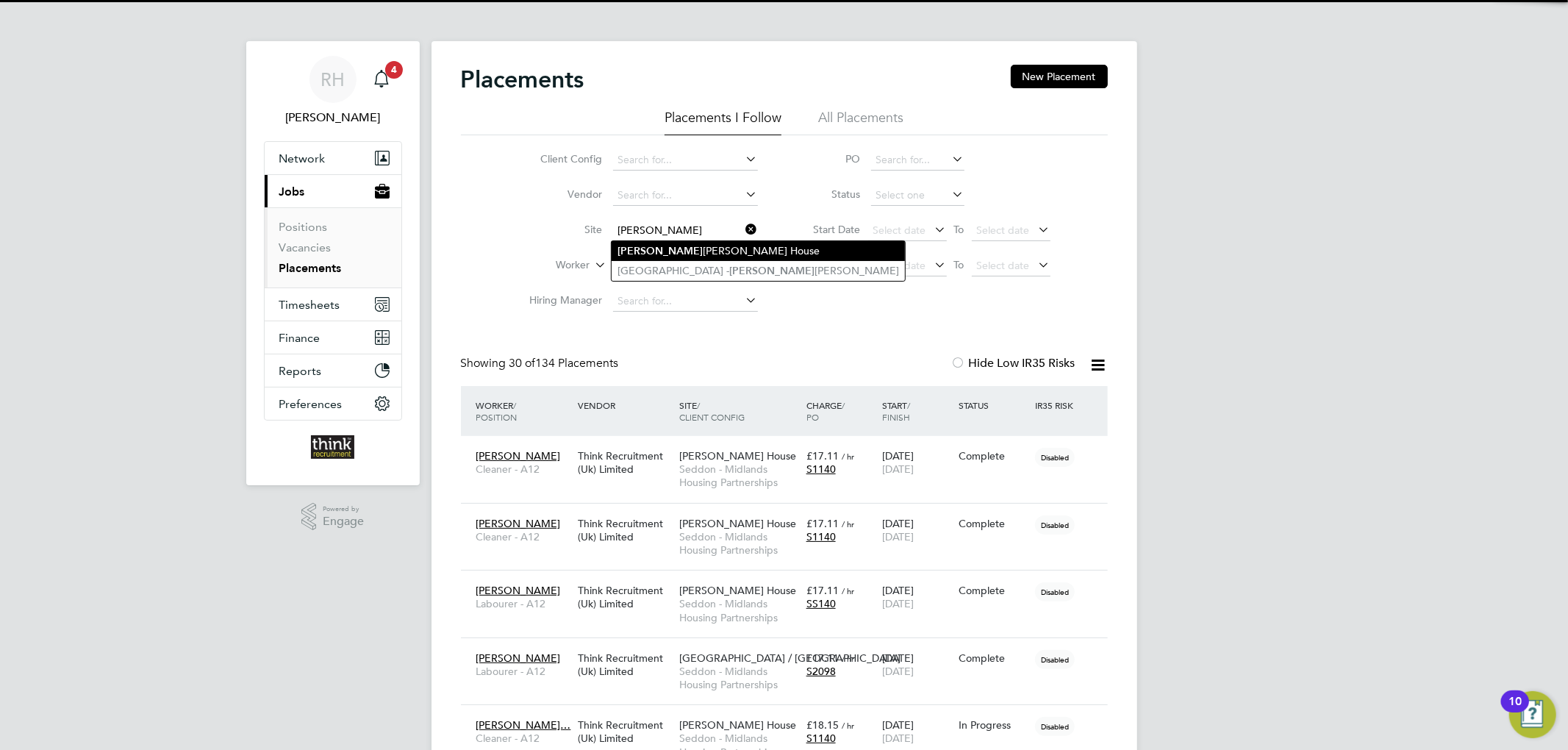
click at [691, 253] on li "Alfred Gunn House" at bounding box center [758, 250] width 293 height 20
type input "[PERSON_NAME] House"
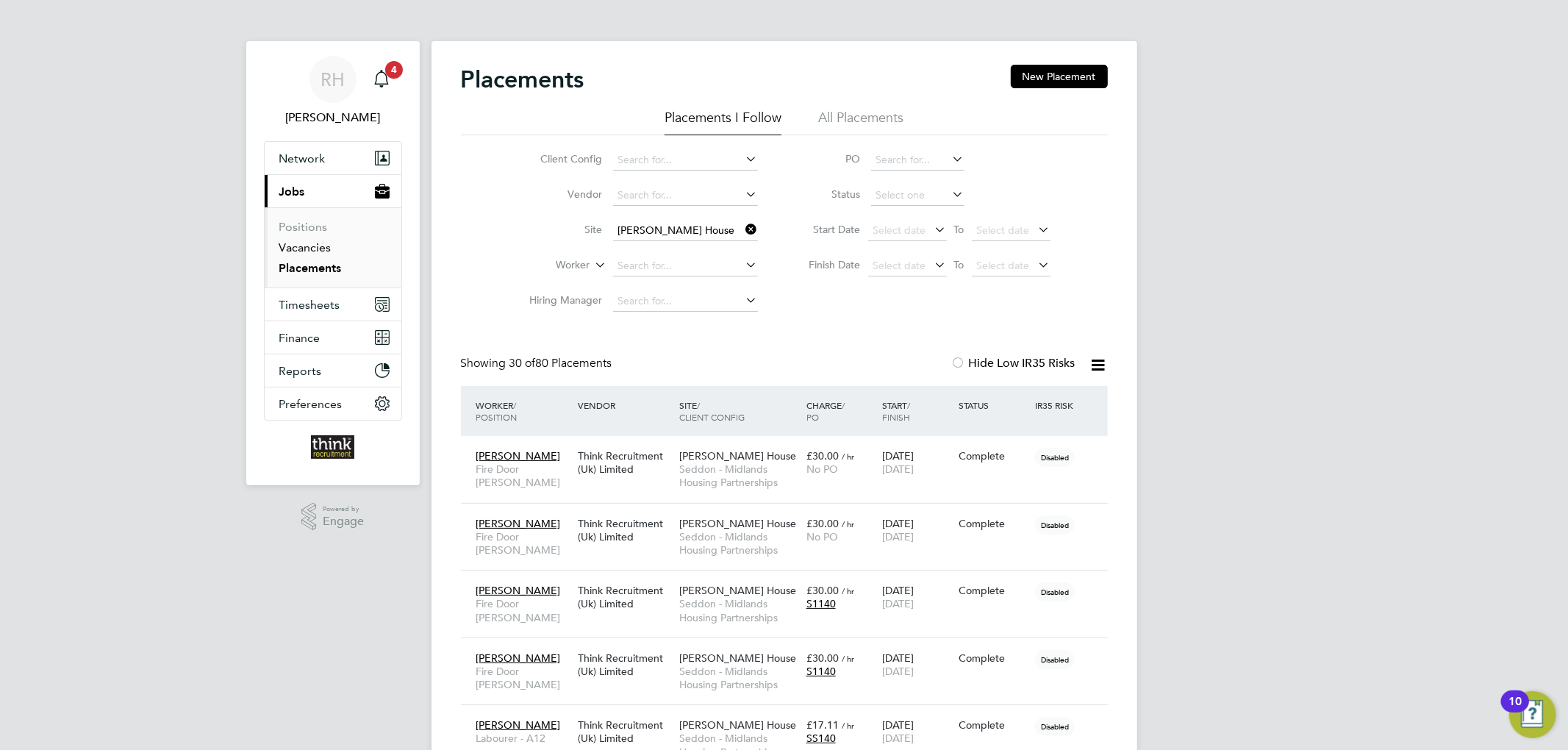
click at [316, 245] on link "Vacancies" at bounding box center [306, 247] width 52 height 14
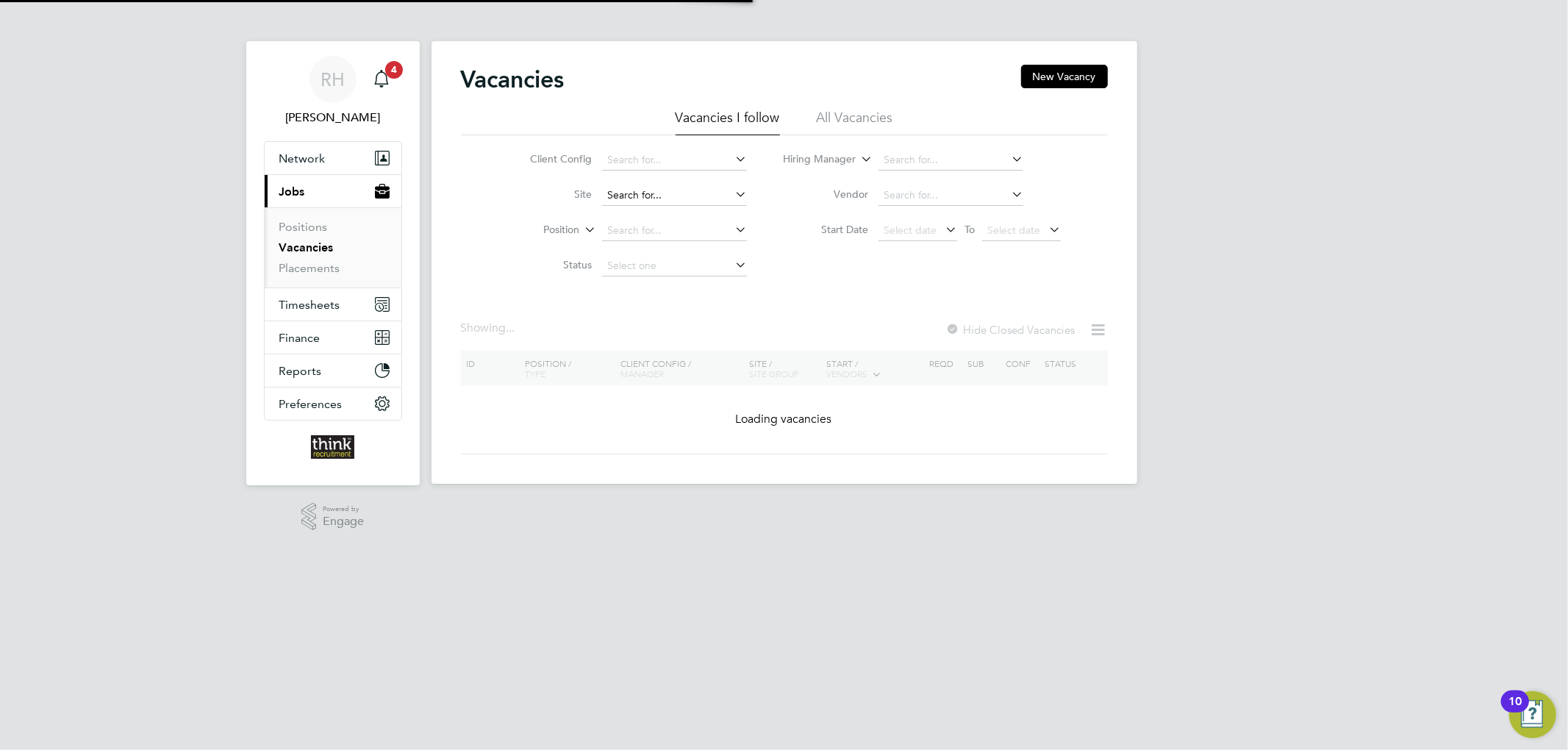
click at [650, 189] on input at bounding box center [673, 196] width 144 height 21
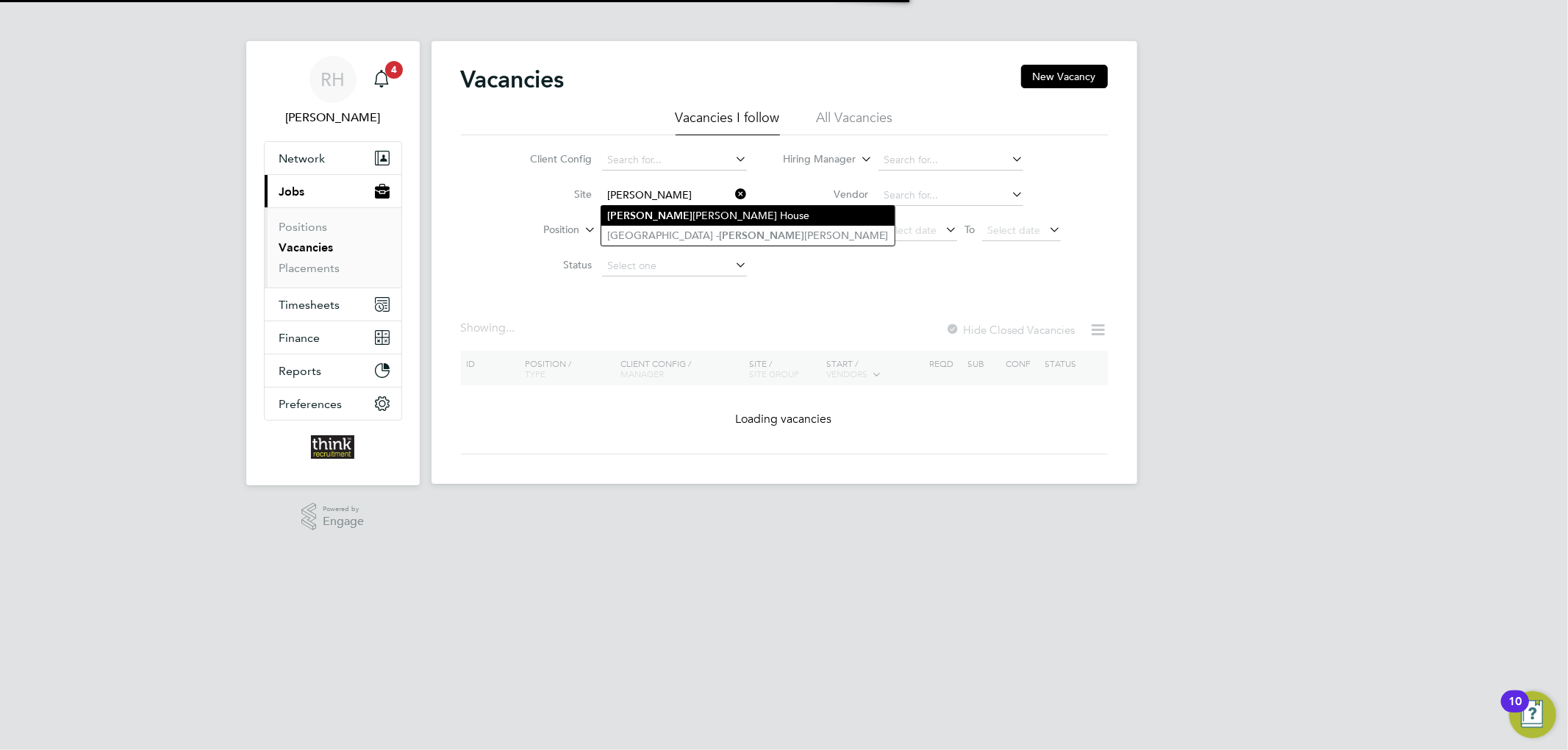
click at [667, 216] on li "Alfred Gunn House" at bounding box center [748, 216] width 293 height 20
type input "[PERSON_NAME] House"
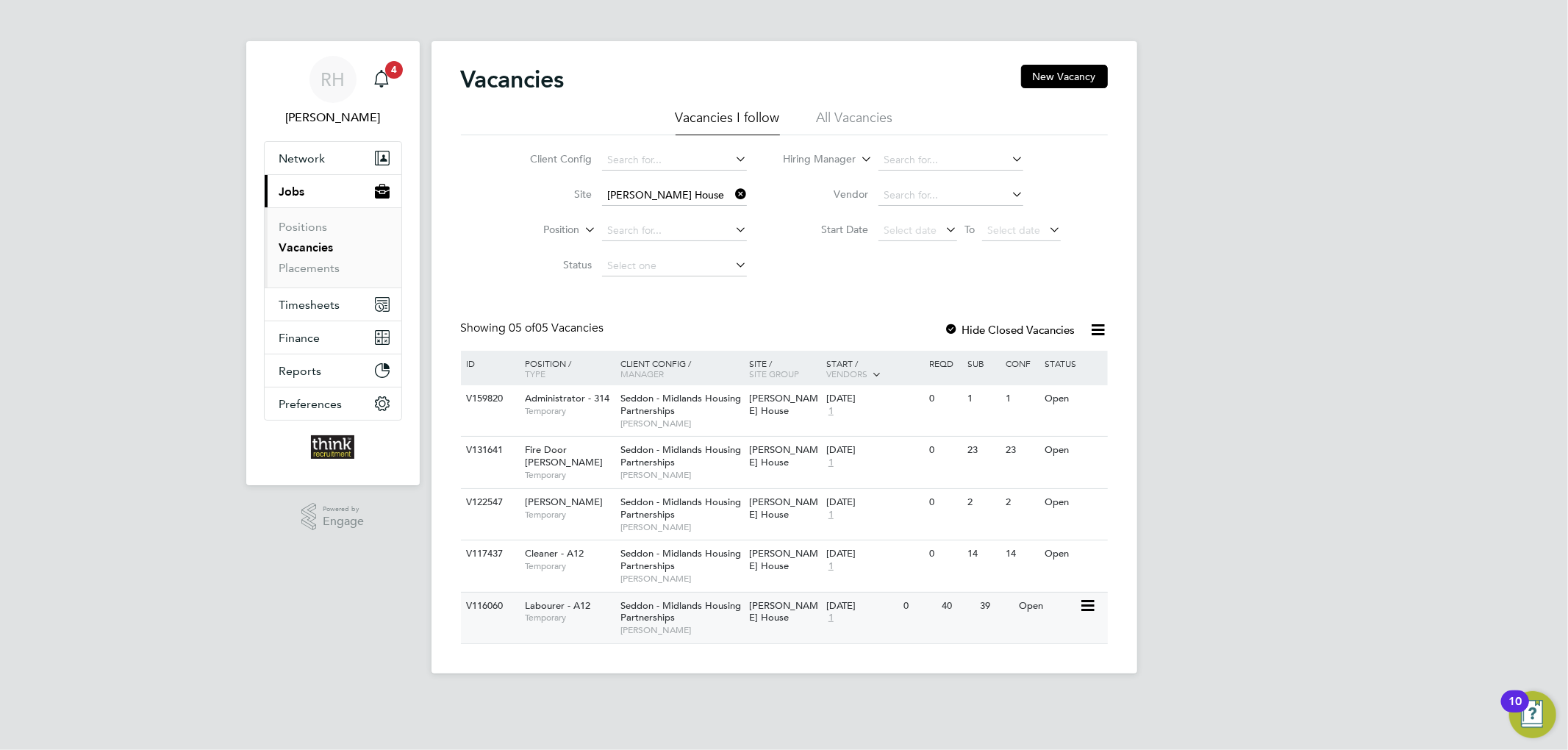
click at [892, 619] on div "12 Feb 2024 1" at bounding box center [861, 612] width 77 height 39
click at [906, 572] on div "V117437 Cleaner - A12 Temporary Seddon - Midlands Housing Partnerships Tom Mart…" at bounding box center [784, 564] width 647 height 51
click at [910, 516] on div "V122547 FRA Carpenter Temporary Seddon - Midlands Housing Partnerships Mike Whi…" at bounding box center [784, 513] width 647 height 51
click at [906, 474] on div "V131641 Fire Door Carpenter Temporary Seddon - Midlands Housing Partnerships To…" at bounding box center [784, 461] width 647 height 51
click at [910, 508] on div "0" at bounding box center [919, 502] width 38 height 27
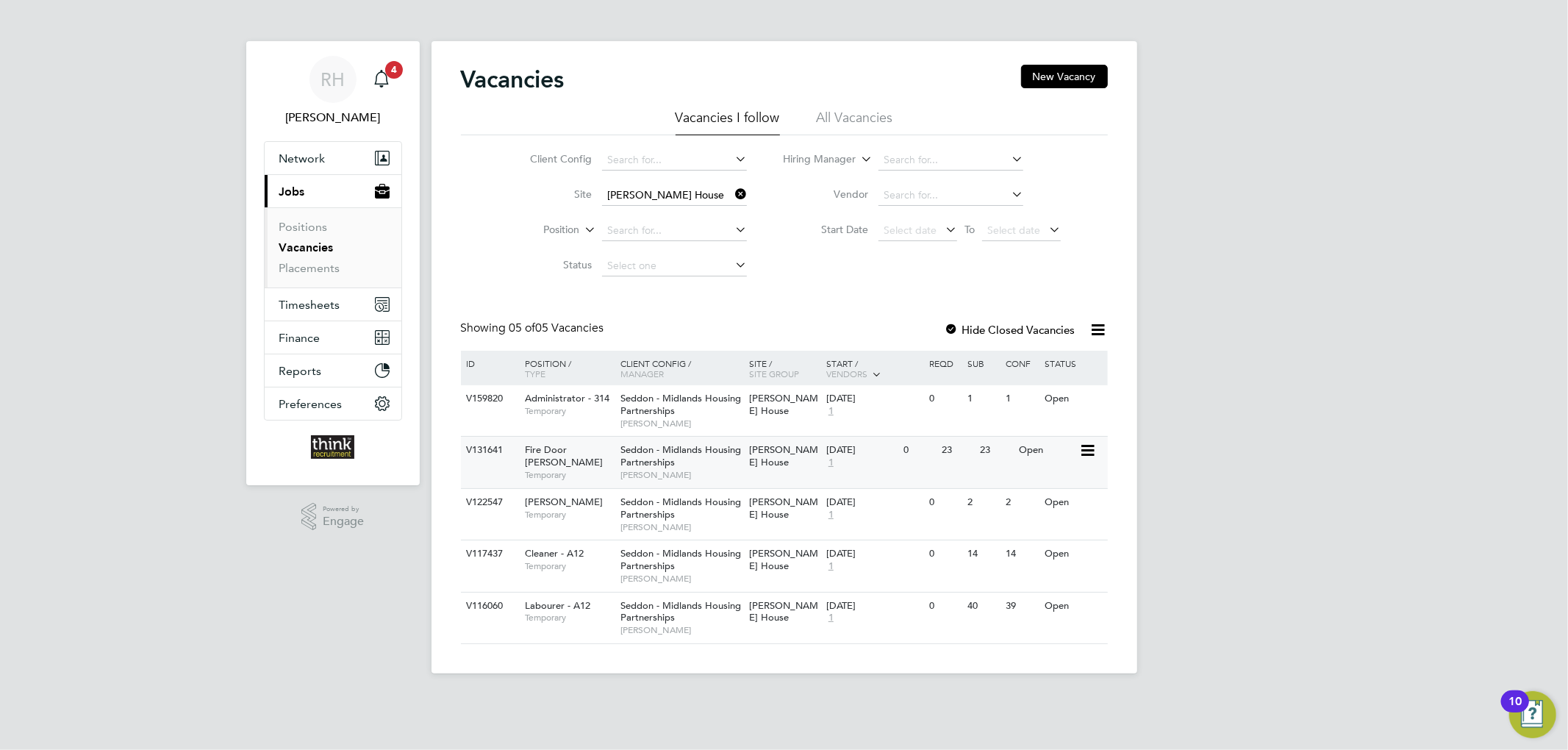
click at [883, 459] on div "08 Jul 2024 1" at bounding box center [861, 456] width 77 height 39
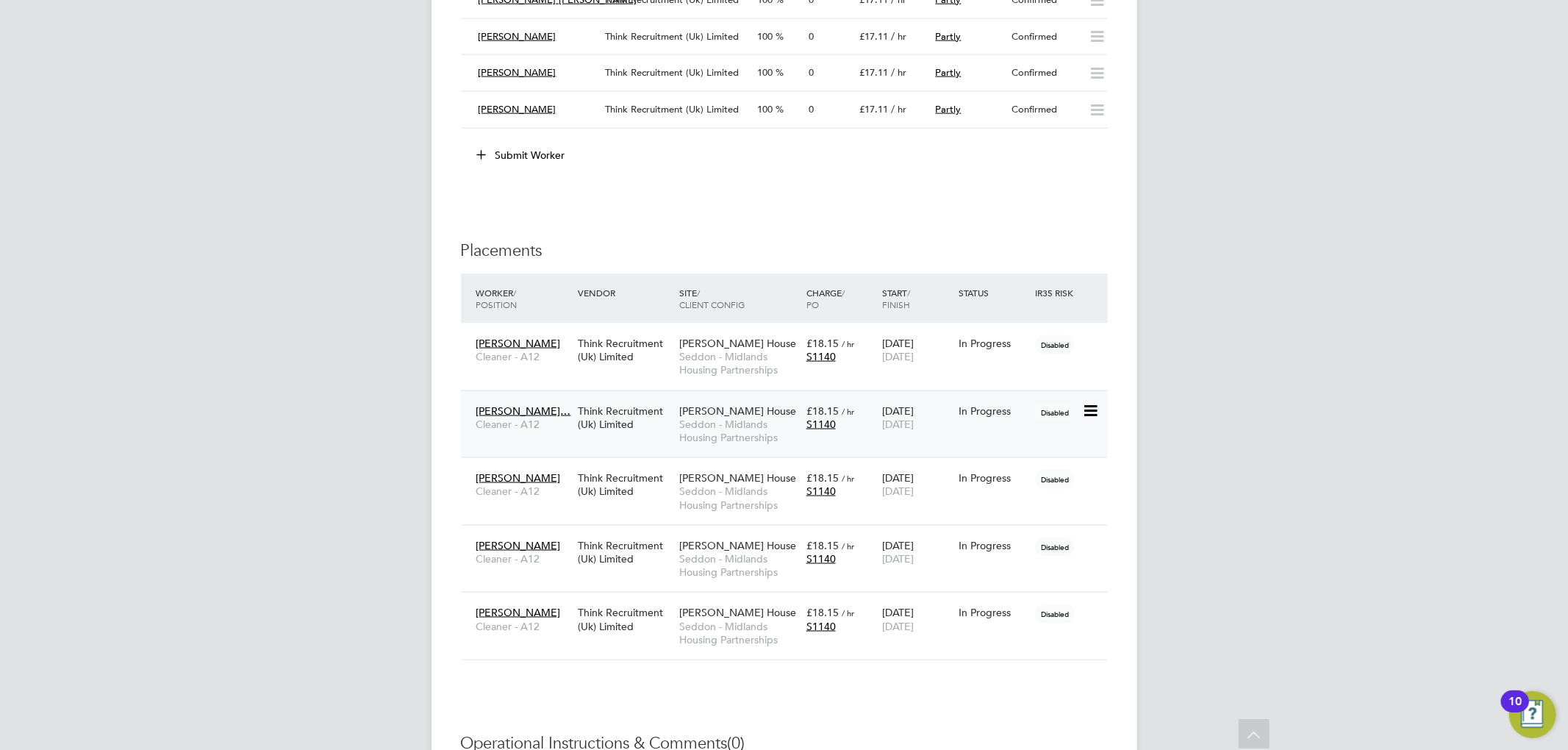
click at [1007, 444] on div "[PERSON_NAME]… Cleaner - A12 Think Recruitment (Uk) Limited [PERSON_NAME] House…" at bounding box center [784, 424] width 647 height 68
click at [1092, 418] on icon at bounding box center [1089, 411] width 15 height 17
click at [891, 448] on div "[PERSON_NAME]… Cleaner - A12 Think Recruitment (Uk) Limited [PERSON_NAME] House…" at bounding box center [784, 424] width 647 height 68
click at [642, 438] on div "Think Recruitment (Uk) Limited" at bounding box center [625, 418] width 101 height 41
drag, startPoint x: 562, startPoint y: 377, endPoint x: 569, endPoint y: 368, distance: 11.4
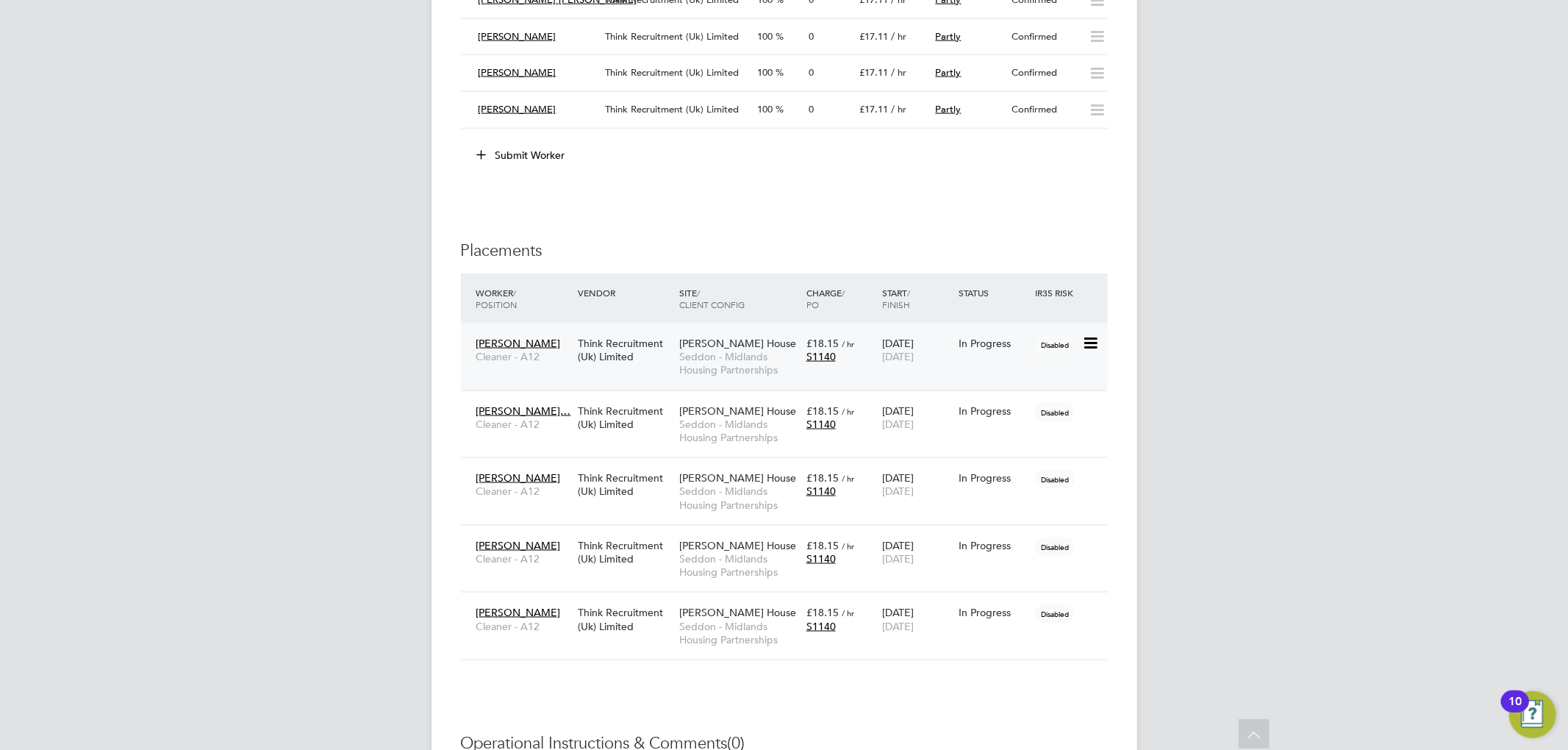
click at [562, 377] on div "[PERSON_NAME] Cleaner - A12 Think Recruitment (Uk) Limited [PERSON_NAME] House …" at bounding box center [784, 357] width 647 height 67
click at [672, 381] on div "[PERSON_NAME] Cleaner - A12 Think Recruitment (Uk) Limited [PERSON_NAME] House …" at bounding box center [784, 357] width 647 height 67
click at [853, 363] on div "S1140" at bounding box center [841, 356] width 69 height 13
click at [783, 500] on span "Seddon - Midlands Housing Partnerships" at bounding box center [739, 498] width 120 height 27
click at [777, 559] on span "Seddon - Midlands Housing Partnerships" at bounding box center [739, 565] width 120 height 27
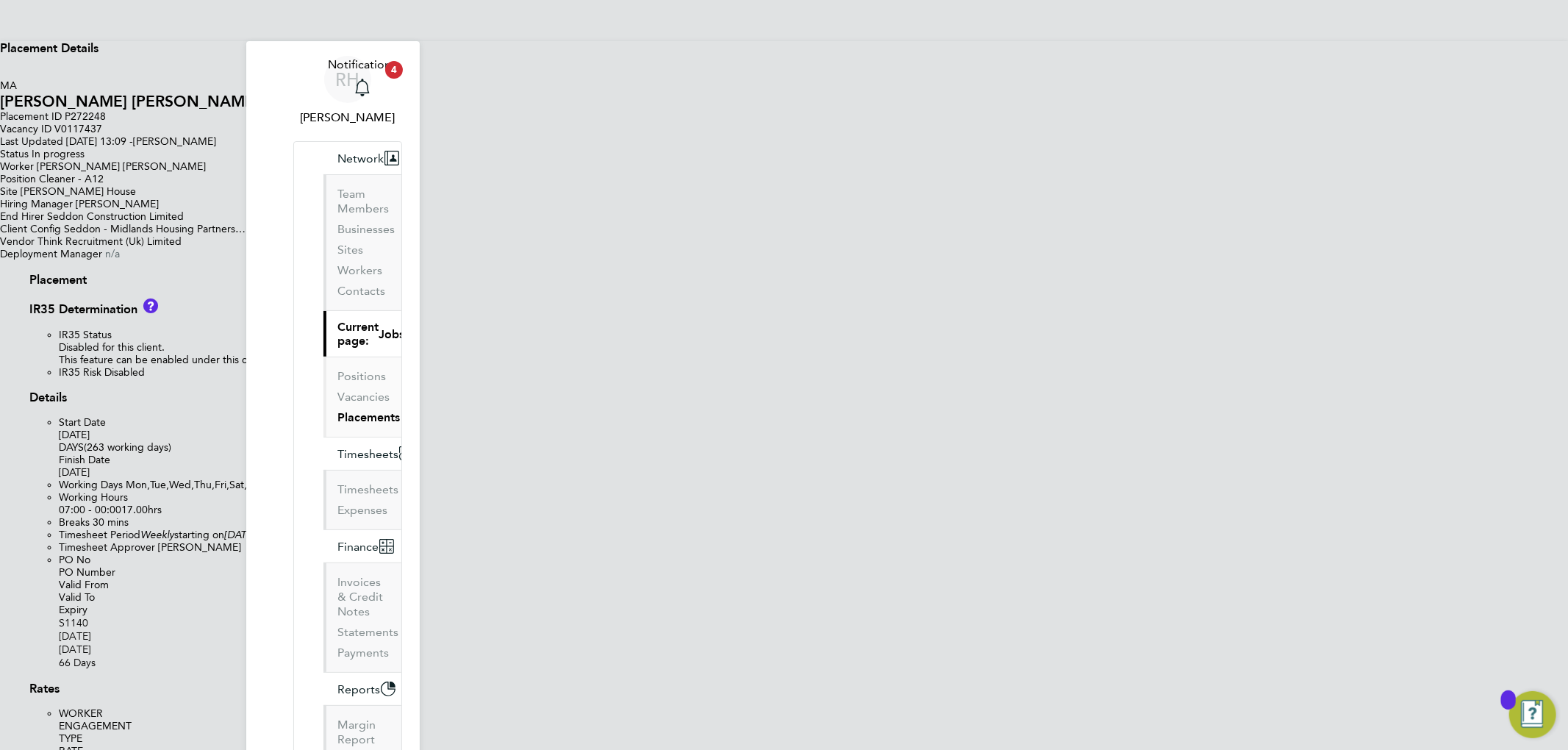
click at [0, 75] on icon at bounding box center [0, 73] width 0 height 13
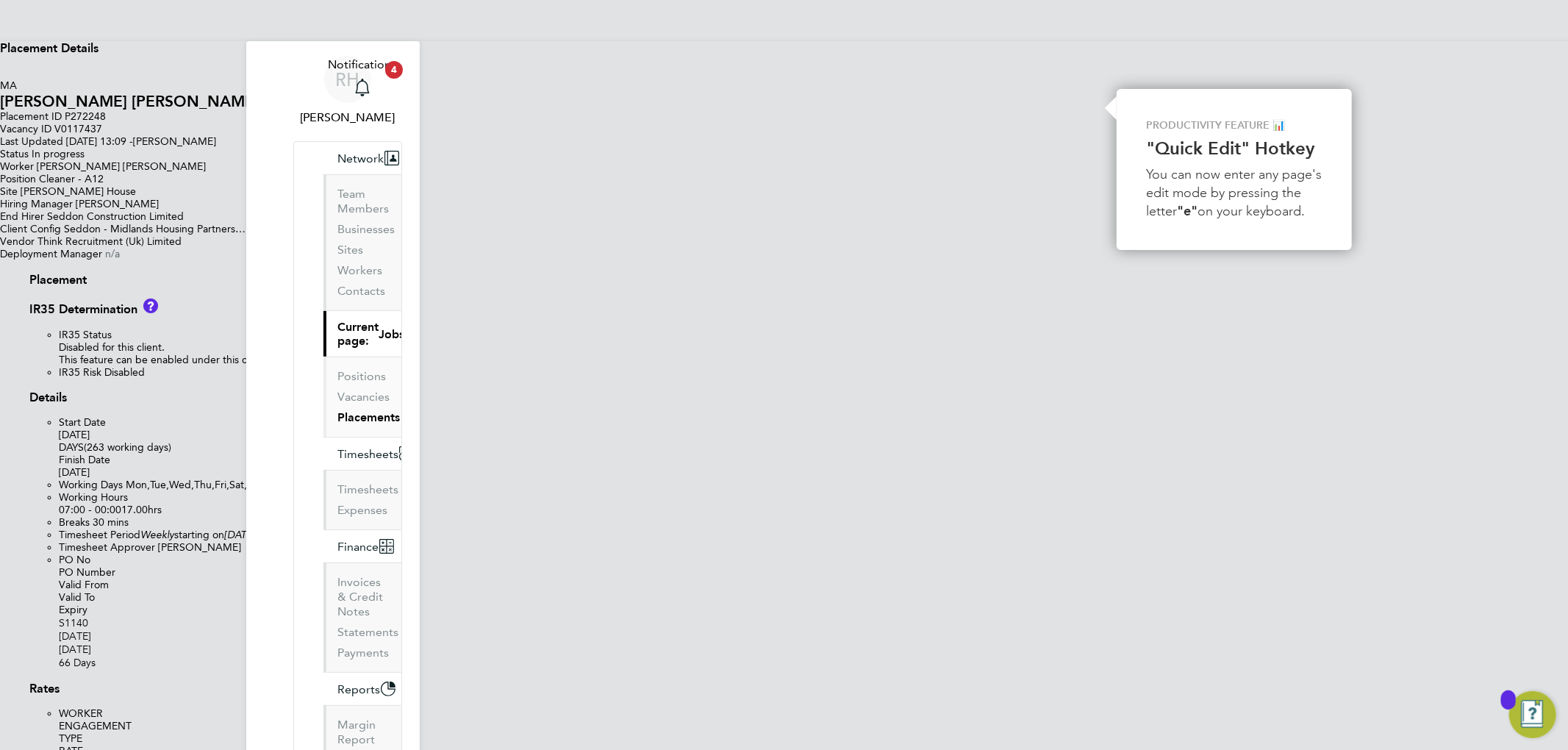
type input "[PERSON_NAME]"
type input "11 Feb 2025"
type input "[DATE]"
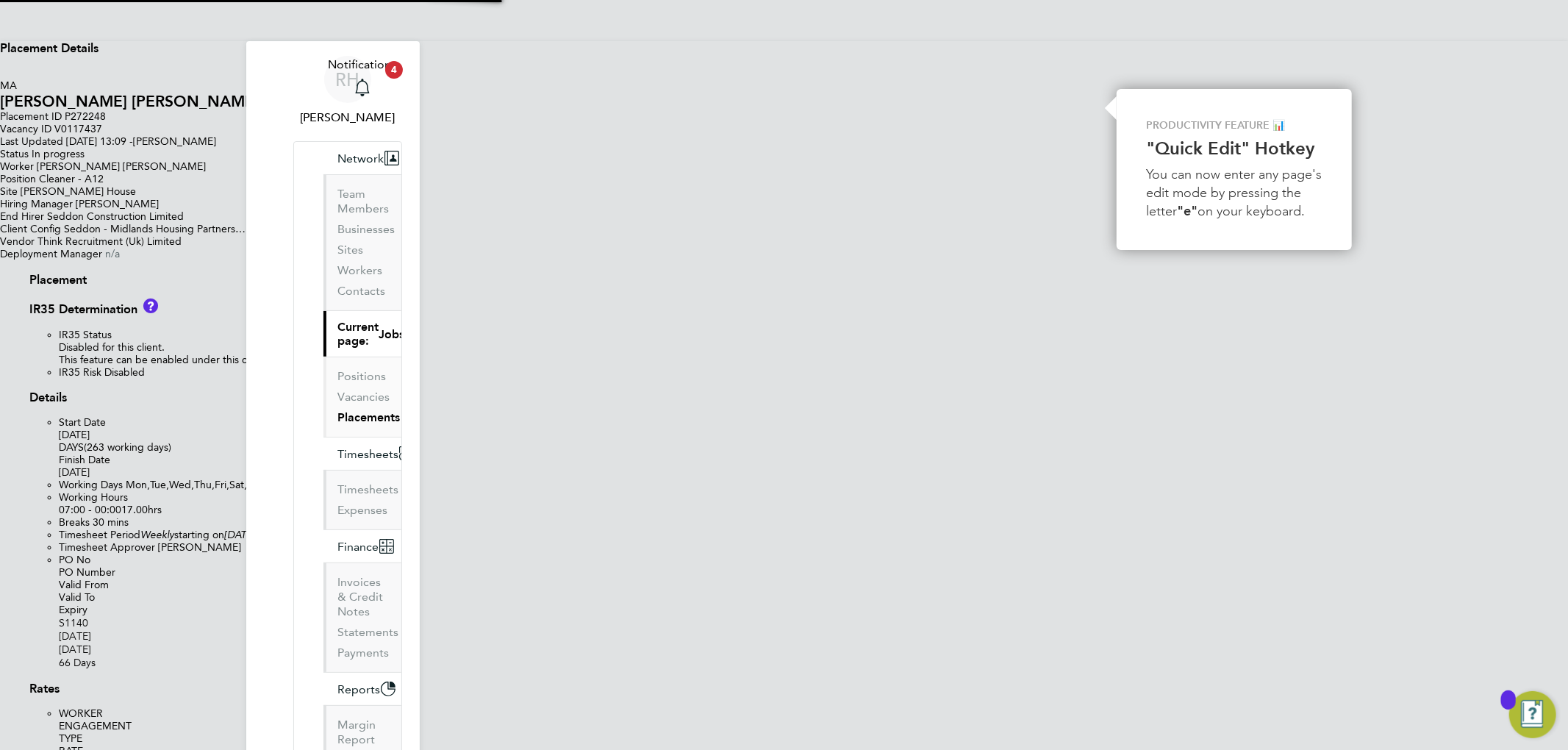
type input "07:00"
type input "00:00"
type input "177572"
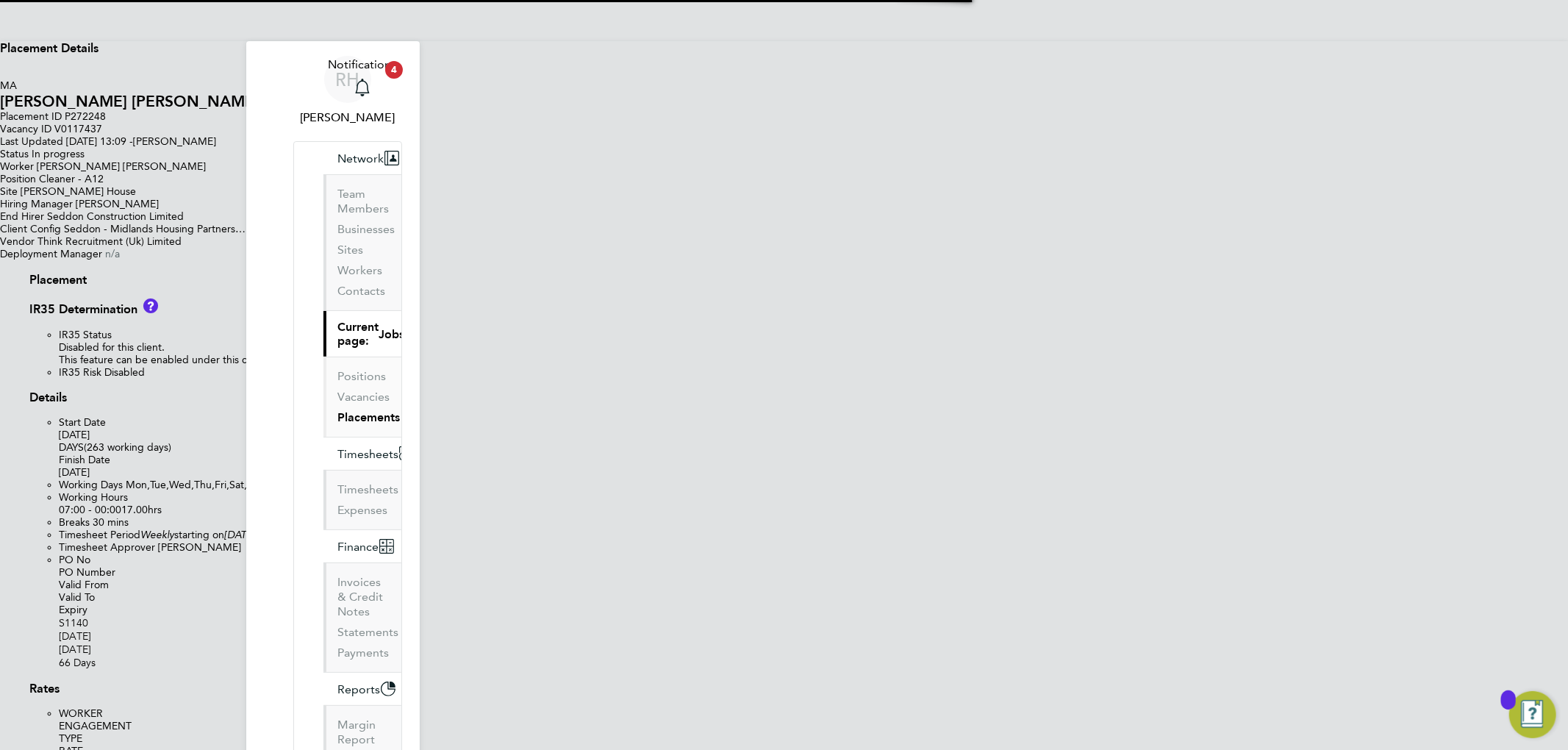
scroll to position [7, 6]
type input "Tom Martin"
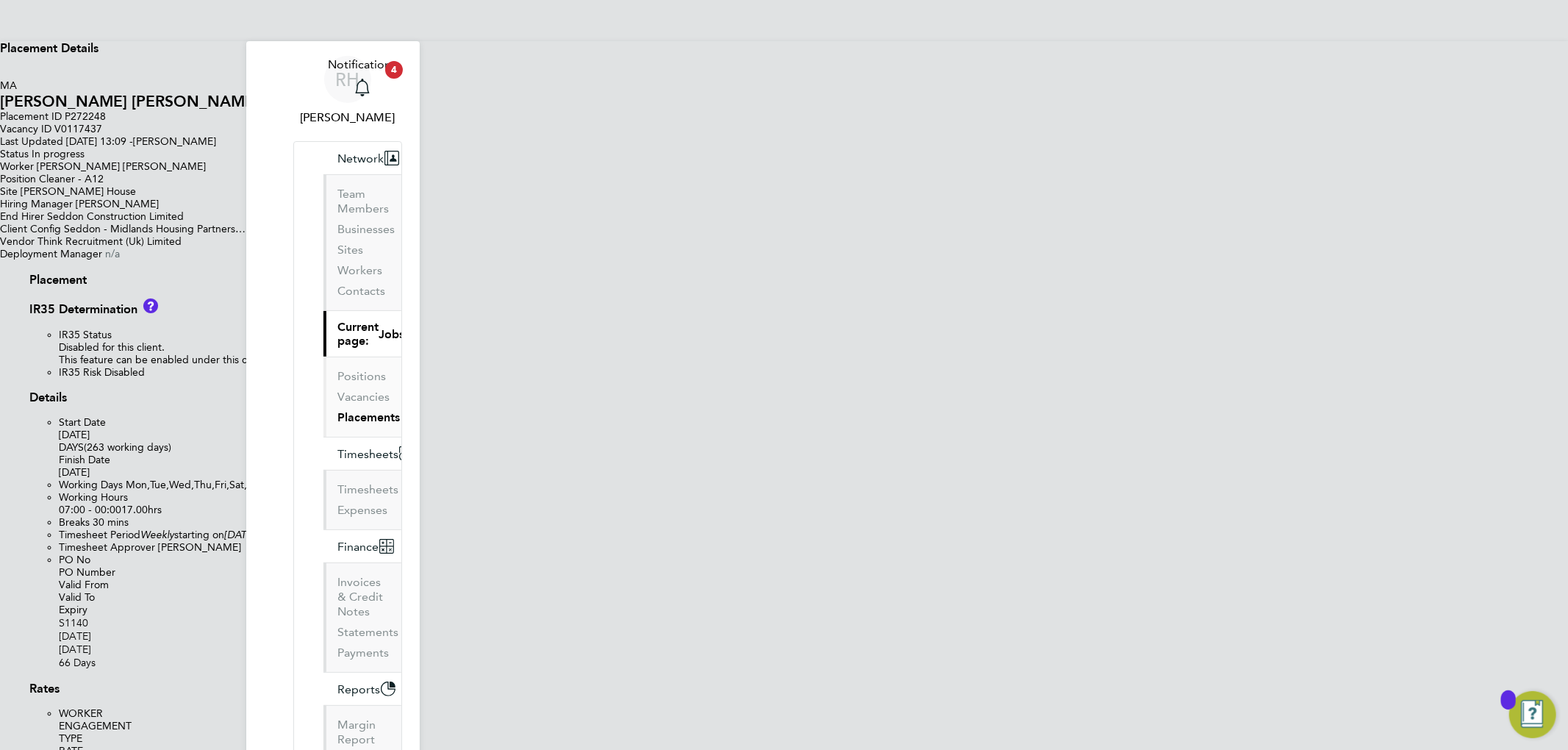
type input "Tom Martin"
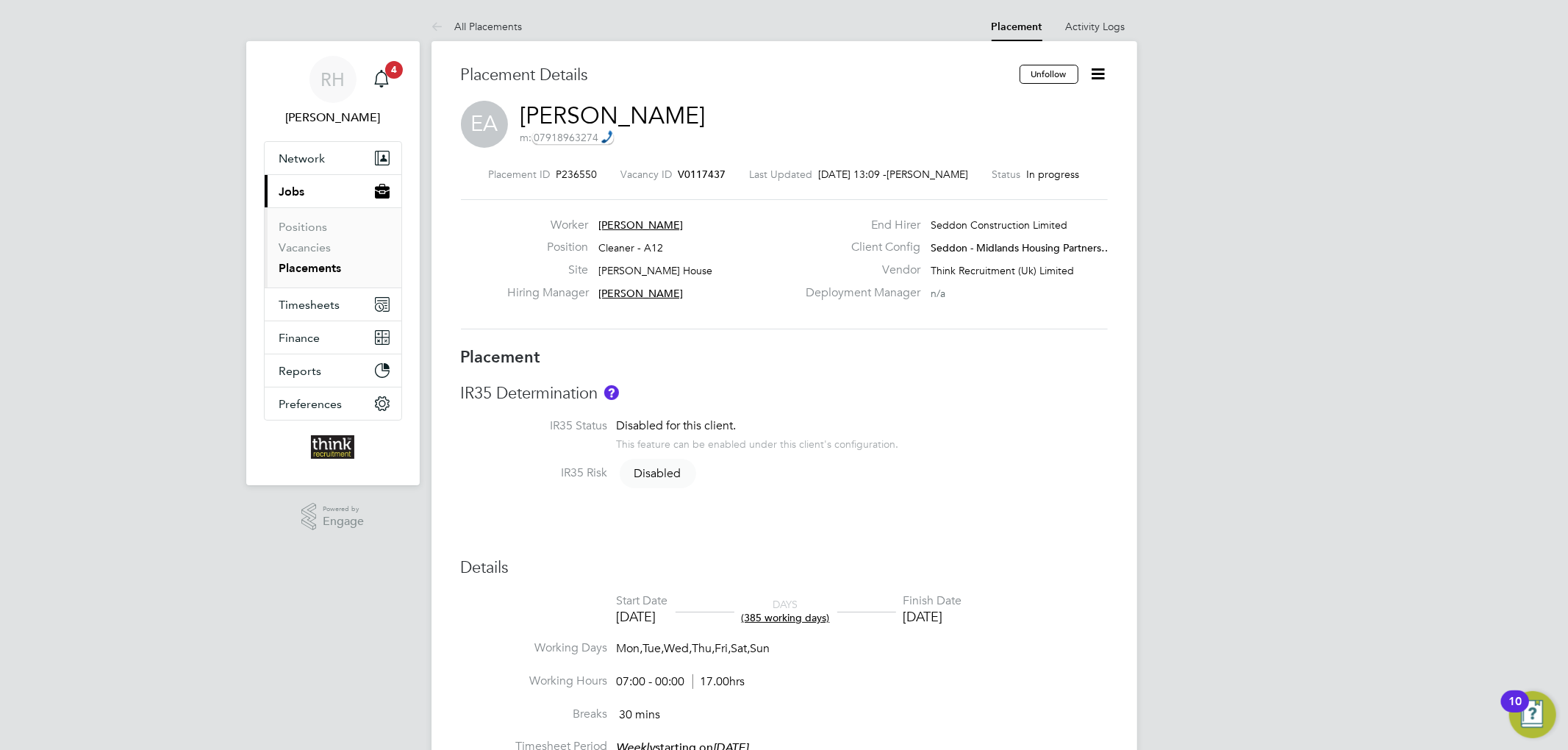
click at [1090, 78] on icon at bounding box center [1098, 73] width 18 height 18
click at [1045, 103] on li "Edit Placement e" at bounding box center [1050, 109] width 108 height 21
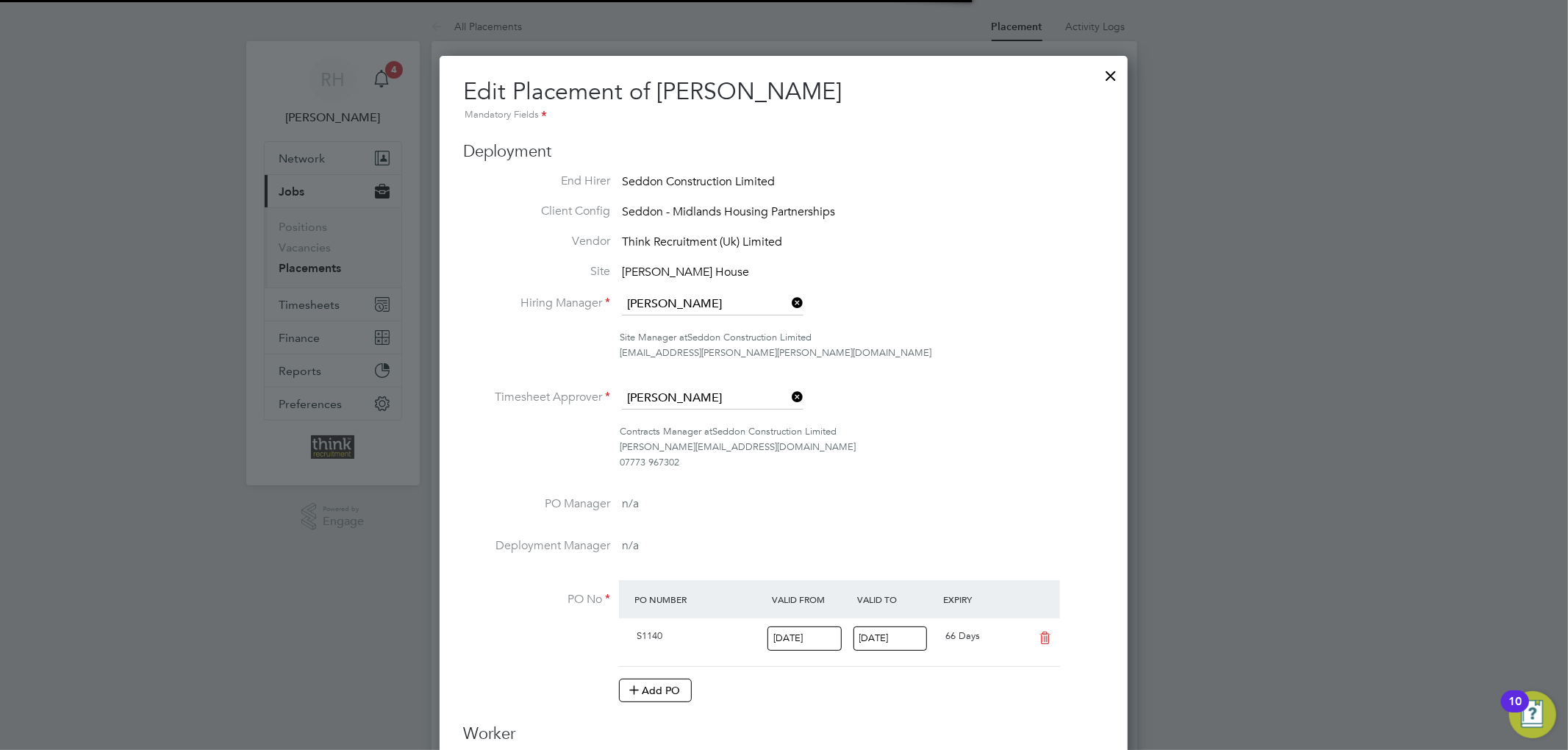
scroll to position [7, 7]
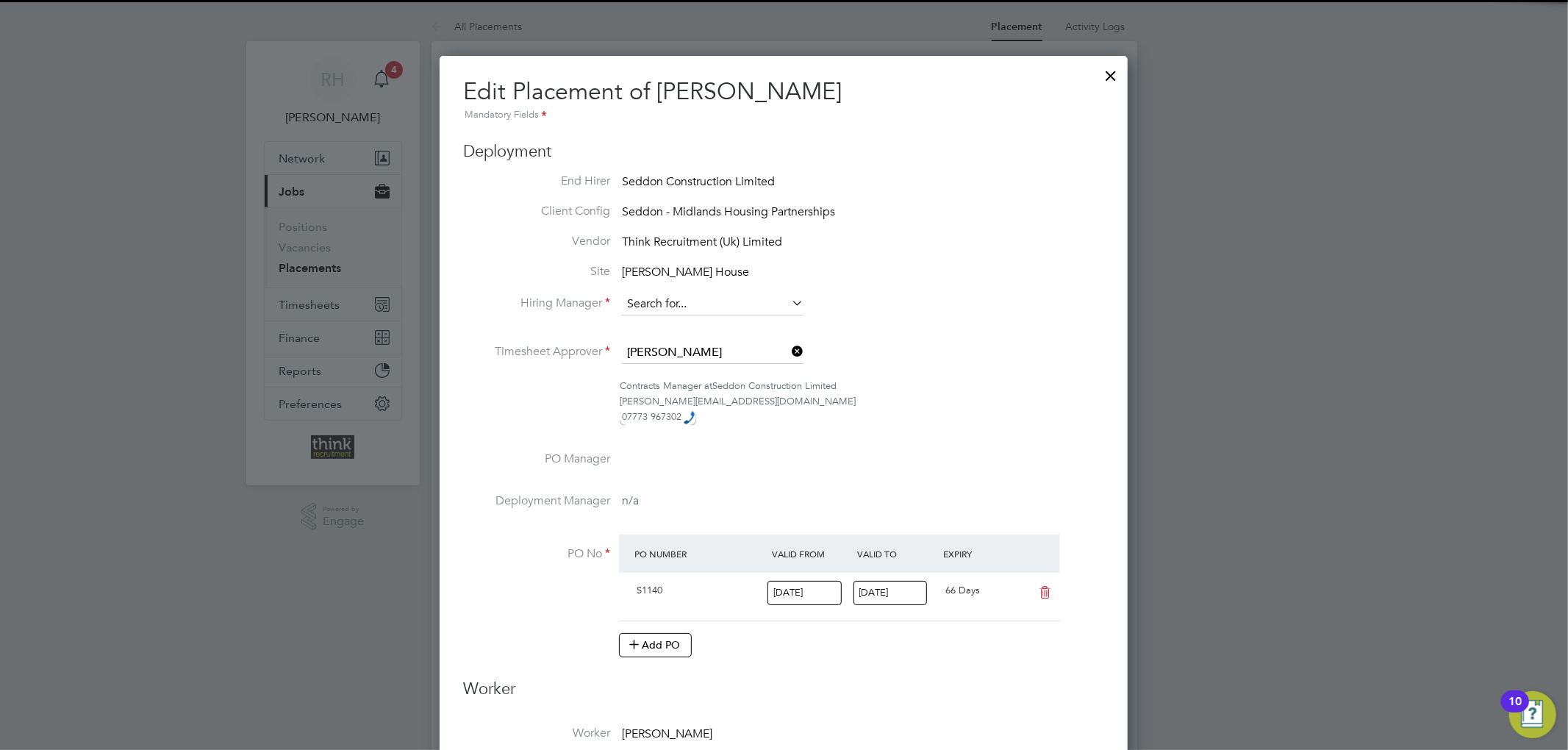
click at [688, 306] on input at bounding box center [713, 304] width 182 height 22
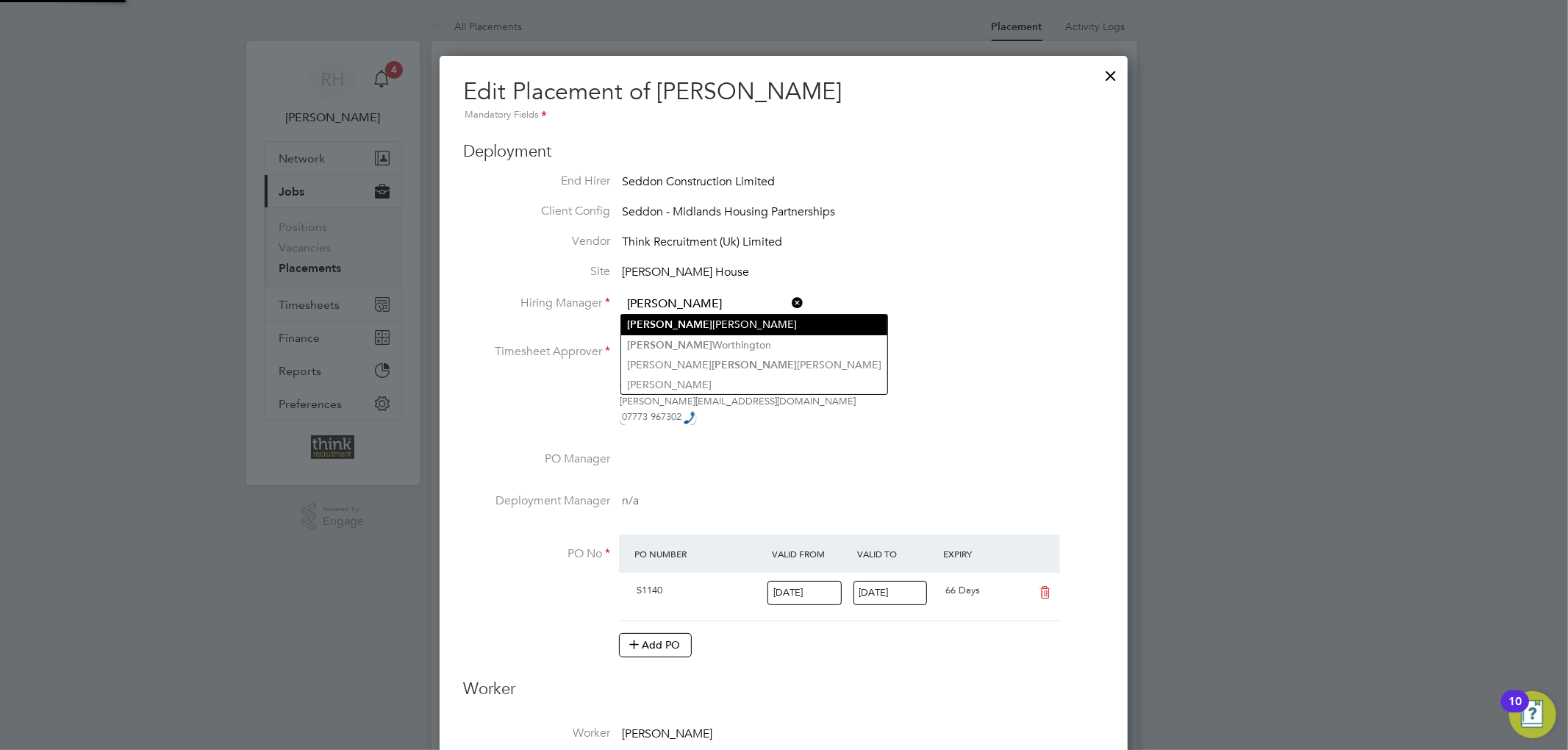
click at [670, 325] on li "[PERSON_NAME]" at bounding box center [754, 324] width 266 height 20
type input "[PERSON_NAME]"
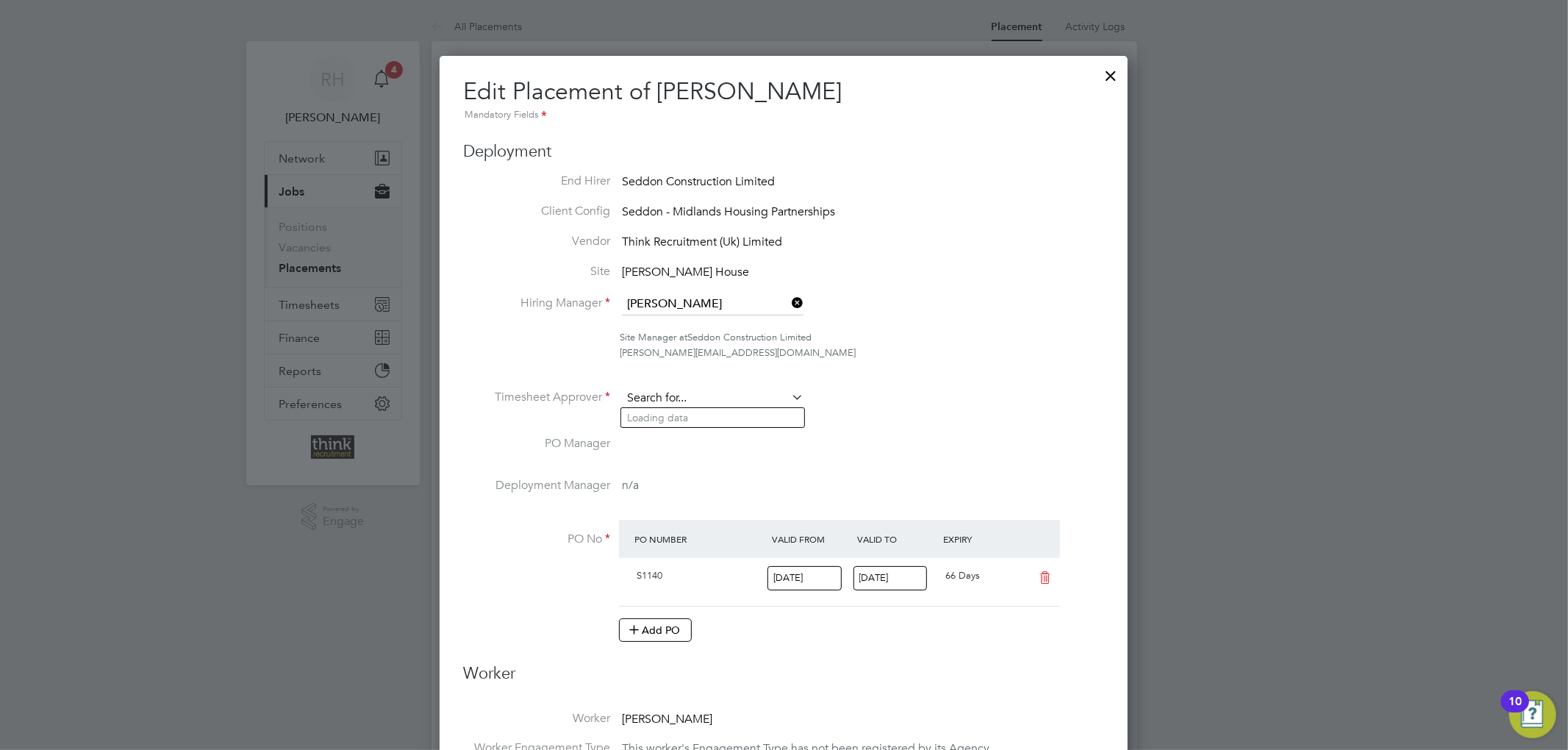
click at [708, 395] on input at bounding box center [713, 399] width 182 height 22
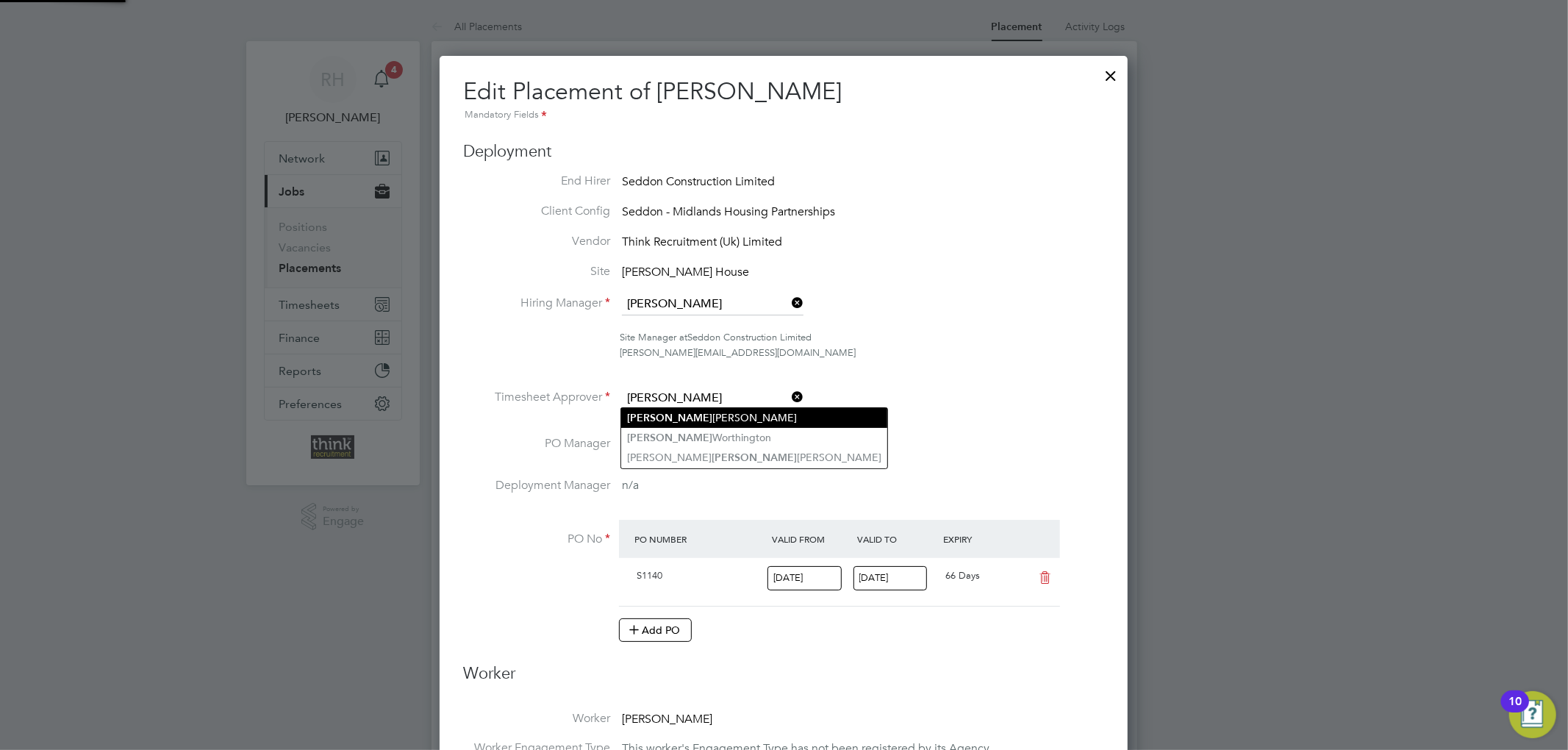
click at [677, 418] on li "[PERSON_NAME]" at bounding box center [754, 418] width 266 height 20
type input "[PERSON_NAME]"
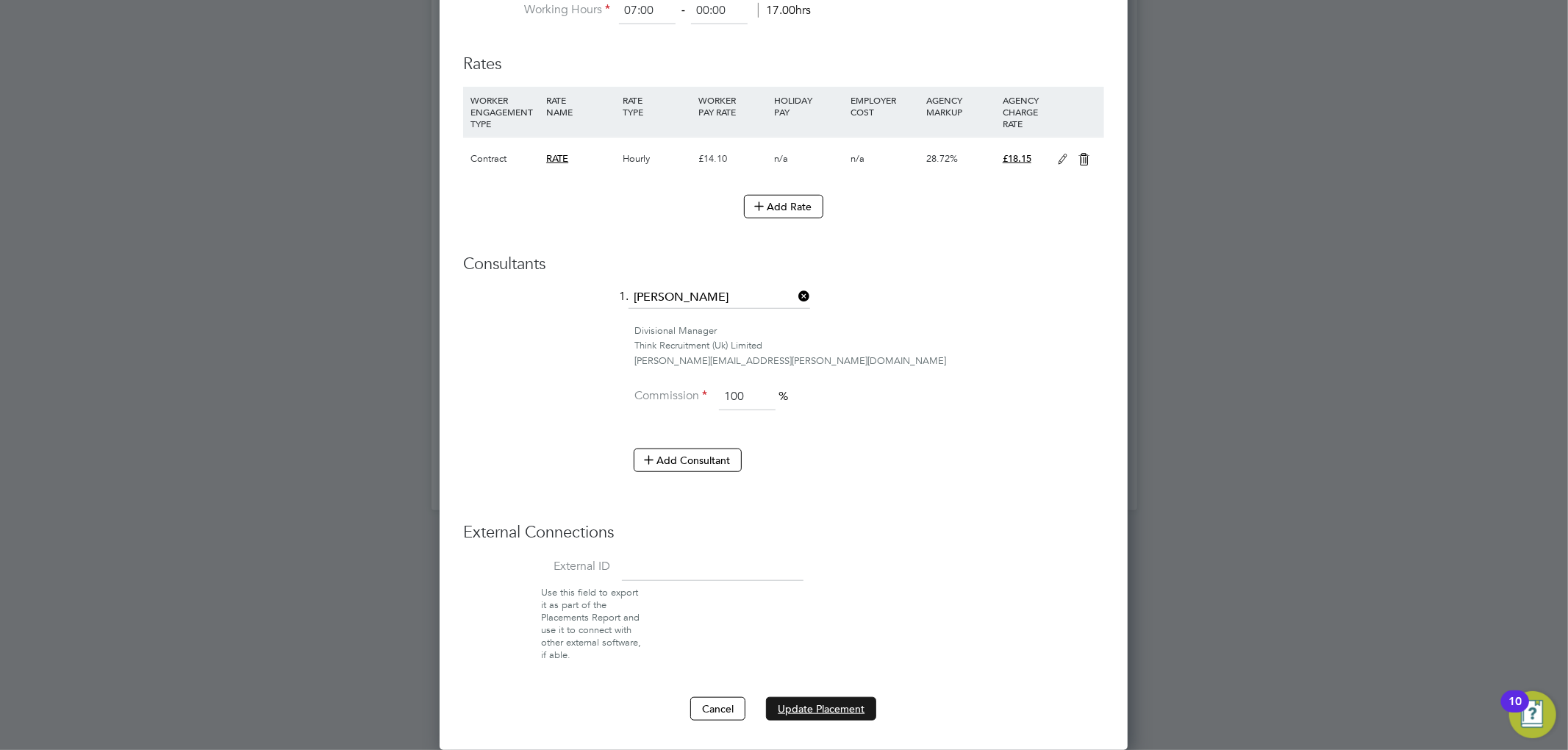
click at [832, 711] on button "Update Placement" at bounding box center [821, 709] width 111 height 24
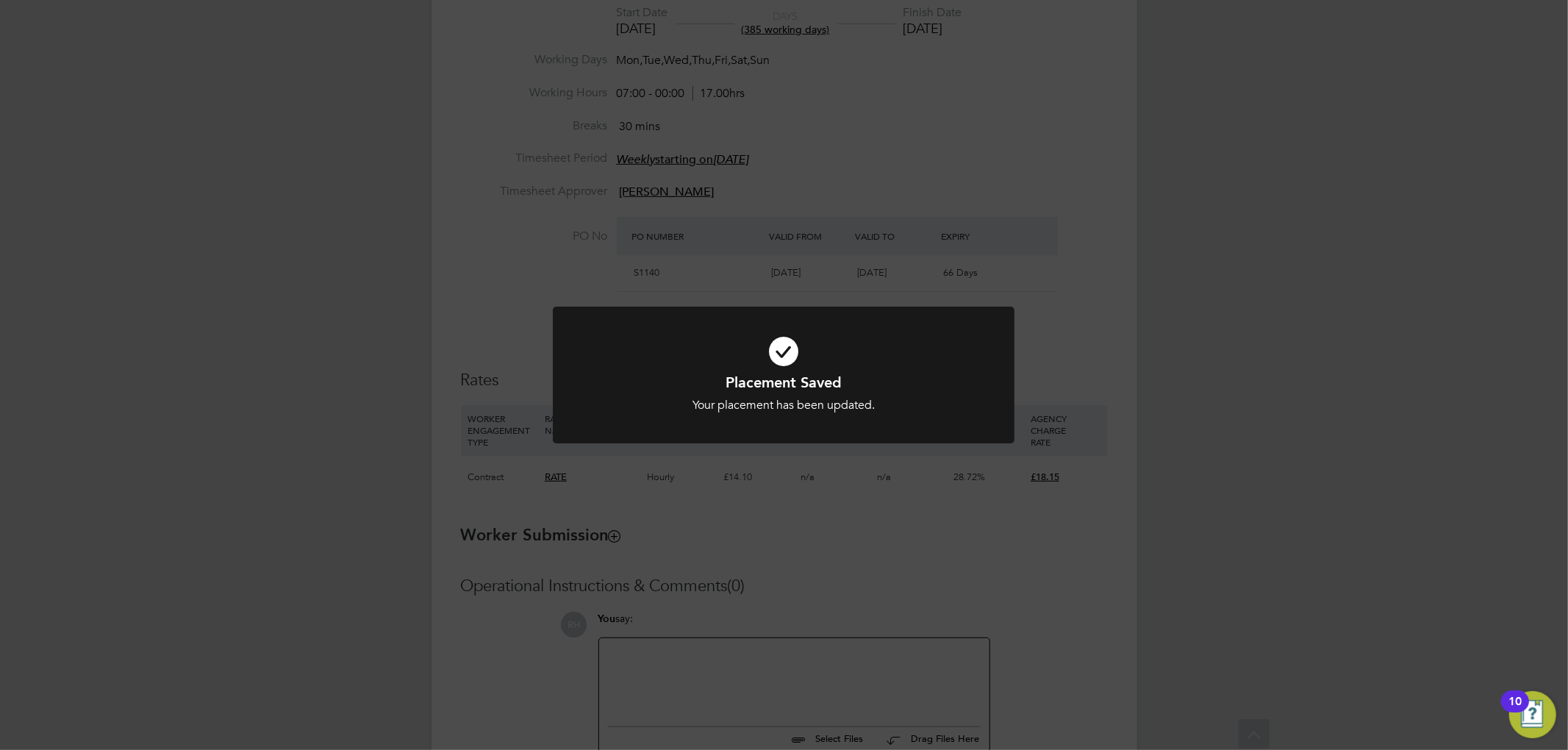
click at [1083, 336] on div "Placement Saved Your placement has been updated. Cancel Okay" at bounding box center [784, 375] width 1568 height 750
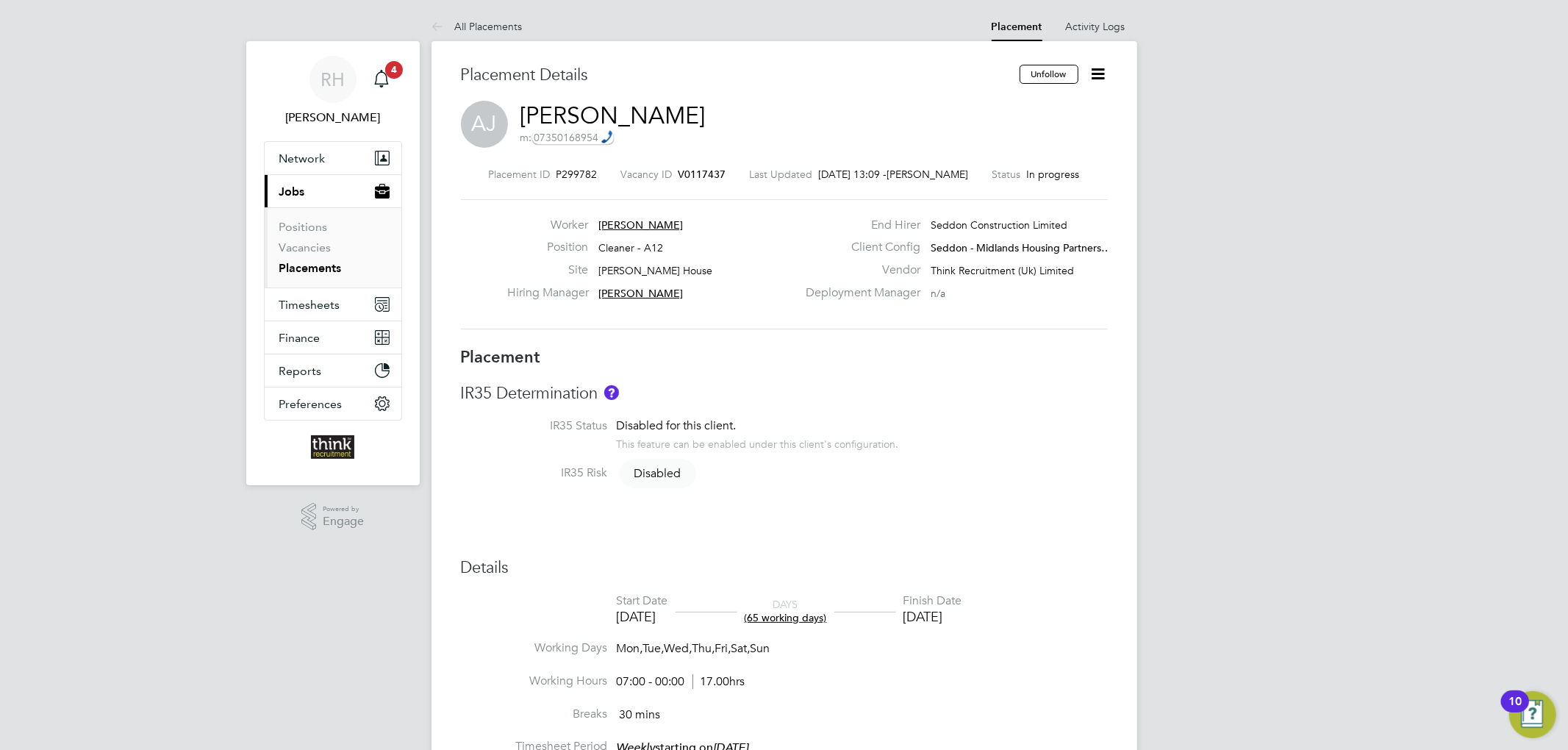
click at [1103, 74] on icon at bounding box center [1098, 73] width 18 height 18
click at [1030, 103] on li "Edit Placement e" at bounding box center [1050, 109] width 108 height 21
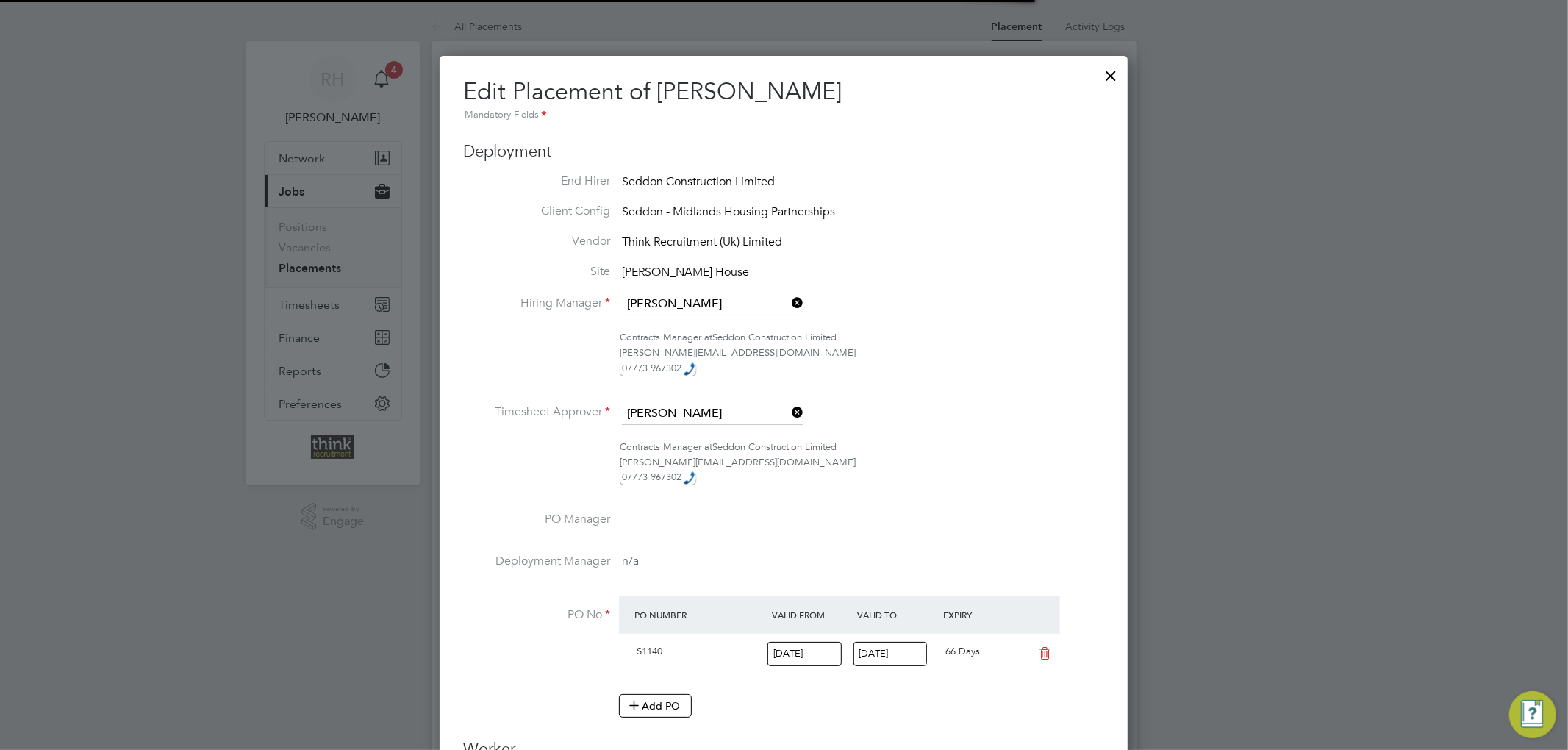
scroll to position [7, 6]
click at [730, 304] on input at bounding box center [713, 304] width 182 height 22
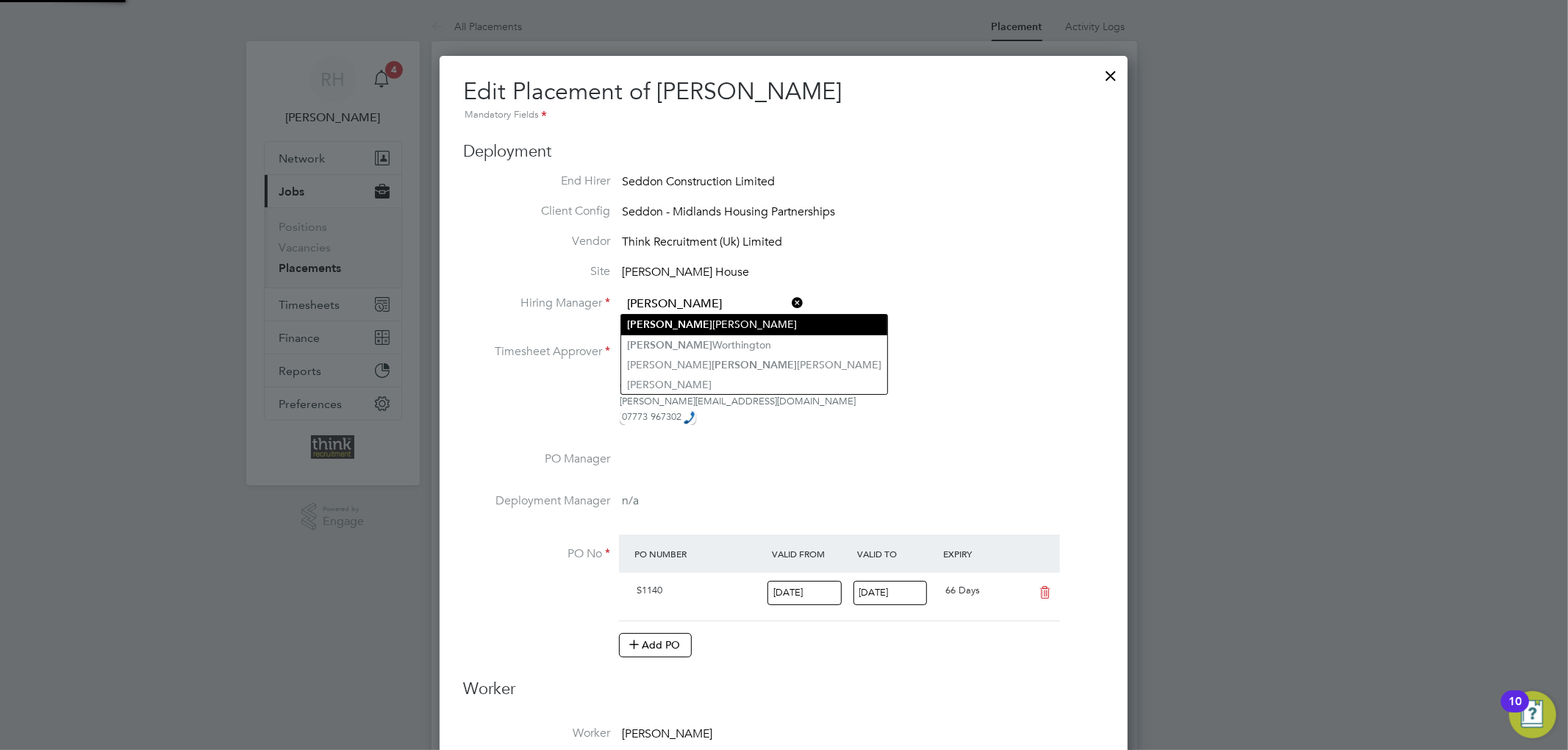
click at [674, 325] on li "[PERSON_NAME]" at bounding box center [754, 324] width 266 height 20
type input "[PERSON_NAME]"
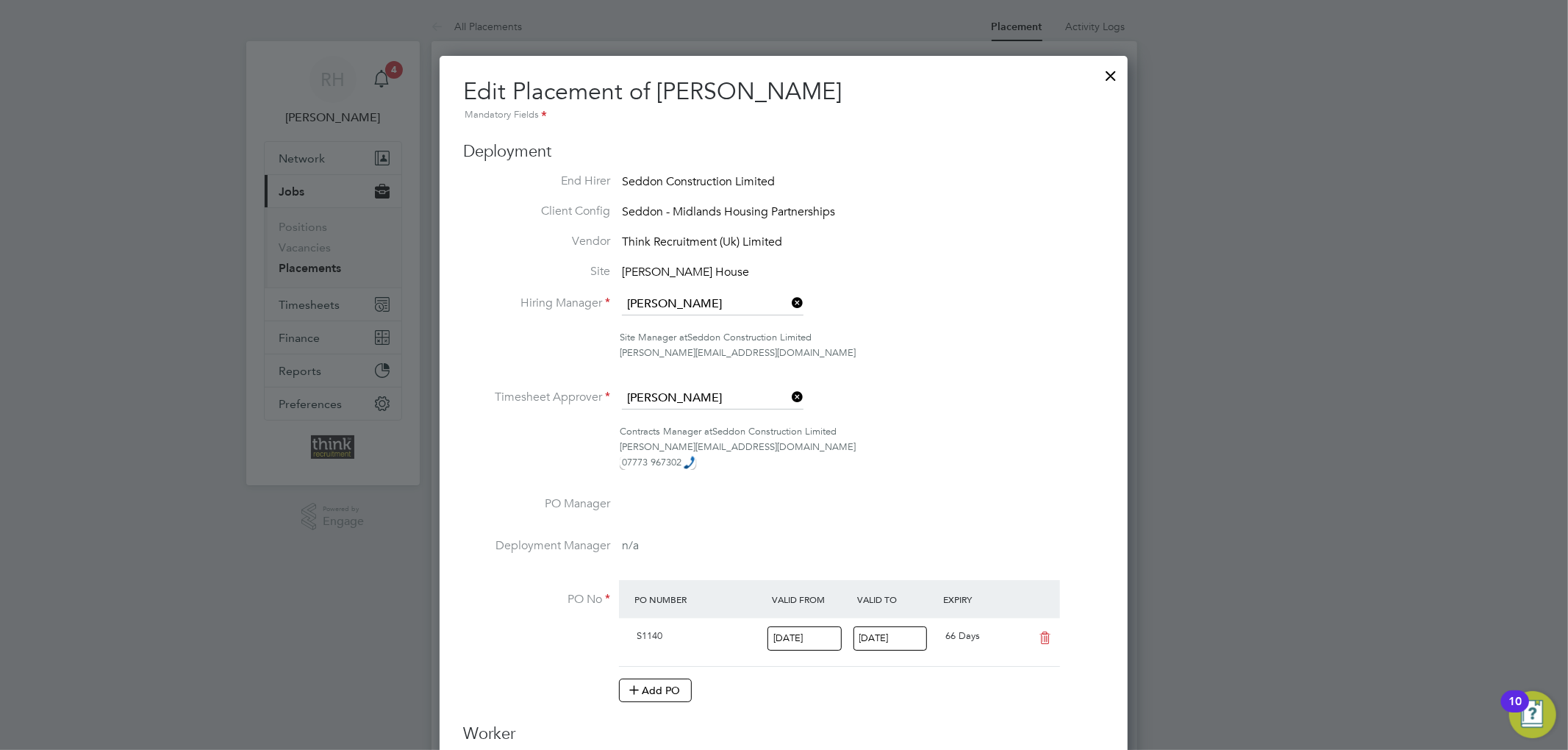
click at [677, 384] on ul "End Hirer Seddon Construction Limited Client Config Seddon - Midlands Housing P…" at bounding box center [784, 445] width 641 height 544
click at [688, 399] on input at bounding box center [713, 399] width 182 height 22
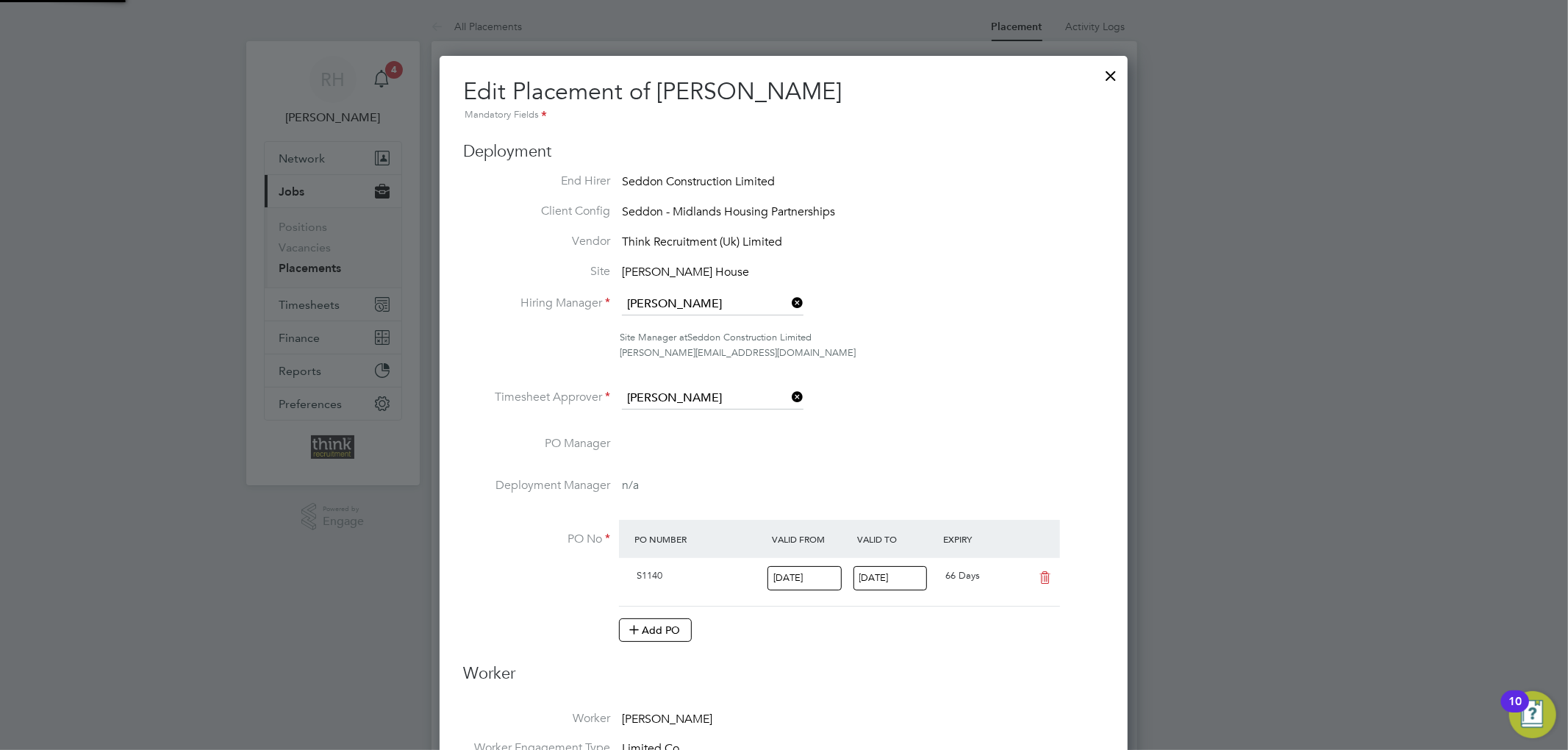
click at [670, 414] on li "[PERSON_NAME]" at bounding box center [754, 418] width 266 height 20
type input "[PERSON_NAME]"
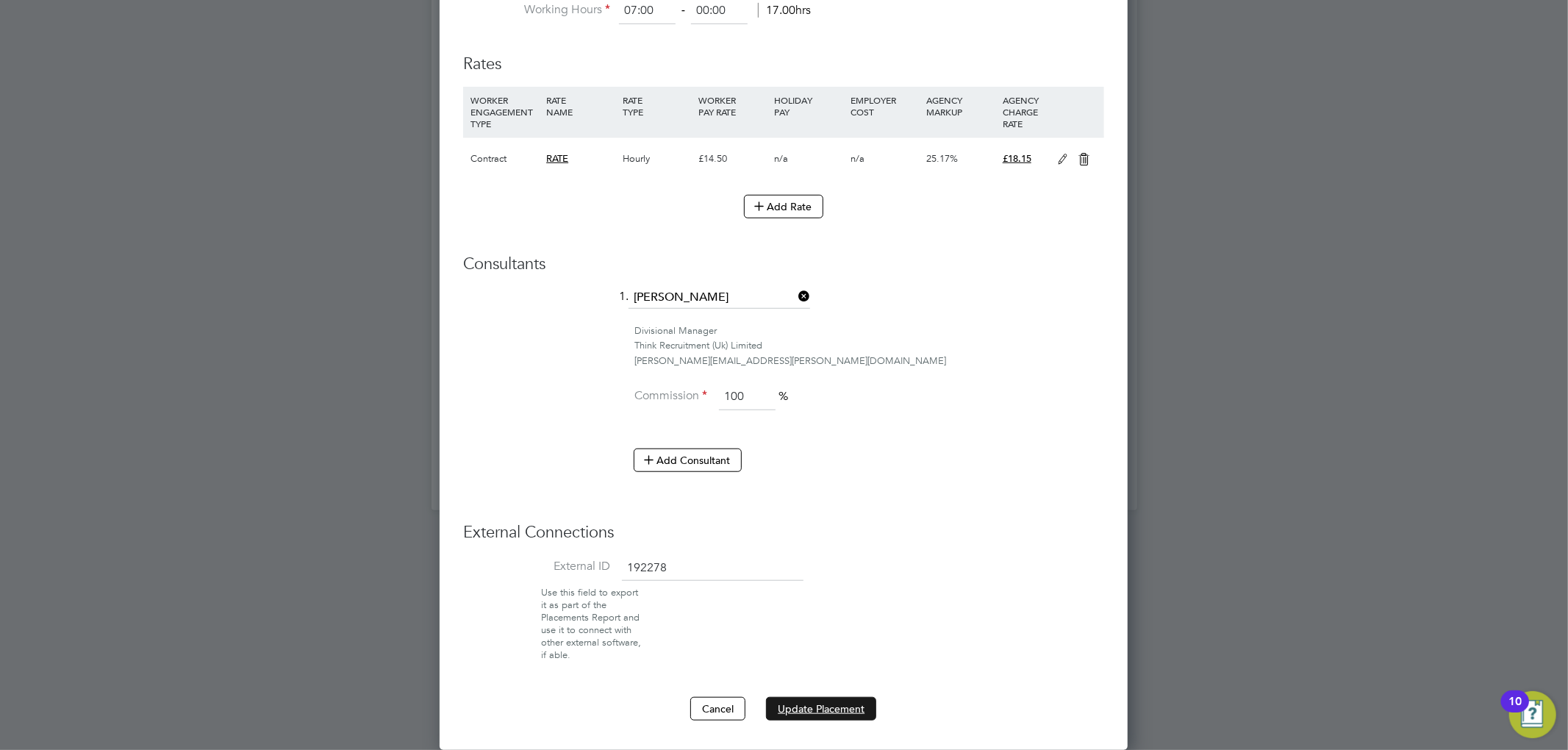
click at [859, 706] on button "Update Placement" at bounding box center [821, 709] width 111 height 24
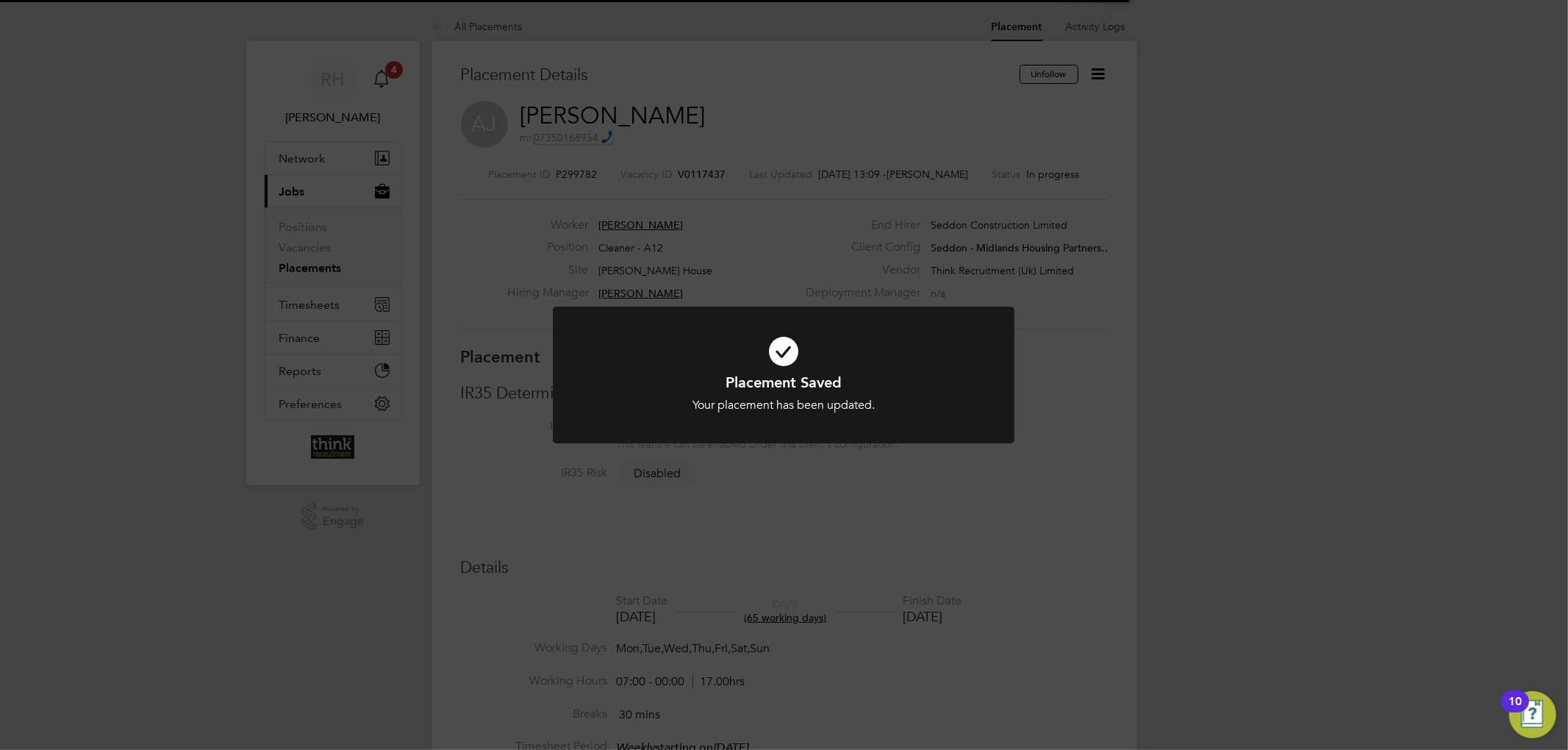
click at [1204, 69] on div "Placement Saved Your placement has been updated. Cancel Okay" at bounding box center [784, 375] width 1568 height 750
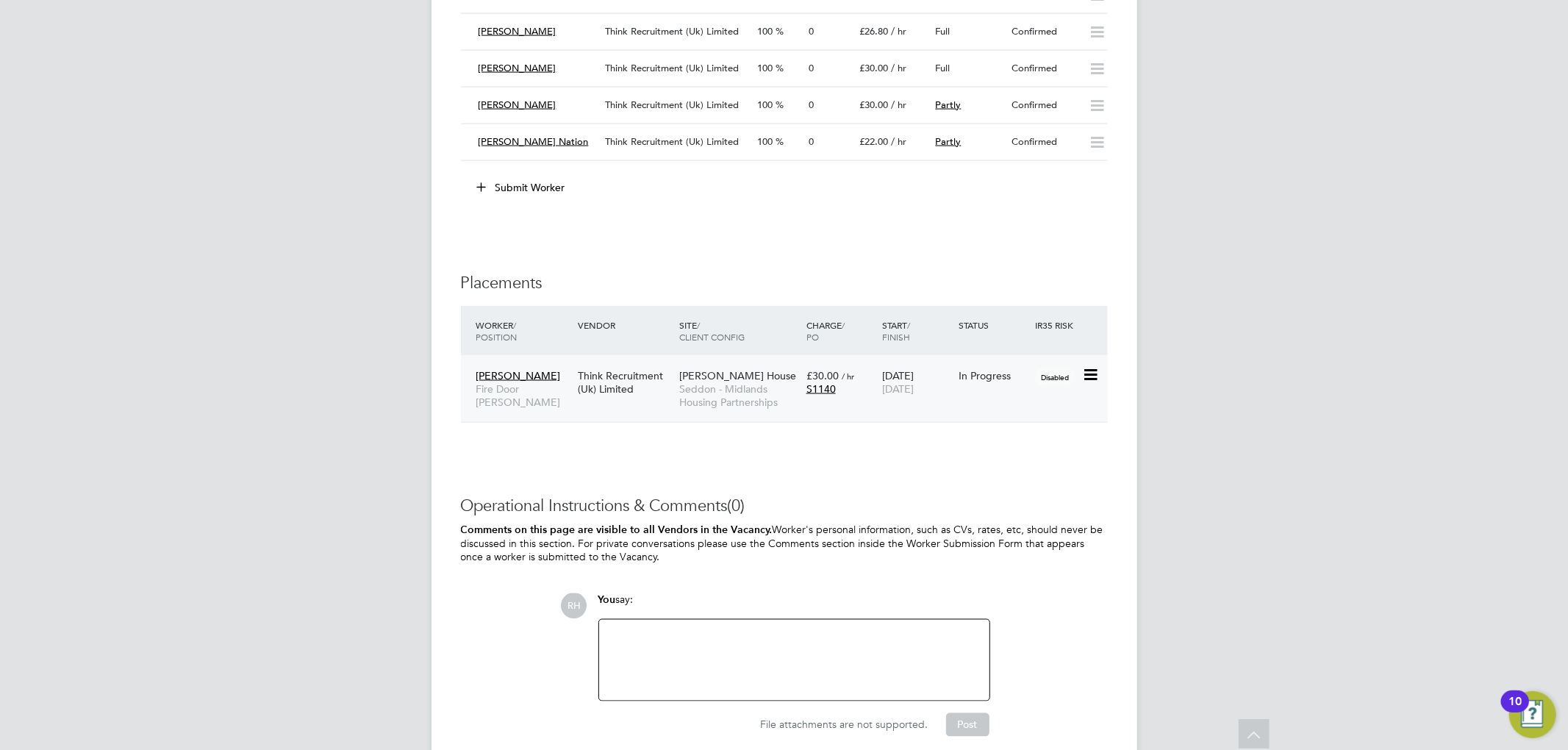
click at [929, 411] on div "[PERSON_NAME] Fire Door [PERSON_NAME] Think Recruitment (Uk) Limited [PERSON_NA…" at bounding box center [784, 389] width 647 height 67
click at [865, 389] on div "S1140" at bounding box center [841, 388] width 69 height 13
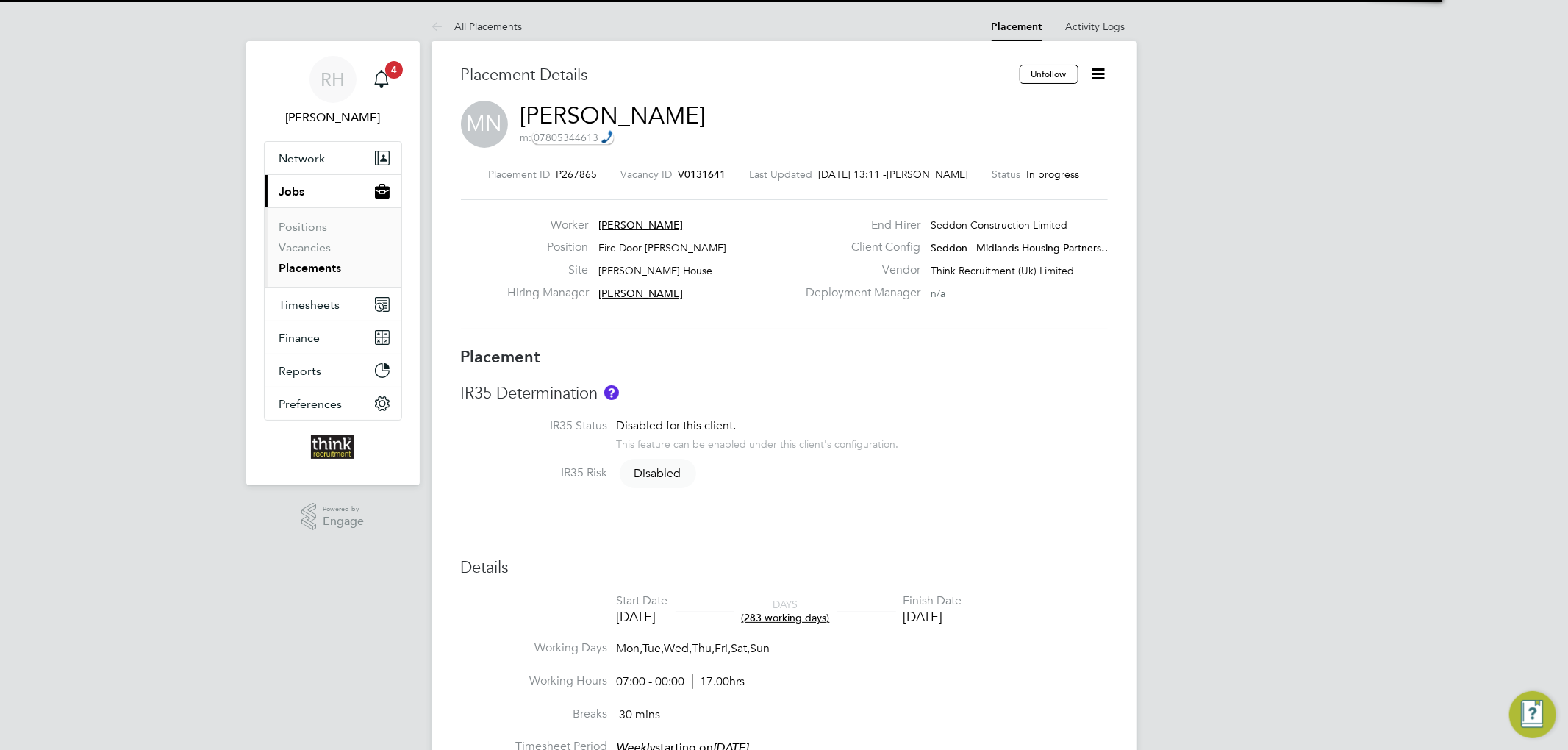
click at [1098, 72] on icon at bounding box center [1098, 73] width 18 height 18
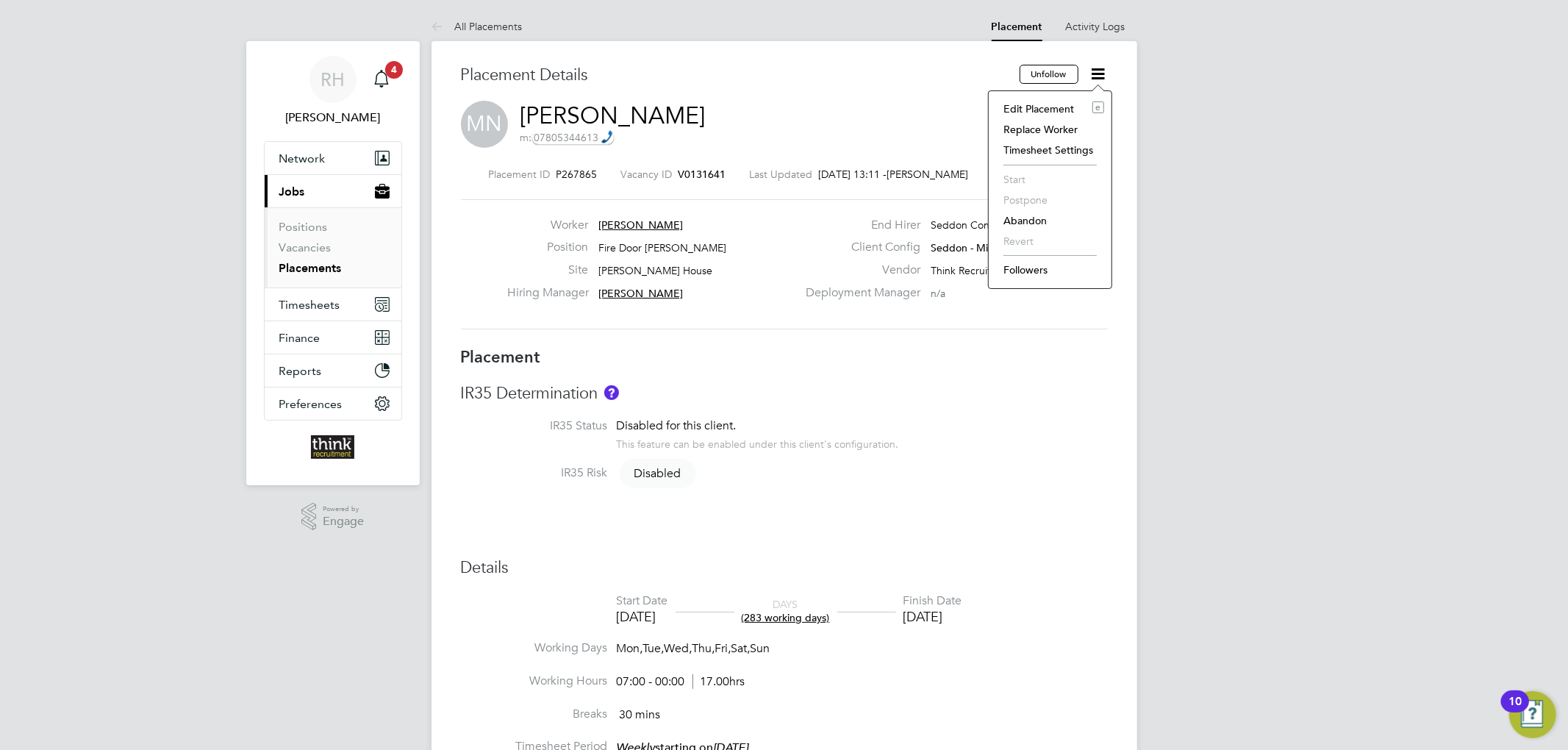
click at [1052, 107] on li "Edit Placement e" at bounding box center [1050, 109] width 108 height 21
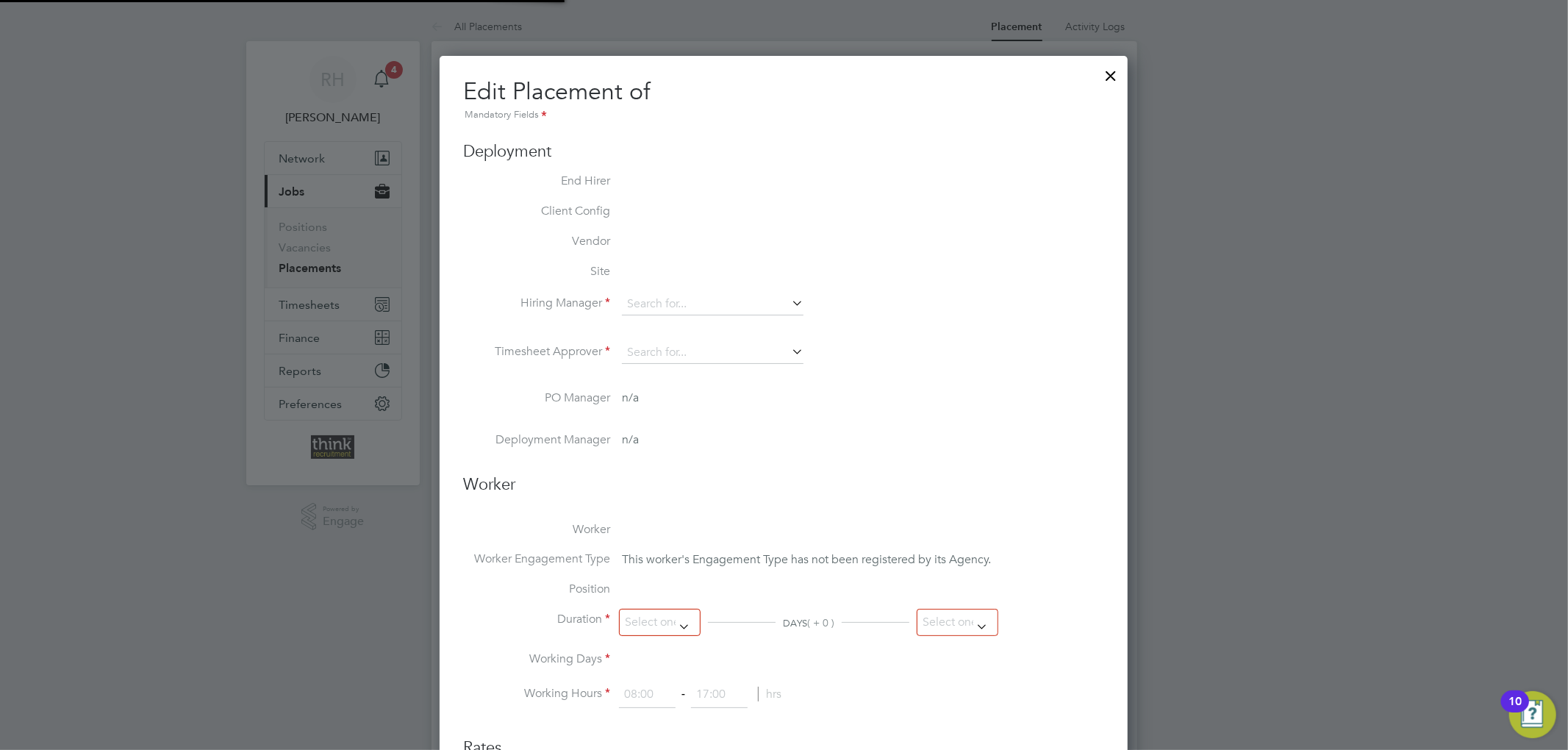
type input "[PERSON_NAME]"
type input "[DATE]"
type input "07:00"
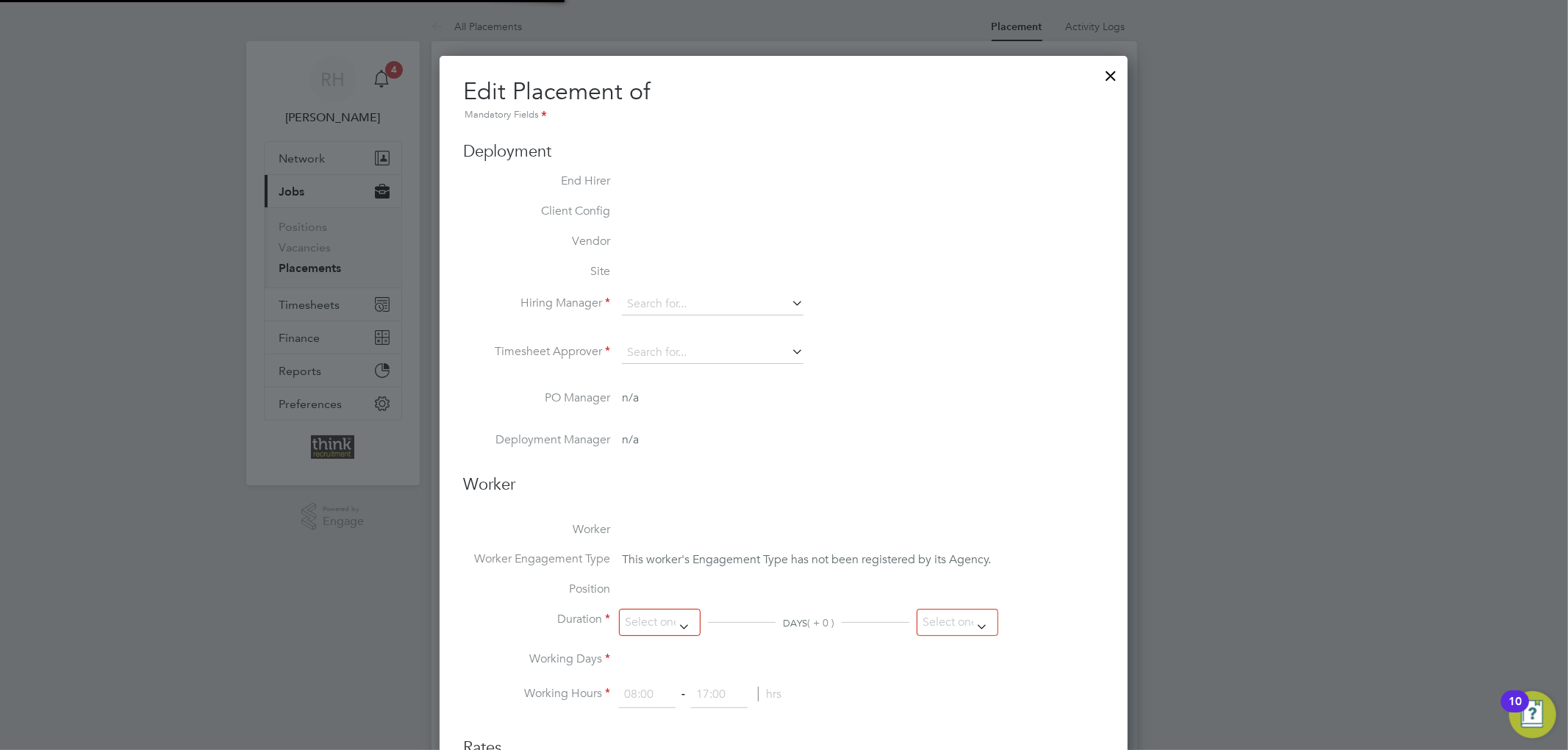
type input "00:00"
type input "142850"
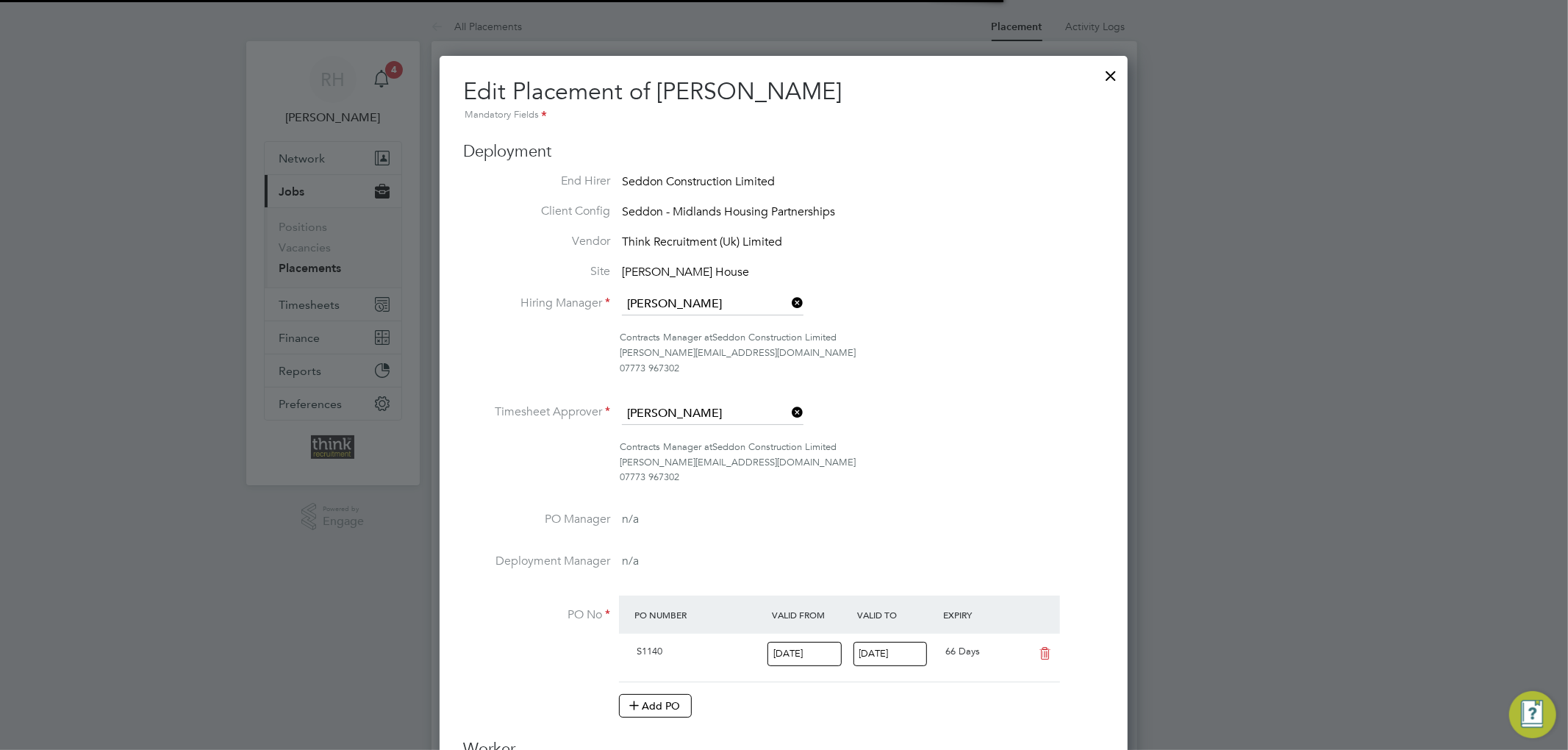
scroll to position [6, 6]
click at [718, 313] on input at bounding box center [713, 304] width 182 height 22
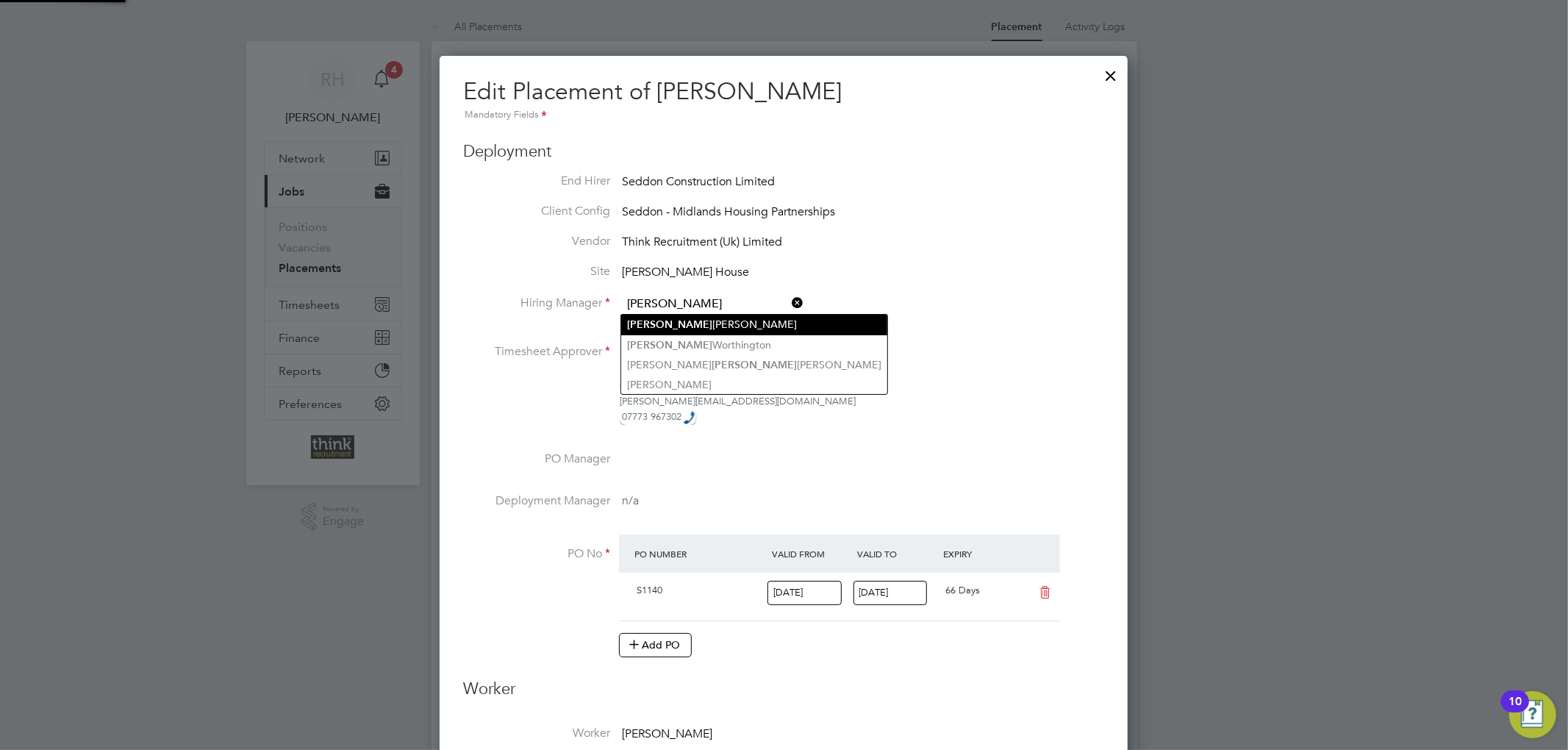
click at [667, 328] on li "[PERSON_NAME]" at bounding box center [754, 324] width 266 height 20
type input "[PERSON_NAME]"
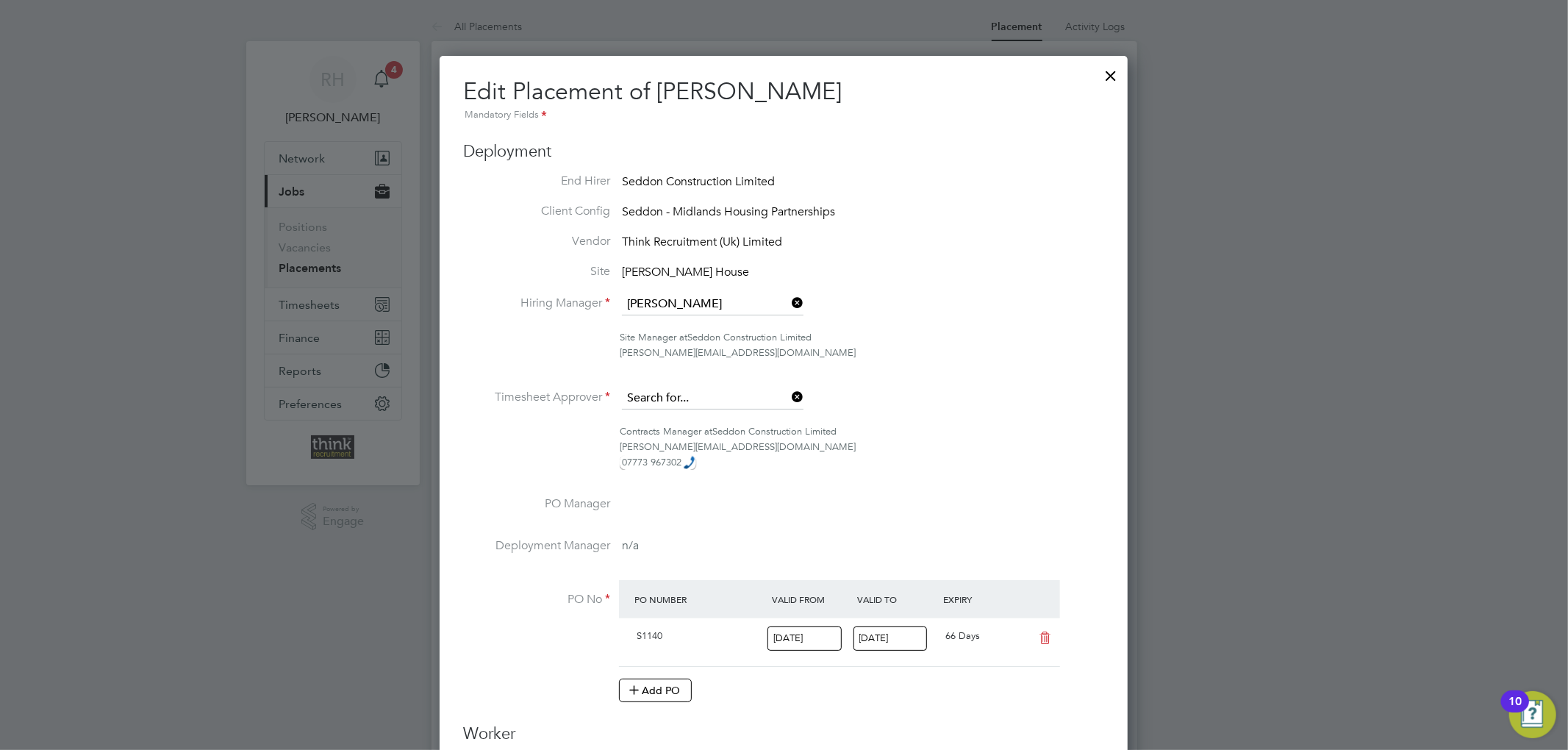
click at [682, 400] on input at bounding box center [713, 399] width 182 height 22
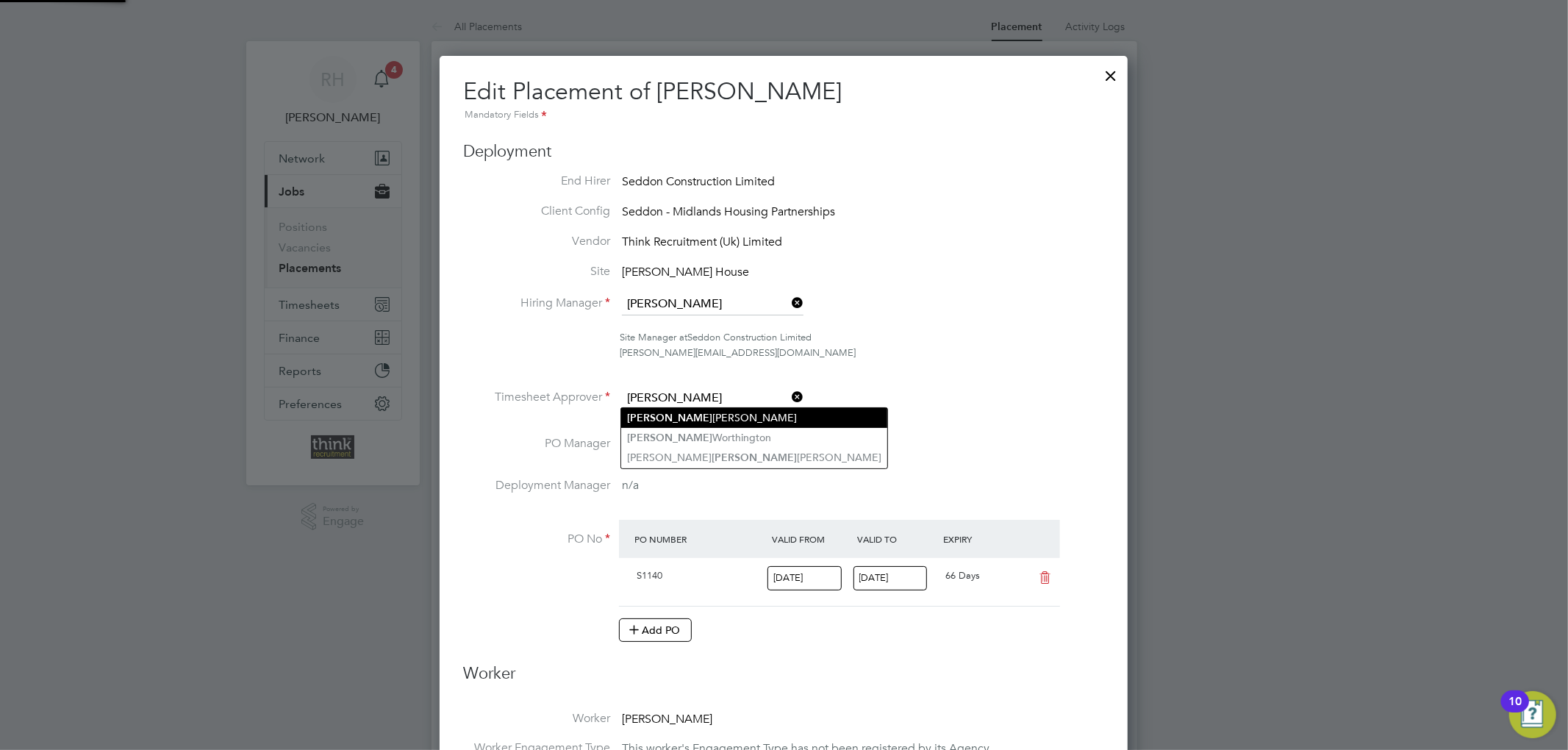
click at [682, 416] on li "[PERSON_NAME]" at bounding box center [754, 418] width 266 height 20
type input "[PERSON_NAME]"
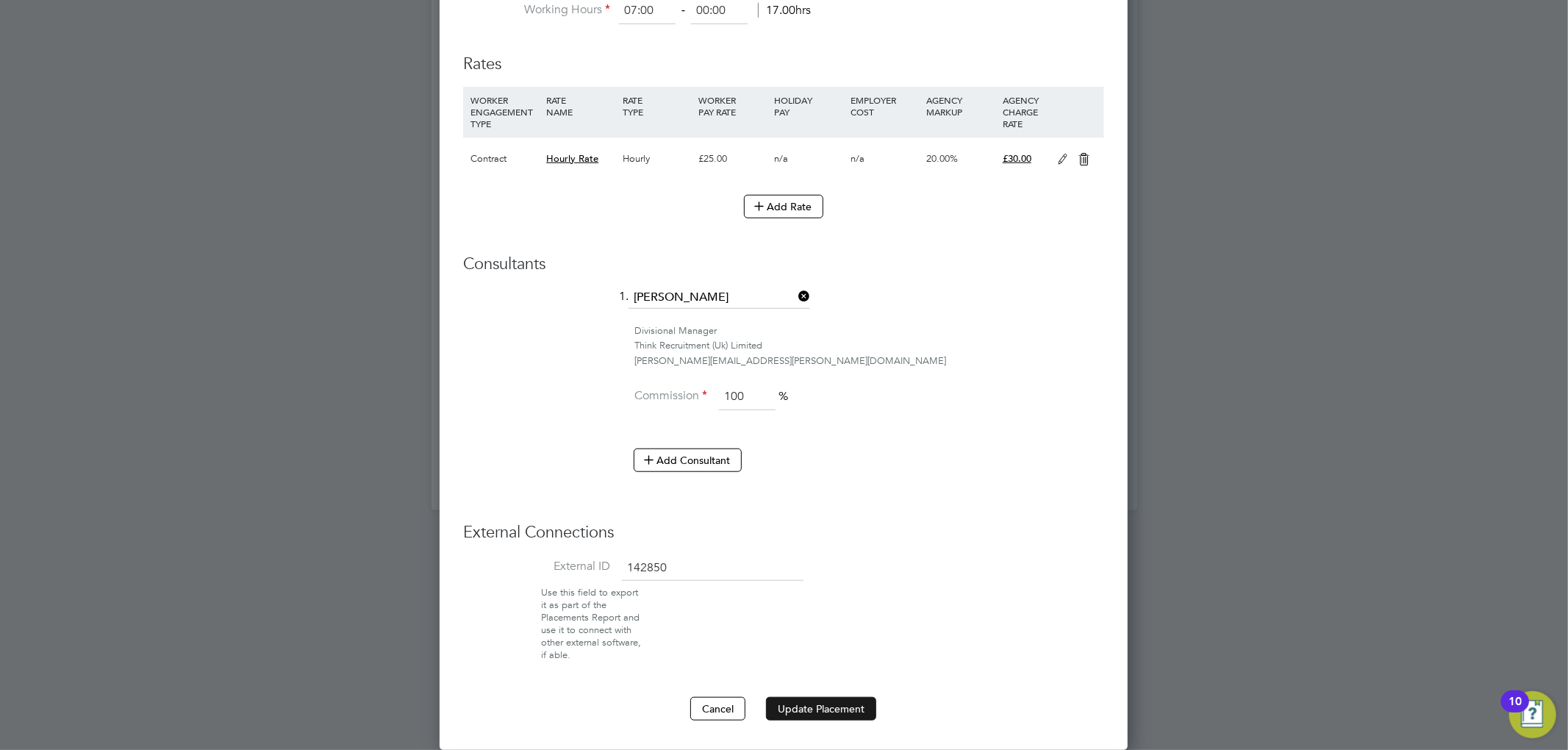
click at [836, 708] on button "Update Placement" at bounding box center [821, 709] width 111 height 24
